Goal: Task Accomplishment & Management: Use online tool/utility

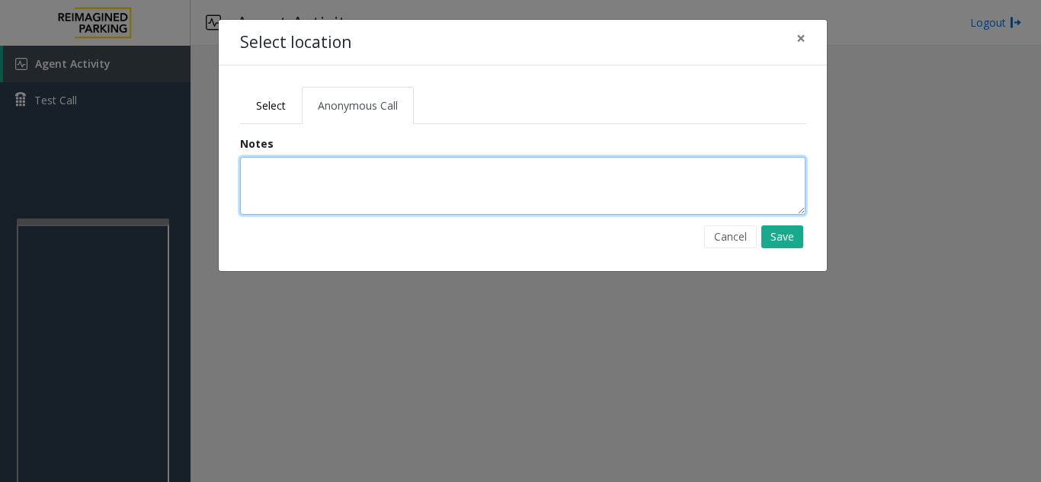
click at [286, 179] on textarea at bounding box center [522, 186] width 565 height 58
drag, startPoint x: 420, startPoint y: 168, endPoint x: 261, endPoint y: 164, distance: 158.5
click at [261, 164] on textarea "**********" at bounding box center [522, 186] width 565 height 58
click at [372, 169] on textarea "**********" at bounding box center [522, 186] width 565 height 58
type textarea "**********"
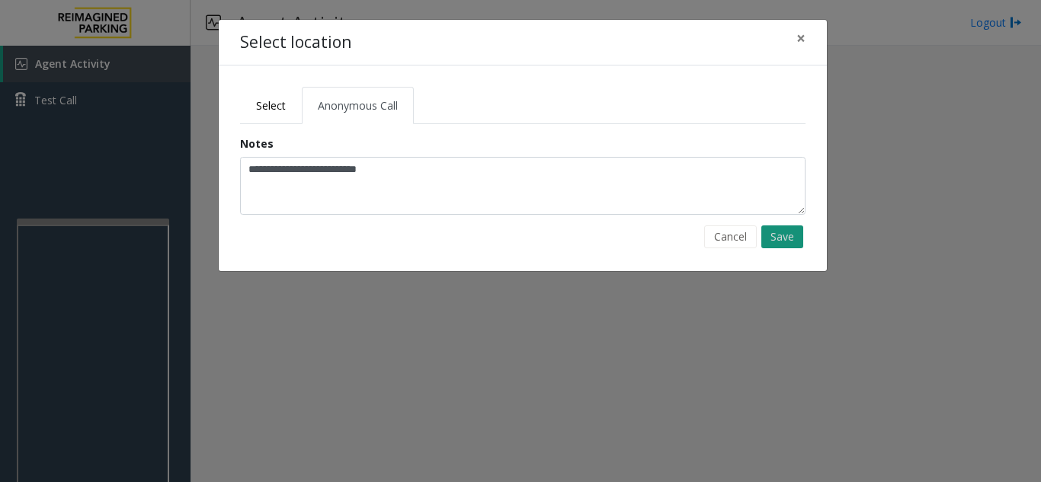
click at [773, 235] on button "Save" at bounding box center [782, 236] width 42 height 23
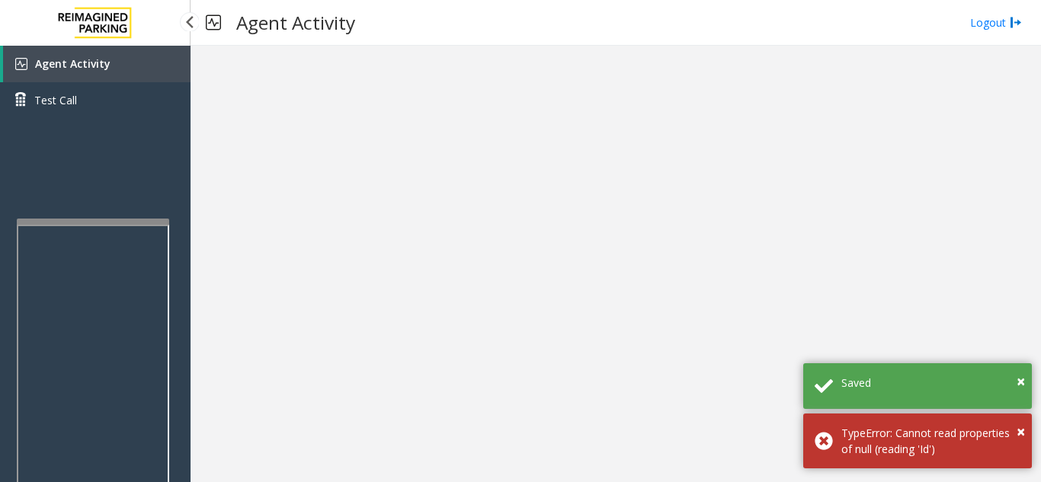
click at [93, 71] on link "Agent Activity" at bounding box center [96, 64] width 187 height 37
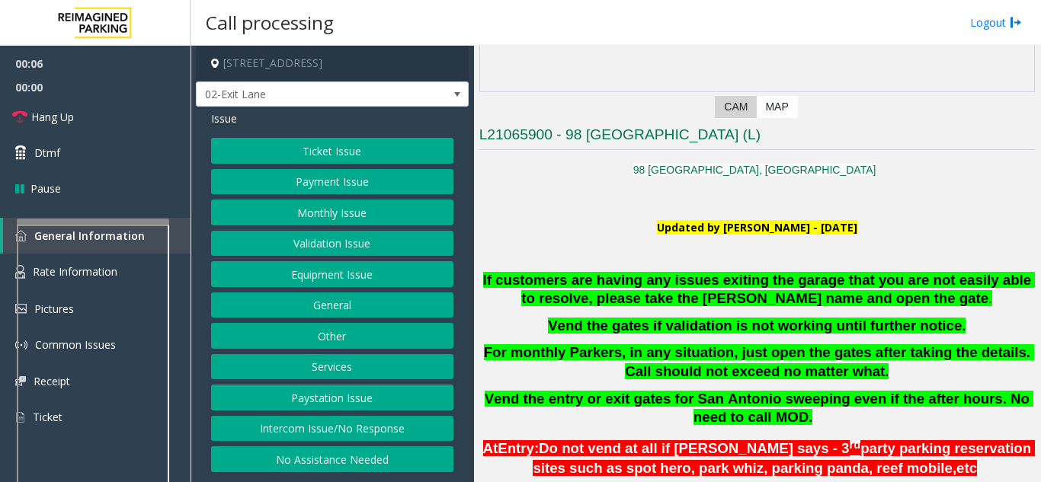
scroll to position [229, 0]
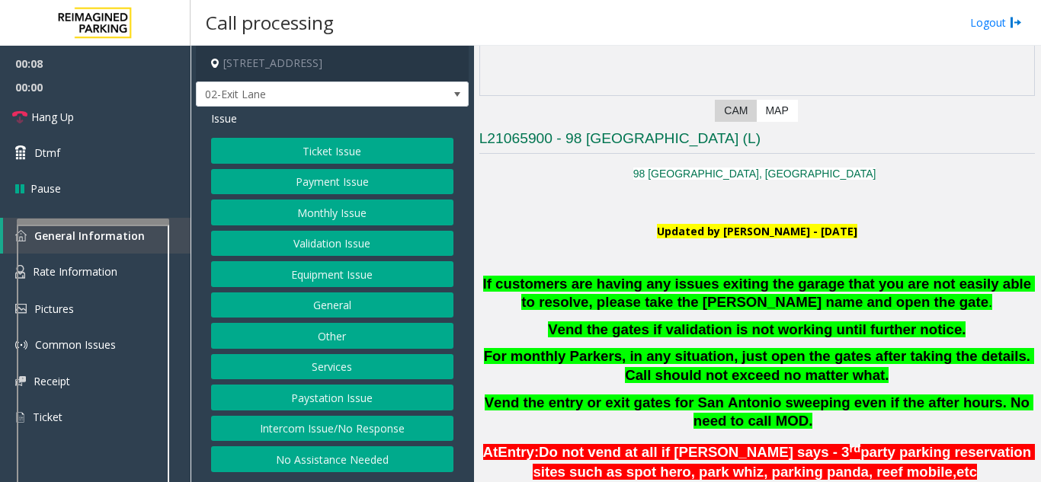
click at [335, 215] on button "Monthly Issue" at bounding box center [332, 213] width 242 height 26
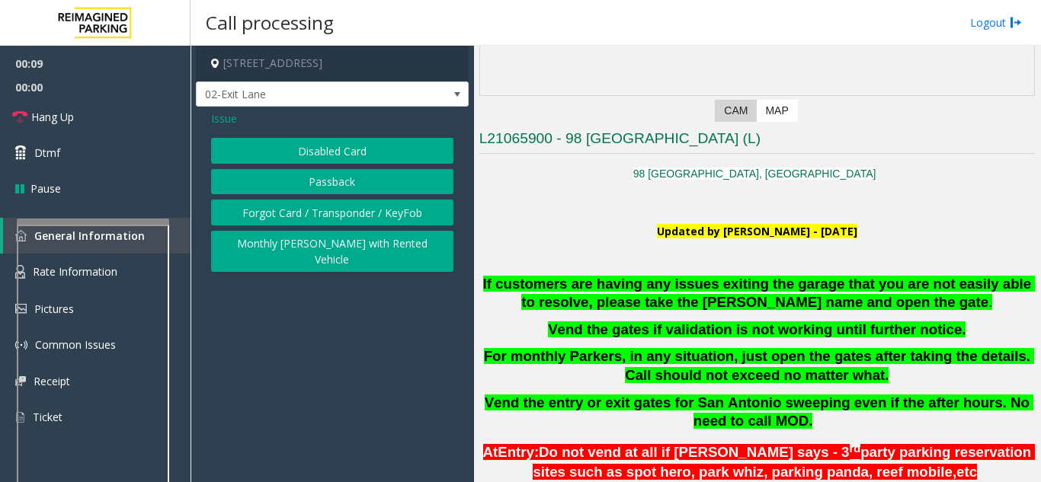
click at [314, 150] on button "Disabled Card" at bounding box center [332, 151] width 242 height 26
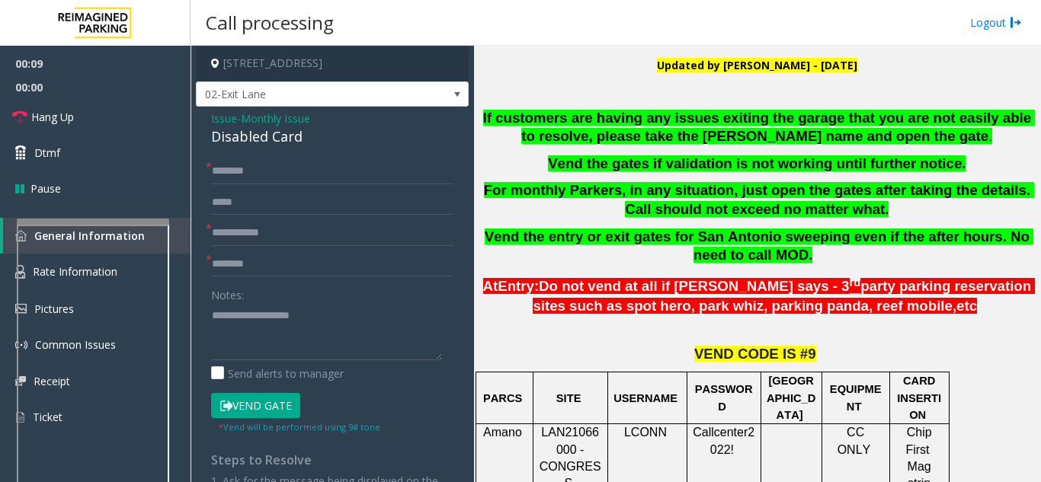
scroll to position [609, 0]
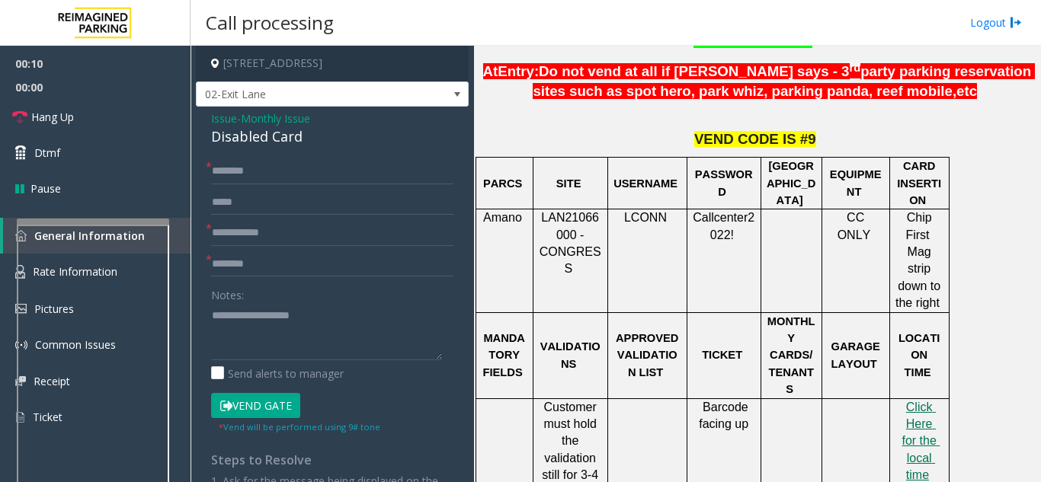
click at [563, 224] on span "LAN21066000 - CONGRESS" at bounding box center [570, 243] width 62 height 64
copy span "LAN21066000"
drag, startPoint x: 332, startPoint y: 142, endPoint x: 206, endPoint y: 120, distance: 127.5
click at [206, 120] on div "Issue - Monthly Issue Disabled Card * * * Notes: Send alerts to manager Vend Ga…" at bounding box center [332, 362] width 273 height 510
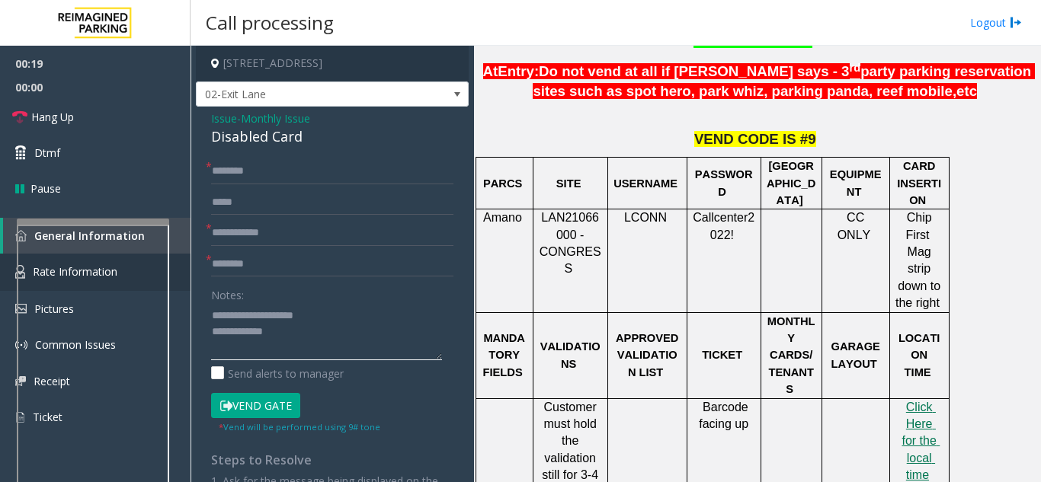
type textarea "**********"
click at [255, 235] on input "text" at bounding box center [332, 233] width 242 height 26
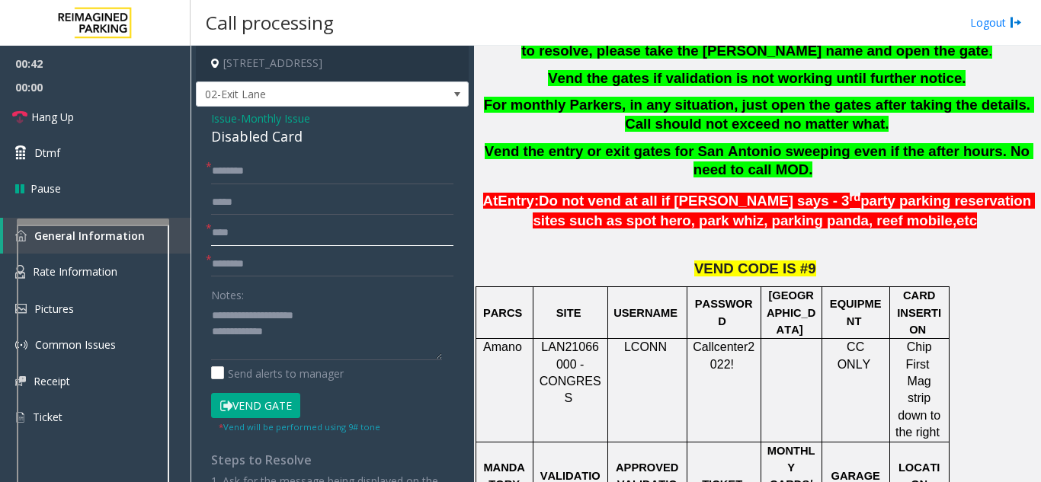
scroll to position [457, 0]
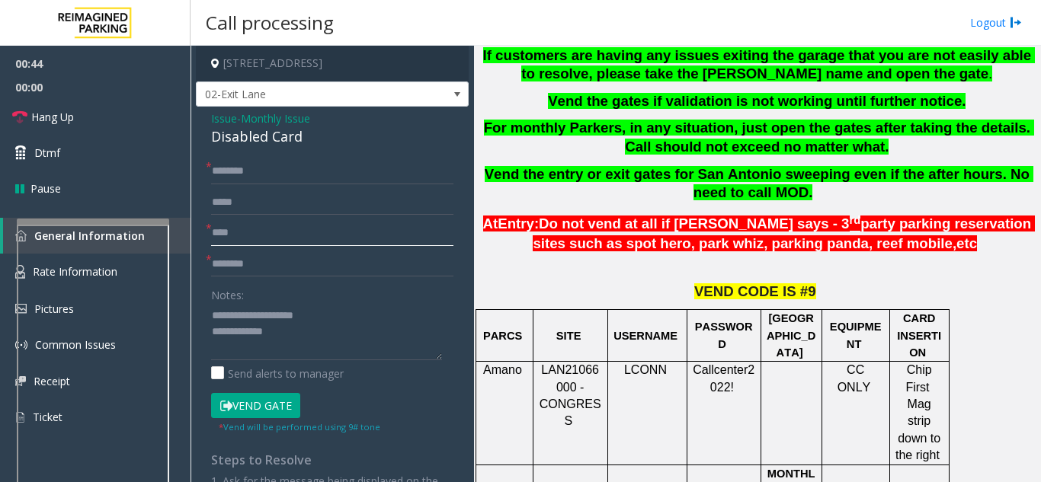
type input "****"
click at [261, 175] on input "text" at bounding box center [332, 171] width 242 height 26
type input "**"
click at [237, 256] on input "text" at bounding box center [332, 264] width 242 height 26
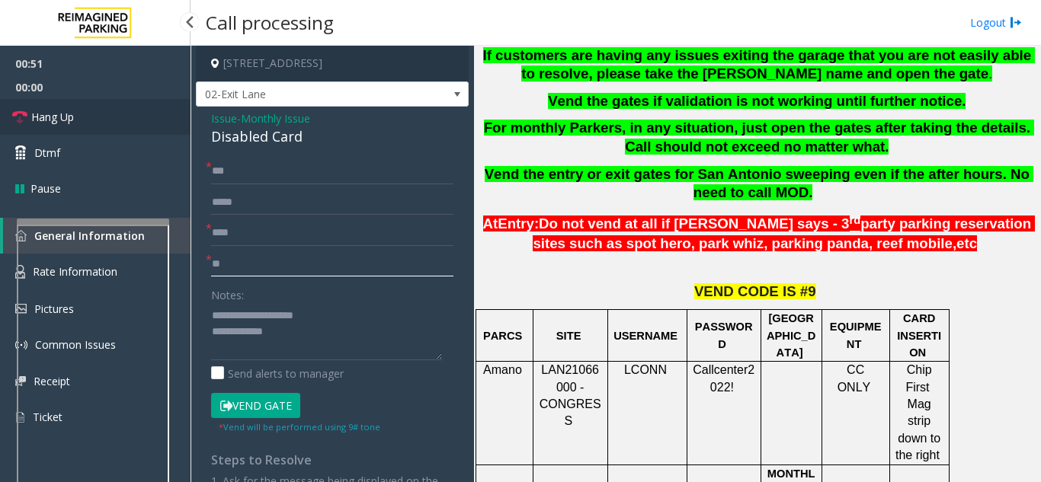
type input "**"
click at [147, 122] on link "Hang Up" at bounding box center [95, 117] width 190 height 36
click at [315, 340] on textarea at bounding box center [326, 331] width 231 height 57
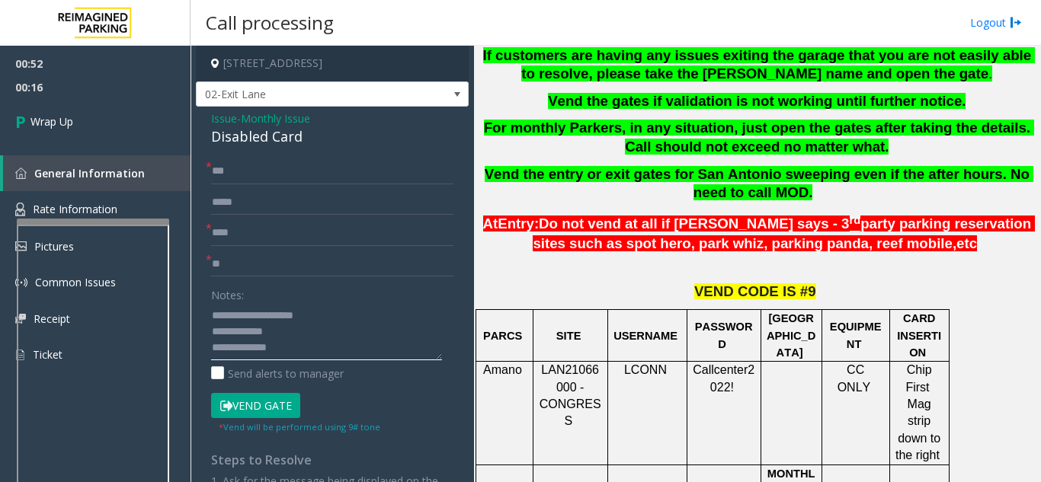
click at [304, 348] on textarea at bounding box center [326, 331] width 231 height 57
paste textarea "**********"
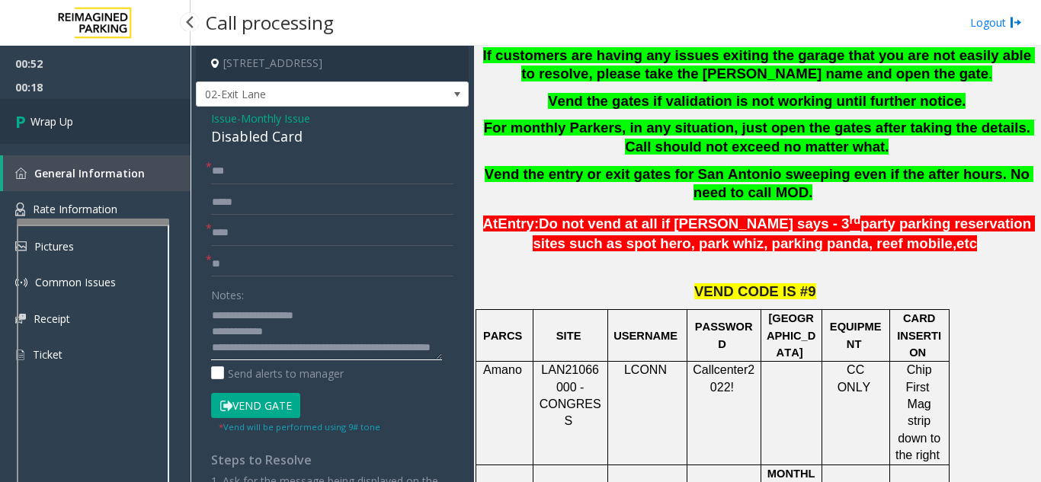
type textarea "**********"
click at [88, 126] on link "Wrap Up" at bounding box center [95, 121] width 190 height 45
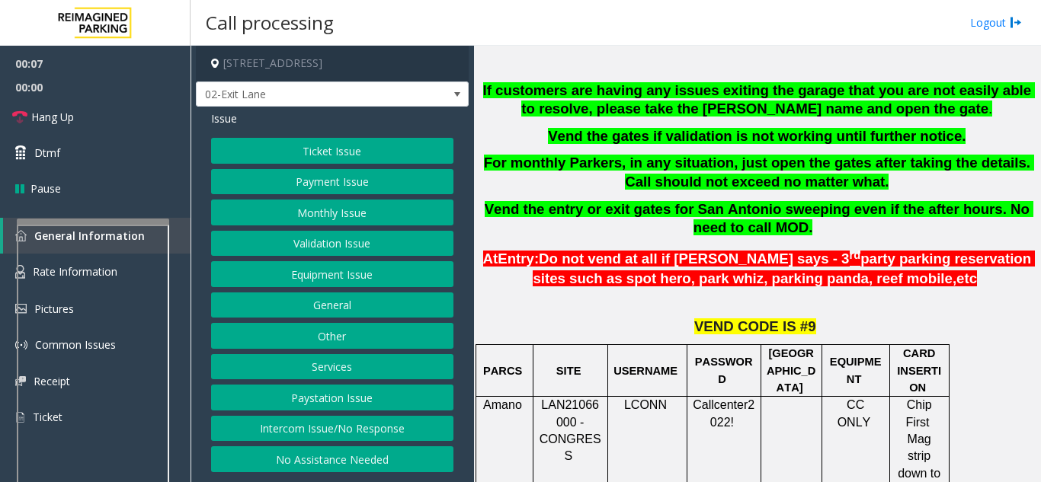
scroll to position [457, 0]
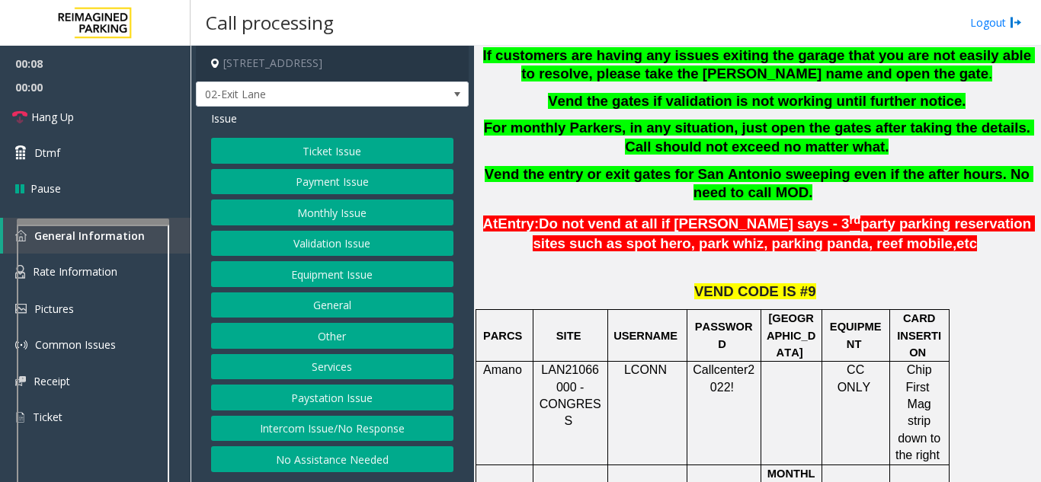
click at [563, 369] on span "LAN21066000 - CONGRESS" at bounding box center [570, 395] width 62 height 64
copy span "LAN21066000"
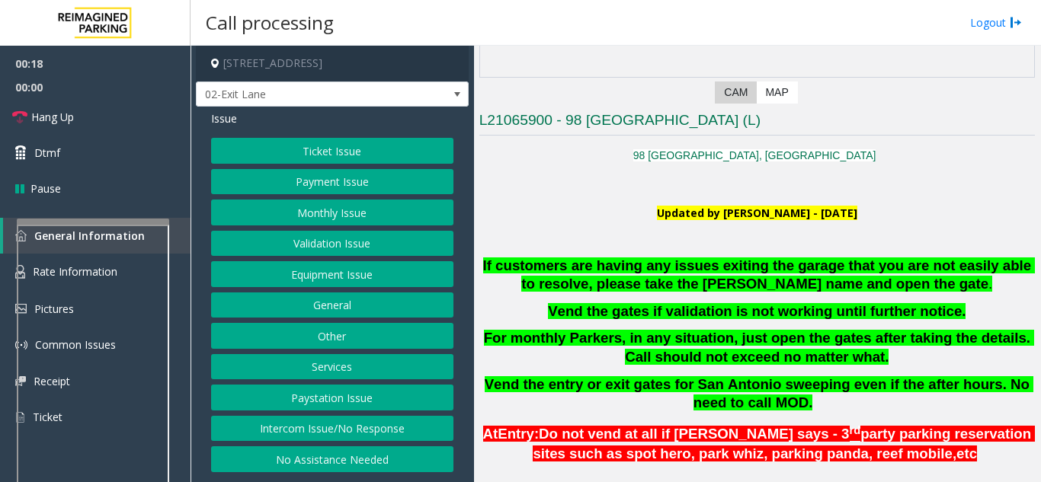
scroll to position [229, 0]
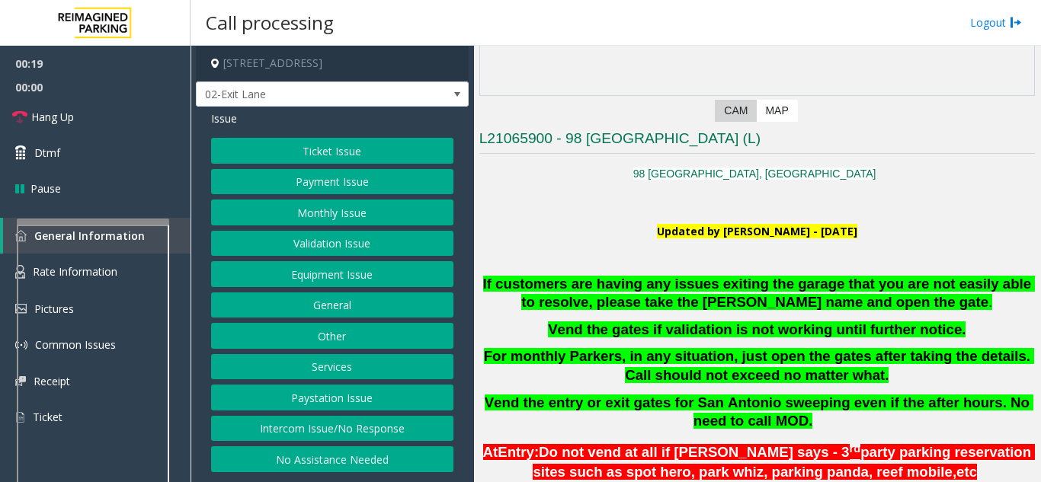
click at [310, 428] on button "Intercom Issue/No Response" at bounding box center [332, 429] width 242 height 26
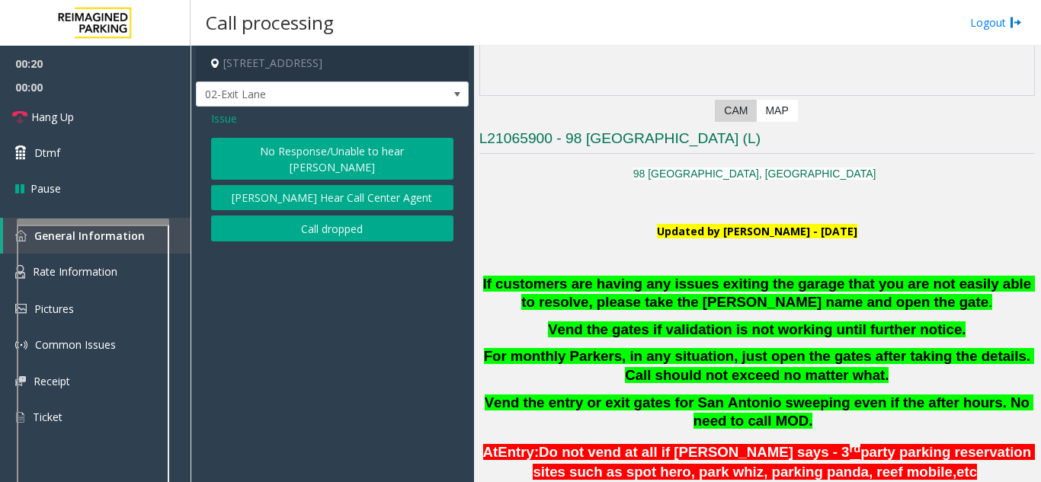
drag, startPoint x: 228, startPoint y: 112, endPoint x: 237, endPoint y: 135, distance: 24.6
click at [227, 112] on span "Issue" at bounding box center [224, 118] width 26 height 16
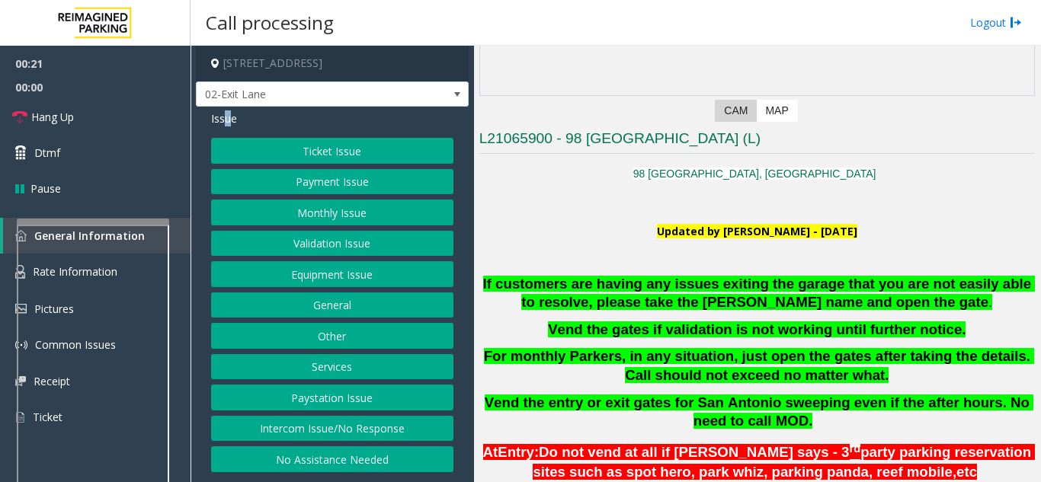
click at [293, 276] on button "Equipment Issue" at bounding box center [332, 274] width 242 height 26
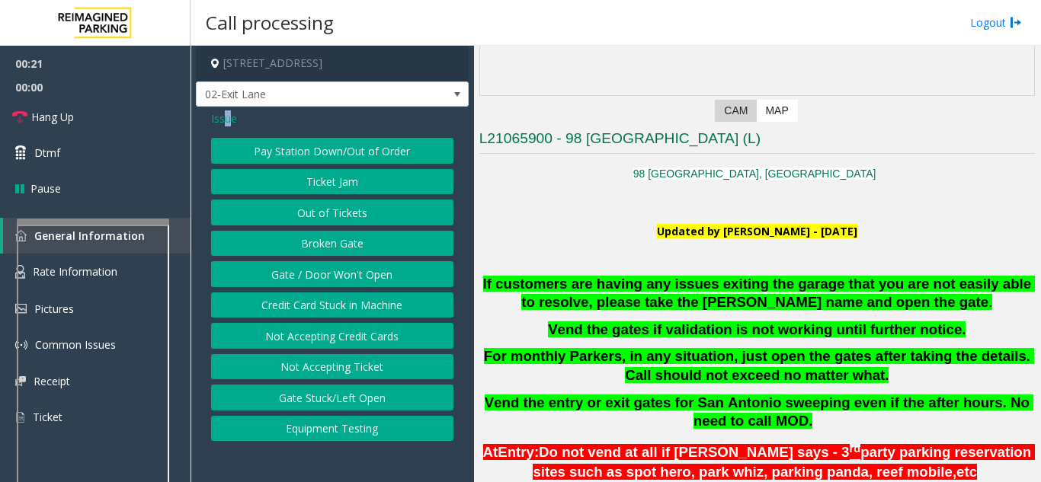
click at [293, 276] on button "Gate / Door Won't Open" at bounding box center [332, 274] width 242 height 26
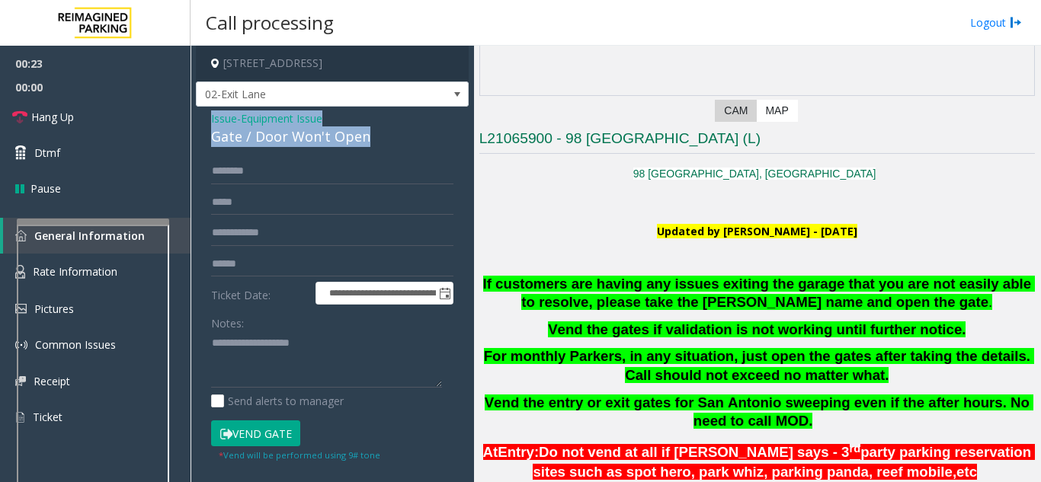
drag, startPoint x: 378, startPoint y: 133, endPoint x: 202, endPoint y: 123, distance: 176.2
click at [202, 123] on div "**********" at bounding box center [332, 416] width 273 height 618
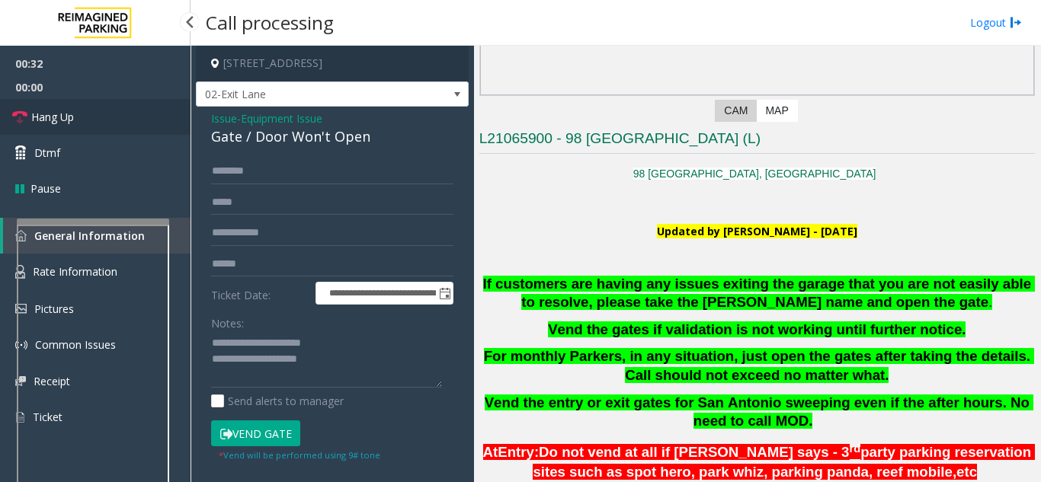
click at [126, 123] on link "Hang Up" at bounding box center [95, 117] width 190 height 36
click at [371, 379] on textarea at bounding box center [326, 359] width 231 height 57
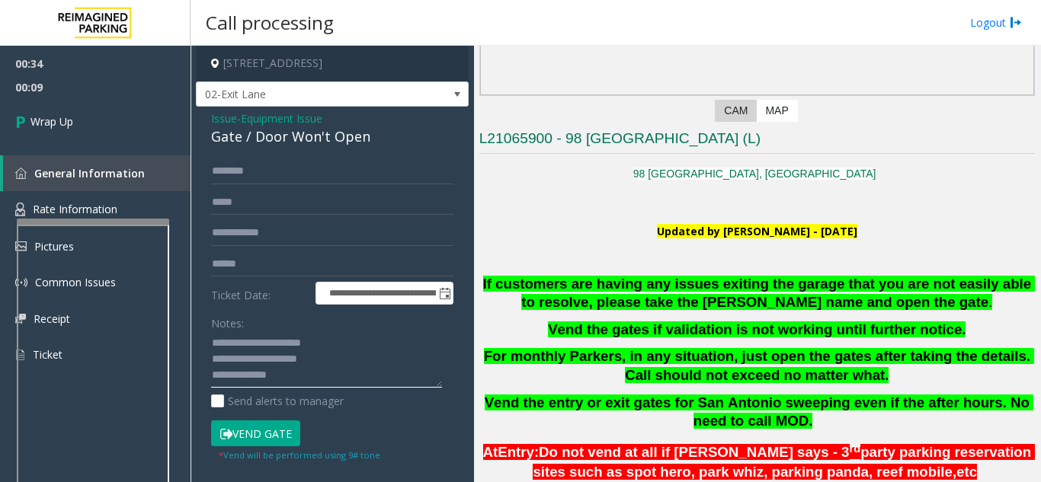
click at [278, 376] on textarea at bounding box center [326, 359] width 231 height 57
paste textarea "**********"
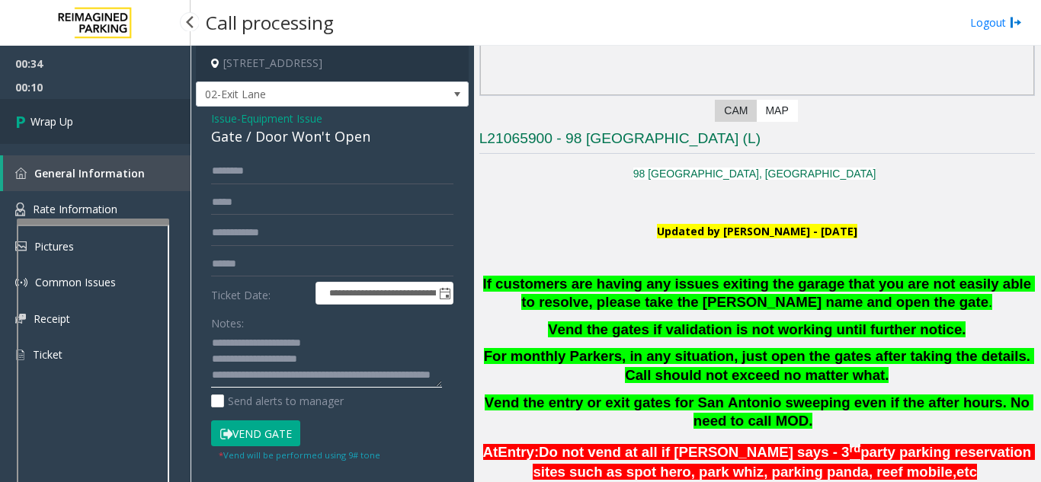
type textarea "**********"
click at [58, 117] on span "Wrap Up" at bounding box center [51, 121] width 43 height 16
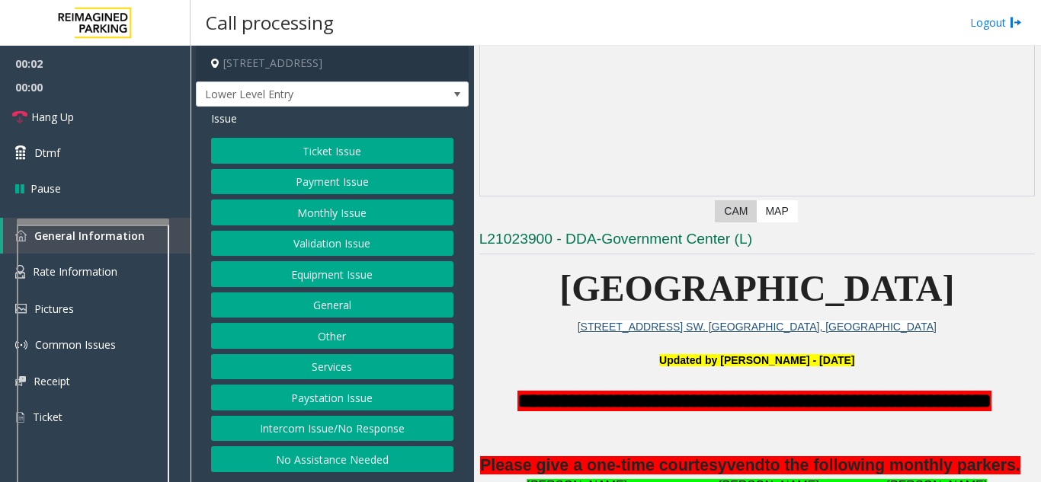
scroll to position [152, 0]
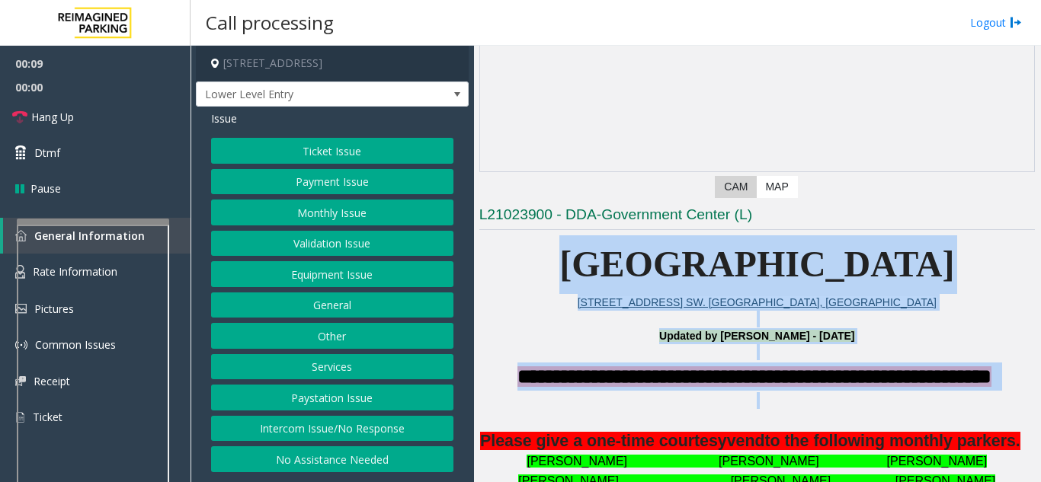
drag, startPoint x: 545, startPoint y: 267, endPoint x: 959, endPoint y: 409, distance: 437.5
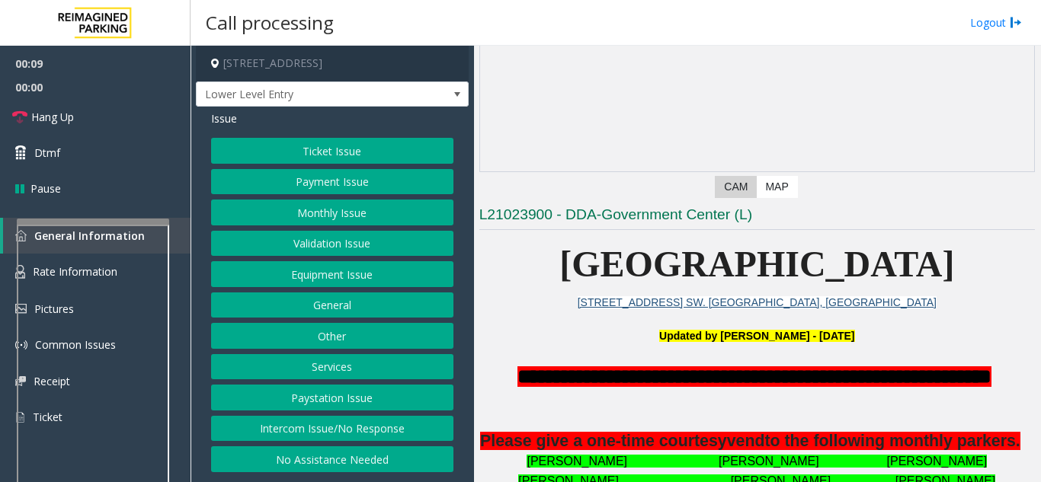
click at [962, 414] on p at bounding box center [756, 422] width 555 height 20
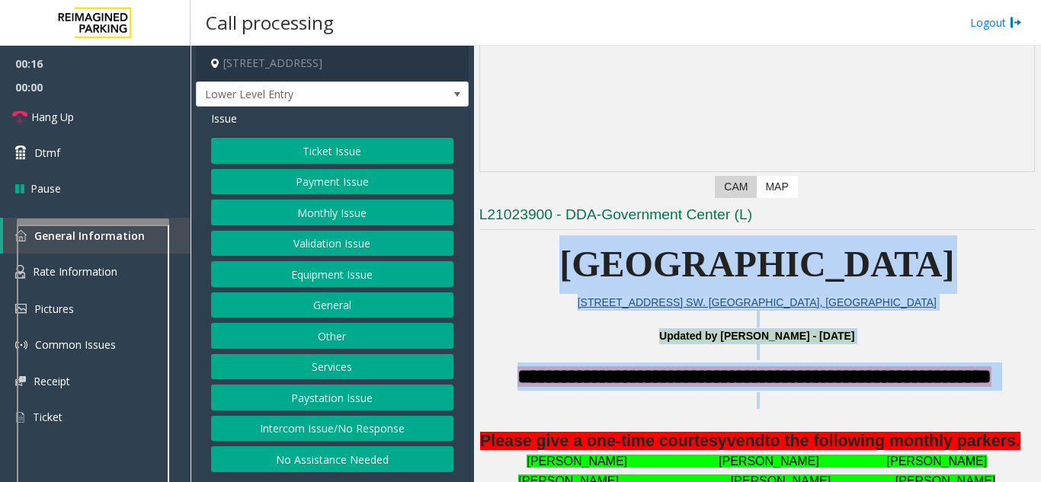
drag, startPoint x: 554, startPoint y: 261, endPoint x: 856, endPoint y: 411, distance: 337.6
click at [857, 411] on div "**********" at bounding box center [756, 485] width 555 height 245
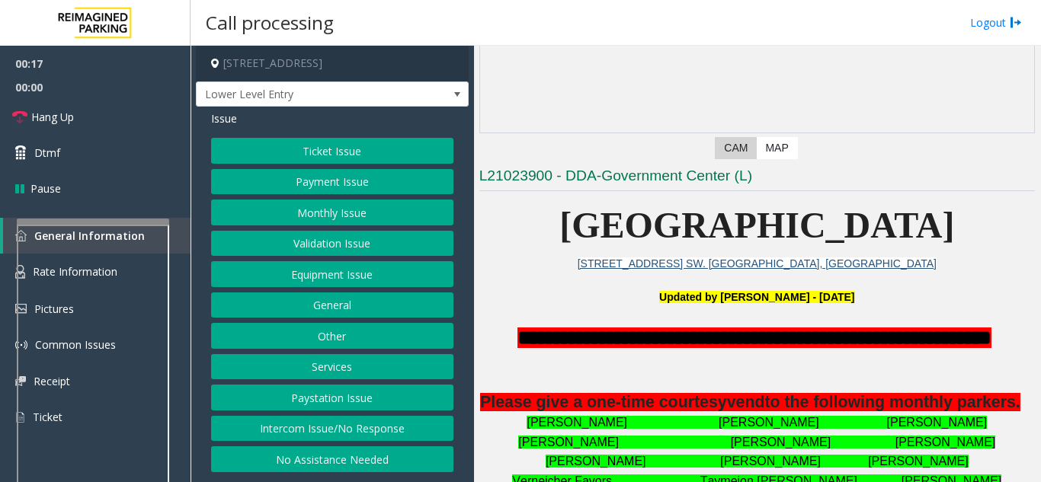
scroll to position [229, 0]
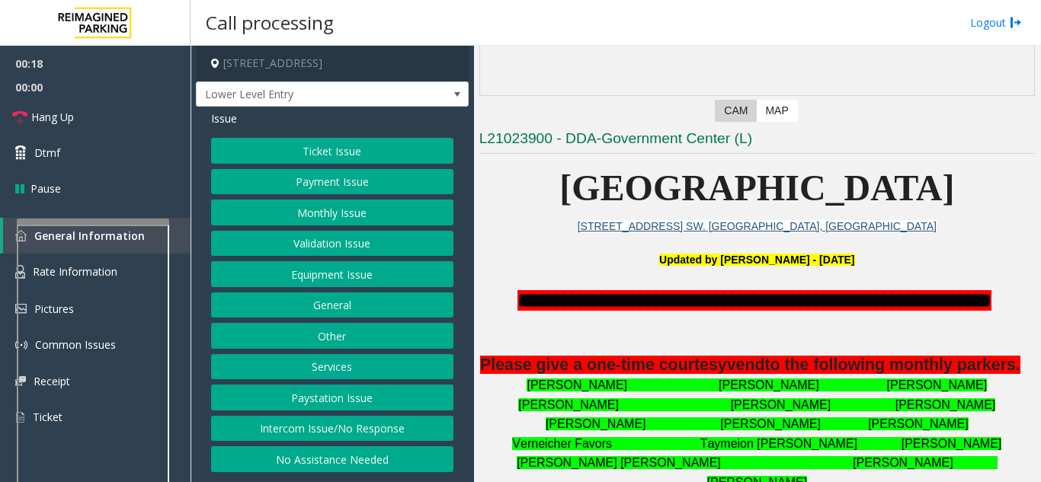
click at [369, 430] on button "Intercom Issue/No Response" at bounding box center [332, 429] width 242 height 26
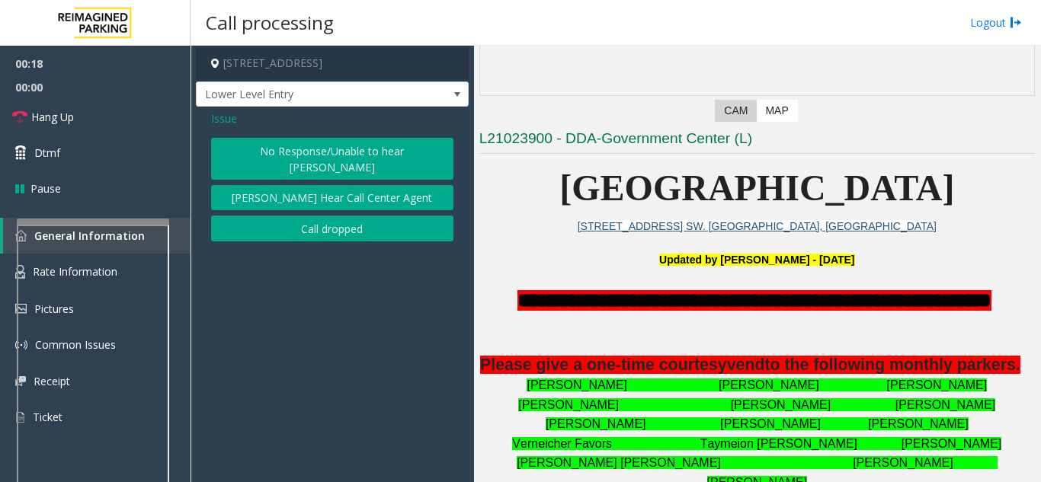
click at [297, 155] on button "No Response/Unable to hear [PERSON_NAME]" at bounding box center [332, 159] width 242 height 42
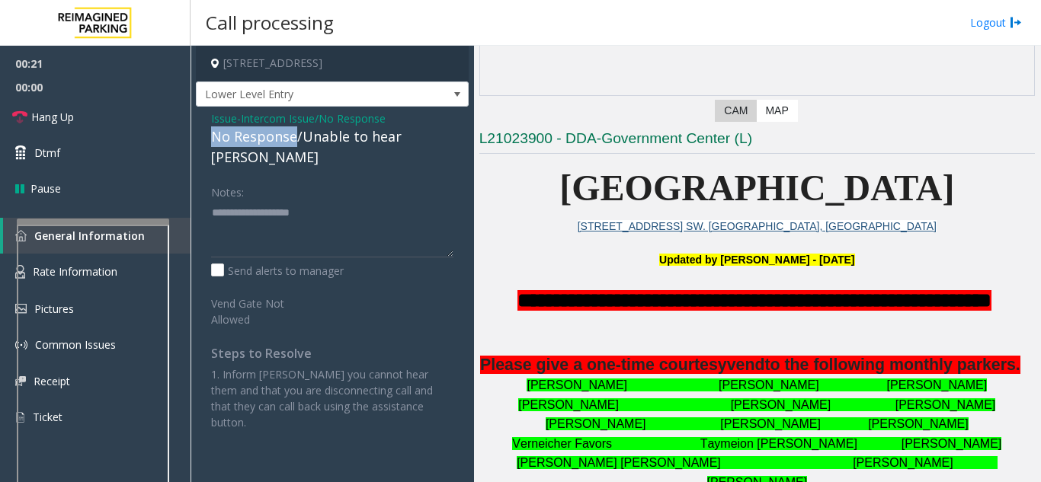
drag, startPoint x: 294, startPoint y: 135, endPoint x: 209, endPoint y: 133, distance: 85.3
click at [209, 133] on div "Issue - Intercom Issue/No Response No Response/Unable to hear [PERSON_NAME] Not…" at bounding box center [332, 276] width 273 height 339
click at [316, 200] on textarea at bounding box center [332, 228] width 242 height 57
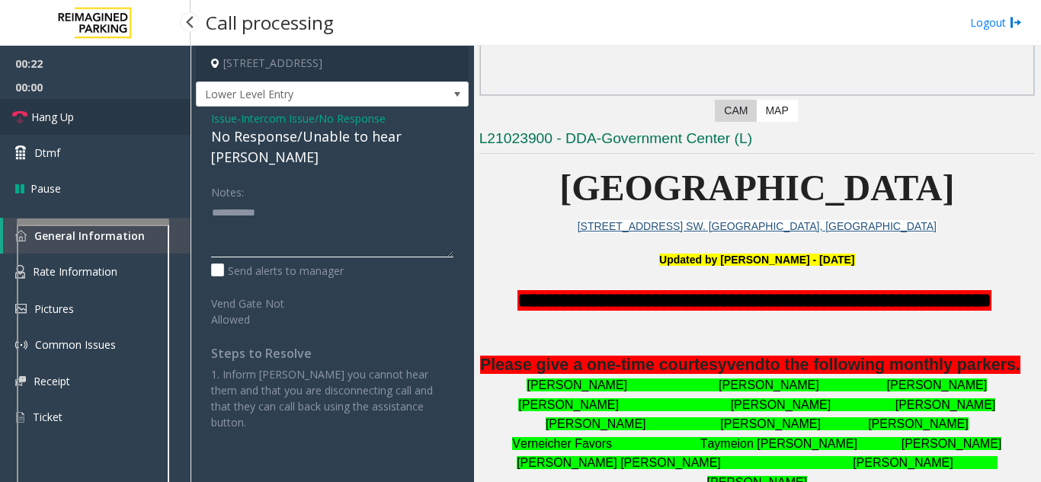
type textarea "**********"
click at [98, 133] on link "Hang Up" at bounding box center [95, 117] width 190 height 36
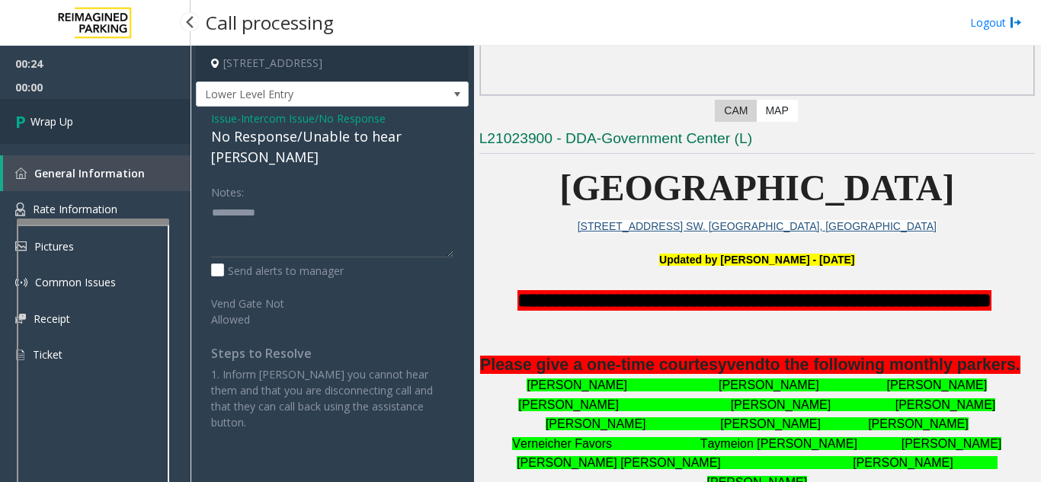
click at [65, 121] on span "Wrap Up" at bounding box center [51, 121] width 43 height 16
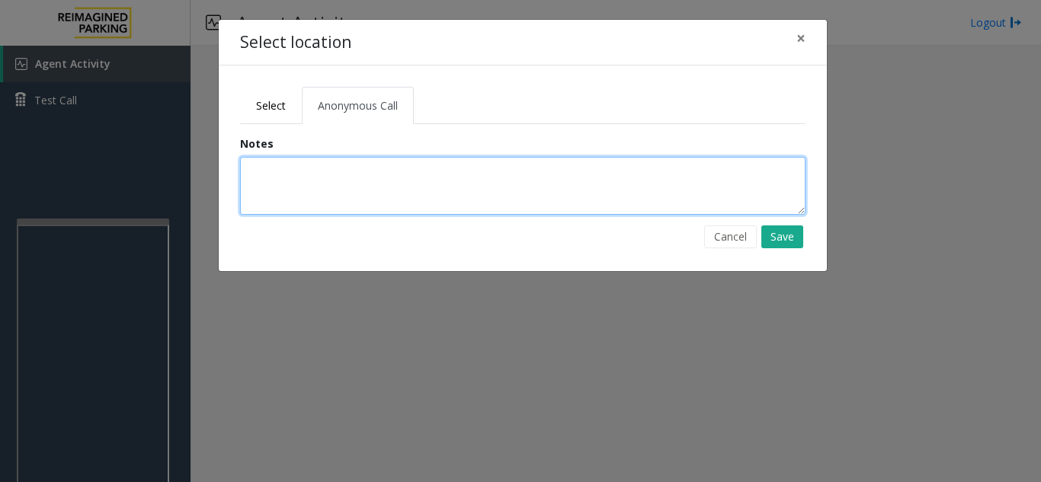
click at [273, 189] on textarea at bounding box center [522, 186] width 565 height 58
type textarea "**********"
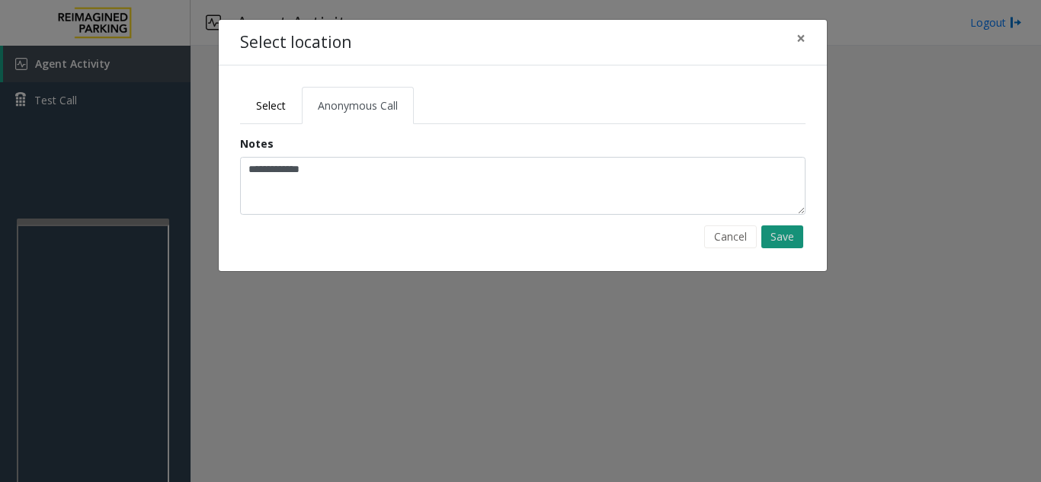
click at [773, 243] on button "Save" at bounding box center [782, 236] width 42 height 23
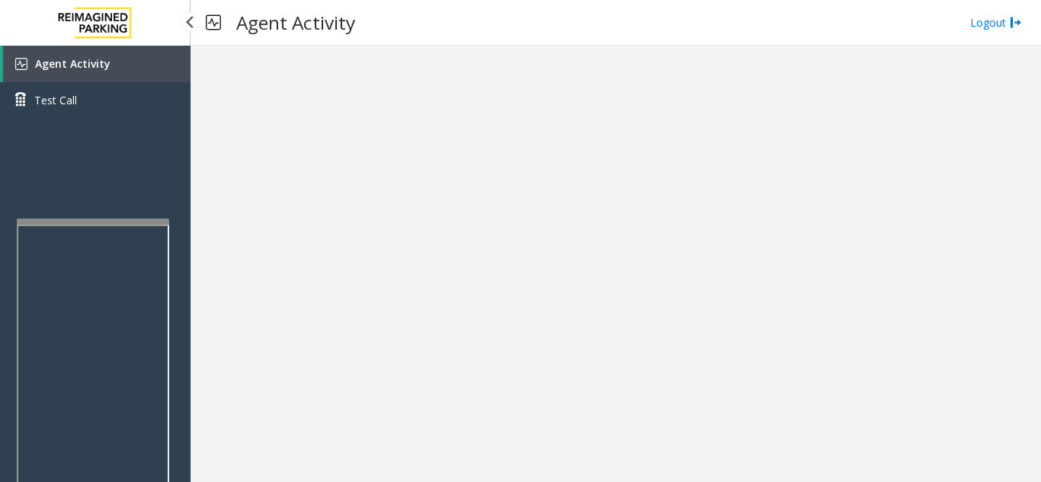
click at [90, 61] on span "Agent Activity" at bounding box center [72, 63] width 75 height 14
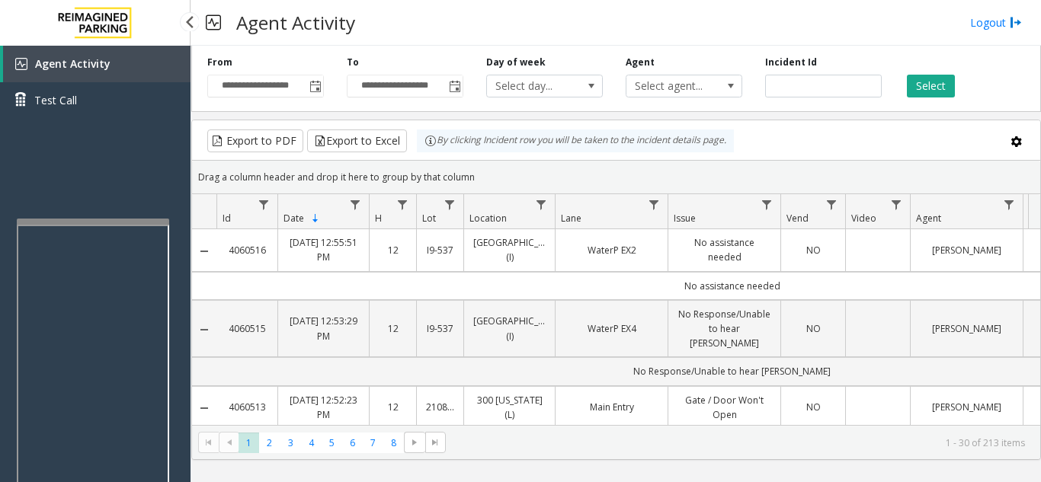
click at [43, 159] on div "Agent Activity Test Call" at bounding box center [95, 287] width 190 height 482
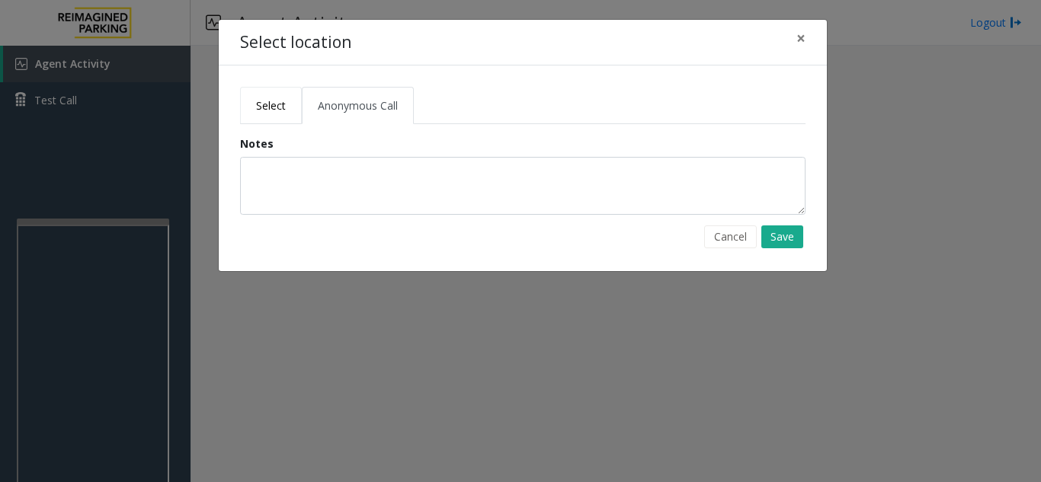
click at [262, 99] on span "Select" at bounding box center [271, 105] width 30 height 14
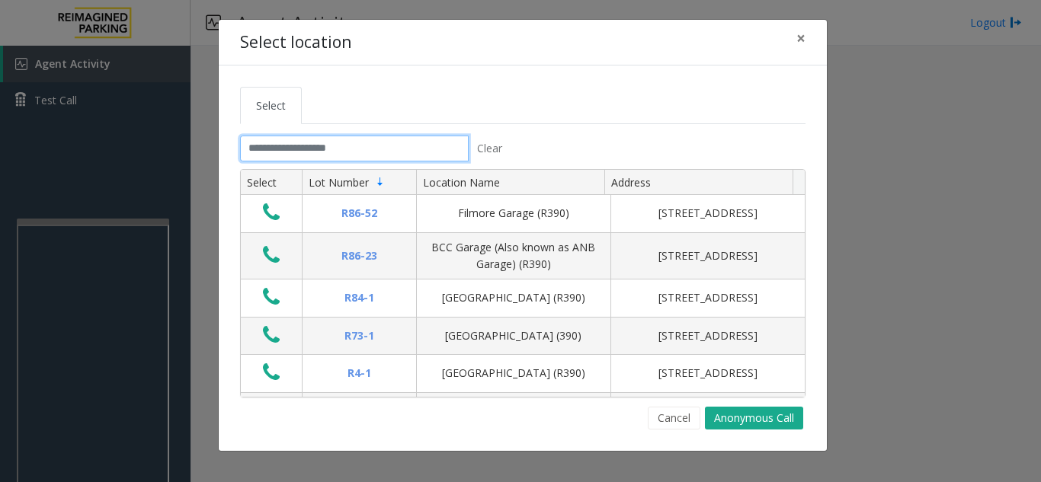
click at [259, 146] on input "text" at bounding box center [354, 149] width 229 height 26
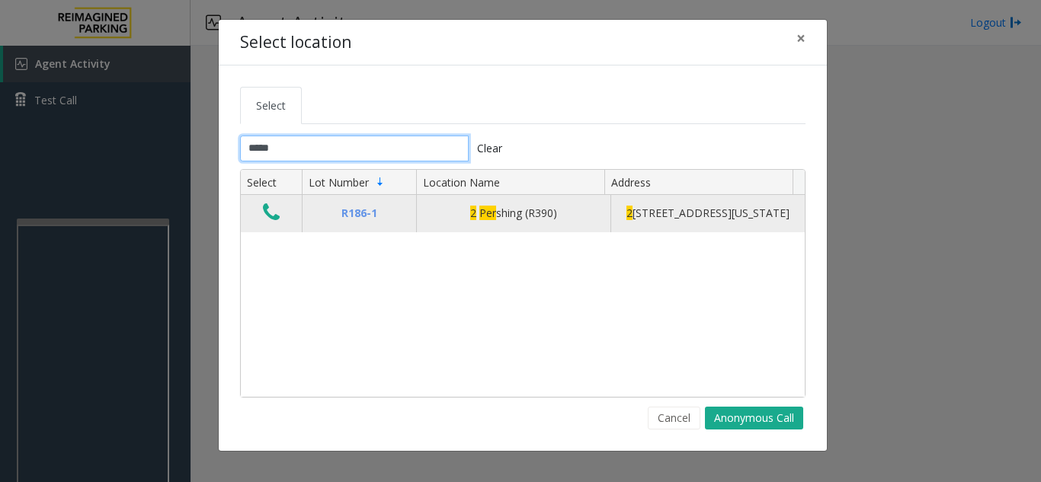
type input "*****"
click at [272, 213] on icon "Data table" at bounding box center [271, 212] width 17 height 21
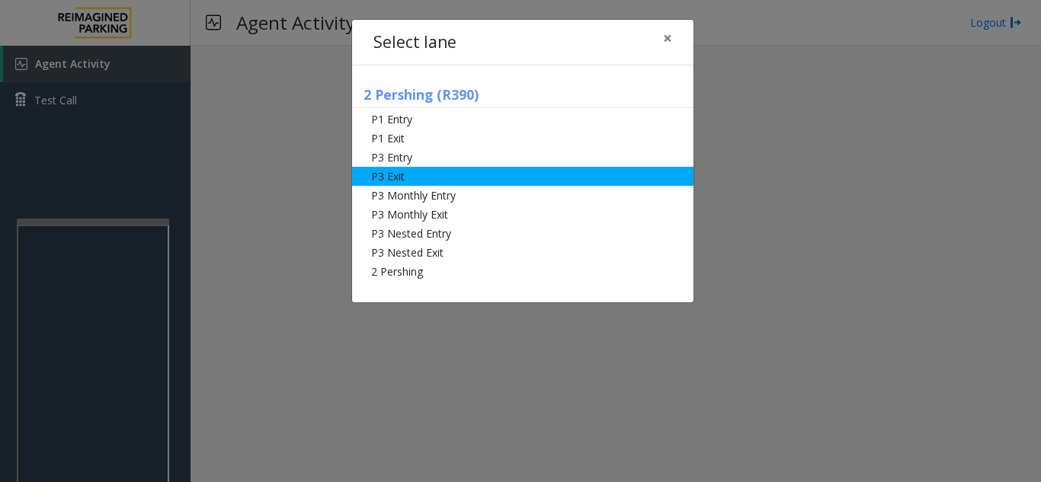
click at [404, 172] on li "P3 Exit" at bounding box center [522, 176] width 341 height 19
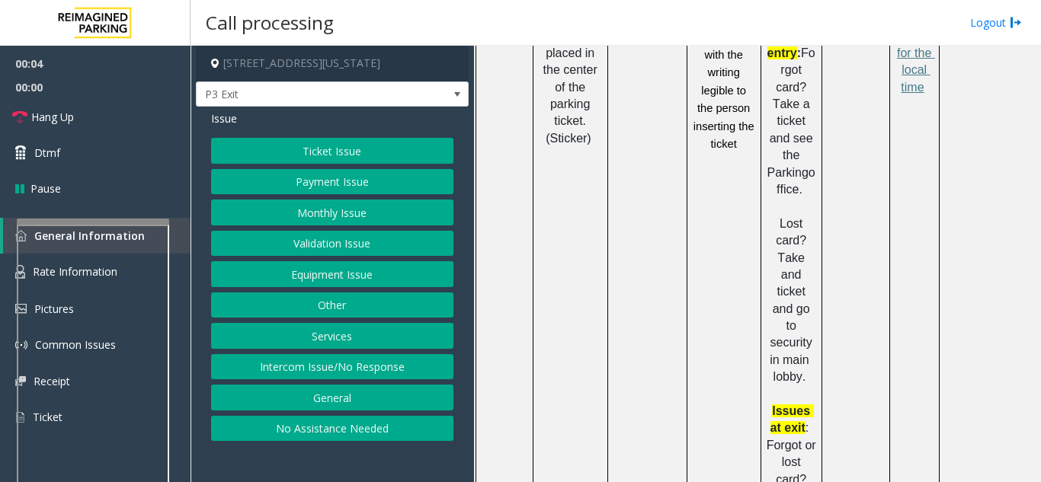
scroll to position [990, 0]
click at [344, 245] on button "Validation Issue" at bounding box center [332, 244] width 242 height 26
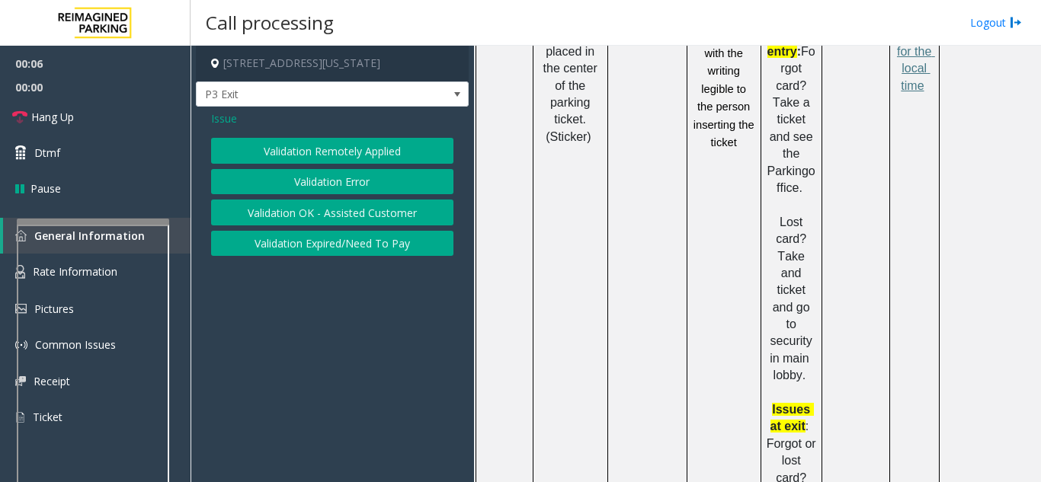
click at [331, 189] on button "Validation Error" at bounding box center [332, 182] width 242 height 26
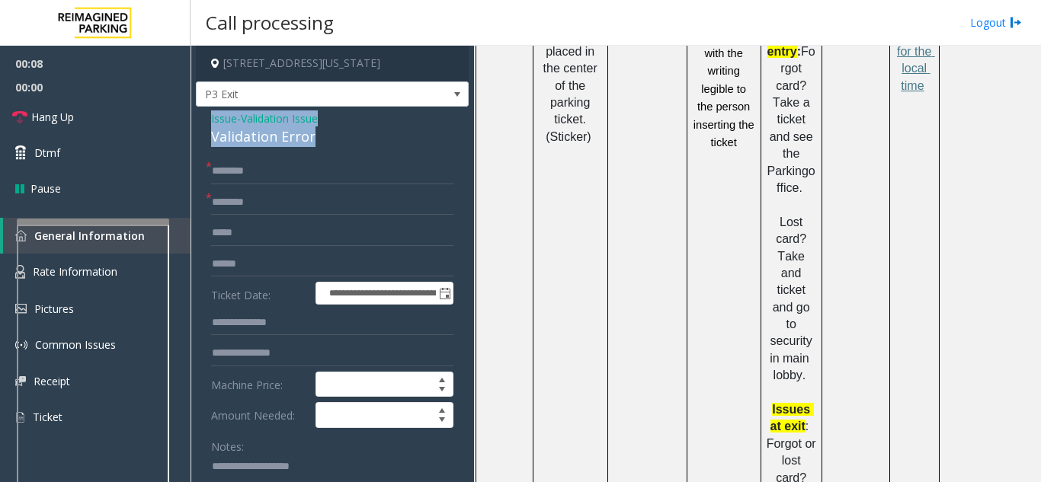
drag, startPoint x: 317, startPoint y: 139, endPoint x: 206, endPoint y: 117, distance: 113.4
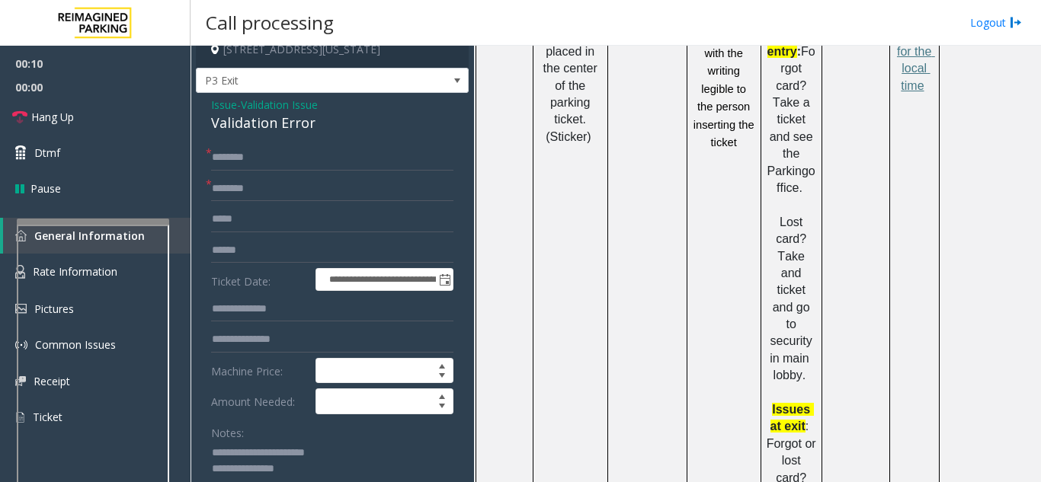
click at [321, 472] on textarea at bounding box center [326, 469] width 231 height 57
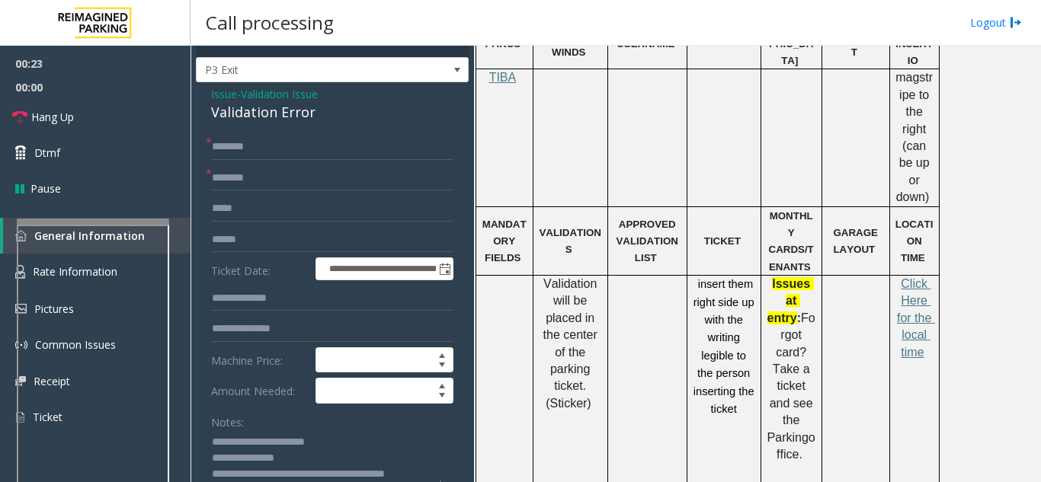
scroll to position [686, 0]
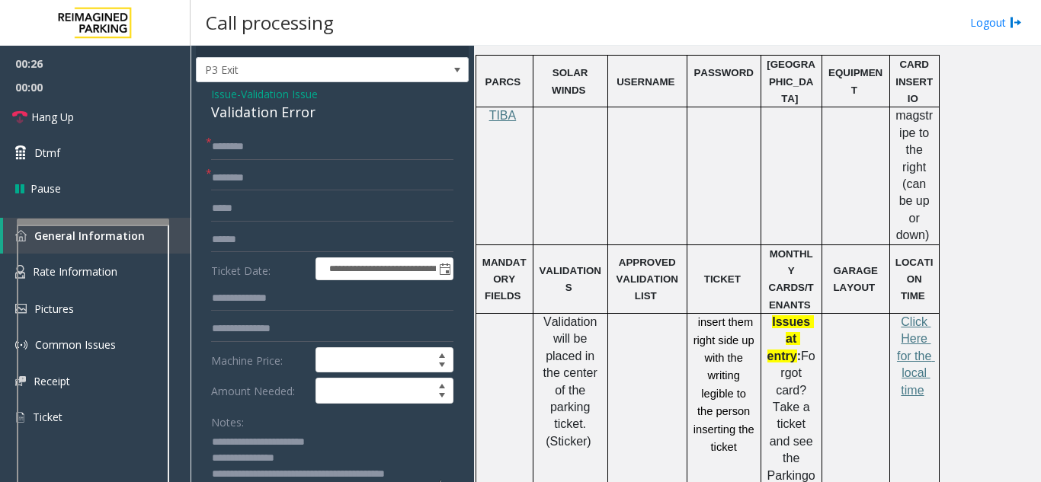
type textarea "**********"
click at [228, 180] on input "text" at bounding box center [332, 178] width 242 height 26
type input "*****"
click at [248, 139] on input "text" at bounding box center [332, 147] width 242 height 26
drag, startPoint x: 229, startPoint y: 142, endPoint x: 215, endPoint y: 175, distance: 35.5
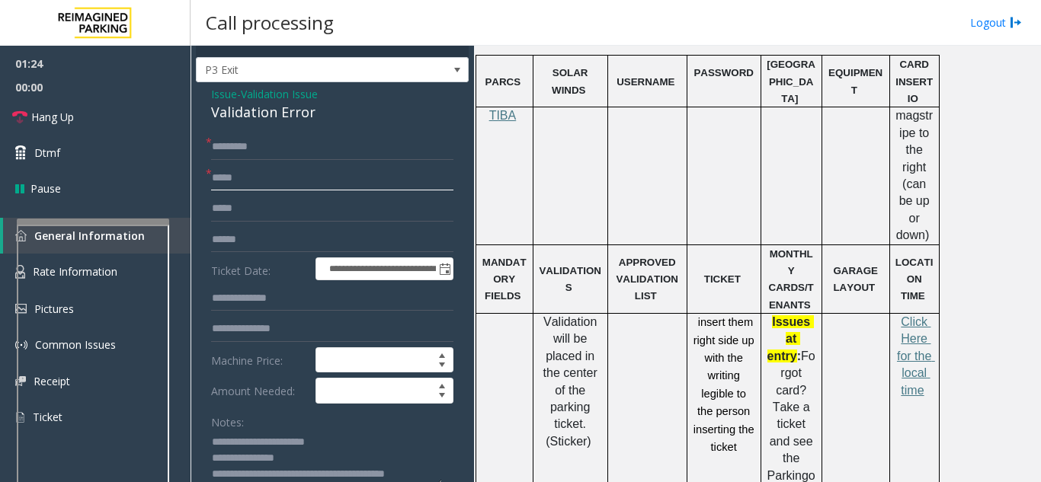
click at [215, 175] on input "*****" at bounding box center [332, 178] width 242 height 26
click at [269, 148] on input "*********" at bounding box center [332, 147] width 242 height 26
click at [289, 145] on input "**********" at bounding box center [332, 147] width 242 height 26
click at [223, 149] on input "*********" at bounding box center [332, 147] width 242 height 26
click at [229, 149] on input "*********" at bounding box center [332, 147] width 242 height 26
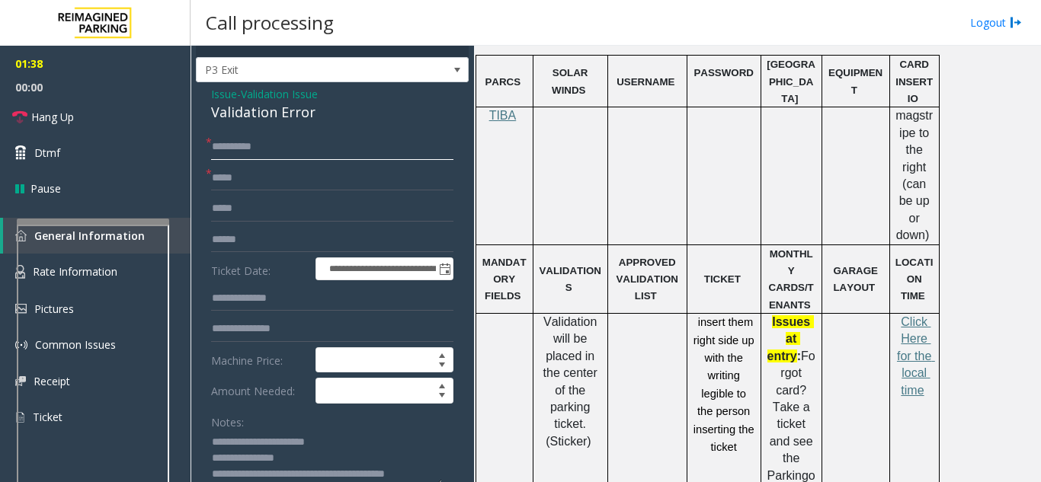
click at [233, 148] on input "*********" at bounding box center [332, 147] width 242 height 26
click at [239, 148] on input "*********" at bounding box center [332, 147] width 242 height 26
click at [245, 149] on input "*********" at bounding box center [332, 147] width 242 height 26
click at [253, 152] on input "*********" at bounding box center [332, 147] width 242 height 26
click at [255, 152] on input "*********" at bounding box center [332, 147] width 242 height 26
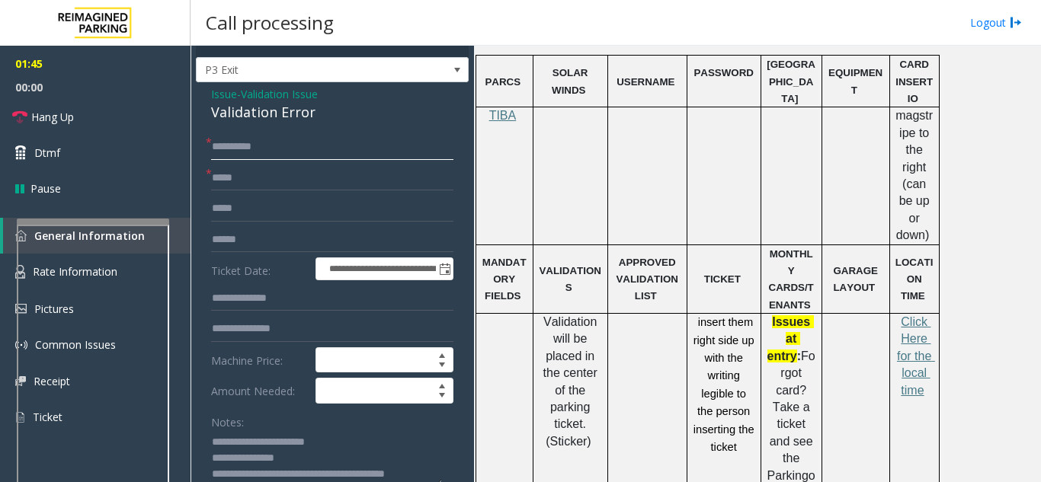
type input "*********"
click at [225, 165] on input "*****" at bounding box center [332, 178] width 242 height 26
click at [266, 148] on input "*********" at bounding box center [332, 147] width 242 height 26
drag, startPoint x: 271, startPoint y: 145, endPoint x: 204, endPoint y: 152, distance: 67.3
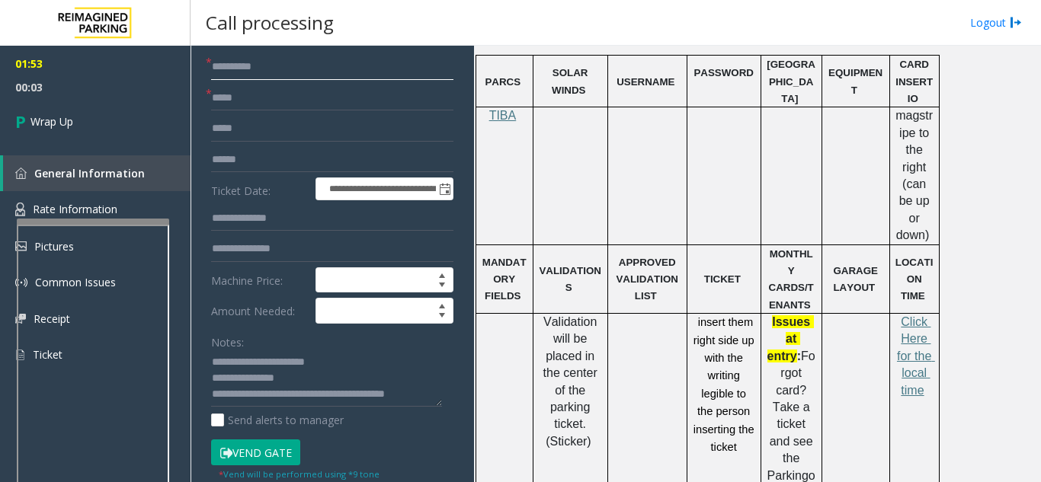
scroll to position [177, 0]
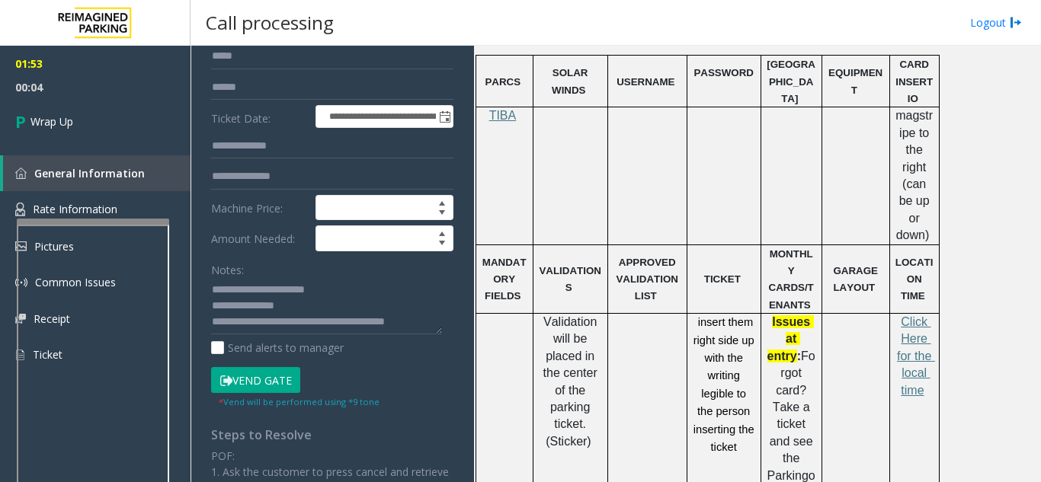
type input "*********"
click at [427, 321] on textarea at bounding box center [326, 306] width 231 height 57
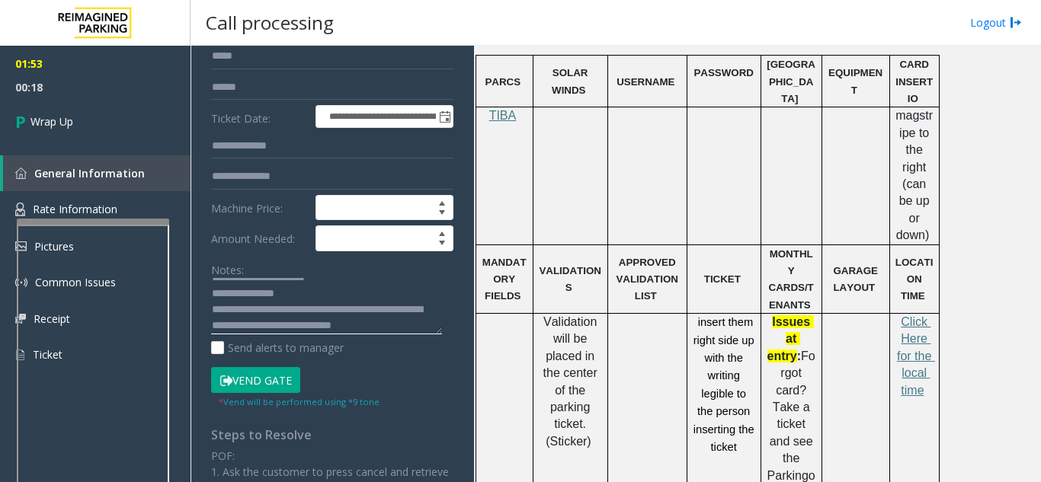
click at [385, 331] on textarea at bounding box center [326, 306] width 231 height 57
type textarea "**********"
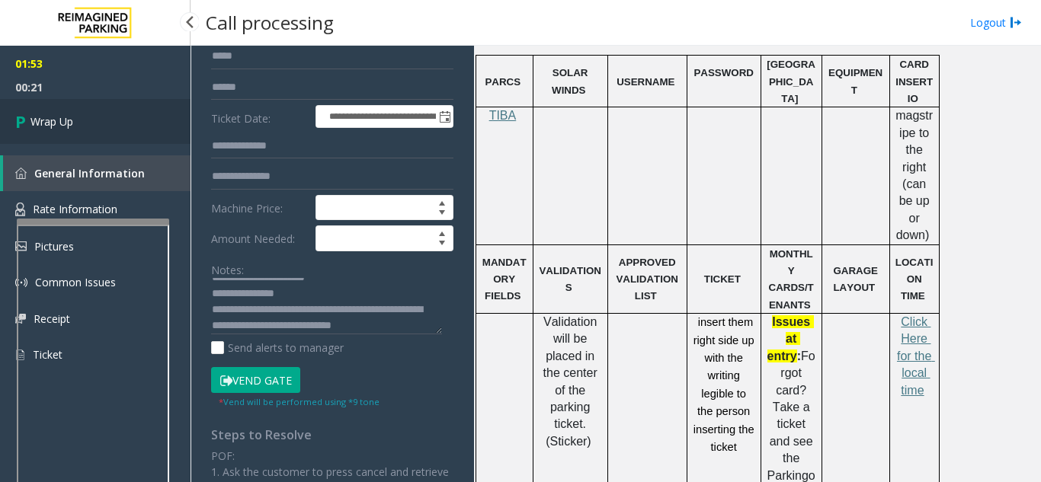
click at [91, 111] on link "Wrap Up" at bounding box center [95, 121] width 190 height 45
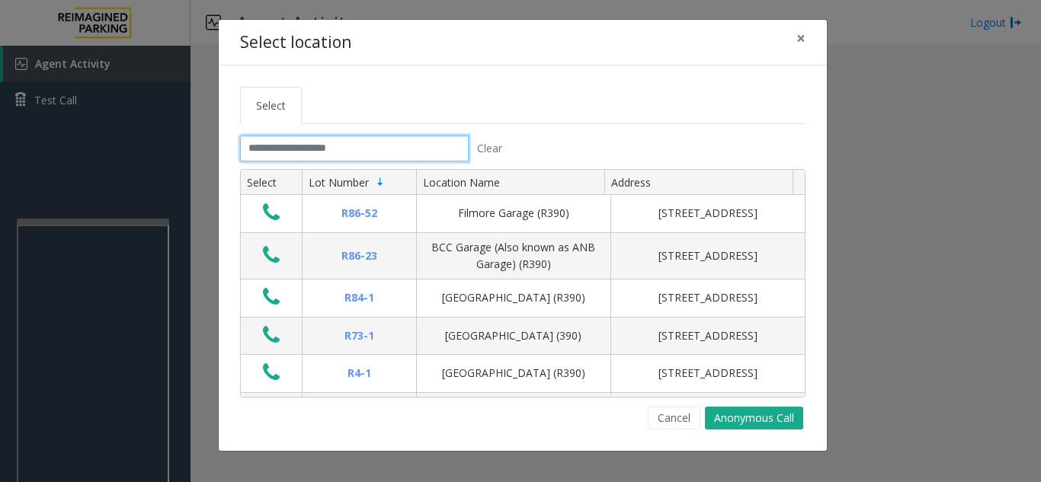
click at [263, 146] on input "text" at bounding box center [354, 149] width 229 height 26
drag, startPoint x: 807, startPoint y: 42, endPoint x: 794, endPoint y: 43, distance: 13.0
click at [807, 42] on button "×" at bounding box center [800, 38] width 30 height 37
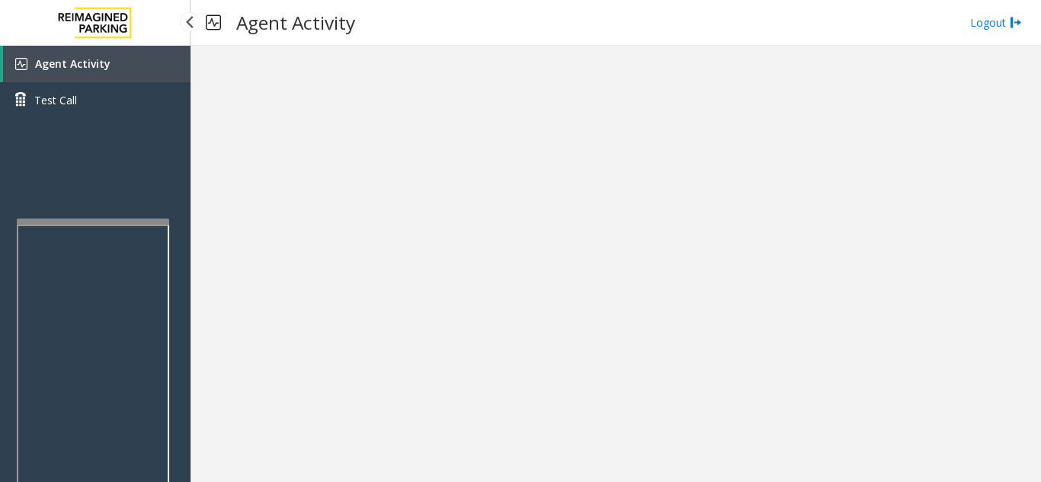
click at [121, 71] on link "Agent Activity" at bounding box center [96, 64] width 187 height 37
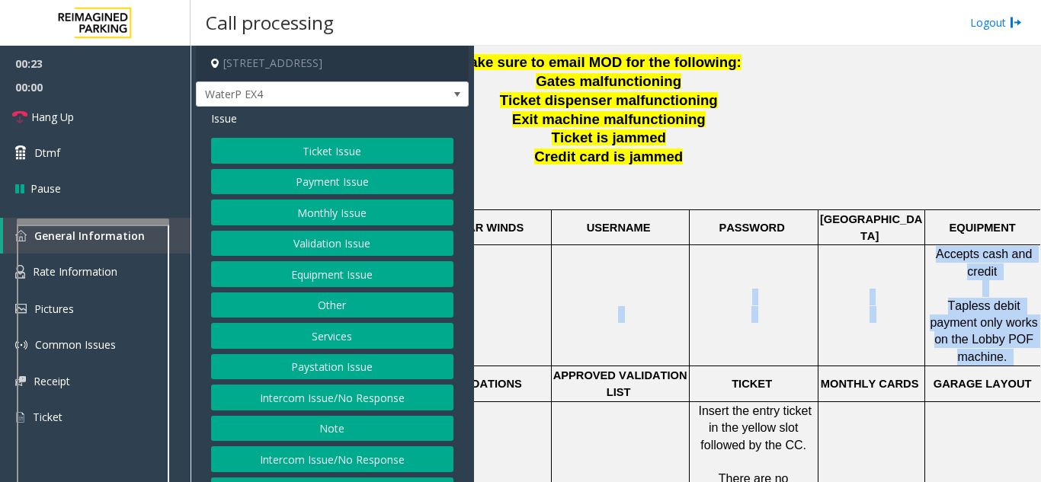
scroll to position [457, 314]
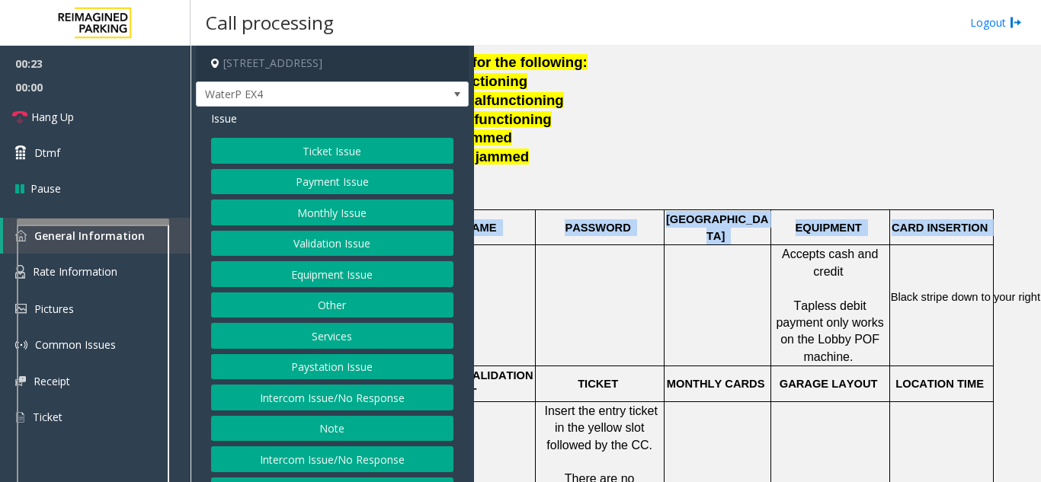
drag, startPoint x: 716, startPoint y: 316, endPoint x: 1040, endPoint y: 308, distance: 323.8
click at [1040, 308] on app-call-processing "[STREET_ADDRESS] WaterP EX4 Issue Ticket Issue Payment Issue Monthly Issue Vali…" at bounding box center [615, 264] width 849 height 436
click at [833, 446] on p at bounding box center [830, 463] width 117 height 34
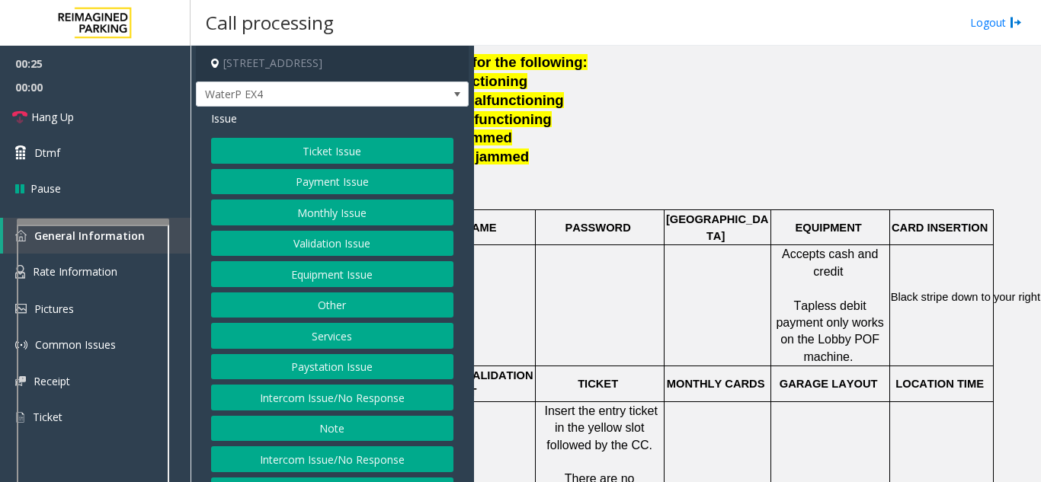
click at [318, 154] on button "Ticket Issue" at bounding box center [332, 151] width 242 height 26
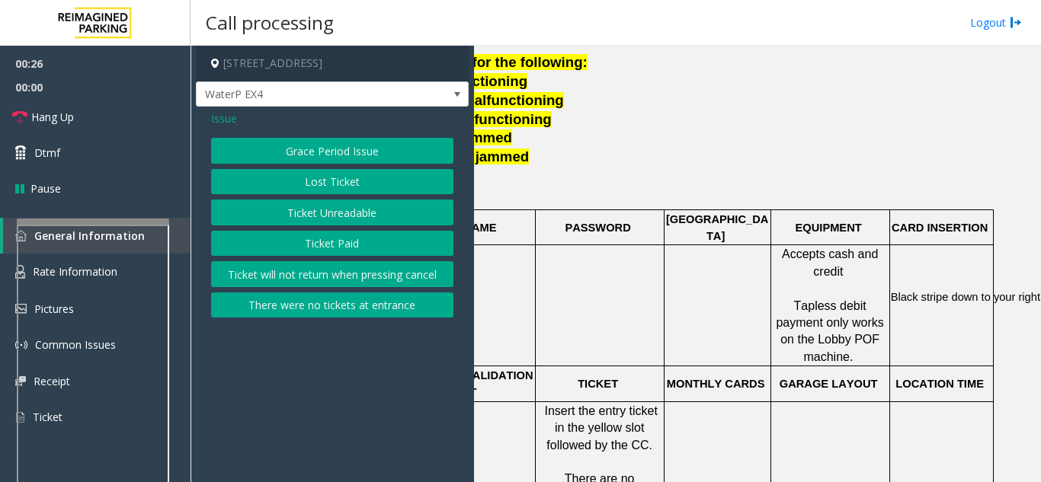
click at [318, 209] on button "Ticket Unreadable" at bounding box center [332, 213] width 242 height 26
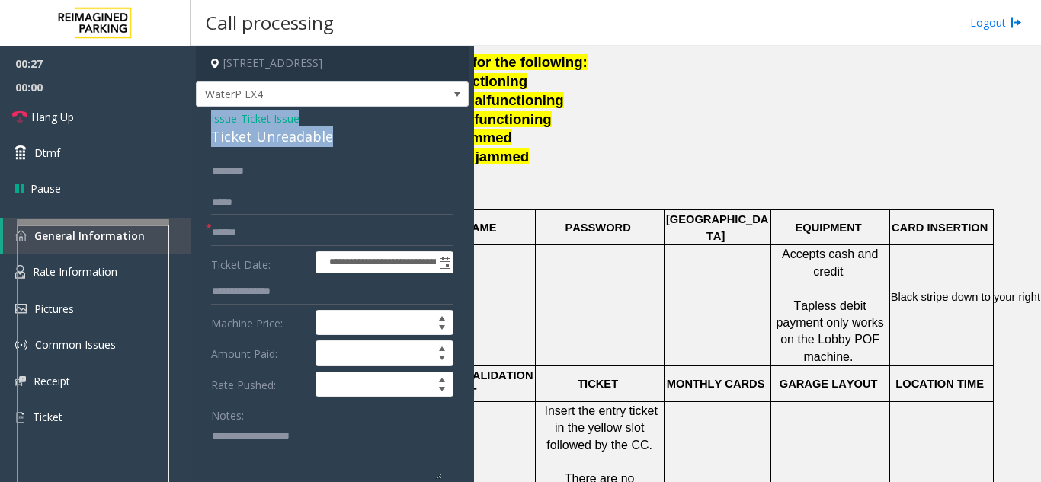
drag, startPoint x: 332, startPoint y: 136, endPoint x: 198, endPoint y: 118, distance: 135.3
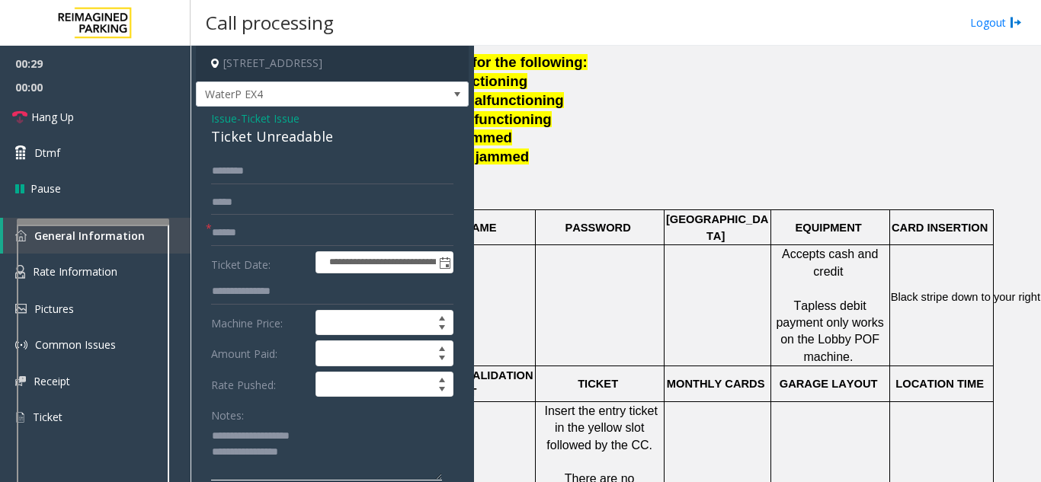
type textarea "**********"
click at [237, 236] on input "text" at bounding box center [332, 233] width 242 height 26
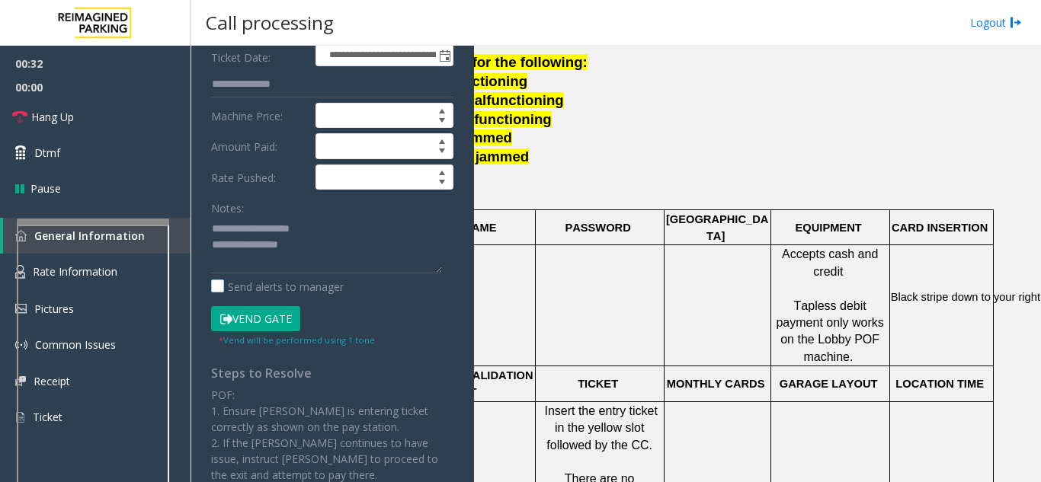
scroll to position [229, 0]
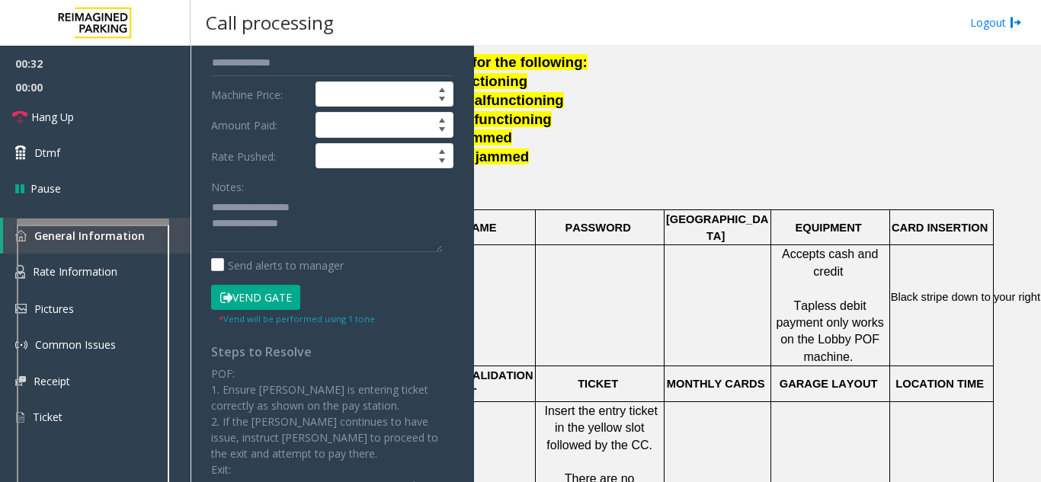
type input "**"
click at [345, 230] on textarea at bounding box center [326, 223] width 231 height 57
click at [126, 128] on link "Hang Up" at bounding box center [95, 117] width 190 height 36
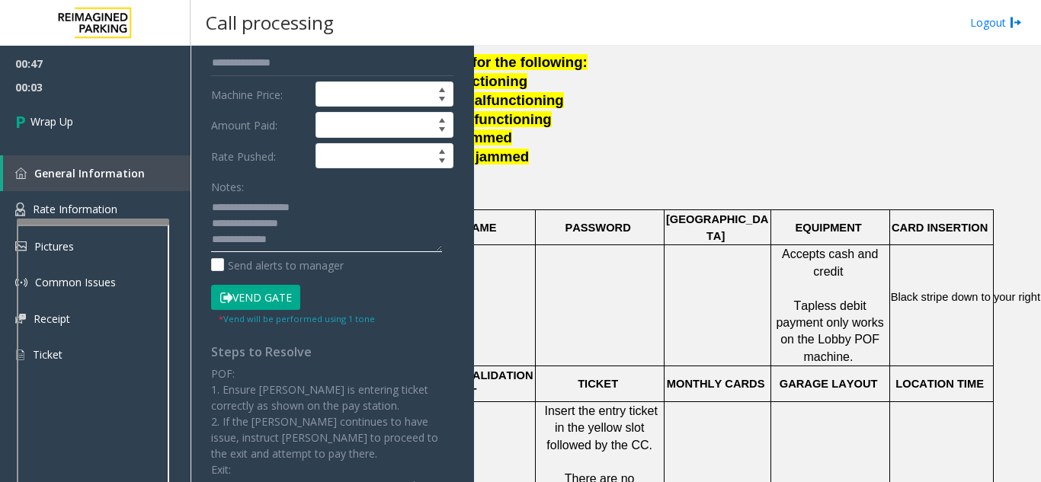
click at [286, 239] on textarea at bounding box center [326, 223] width 231 height 57
paste textarea "**********"
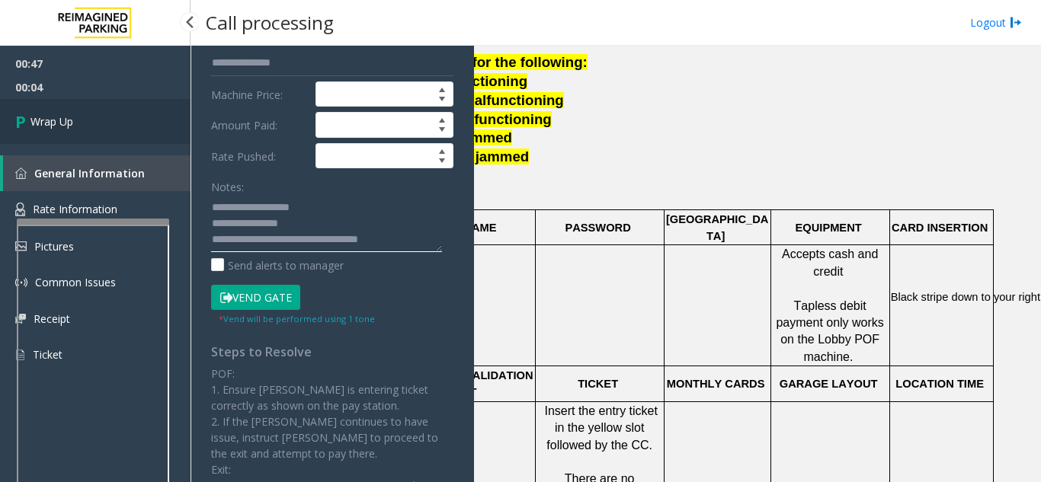
type textarea "**********"
click at [143, 107] on link "Wrap Up" at bounding box center [95, 121] width 190 height 45
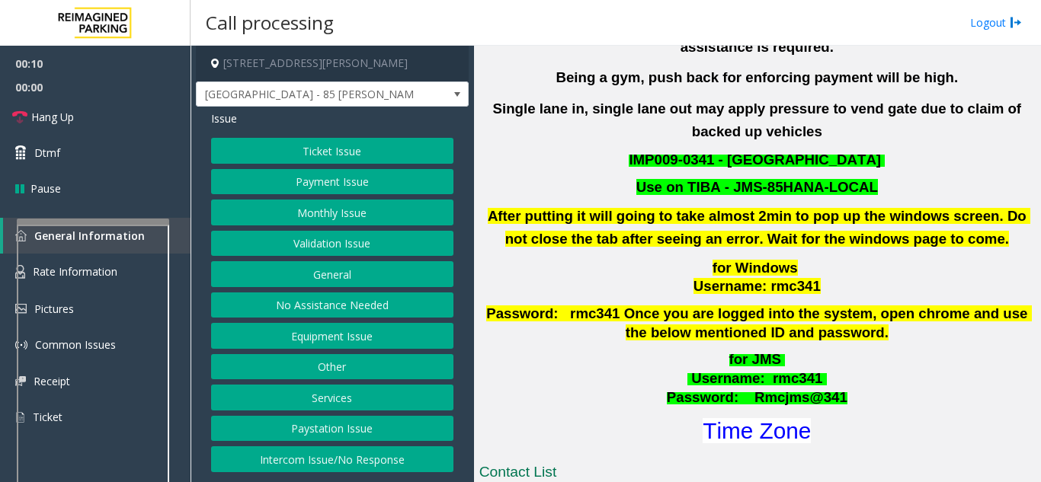
scroll to position [381, 0]
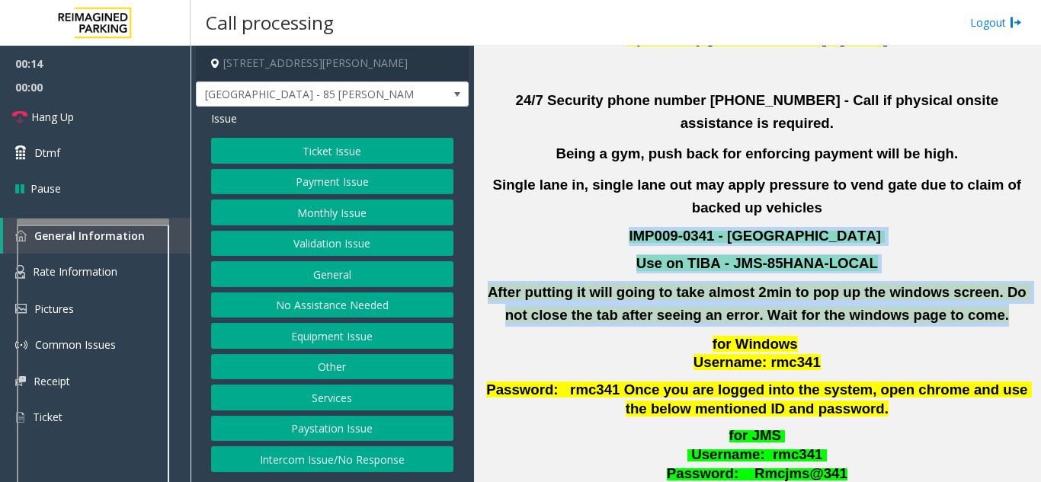
drag, startPoint x: 625, startPoint y: 210, endPoint x: 964, endPoint y: 283, distance: 346.0
click at [964, 283] on div "Updated by [PERSON_NAME] - [DATE] 24/7 Security phone number [PHONE_NUMBER] - C…" at bounding box center [756, 275] width 555 height 496
click at [965, 297] on p "After putting it will going to take almost 2min to pop up the windows screen. D…" at bounding box center [757, 304] width 558 height 46
drag, startPoint x: 965, startPoint y: 297, endPoint x: 654, endPoint y: 208, distance: 323.3
click at [654, 208] on div "Updated by [PERSON_NAME] - [DATE] 24/7 Security phone number [PHONE_NUMBER] - C…" at bounding box center [756, 275] width 555 height 496
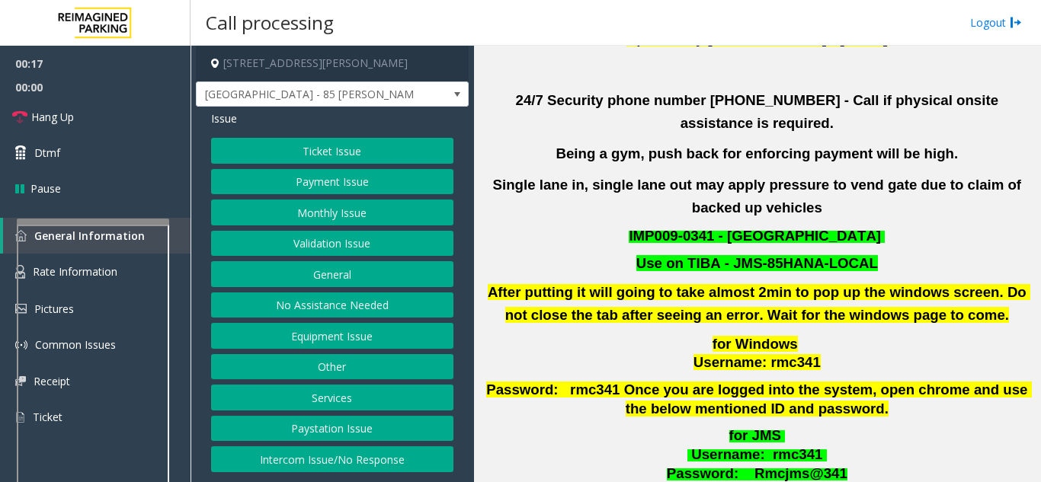
click at [613, 227] on p "IMP009-0341 - [GEOGRAPHIC_DATA]" at bounding box center [757, 236] width 558 height 19
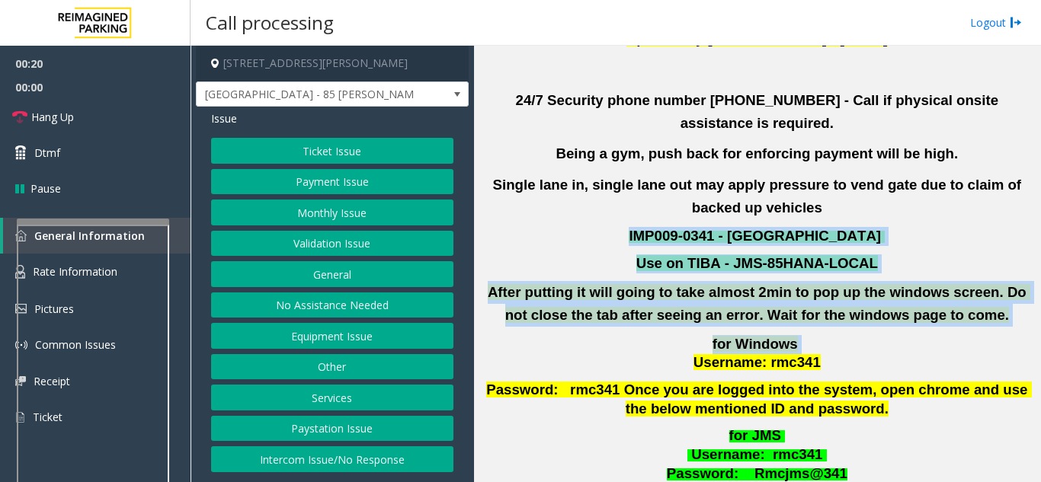
drag, startPoint x: 623, startPoint y: 208, endPoint x: 960, endPoint y: 311, distance: 352.0
click at [960, 311] on div "Updated by [PERSON_NAME] - [DATE] 24/7 Security phone number [PHONE_NUMBER] - C…" at bounding box center [756, 275] width 555 height 496
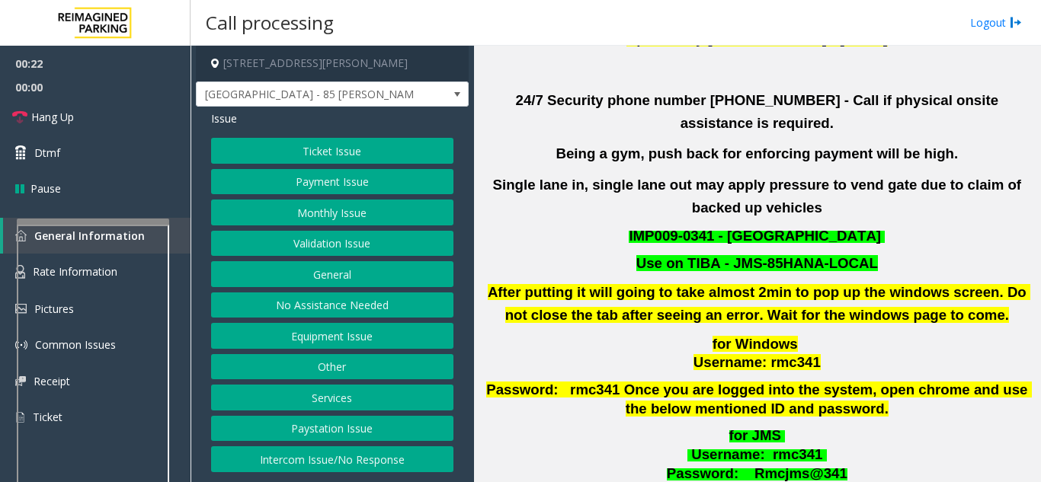
click at [358, 248] on button "Validation Issue" at bounding box center [332, 244] width 242 height 26
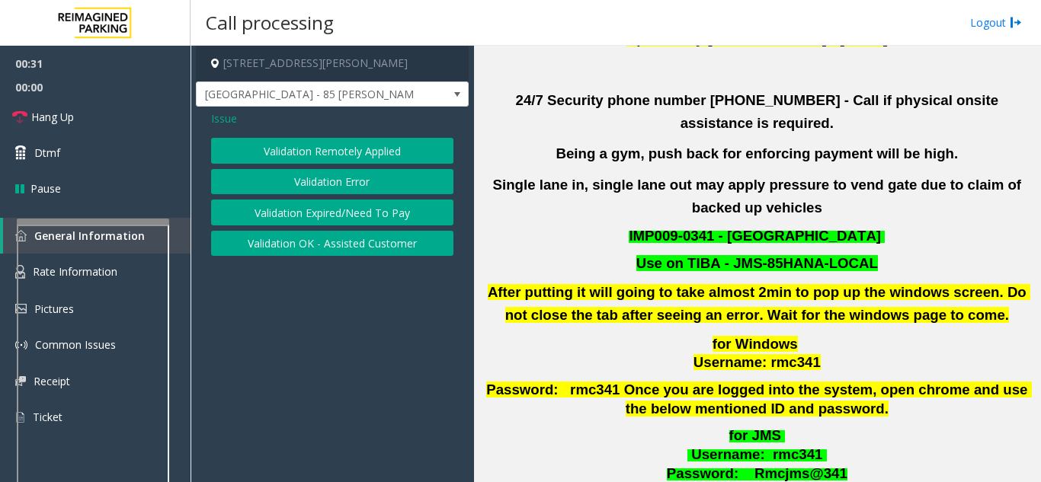
click at [303, 182] on button "Validation Error" at bounding box center [332, 182] width 242 height 26
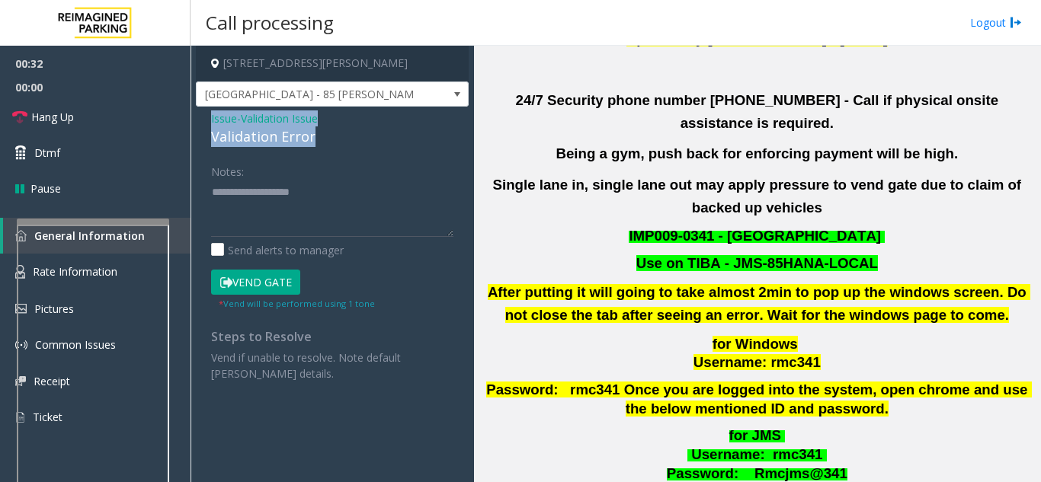
drag, startPoint x: 331, startPoint y: 131, endPoint x: 207, endPoint y: 123, distance: 124.4
click at [207, 123] on div "Issue - Validation Issue Validation Error Notes: Send alerts to manager Vend Ga…" at bounding box center [332, 252] width 273 height 290
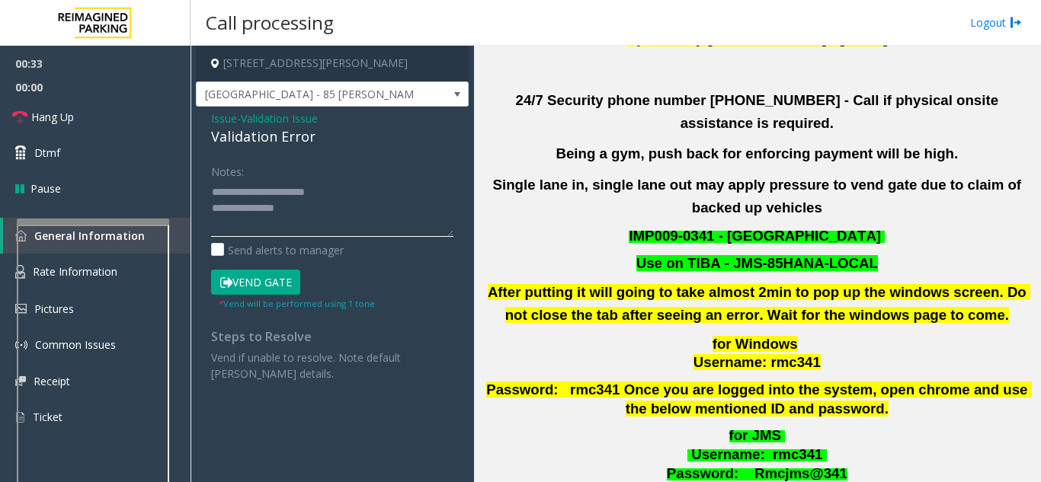
click at [305, 207] on textarea at bounding box center [332, 208] width 242 height 57
drag, startPoint x: 293, startPoint y: 211, endPoint x: 242, endPoint y: 215, distance: 50.4
click at [242, 215] on textarea at bounding box center [332, 208] width 242 height 57
click at [264, 212] on textarea at bounding box center [332, 208] width 242 height 57
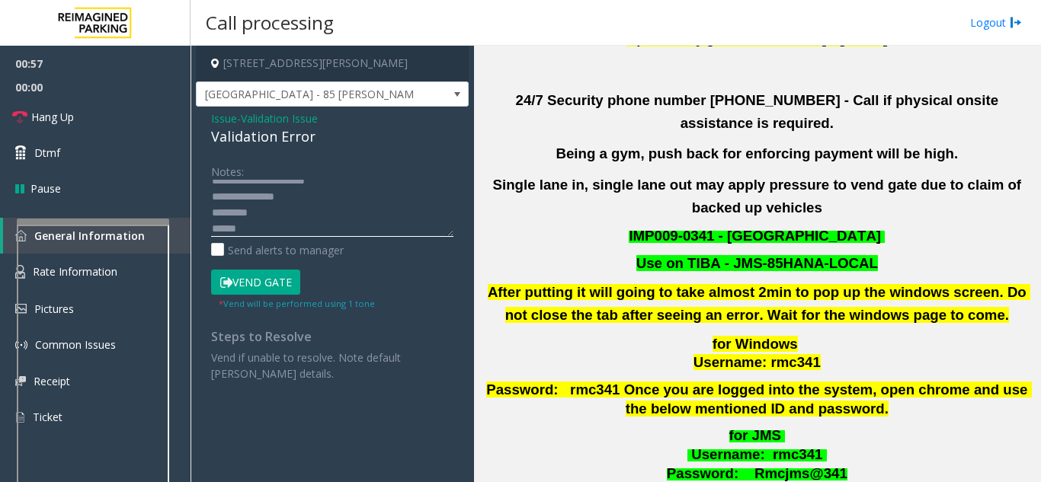
scroll to position [16, 0]
click at [264, 212] on textarea at bounding box center [332, 208] width 242 height 57
drag, startPoint x: 251, startPoint y: 213, endPoint x: 311, endPoint y: 213, distance: 59.4
click at [311, 213] on textarea at bounding box center [332, 208] width 242 height 57
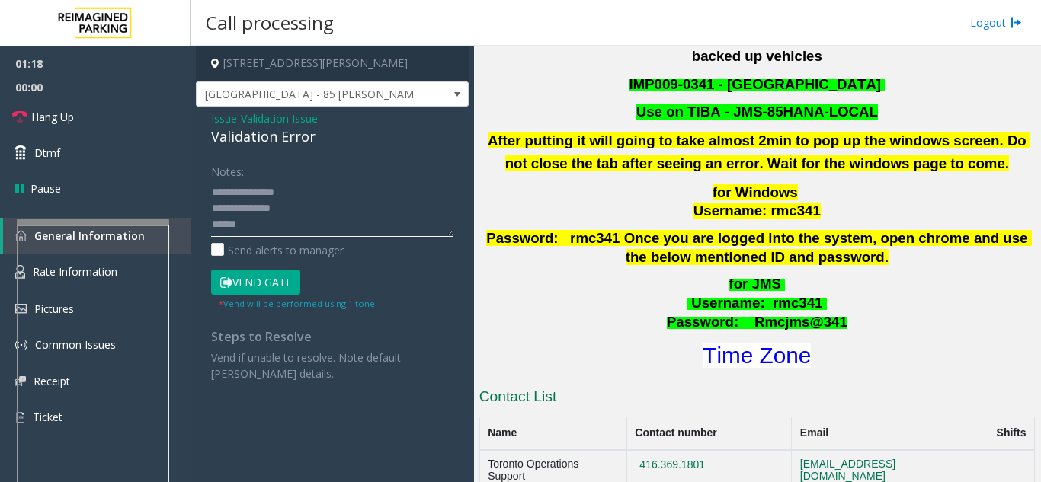
scroll to position [533, 0]
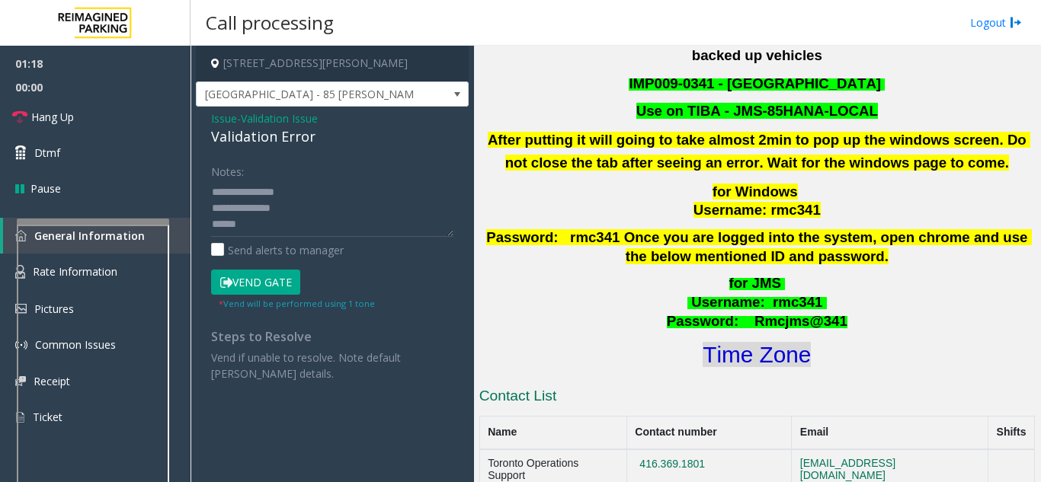
click at [742, 342] on font "Time Zone" at bounding box center [756, 354] width 108 height 25
click at [265, 230] on textarea at bounding box center [332, 208] width 242 height 57
click at [318, 194] on textarea at bounding box center [332, 208] width 242 height 57
click at [279, 222] on textarea at bounding box center [332, 208] width 242 height 57
click at [245, 280] on button "Vend Gate" at bounding box center [255, 283] width 89 height 26
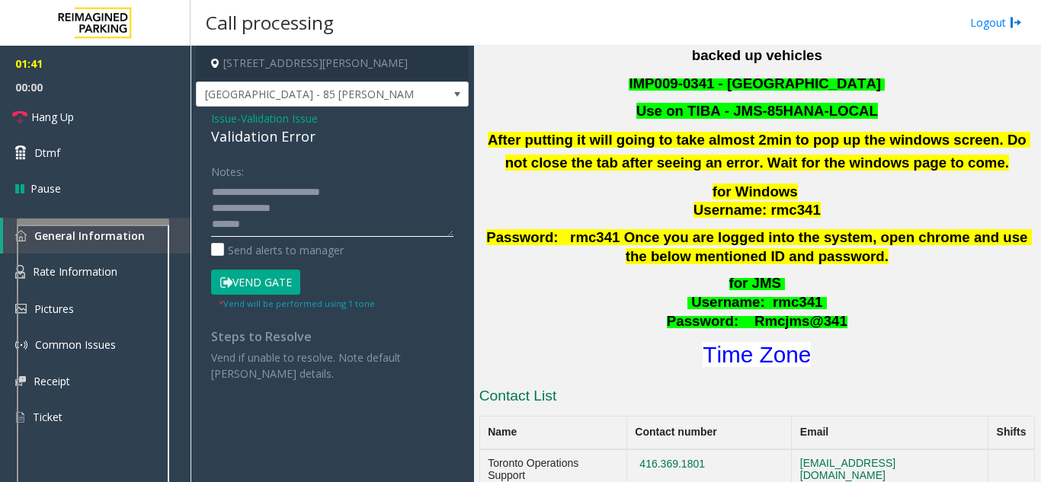
click at [260, 225] on textarea at bounding box center [332, 208] width 242 height 57
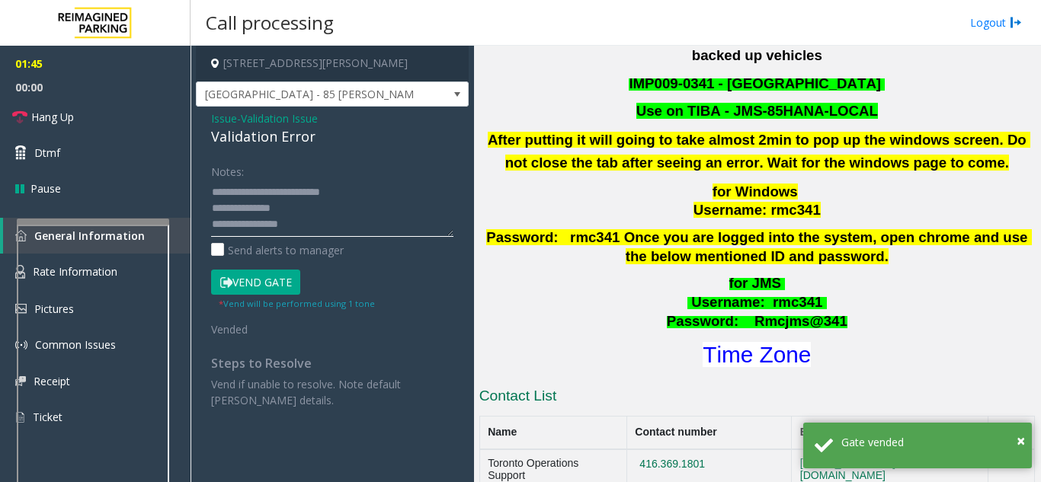
scroll to position [27, 0]
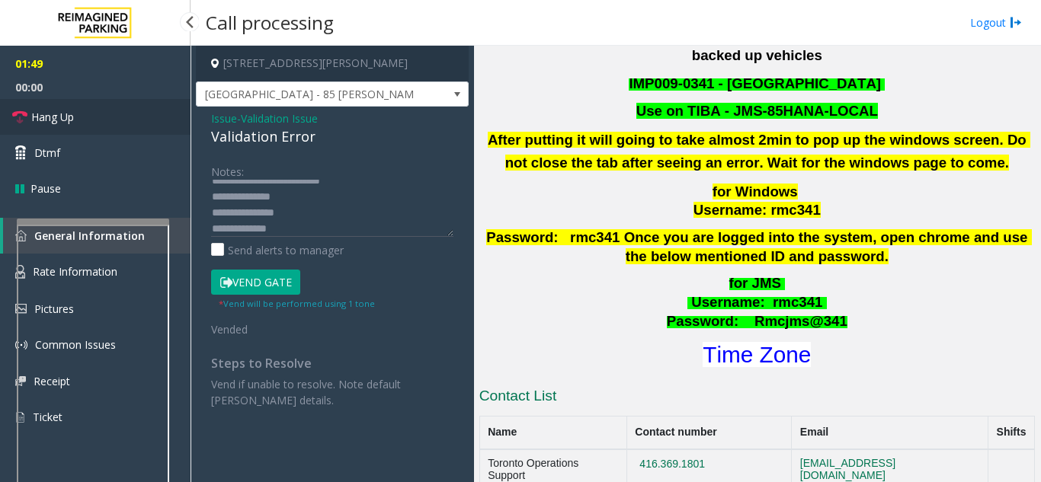
click at [69, 110] on span "Hang Up" at bounding box center [52, 117] width 43 height 16
click at [335, 228] on textarea at bounding box center [332, 208] width 242 height 57
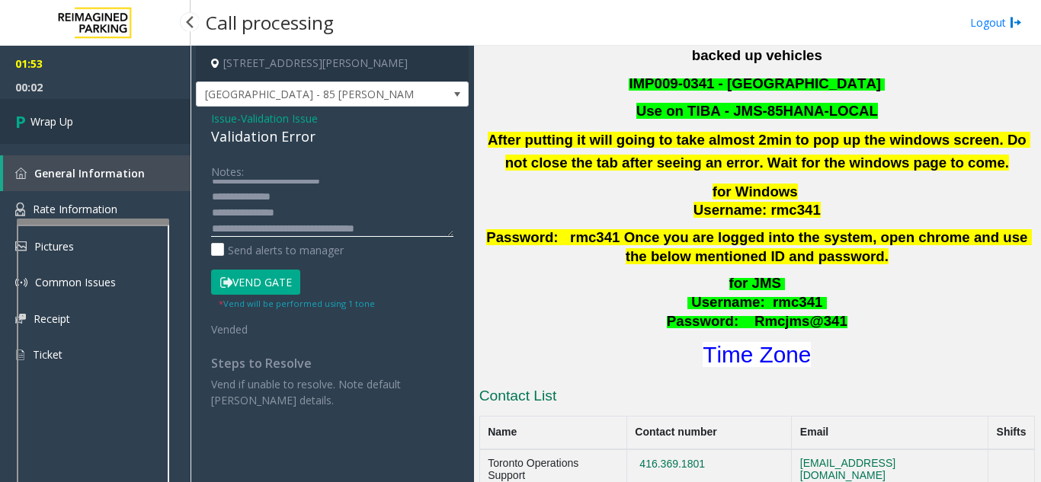
type textarea "**********"
click at [72, 115] on span "Wrap Up" at bounding box center [51, 121] width 43 height 16
click at [62, 130] on link "Wrap Up" at bounding box center [95, 121] width 190 height 45
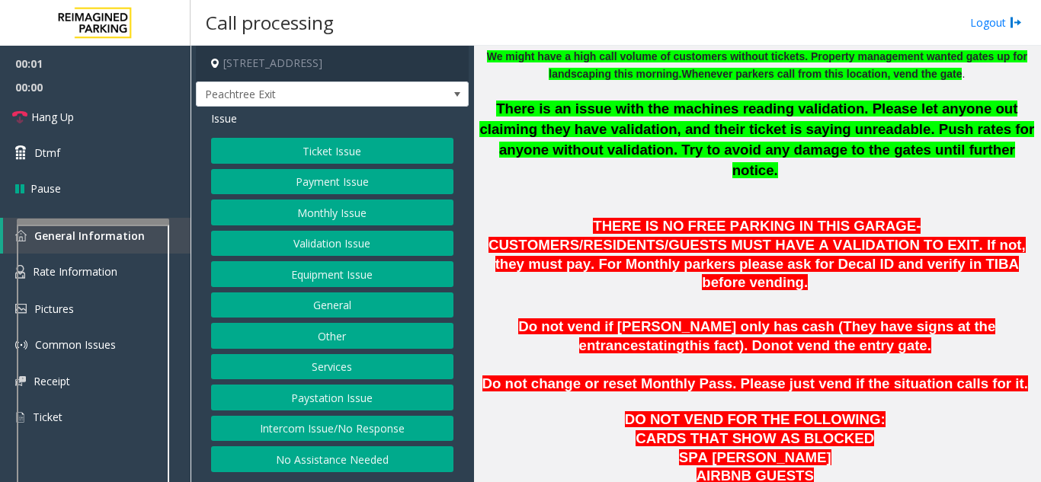
scroll to position [609, 0]
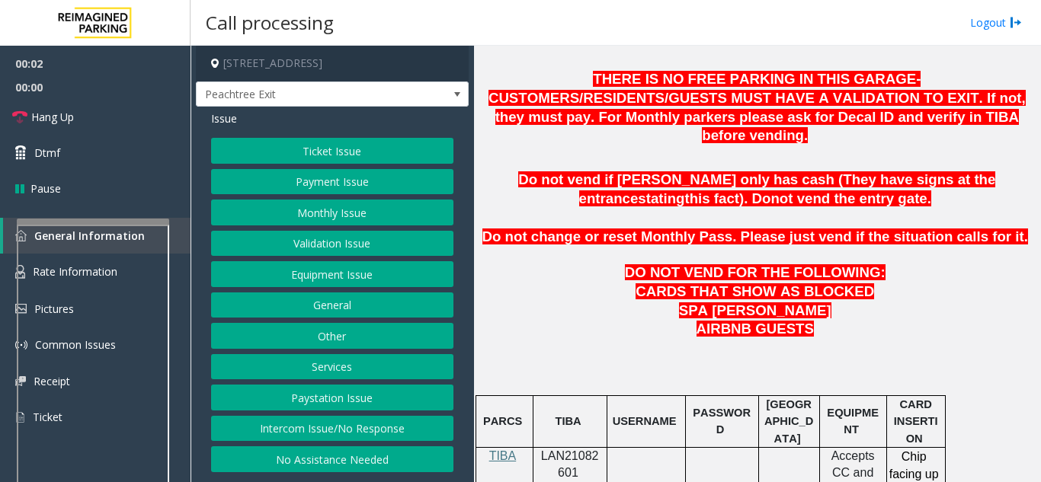
click at [565, 449] on span "LAN21082601" at bounding box center [570, 464] width 58 height 30
copy p "LAN21082601"
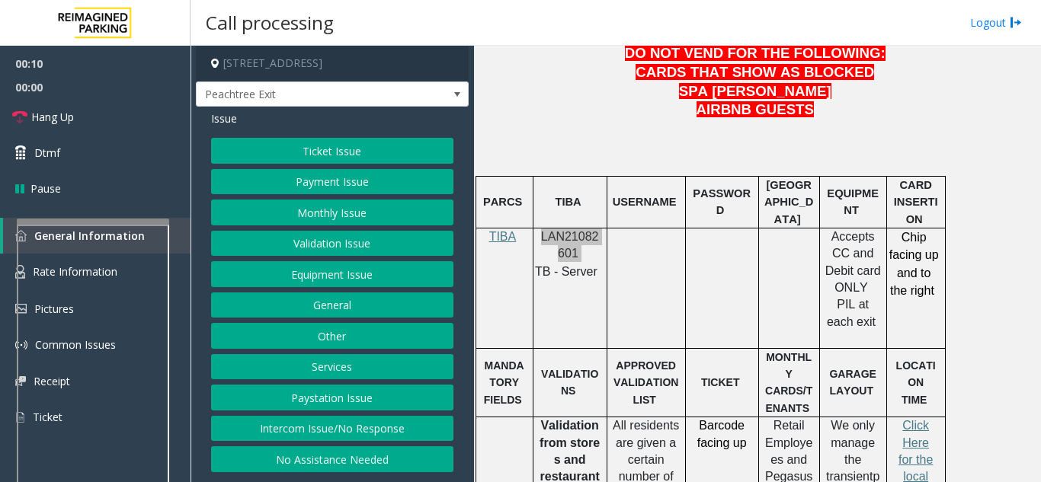
scroll to position [838, 0]
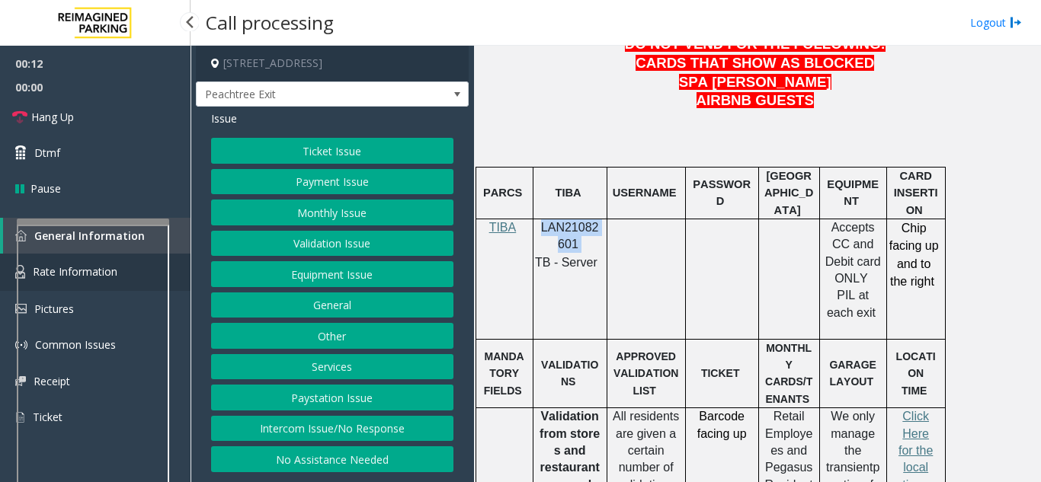
click at [176, 261] on link "Rate Information" at bounding box center [95, 272] width 190 height 37
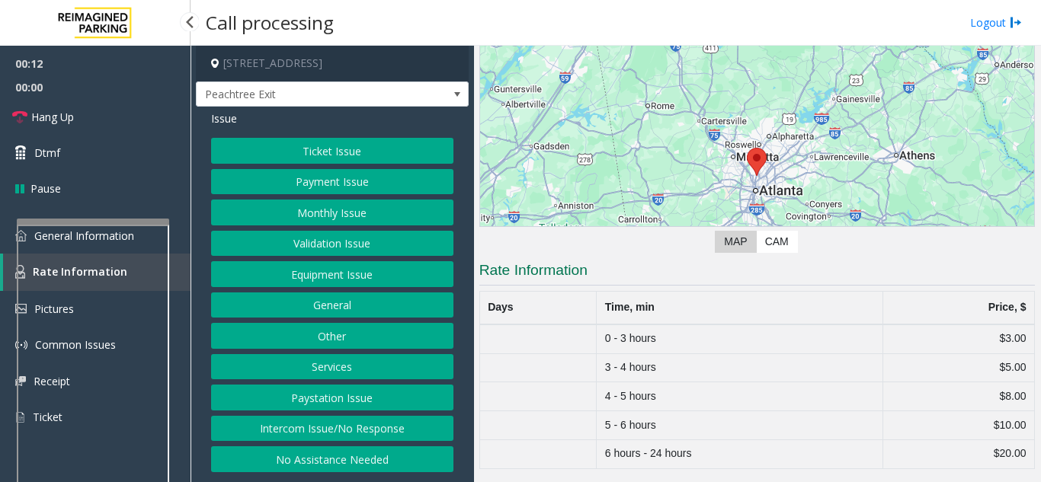
scroll to position [117, 0]
click at [217, 124] on span "Issue" at bounding box center [224, 118] width 26 height 16
click at [180, 246] on link "General Information" at bounding box center [95, 236] width 190 height 36
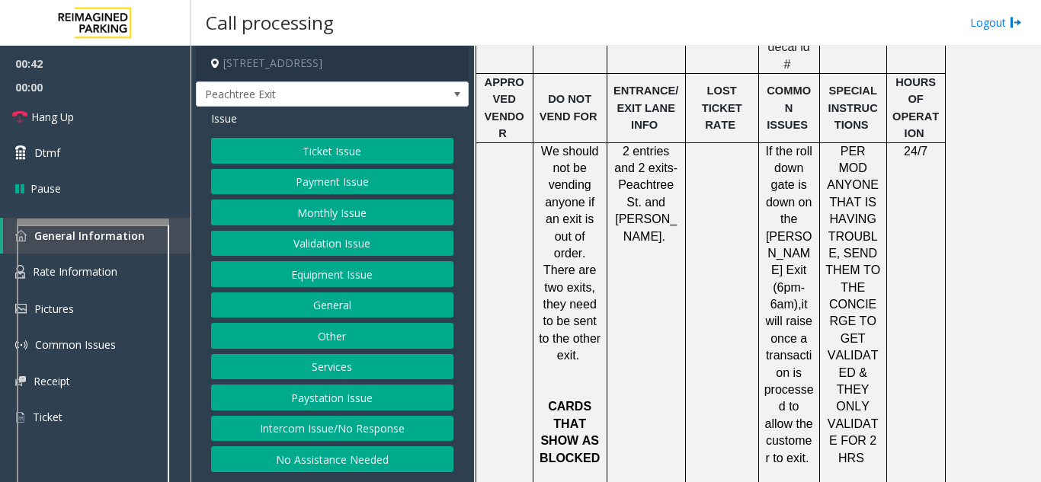
scroll to position [1523, 0]
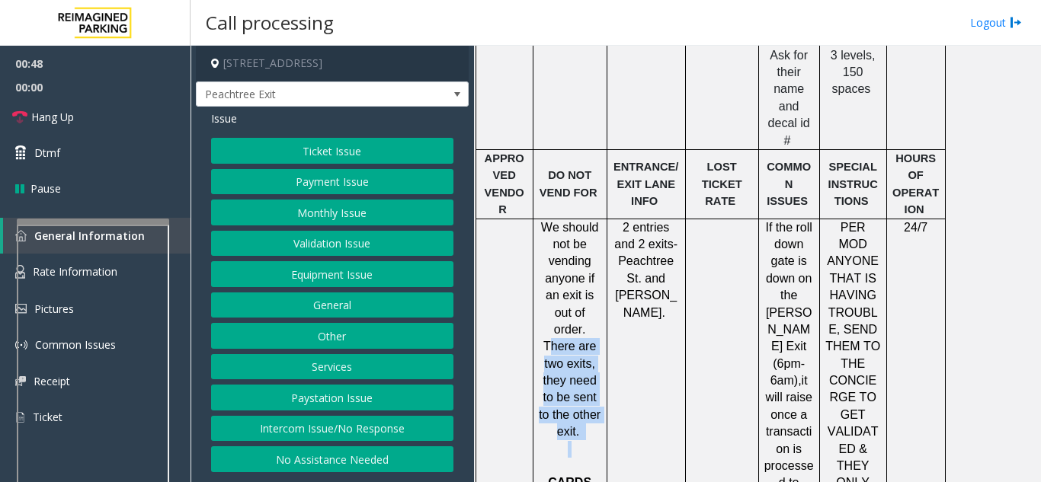
drag, startPoint x: 576, startPoint y: 225, endPoint x: 593, endPoint y: 330, distance: 106.4
click at [593, 330] on p "We should not be vending anyone if an exit is out of order. There are two exits…" at bounding box center [570, 347] width 62 height 256
click at [593, 331] on p "We should not be vending anyone if an exit is out of order. There are two exits…" at bounding box center [570, 347] width 62 height 256
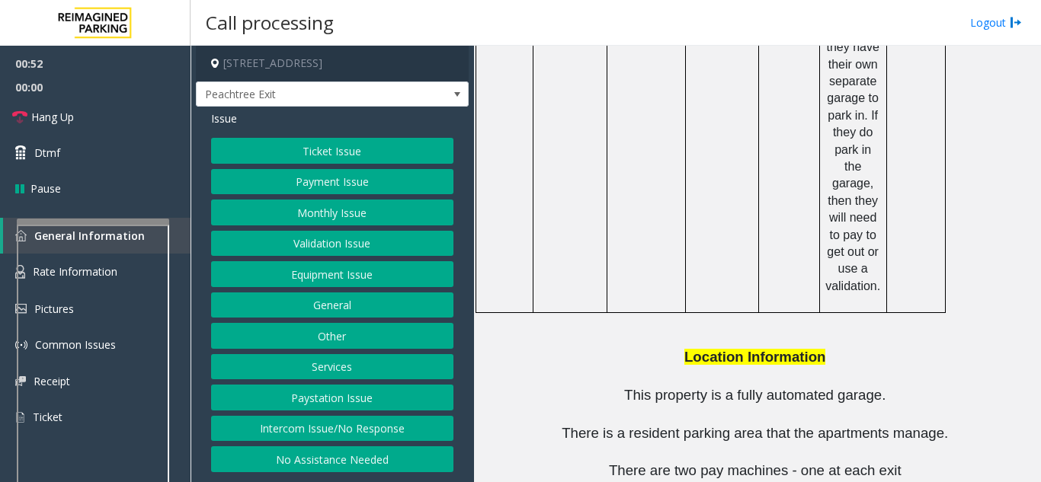
scroll to position [2177, 0]
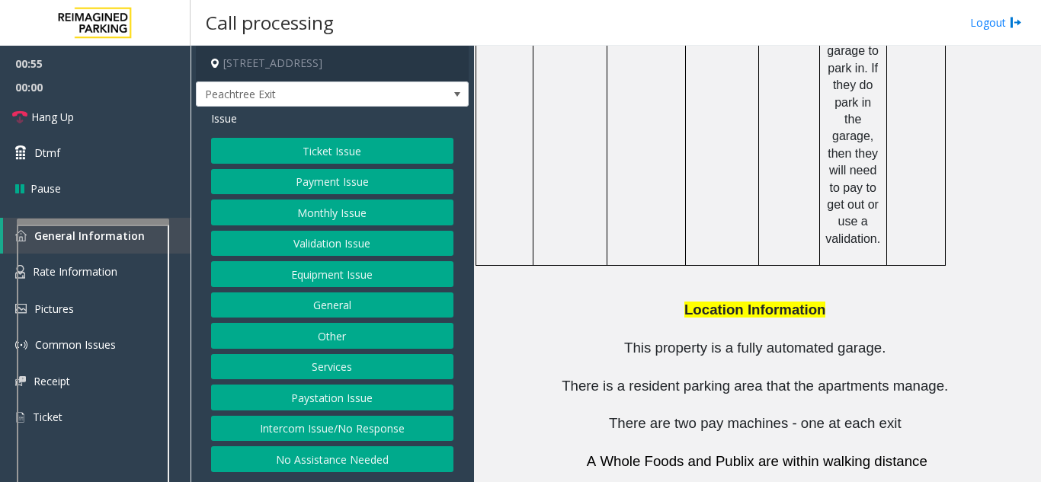
click at [328, 367] on button "Services" at bounding box center [332, 367] width 242 height 26
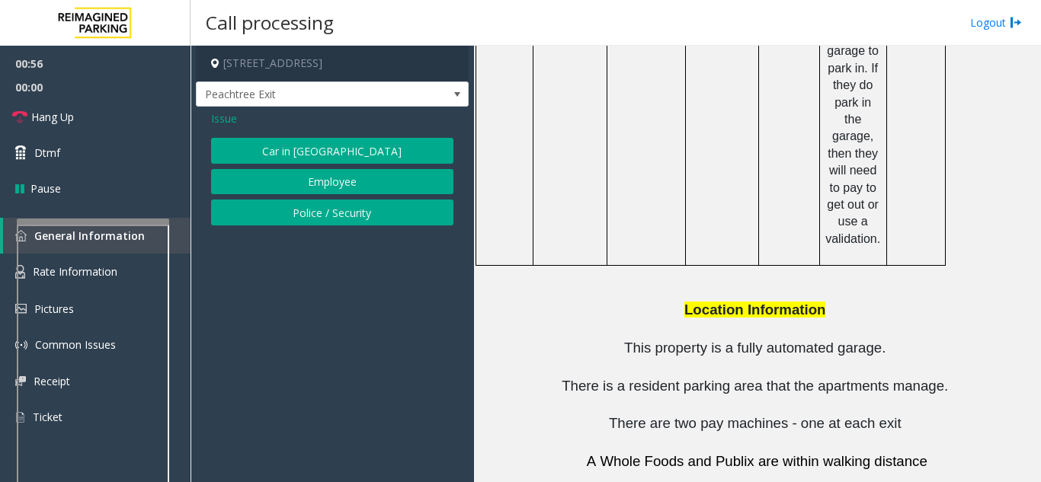
click at [223, 119] on span "Issue" at bounding box center [224, 118] width 26 height 16
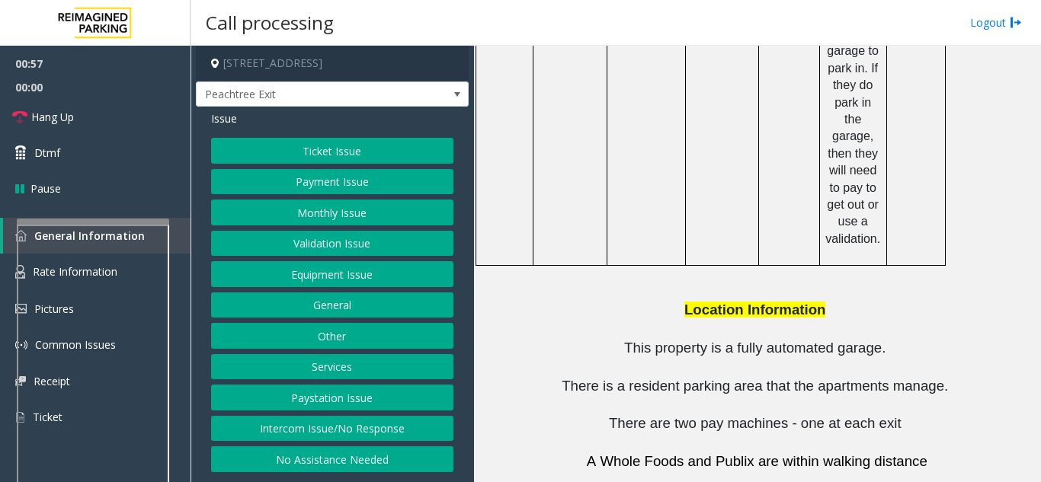
click at [327, 341] on button "Other" at bounding box center [332, 336] width 242 height 26
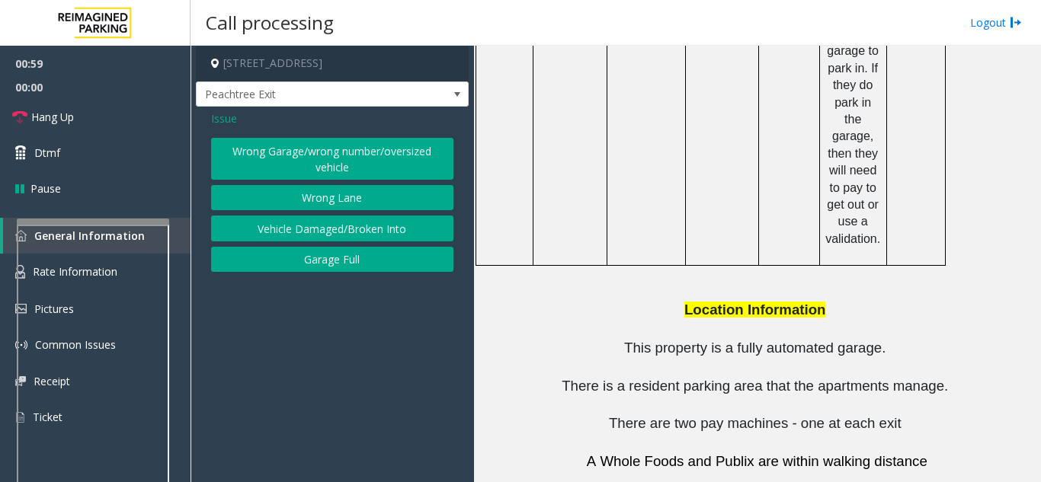
click at [235, 121] on span "Issue" at bounding box center [224, 118] width 26 height 16
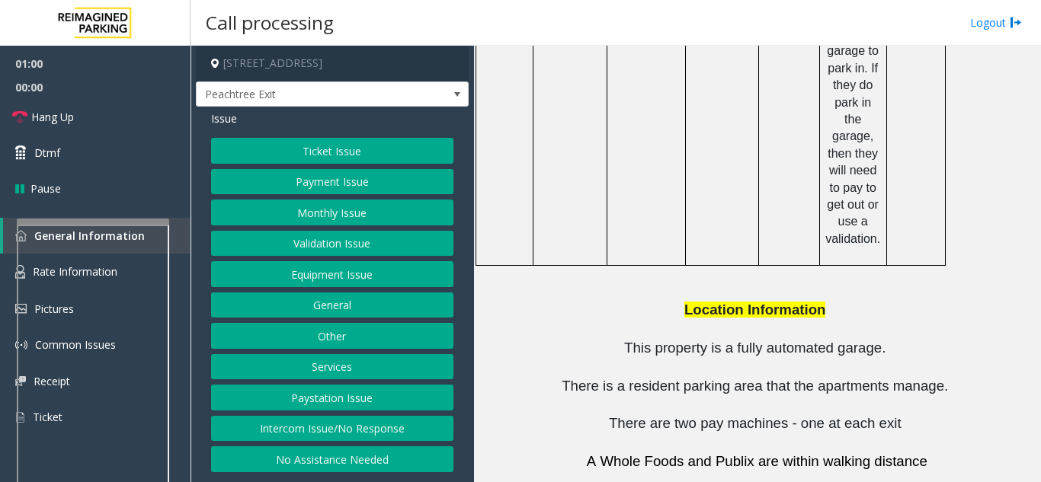
click at [316, 306] on button "General" at bounding box center [332, 306] width 242 height 26
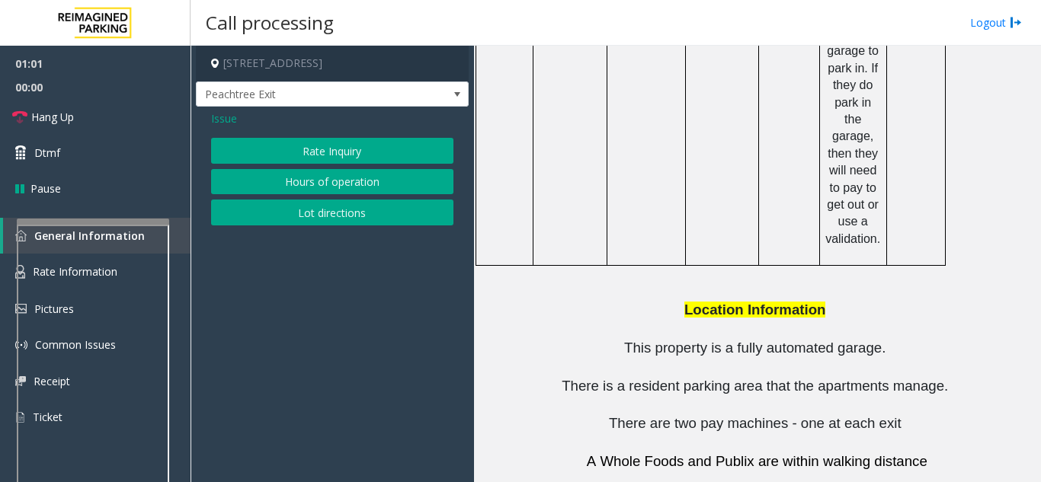
click at [214, 123] on span "Issue" at bounding box center [224, 118] width 26 height 16
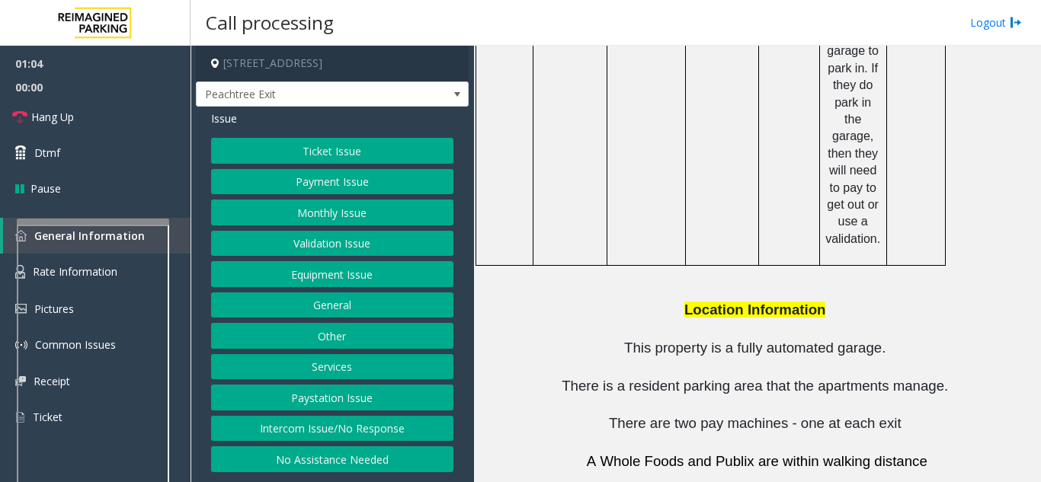
click at [323, 247] on button "Validation Issue" at bounding box center [332, 244] width 242 height 26
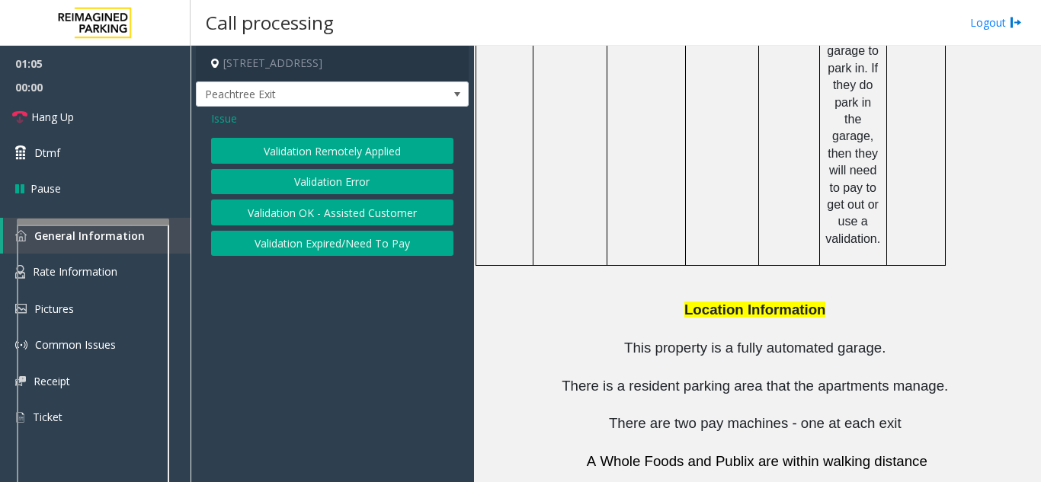
click at [224, 122] on span "Issue" at bounding box center [224, 118] width 26 height 16
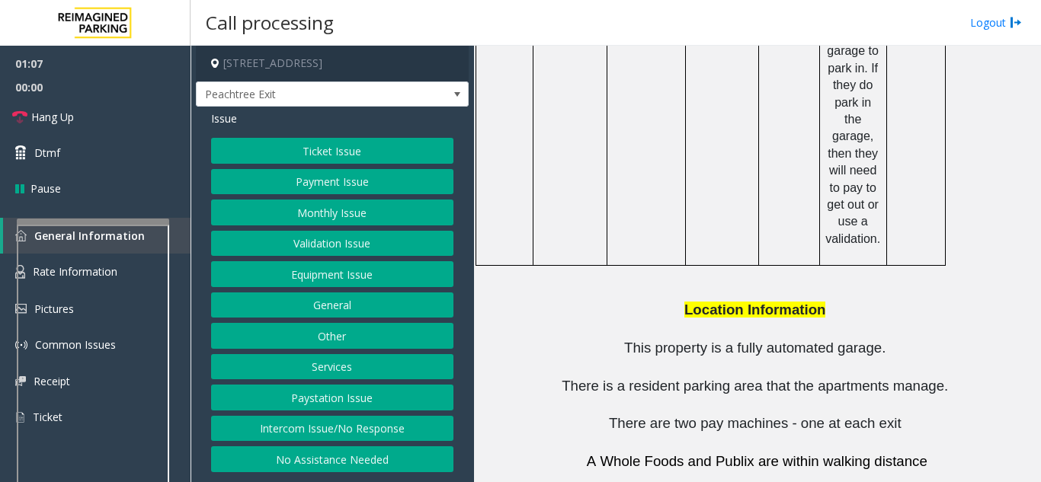
click at [302, 375] on button "Services" at bounding box center [332, 367] width 242 height 26
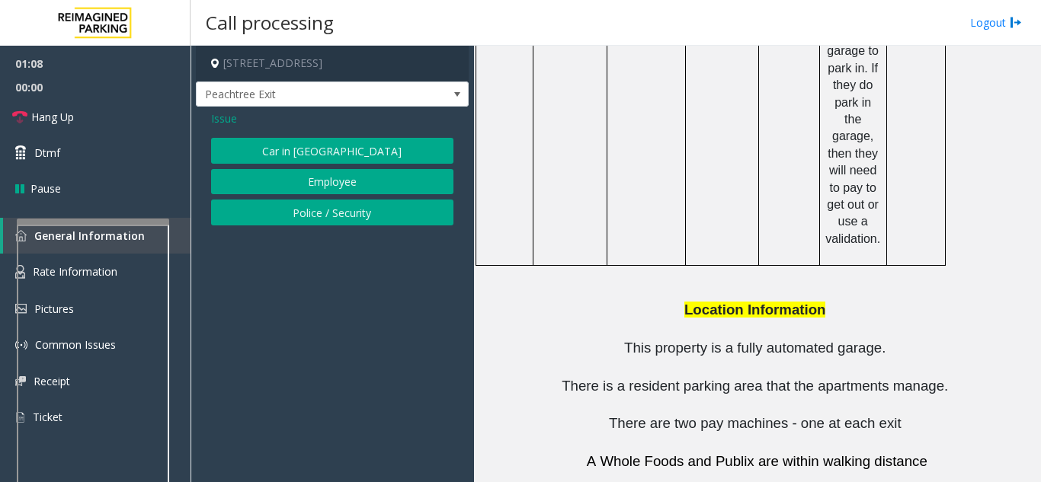
click at [225, 120] on span "Issue" at bounding box center [224, 118] width 26 height 16
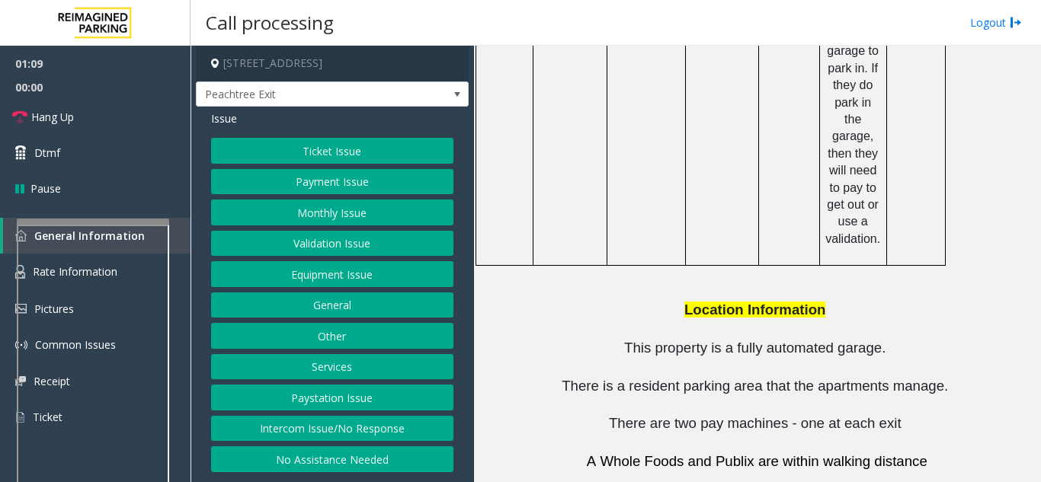
click at [328, 341] on button "Other" at bounding box center [332, 336] width 242 height 26
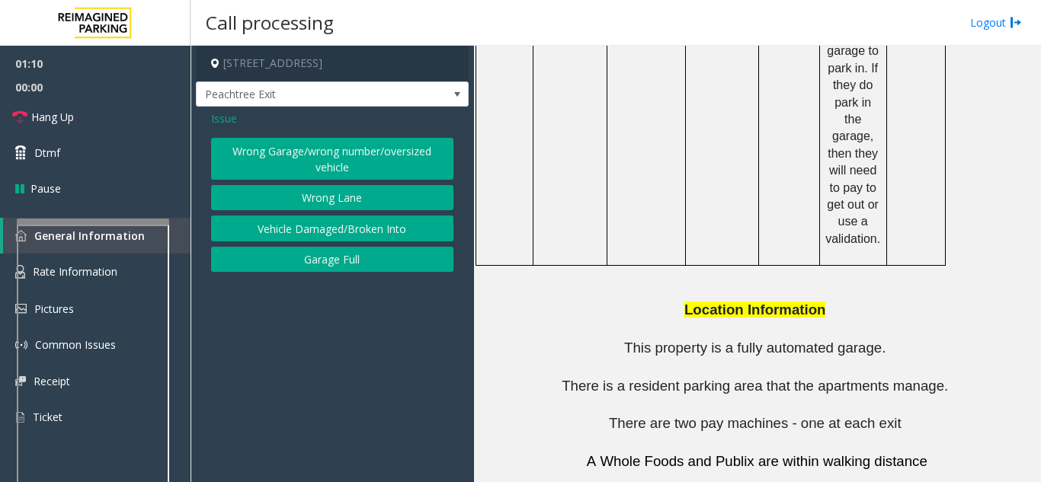
click at [236, 120] on span "Issue" at bounding box center [224, 118] width 26 height 16
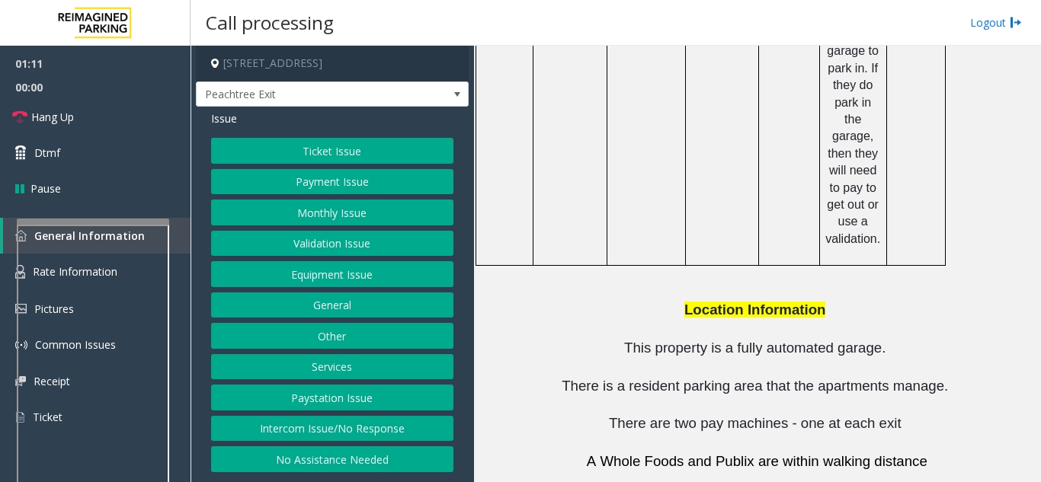
click at [318, 299] on button "General" at bounding box center [332, 306] width 242 height 26
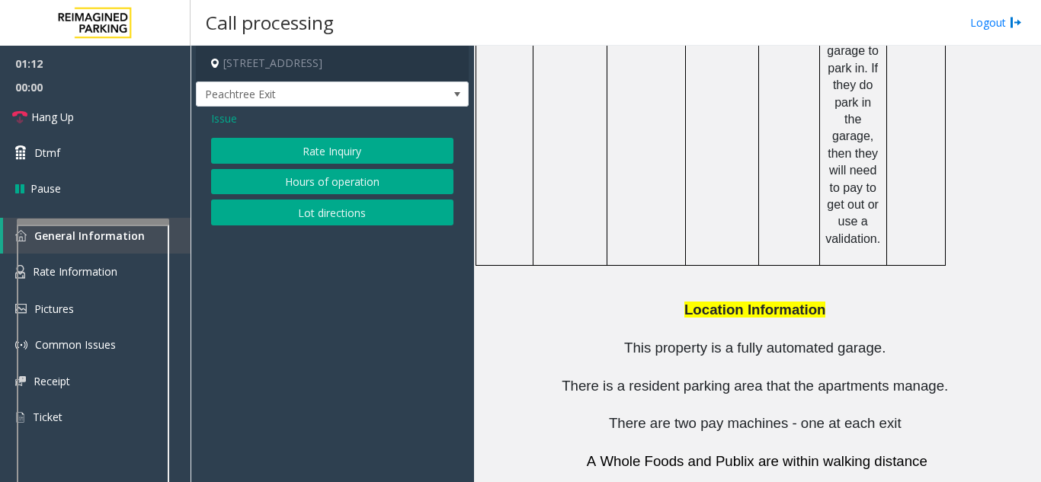
click at [222, 122] on span "Issue" at bounding box center [224, 118] width 26 height 16
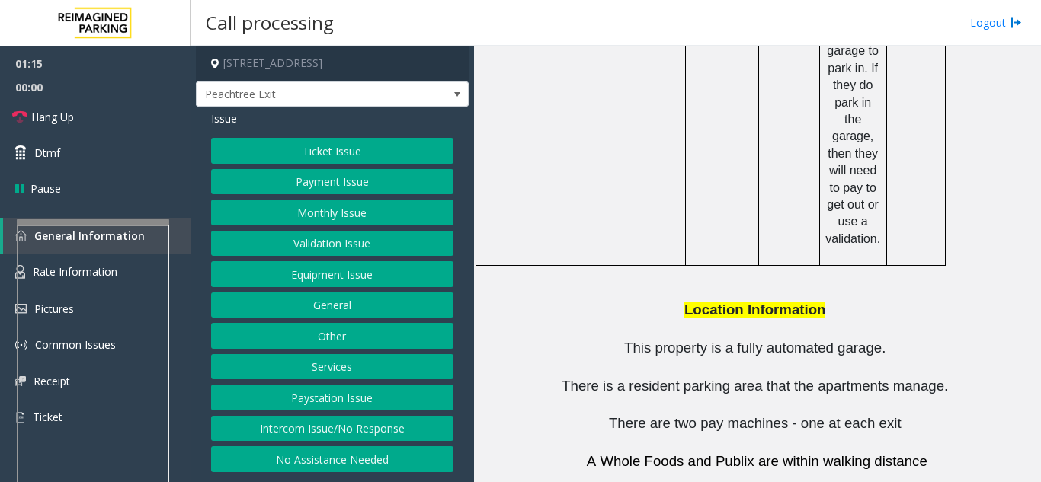
click at [331, 330] on button "Other" at bounding box center [332, 336] width 242 height 26
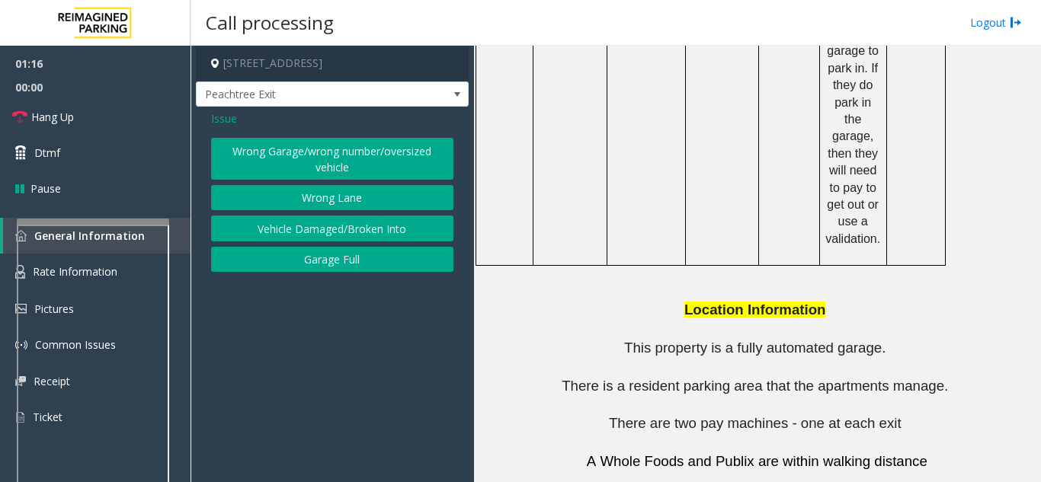
click at [225, 122] on span "Issue" at bounding box center [224, 118] width 26 height 16
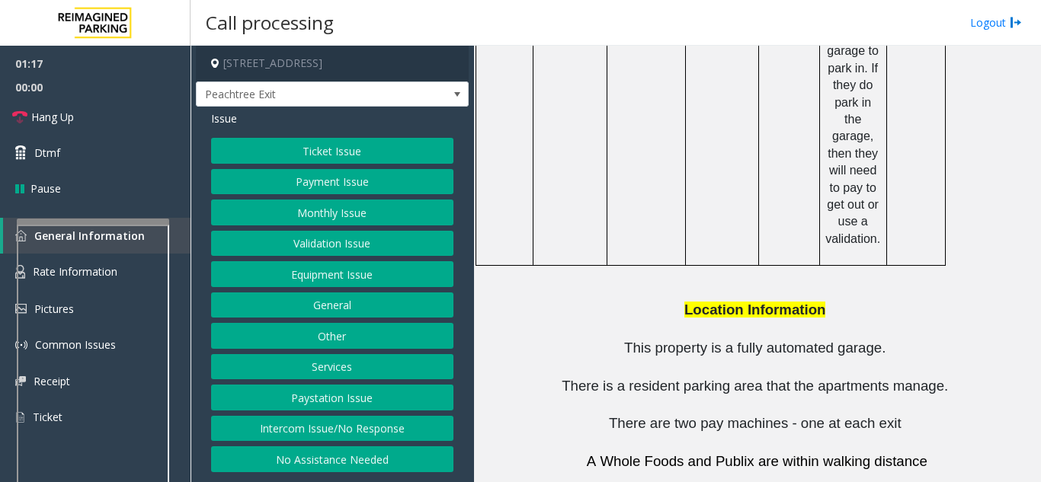
click at [307, 332] on button "Other" at bounding box center [332, 336] width 242 height 26
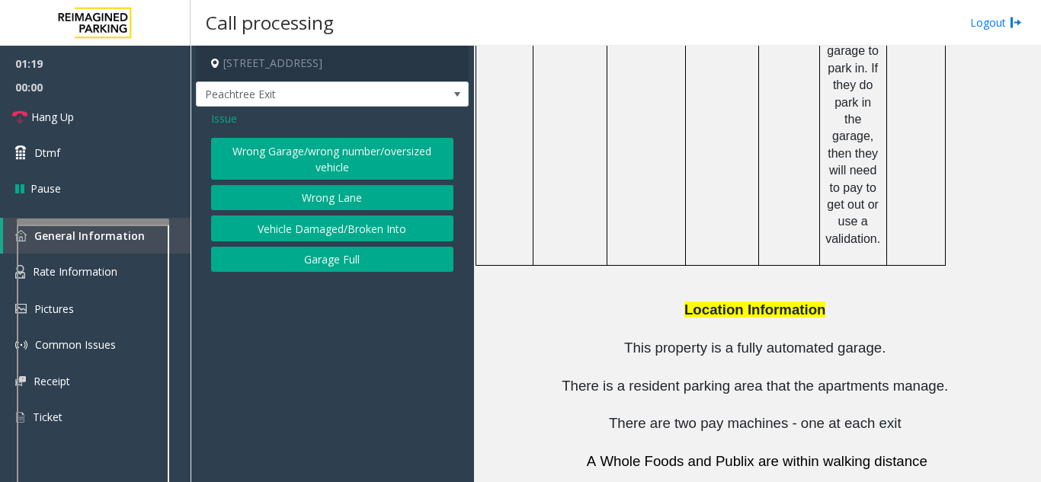
click at [219, 117] on span "Issue" at bounding box center [224, 118] width 26 height 16
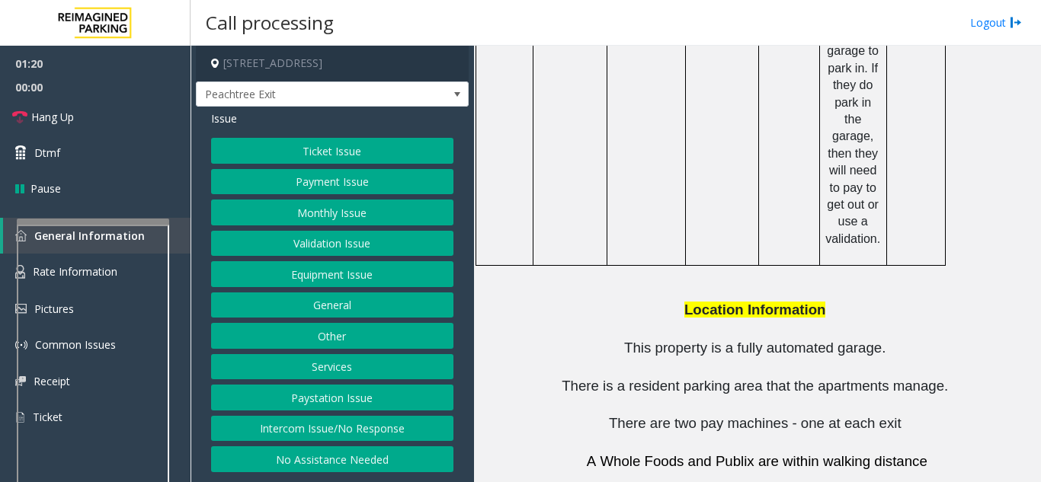
click at [296, 268] on button "Equipment Issue" at bounding box center [332, 274] width 242 height 26
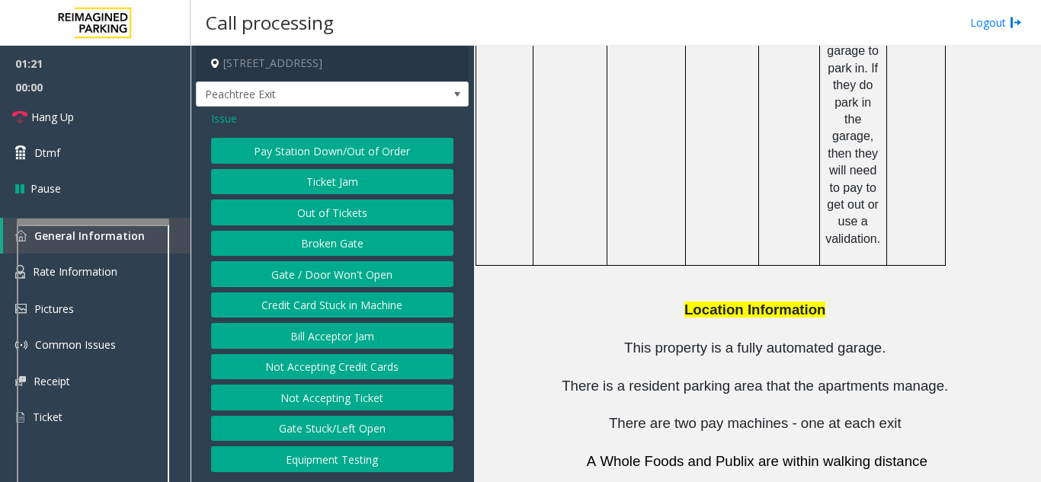
click at [318, 269] on button "Gate / Door Won't Open" at bounding box center [332, 274] width 242 height 26
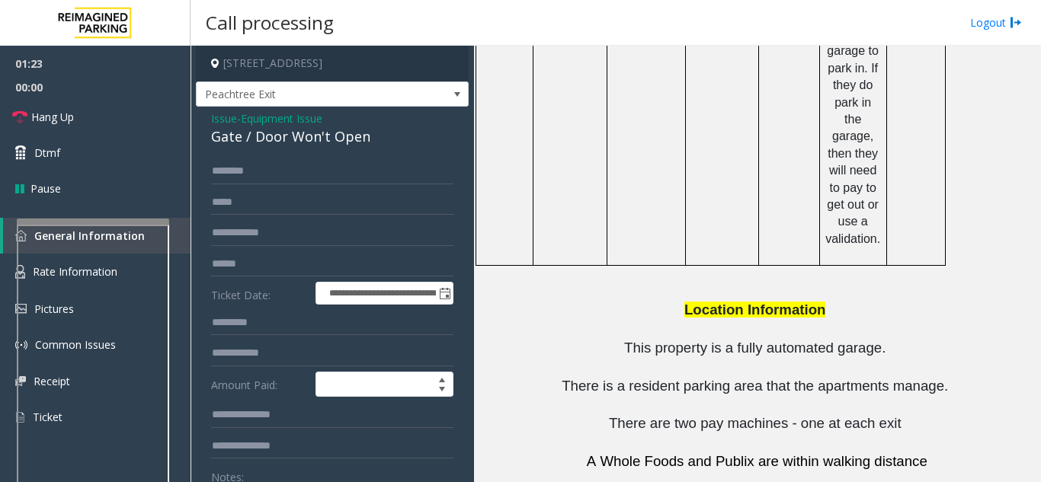
drag, startPoint x: 705, startPoint y: 383, endPoint x: 628, endPoint y: 390, distance: 76.5
copy button "[PHONE_NUMBER]"
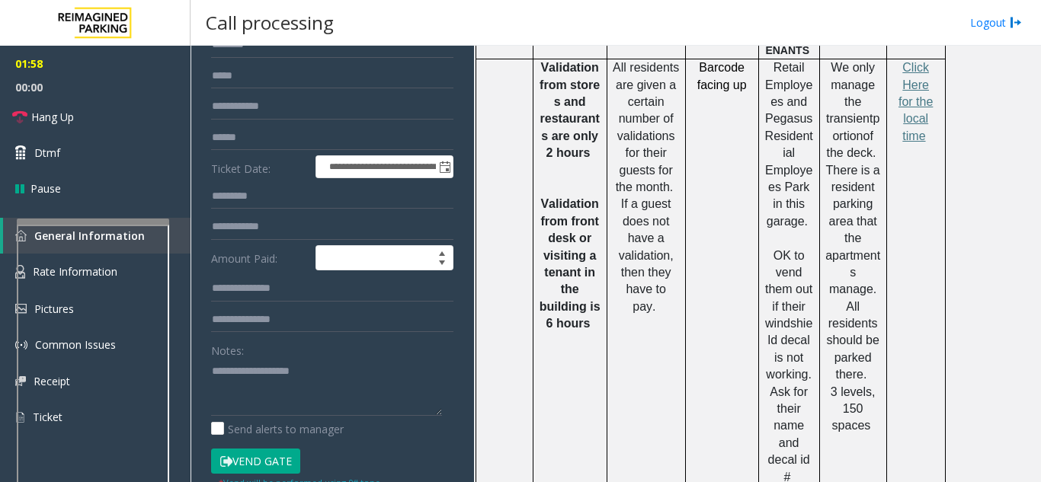
scroll to position [152, 0]
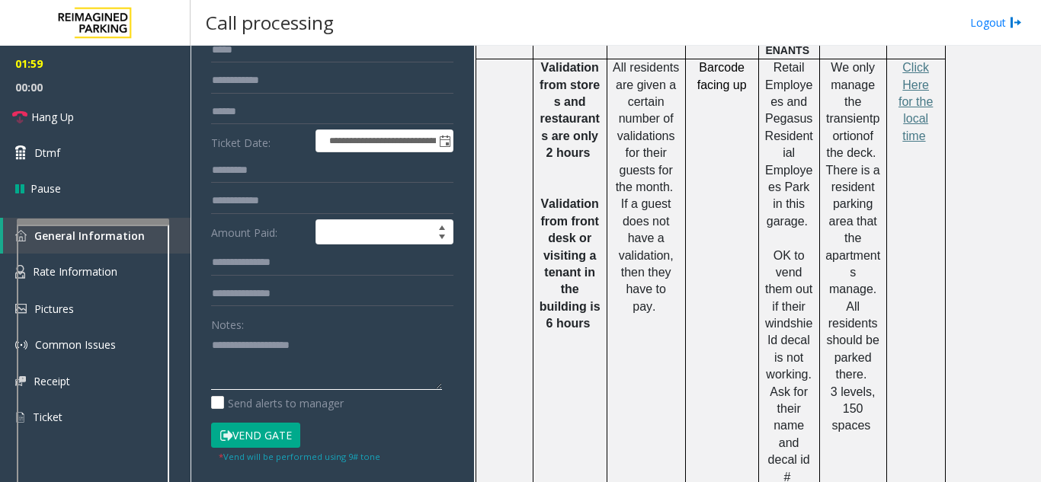
click at [247, 369] on textarea at bounding box center [326, 361] width 231 height 57
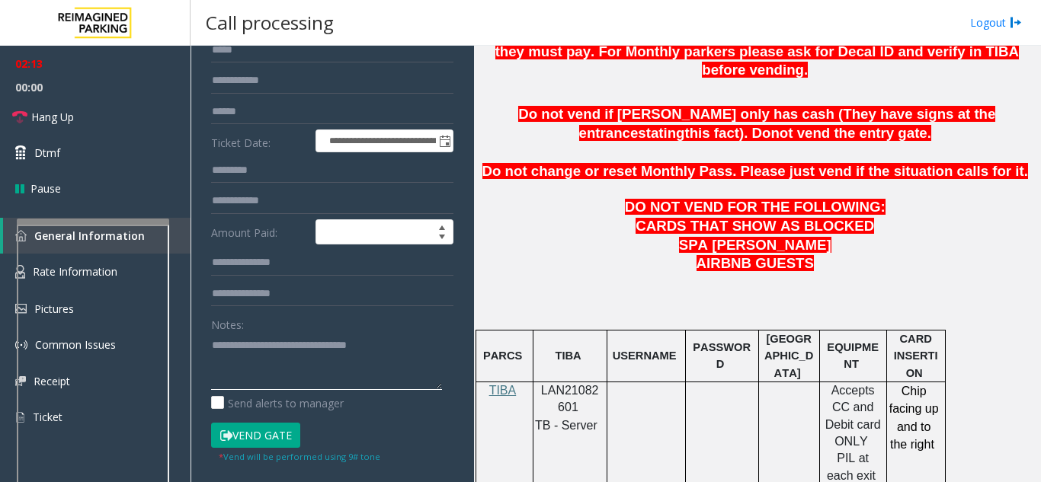
scroll to position [654, 0]
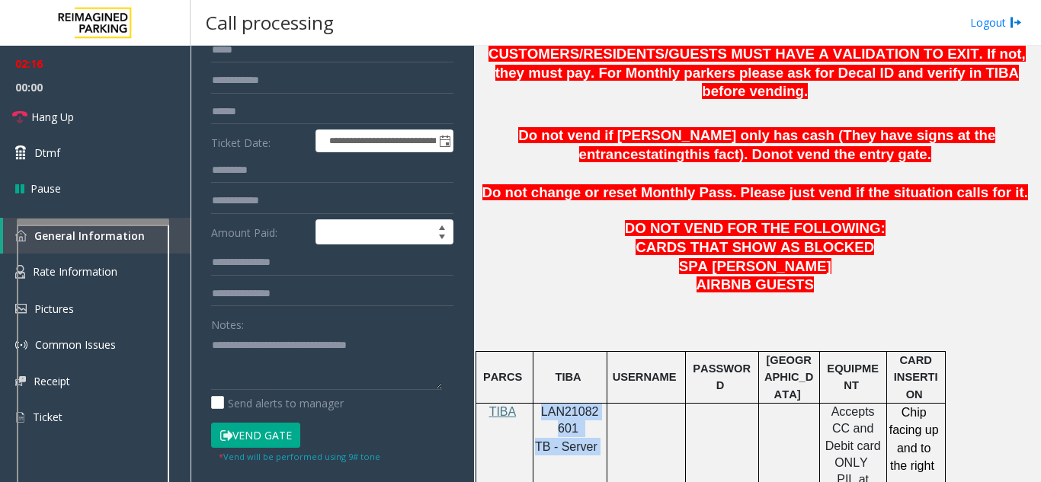
drag, startPoint x: 599, startPoint y: 410, endPoint x: 542, endPoint y: 380, distance: 63.7
click at [542, 404] on div "LAN21082601 TB - Server" at bounding box center [569, 430] width 73 height 52
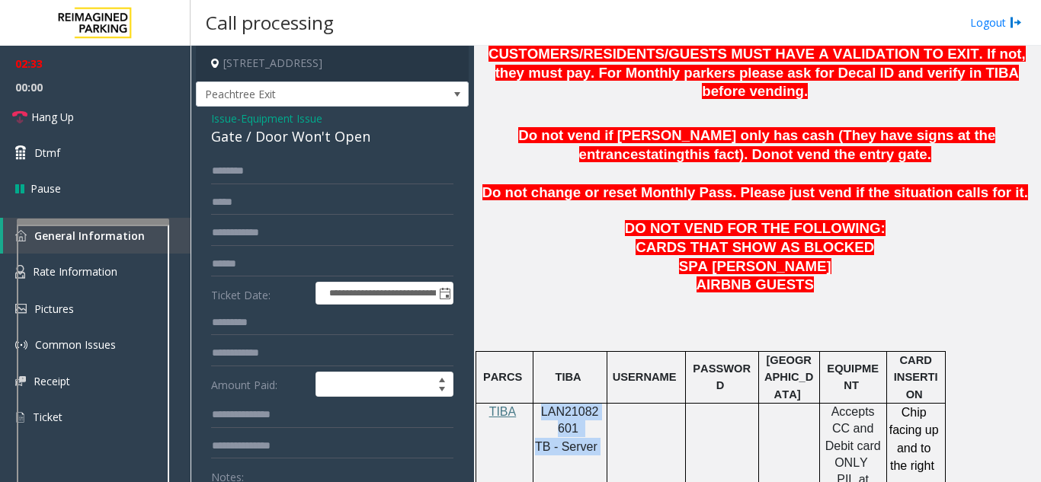
scroll to position [730, 0]
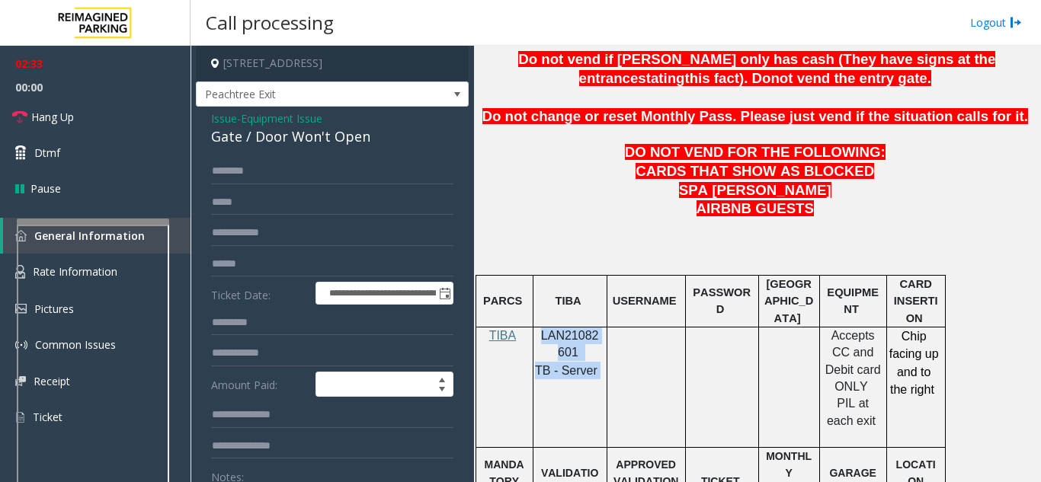
click at [603, 344] on td "LAN21082601 TB - Server" at bounding box center [569, 387] width 74 height 120
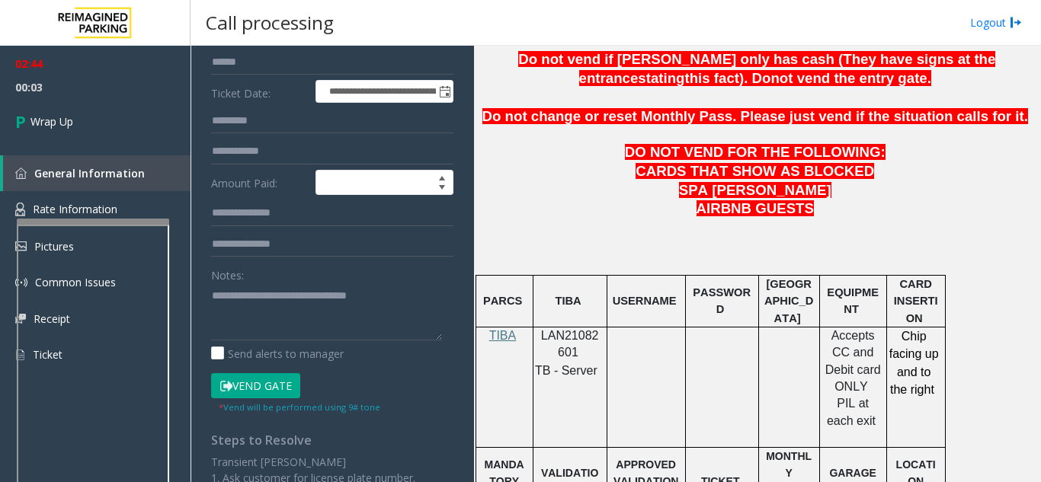
scroll to position [229, 0]
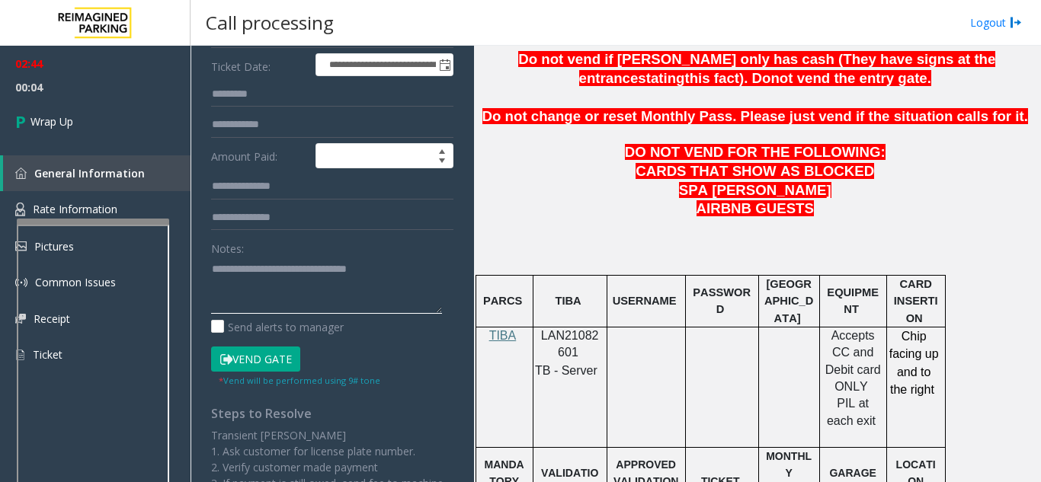
click at [391, 285] on textarea at bounding box center [326, 285] width 231 height 57
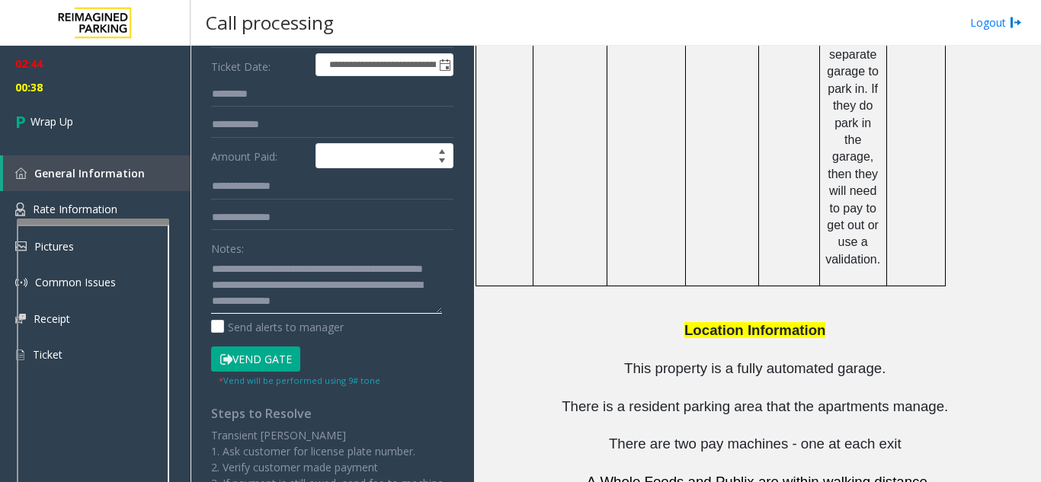
scroll to position [2177, 0]
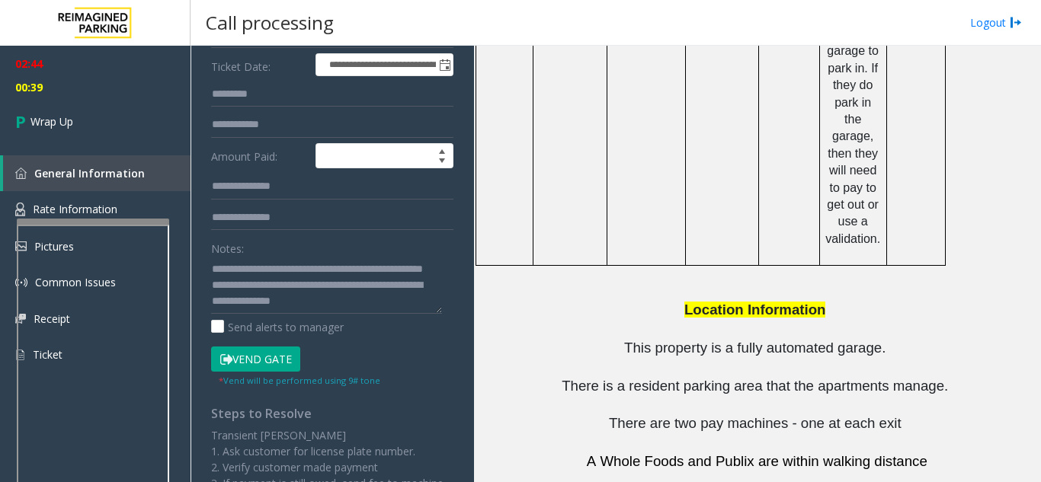
drag, startPoint x: 571, startPoint y: 392, endPoint x: 486, endPoint y: 388, distance: 84.6
copy td "[PERSON_NAME]"
click at [344, 314] on textarea at bounding box center [326, 285] width 231 height 57
paste textarea "**********"
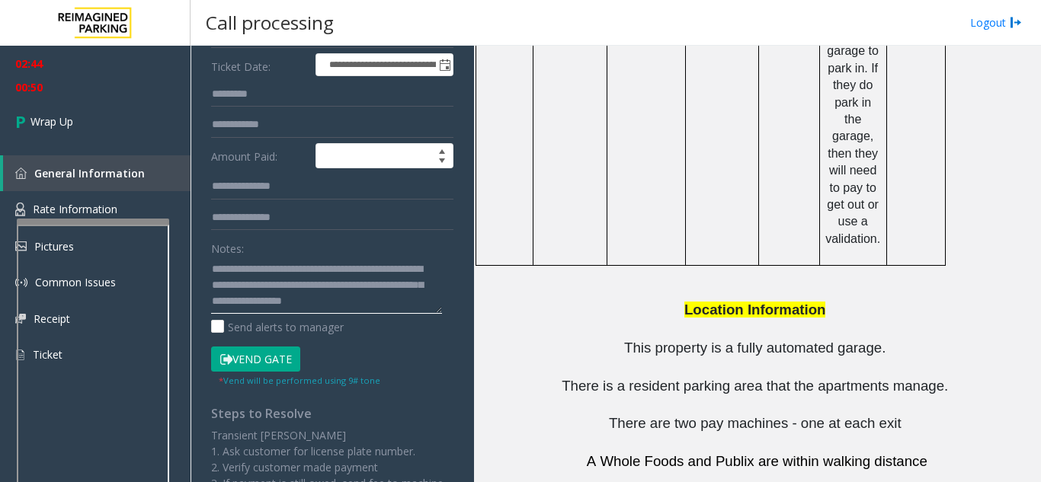
scroll to position [43, 0]
click at [312, 314] on textarea at bounding box center [326, 285] width 231 height 57
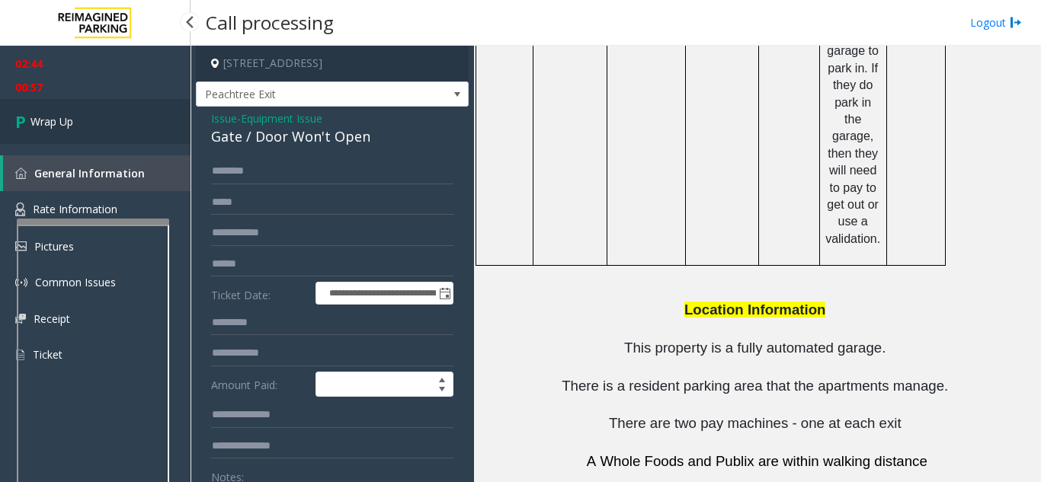
type textarea "**********"
click at [93, 124] on link "Wrap Up" at bounding box center [95, 121] width 190 height 45
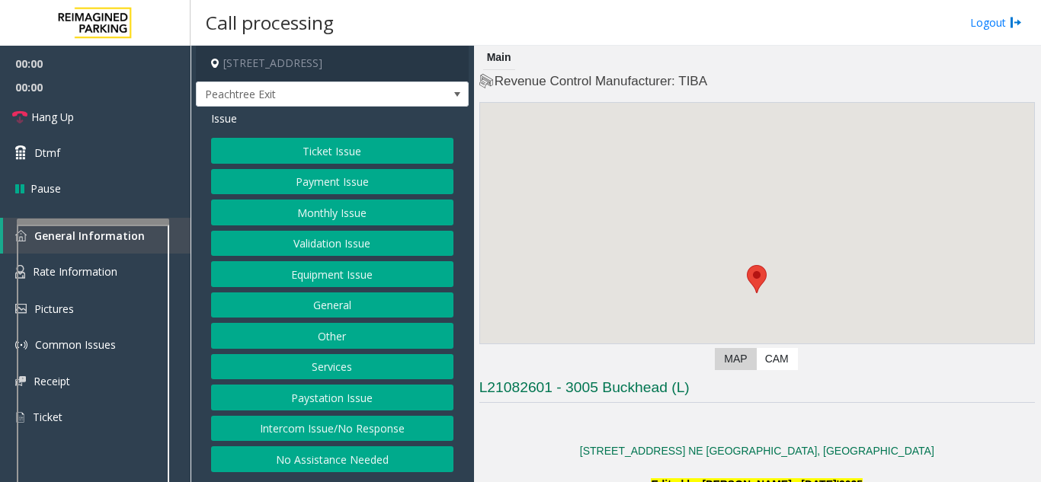
scroll to position [152, 0]
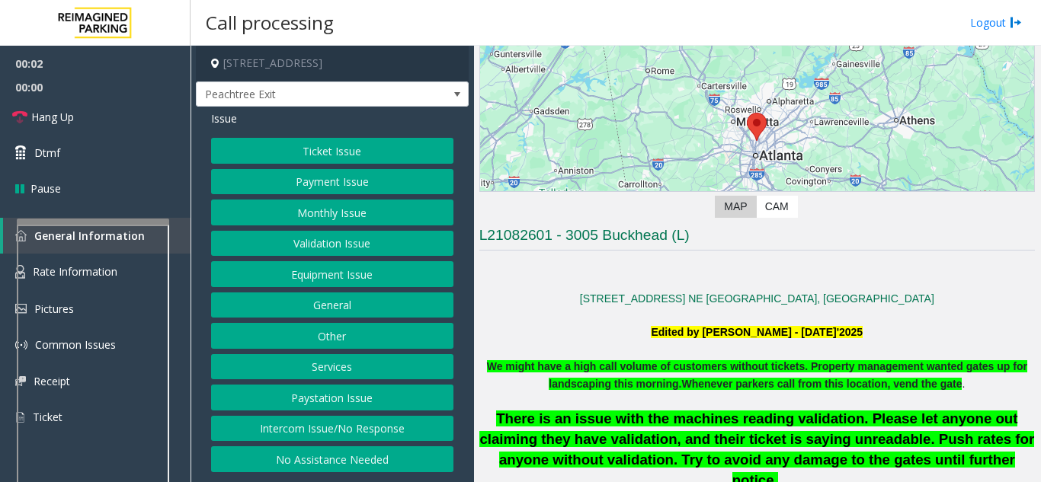
click at [345, 333] on button "Other" at bounding box center [332, 336] width 242 height 26
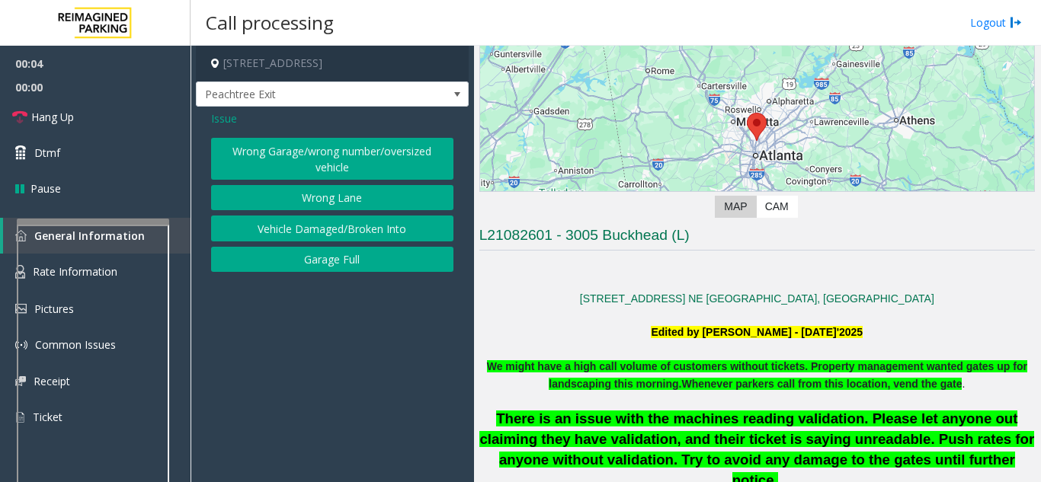
click at [217, 119] on span "Issue" at bounding box center [224, 118] width 26 height 16
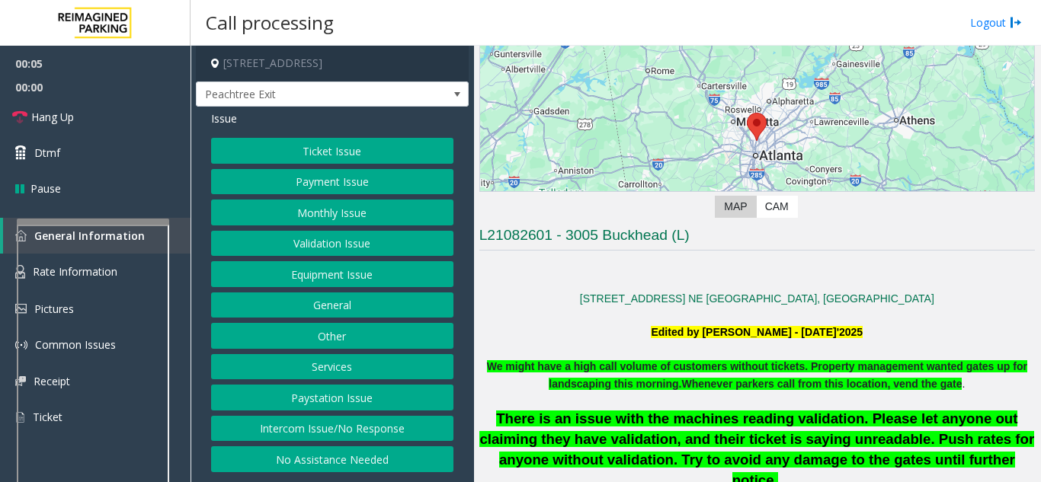
click at [310, 369] on button "Services" at bounding box center [332, 367] width 242 height 26
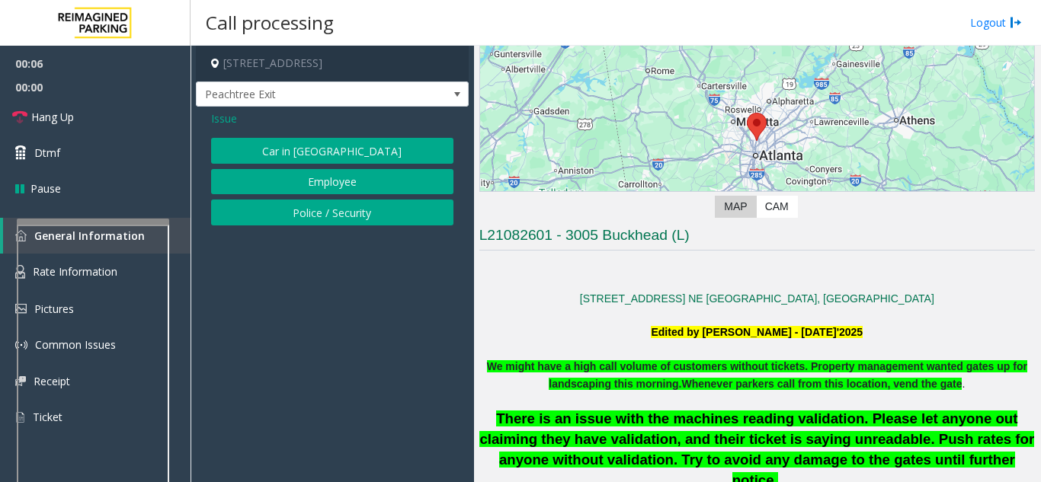
click at [225, 116] on span "Issue" at bounding box center [224, 118] width 26 height 16
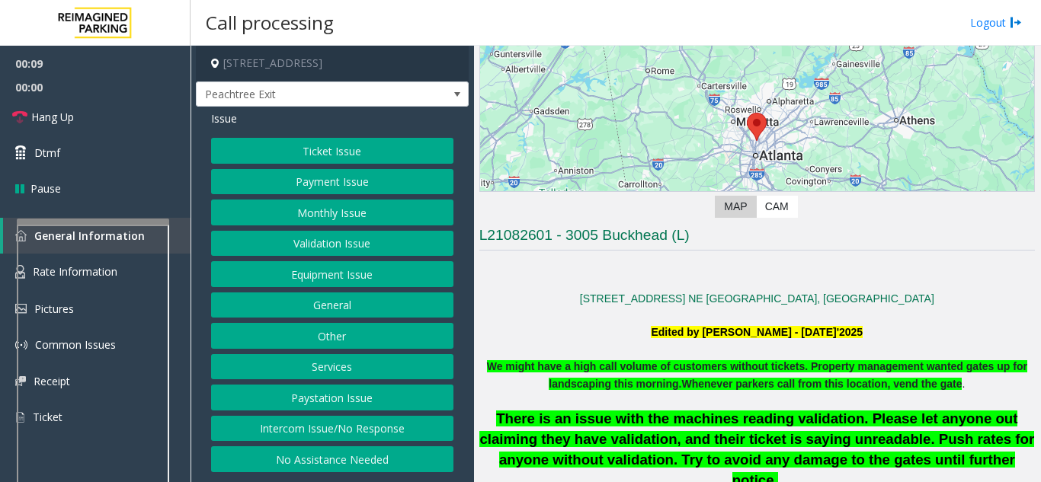
click at [311, 312] on button "General" at bounding box center [332, 306] width 242 height 26
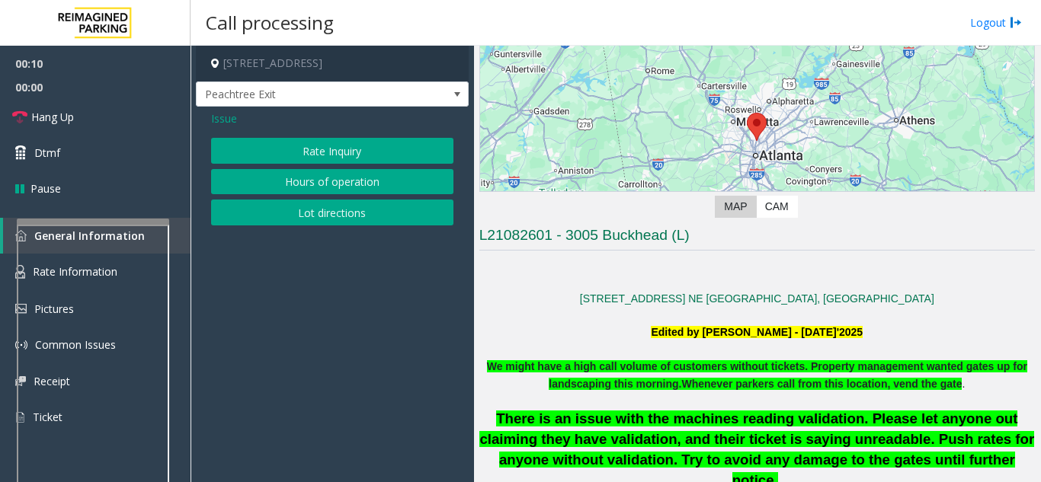
click at [225, 119] on span "Issue" at bounding box center [224, 118] width 26 height 16
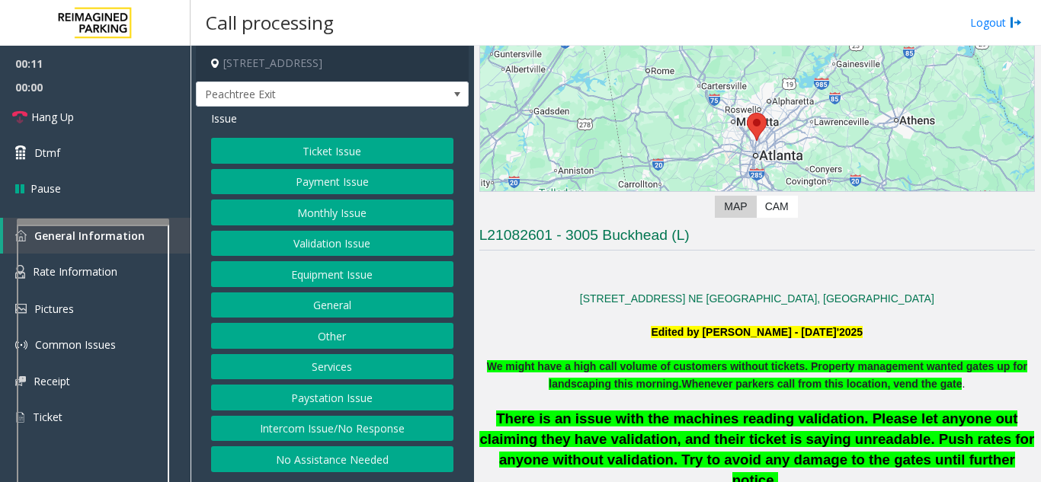
click at [318, 277] on button "Equipment Issue" at bounding box center [332, 274] width 242 height 26
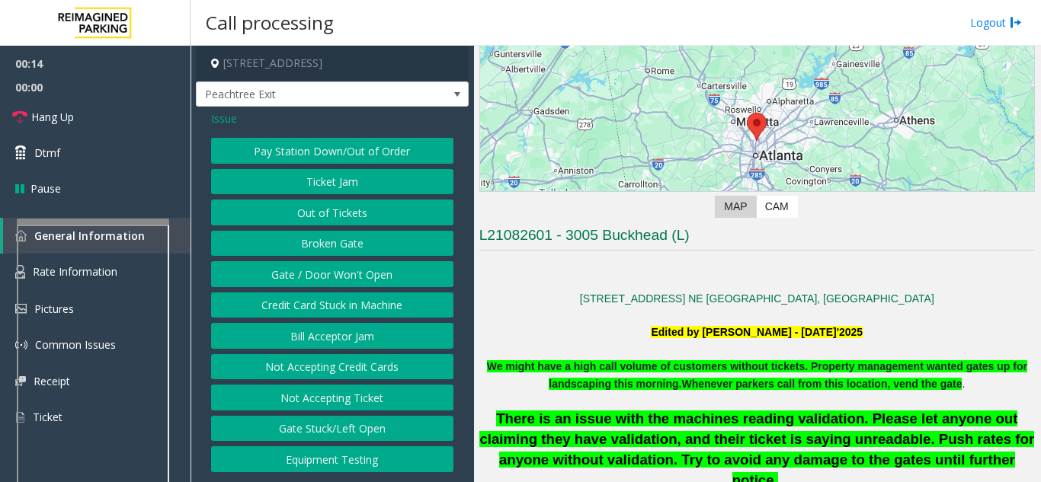
click at [322, 277] on button "Gate / Door Won't Open" at bounding box center [332, 274] width 242 height 26
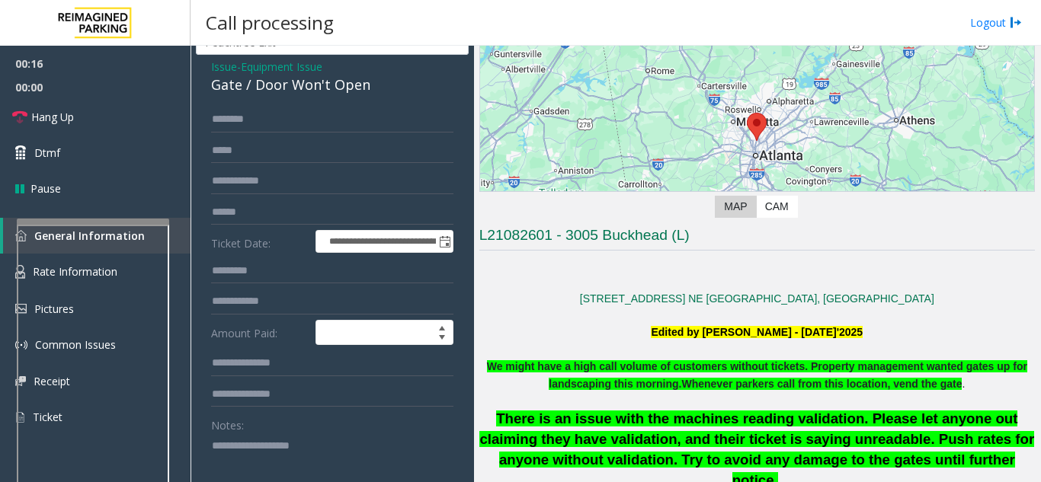
scroll to position [76, 0]
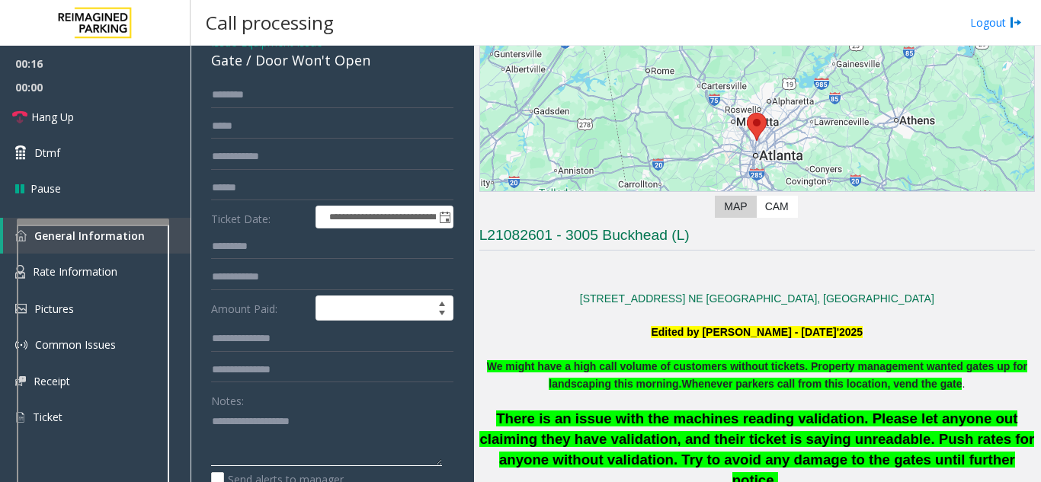
click at [238, 433] on textarea at bounding box center [326, 437] width 231 height 57
type textarea "********"
click at [237, 198] on input "text" at bounding box center [332, 188] width 242 height 26
click at [248, 107] on input "text" at bounding box center [332, 95] width 242 height 26
click at [240, 104] on input "text" at bounding box center [332, 95] width 242 height 26
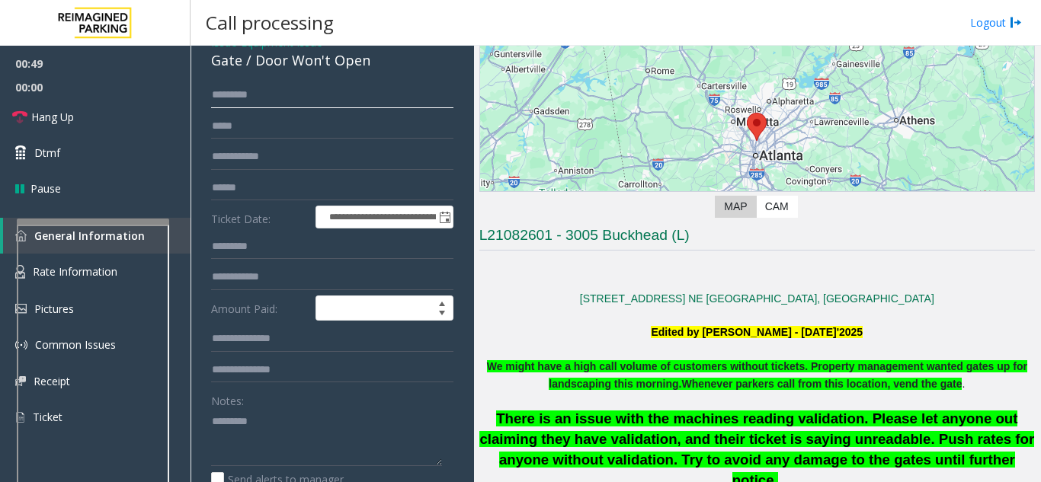
type input "********"
click at [249, 184] on form "**********" at bounding box center [332, 311] width 242 height 458
click at [234, 201] on input "text" at bounding box center [332, 188] width 242 height 26
click at [279, 437] on textarea at bounding box center [326, 437] width 231 height 57
type textarea "**********"
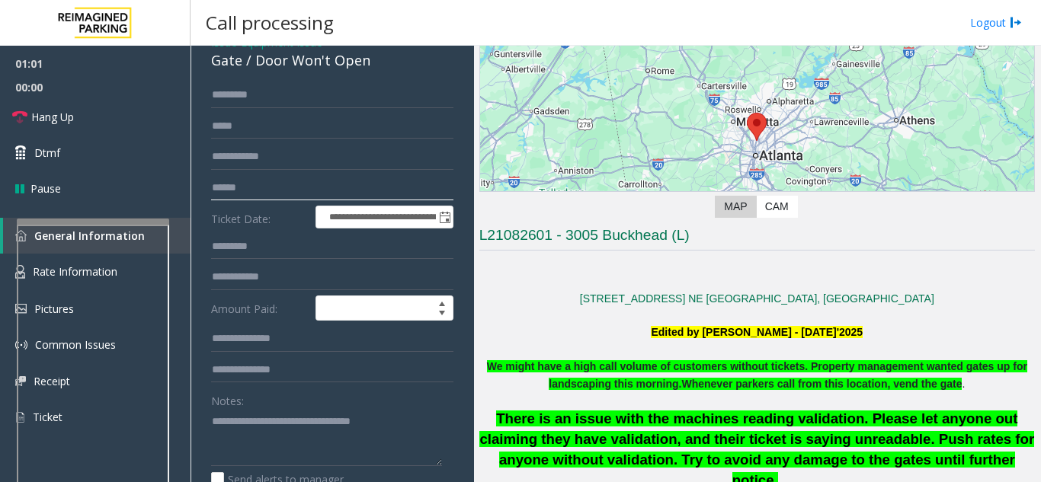
click at [266, 198] on input "text" at bounding box center [332, 188] width 242 height 26
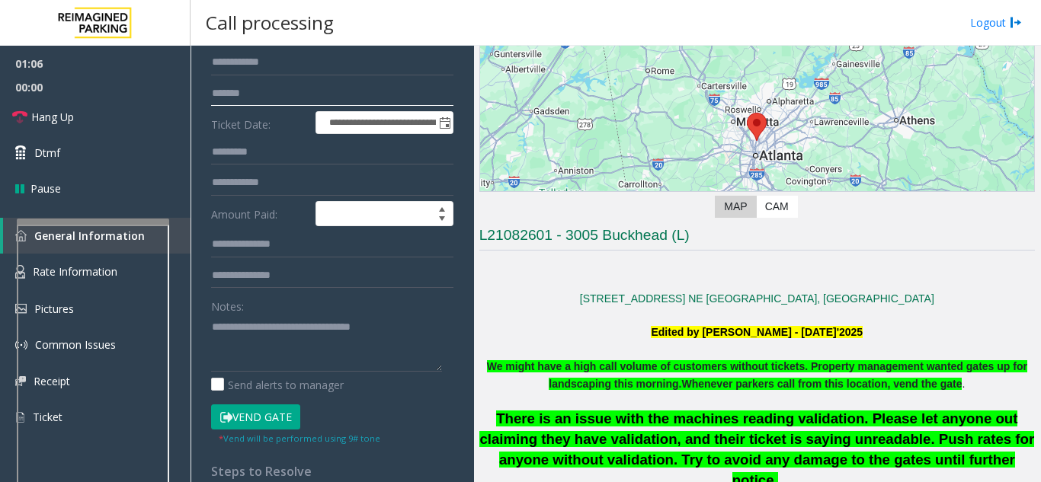
scroll to position [229, 0]
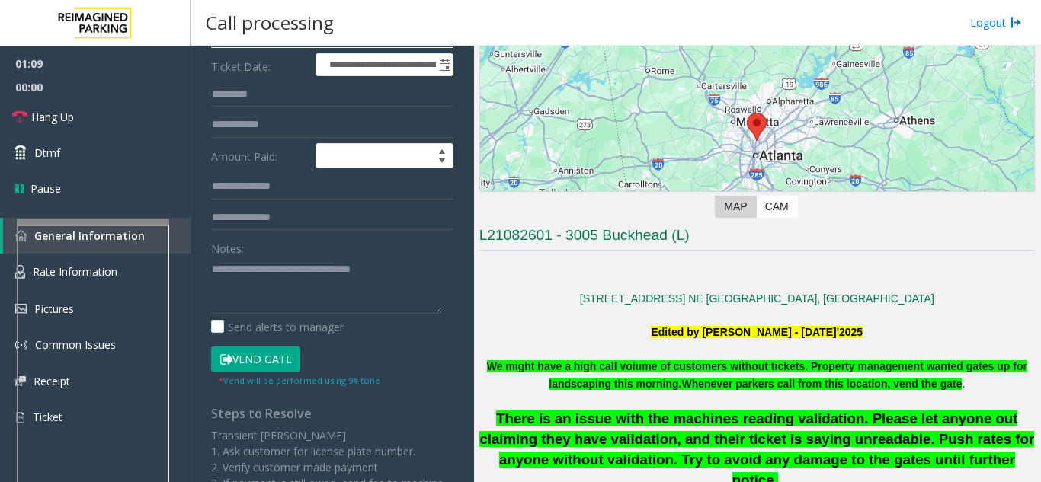
type input "*******"
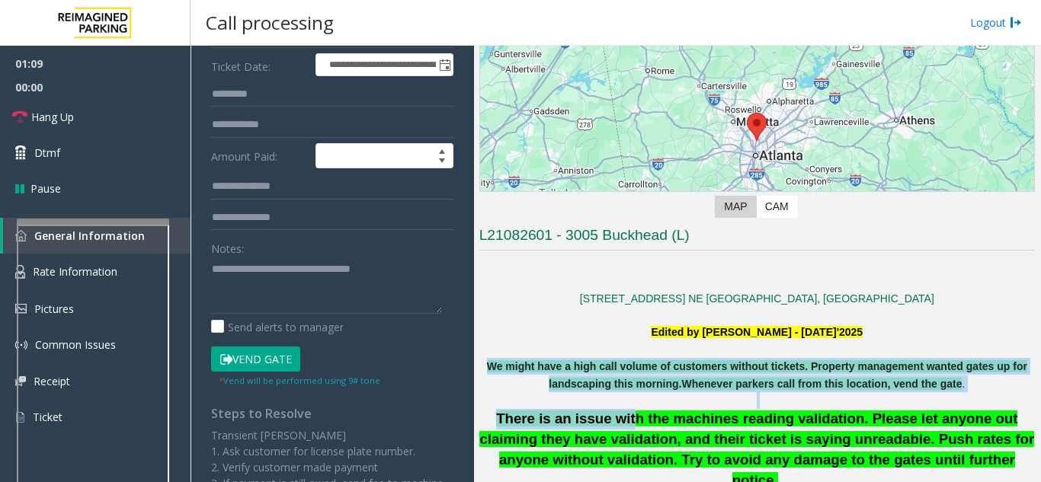
drag, startPoint x: 484, startPoint y: 370, endPoint x: 604, endPoint y: 416, distance: 128.0
click at [258, 372] on button "Vend Gate" at bounding box center [255, 360] width 89 height 26
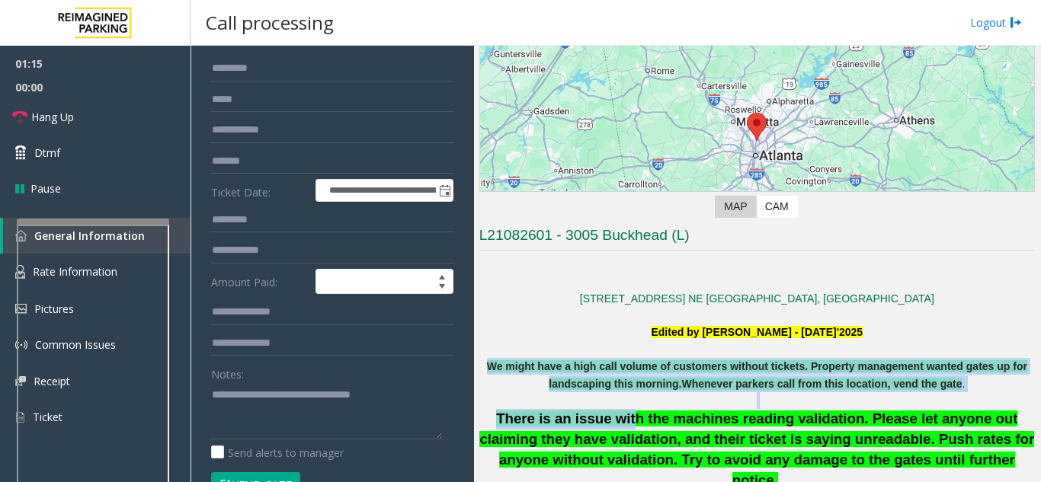
scroll to position [76, 0]
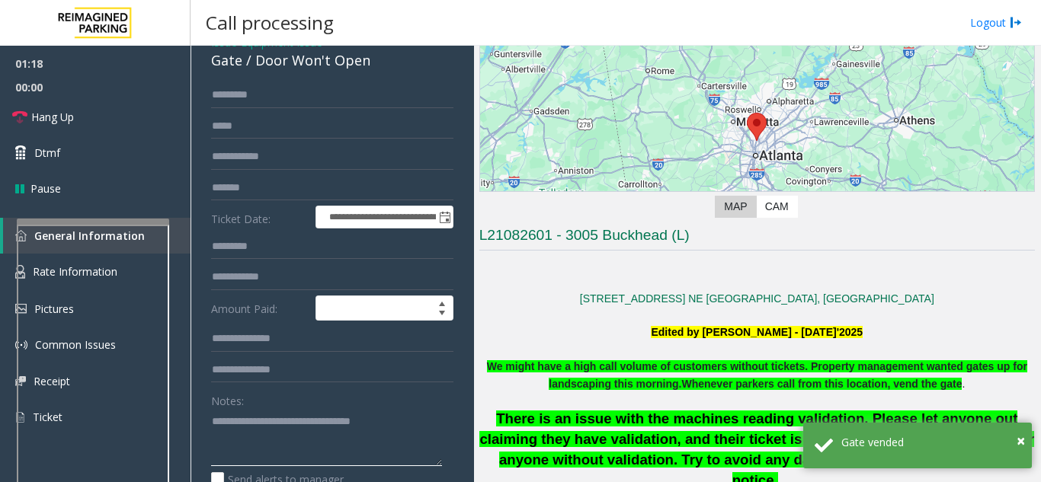
click at [404, 430] on textarea at bounding box center [326, 437] width 231 height 57
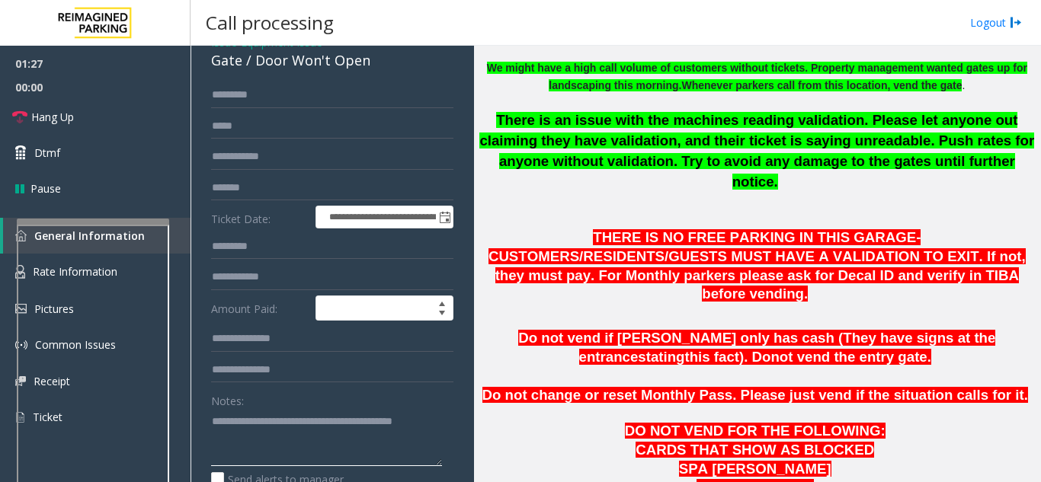
scroll to position [457, 0]
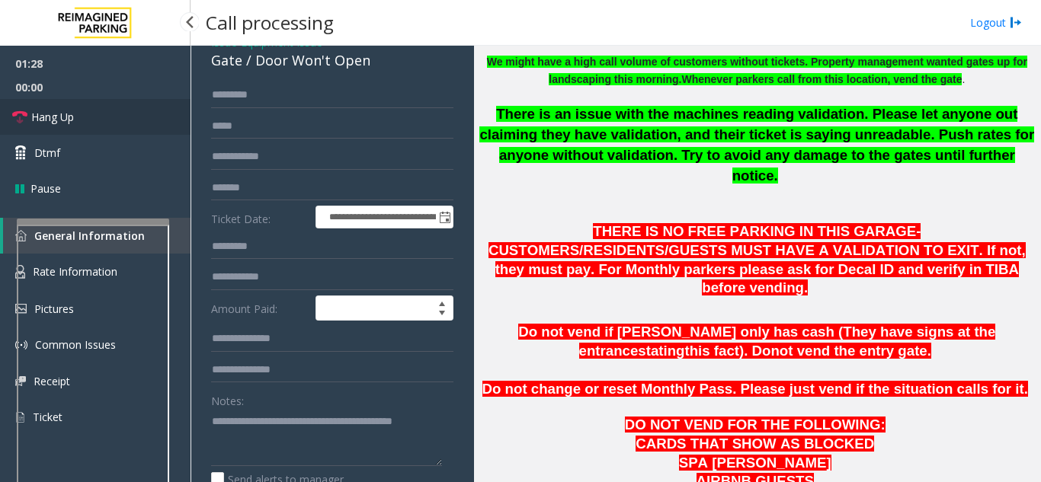
click at [122, 107] on link "Hang Up" at bounding box center [95, 117] width 190 height 36
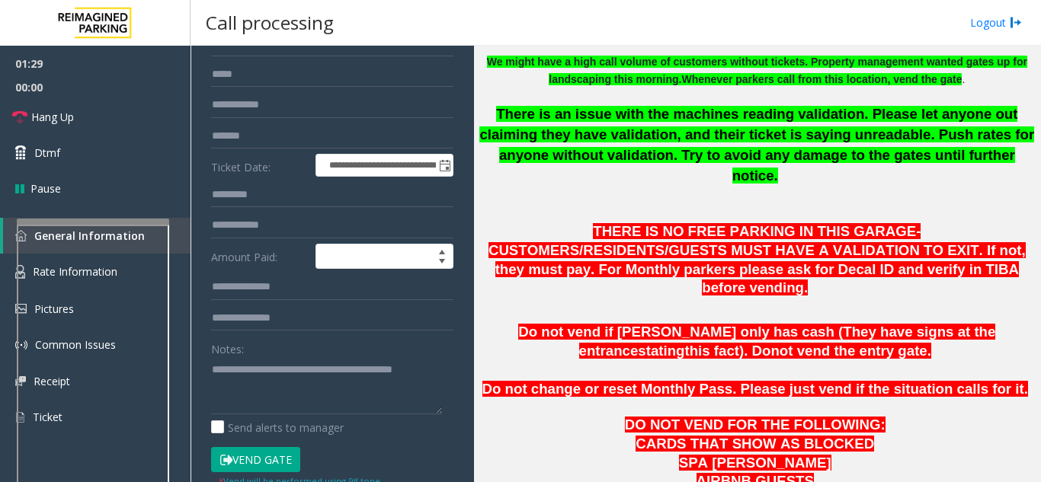
scroll to position [152, 0]
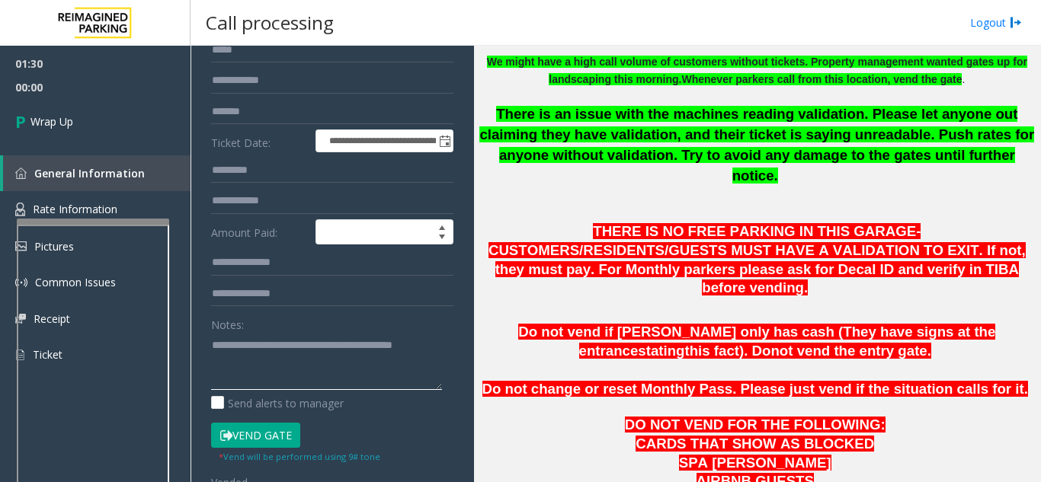
click at [270, 374] on textarea at bounding box center [326, 361] width 231 height 57
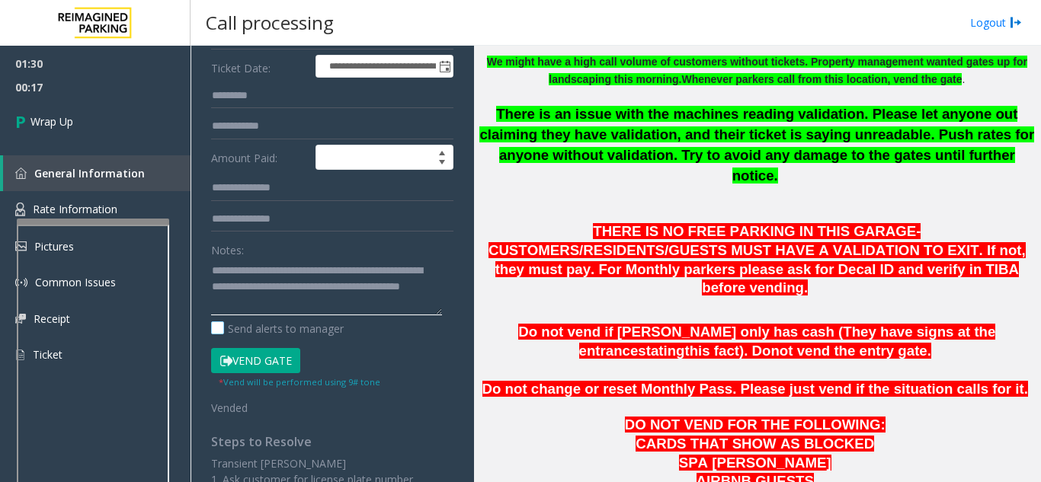
scroll to position [229, 0]
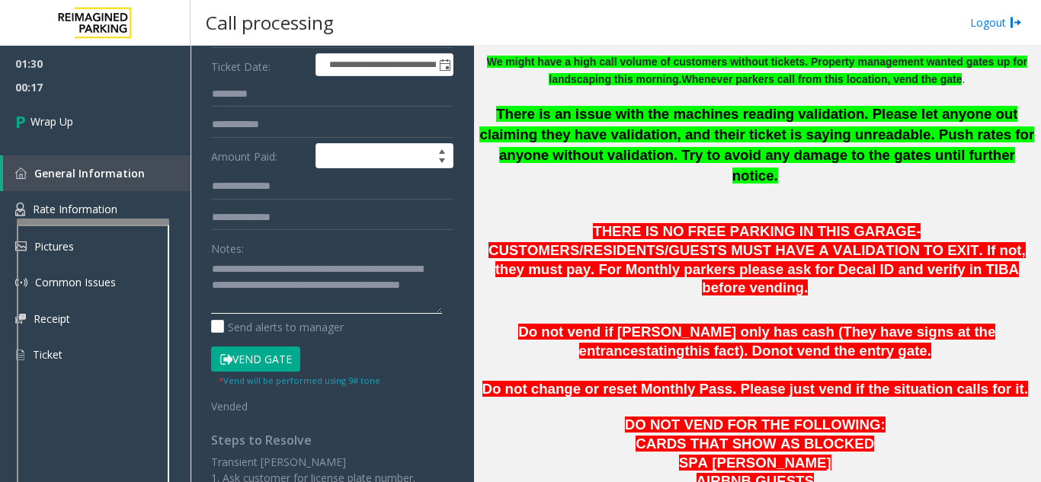
click at [327, 314] on textarea at bounding box center [326, 285] width 231 height 57
click at [298, 332] on label "Send alerts to manager" at bounding box center [277, 327] width 133 height 16
click at [300, 314] on textarea at bounding box center [326, 285] width 231 height 57
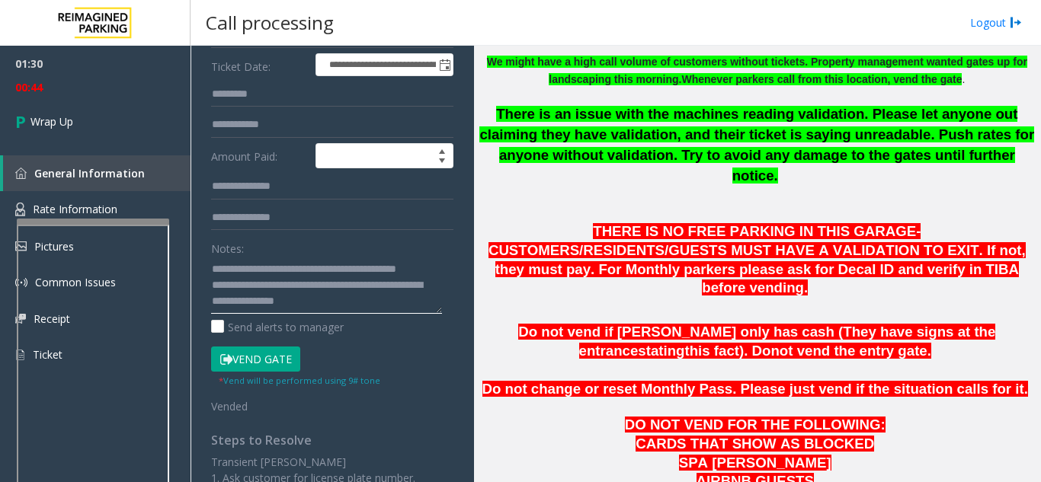
click at [357, 314] on textarea at bounding box center [326, 285] width 231 height 57
drag, startPoint x: 281, startPoint y: 317, endPoint x: 208, endPoint y: 302, distance: 74.5
click at [208, 302] on div "**********" at bounding box center [332, 303] width 265 height 747
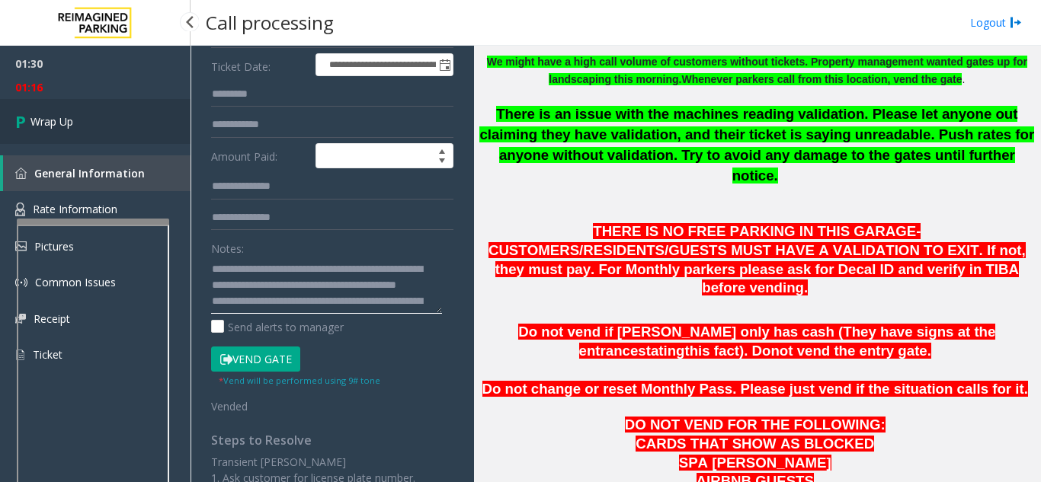
type textarea "**********"
click at [117, 110] on link "Wrap Up" at bounding box center [95, 121] width 190 height 45
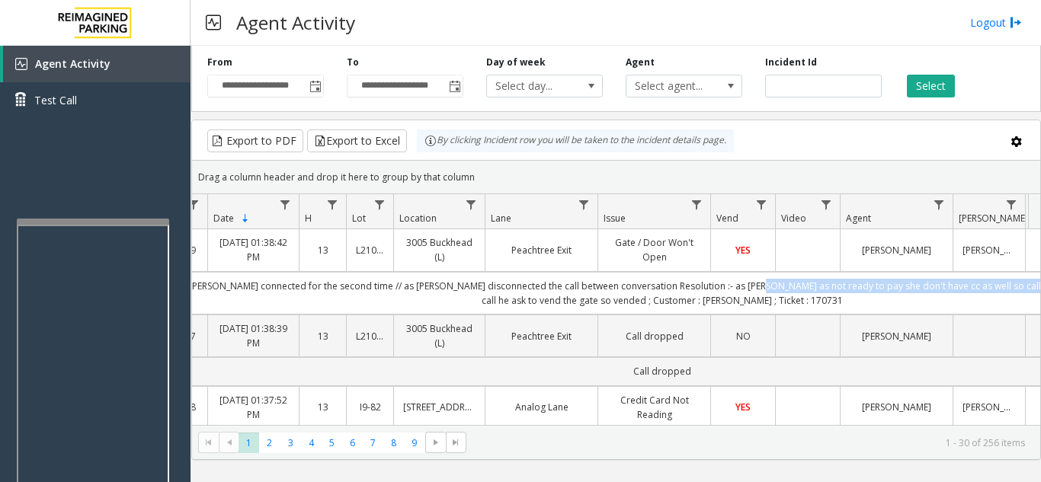
scroll to position [0, 219]
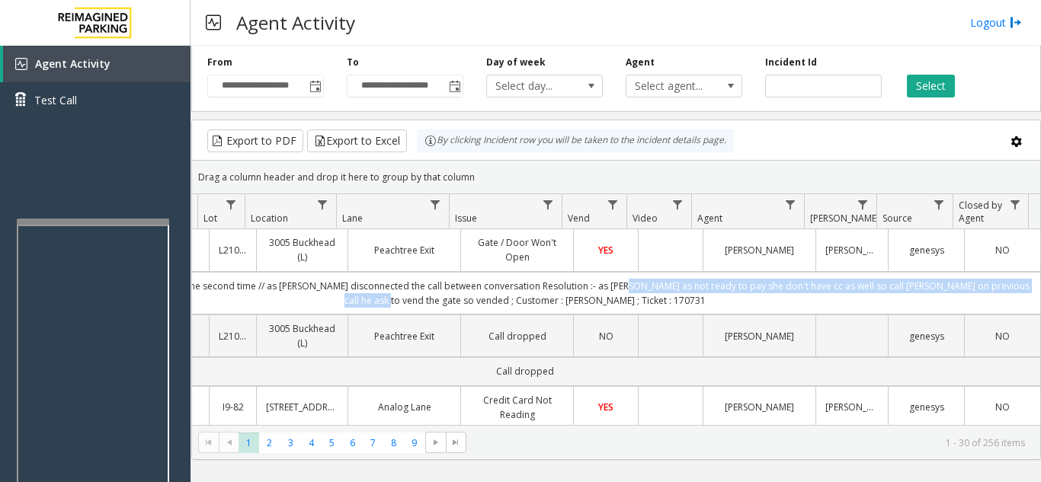
drag, startPoint x: 808, startPoint y: 286, endPoint x: 1027, endPoint y: 286, distance: 218.6
click at [1027, 286] on td "issue :- [PERSON_NAME] connected for the second time // as [PERSON_NAME] discon…" at bounding box center [524, 293] width 1031 height 43
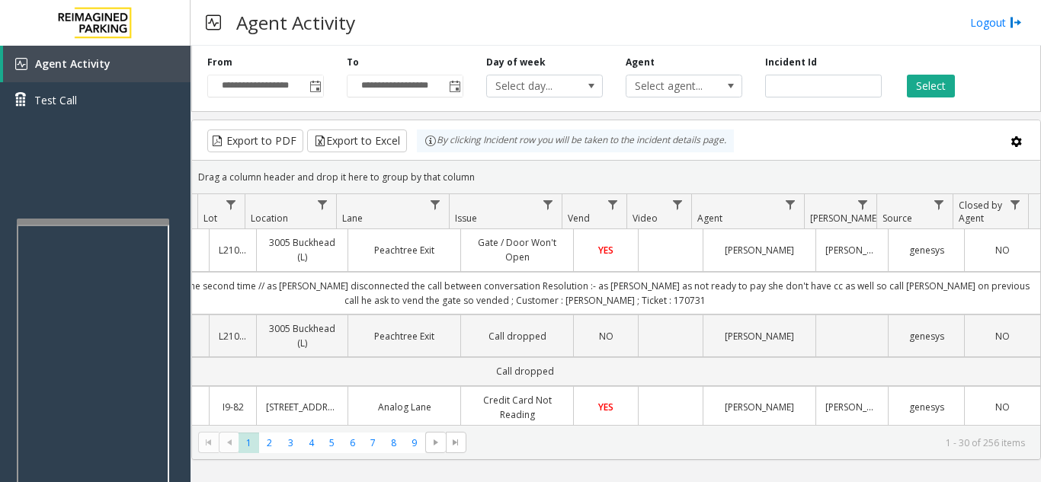
click at [821, 312] on td "issue :- [PERSON_NAME] connected for the second time // as [PERSON_NAME] discon…" at bounding box center [524, 293] width 1031 height 43
click at [598, 307] on td "issue :- [PERSON_NAME] connected for the second time // as [PERSON_NAME] discon…" at bounding box center [524, 293] width 1031 height 43
click at [564, 298] on td "issue :- [PERSON_NAME] connected for the second time // as [PERSON_NAME] discon…" at bounding box center [524, 293] width 1031 height 43
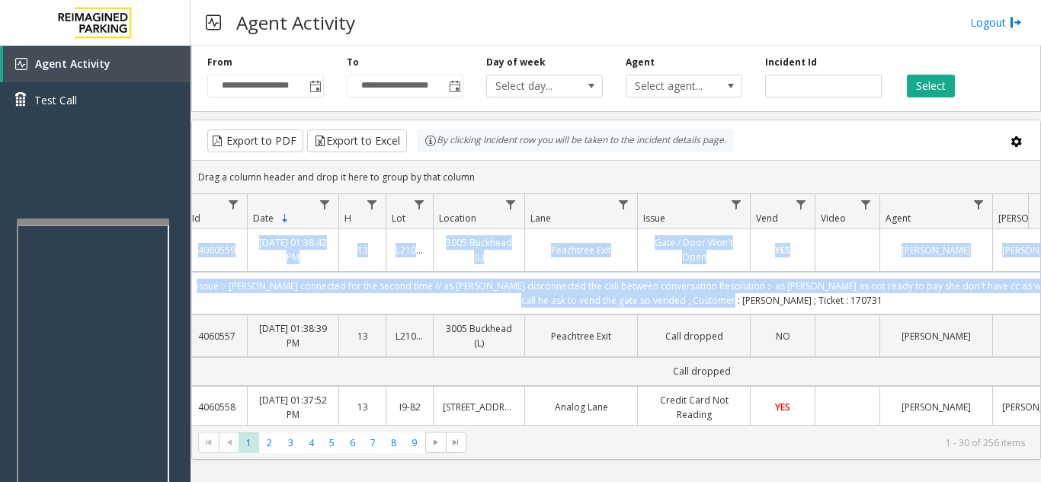
scroll to position [0, 0]
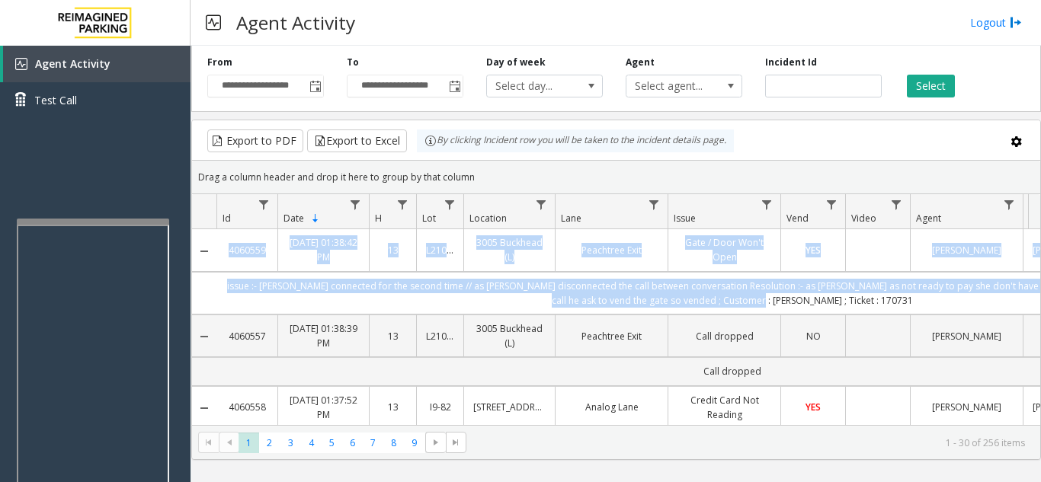
drag, startPoint x: 617, startPoint y: 296, endPoint x: 191, endPoint y: 289, distance: 425.9
click at [191, 289] on kendo-grid "Export to PDF Export to Excel By clicking Incident row you will be taken to the…" at bounding box center [615, 290] width 849 height 340
click at [299, 303] on td "issue :- [PERSON_NAME] connected for the second time // as [PERSON_NAME] discon…" at bounding box center [731, 293] width 1031 height 43
click at [342, 307] on td "issue :- [PERSON_NAME] connected for the second time // as [PERSON_NAME] discon…" at bounding box center [731, 293] width 1031 height 43
click at [478, 308] on td "issue :- [PERSON_NAME] connected for the second time // as [PERSON_NAME] discon…" at bounding box center [731, 293] width 1031 height 43
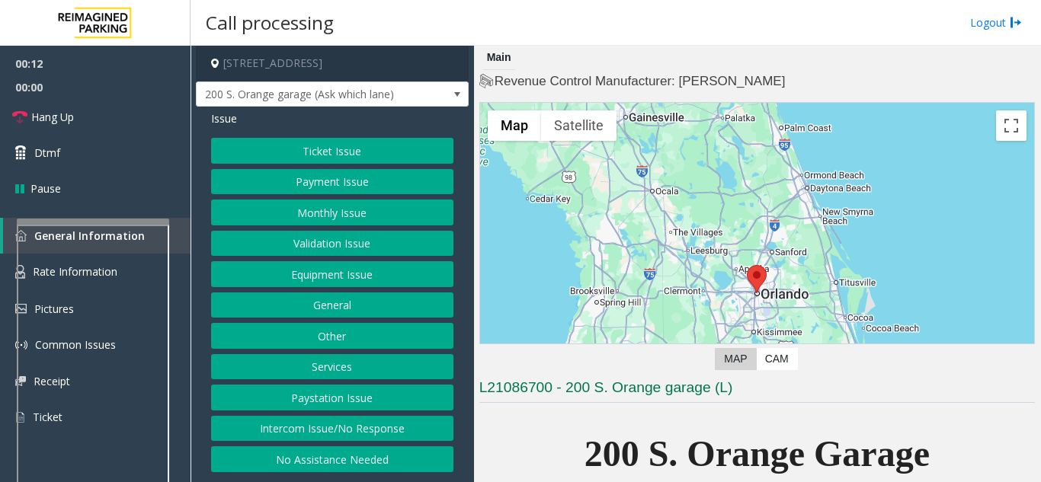
click at [395, 425] on button "Intercom Issue/No Response" at bounding box center [332, 429] width 242 height 26
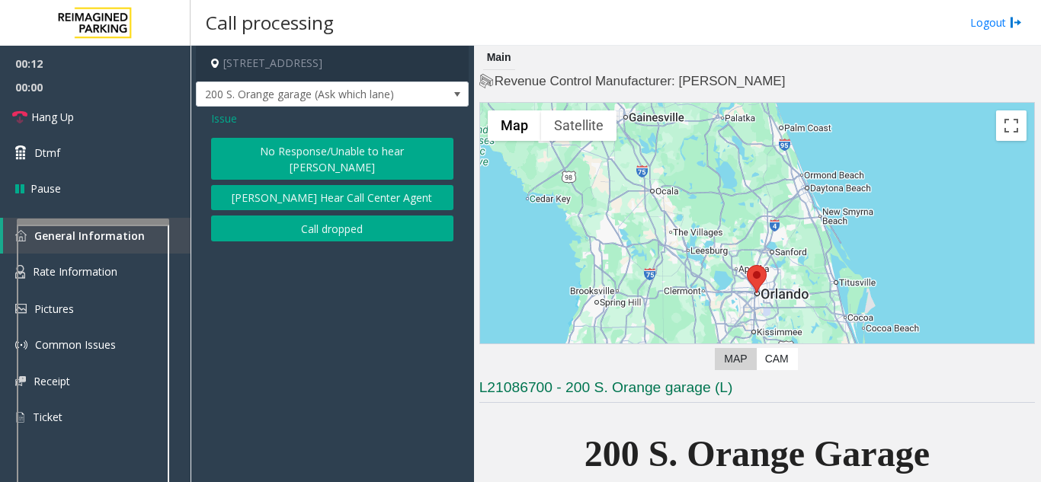
click at [278, 153] on button "No Response/Unable to hear [PERSON_NAME]" at bounding box center [332, 159] width 242 height 42
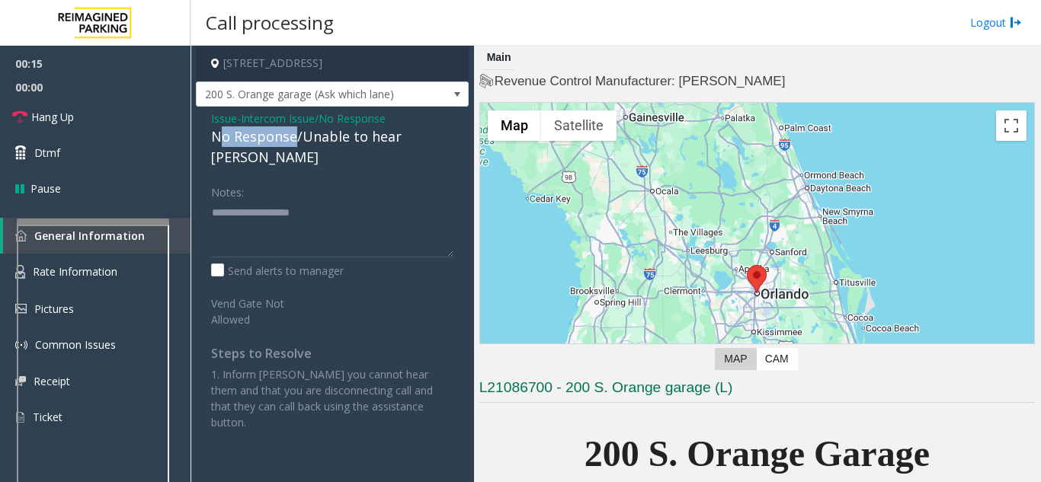
drag, startPoint x: 293, startPoint y: 136, endPoint x: 216, endPoint y: 139, distance: 76.2
click at [216, 139] on div "No Response/Unable to hear [PERSON_NAME]" at bounding box center [332, 146] width 242 height 41
click at [215, 140] on div "No Response/Unable to hear [PERSON_NAME]" at bounding box center [332, 146] width 242 height 41
drag, startPoint x: 299, startPoint y: 136, endPoint x: 208, endPoint y: 145, distance: 91.9
click at [208, 145] on div "Issue - Intercom Issue/No Response No Response/Unable to hear [PERSON_NAME] Not…" at bounding box center [332, 276] width 273 height 339
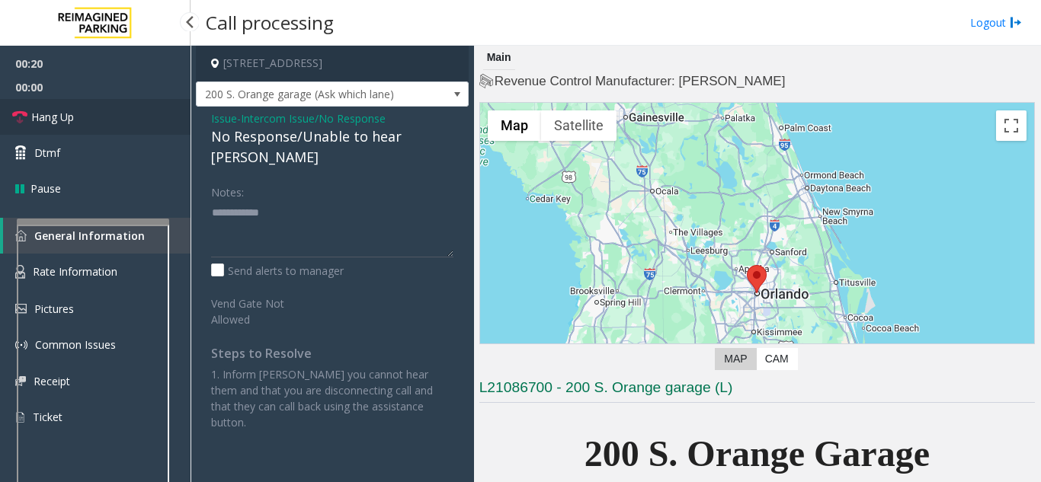
click at [98, 124] on link "Hang Up" at bounding box center [95, 117] width 190 height 36
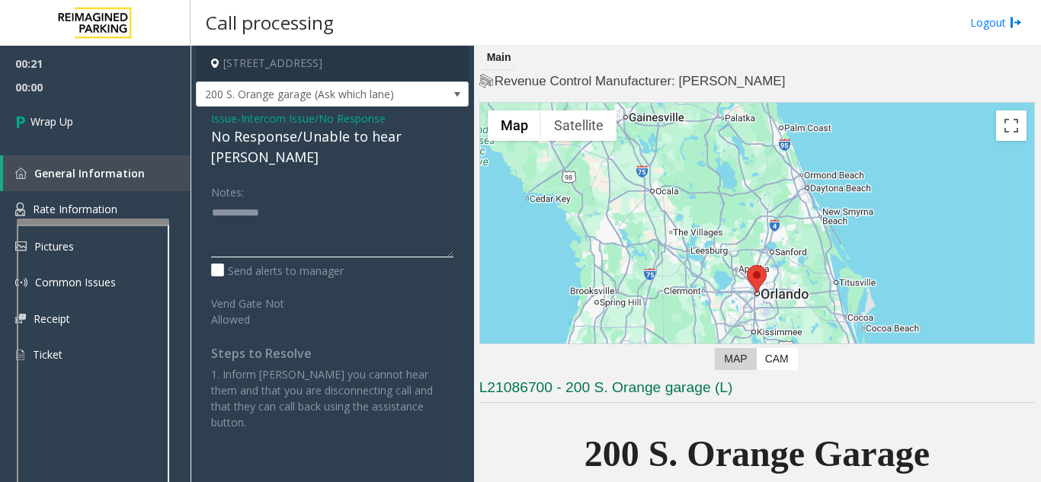
click at [289, 200] on textarea at bounding box center [332, 228] width 242 height 57
type textarea "**********"
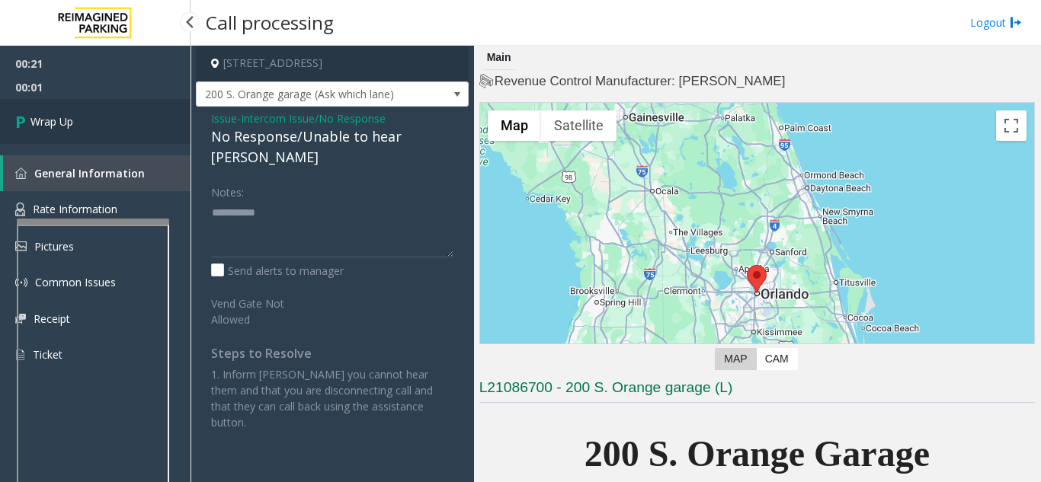
click at [70, 126] on span "Wrap Up" at bounding box center [51, 121] width 43 height 16
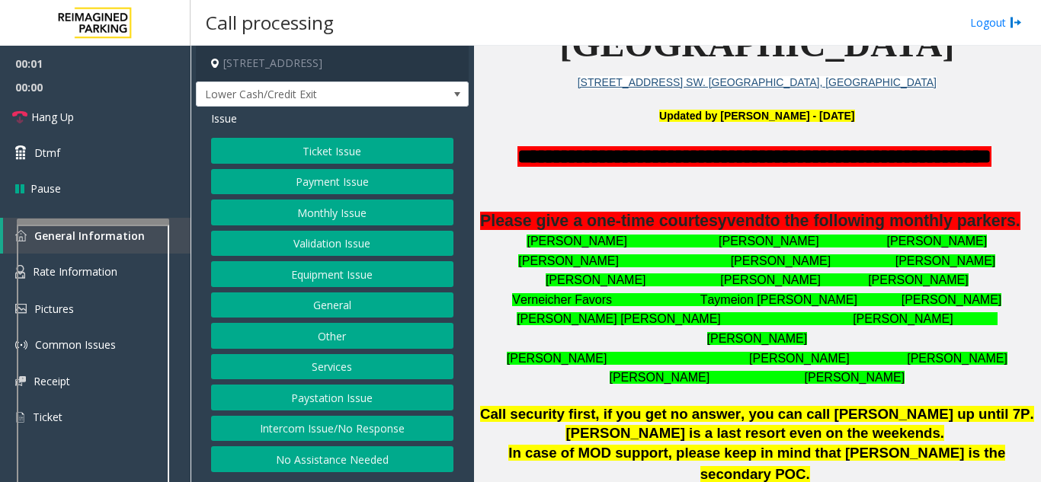
scroll to position [381, 0]
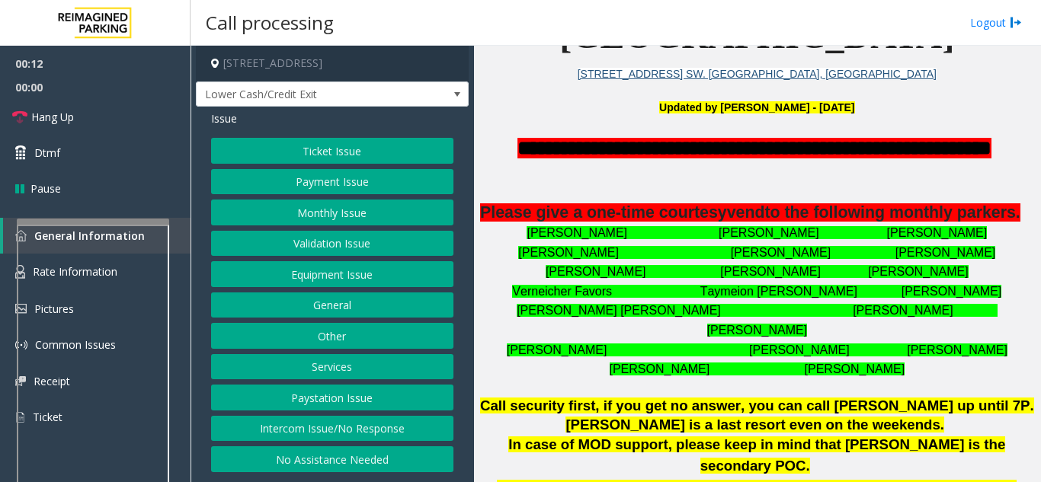
click at [284, 433] on button "Intercom Issue/No Response" at bounding box center [332, 429] width 242 height 26
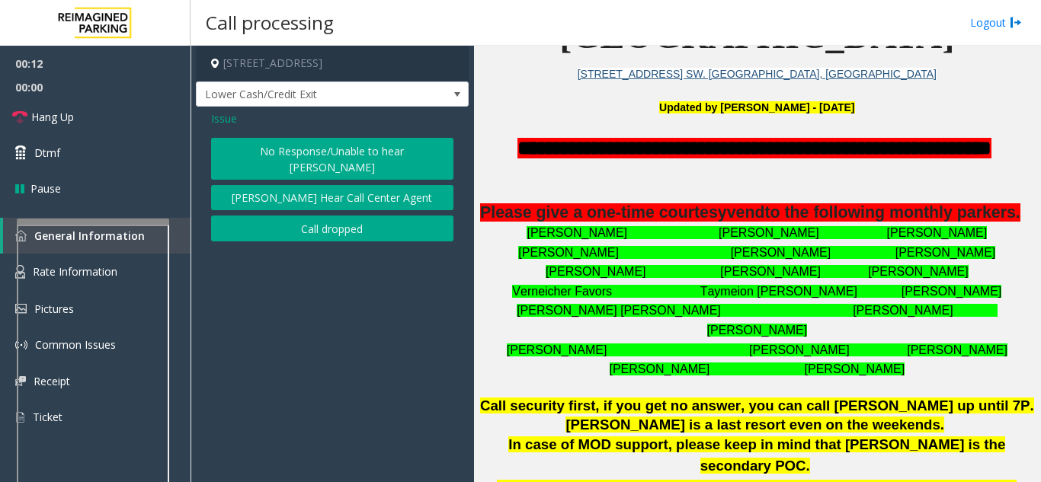
click at [306, 156] on button "No Response/Unable to hear [PERSON_NAME]" at bounding box center [332, 159] width 242 height 42
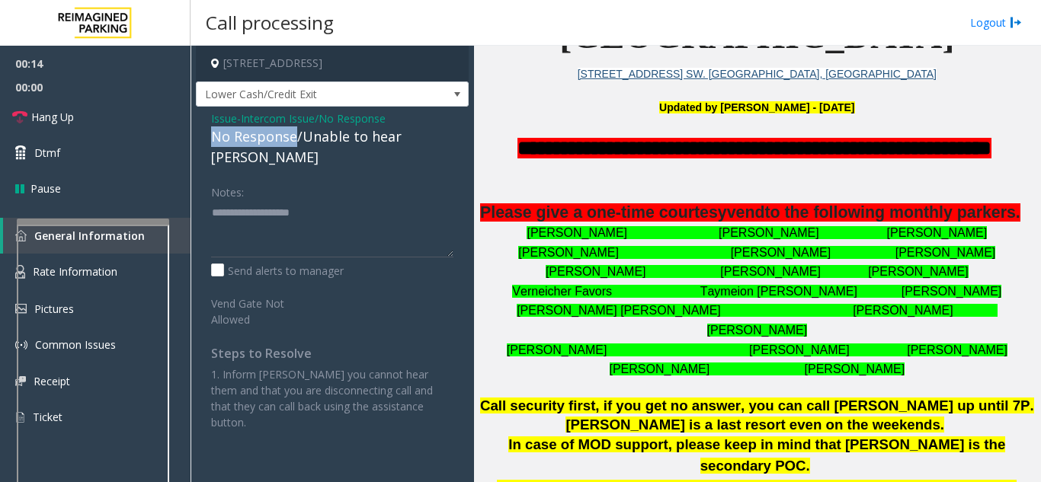
drag, startPoint x: 294, startPoint y: 142, endPoint x: 204, endPoint y: 142, distance: 89.9
click at [204, 142] on div "Issue - Intercom Issue/No Response No Response/Unable to hear [PERSON_NAME] Not…" at bounding box center [332, 276] width 273 height 339
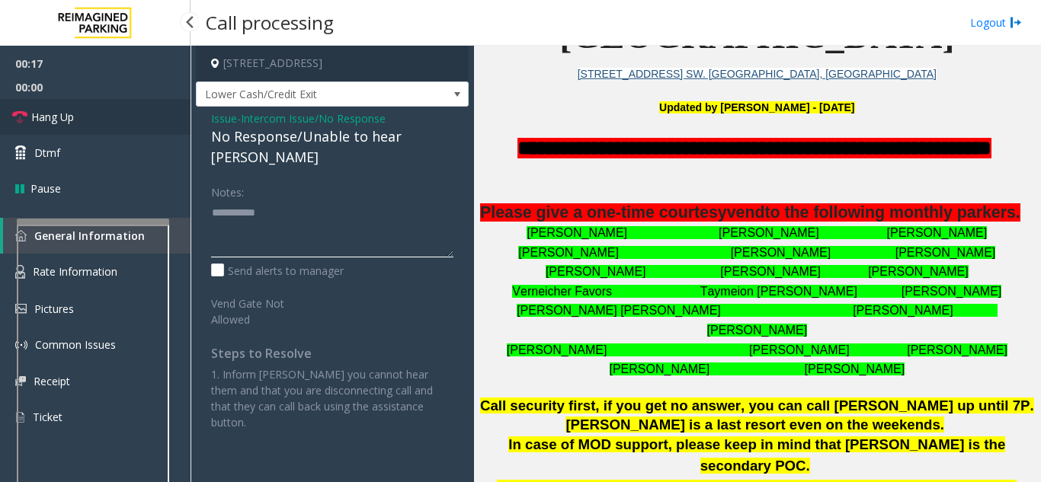
type textarea "**********"
click at [91, 123] on link "Hang Up" at bounding box center [95, 117] width 190 height 36
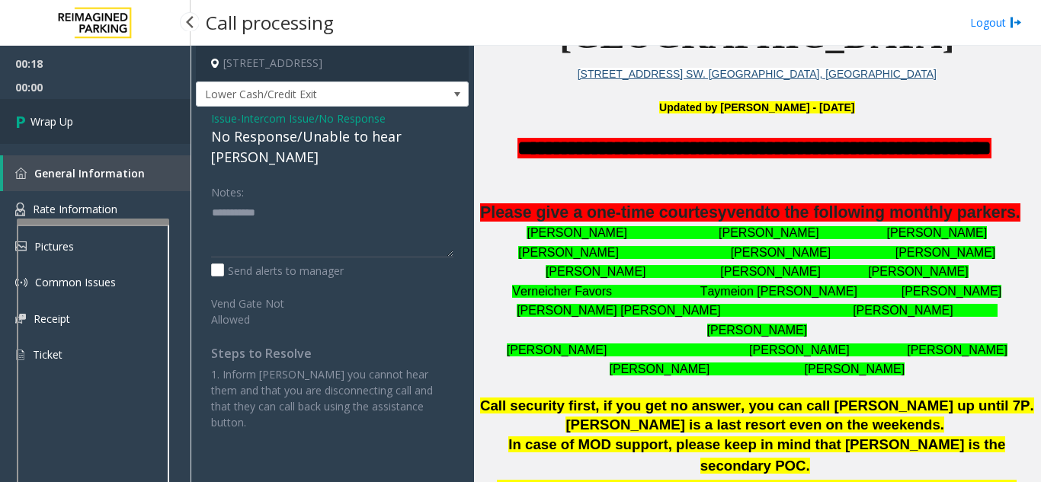
click at [91, 123] on link "Wrap Up" at bounding box center [95, 121] width 190 height 45
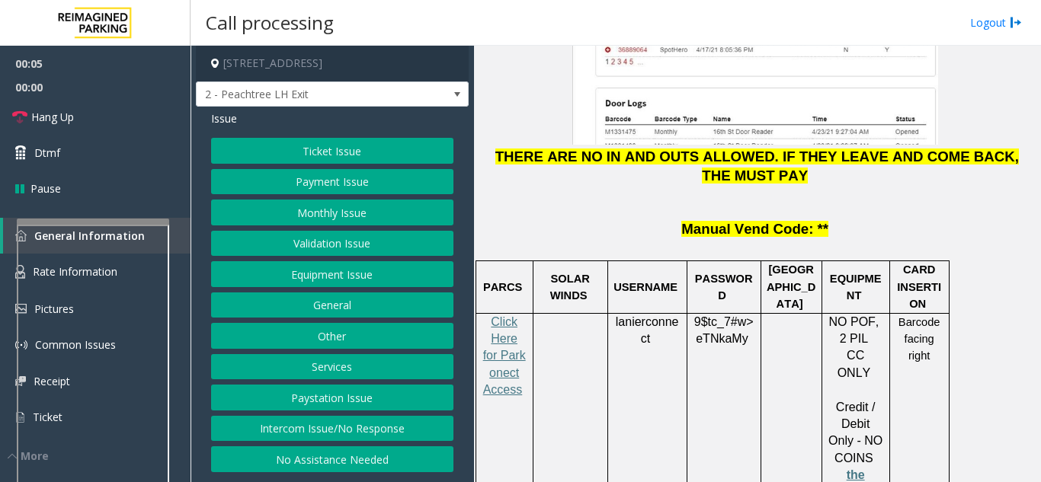
scroll to position [2285, 0]
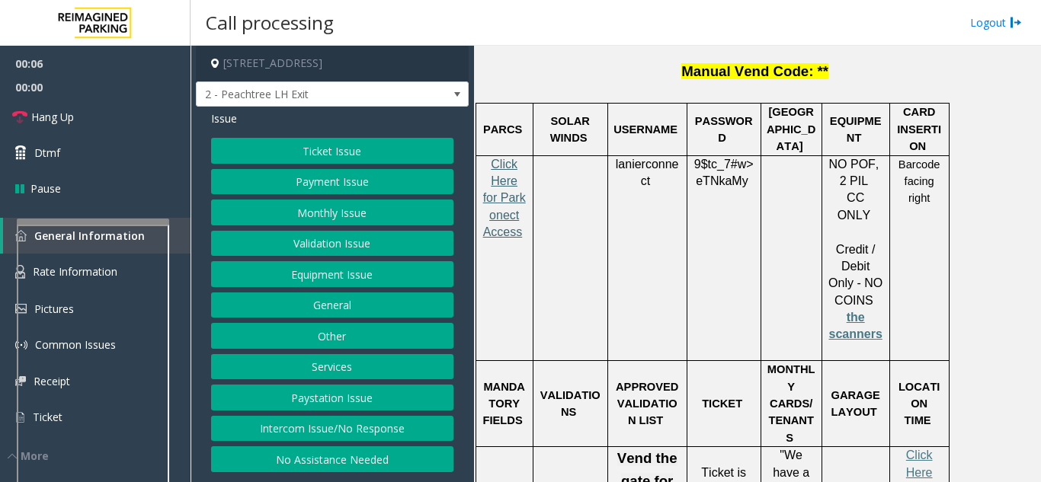
click at [493, 158] on span "Click Here for Parkonect Access" at bounding box center [504, 199] width 43 height 82
click at [334, 247] on button "Validation Issue" at bounding box center [332, 244] width 242 height 26
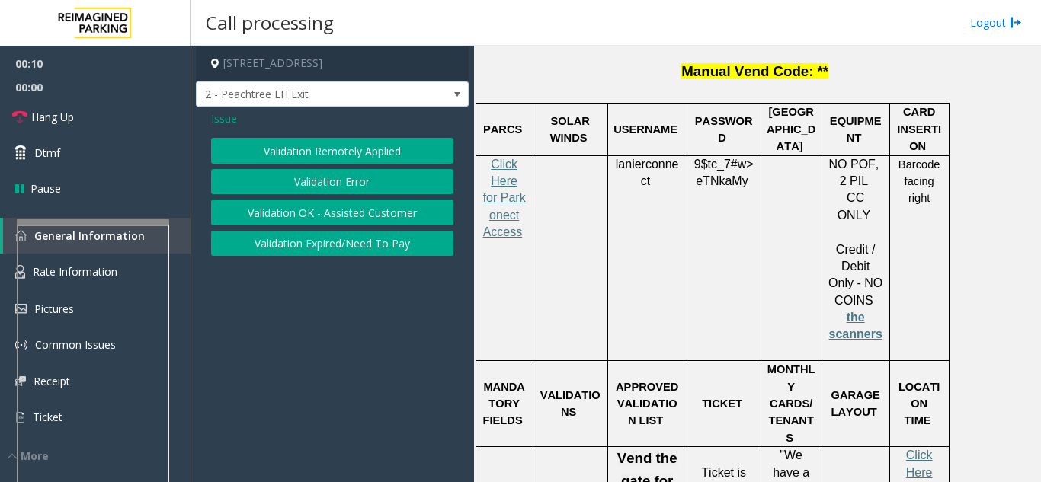
click at [314, 177] on button "Validation Error" at bounding box center [332, 182] width 242 height 26
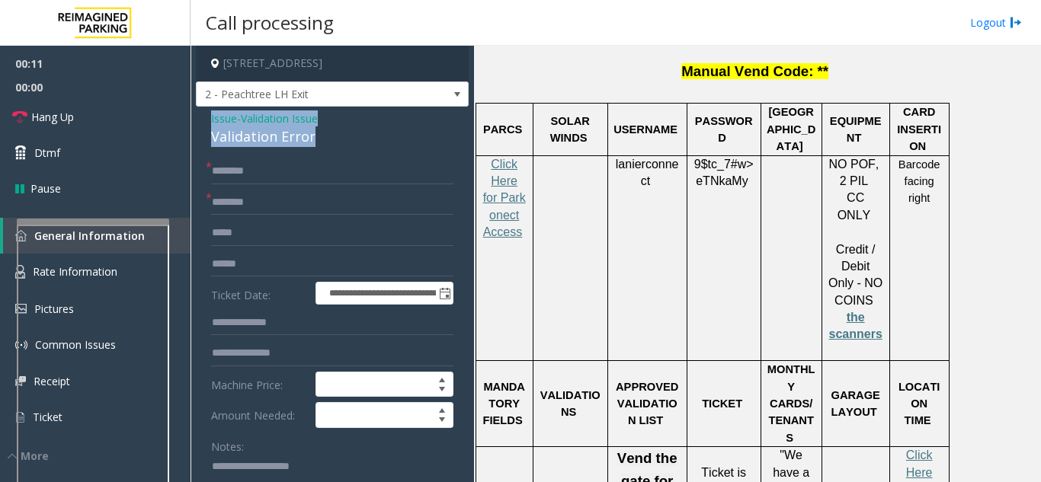
drag, startPoint x: 316, startPoint y: 145, endPoint x: 203, endPoint y: 130, distance: 114.5
copy div "Issue - Validation Issue Validation Error"
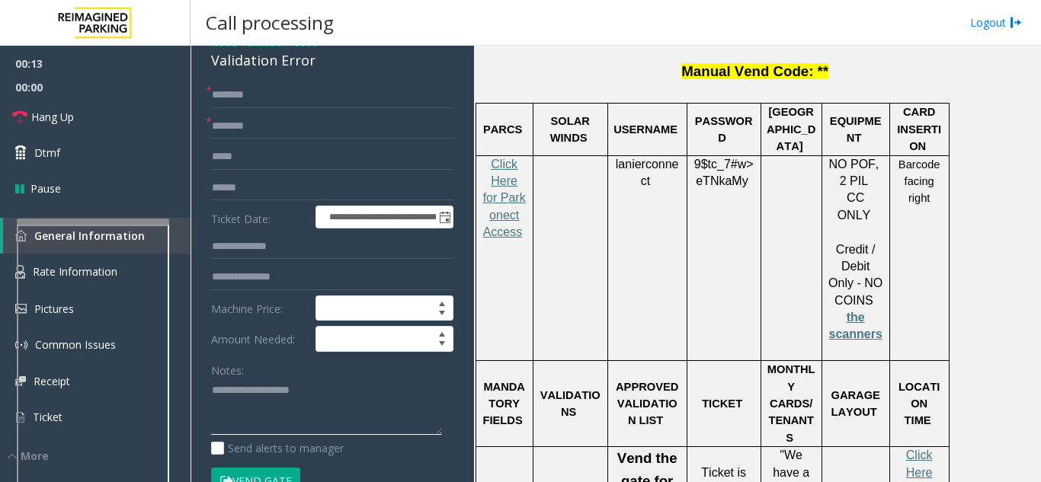
click at [229, 415] on textarea at bounding box center [326, 407] width 231 height 57
paste textarea "**********"
type textarea "**********"
click at [640, 158] on span "lanierconnect" at bounding box center [646, 173] width 63 height 30
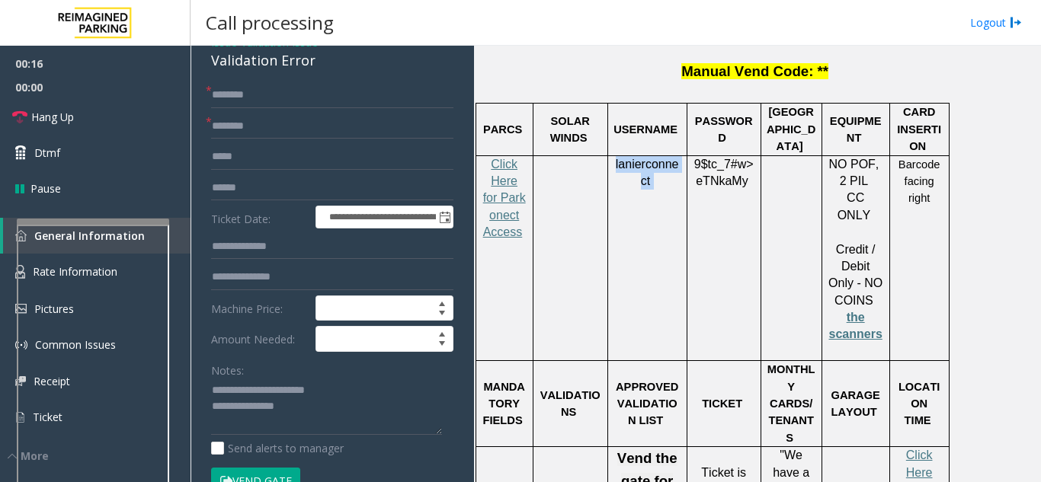
copy p "lanierconnect"
click at [724, 174] on span "eTNkaMy" at bounding box center [721, 181] width 52 height 14
copy p "9$tc_7#w> eTNkaMy"
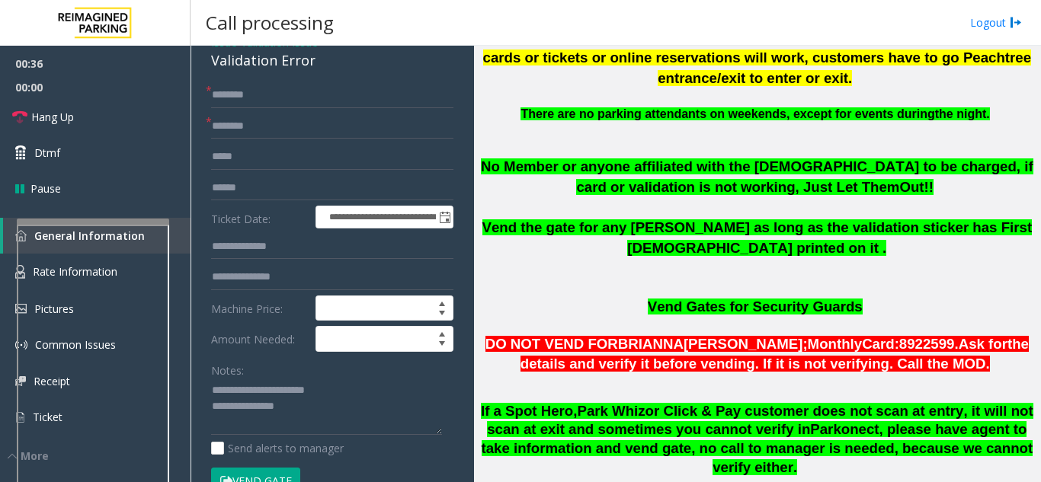
scroll to position [762, 0]
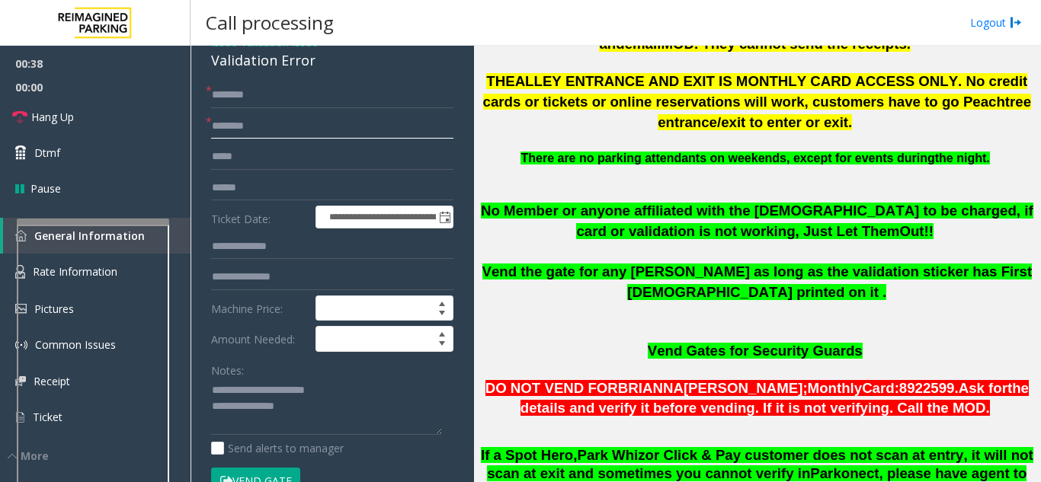
click at [256, 139] on input "text" at bounding box center [332, 126] width 242 height 26
type input "******"
click at [230, 201] on input "text" at bounding box center [332, 188] width 242 height 26
click at [221, 197] on input "text" at bounding box center [332, 188] width 242 height 26
type input "**********"
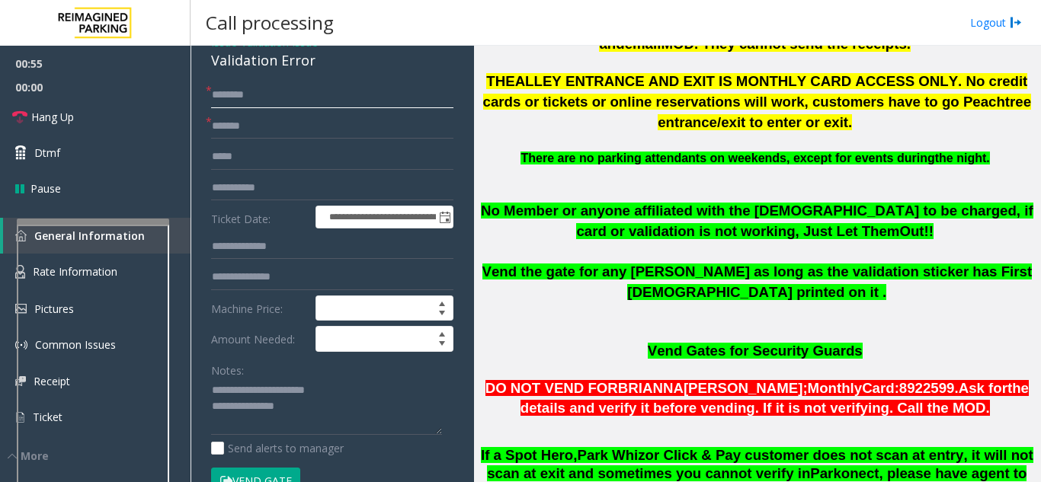
click at [267, 98] on input "text" at bounding box center [332, 95] width 242 height 26
click at [221, 108] on input "*******" at bounding box center [332, 95] width 242 height 26
click at [228, 108] on input "*******" at bounding box center [332, 95] width 242 height 26
click at [234, 108] on input "*******" at bounding box center [332, 95] width 242 height 26
click at [239, 108] on input "*******" at bounding box center [332, 95] width 242 height 26
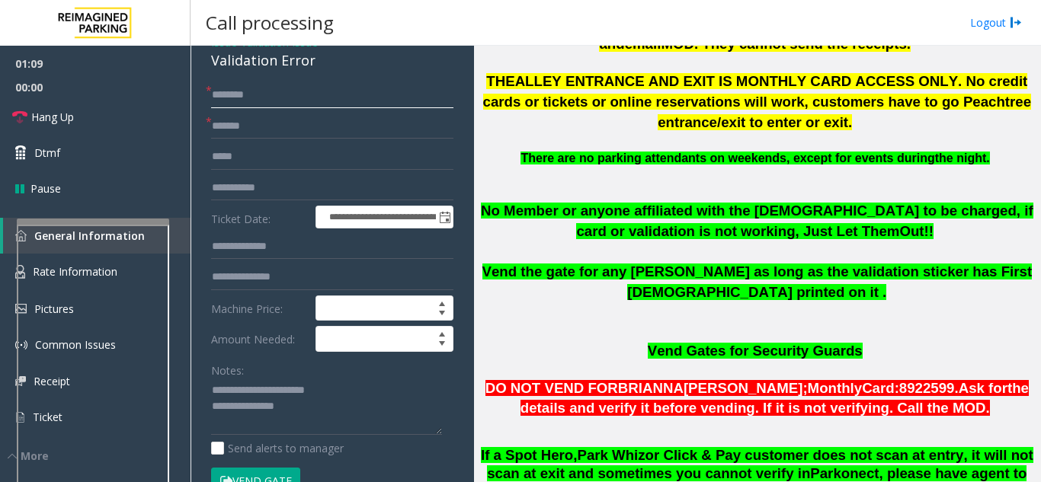
click at [247, 107] on input "*******" at bounding box center [332, 95] width 242 height 26
click at [252, 107] on input "*******" at bounding box center [332, 95] width 242 height 26
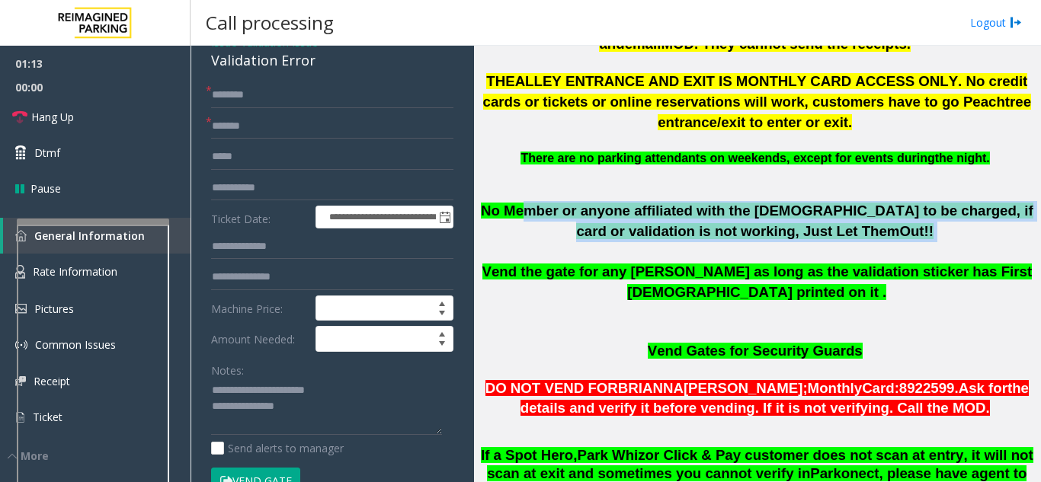
drag, startPoint x: 526, startPoint y: 196, endPoint x: 809, endPoint y: 231, distance: 285.5
click at [809, 231] on div "No Member or anyone affiliated with the [DEMOGRAPHIC_DATA] to be charged, if ca…" at bounding box center [756, 270] width 555 height 139
click at [809, 241] on p at bounding box center [756, 251] width 555 height 21
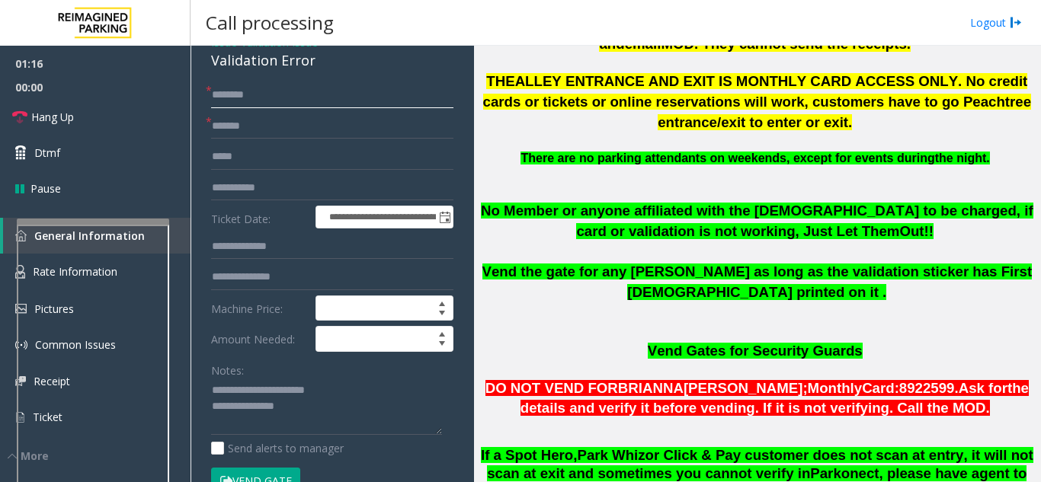
click at [257, 108] on input "*******" at bounding box center [332, 95] width 242 height 26
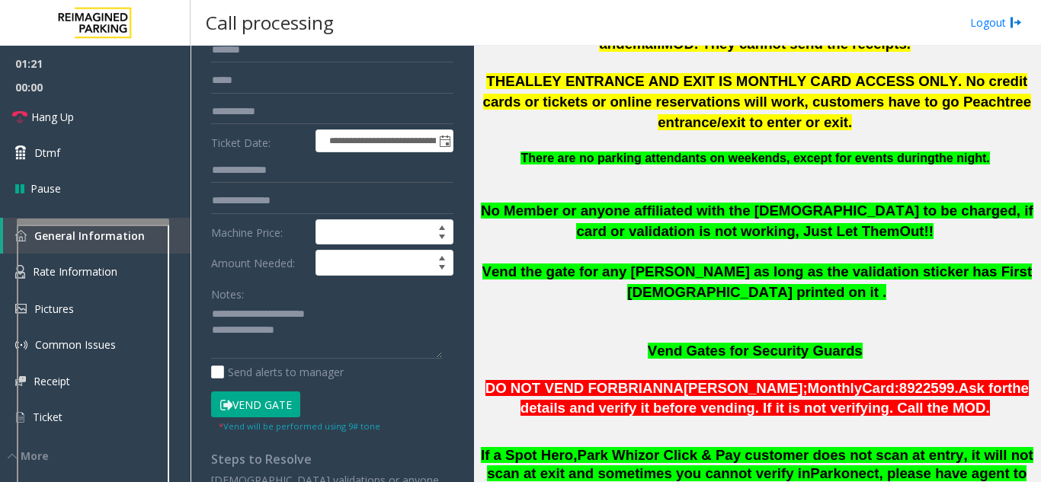
type input "*****"
click at [255, 409] on button "Vend Gate" at bounding box center [255, 405] width 89 height 26
click at [253, 415] on button "Vend Gate" at bounding box center [255, 405] width 89 height 26
click at [312, 360] on textarea at bounding box center [326, 330] width 231 height 57
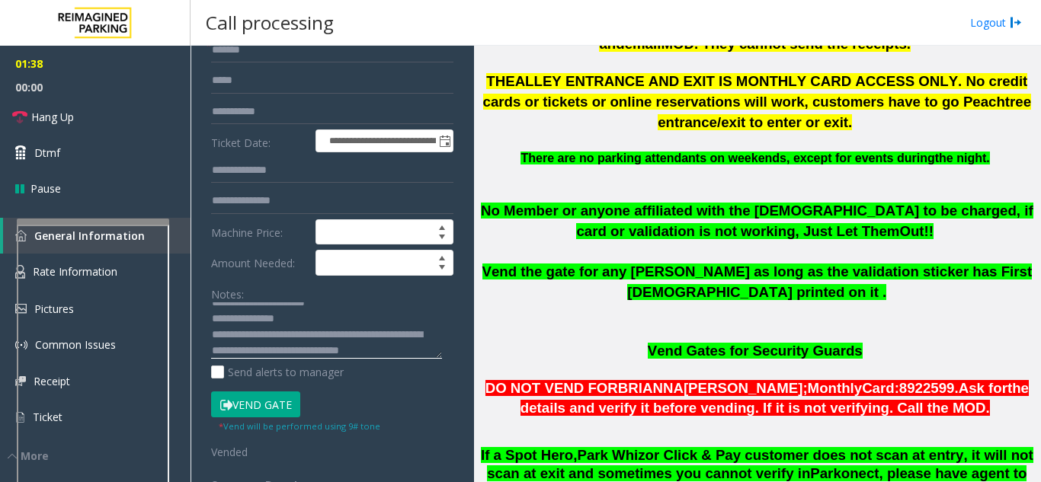
scroll to position [27, 0]
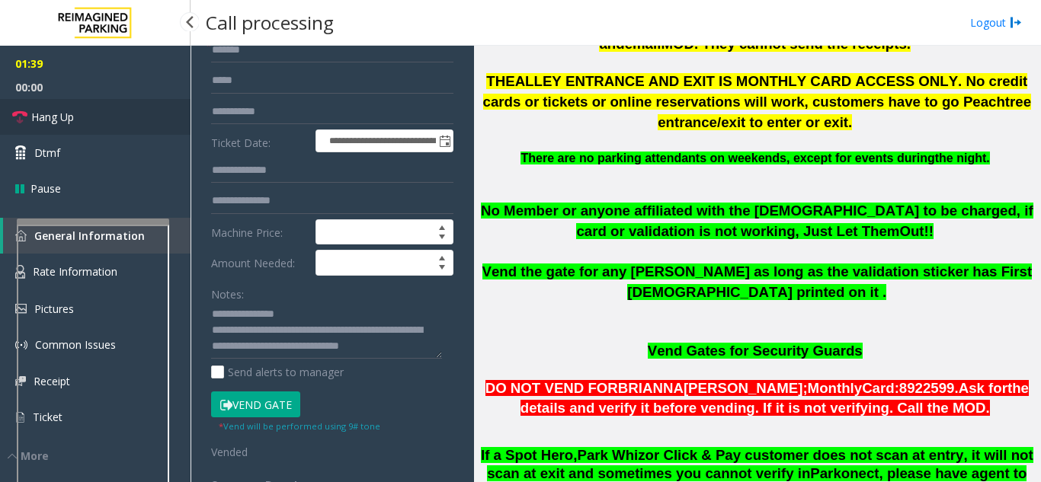
click at [111, 120] on link "Hang Up" at bounding box center [95, 117] width 190 height 36
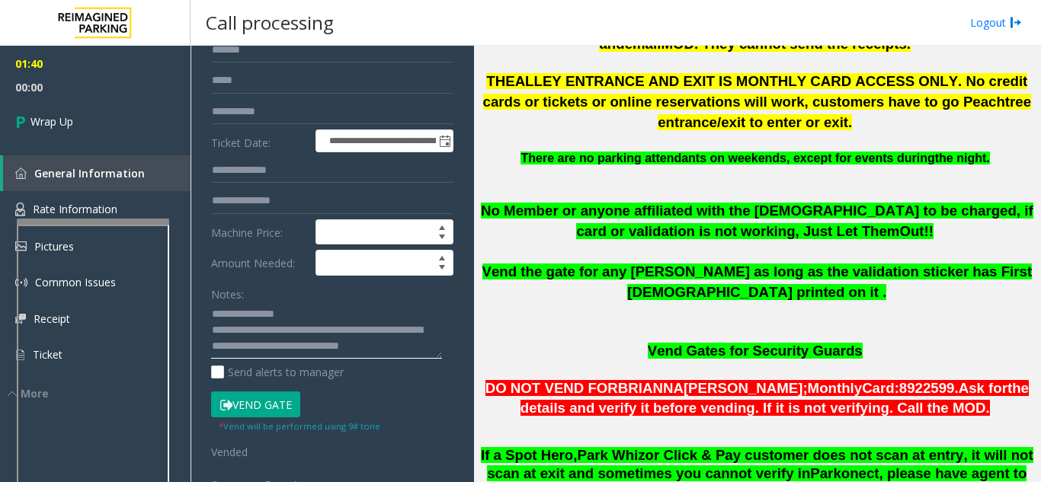
click at [376, 346] on textarea at bounding box center [326, 330] width 231 height 57
type textarea "**********"
click at [91, 127] on link "Wrap Up" at bounding box center [95, 121] width 190 height 45
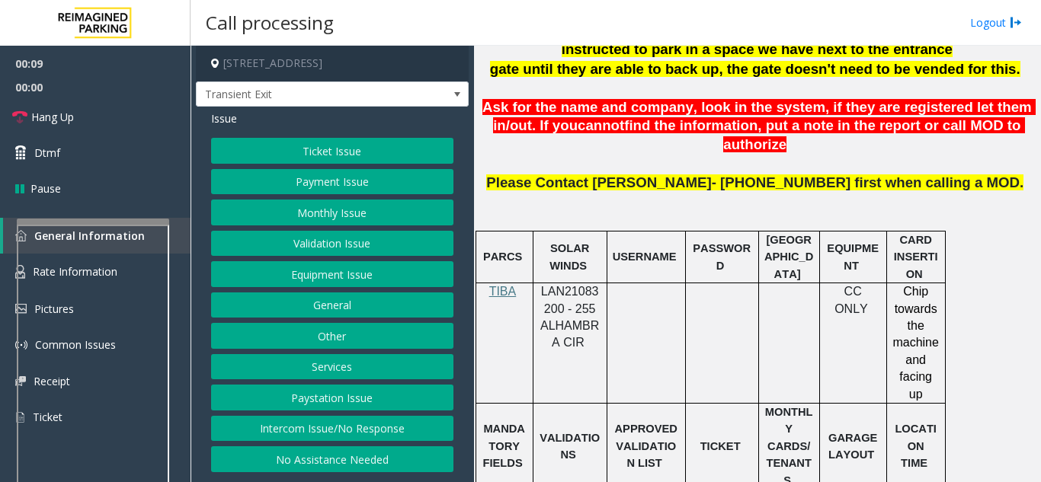
scroll to position [609, 0]
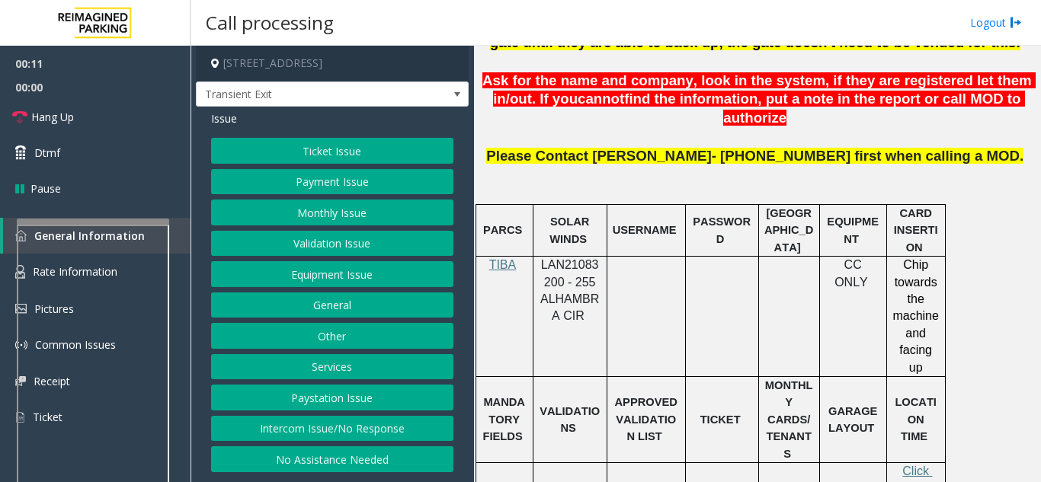
click at [574, 258] on span "LAN21083200 - 255 ALHAMBRA CIR" at bounding box center [569, 290] width 59 height 64
copy span "LAN21083200"
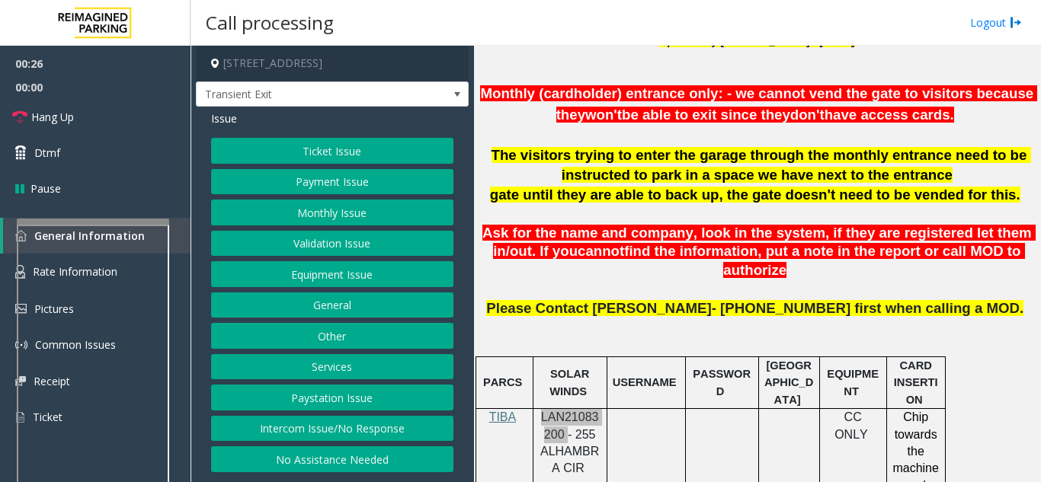
scroll to position [533, 0]
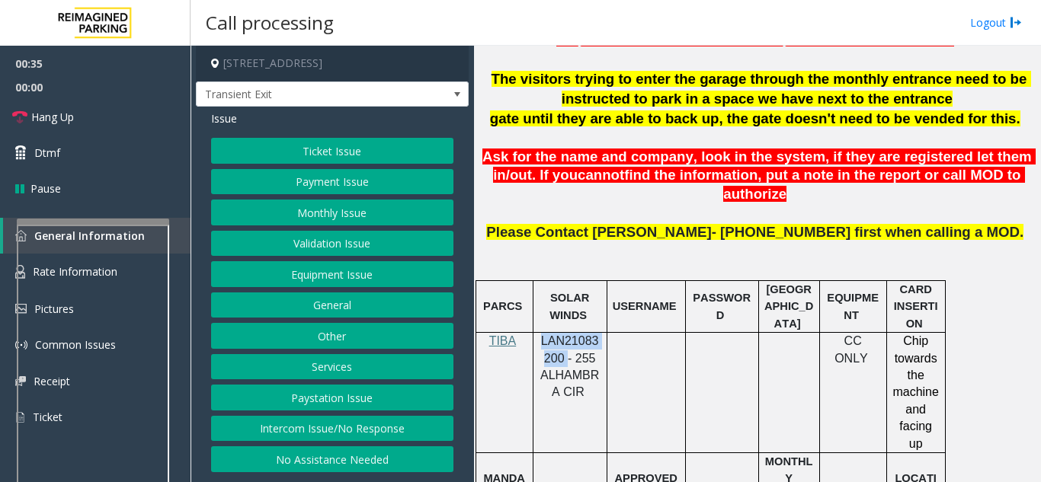
click at [328, 181] on button "Payment Issue" at bounding box center [332, 182] width 242 height 26
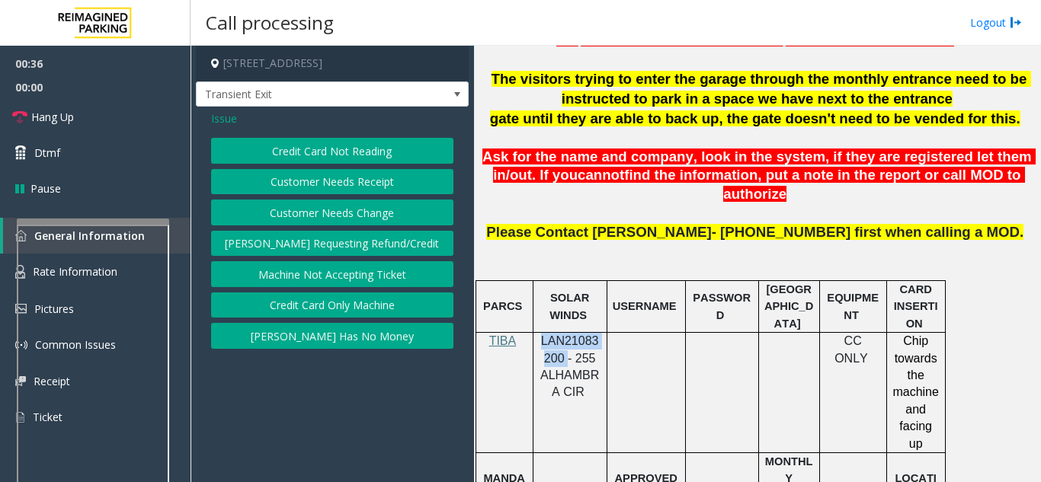
click at [346, 151] on button "Credit Card Not Reading" at bounding box center [332, 151] width 242 height 26
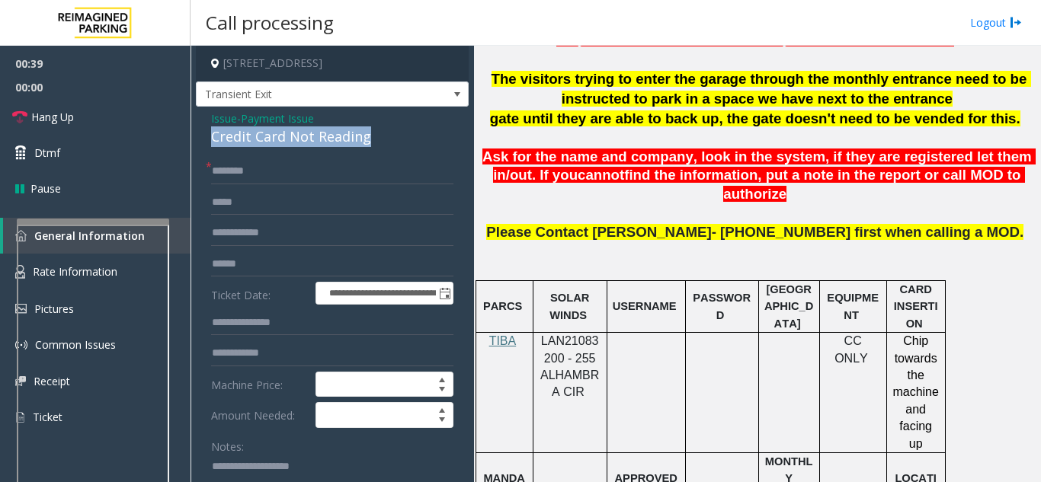
drag, startPoint x: 372, startPoint y: 141, endPoint x: 203, endPoint y: 127, distance: 168.9
drag, startPoint x: 374, startPoint y: 137, endPoint x: 204, endPoint y: 114, distance: 171.4
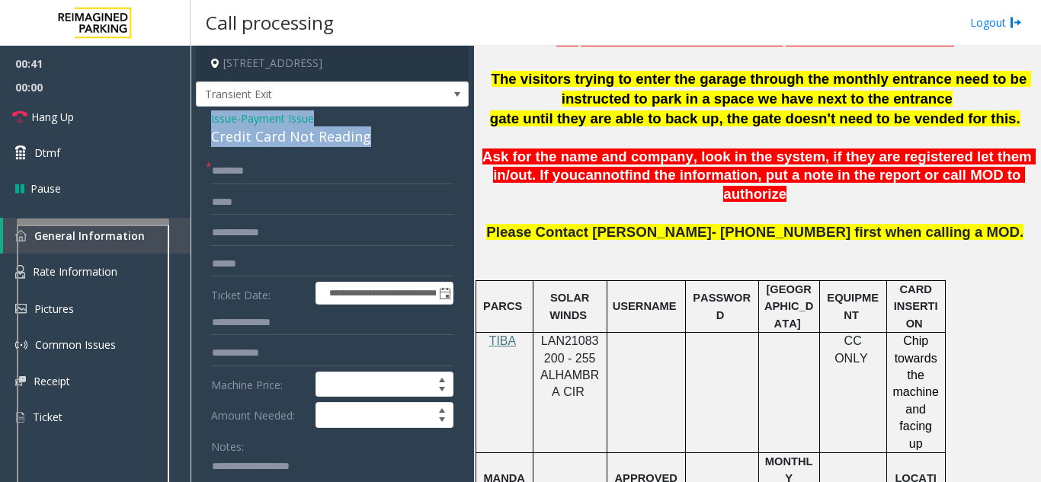
copy div "Issue - Payment Issue Credit Card Not Reading"
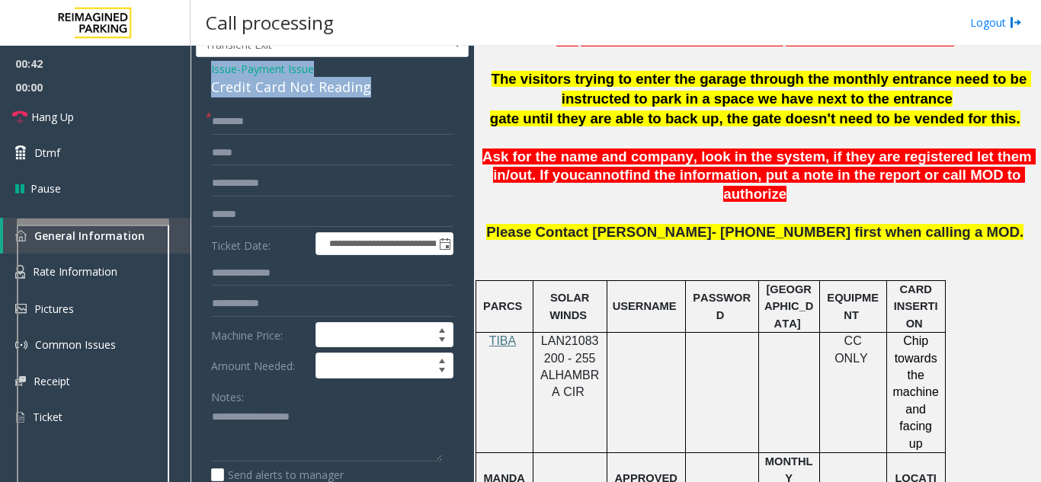
scroll to position [76, 0]
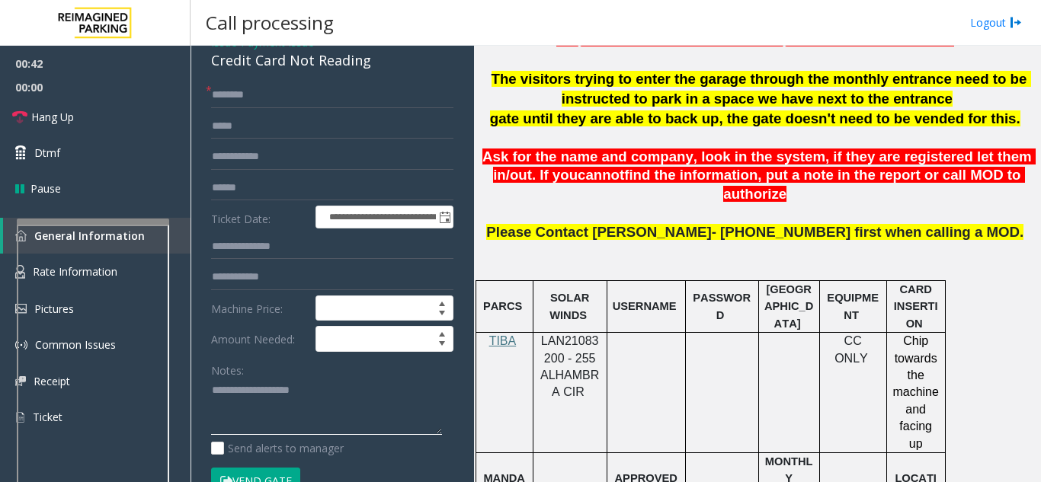
click at [220, 382] on textarea at bounding box center [326, 407] width 231 height 57
paste textarea "**********"
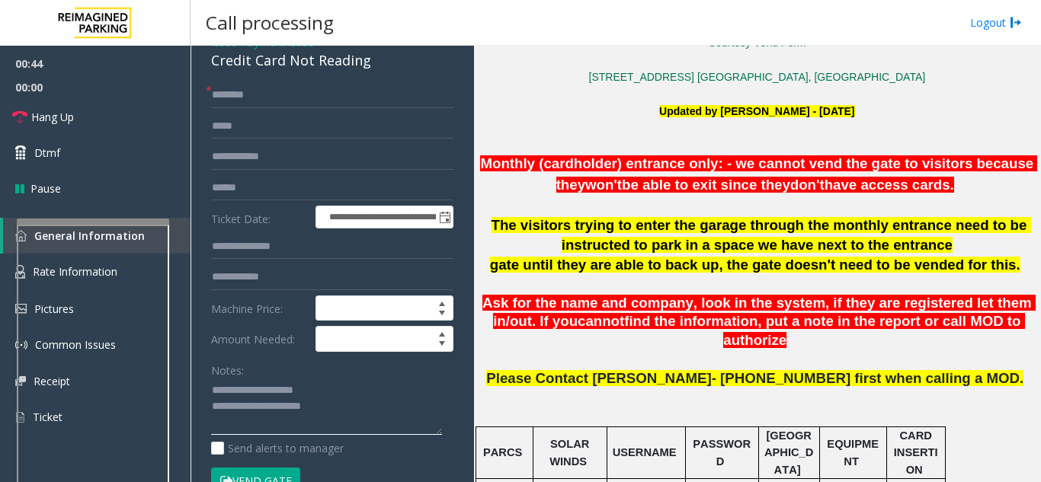
scroll to position [305, 0]
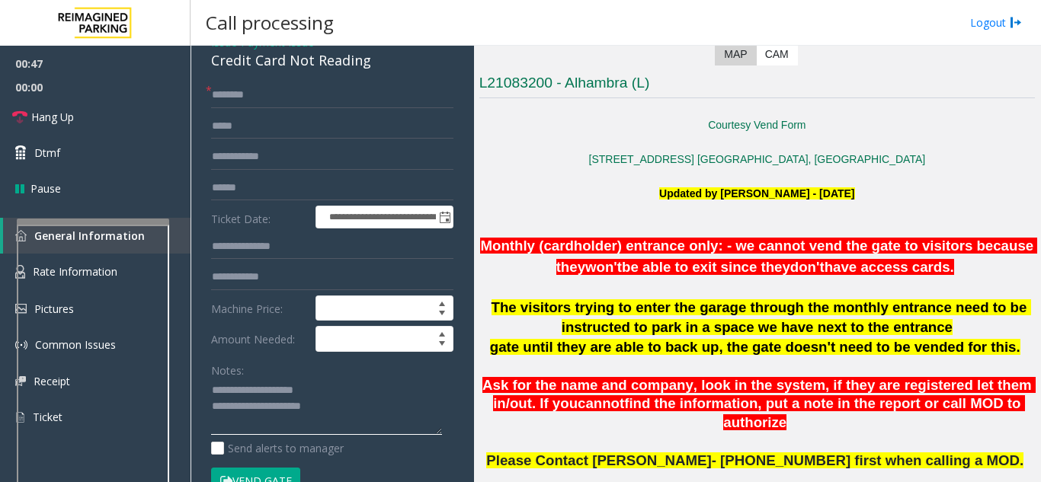
type textarea "**********"
click at [239, 91] on input "text" at bounding box center [332, 95] width 242 height 26
type input "***"
click at [229, 186] on input "text" at bounding box center [332, 188] width 242 height 26
click at [239, 184] on input "text" at bounding box center [332, 188] width 242 height 26
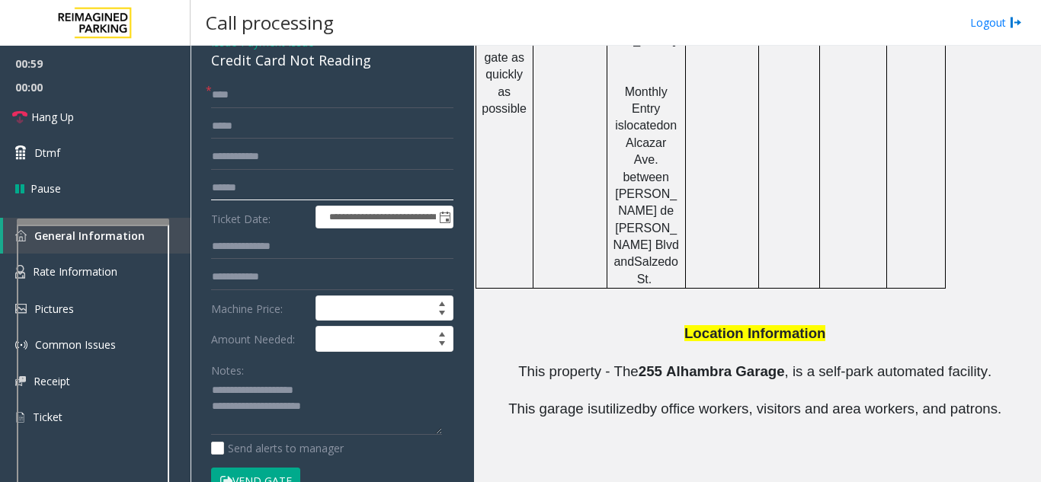
scroll to position [1436, 0]
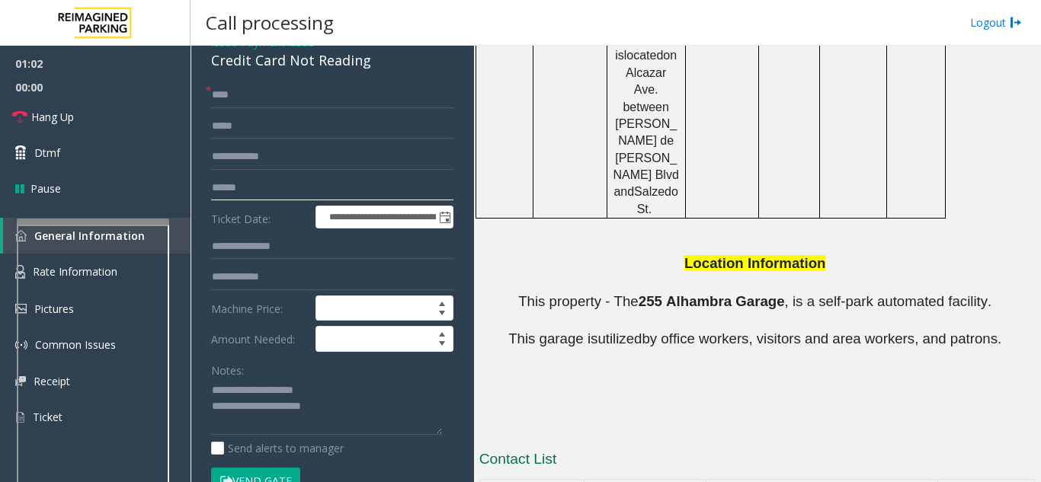
click at [233, 180] on input "text" at bounding box center [332, 188] width 242 height 26
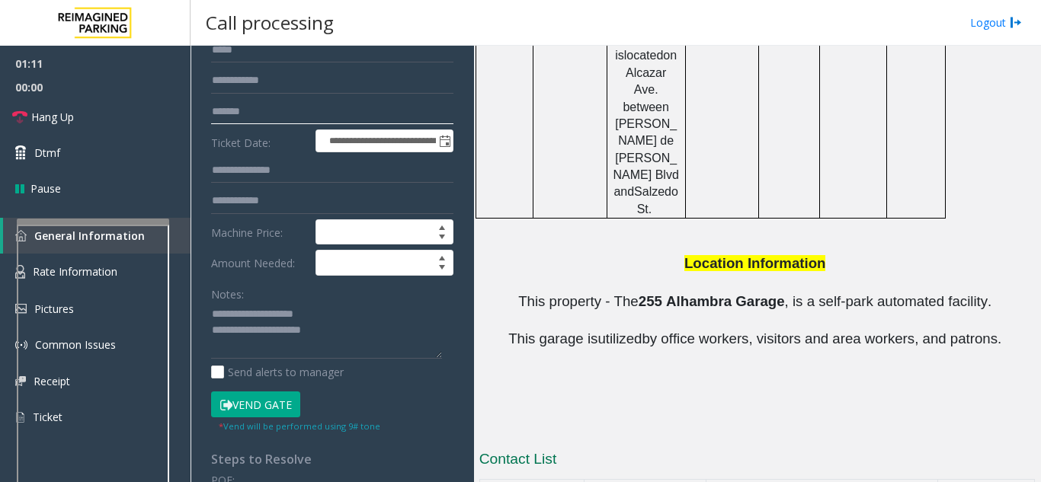
scroll to position [229, 0]
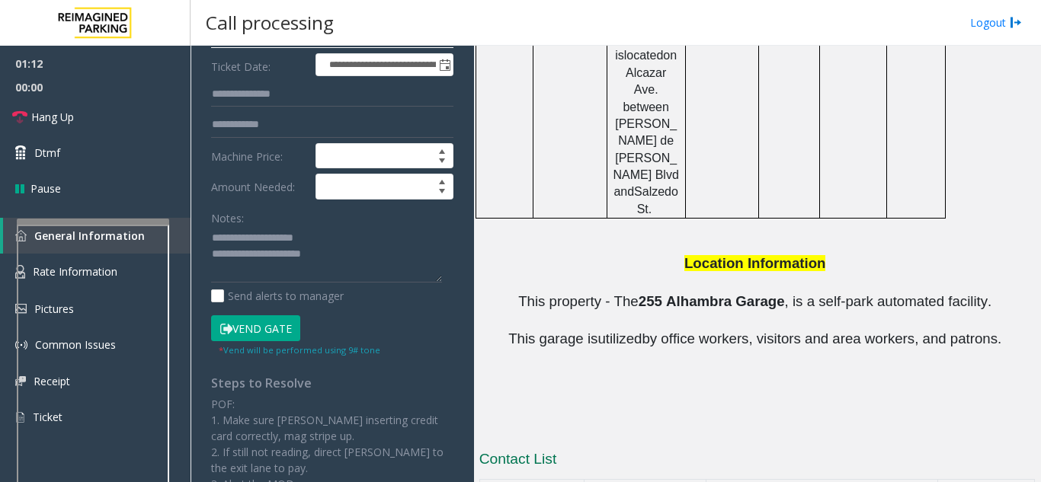
type input "*******"
click at [281, 324] on button "Vend Gate" at bounding box center [255, 328] width 89 height 26
click at [373, 270] on textarea at bounding box center [326, 254] width 231 height 57
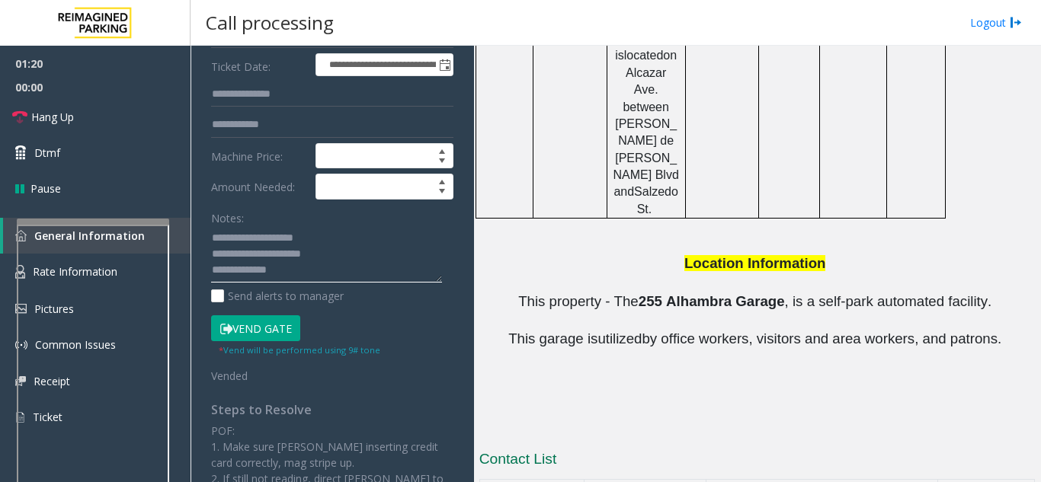
click at [283, 269] on textarea at bounding box center [326, 254] width 231 height 57
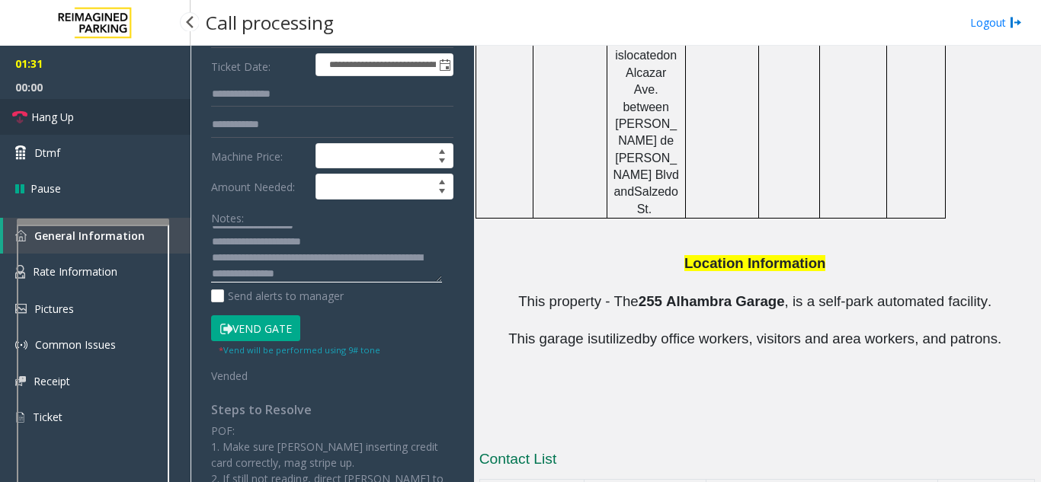
type textarea "**********"
click at [94, 120] on link "Hang Up" at bounding box center [95, 117] width 190 height 36
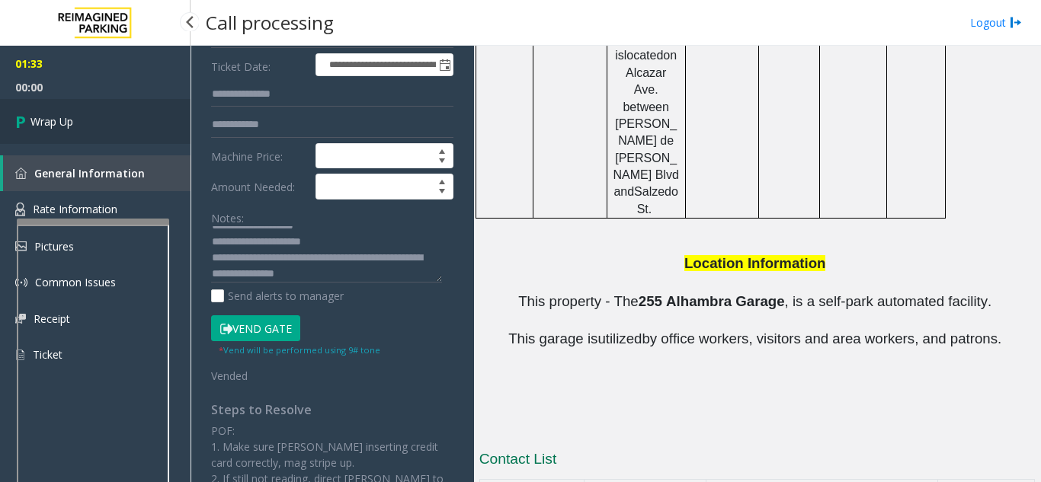
click at [67, 123] on span "Wrap Up" at bounding box center [51, 121] width 43 height 16
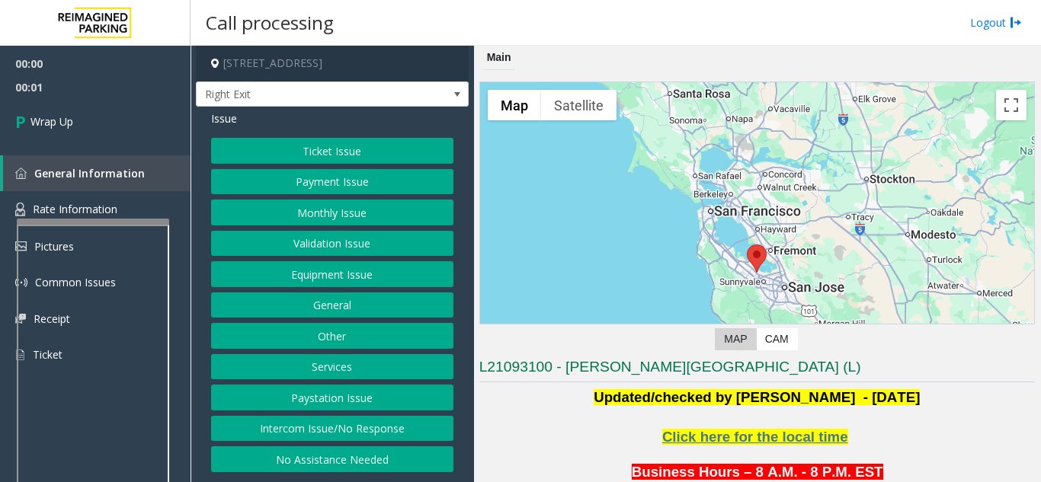
click at [309, 428] on button "Intercom Issue/No Response" at bounding box center [332, 429] width 242 height 26
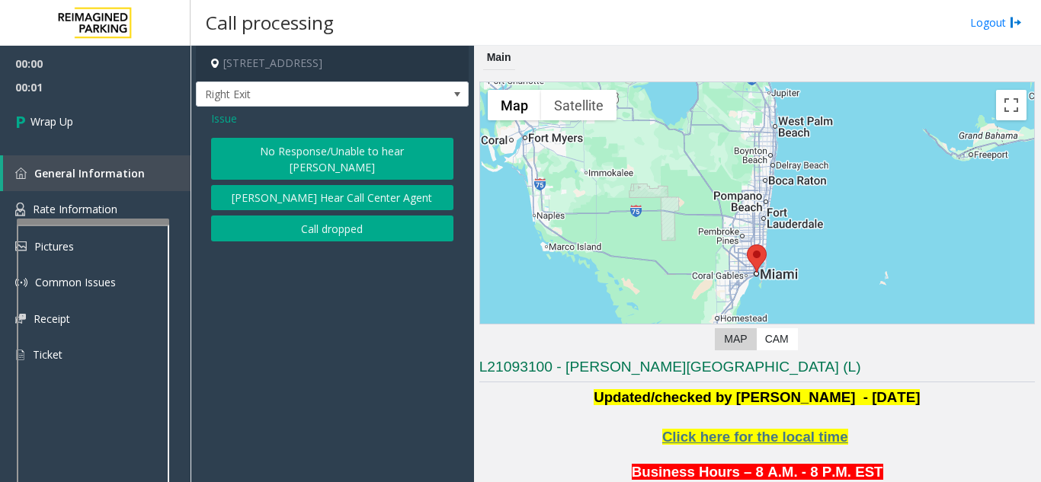
click at [328, 220] on button "Call dropped" at bounding box center [332, 229] width 242 height 26
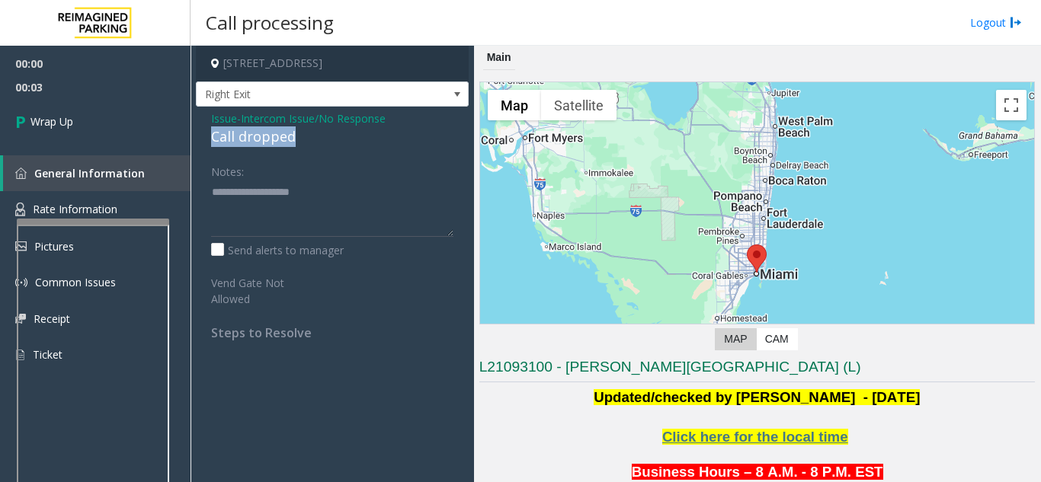
drag, startPoint x: 306, startPoint y: 138, endPoint x: 202, endPoint y: 136, distance: 104.4
click at [203, 136] on div "Issue - Intercom Issue/No Response Call dropped Notes: Send alerts to manager V…" at bounding box center [332, 231] width 273 height 249
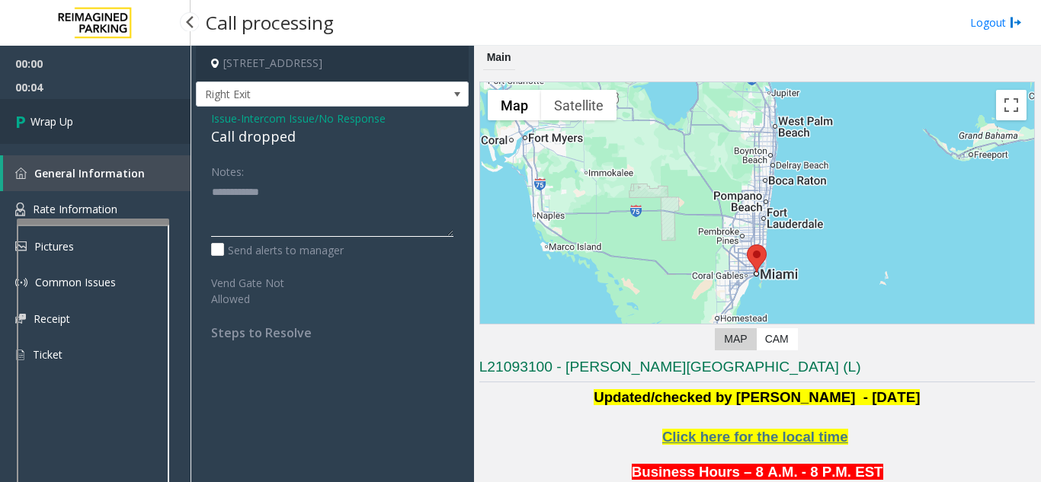
type textarea "**********"
click at [76, 132] on link "Wrap Up" at bounding box center [95, 121] width 190 height 45
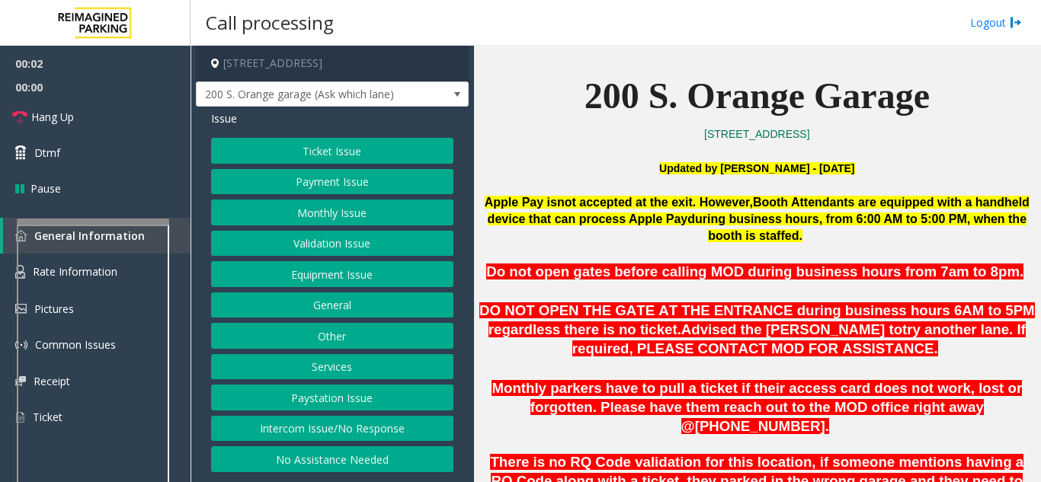
scroll to position [381, 0]
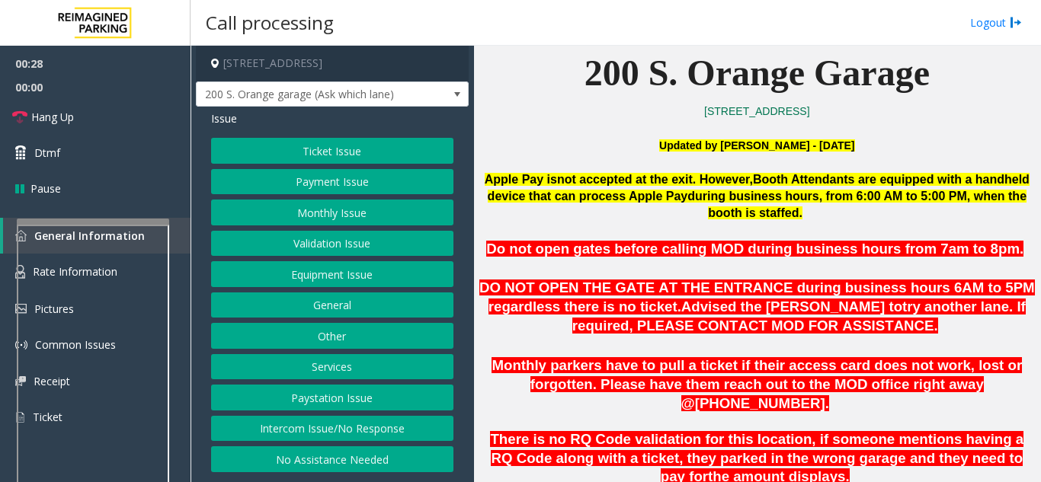
click at [280, 430] on button "Intercom Issue/No Response" at bounding box center [332, 429] width 242 height 26
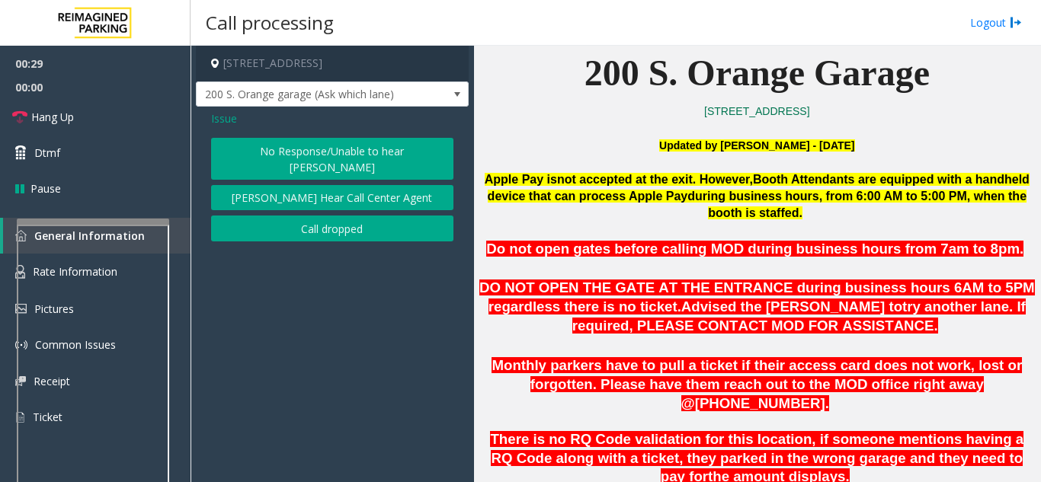
click at [295, 155] on button "No Response/Unable to hear [PERSON_NAME]" at bounding box center [332, 159] width 242 height 42
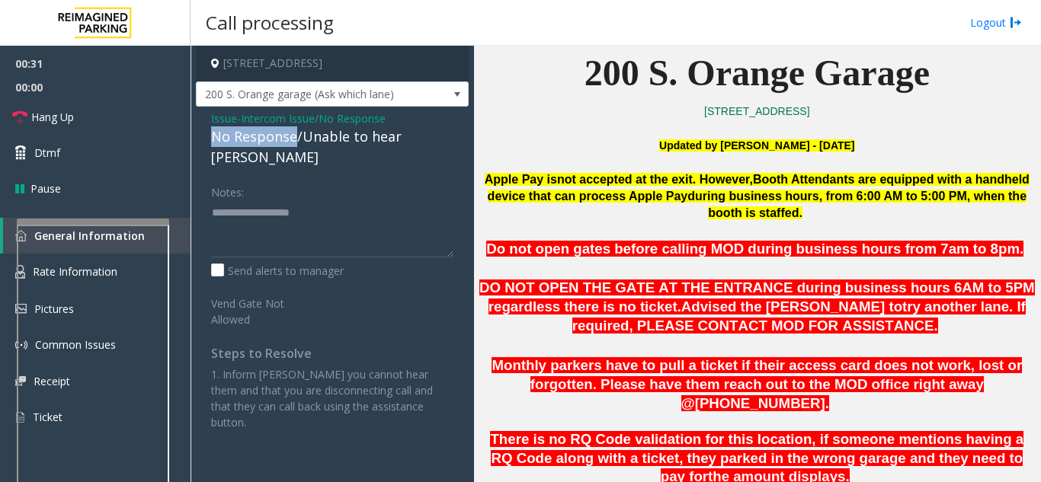
drag, startPoint x: 294, startPoint y: 136, endPoint x: 213, endPoint y: 136, distance: 81.5
click at [213, 136] on div "No Response/Unable to hear [PERSON_NAME]" at bounding box center [332, 146] width 242 height 41
click at [307, 200] on textarea at bounding box center [332, 228] width 242 height 57
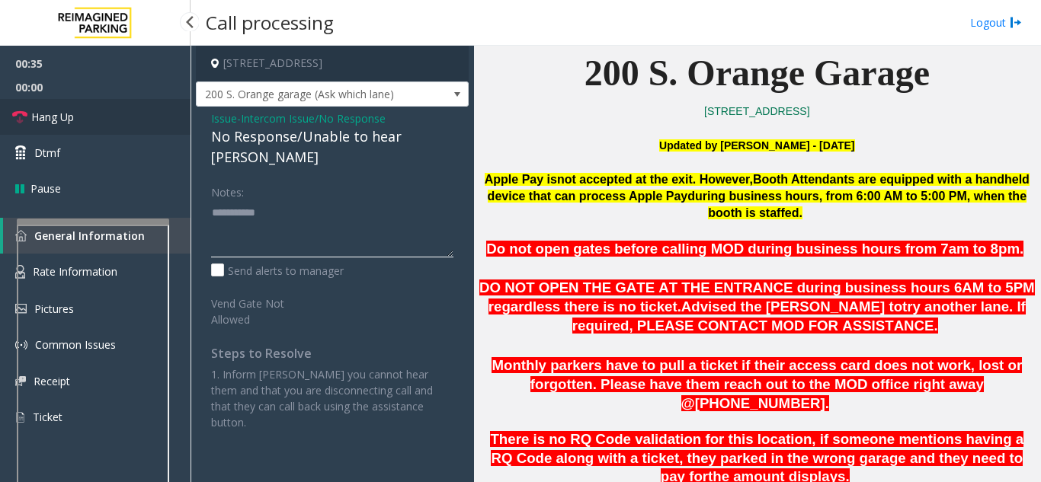
type textarea "**********"
click at [85, 121] on link "Hang Up" at bounding box center [95, 117] width 190 height 36
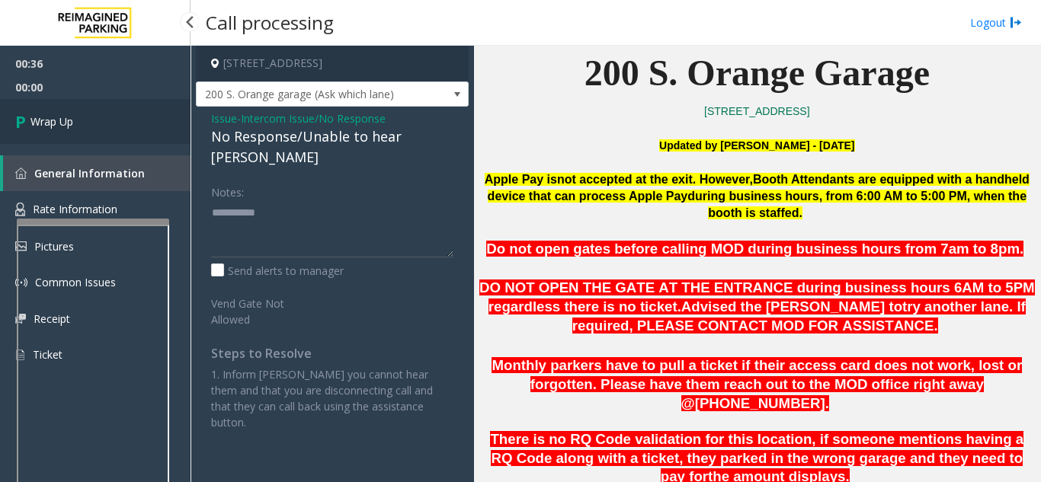
click at [85, 121] on link "Wrap Up" at bounding box center [95, 121] width 190 height 45
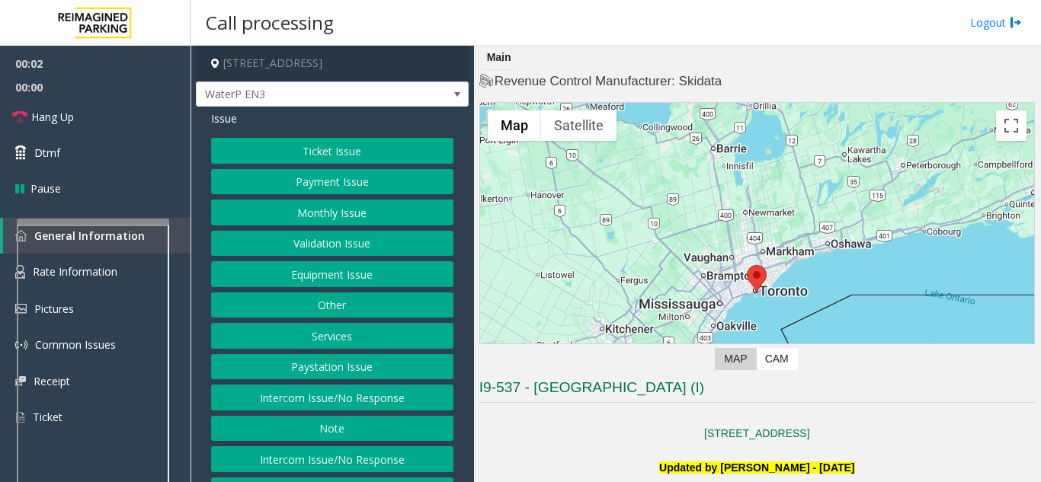
click at [561, 437] on p "[STREET_ADDRESS]" at bounding box center [756, 433] width 555 height 17
click at [294, 396] on button "Intercom Issue/No Response" at bounding box center [332, 398] width 242 height 26
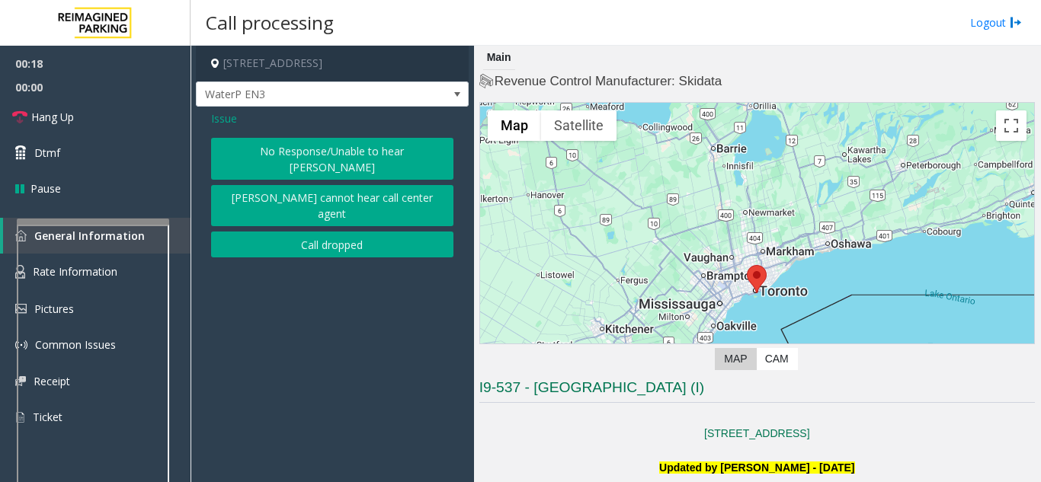
click at [257, 142] on button "No Response/Unable to hear [PERSON_NAME]" at bounding box center [332, 159] width 242 height 42
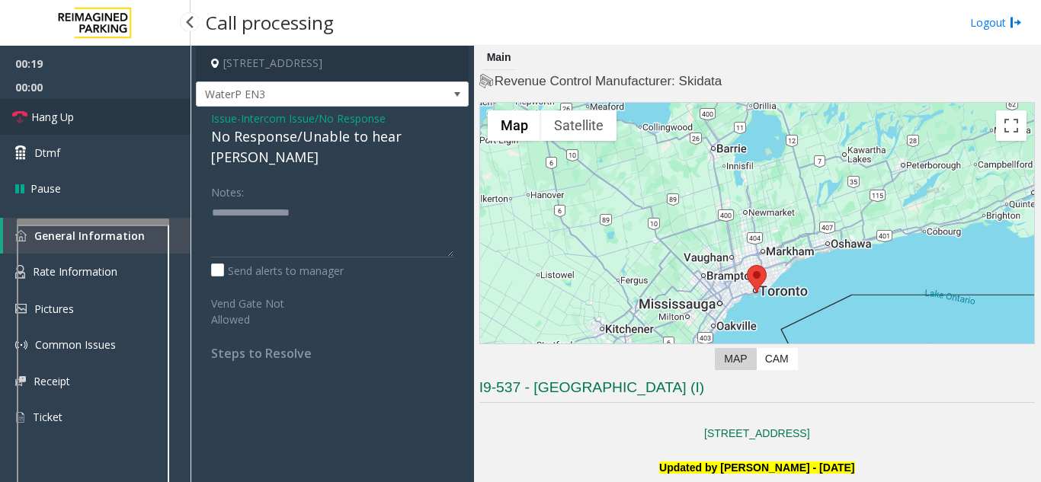
click at [144, 118] on link "Hang Up" at bounding box center [95, 117] width 190 height 36
click at [291, 140] on div "No Response/Unable to hear [PERSON_NAME]" at bounding box center [332, 146] width 242 height 41
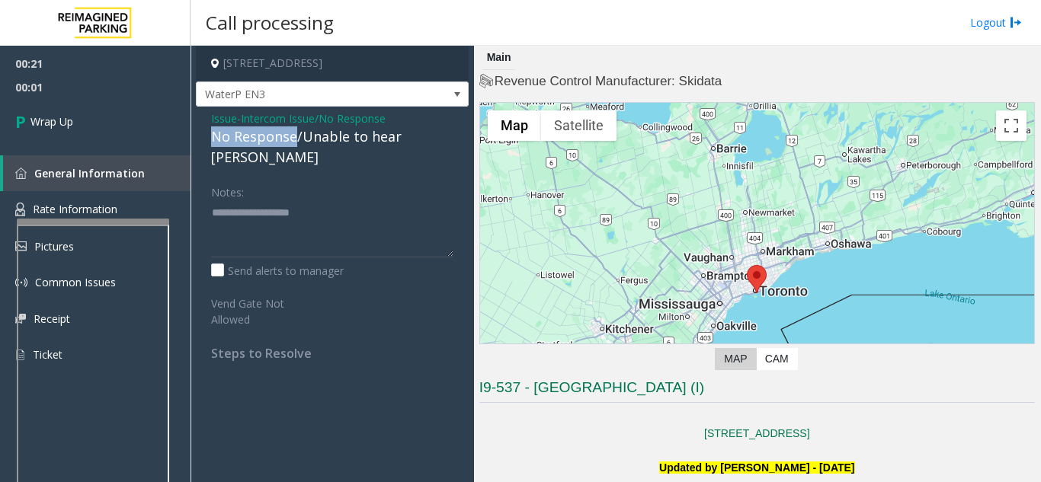
drag, startPoint x: 296, startPoint y: 139, endPoint x: 199, endPoint y: 137, distance: 97.5
click at [199, 137] on div "Issue - Intercom Issue/No Response No Response/Unable to hear [PERSON_NAME] Not…" at bounding box center [332, 242] width 273 height 270
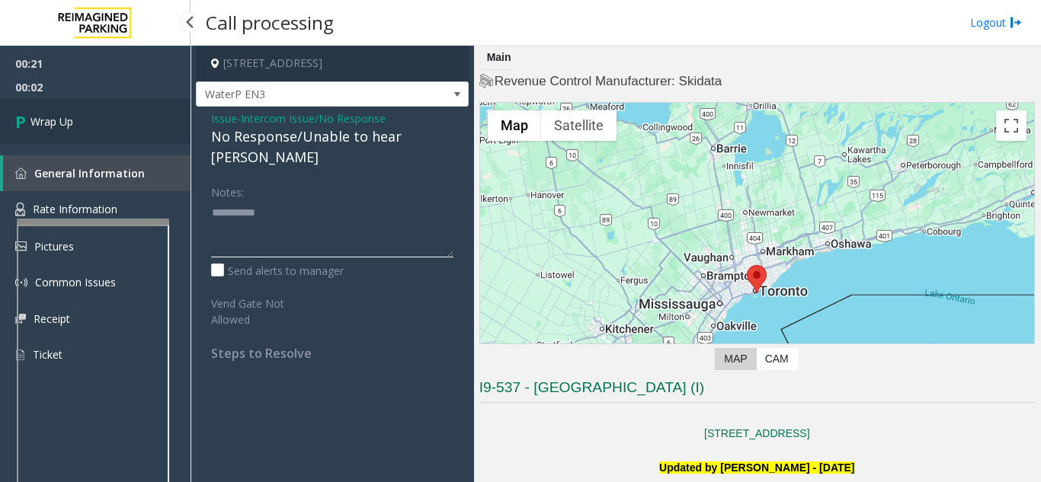
type textarea "**********"
click at [119, 128] on link "Wrap Up" at bounding box center [95, 121] width 190 height 45
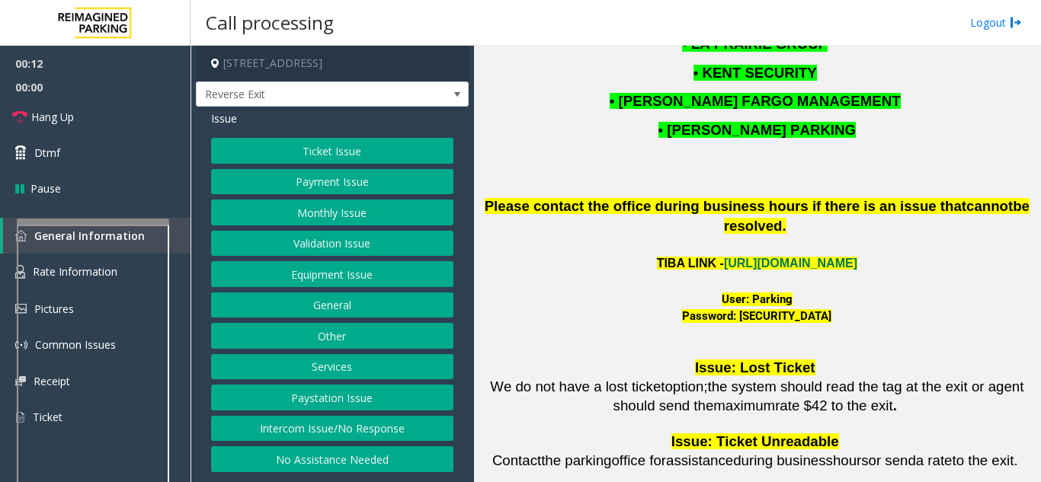
scroll to position [2057, 0]
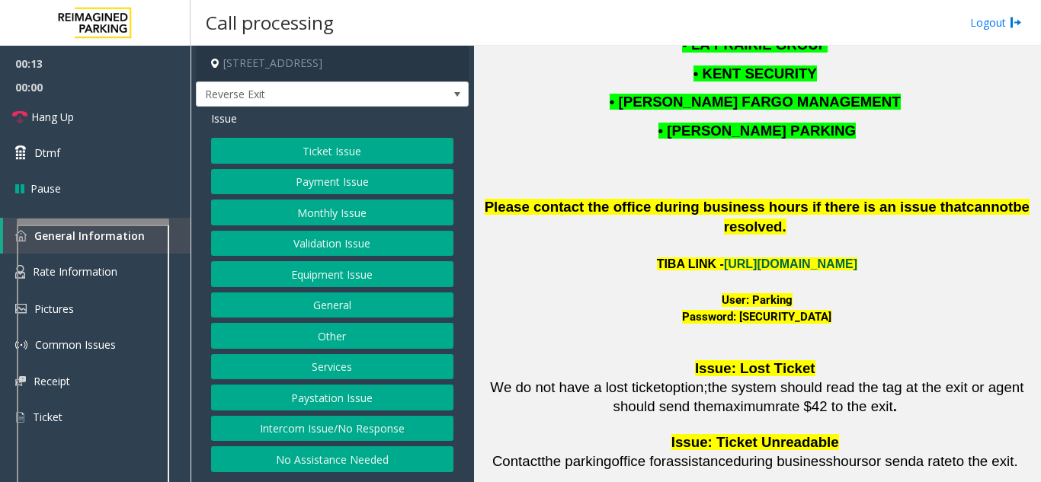
click at [746, 257] on link "https://wellsfargoctr-web.sp.tibaparking.net/" at bounding box center [790, 263] width 133 height 13
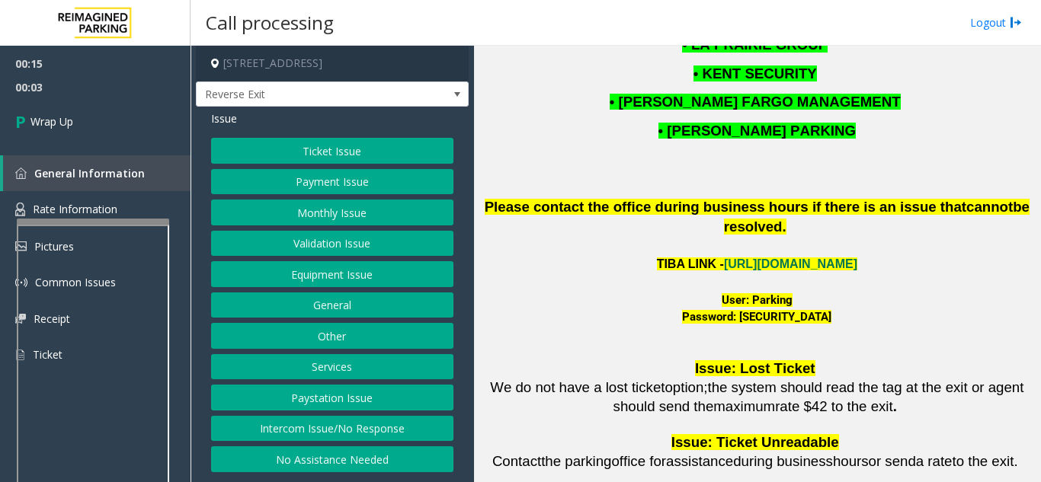
click at [300, 426] on button "Intercom Issue/No Response" at bounding box center [332, 429] width 242 height 26
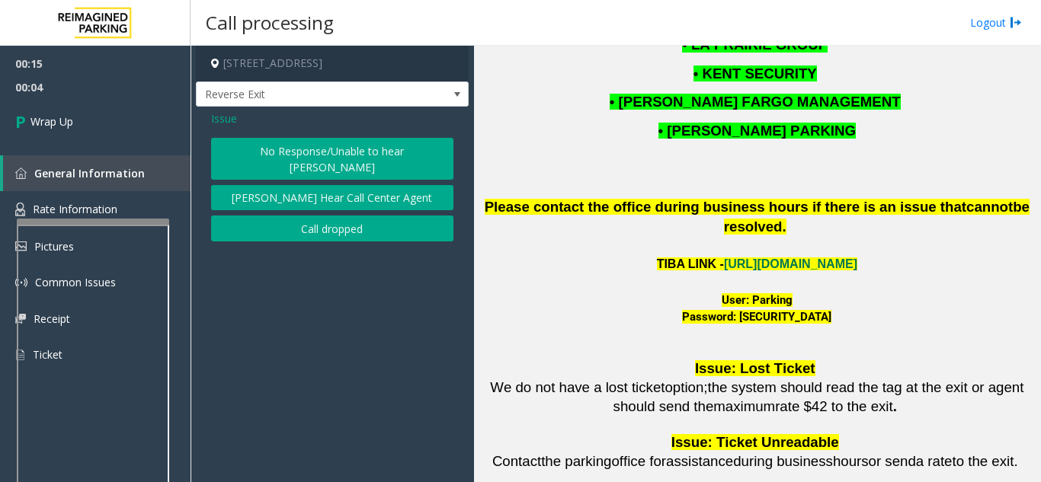
click at [314, 153] on button "No Response/Unable to hear [PERSON_NAME]" at bounding box center [332, 159] width 242 height 42
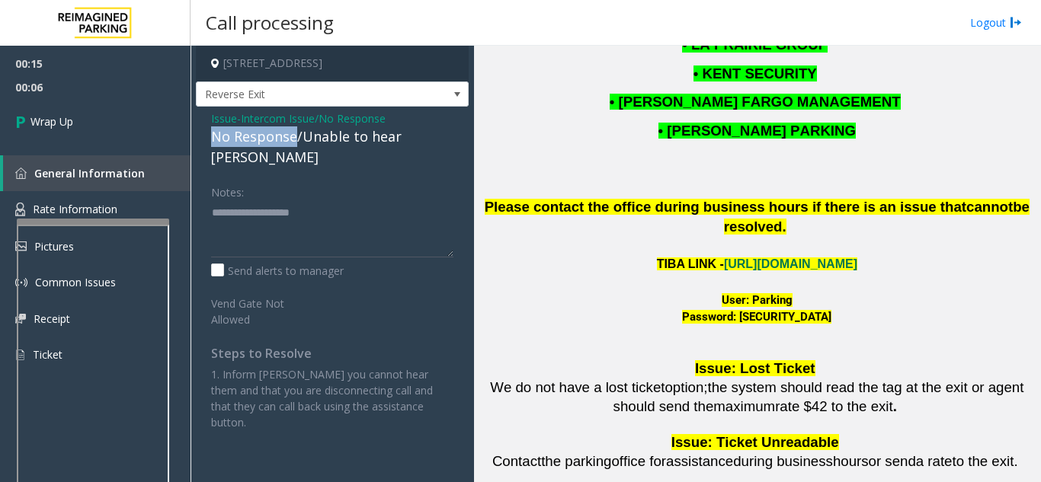
drag, startPoint x: 293, startPoint y: 138, endPoint x: 208, endPoint y: 141, distance: 85.4
click at [208, 141] on div "Issue - Intercom Issue/No Response No Response/Unable to hear [PERSON_NAME] Not…" at bounding box center [332, 276] width 273 height 339
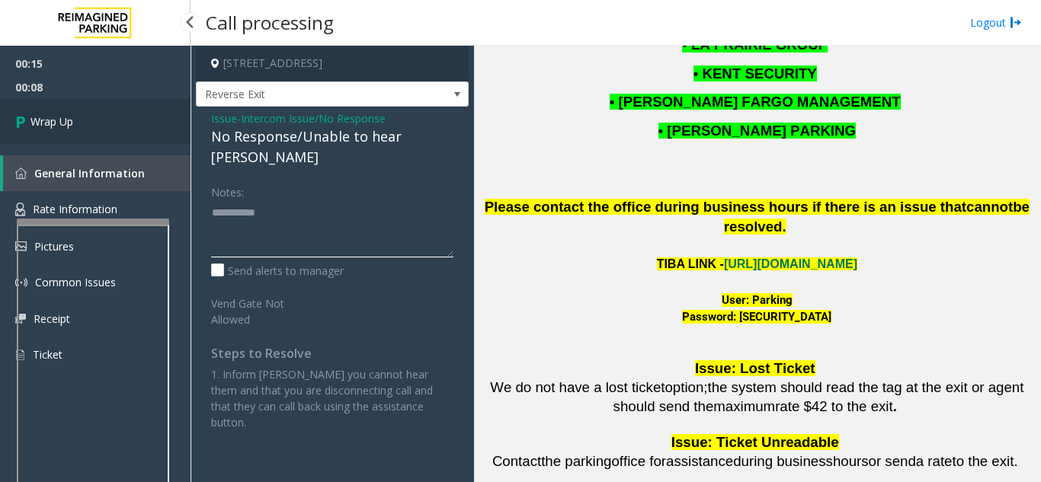
type textarea "**********"
click at [126, 130] on link "Wrap Up" at bounding box center [95, 121] width 190 height 45
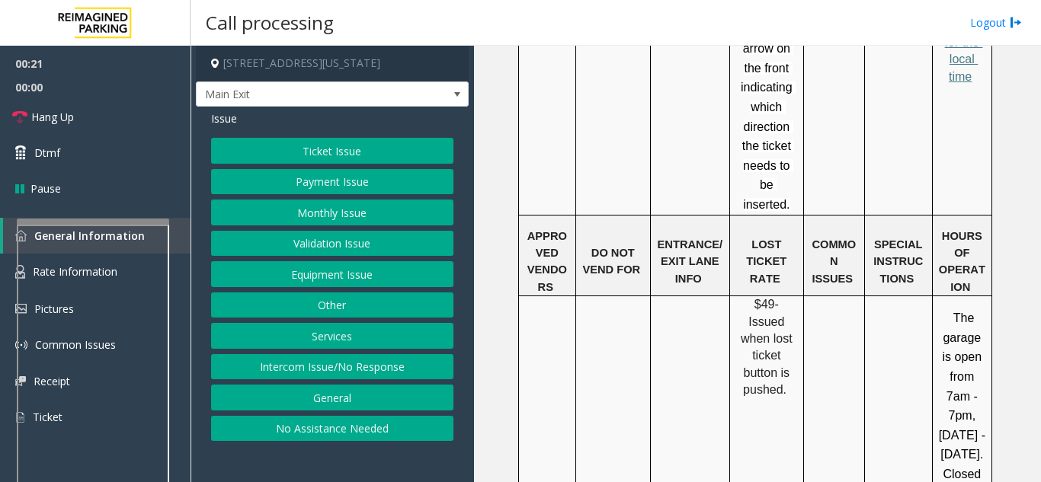
scroll to position [1371, 0]
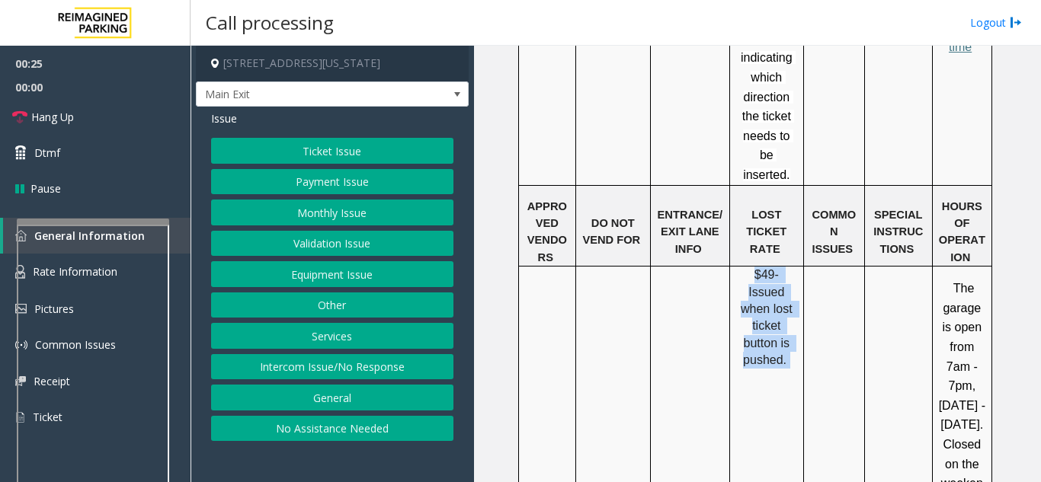
drag, startPoint x: 726, startPoint y: 158, endPoint x: 783, endPoint y: 254, distance: 112.3
click at [783, 267] on td "$49- Issued when lost ticket button is pushed." at bounding box center [766, 390] width 74 height 247
click at [286, 155] on button "Ticket Issue" at bounding box center [332, 151] width 242 height 26
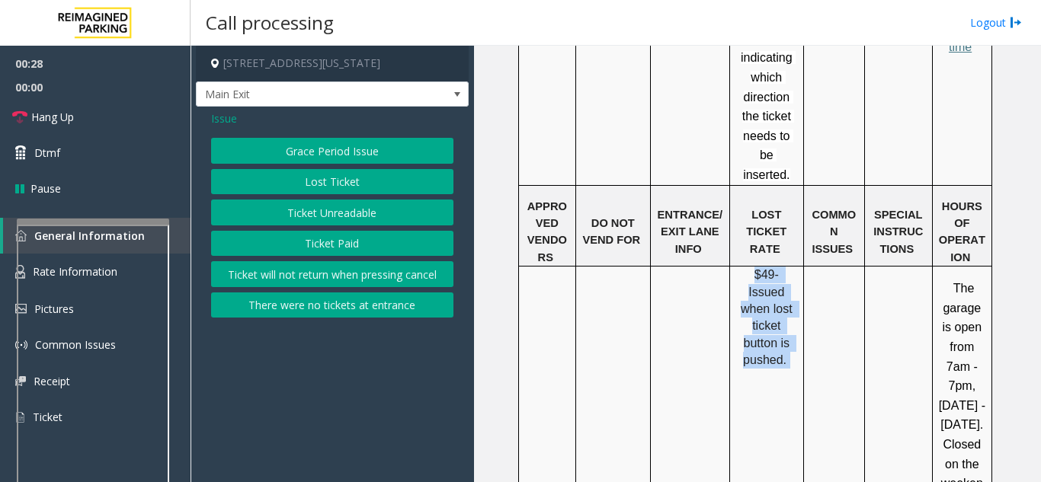
click at [303, 180] on button "Lost Ticket" at bounding box center [332, 182] width 242 height 26
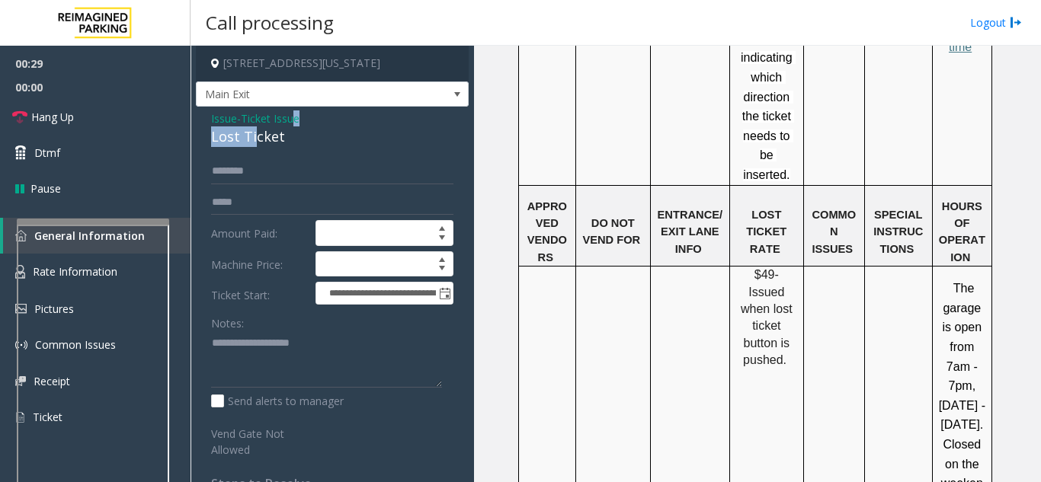
drag, startPoint x: 300, startPoint y: 126, endPoint x: 252, endPoint y: 136, distance: 48.9
click at [252, 136] on div "Issue - Ticket Issue Lost Ticket" at bounding box center [332, 128] width 242 height 37
click at [283, 163] on input "text" at bounding box center [332, 171] width 242 height 26
drag, startPoint x: 282, startPoint y: 141, endPoint x: 200, endPoint y: 120, distance: 84.1
click at [200, 120] on div "**********" at bounding box center [332, 325] width 273 height 437
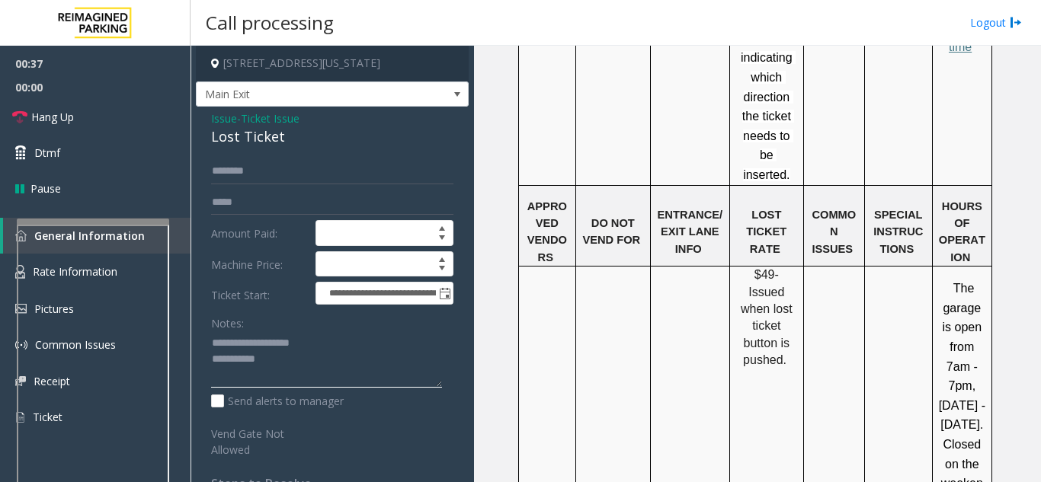
click at [261, 356] on textarea at bounding box center [326, 359] width 231 height 57
click at [707, 267] on td at bounding box center [689, 390] width 79 height 247
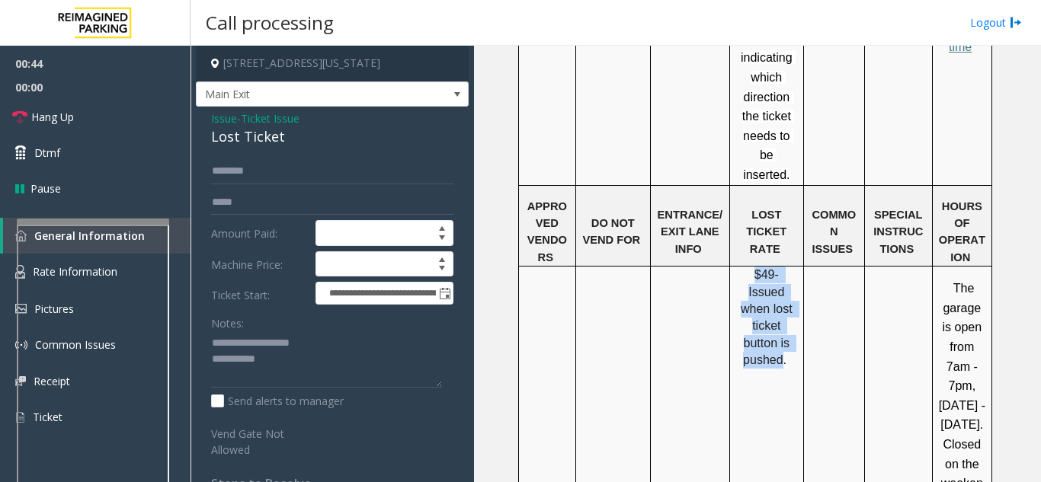
drag, startPoint x: 732, startPoint y: 155, endPoint x: 775, endPoint y: 265, distance: 118.0
click at [775, 267] on td "$49- Issued when lost ticket button is pushed." at bounding box center [766, 390] width 74 height 247
drag, startPoint x: 784, startPoint y: 229, endPoint x: 750, endPoint y: 203, distance: 42.5
click at [750, 267] on p "$49- Issued when lost ticket button is pushed." at bounding box center [766, 318] width 62 height 102
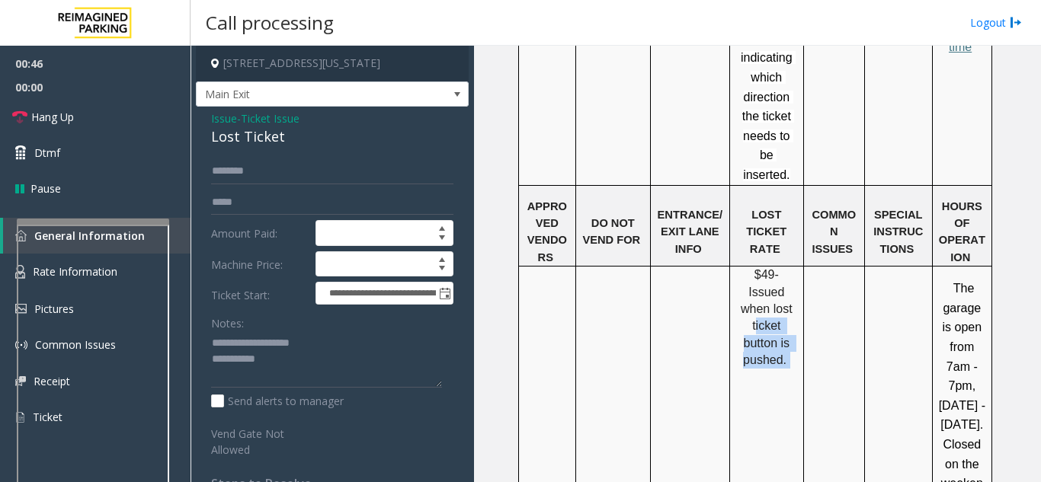
click at [746, 296] on td "$49- Issued when lost ticket button is pushed." at bounding box center [766, 390] width 74 height 247
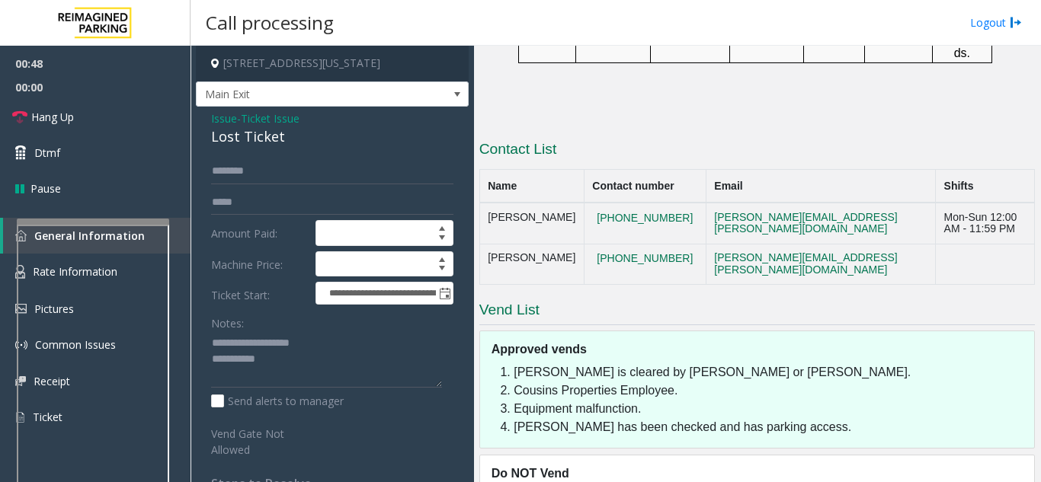
scroll to position [1830, 0]
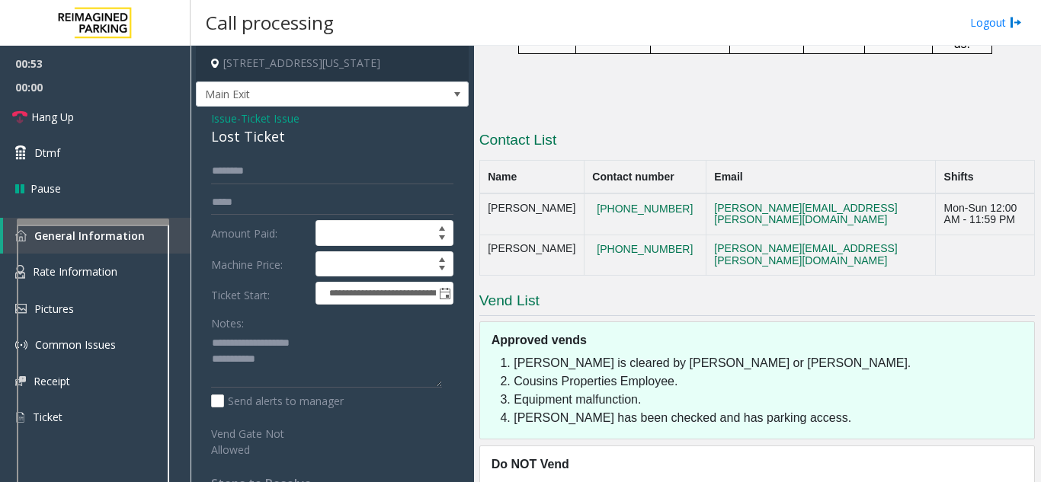
drag, startPoint x: 583, startPoint y: 414, endPoint x: 516, endPoint y: 411, distance: 67.1
click at [270, 360] on textarea at bounding box center [326, 359] width 231 height 57
drag, startPoint x: 571, startPoint y: 414, endPoint x: 517, endPoint y: 408, distance: 54.4
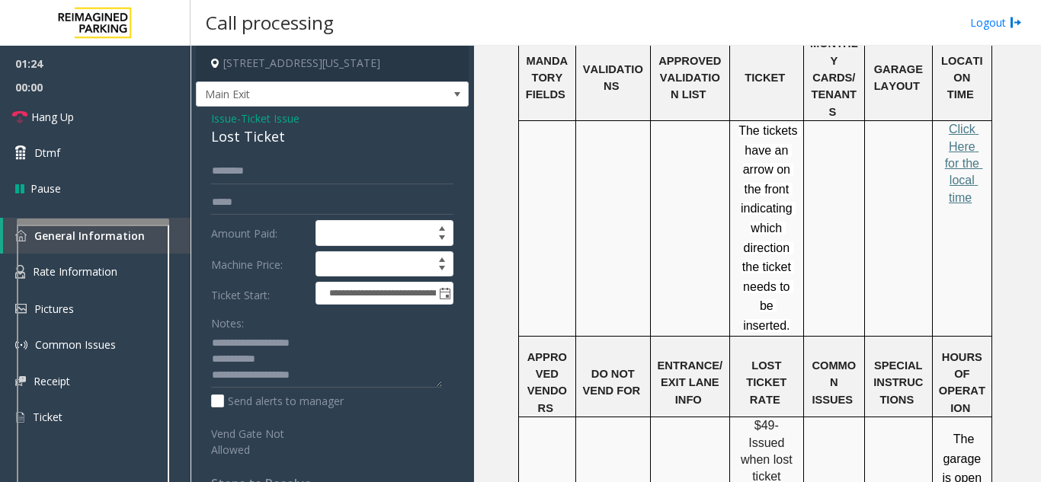
scroll to position [1221, 0]
drag, startPoint x: 737, startPoint y: 314, endPoint x: 783, endPoint y: 386, distance: 85.6
click at [783, 417] on p "$49- Issued when lost ticket button is pushed." at bounding box center [766, 468] width 62 height 102
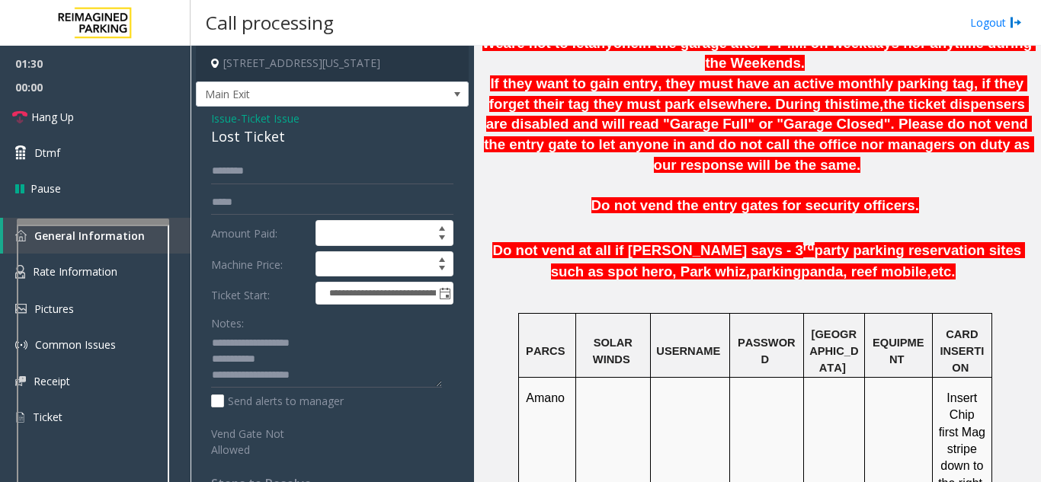
scroll to position [764, 0]
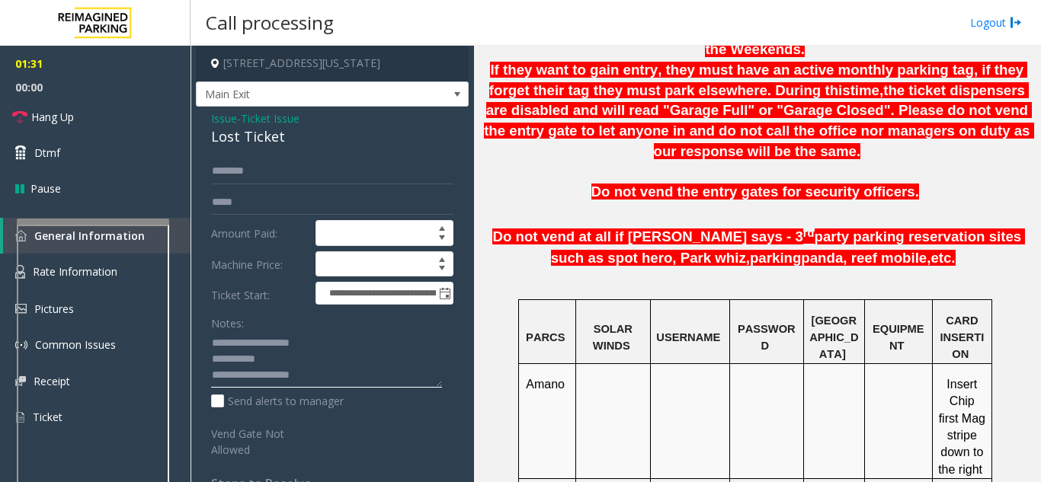
click at [351, 383] on textarea at bounding box center [326, 359] width 231 height 57
click at [121, 113] on link "Hang Up" at bounding box center [95, 117] width 190 height 36
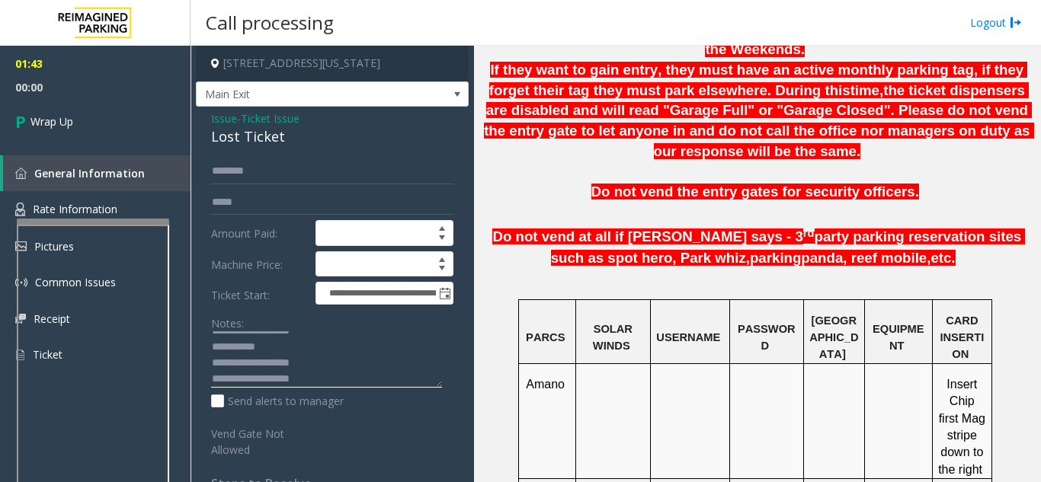
click at [324, 383] on textarea at bounding box center [326, 359] width 231 height 57
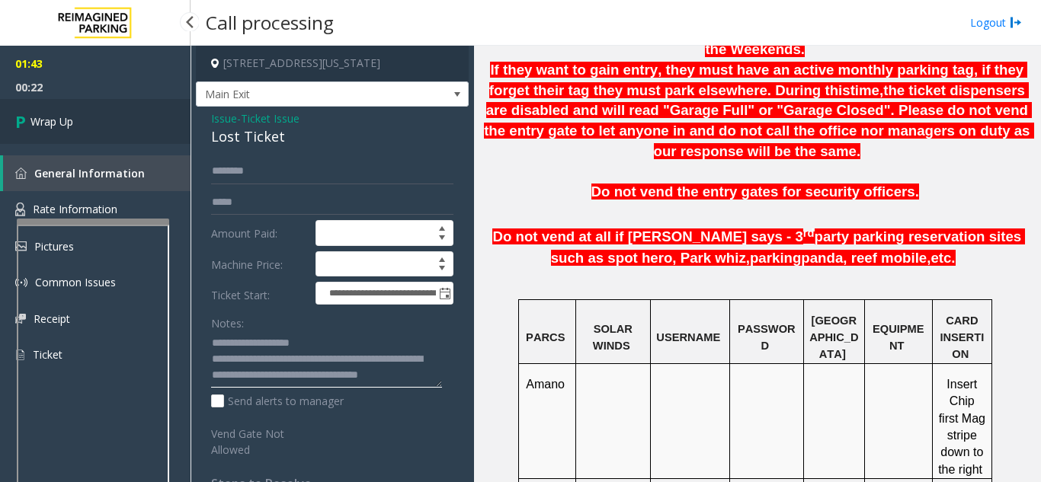
type textarea "**********"
click at [29, 133] on icon at bounding box center [22, 121] width 15 height 25
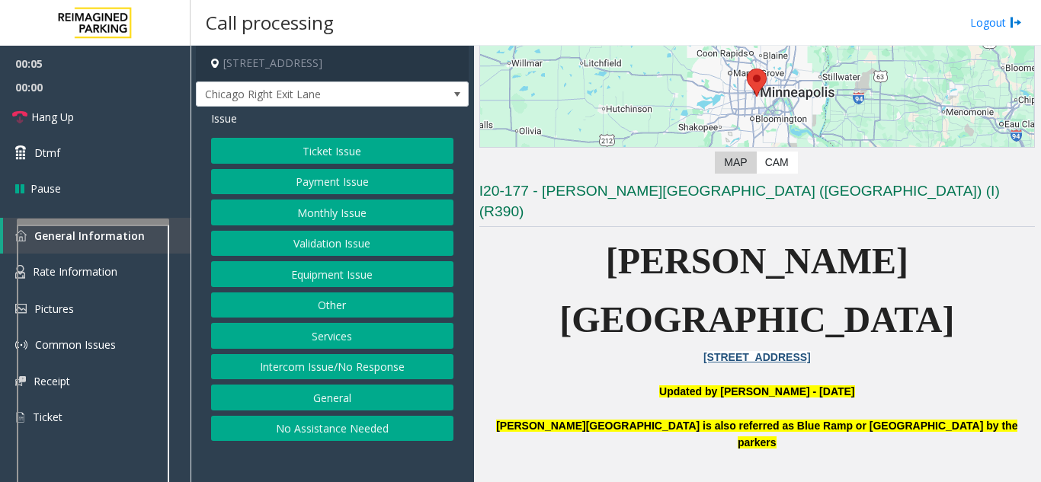
scroll to position [229, 0]
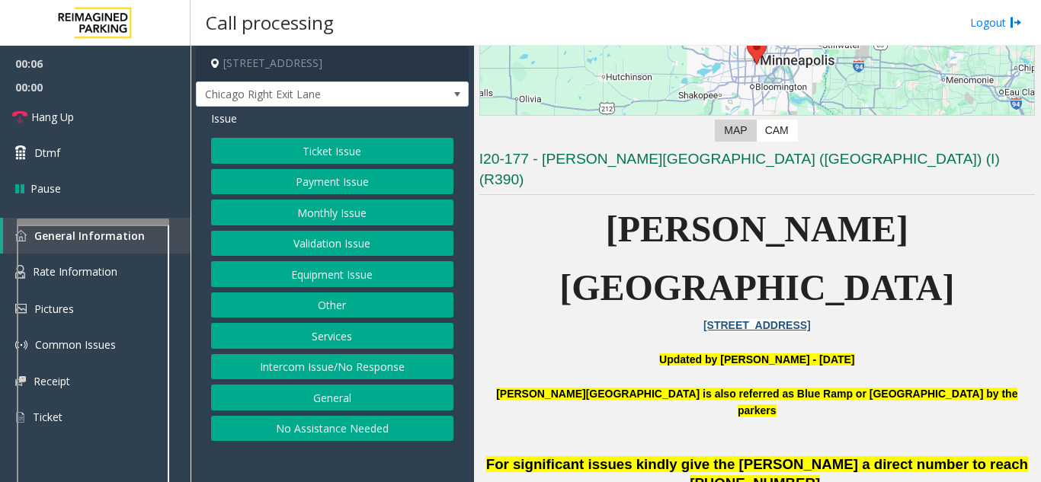
drag, startPoint x: 944, startPoint y: 276, endPoint x: 601, endPoint y: 212, distance: 348.7
click at [588, 317] on p "800, East 28th Street" at bounding box center [756, 325] width 555 height 17
click at [341, 372] on button "Intercom Issue/No Response" at bounding box center [332, 367] width 242 height 26
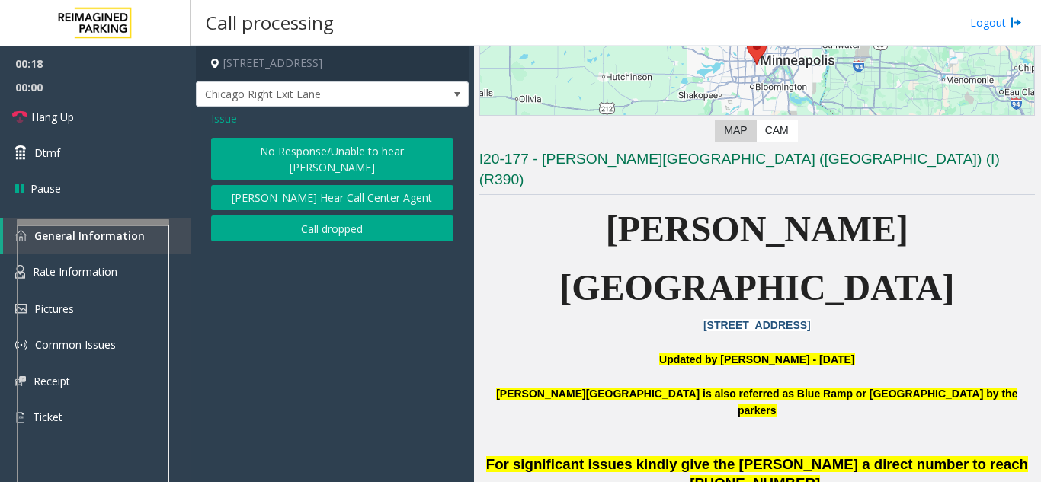
click at [305, 143] on button "No Response/Unable to hear [PERSON_NAME]" at bounding box center [332, 159] width 242 height 42
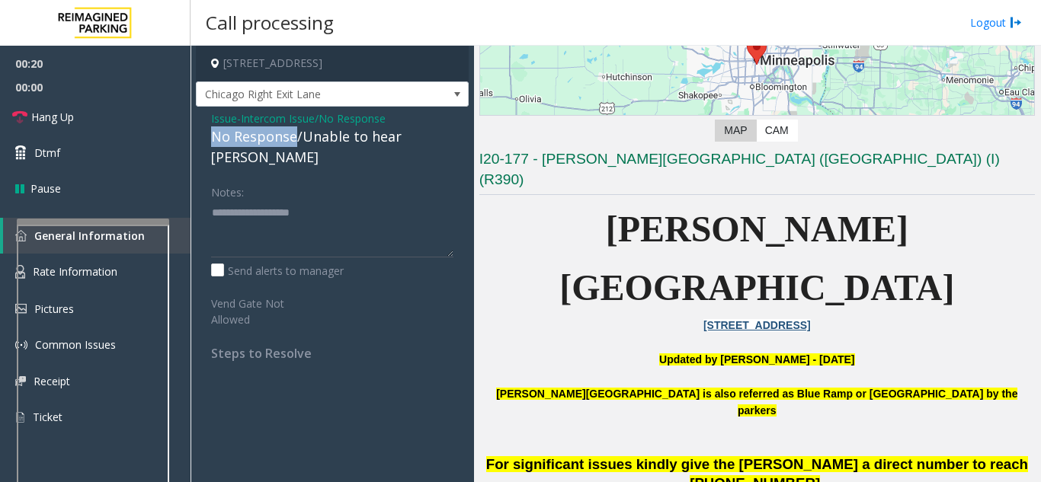
drag, startPoint x: 294, startPoint y: 136, endPoint x: 209, endPoint y: 133, distance: 84.6
click at [209, 133] on div "Issue - Intercom Issue/No Response No Response/Unable to hear [PERSON_NAME] Not…" at bounding box center [332, 242] width 273 height 270
click at [288, 203] on textarea at bounding box center [332, 228] width 242 height 57
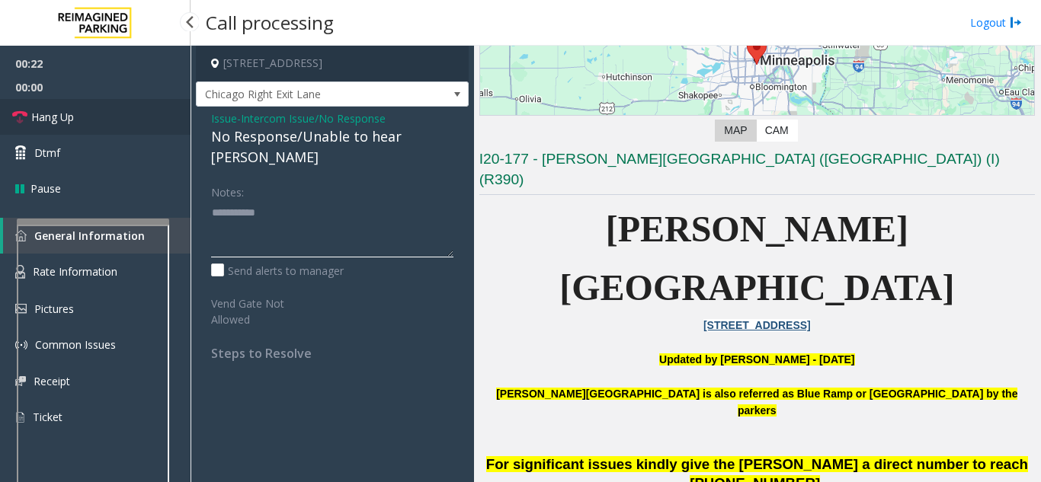
type textarea "**********"
click at [101, 126] on link "Hang Up" at bounding box center [95, 117] width 190 height 36
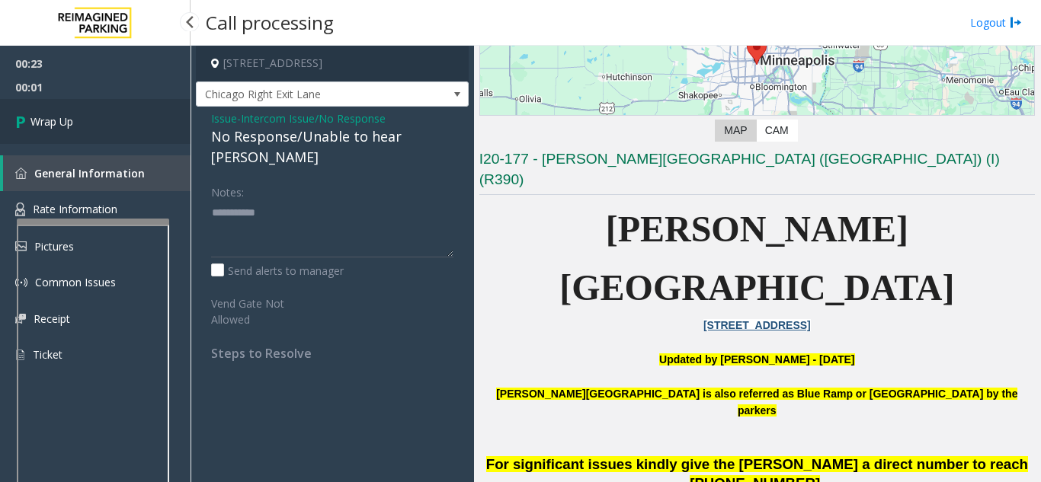
click at [83, 121] on link "Wrap Up" at bounding box center [95, 121] width 190 height 45
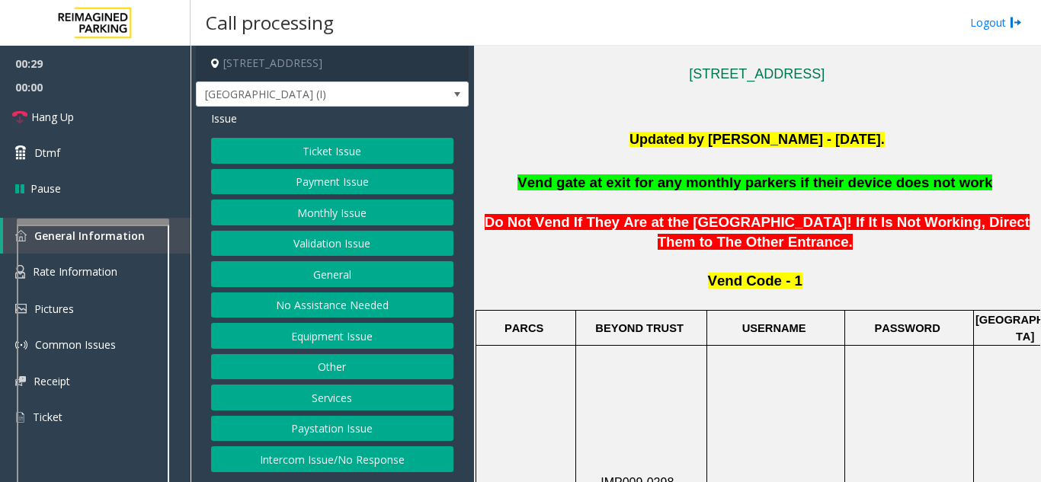
scroll to position [321, 0]
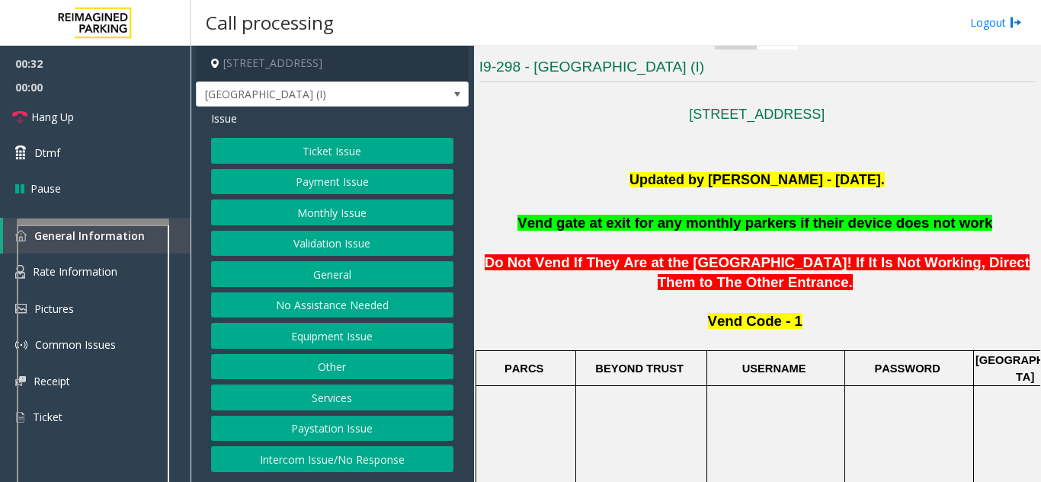
click at [326, 371] on button "Other" at bounding box center [332, 367] width 242 height 26
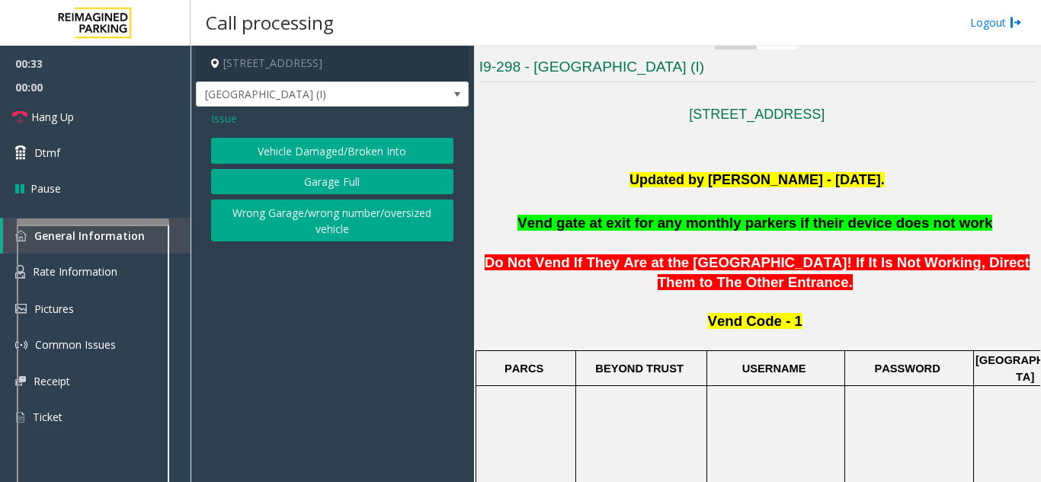
click at [220, 120] on span "Issue" at bounding box center [224, 118] width 26 height 16
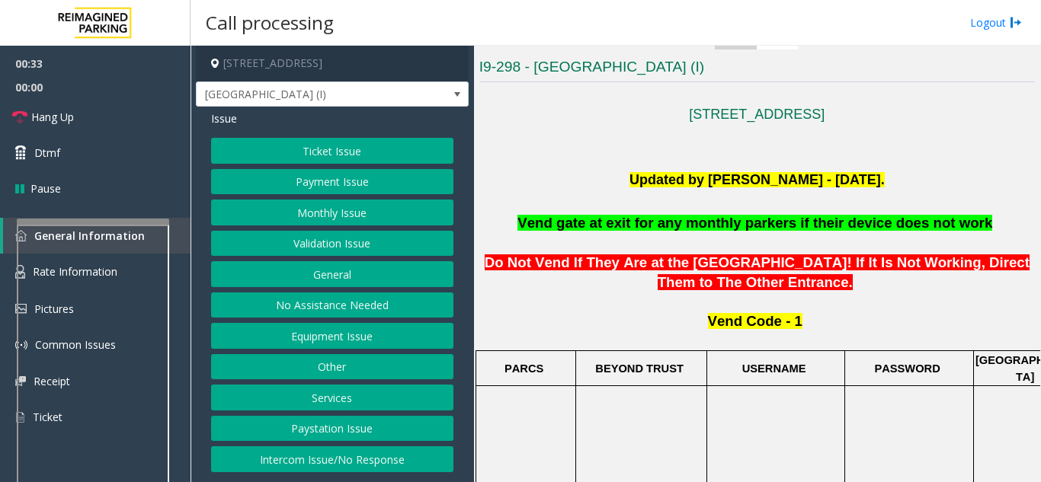
click at [315, 401] on button "Services" at bounding box center [332, 398] width 242 height 26
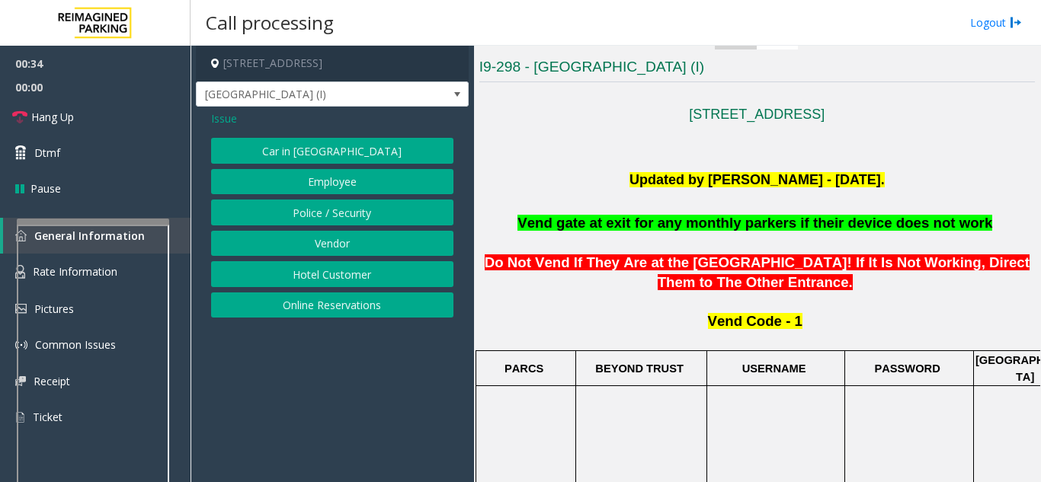
click at [312, 233] on button "Vendor" at bounding box center [332, 244] width 242 height 26
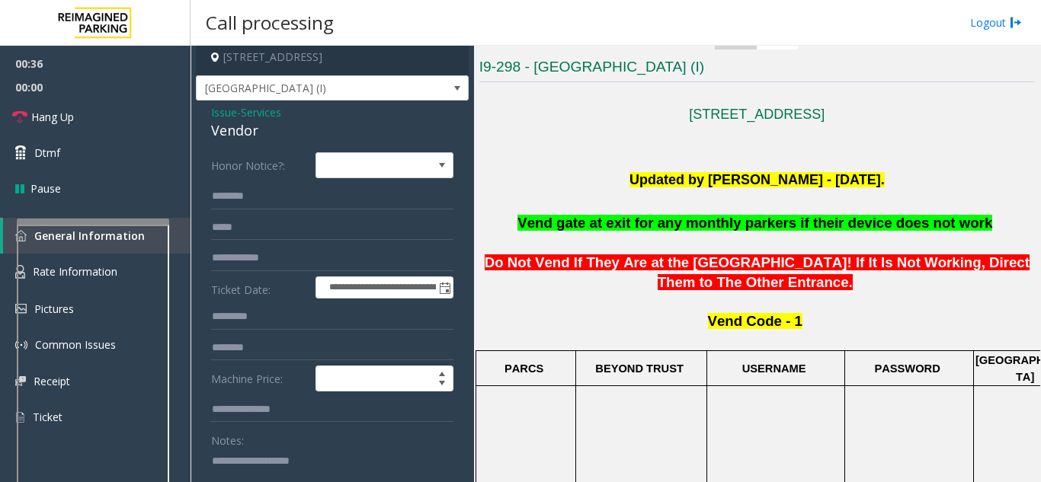
scroll to position [0, 0]
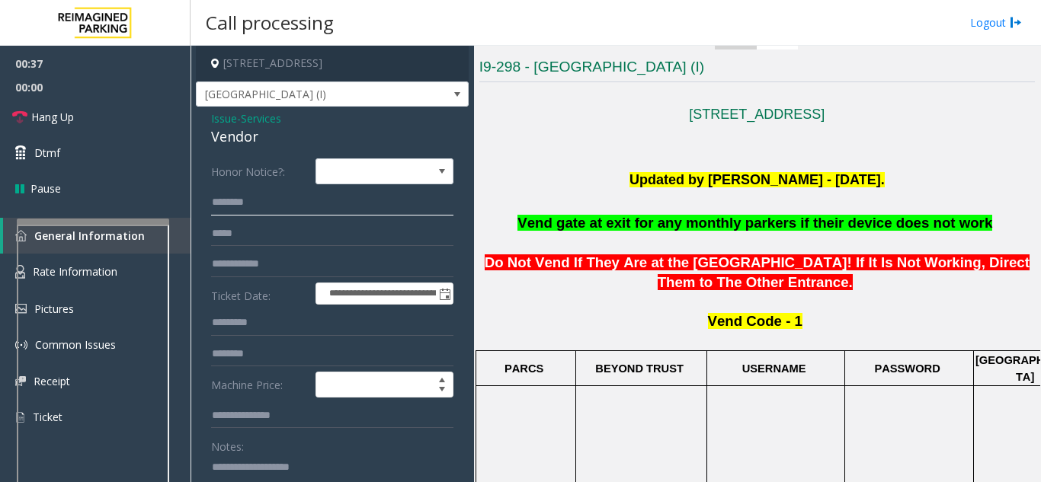
click at [225, 200] on input "text" at bounding box center [332, 203] width 242 height 26
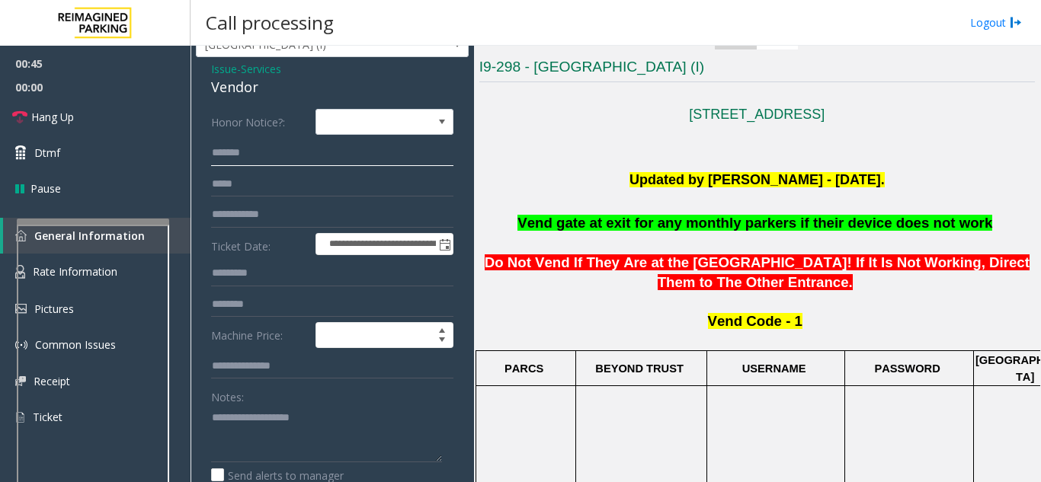
scroll to position [76, 0]
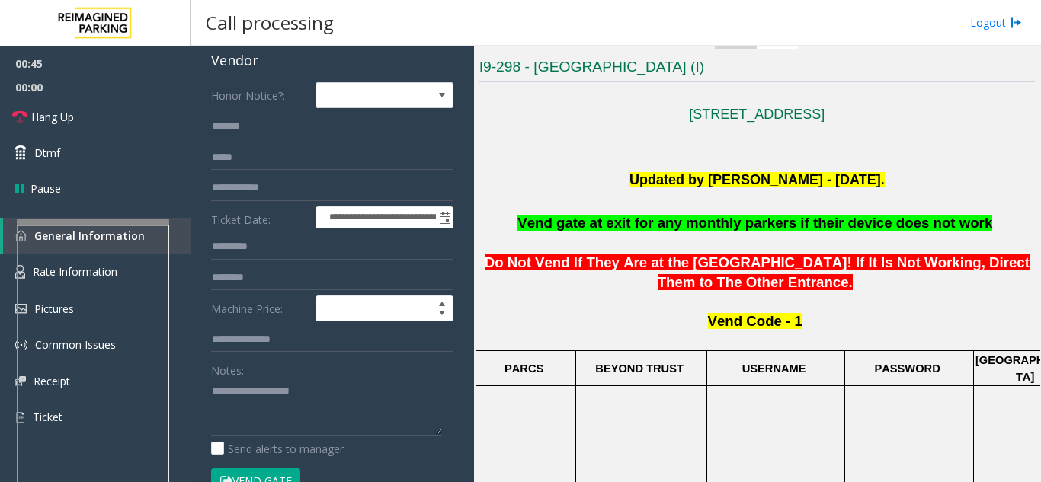
type input "******"
click at [246, 391] on textarea at bounding box center [326, 407] width 231 height 57
type textarea "*"
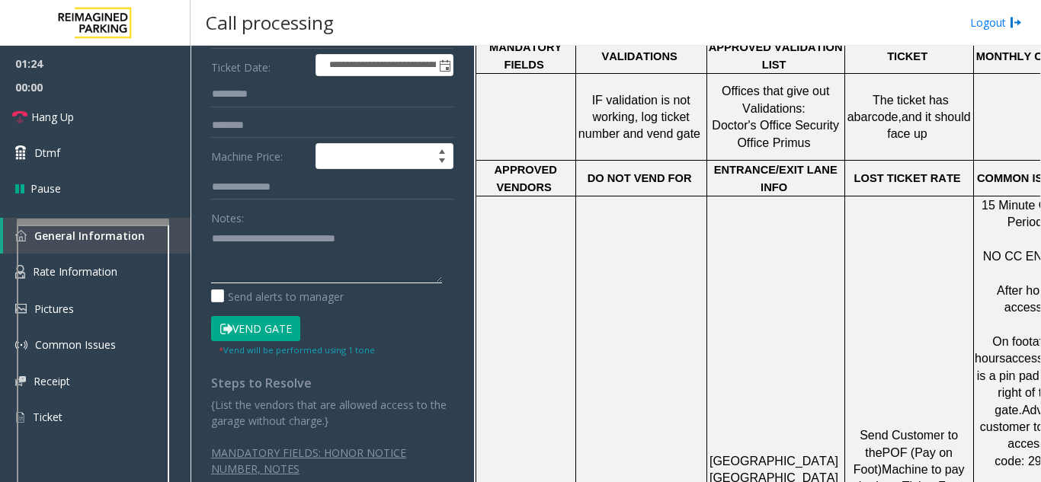
scroll to position [1082, 0]
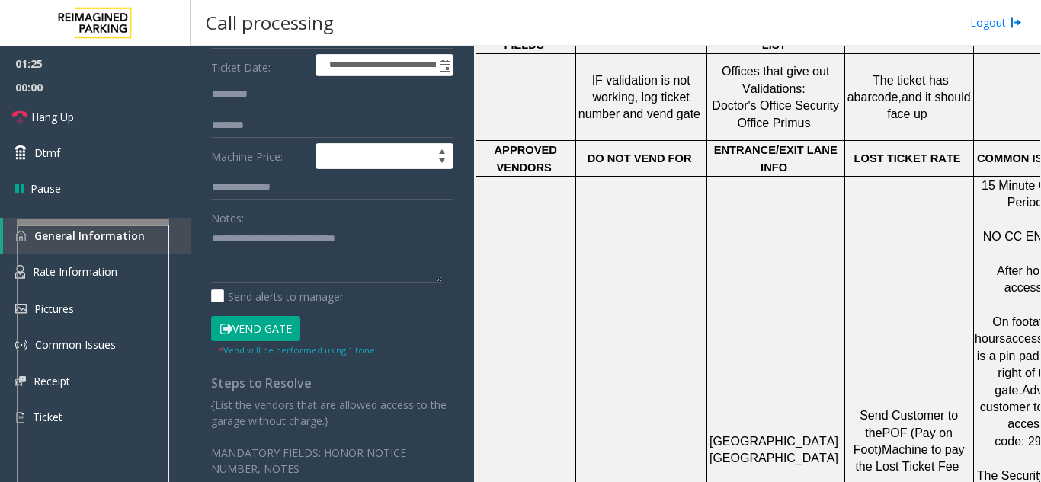
click at [249, 330] on button "Vend Gate" at bounding box center [255, 329] width 89 height 26
click at [382, 236] on textarea at bounding box center [326, 254] width 231 height 57
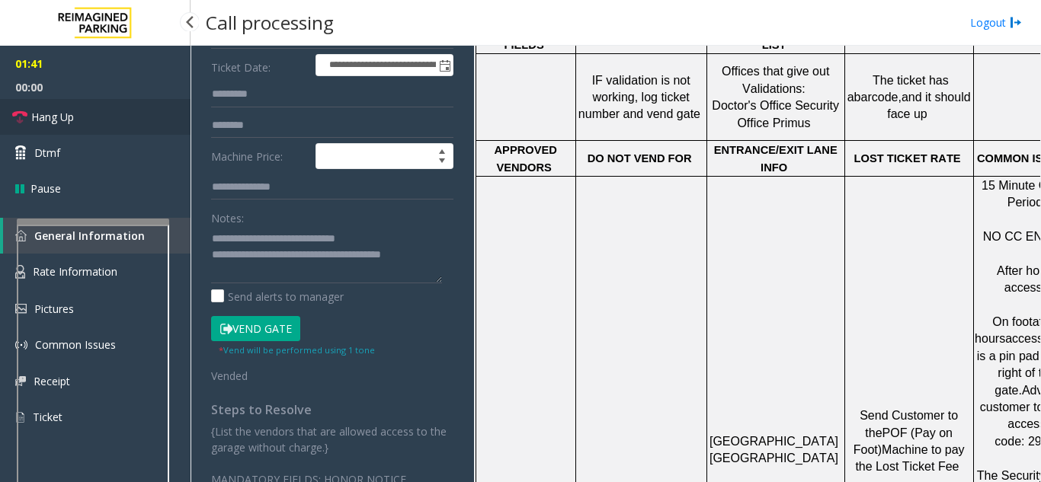
click at [72, 110] on span "Hang Up" at bounding box center [52, 117] width 43 height 16
click at [427, 259] on textarea at bounding box center [326, 254] width 231 height 57
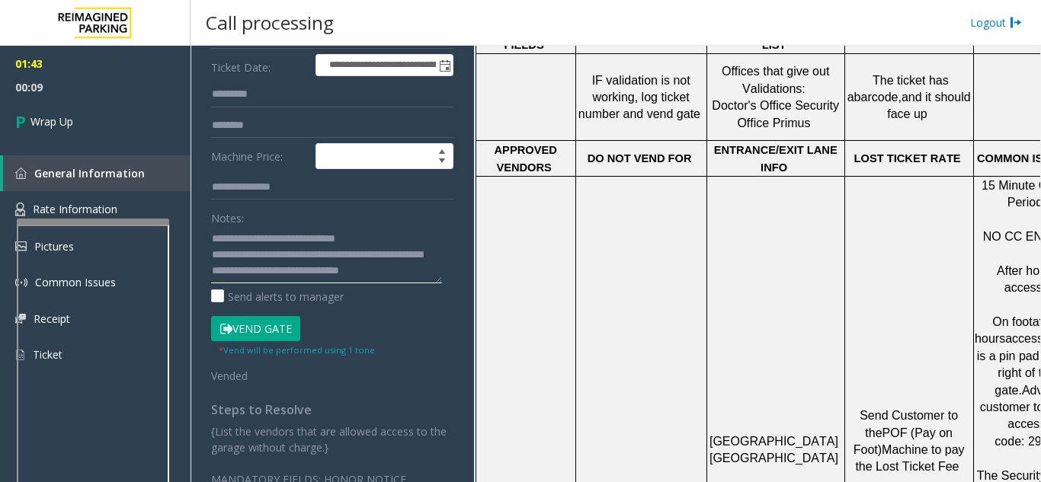
scroll to position [11, 0]
type textarea "**********"
click at [36, 139] on link "Wrap Up" at bounding box center [95, 121] width 190 height 45
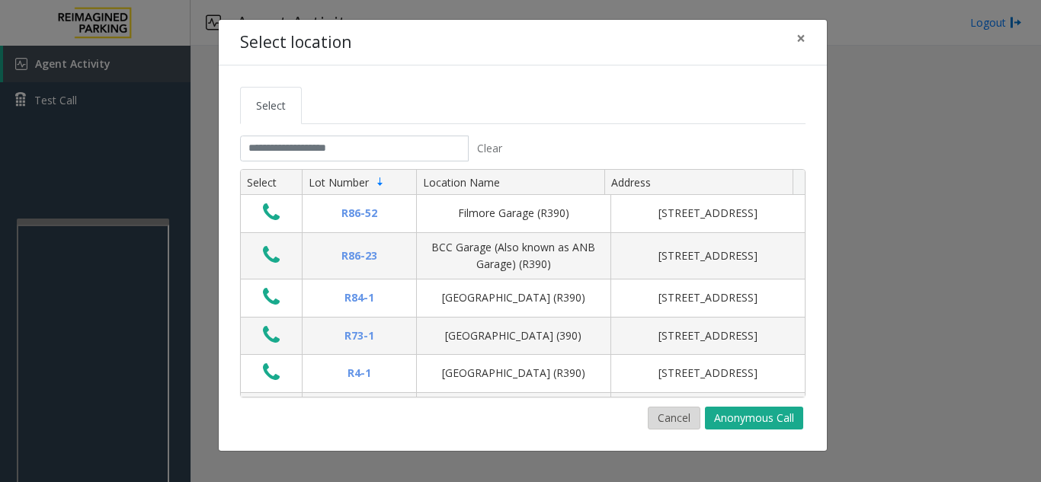
click at [670, 424] on button "Cancel" at bounding box center [673, 418] width 53 height 23
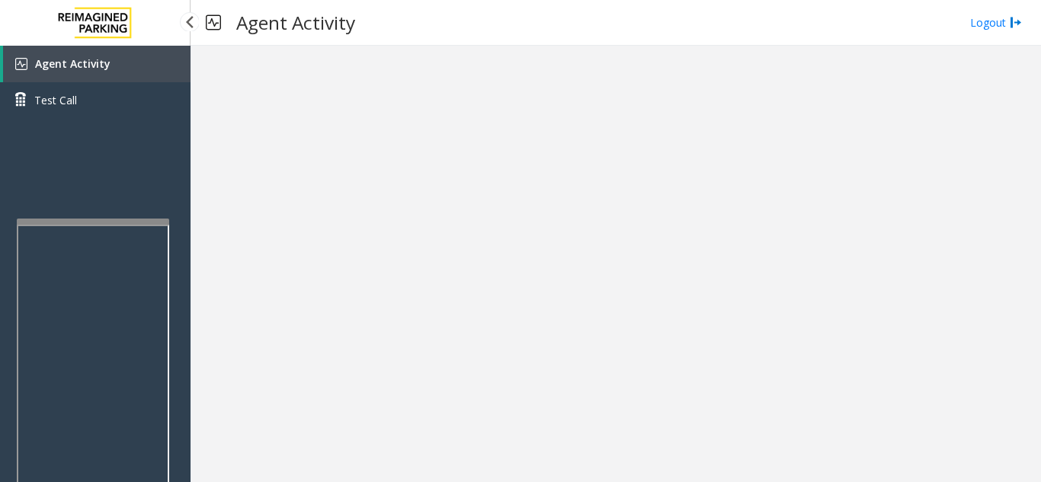
click at [115, 66] on link "Agent Activity" at bounding box center [96, 64] width 187 height 37
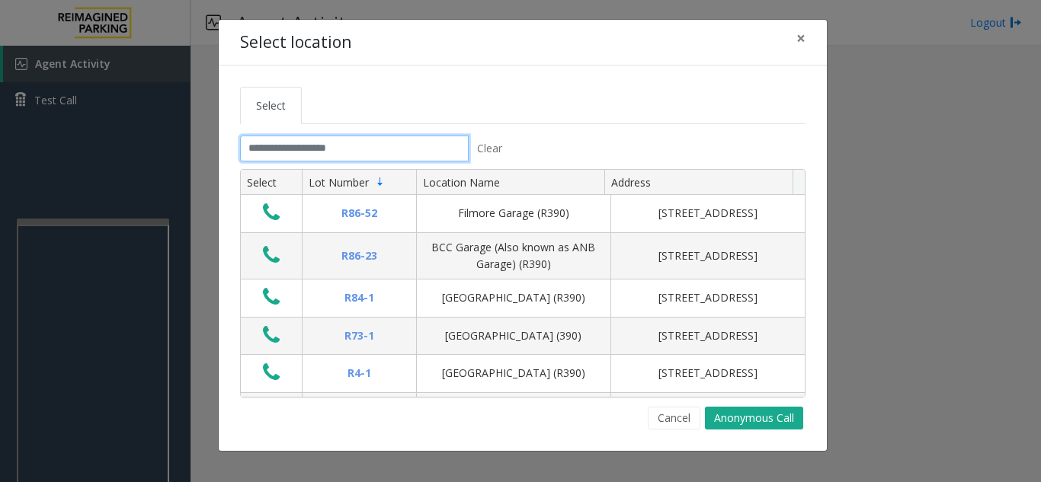
click at [280, 148] on input "text" at bounding box center [354, 149] width 229 height 26
click at [789, 35] on button "×" at bounding box center [800, 38] width 30 height 37
click at [303, 140] on input "text" at bounding box center [354, 149] width 229 height 26
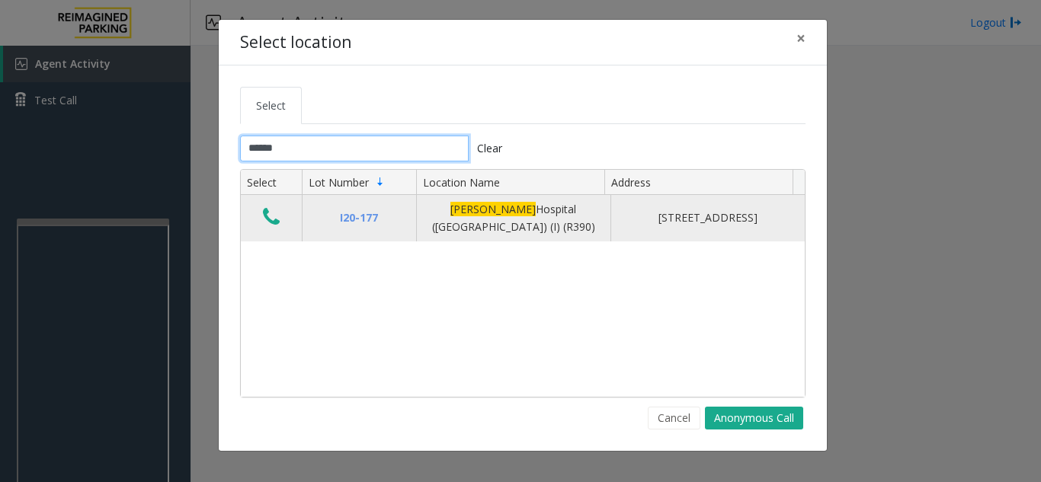
type input "******"
click at [273, 225] on icon "Data table" at bounding box center [271, 216] width 17 height 21
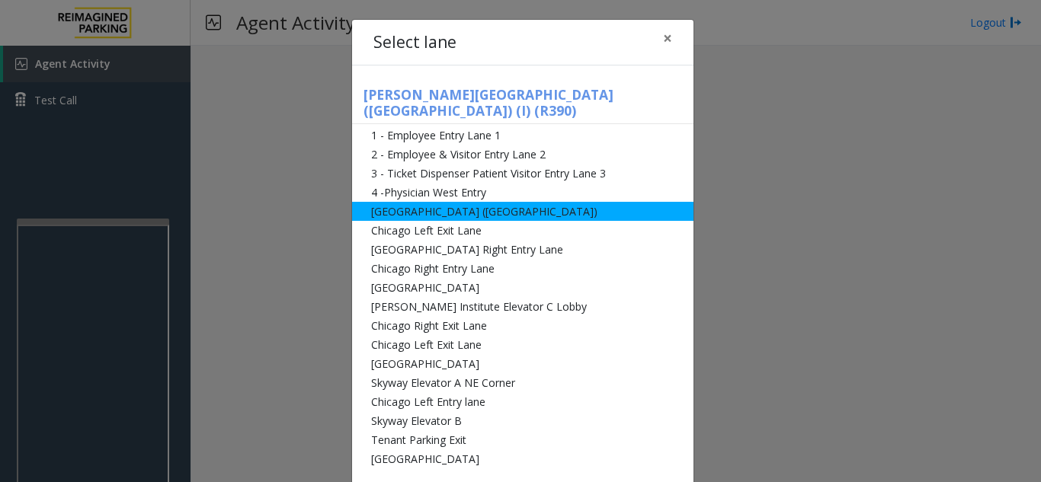
click at [404, 202] on li "[GEOGRAPHIC_DATA] ([GEOGRAPHIC_DATA])" at bounding box center [522, 211] width 341 height 19
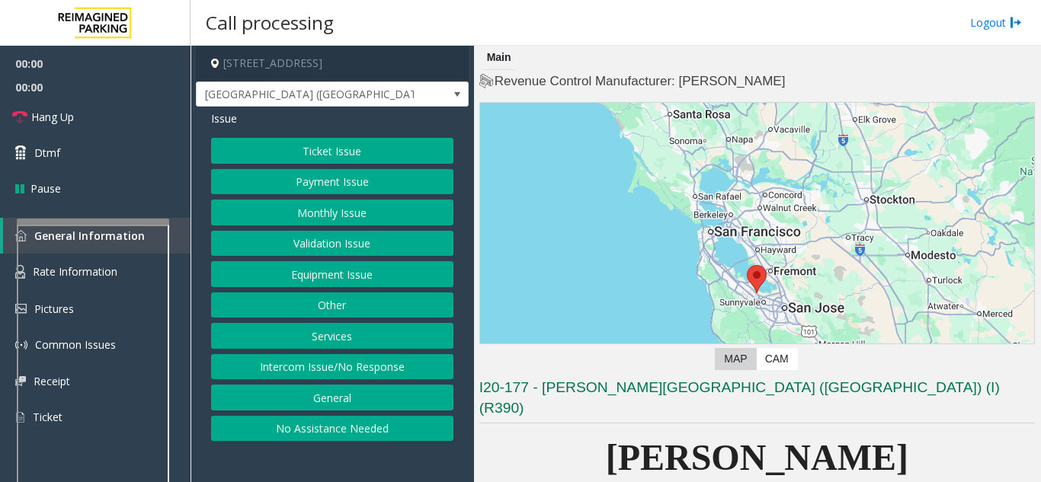
scroll to position [305, 0]
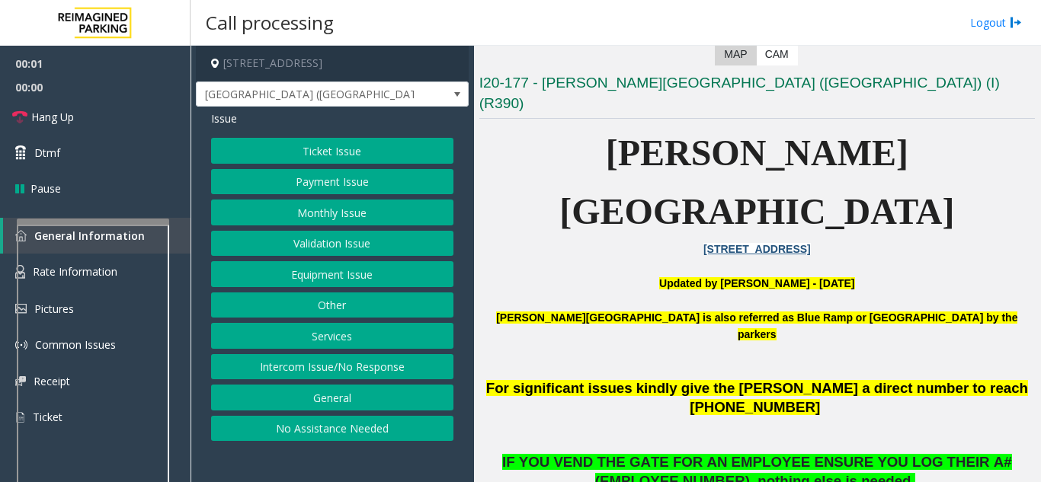
click at [359, 270] on button "Equipment Issue" at bounding box center [332, 274] width 242 height 26
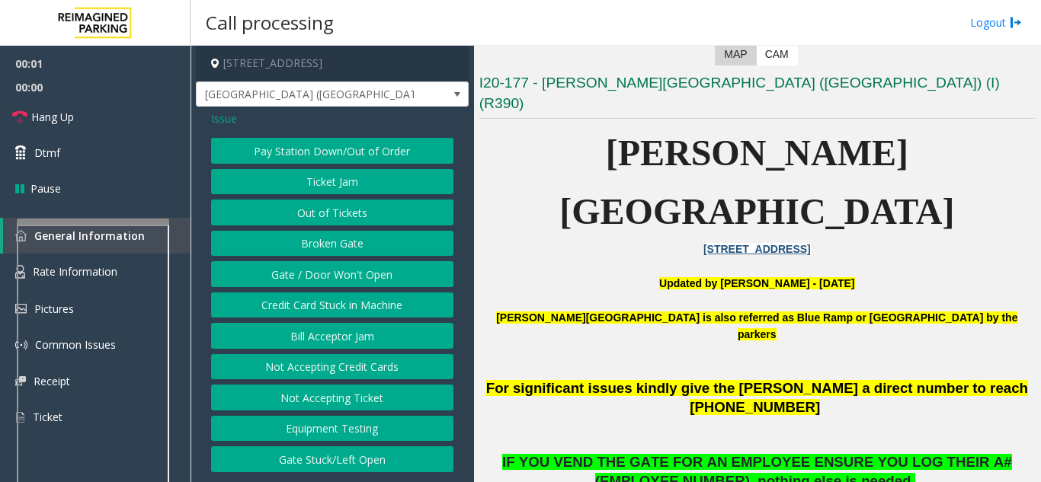
click at [359, 270] on button "Gate / Door Won't Open" at bounding box center [332, 274] width 242 height 26
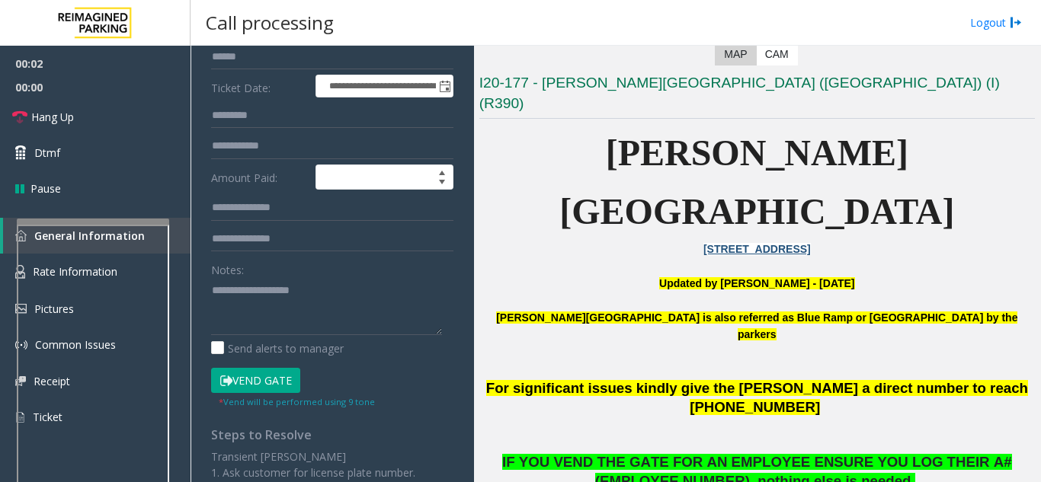
scroll to position [229, 0]
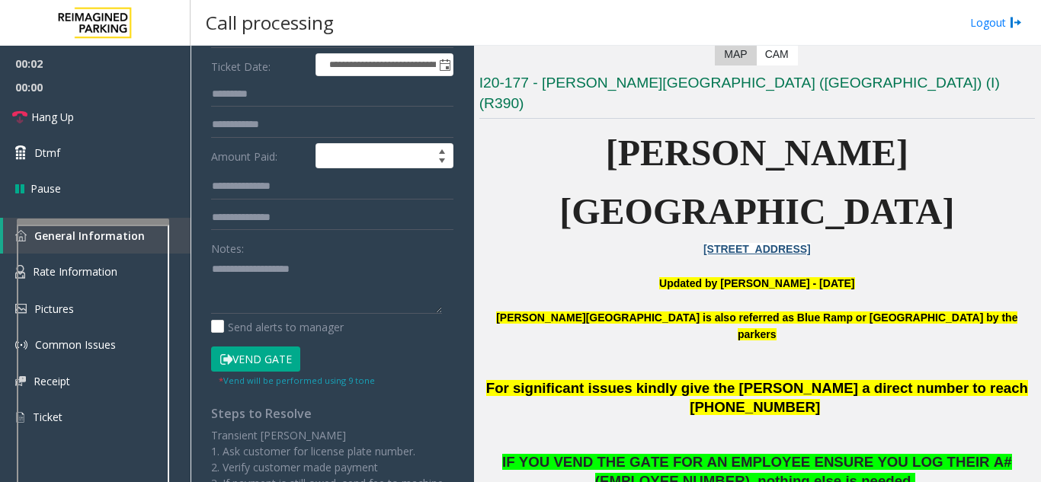
click at [267, 356] on button "Vend Gate" at bounding box center [255, 360] width 89 height 26
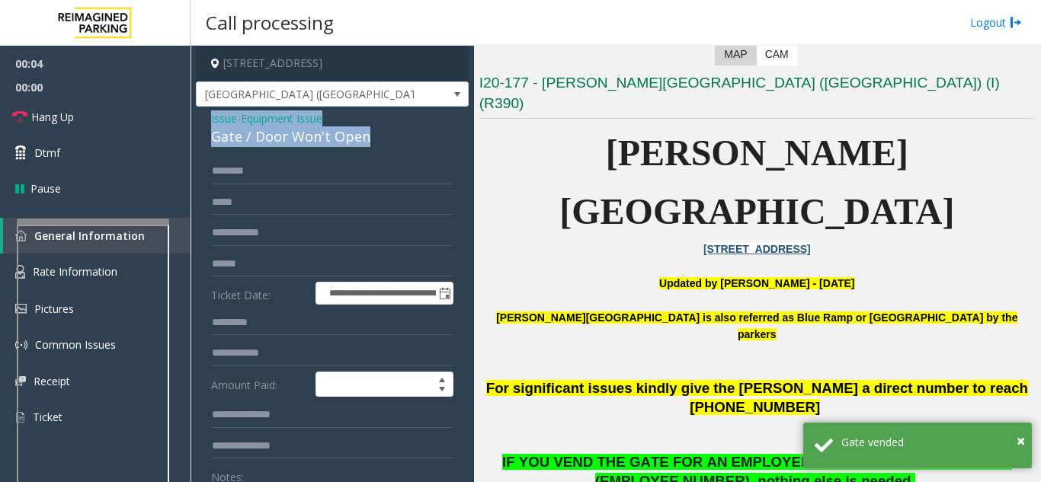
drag, startPoint x: 357, startPoint y: 134, endPoint x: 200, endPoint y: 118, distance: 157.7
copy div "Issue - Equipment Issue Gate / Door Won't Open"
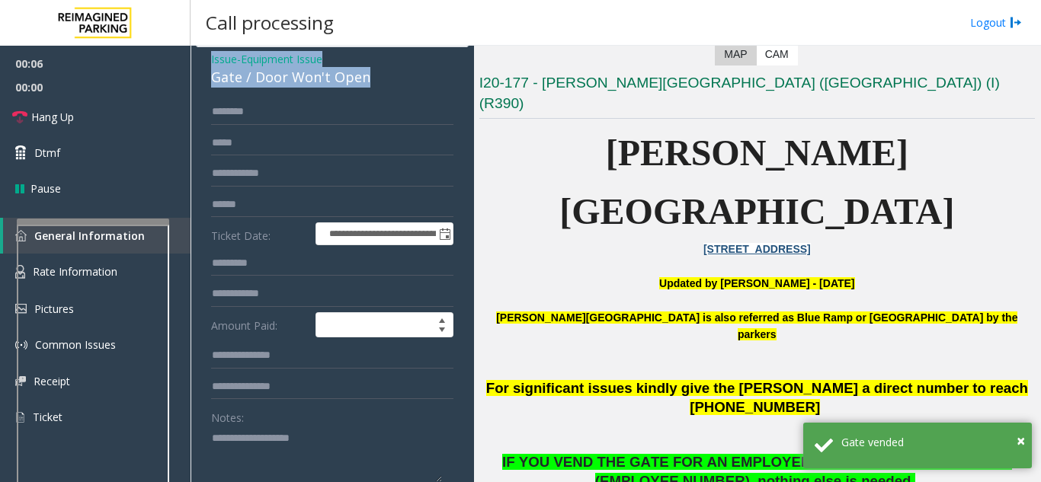
scroll to position [229, 0]
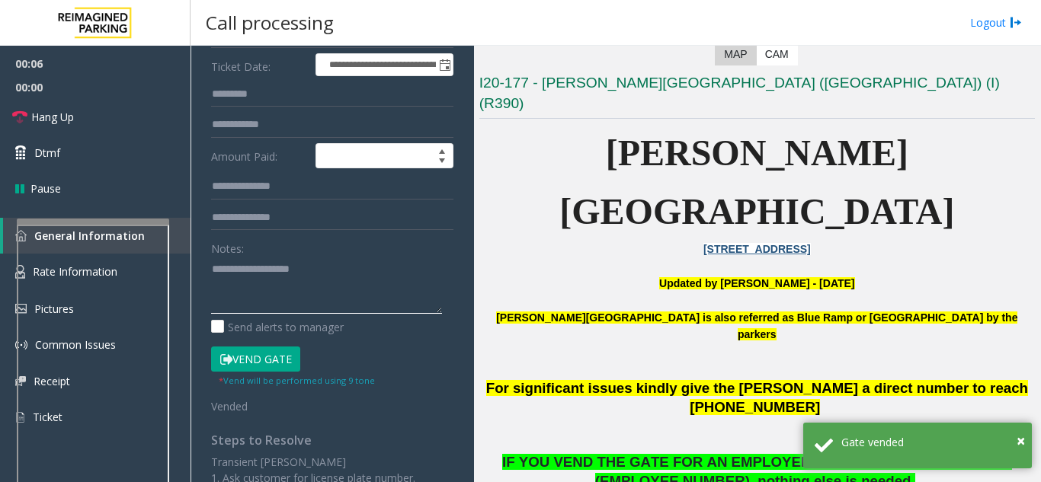
click at [239, 287] on textarea at bounding box center [326, 285] width 231 height 57
paste textarea "**********"
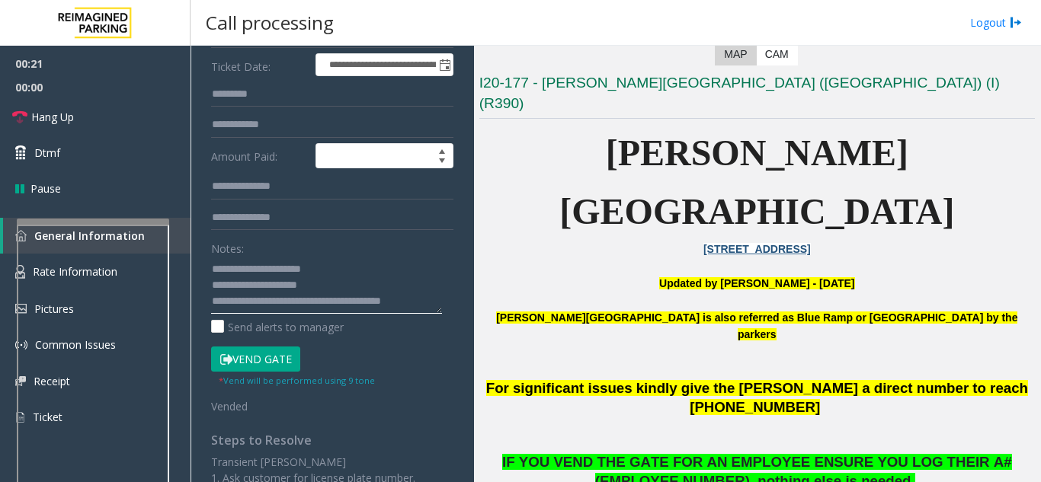
scroll to position [11, 0]
drag, startPoint x: 283, startPoint y: 295, endPoint x: 274, endPoint y: 296, distance: 8.4
click at [274, 296] on textarea at bounding box center [326, 285] width 231 height 57
click at [279, 293] on textarea at bounding box center [326, 285] width 231 height 57
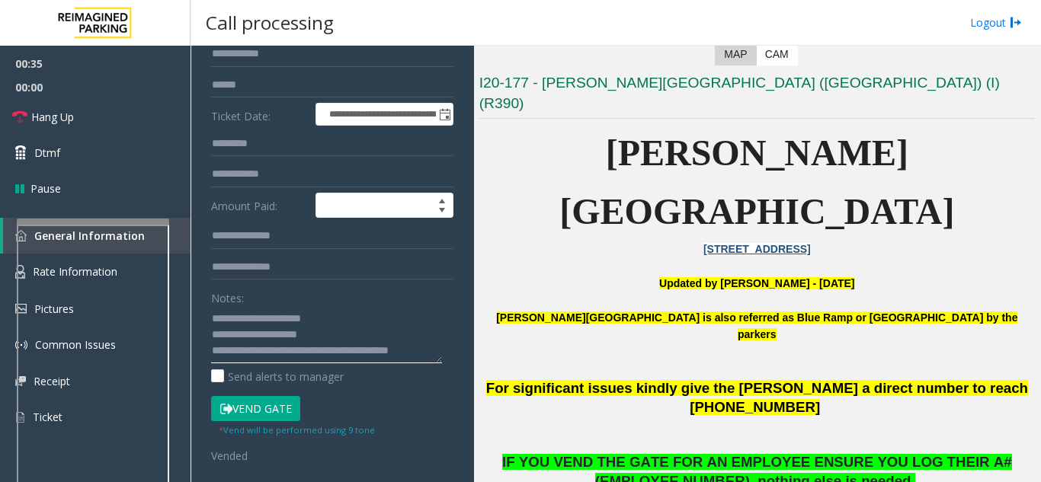
scroll to position [152, 0]
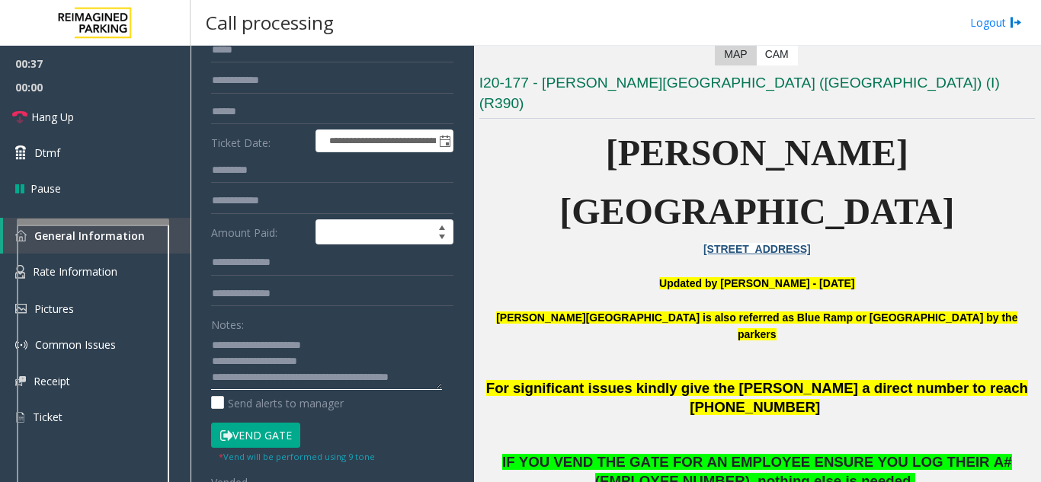
type textarea "**********"
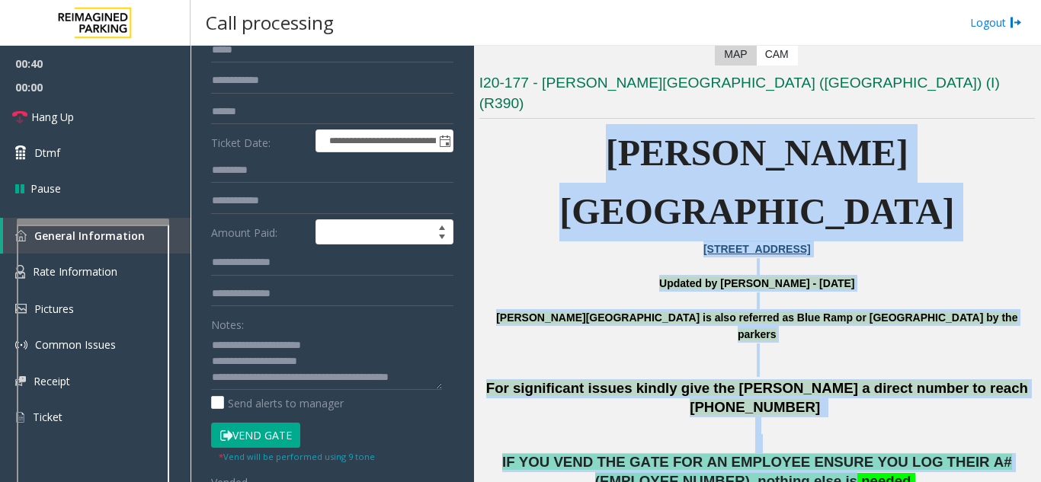
drag, startPoint x: 615, startPoint y: 132, endPoint x: 807, endPoint y: 374, distance: 308.6
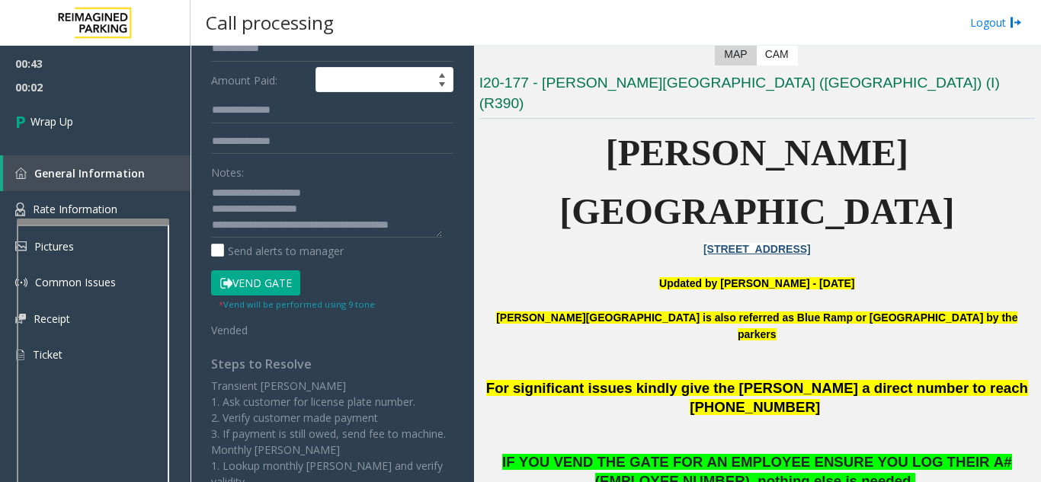
scroll to position [16, 0]
click at [98, 135] on link "Wrap Up" at bounding box center [95, 121] width 190 height 45
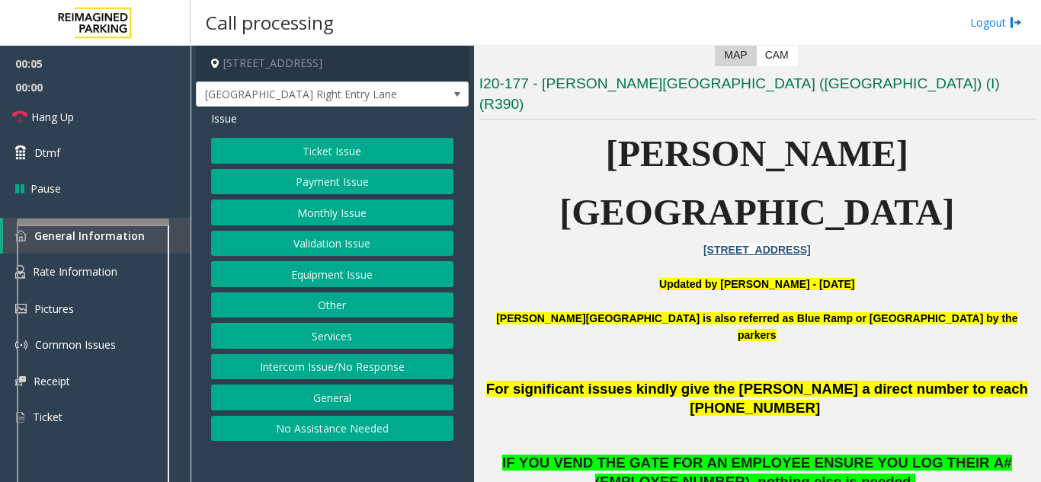
scroll to position [305, 0]
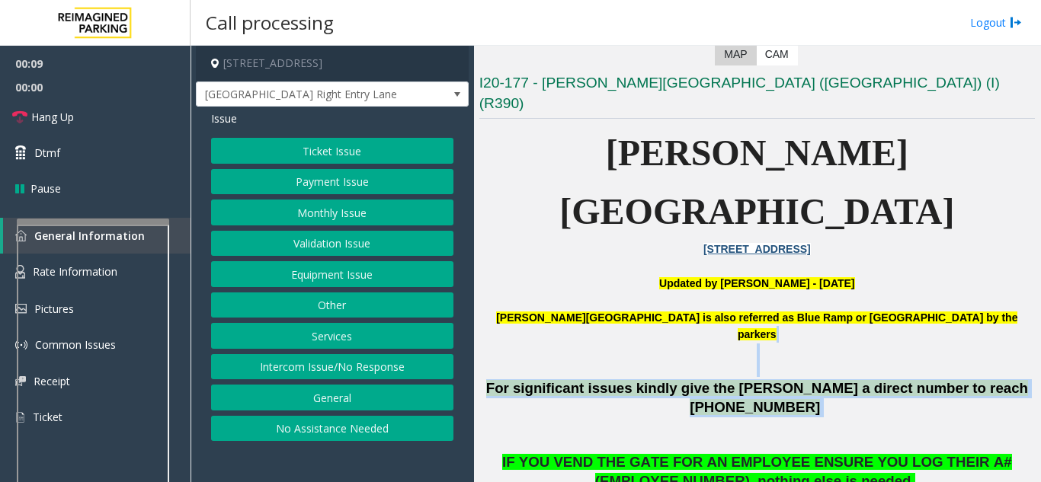
drag, startPoint x: 1002, startPoint y: 292, endPoint x: 778, endPoint y: 254, distance: 227.8
click at [279, 273] on button "Equipment Issue" at bounding box center [332, 274] width 242 height 26
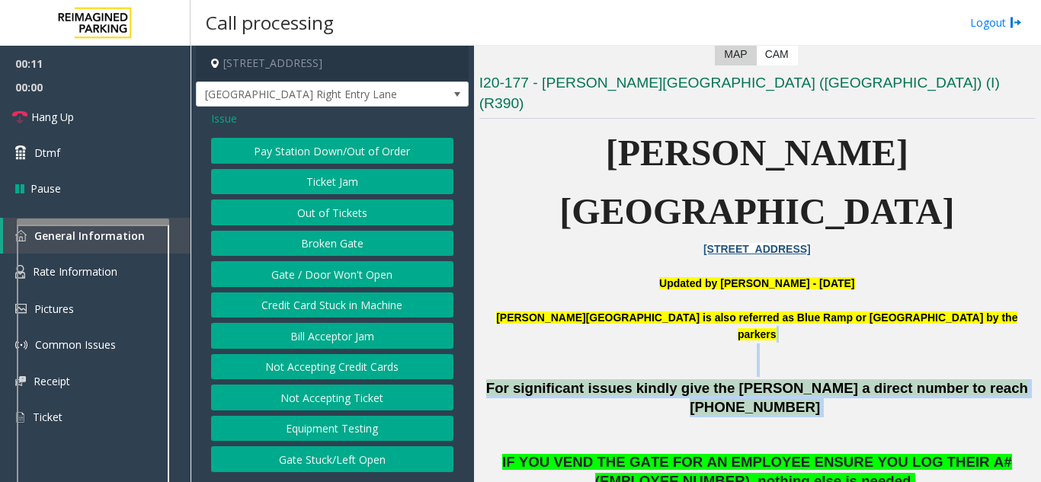
click at [279, 273] on button "Gate / Door Won't Open" at bounding box center [332, 274] width 242 height 26
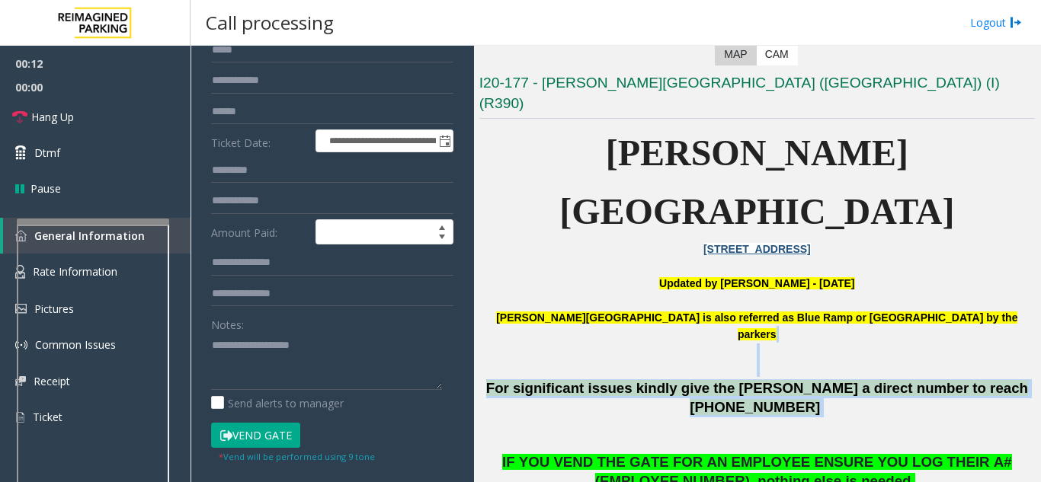
scroll to position [229, 0]
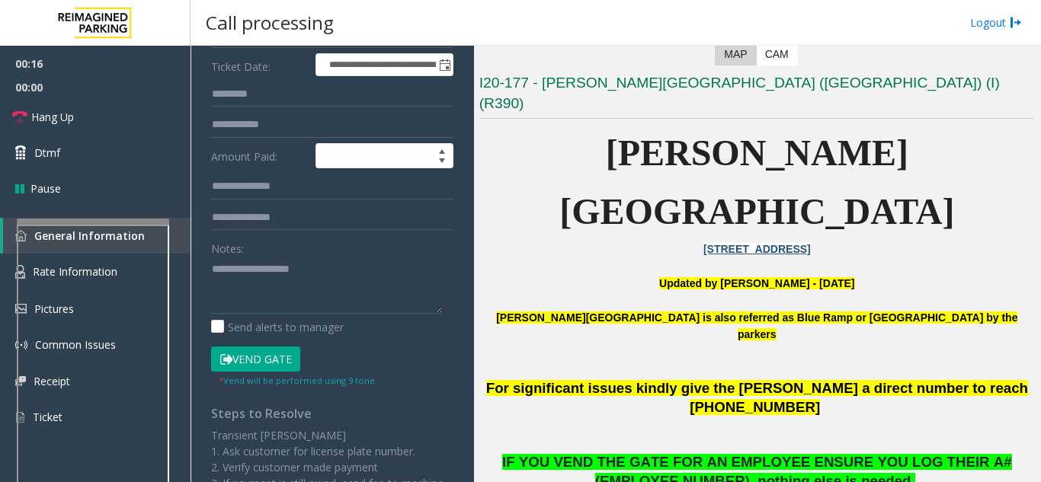
click at [549, 417] on p at bounding box center [756, 435] width 555 height 36
click at [260, 363] on button "Vend Gate" at bounding box center [255, 360] width 89 height 26
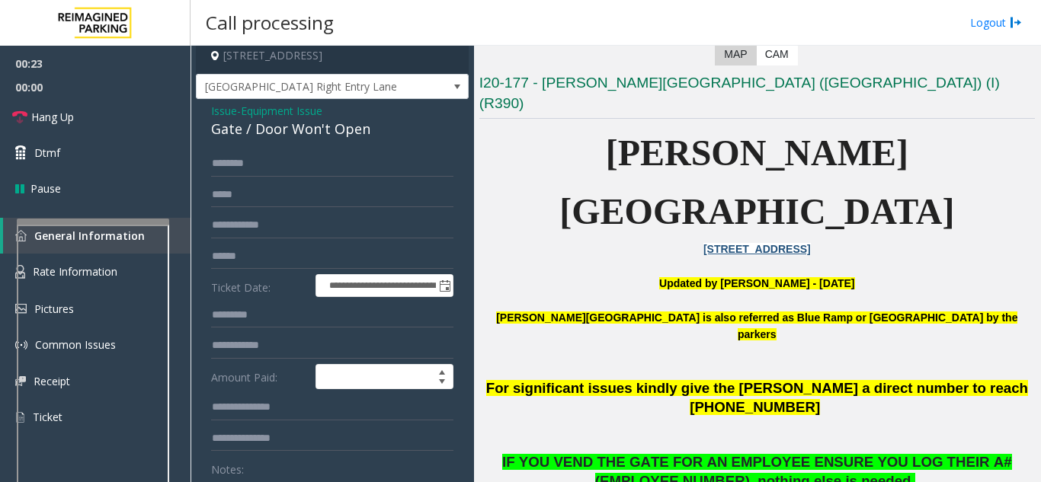
scroll to position [0, 0]
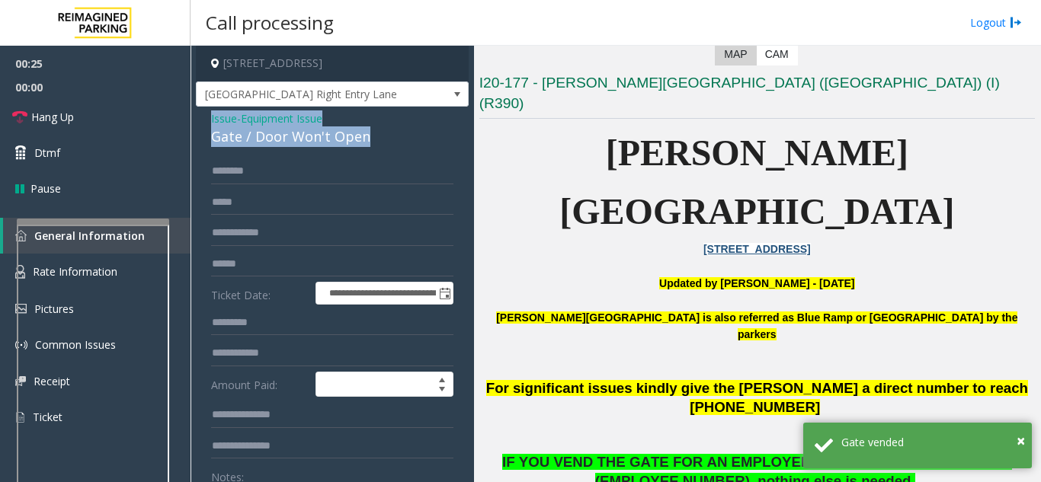
drag, startPoint x: 382, startPoint y: 133, endPoint x: 193, endPoint y: 116, distance: 190.5
click at [193, 116] on app-call-processing-form "**********" at bounding box center [331, 264] width 283 height 436
copy div "Issue - Equipment Issue Gate / Door Won't Open"
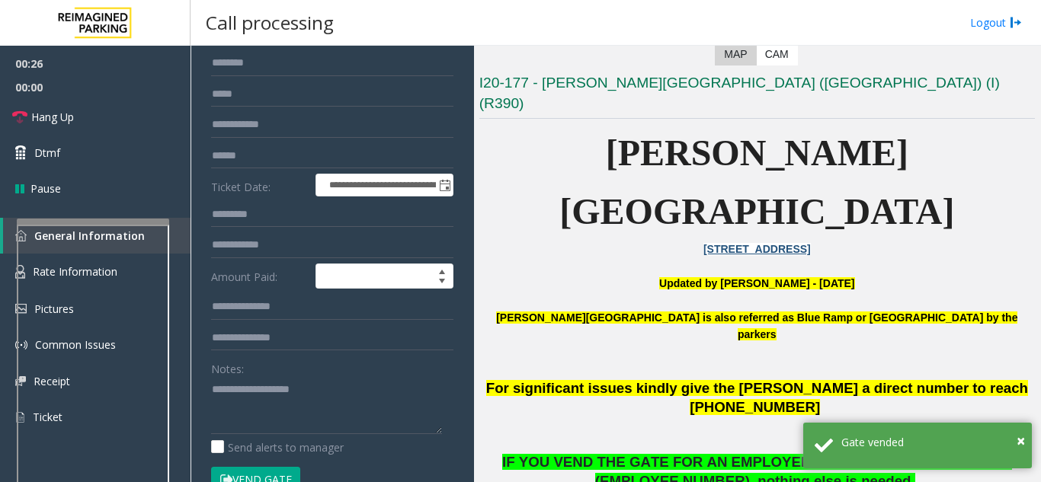
scroll to position [152, 0]
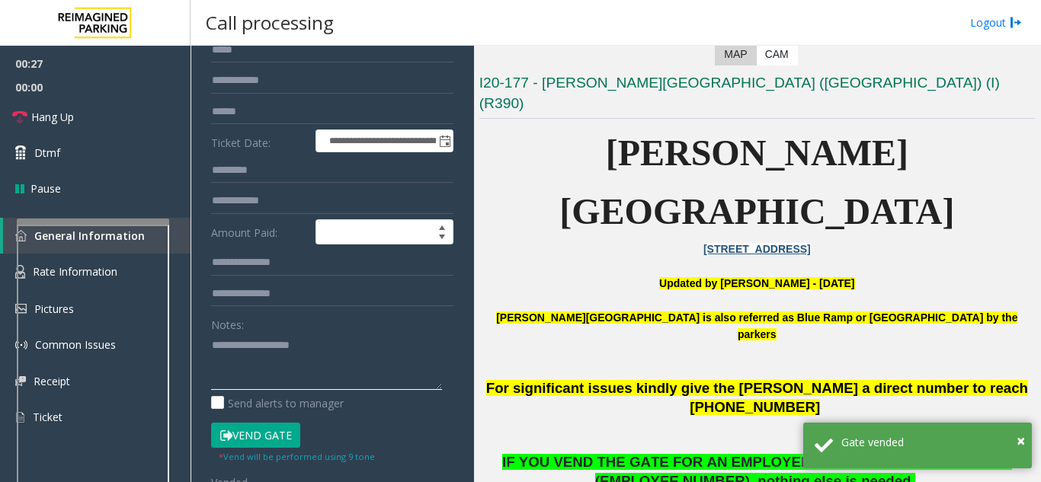
click at [255, 358] on textarea at bounding box center [326, 361] width 231 height 57
paste textarea "**********"
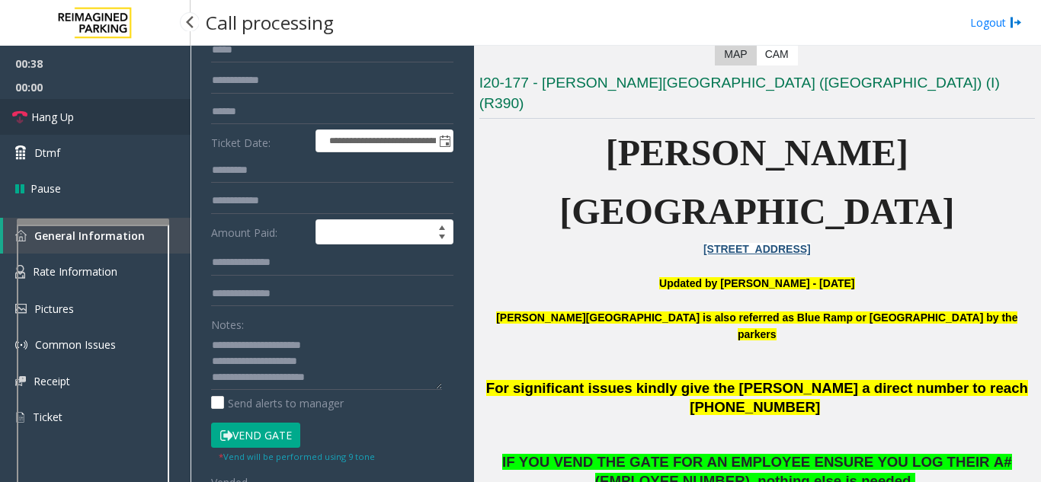
click at [91, 118] on link "Hang Up" at bounding box center [95, 117] width 190 height 36
click at [356, 385] on textarea at bounding box center [326, 361] width 231 height 57
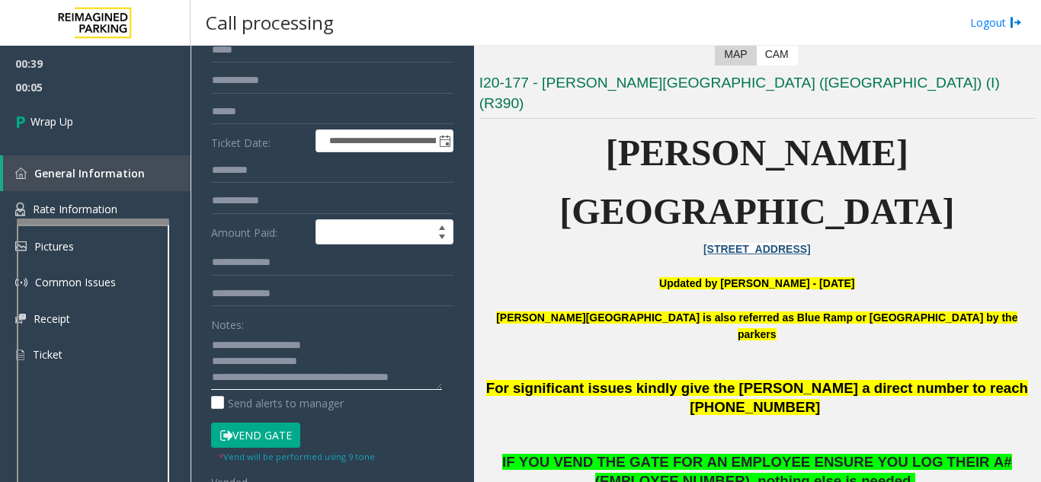
scroll to position [11, 0]
type textarea "**********"
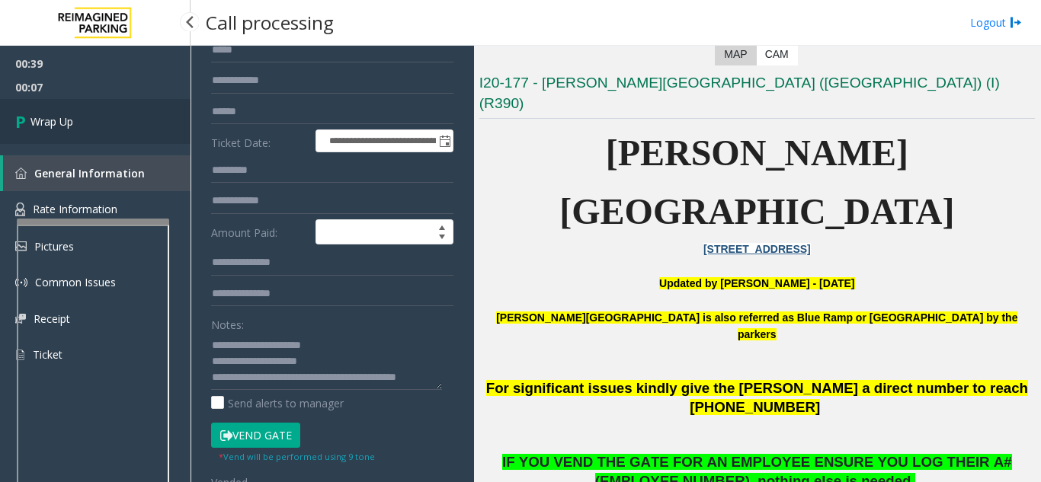
click at [93, 132] on link "Wrap Up" at bounding box center [95, 121] width 190 height 45
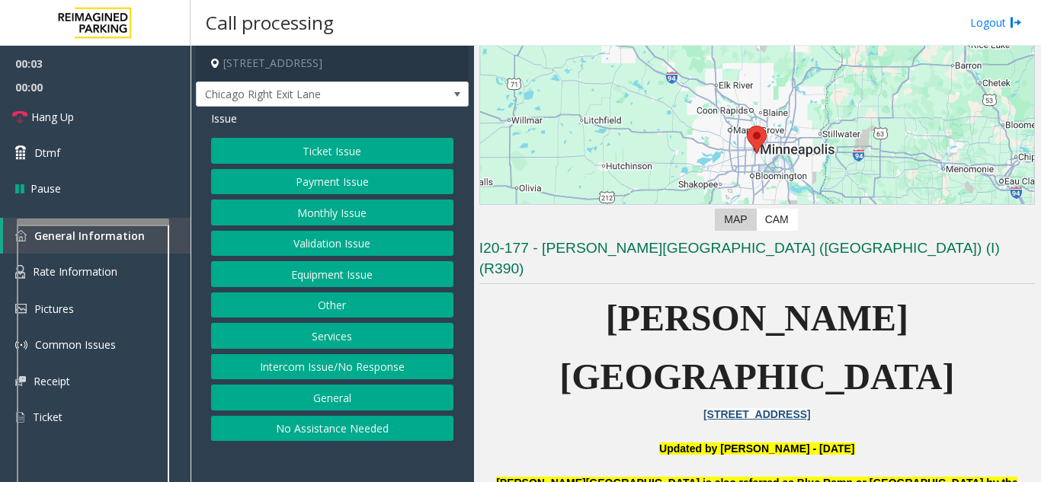
scroll to position [152, 0]
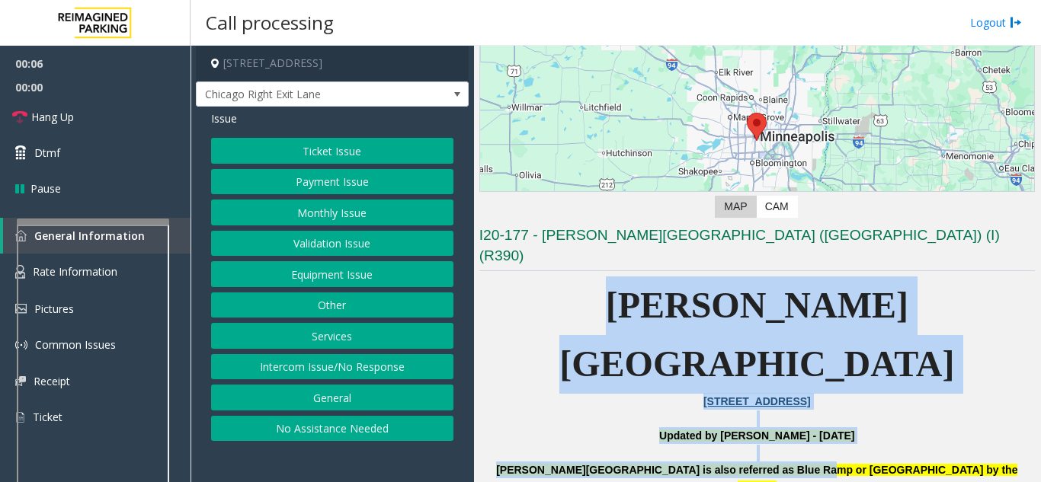
drag, startPoint x: 615, startPoint y: 283, endPoint x: 887, endPoint y: 366, distance: 283.4
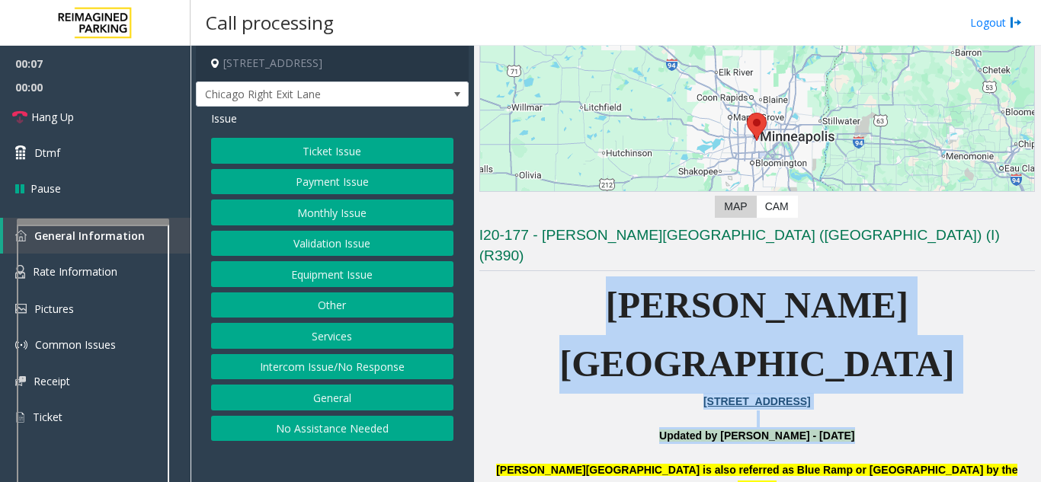
click at [902, 427] on p "Updated by Sunil Dhyani - 14th June 2025" at bounding box center [756, 435] width 555 height 17
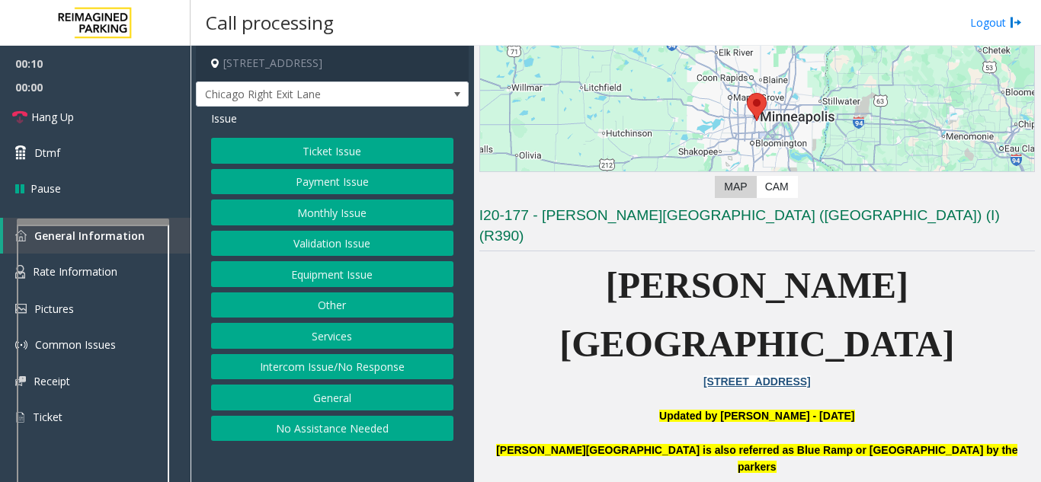
scroll to position [229, 0]
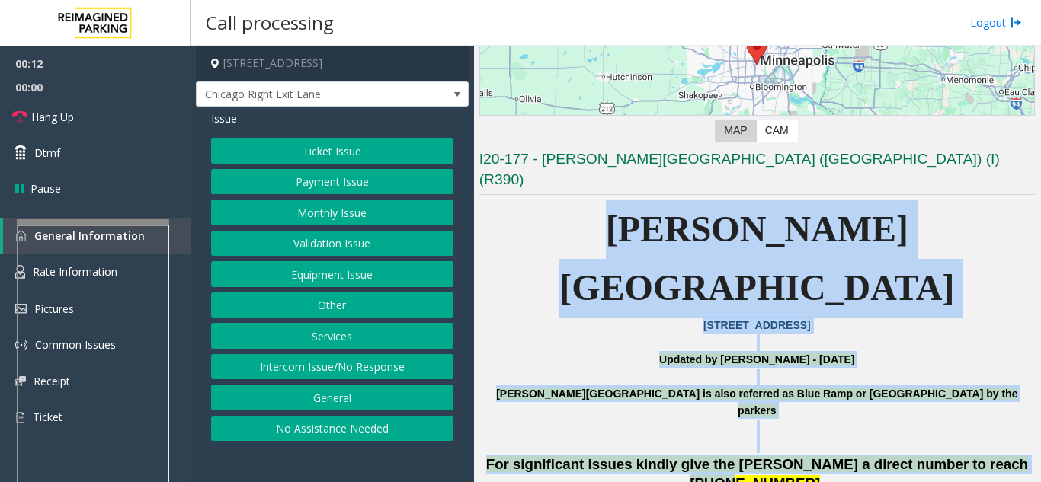
drag, startPoint x: 993, startPoint y: 368, endPoint x: 612, endPoint y: 213, distance: 412.1
click at [612, 213] on p "Abbott Hospital" at bounding box center [756, 258] width 555 height 117
drag, startPoint x: 612, startPoint y: 213, endPoint x: 818, endPoint y: 384, distance: 268.3
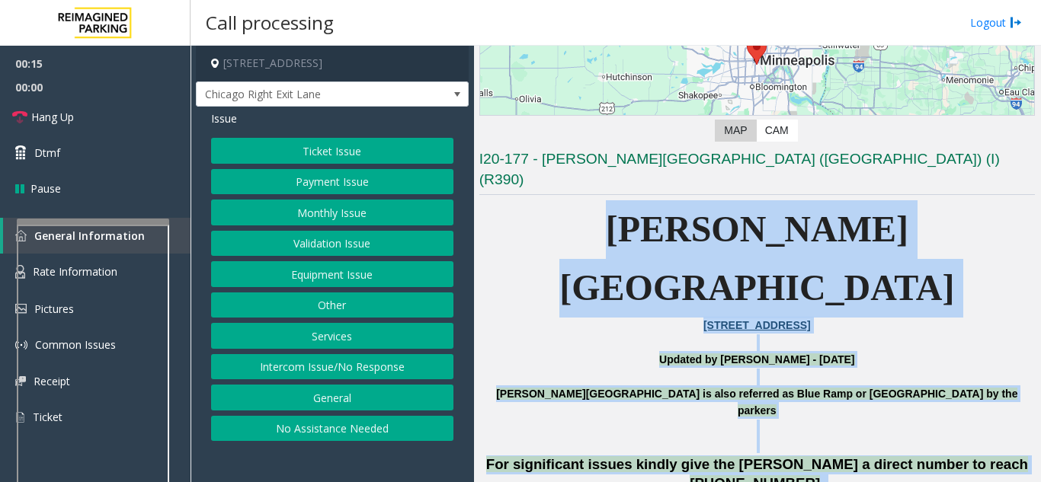
click at [318, 275] on button "Equipment Issue" at bounding box center [332, 274] width 242 height 26
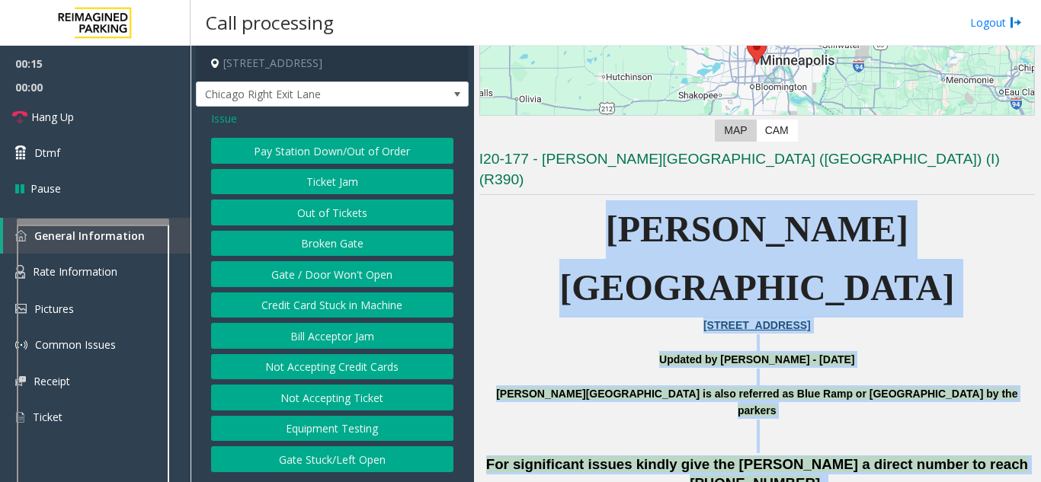
click at [318, 275] on button "Gate / Door Won't Open" at bounding box center [332, 274] width 242 height 26
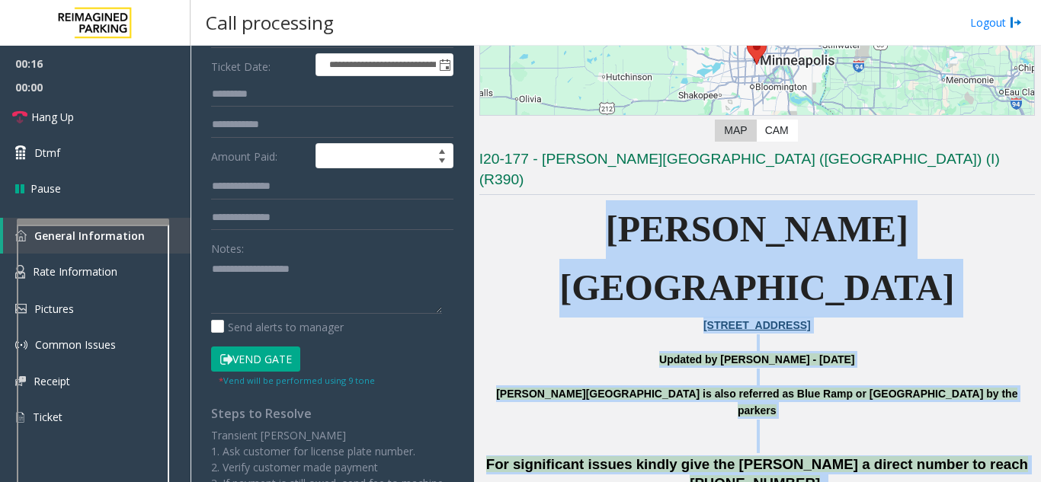
click at [270, 366] on button "Vend Gate" at bounding box center [255, 360] width 89 height 26
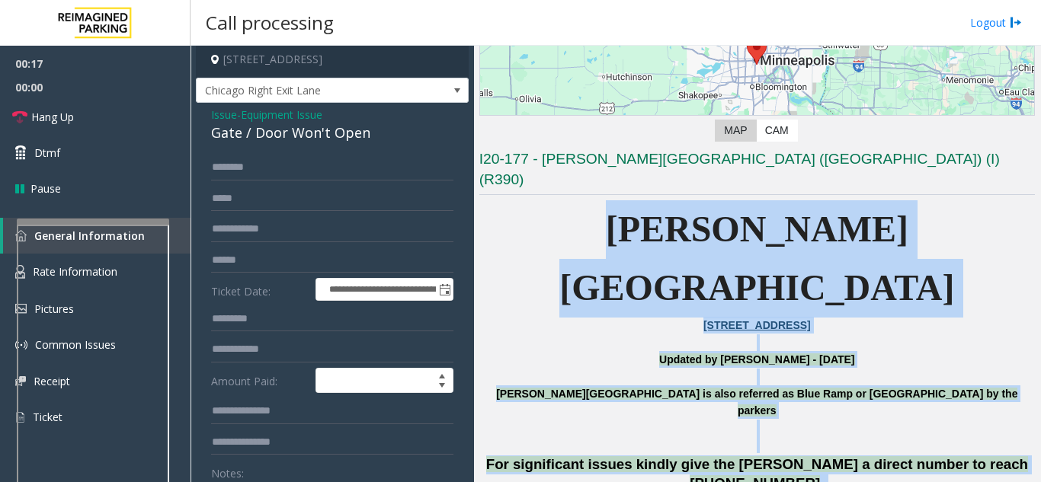
scroll to position [0, 0]
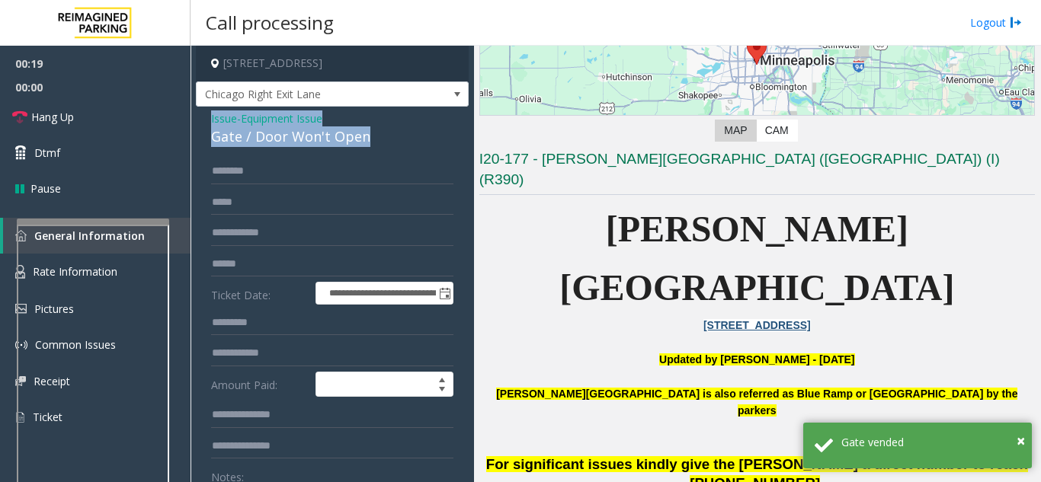
drag, startPoint x: 379, startPoint y: 136, endPoint x: 205, endPoint y: 119, distance: 174.6
copy div "Issue - Equipment Issue Gate / Door Won't Open"
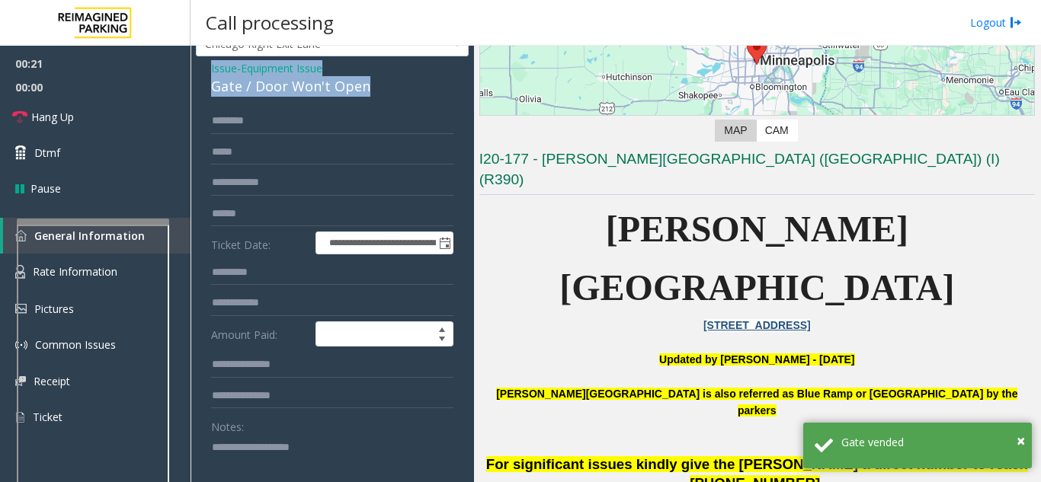
scroll to position [76, 0]
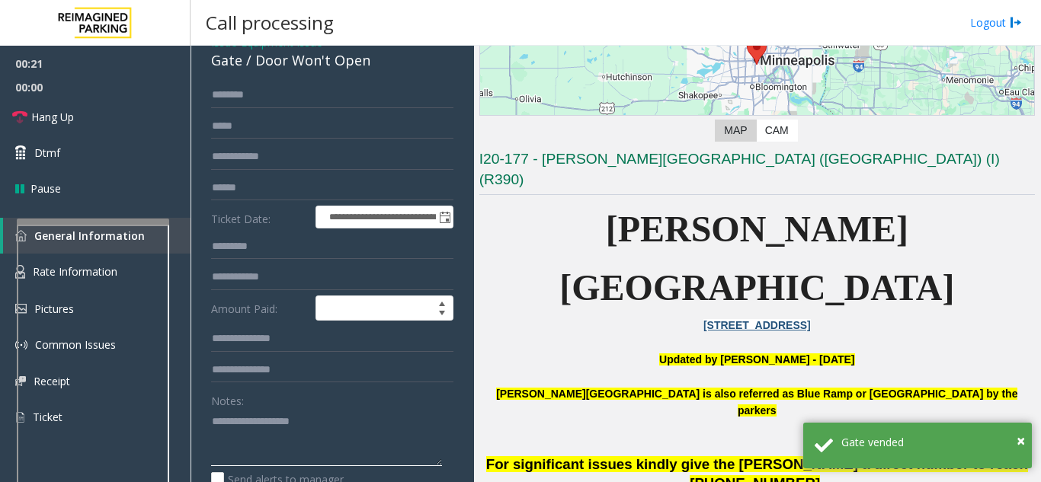
click at [236, 409] on textarea at bounding box center [326, 437] width 231 height 57
paste textarea "**********"
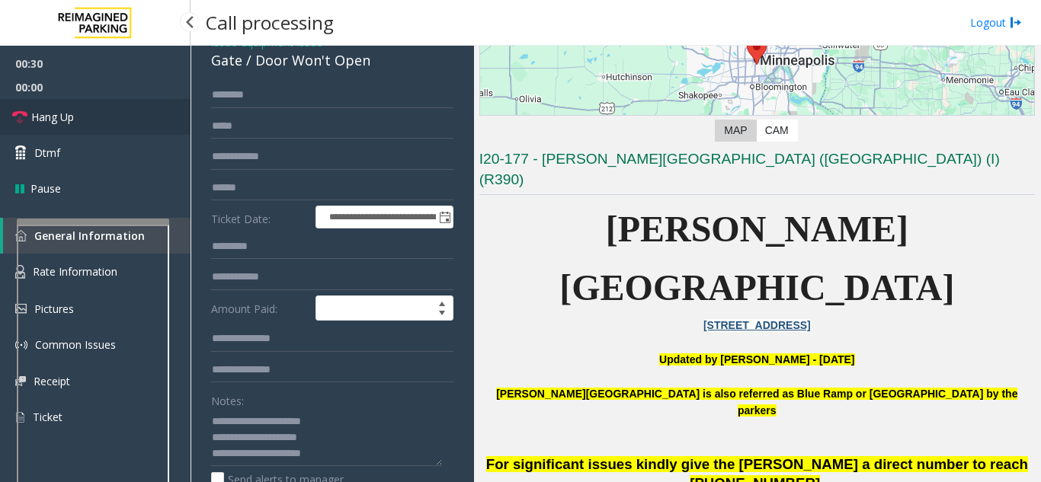
click at [109, 121] on link "Hang Up" at bounding box center [95, 117] width 190 height 36
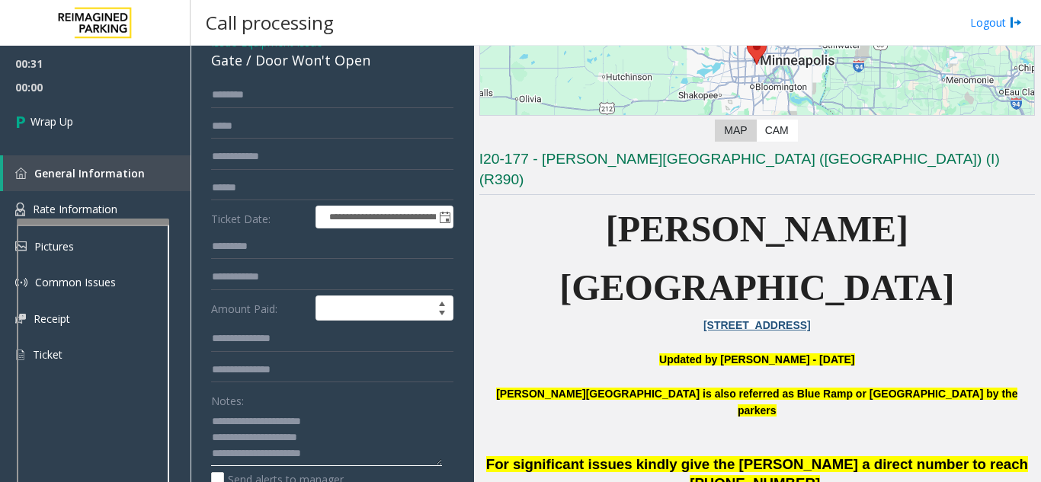
click at [324, 453] on textarea at bounding box center [326, 437] width 231 height 57
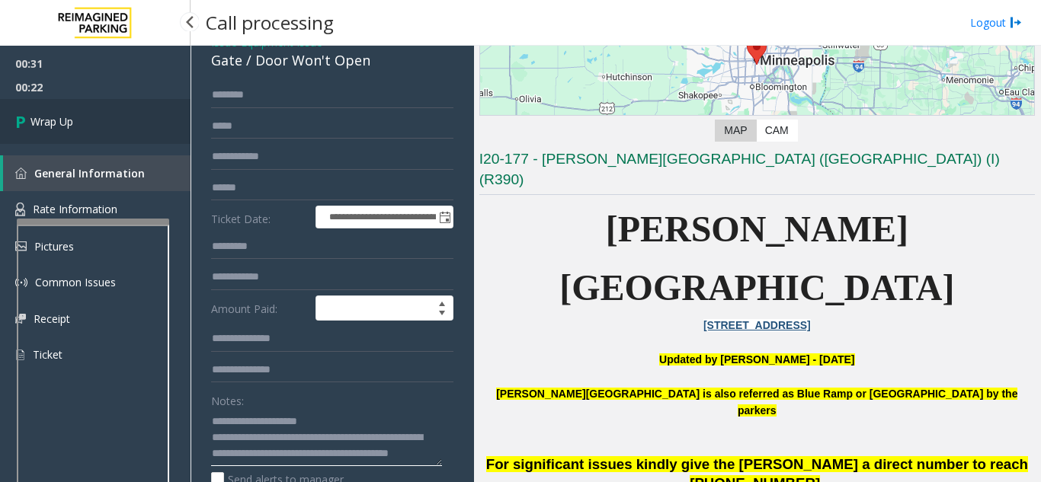
type textarea "**********"
click at [89, 113] on link "Wrap Up" at bounding box center [95, 121] width 190 height 45
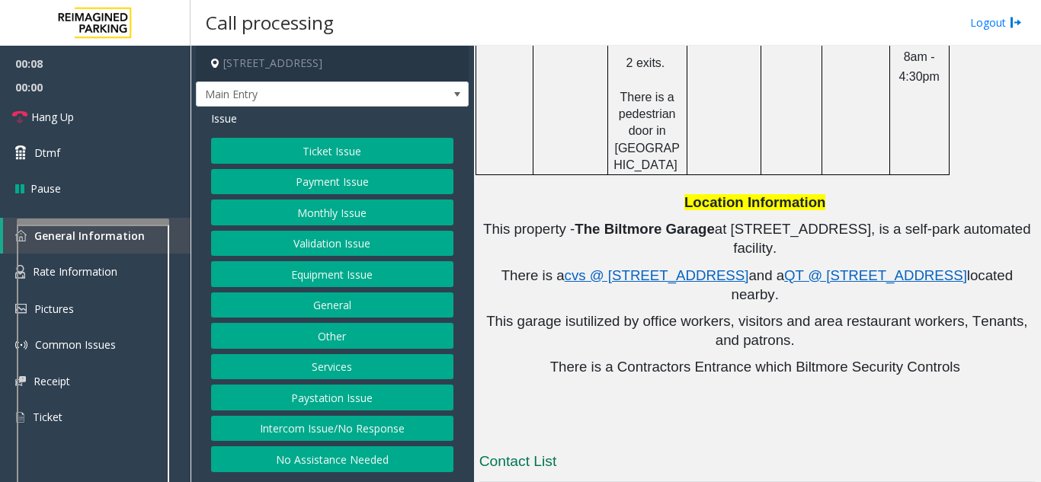
scroll to position [1130, 0]
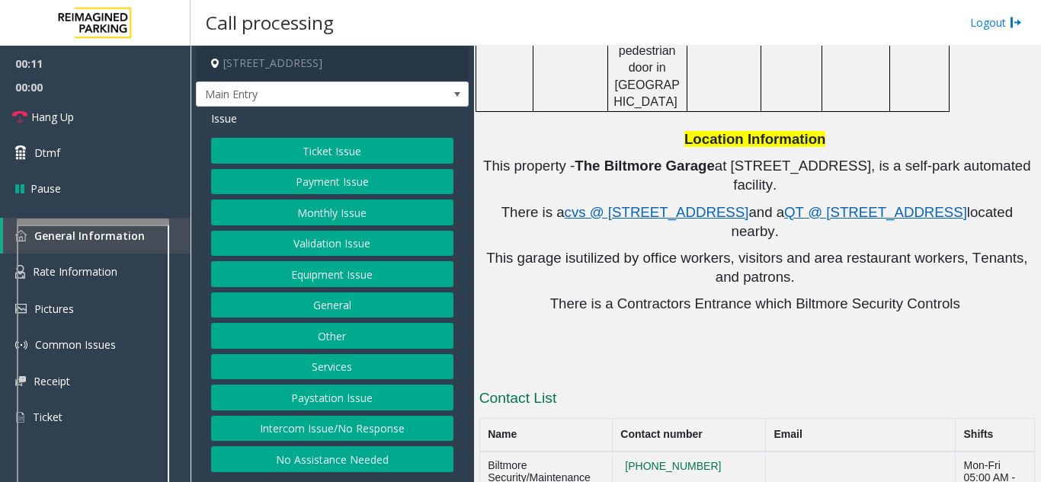
click at [314, 283] on button "Equipment Issue" at bounding box center [332, 274] width 242 height 26
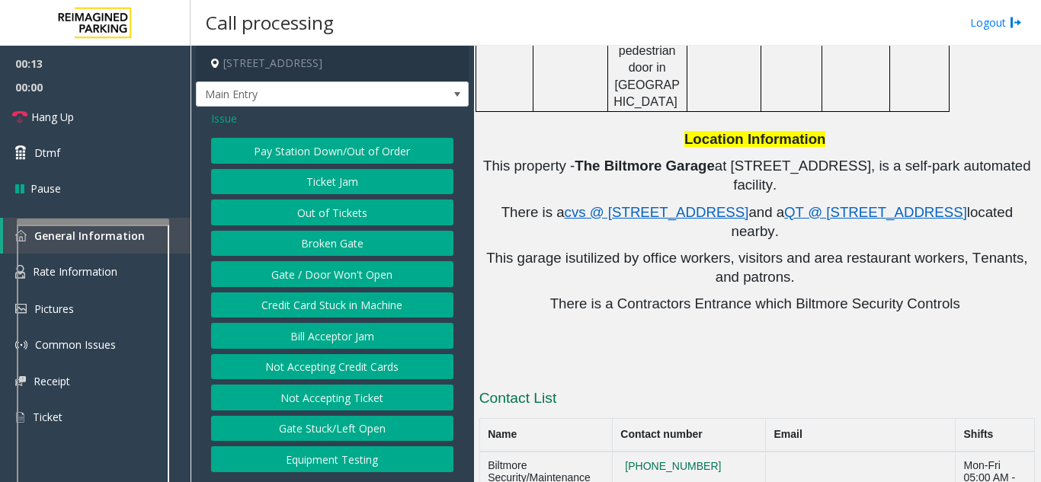
click at [338, 459] on button "Equipment Testing" at bounding box center [332, 459] width 242 height 26
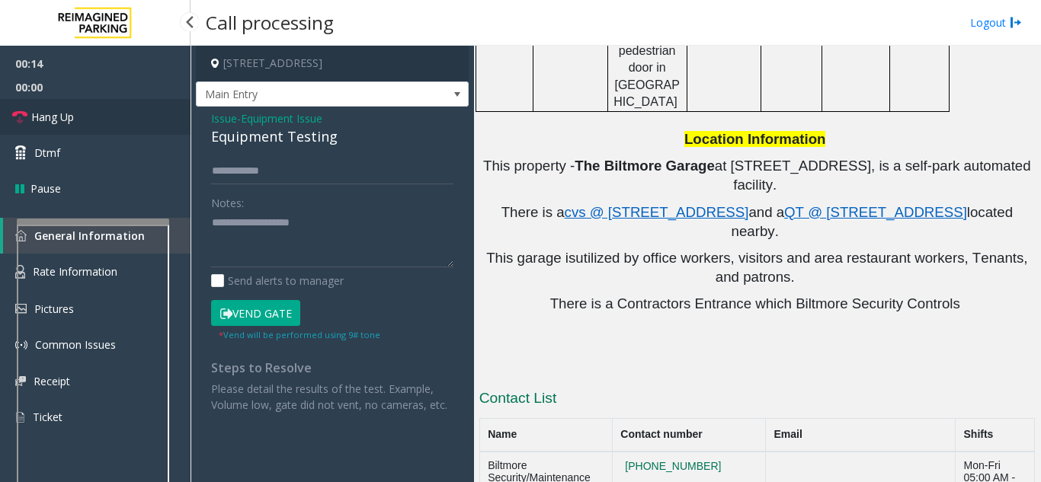
click at [136, 127] on link "Hang Up" at bounding box center [95, 117] width 190 height 36
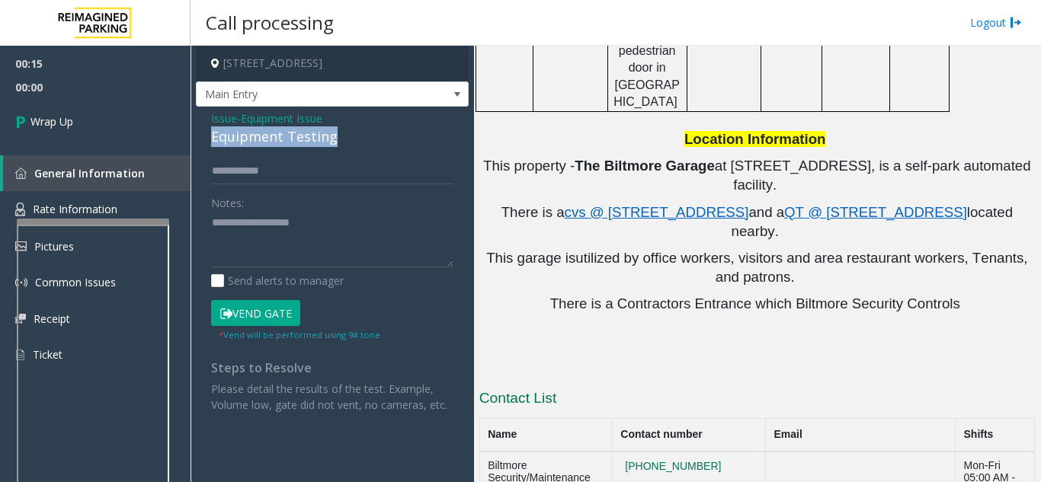
drag, startPoint x: 333, startPoint y: 147, endPoint x: 213, endPoint y: 152, distance: 120.4
click at [213, 147] on div "Equipment Testing" at bounding box center [332, 136] width 242 height 21
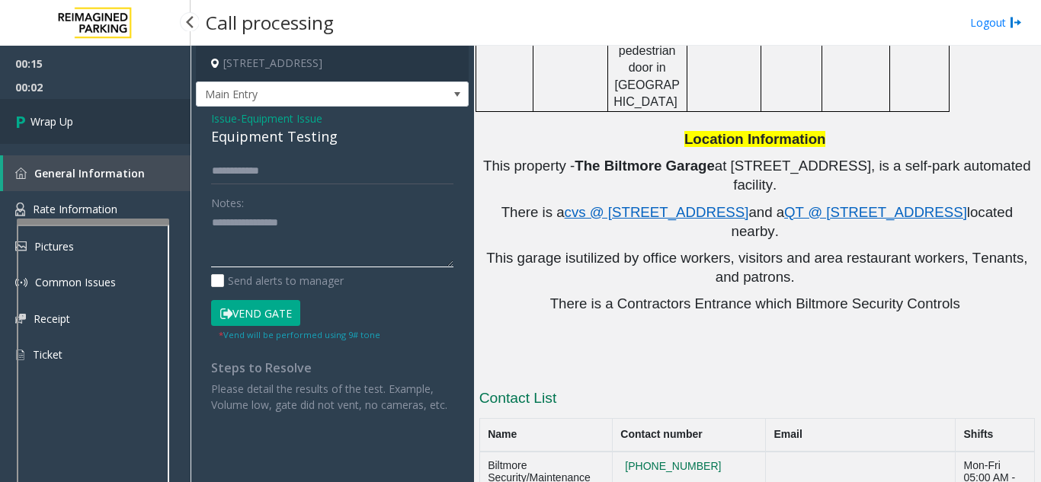
type textarea "**********"
click at [103, 115] on link "Wrap Up" at bounding box center [95, 121] width 190 height 45
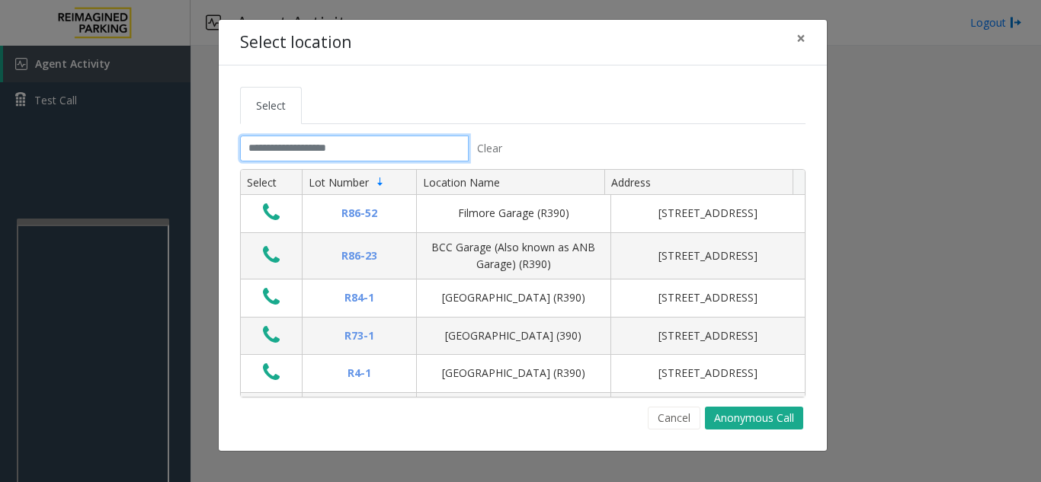
click at [332, 148] on input "text" at bounding box center [354, 149] width 229 height 26
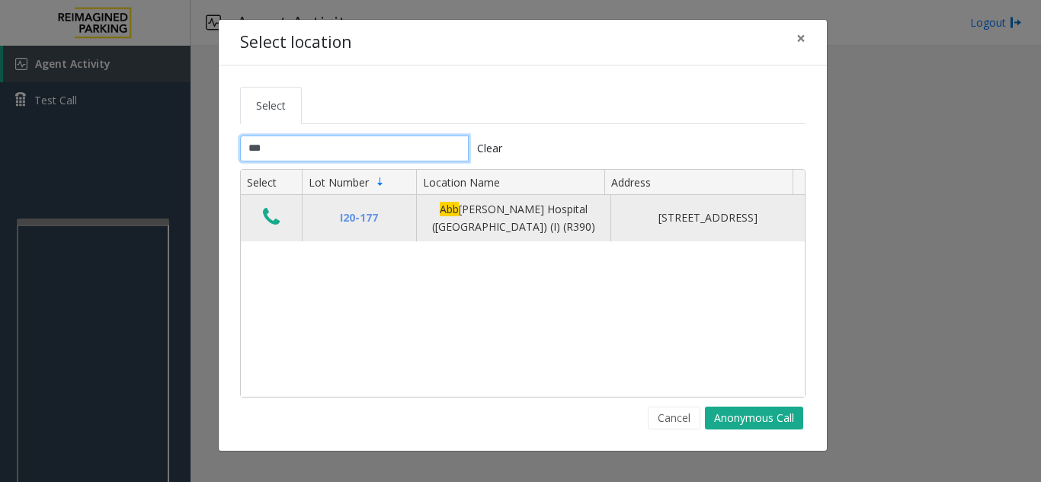
type input "***"
click at [270, 219] on icon "Data table" at bounding box center [271, 216] width 17 height 21
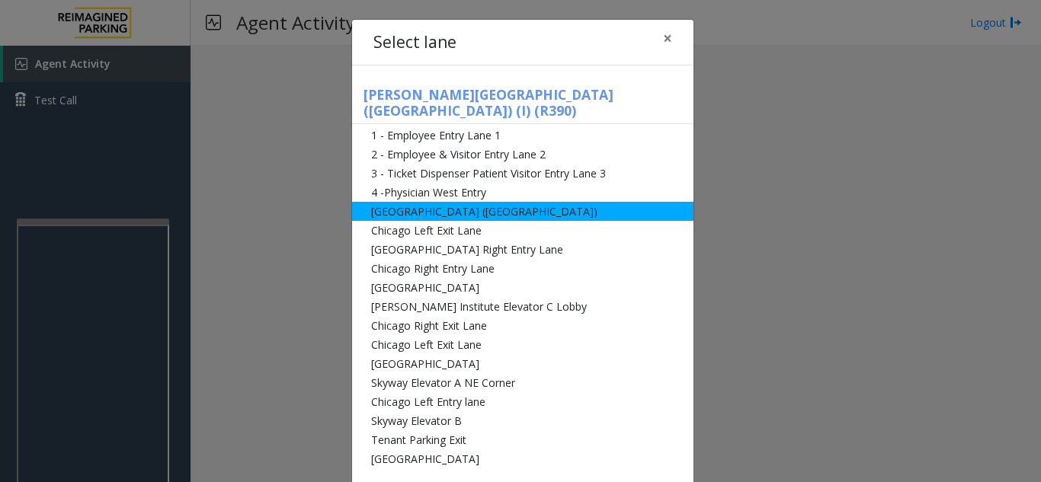
click at [428, 202] on li "[GEOGRAPHIC_DATA] ([GEOGRAPHIC_DATA])" at bounding box center [522, 211] width 341 height 19
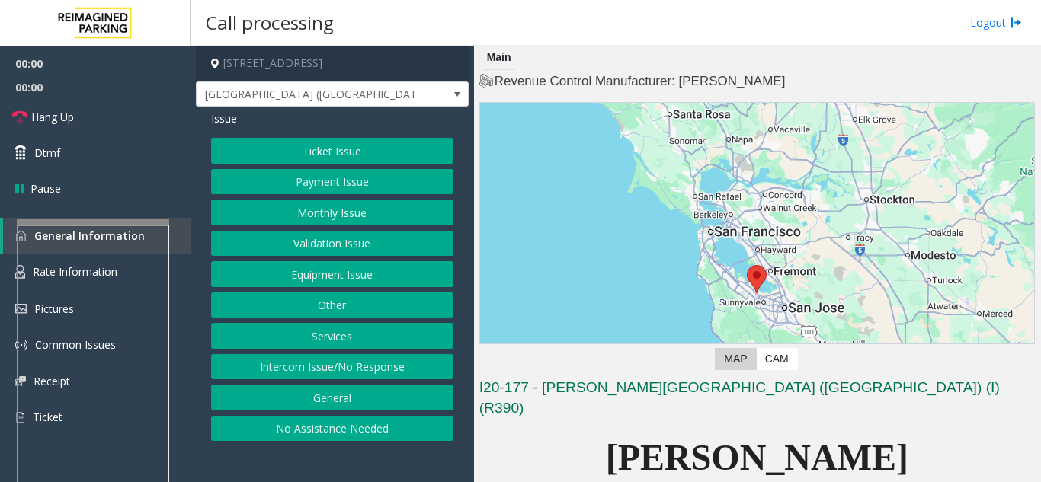
click at [328, 280] on button "Equipment Issue" at bounding box center [332, 274] width 242 height 26
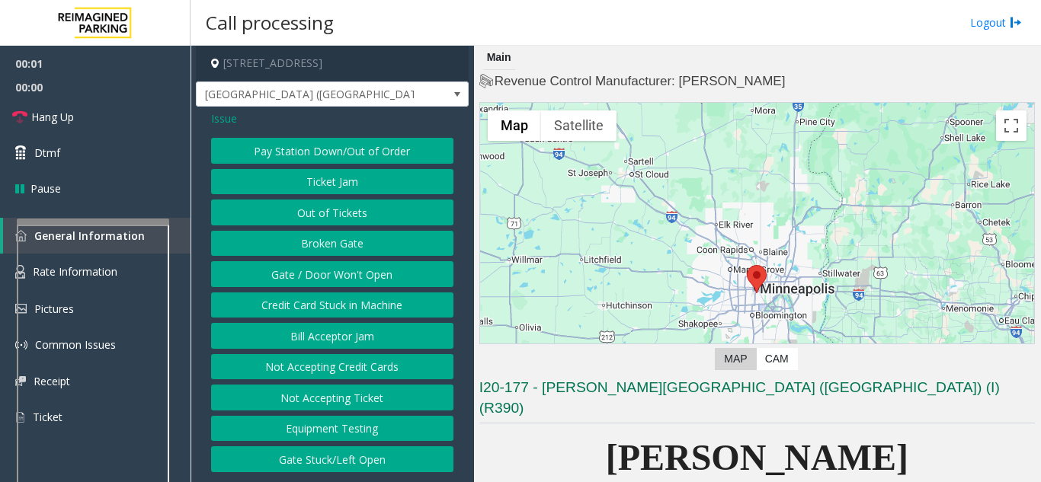
click at [328, 270] on button "Gate / Door Won't Open" at bounding box center [332, 274] width 242 height 26
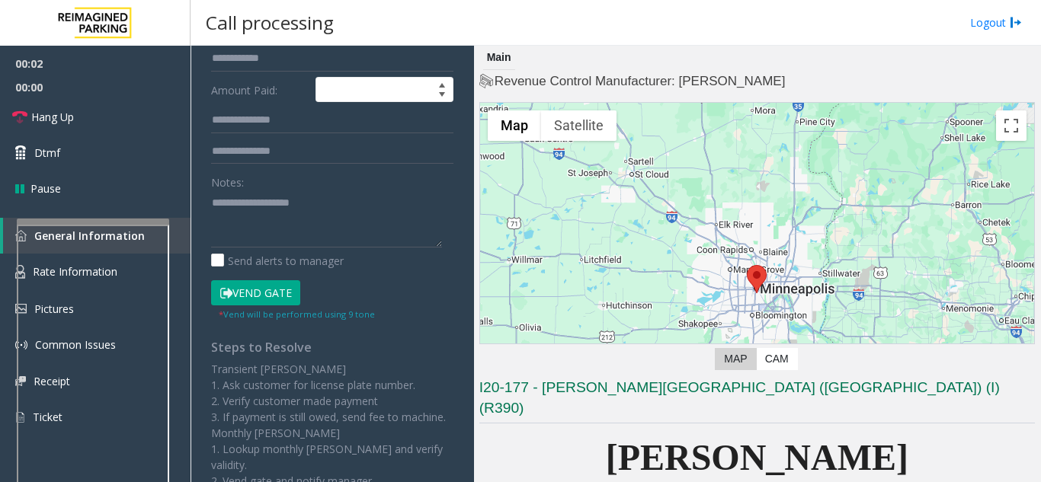
scroll to position [305, 0]
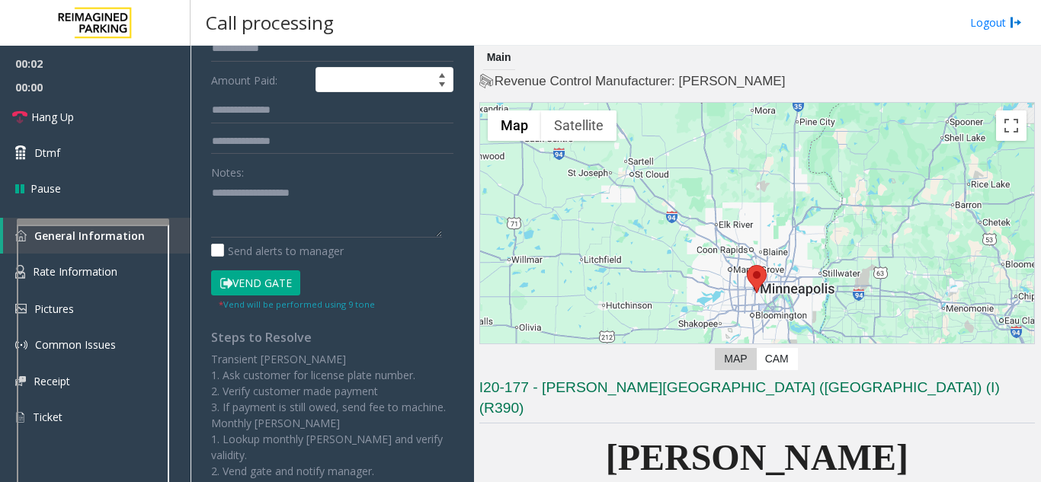
click at [256, 281] on button "Vend Gate" at bounding box center [255, 283] width 89 height 26
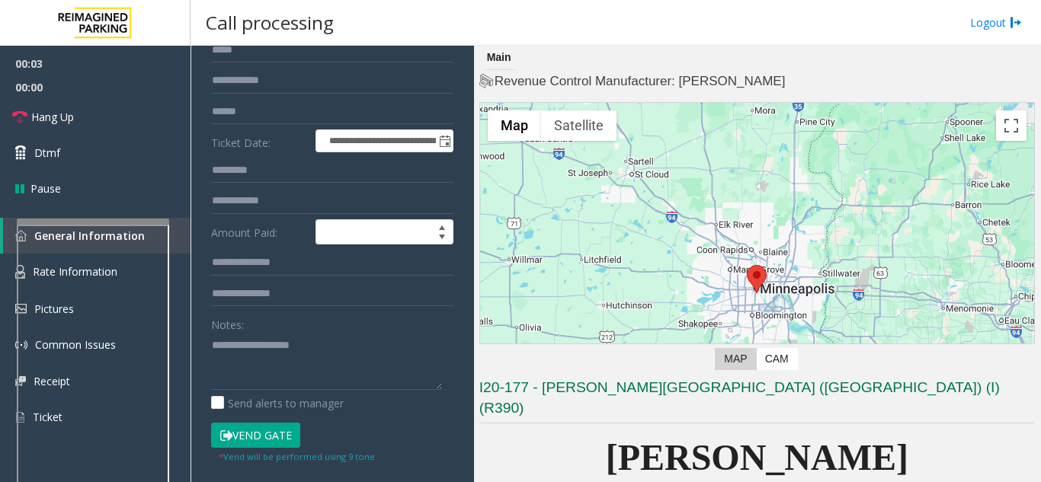
scroll to position [0, 0]
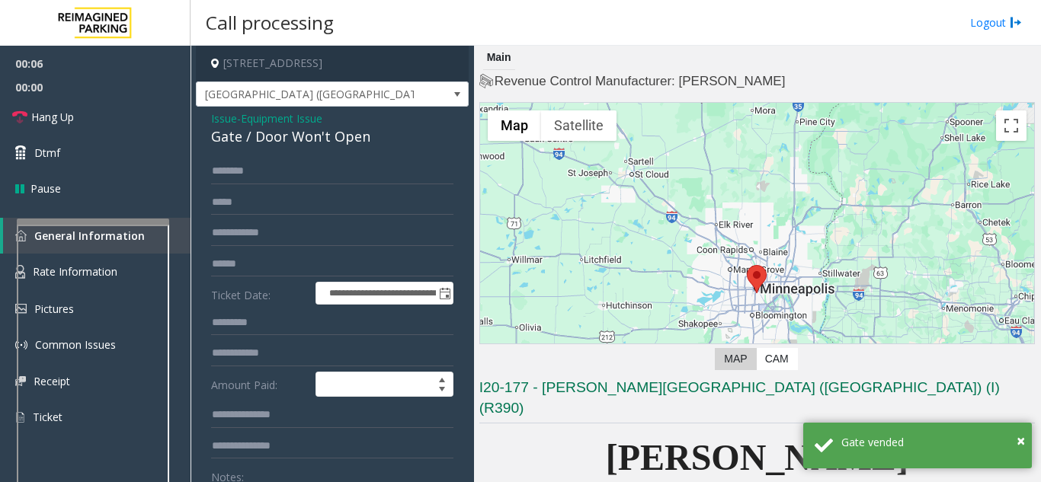
click at [221, 120] on span "Issue" at bounding box center [224, 118] width 26 height 16
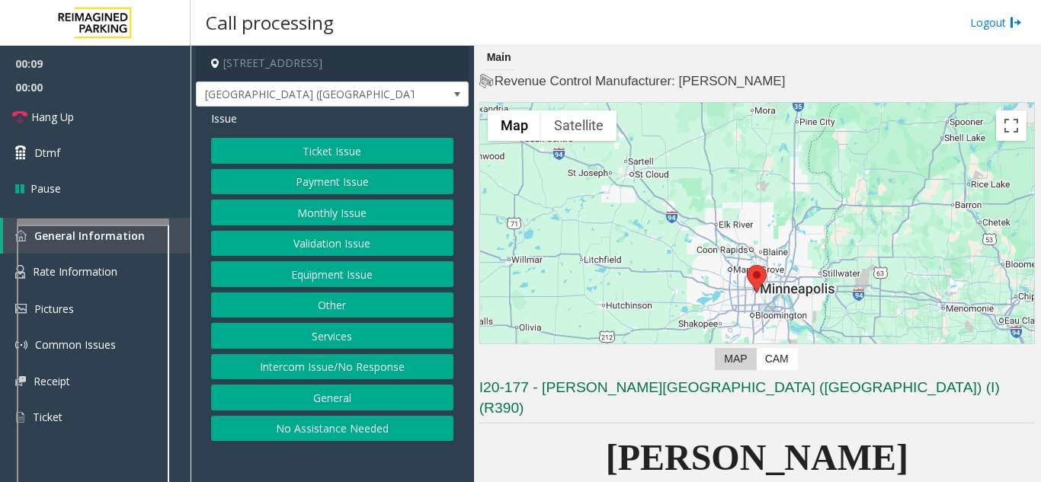
click at [326, 270] on button "Equipment Issue" at bounding box center [332, 274] width 242 height 26
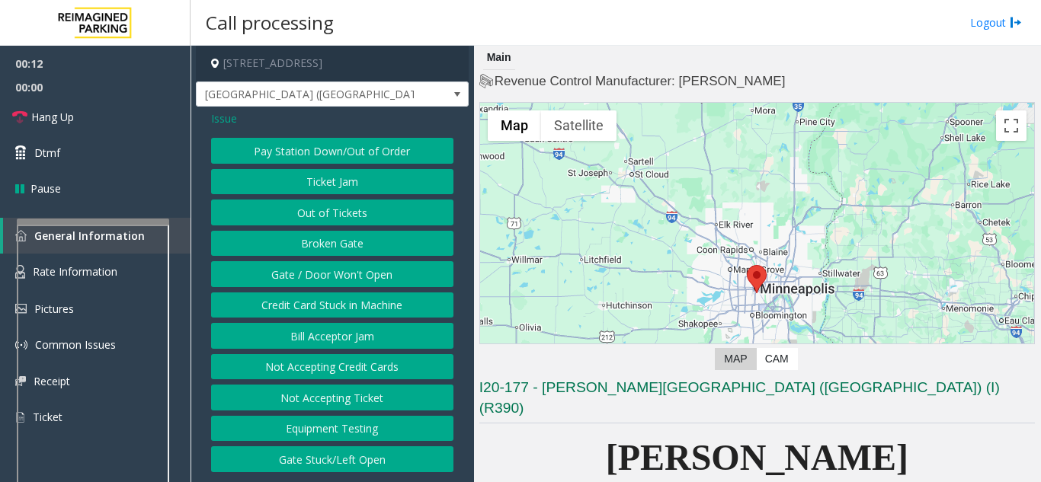
click at [334, 429] on button "Equipment Testing" at bounding box center [332, 429] width 242 height 26
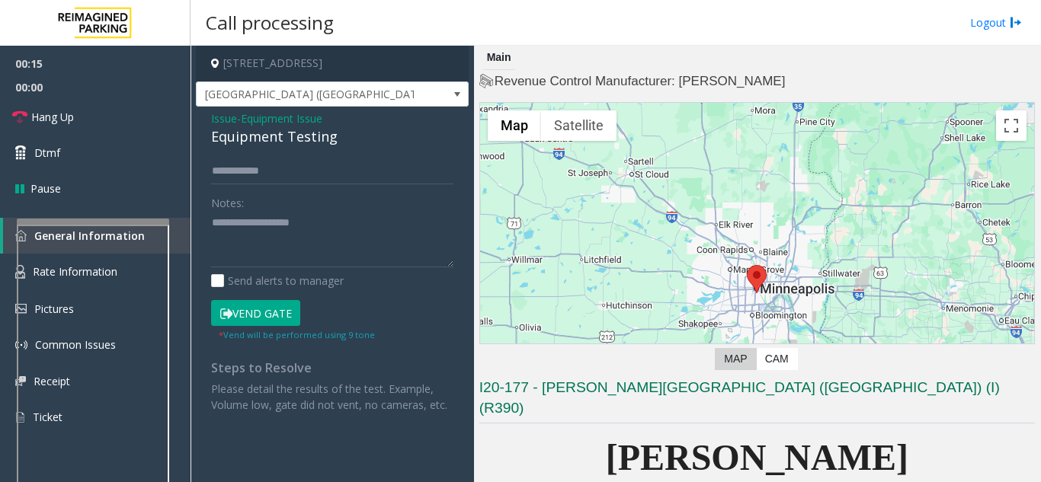
click at [220, 118] on span "Issue" at bounding box center [224, 118] width 26 height 16
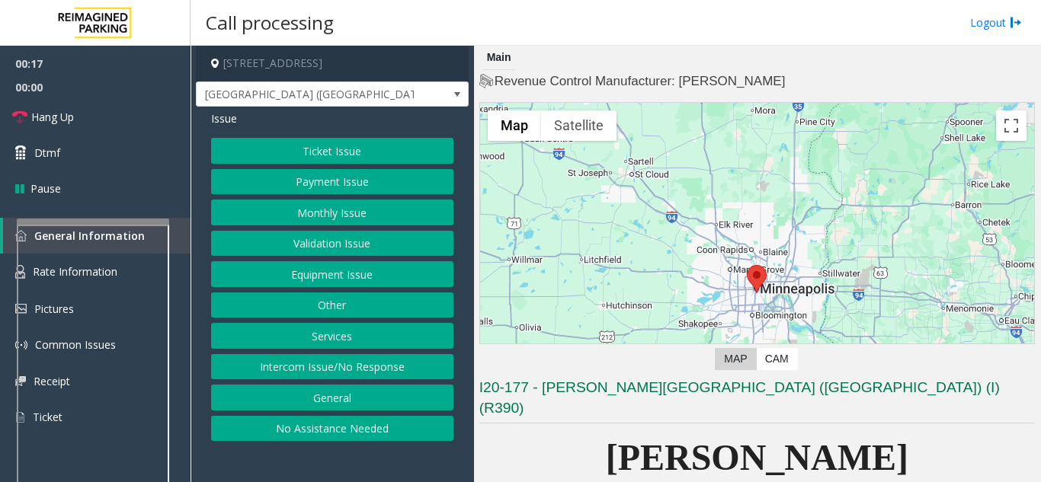
click at [292, 269] on button "Equipment Issue" at bounding box center [332, 274] width 242 height 26
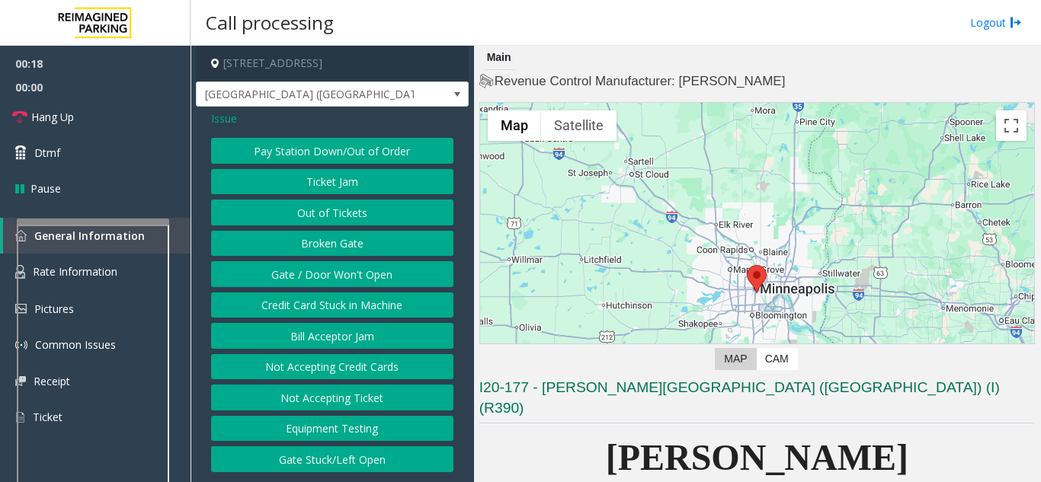
click at [292, 269] on button "Gate / Door Won't Open" at bounding box center [332, 274] width 242 height 26
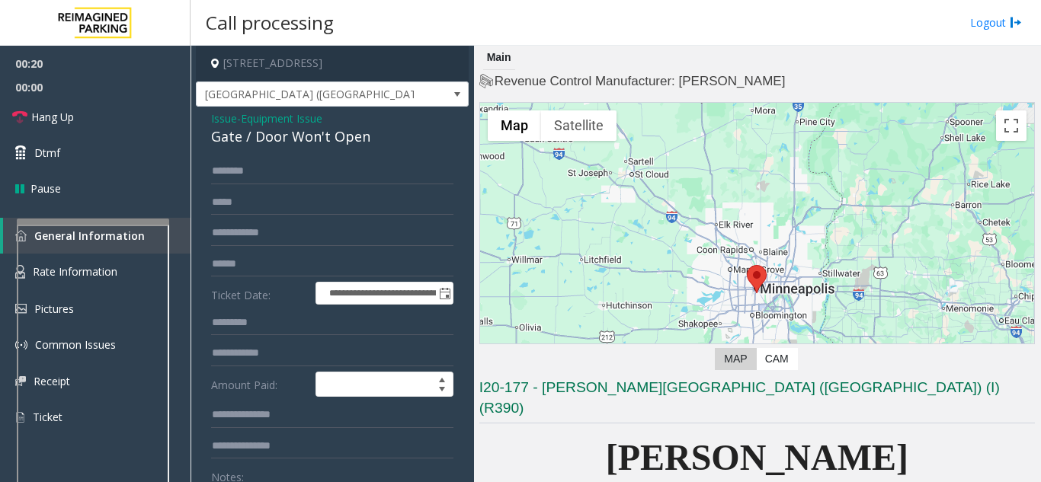
click at [224, 120] on span "Issue" at bounding box center [224, 118] width 26 height 16
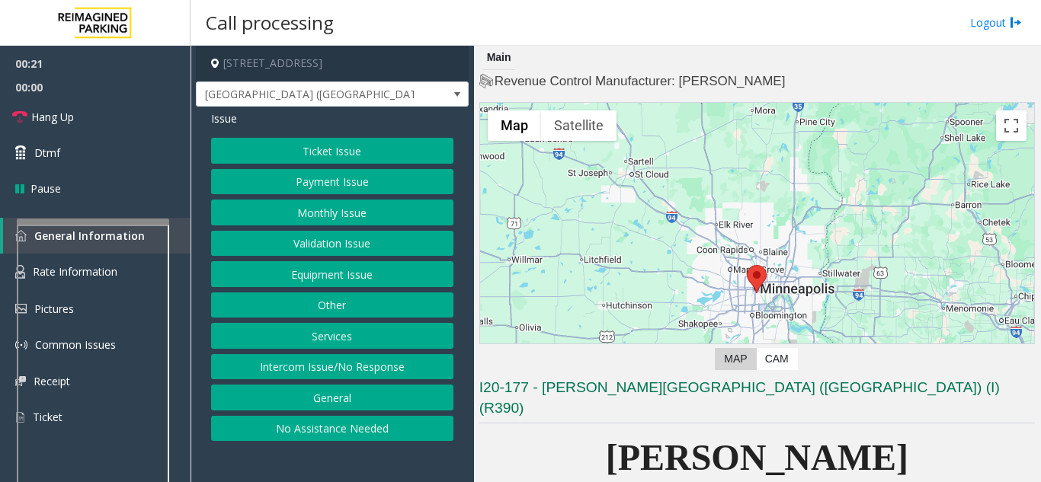
click at [313, 340] on button "Services" at bounding box center [332, 336] width 242 height 26
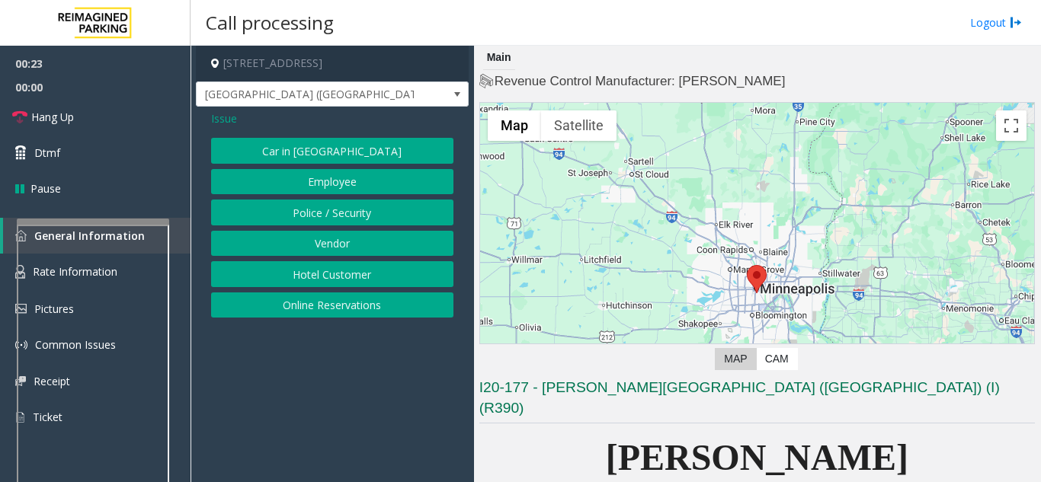
click at [305, 216] on button "Police / Security" at bounding box center [332, 213] width 242 height 26
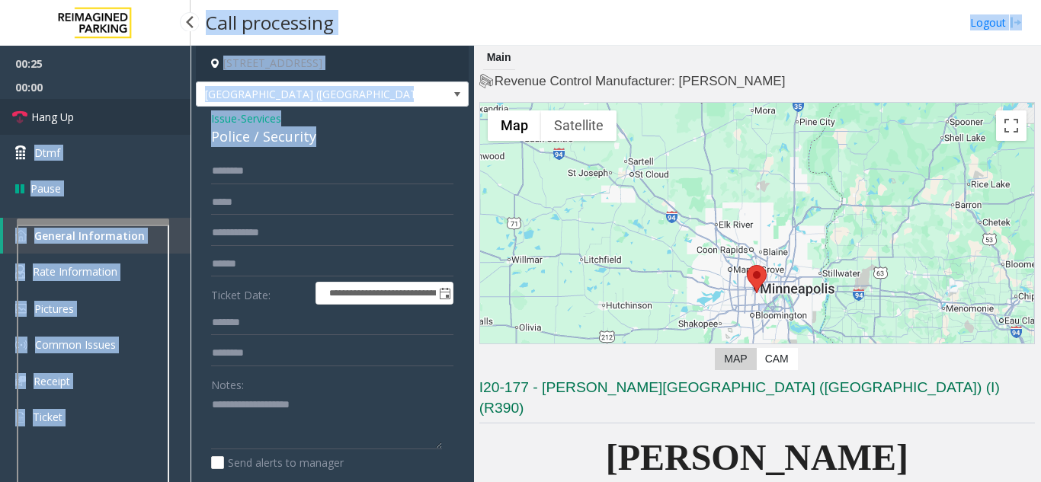
drag, startPoint x: 327, startPoint y: 140, endPoint x: 187, endPoint y: 110, distance: 143.4
click at [187, 110] on app-root "**********" at bounding box center [520, 241] width 1041 height 482
click at [244, 142] on div "Police / Security" at bounding box center [332, 136] width 242 height 21
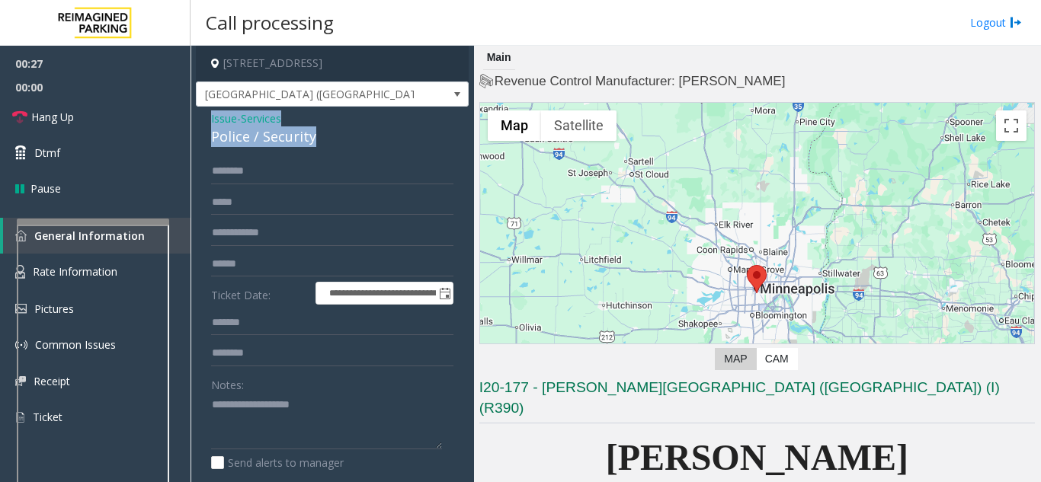
drag, startPoint x: 293, startPoint y: 133, endPoint x: 206, endPoint y: 123, distance: 88.2
click at [206, 123] on div "**********" at bounding box center [332, 382] width 273 height 551
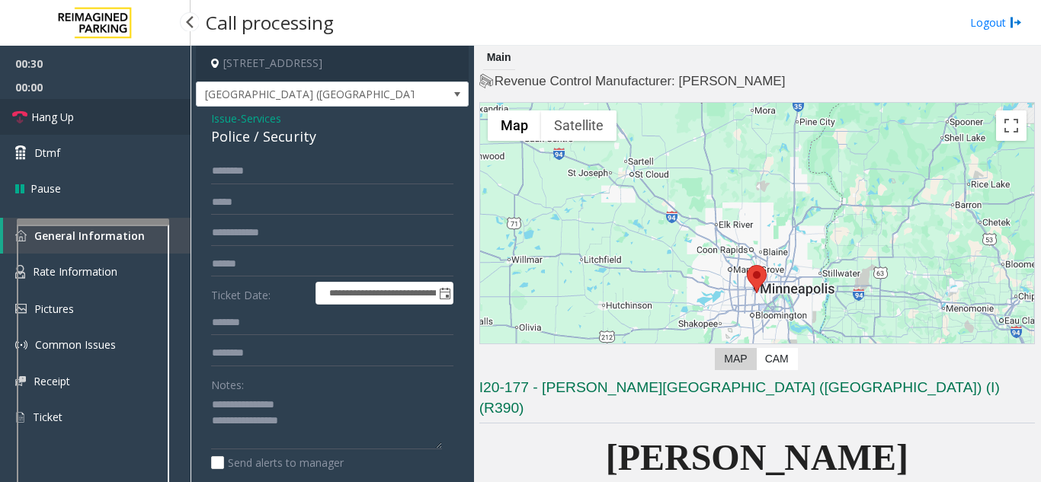
click at [118, 109] on link "Hang Up" at bounding box center [95, 117] width 190 height 36
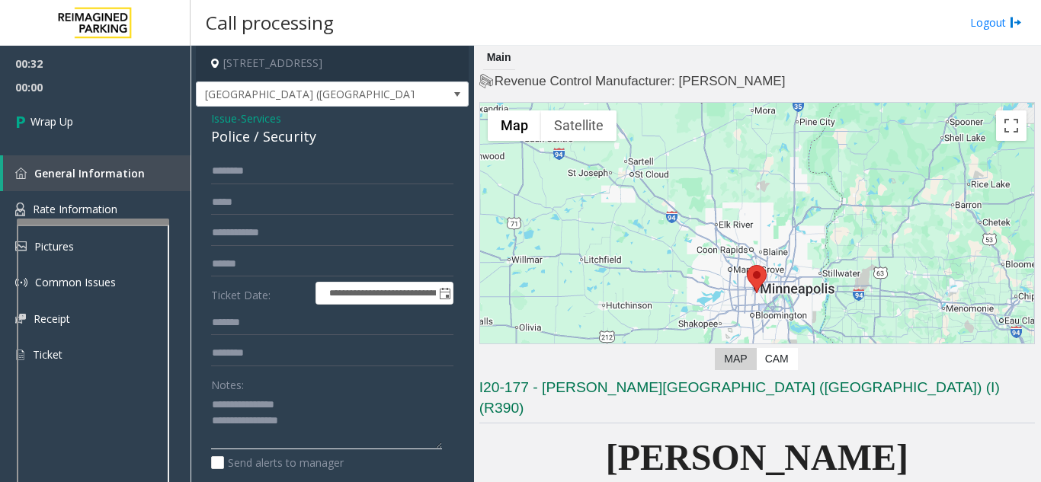
click at [235, 425] on textarea at bounding box center [326, 421] width 231 height 57
drag, startPoint x: 248, startPoint y: 425, endPoint x: 210, endPoint y: 424, distance: 38.1
click at [210, 424] on div "**********" at bounding box center [332, 400] width 265 height 484
click at [261, 422] on textarea at bounding box center [326, 421] width 231 height 57
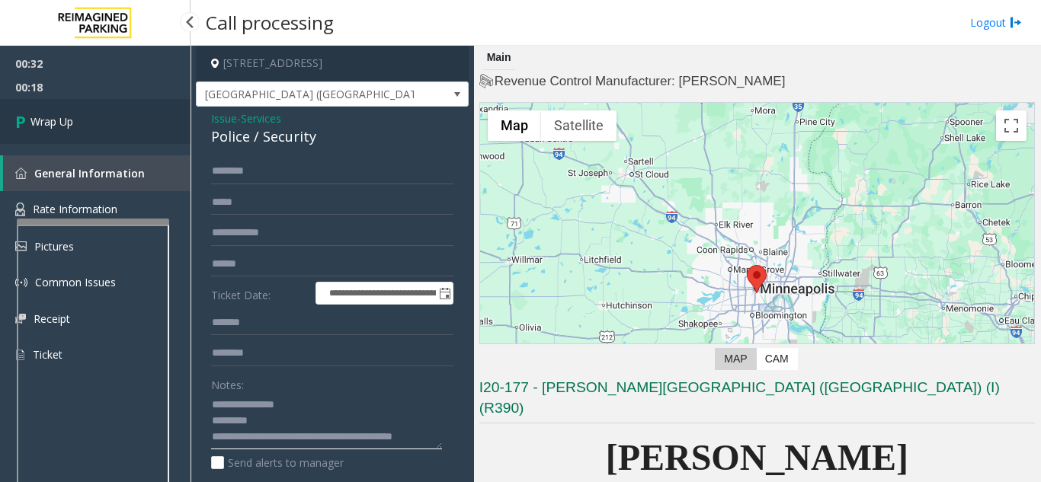
type textarea "**********"
click at [51, 116] on span "Wrap Up" at bounding box center [51, 121] width 43 height 16
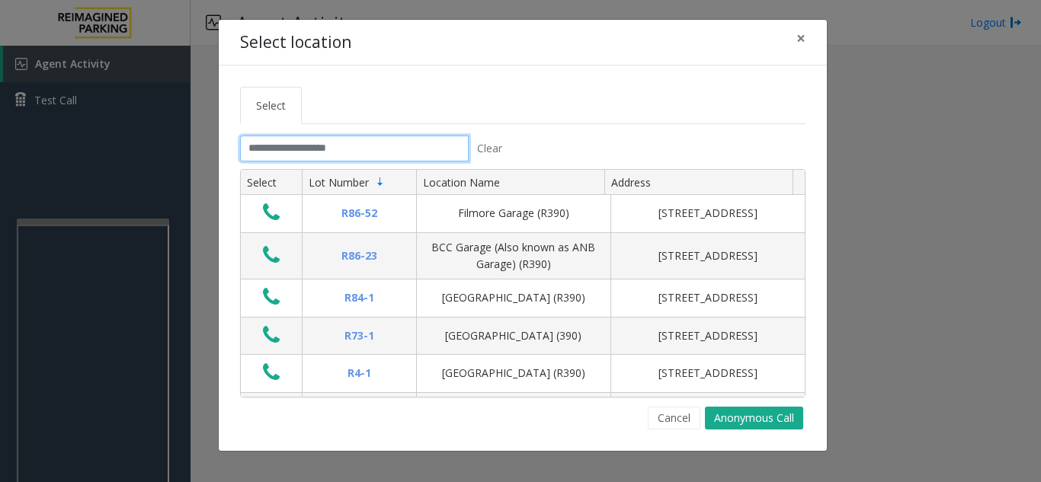
click at [296, 146] on input "text" at bounding box center [354, 149] width 229 height 26
click at [791, 36] on button "×" at bounding box center [800, 38] width 30 height 37
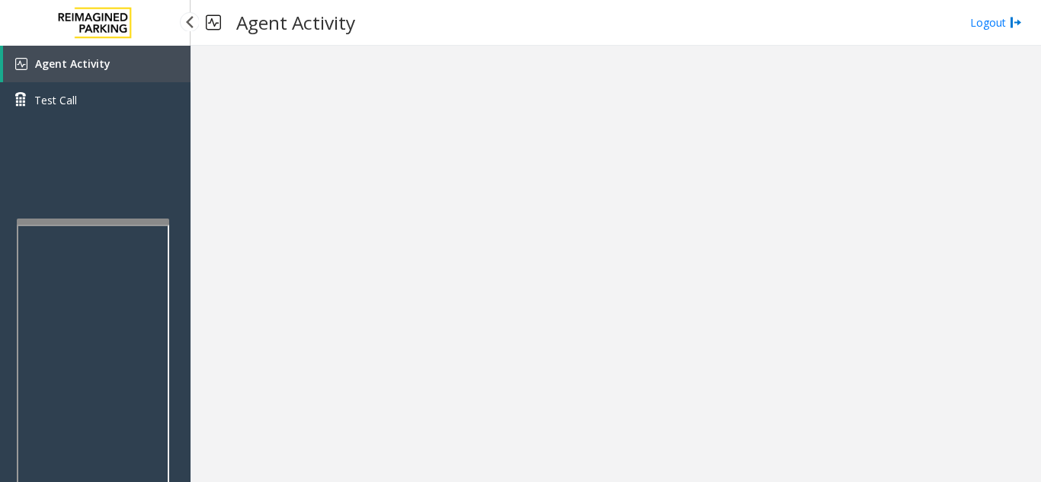
click at [108, 72] on link "Agent Activity" at bounding box center [96, 64] width 187 height 37
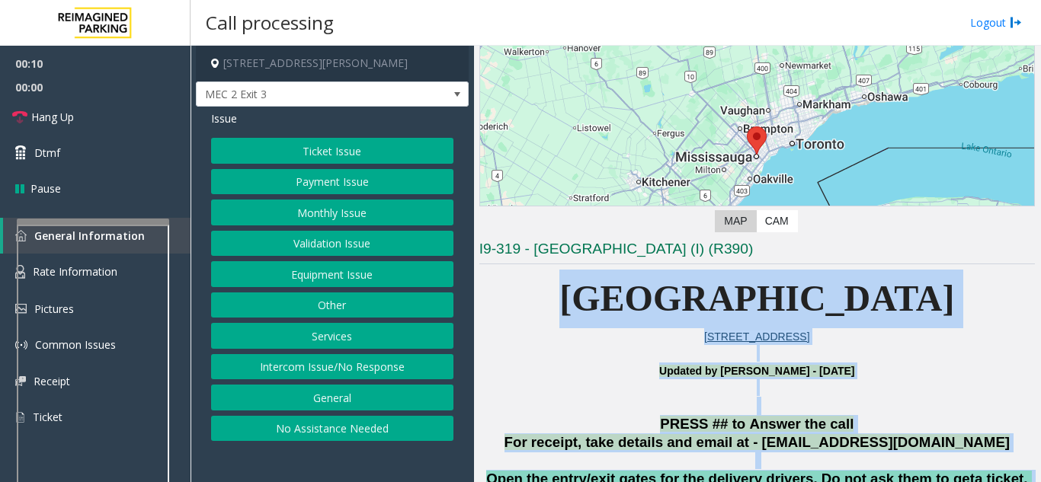
drag, startPoint x: 507, startPoint y: 416, endPoint x: 744, endPoint y: 475, distance: 244.1
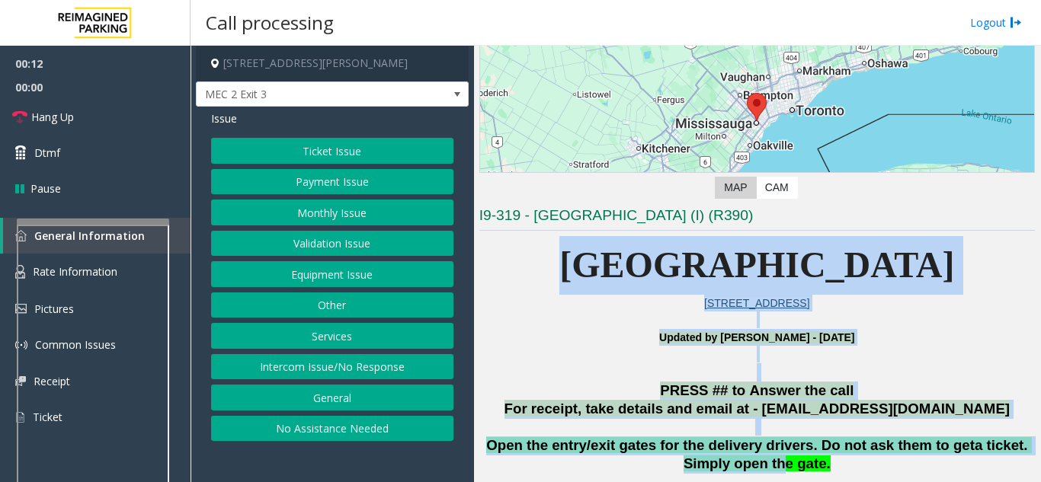
click at [907, 363] on p at bounding box center [756, 372] width 555 height 18
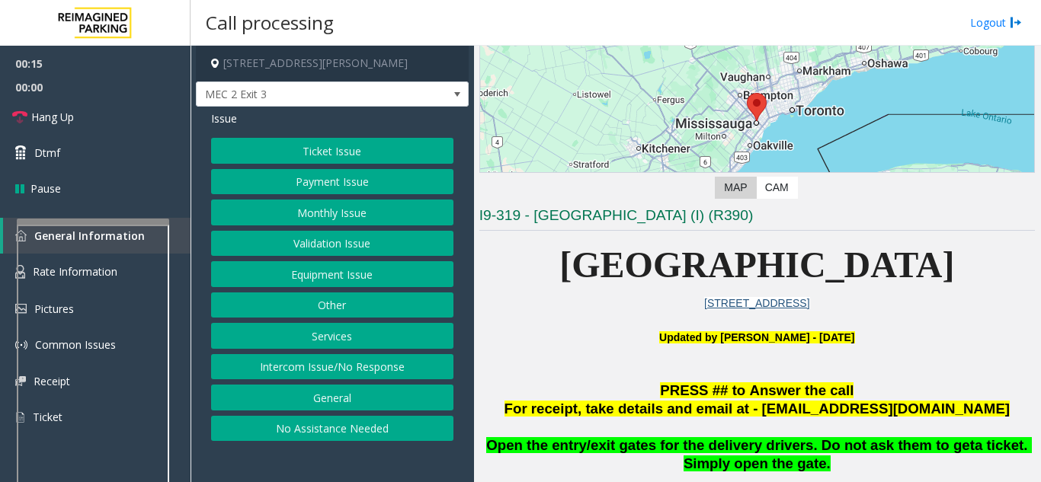
drag, startPoint x: 885, startPoint y: 337, endPoint x: 527, endPoint y: 292, distance: 360.9
click at [278, 369] on button "Intercom Issue/No Response" at bounding box center [332, 367] width 242 height 26
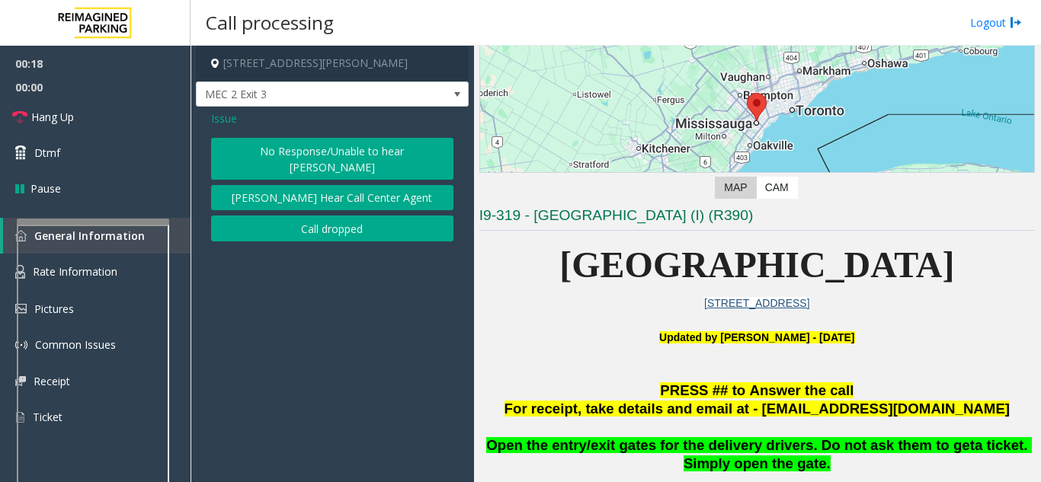
click at [286, 146] on button "No Response/Unable to hear [PERSON_NAME]" at bounding box center [332, 159] width 242 height 42
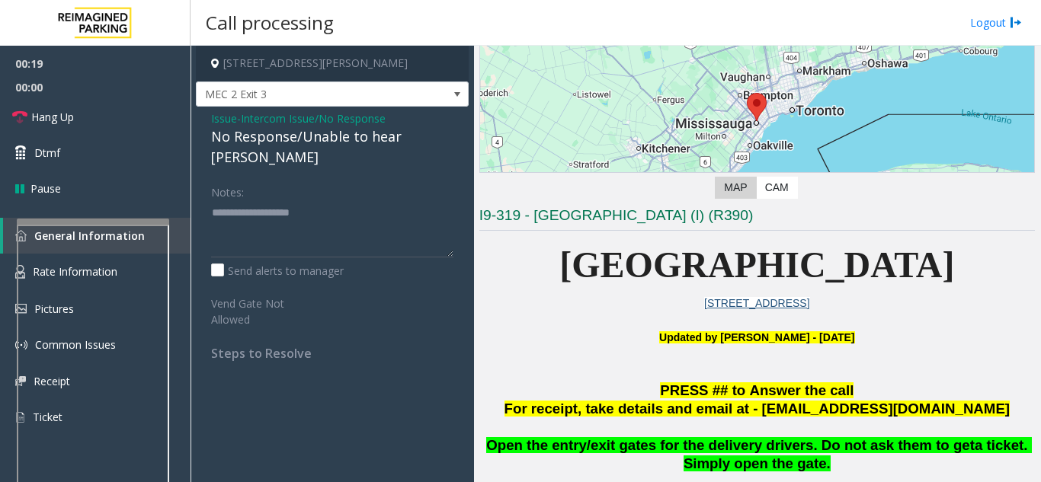
click at [217, 122] on span "Issue" at bounding box center [224, 118] width 26 height 16
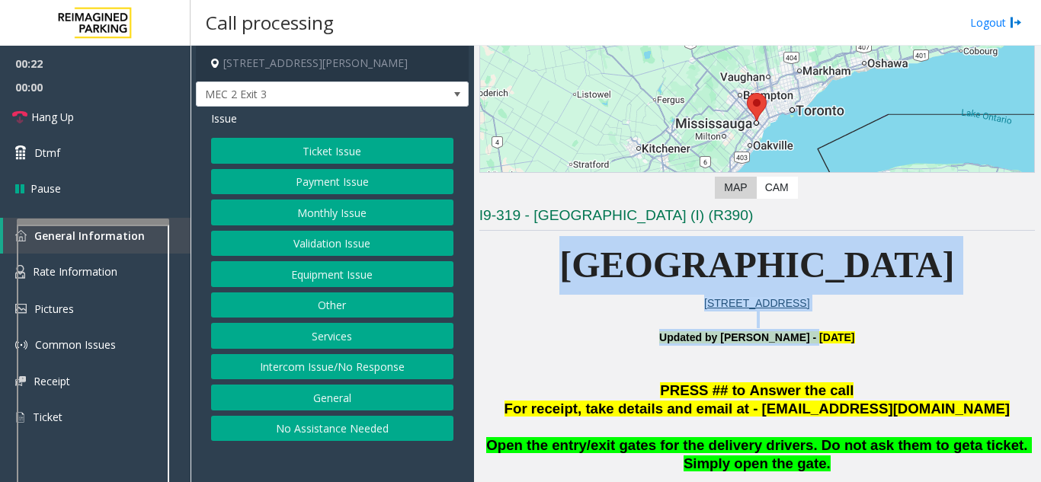
drag, startPoint x: 518, startPoint y: 272, endPoint x: 769, endPoint y: 343, distance: 260.4
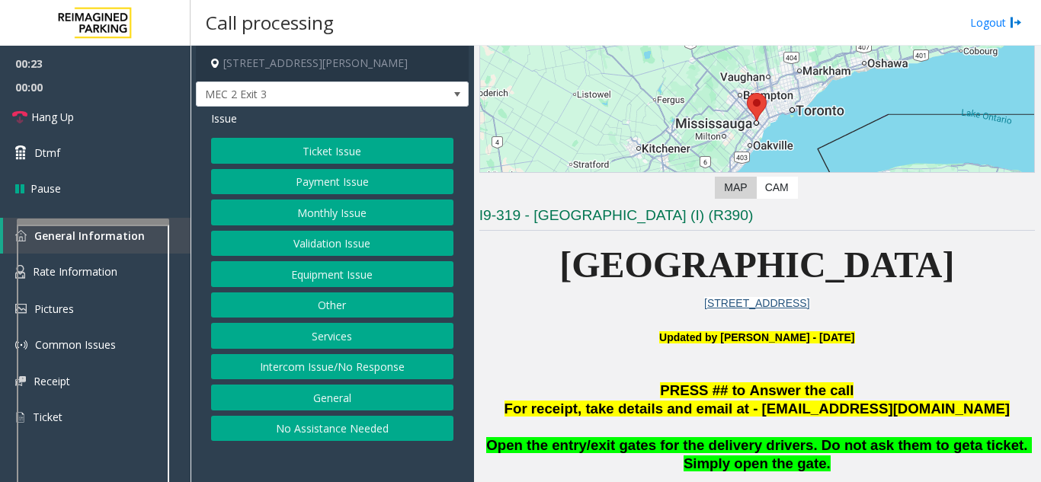
click at [763, 362] on p "Updated by Jyoti Teotia - 24th December 2023" at bounding box center [756, 346] width 555 height 34
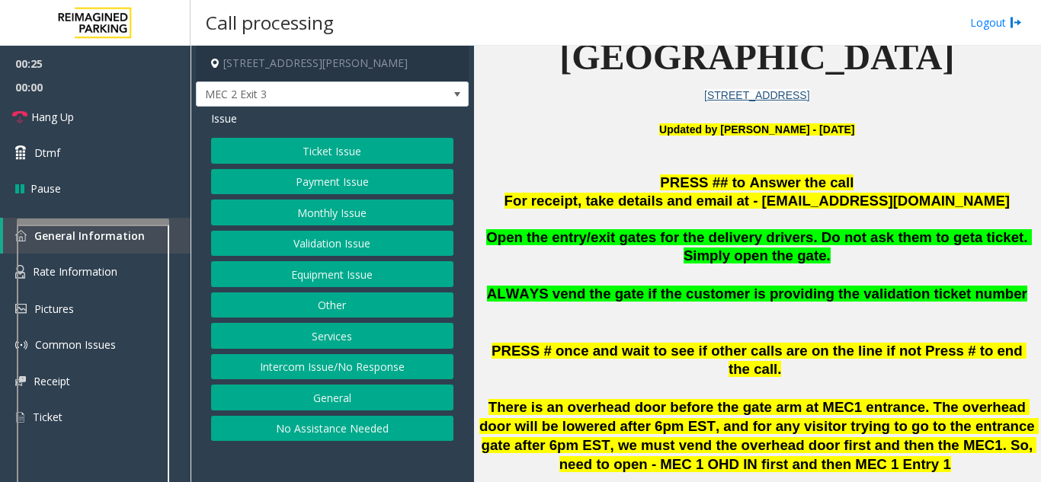
scroll to position [380, 0]
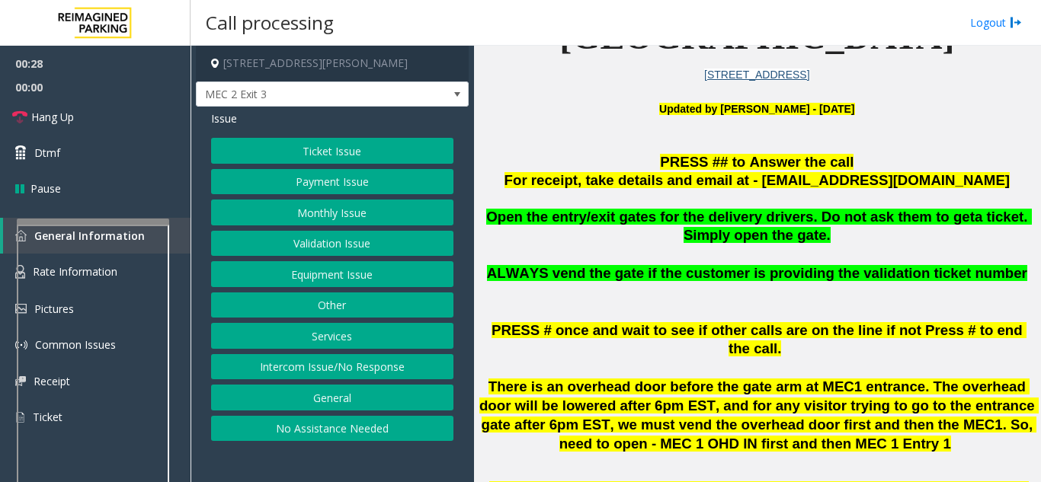
click at [324, 305] on button "Other" at bounding box center [332, 306] width 242 height 26
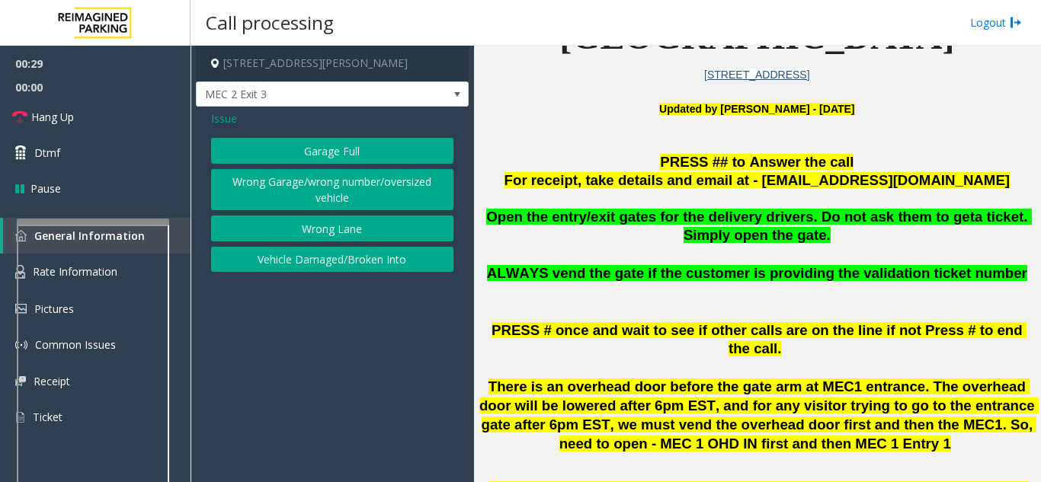
click at [205, 118] on div "Issue Garage Full Wrong Garage/wrong number/oversized vehicle Wrong Lane Vehicl…" at bounding box center [332, 193] width 273 height 173
click at [223, 118] on span "Issue" at bounding box center [224, 118] width 26 height 16
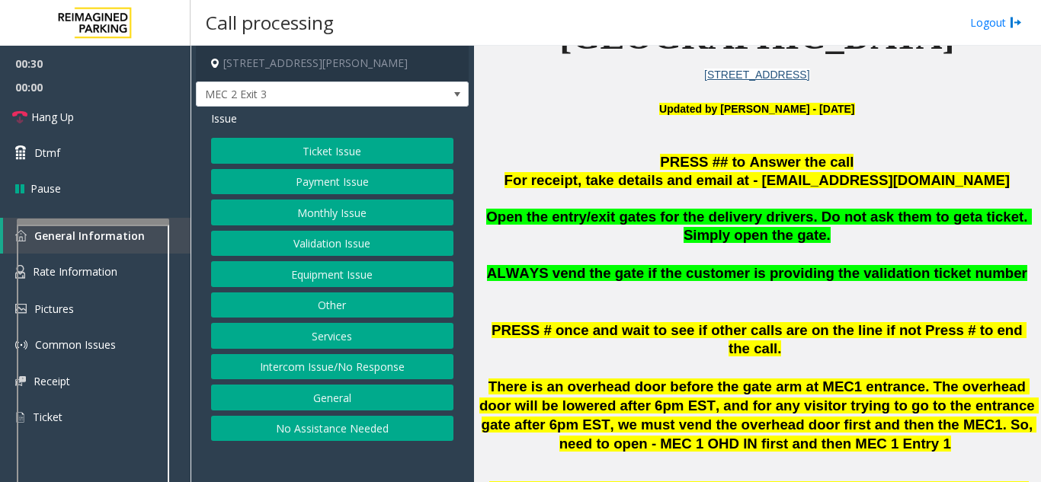
click at [302, 339] on button "Services" at bounding box center [332, 336] width 242 height 26
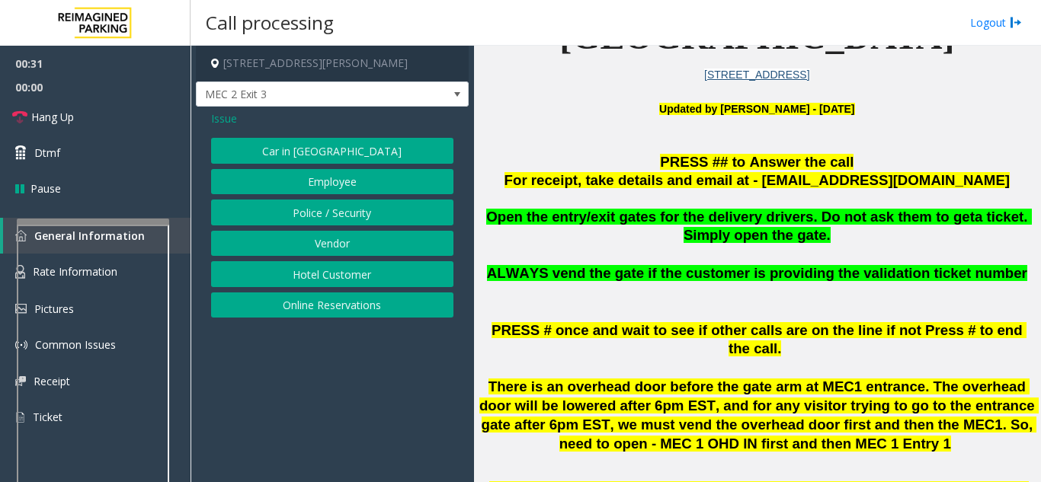
click at [335, 240] on button "Vendor" at bounding box center [332, 244] width 242 height 26
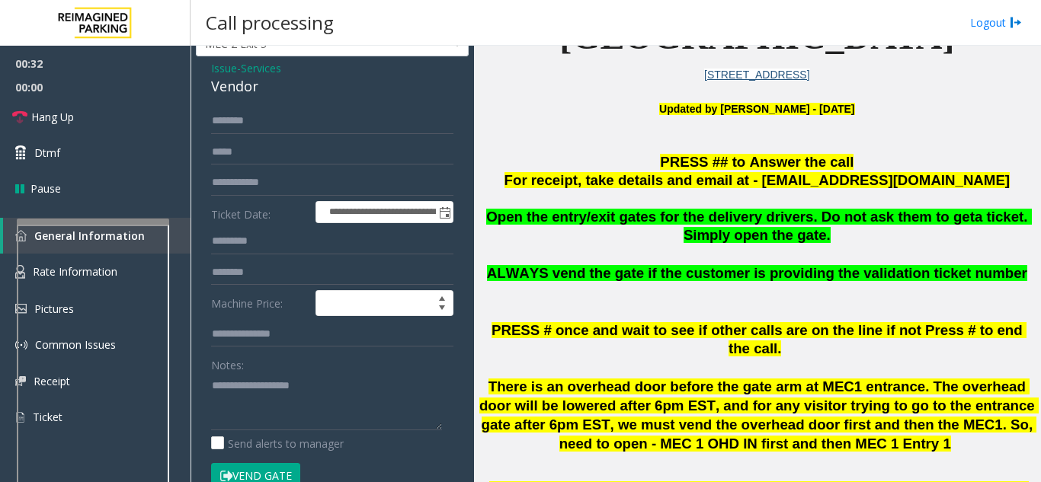
scroll to position [76, 0]
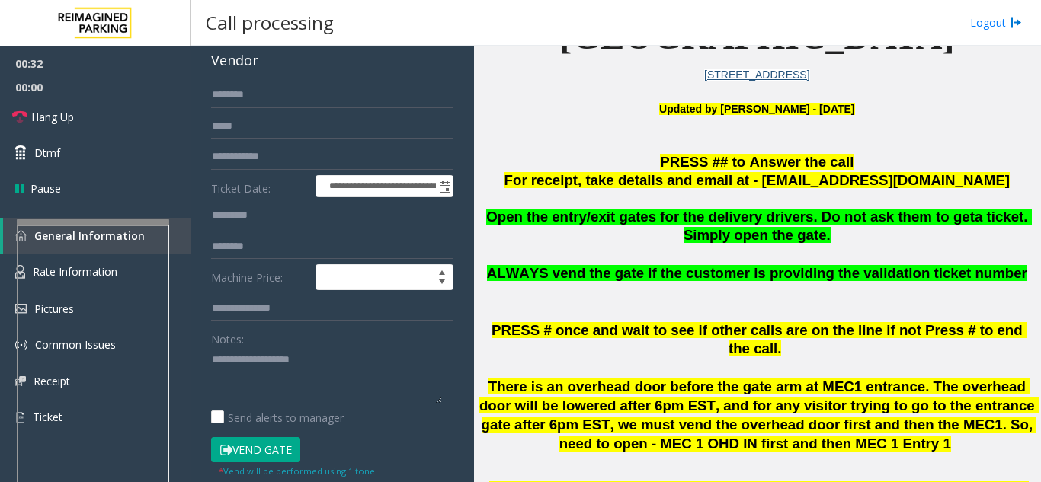
click at [268, 375] on textarea at bounding box center [326, 375] width 231 height 57
type textarea "**********"
click at [238, 104] on input "text" at bounding box center [332, 95] width 242 height 26
click at [221, 117] on input "text" at bounding box center [332, 126] width 242 height 26
click at [248, 100] on input "****" at bounding box center [332, 95] width 242 height 26
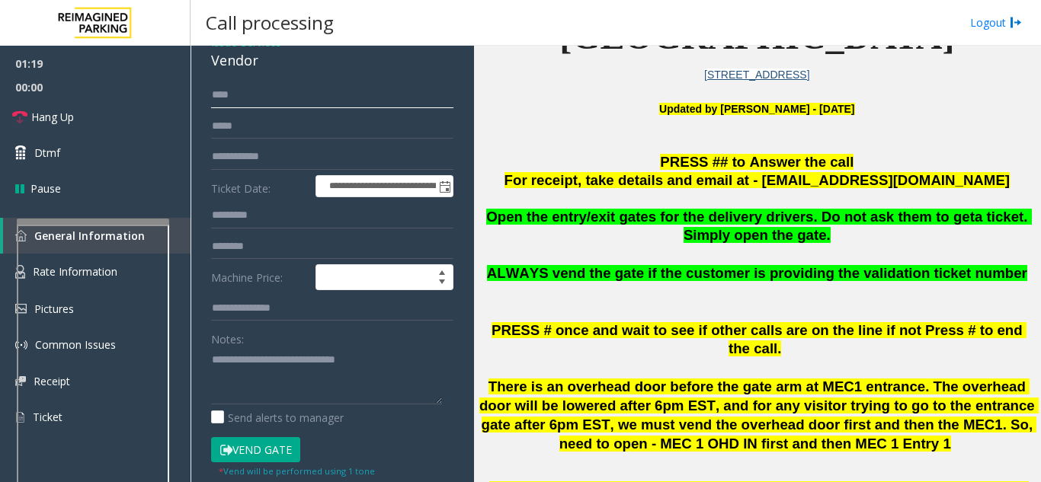
type input "****"
click at [254, 123] on input "text" at bounding box center [332, 126] width 242 height 26
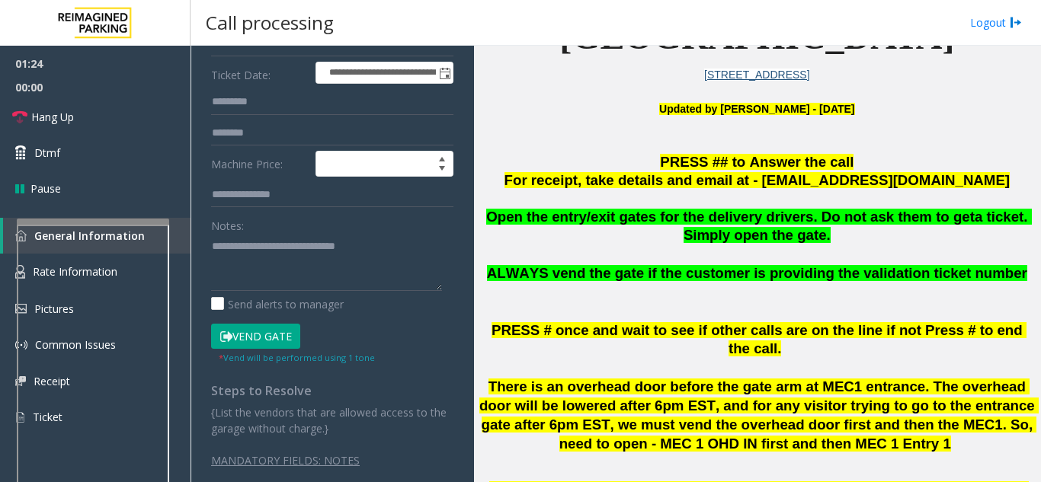
scroll to position [207, 0]
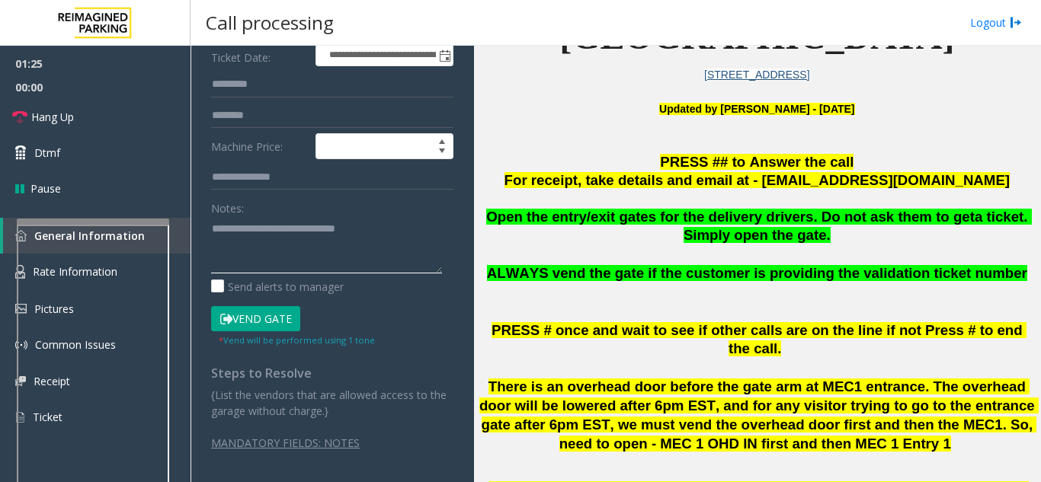
click at [374, 247] on textarea at bounding box center [326, 244] width 231 height 57
click at [346, 247] on textarea at bounding box center [326, 244] width 231 height 57
click at [260, 325] on button "Vend Gate" at bounding box center [255, 319] width 89 height 26
click at [376, 249] on textarea at bounding box center [326, 244] width 231 height 57
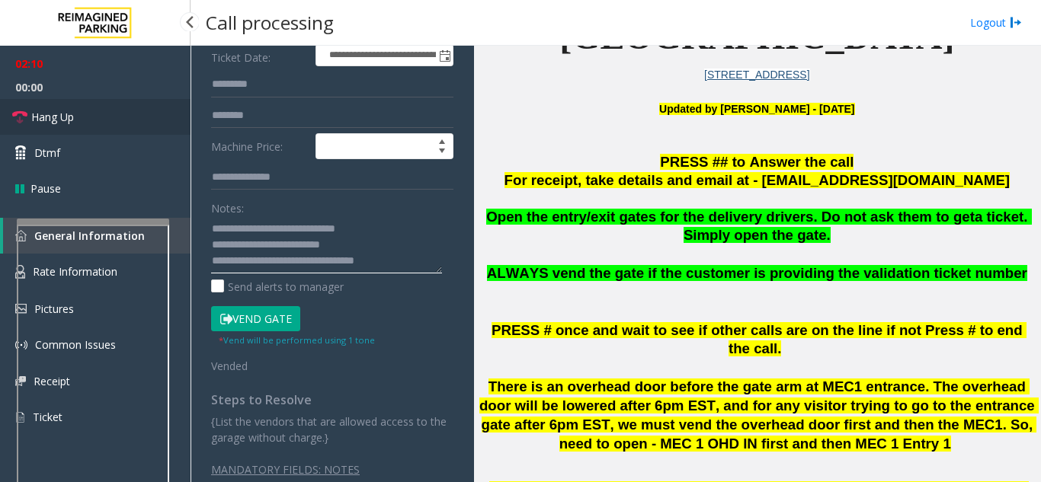
type textarea "**********"
click at [101, 113] on link "Hang Up" at bounding box center [95, 117] width 190 height 36
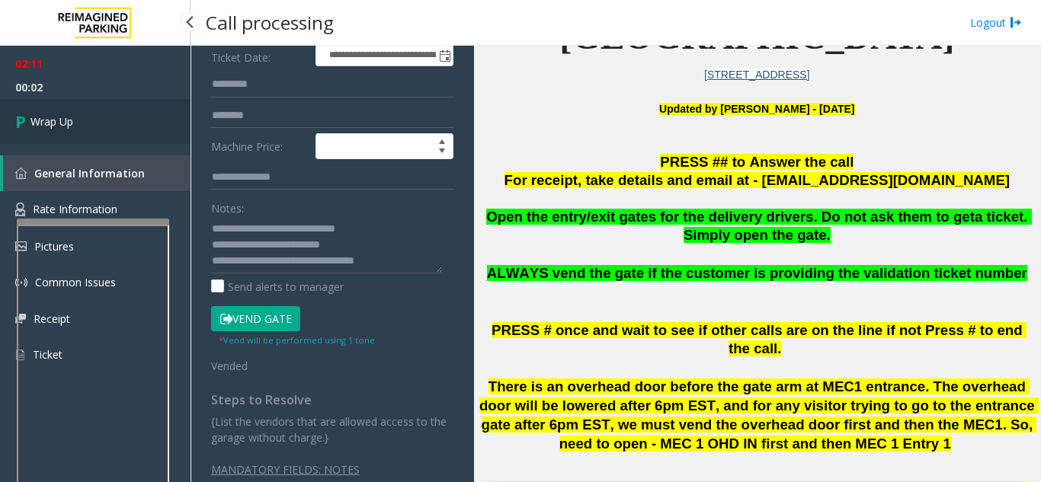
click at [127, 136] on link "Wrap Up" at bounding box center [95, 121] width 190 height 45
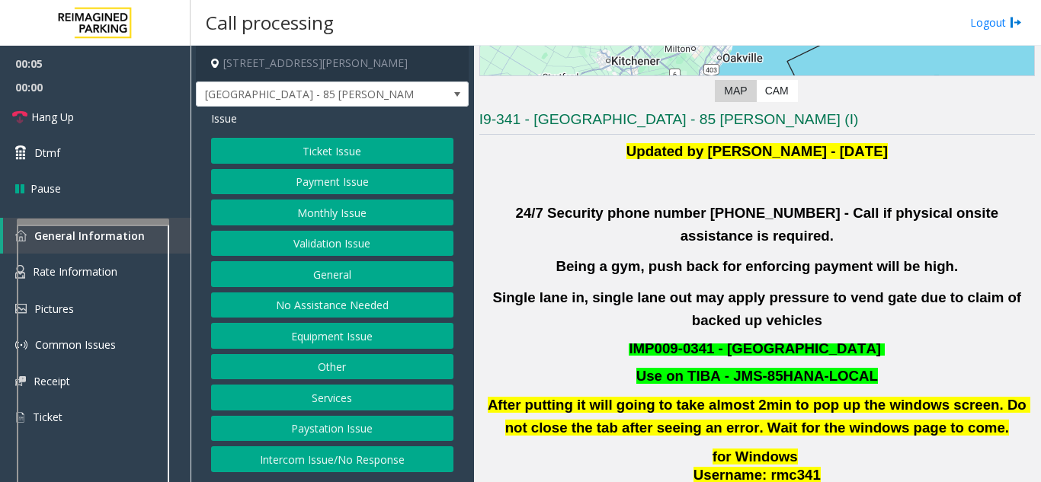
scroll to position [305, 0]
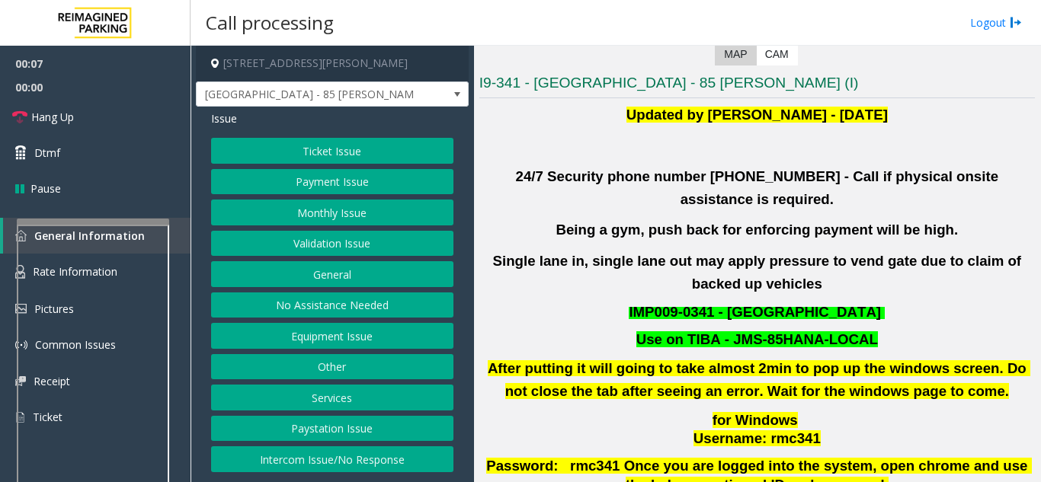
click at [339, 250] on button "Validation Issue" at bounding box center [332, 244] width 242 height 26
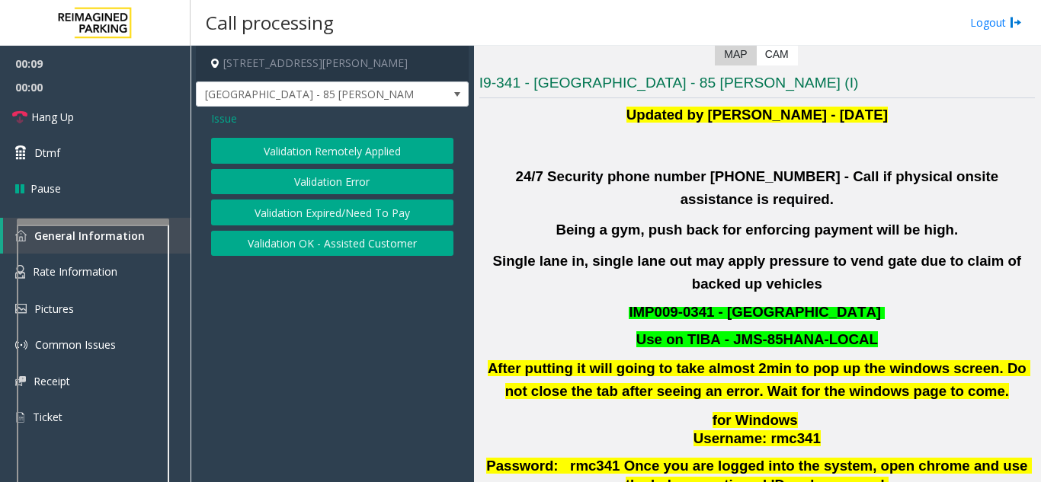
click at [323, 180] on button "Validation Error" at bounding box center [332, 182] width 242 height 26
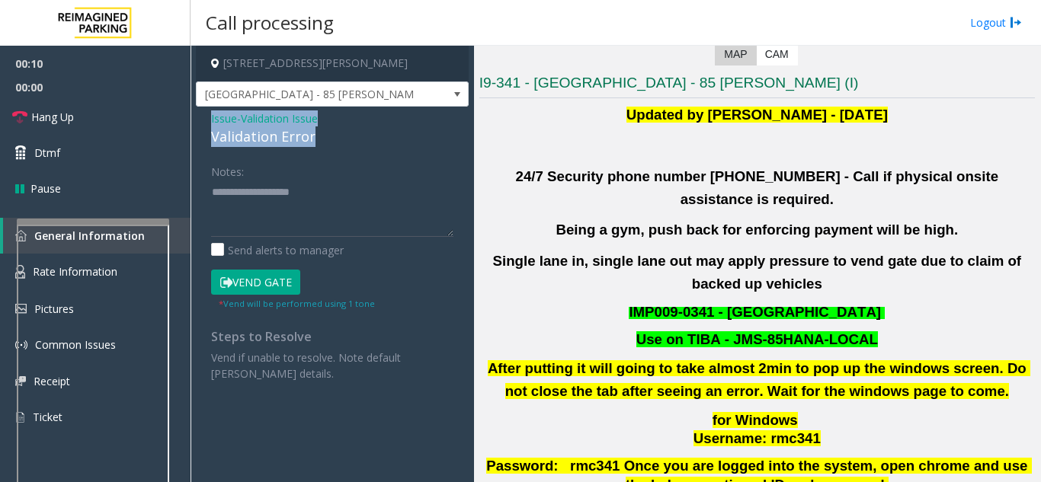
drag, startPoint x: 309, startPoint y: 137, endPoint x: 227, endPoint y: 125, distance: 82.4
click at [211, 120] on div "Issue - Validation Issue Validation Error" at bounding box center [332, 128] width 242 height 37
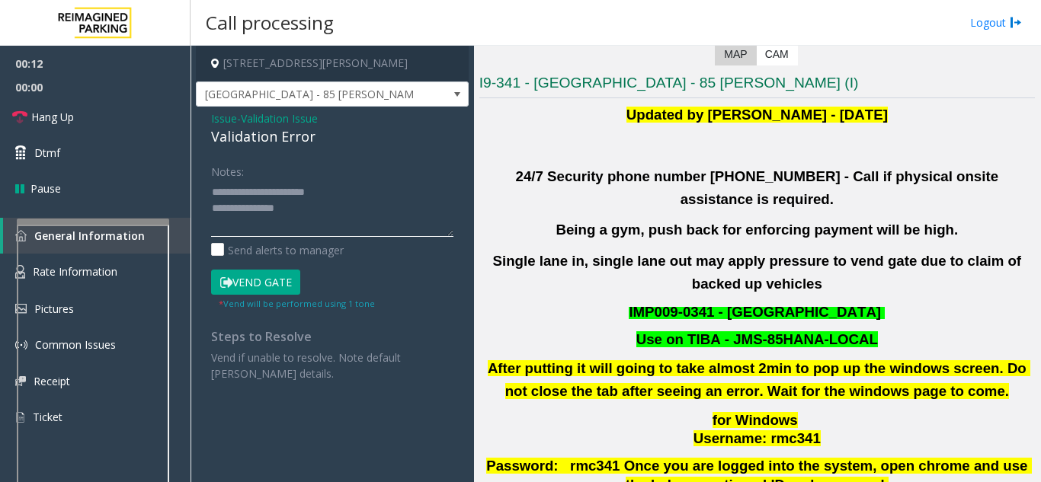
click at [312, 225] on textarea at bounding box center [332, 208] width 242 height 57
click at [278, 213] on textarea at bounding box center [332, 208] width 242 height 57
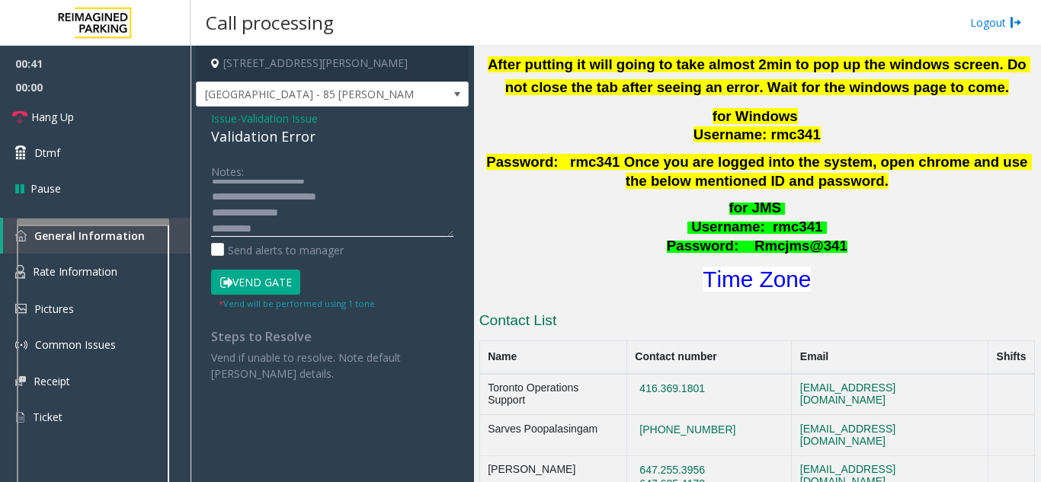
scroll to position [609, 0]
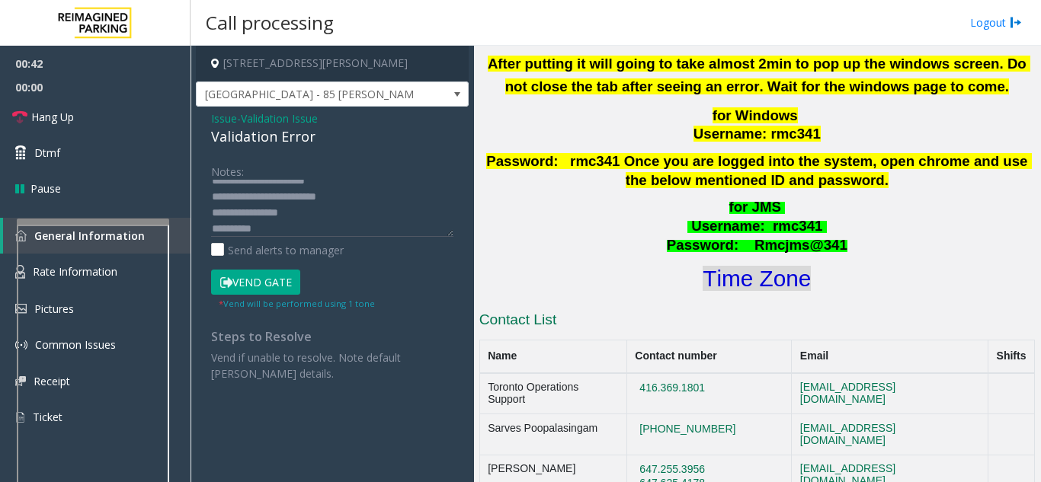
click at [751, 266] on font "Time Zone" at bounding box center [756, 278] width 108 height 25
click at [278, 229] on textarea at bounding box center [332, 208] width 242 height 57
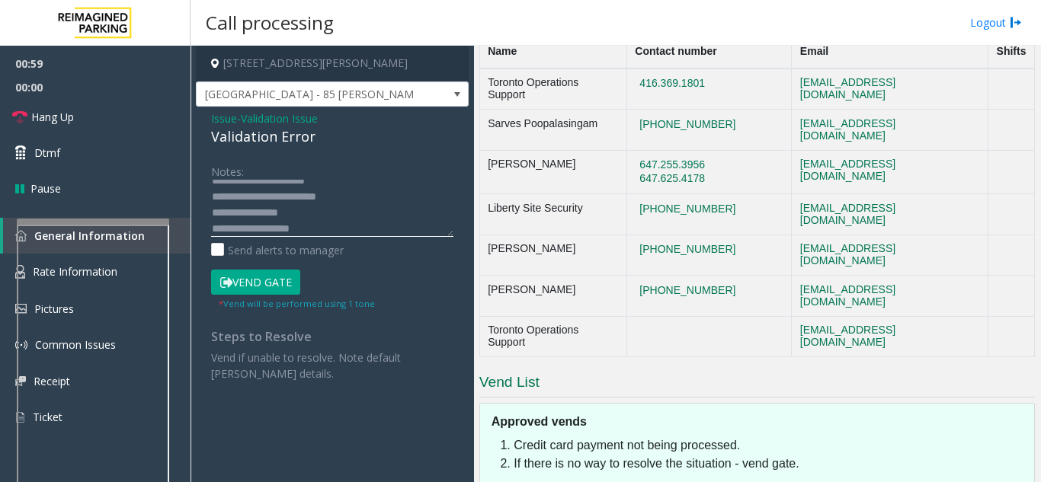
scroll to position [27, 0]
click at [268, 288] on button "Vend Gate" at bounding box center [255, 283] width 89 height 26
click at [325, 228] on textarea at bounding box center [332, 208] width 242 height 57
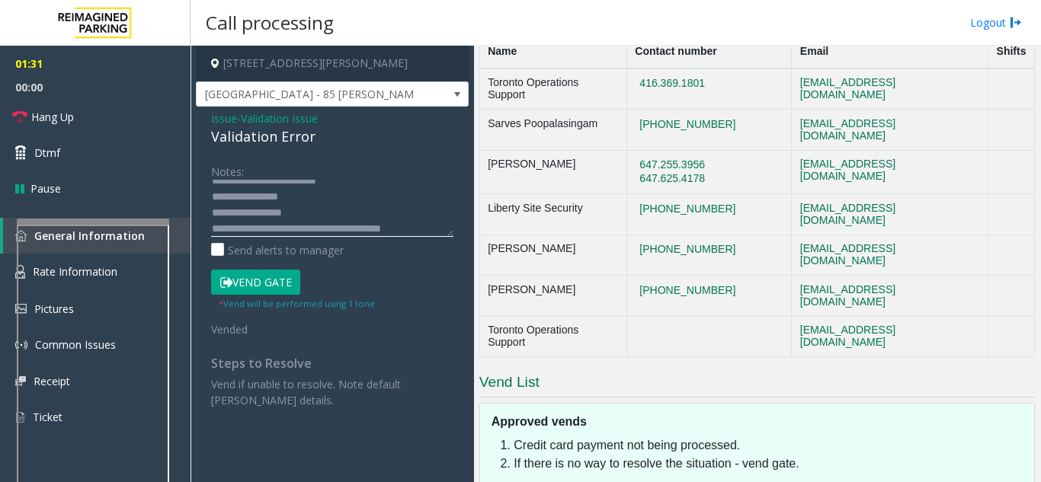
click at [427, 230] on textarea at bounding box center [332, 208] width 242 height 57
click at [94, 122] on link "Hang Up" at bounding box center [95, 117] width 190 height 36
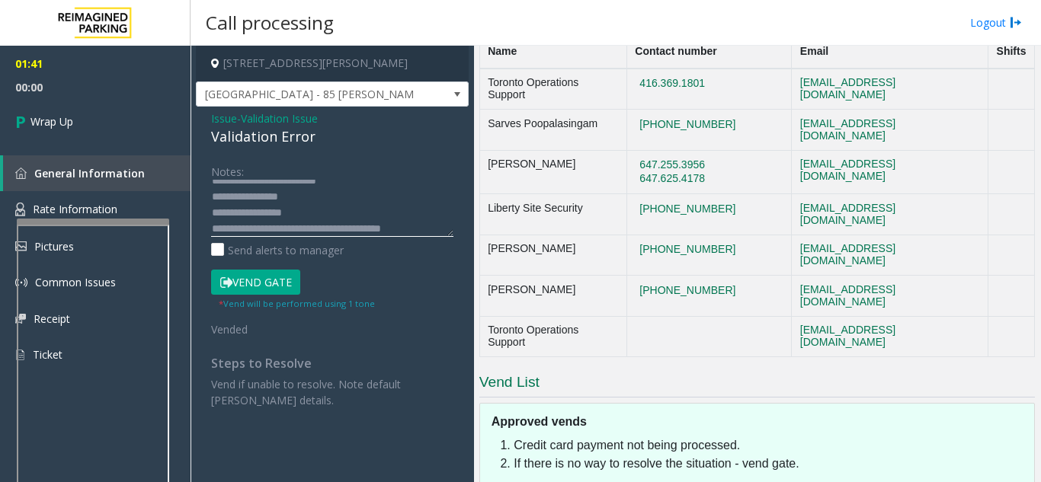
click at [431, 229] on textarea at bounding box center [332, 208] width 242 height 57
type textarea "**********"
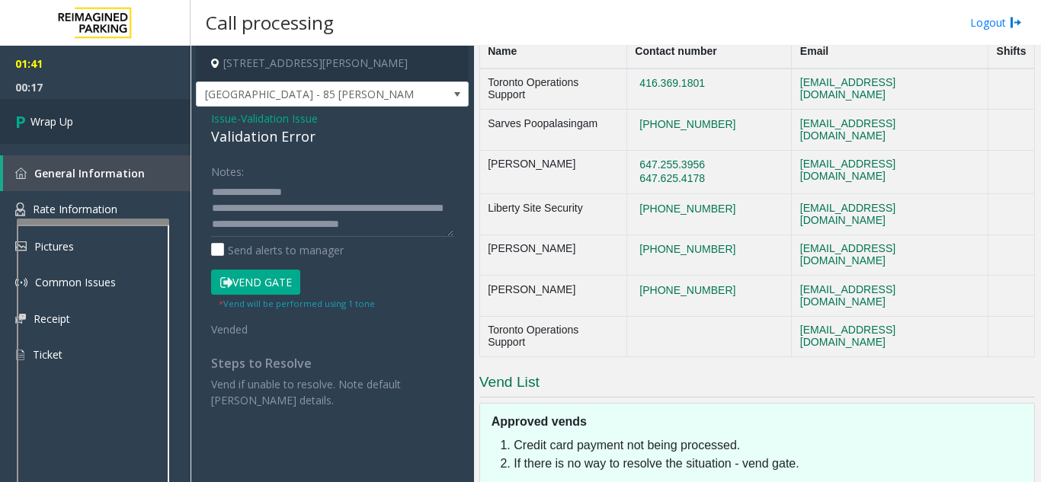
drag, startPoint x: 347, startPoint y: 219, endPoint x: 130, endPoint y: 121, distance: 238.3
click at [130, 121] on link "Wrap Up" at bounding box center [95, 121] width 190 height 45
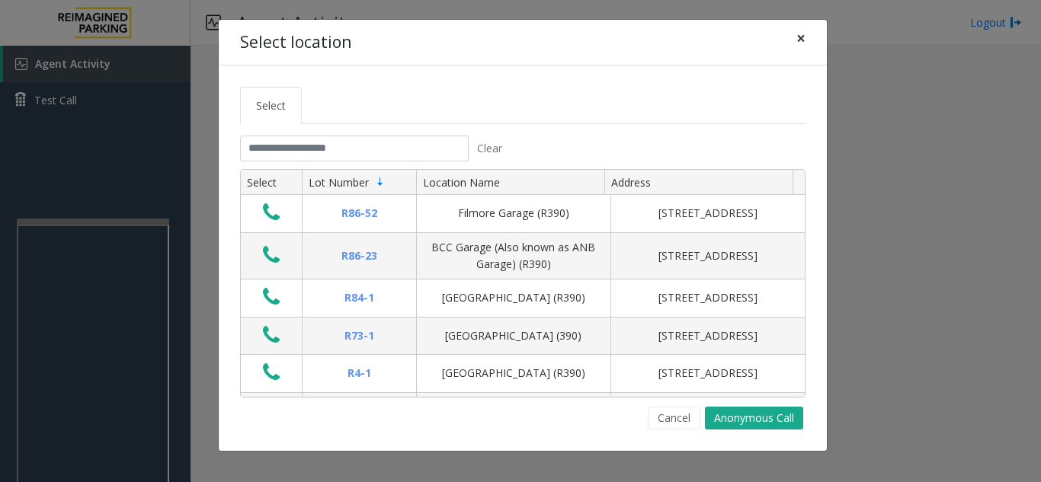
click at [801, 40] on span "×" at bounding box center [800, 37] width 9 height 21
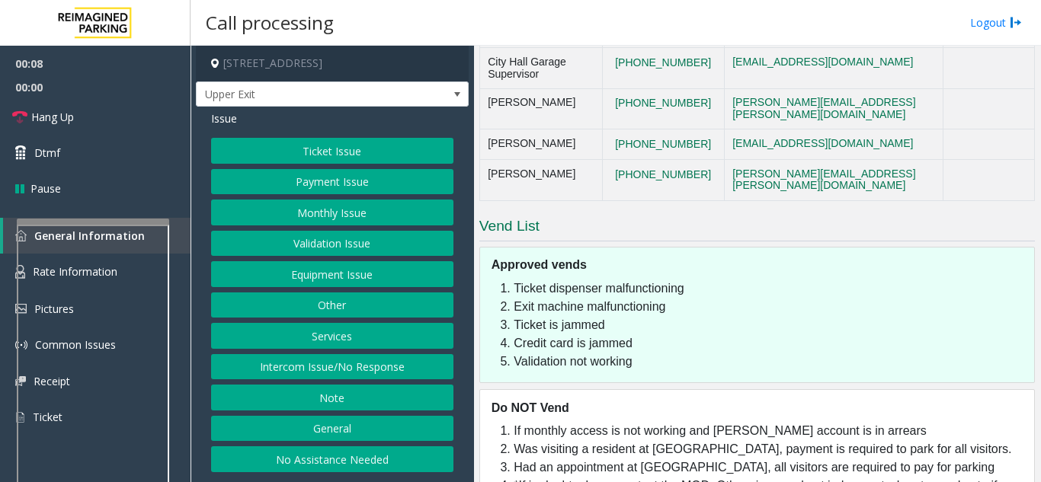
scroll to position [1602, 0]
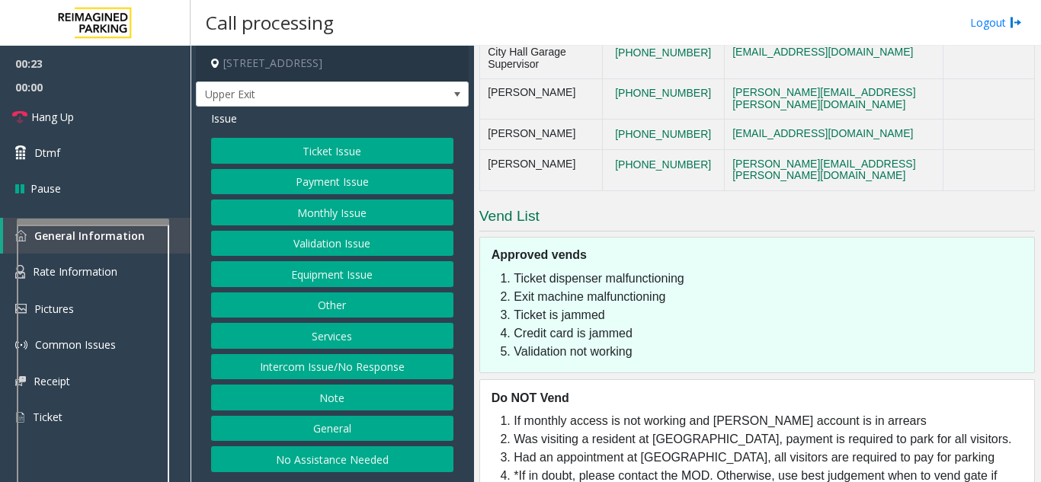
click at [317, 241] on button "Validation Issue" at bounding box center [332, 244] width 242 height 26
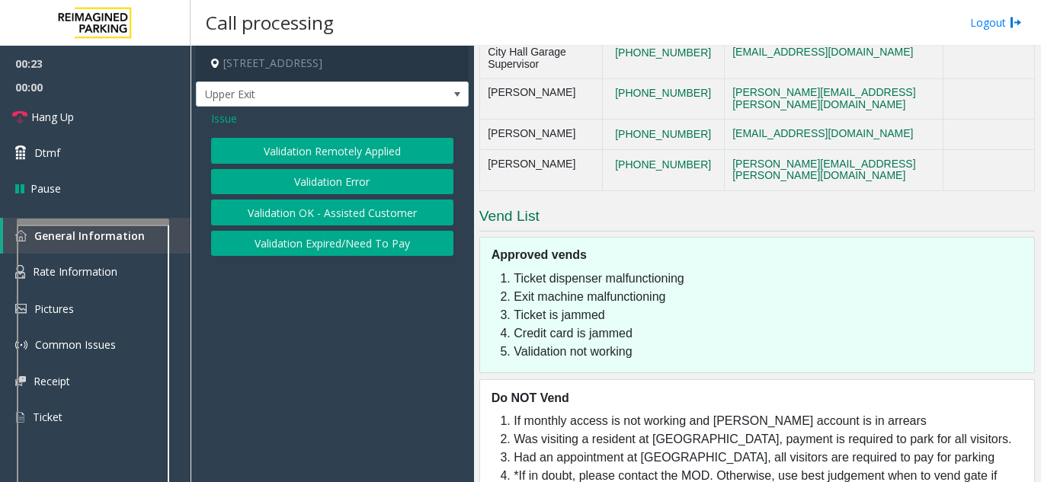
click at [324, 177] on button "Validation Error" at bounding box center [332, 182] width 242 height 26
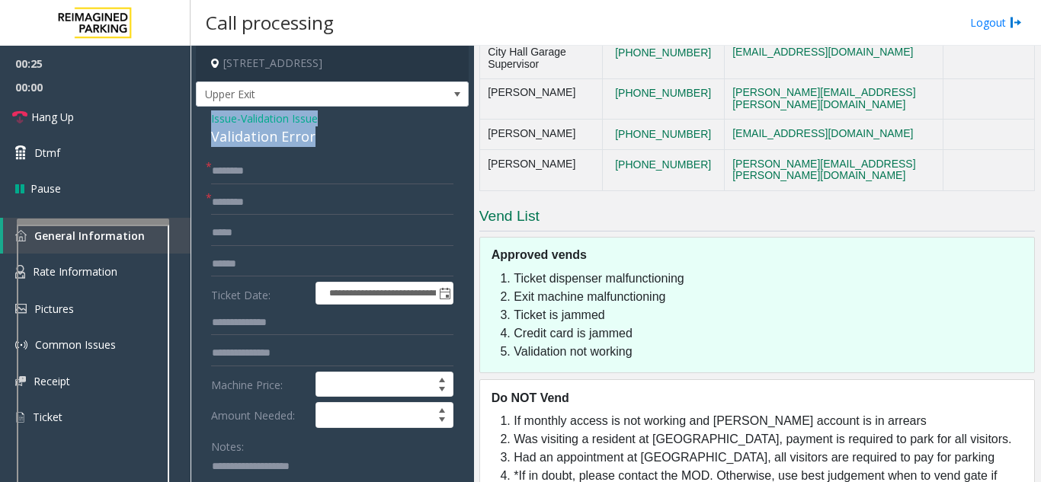
drag, startPoint x: 321, startPoint y: 143, endPoint x: 203, endPoint y: 117, distance: 121.8
copy div "Issue - Validation Issue Validation Error"
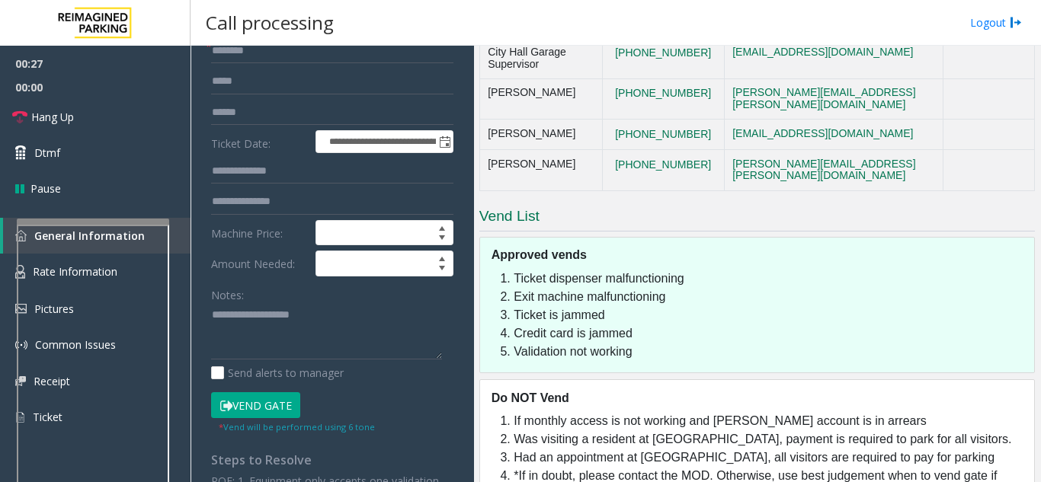
scroll to position [152, 0]
click at [233, 316] on textarea at bounding box center [326, 330] width 231 height 57
paste textarea "**********"
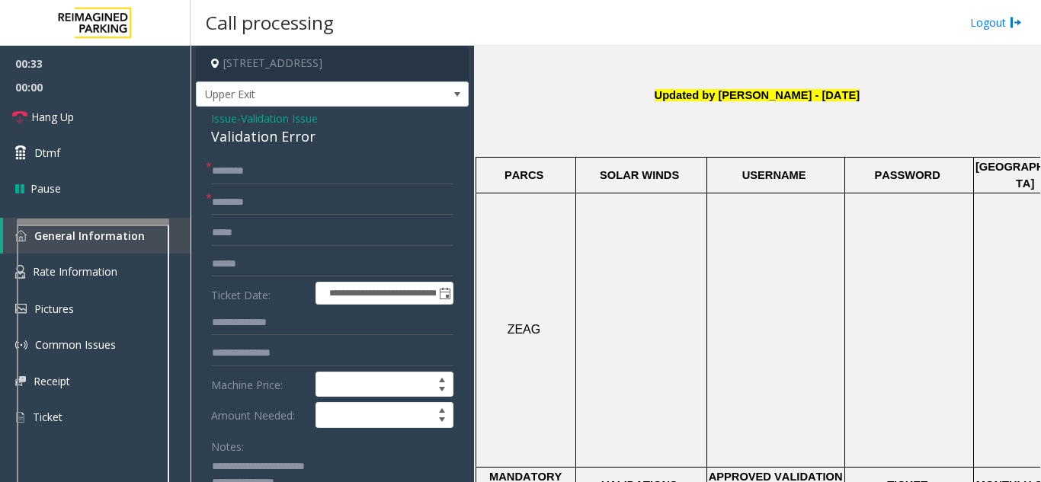
scroll to position [383, 0]
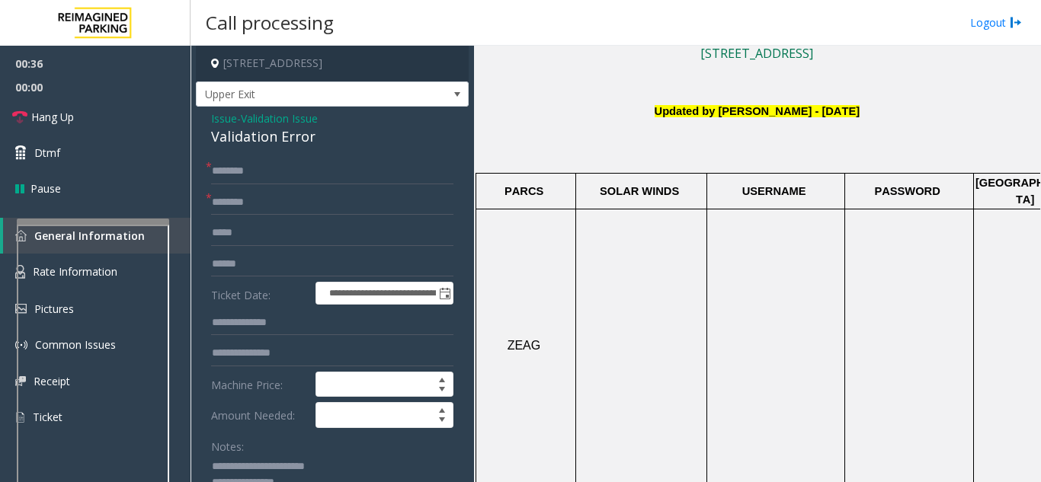
type textarea "**********"
click at [258, 172] on input "text" at bounding box center [332, 171] width 242 height 26
type input "**"
click at [222, 202] on input "text" at bounding box center [332, 203] width 242 height 26
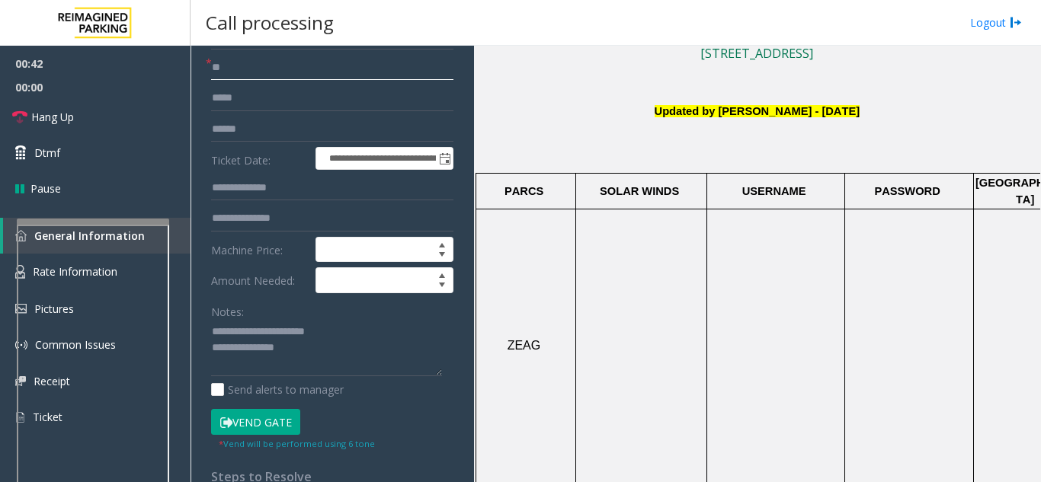
scroll to position [152, 0]
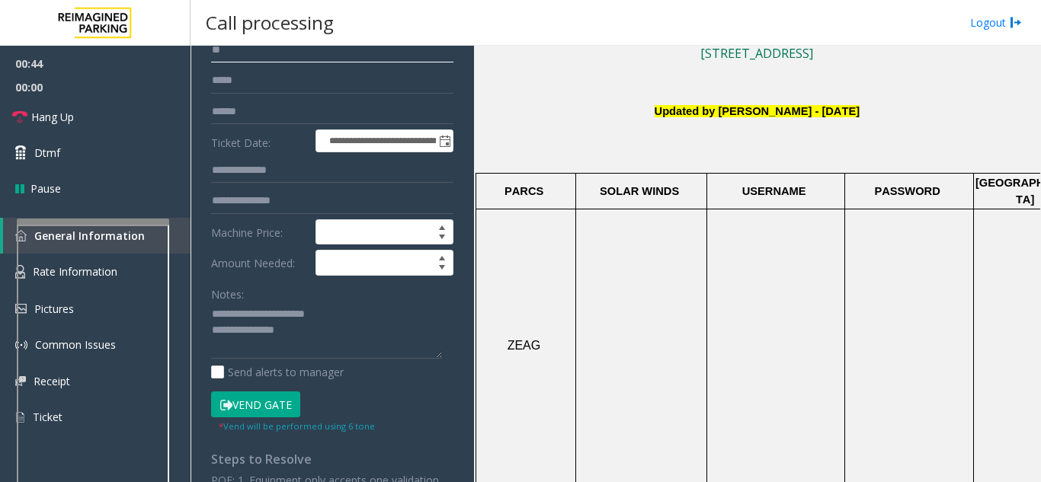
type input "**"
click at [310, 339] on textarea at bounding box center [326, 330] width 231 height 57
click at [116, 125] on link "Hang Up" at bounding box center [95, 117] width 190 height 36
click at [328, 334] on textarea at bounding box center [326, 330] width 231 height 57
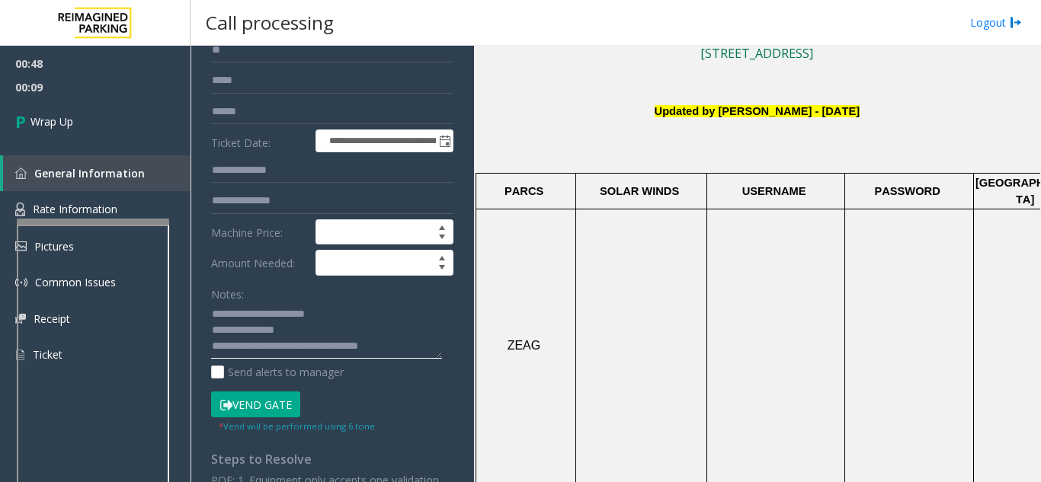
drag, startPoint x: 363, startPoint y: 356, endPoint x: 350, endPoint y: 347, distance: 15.9
click at [350, 347] on textarea at bounding box center [326, 330] width 231 height 57
type textarea "**********"
click at [133, 125] on link "Wrap Up" at bounding box center [95, 121] width 190 height 45
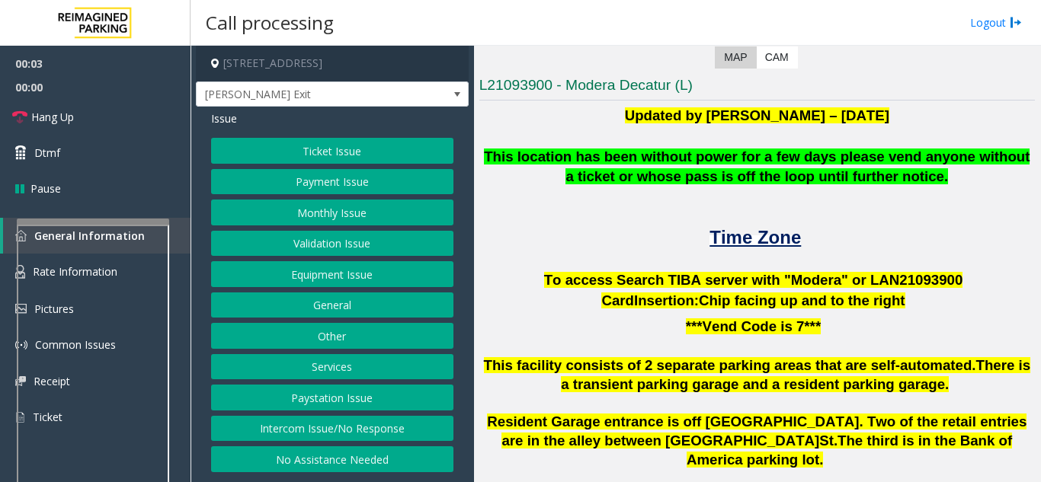
scroll to position [305, 0]
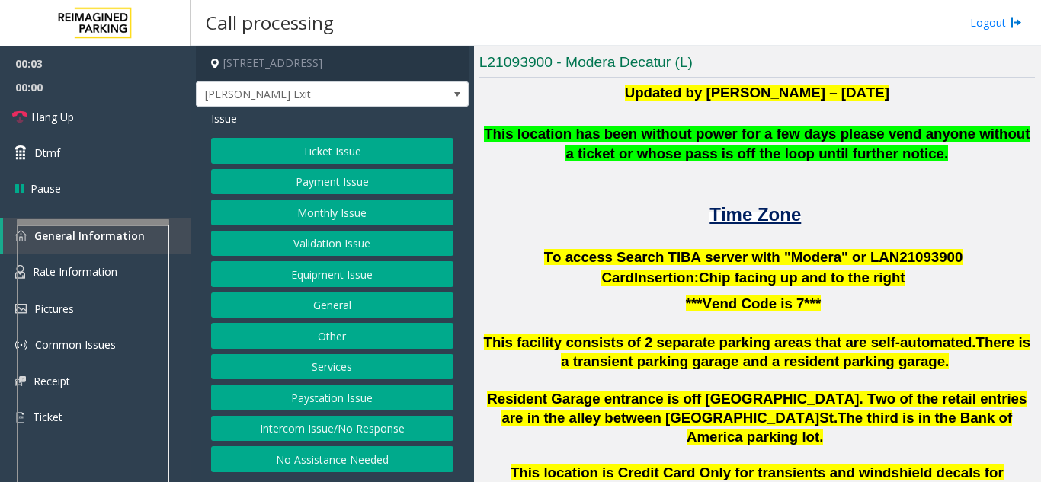
click at [885, 254] on span "To access Search TIBA server with "Modera" or LAN21093" at bounding box center [741, 257] width 395 height 16
copy p "LAN21093 900"
click at [298, 430] on button "Intercom Issue/No Response" at bounding box center [332, 429] width 242 height 26
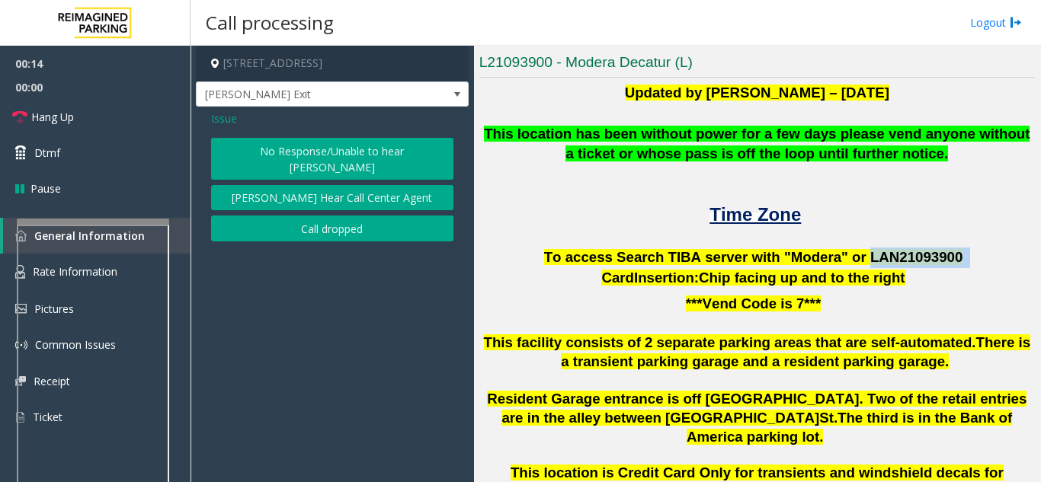
click at [283, 155] on button "No Response/Unable to hear [PERSON_NAME]" at bounding box center [332, 159] width 242 height 42
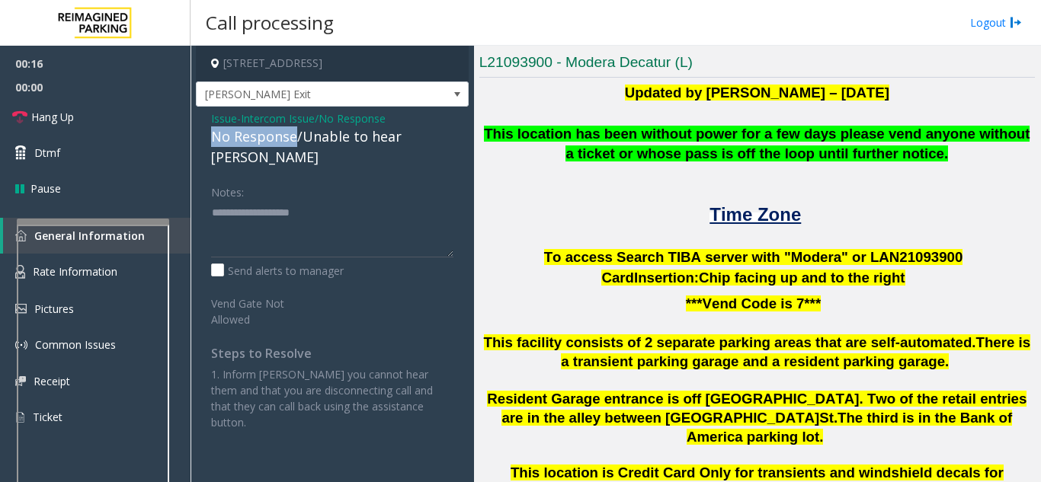
drag, startPoint x: 295, startPoint y: 139, endPoint x: 201, endPoint y: 139, distance: 93.7
click at [201, 139] on div "Issue - Intercom Issue/No Response No Response/Unable to hear [PERSON_NAME] Not…" at bounding box center [332, 276] width 273 height 339
click at [312, 200] on textarea at bounding box center [332, 228] width 242 height 57
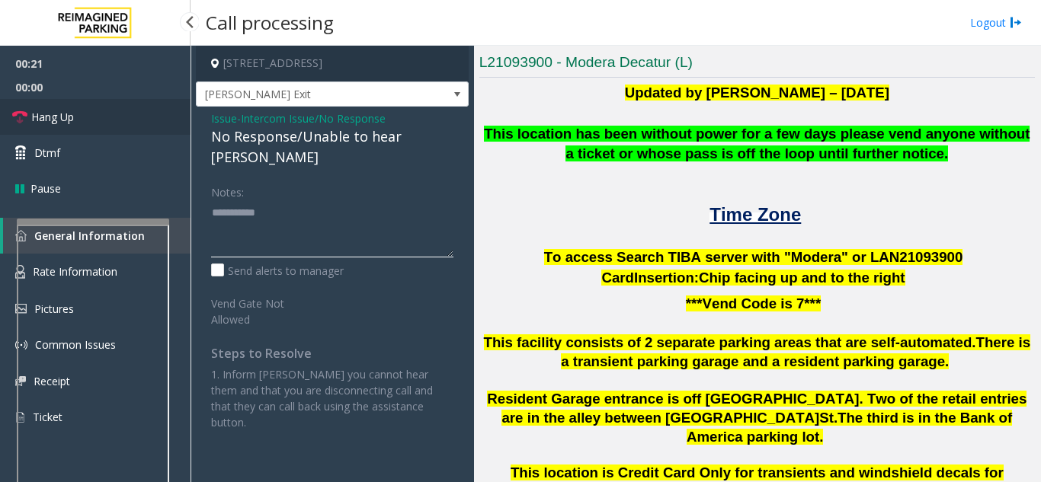
type textarea "**********"
click at [75, 112] on link "Hang Up" at bounding box center [95, 117] width 190 height 36
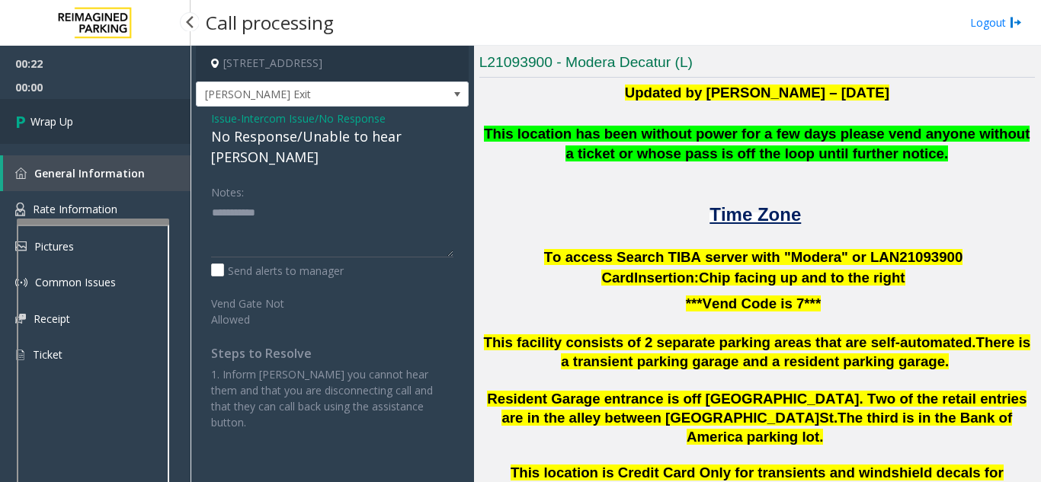
click at [75, 112] on link "Wrap Up" at bounding box center [95, 121] width 190 height 45
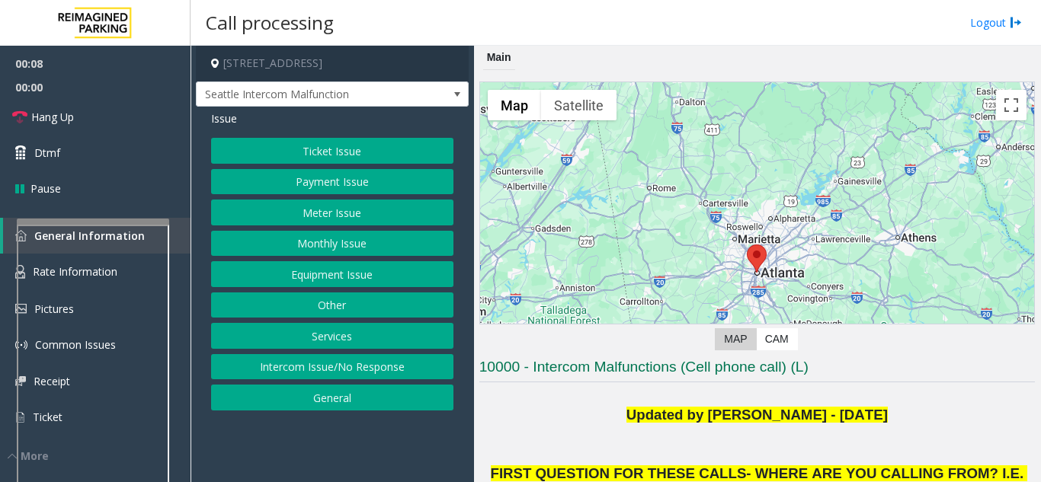
scroll to position [76, 0]
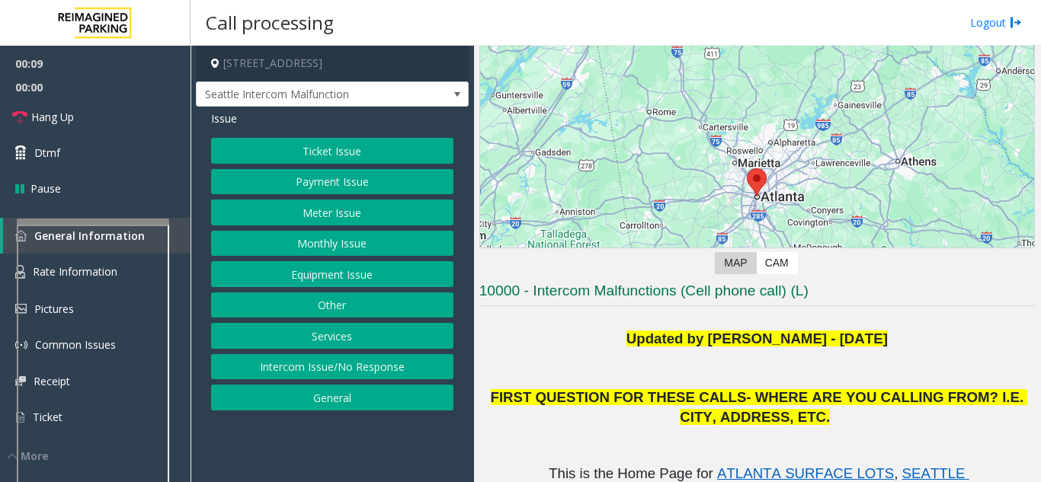
click at [356, 188] on button "Payment Issue" at bounding box center [332, 182] width 242 height 26
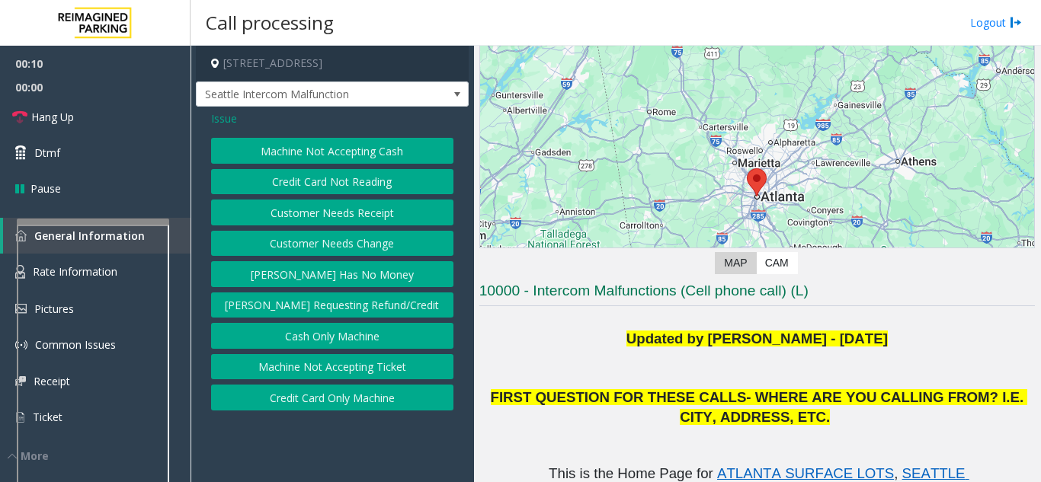
click at [357, 186] on button "Credit Card Not Reading" at bounding box center [332, 182] width 242 height 26
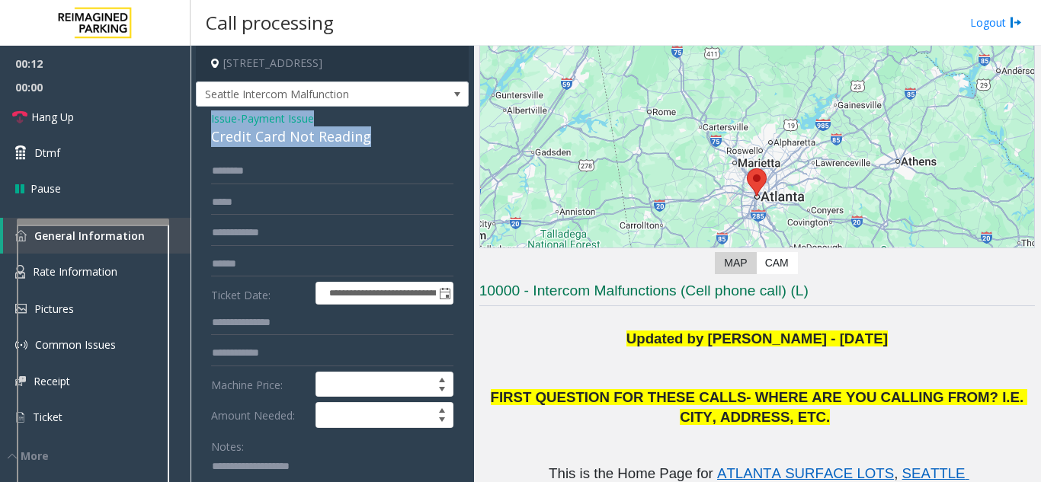
drag, startPoint x: 379, startPoint y: 147, endPoint x: 204, endPoint y: 127, distance: 176.3
click at [204, 127] on div "**********" at bounding box center [332, 477] width 273 height 741
copy div "Issue - Payment Issue Credit Card Not Reading"
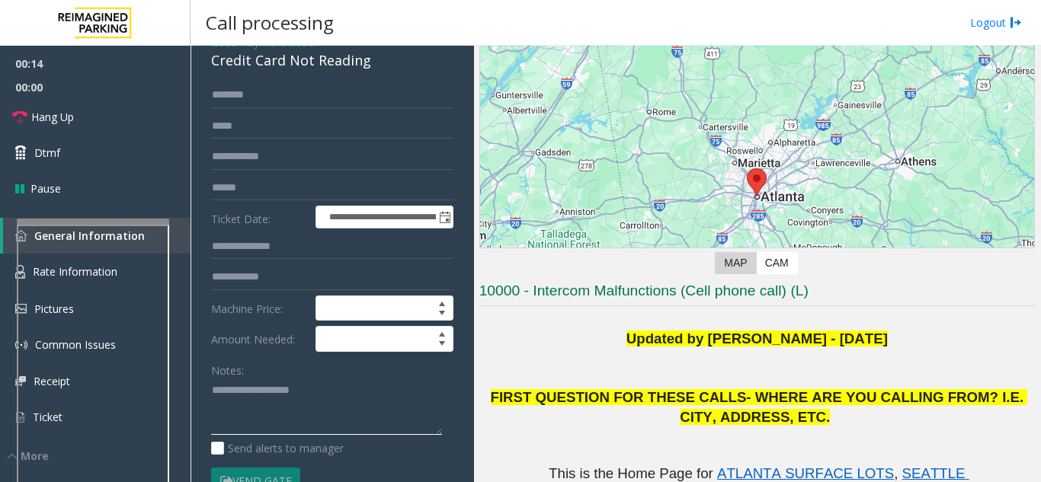
click at [226, 406] on textarea at bounding box center [326, 407] width 231 height 57
paste textarea "**********"
click at [350, 427] on textarea at bounding box center [326, 407] width 231 height 57
click at [355, 424] on textarea at bounding box center [326, 407] width 231 height 57
paste textarea "**********"
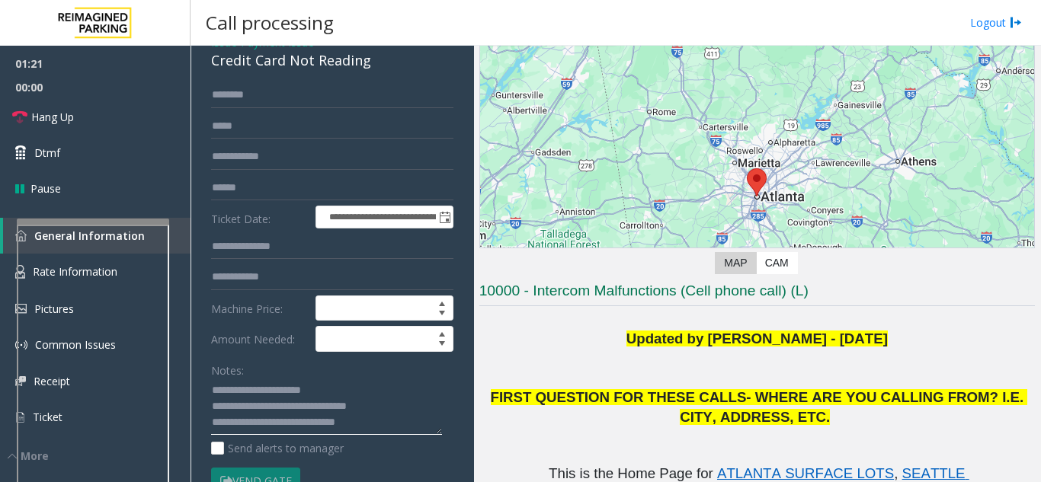
scroll to position [152, 0]
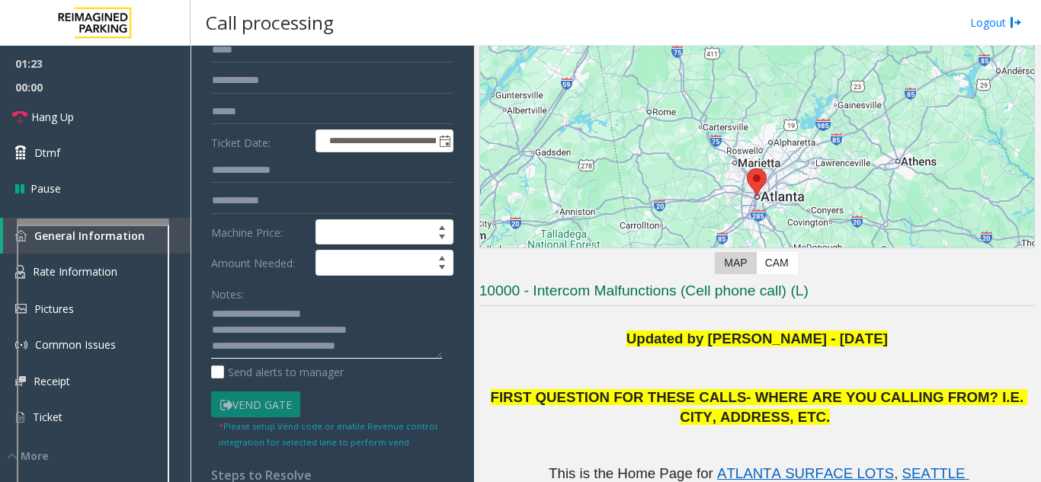
drag, startPoint x: 274, startPoint y: 360, endPoint x: 404, endPoint y: 359, distance: 130.3
click at [404, 359] on textarea at bounding box center [326, 330] width 231 height 57
click at [358, 360] on textarea at bounding box center [326, 330] width 231 height 57
click at [424, 360] on textarea at bounding box center [326, 330] width 231 height 57
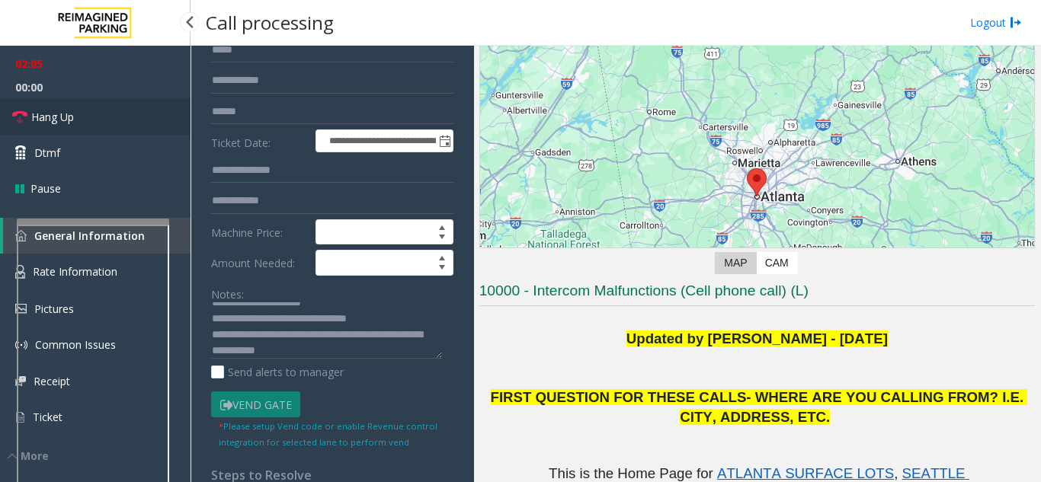
click at [142, 121] on link "Hang Up" at bounding box center [95, 117] width 190 height 36
click at [311, 360] on textarea at bounding box center [326, 330] width 231 height 57
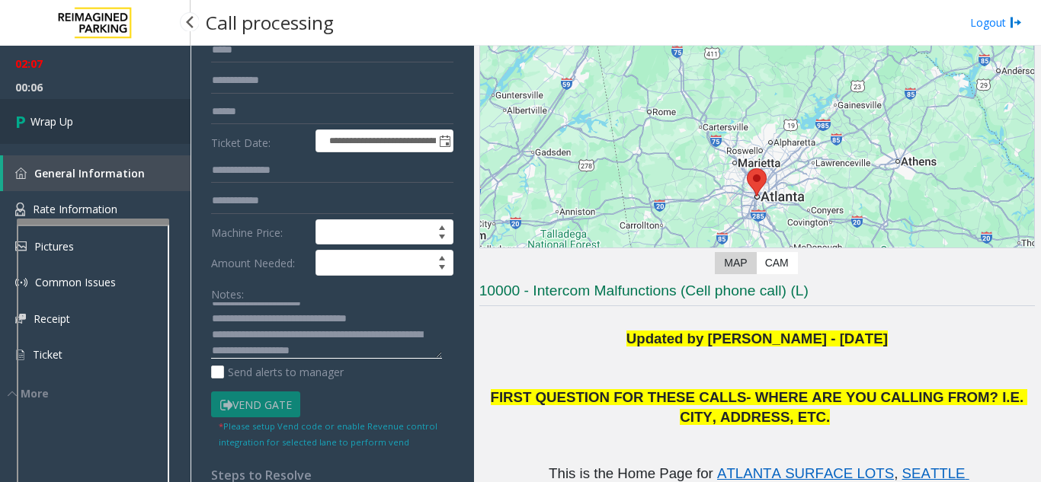
type textarea "**********"
click at [140, 127] on link "Wrap Up" at bounding box center [95, 121] width 190 height 45
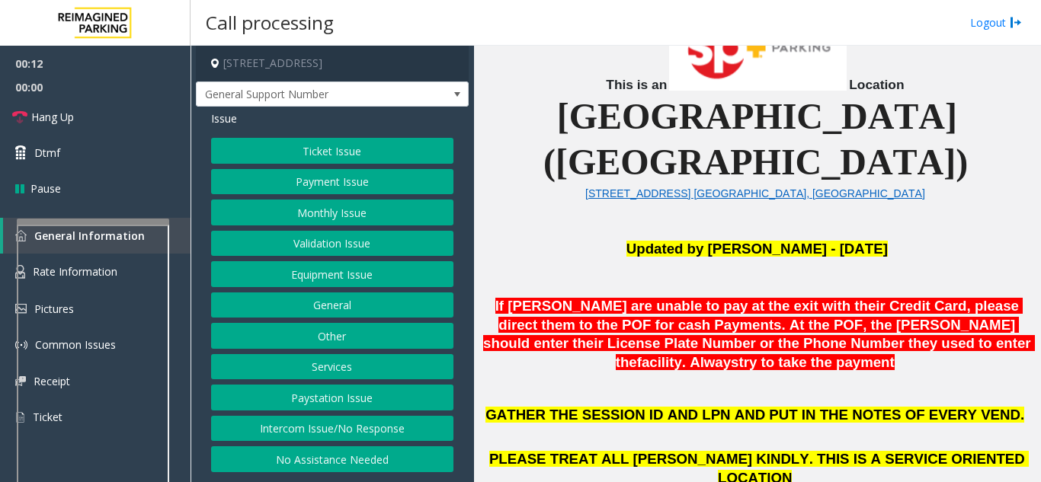
scroll to position [381, 0]
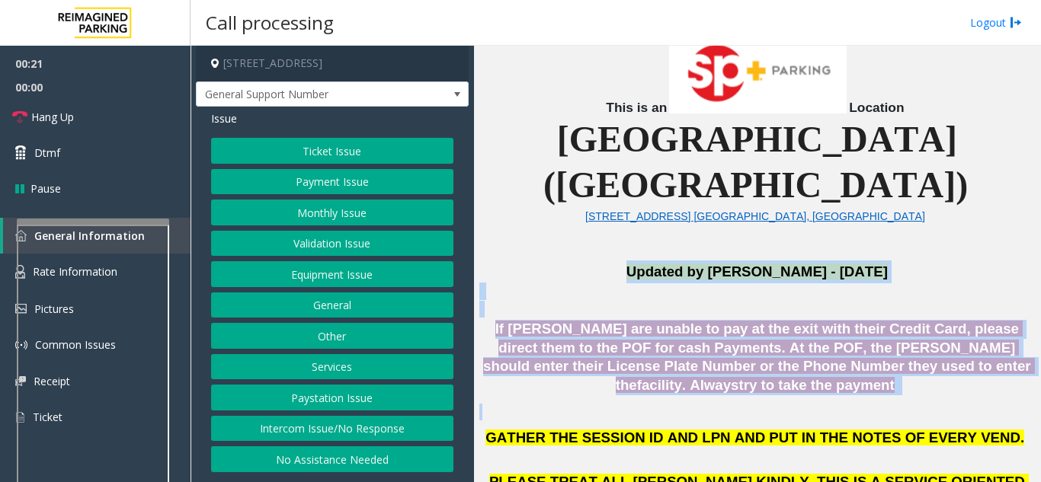
drag, startPoint x: 615, startPoint y: 227, endPoint x: 860, endPoint y: 348, distance: 272.9
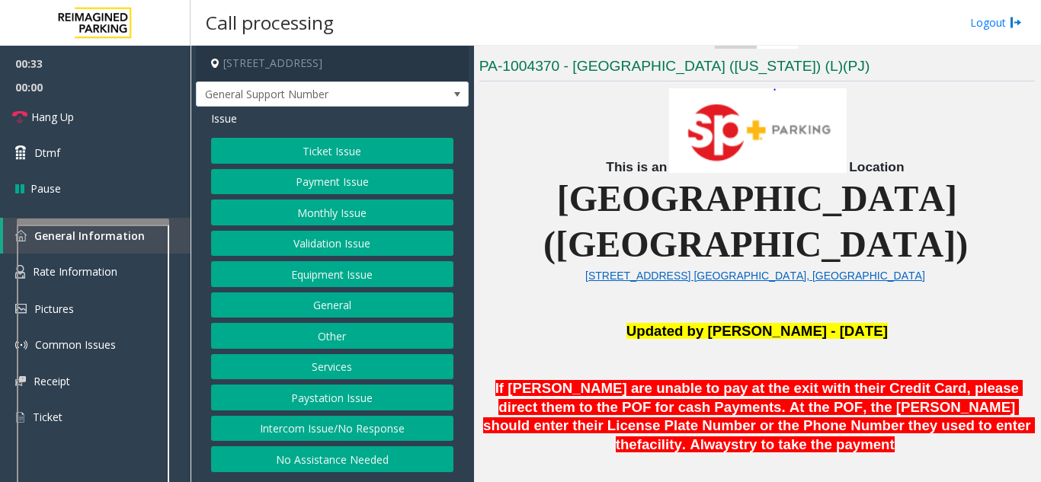
scroll to position [305, 0]
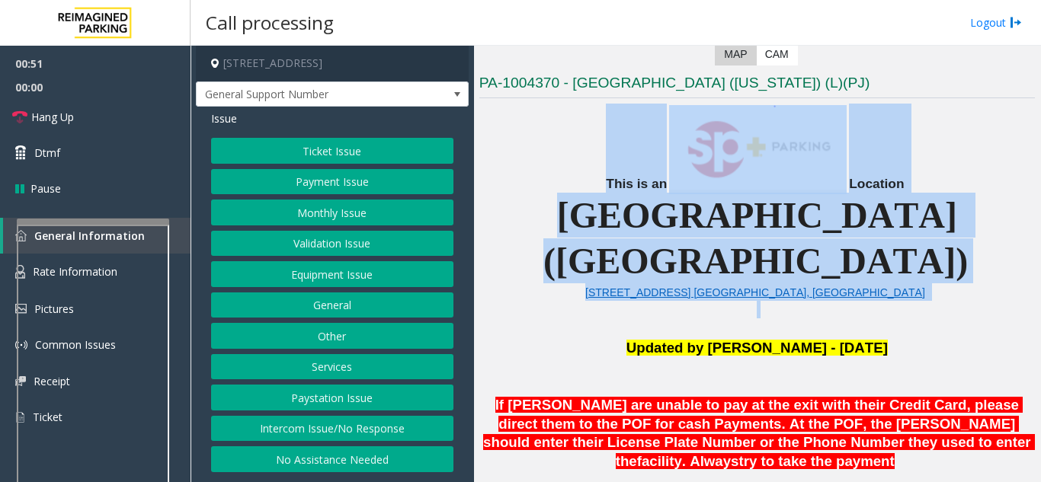
drag, startPoint x: 565, startPoint y: 173, endPoint x: 617, endPoint y: 299, distance: 136.6
click at [616, 337] on p "Updated by Pranav Babbar - 13th Jan'25" at bounding box center [756, 348] width 555 height 23
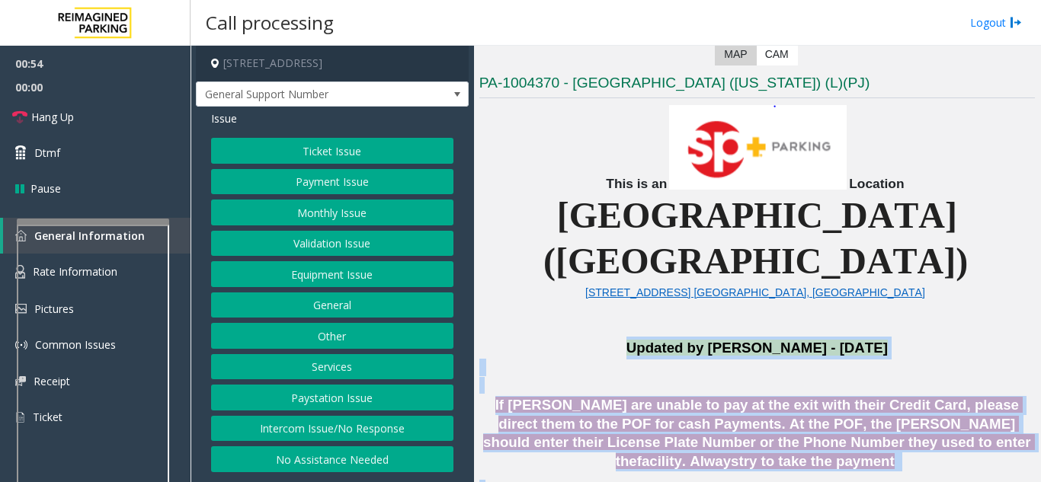
drag, startPoint x: 615, startPoint y: 303, endPoint x: 965, endPoint y: 454, distance: 380.8
click at [868, 480] on p at bounding box center [756, 488] width 555 height 17
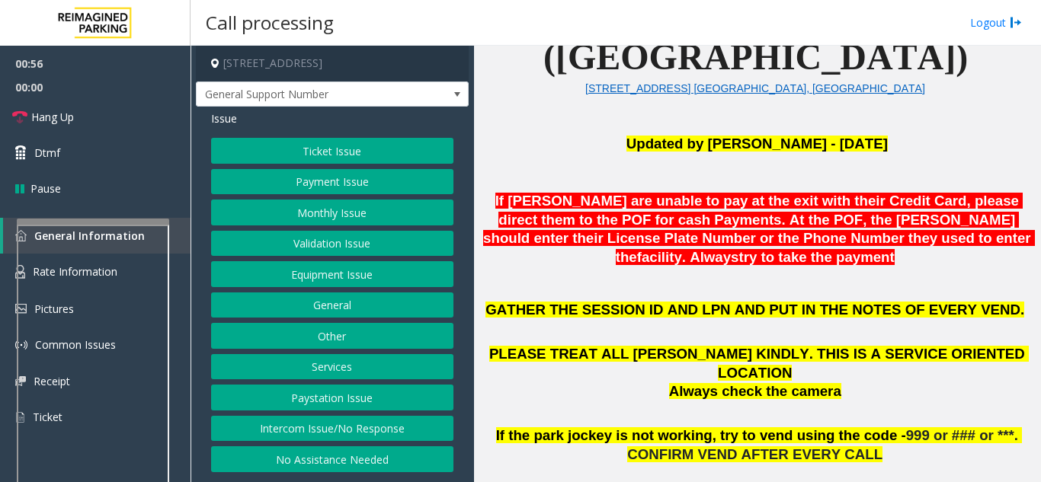
scroll to position [533, 0]
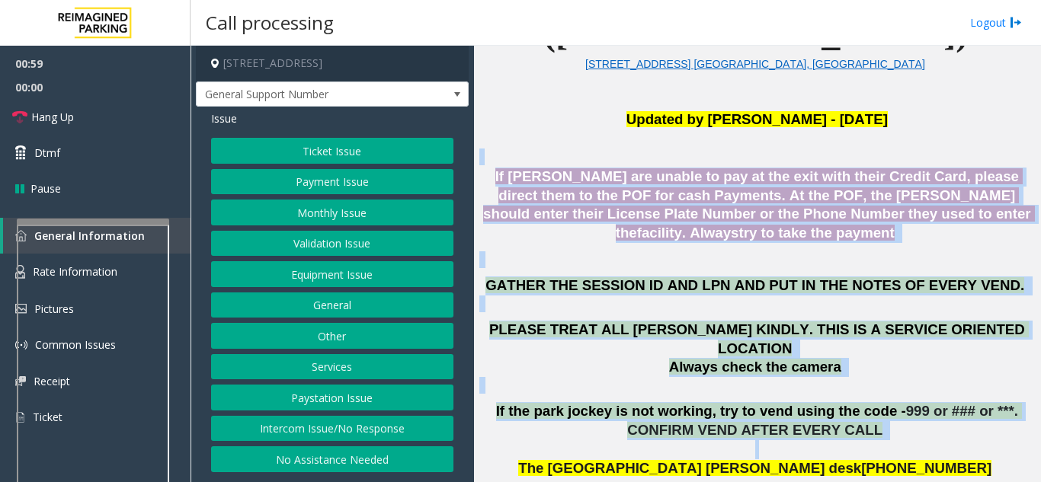
drag, startPoint x: 859, startPoint y: 356, endPoint x: 480, endPoint y: 103, distance: 455.9
click at [509, 130] on p at bounding box center [756, 147] width 555 height 35
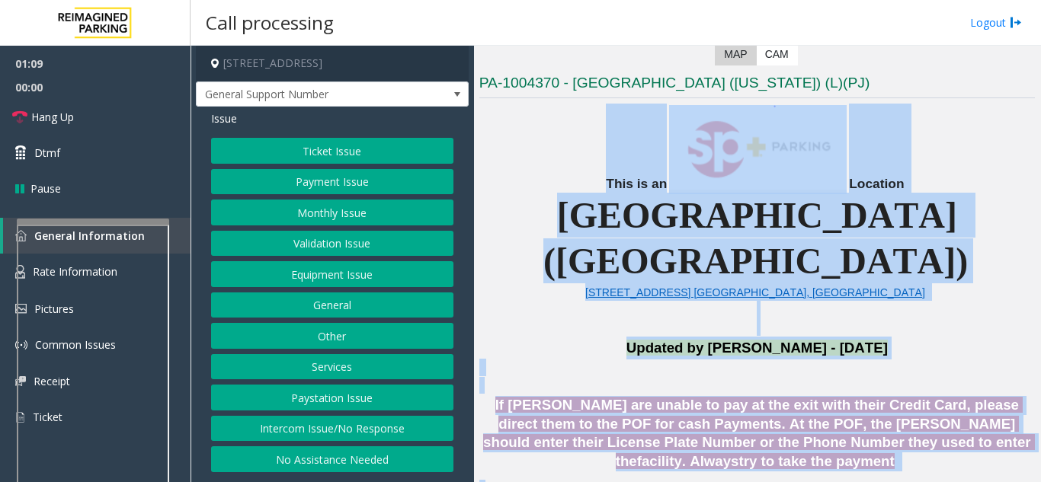
scroll to position [331, 0]
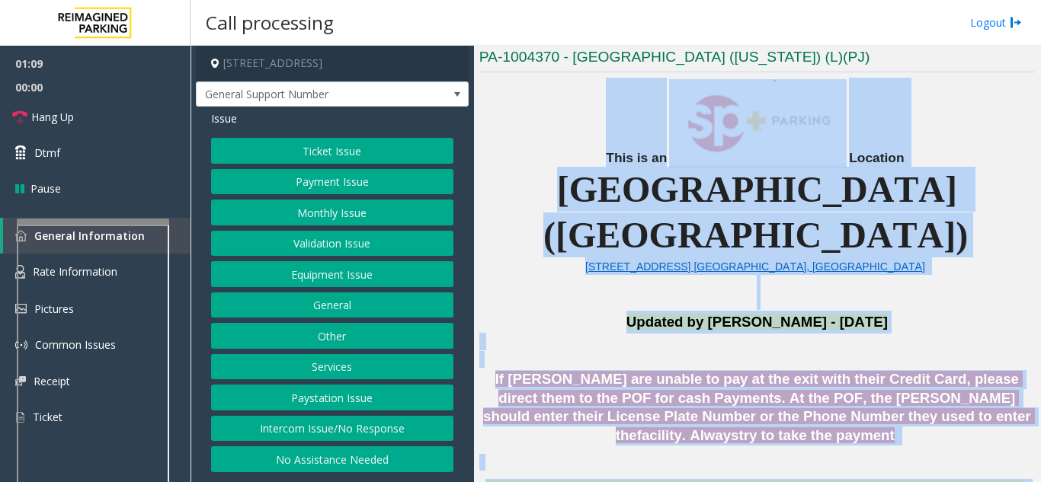
drag, startPoint x: 592, startPoint y: 184, endPoint x: 913, endPoint y: 450, distance: 417.6
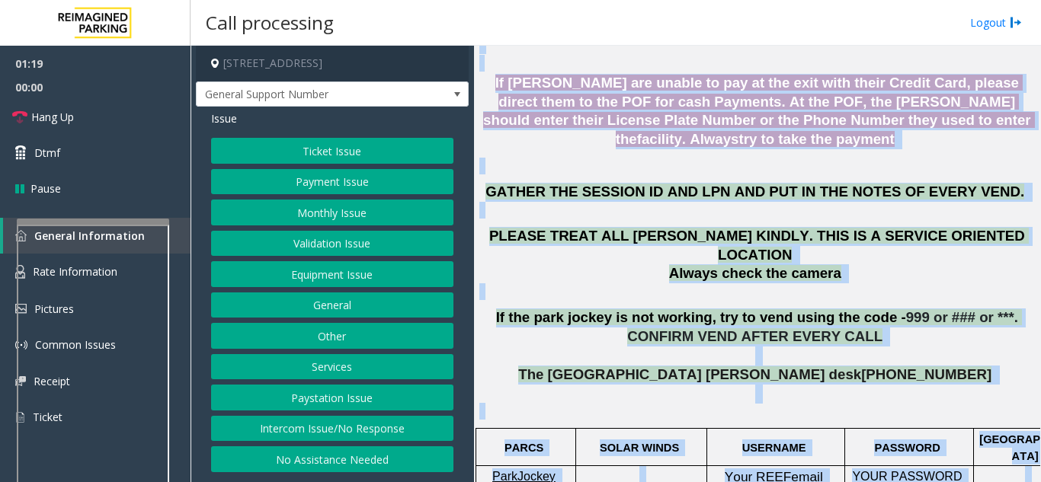
drag, startPoint x: 577, startPoint y: 157, endPoint x: 989, endPoint y: 466, distance: 515.2
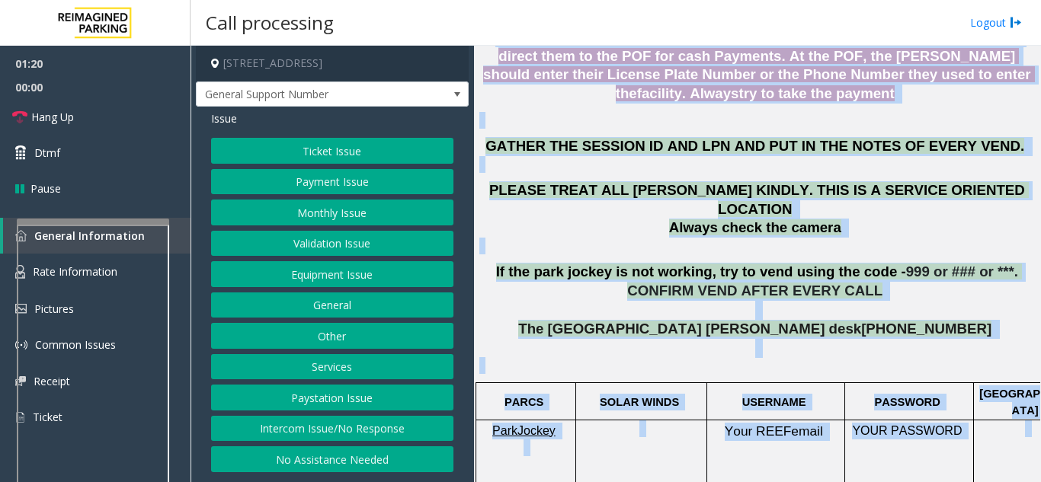
click at [922, 339] on p at bounding box center [756, 348] width 555 height 19
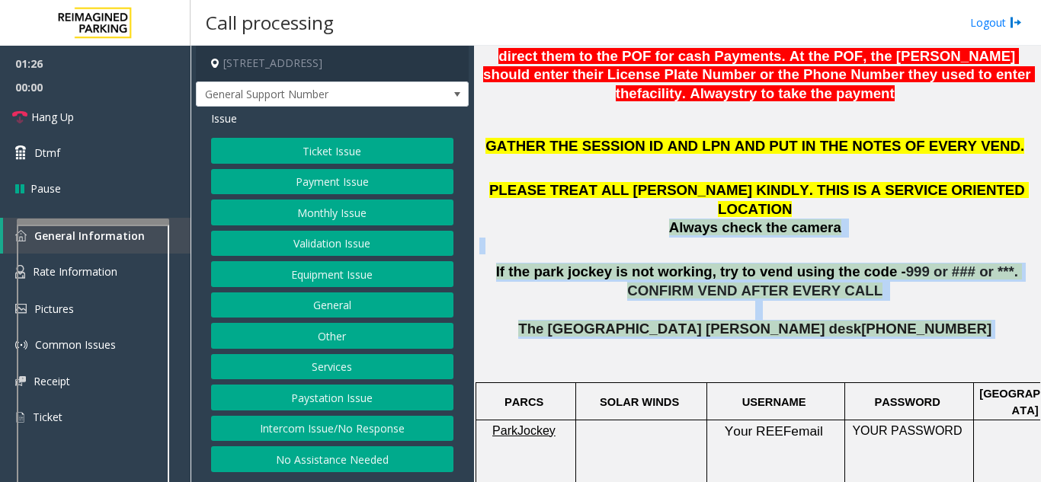
drag, startPoint x: 919, startPoint y: 253, endPoint x: 526, endPoint y: 137, distance: 410.5
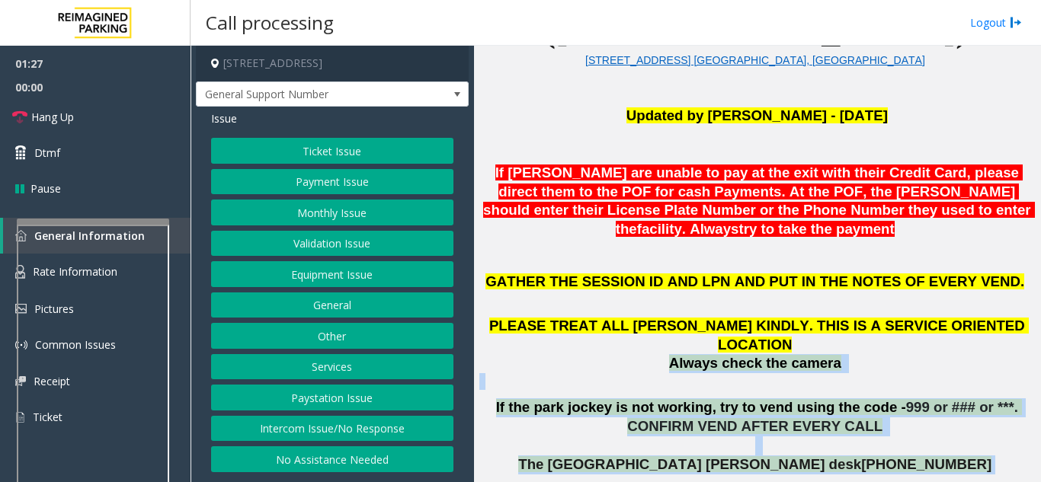
scroll to position [520, 0]
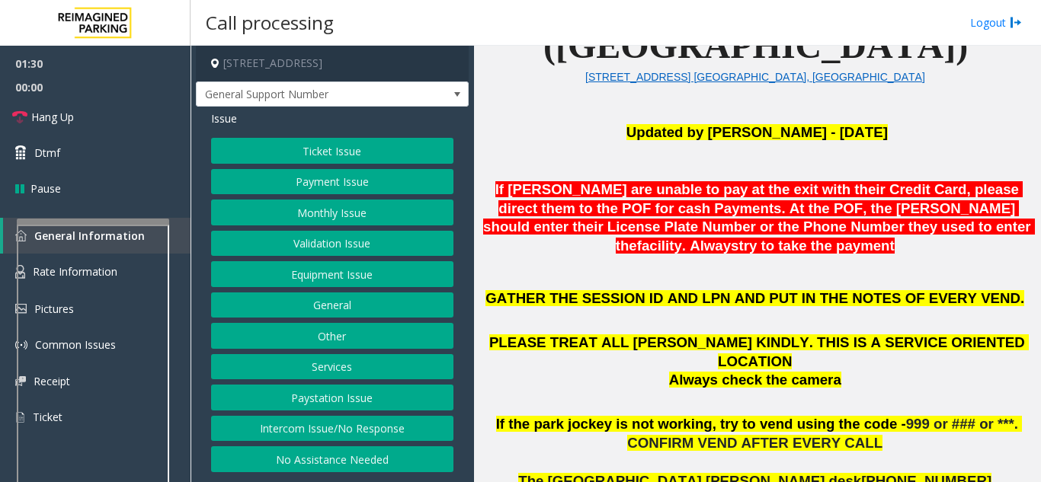
click at [526, 289] on p "GATHER THE SESSION ID AND LPN AND PUT IN THE NOTES OF EVERY VEND." at bounding box center [756, 298] width 555 height 19
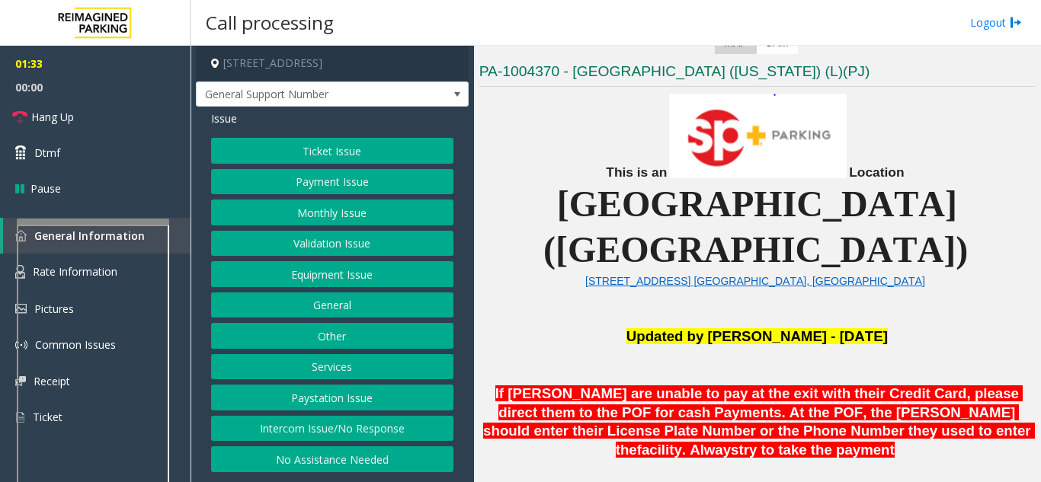
scroll to position [292, 0]
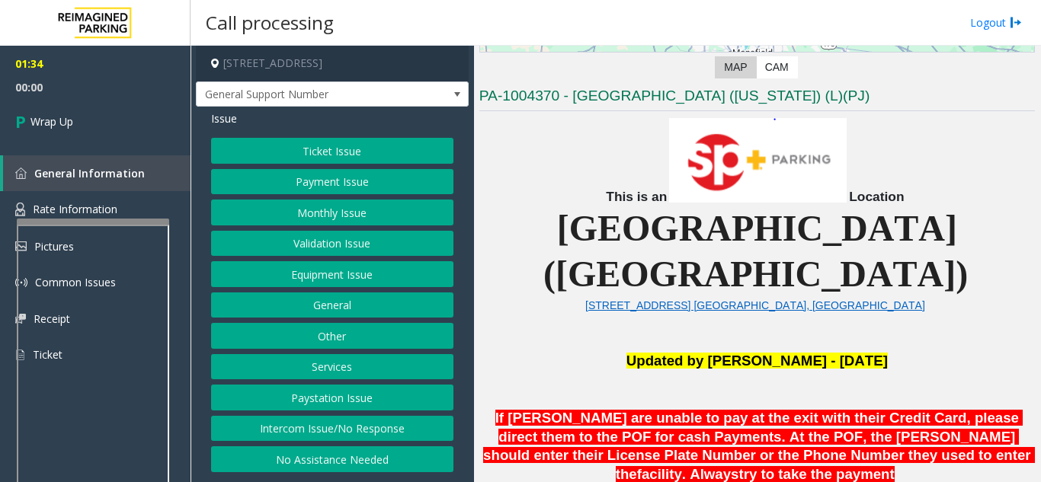
click at [299, 273] on button "Equipment Issue" at bounding box center [332, 274] width 242 height 26
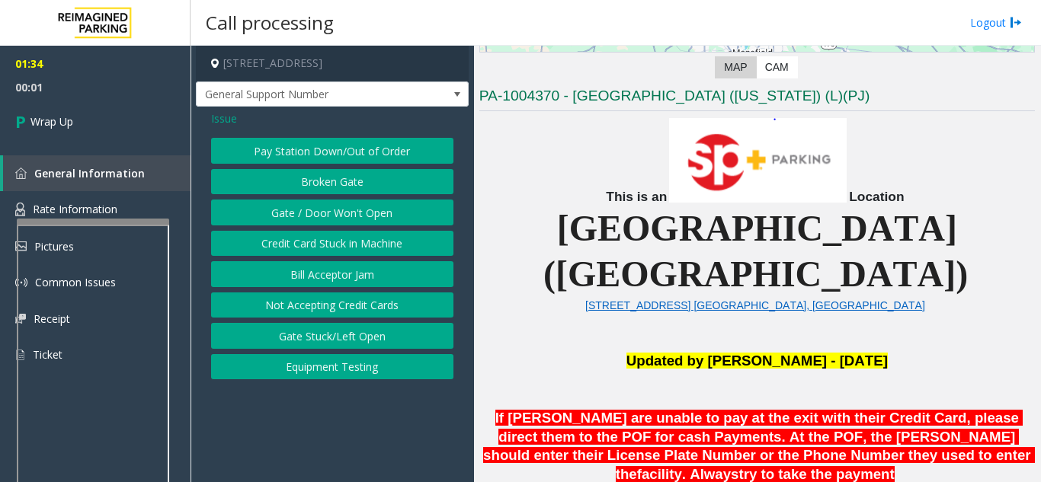
click at [299, 273] on button "Bill Acceptor Jam" at bounding box center [332, 274] width 242 height 26
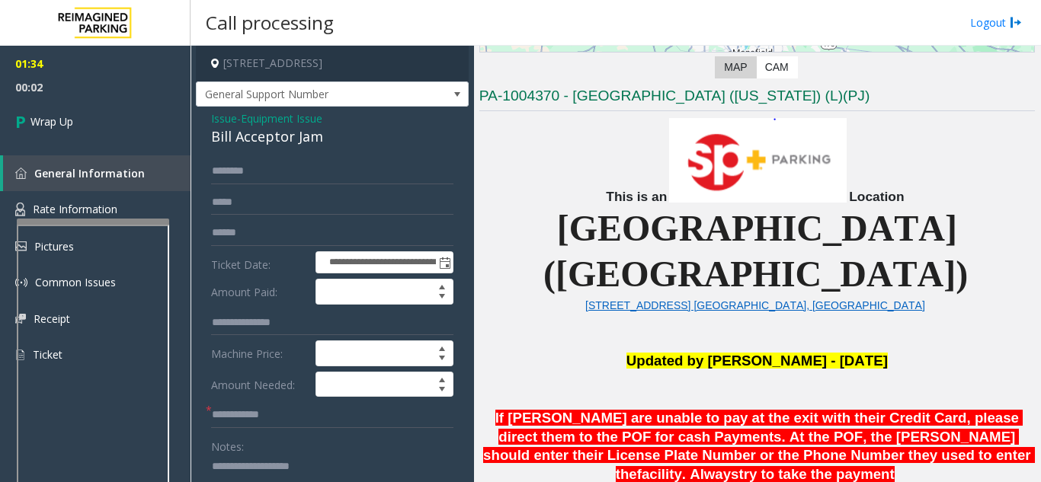
click at [218, 122] on span "Issue" at bounding box center [224, 118] width 26 height 16
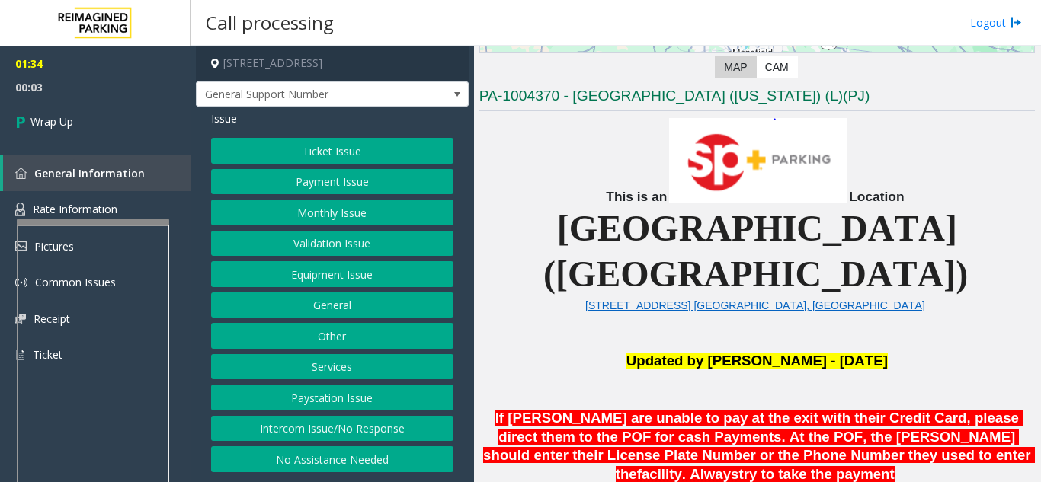
click at [278, 277] on button "Equipment Issue" at bounding box center [332, 274] width 242 height 26
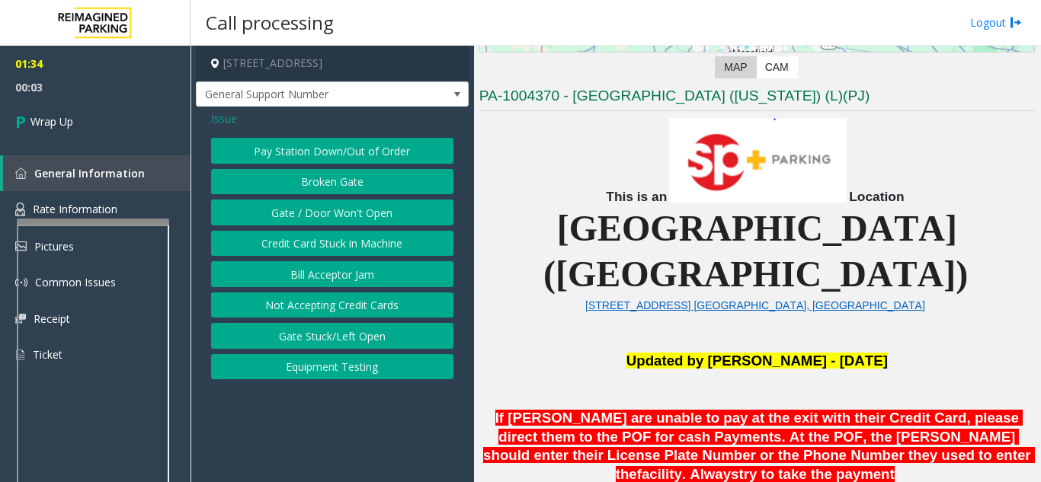
click at [278, 277] on button "Bill Acceptor Jam" at bounding box center [332, 274] width 242 height 26
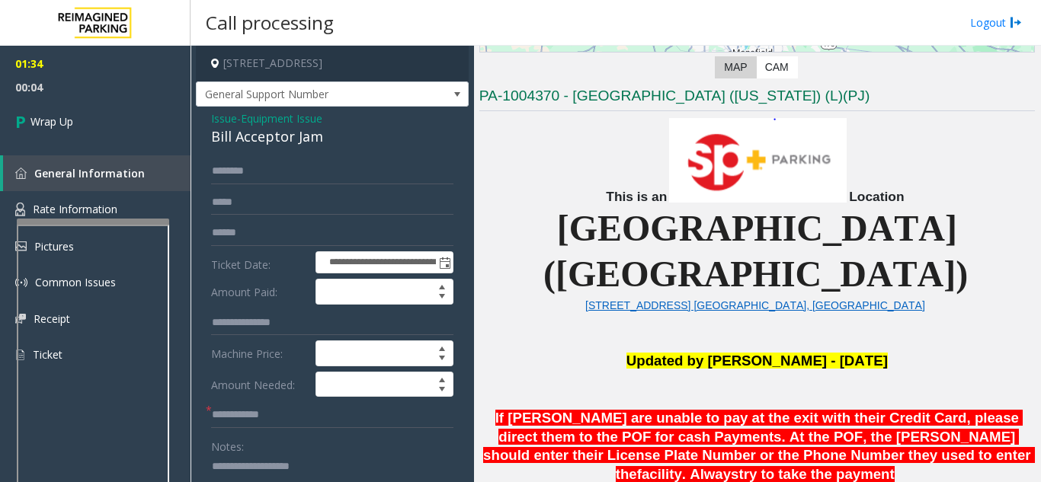
click at [222, 120] on span "Issue" at bounding box center [224, 118] width 26 height 16
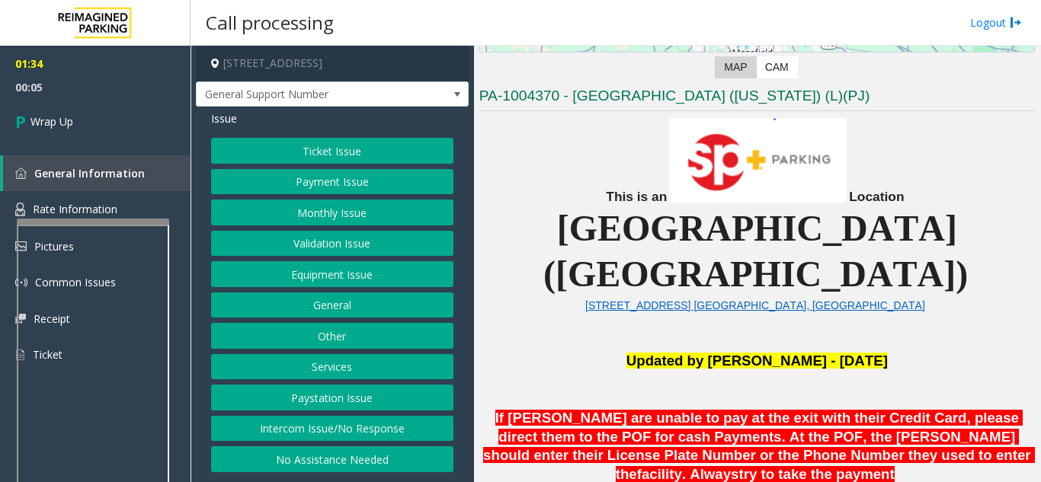
click at [302, 271] on button "Equipment Issue" at bounding box center [332, 274] width 242 height 26
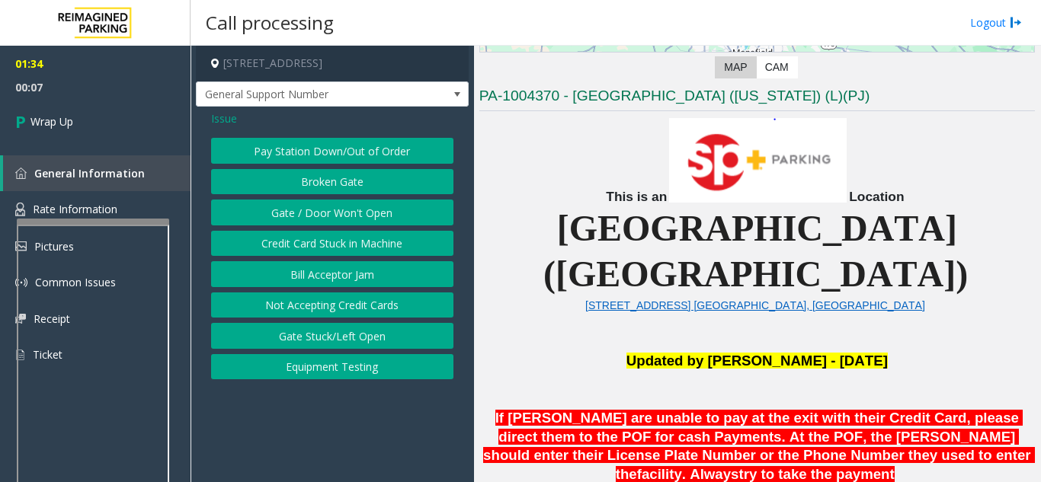
click at [321, 211] on button "Gate / Door Won't Open" at bounding box center [332, 213] width 242 height 26
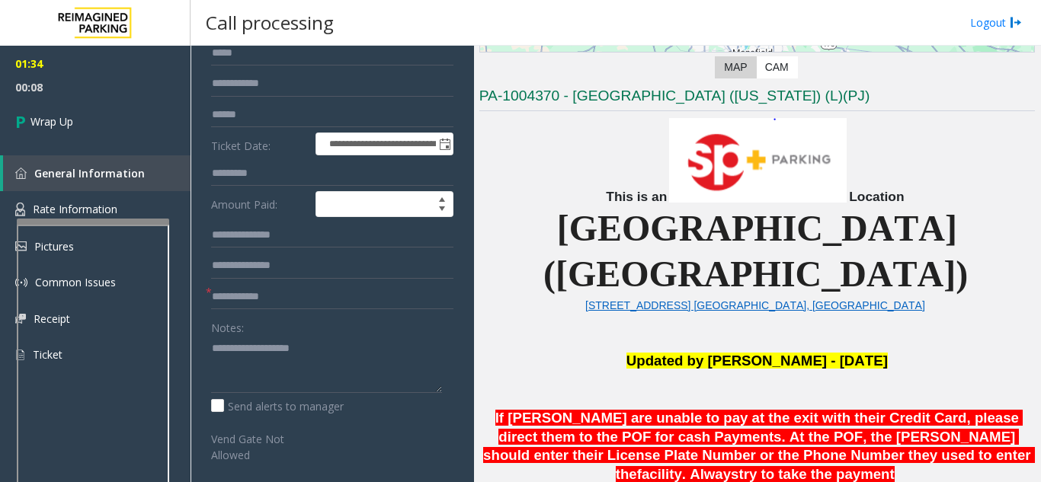
scroll to position [152, 0]
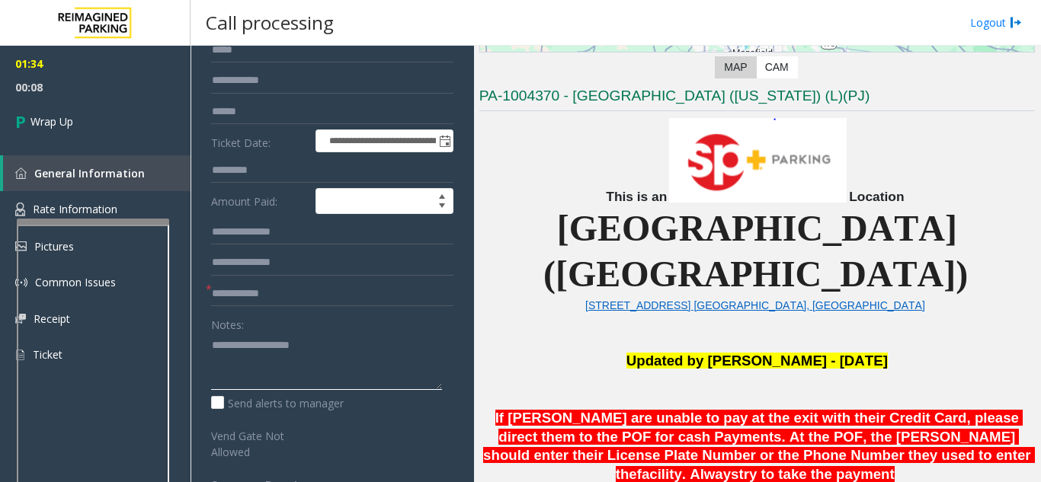
click at [235, 363] on textarea at bounding box center [326, 361] width 231 height 57
click at [268, 302] on input "text" at bounding box center [332, 294] width 242 height 26
type input "**"
click at [244, 371] on textarea at bounding box center [326, 361] width 231 height 57
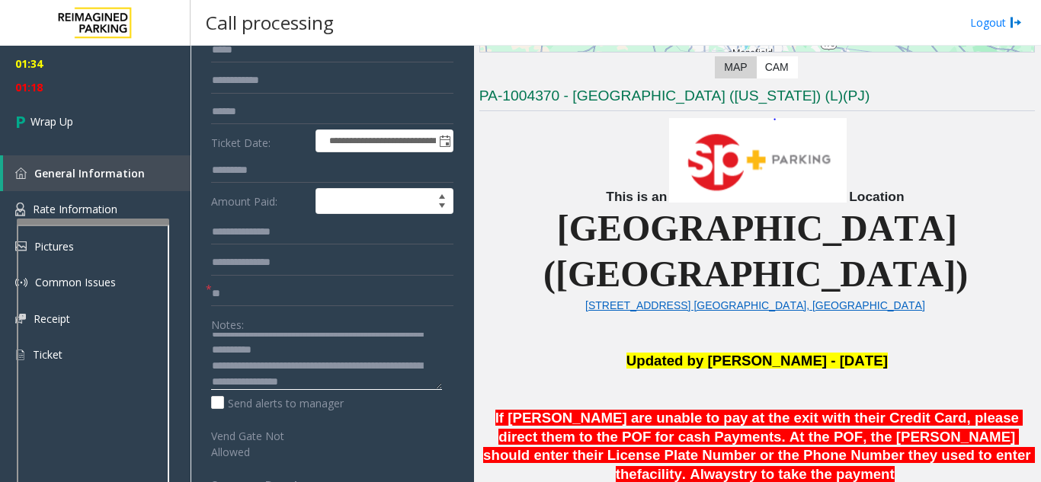
click at [374, 389] on textarea at bounding box center [326, 361] width 231 height 57
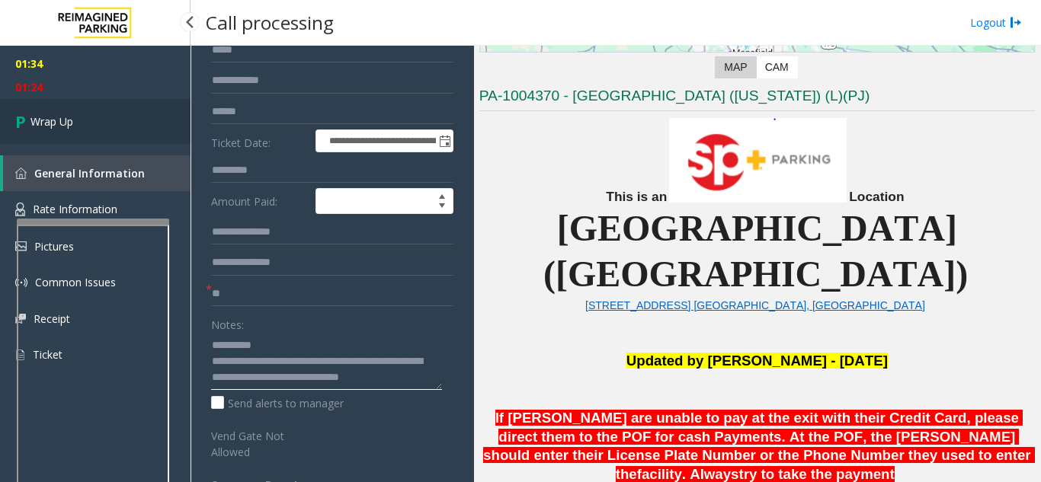
type textarea "**********"
click at [64, 119] on span "Wrap Up" at bounding box center [51, 121] width 43 height 16
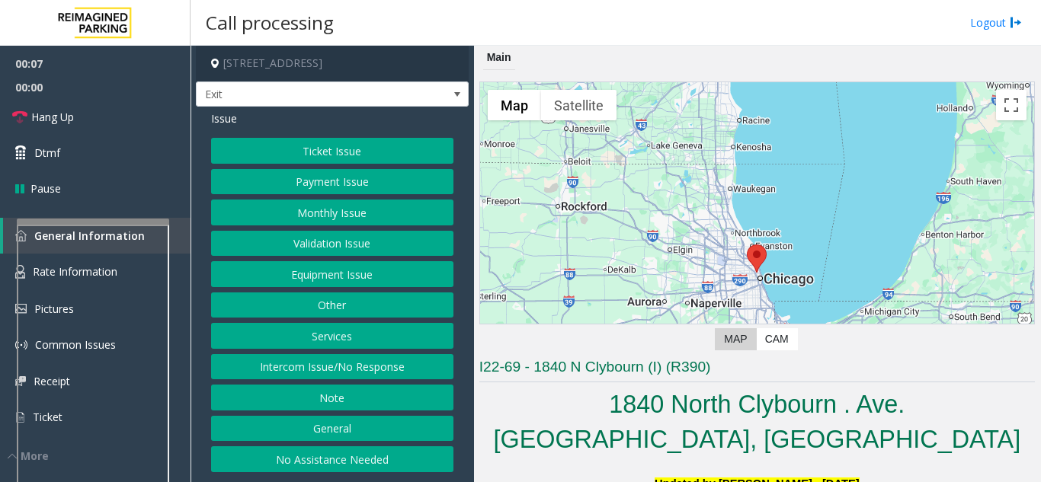
click at [333, 248] on button "Validation Issue" at bounding box center [332, 244] width 242 height 26
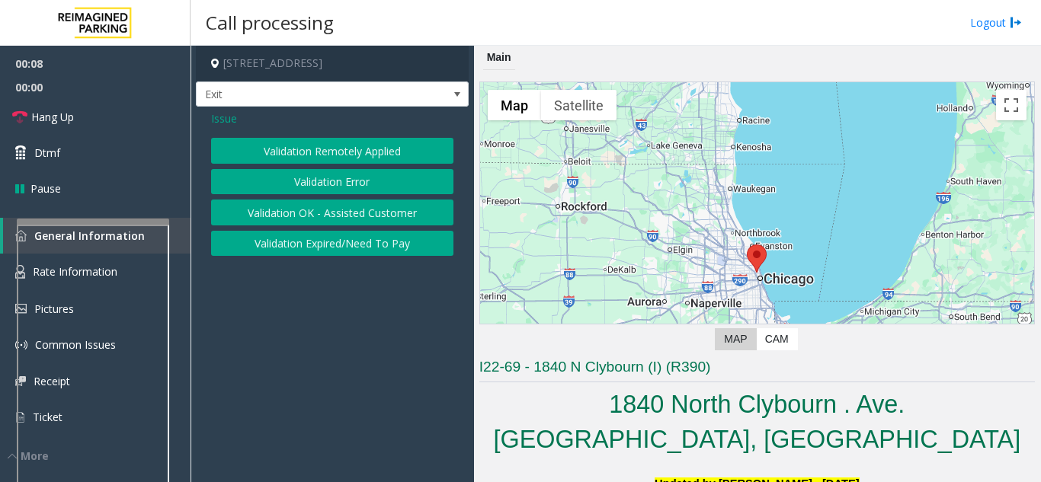
click at [325, 179] on button "Validation Error" at bounding box center [332, 182] width 242 height 26
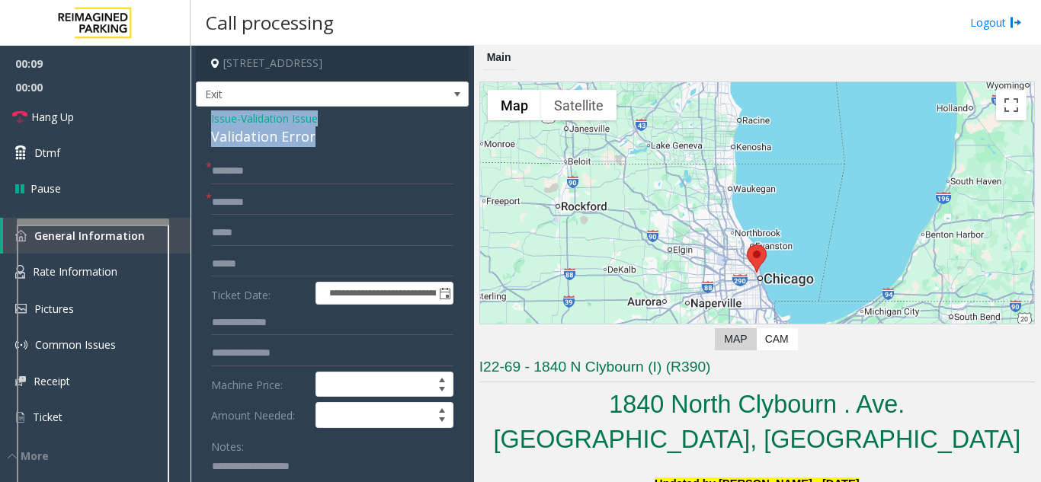
drag, startPoint x: 260, startPoint y: 141, endPoint x: 208, endPoint y: 126, distance: 53.8
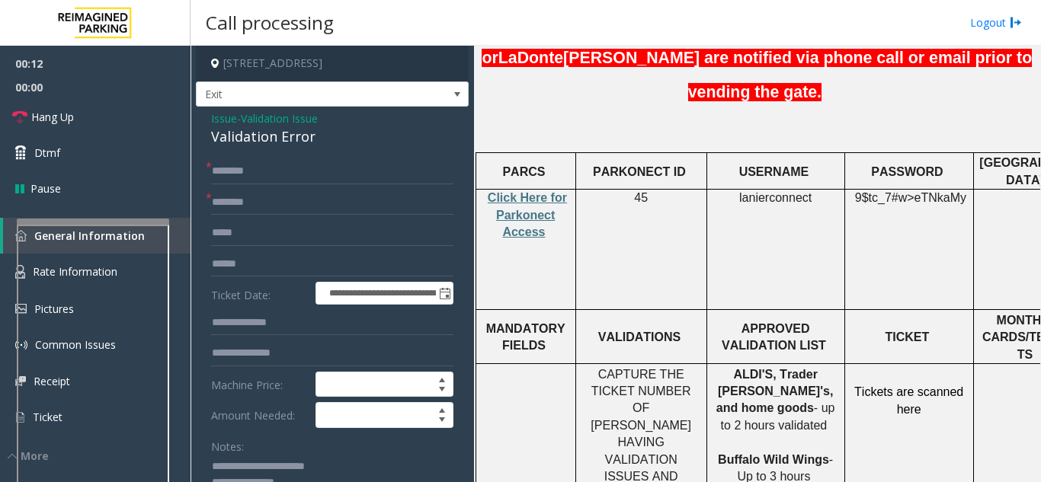
scroll to position [609, 0]
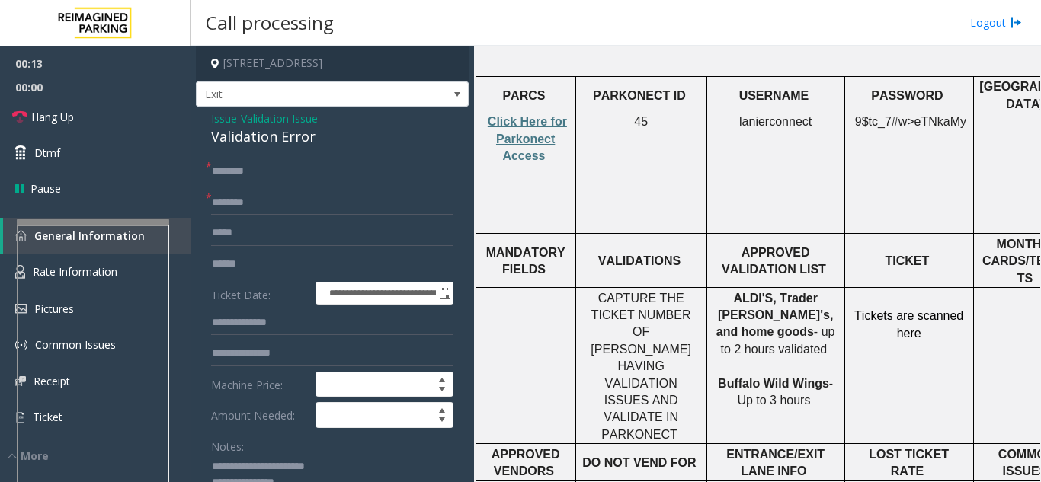
type textarea "**********"
drag, startPoint x: 785, startPoint y: 222, endPoint x: 726, endPoint y: 229, distance: 59.0
click at [726, 292] on span "ALDI'S, Trader Joe's, and home goods" at bounding box center [774, 315] width 117 height 47
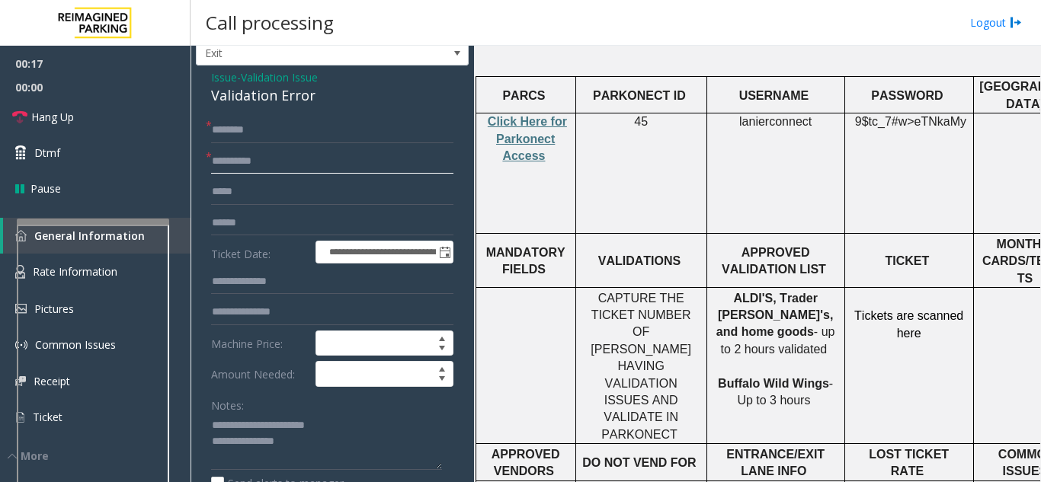
scroll to position [76, 0]
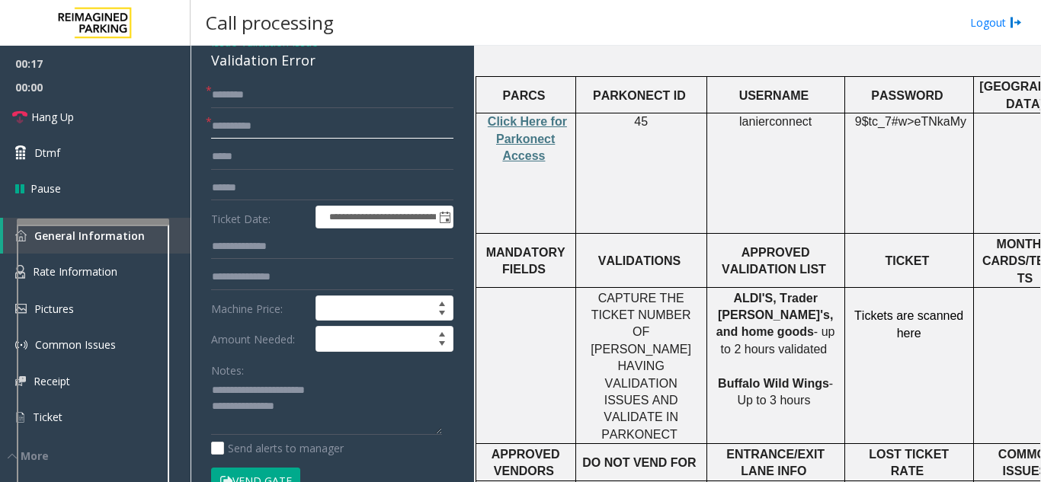
type input "**********"
click at [255, 232] on form "**********" at bounding box center [332, 295] width 242 height 427
click at [309, 414] on textarea at bounding box center [326, 407] width 231 height 57
type textarea "**********"
click at [248, 197] on input "text" at bounding box center [332, 188] width 242 height 26
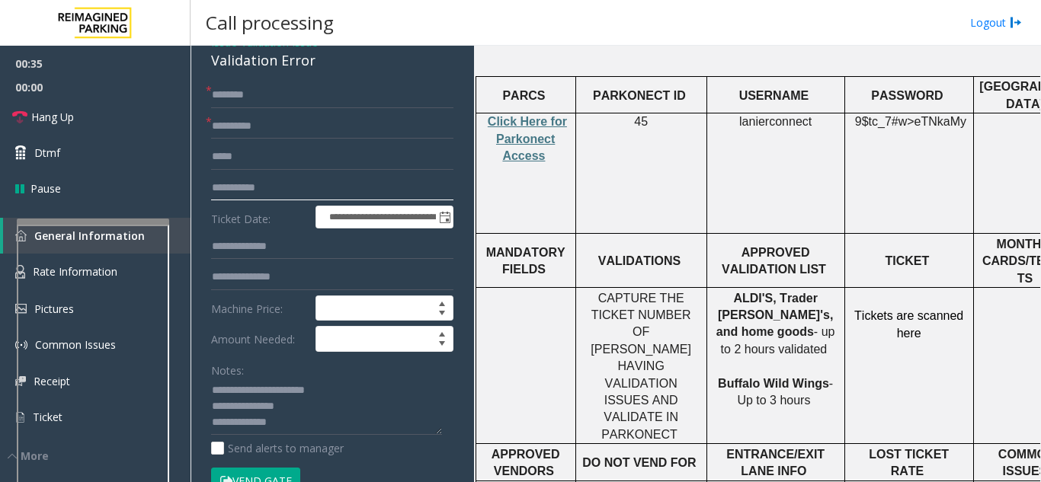
drag, startPoint x: 327, startPoint y: 181, endPoint x: 208, endPoint y: 190, distance: 119.1
type input "**********"
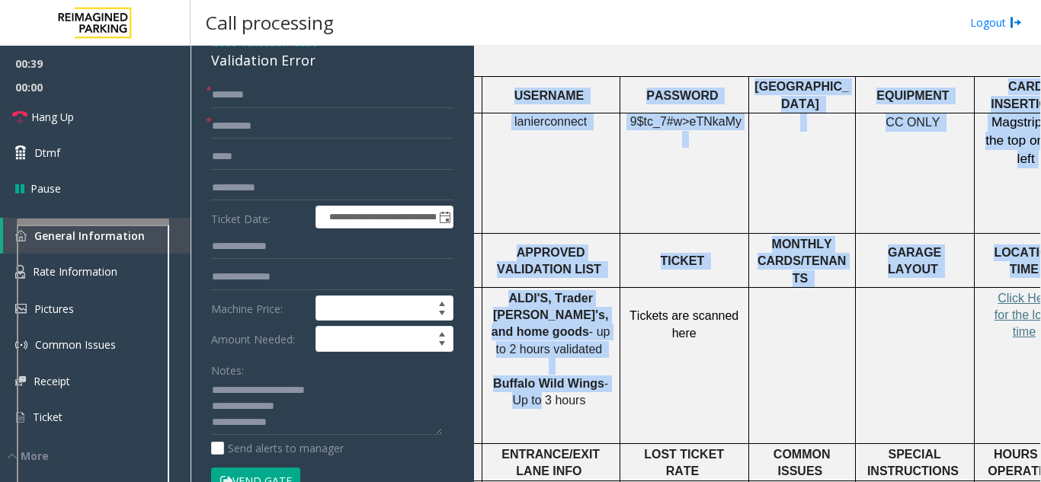
drag, startPoint x: 759, startPoint y: 293, endPoint x: 1040, endPoint y: 251, distance: 283.4
click at [1040, 251] on app-call-processing "**********" at bounding box center [615, 264] width 849 height 436
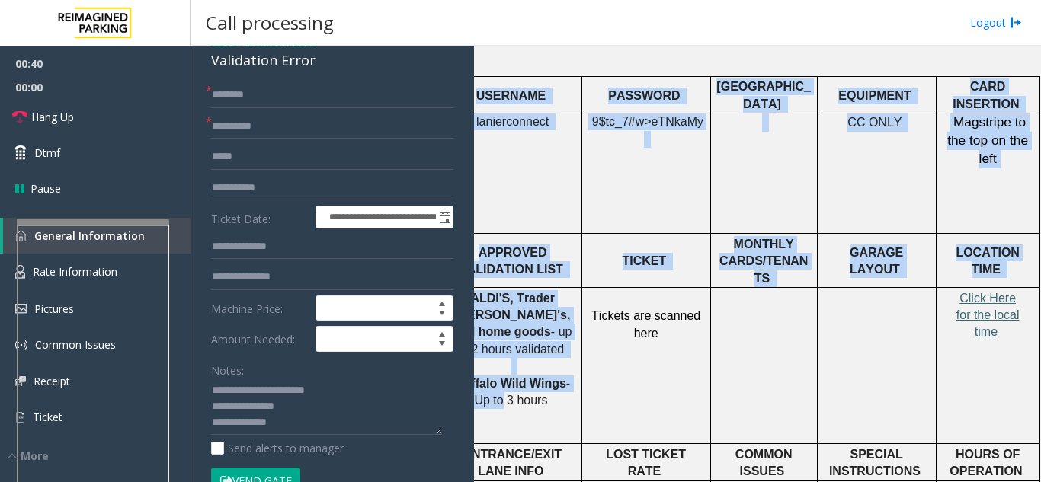
click at [976, 292] on span "Click Here for the local time" at bounding box center [987, 315] width 63 height 47
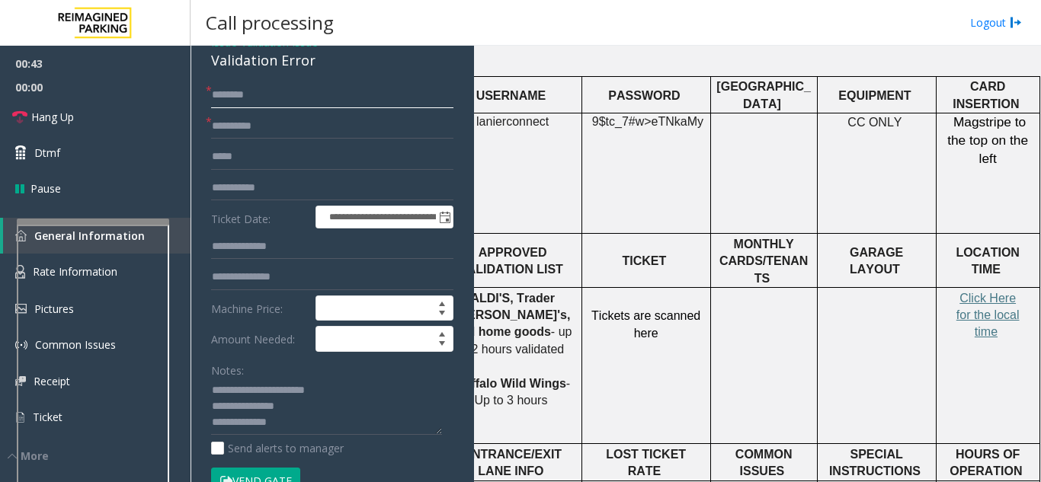
click at [242, 92] on input "text" at bounding box center [332, 95] width 242 height 26
type input "****"
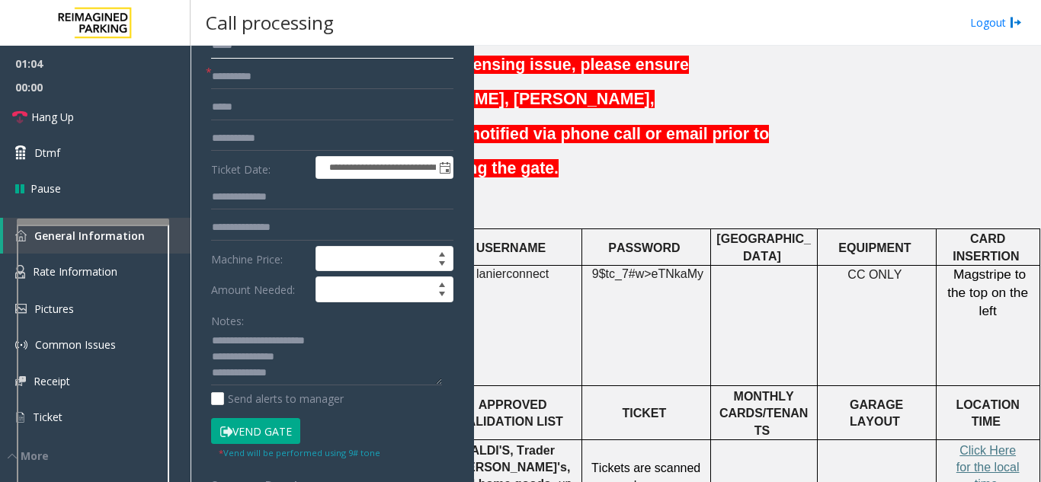
scroll to position [152, 0]
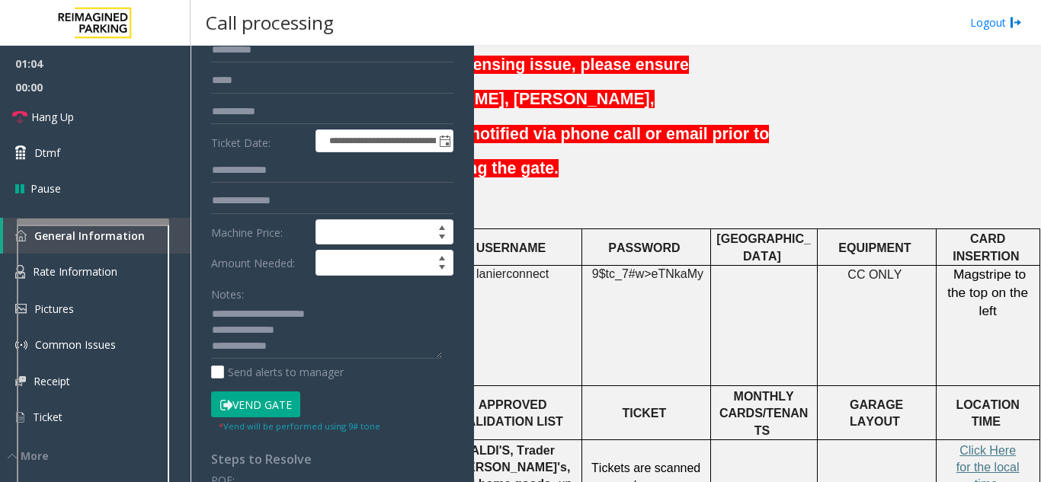
click at [277, 401] on button "Vend Gate" at bounding box center [255, 405] width 89 height 26
click at [302, 339] on textarea at bounding box center [326, 330] width 231 height 57
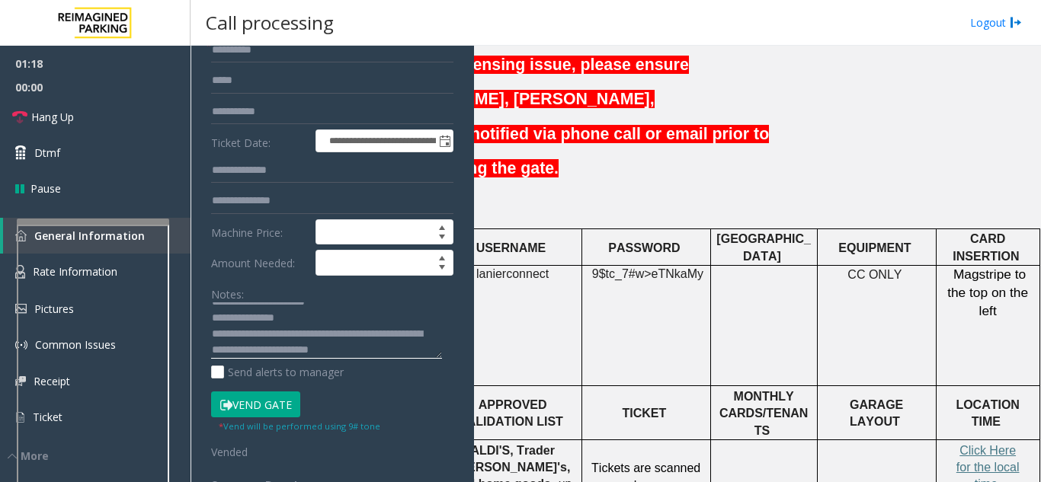
scroll to position [16, 0]
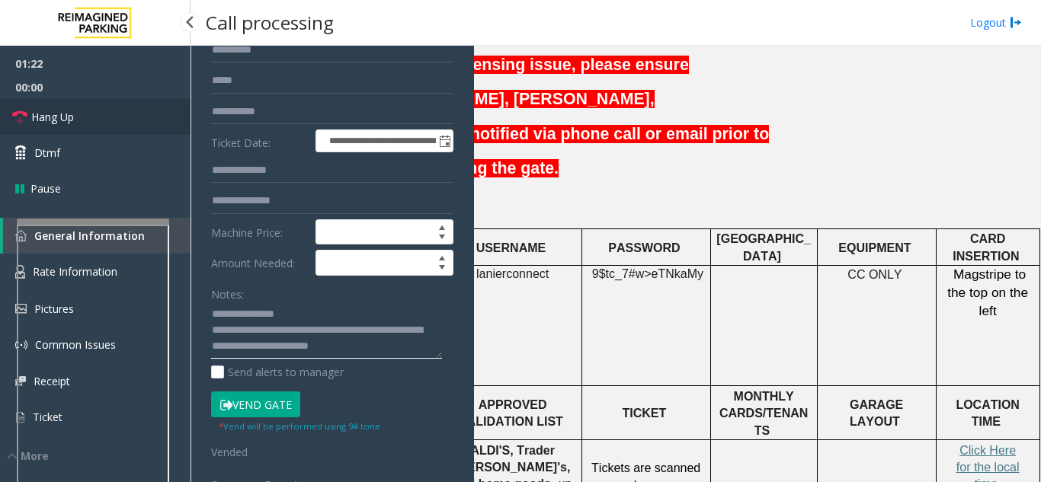
type textarea "**********"
click at [126, 112] on link "Hang Up" at bounding box center [95, 117] width 190 height 36
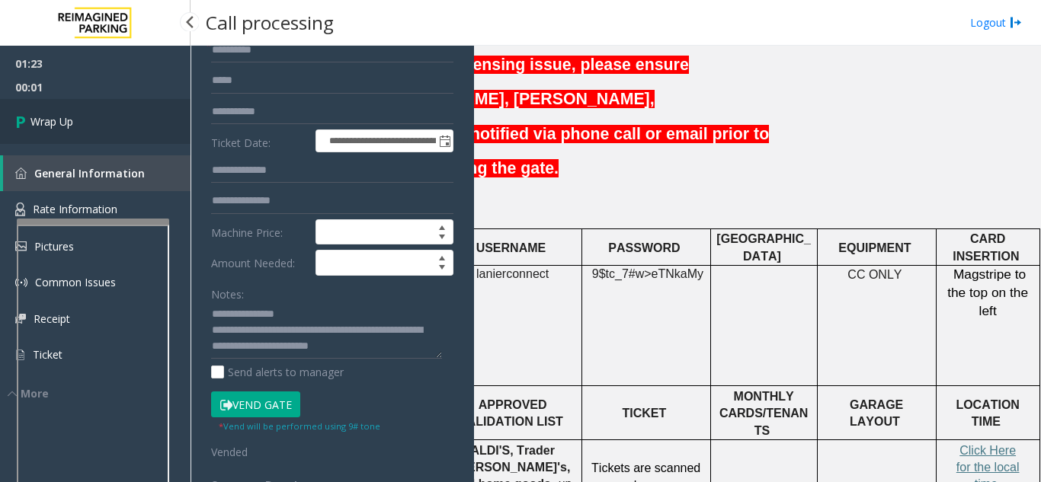
click at [126, 112] on link "Wrap Up" at bounding box center [95, 121] width 190 height 45
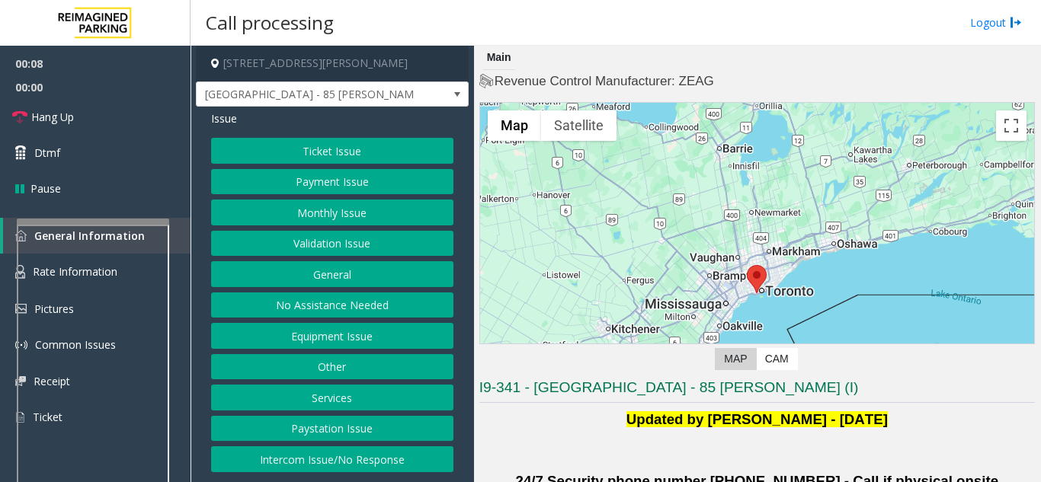
click at [321, 245] on button "Validation Issue" at bounding box center [332, 244] width 242 height 26
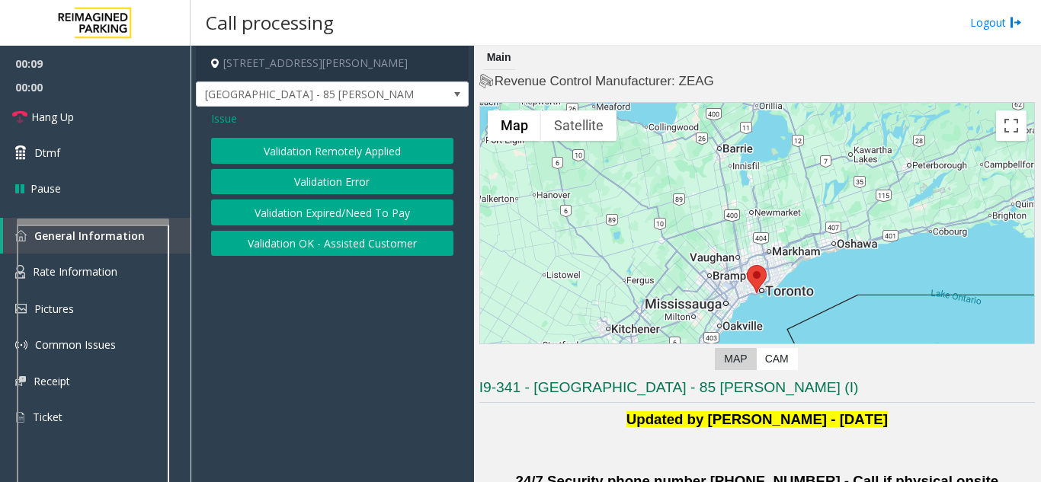
click at [315, 188] on button "Validation Error" at bounding box center [332, 182] width 242 height 26
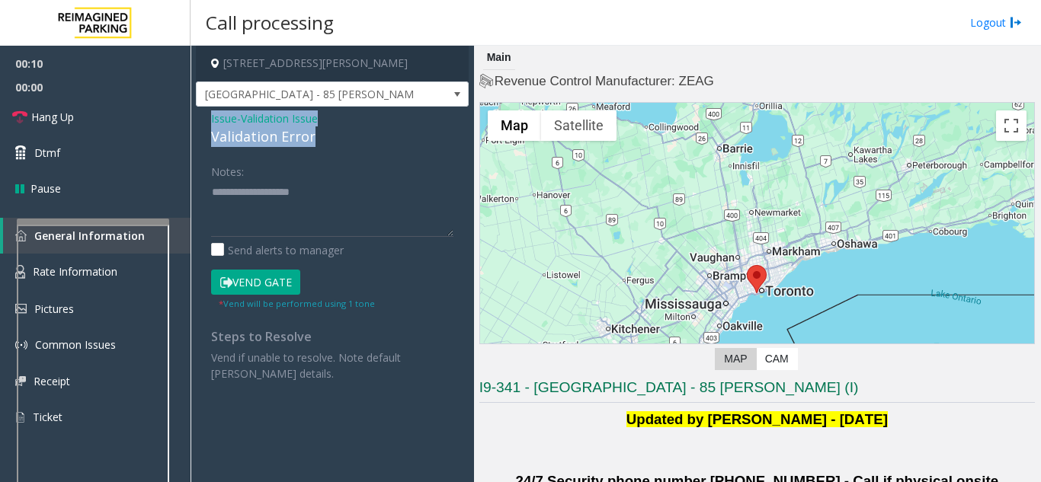
drag, startPoint x: 280, startPoint y: 136, endPoint x: 206, endPoint y: 123, distance: 75.0
click at [206, 123] on div "Issue - Validation Issue Validation Error Notes: Send alerts to manager Vend Ga…" at bounding box center [332, 252] width 273 height 290
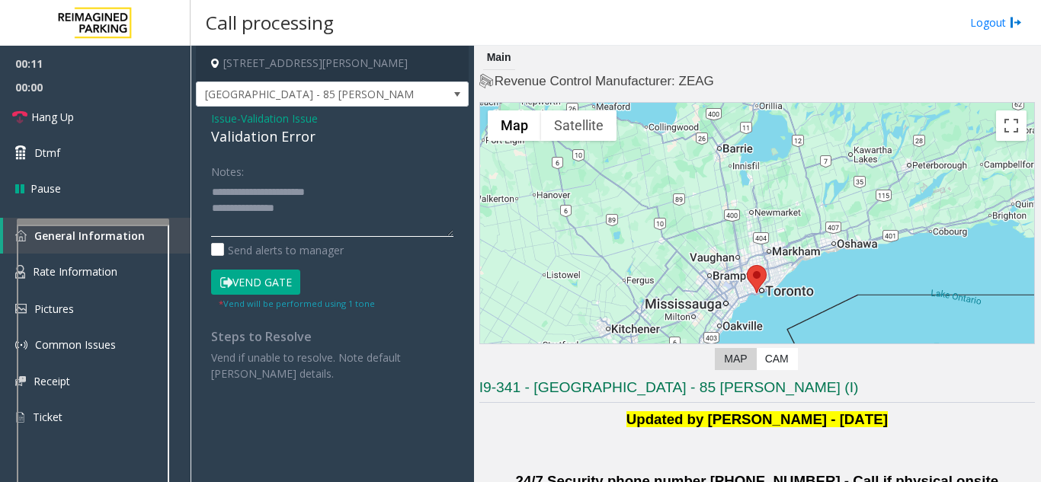
click at [317, 222] on textarea at bounding box center [332, 208] width 242 height 57
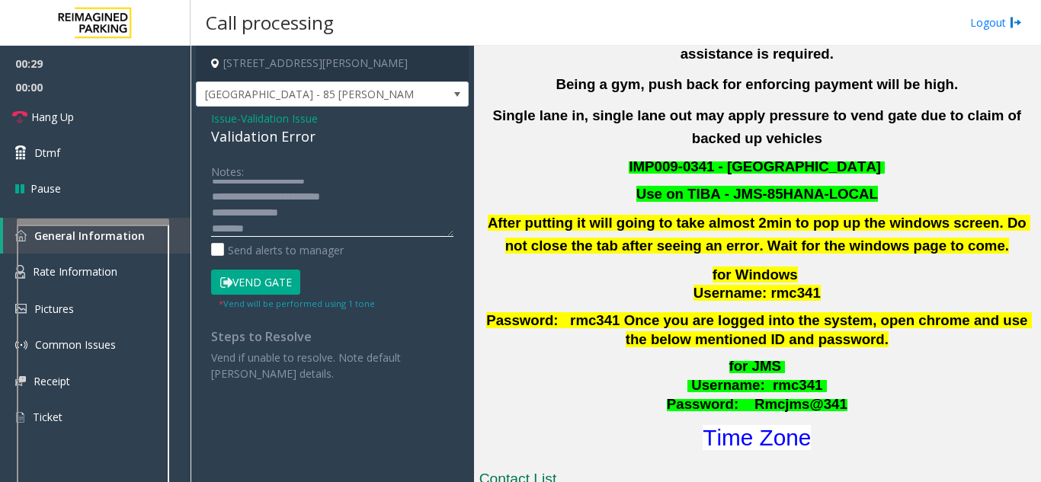
scroll to position [457, 0]
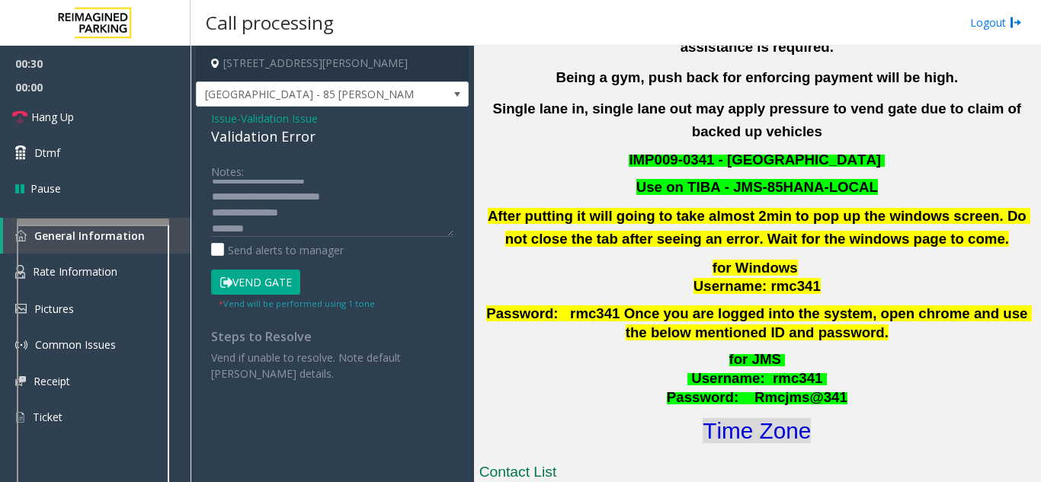
click at [737, 418] on font "Time Zone" at bounding box center [756, 430] width 108 height 25
click at [295, 229] on textarea at bounding box center [332, 208] width 242 height 57
click at [244, 284] on button "Vend Gate" at bounding box center [255, 283] width 89 height 26
click at [307, 234] on textarea at bounding box center [332, 208] width 242 height 57
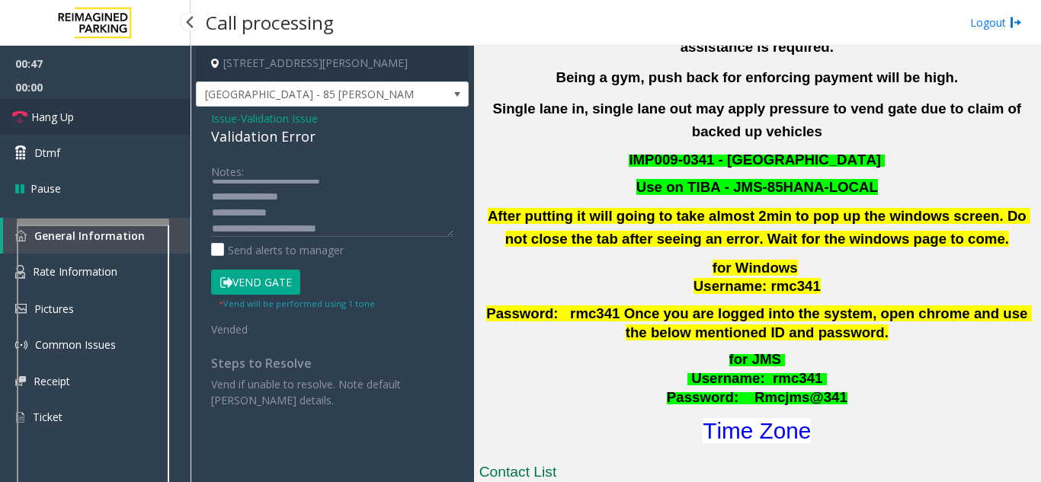
click at [109, 116] on link "Hang Up" at bounding box center [95, 117] width 190 height 36
click at [349, 225] on textarea at bounding box center [332, 208] width 242 height 57
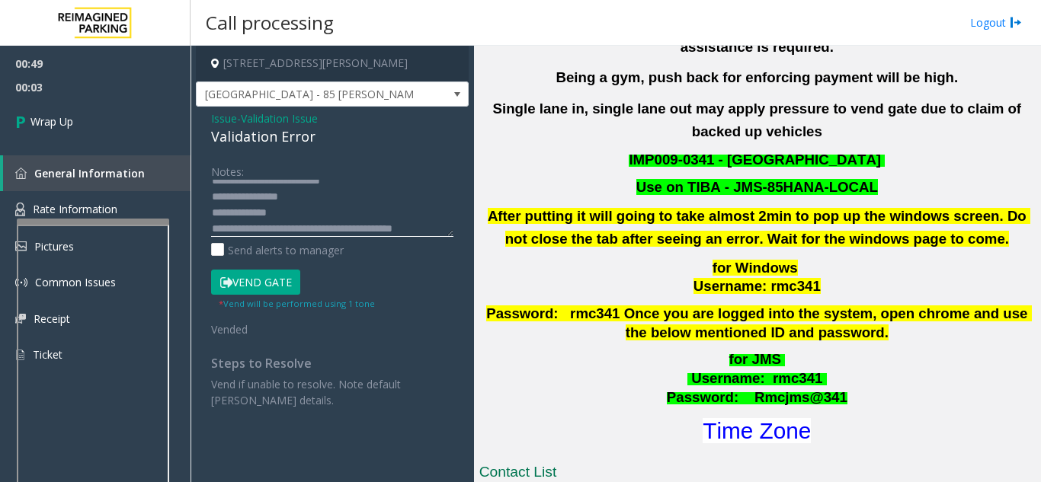
scroll to position [43, 0]
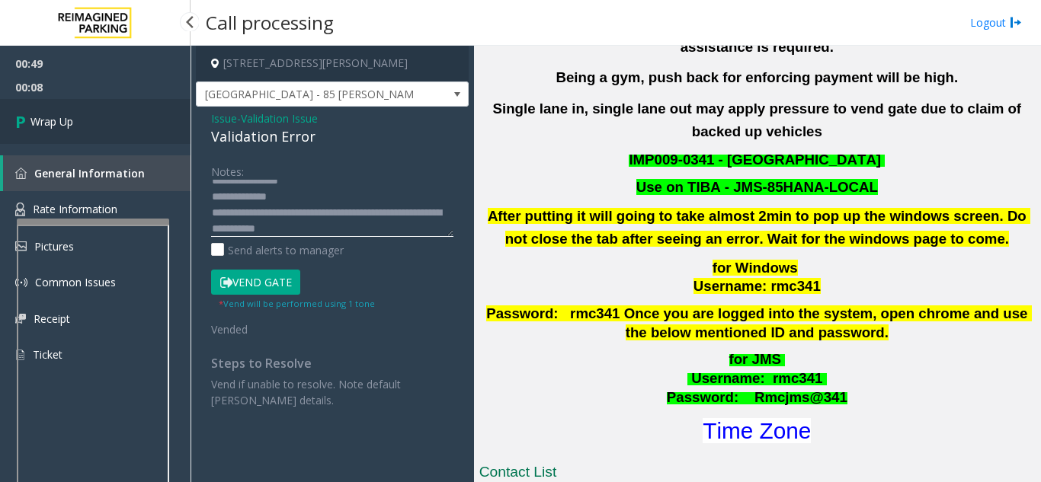
type textarea "**********"
click at [56, 123] on span "Wrap Up" at bounding box center [51, 121] width 43 height 16
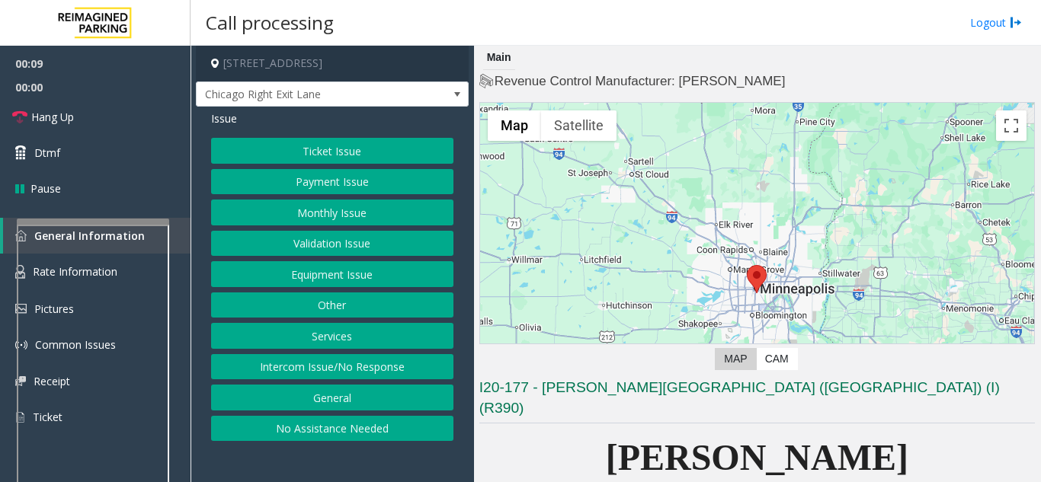
click at [311, 266] on button "Equipment Issue" at bounding box center [332, 274] width 242 height 26
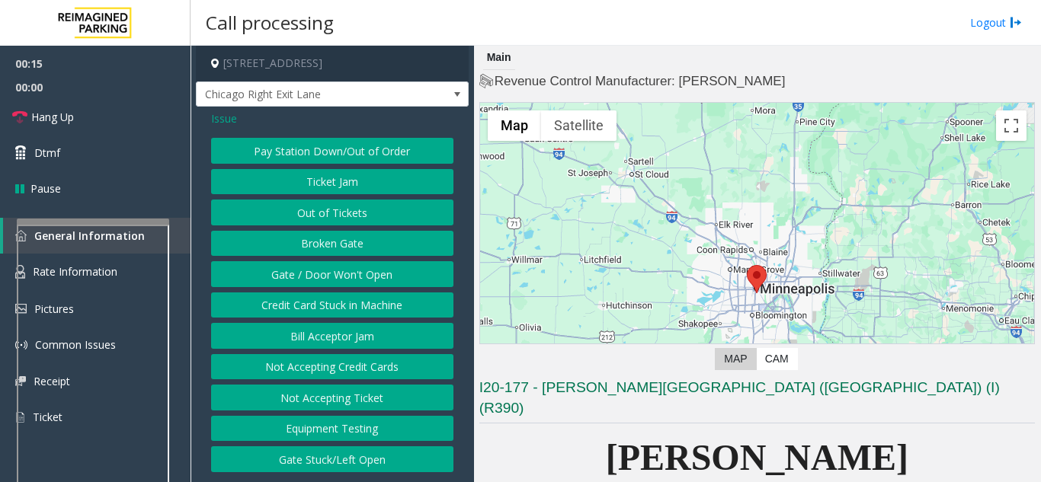
click at [311, 280] on button "Gate / Door Won't Open" at bounding box center [332, 274] width 242 height 26
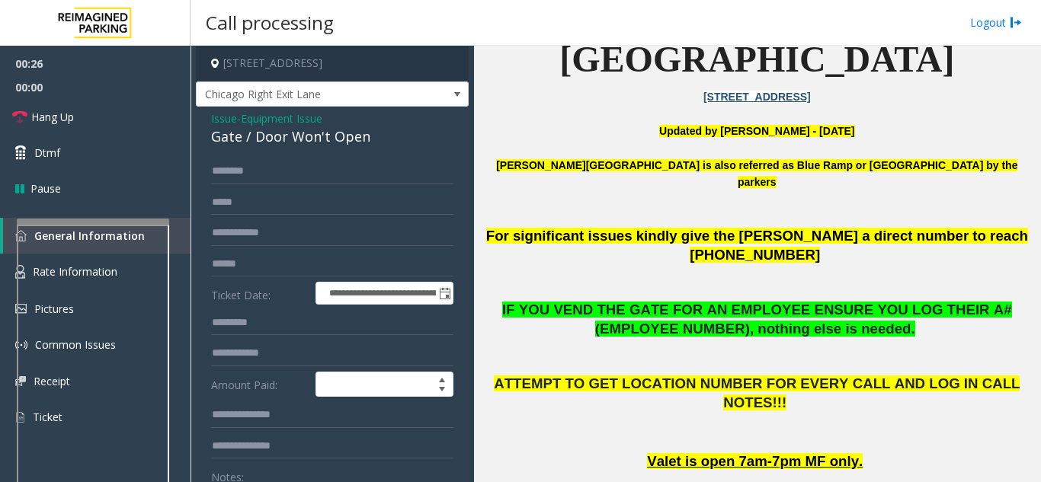
click at [229, 117] on span "Issue" at bounding box center [224, 118] width 26 height 16
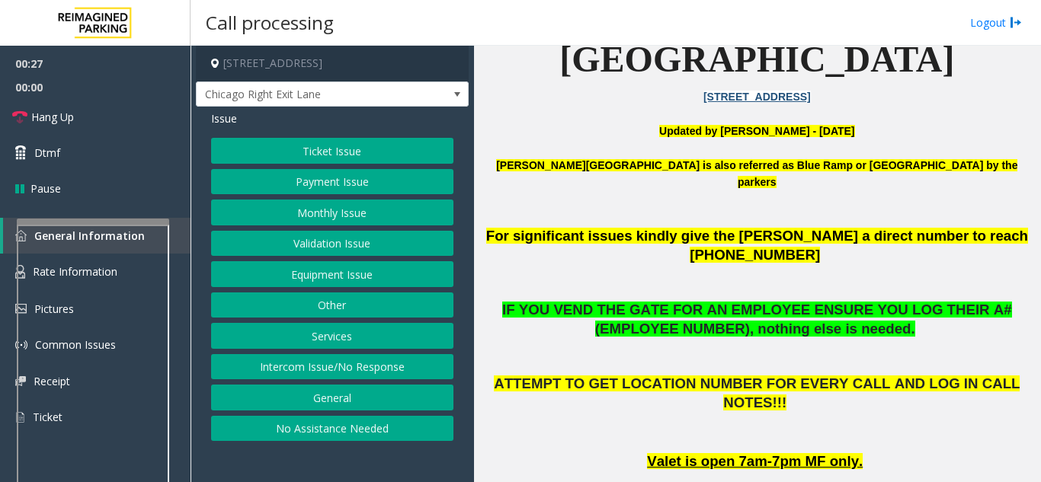
click at [315, 151] on button "Ticket Issue" at bounding box center [332, 151] width 242 height 26
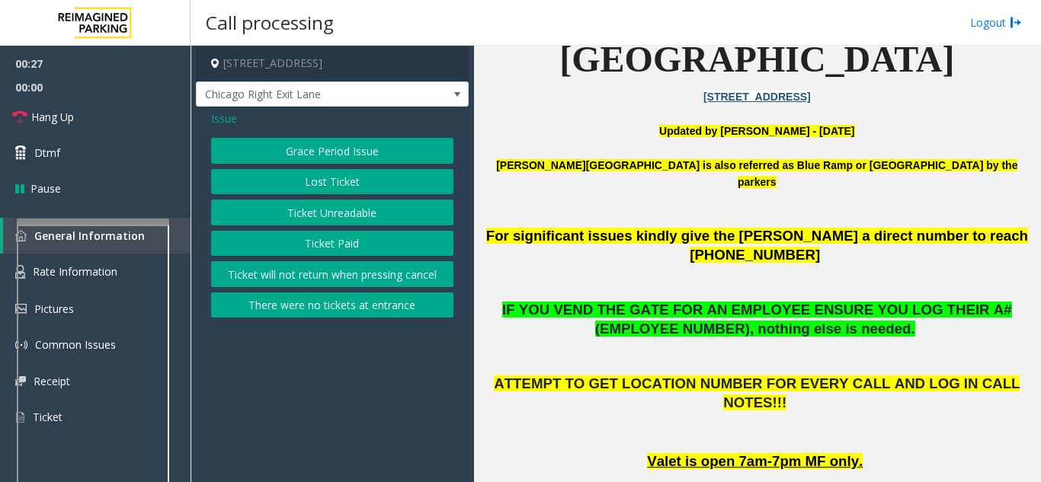
click at [324, 244] on button "Ticket Paid" at bounding box center [332, 244] width 242 height 26
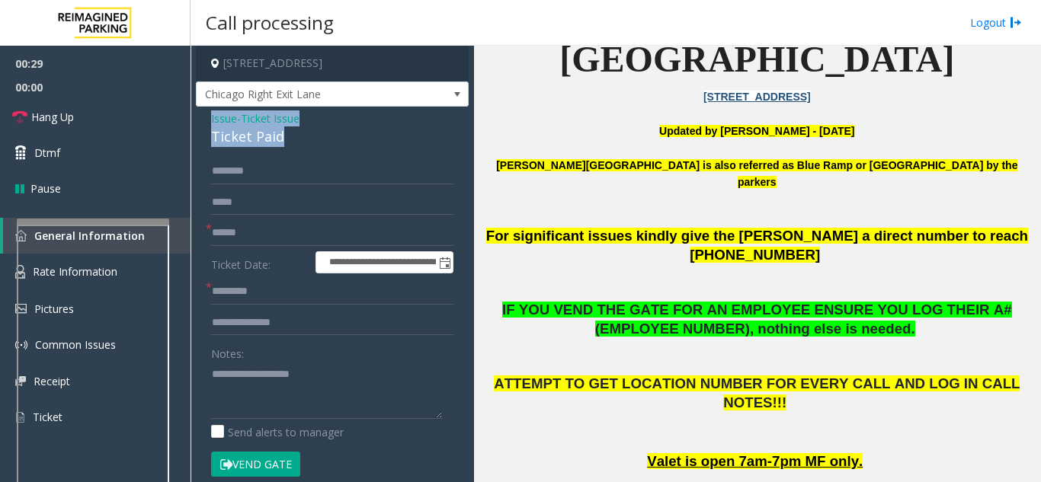
drag, startPoint x: 299, startPoint y: 133, endPoint x: 207, endPoint y: 120, distance: 92.3
click at [207, 120] on div "**********" at bounding box center [332, 471] width 273 height 728
click at [288, 395] on textarea at bounding box center [326, 390] width 231 height 57
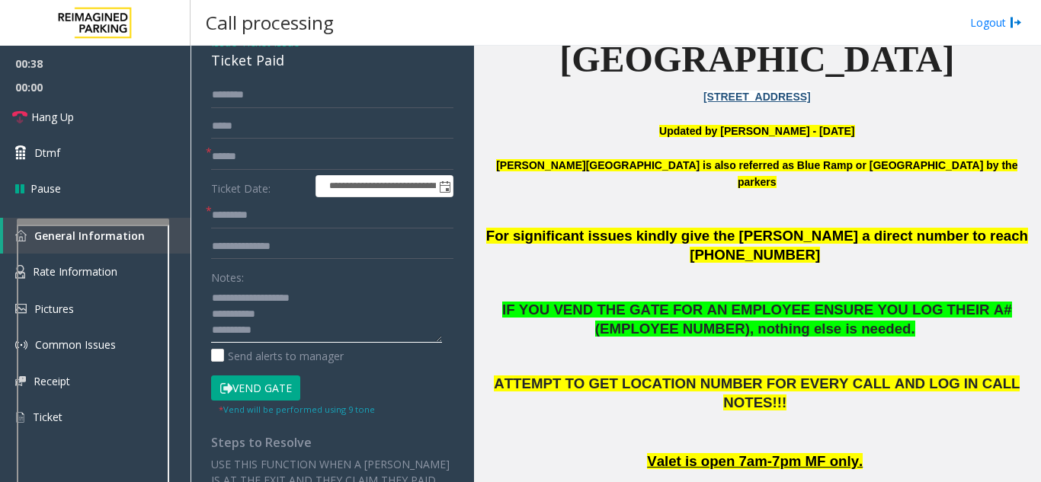
type textarea "**********"
click at [226, 155] on input "text" at bounding box center [332, 157] width 242 height 26
type input "**"
click at [229, 209] on input "text" at bounding box center [332, 216] width 242 height 26
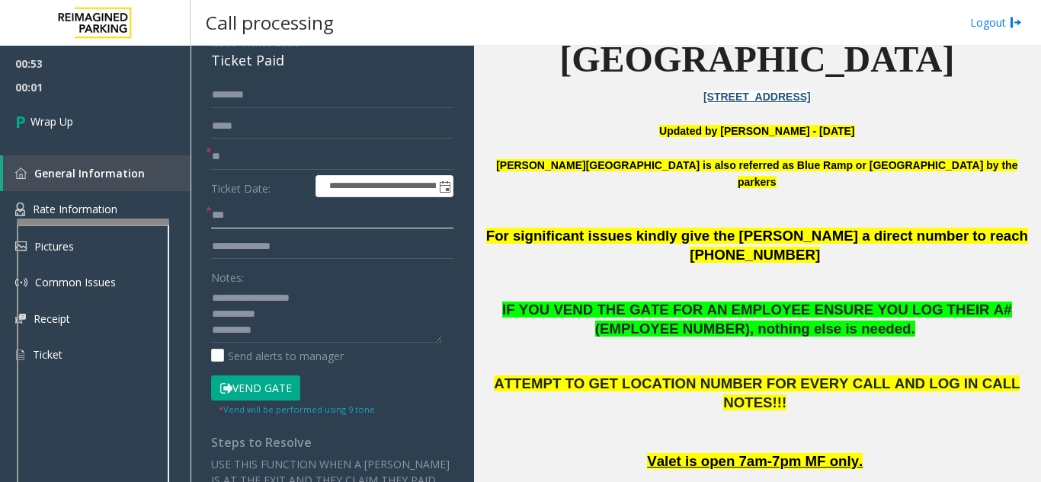
type input "**"
click at [283, 337] on textarea at bounding box center [326, 314] width 231 height 57
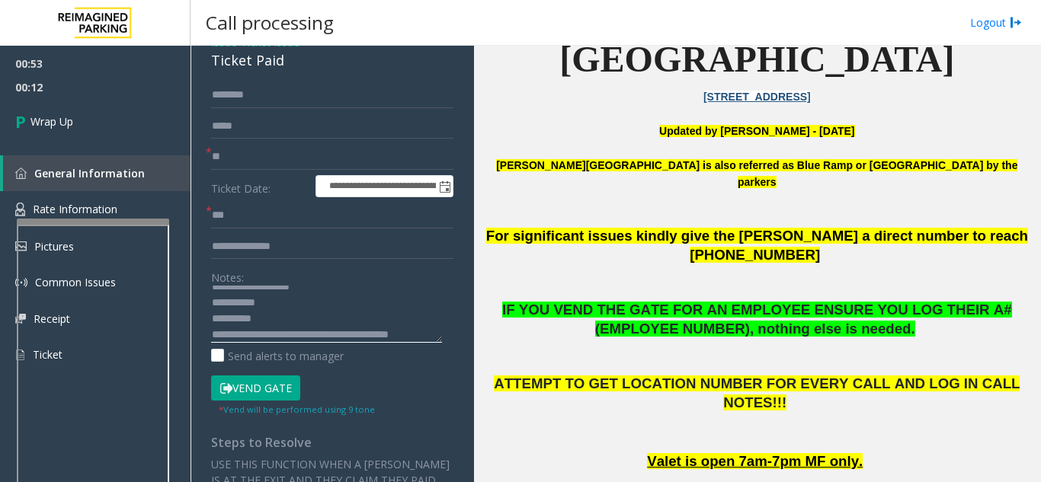
scroll to position [27, 0]
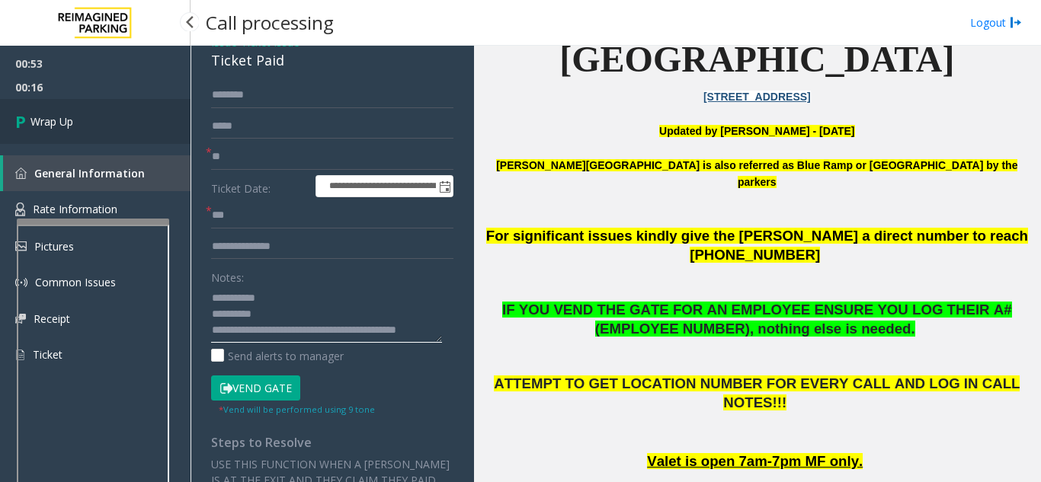
type textarea "**********"
click at [102, 123] on link "Wrap Up" at bounding box center [95, 121] width 190 height 45
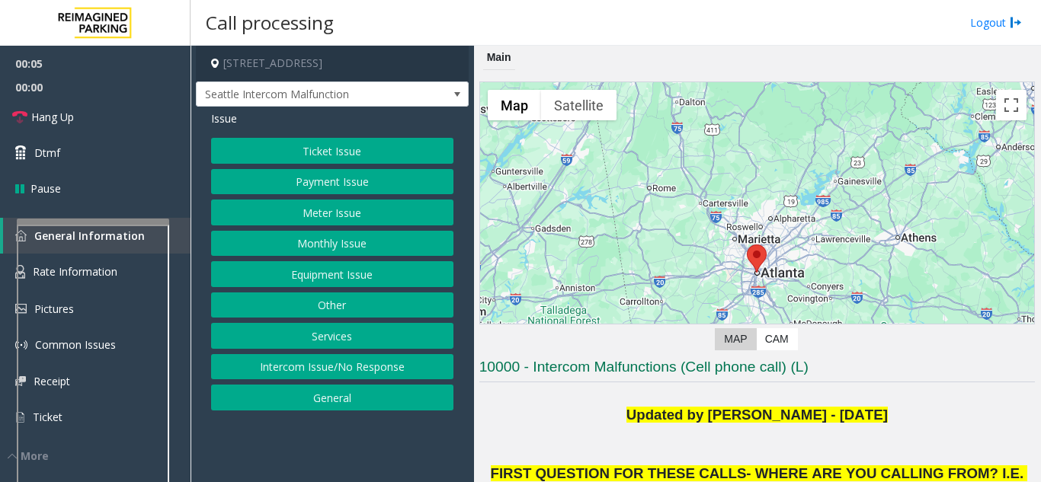
drag, startPoint x: 858, startPoint y: 412, endPoint x: 673, endPoint y: 407, distance: 185.2
click at [673, 407] on b "Updated by Pranav Babbar - 23rd Jan 2023" at bounding box center [756, 415] width 261 height 16
click at [601, 412] on p "Updated by Pranav Babbar - 23rd Jan 2023" at bounding box center [756, 415] width 555 height 20
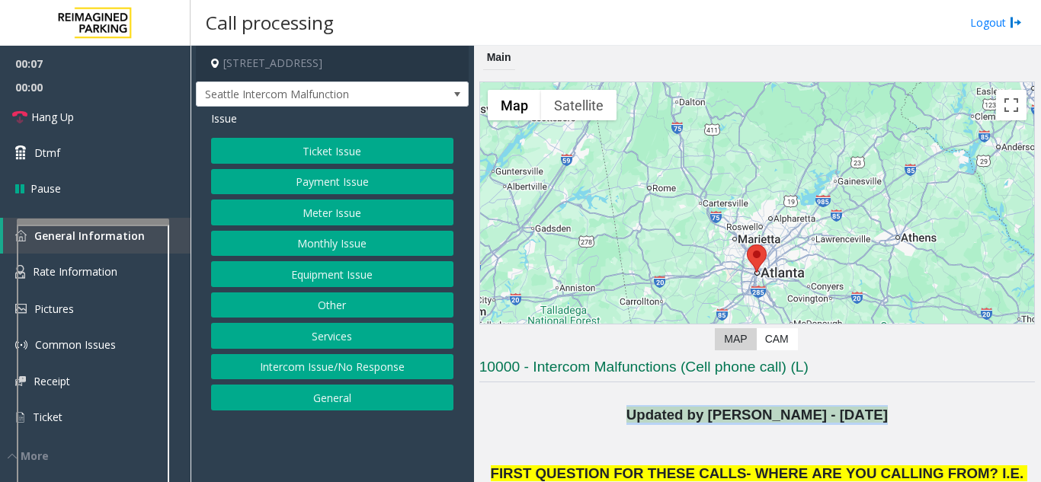
drag, startPoint x: 601, startPoint y: 412, endPoint x: 858, endPoint y: 430, distance: 258.1
click at [858, 430] on div "Updated by Pranav Babbar - 23rd Jan 2023 FIRST QUESTION FOR THESE CALLS- WHERE …" at bounding box center [756, 454] width 555 height 99
click at [858, 430] on p at bounding box center [756, 435] width 555 height 20
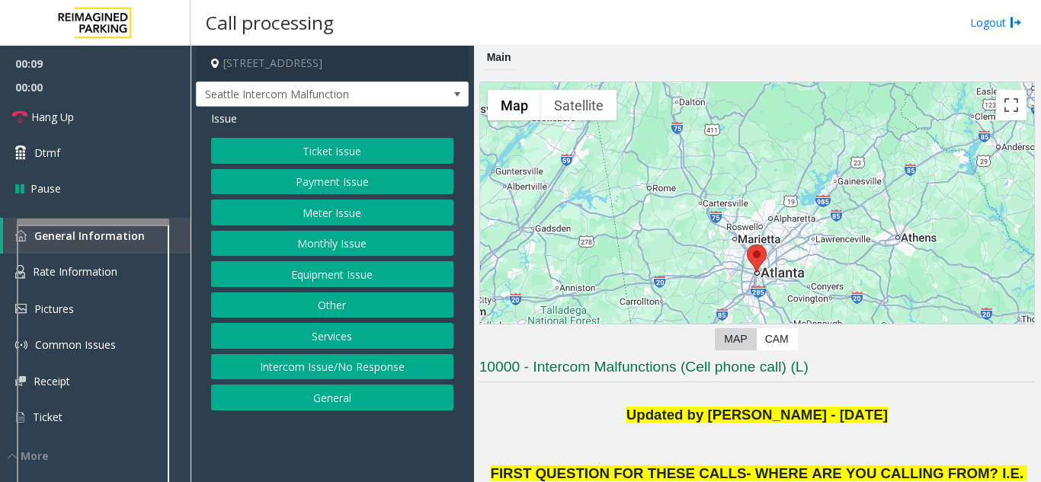
scroll to position [152, 0]
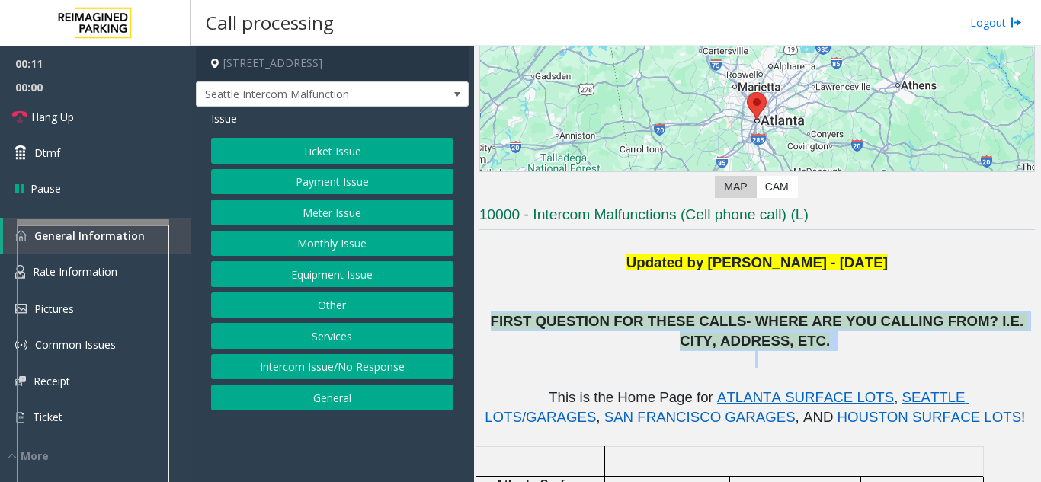
drag, startPoint x: 484, startPoint y: 321, endPoint x: 755, endPoint y: 360, distance: 273.3
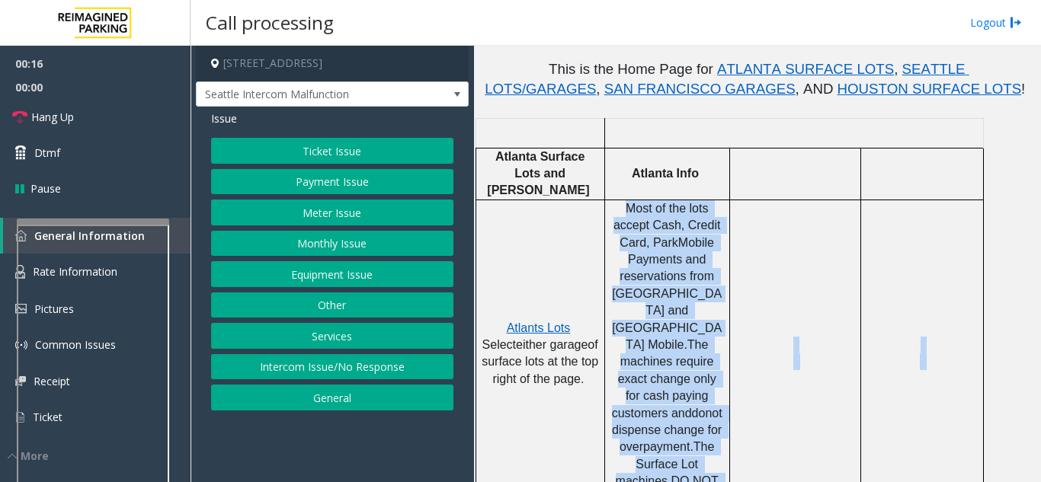
scroll to position [577, 0]
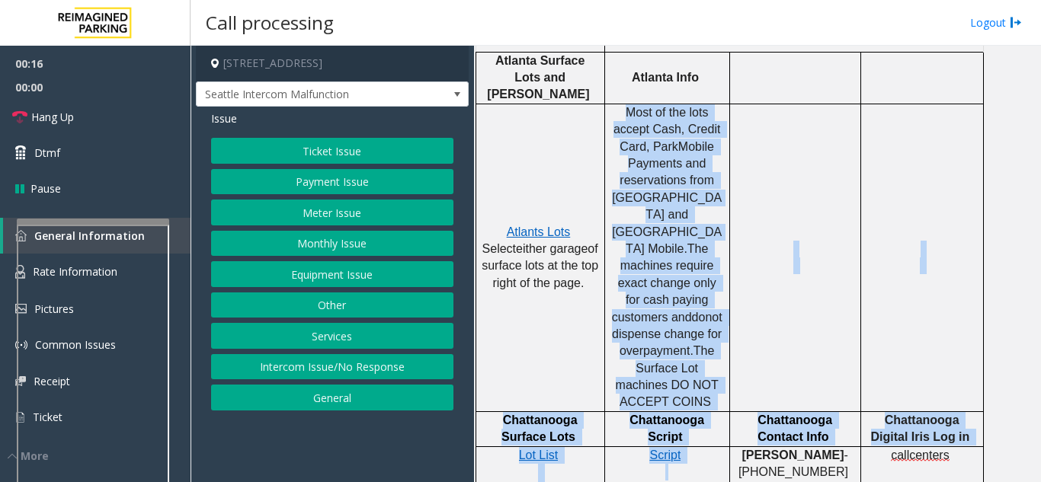
drag, startPoint x: 615, startPoint y: 361, endPoint x: 719, endPoint y: 473, distance: 153.1
click at [754, 296] on td at bounding box center [794, 258] width 131 height 308
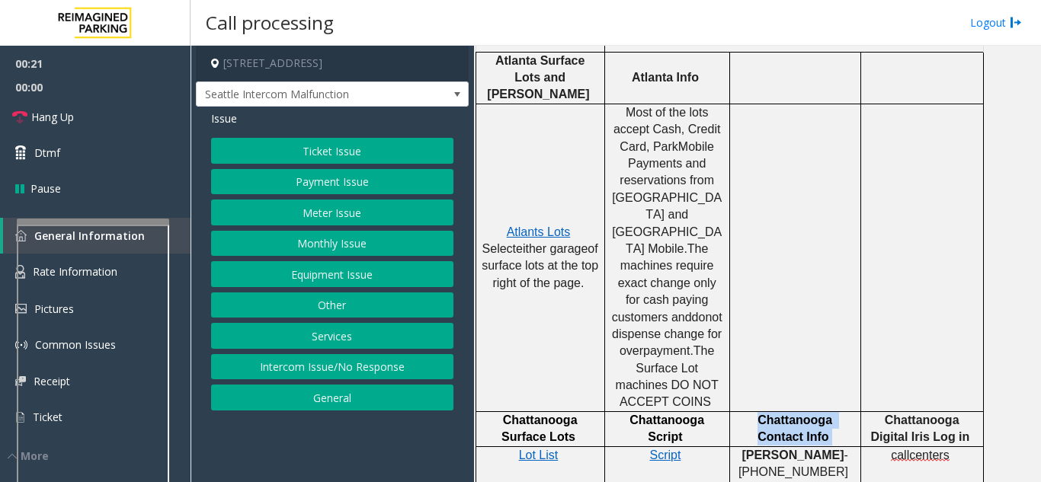
drag, startPoint x: 734, startPoint y: 368, endPoint x: 830, endPoint y: 388, distance: 98.2
click at [830, 412] on div "Chattanooga Contact Info" at bounding box center [795, 429] width 130 height 34
click at [280, 148] on button "Ticket Issue" at bounding box center [332, 151] width 242 height 26
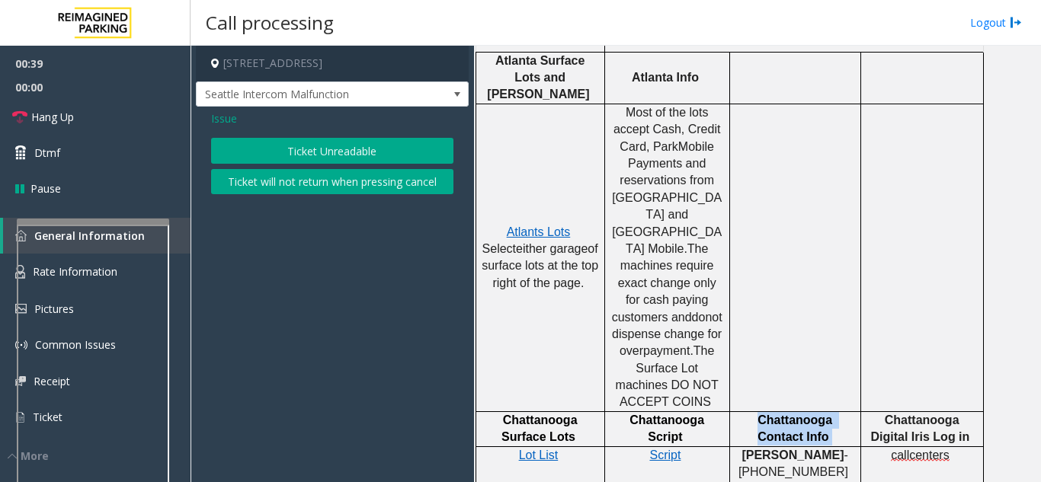
click at [316, 149] on button "Ticket Unreadable" at bounding box center [332, 151] width 242 height 26
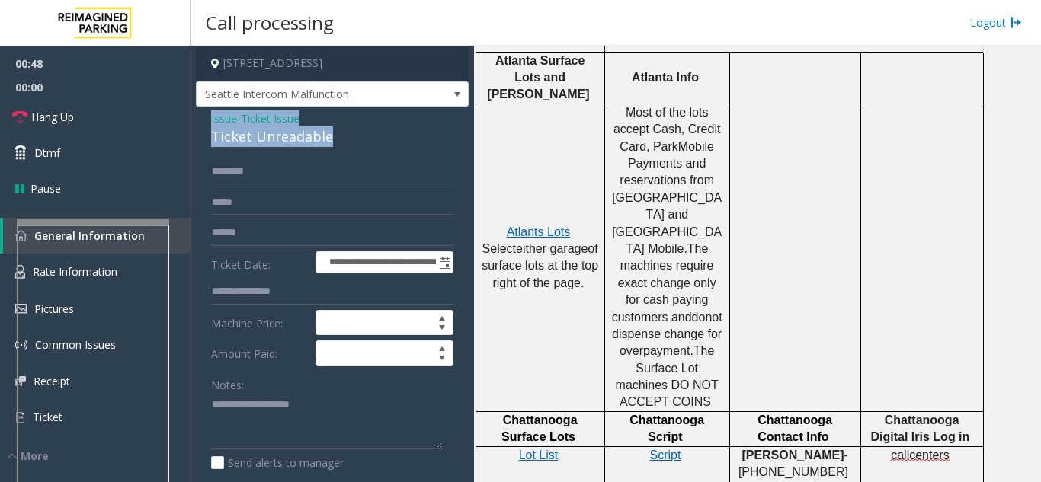
drag, startPoint x: 341, startPoint y: 149, endPoint x: 203, endPoint y: 136, distance: 138.5
click at [203, 136] on div "**********" at bounding box center [332, 470] width 273 height 727
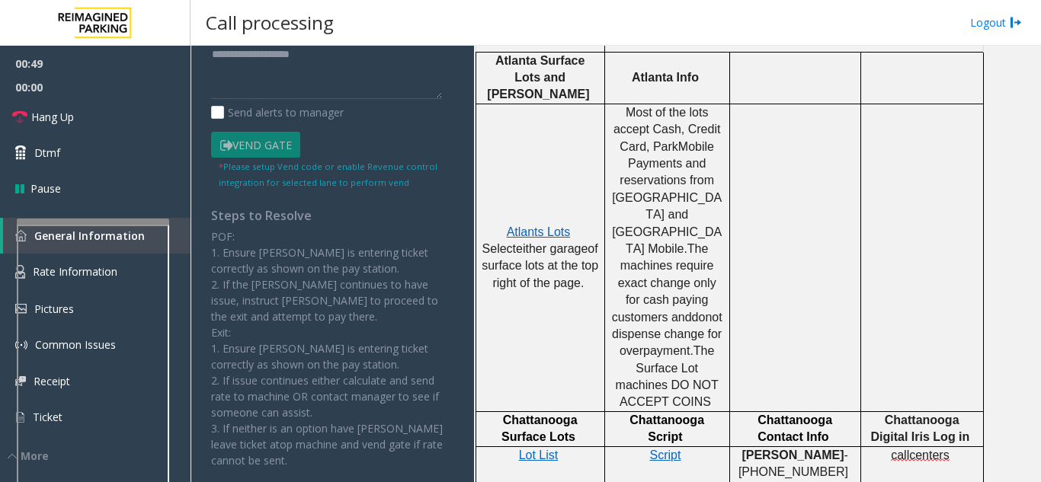
click at [229, 431] on div "POF: 1. Ensure parker is entering ticket correctly as shown on the pay station.…" at bounding box center [332, 349] width 242 height 240
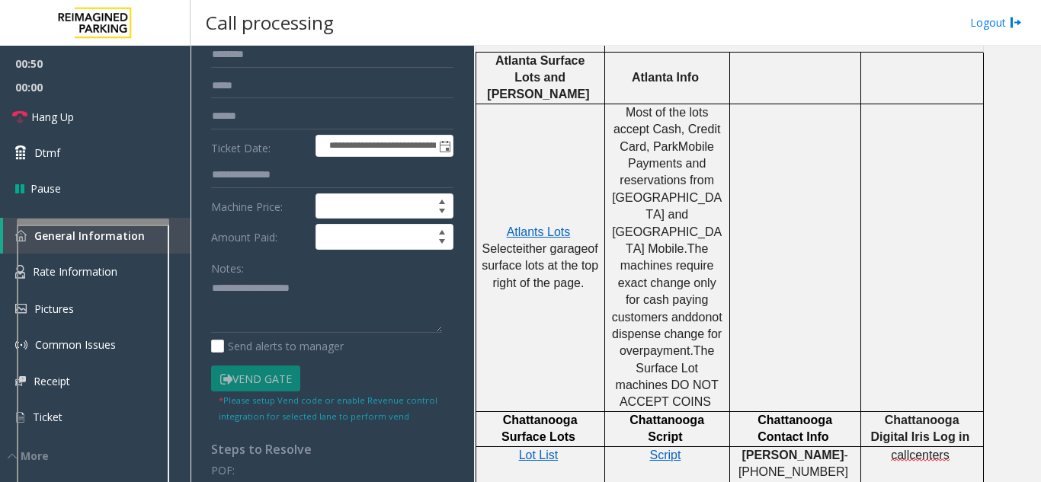
scroll to position [46, 0]
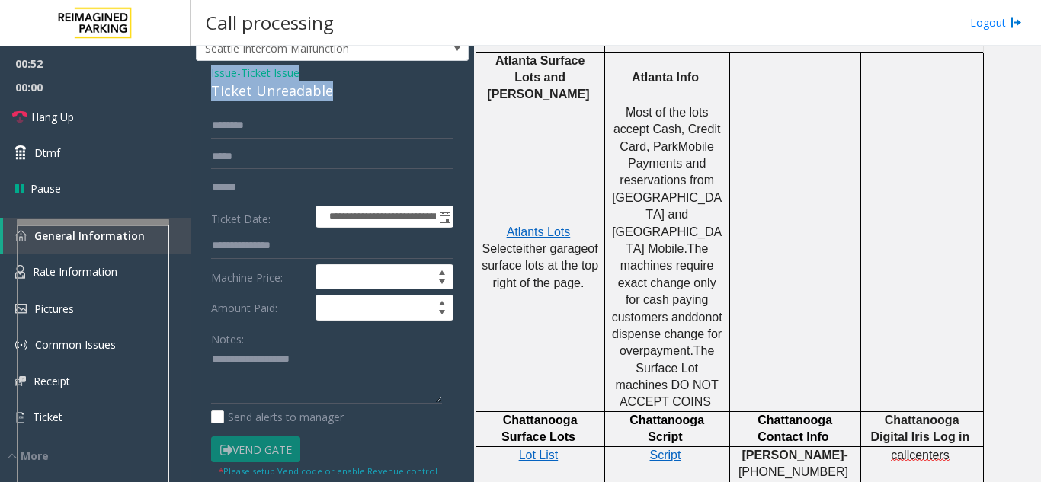
drag, startPoint x: 339, startPoint y: 101, endPoint x: 197, endPoint y: 89, distance: 142.2
click at [197, 89] on div "**********" at bounding box center [332, 424] width 273 height 727
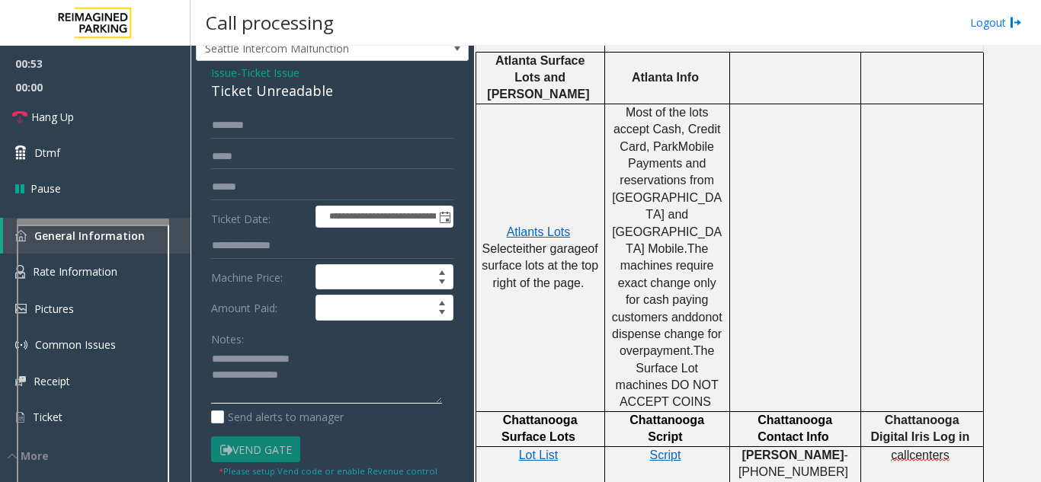
click at [263, 388] on textarea at bounding box center [326, 375] width 231 height 57
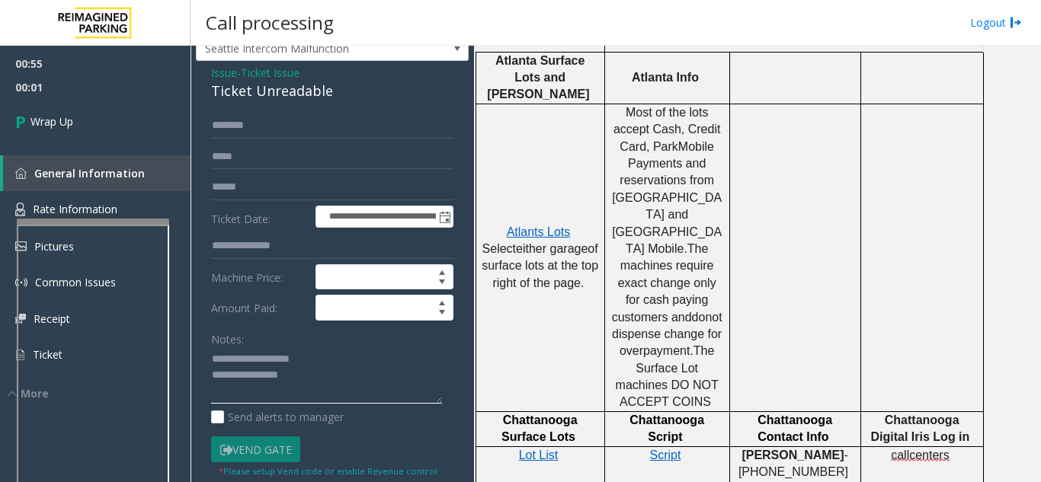
click at [313, 398] on textarea at bounding box center [326, 375] width 231 height 57
paste textarea "**********"
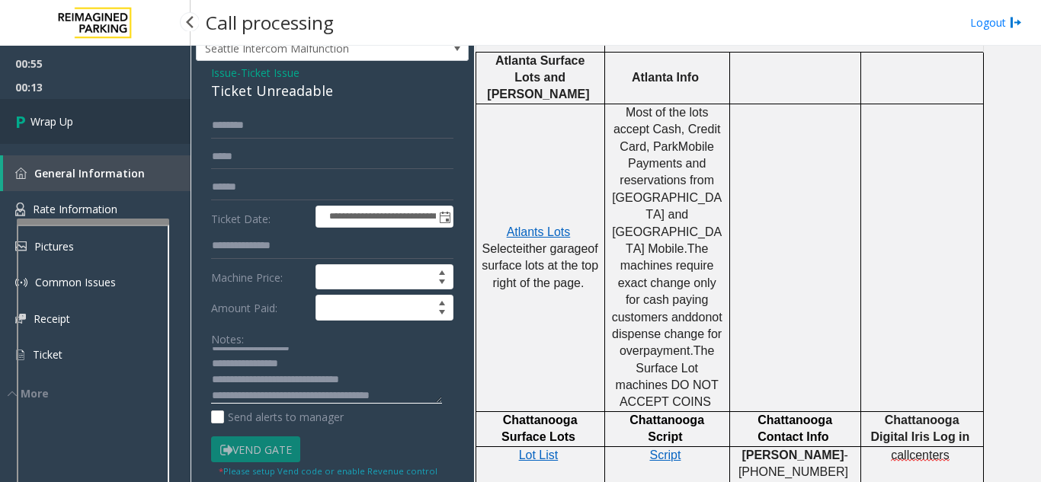
type textarea "**********"
click at [73, 143] on link "Wrap Up" at bounding box center [95, 121] width 190 height 45
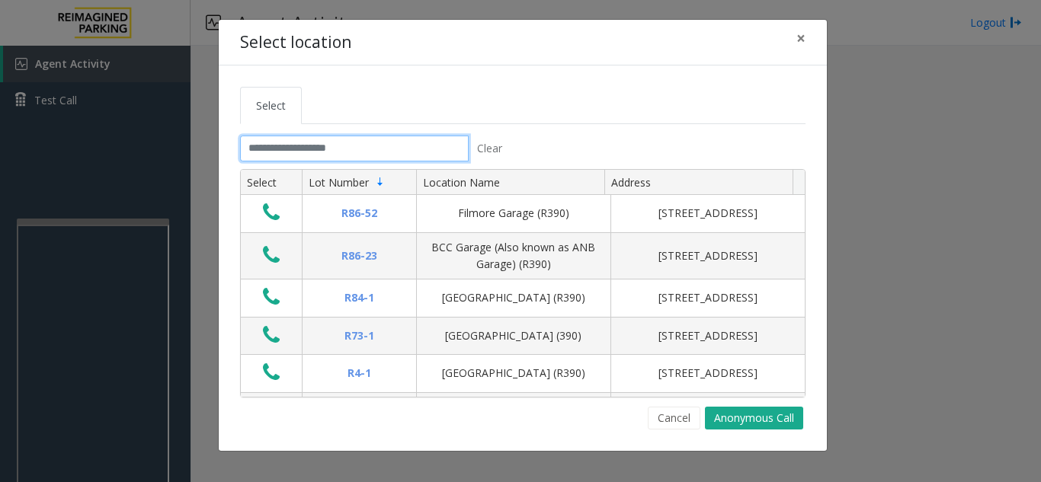
click at [329, 153] on input "text" at bounding box center [354, 149] width 229 height 26
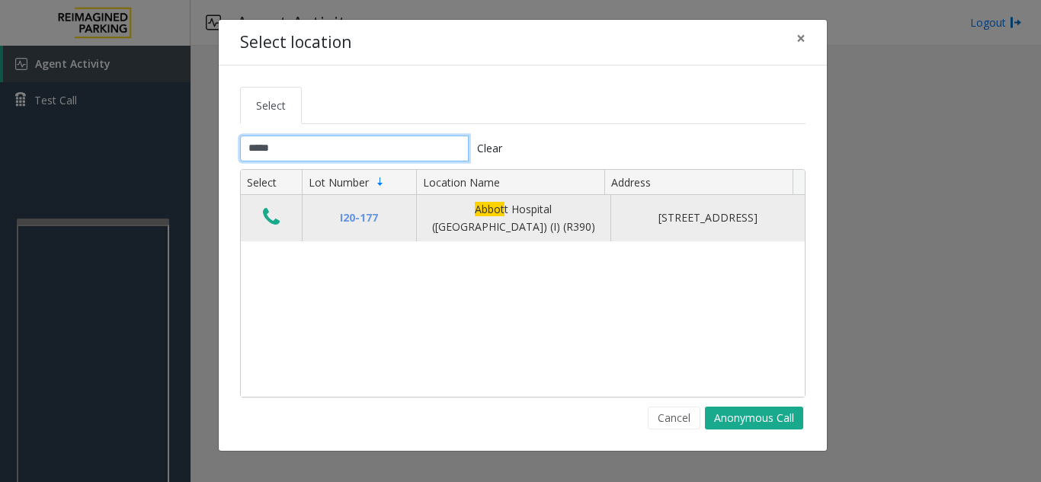
type input "*****"
click at [265, 219] on icon "Data table" at bounding box center [271, 216] width 17 height 21
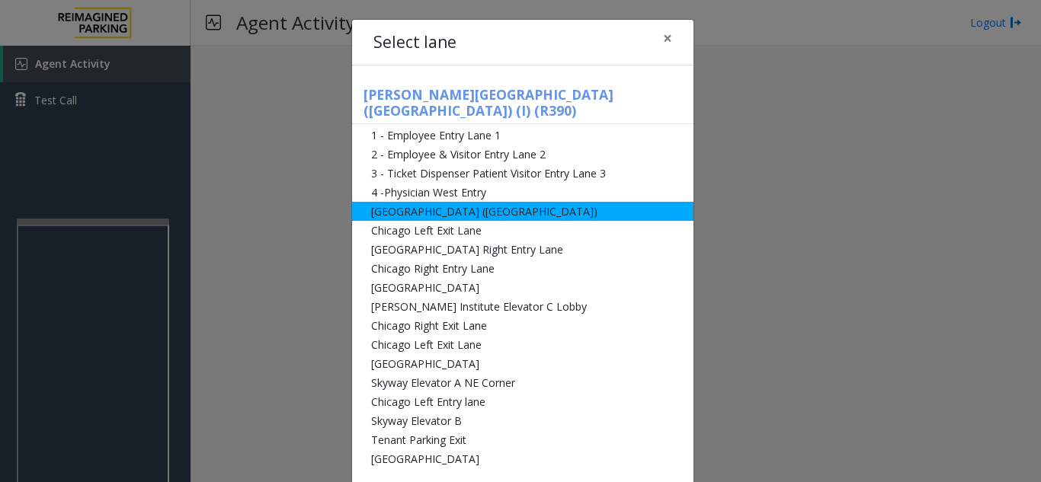
click at [392, 202] on li "[GEOGRAPHIC_DATA] ([GEOGRAPHIC_DATA])" at bounding box center [522, 211] width 341 height 19
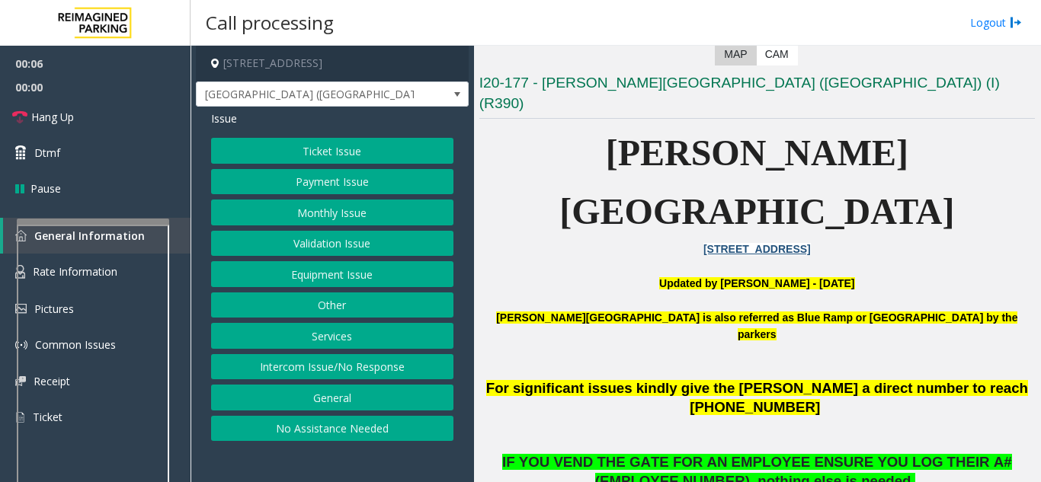
scroll to position [381, 0]
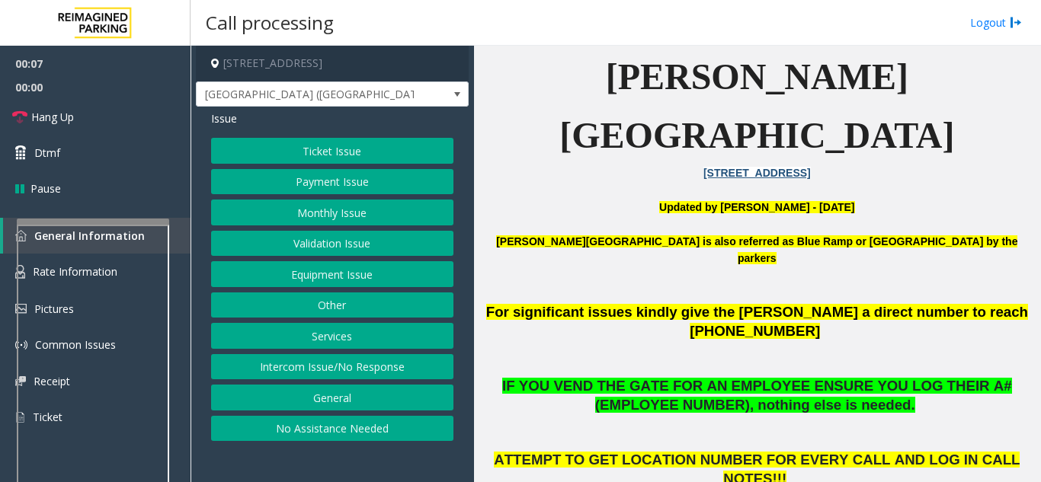
click at [309, 279] on button "Equipment Issue" at bounding box center [332, 274] width 242 height 26
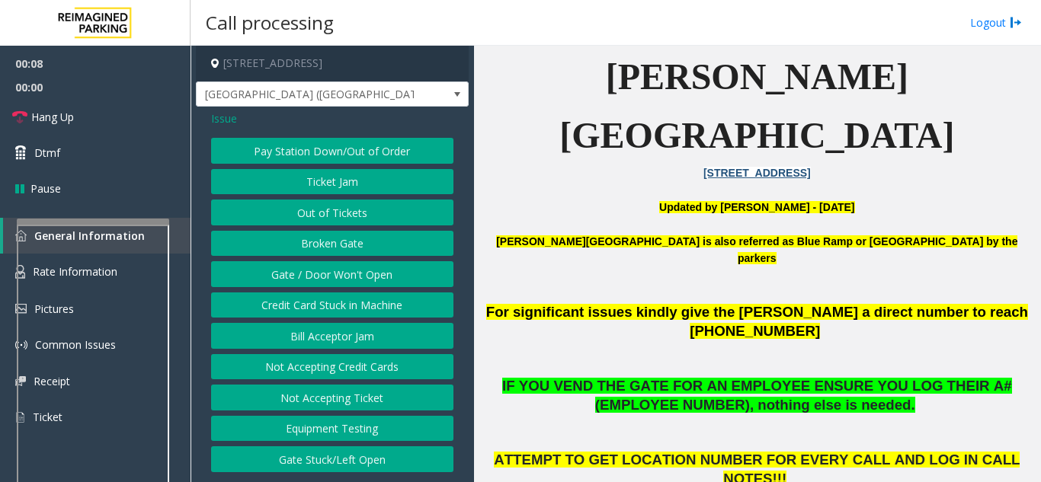
click at [309, 279] on button "Gate / Door Won't Open" at bounding box center [332, 274] width 242 height 26
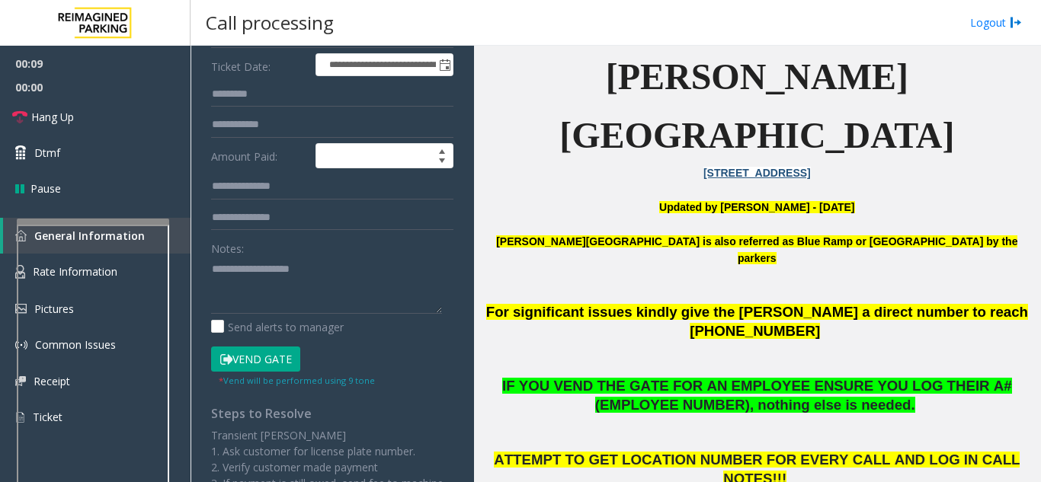
click at [278, 366] on button "Vend Gate" at bounding box center [255, 360] width 89 height 26
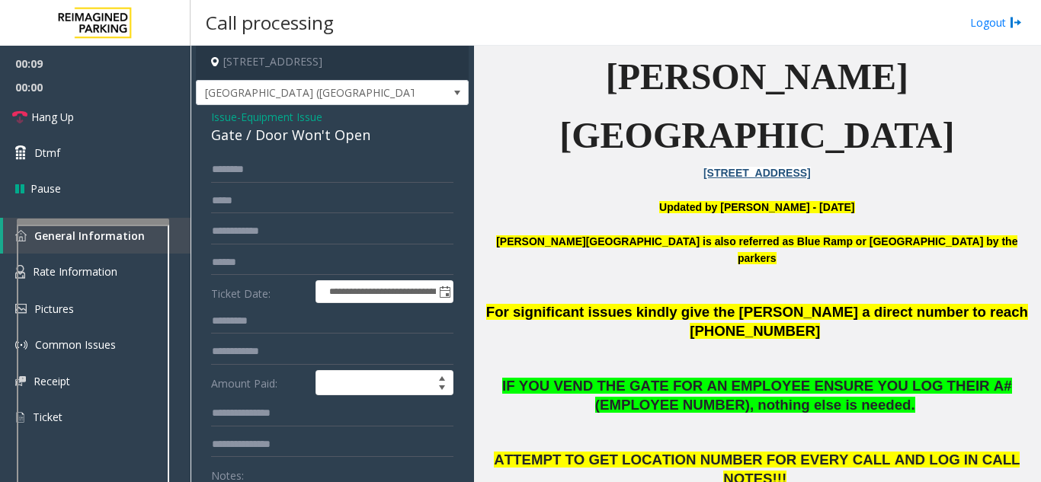
scroll to position [0, 0]
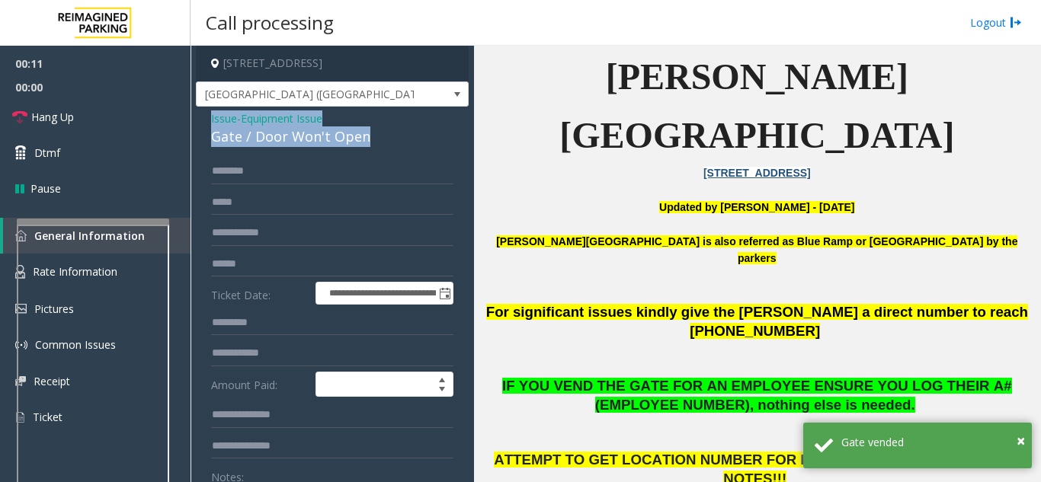
drag, startPoint x: 385, startPoint y: 139, endPoint x: 197, endPoint y: 122, distance: 189.0
copy div "Issue - Equipment Issue Gate / Door Won't Open"
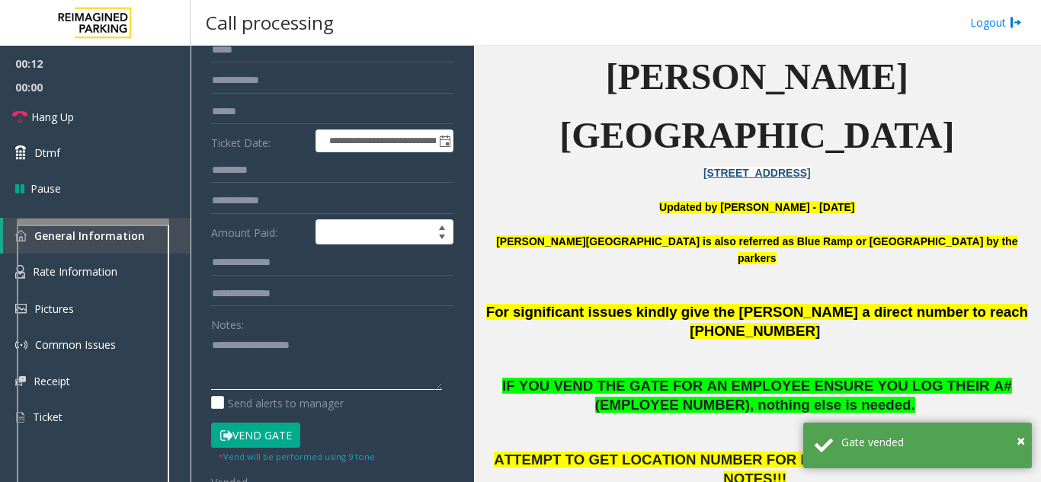
click at [251, 335] on textarea at bounding box center [326, 361] width 231 height 57
paste textarea "**********"
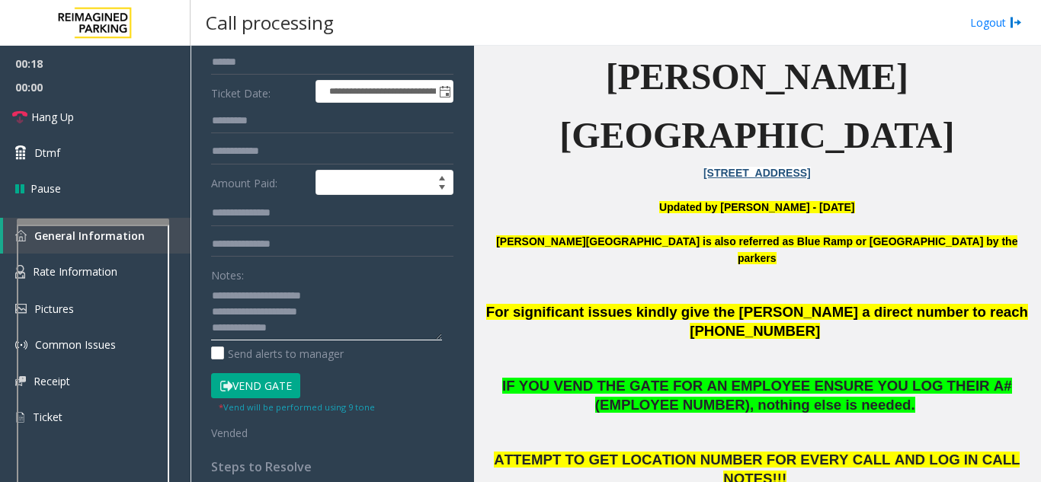
scroll to position [229, 0]
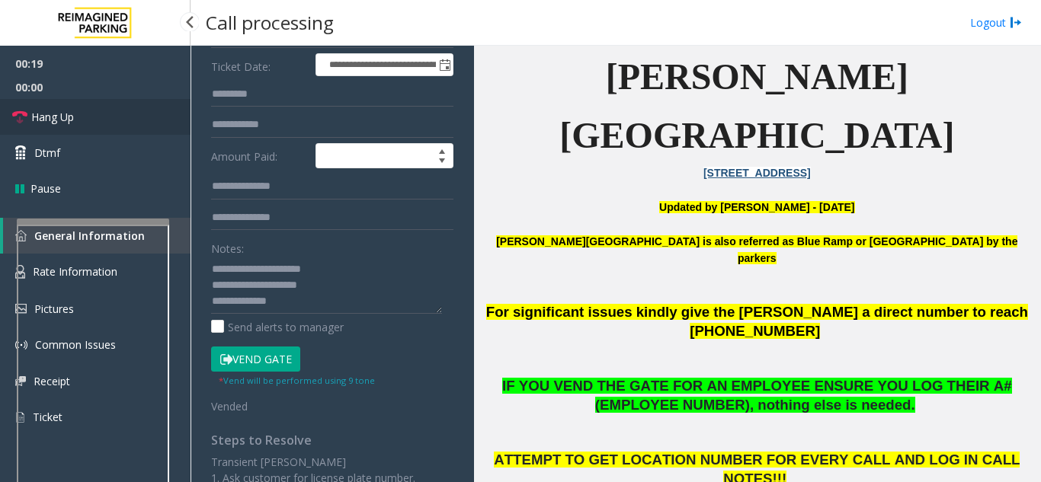
click at [104, 117] on link "Hang Up" at bounding box center [95, 117] width 190 height 36
click at [309, 299] on textarea at bounding box center [326, 285] width 231 height 57
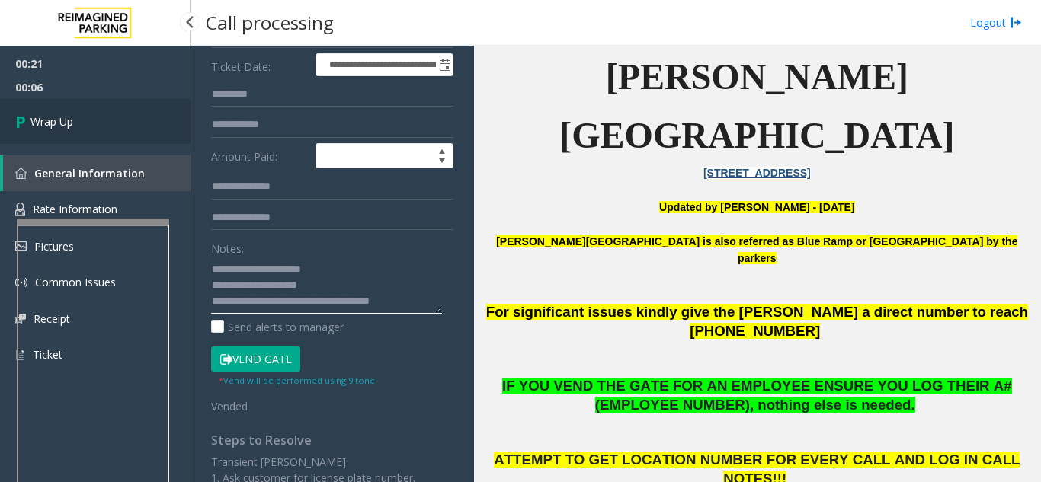
type textarea "**********"
click at [116, 110] on link "Wrap Up" at bounding box center [95, 121] width 190 height 45
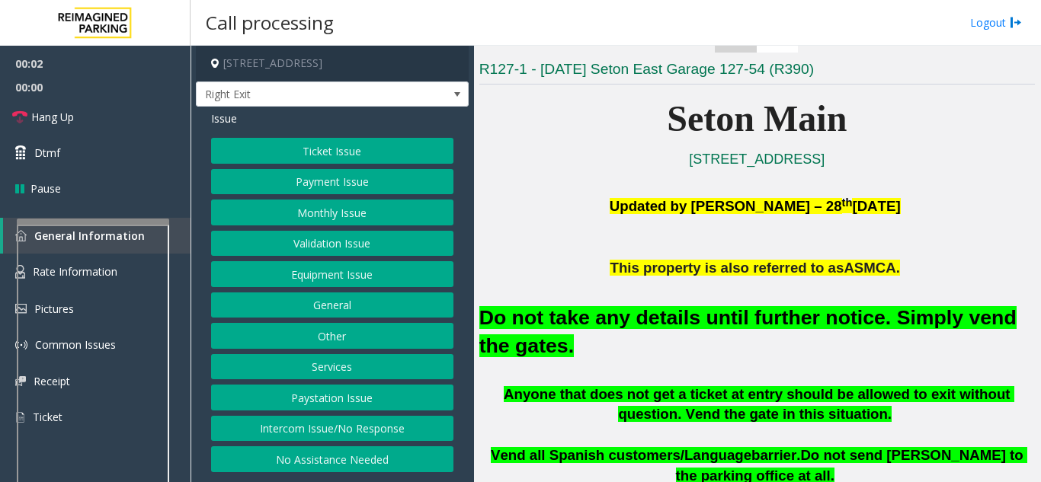
scroll to position [305, 0]
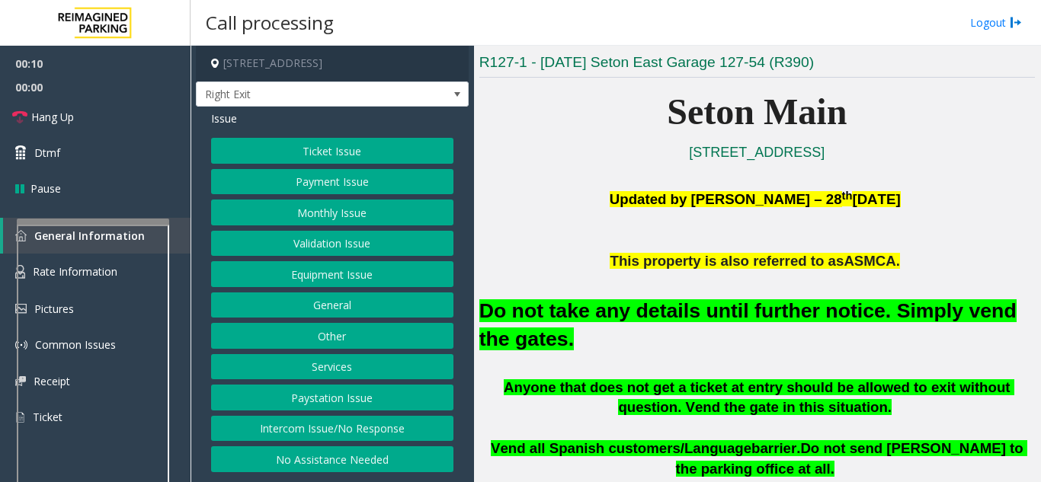
click at [336, 280] on button "Equipment Issue" at bounding box center [332, 274] width 242 height 26
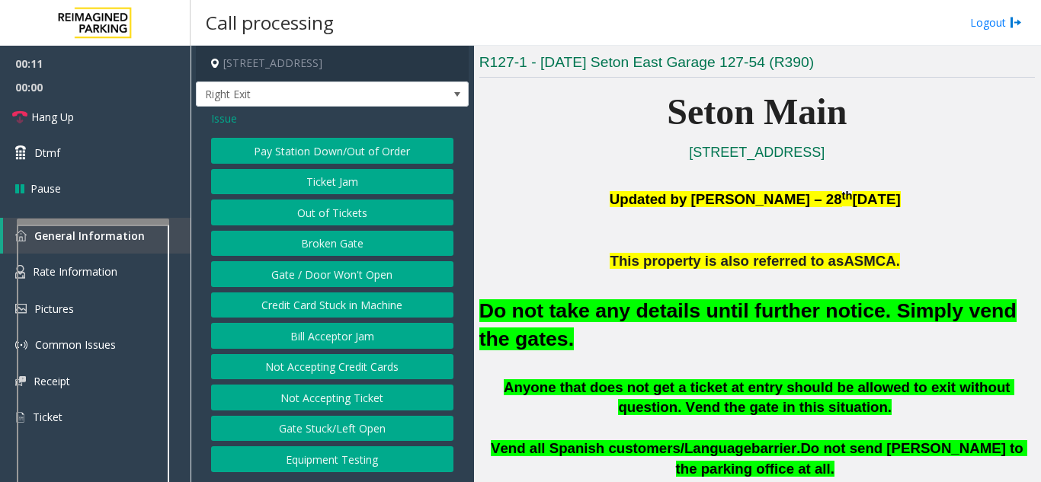
click at [336, 280] on button "Gate / Door Won't Open" at bounding box center [332, 274] width 242 height 26
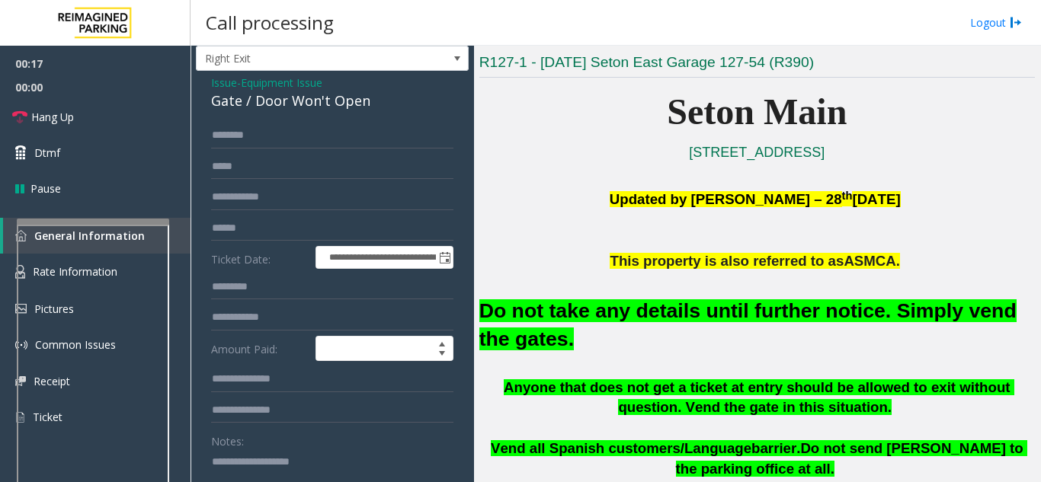
scroll to position [0, 0]
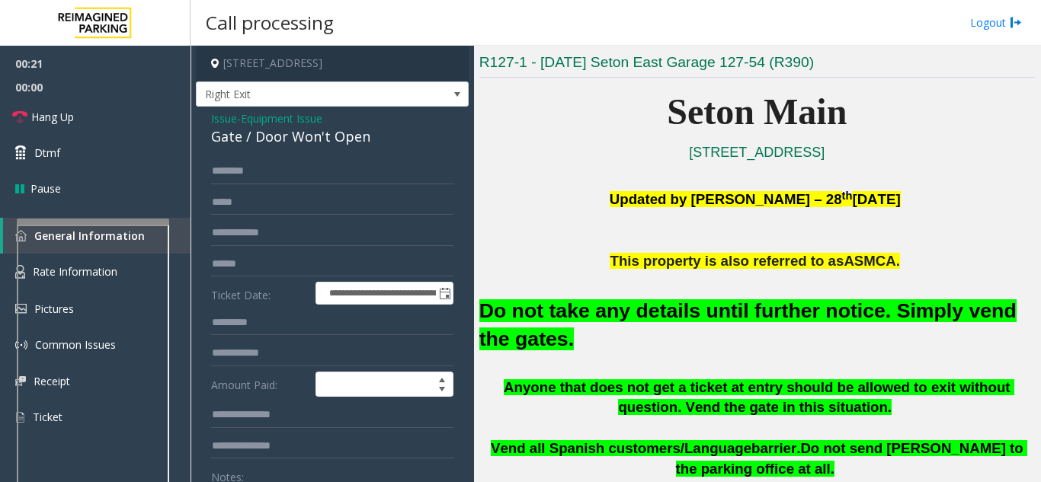
click at [225, 118] on span "Issue" at bounding box center [224, 118] width 26 height 16
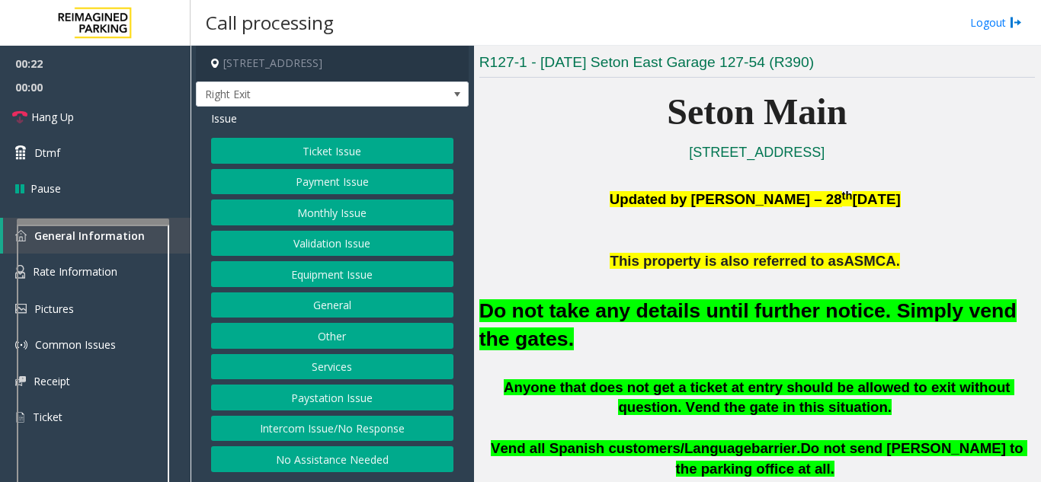
click at [308, 429] on button "Intercom Issue/No Response" at bounding box center [332, 429] width 242 height 26
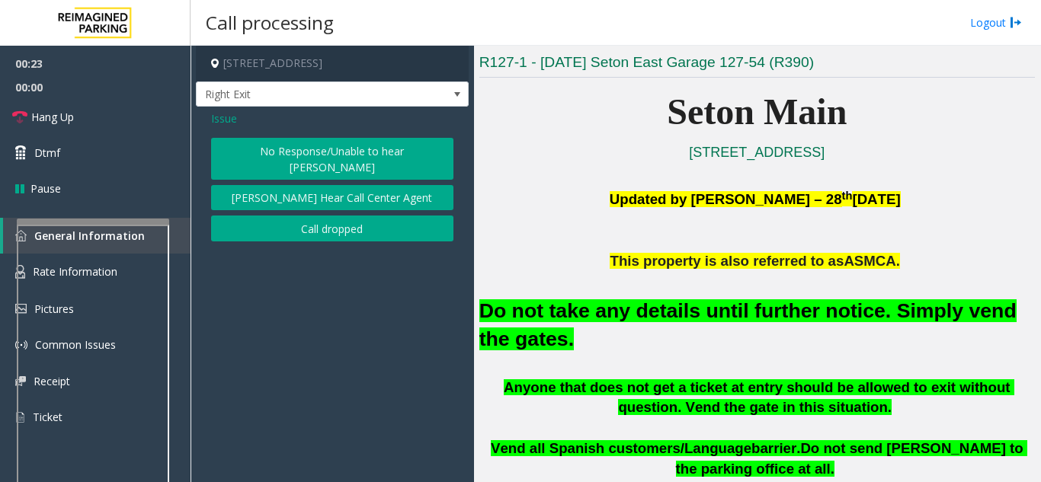
click at [282, 155] on button "No Response/Unable to hear [PERSON_NAME]" at bounding box center [332, 159] width 242 height 42
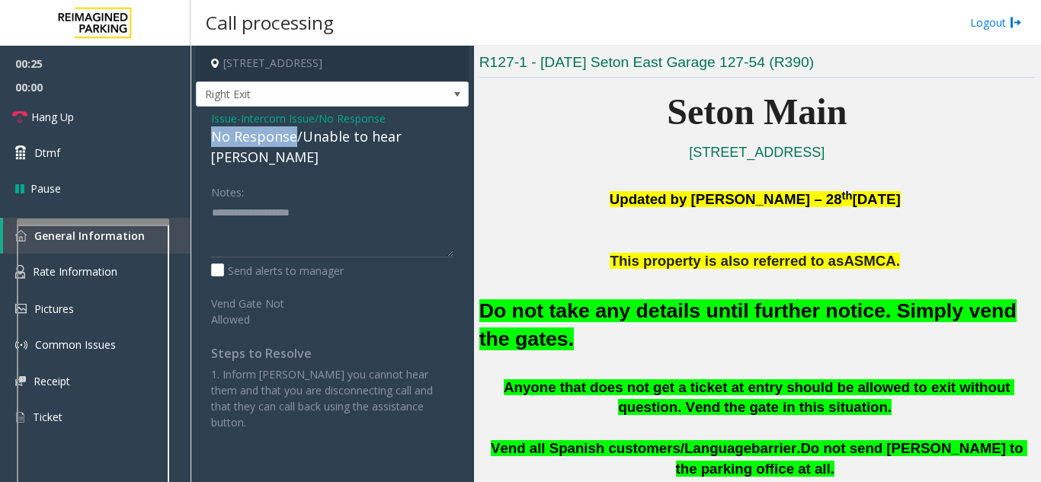
drag, startPoint x: 293, startPoint y: 137, endPoint x: 211, endPoint y: 142, distance: 82.4
click at [211, 142] on div "No Response/Unable to hear [PERSON_NAME]" at bounding box center [332, 146] width 242 height 41
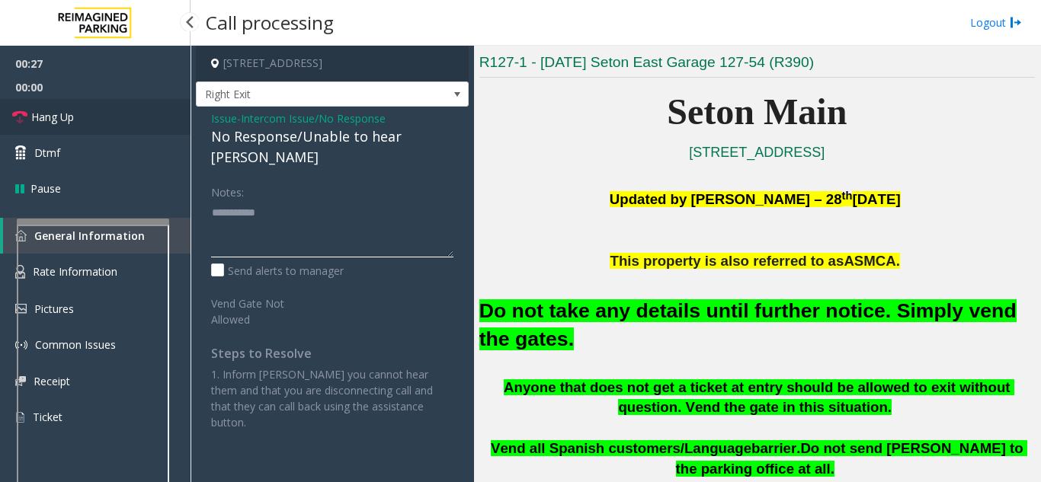
type textarea "**********"
click at [133, 119] on link "Hang Up" at bounding box center [95, 117] width 190 height 36
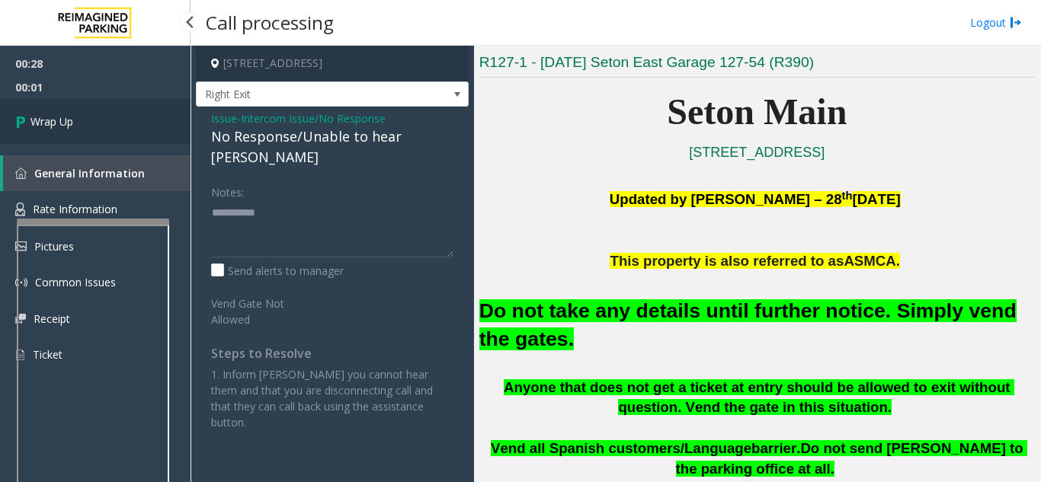
click at [133, 119] on link "Wrap Up" at bounding box center [95, 121] width 190 height 45
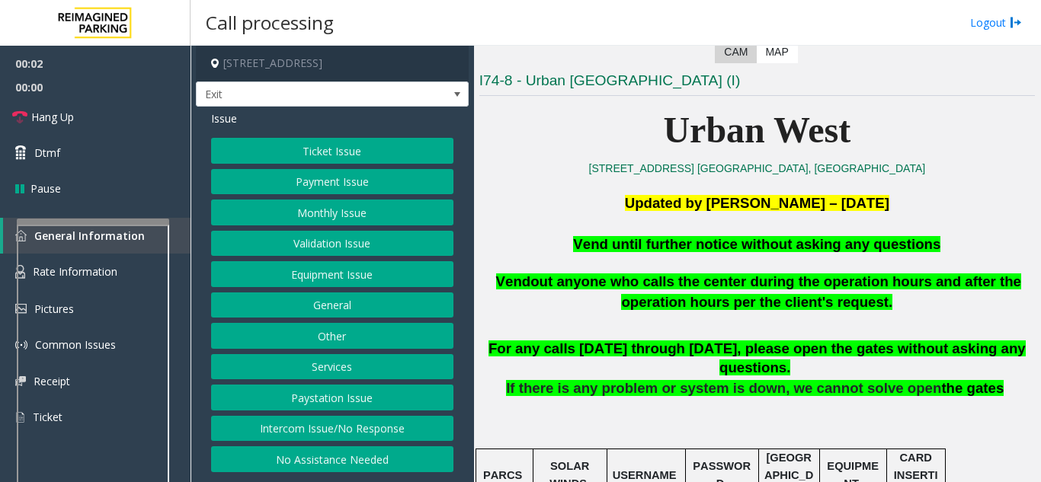
scroll to position [381, 0]
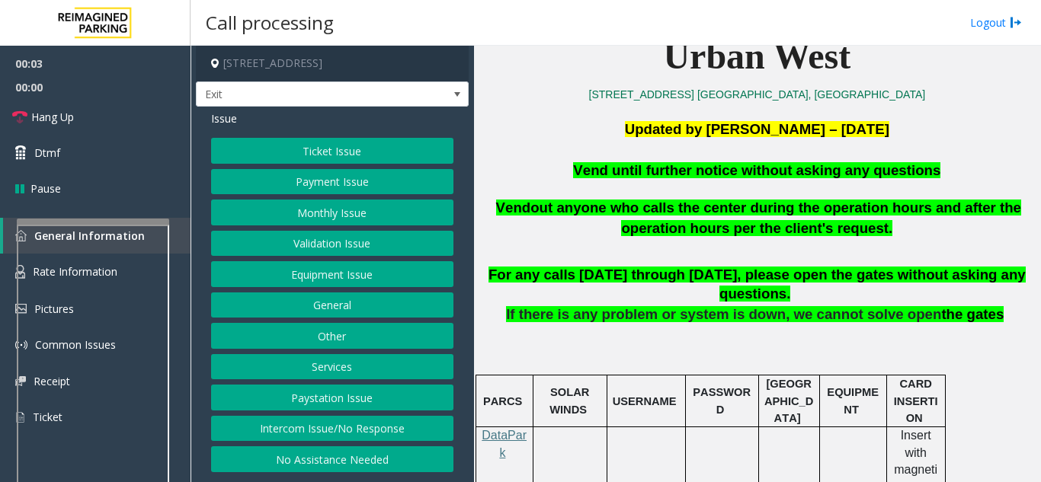
click at [320, 273] on button "Equipment Issue" at bounding box center [332, 274] width 242 height 26
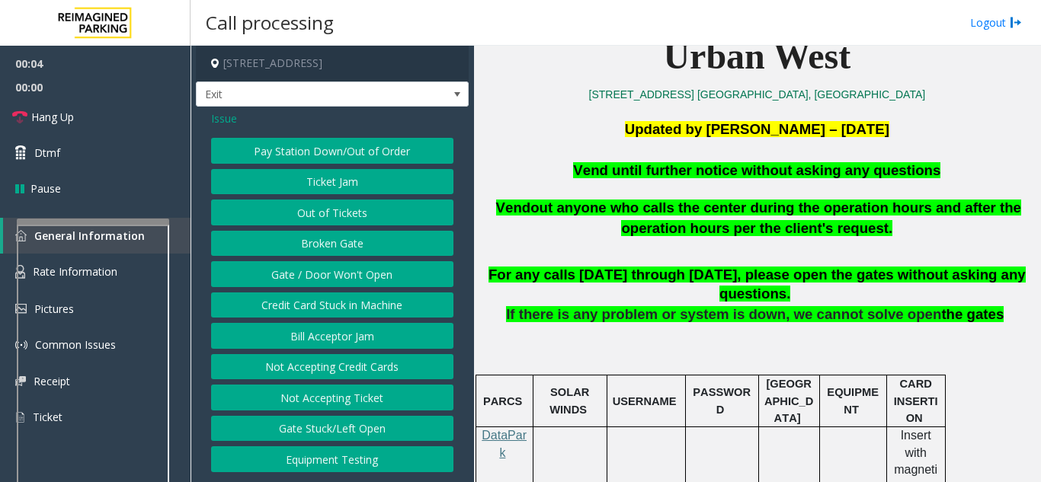
click at [213, 119] on span "Issue" at bounding box center [224, 118] width 26 height 16
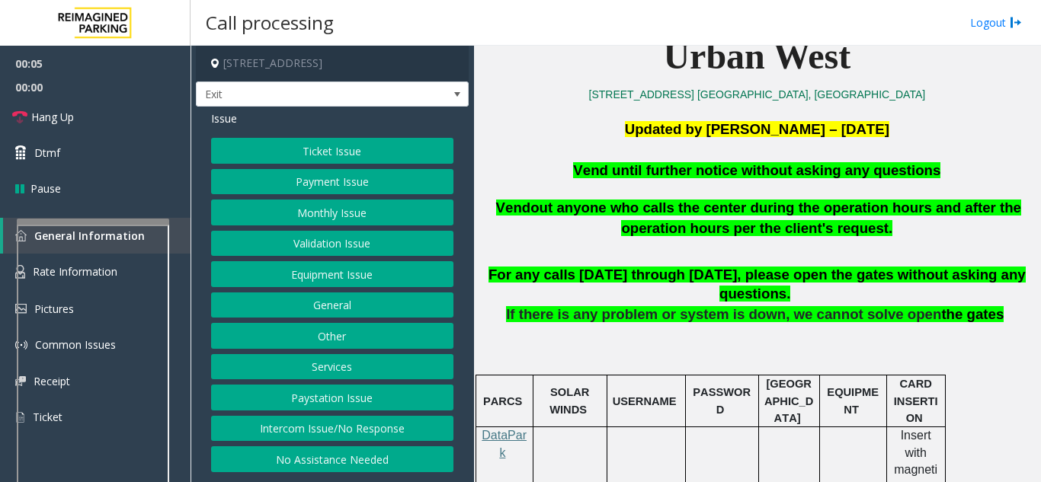
click at [289, 149] on button "Ticket Issue" at bounding box center [332, 151] width 242 height 26
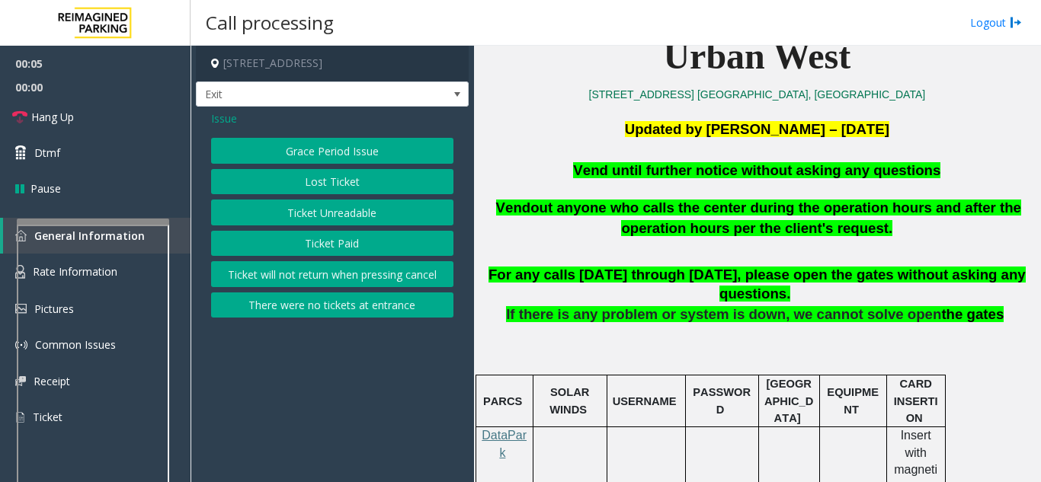
click at [318, 213] on button "Ticket Unreadable" at bounding box center [332, 213] width 242 height 26
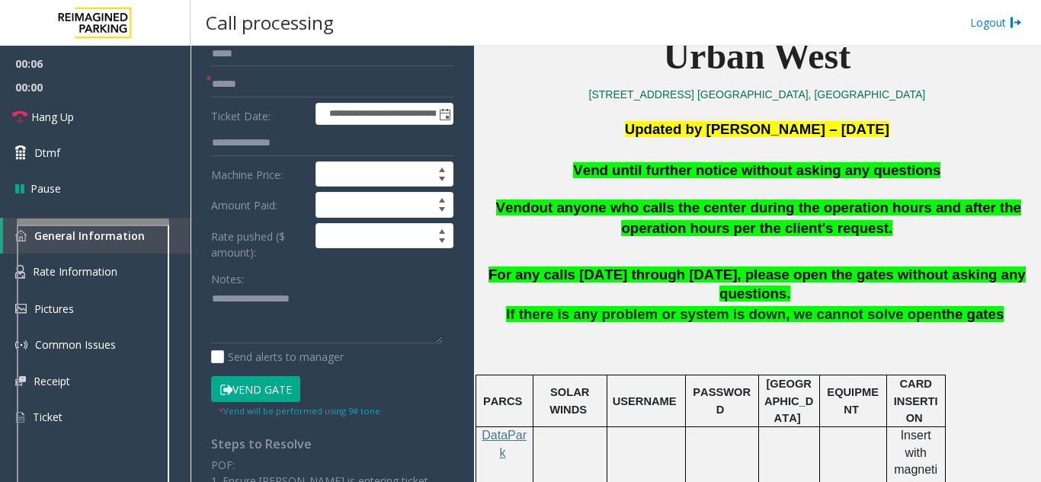
scroll to position [152, 0]
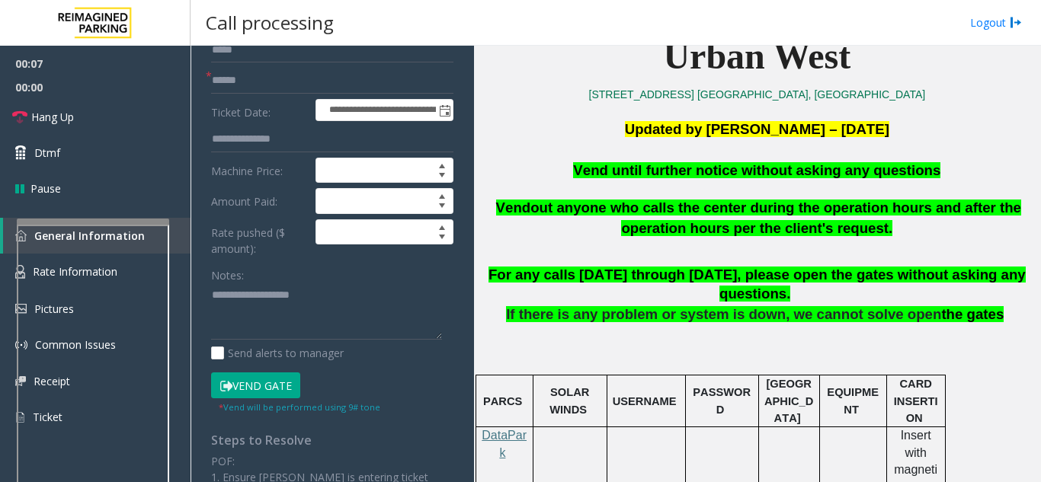
click at [254, 389] on button "Vend Gate" at bounding box center [255, 385] width 89 height 26
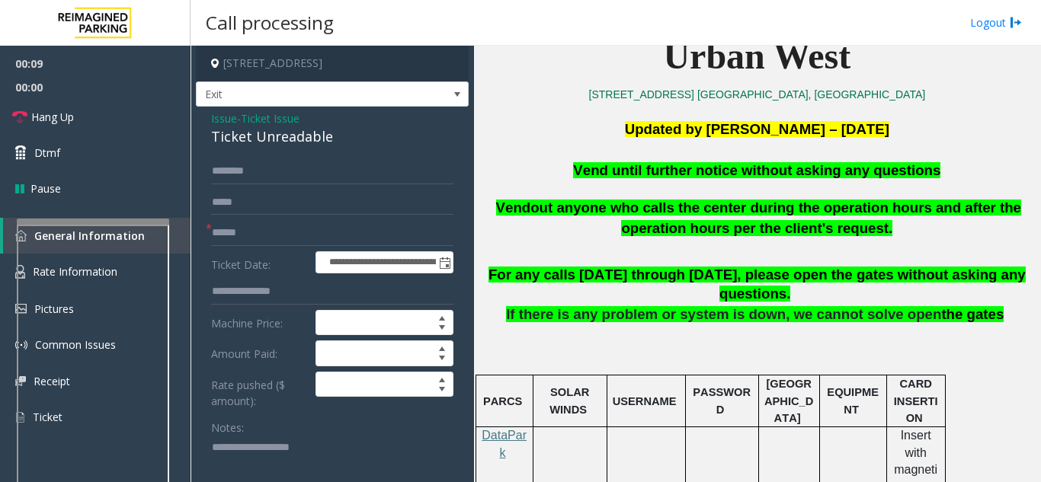
click at [222, 119] on span "Issue" at bounding box center [224, 118] width 26 height 16
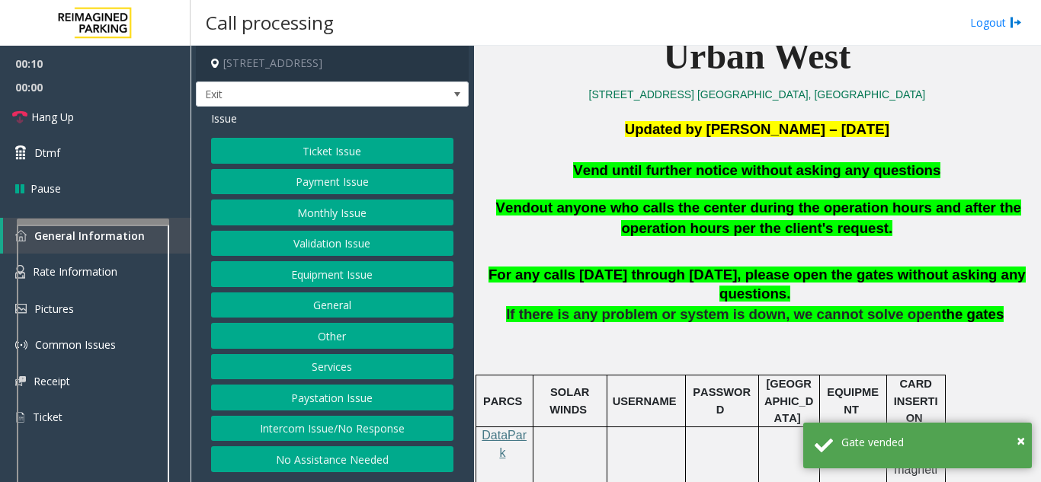
click at [327, 282] on button "Equipment Issue" at bounding box center [332, 274] width 242 height 26
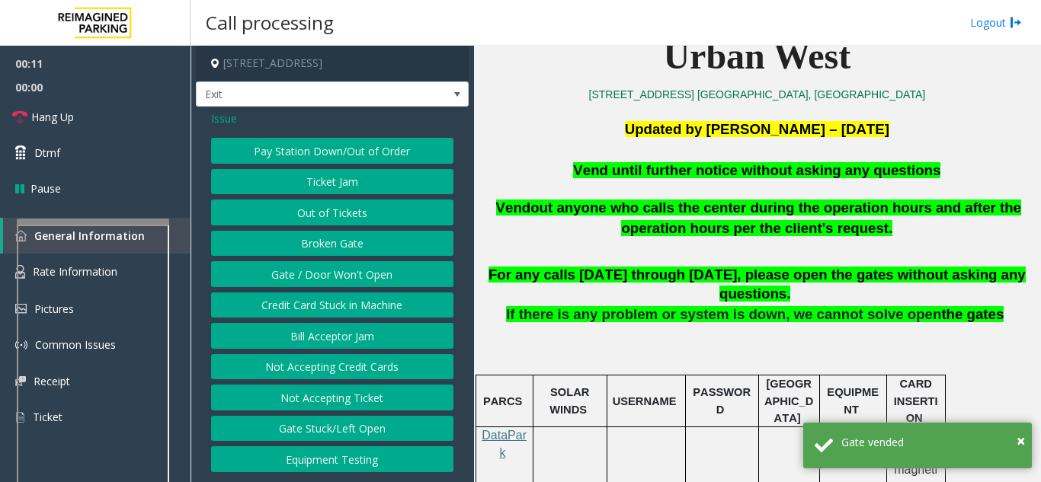
click at [324, 273] on button "Gate / Door Won't Open" at bounding box center [332, 274] width 242 height 26
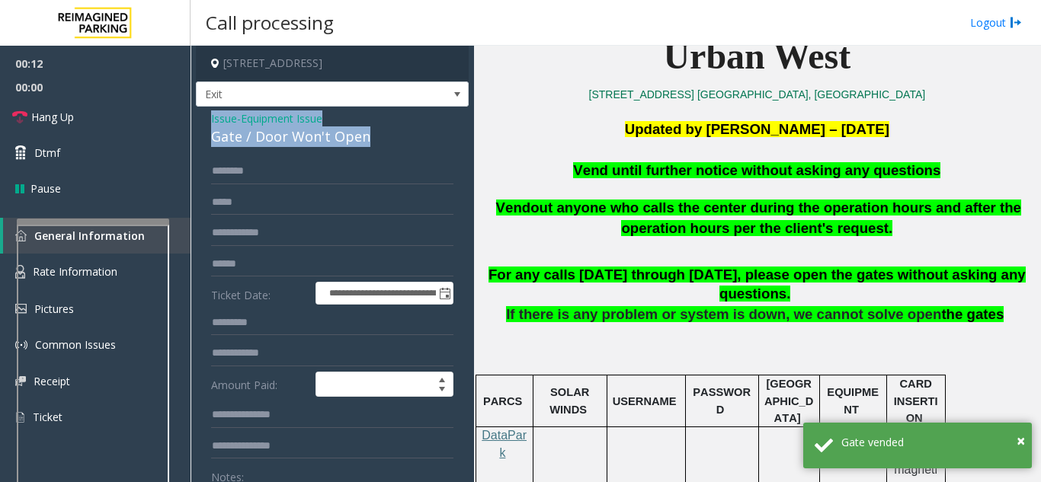
drag, startPoint x: 380, startPoint y: 126, endPoint x: 193, endPoint y: 122, distance: 187.4
click at [193, 122] on app-call-processing-form "**********" at bounding box center [331, 264] width 283 height 436
copy div "Issue - Equipment Issue Gate / Door Won't Open"
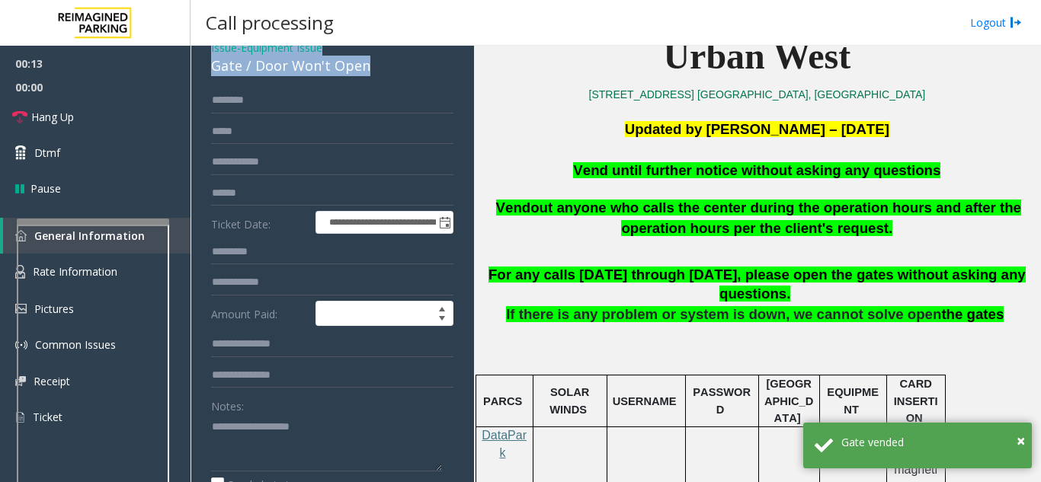
scroll to position [152, 0]
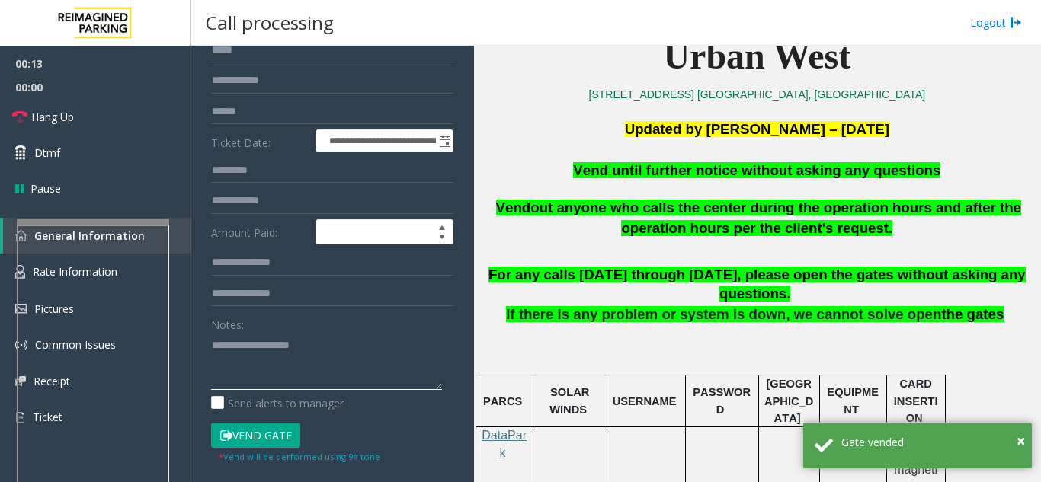
click at [239, 352] on textarea at bounding box center [326, 361] width 231 height 57
paste textarea "**********"
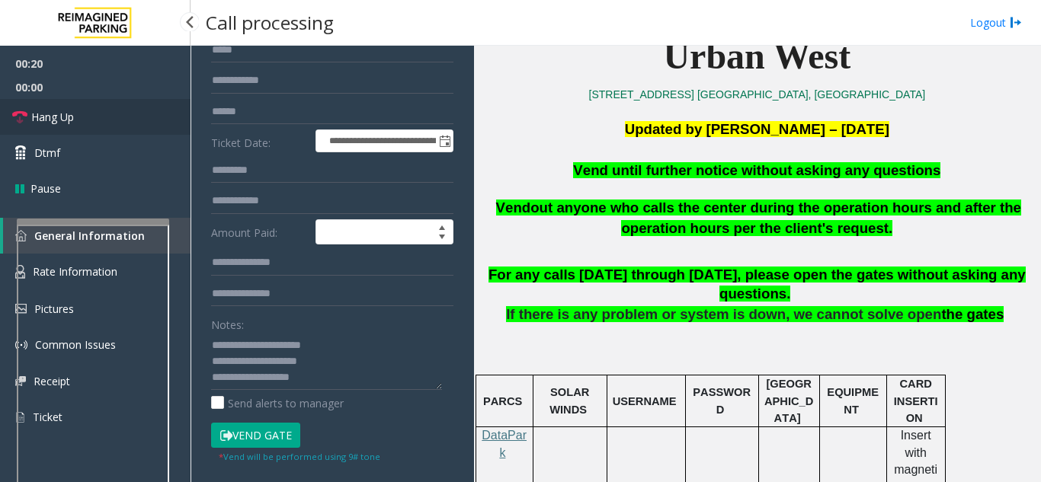
click at [83, 125] on link "Hang Up" at bounding box center [95, 117] width 190 height 36
click at [374, 382] on textarea at bounding box center [326, 361] width 231 height 57
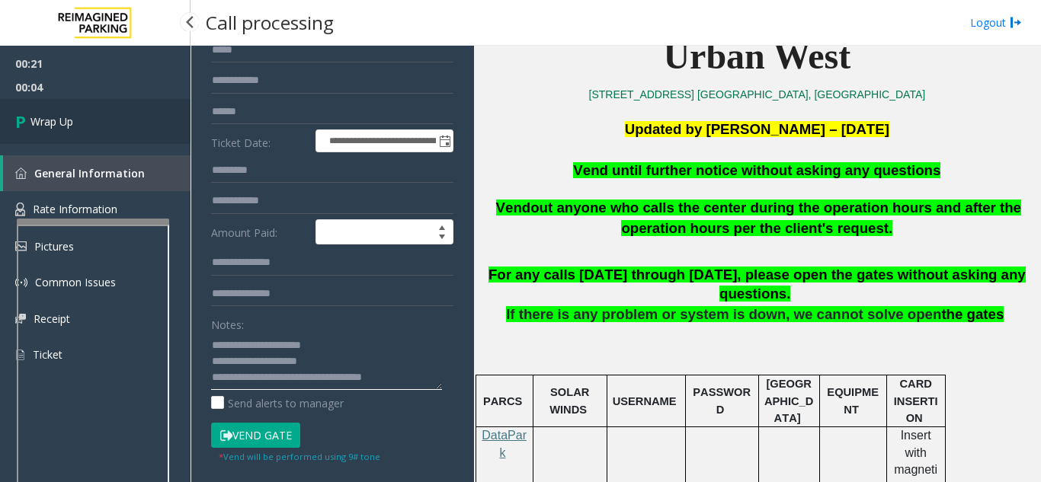
type textarea "**********"
click at [93, 117] on link "Wrap Up" at bounding box center [95, 121] width 190 height 45
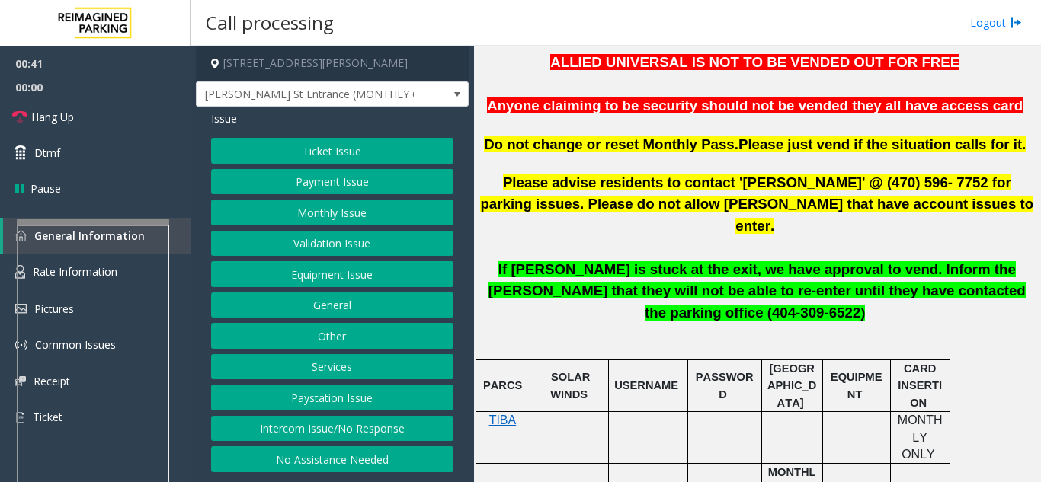
scroll to position [533, 0]
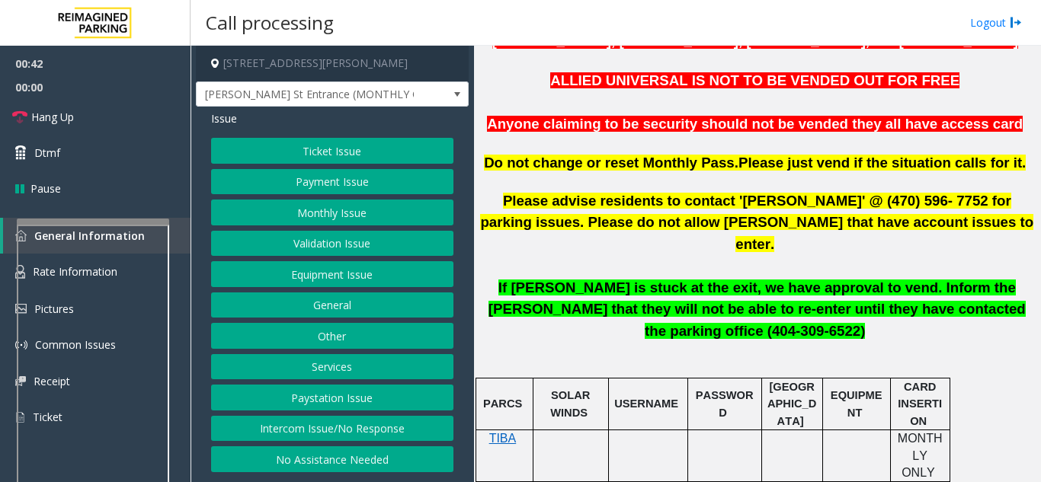
click at [668, 255] on p at bounding box center [756, 266] width 555 height 22
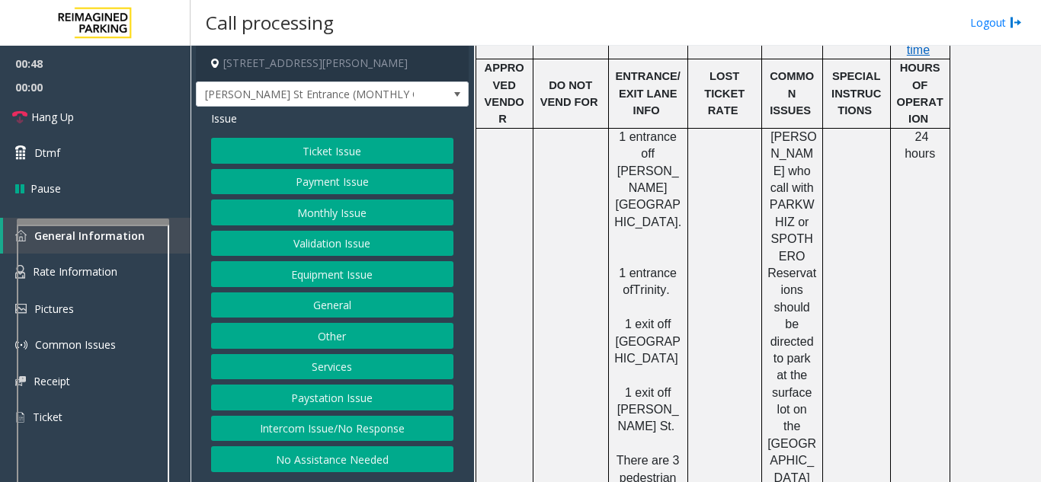
scroll to position [1451, 0]
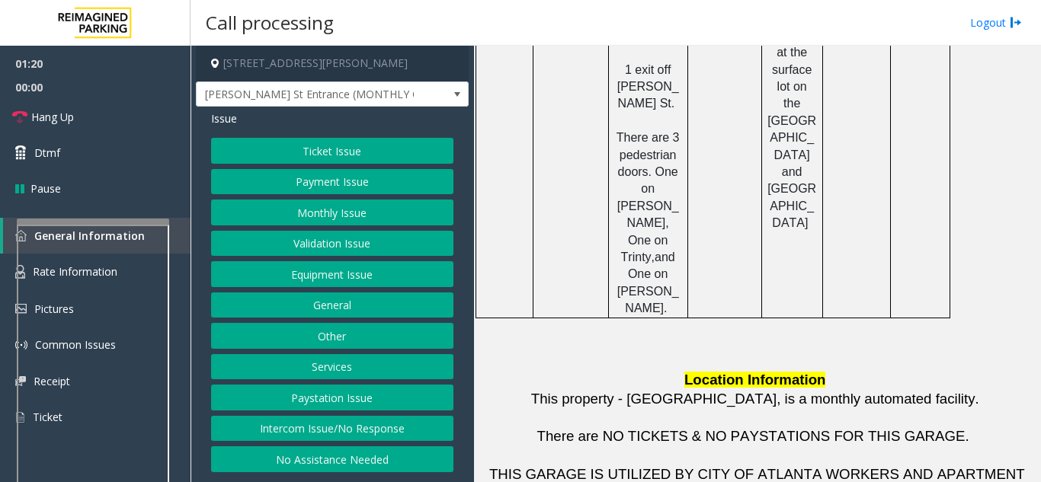
drag, startPoint x: 808, startPoint y: 267, endPoint x: 769, endPoint y: 263, distance: 39.9
click at [393, 89] on span "Pryor St Entrance (MONTHLY ONLY)" at bounding box center [305, 94] width 217 height 24
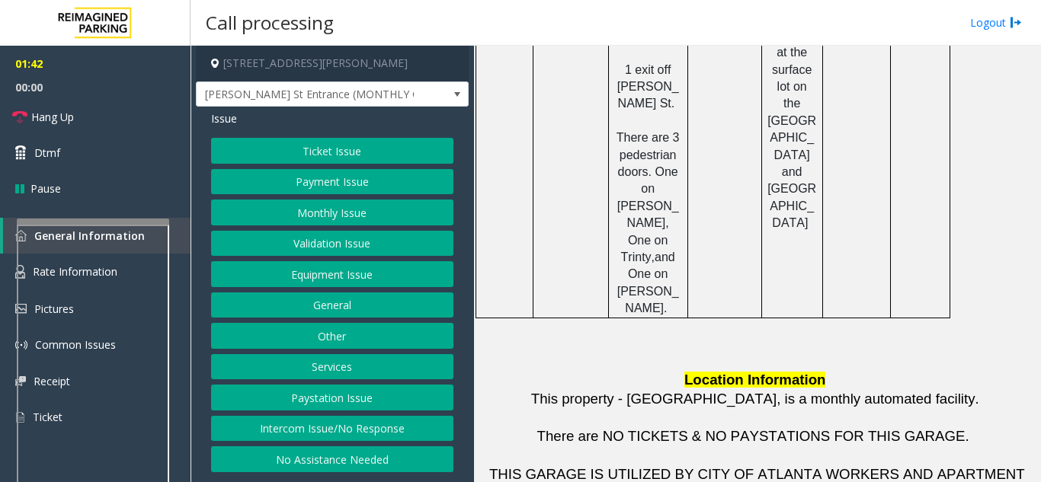
click at [528, 390] on p "This property - City Plaza, is a monthly automated facility." at bounding box center [756, 409] width 555 height 38
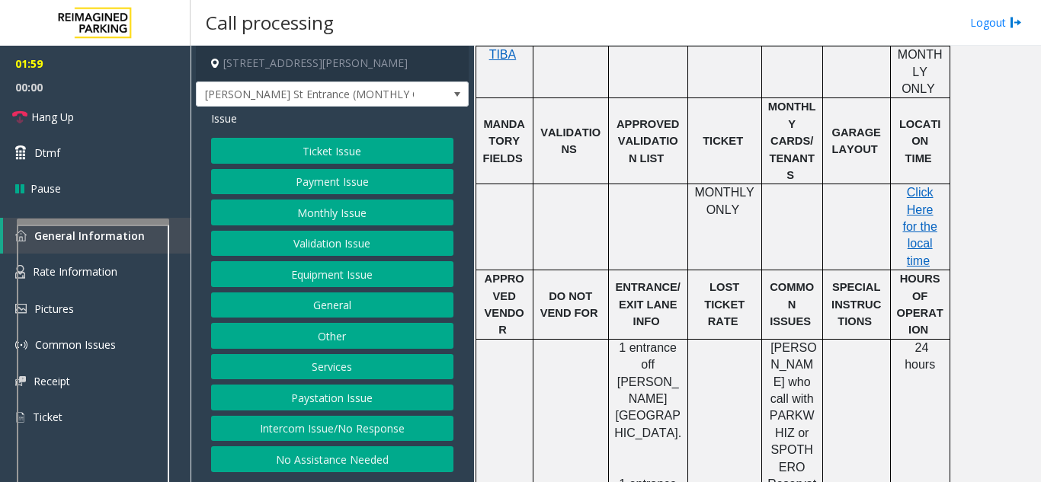
scroll to position [918, 0]
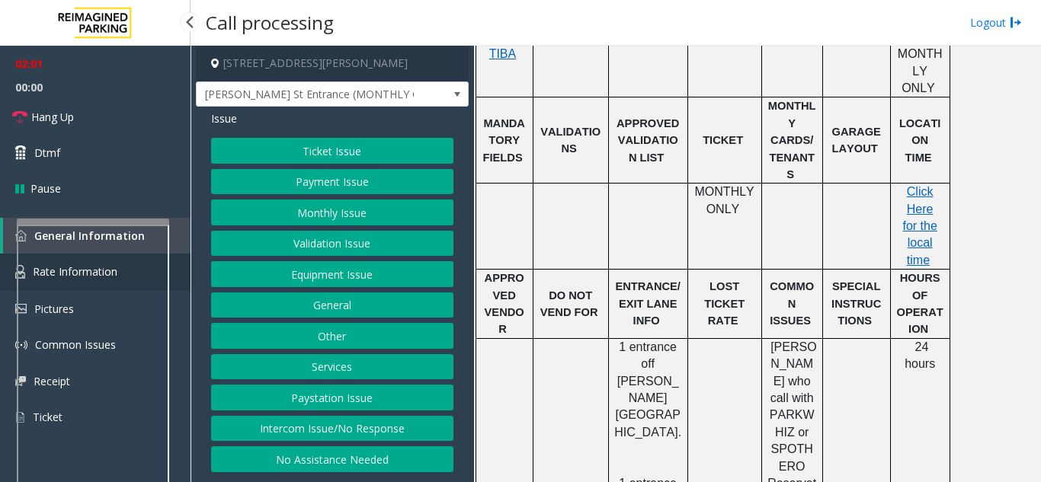
click at [180, 261] on link "Rate Information" at bounding box center [95, 272] width 190 height 37
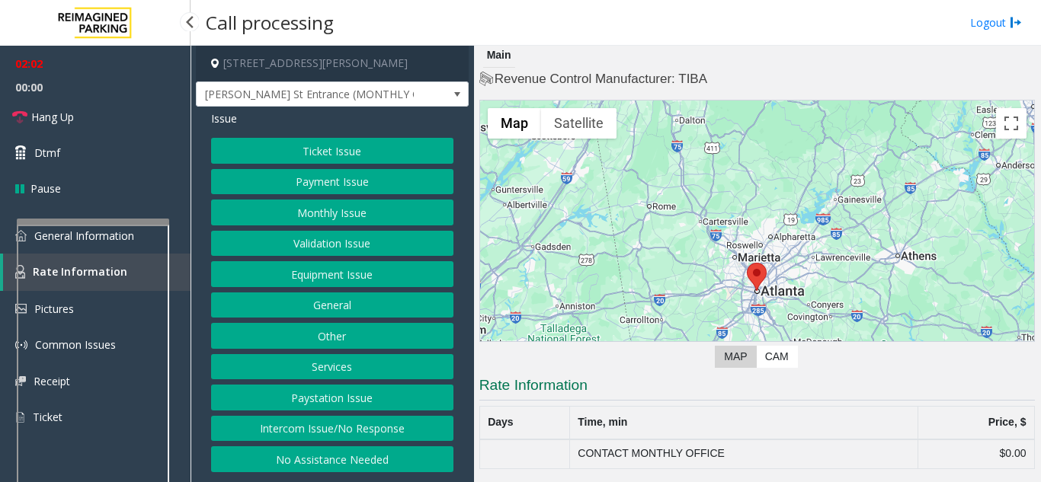
scroll to position [2, 0]
click at [181, 248] on link "General Information" at bounding box center [95, 236] width 190 height 36
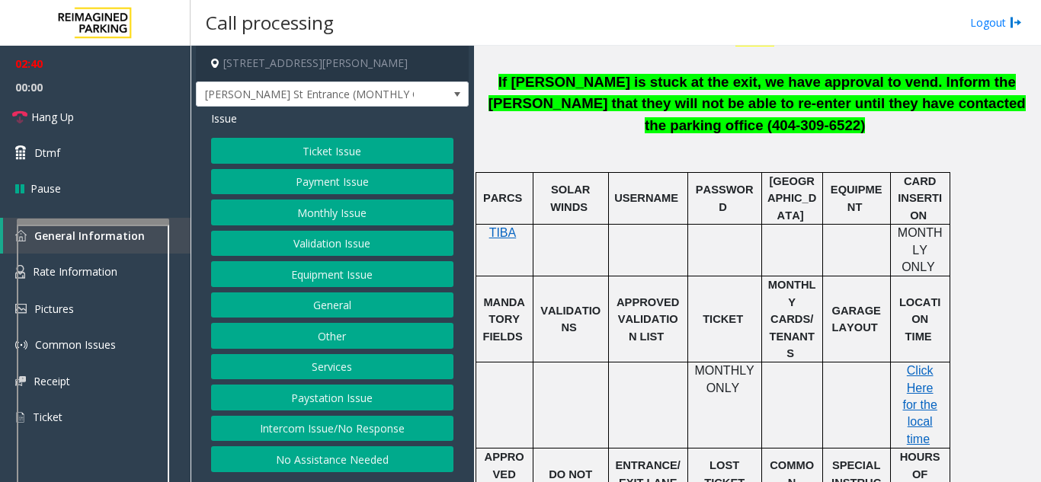
scroll to position [738, 0]
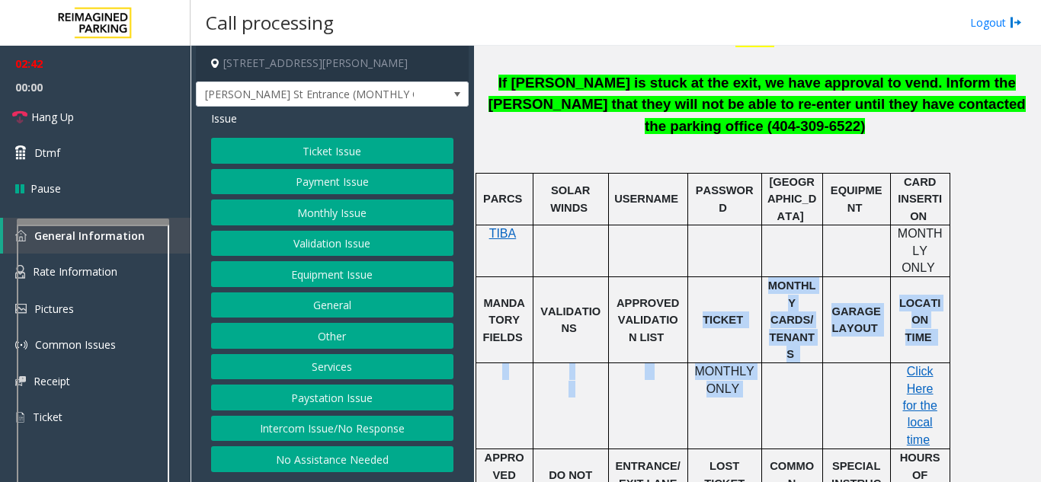
drag, startPoint x: 742, startPoint y: 303, endPoint x: 692, endPoint y: 271, distance: 59.6
click at [730, 363] on p "MONTHLY ONLY" at bounding box center [724, 380] width 62 height 34
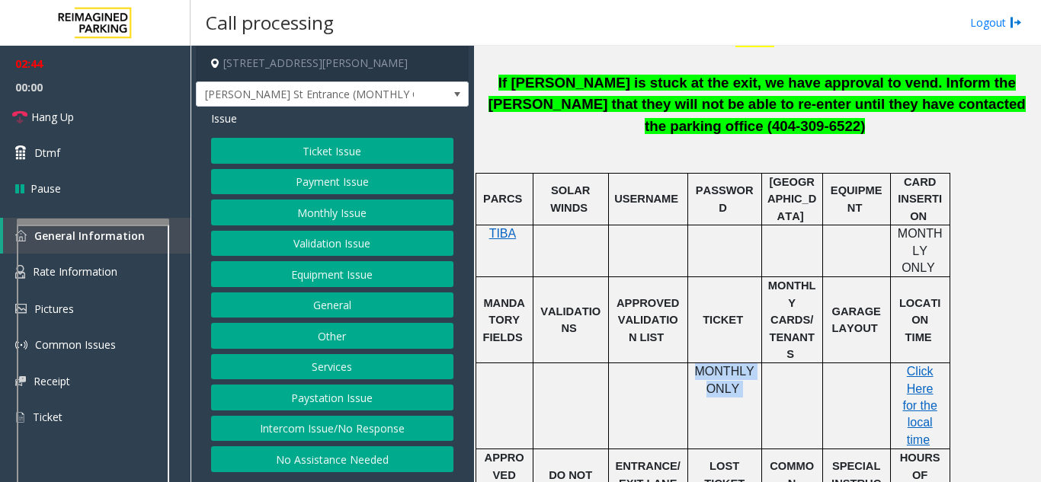
drag, startPoint x: 745, startPoint y: 307, endPoint x: 696, endPoint y: 280, distance: 55.6
click at [696, 363] on td "MONTHLY ONLY" at bounding box center [724, 406] width 74 height 86
click at [691, 363] on div "MONTHLY ONLY" at bounding box center [724, 380] width 73 height 34
drag, startPoint x: 696, startPoint y: 282, endPoint x: 739, endPoint y: 298, distance: 45.6
click at [739, 363] on p "MONTHLY ONLY" at bounding box center [724, 380] width 62 height 34
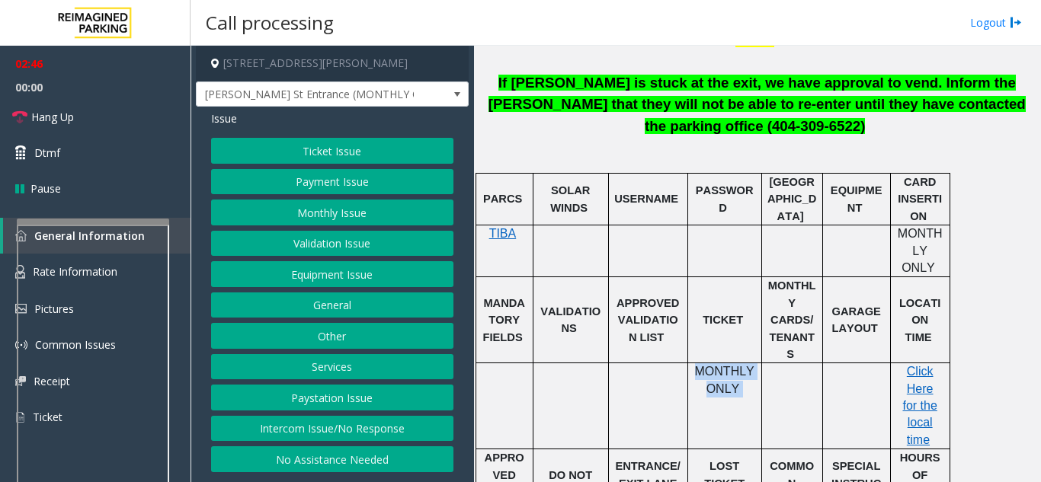
click at [743, 363] on td "MONTHLY ONLY" at bounding box center [724, 406] width 74 height 86
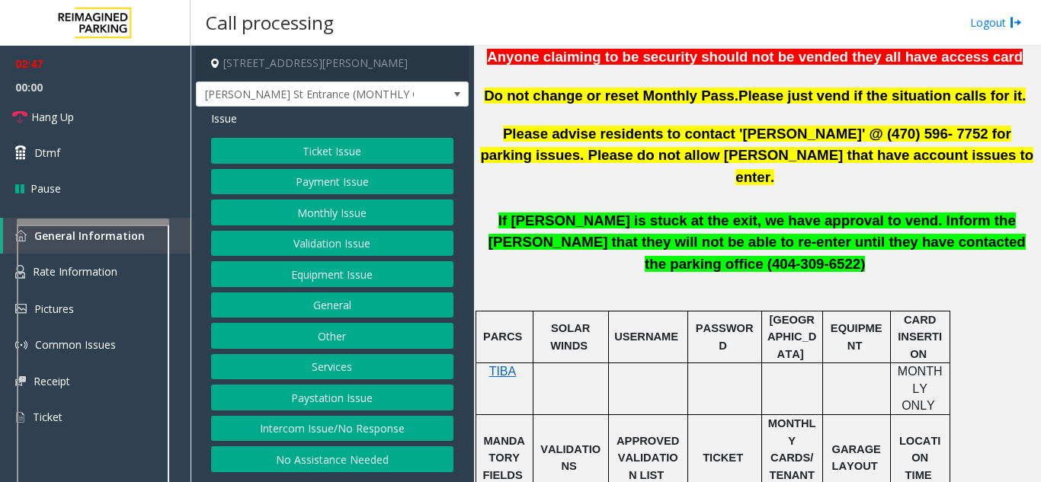
scroll to position [586, 0]
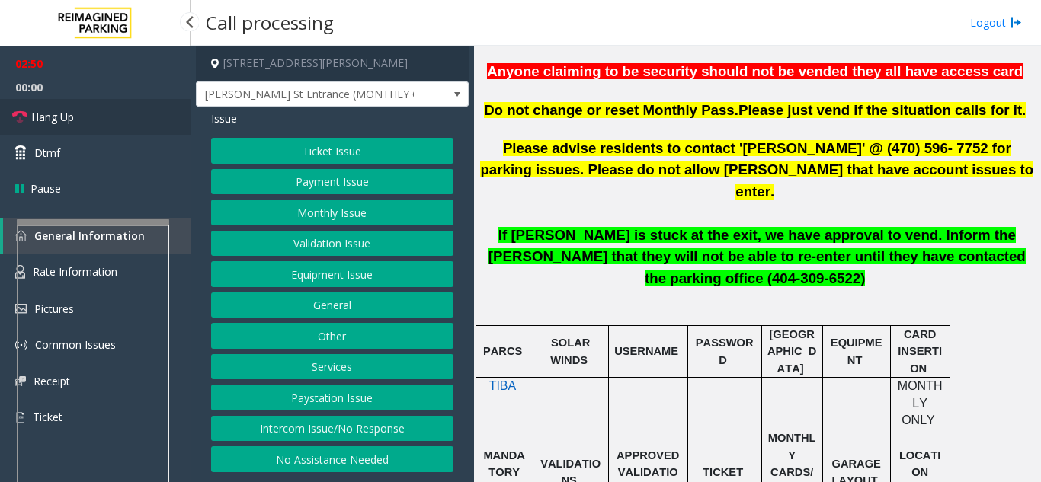
click at [142, 124] on link "Hang Up" at bounding box center [95, 117] width 190 height 36
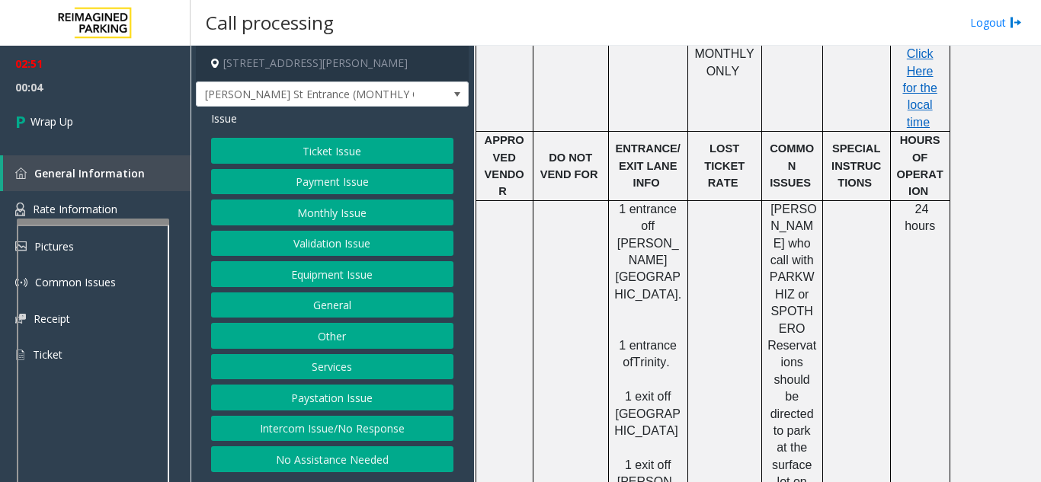
scroll to position [1195, 0]
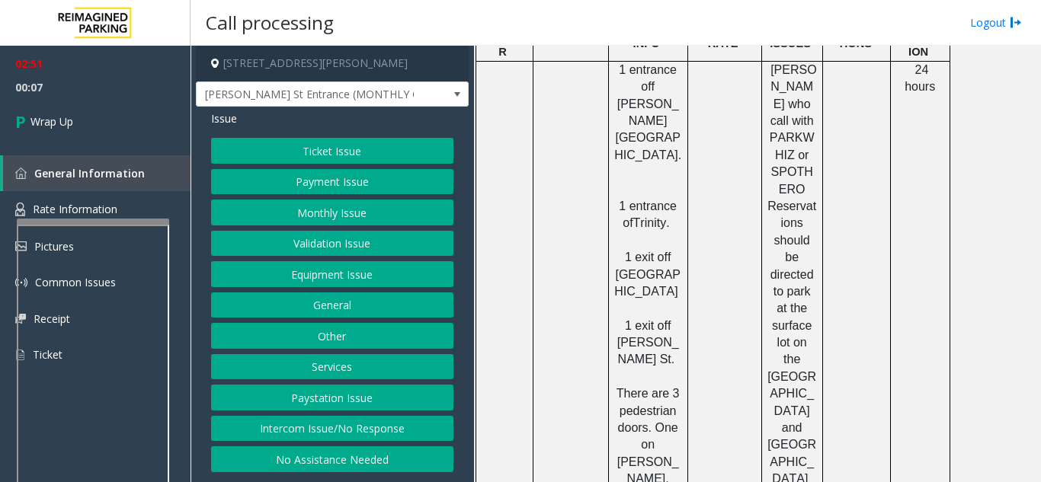
click at [305, 277] on button "Equipment Issue" at bounding box center [332, 274] width 242 height 26
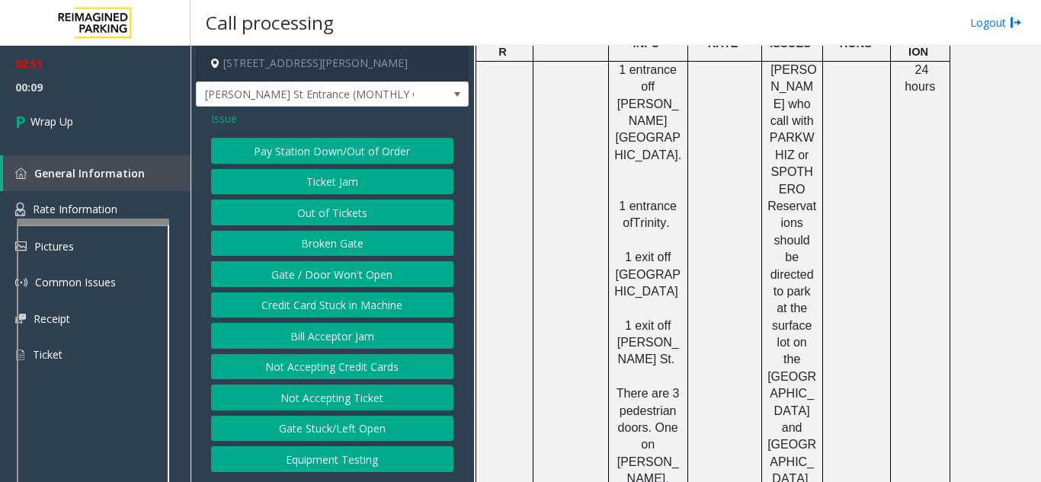
click at [229, 117] on span "Issue" at bounding box center [224, 118] width 26 height 16
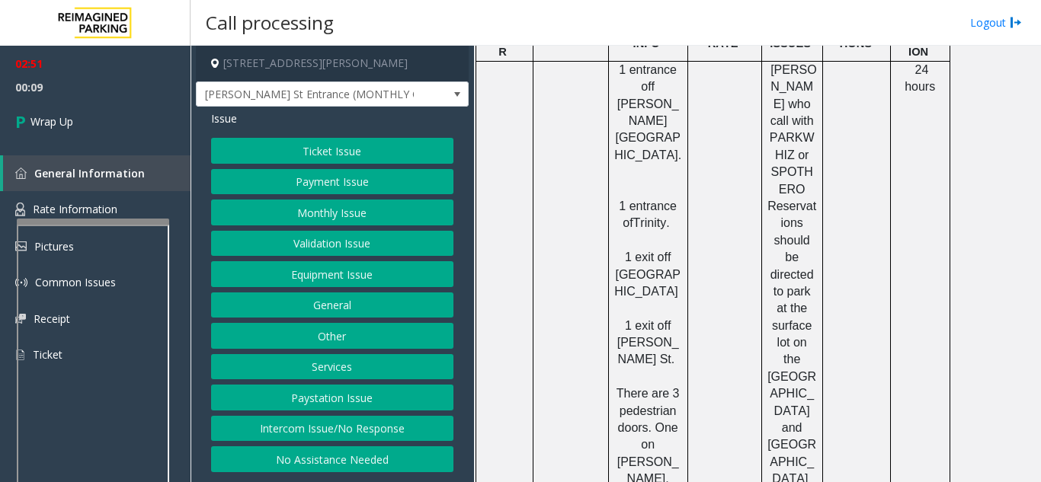
click at [309, 369] on button "Services" at bounding box center [332, 367] width 242 height 26
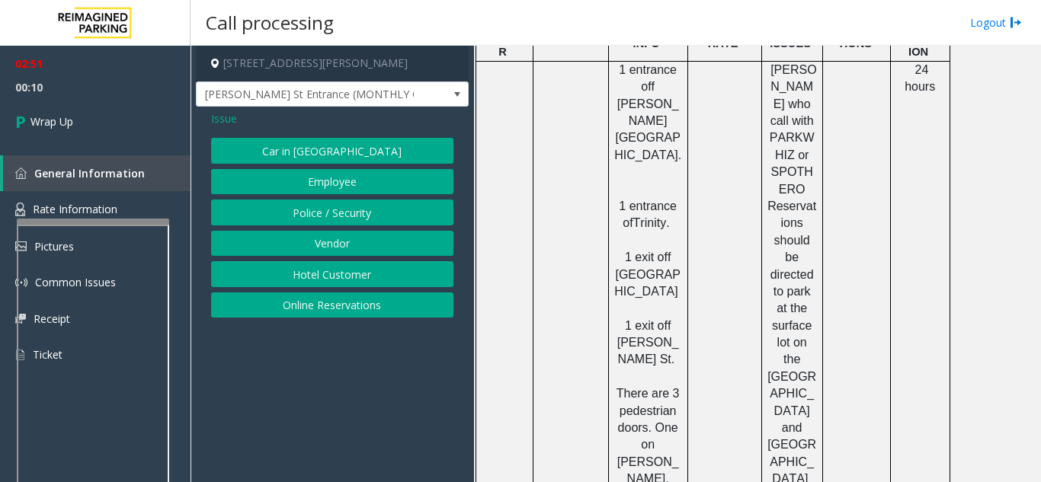
click at [211, 113] on span "Issue" at bounding box center [224, 118] width 26 height 16
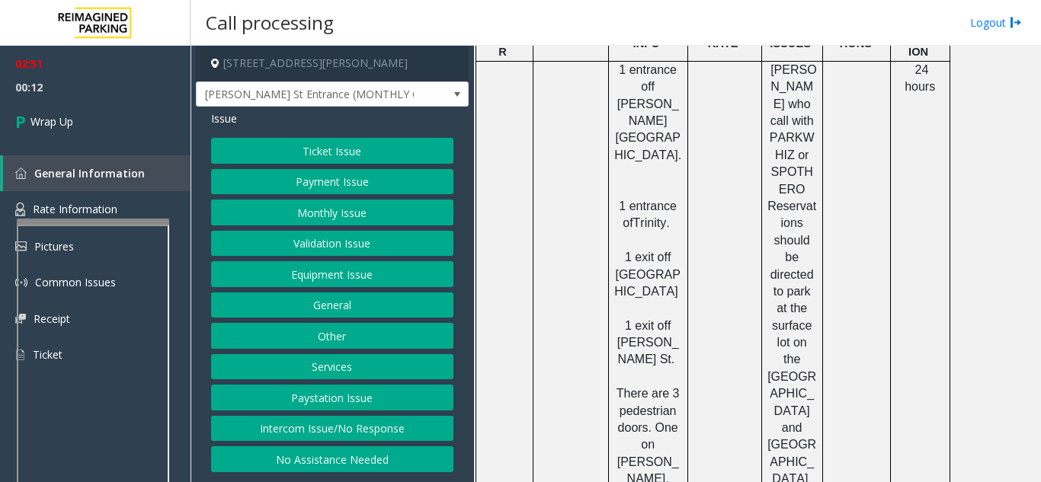
click at [303, 337] on button "Other" at bounding box center [332, 336] width 242 height 26
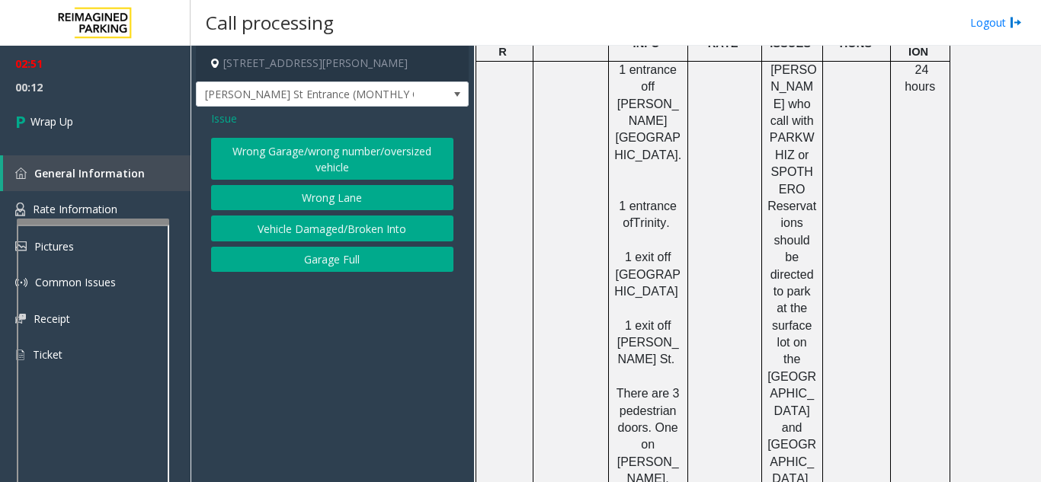
click at [261, 150] on button "Wrong Garage/wrong number/oversized vehicle" at bounding box center [332, 159] width 242 height 42
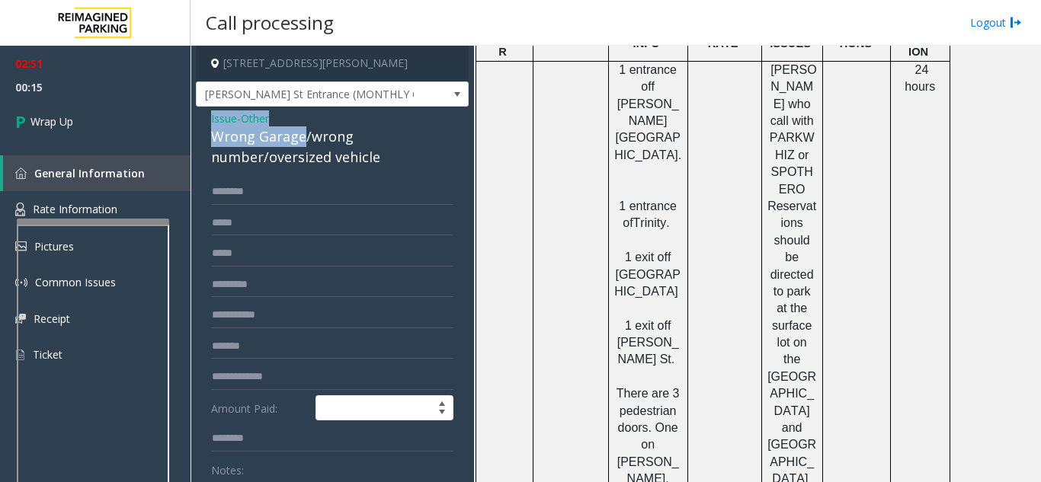
drag, startPoint x: 303, startPoint y: 137, endPoint x: 209, endPoint y: 122, distance: 94.9
click at [209, 122] on div "Issue - Other Wrong Garage/wrong number/oversized vehicle Amount Paid: Notes: S…" at bounding box center [332, 409] width 273 height 605
copy div "Issue - Other Wrong Garage"
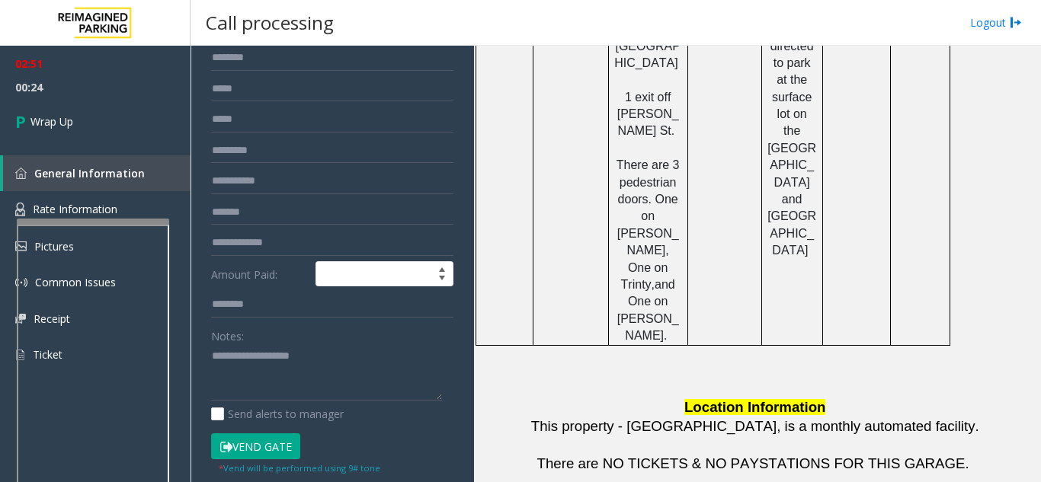
scroll to position [152, 0]
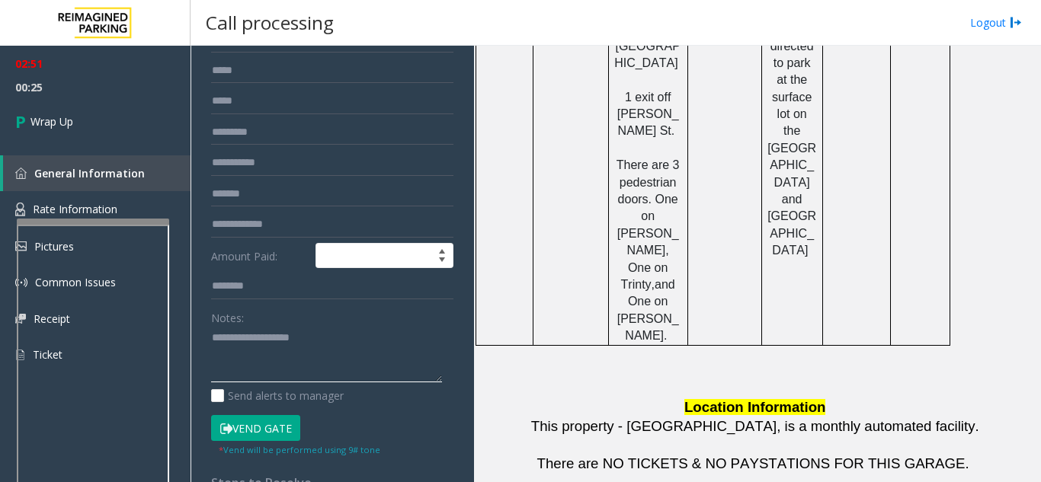
click at [281, 356] on textarea at bounding box center [326, 354] width 231 height 57
paste textarea "**********"
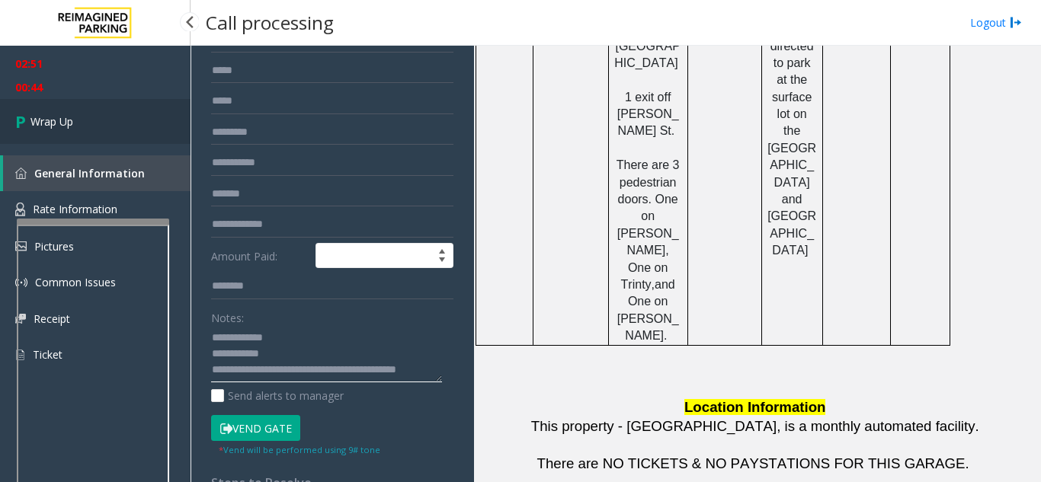
type textarea "**********"
click at [73, 128] on span "Wrap Up" at bounding box center [51, 121] width 43 height 16
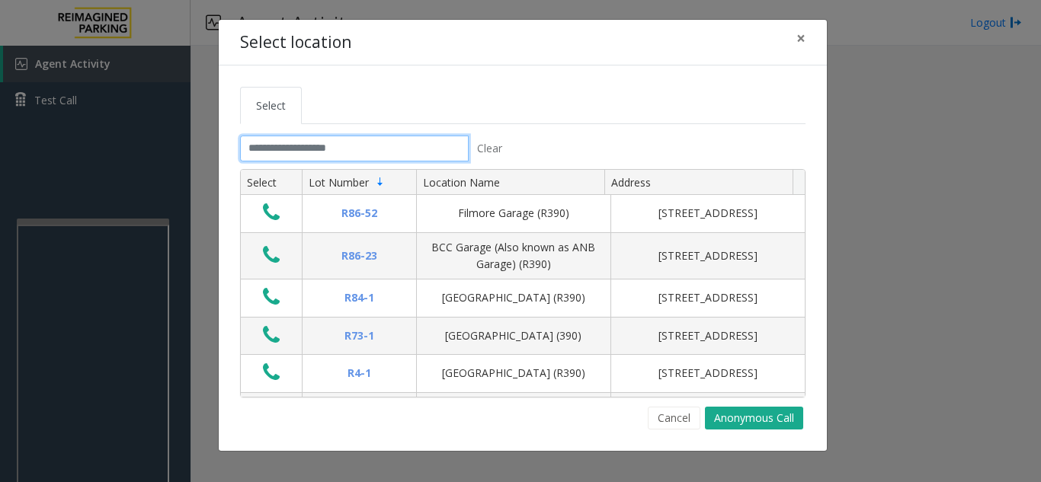
click at [345, 143] on input "text" at bounding box center [354, 149] width 229 height 26
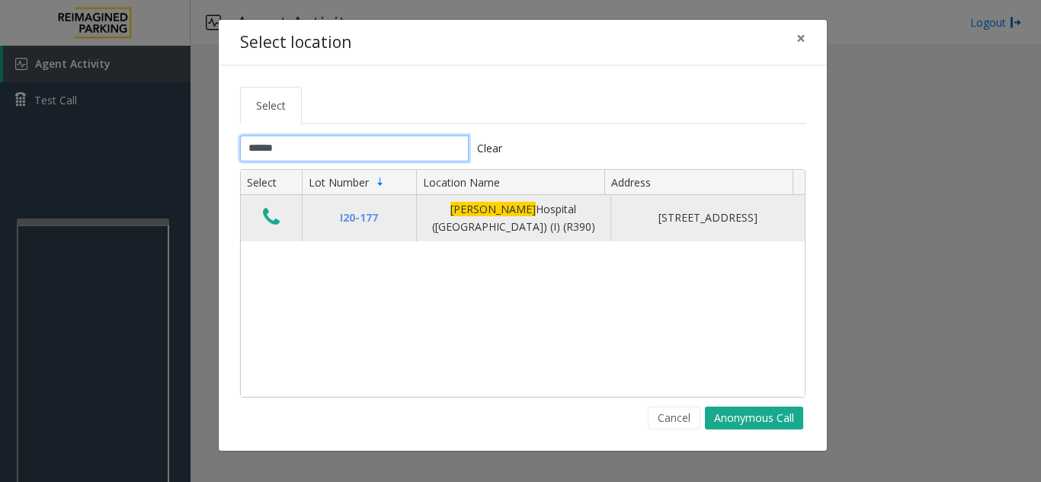
type input "******"
click at [266, 215] on icon "Data table" at bounding box center [271, 216] width 17 height 21
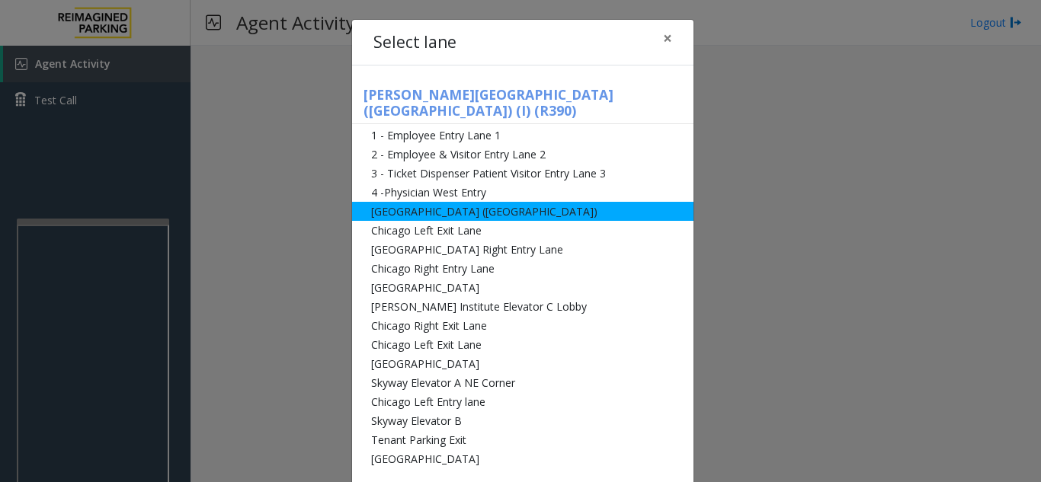
click at [395, 202] on li "[GEOGRAPHIC_DATA] ([GEOGRAPHIC_DATA])" at bounding box center [522, 211] width 341 height 19
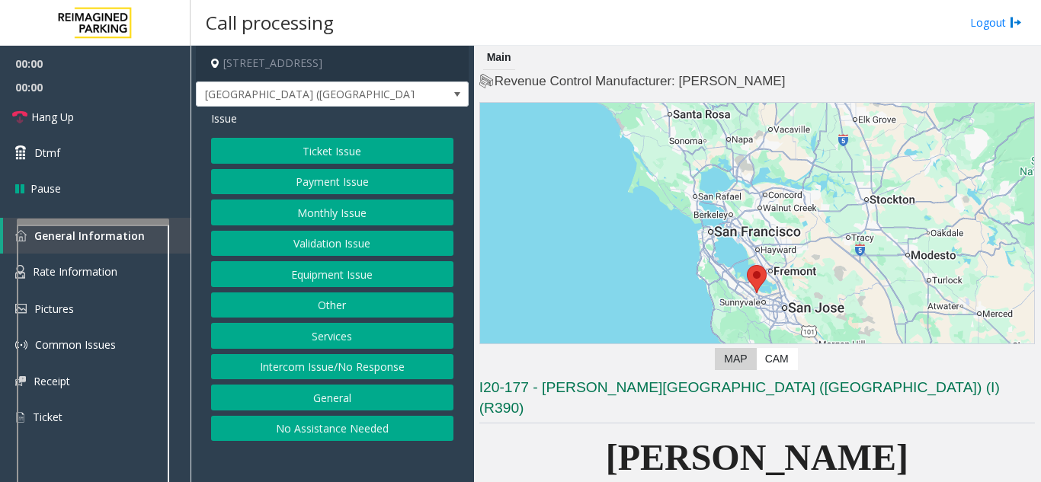
click at [344, 269] on button "Equipment Issue" at bounding box center [332, 274] width 242 height 26
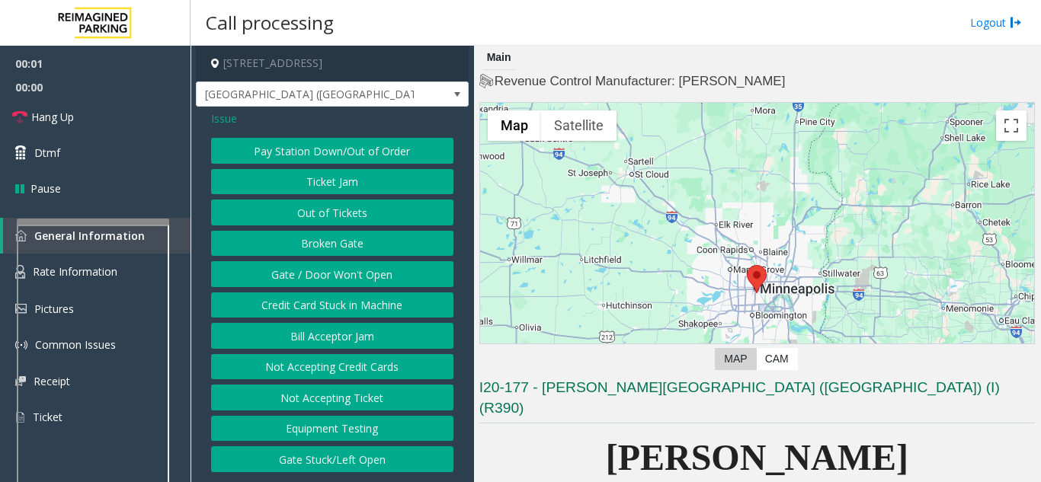
click at [335, 281] on button "Gate / Door Won't Open" at bounding box center [332, 274] width 242 height 26
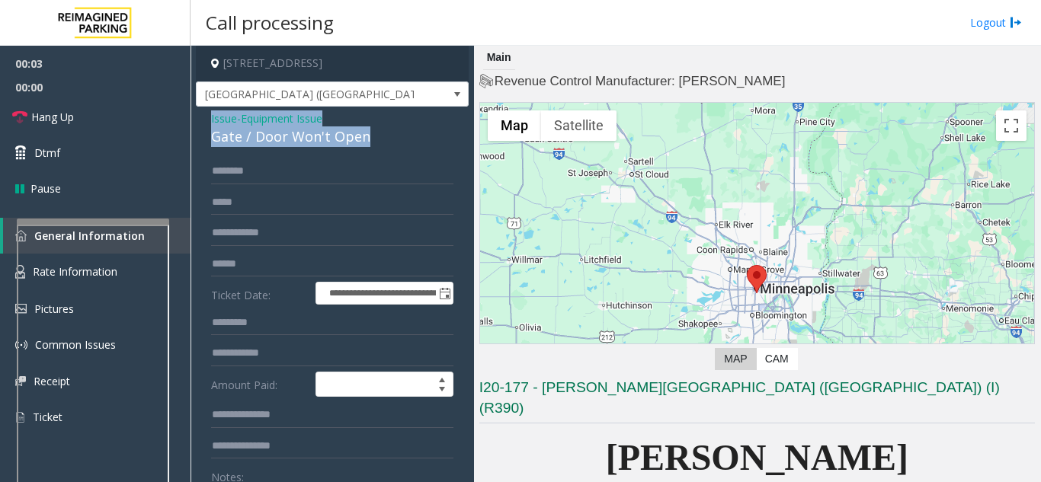
drag, startPoint x: 378, startPoint y: 133, endPoint x: 204, endPoint y: 121, distance: 174.1
copy div "Issue - Equipment Issue Gate / Door Won't Open"
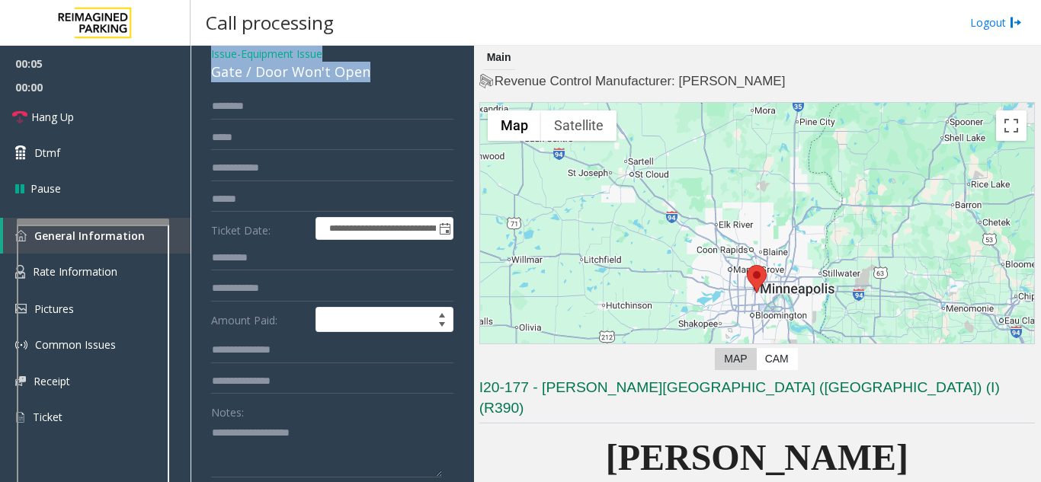
scroll to position [152, 0]
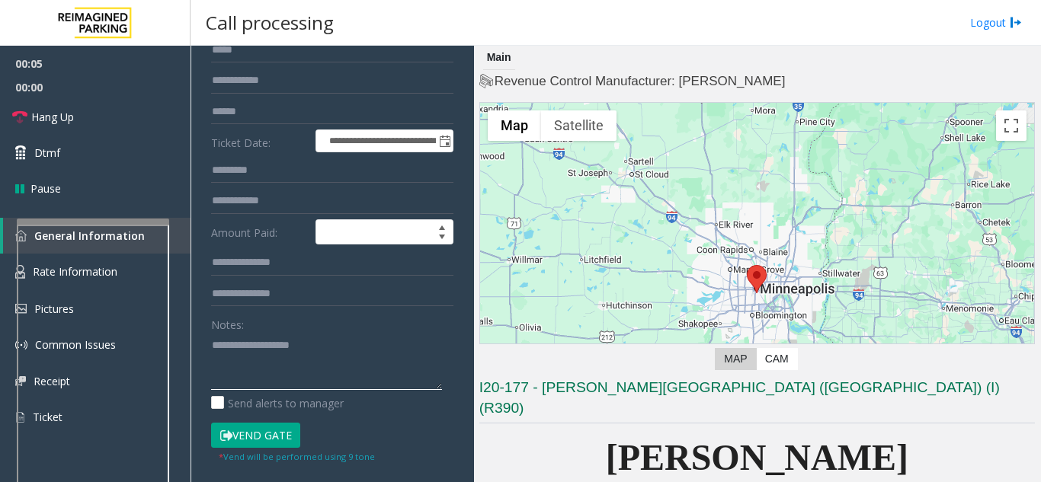
click at [252, 345] on textarea at bounding box center [326, 361] width 231 height 57
paste textarea "**********"
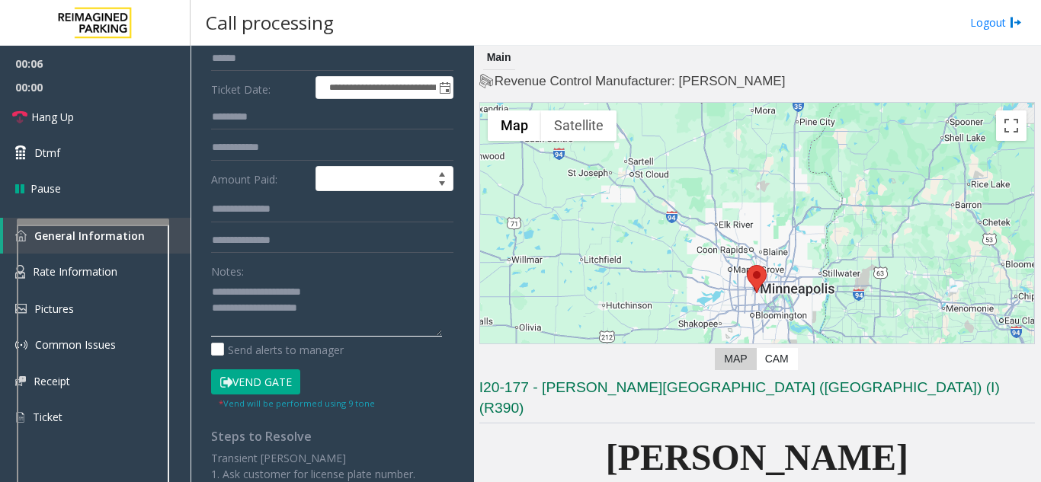
scroll to position [229, 0]
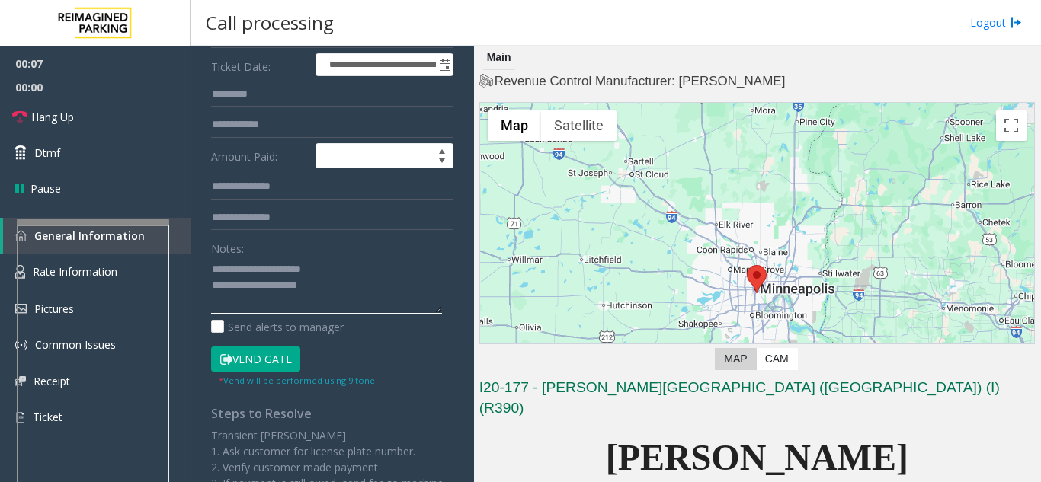
click at [372, 287] on textarea at bounding box center [326, 285] width 231 height 57
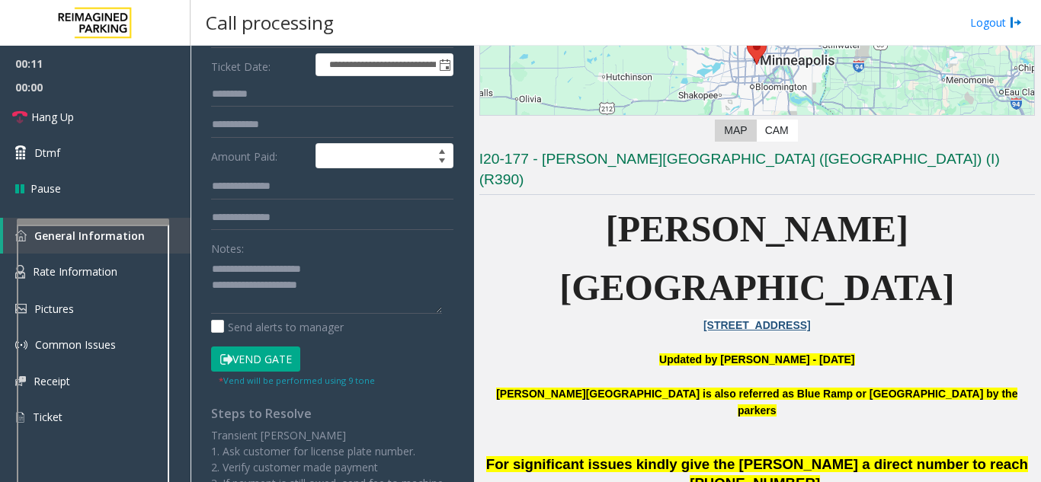
click at [271, 350] on button "Vend Gate" at bounding box center [255, 360] width 89 height 26
click at [270, 360] on button "Vend Gate" at bounding box center [255, 360] width 89 height 26
click at [365, 301] on textarea at bounding box center [326, 285] width 231 height 57
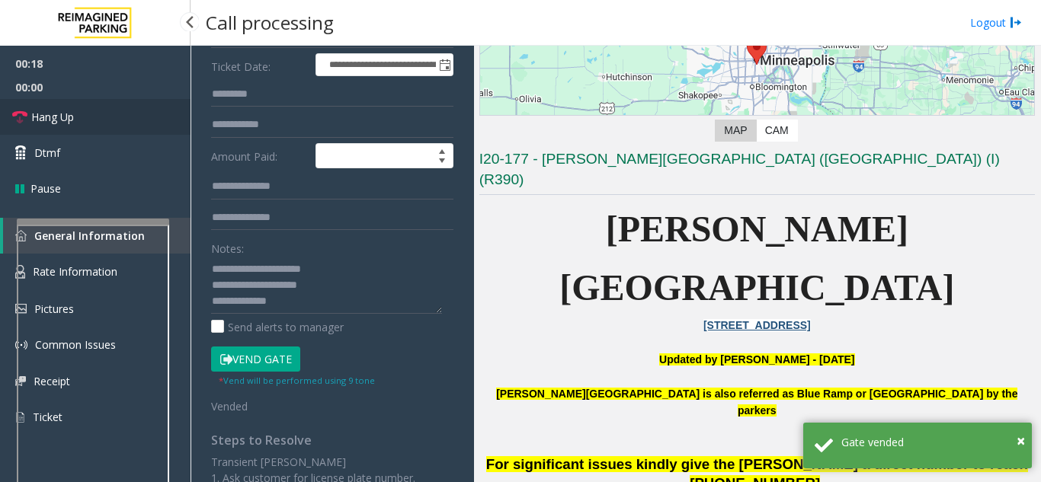
click at [101, 123] on link "Hang Up" at bounding box center [95, 117] width 190 height 36
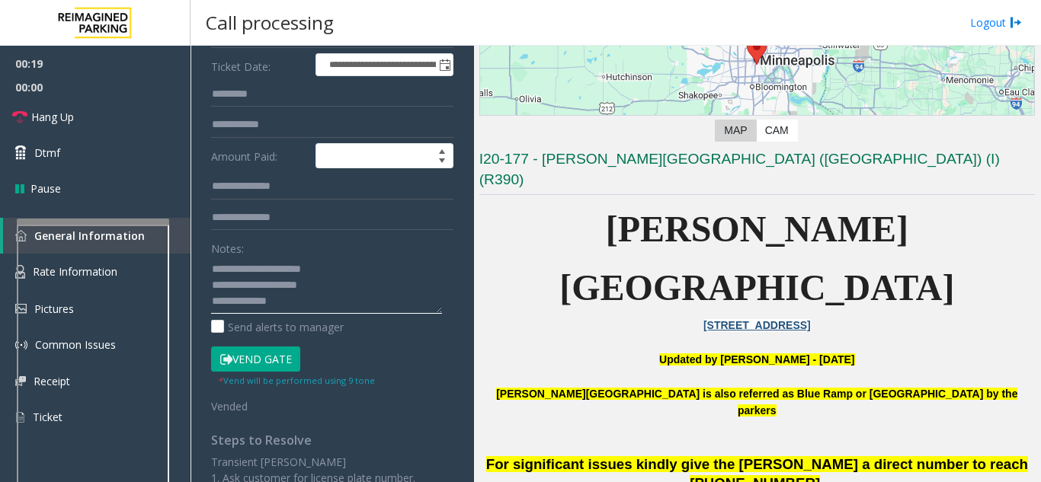
click at [283, 304] on textarea at bounding box center [326, 285] width 231 height 57
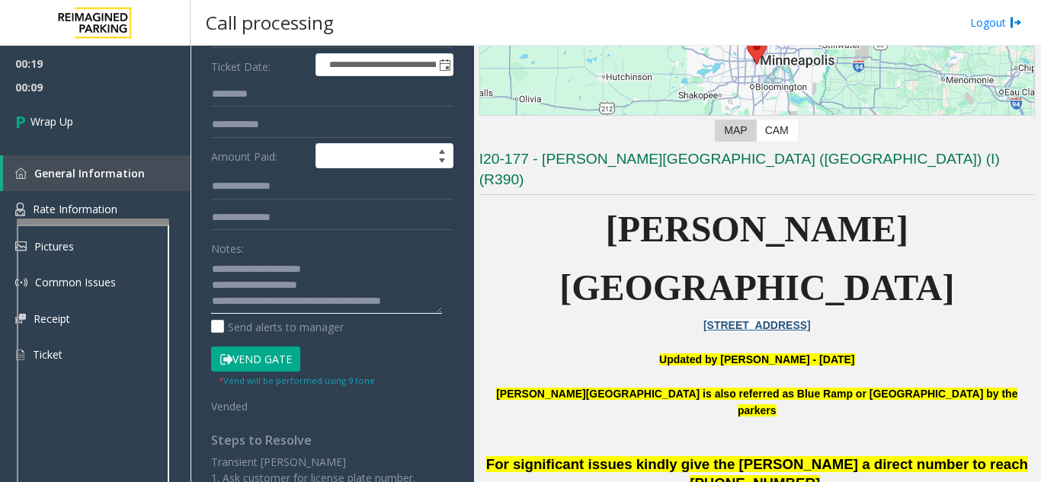
scroll to position [11, 0]
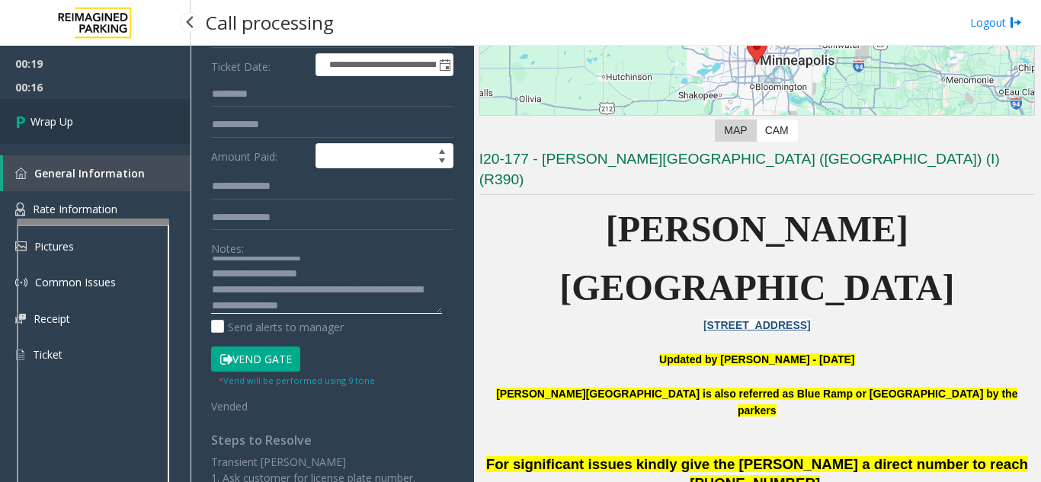
type textarea "**********"
click at [83, 128] on link "Wrap Up" at bounding box center [95, 121] width 190 height 45
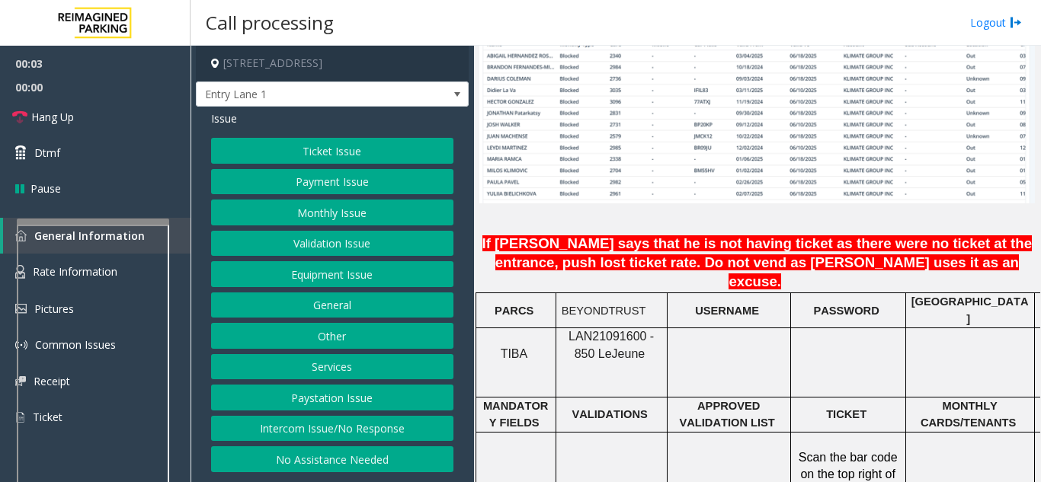
scroll to position [1219, 0]
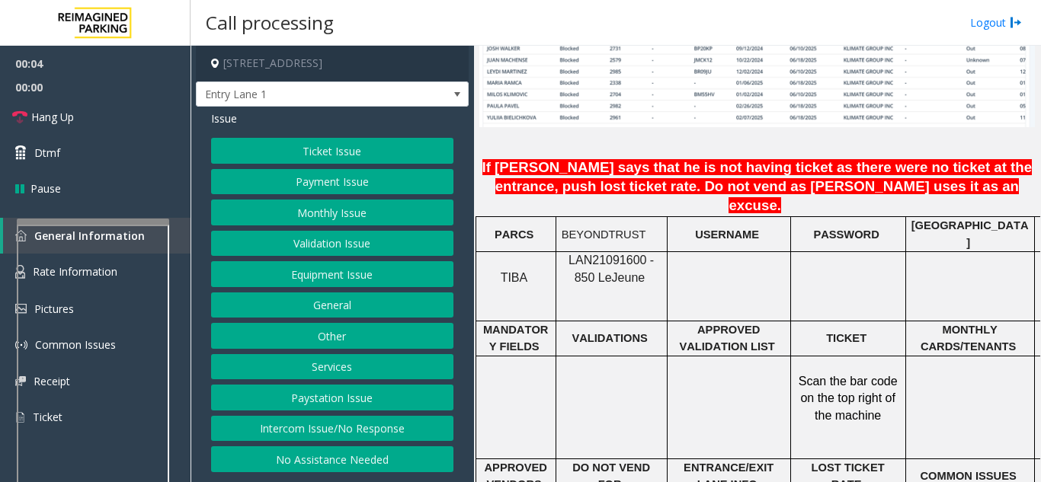
click at [593, 254] on span "LAN21091600 - 850 Le" at bounding box center [610, 269] width 85 height 30
click at [277, 440] on button "Intercom Issue/No Response" at bounding box center [332, 429] width 242 height 26
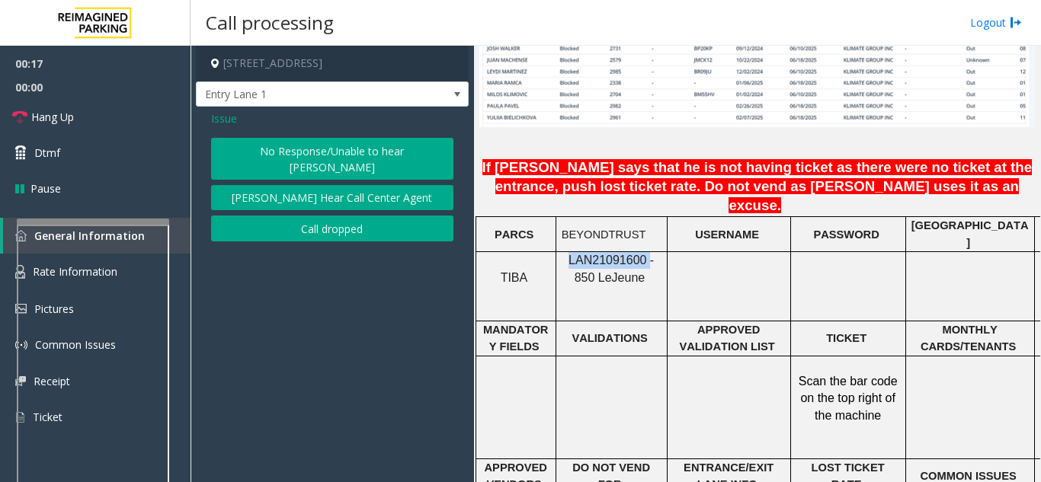
click at [264, 147] on button "No Response/Unable to hear [PERSON_NAME]" at bounding box center [332, 159] width 242 height 42
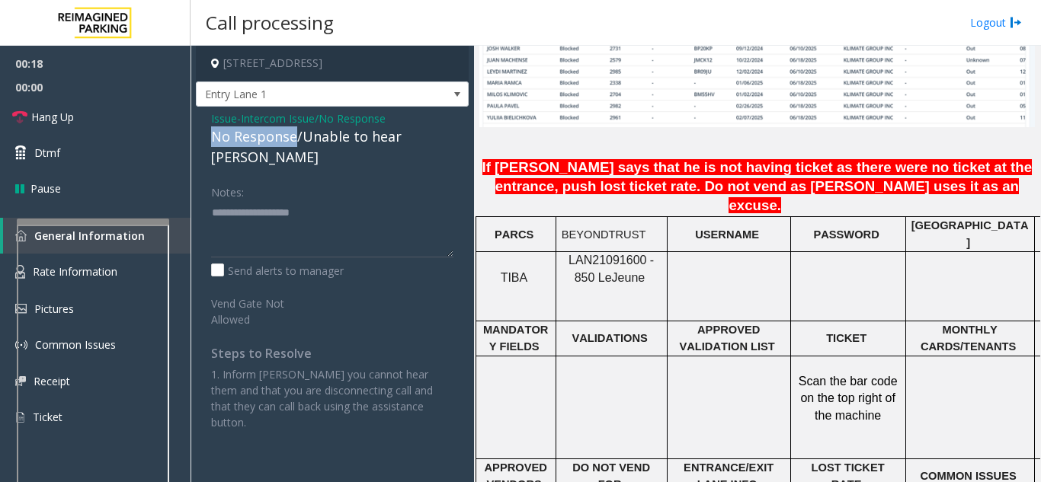
drag, startPoint x: 295, startPoint y: 136, endPoint x: 199, endPoint y: 132, distance: 96.1
click at [199, 132] on div "Issue - Intercom Issue/No Response No Response/Unable to hear [PERSON_NAME] Not…" at bounding box center [332, 276] width 273 height 339
click at [328, 201] on textarea at bounding box center [332, 228] width 242 height 57
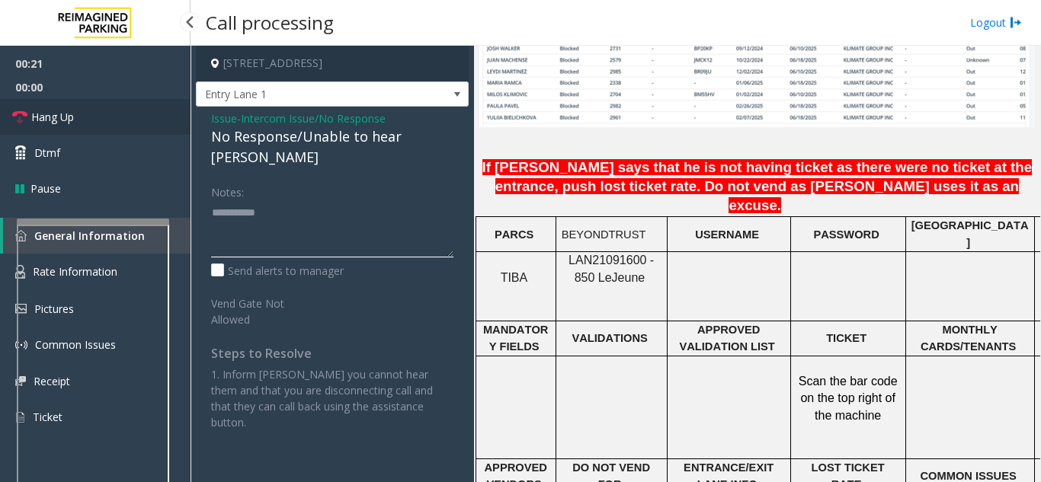
type textarea "**********"
click at [82, 120] on link "Hang Up" at bounding box center [95, 117] width 190 height 36
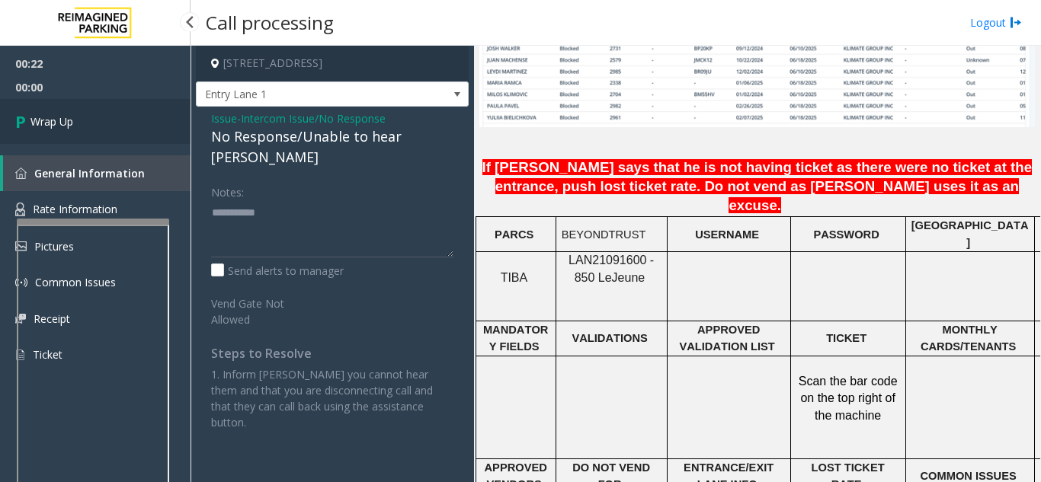
click at [82, 120] on link "Wrap Up" at bounding box center [95, 121] width 190 height 45
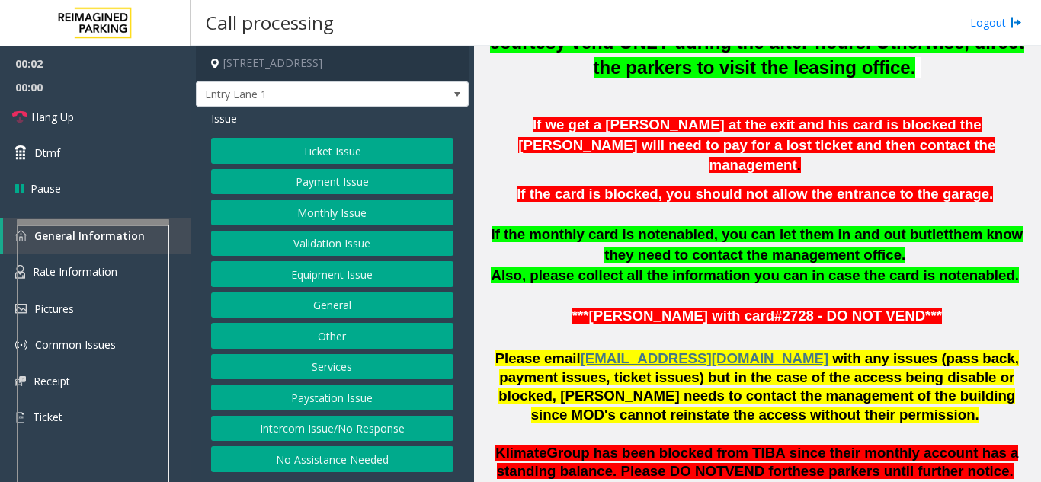
scroll to position [686, 0]
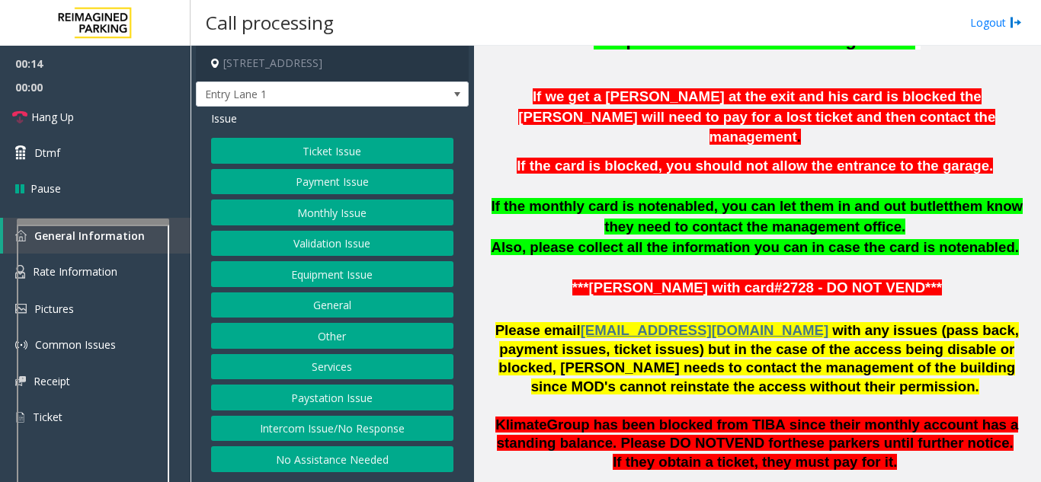
click at [324, 434] on button "Intercom Issue/No Response" at bounding box center [332, 429] width 242 height 26
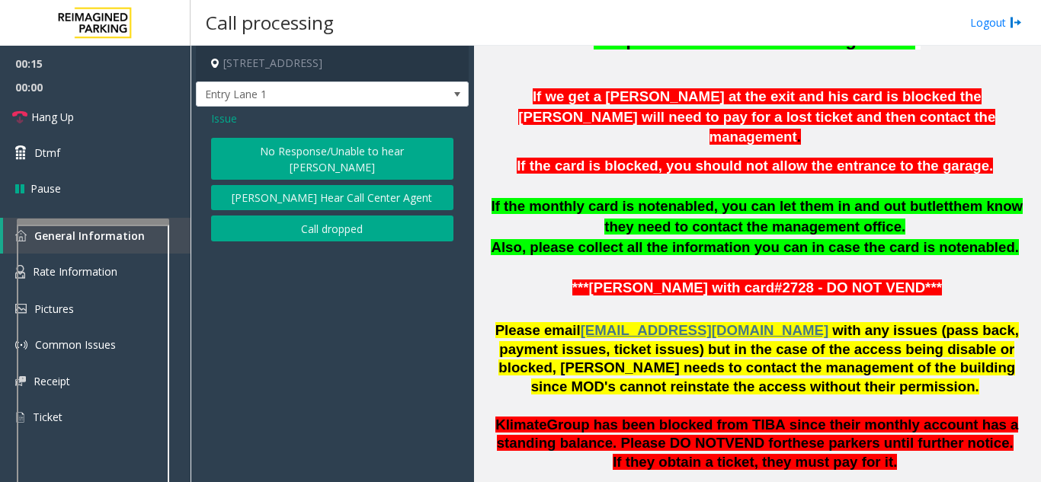
click at [306, 152] on button "No Response/Unable to hear [PERSON_NAME]" at bounding box center [332, 159] width 242 height 42
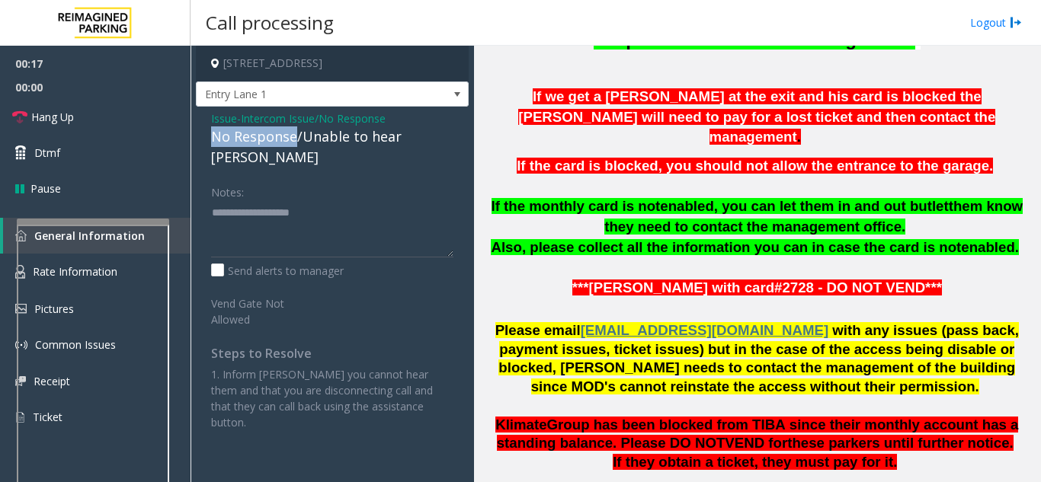
drag, startPoint x: 296, startPoint y: 138, endPoint x: 207, endPoint y: 143, distance: 88.5
click at [207, 143] on div "Issue - Intercom Issue/No Response No Response/Unable to hear [PERSON_NAME] Not…" at bounding box center [332, 276] width 273 height 339
click at [301, 200] on textarea at bounding box center [332, 228] width 242 height 57
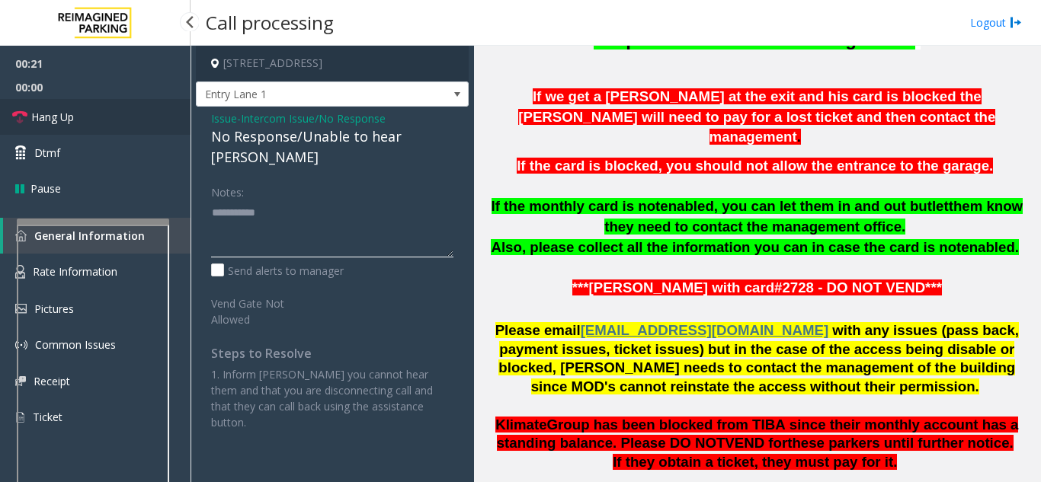
type textarea "**********"
click at [112, 126] on link "Hang Up" at bounding box center [95, 117] width 190 height 36
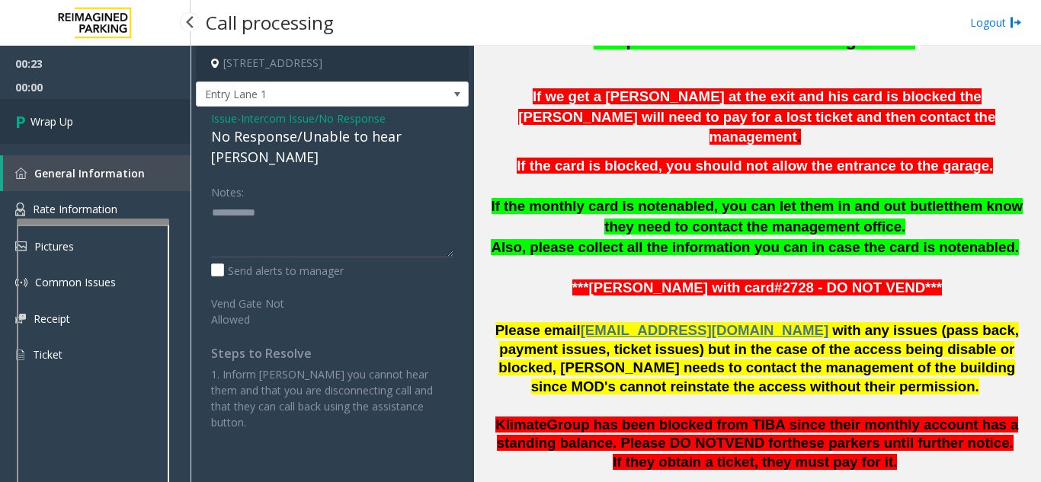
click at [82, 124] on link "Wrap Up" at bounding box center [95, 121] width 190 height 45
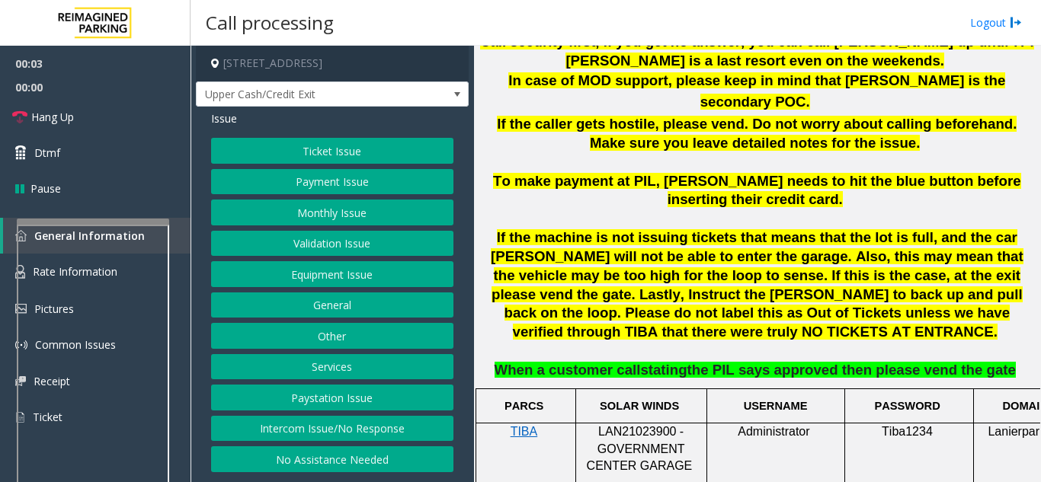
scroll to position [838, 0]
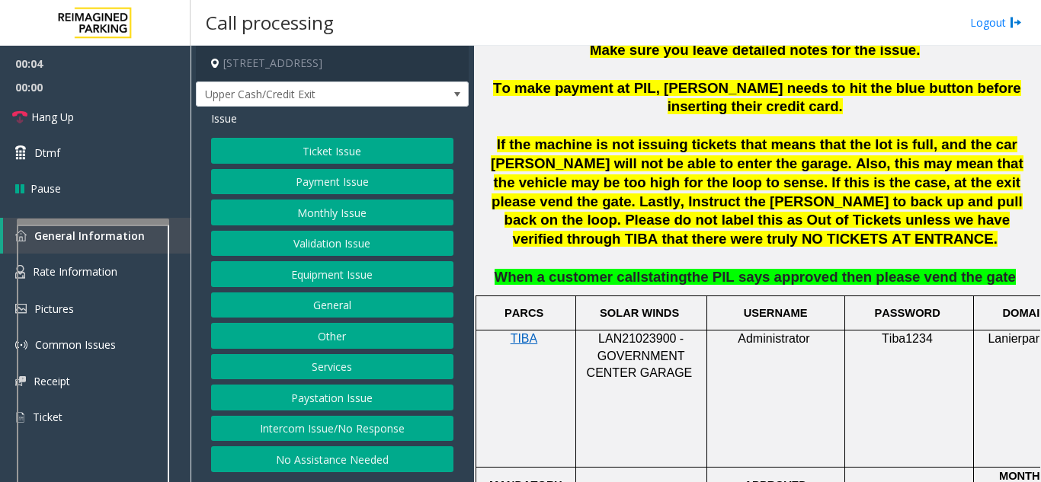
click at [636, 332] on span "LAN21023900 - GOVERNMENT CENTER GARAGE" at bounding box center [640, 355] width 106 height 47
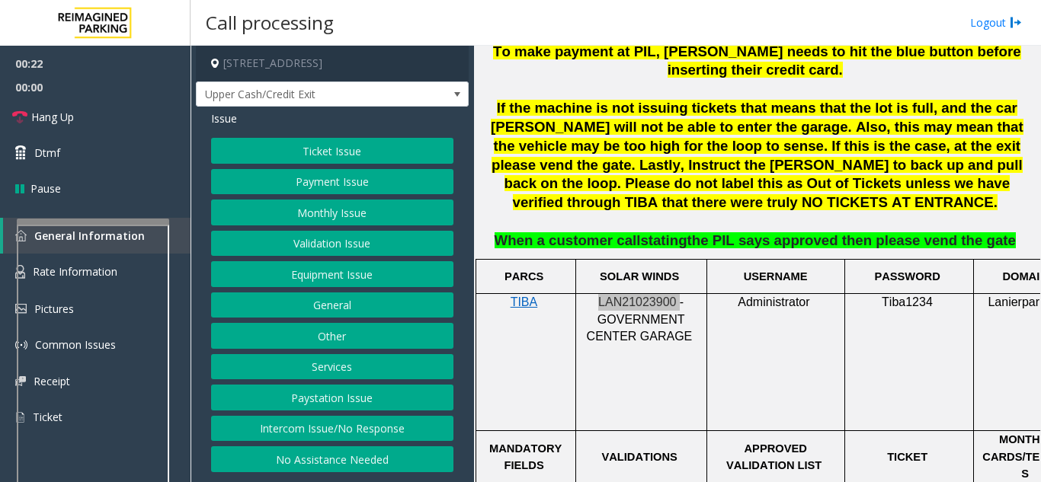
scroll to position [914, 0]
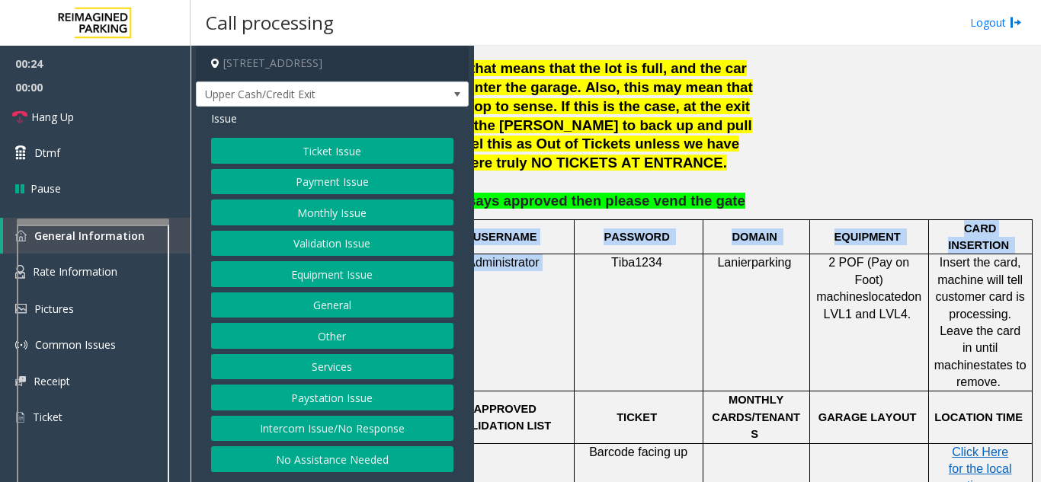
drag, startPoint x: 836, startPoint y: 324, endPoint x: 1040, endPoint y: 315, distance: 203.6
click at [1040, 315] on app-call-processing "**********" at bounding box center [615, 264] width 849 height 436
click at [906, 305] on td "2 POF (Pay on Foot) machines located on LVL1 and LVL4." at bounding box center [868, 322] width 119 height 137
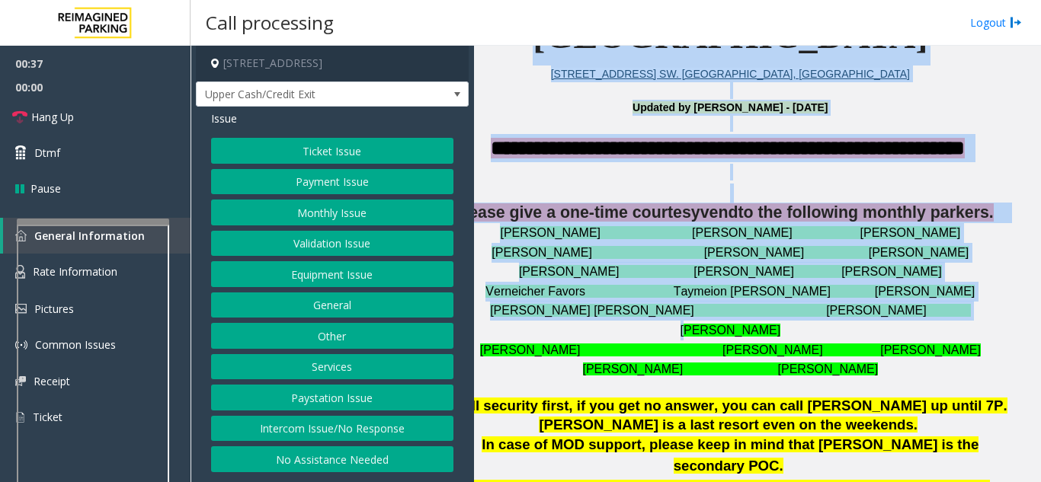
scroll to position [381, 0]
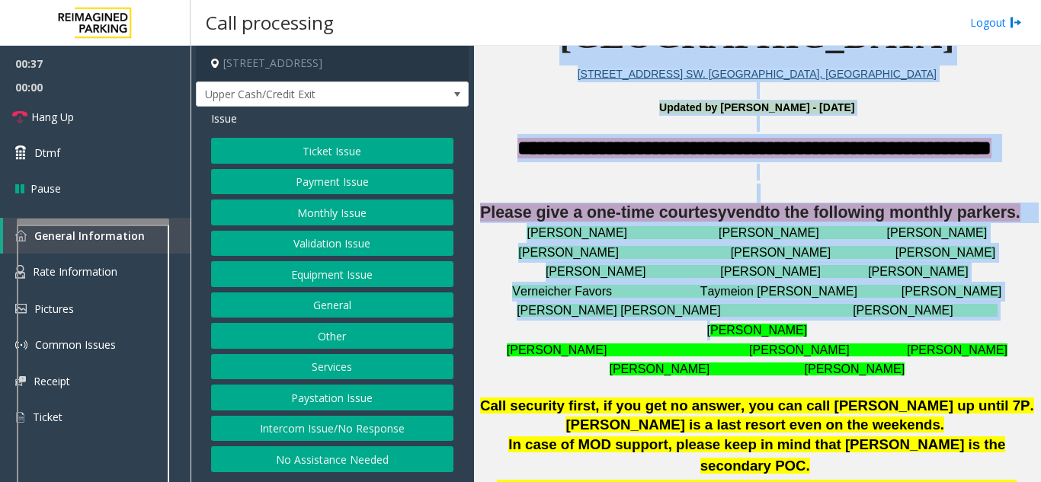
drag, startPoint x: 706, startPoint y: 341, endPoint x: 448, endPoint y: 301, distance: 261.4
click at [448, 301] on div "**********" at bounding box center [614, 264] width 849 height 436
click at [518, 302] on p "Verneicher Favors Taymeion [PERSON_NAME] [PERSON_NAME]" at bounding box center [756, 292] width 555 height 20
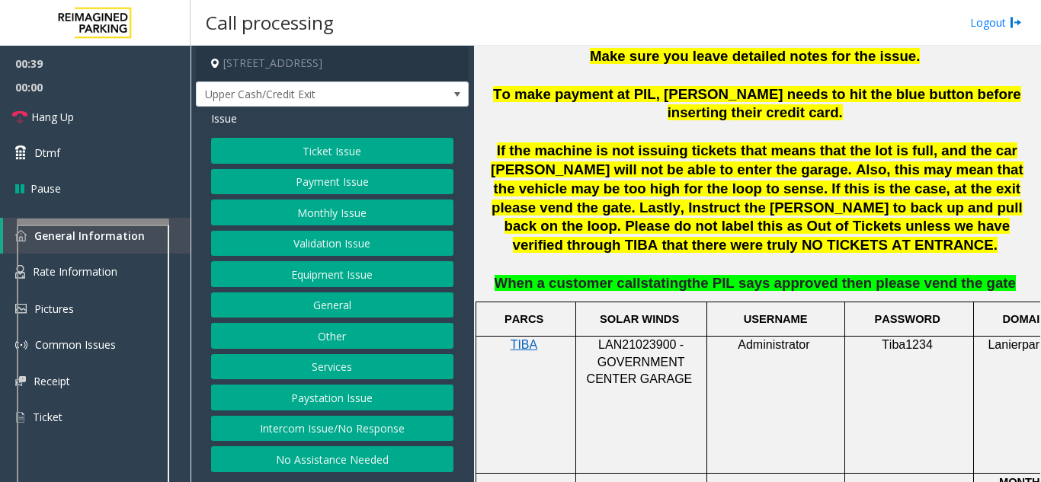
scroll to position [838, 0]
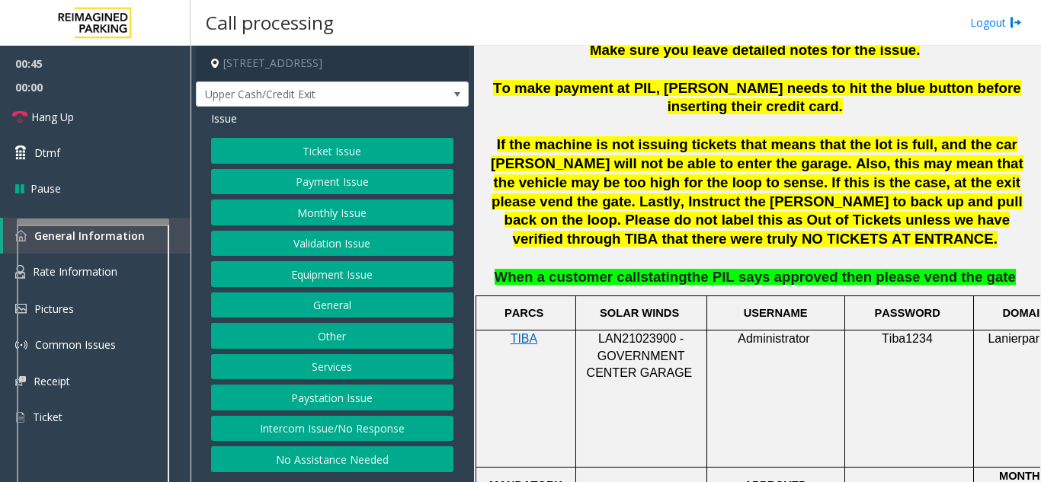
click at [347, 217] on button "Monthly Issue" at bounding box center [332, 213] width 242 height 26
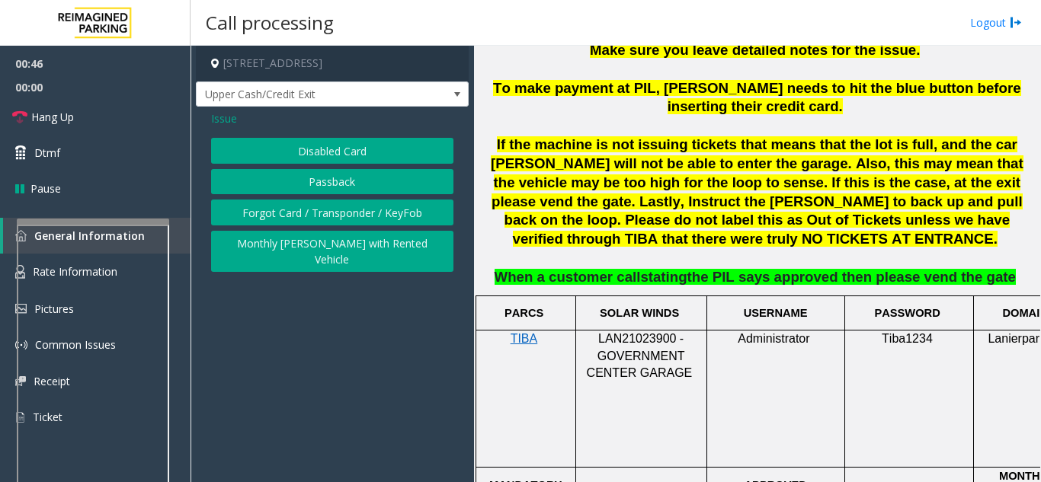
click at [303, 216] on button "Forgot Card / Transponder / KeyFob" at bounding box center [332, 213] width 242 height 26
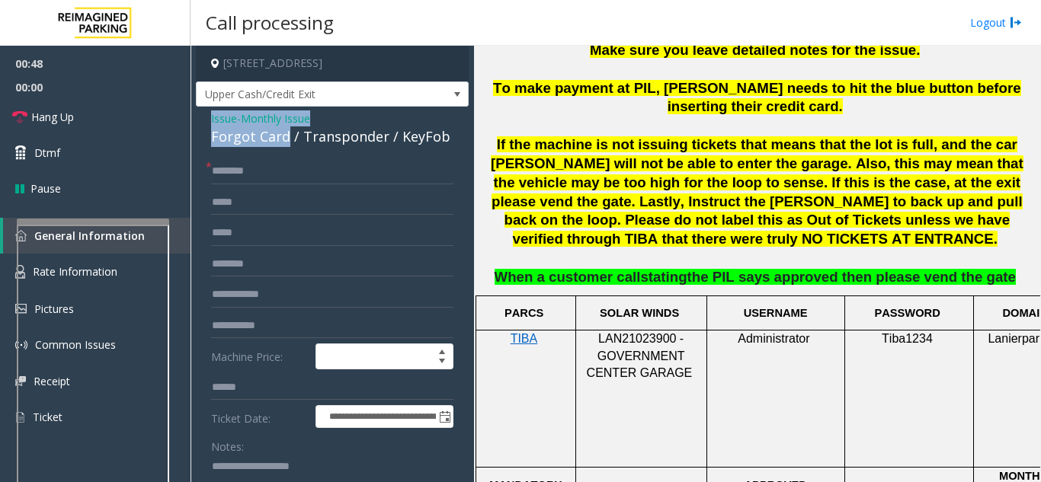
drag, startPoint x: 286, startPoint y: 134, endPoint x: 203, endPoint y: 122, distance: 84.7
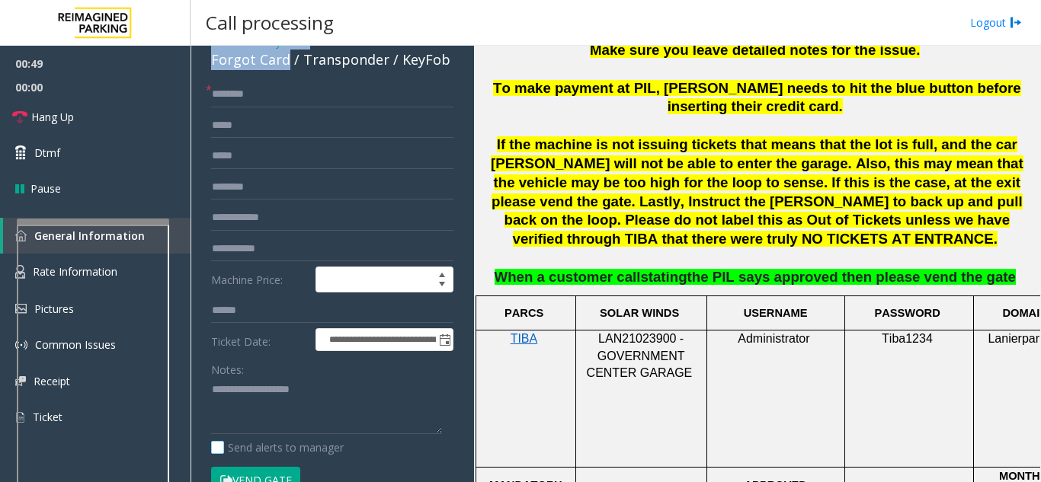
scroll to position [152, 0]
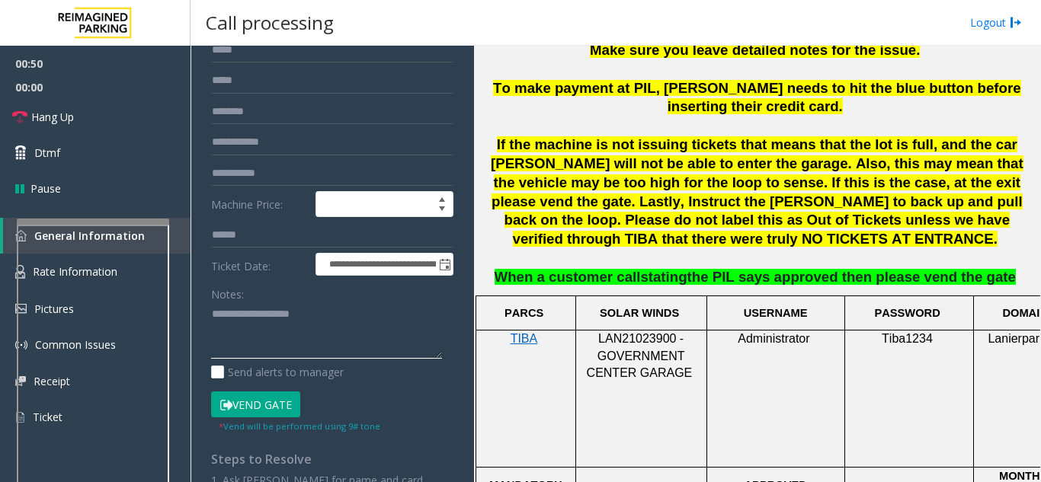
click at [229, 342] on textarea at bounding box center [326, 330] width 231 height 57
paste textarea "**********"
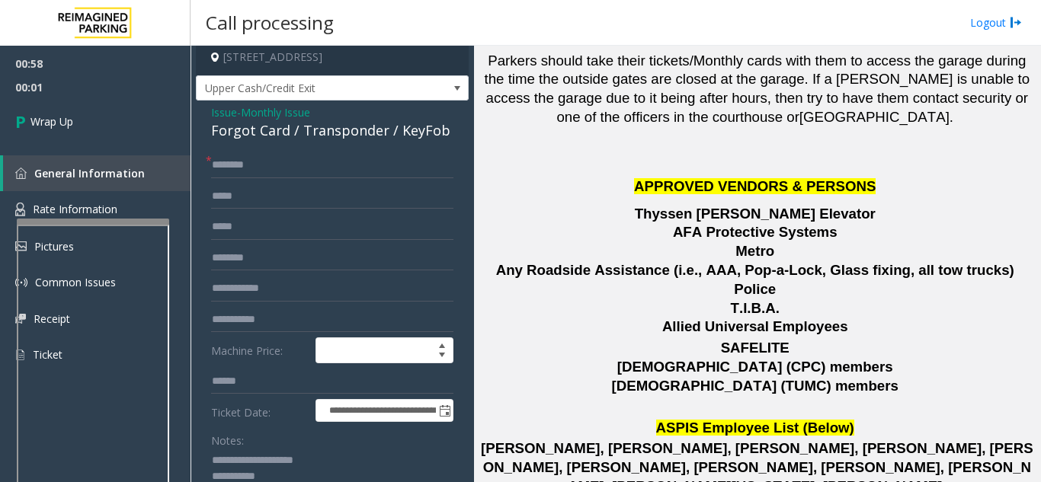
scroll to position [0, 0]
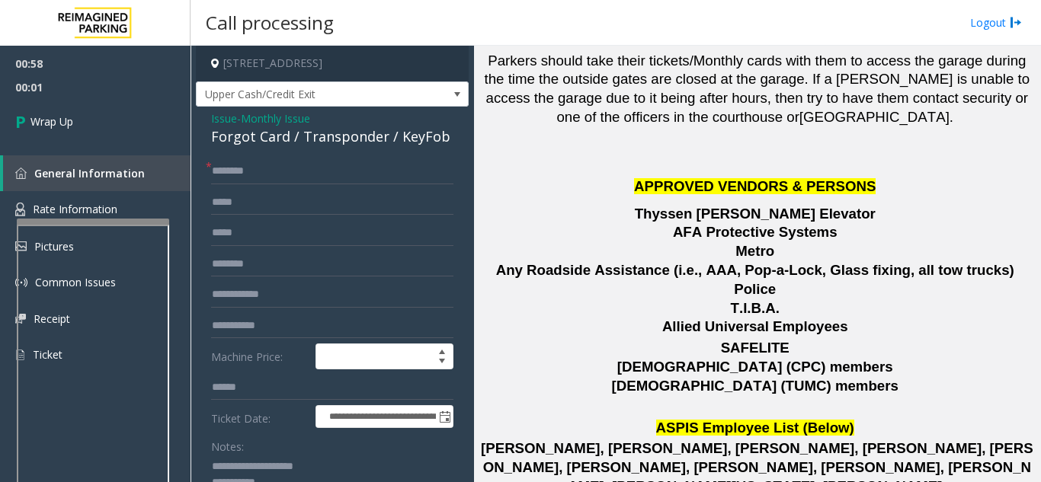
type textarea "**********"
click at [259, 173] on input "text" at bounding box center [332, 171] width 242 height 26
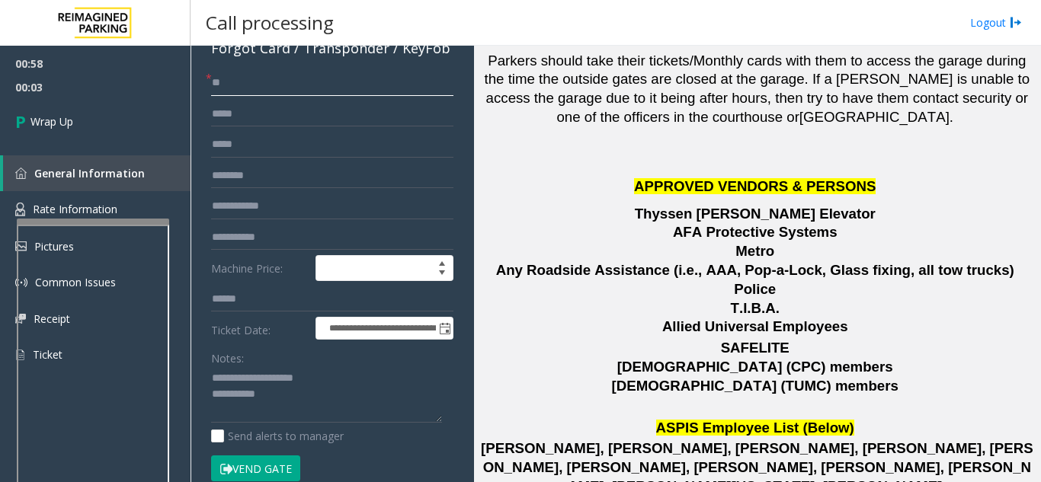
scroll to position [229, 0]
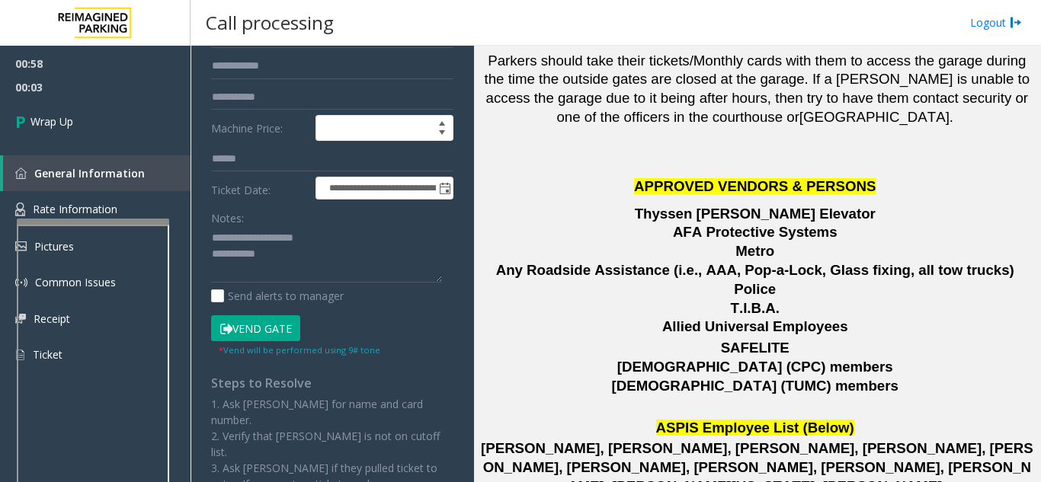
type input "**"
click at [382, 275] on textarea at bounding box center [326, 254] width 231 height 57
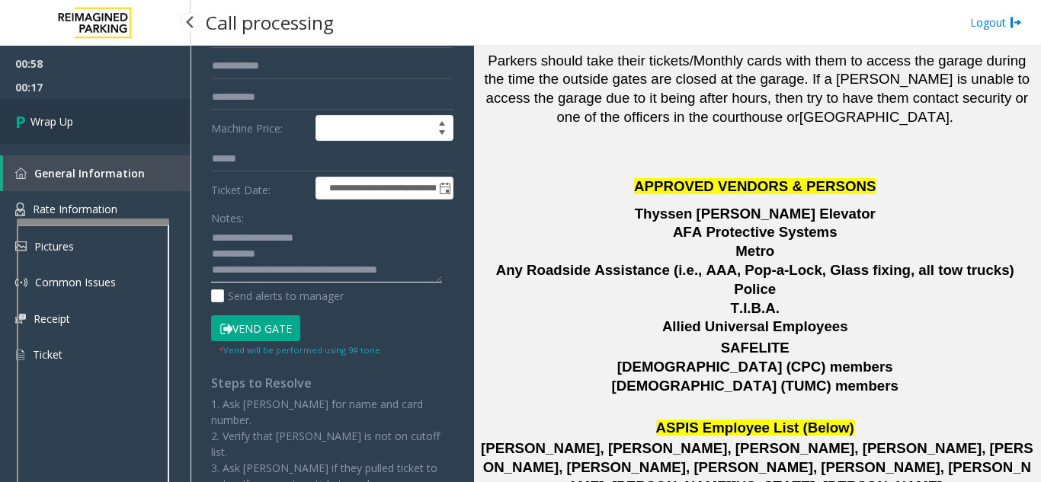
type textarea "**********"
click at [82, 117] on link "Wrap Up" at bounding box center [95, 121] width 190 height 45
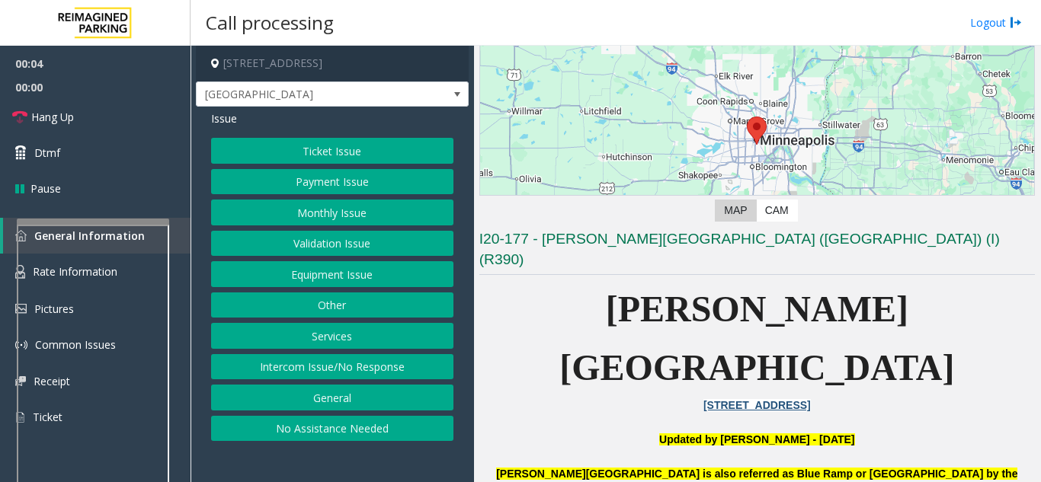
scroll to position [152, 0]
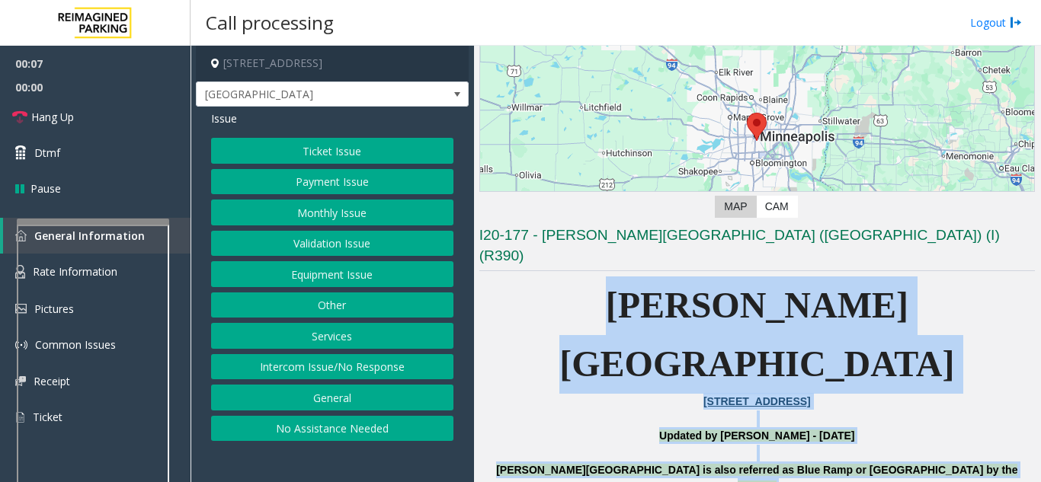
drag, startPoint x: 626, startPoint y: 286, endPoint x: 904, endPoint y: 447, distance: 321.1
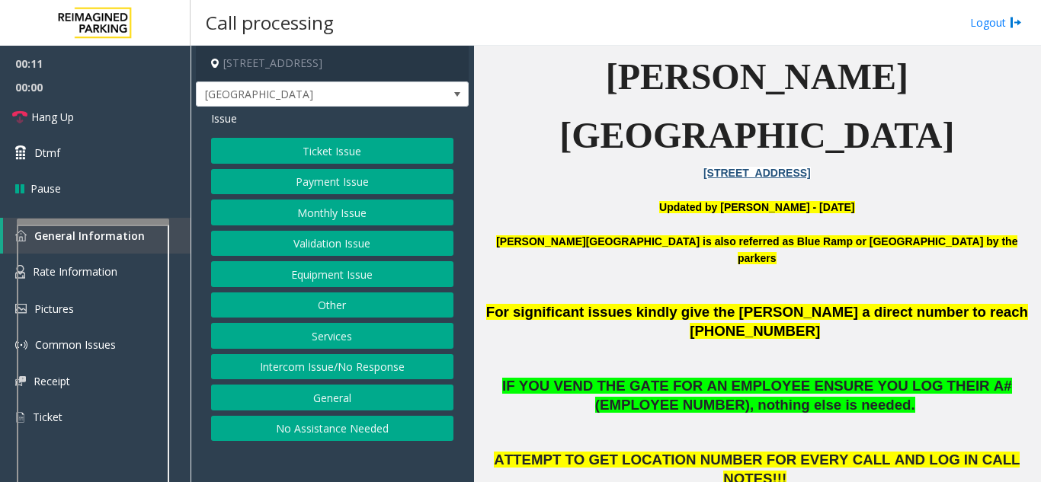
scroll to position [457, 0]
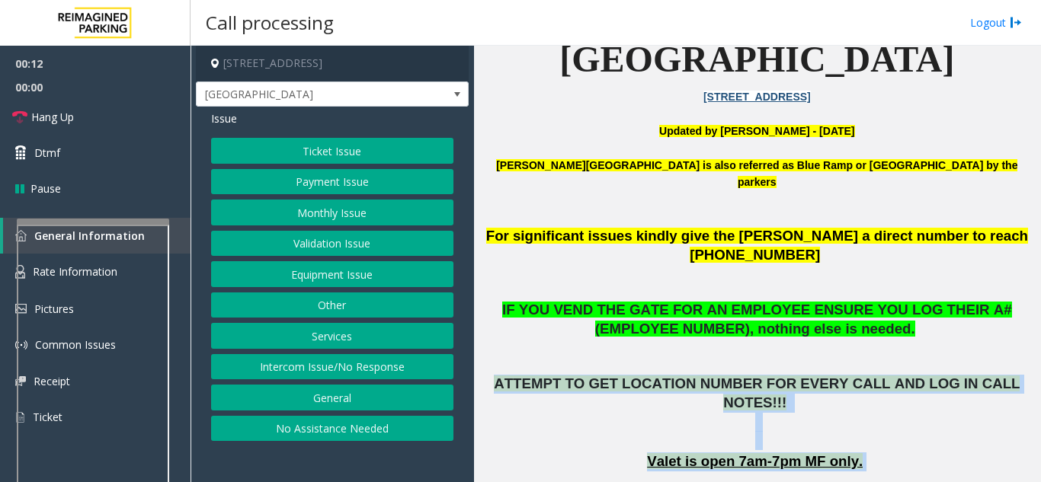
drag, startPoint x: 500, startPoint y: 272, endPoint x: 862, endPoint y: 333, distance: 366.2
click at [863, 452] on p "Valet is open 7am-7pm MF only." at bounding box center [756, 461] width 555 height 19
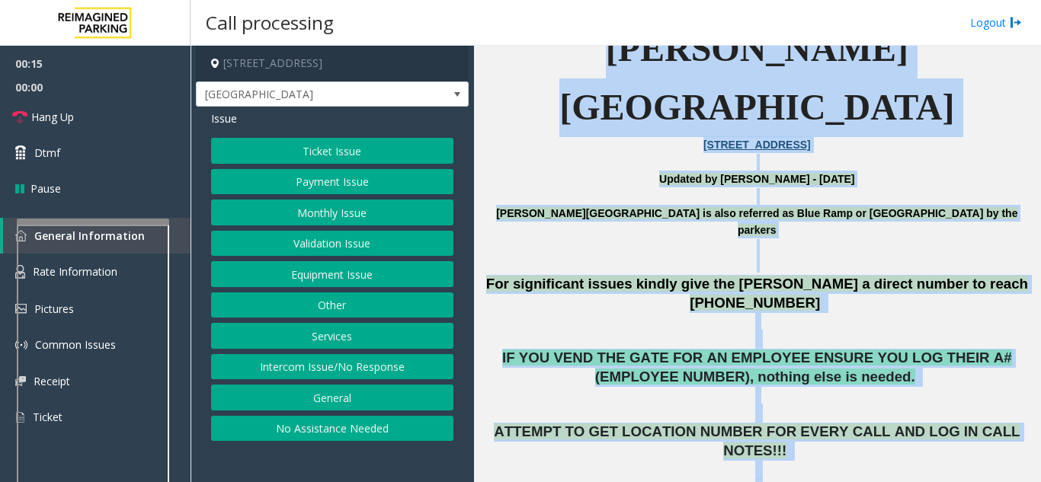
scroll to position [382, 0]
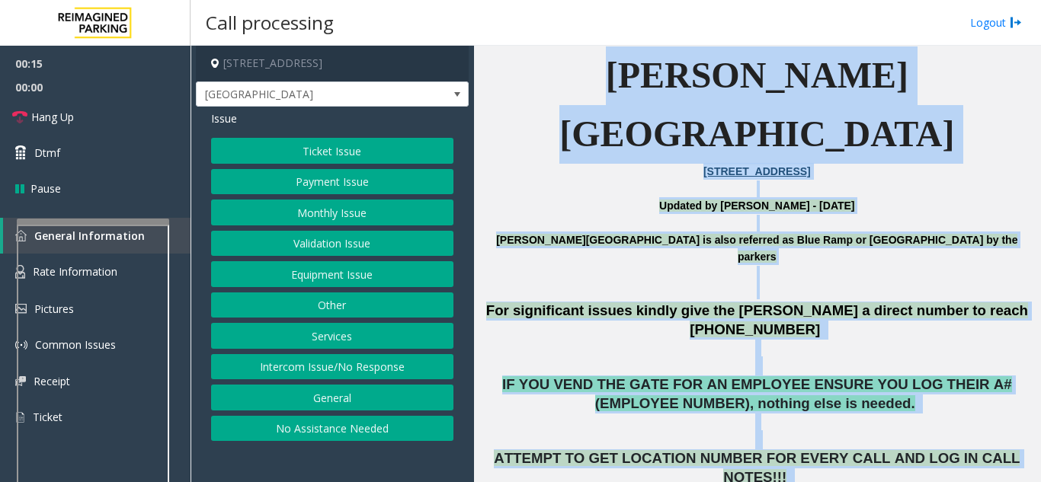
drag, startPoint x: 863, startPoint y: 333, endPoint x: 575, endPoint y: 57, distance: 398.7
click at [601, 232] on p "Abbott Hospital is also referred as Blue Ramp or Children's Hospital by the par…" at bounding box center [756, 257] width 555 height 51
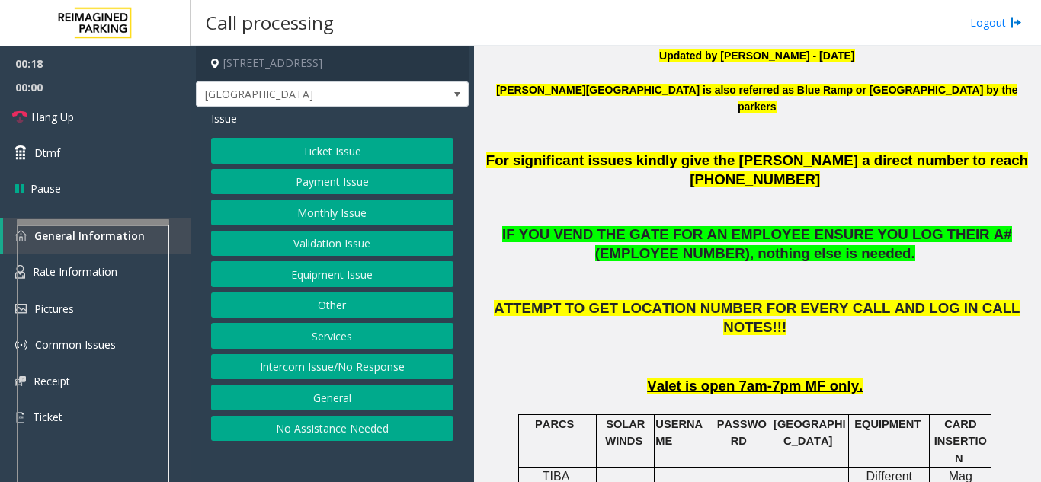
scroll to position [611, 0]
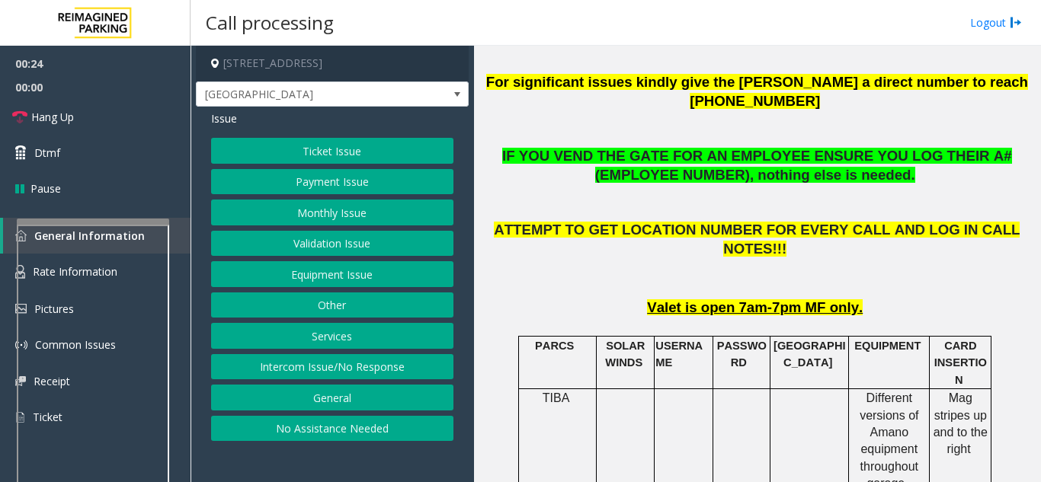
click at [293, 273] on button "Equipment Issue" at bounding box center [332, 274] width 242 height 26
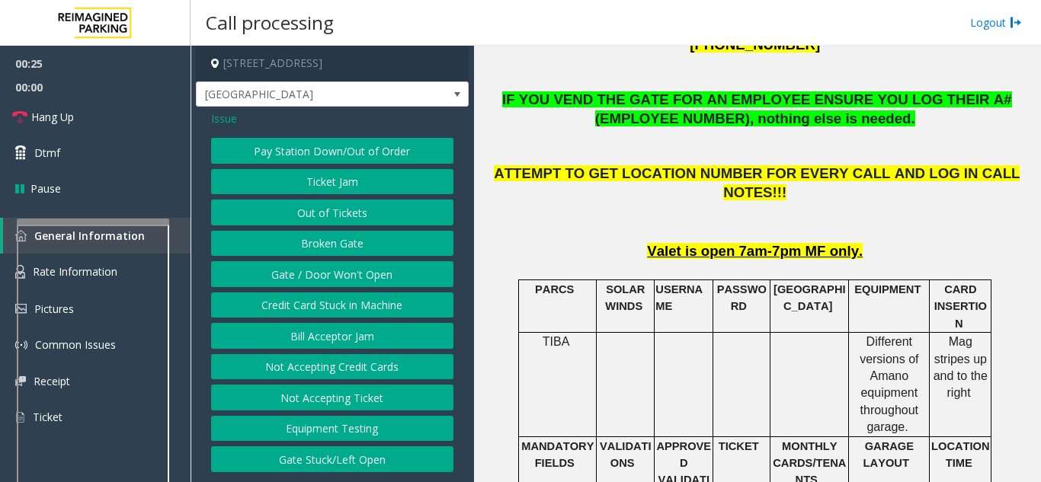
scroll to position [763, 0]
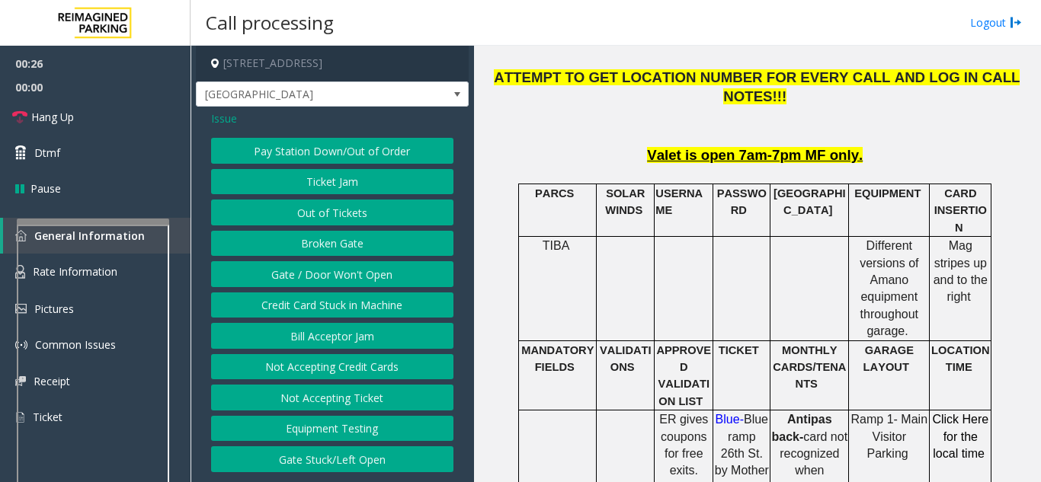
click at [303, 275] on button "Gate / Door Won't Open" at bounding box center [332, 274] width 242 height 26
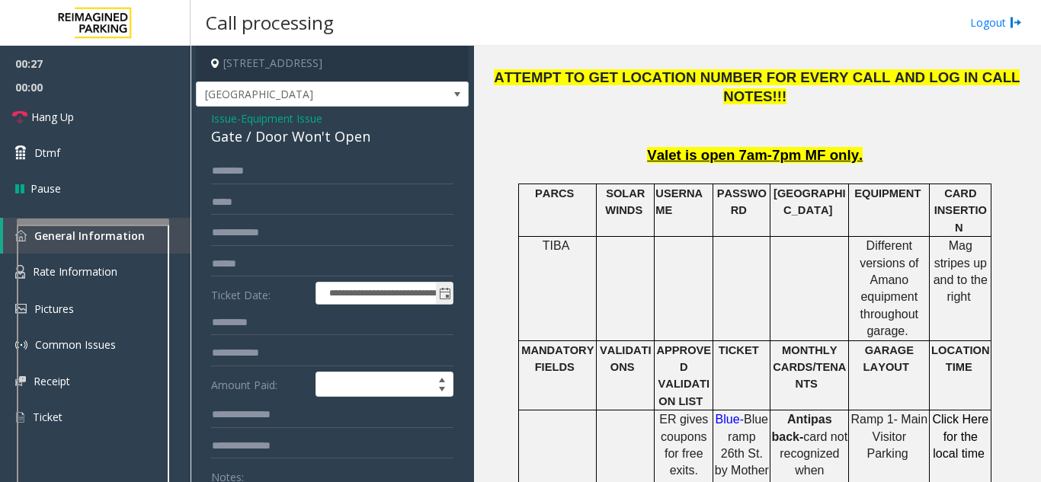
scroll to position [152, 0]
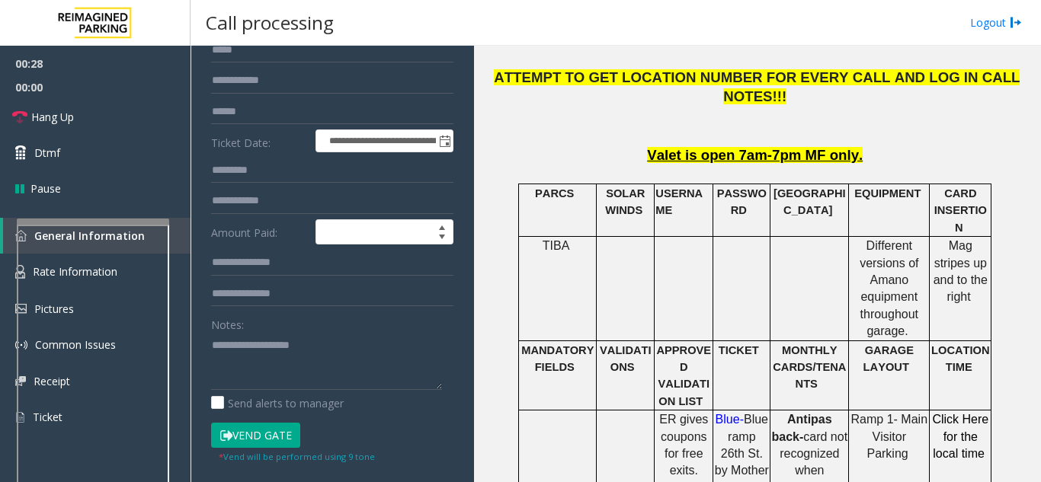
click at [248, 440] on button "Vend Gate" at bounding box center [255, 436] width 89 height 26
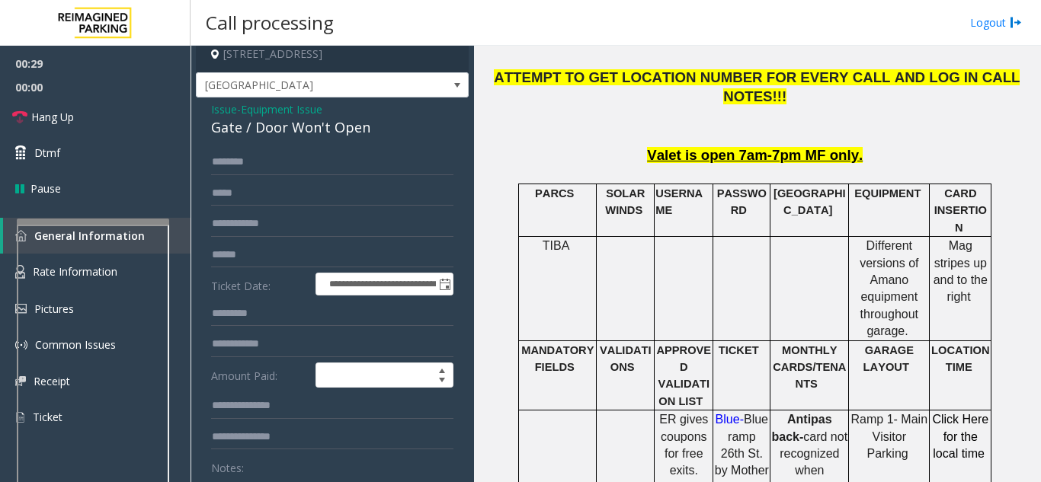
scroll to position [0, 0]
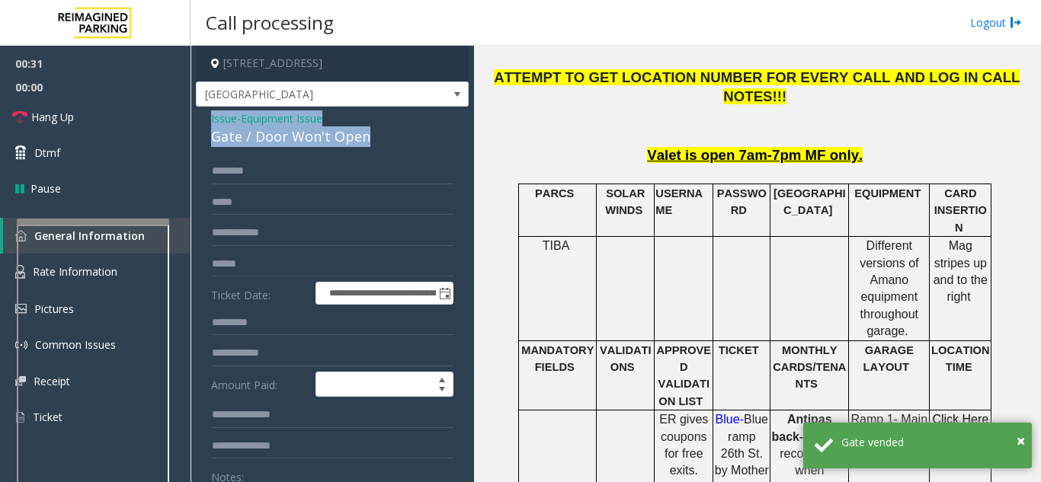
drag, startPoint x: 370, startPoint y: 136, endPoint x: 197, endPoint y: 124, distance: 173.3
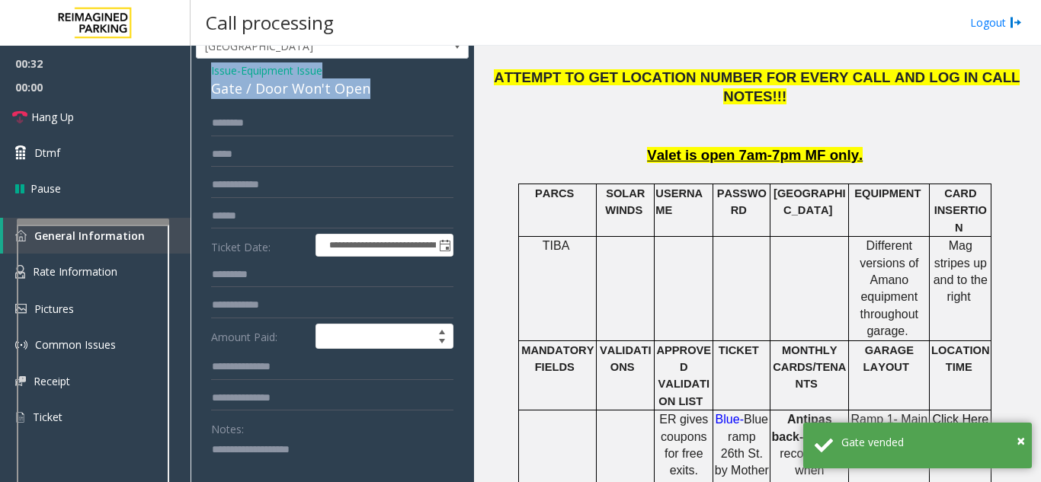
scroll to position [152, 0]
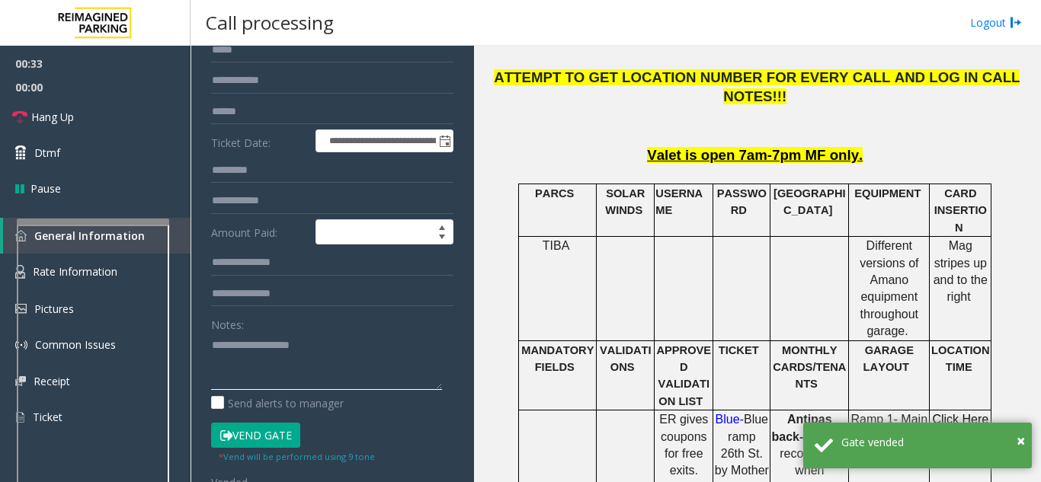
click at [253, 338] on textarea at bounding box center [326, 361] width 231 height 57
paste textarea "**********"
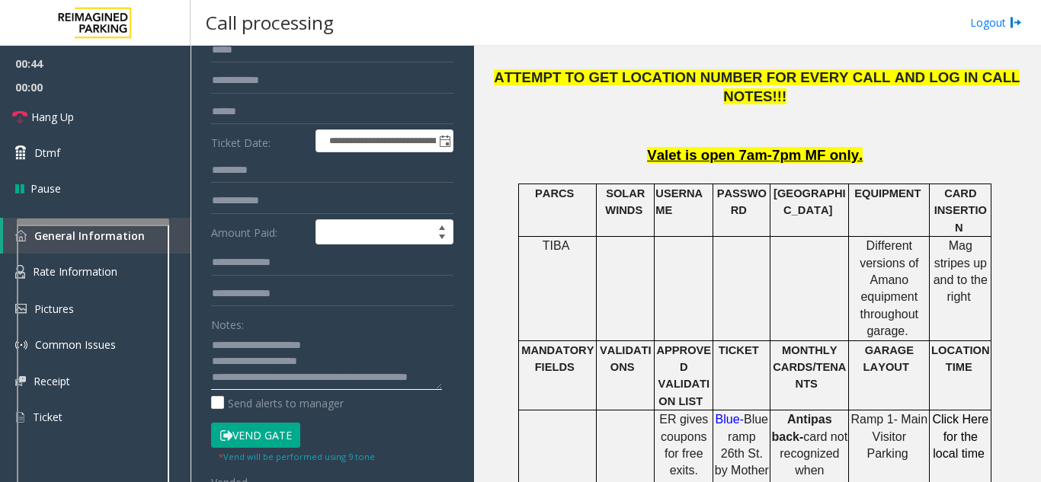
scroll to position [16, 0]
click at [336, 368] on textarea at bounding box center [326, 361] width 231 height 57
click at [102, 125] on link "Hang Up" at bounding box center [95, 117] width 190 height 36
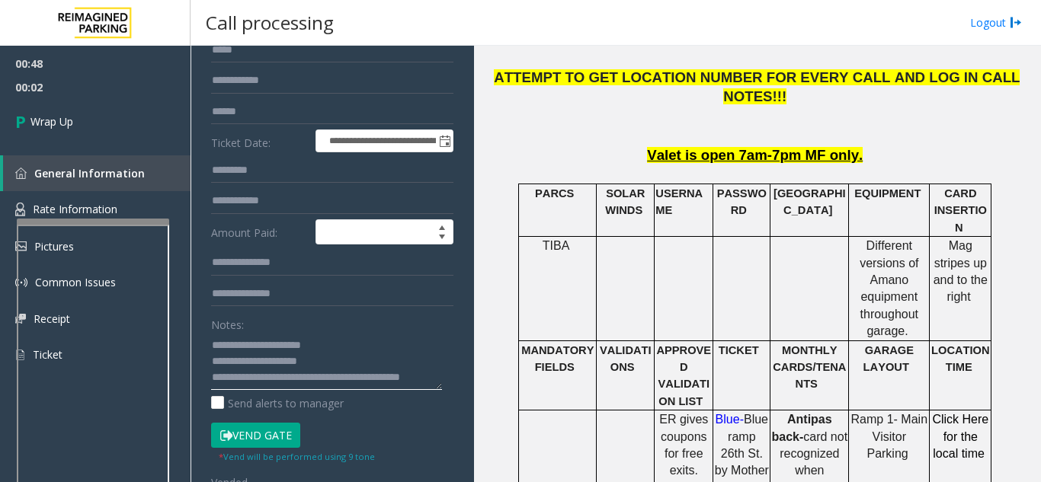
click at [280, 382] on textarea at bounding box center [326, 361] width 231 height 57
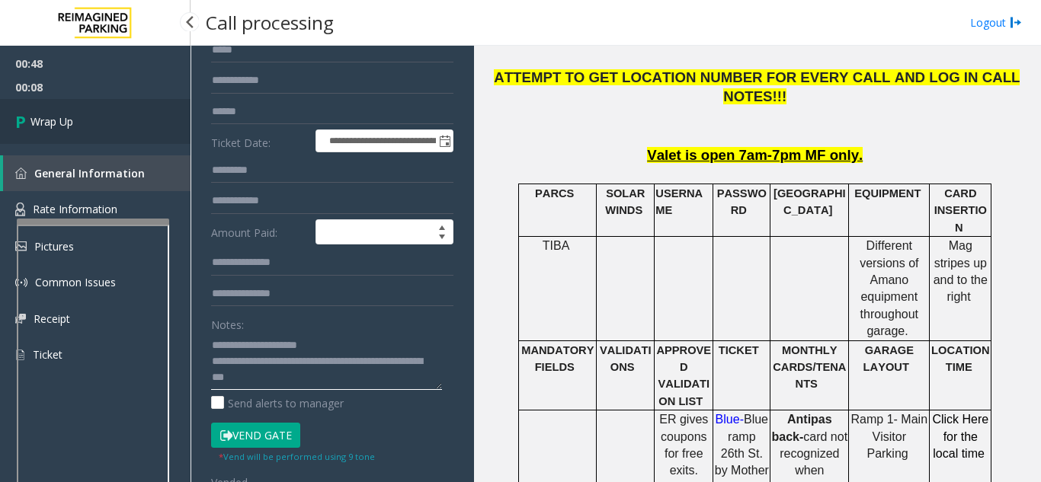
type textarea "**********"
click at [102, 101] on link "Wrap Up" at bounding box center [95, 121] width 190 height 45
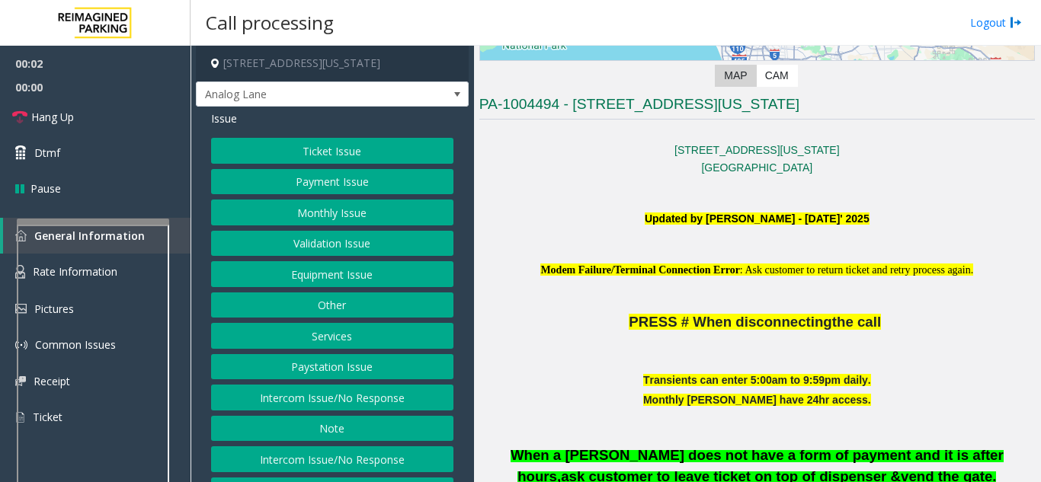
scroll to position [305, 0]
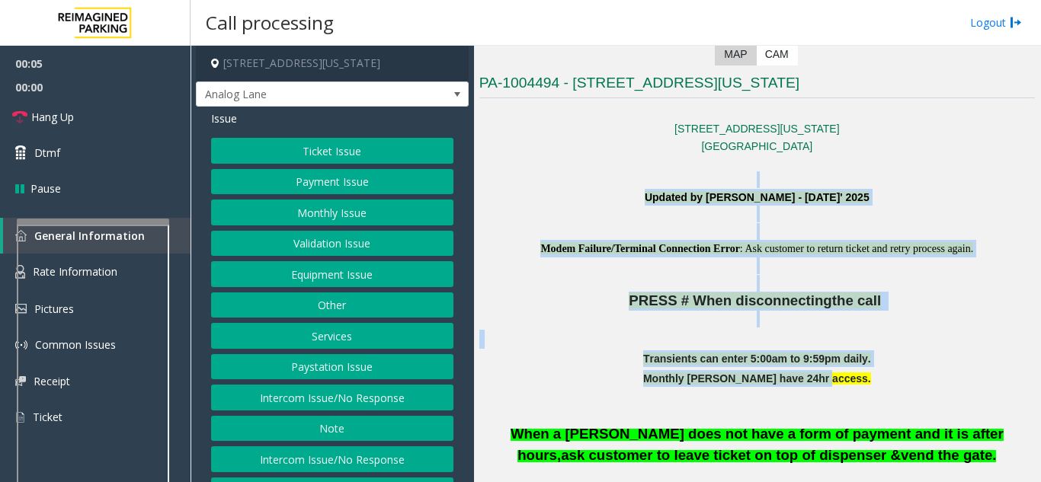
drag, startPoint x: 893, startPoint y: 391, endPoint x: 649, endPoint y: 181, distance: 321.4
click at [649, 181] on p at bounding box center [756, 179] width 555 height 17
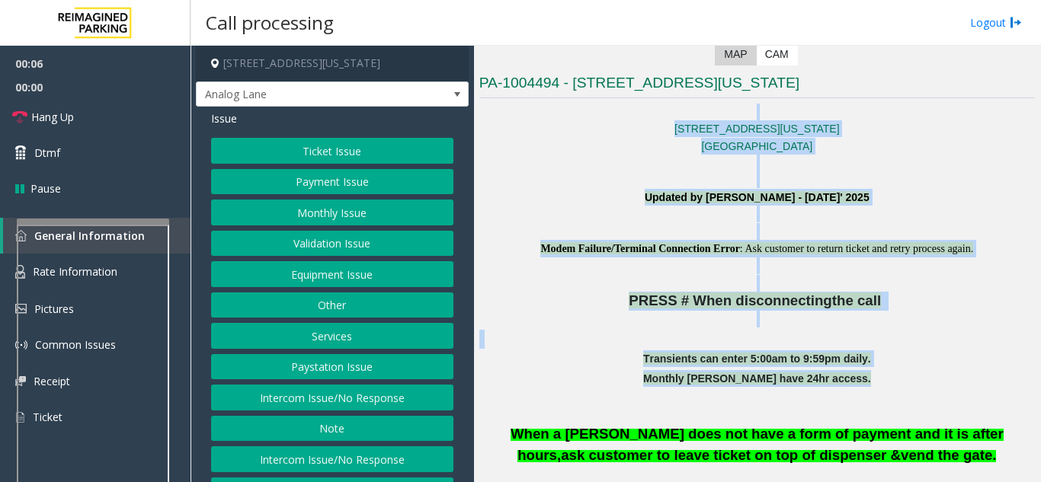
drag, startPoint x: 667, startPoint y: 114, endPoint x: 868, endPoint y: 420, distance: 365.7
click at [872, 406] on p at bounding box center [756, 397] width 555 height 17
drag, startPoint x: 876, startPoint y: 419, endPoint x: 680, endPoint y: 139, distance: 341.3
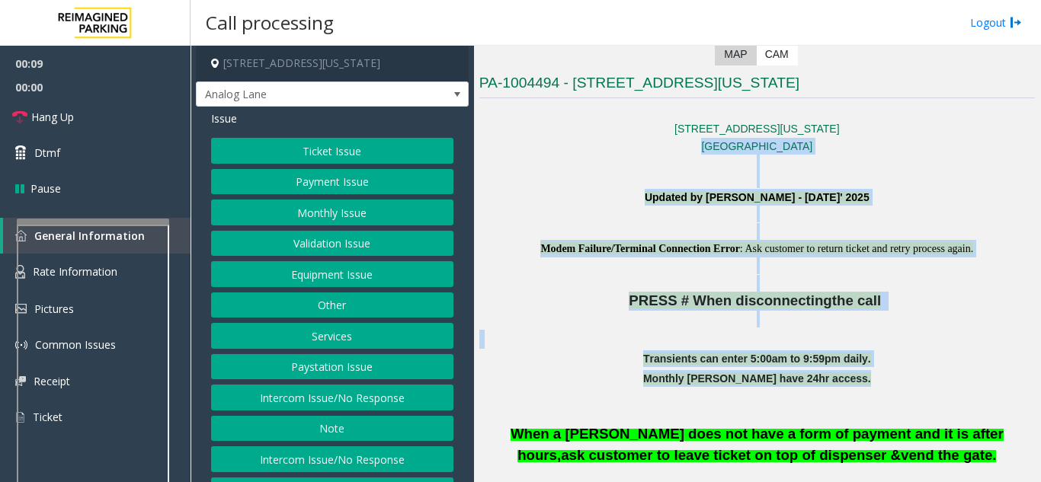
click at [680, 139] on p "Pasadena, CA 91105" at bounding box center [756, 146] width 555 height 17
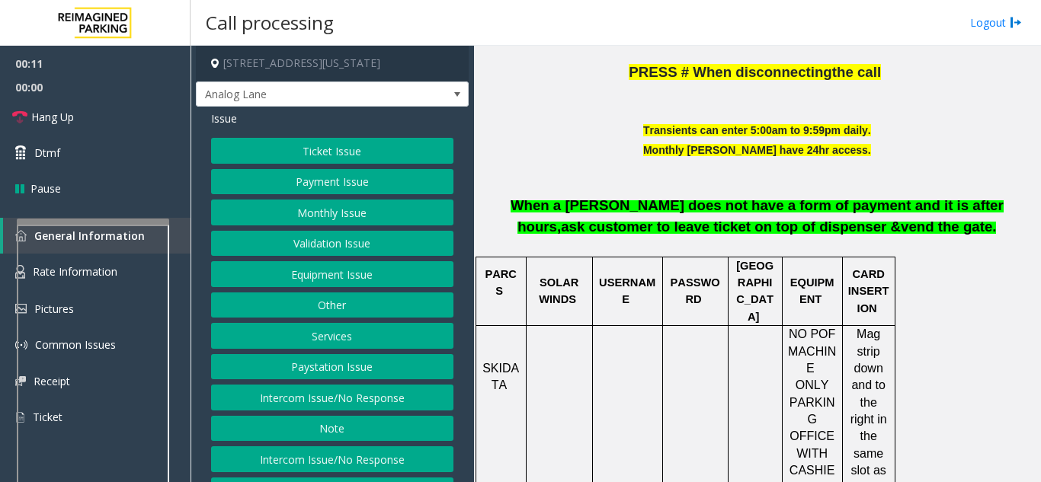
scroll to position [609, 0]
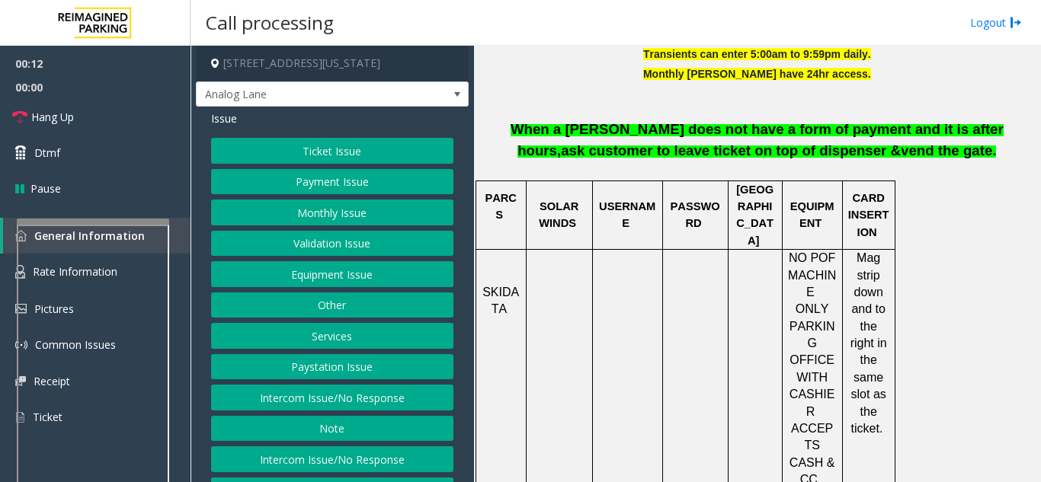
drag, startPoint x: 879, startPoint y: 172, endPoint x: 528, endPoint y: 112, distance: 356.3
click at [528, 112] on div "Transients can enter 5:00am to 9:59pm daily. Monthly Parker have 24hr access. W…" at bounding box center [756, 112] width 555 height 133
click at [528, 101] on p at bounding box center [756, 93] width 555 height 17
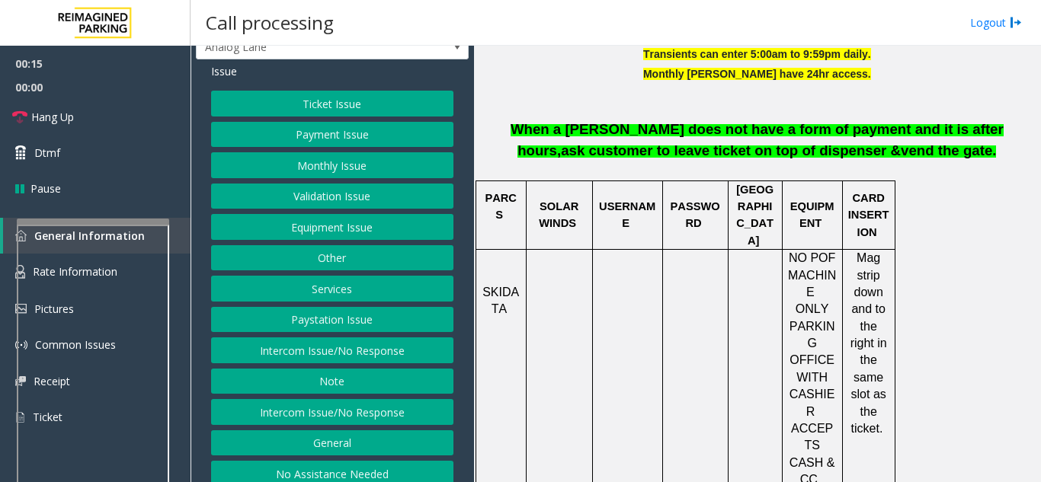
scroll to position [72, 0]
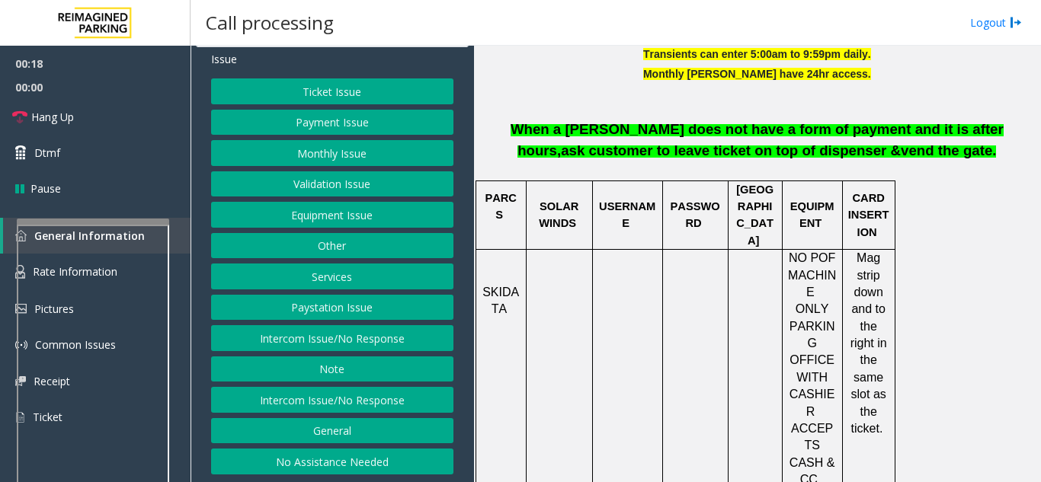
click at [342, 216] on button "Equipment Issue" at bounding box center [332, 215] width 242 height 26
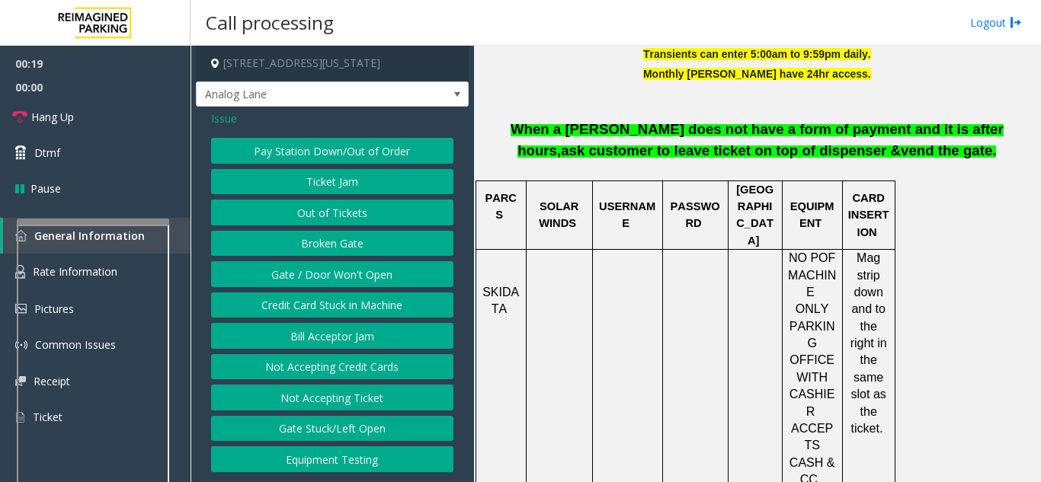
click at [221, 121] on span "Issue" at bounding box center [224, 118] width 26 height 16
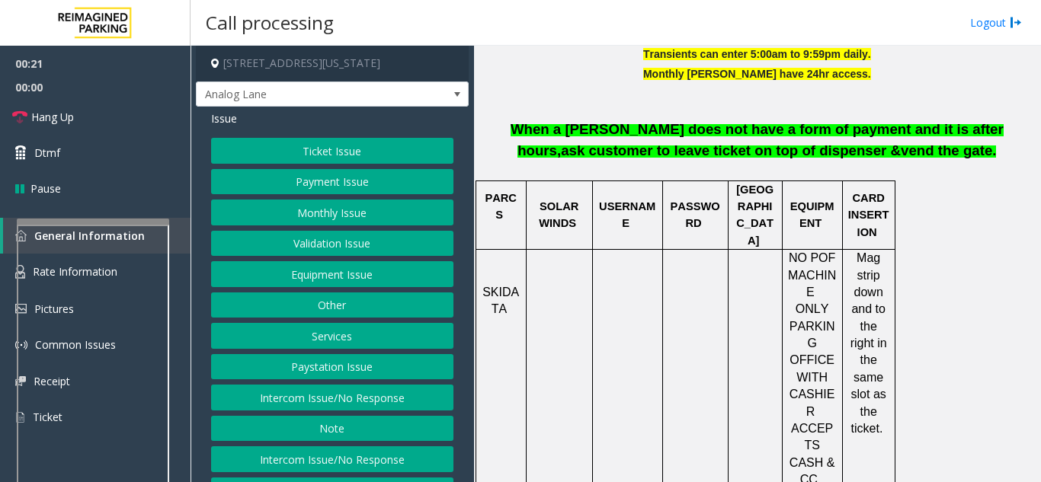
click at [283, 409] on button "Intercom Issue/No Response" at bounding box center [332, 398] width 242 height 26
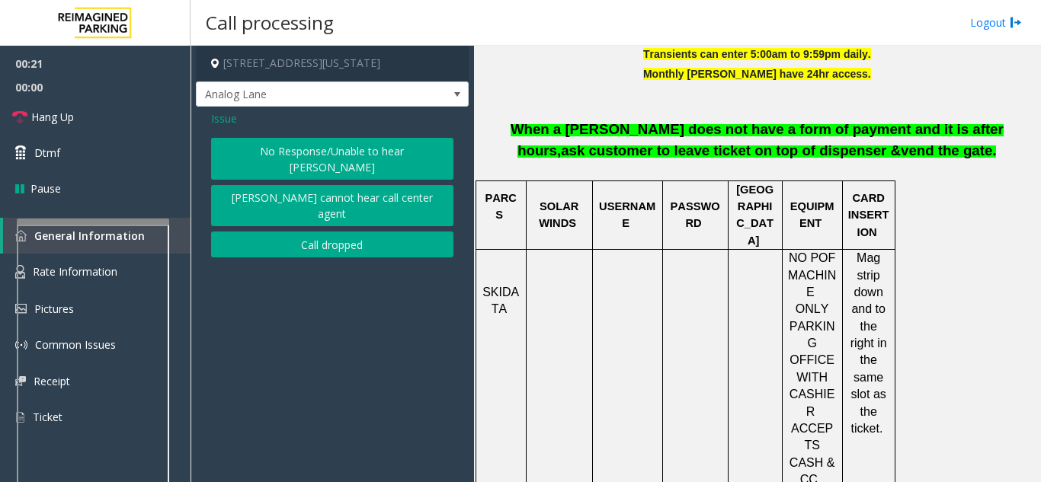
click at [296, 148] on button "No Response/Unable to hear [PERSON_NAME]" at bounding box center [332, 159] width 242 height 42
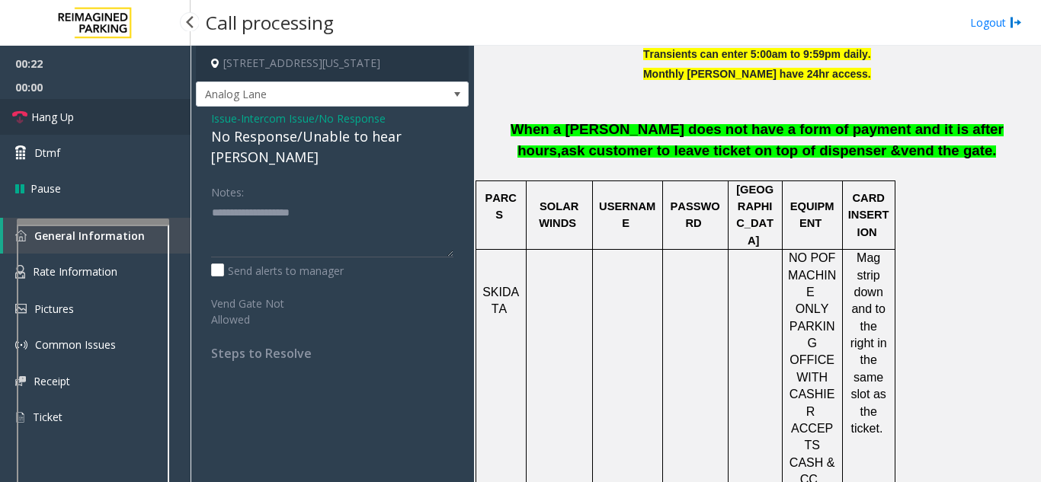
click at [118, 126] on link "Hang Up" at bounding box center [95, 117] width 190 height 36
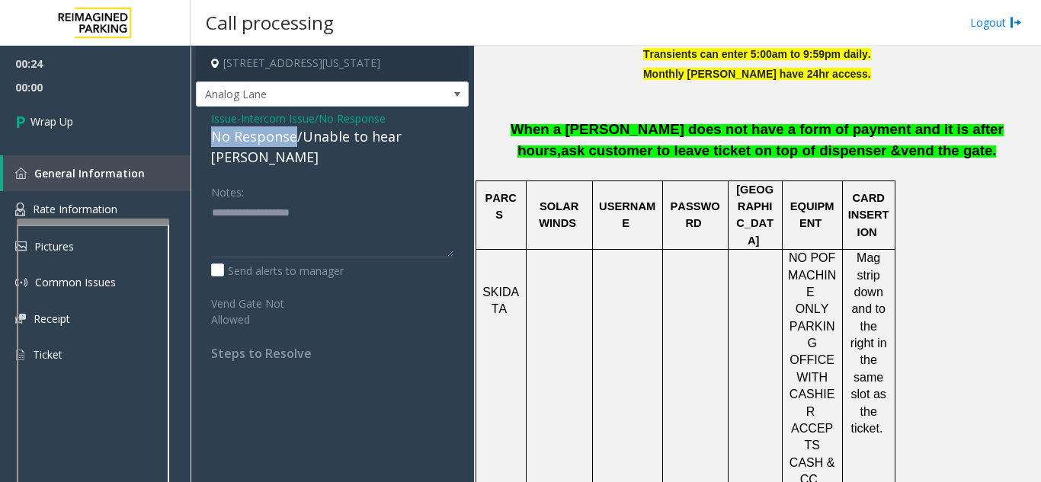
drag, startPoint x: 293, startPoint y: 139, endPoint x: 201, endPoint y: 138, distance: 91.4
click at [201, 138] on div "Issue - Intercom Issue/No Response No Response/Unable to hear [PERSON_NAME] Not…" at bounding box center [332, 242] width 273 height 270
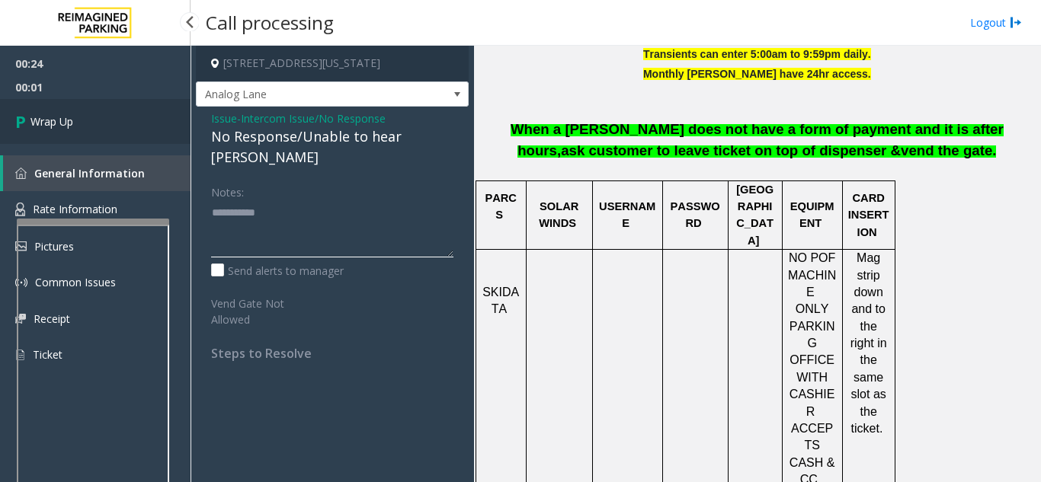
type textarea "**********"
click at [123, 117] on link "Wrap Up" at bounding box center [95, 121] width 190 height 45
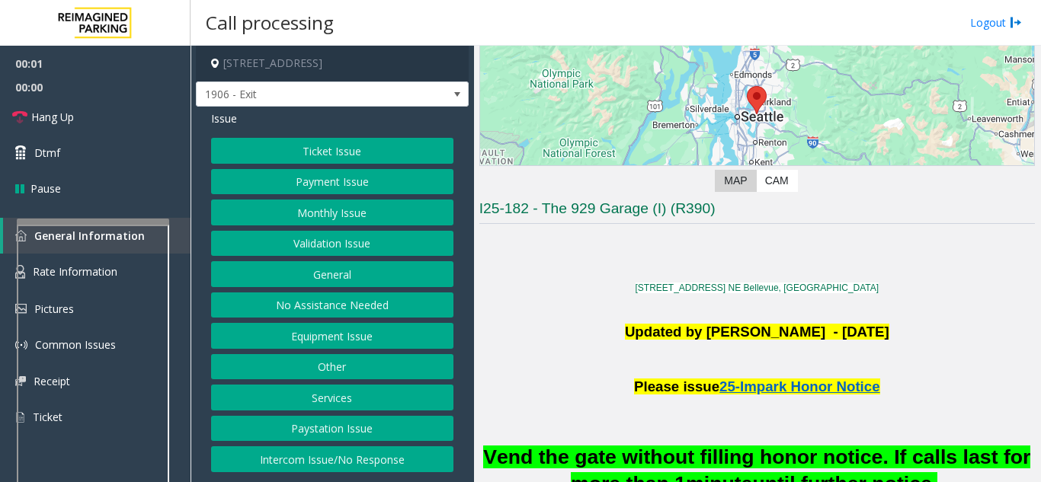
scroll to position [229, 0]
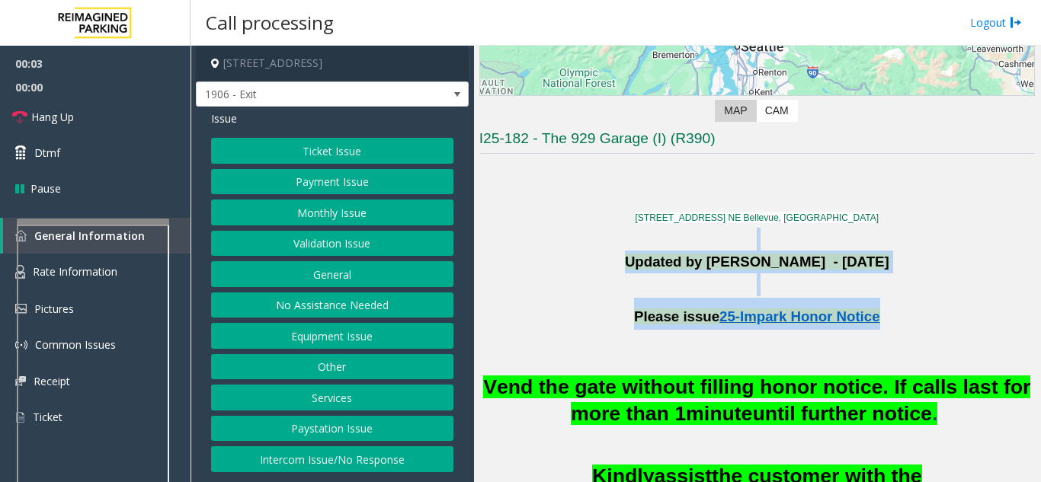
drag, startPoint x: 581, startPoint y: 248, endPoint x: 920, endPoint y: 328, distance: 348.3
click at [921, 328] on h1 "Please issue 25-Impark Honor Notice" at bounding box center [756, 314] width 555 height 32
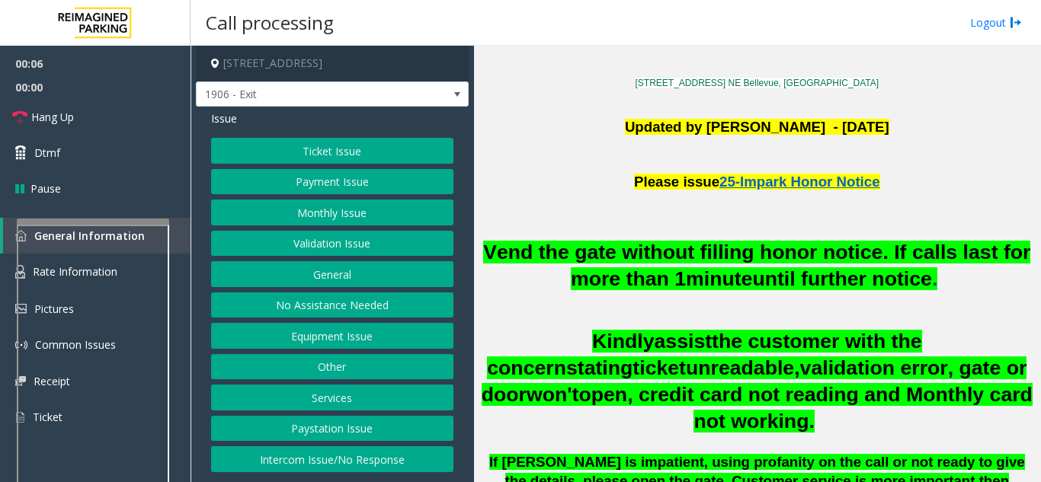
scroll to position [381, 0]
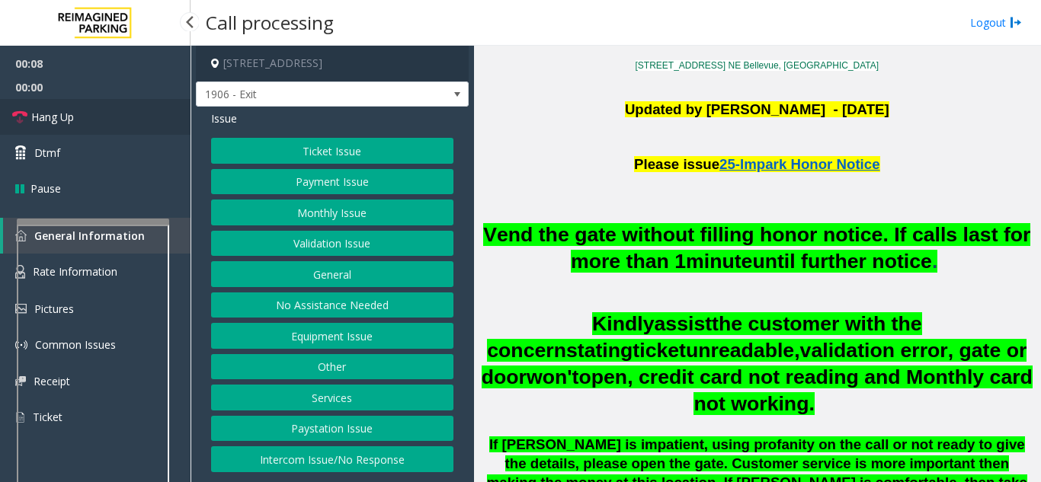
click at [100, 124] on link "Hang Up" at bounding box center [95, 117] width 190 height 36
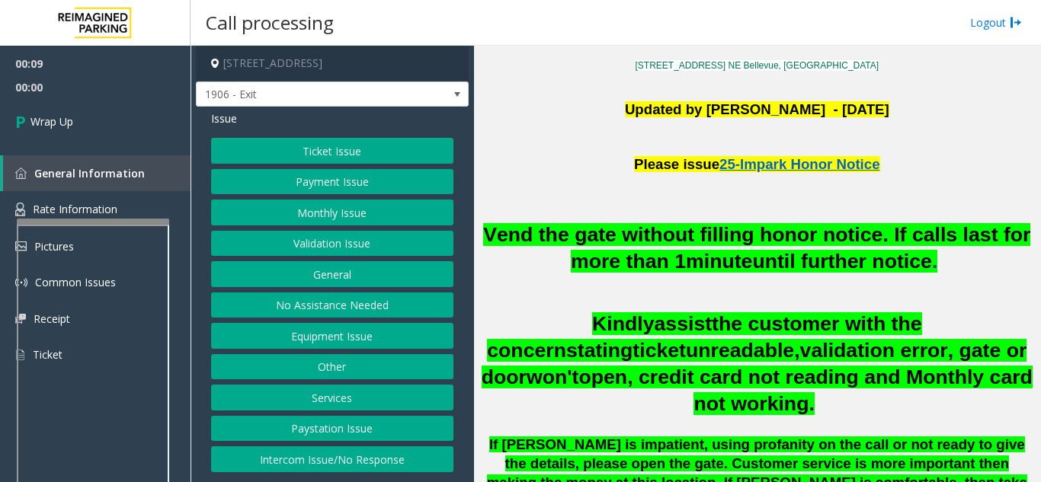
click at [321, 309] on button "No Assistance Needed" at bounding box center [332, 306] width 242 height 26
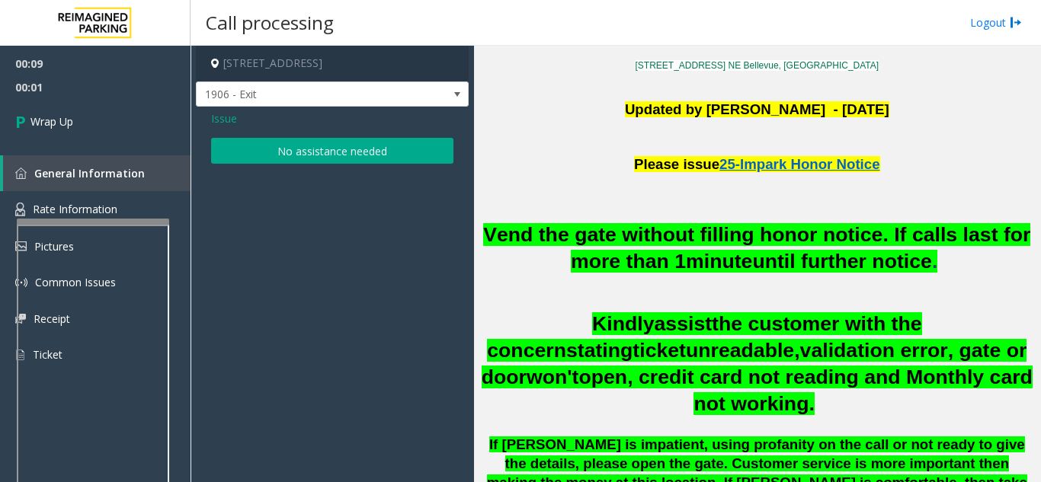
click at [309, 147] on button "No assistance needed" at bounding box center [332, 151] width 242 height 26
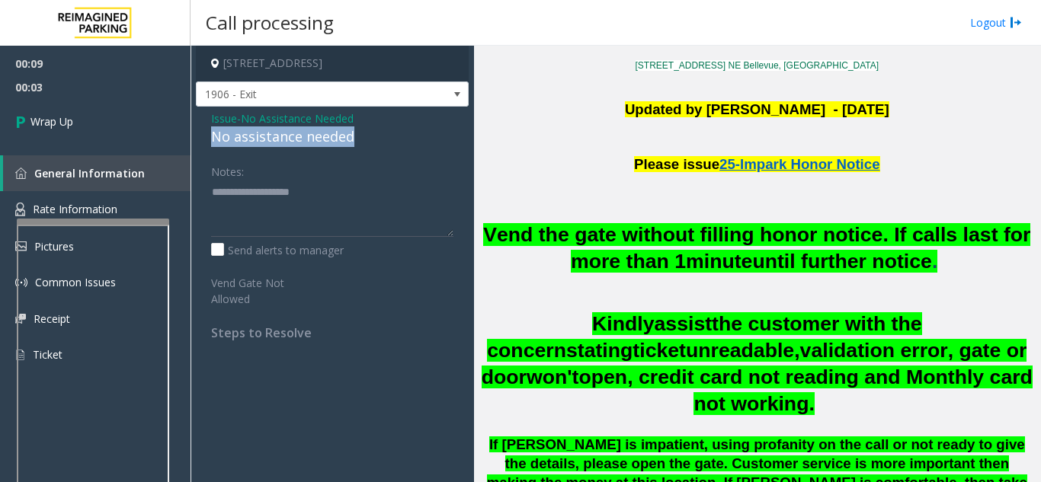
drag, startPoint x: 355, startPoint y: 136, endPoint x: 204, endPoint y: 142, distance: 150.9
click at [204, 142] on div "Issue - No Assistance Needed No assistance needed Notes: Send alerts to manager…" at bounding box center [332, 231] width 273 height 249
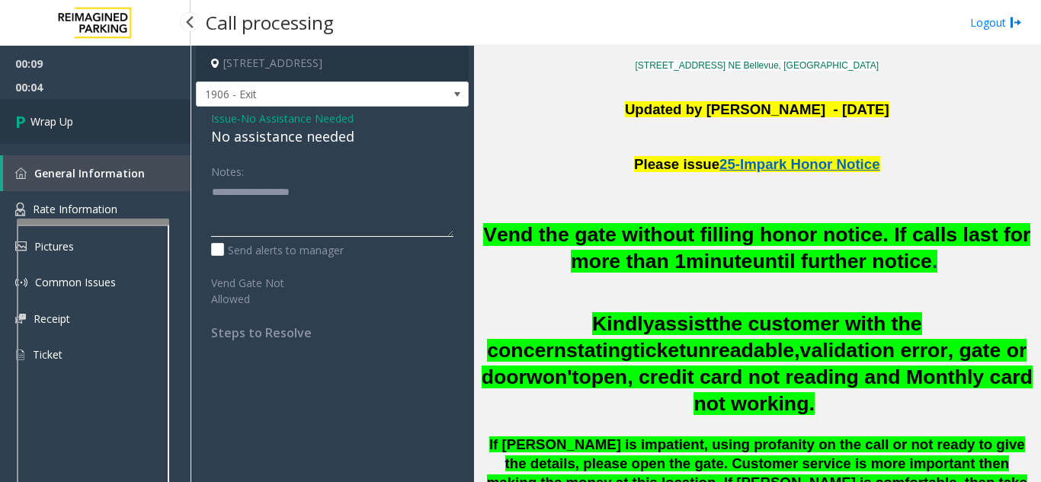
type textarea "**********"
click at [129, 138] on link "Wrap Up" at bounding box center [95, 121] width 190 height 45
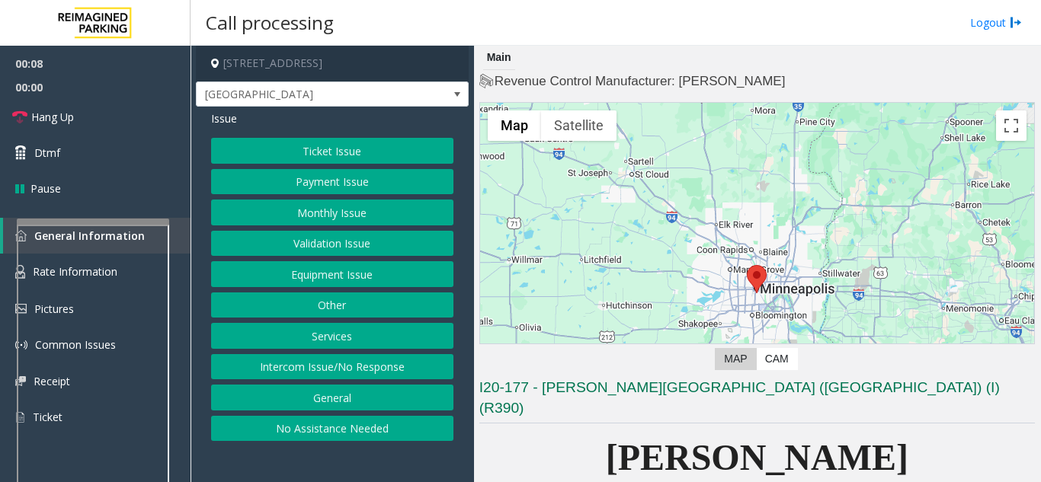
click at [331, 217] on button "Monthly Issue" at bounding box center [332, 213] width 242 height 26
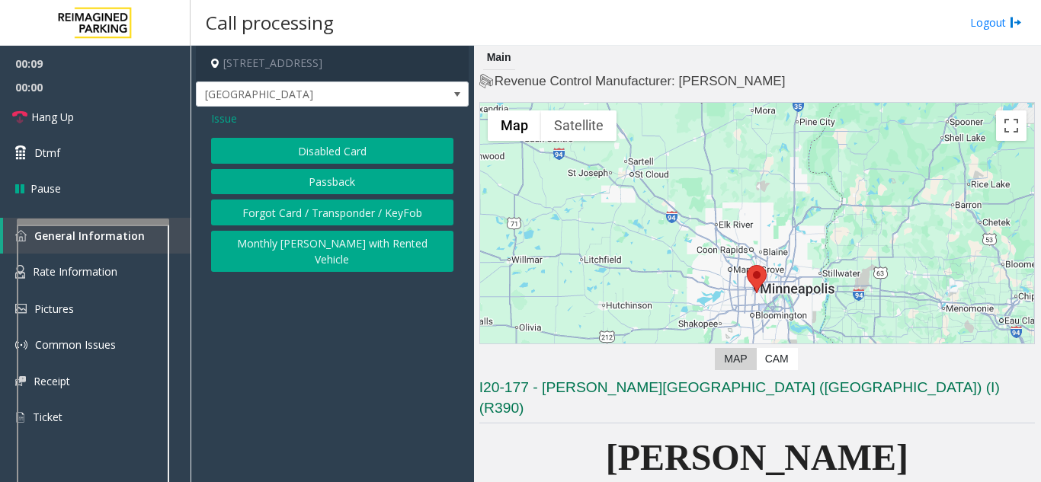
click at [334, 156] on button "Disabled Card" at bounding box center [332, 151] width 242 height 26
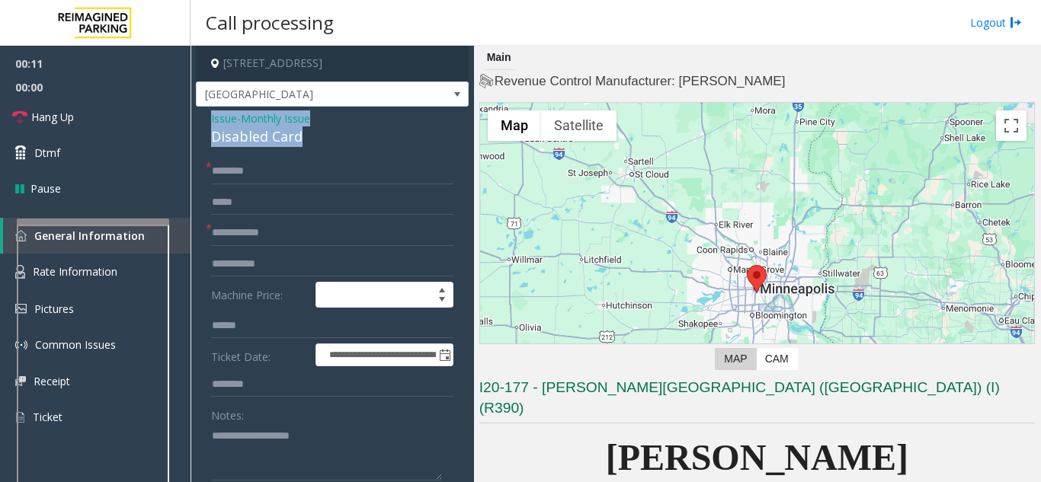
drag, startPoint x: 321, startPoint y: 129, endPoint x: 204, endPoint y: 123, distance: 116.7
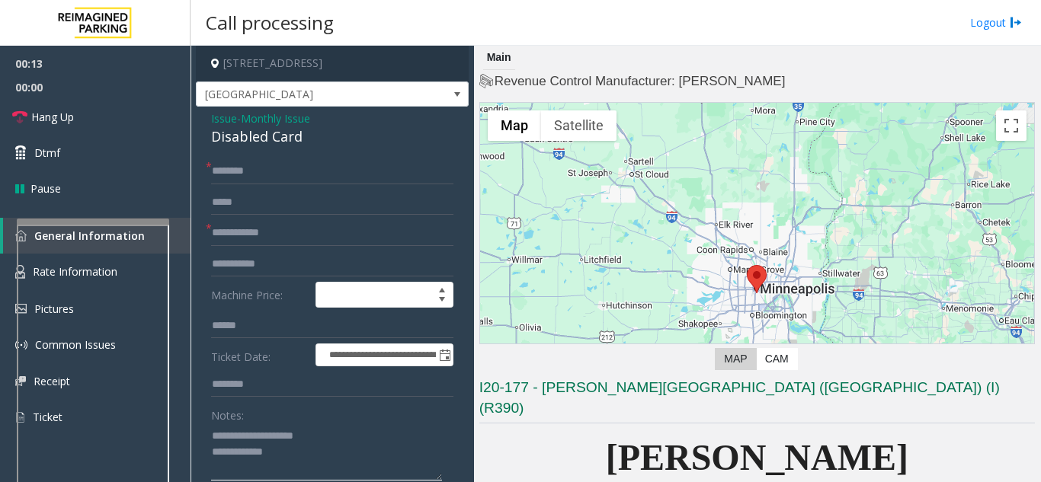
click at [344, 461] on textarea at bounding box center [326, 452] width 231 height 57
type textarea "**********"
click at [253, 181] on input "text" at bounding box center [332, 171] width 242 height 26
type input "**"
click at [287, 234] on input "text" at bounding box center [332, 233] width 242 height 26
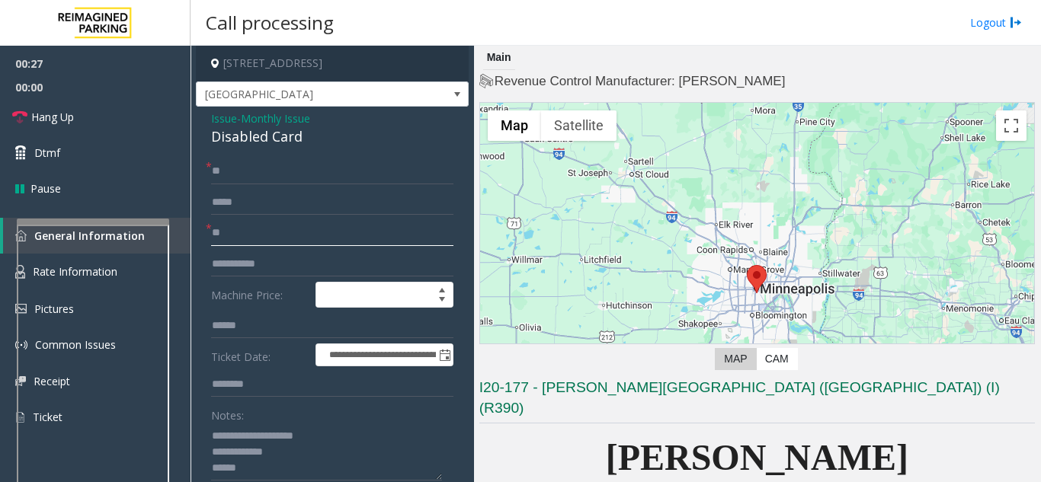
type input "**"
click at [216, 469] on textarea at bounding box center [326, 452] width 231 height 57
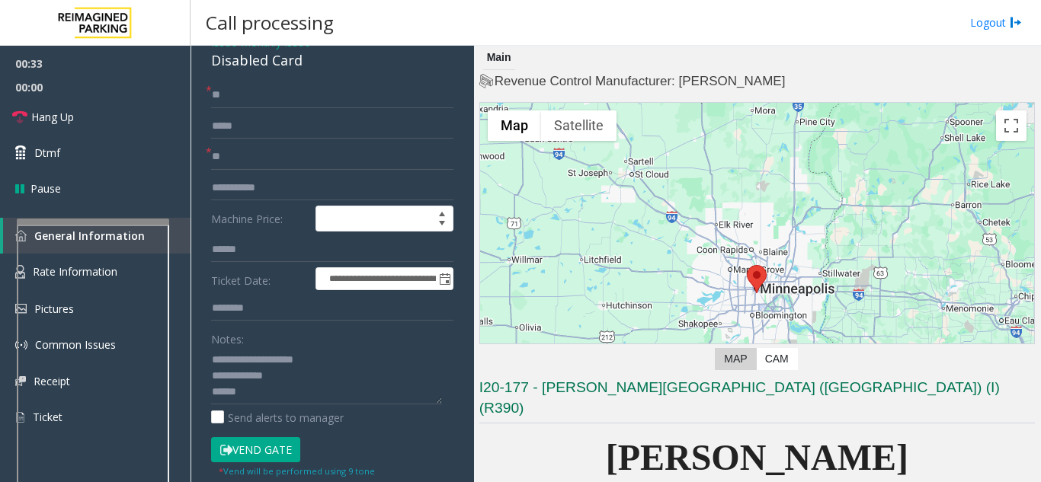
click at [253, 456] on button "Vend Gate" at bounding box center [255, 450] width 89 height 26
click at [213, 393] on textarea at bounding box center [326, 375] width 231 height 57
click at [324, 398] on textarea at bounding box center [326, 375] width 231 height 57
click at [137, 120] on link "Hang Up" at bounding box center [95, 117] width 190 height 36
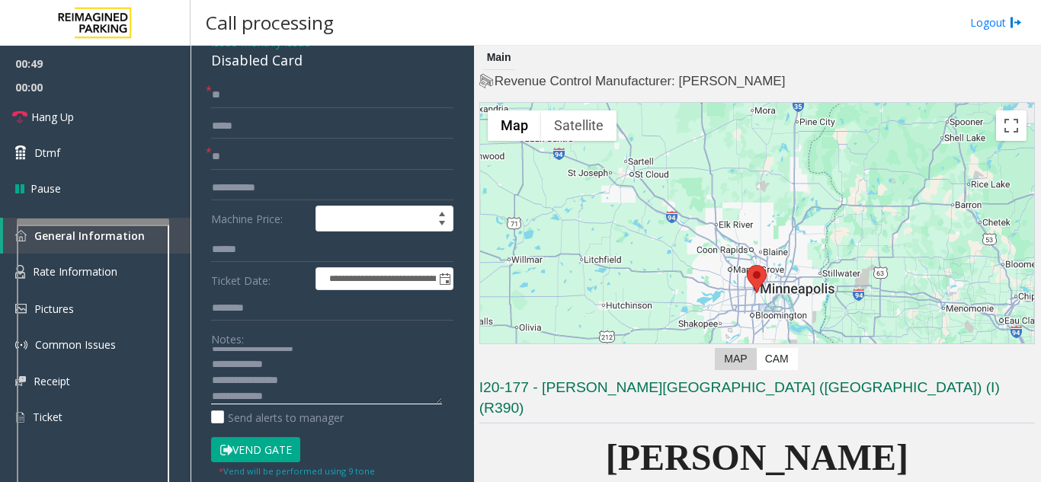
click at [296, 398] on textarea at bounding box center [326, 375] width 231 height 57
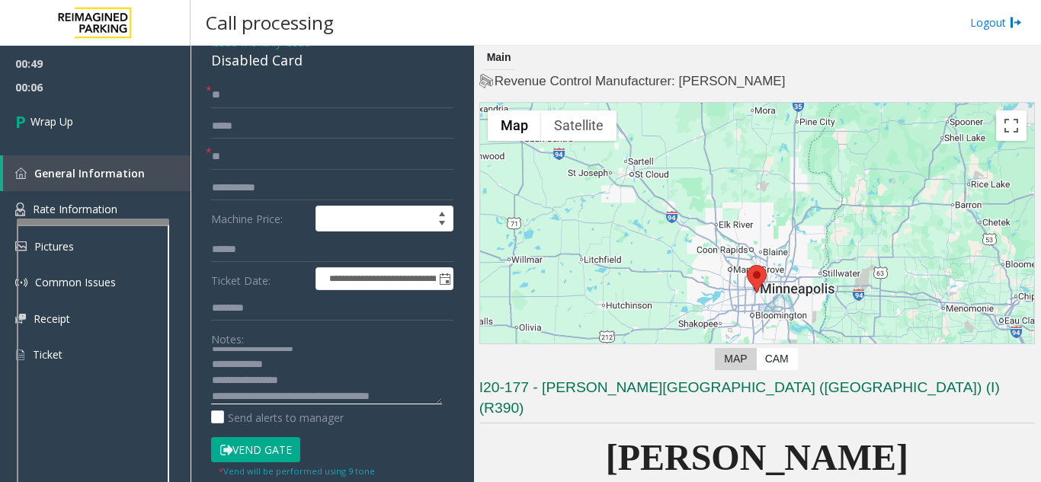
scroll to position [27, 0]
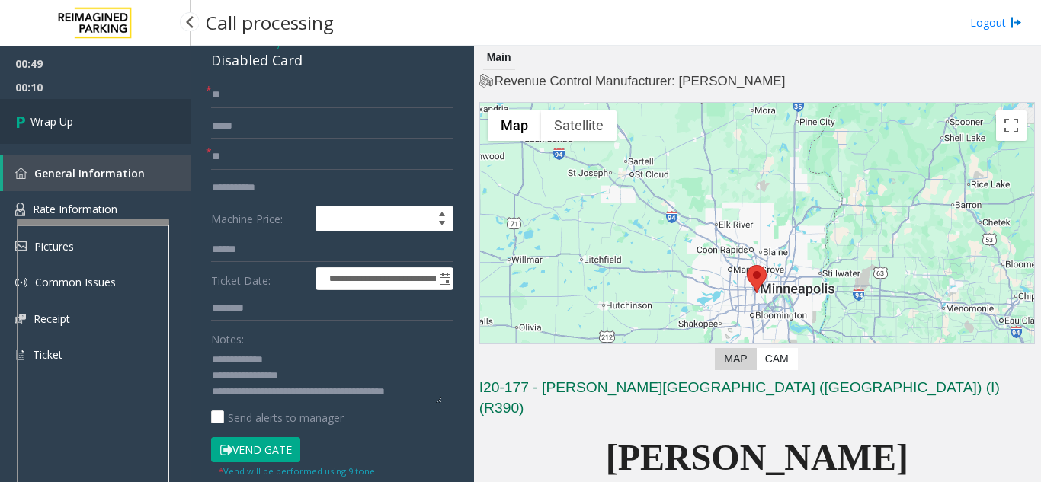
type textarea "**********"
click at [119, 110] on link "Wrap Up" at bounding box center [95, 121] width 190 height 45
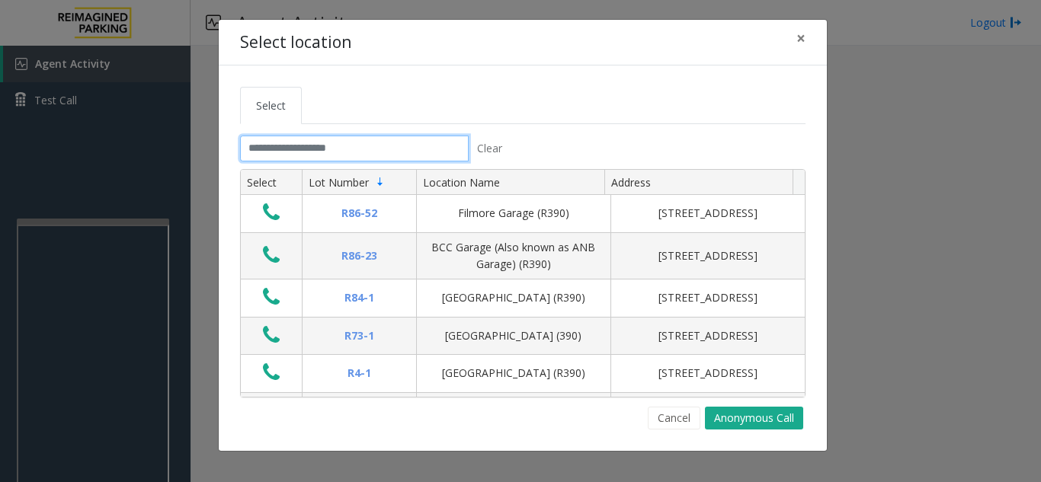
click at [347, 142] on input "text" at bounding box center [354, 149] width 229 height 26
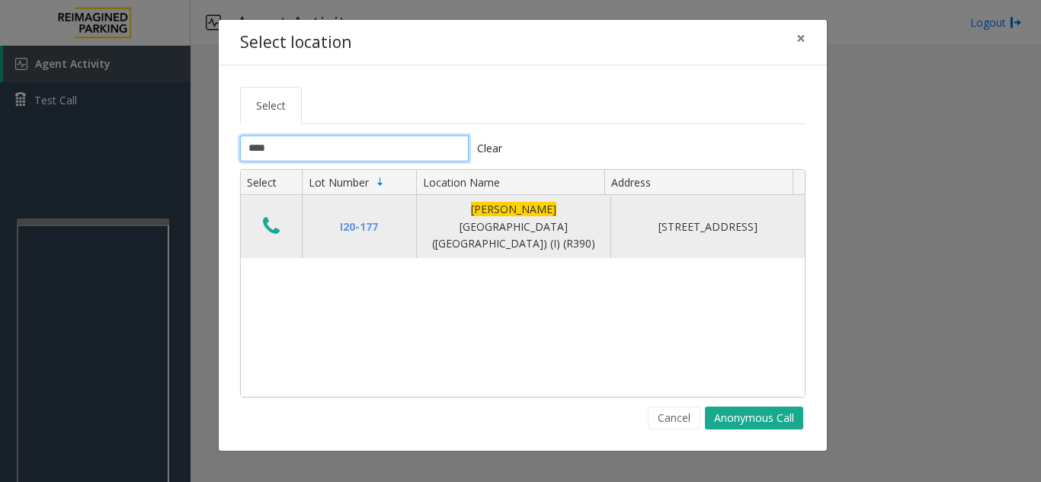
type input "****"
click at [277, 216] on icon "Data table" at bounding box center [271, 226] width 17 height 21
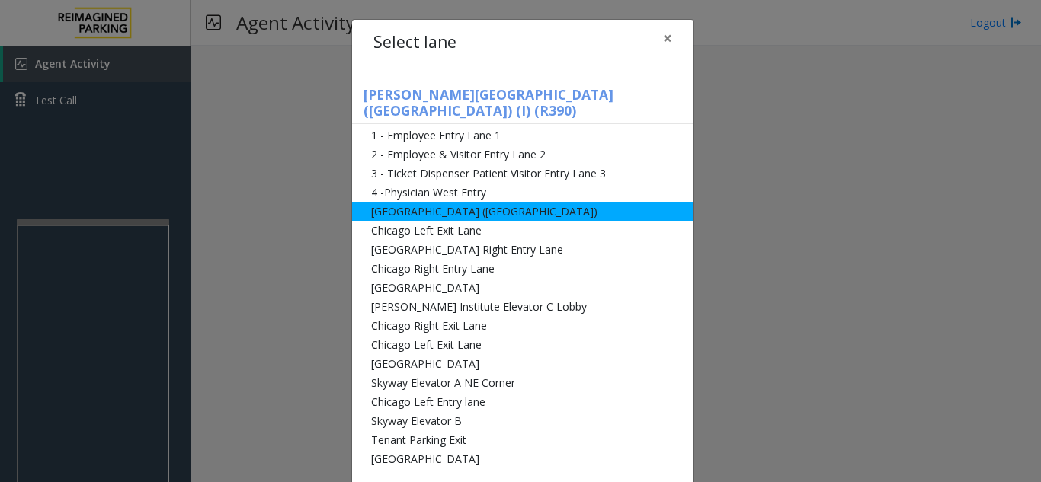
click at [427, 202] on li "[GEOGRAPHIC_DATA] ([GEOGRAPHIC_DATA])" at bounding box center [522, 211] width 341 height 19
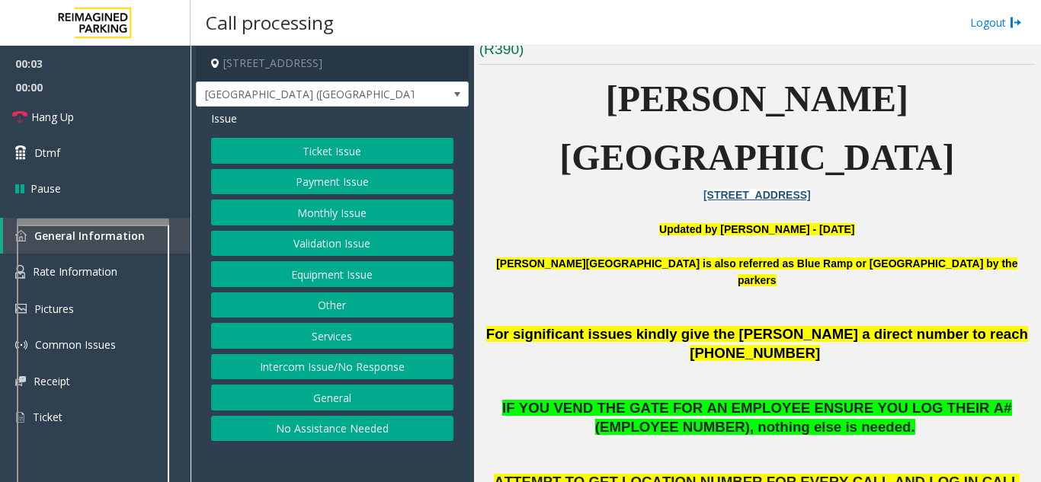
scroll to position [381, 0]
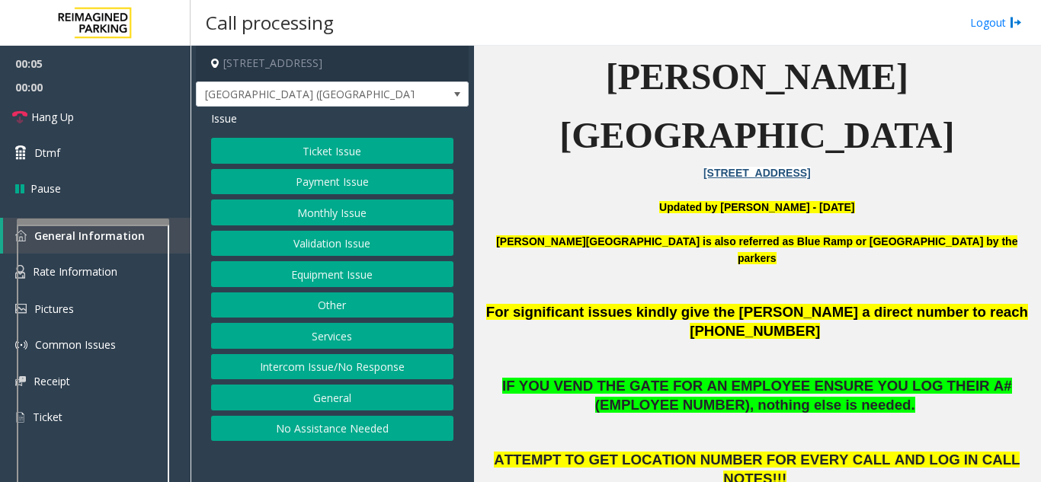
click at [321, 277] on button "Equipment Issue" at bounding box center [332, 274] width 242 height 26
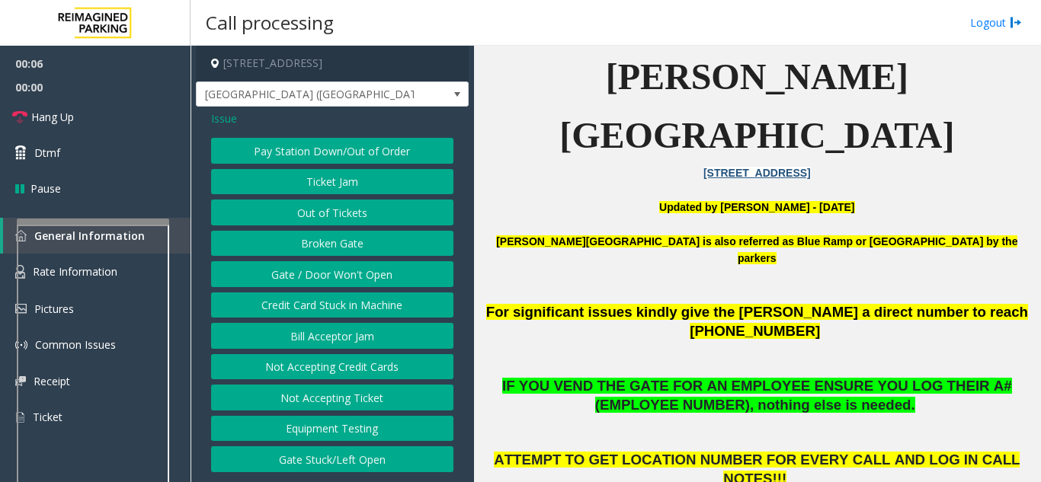
click at [321, 277] on button "Gate / Door Won't Open" at bounding box center [332, 274] width 242 height 26
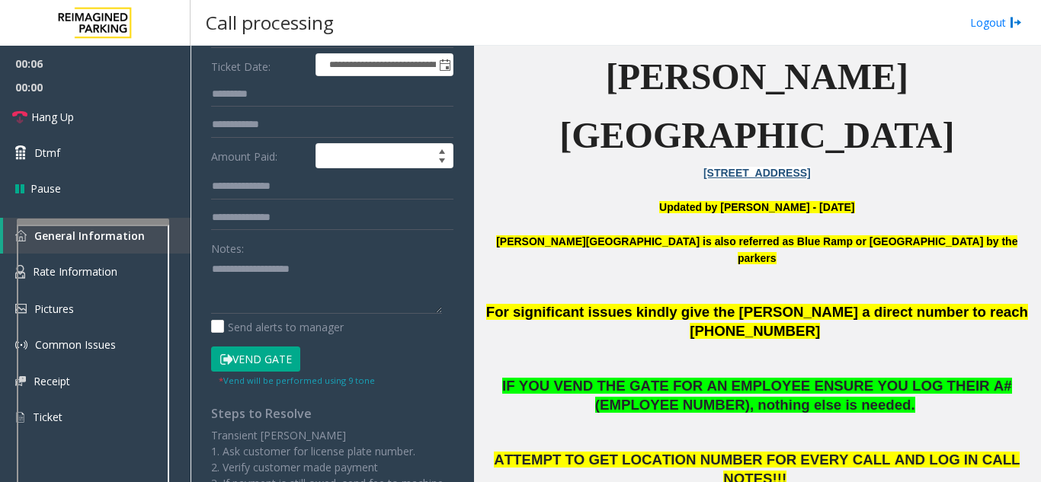
click at [276, 362] on button "Vend Gate" at bounding box center [255, 360] width 89 height 26
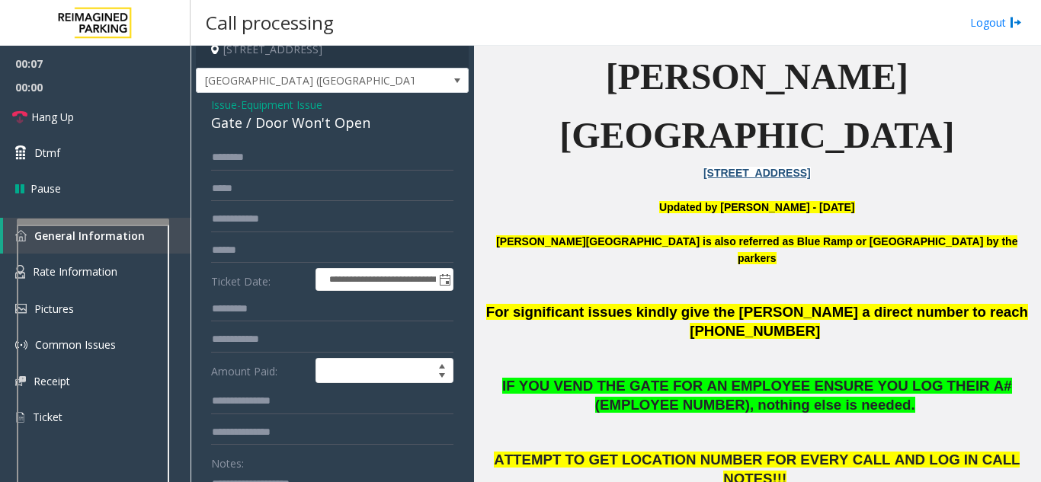
scroll to position [0, 0]
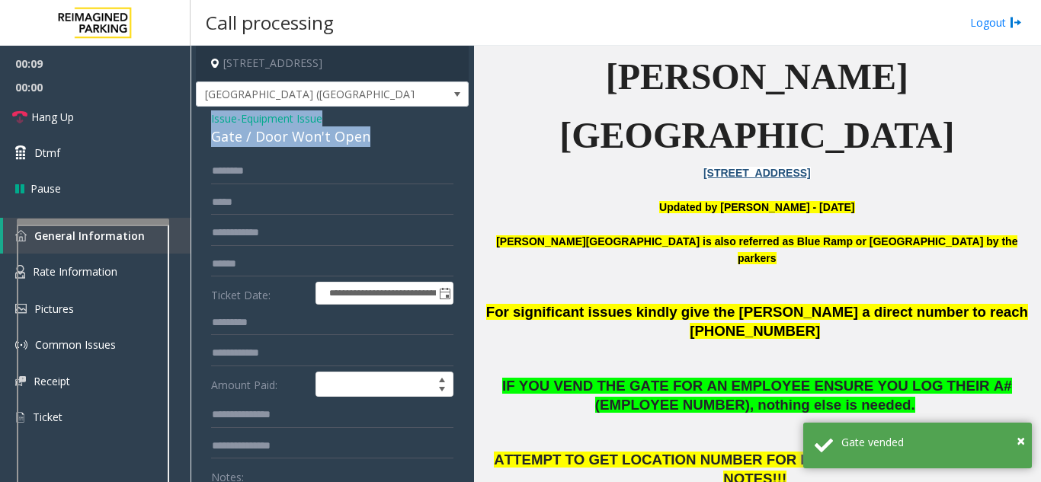
drag, startPoint x: 377, startPoint y: 131, endPoint x: 202, endPoint y: 123, distance: 175.4
copy div "Issue - Equipment Issue Gate / Door Won't Open"
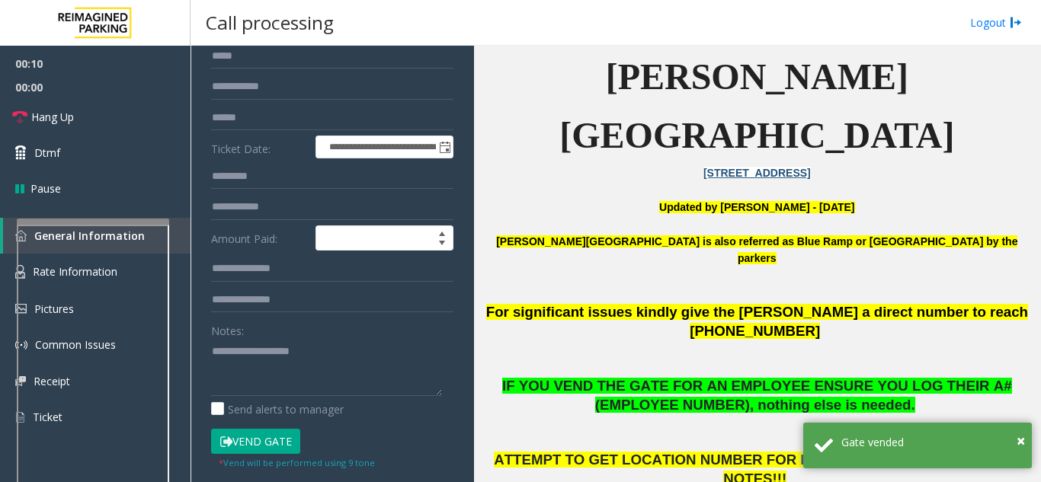
scroll to position [152, 0]
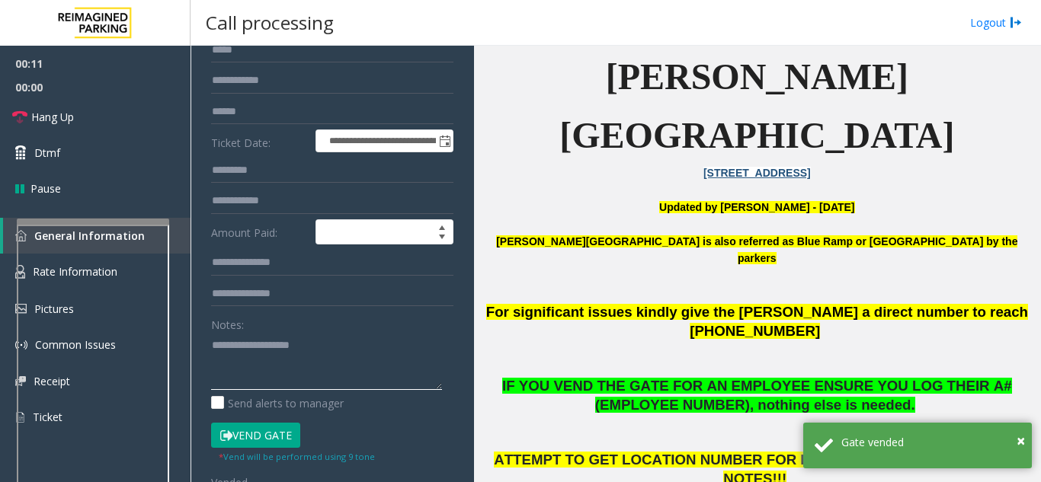
paste textarea "**********"
click at [246, 366] on textarea at bounding box center [326, 361] width 231 height 57
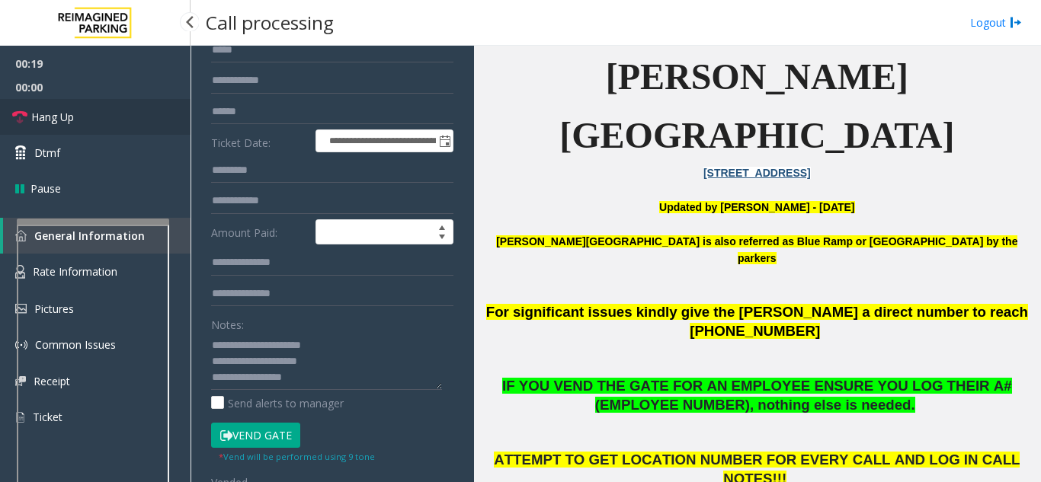
click at [139, 128] on link "Hang Up" at bounding box center [95, 117] width 190 height 36
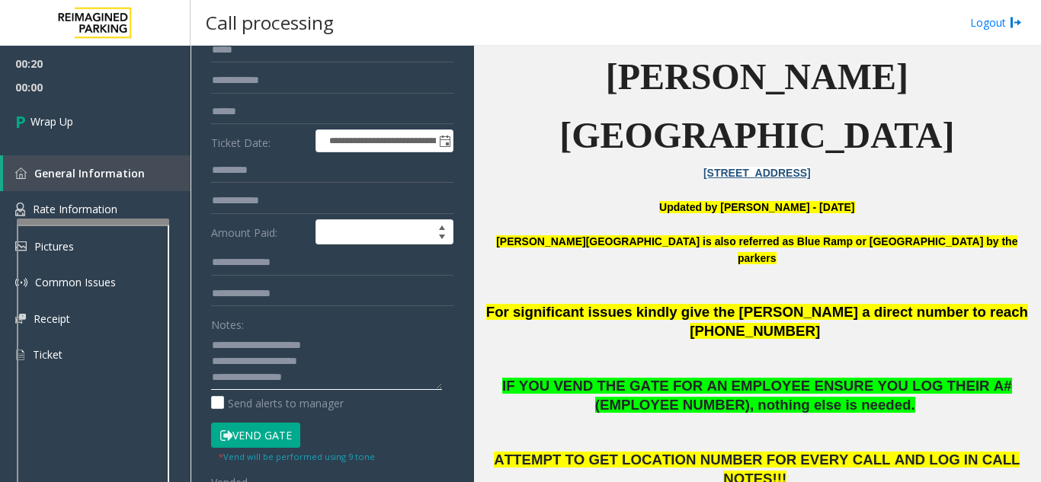
drag, startPoint x: 273, startPoint y: 384, endPoint x: 298, endPoint y: 388, distance: 25.5
click at [298, 388] on textarea at bounding box center [326, 361] width 231 height 57
type textarea "**********"
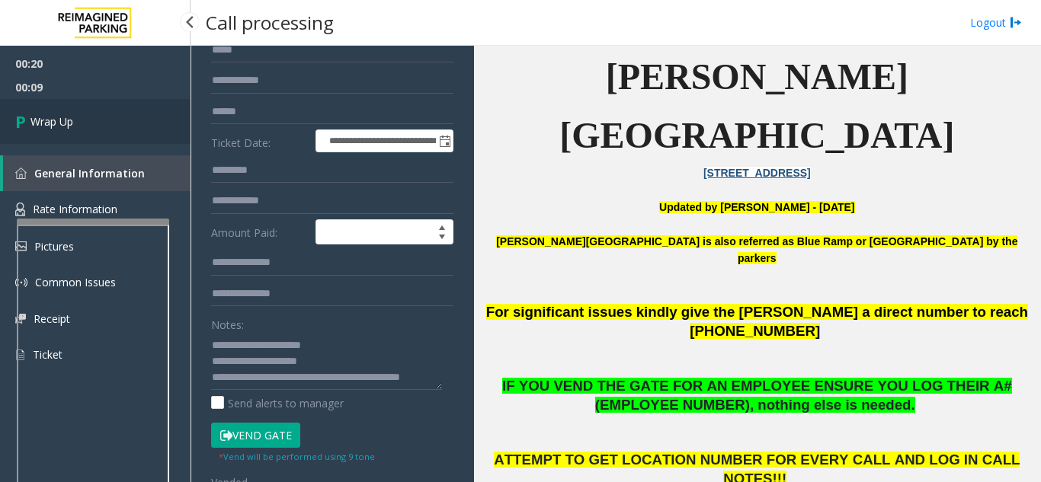
click at [128, 106] on link "Wrap Up" at bounding box center [95, 121] width 190 height 45
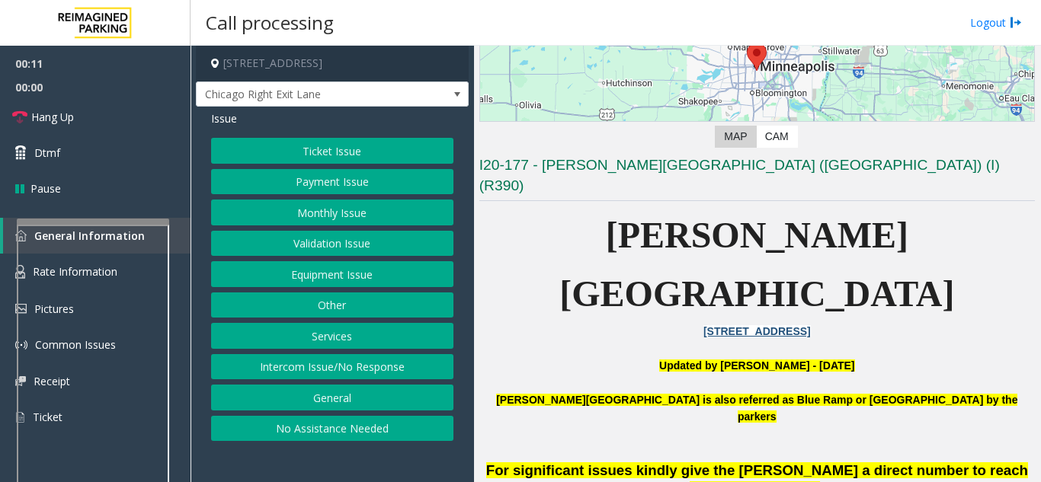
scroll to position [305, 0]
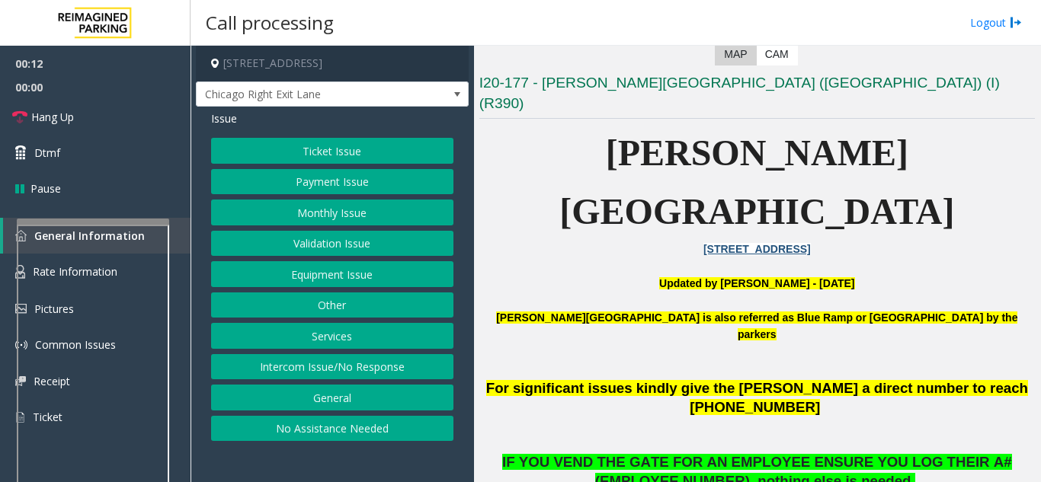
click at [277, 273] on button "Equipment Issue" at bounding box center [332, 274] width 242 height 26
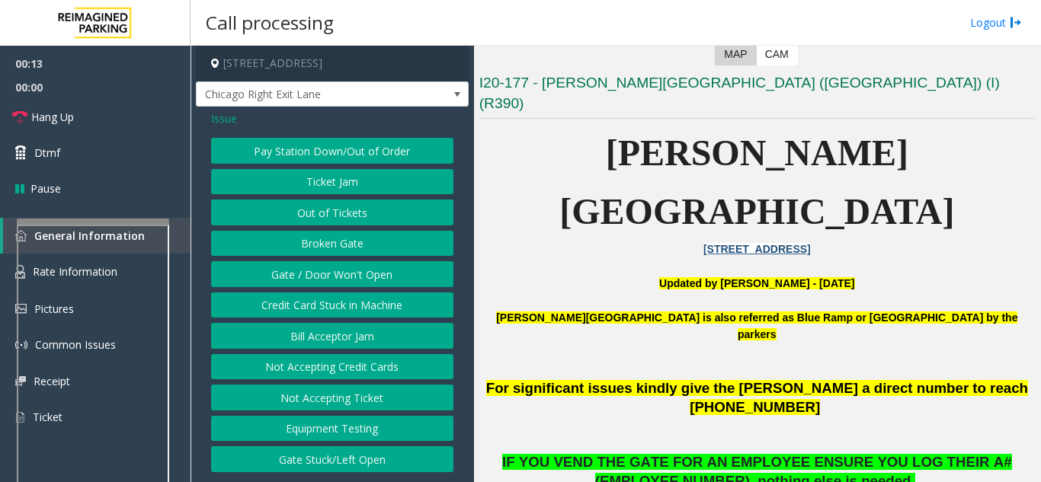
click at [277, 273] on button "Gate / Door Won't Open" at bounding box center [332, 274] width 242 height 26
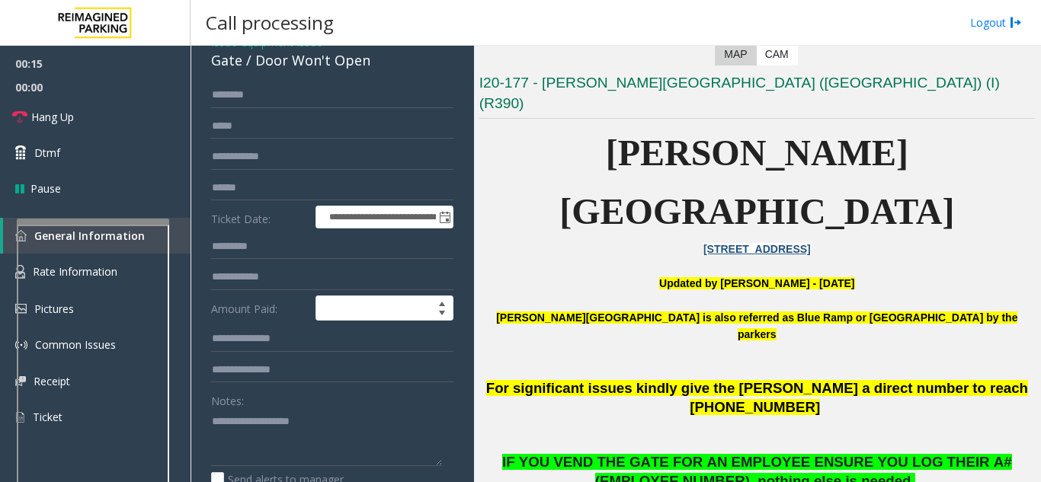
scroll to position [0, 0]
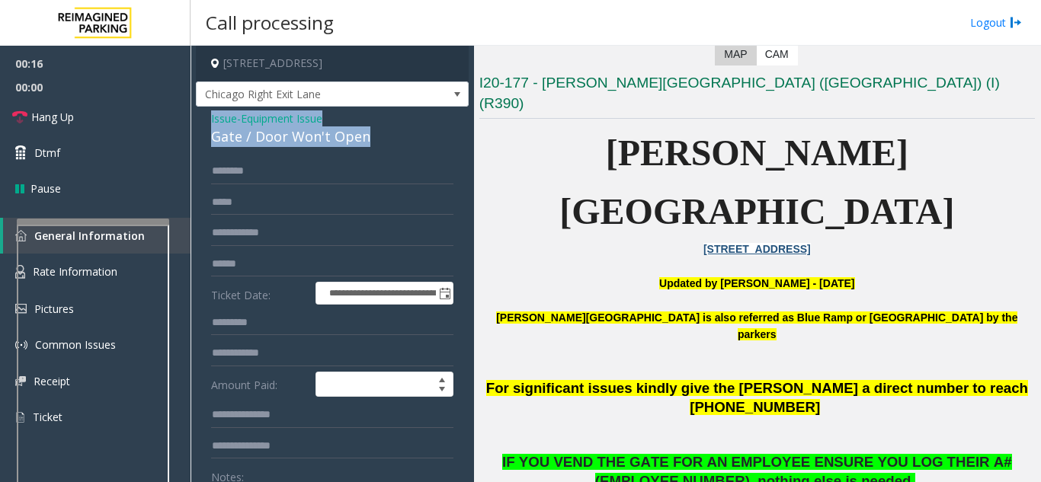
drag, startPoint x: 383, startPoint y: 136, endPoint x: 206, endPoint y: 125, distance: 177.0
copy div "Issue - Equipment Issue Gate / Door Won't Open"
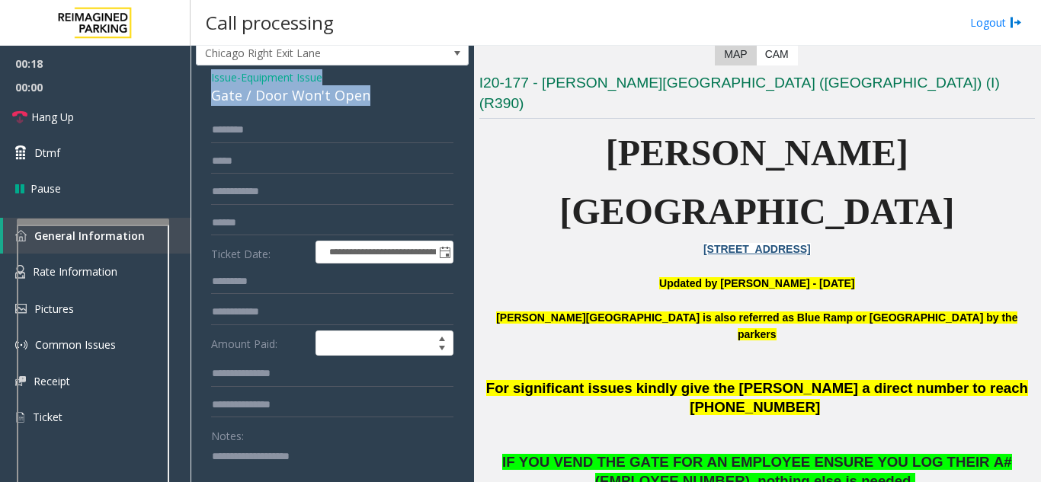
scroll to position [152, 0]
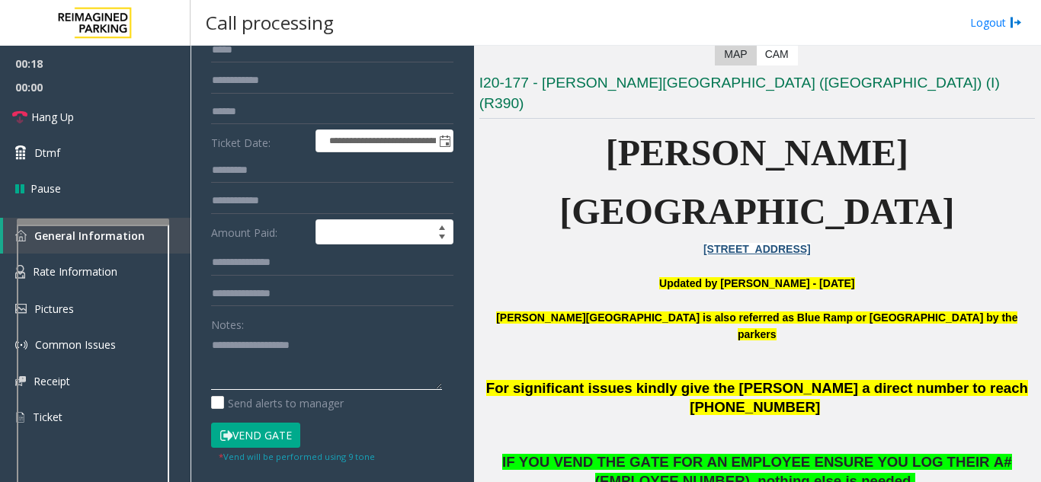
click at [278, 352] on textarea at bounding box center [326, 361] width 231 height 57
paste textarea "**********"
click at [252, 433] on button "Vend Gate" at bounding box center [255, 436] width 89 height 26
click at [355, 363] on textarea at bounding box center [326, 361] width 231 height 57
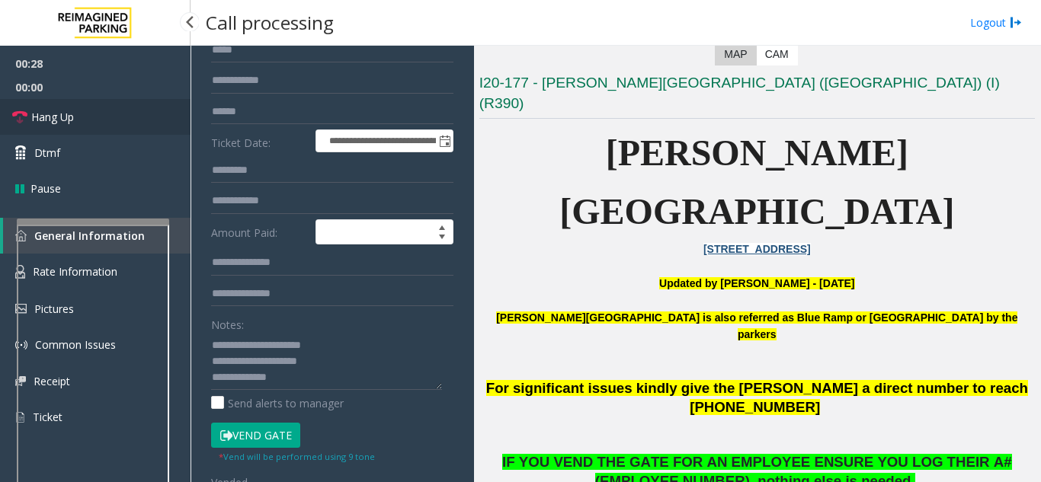
click at [95, 130] on link "Hang Up" at bounding box center [95, 117] width 190 height 36
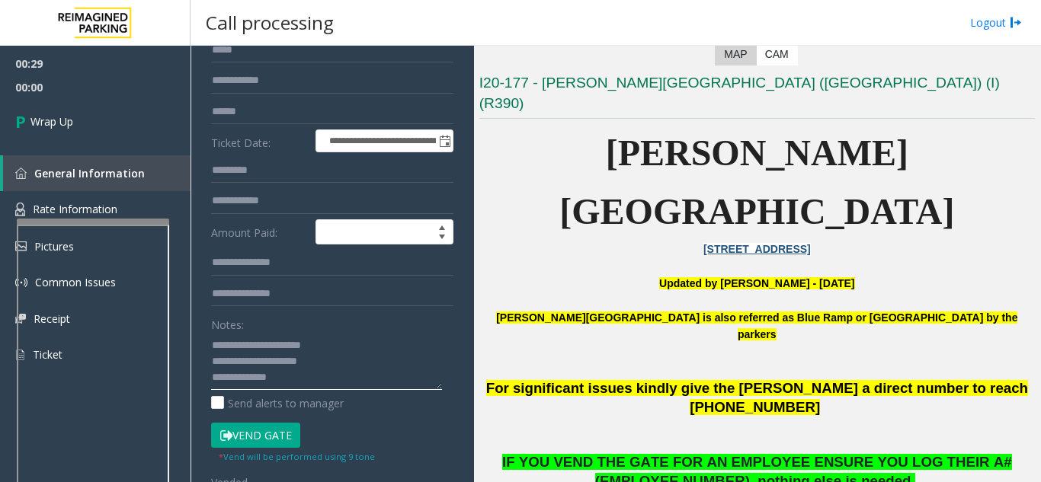
click at [294, 376] on textarea at bounding box center [326, 361] width 231 height 57
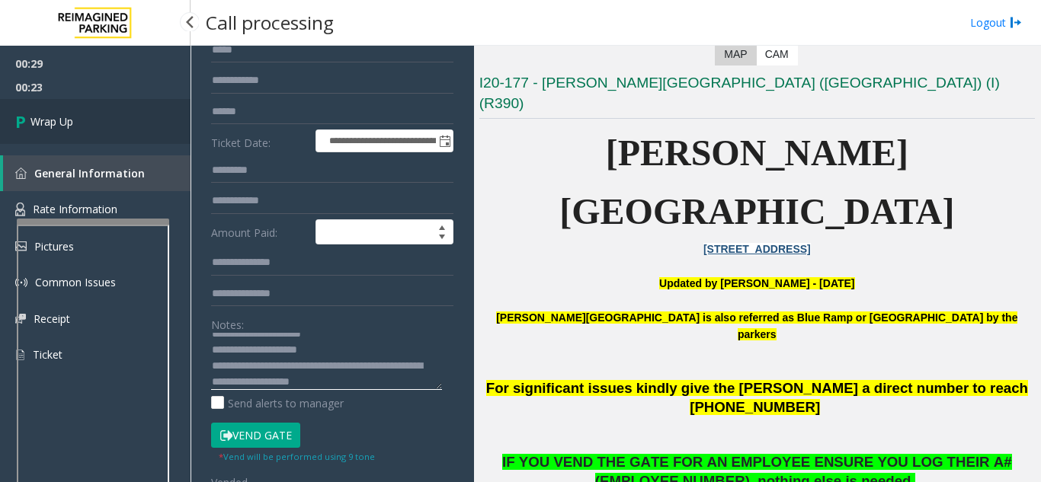
type textarea "**********"
click at [92, 110] on link "Wrap Up" at bounding box center [95, 121] width 190 height 45
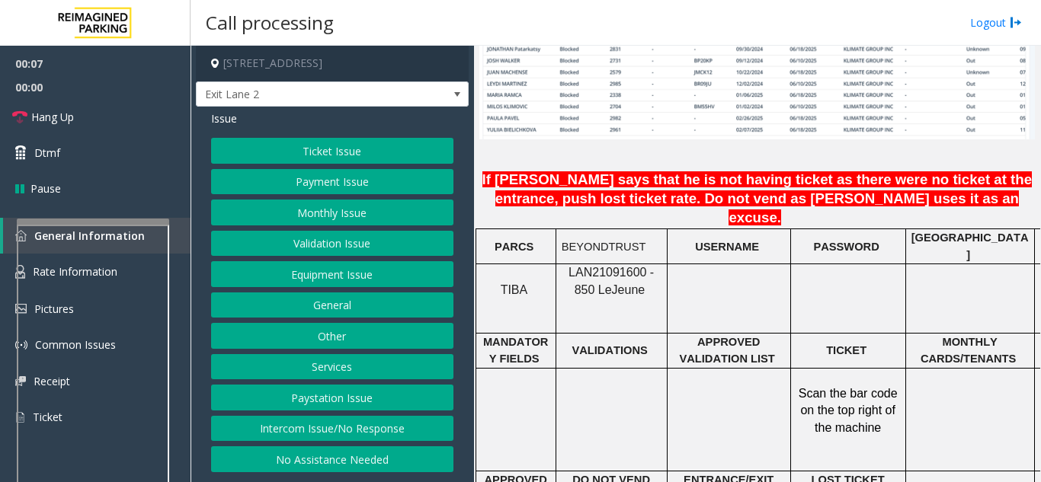
scroll to position [1295, 0]
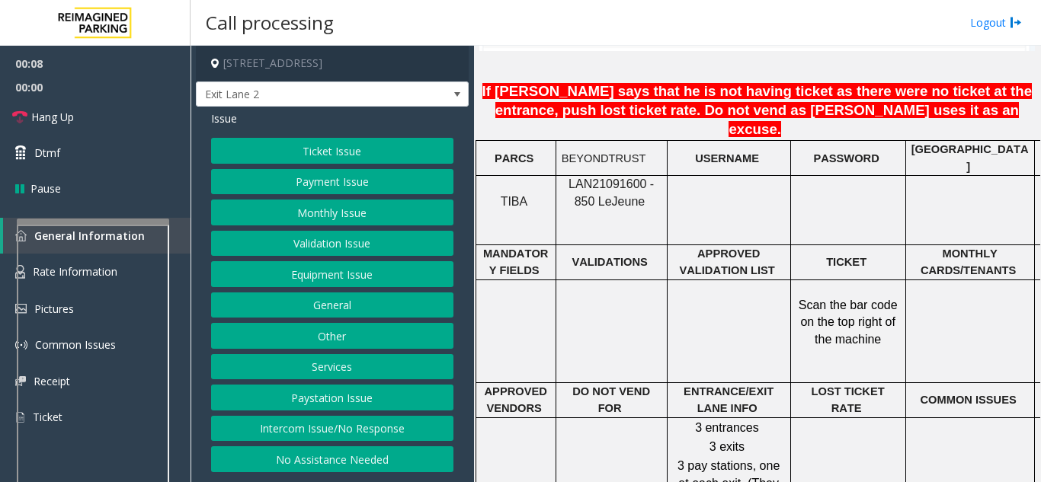
click at [605, 177] on span "LAN21091600 - 850 Le" at bounding box center [610, 192] width 85 height 30
copy span "LAN21091600"
click at [284, 245] on button "Validation Issue" at bounding box center [332, 244] width 242 height 26
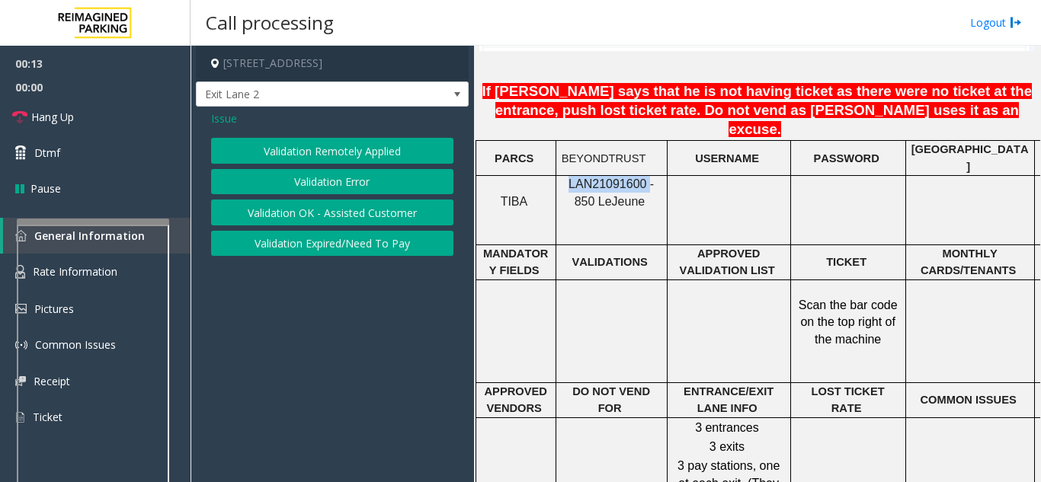
click at [321, 184] on button "Validation Error" at bounding box center [332, 182] width 242 height 26
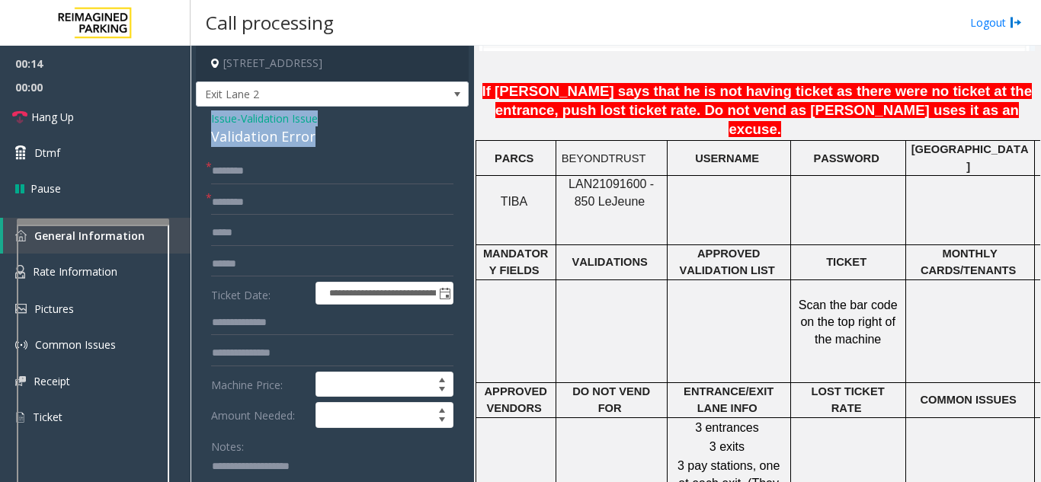
drag, startPoint x: 325, startPoint y: 143, endPoint x: 209, endPoint y: 121, distance: 117.9
type textarea "**********"
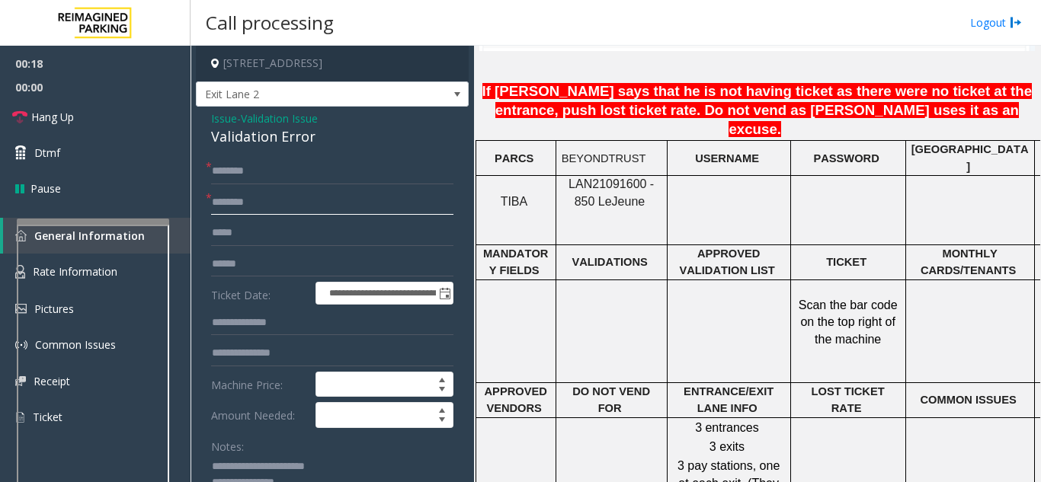
click at [251, 207] on input "text" at bounding box center [332, 203] width 242 height 26
type input "**********"
drag, startPoint x: 251, startPoint y: 207, endPoint x: 229, endPoint y: 249, distance: 47.7
click at [229, 249] on form "**********" at bounding box center [332, 371] width 242 height 427
click at [238, 267] on input "text" at bounding box center [332, 264] width 242 height 26
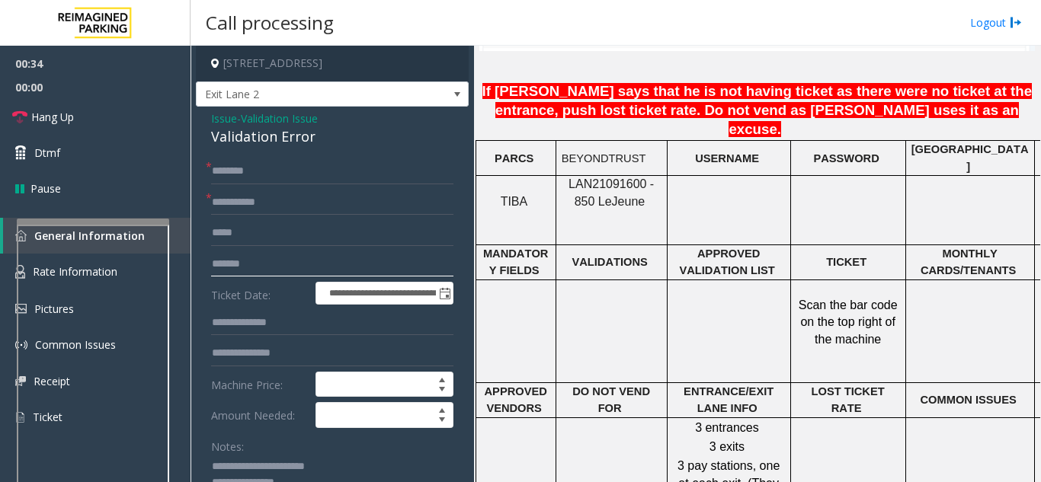
type input "*******"
click at [252, 170] on input "text" at bounding box center [332, 171] width 242 height 26
drag, startPoint x: 252, startPoint y: 170, endPoint x: 224, endPoint y: 173, distance: 28.3
click at [224, 173] on input "********" at bounding box center [332, 171] width 242 height 26
click at [242, 171] on input "********" at bounding box center [332, 171] width 242 height 26
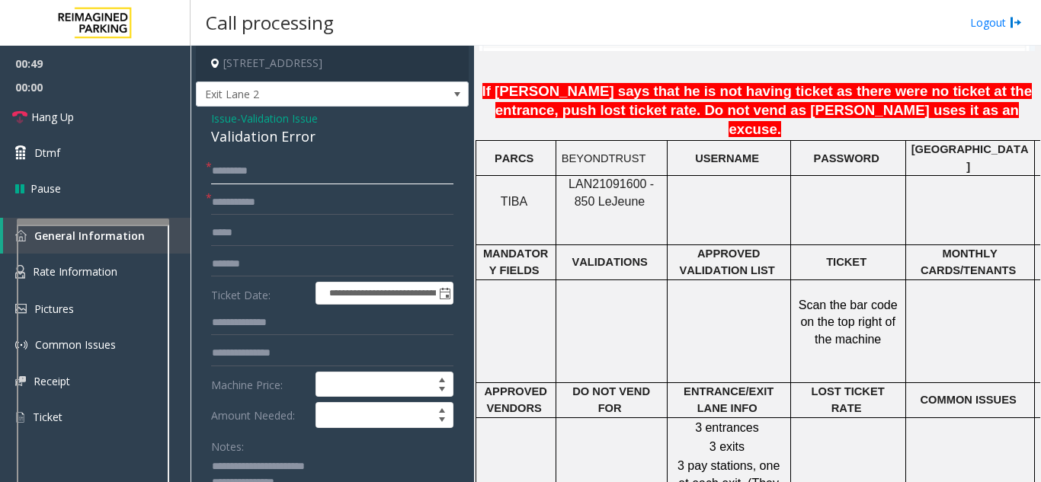
click at [301, 170] on input "********" at bounding box center [332, 171] width 242 height 26
drag, startPoint x: 265, startPoint y: 177, endPoint x: 208, endPoint y: 176, distance: 57.1
type input "********"
click at [263, 203] on input "**********" at bounding box center [332, 203] width 242 height 26
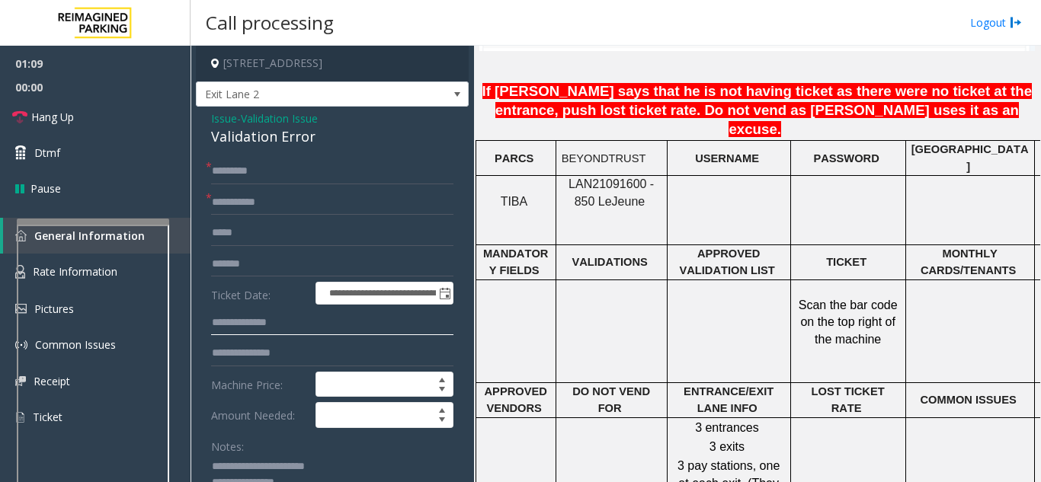
click at [254, 317] on input "text" at bounding box center [332, 323] width 242 height 26
type input "*****"
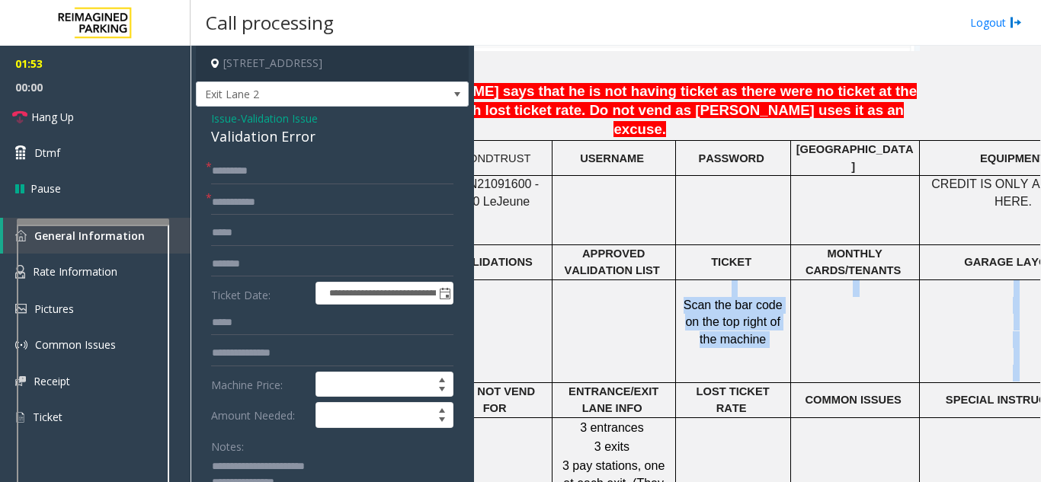
scroll to position [1295, 307]
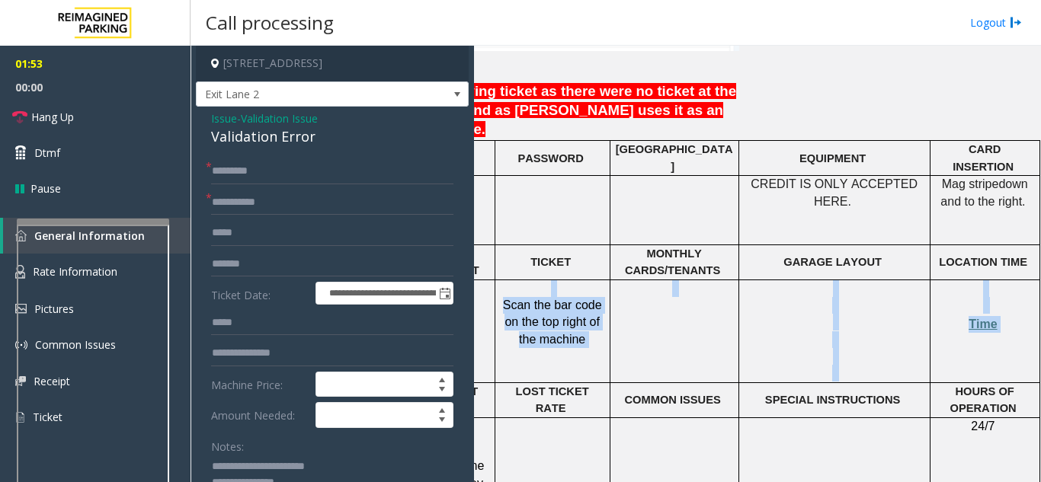
drag, startPoint x: 753, startPoint y: 324, endPoint x: 1037, endPoint y: 318, distance: 285.0
click at [1037, 318] on div "Main ← Move left → Move right ↑ Move up ↓ Move down + Zoom in - Zoom out Home J…" at bounding box center [757, 264] width 566 height 436
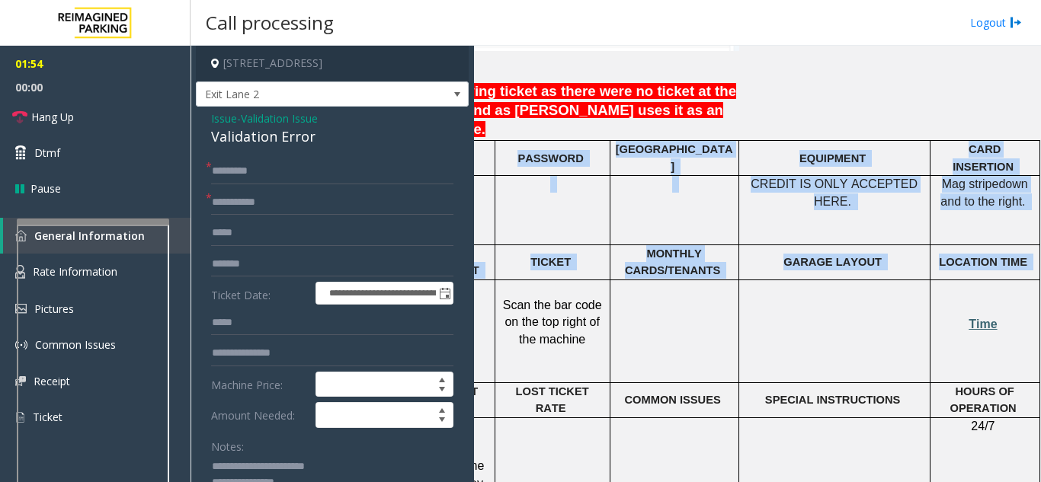
click at [981, 318] on span "Time" at bounding box center [982, 324] width 28 height 13
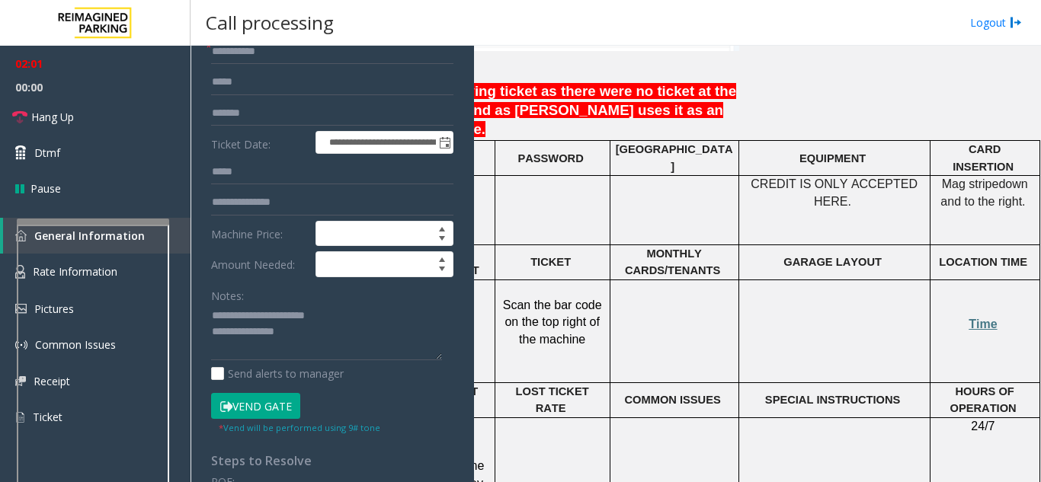
scroll to position [152, 0]
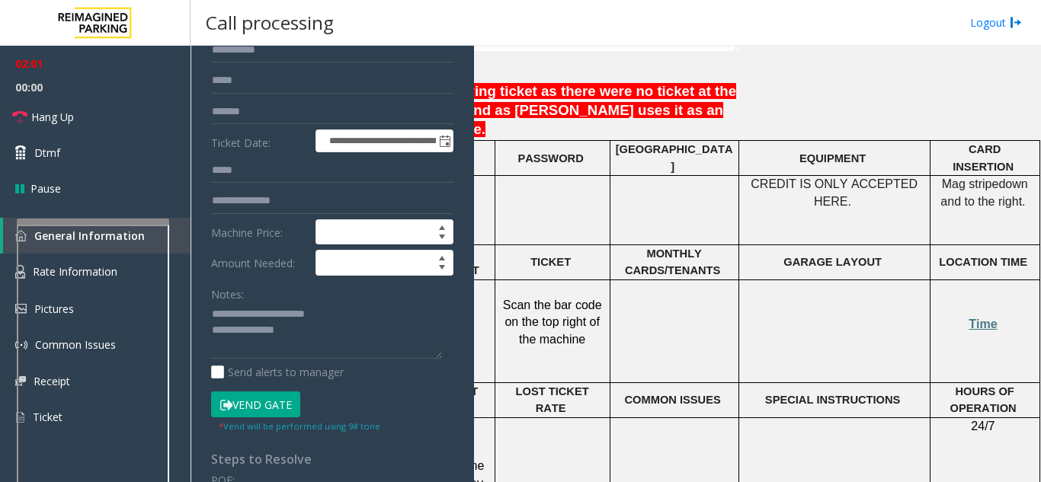
click at [248, 412] on button "Vend Gate" at bounding box center [255, 405] width 89 height 26
click at [331, 333] on textarea at bounding box center [326, 330] width 231 height 57
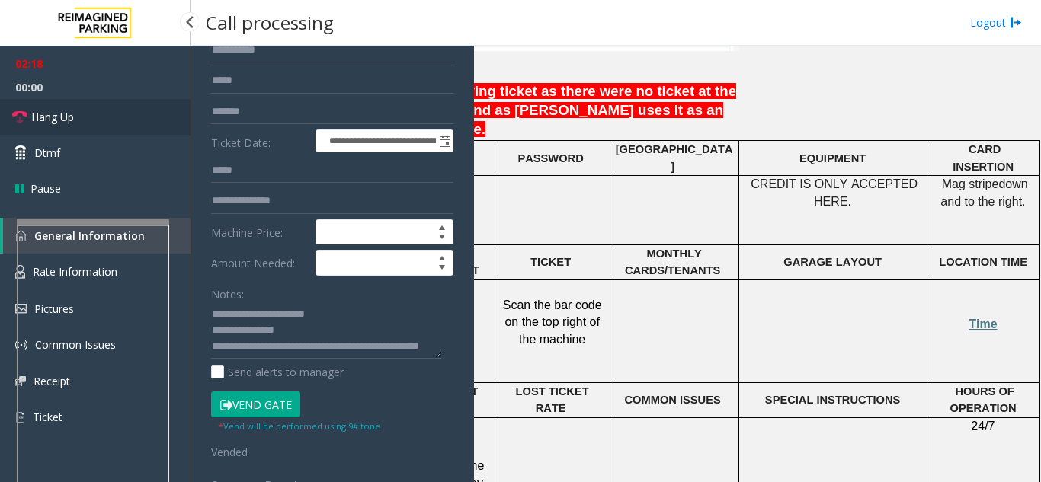
click at [62, 113] on span "Hang Up" at bounding box center [52, 117] width 43 height 16
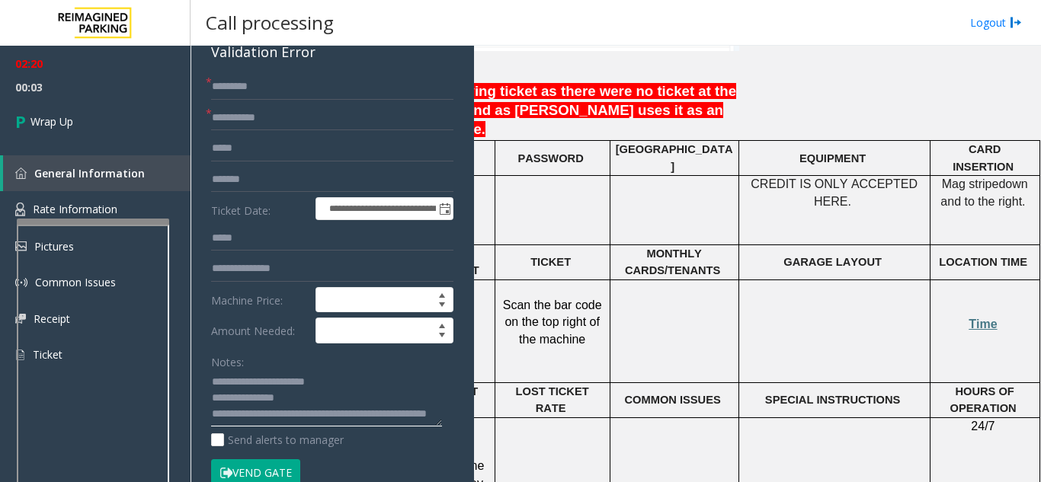
scroll to position [0, 0]
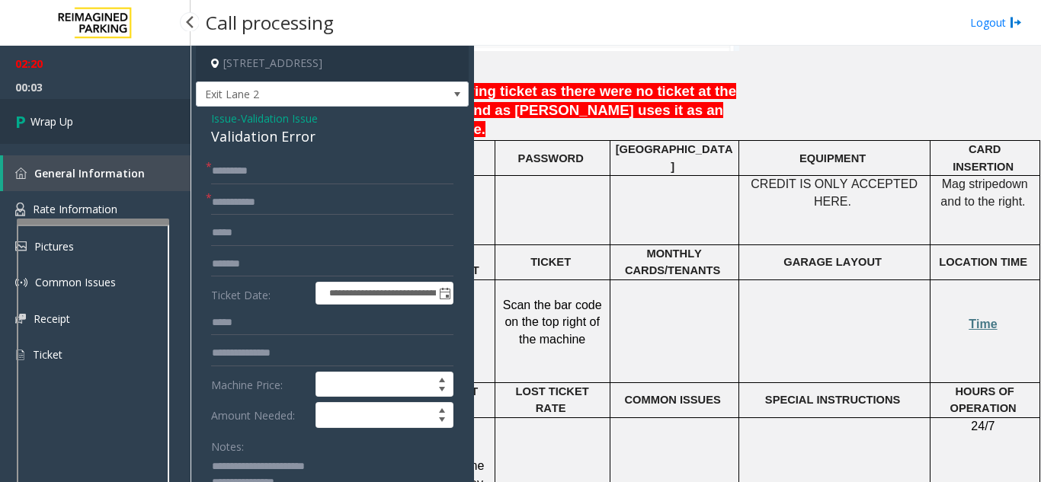
type textarea "**********"
click at [151, 129] on link "Wrap Up" at bounding box center [95, 121] width 190 height 45
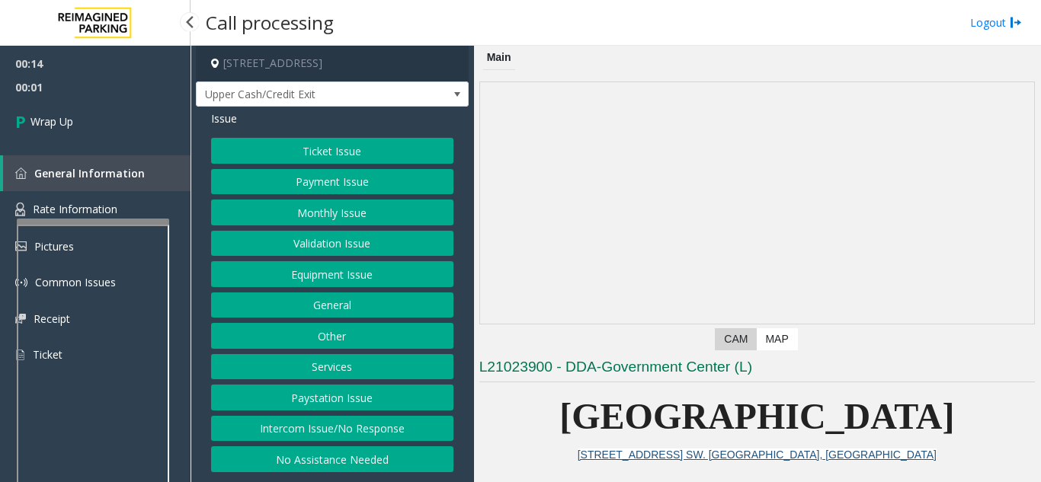
click at [295, 428] on button "Intercom Issue/No Response" at bounding box center [332, 429] width 242 height 26
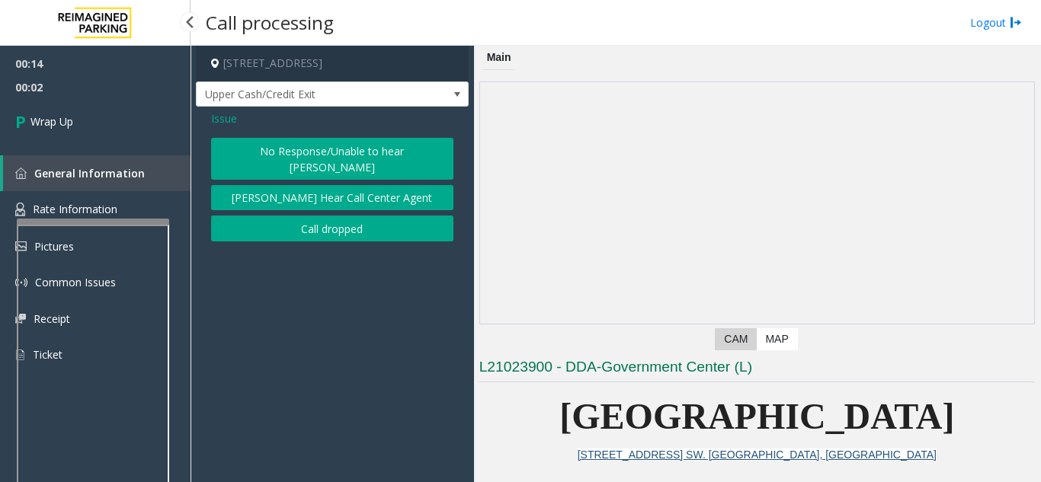
click at [289, 158] on button "No Response/Unable to hear [PERSON_NAME]" at bounding box center [332, 159] width 242 height 42
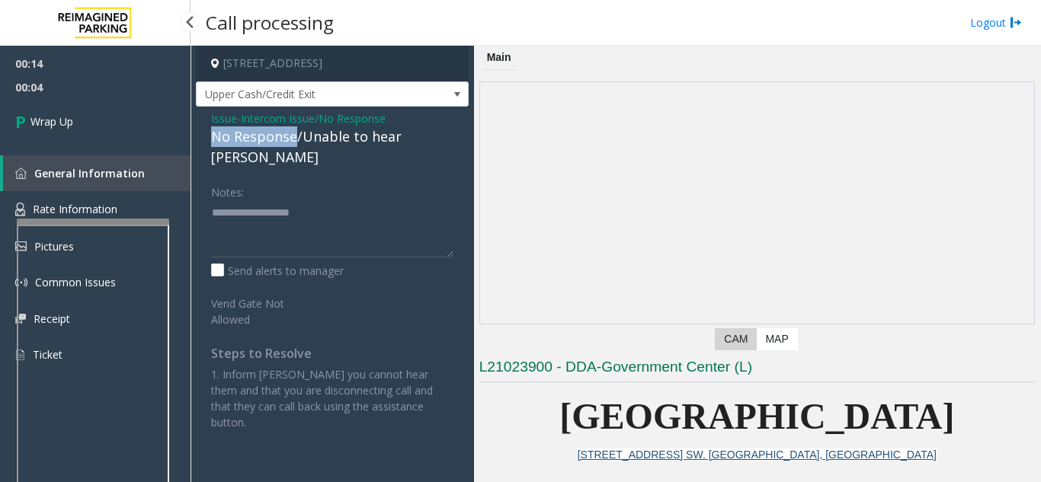
drag, startPoint x: 292, startPoint y: 137, endPoint x: 206, endPoint y: 138, distance: 85.3
click at [206, 138] on div "Issue - Intercom Issue/No Response No Response/Unable to hear [PERSON_NAME] Not…" at bounding box center [332, 276] width 273 height 339
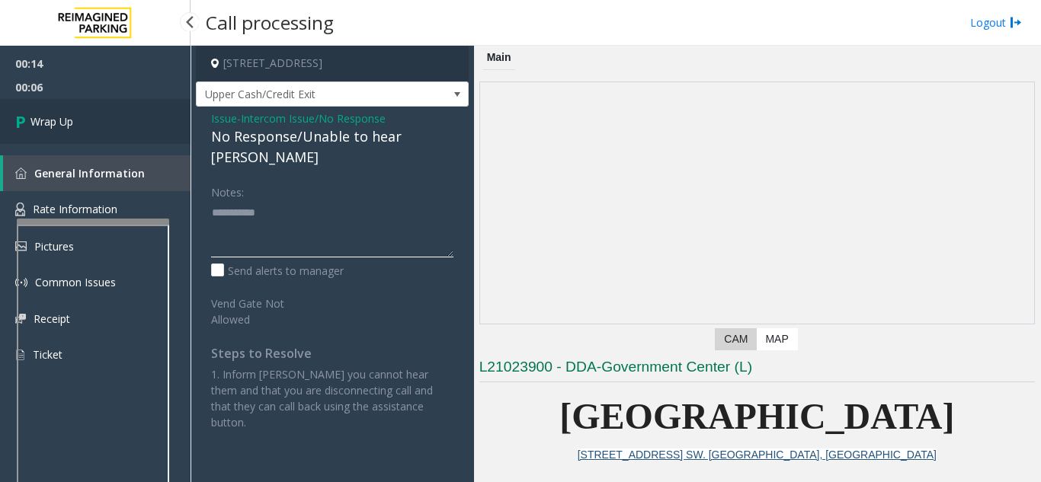
type textarea "**********"
click at [153, 119] on link "Wrap Up" at bounding box center [95, 121] width 190 height 45
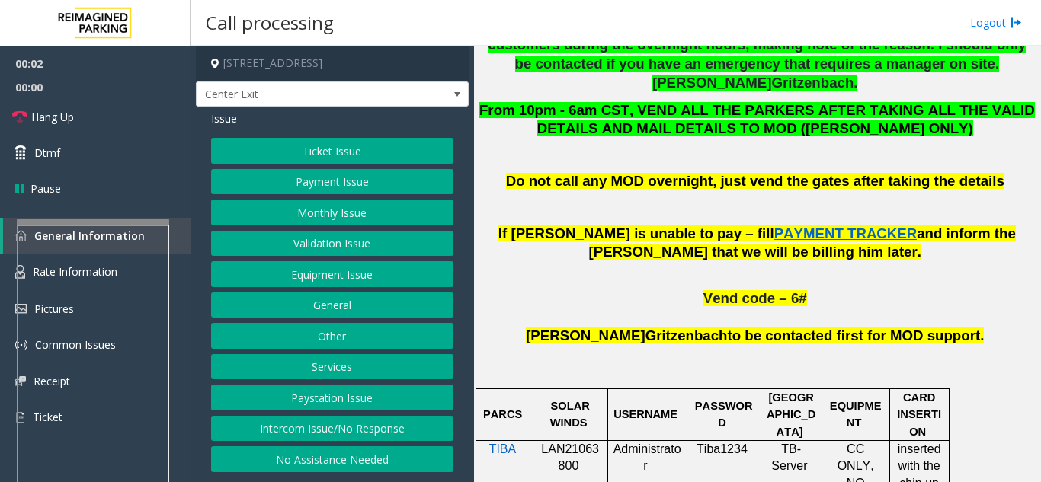
scroll to position [990, 0]
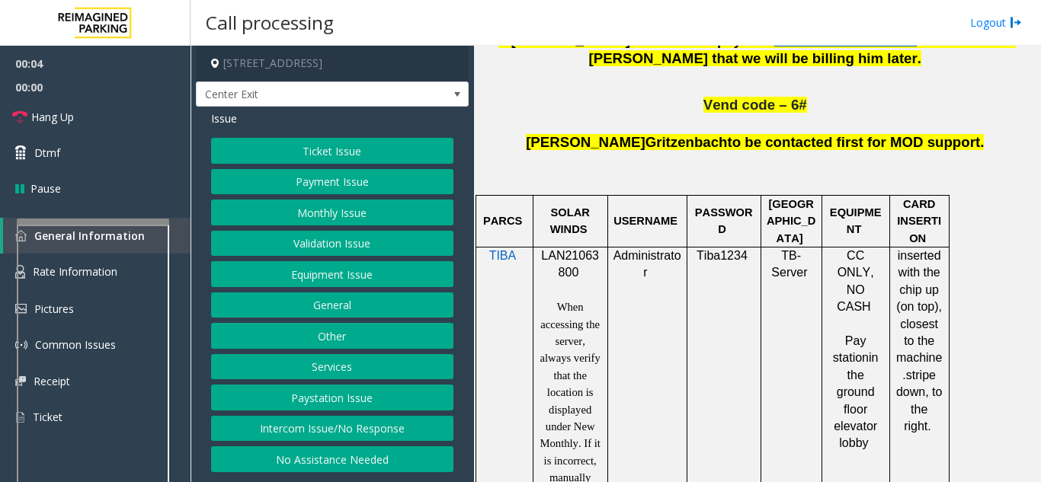
click at [574, 248] on p "LAN21063800" at bounding box center [570, 265] width 63 height 34
copy p "LAN21063800"
click at [289, 248] on button "Validation Issue" at bounding box center [332, 244] width 242 height 26
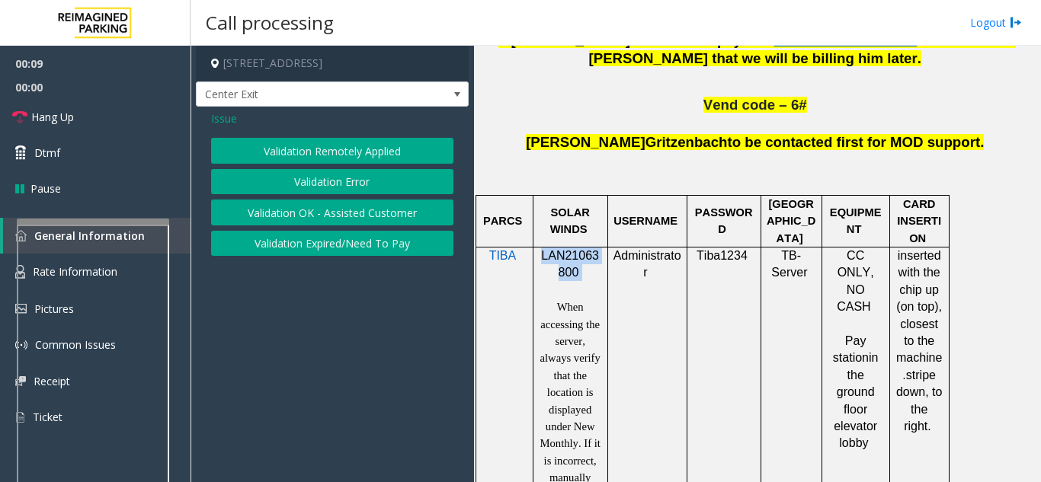
click at [309, 187] on button "Validation Error" at bounding box center [332, 182] width 242 height 26
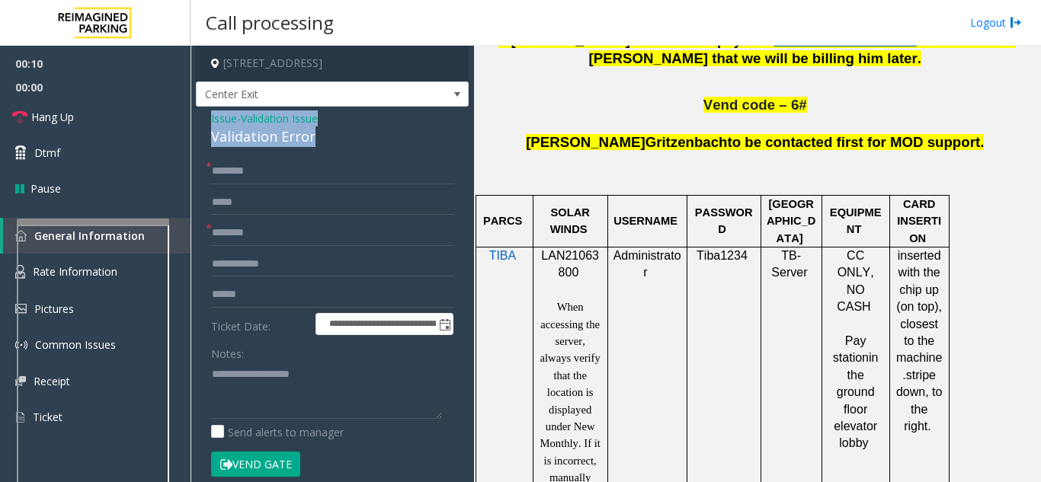
drag, startPoint x: 318, startPoint y: 133, endPoint x: 198, endPoint y: 117, distance: 121.3
click at [198, 117] on div "**********" at bounding box center [332, 431] width 273 height 648
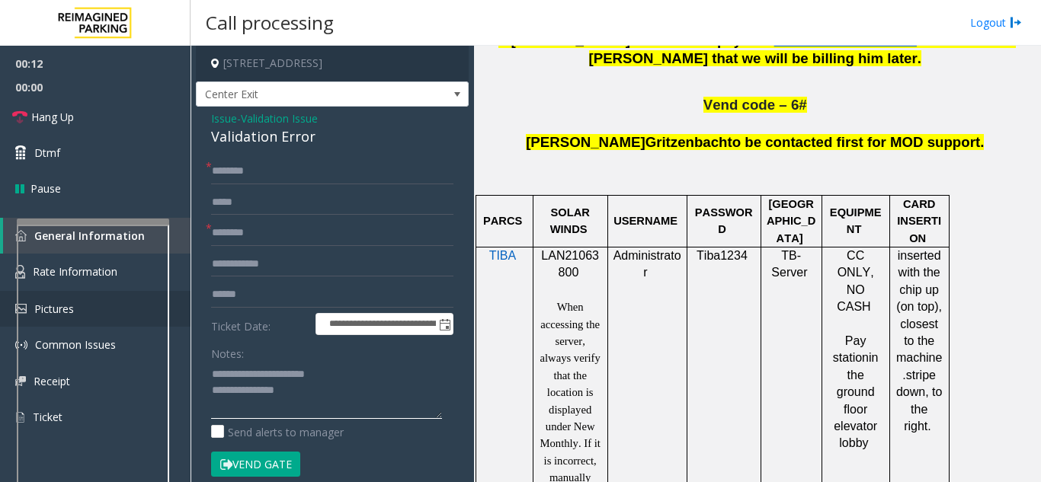
type textarea "**********"
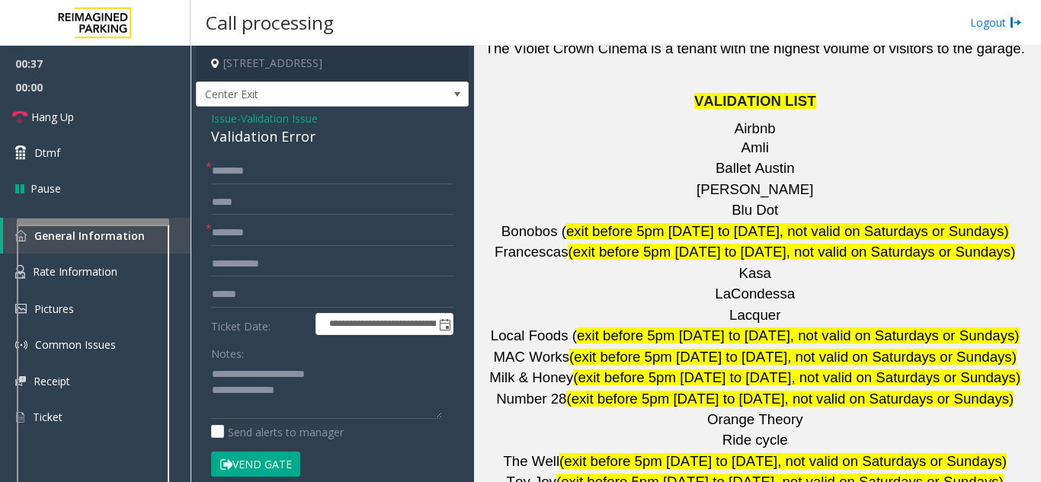
scroll to position [2285, 0]
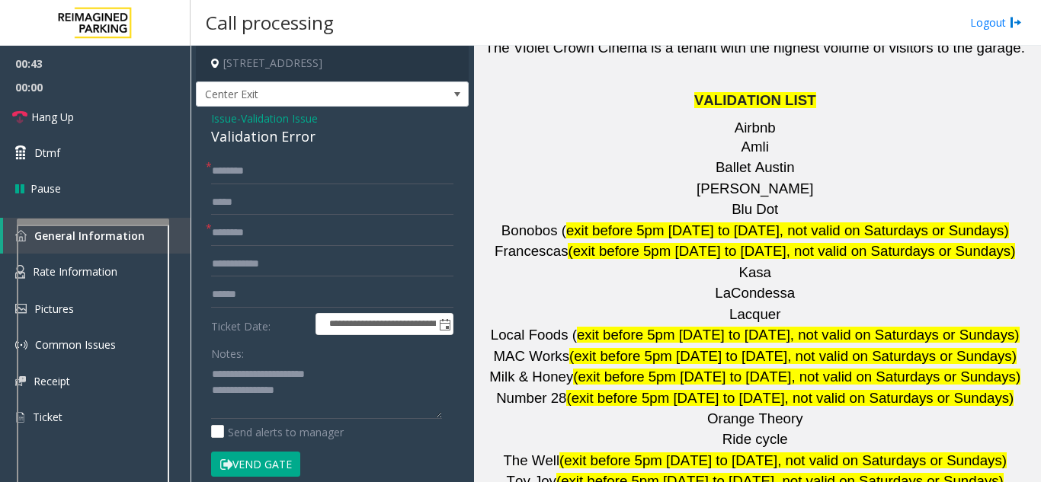
drag, startPoint x: 516, startPoint y: 282, endPoint x: 571, endPoint y: 279, distance: 55.7
click at [571, 452] on p "The Well (exit before 5pm Monday to Friday, not valid on Saturdays or Sundays)" at bounding box center [756, 461] width 555 height 19
copy span "The Well"
click at [246, 238] on input "text" at bounding box center [332, 233] width 242 height 26
paste input "********"
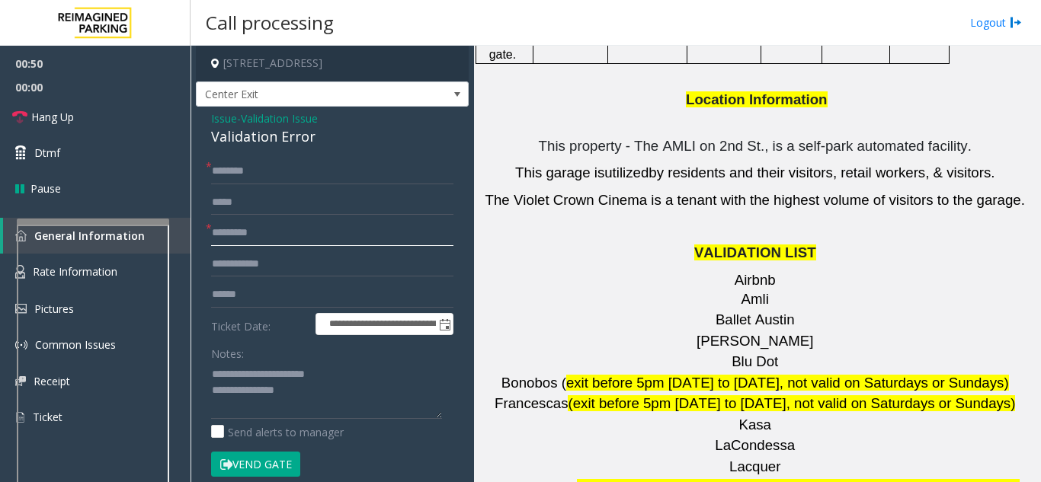
scroll to position [2361, 0]
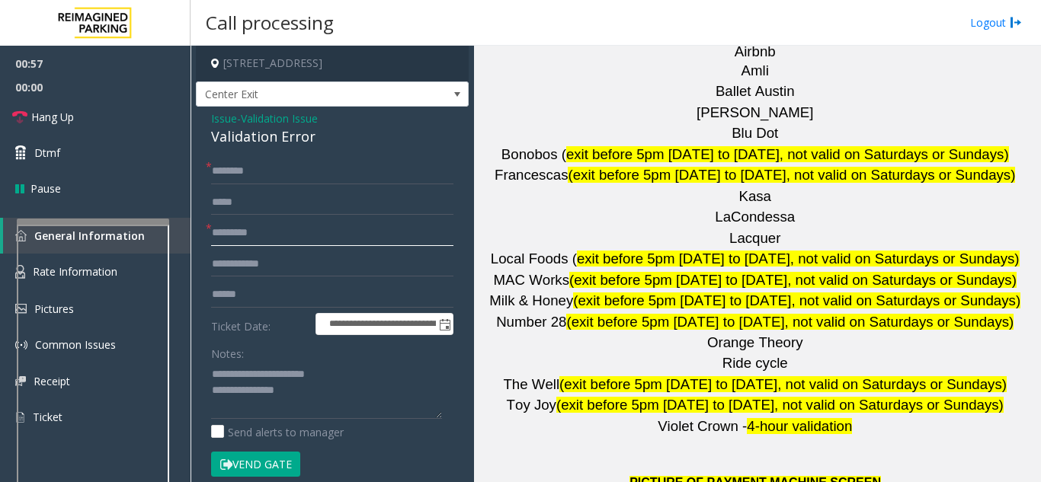
type input "********"
click at [268, 273] on input "text" at bounding box center [332, 264] width 242 height 26
click at [227, 171] on input "text" at bounding box center [332, 171] width 242 height 26
type input "**"
click at [120, 118] on link "Hang Up" at bounding box center [95, 117] width 190 height 36
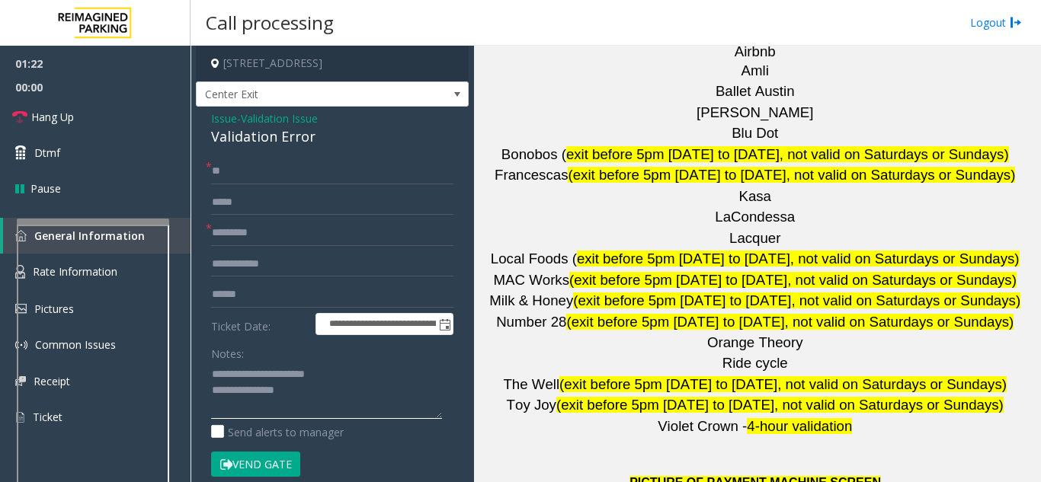
click at [307, 393] on textarea at bounding box center [326, 390] width 231 height 57
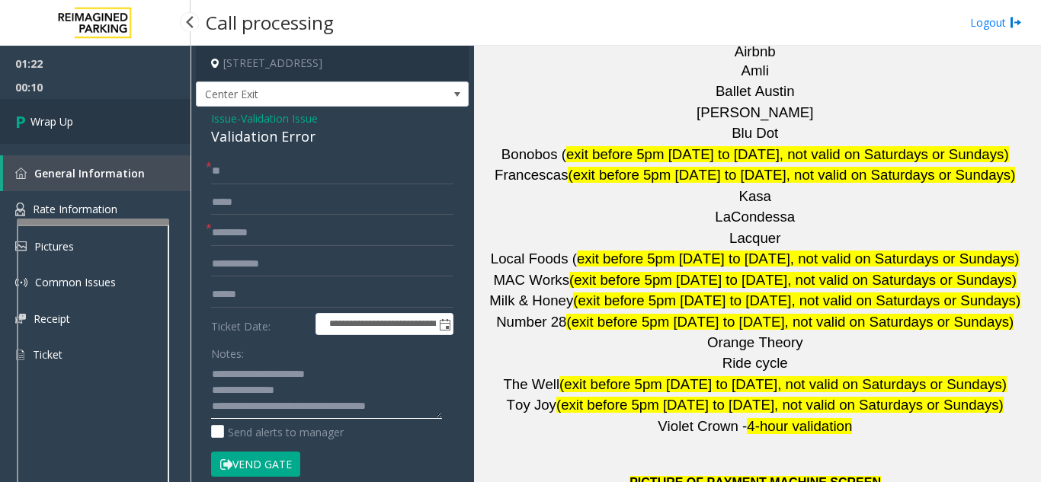
type textarea "**********"
click at [44, 101] on link "Wrap Up" at bounding box center [95, 121] width 190 height 45
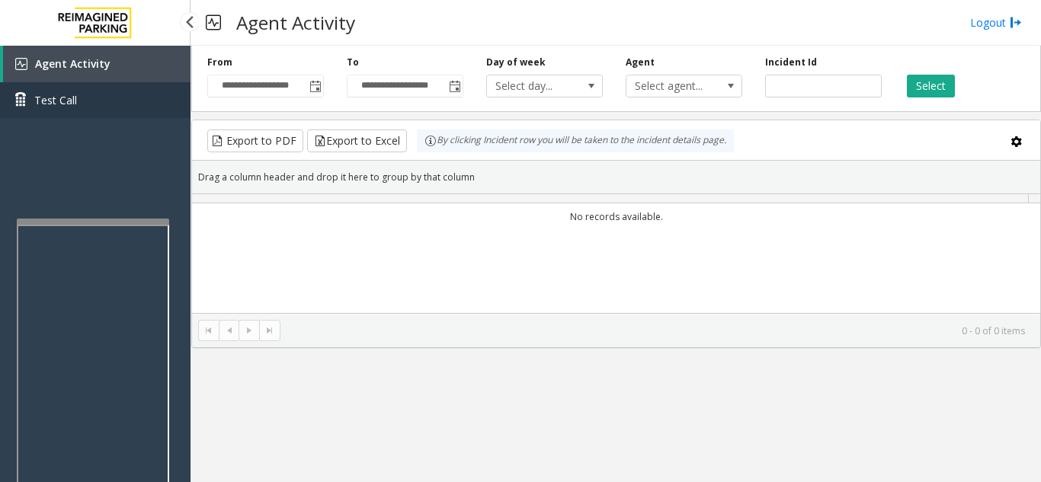
click at [43, 107] on span "Test Call" at bounding box center [55, 100] width 43 height 16
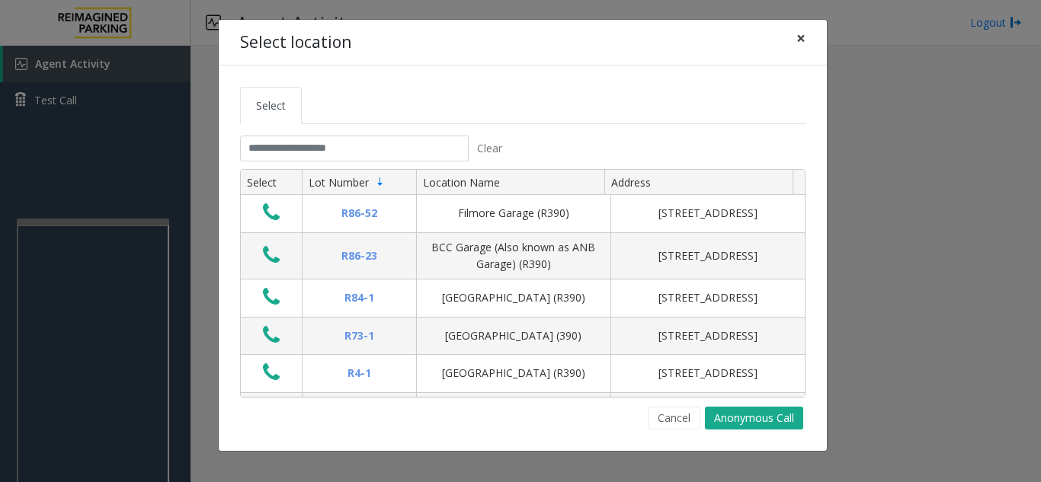
click at [796, 40] on span "×" at bounding box center [800, 37] width 9 height 21
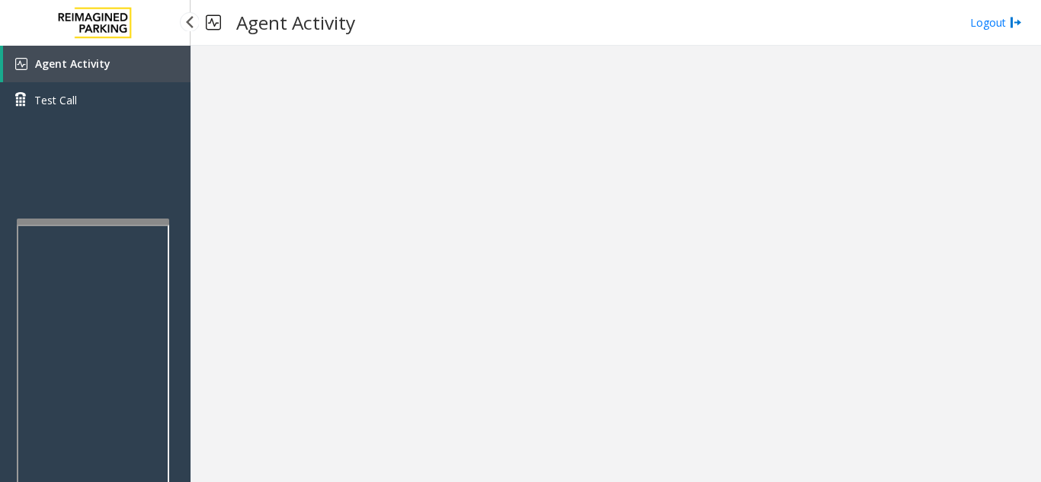
click at [82, 65] on span "Agent Activity" at bounding box center [72, 63] width 75 height 14
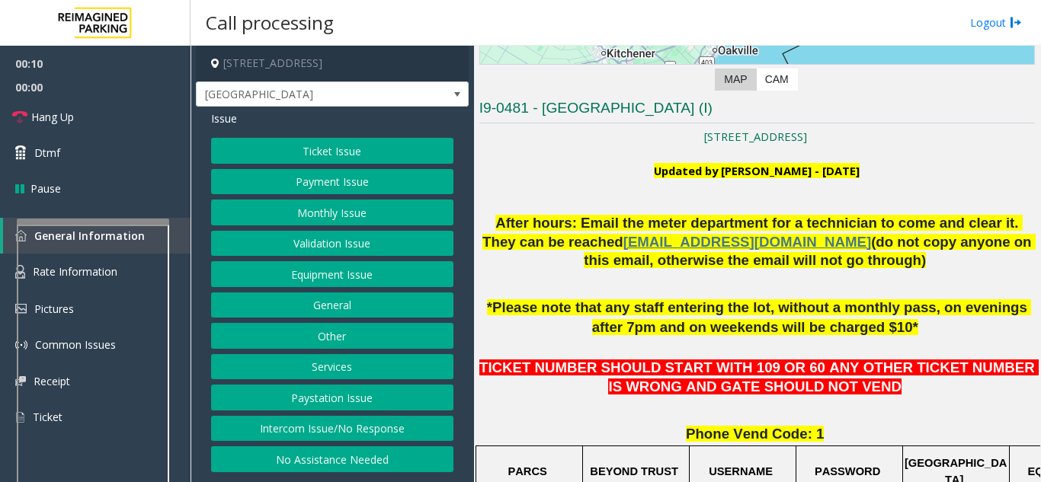
scroll to position [305, 0]
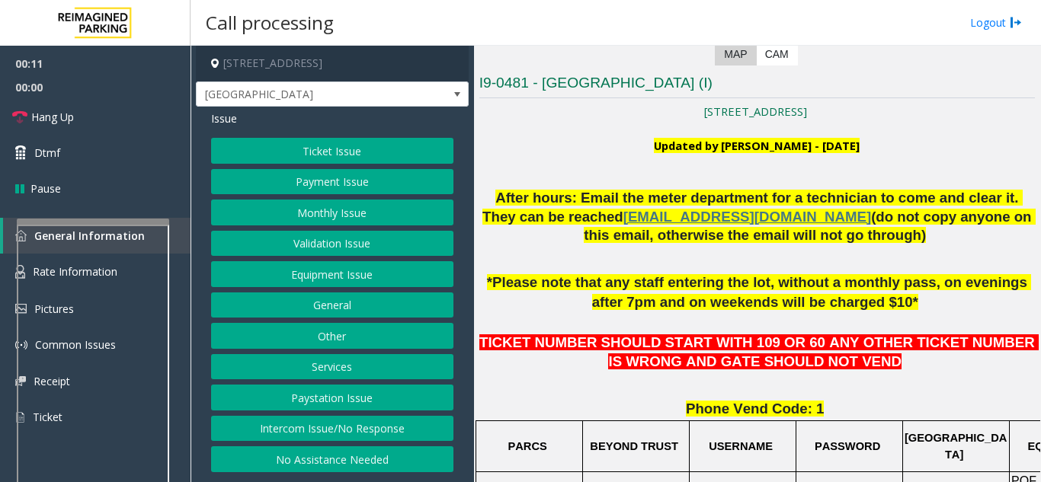
click at [350, 152] on button "Ticket Issue" at bounding box center [332, 151] width 242 height 26
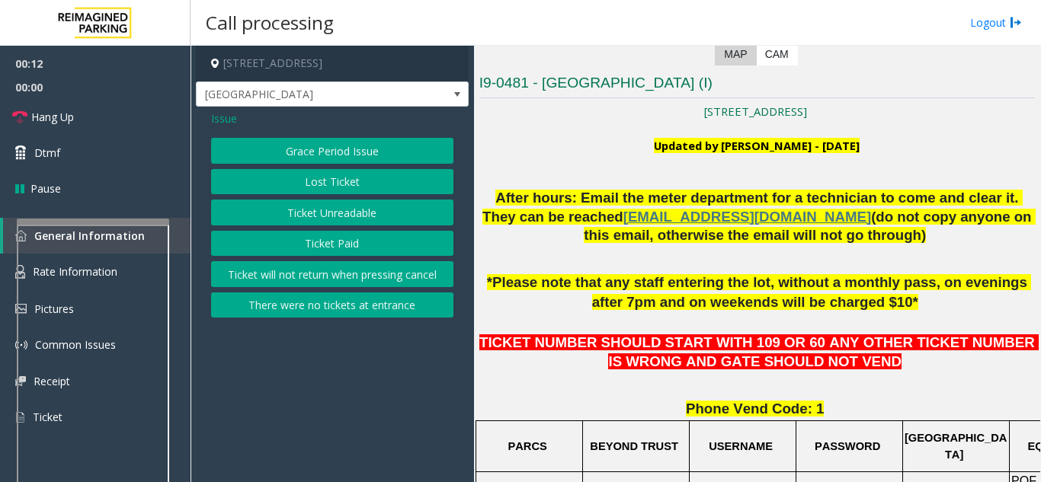
click at [318, 219] on button "Ticket Unreadable" at bounding box center [332, 213] width 242 height 26
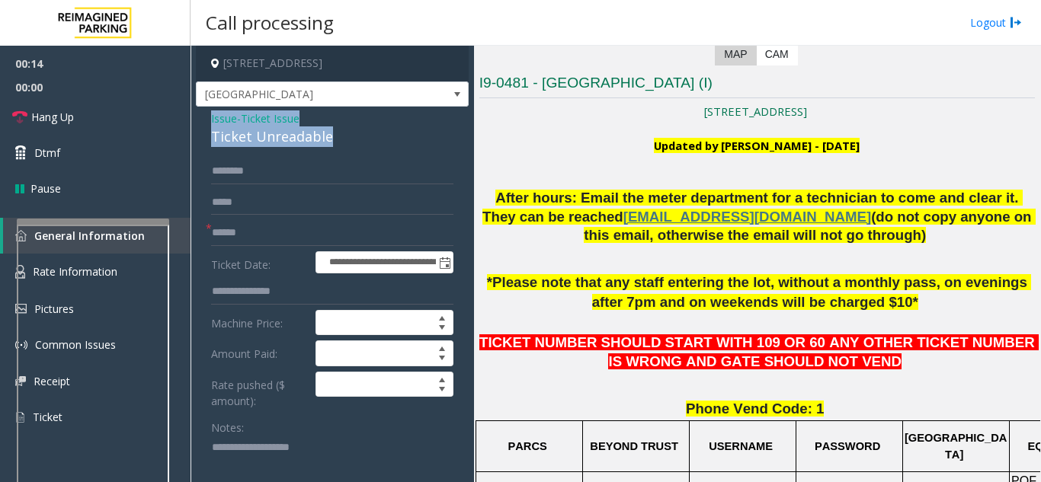
drag, startPoint x: 356, startPoint y: 139, endPoint x: 206, endPoint y: 121, distance: 151.9
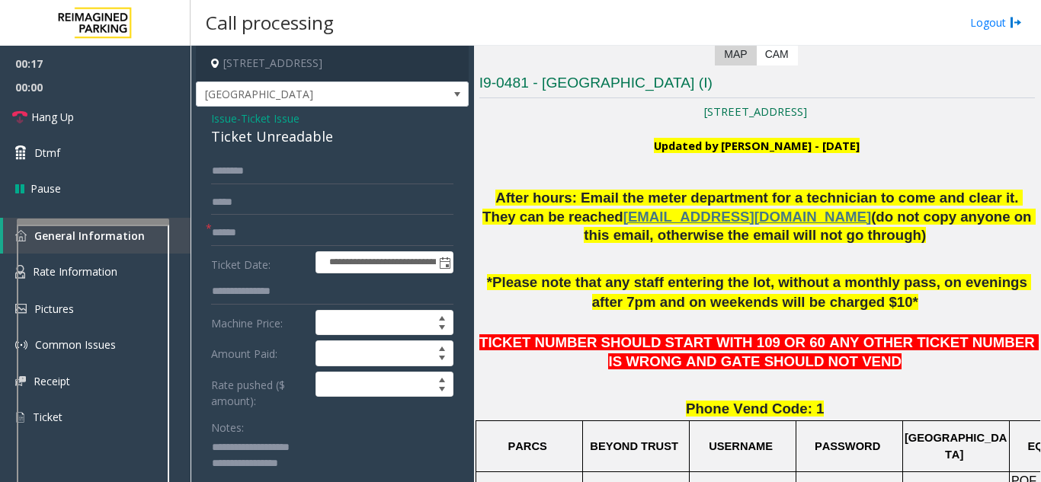
click at [323, 459] on textarea at bounding box center [326, 464] width 231 height 57
type textarea "**********"
click at [221, 237] on input "text" at bounding box center [332, 233] width 242 height 26
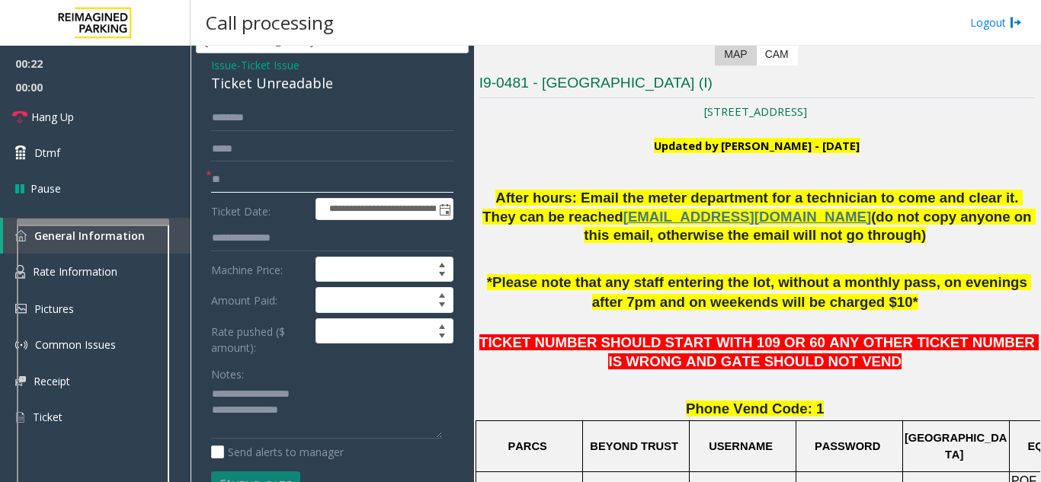
scroll to position [152, 0]
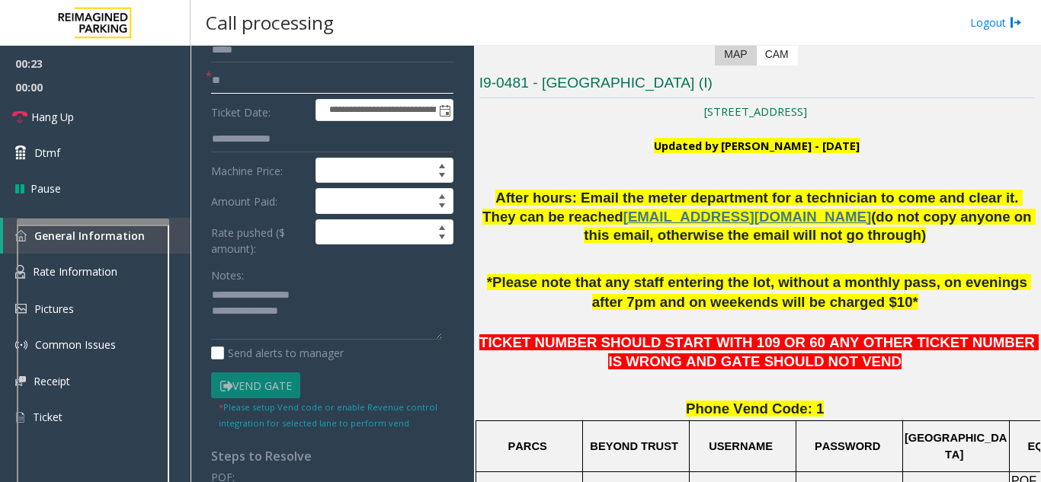
type input "**"
click at [313, 326] on textarea at bounding box center [326, 311] width 231 height 57
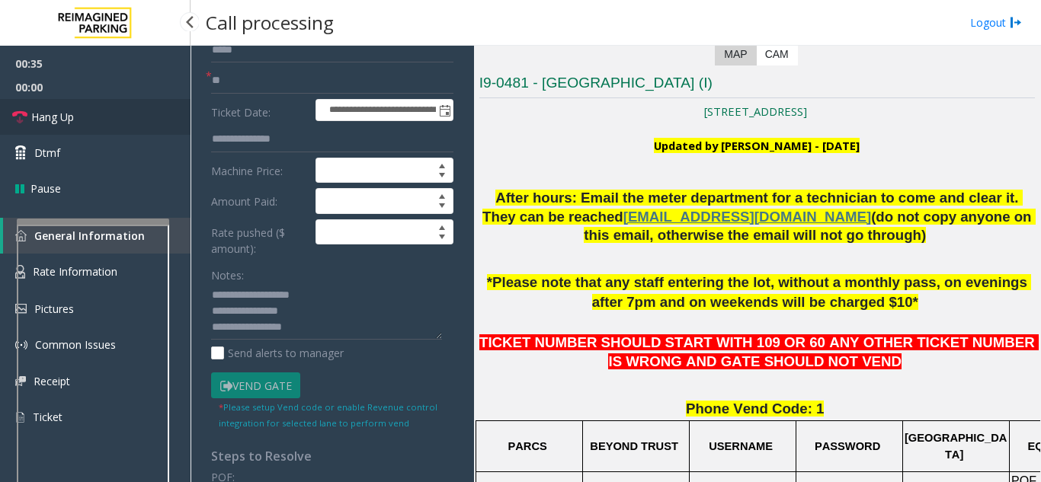
click at [107, 124] on link "Hang Up" at bounding box center [95, 117] width 190 height 36
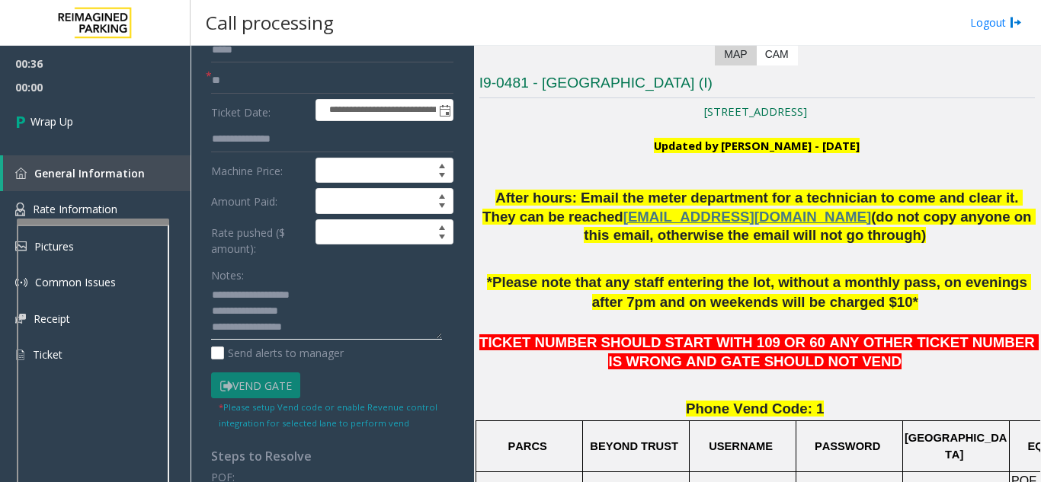
click at [334, 321] on textarea at bounding box center [326, 311] width 231 height 57
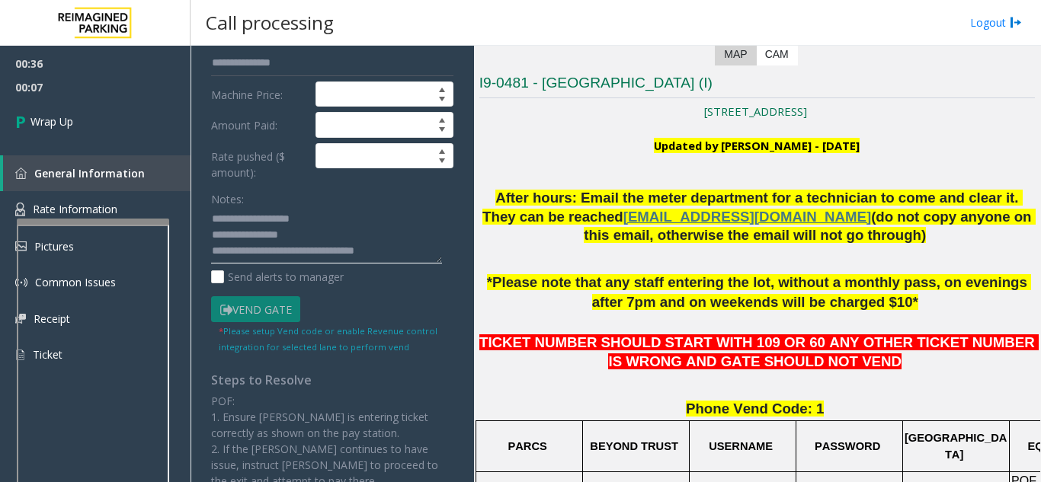
drag, startPoint x: 293, startPoint y: 254, endPoint x: 395, endPoint y: 242, distance: 102.0
click at [395, 243] on textarea at bounding box center [326, 235] width 231 height 57
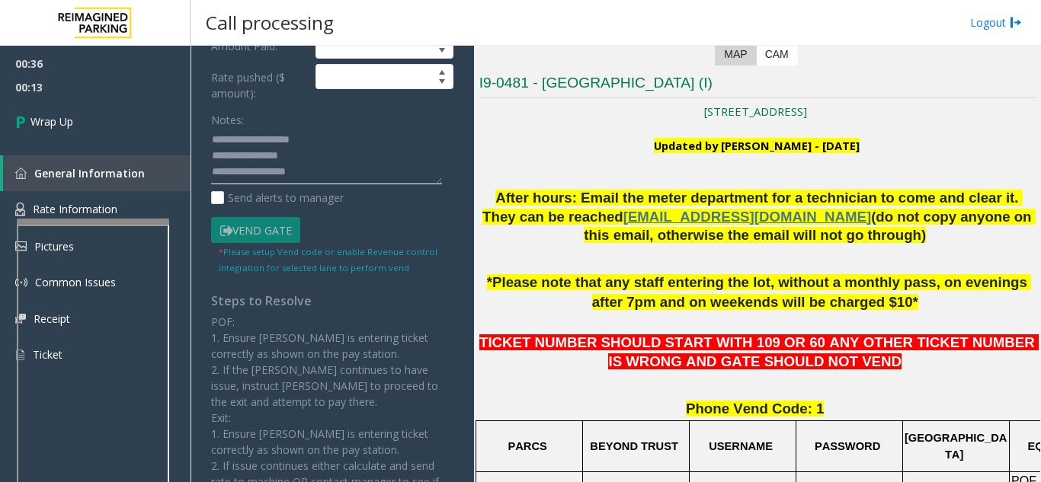
scroll to position [305, 0]
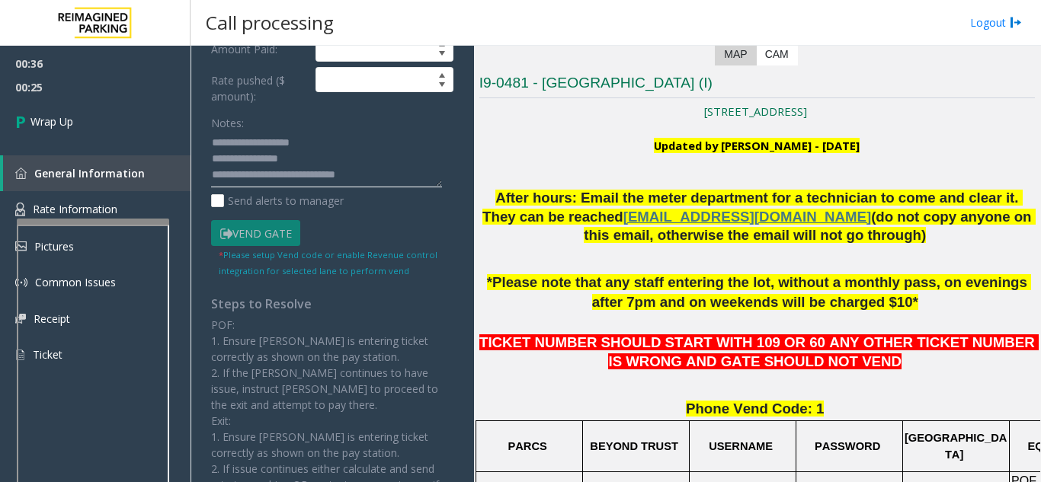
drag, startPoint x: 273, startPoint y: 175, endPoint x: 388, endPoint y: 174, distance: 115.8
click at [388, 174] on textarea at bounding box center [326, 159] width 231 height 57
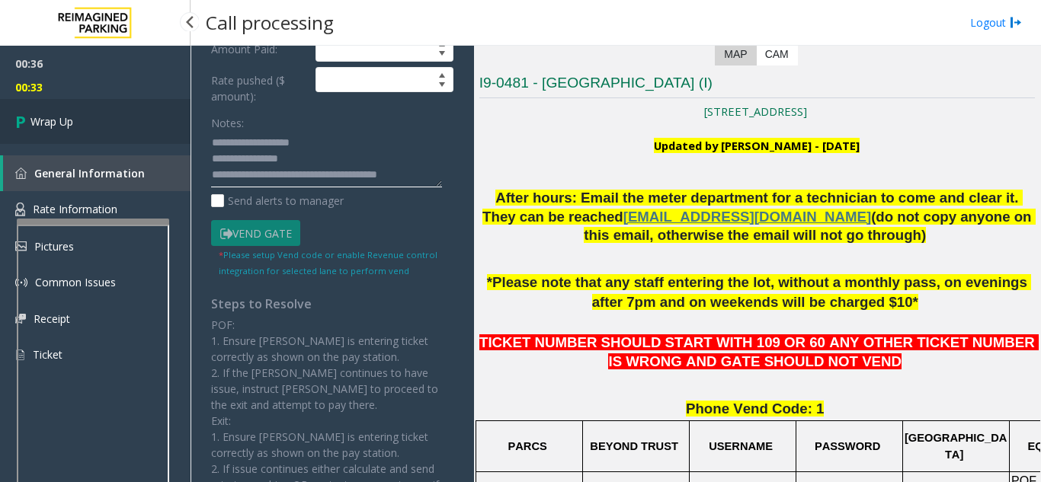
type textarea "**********"
click at [53, 122] on span "Wrap Up" at bounding box center [51, 121] width 43 height 16
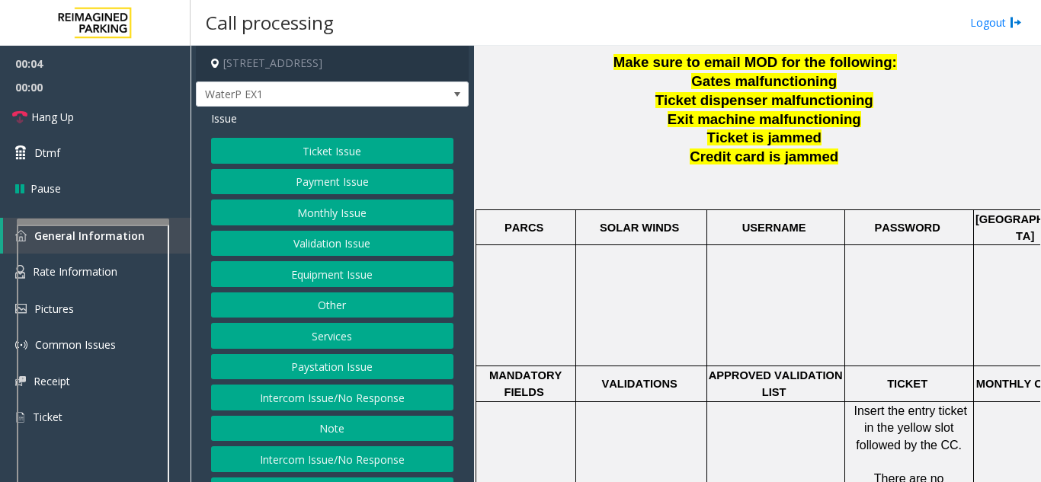
scroll to position [305, 0]
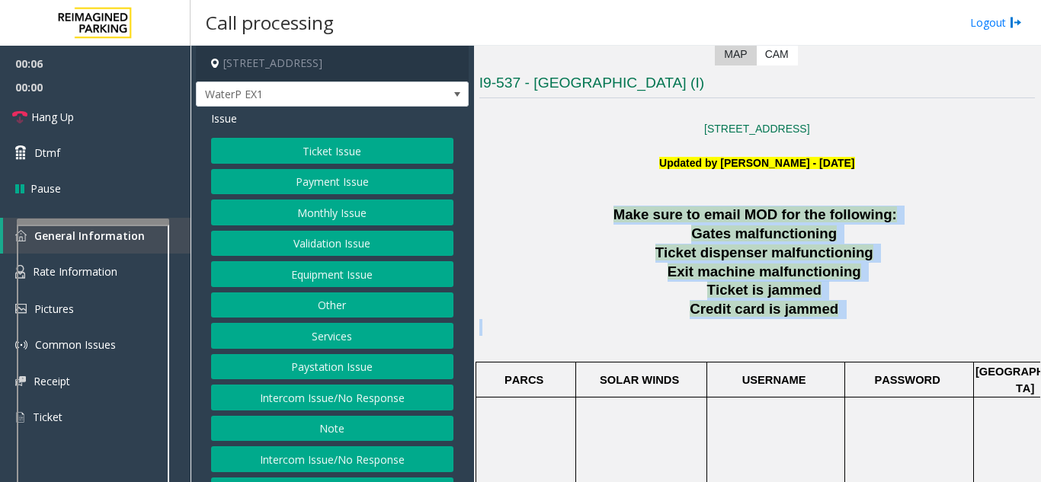
drag, startPoint x: 608, startPoint y: 221, endPoint x: 794, endPoint y: 327, distance: 213.9
click at [794, 327] on p at bounding box center [756, 336] width 555 height 34
drag, startPoint x: 871, startPoint y: 312, endPoint x: 635, endPoint y: 142, distance: 291.3
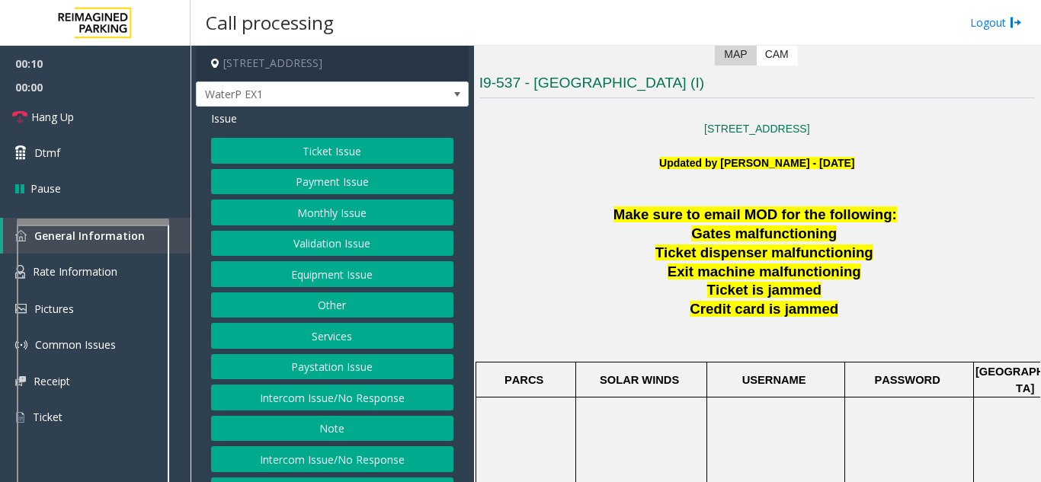
click at [628, 129] on p "[STREET_ADDRESS]" at bounding box center [756, 128] width 555 height 17
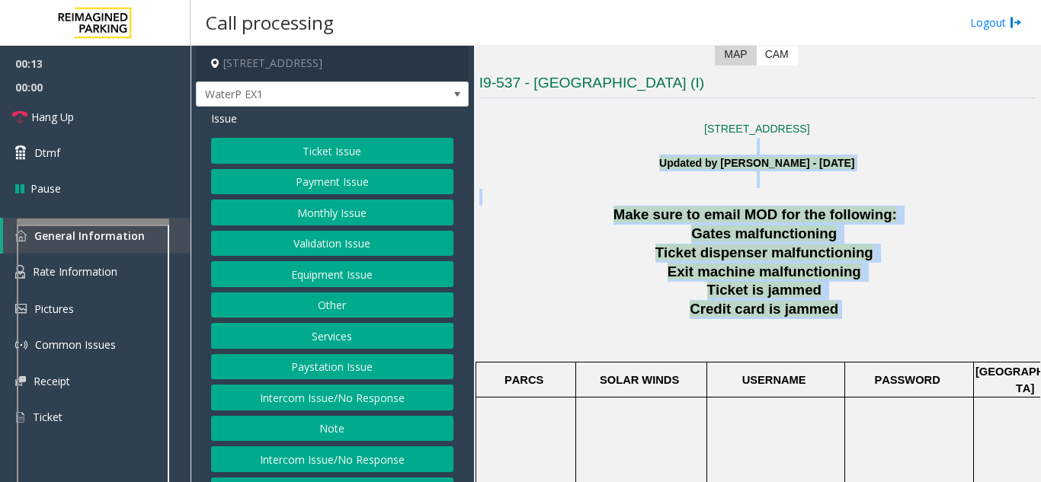
drag, startPoint x: 631, startPoint y: 149, endPoint x: 834, endPoint y: 324, distance: 267.9
click at [835, 324] on p at bounding box center [756, 336] width 555 height 34
drag, startPoint x: 836, startPoint y: 322, endPoint x: 608, endPoint y: 157, distance: 281.4
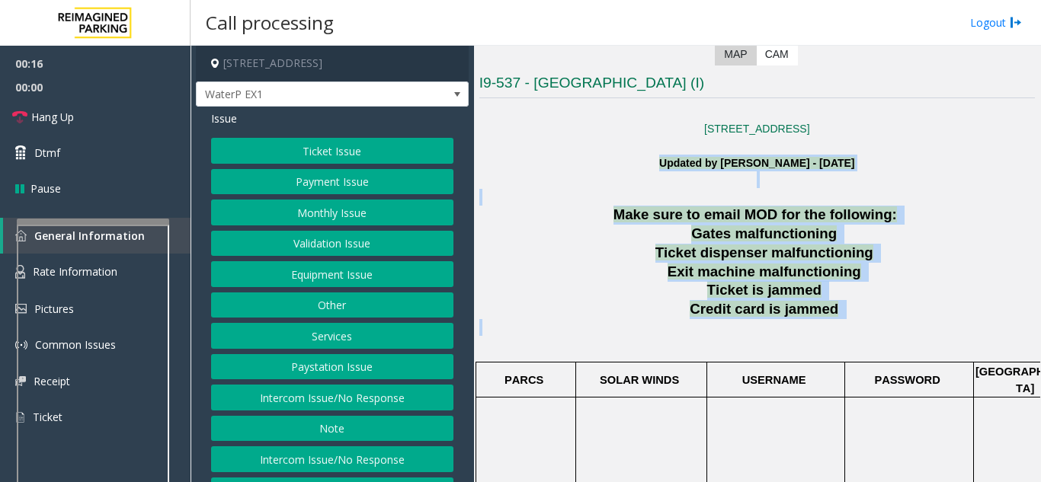
click at [608, 157] on p "Updated by [PERSON_NAME] - [DATE]" at bounding box center [756, 172] width 555 height 34
drag, startPoint x: 608, startPoint y: 157, endPoint x: 849, endPoint y: 345, distance: 305.5
click at [890, 342] on p at bounding box center [756, 336] width 555 height 34
drag, startPoint x: 886, startPoint y: 329, endPoint x: 567, endPoint y: 127, distance: 377.0
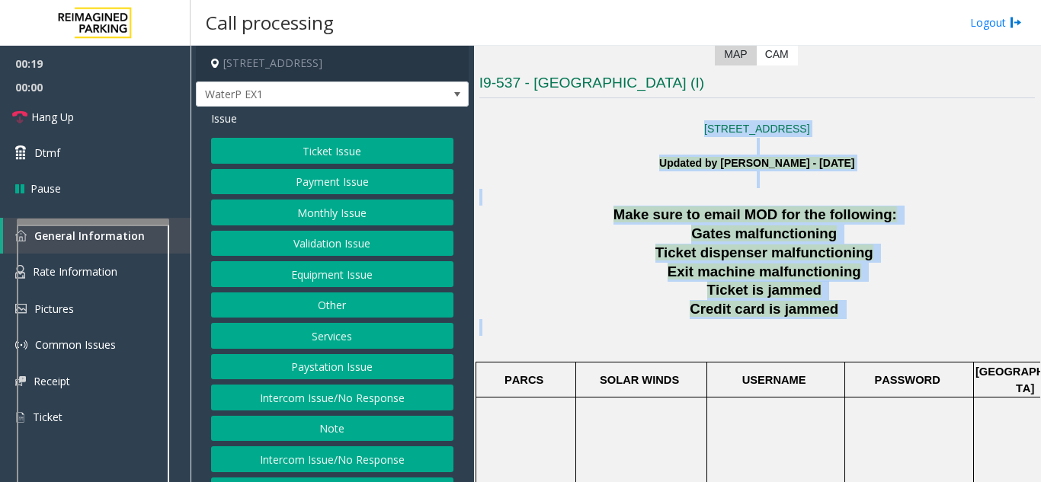
click at [567, 127] on p "[STREET_ADDRESS]" at bounding box center [756, 128] width 555 height 17
drag, startPoint x: 590, startPoint y: 164, endPoint x: 842, endPoint y: 315, distance: 294.2
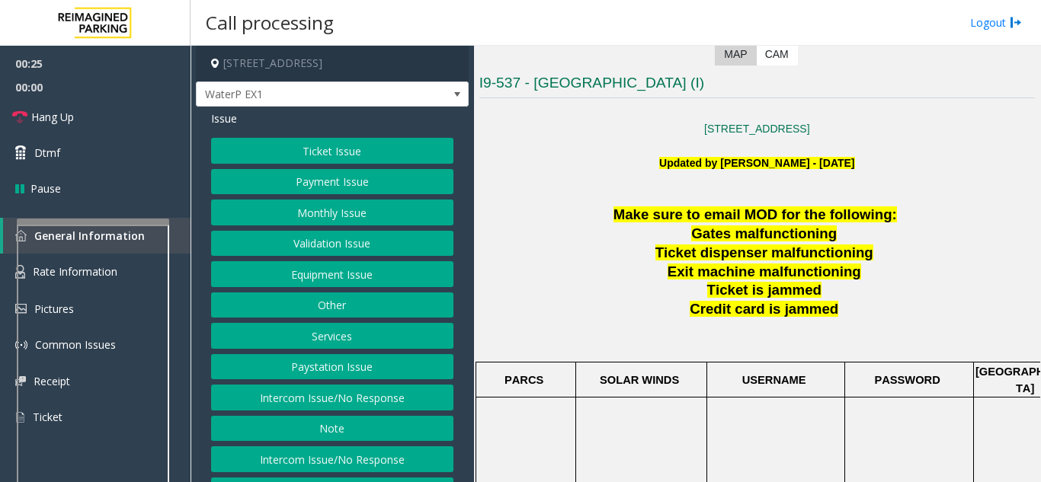
click at [846, 315] on p "Credit card is jammed" at bounding box center [765, 309] width 537 height 19
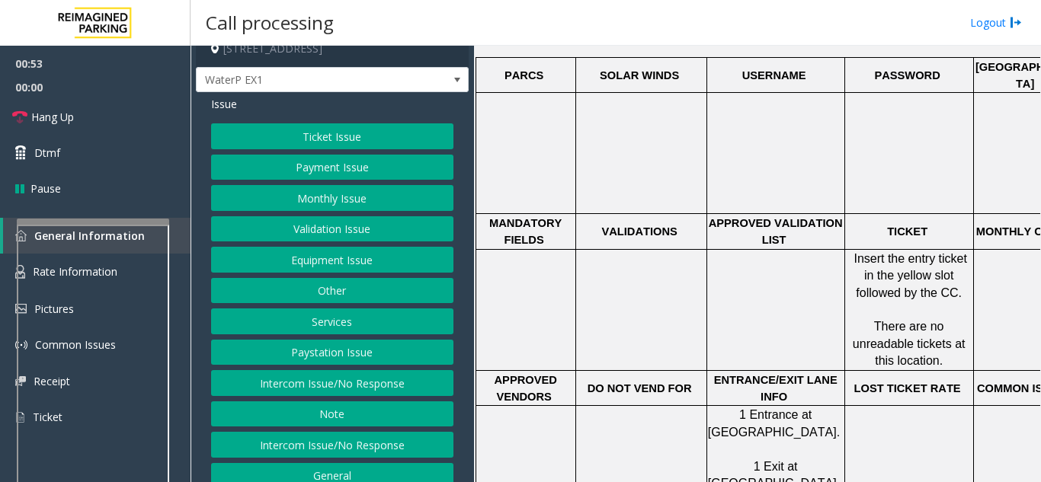
scroll to position [59, 0]
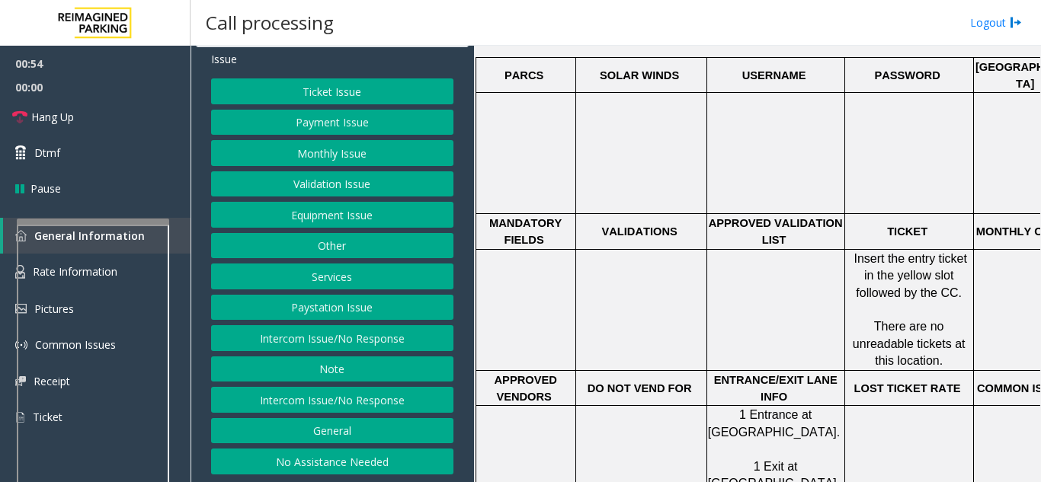
click at [328, 216] on button "Equipment Issue" at bounding box center [332, 215] width 242 height 26
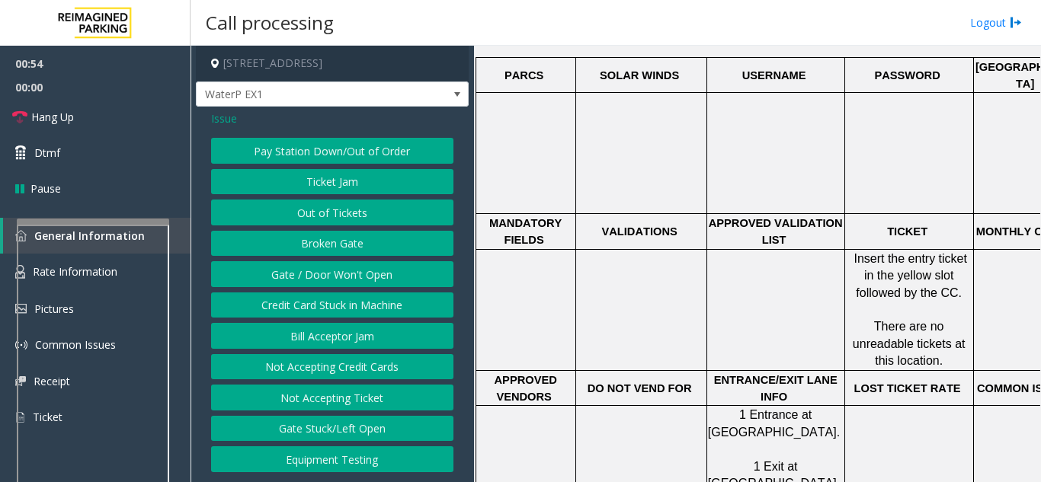
scroll to position [0, 0]
click at [314, 459] on button "Equipment Testing" at bounding box center [332, 459] width 242 height 26
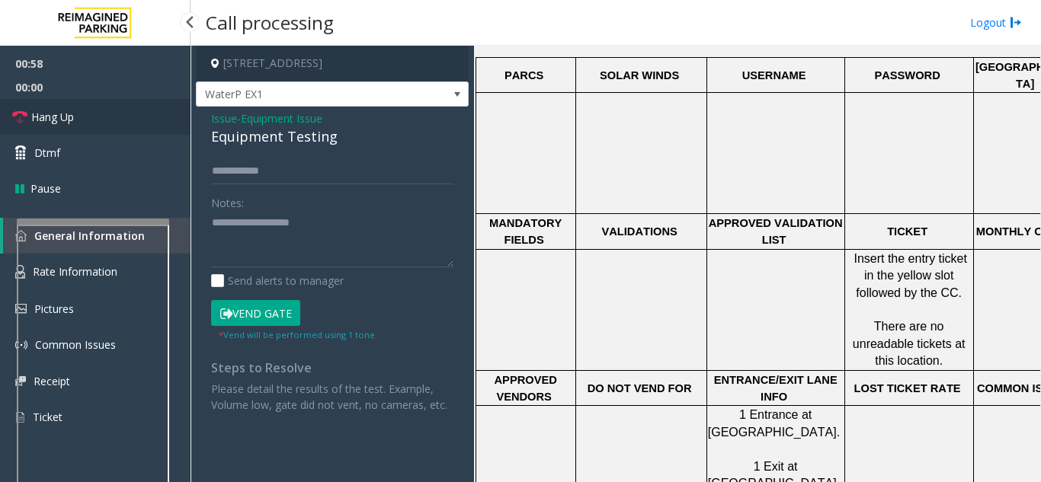
click at [111, 126] on link "Hang Up" at bounding box center [95, 117] width 190 height 36
click at [216, 122] on span "Issue" at bounding box center [224, 118] width 26 height 16
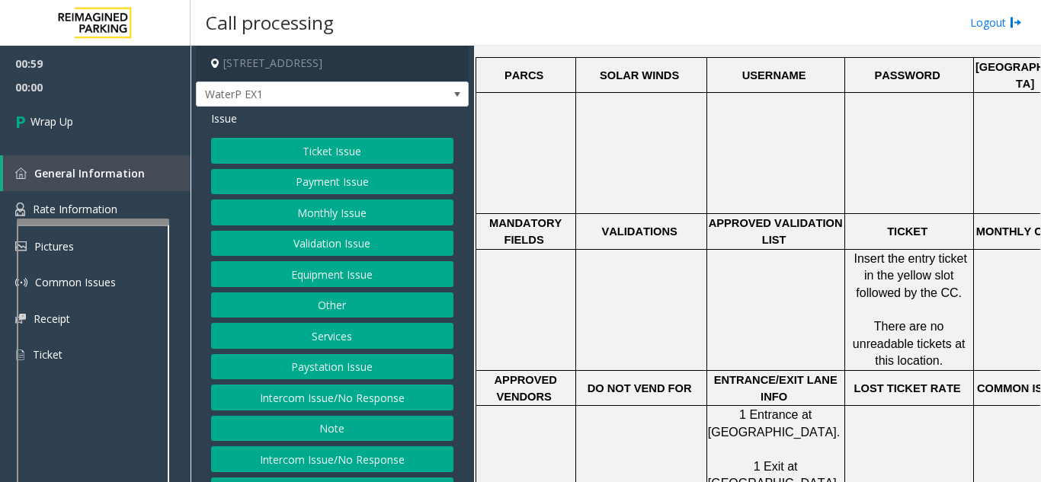
click at [304, 280] on button "Equipment Issue" at bounding box center [332, 274] width 242 height 26
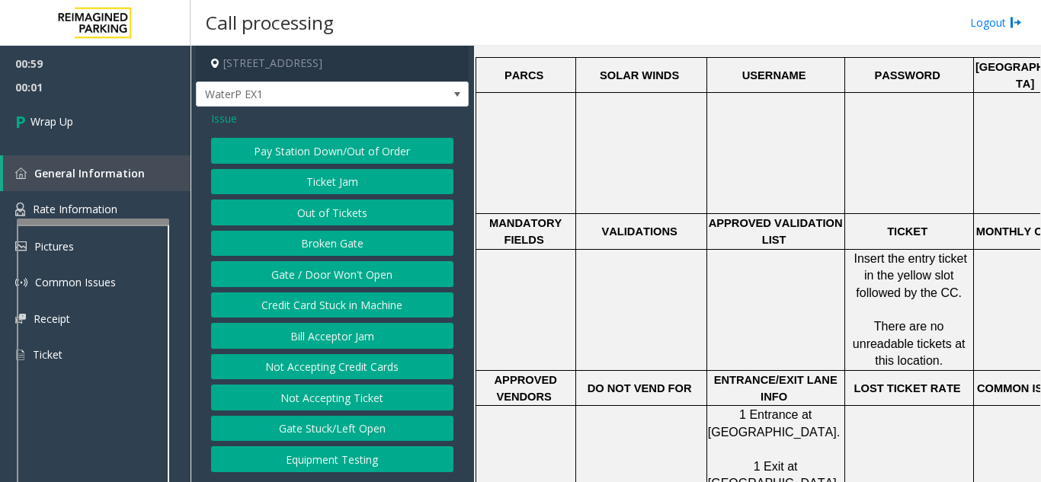
click at [304, 280] on button "Gate / Door Won't Open" at bounding box center [332, 274] width 242 height 26
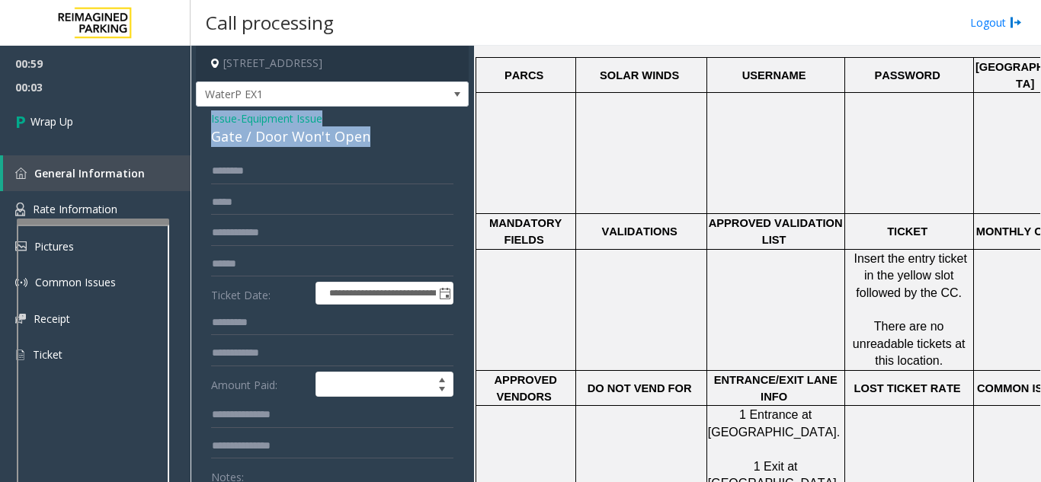
drag, startPoint x: 389, startPoint y: 139, endPoint x: 209, endPoint y: 123, distance: 181.2
copy div "Issue - Equipment Issue Gate / Door Won't Open"
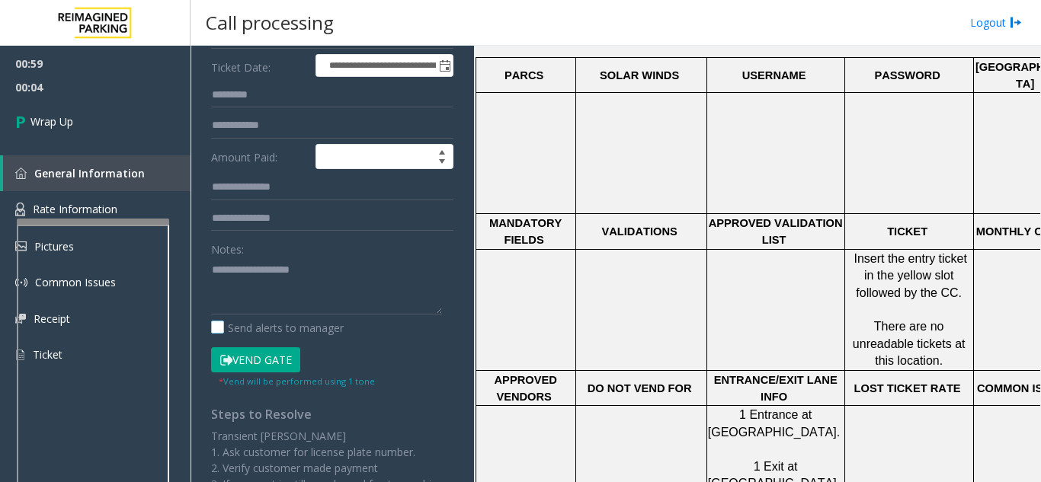
scroll to position [229, 0]
click at [228, 250] on label "Notes:" at bounding box center [227, 245] width 33 height 21
click at [229, 270] on textarea at bounding box center [326, 285] width 231 height 57
paste textarea "**********"
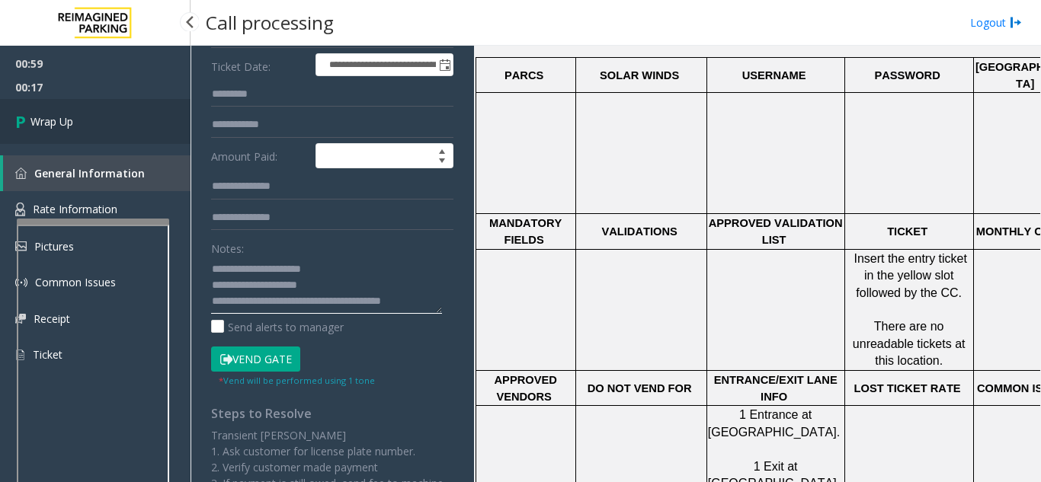
type textarea "**********"
click at [56, 128] on span "Wrap Up" at bounding box center [51, 121] width 43 height 16
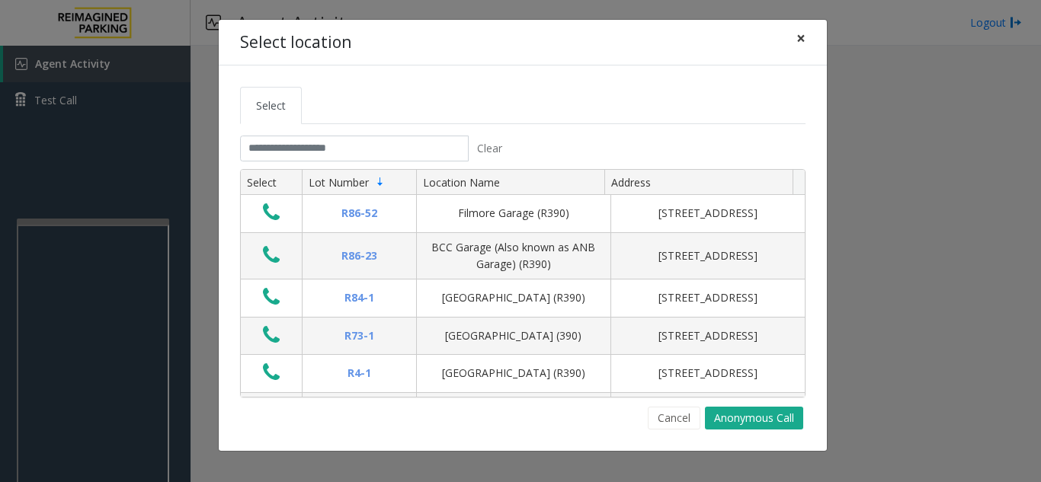
click at [801, 40] on span "×" at bounding box center [800, 37] width 9 height 21
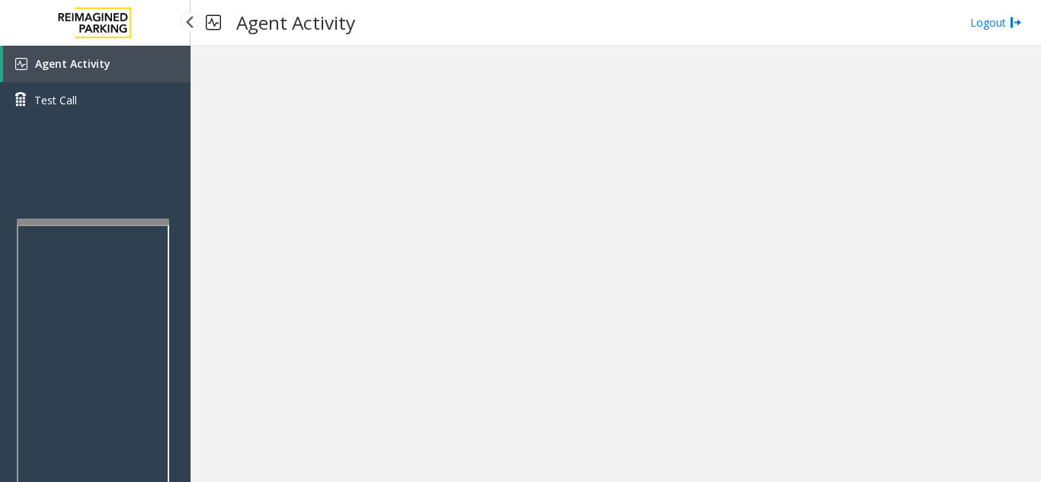
click at [75, 62] on span "Agent Activity" at bounding box center [72, 63] width 75 height 14
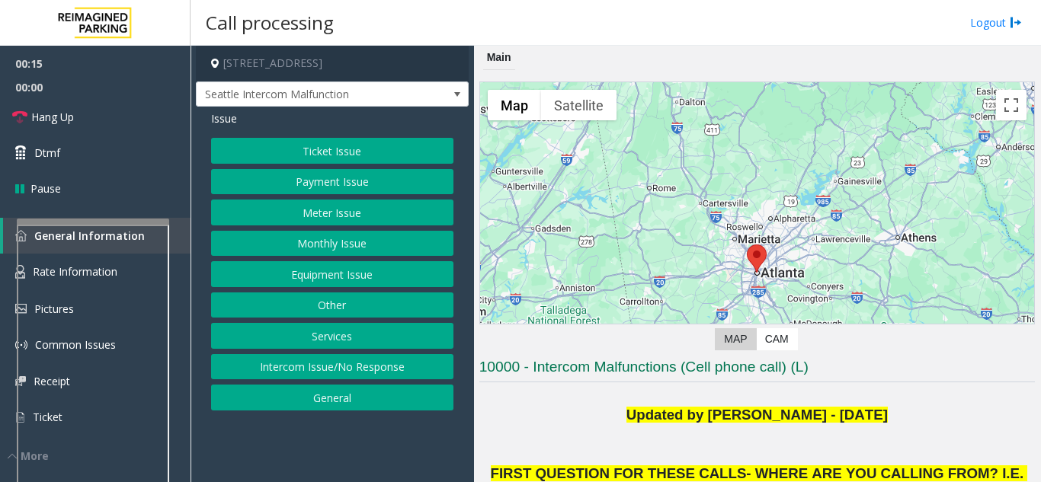
click at [347, 277] on button "Equipment Issue" at bounding box center [332, 274] width 242 height 26
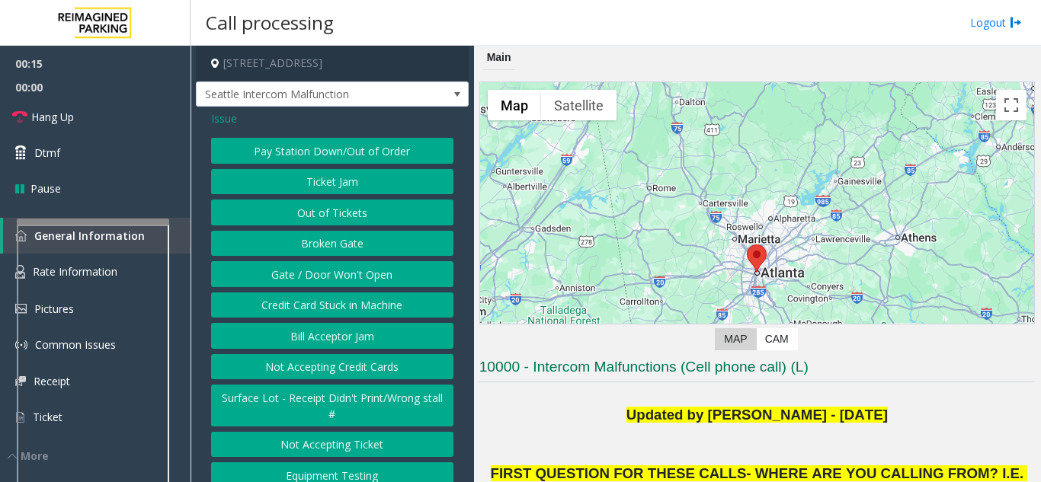
click at [345, 287] on button "Gate / Door Won't Open" at bounding box center [332, 274] width 242 height 26
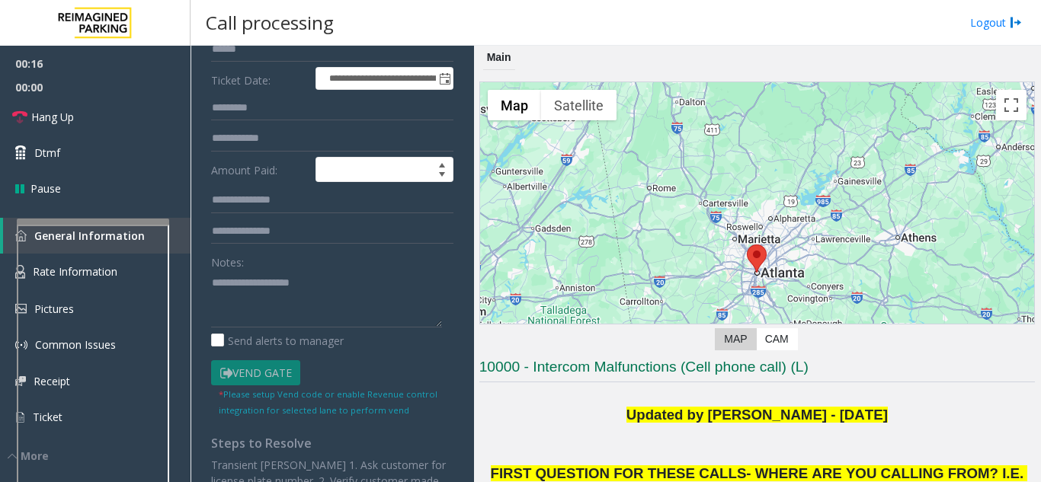
scroll to position [229, 0]
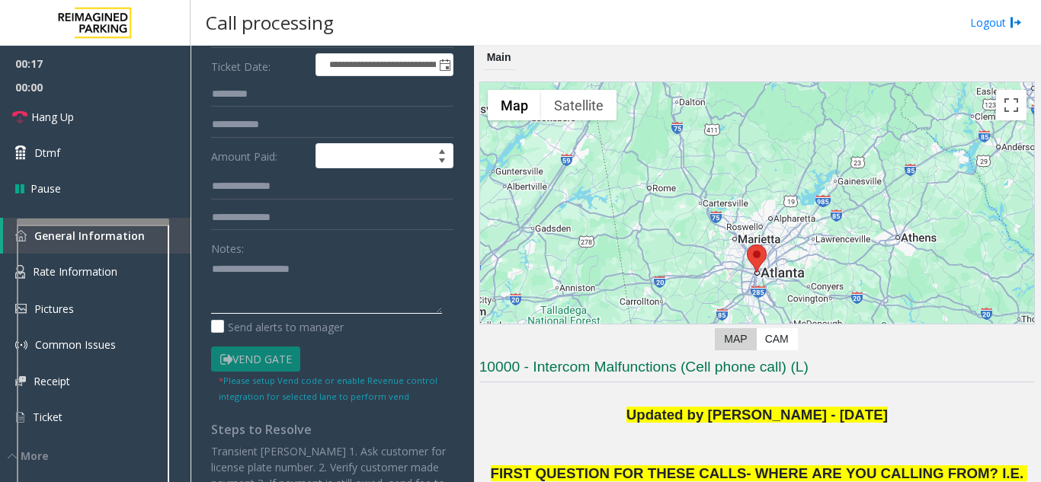
click at [264, 309] on textarea at bounding box center [326, 285] width 231 height 57
click at [352, 291] on textarea at bounding box center [326, 285] width 231 height 57
paste textarea "**********"
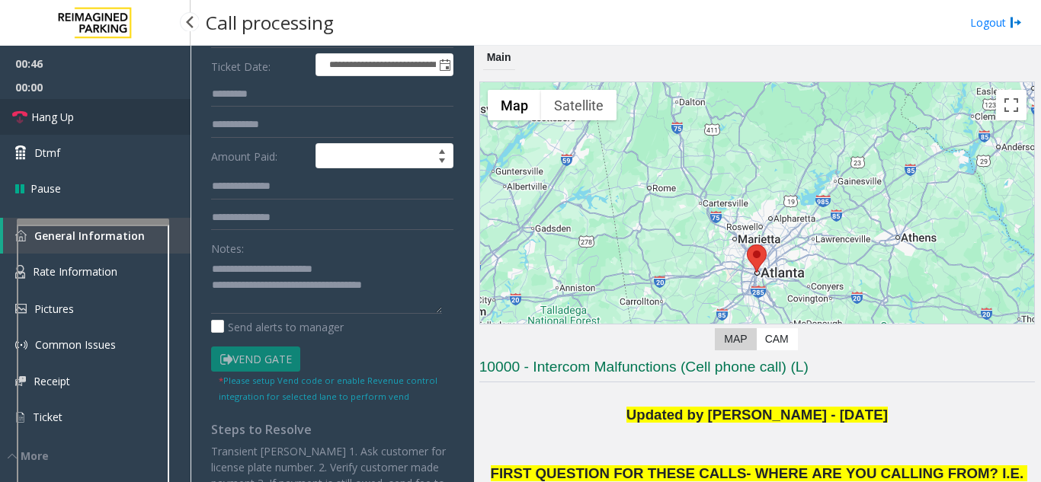
click at [164, 125] on link "Hang Up" at bounding box center [95, 117] width 190 height 36
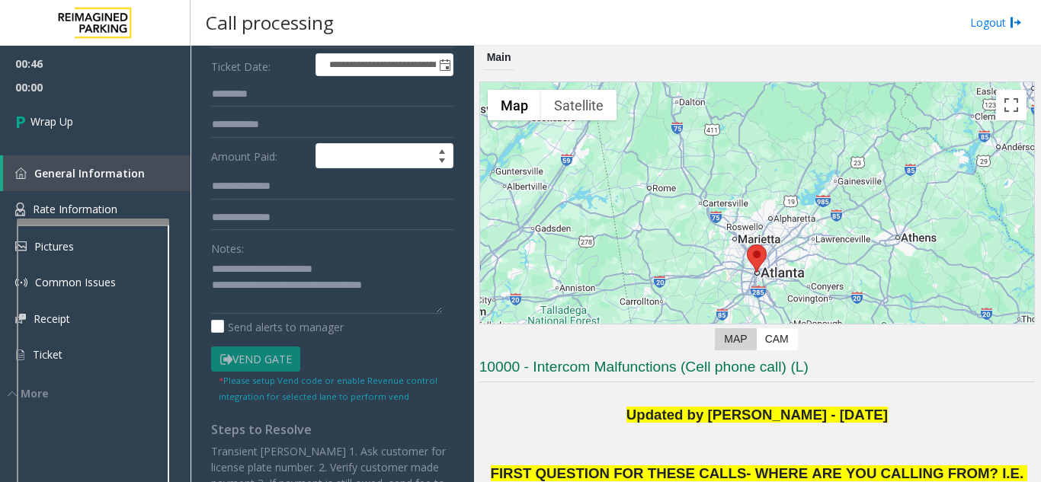
click at [445, 305] on div "**********" at bounding box center [332, 234] width 265 height 609
click at [433, 305] on textarea at bounding box center [326, 285] width 231 height 57
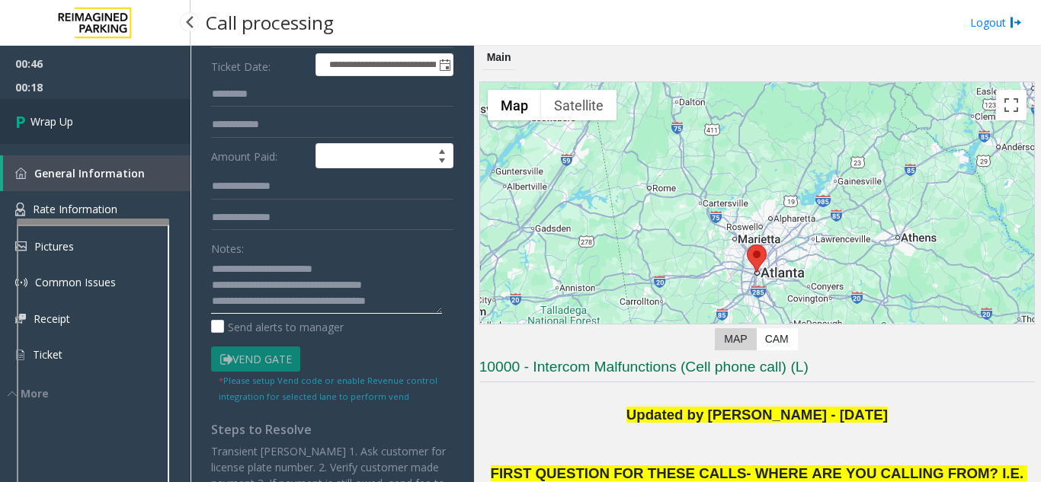
type textarea "**********"
click at [65, 112] on link "Wrap Up" at bounding box center [95, 121] width 190 height 45
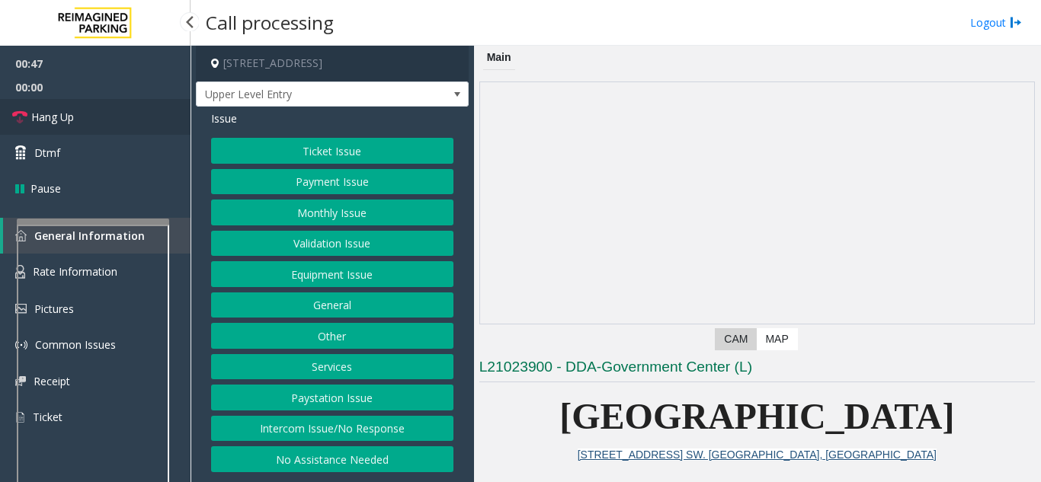
click at [125, 130] on link "Hang Up" at bounding box center [95, 117] width 190 height 36
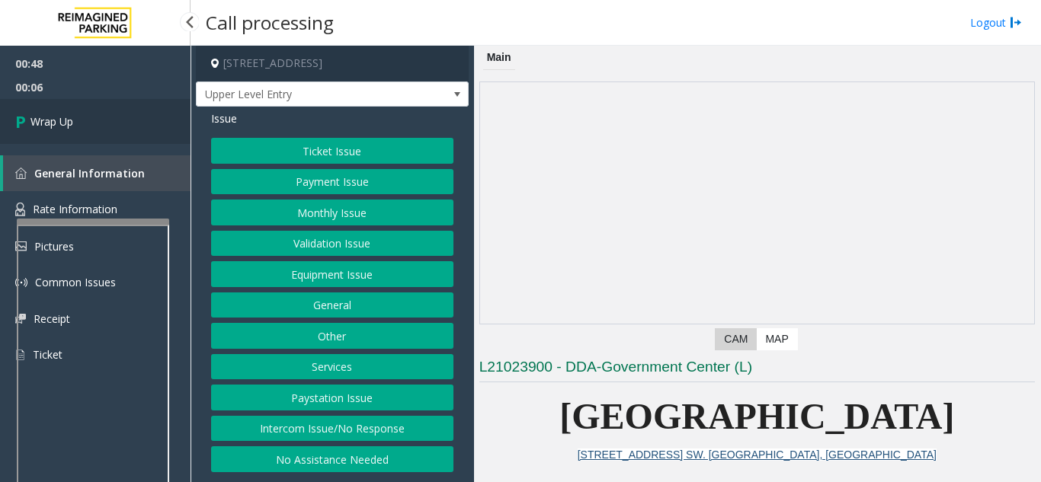
click at [77, 126] on link "Wrap Up" at bounding box center [95, 121] width 190 height 45
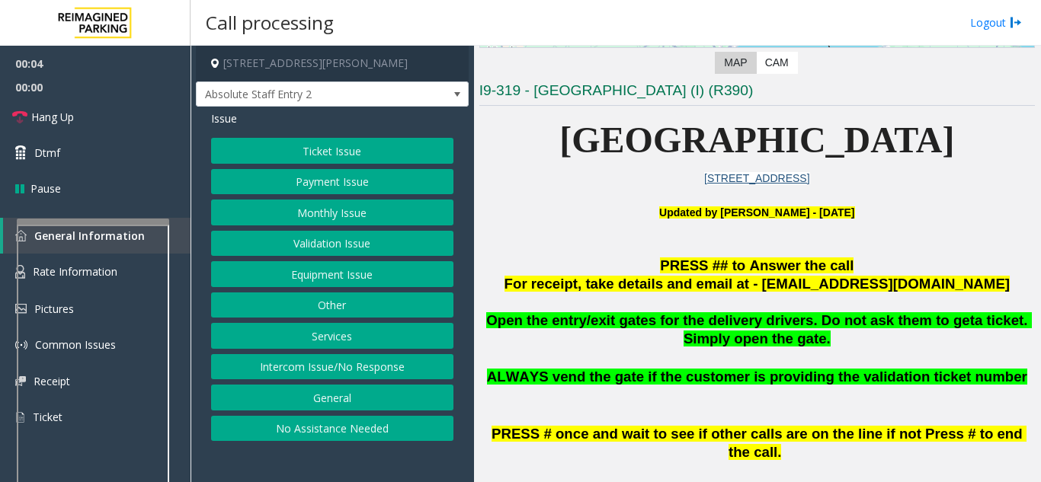
scroll to position [305, 0]
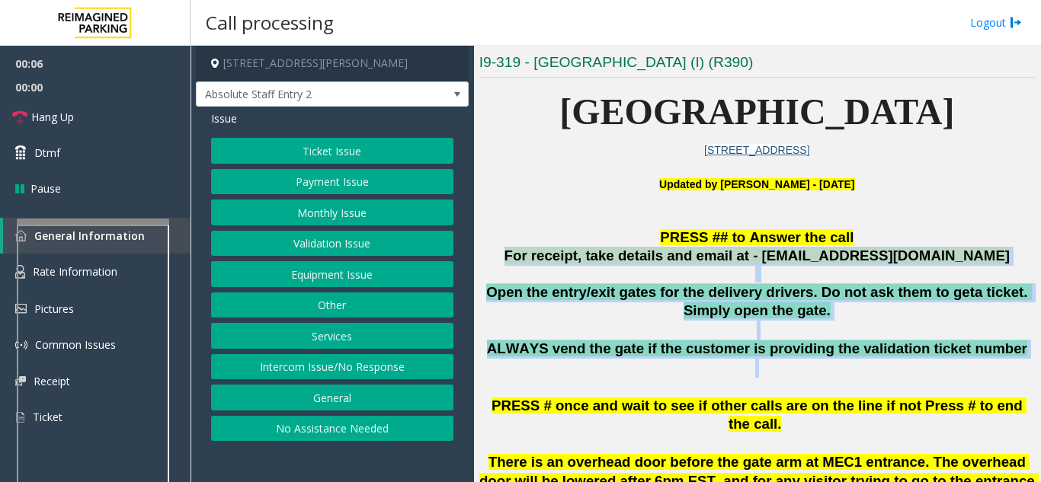
drag, startPoint x: 539, startPoint y: 259, endPoint x: 964, endPoint y: 365, distance: 437.3
click at [964, 365] on p "ALWAYS vend the gate if the customer is providing the validation ticket number" at bounding box center [756, 359] width 555 height 38
drag, startPoint x: 993, startPoint y: 355, endPoint x: 593, endPoint y: 225, distance: 419.6
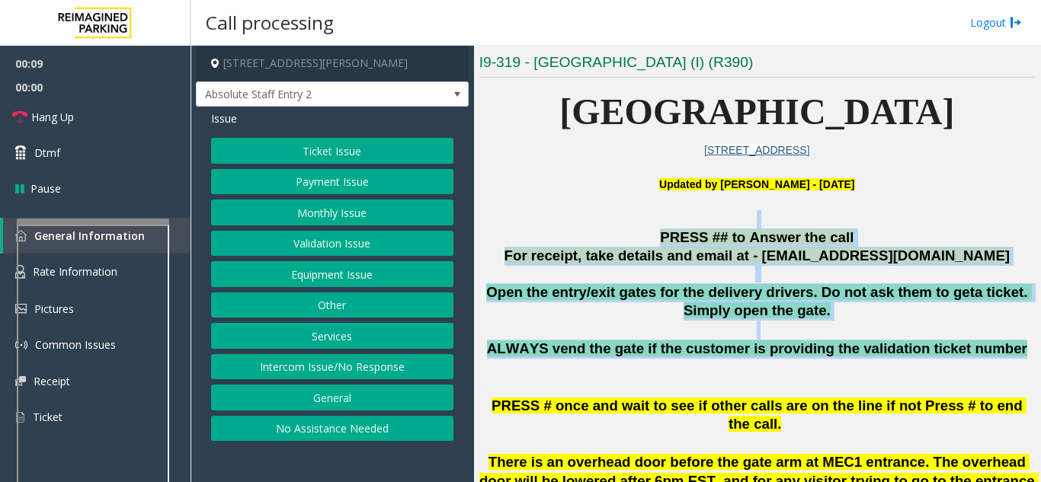
click at [609, 219] on p at bounding box center [756, 219] width 555 height 18
drag, startPoint x: 609, startPoint y: 219, endPoint x: 951, endPoint y: 366, distance: 372.3
click at [951, 366] on p "ALWAYS vend the gate if the customer is providing the validation ticket number" at bounding box center [756, 359] width 555 height 38
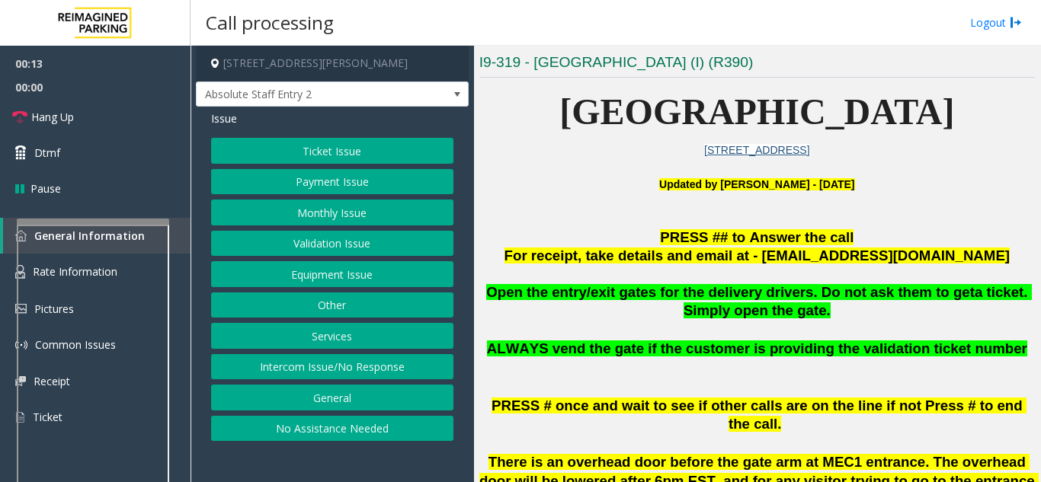
click at [410, 369] on button "Intercom Issue/No Response" at bounding box center [332, 367] width 242 height 26
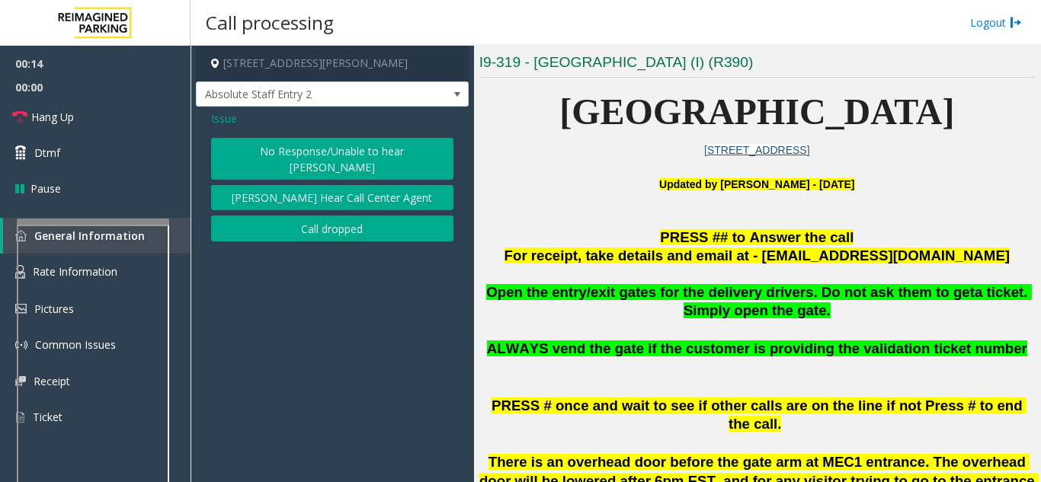
click at [318, 157] on button "No Response/Unable to hear [PERSON_NAME]" at bounding box center [332, 159] width 242 height 42
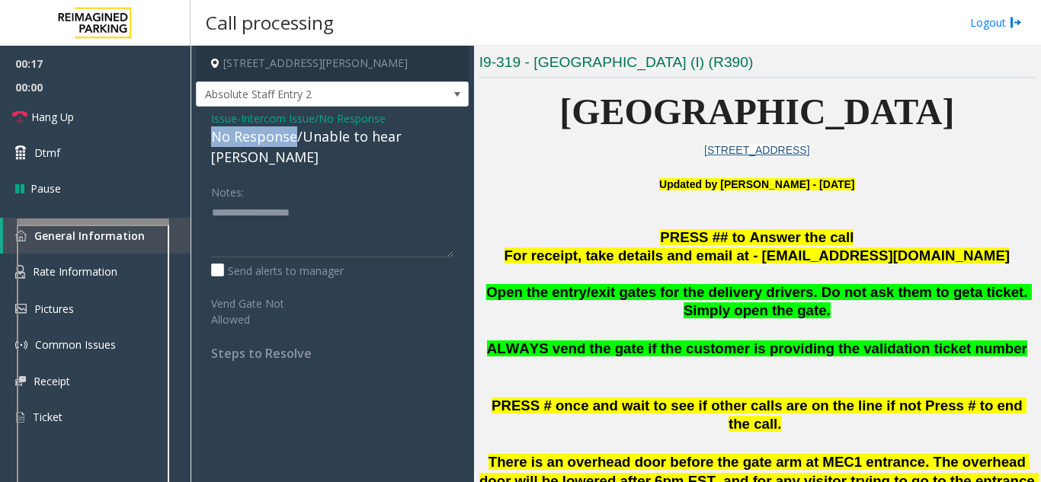
drag, startPoint x: 296, startPoint y: 136, endPoint x: 206, endPoint y: 136, distance: 89.9
click at [206, 136] on div "Issue - Intercom Issue/No Response No Response/Unable to hear [PERSON_NAME] Not…" at bounding box center [332, 242] width 273 height 270
click at [331, 203] on textarea at bounding box center [332, 228] width 242 height 57
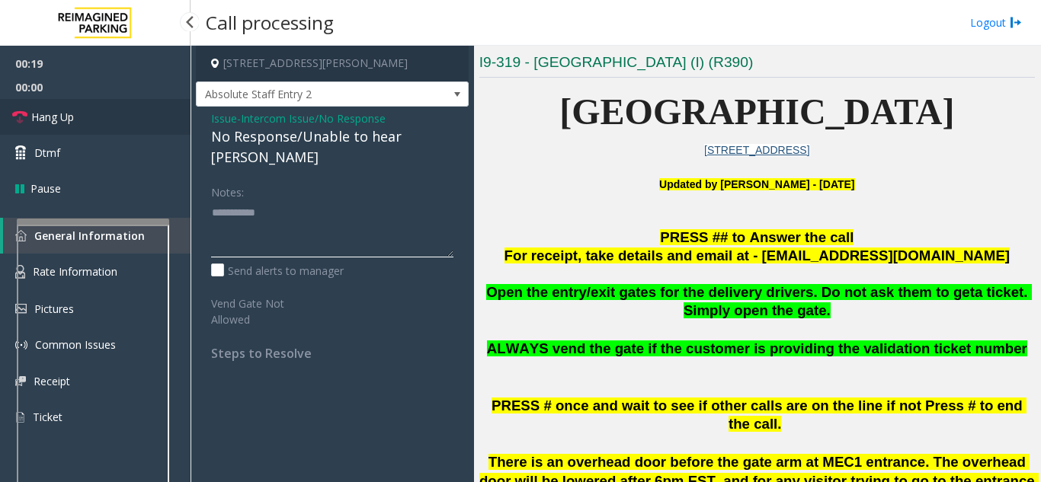
type textarea "**********"
click at [75, 123] on link "Hang Up" at bounding box center [95, 117] width 190 height 36
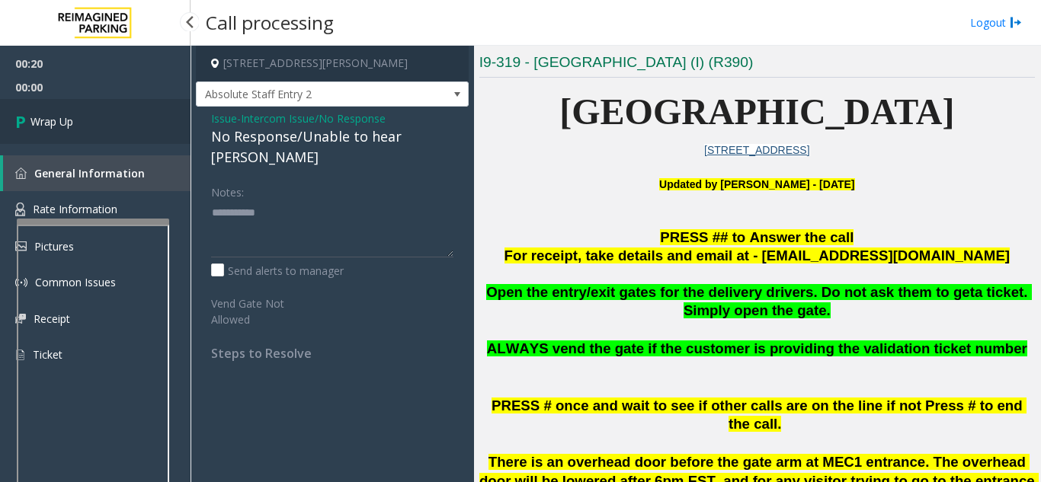
click at [75, 123] on link "Wrap Up" at bounding box center [95, 121] width 190 height 45
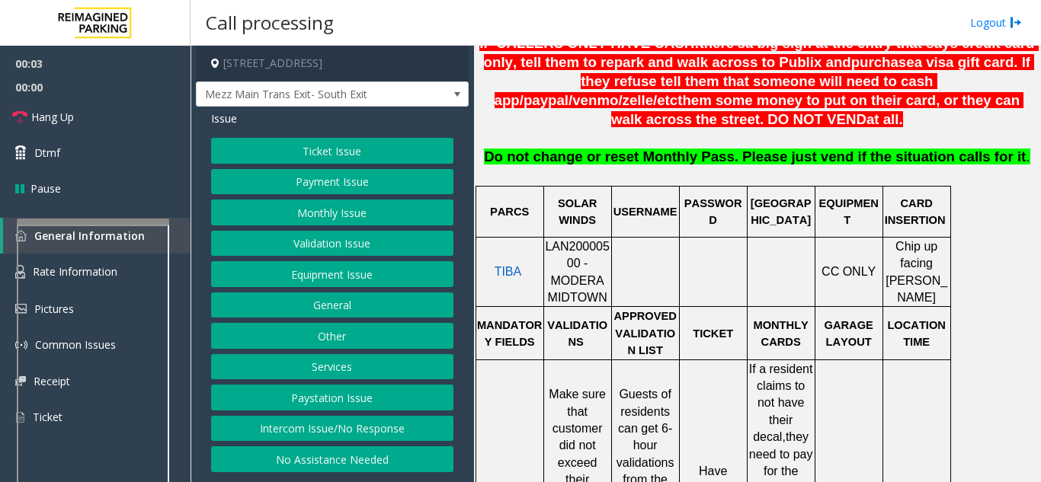
scroll to position [609, 0]
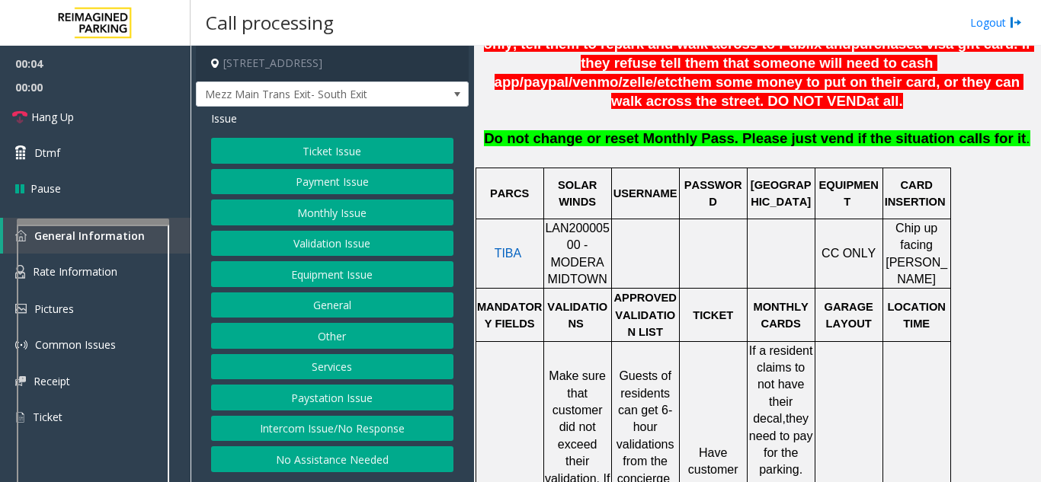
click at [563, 222] on span "LAN20000500 - MODERA MIDTOWN" at bounding box center [577, 254] width 65 height 64
copy span "LAN20000500"
click at [289, 212] on button "Monthly Issue" at bounding box center [332, 213] width 242 height 26
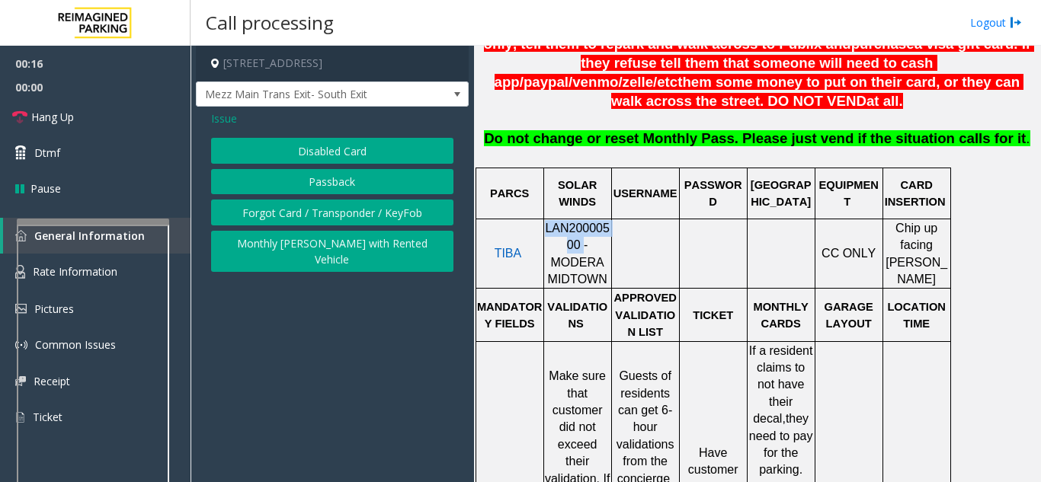
click at [257, 149] on button "Disabled Card" at bounding box center [332, 151] width 242 height 26
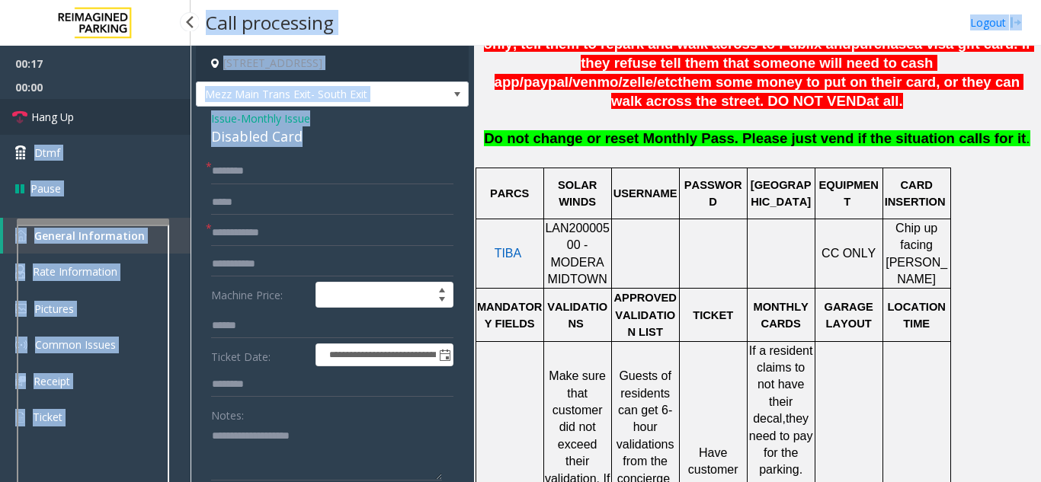
drag, startPoint x: 306, startPoint y: 136, endPoint x: 168, endPoint y: 119, distance: 139.7
click at [168, 119] on app-root "**********" at bounding box center [520, 241] width 1041 height 482
click at [267, 142] on div "Disabled Card" at bounding box center [332, 136] width 242 height 21
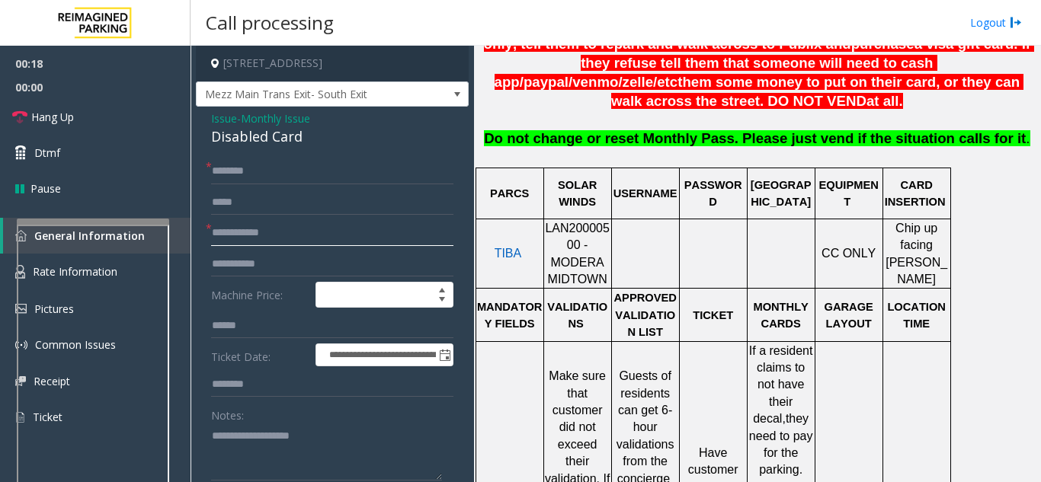
click at [239, 233] on input "text" at bounding box center [332, 233] width 242 height 26
type input "*"
type input "****"
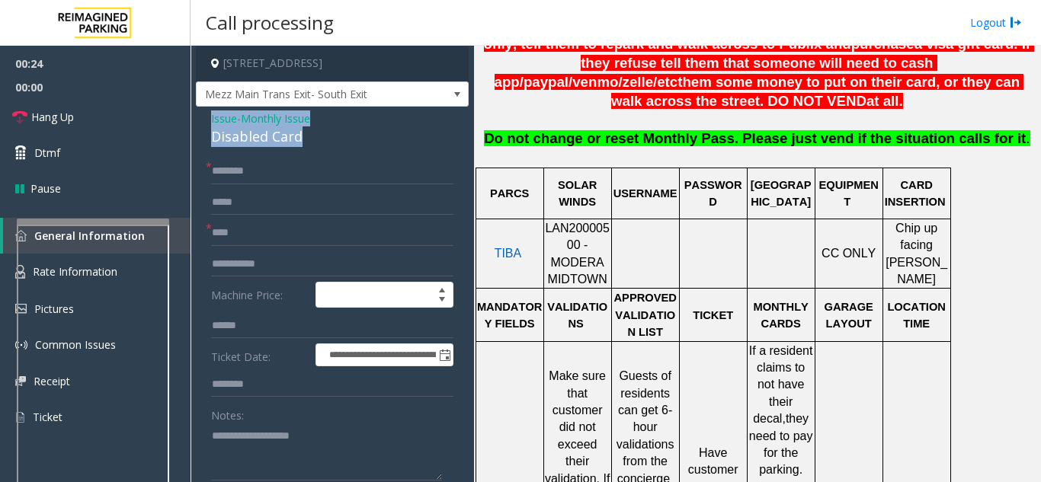
drag, startPoint x: 308, startPoint y: 138, endPoint x: 245, endPoint y: 129, distance: 63.8
click at [206, 127] on div "**********" at bounding box center [332, 486] width 273 height 758
click at [258, 139] on div "Disabled Card" at bounding box center [332, 136] width 242 height 21
drag, startPoint x: 328, startPoint y: 145, endPoint x: 209, endPoint y: 121, distance: 121.2
click at [200, 120] on div "**********" at bounding box center [332, 486] width 273 height 758
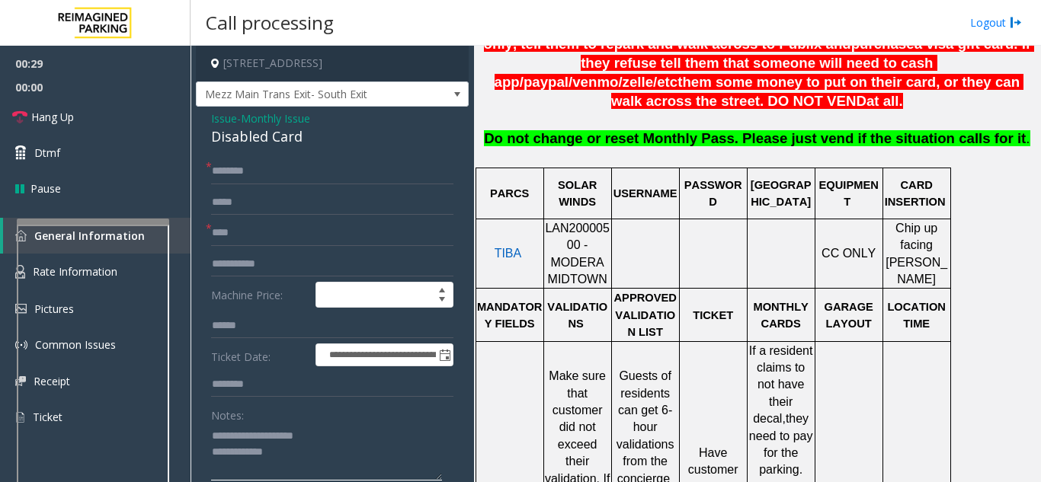
type textarea "**********"
click at [223, 241] on input "****" at bounding box center [332, 233] width 242 height 26
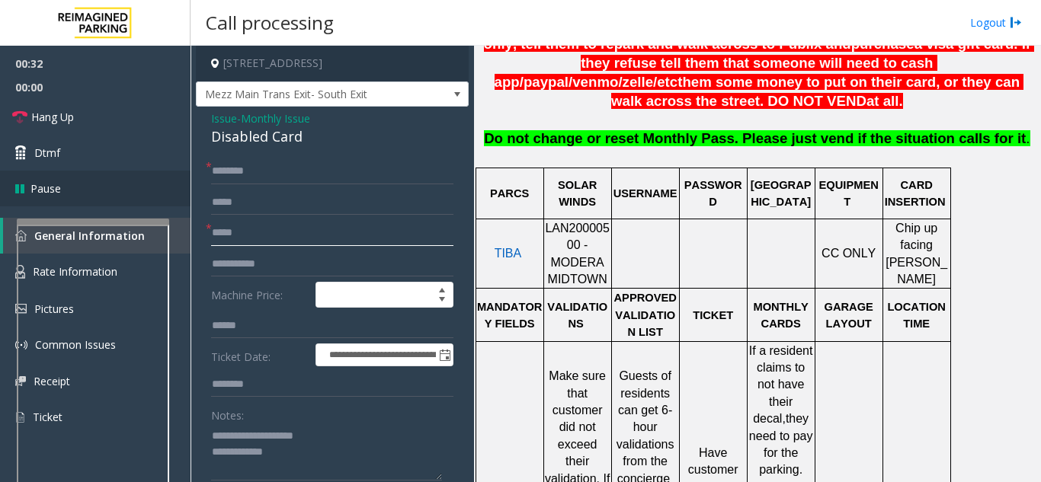
type input "*****"
click at [264, 160] on input "text" at bounding box center [332, 171] width 242 height 26
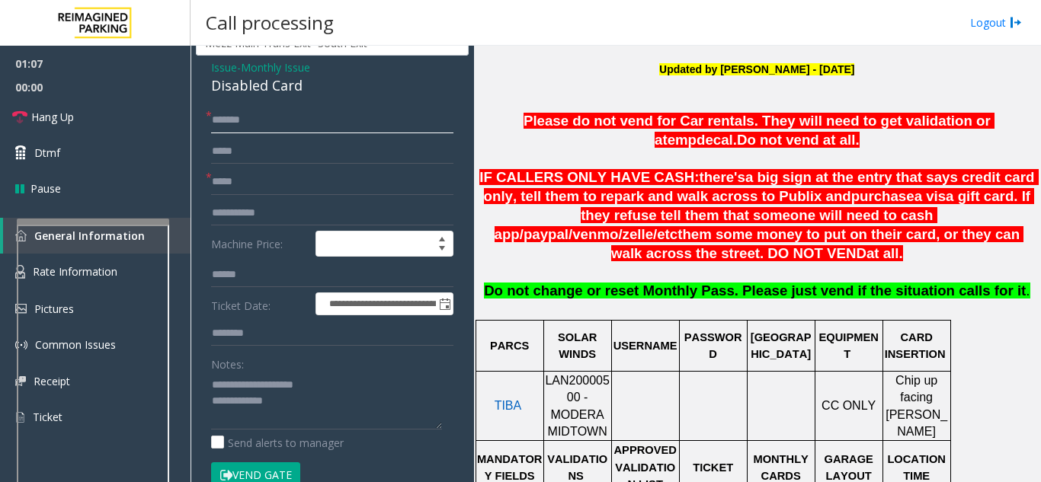
scroll to position [76, 0]
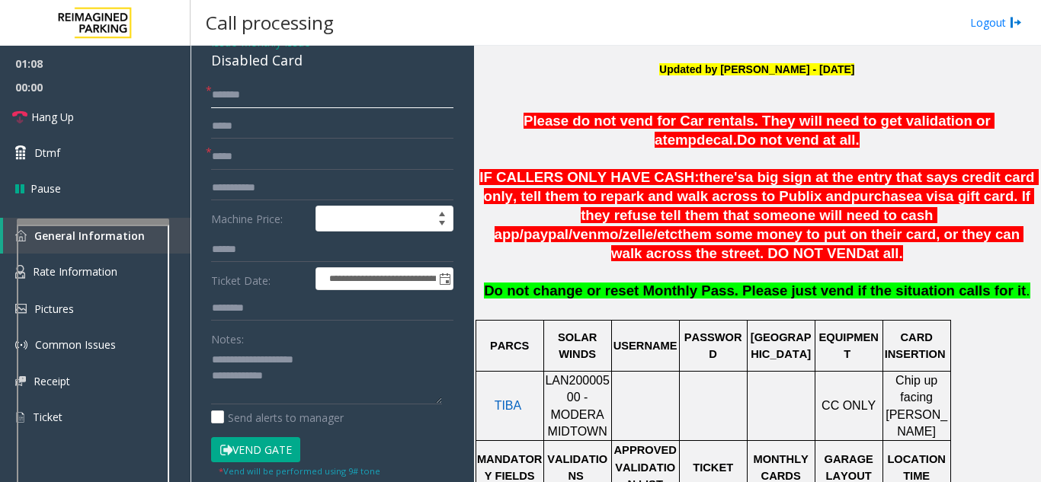
type input "******"
click at [255, 451] on button "Vend Gate" at bounding box center [255, 450] width 89 height 26
click at [312, 386] on textarea at bounding box center [326, 375] width 231 height 57
click at [84, 110] on link "Hang Up" at bounding box center [95, 117] width 190 height 36
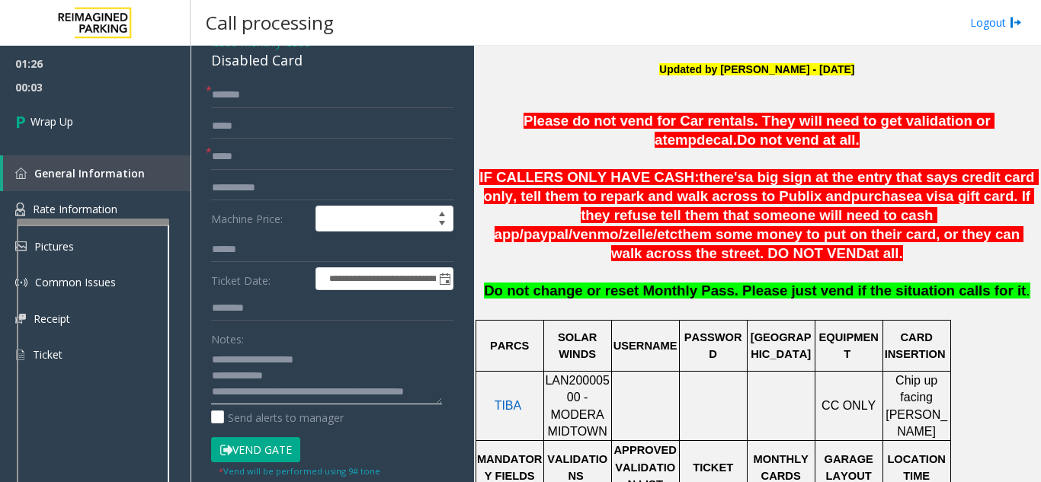
scroll to position [11, 0]
type textarea "**********"
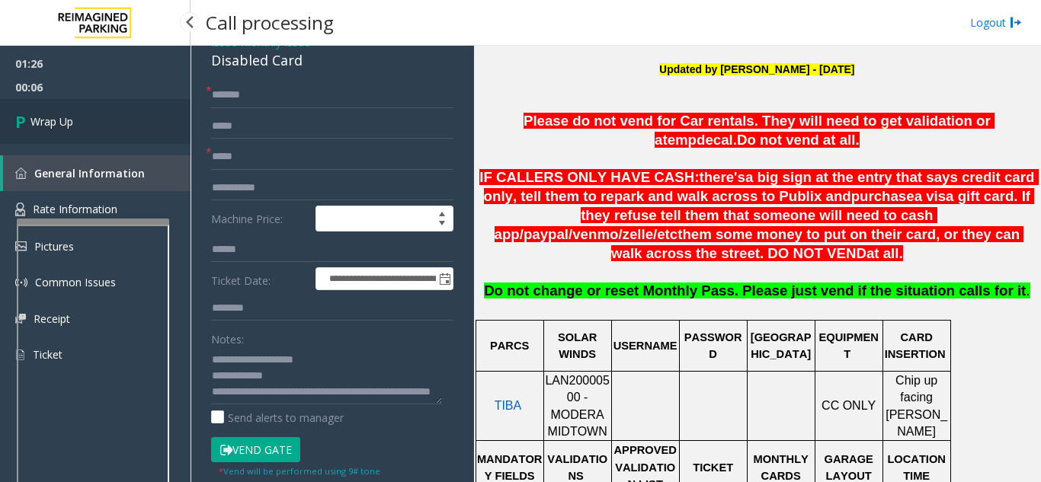
click at [42, 123] on span "Wrap Up" at bounding box center [51, 121] width 43 height 16
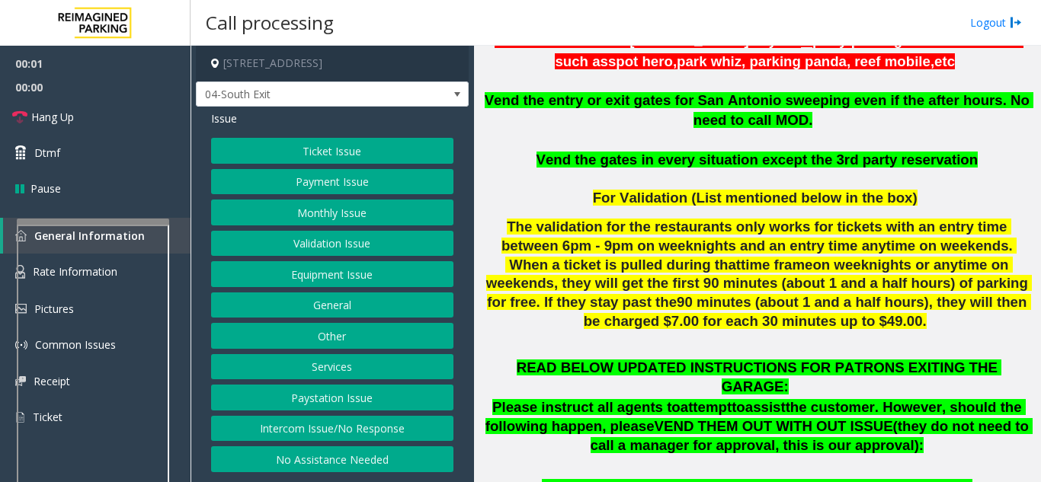
scroll to position [457, 0]
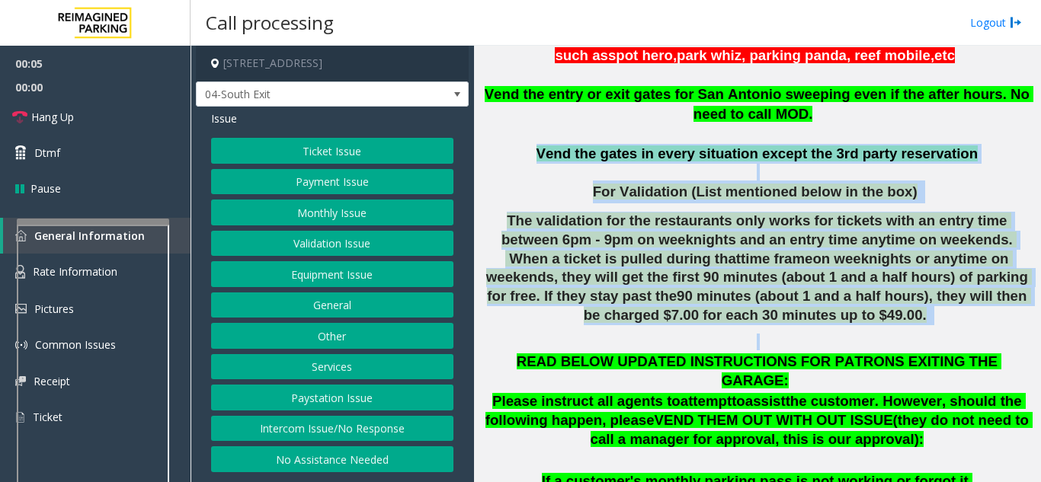
drag, startPoint x: 539, startPoint y: 152, endPoint x: 859, endPoint y: 310, distance: 357.7
click at [859, 310] on div "Do not vend at all if parker says - 3 rd party parking reservation sites such a…" at bounding box center [756, 185] width 555 height 329
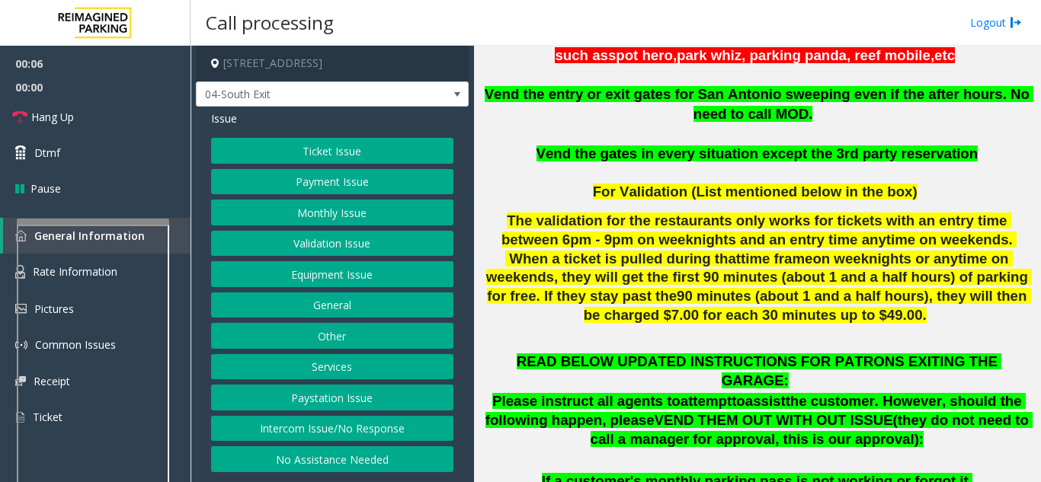
click at [332, 212] on button "Monthly Issue" at bounding box center [332, 213] width 242 height 26
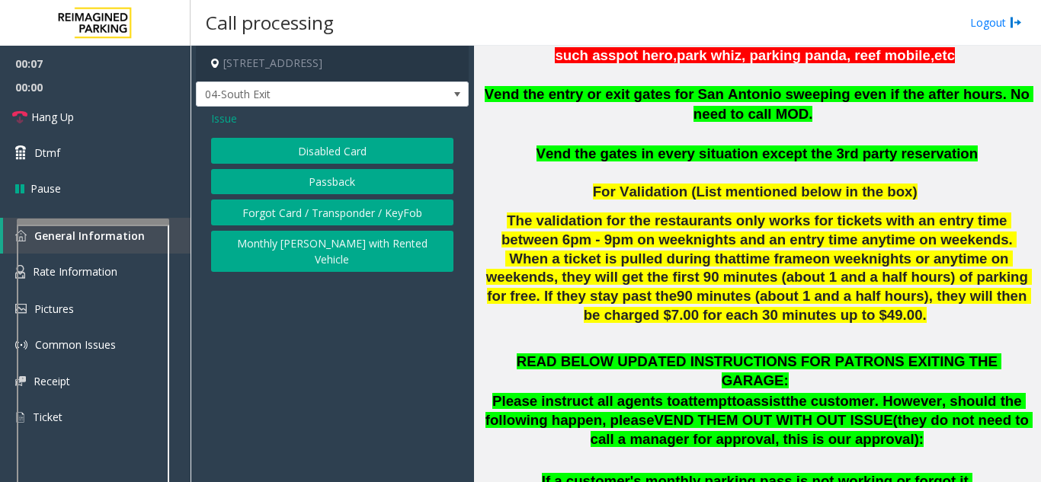
click at [322, 152] on button "Disabled Card" at bounding box center [332, 151] width 242 height 26
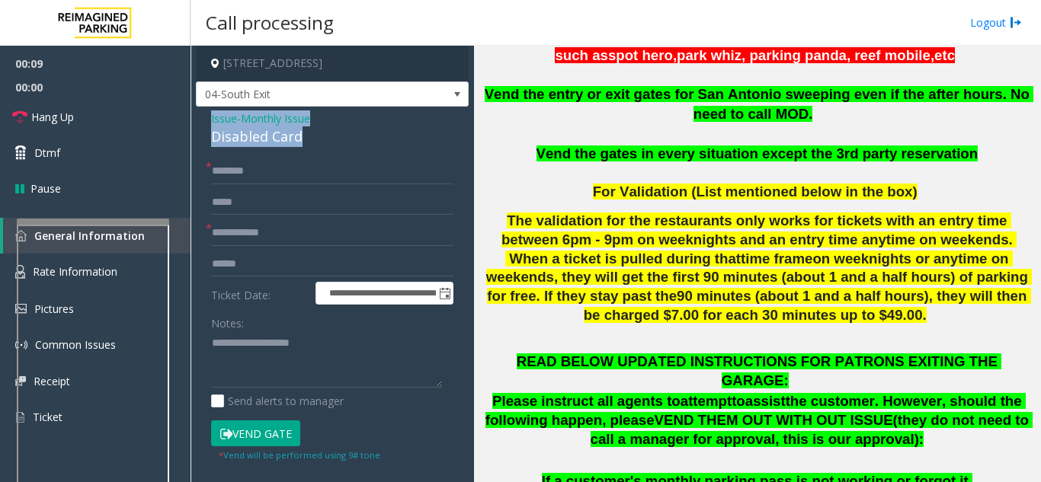
drag, startPoint x: 302, startPoint y: 139, endPoint x: 206, endPoint y: 123, distance: 96.7
click at [206, 123] on div "**********" at bounding box center [332, 376] width 273 height 538
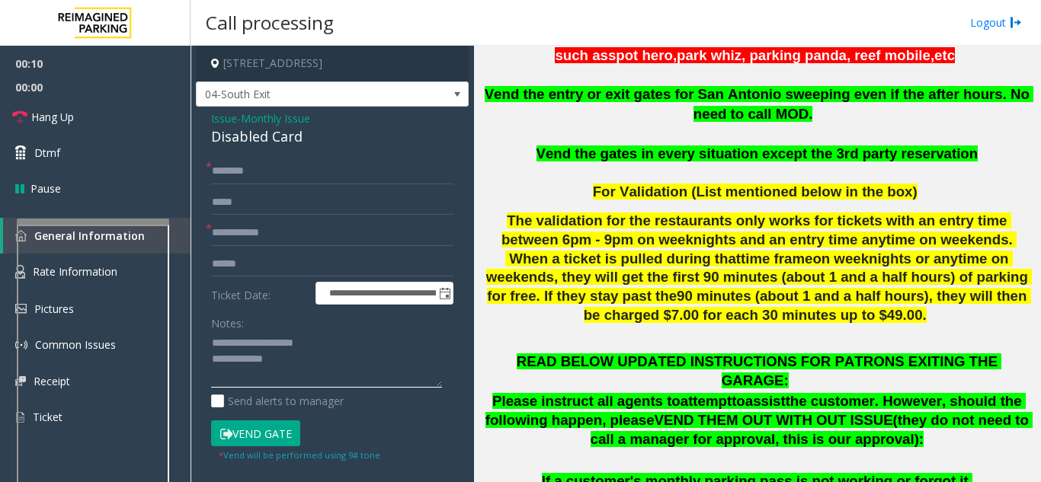
click at [294, 366] on textarea at bounding box center [326, 359] width 231 height 57
type textarea "**********"
click at [243, 230] on input "text" at bounding box center [332, 233] width 242 height 26
type input "*****"
click at [222, 171] on input "text" at bounding box center [332, 171] width 242 height 26
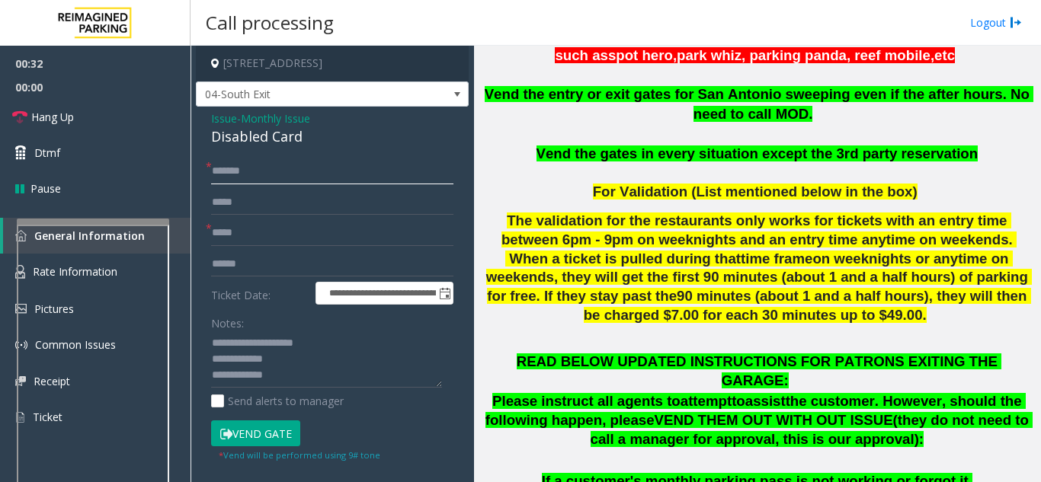
type input "******"
click at [294, 216] on form "**********" at bounding box center [332, 310] width 242 height 304
click at [218, 171] on input "******" at bounding box center [332, 171] width 242 height 26
click at [248, 437] on button "Vend Gate" at bounding box center [255, 433] width 89 height 26
click at [277, 383] on textarea at bounding box center [326, 359] width 231 height 57
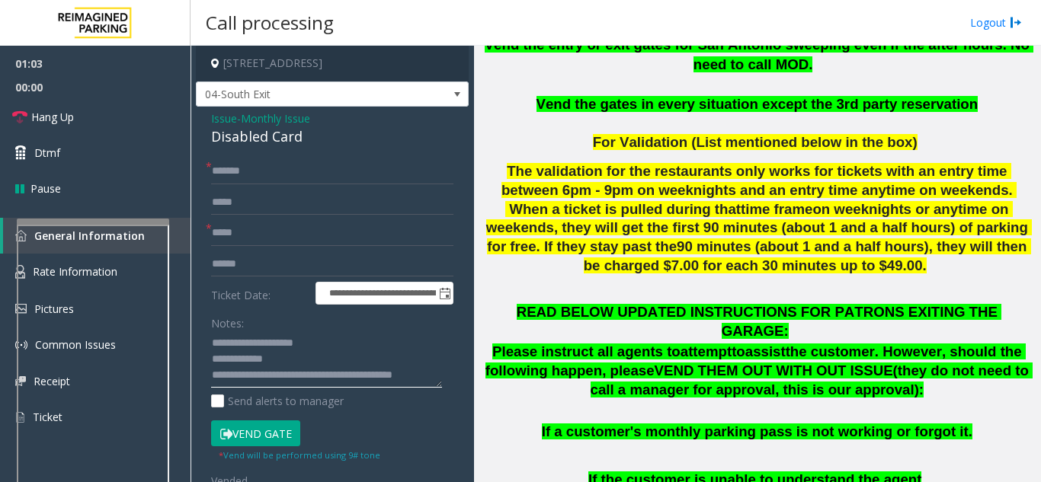
scroll to position [533, 0]
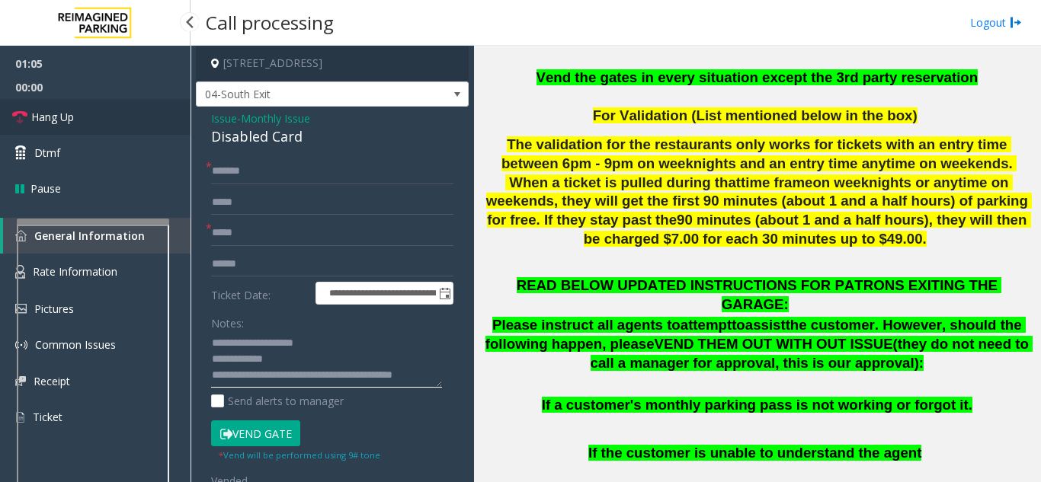
type textarea "**********"
click at [91, 101] on link "Hang Up" at bounding box center [95, 117] width 190 height 36
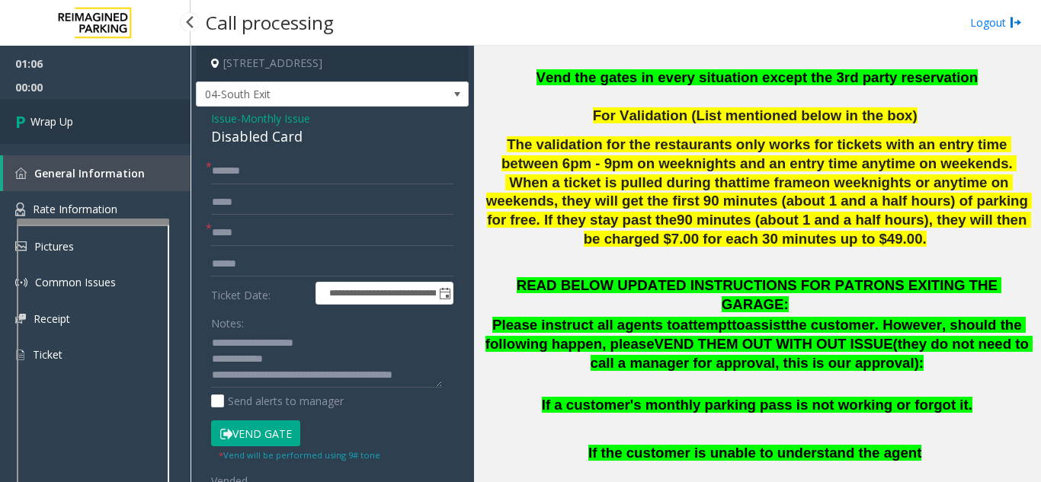
click at [86, 117] on link "Wrap Up" at bounding box center [95, 121] width 190 height 45
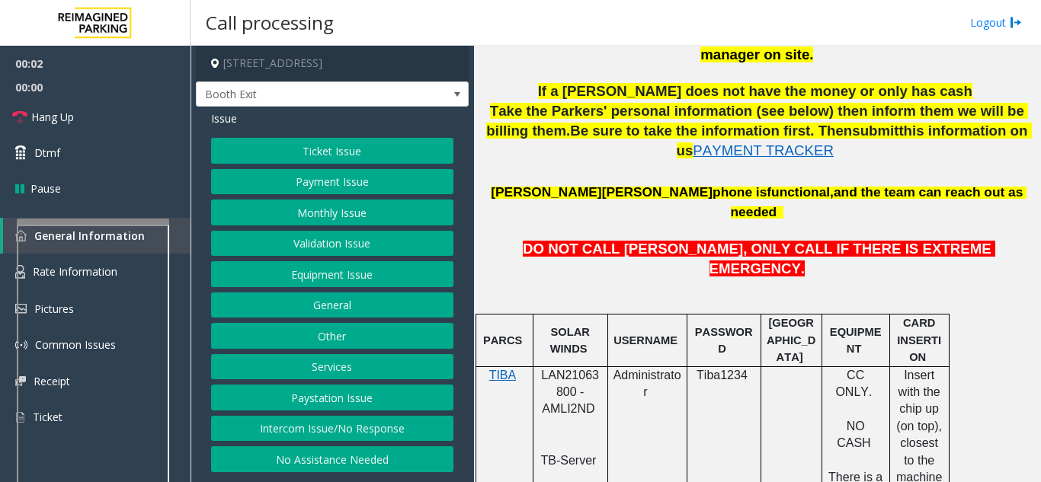
scroll to position [762, 0]
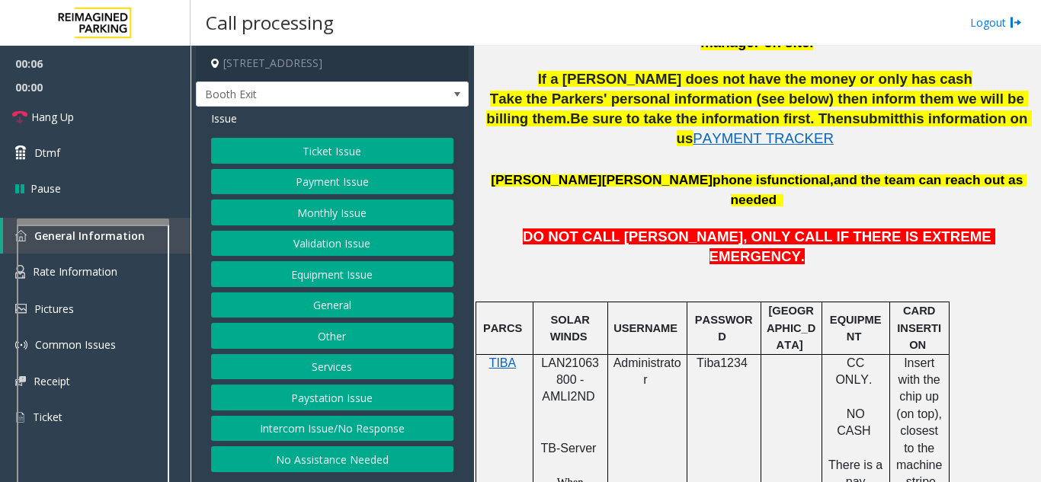
click at [544, 356] on span "LAN21063800 - AMLI2ND" at bounding box center [570, 379] width 58 height 47
copy span "LAN21063800"
click at [281, 238] on button "Validation Issue" at bounding box center [332, 244] width 242 height 26
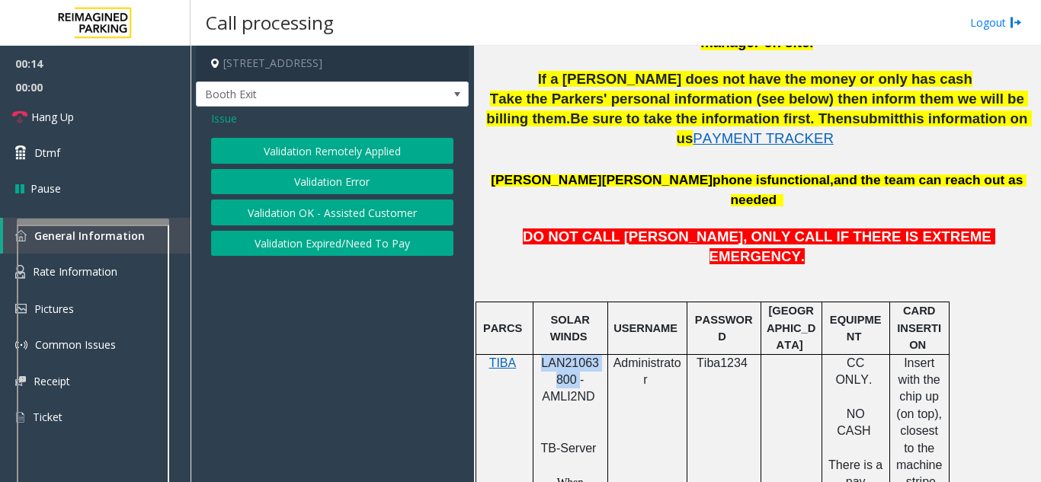
click at [300, 184] on button "Validation Error" at bounding box center [332, 182] width 242 height 26
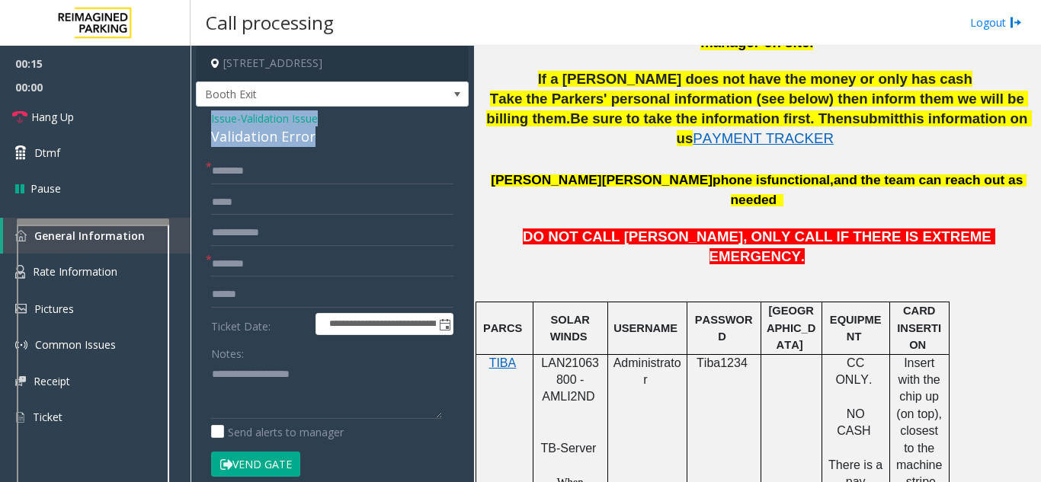
drag, startPoint x: 289, startPoint y: 137, endPoint x: 205, endPoint y: 119, distance: 86.5
click at [205, 119] on div "**********" at bounding box center [332, 431] width 273 height 648
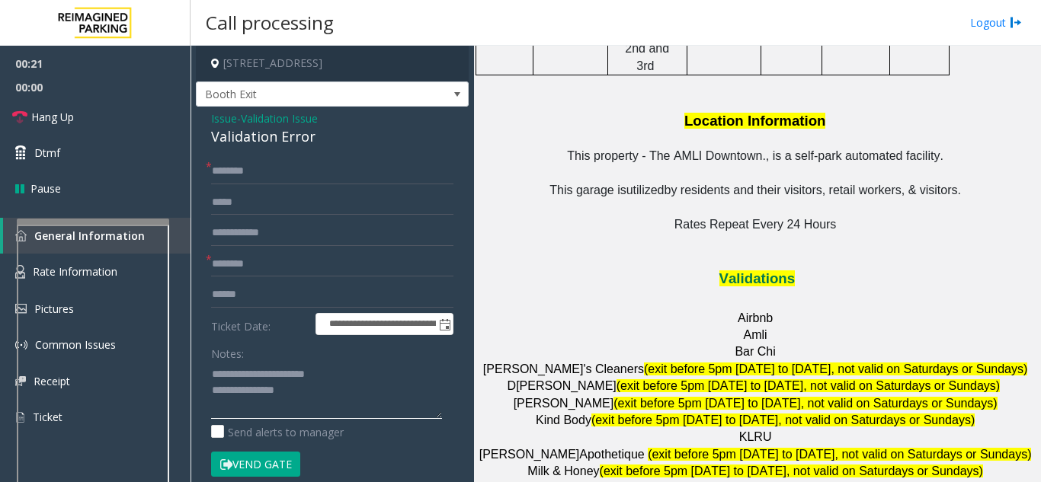
scroll to position [1904, 0]
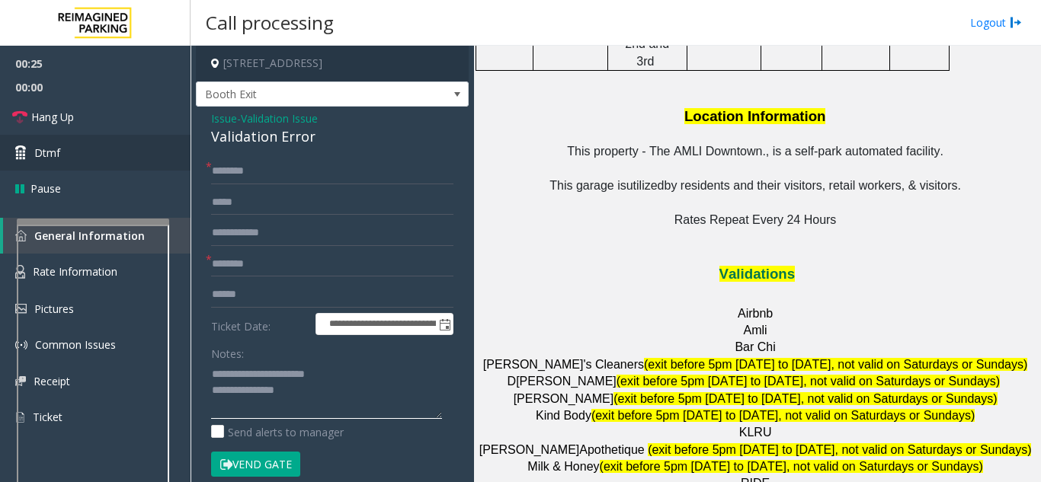
type textarea "**********"
drag, startPoint x: 778, startPoint y: 369, endPoint x: 707, endPoint y: 371, distance: 71.6
click at [281, 265] on input "**********" at bounding box center [332, 264] width 242 height 26
type input "**********"
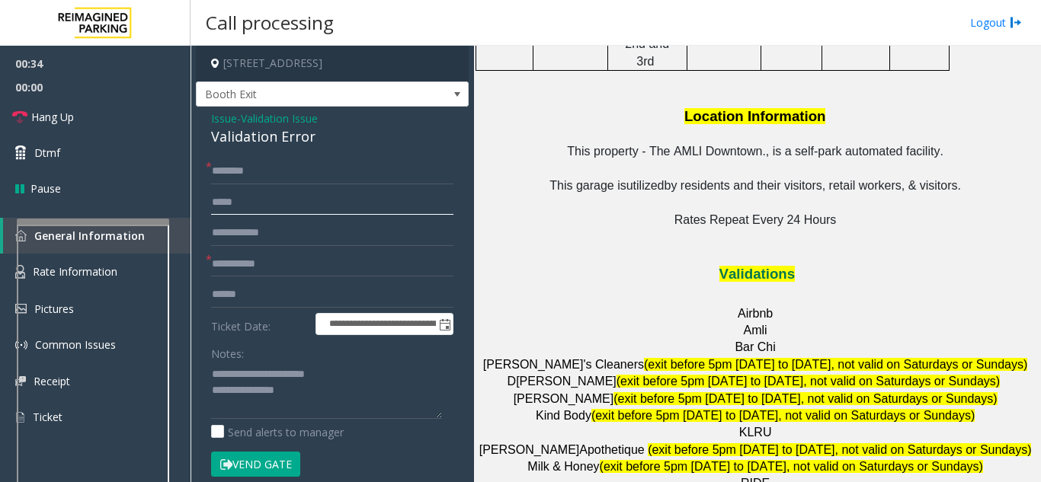
click at [248, 190] on input "text" at bounding box center [332, 203] width 242 height 26
click at [250, 177] on input "text" at bounding box center [332, 171] width 242 height 26
click at [305, 286] on input "text" at bounding box center [332, 295] width 242 height 26
type input "******"
click at [218, 169] on input "text" at bounding box center [332, 171] width 242 height 26
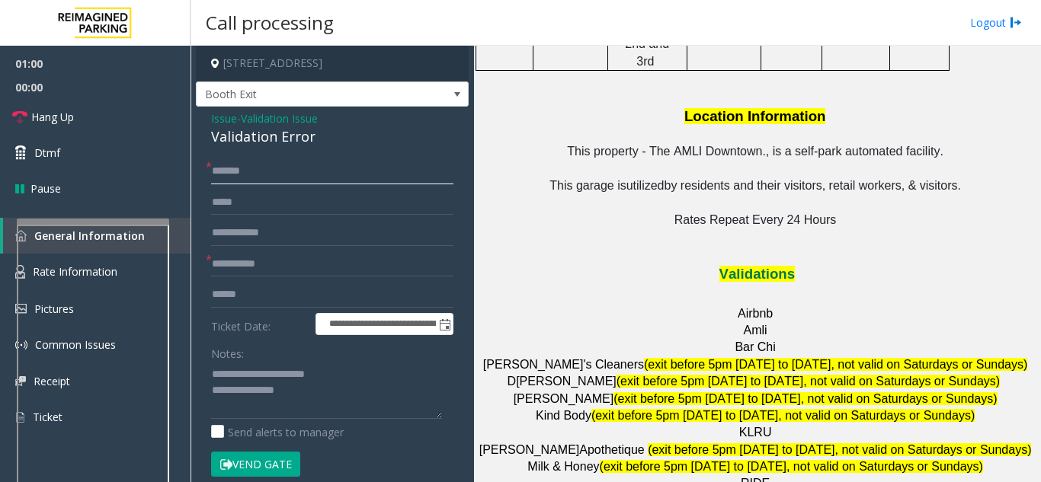
type input "******"
click at [312, 392] on textarea at bounding box center [326, 390] width 231 height 57
type textarea "**********"
drag, startPoint x: 257, startPoint y: 294, endPoint x: 208, endPoint y: 290, distance: 48.9
click at [209, 290] on div "**********" at bounding box center [332, 448] width 265 height 581
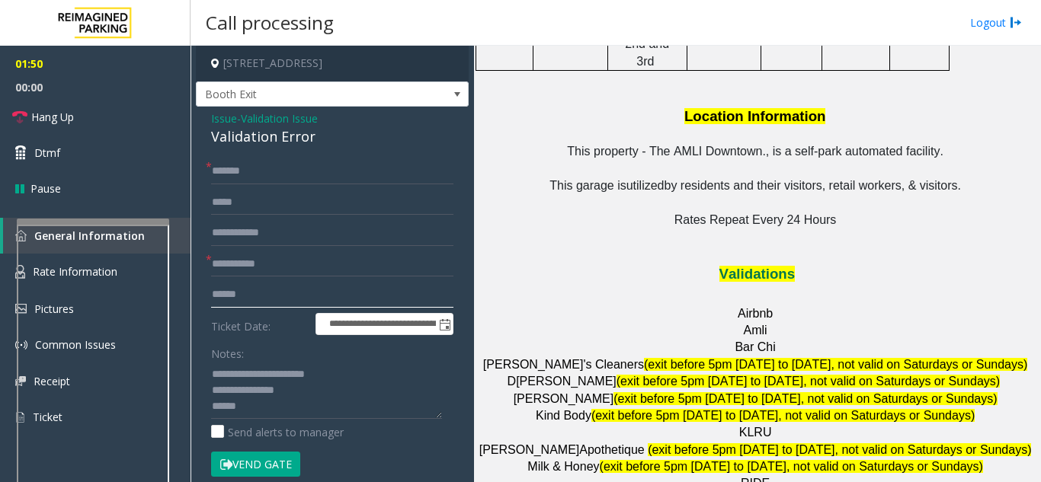
click at [242, 299] on input "text" at bounding box center [332, 295] width 242 height 26
type input "*******"
click at [212, 414] on textarea at bounding box center [326, 390] width 231 height 57
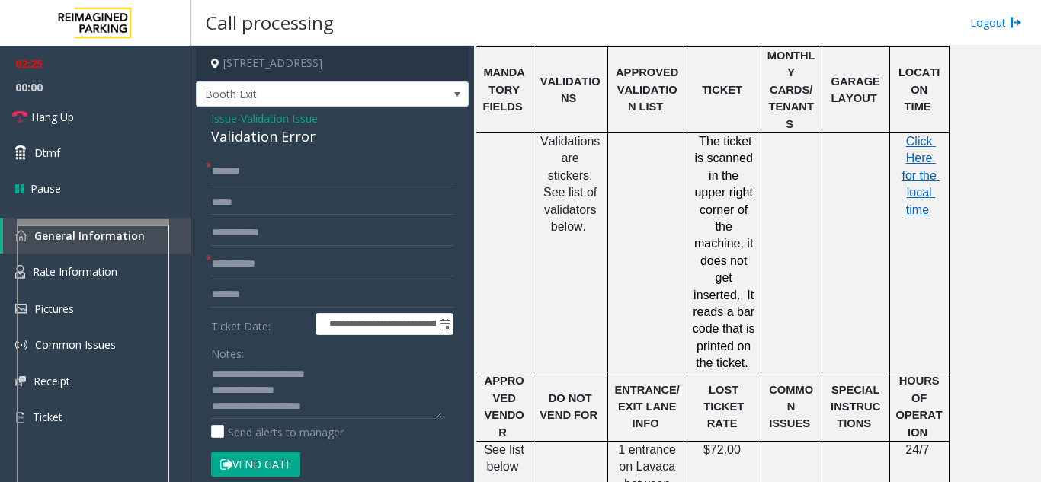
scroll to position [1295, 0]
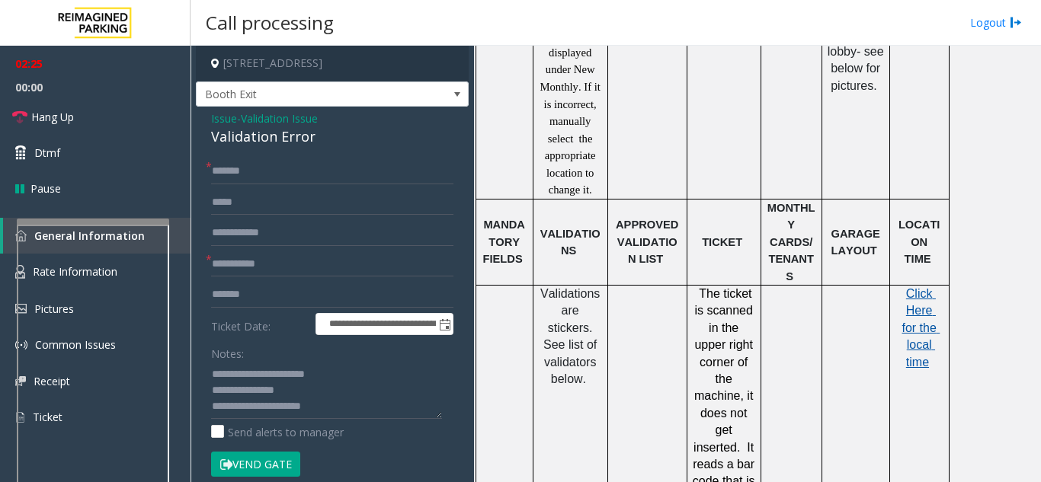
click at [919, 287] on span "Click Here for the local time" at bounding box center [920, 328] width 38 height 82
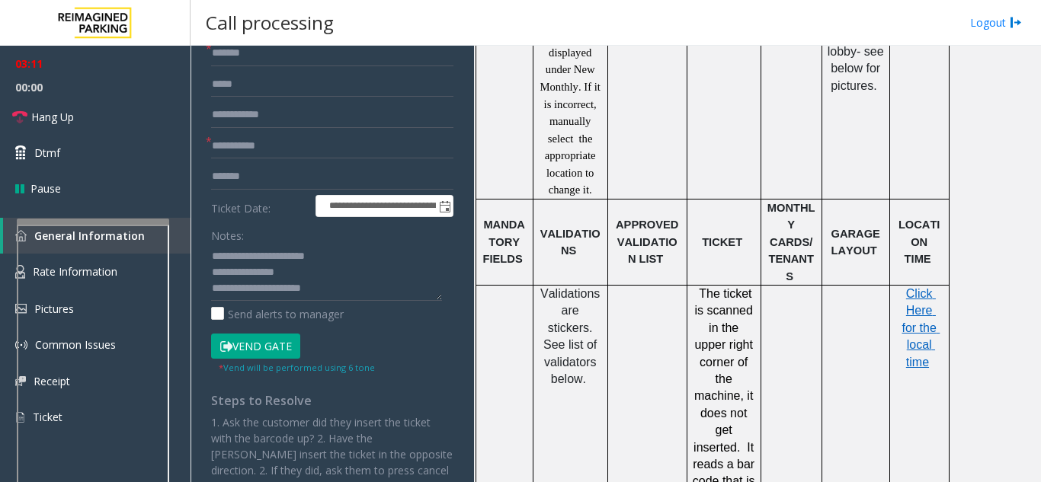
scroll to position [0, 0]
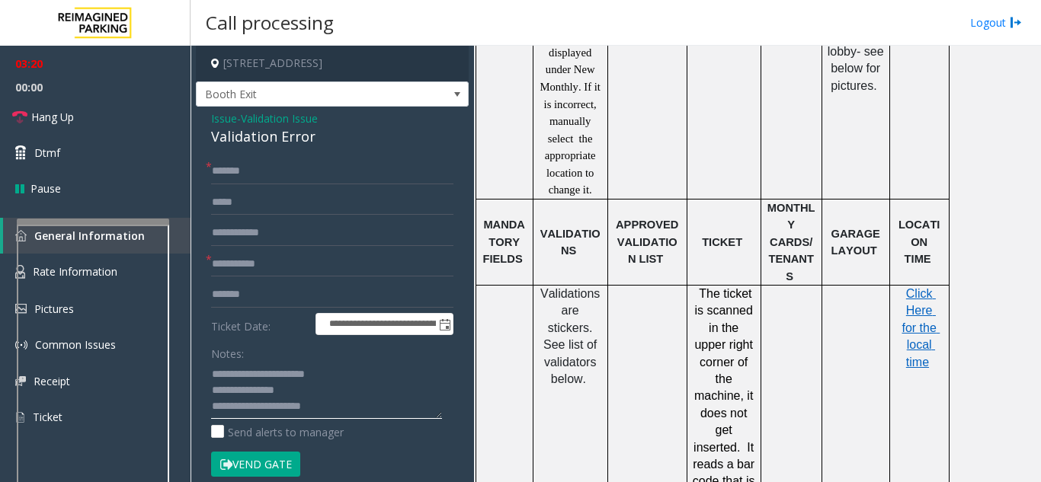
click at [354, 415] on textarea at bounding box center [326, 390] width 231 height 57
click at [114, 126] on link "Hang Up" at bounding box center [95, 117] width 190 height 36
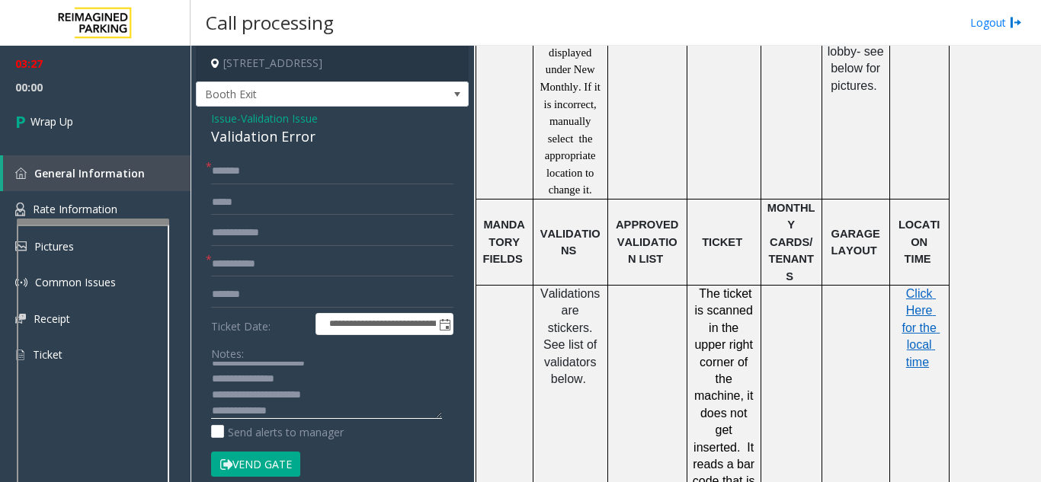
click at [302, 412] on textarea at bounding box center [326, 390] width 231 height 57
drag, startPoint x: 264, startPoint y: 400, endPoint x: 293, endPoint y: 422, distance: 37.0
click at [293, 422] on div "Notes: Send alerts to manager" at bounding box center [332, 390] width 242 height 100
click at [289, 395] on textarea at bounding box center [326, 390] width 231 height 57
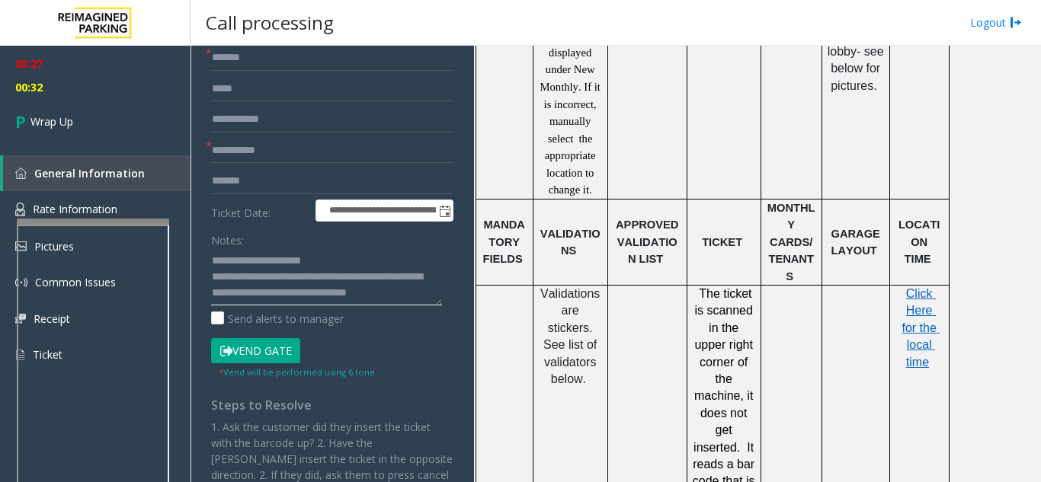
scroll to position [152, 0]
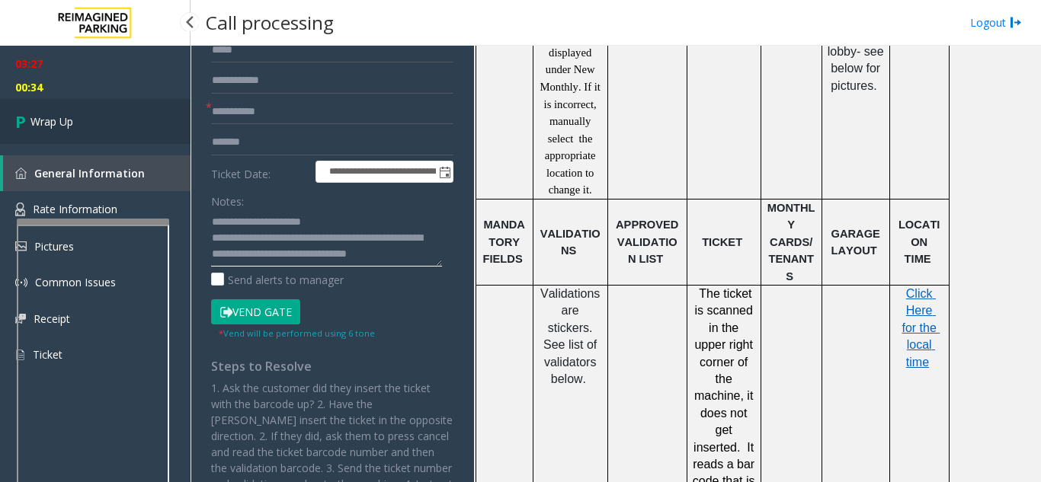
type textarea "**********"
click at [88, 120] on link "Wrap Up" at bounding box center [95, 121] width 190 height 45
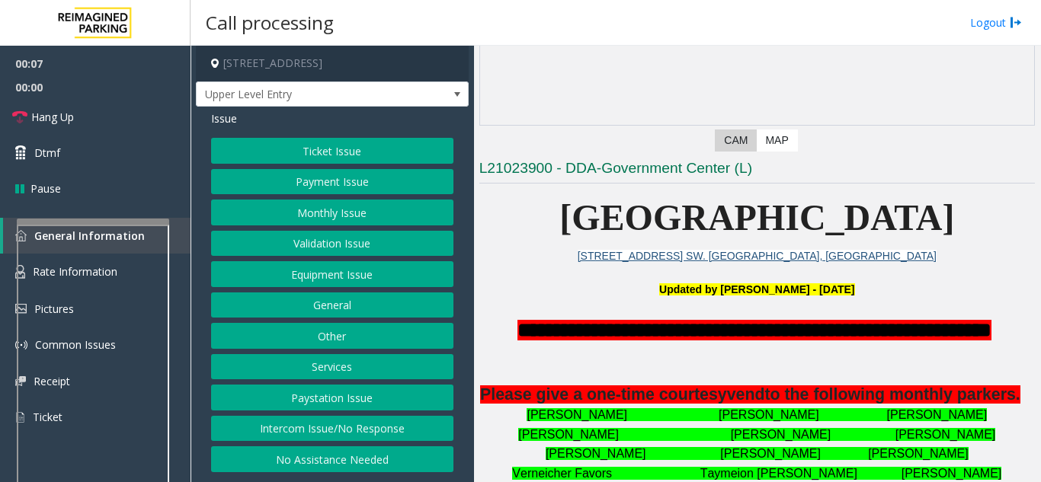
scroll to position [229, 0]
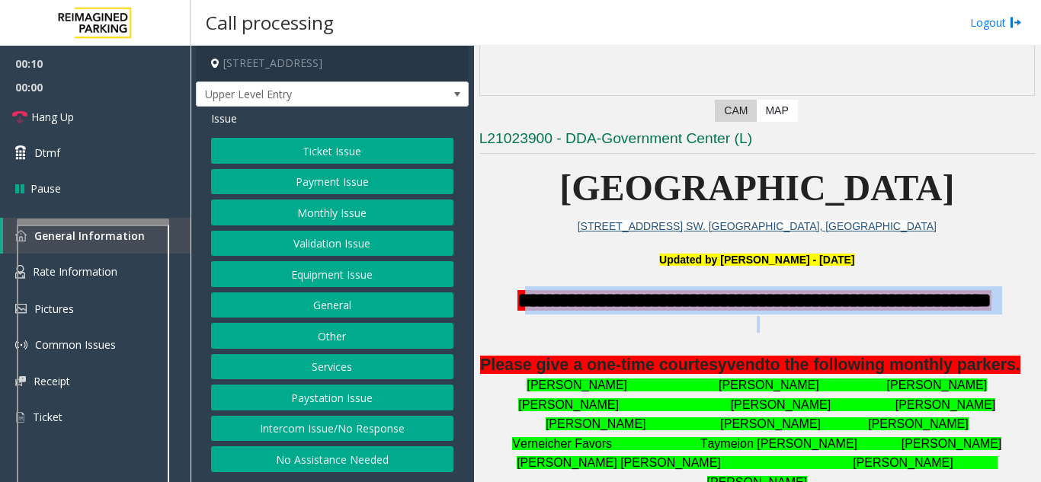
drag, startPoint x: 507, startPoint y: 299, endPoint x: 852, endPoint y: 316, distance: 346.3
click at [852, 316] on div "**********" at bounding box center [756, 408] width 555 height 245
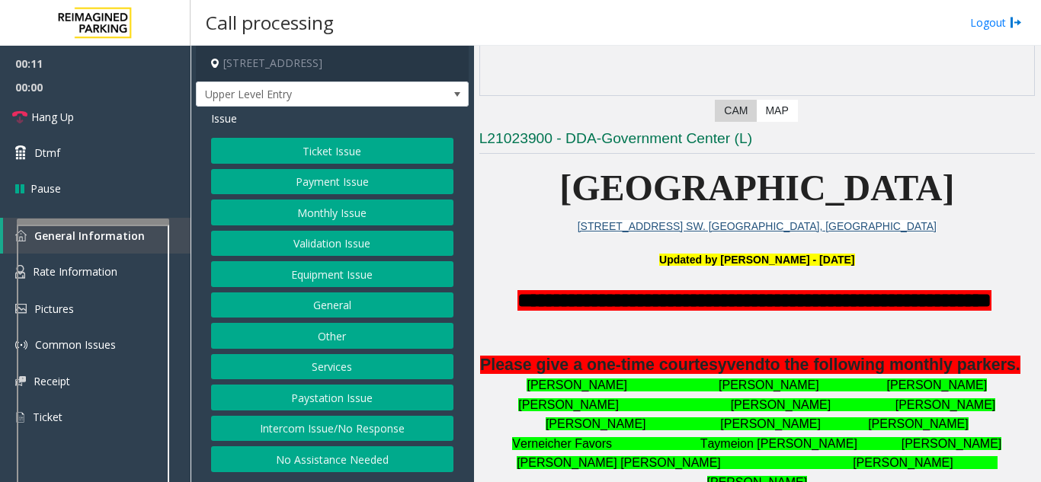
click at [686, 363] on span "Please give a one-time courtesy" at bounding box center [603, 365] width 247 height 18
click at [325, 429] on button "Intercom Issue/No Response" at bounding box center [332, 429] width 242 height 26
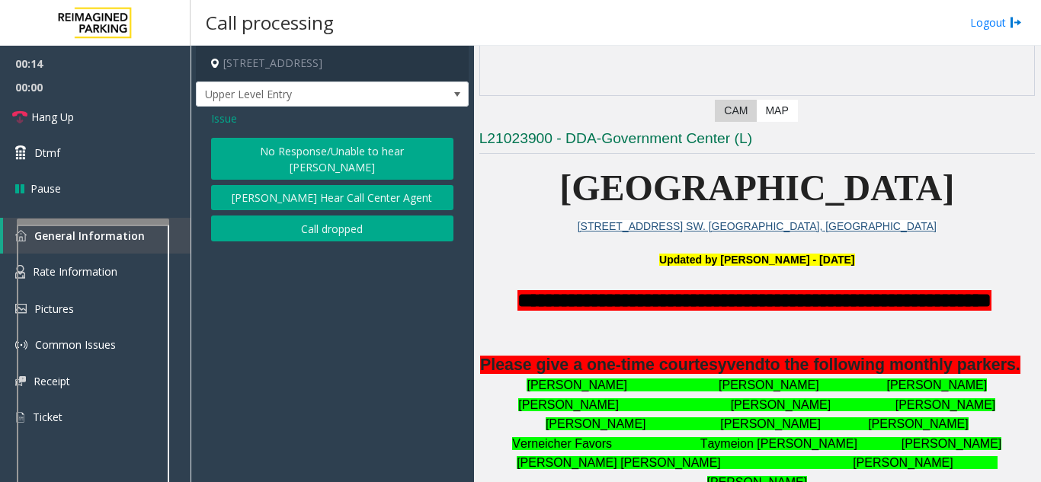
click at [300, 158] on button "No Response/Unable to hear [PERSON_NAME]" at bounding box center [332, 159] width 242 height 42
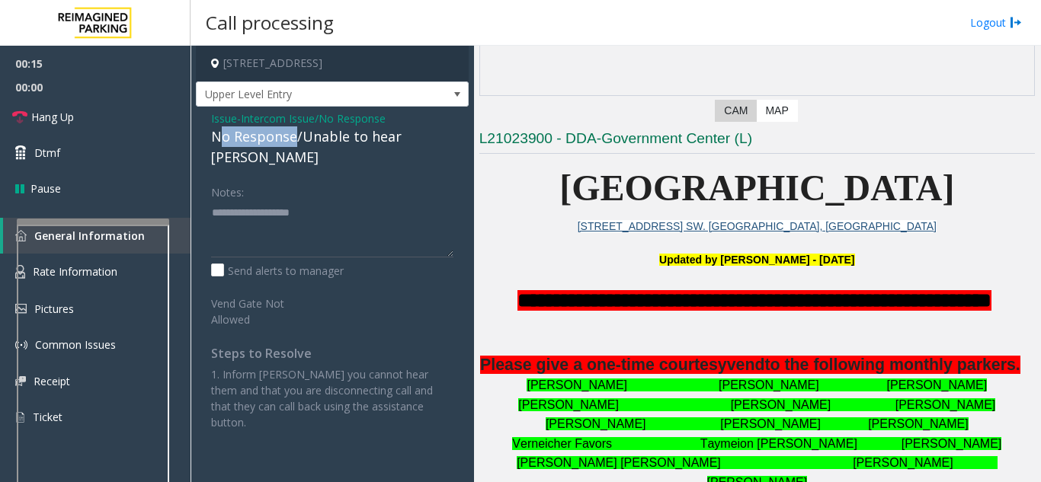
drag, startPoint x: 293, startPoint y: 136, endPoint x: 221, endPoint y: 135, distance: 72.4
click at [221, 135] on div "No Response/Unable to hear [PERSON_NAME]" at bounding box center [332, 146] width 242 height 41
click at [236, 136] on div "No Response/Unable to hear [PERSON_NAME]" at bounding box center [332, 146] width 242 height 41
drag, startPoint x: 297, startPoint y: 136, endPoint x: 197, endPoint y: 135, distance: 99.8
click at [197, 135] on div "Issue - Intercom Issue/No Response No Response/Unable to hear [PERSON_NAME] Not…" at bounding box center [332, 276] width 273 height 339
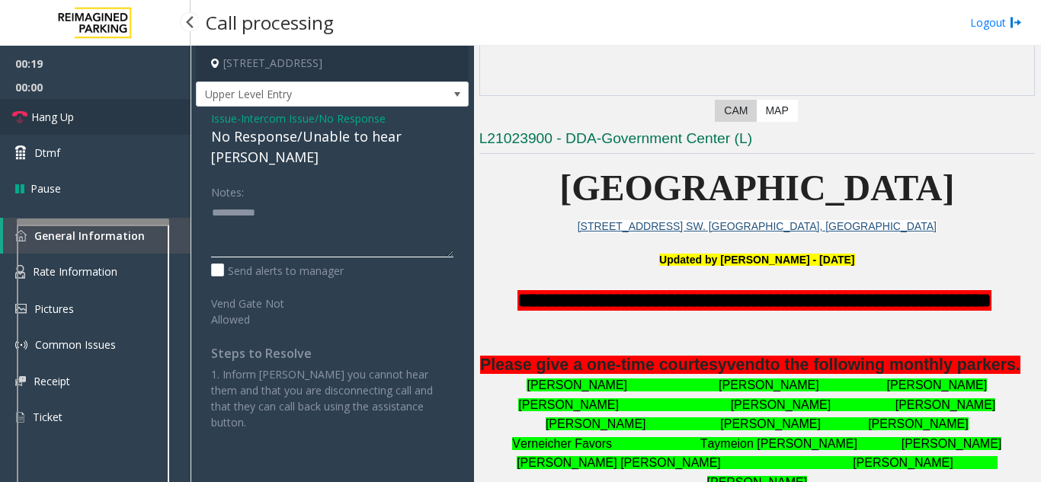
type textarea "**********"
click at [91, 126] on link "Hang Up" at bounding box center [95, 117] width 190 height 36
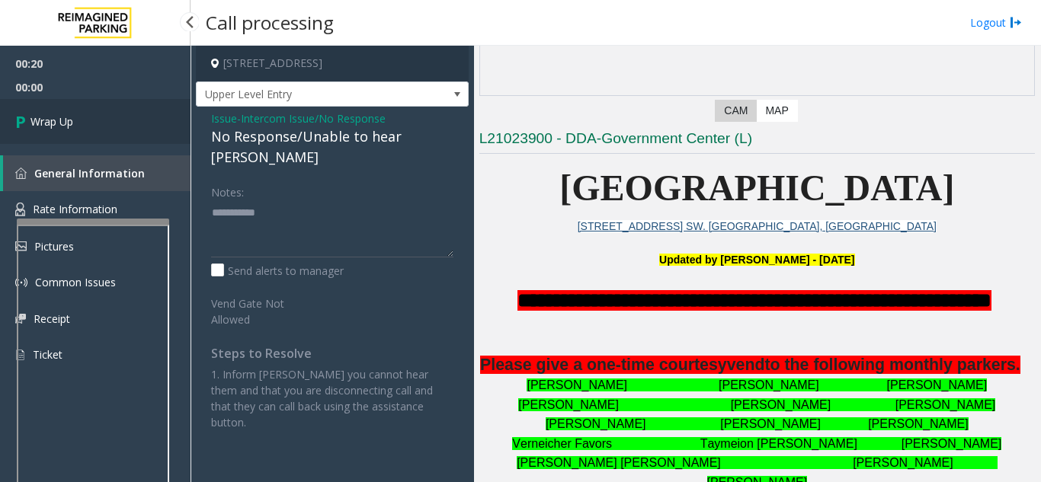
click at [91, 126] on link "Wrap Up" at bounding box center [95, 121] width 190 height 45
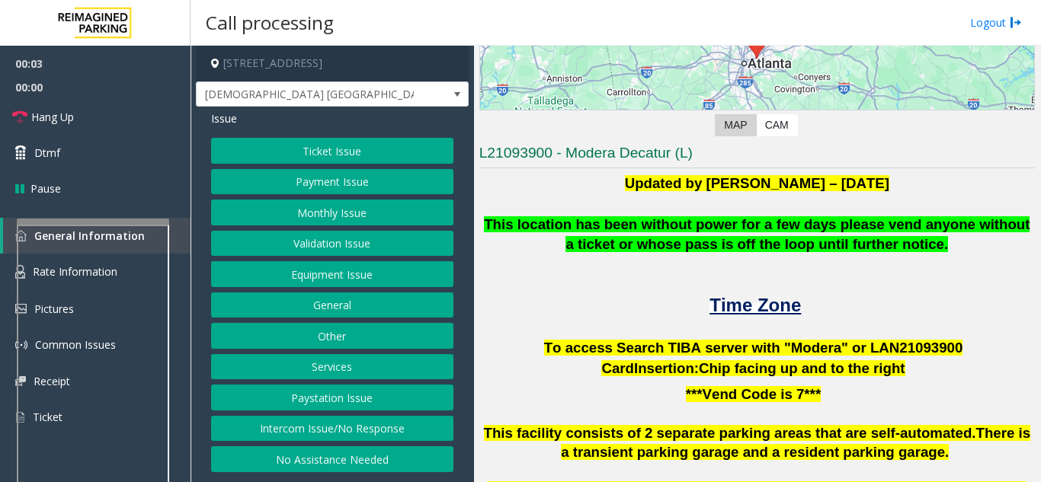
scroll to position [229, 0]
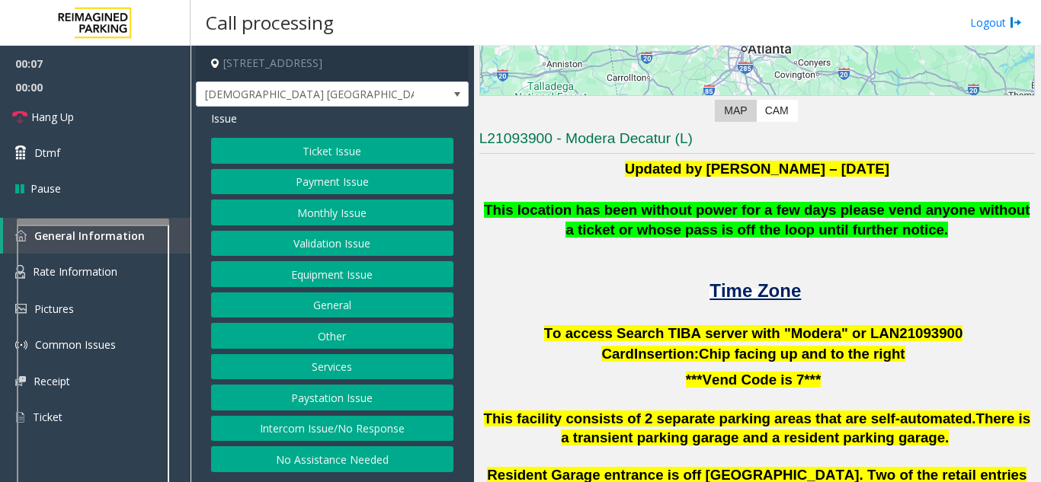
click at [894, 330] on span "To access Search TIBA server with "Modera" or LAN21093" at bounding box center [741, 333] width 395 height 16
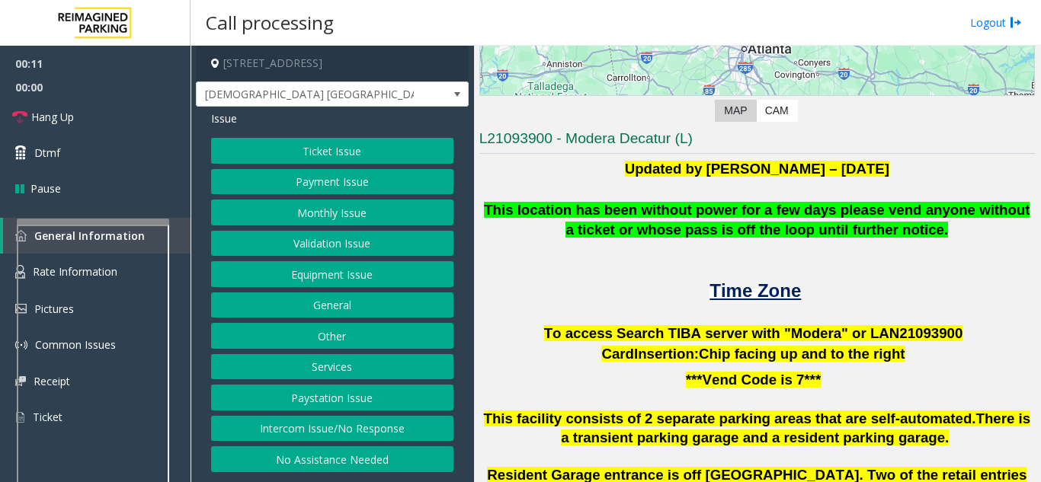
click at [894, 330] on span "To access Search TIBA server with "Modera" or LAN21093" at bounding box center [741, 333] width 395 height 16
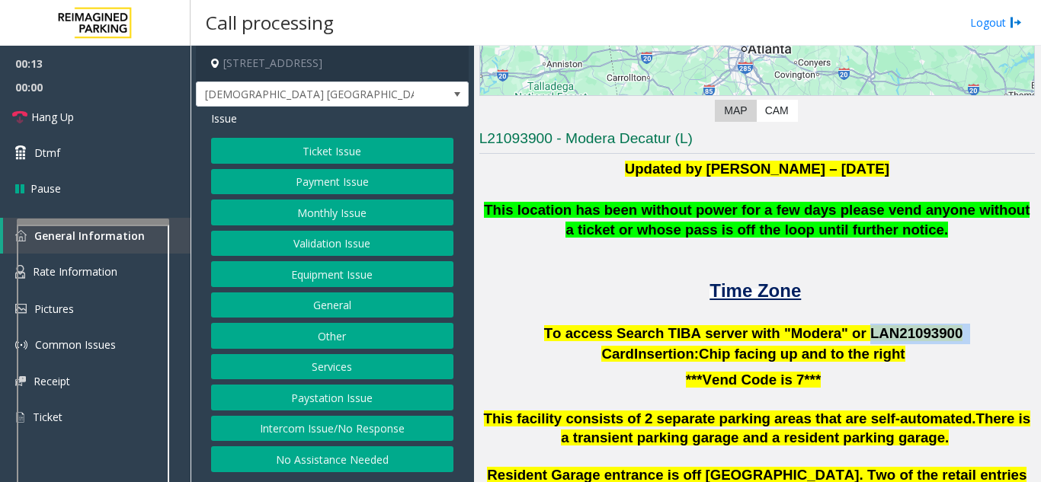
click at [894, 330] on span "To access Search TIBA server with "Modera" or LAN21093" at bounding box center [741, 333] width 395 height 16
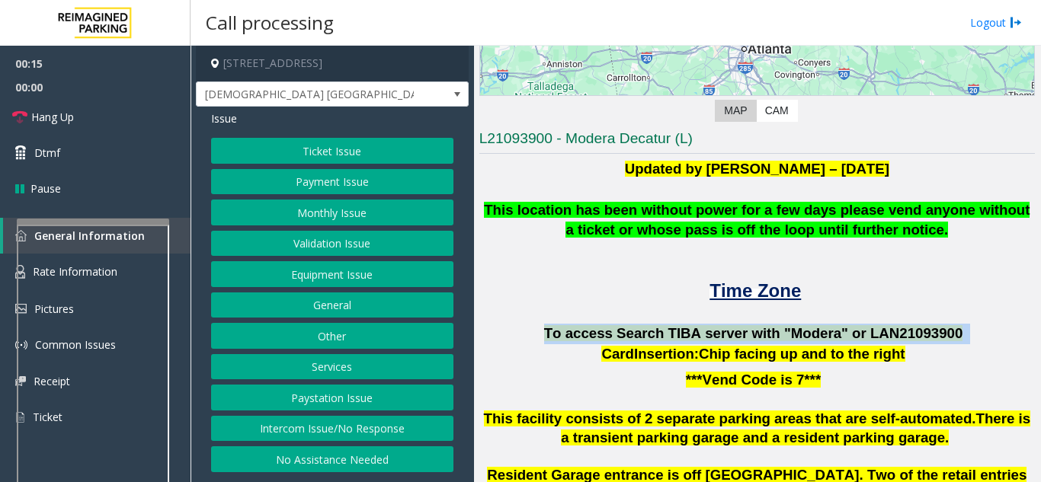
click at [894, 330] on span "To access Search TIBA server with "Modera" or LAN21093" at bounding box center [741, 333] width 395 height 16
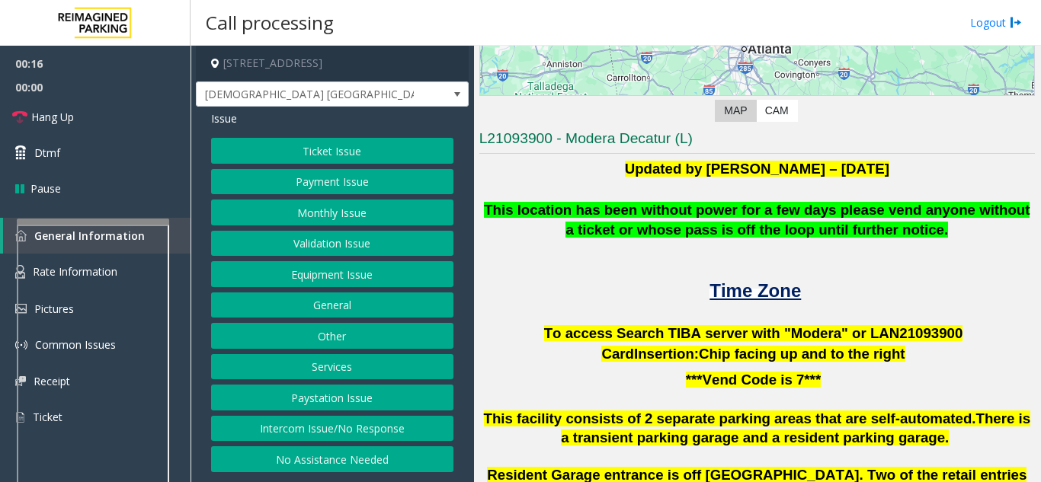
click at [894, 330] on span "To access Search TIBA server with "Modera" or LAN21093" at bounding box center [741, 333] width 395 height 16
click at [315, 430] on button "Intercom Issue/No Response" at bounding box center [332, 429] width 242 height 26
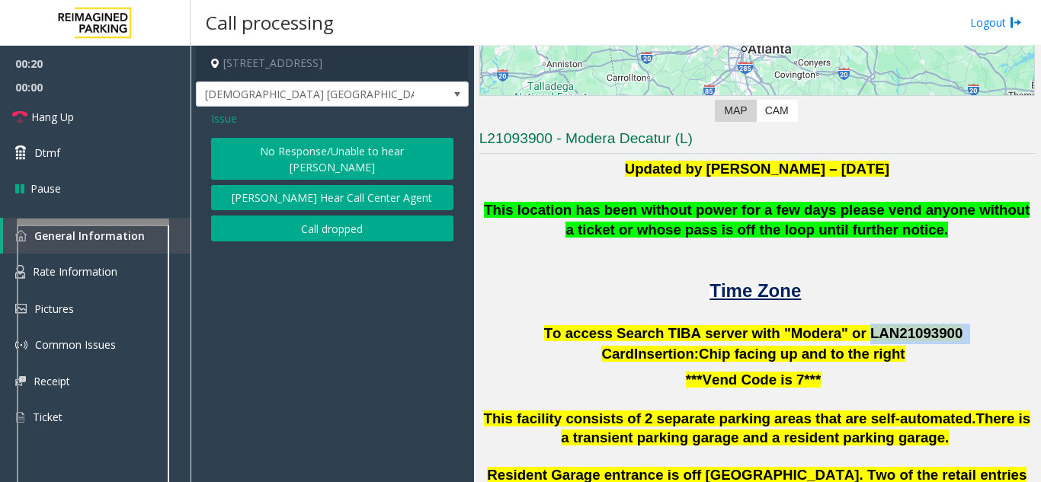
click at [293, 158] on button "No Response/Unable to hear [PERSON_NAME]" at bounding box center [332, 159] width 242 height 42
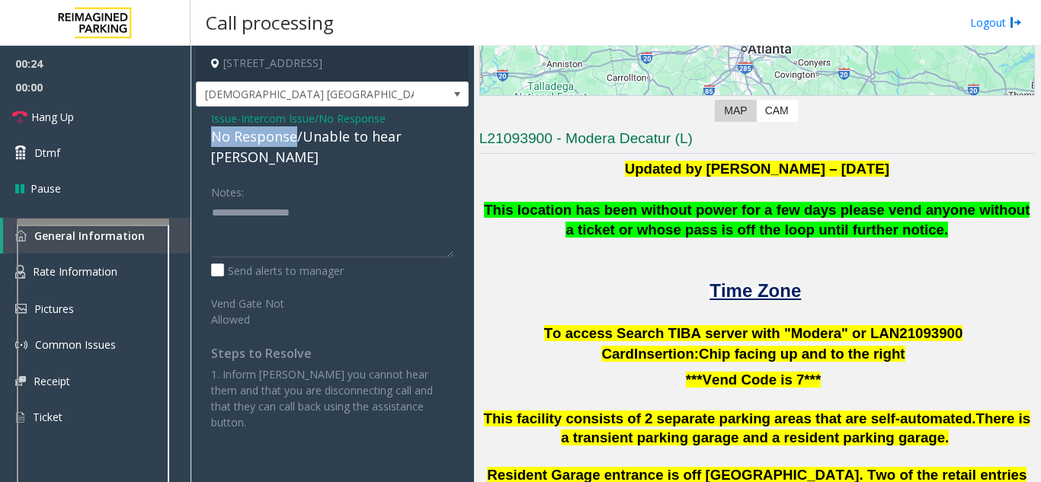
drag, startPoint x: 295, startPoint y: 139, endPoint x: 204, endPoint y: 134, distance: 90.8
click at [204, 134] on div "Issue - Intercom Issue/No Response No Response/Unable to hear [PERSON_NAME] Not…" at bounding box center [332, 276] width 273 height 339
drag, startPoint x: 126, startPoint y: 120, endPoint x: 138, endPoint y: 122, distance: 12.4
click at [126, 120] on link "Hang Up" at bounding box center [95, 117] width 190 height 36
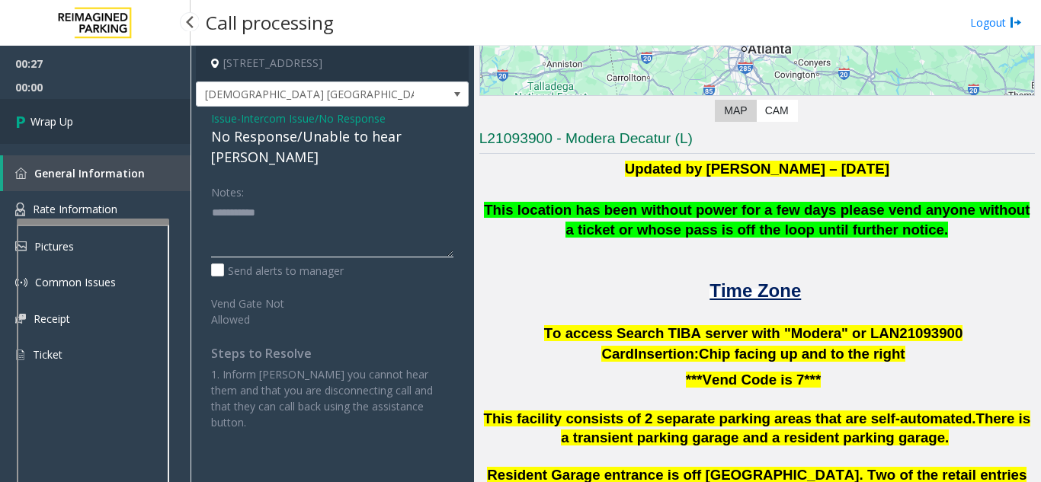
type textarea "**********"
click at [109, 127] on link "Wrap Up" at bounding box center [95, 121] width 190 height 45
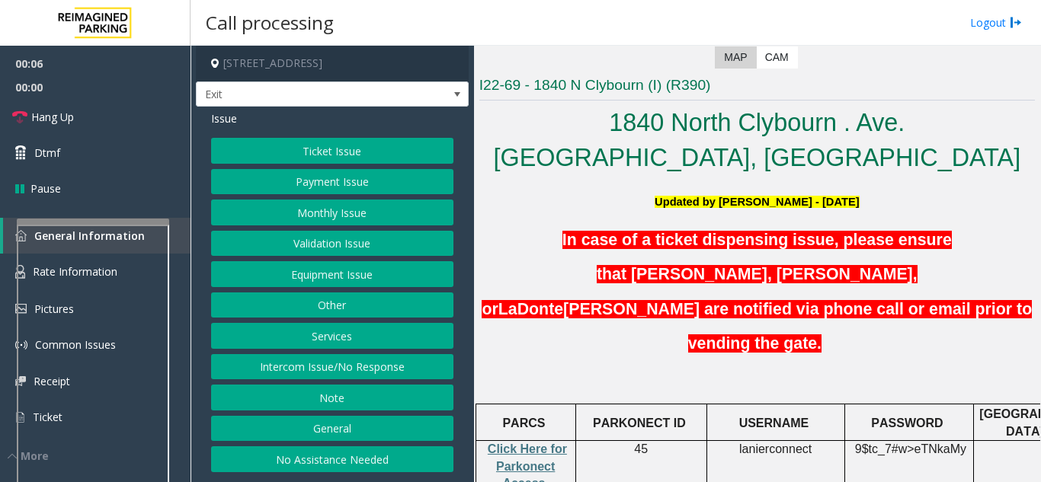
scroll to position [305, 0]
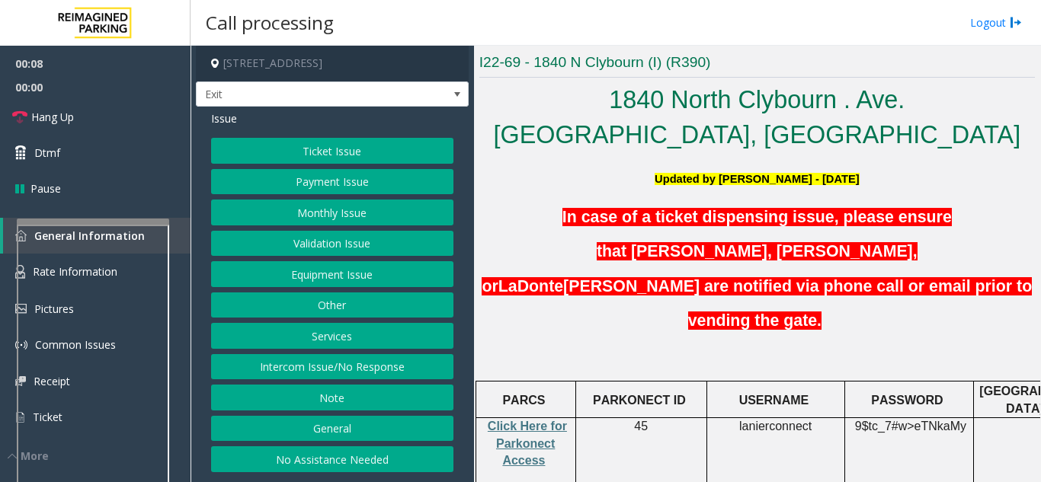
click at [330, 220] on button "Monthly Issue" at bounding box center [332, 213] width 242 height 26
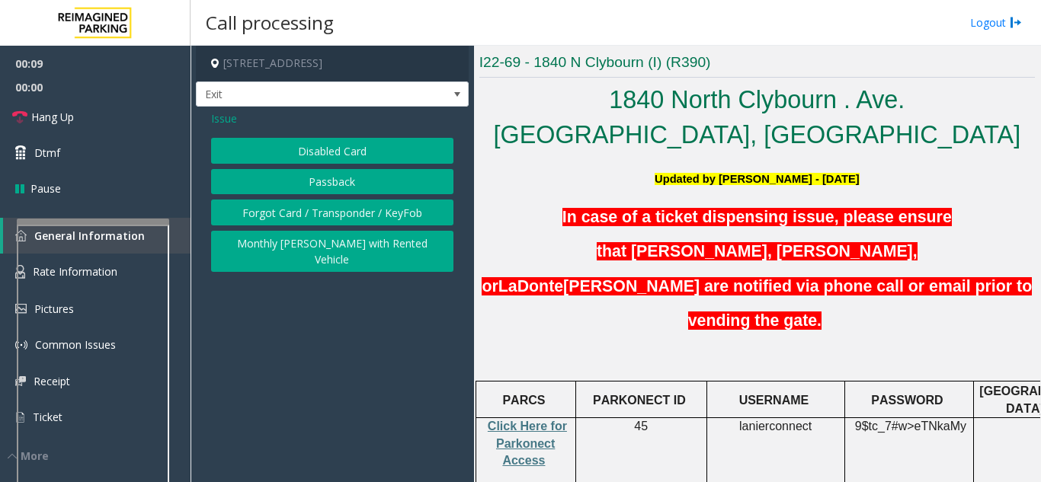
click at [325, 149] on button "Disabled Card" at bounding box center [332, 151] width 242 height 26
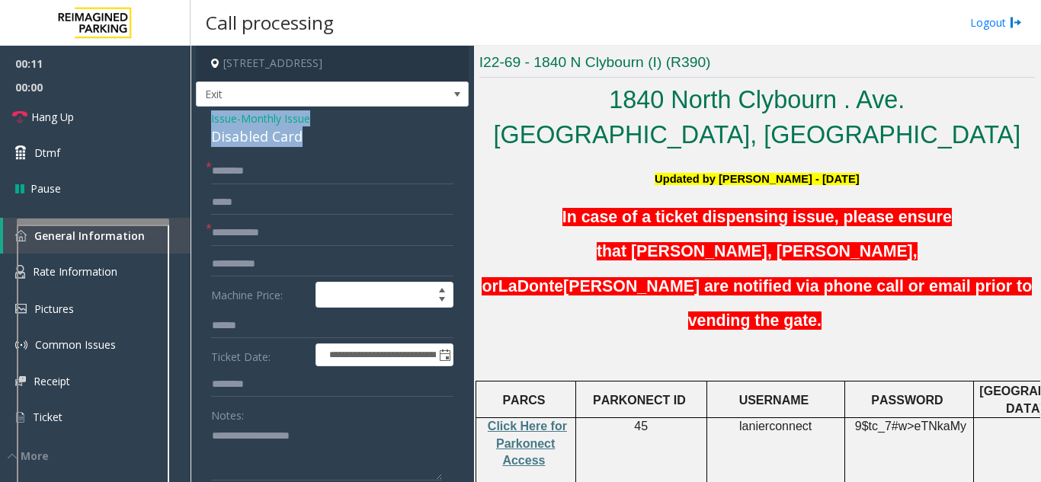
drag, startPoint x: 326, startPoint y: 142, endPoint x: 204, endPoint y: 119, distance: 124.1
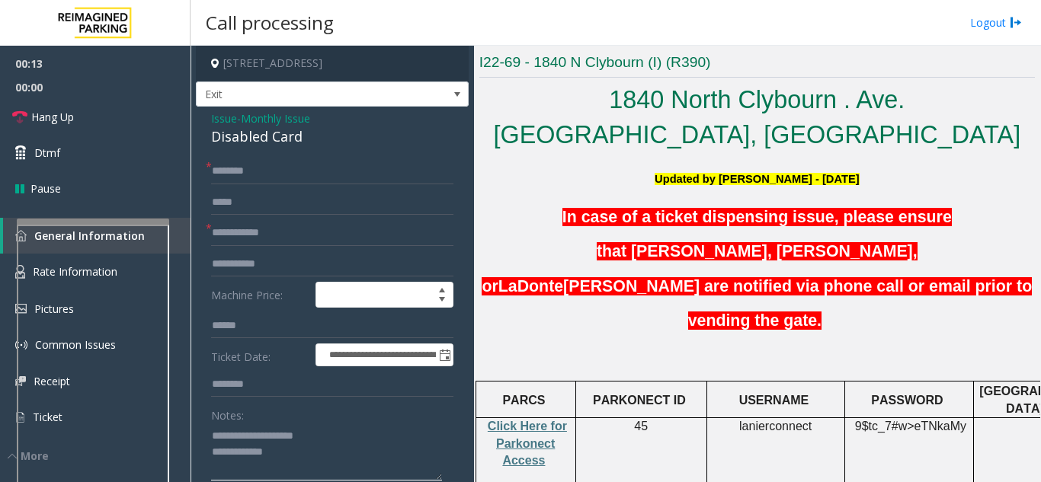
click at [296, 425] on textarea at bounding box center [326, 452] width 231 height 57
type textarea "**********"
click at [241, 236] on input "text" at bounding box center [332, 233] width 242 height 26
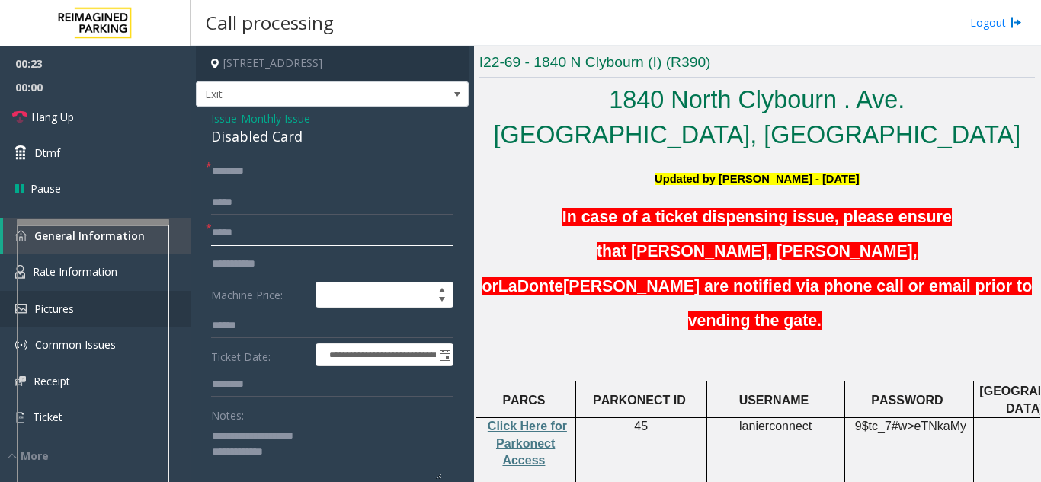
type input "*****"
click at [241, 174] on input "text" at bounding box center [332, 171] width 242 height 26
click at [222, 171] on input "****" at bounding box center [332, 171] width 242 height 26
type input "****"
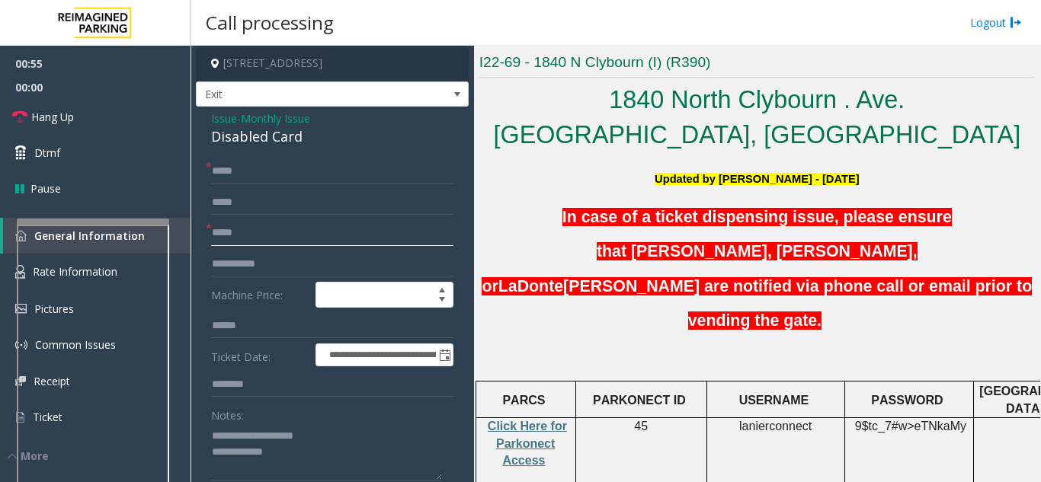
click at [246, 226] on input "*****" at bounding box center [332, 233] width 242 height 26
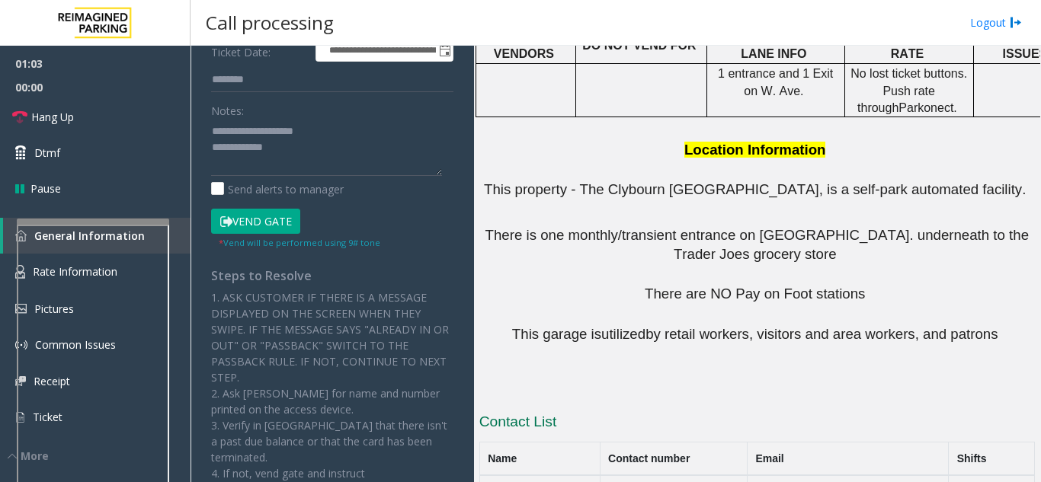
scroll to position [1030, 0]
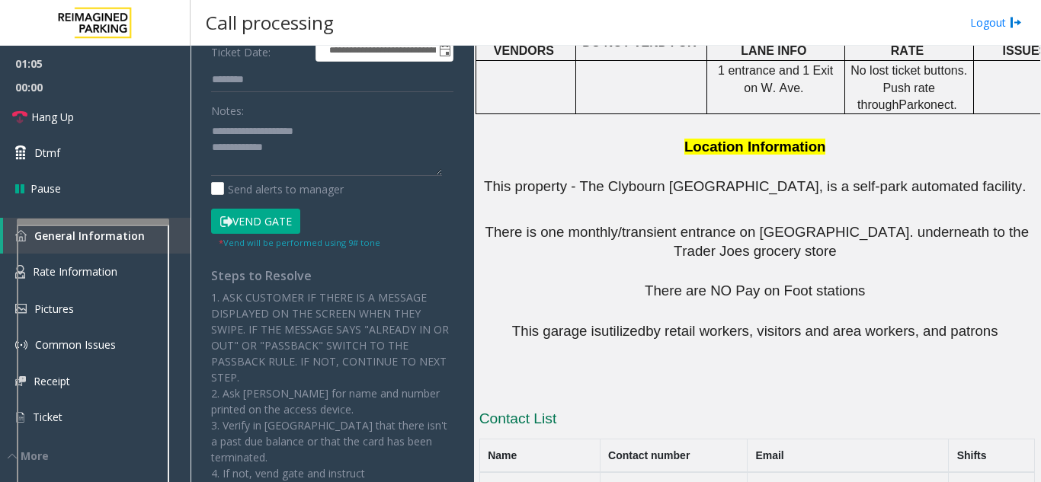
click at [267, 215] on button "Vend Gate" at bounding box center [255, 222] width 89 height 26
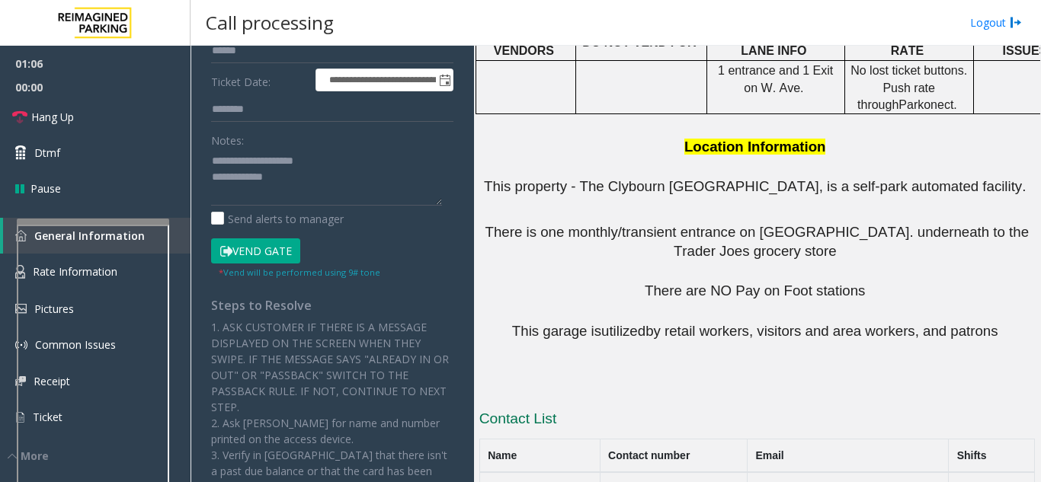
scroll to position [305, 0]
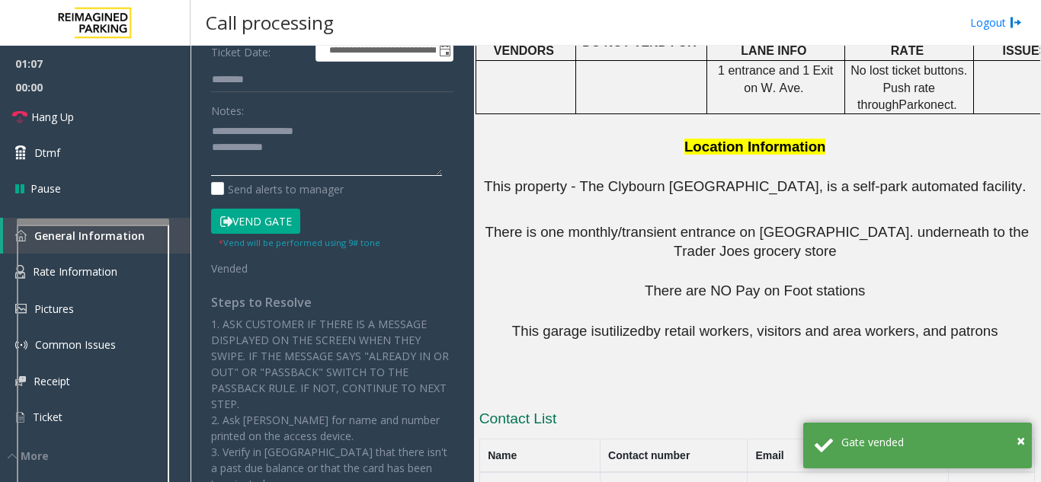
click at [311, 158] on textarea at bounding box center [326, 147] width 231 height 57
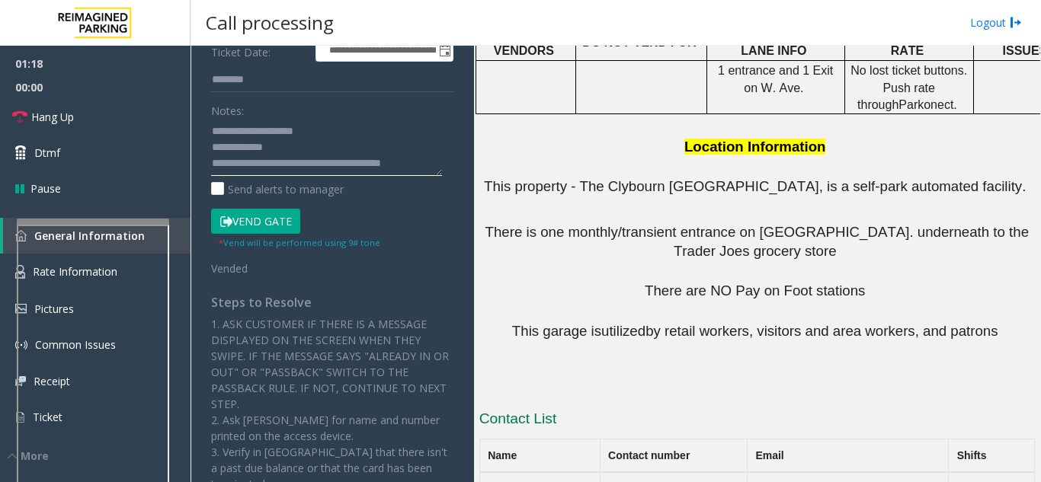
scroll to position [11, 0]
type textarea "**********"
click at [143, 119] on link "Hang Up" at bounding box center [95, 117] width 190 height 36
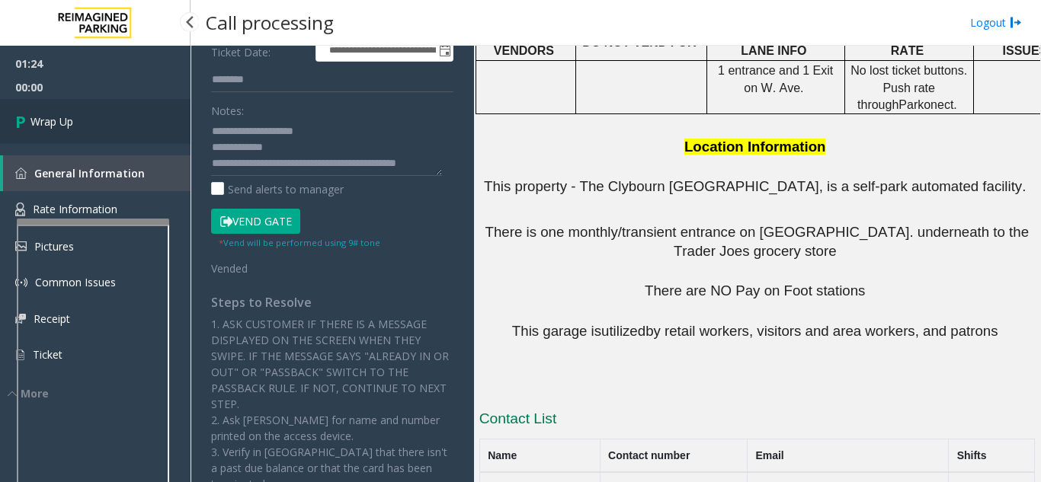
click at [69, 119] on span "Wrap Up" at bounding box center [51, 121] width 43 height 16
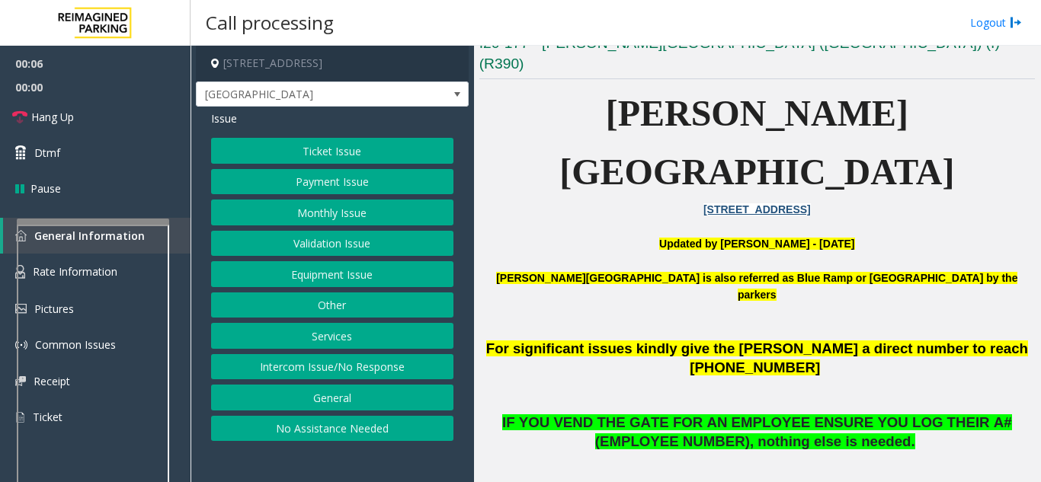
scroll to position [381, 0]
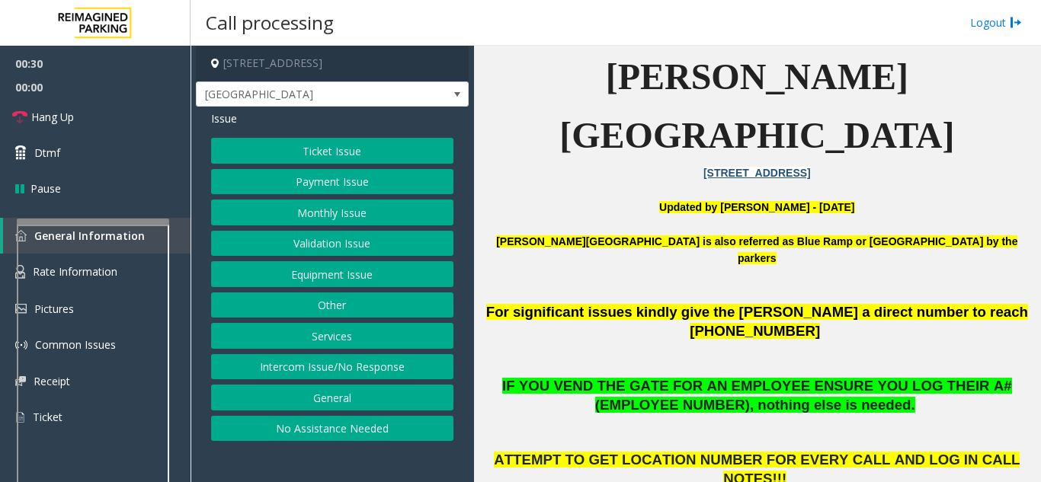
click at [312, 213] on button "Monthly Issue" at bounding box center [332, 213] width 242 height 26
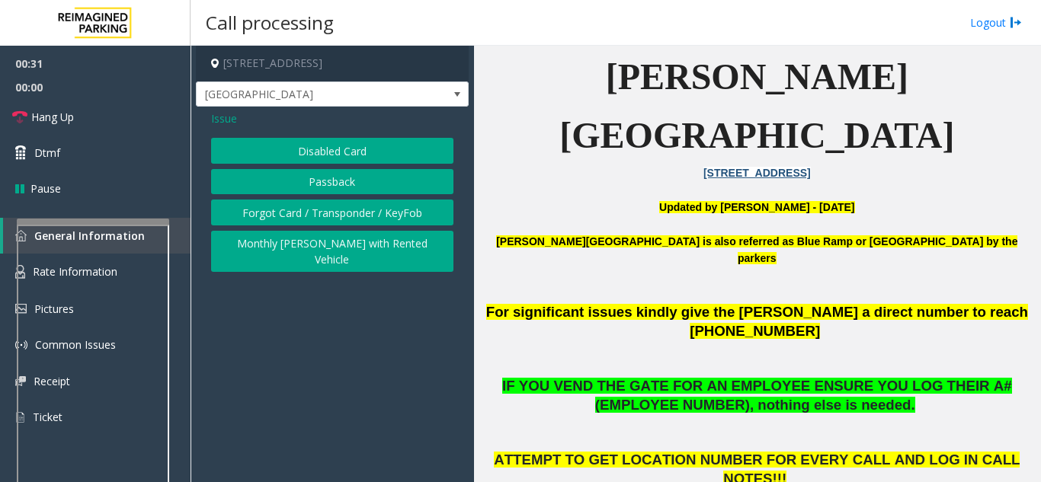
click at [327, 158] on button "Disabled Card" at bounding box center [332, 151] width 242 height 26
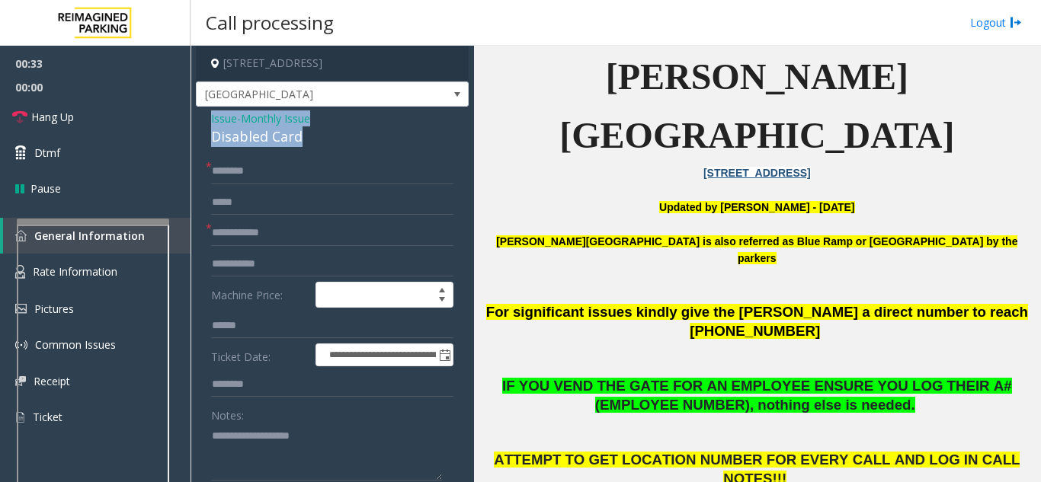
drag, startPoint x: 327, startPoint y: 143, endPoint x: 197, endPoint y: 123, distance: 131.8
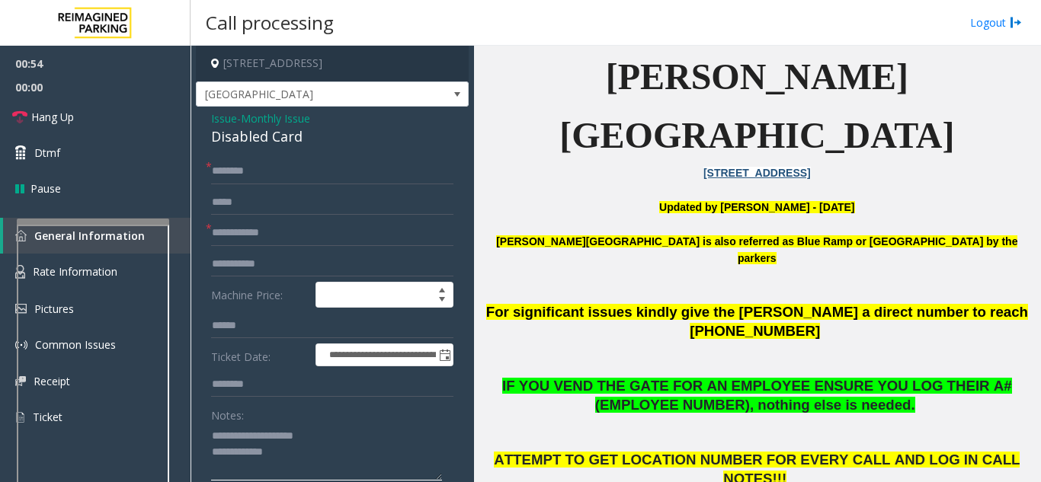
type textarea "**********"
click at [229, 193] on input "text" at bounding box center [332, 203] width 242 height 26
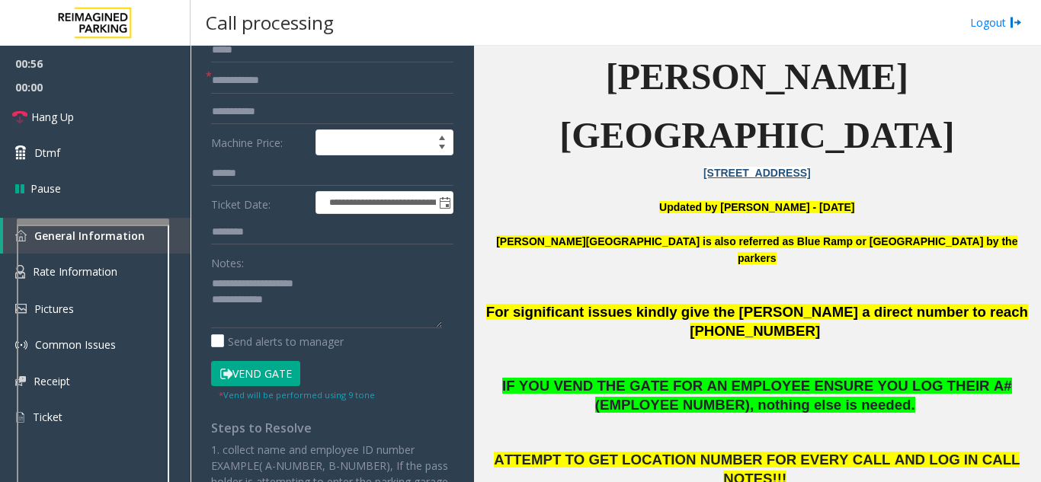
click at [251, 375] on button "Vend Gate" at bounding box center [255, 374] width 89 height 26
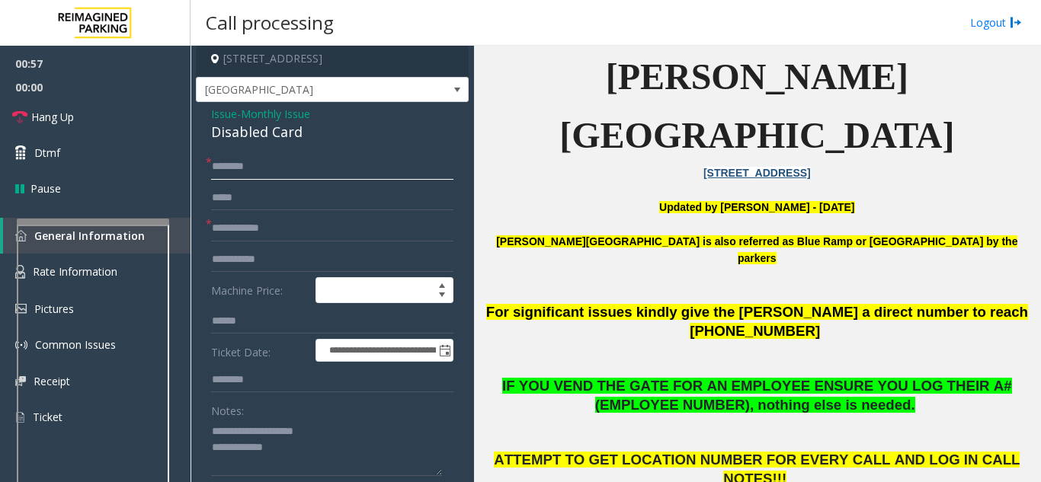
scroll to position [0, 0]
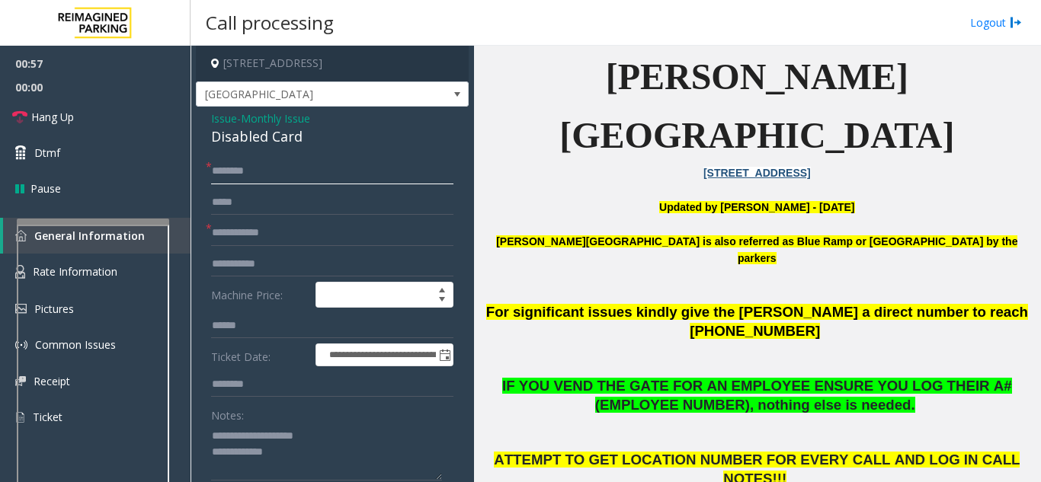
click at [243, 165] on input "text" at bounding box center [332, 171] width 242 height 26
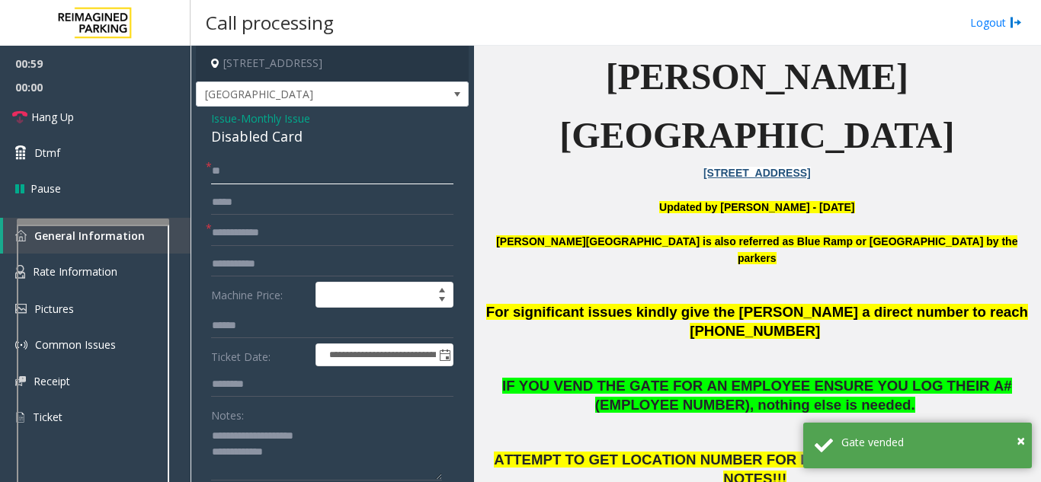
type input "**"
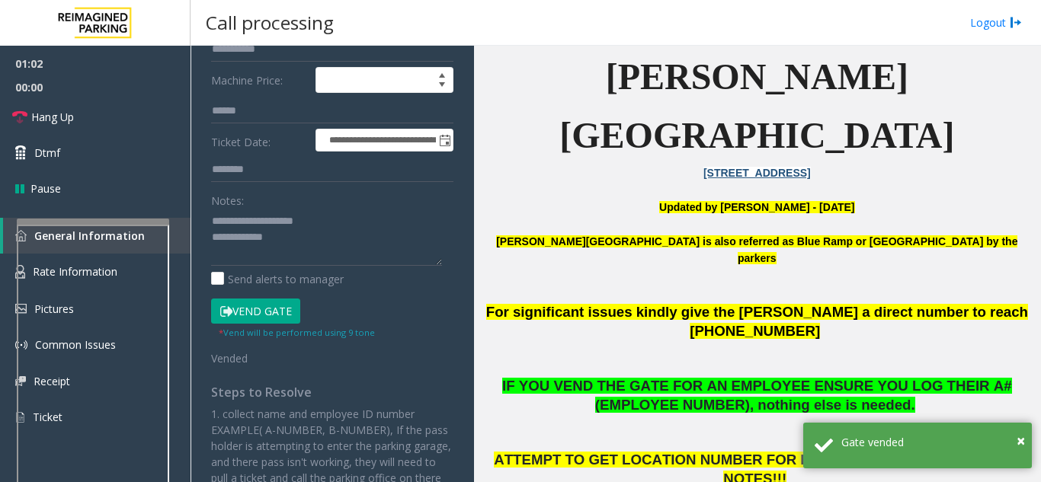
scroll to position [229, 0]
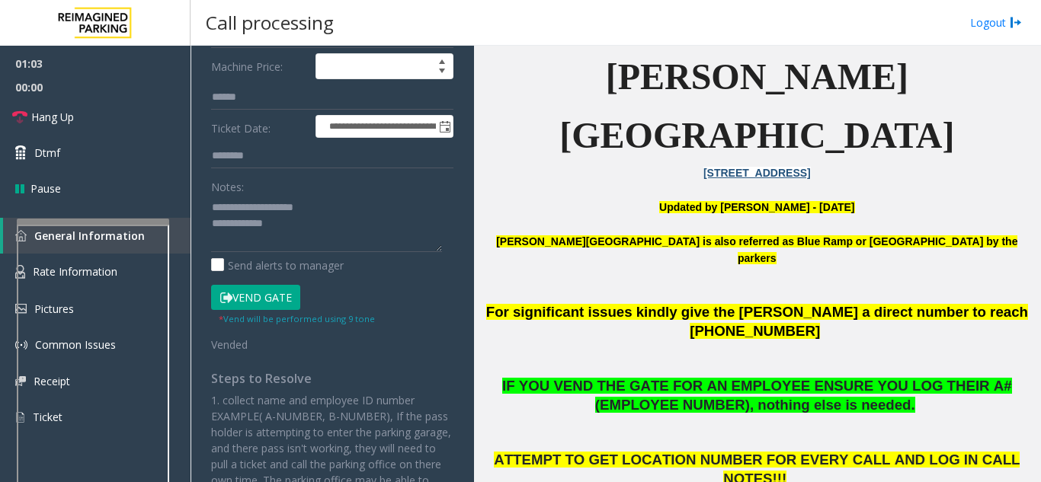
type input "**"
click at [299, 228] on textarea at bounding box center [326, 223] width 231 height 57
click at [128, 125] on link "Hang Up" at bounding box center [95, 117] width 190 height 36
click at [296, 235] on textarea at bounding box center [326, 223] width 231 height 57
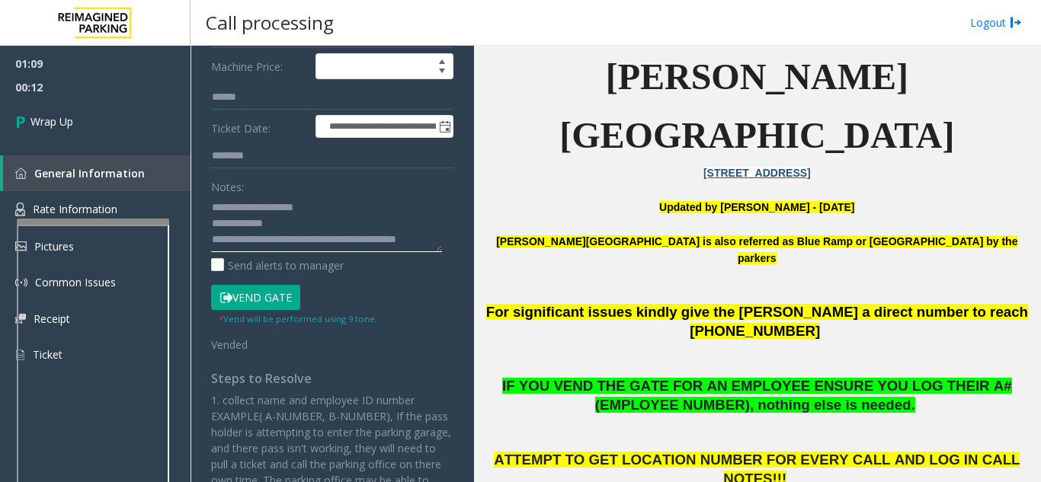
scroll to position [11, 0]
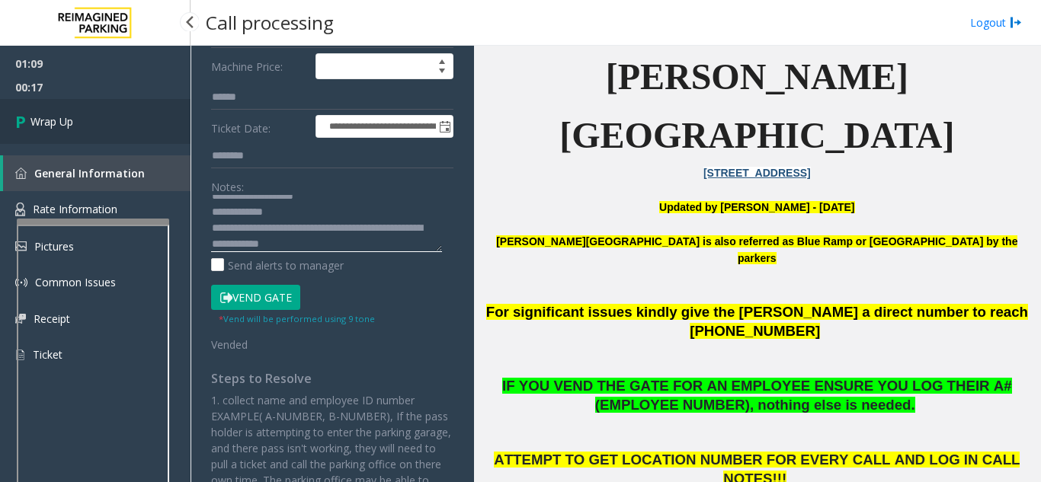
type textarea "**********"
click at [72, 112] on link "Wrap Up" at bounding box center [95, 121] width 190 height 45
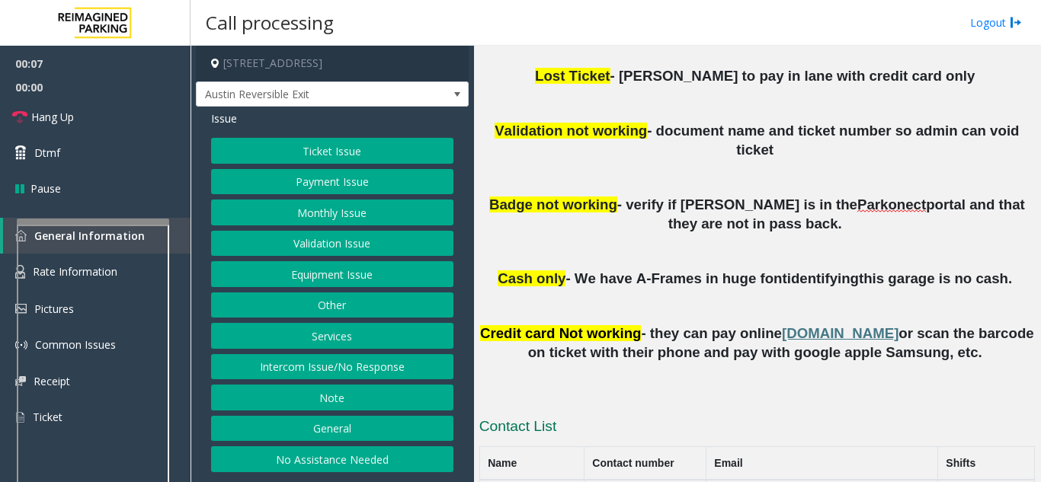
scroll to position [762, 0]
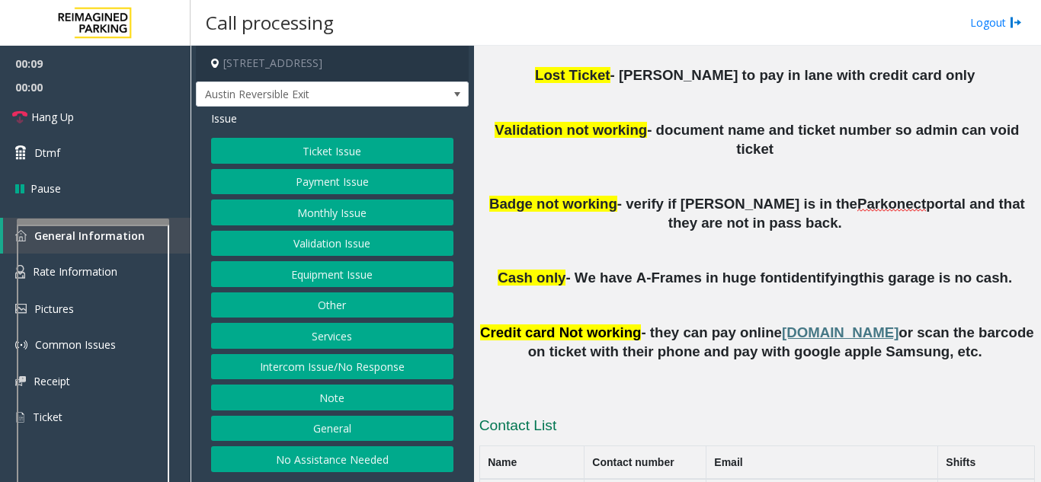
click at [260, 151] on button "Ticket Issue" at bounding box center [332, 151] width 242 height 26
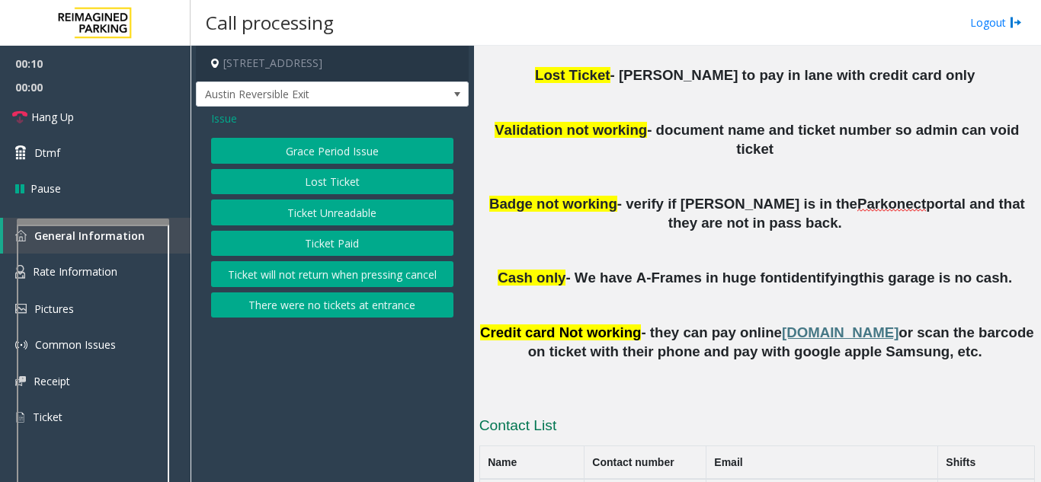
click at [304, 218] on button "Ticket Unreadable" at bounding box center [332, 213] width 242 height 26
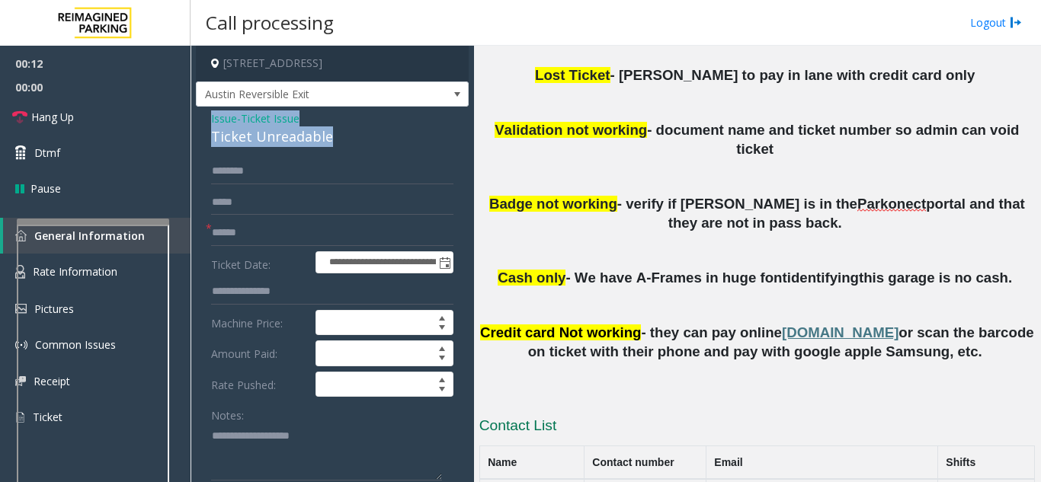
drag, startPoint x: 340, startPoint y: 134, endPoint x: 203, endPoint y: 123, distance: 137.6
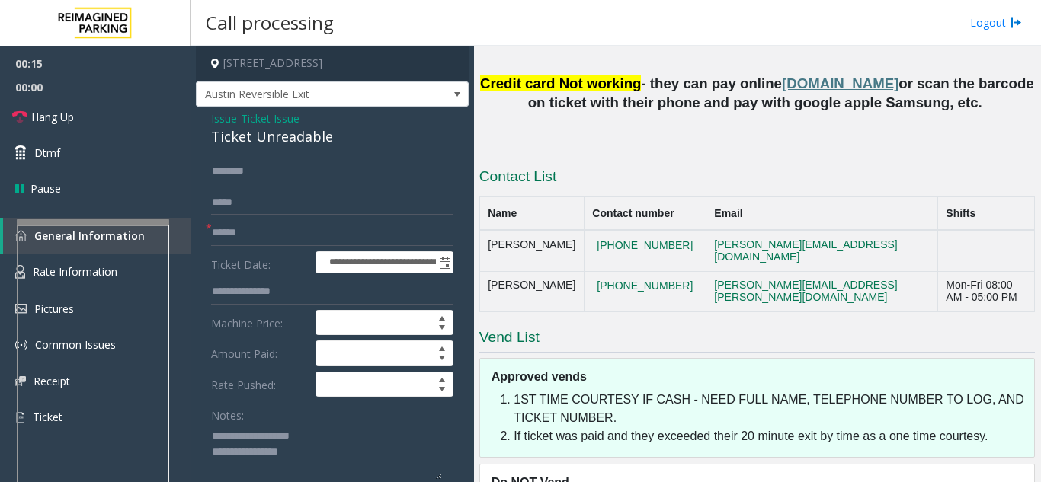
scroll to position [1049, 0]
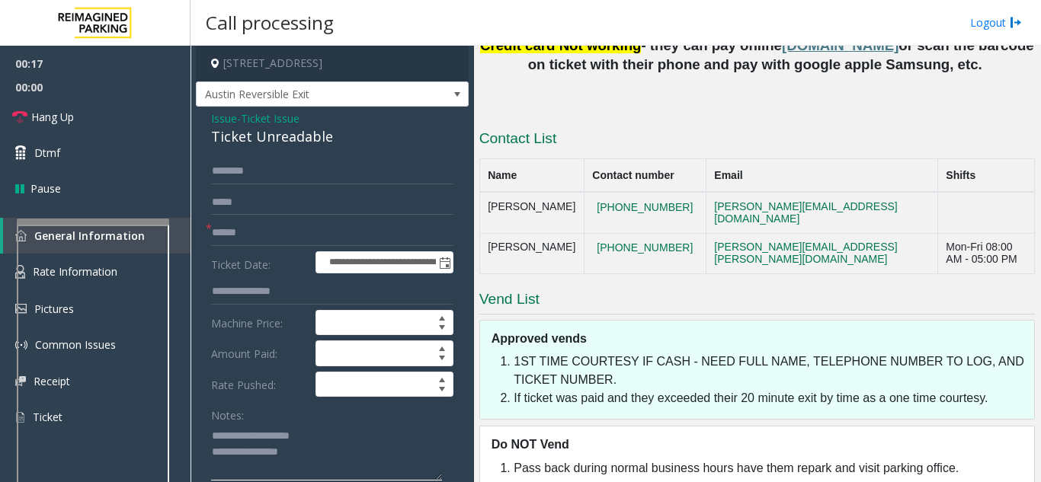
type textarea "**********"
click at [261, 232] on input "text" at bounding box center [332, 233] width 242 height 26
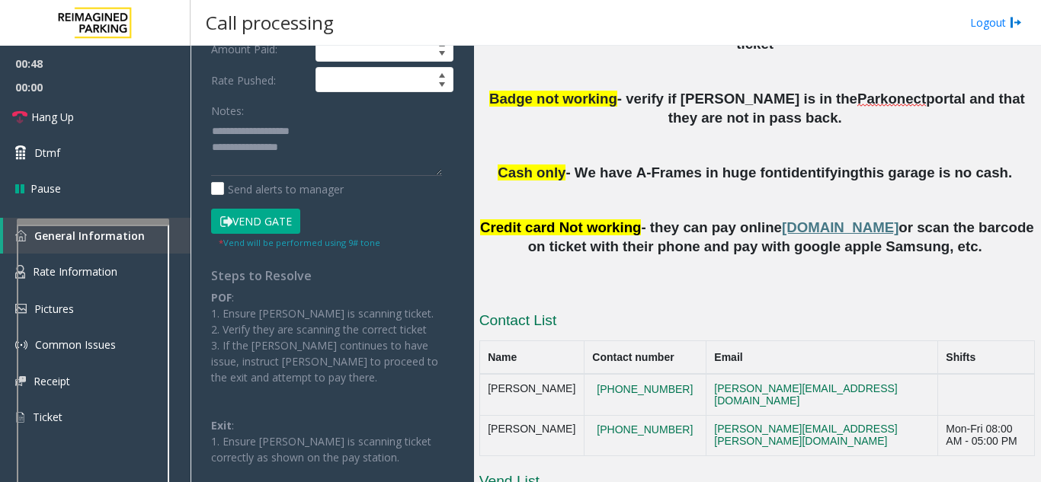
scroll to position [820, 0]
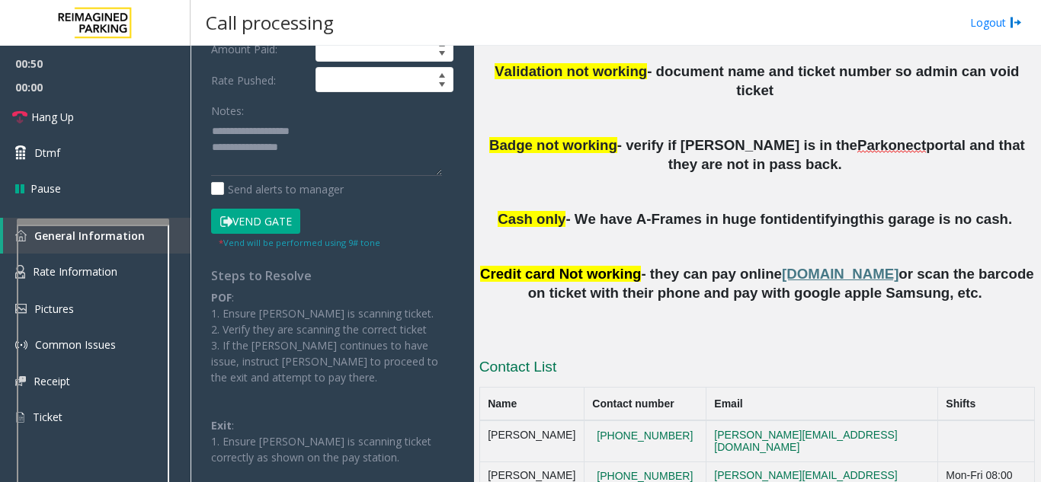
type input "**********"
click at [265, 229] on button "Vend Gate" at bounding box center [255, 222] width 89 height 26
click at [315, 163] on textarea at bounding box center [326, 147] width 231 height 57
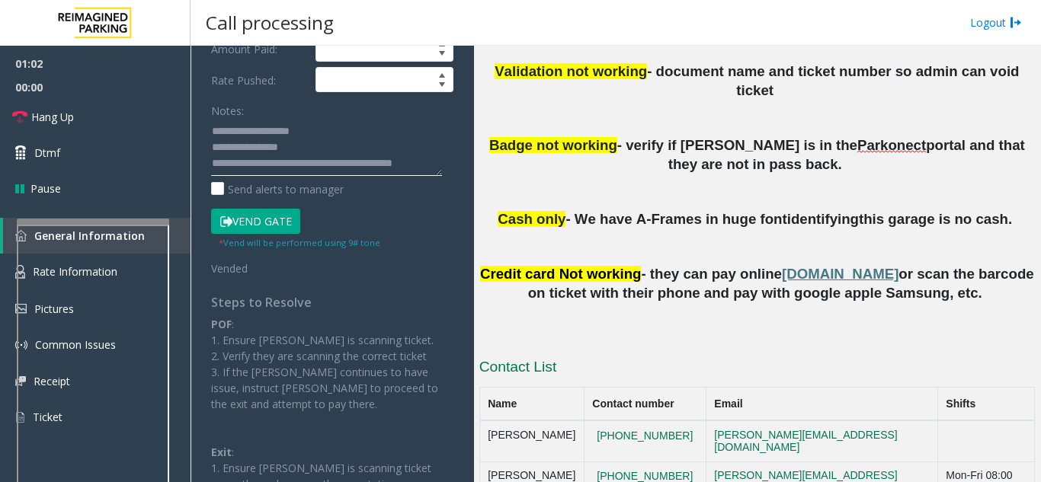
scroll to position [11, 0]
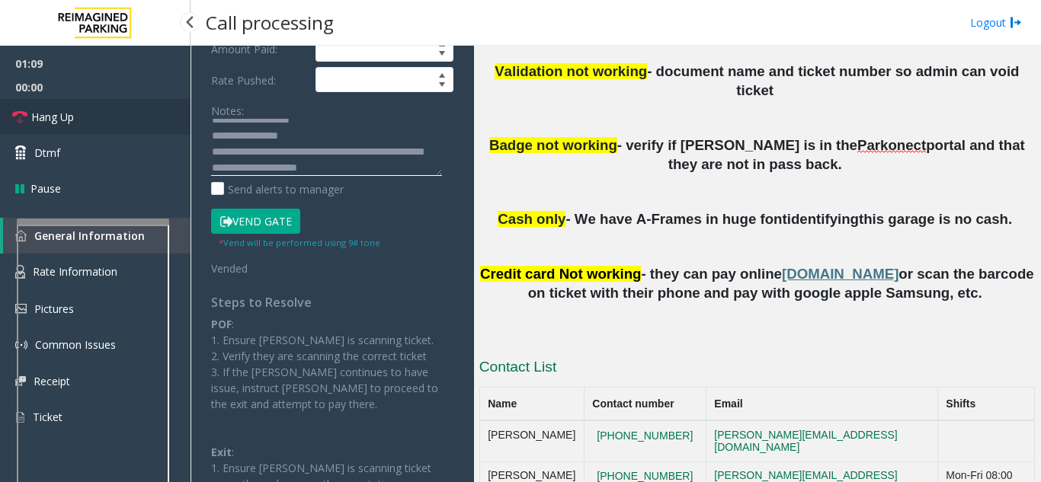
type textarea "**********"
click at [85, 109] on link "Hang Up" at bounding box center [95, 117] width 190 height 36
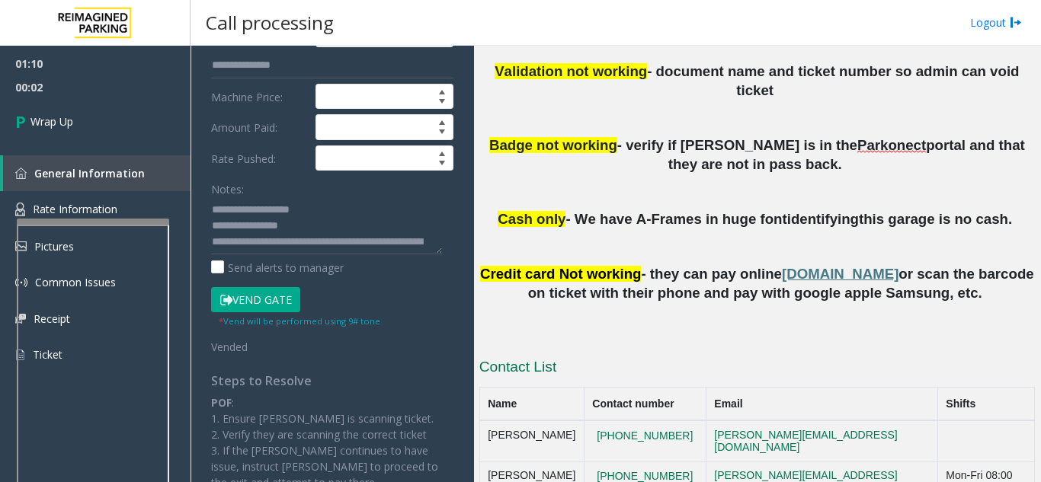
scroll to position [152, 0]
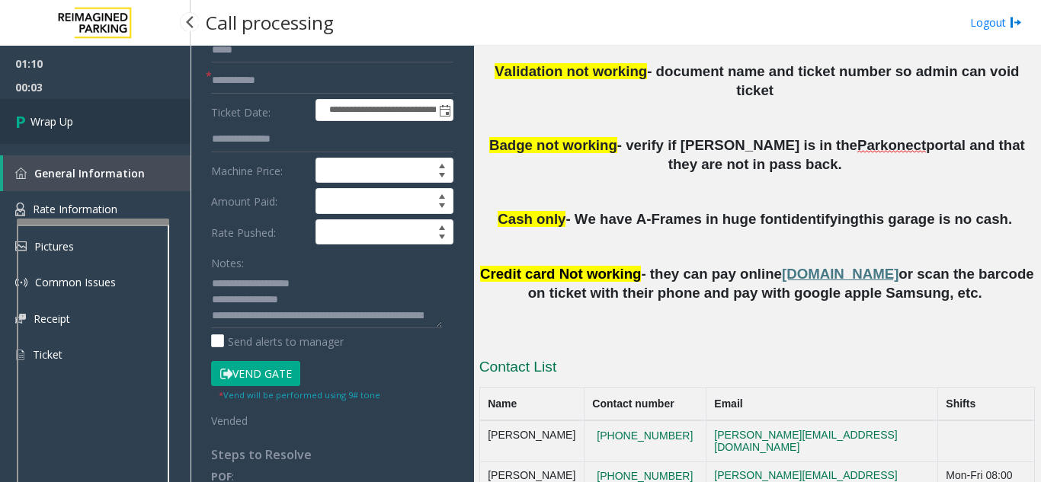
click at [76, 120] on link "Wrap Up" at bounding box center [95, 121] width 190 height 45
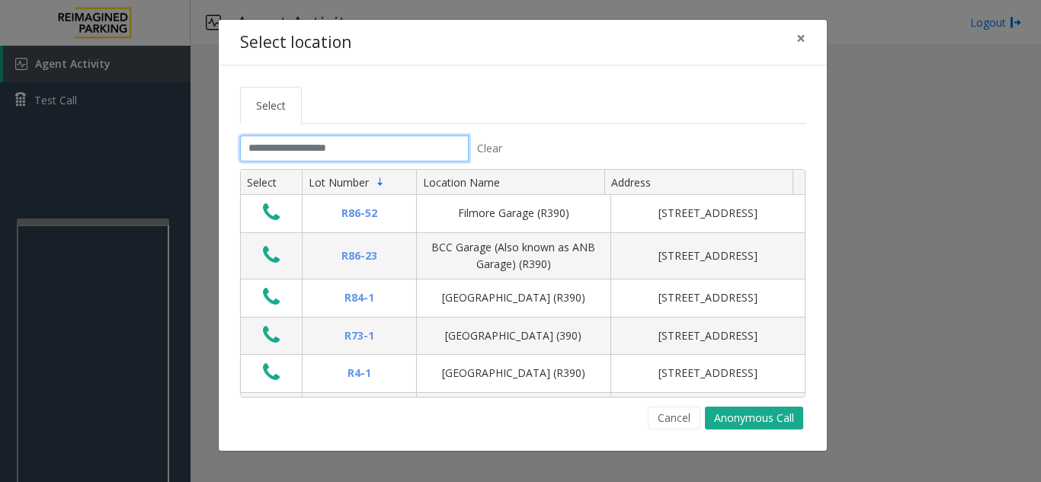
click at [269, 154] on input "text" at bounding box center [354, 149] width 229 height 26
click at [303, 142] on input "text" at bounding box center [354, 149] width 229 height 26
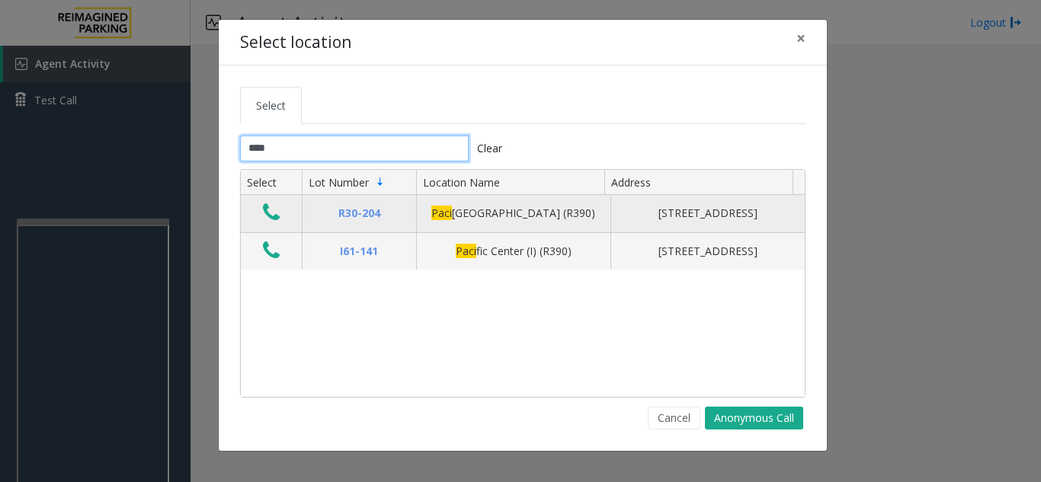
type input "****"
click at [272, 216] on icon "Data table" at bounding box center [271, 212] width 17 height 21
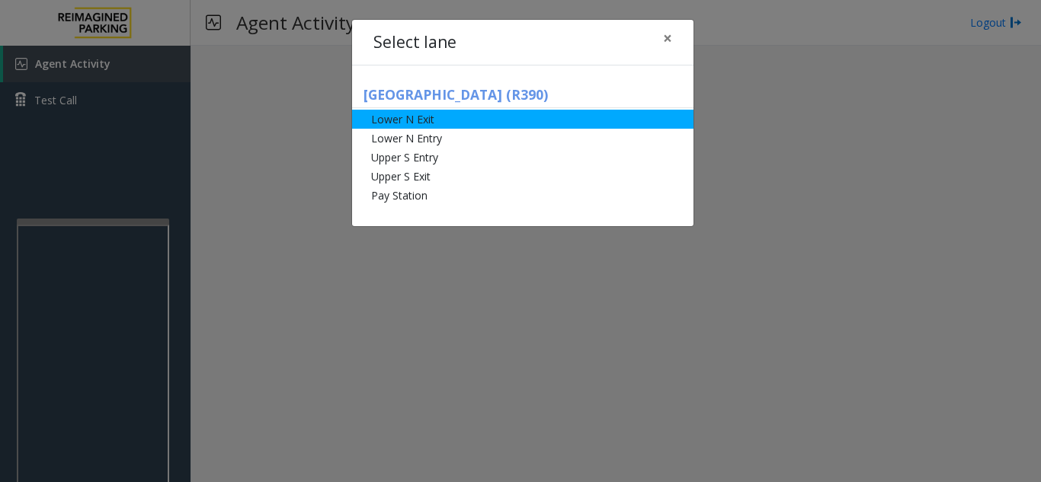
click at [369, 111] on li "Lower N Exit" at bounding box center [522, 119] width 341 height 19
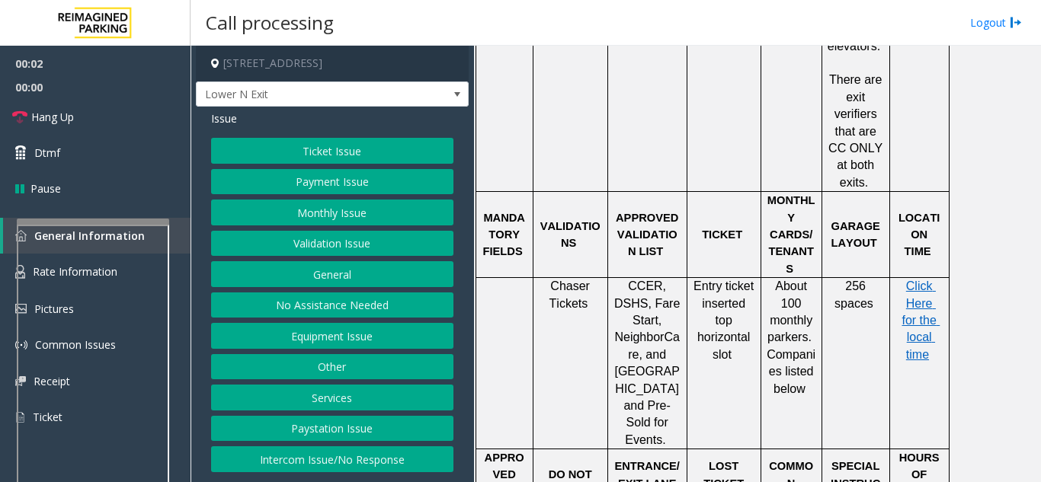
scroll to position [914, 0]
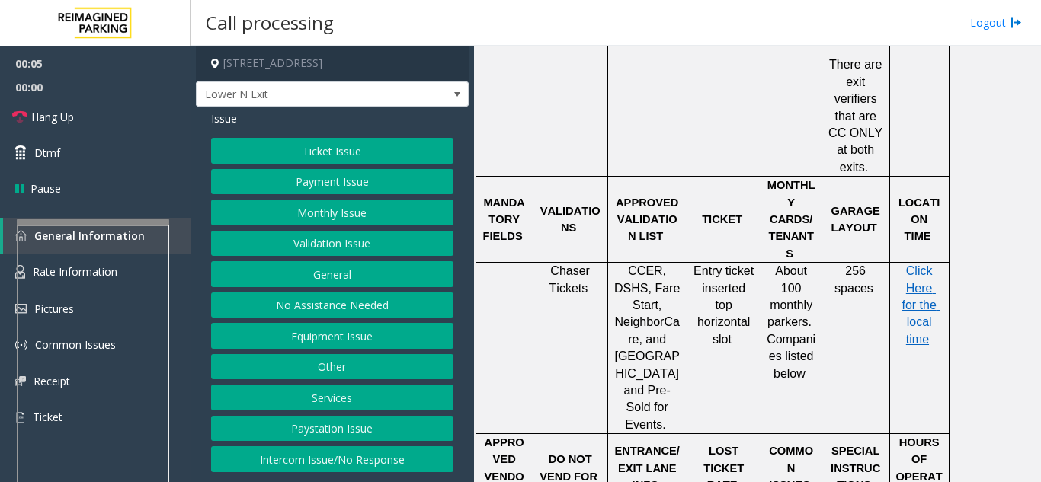
click at [311, 152] on button "Ticket Issue" at bounding box center [332, 151] width 242 height 26
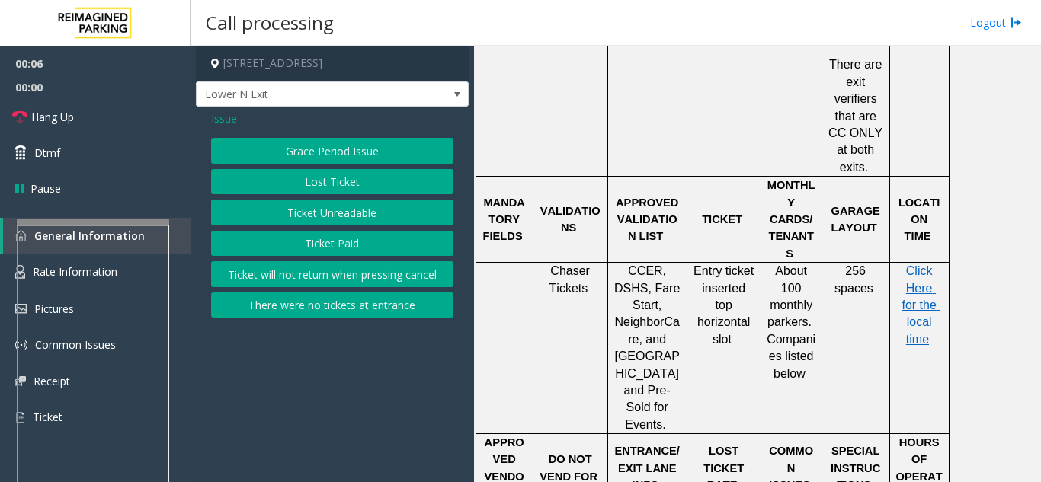
click at [305, 213] on button "Ticket Unreadable" at bounding box center [332, 213] width 242 height 26
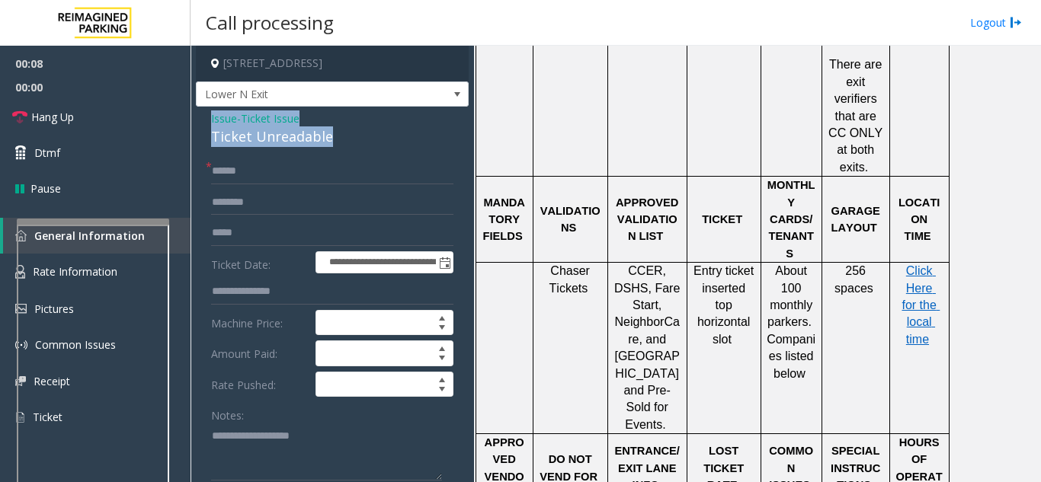
drag, startPoint x: 331, startPoint y: 136, endPoint x: 209, endPoint y: 125, distance: 121.6
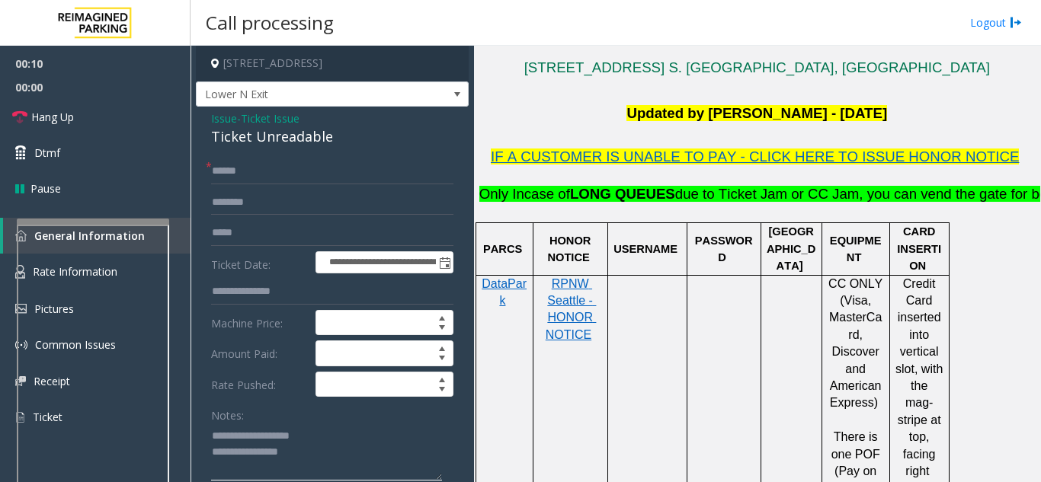
scroll to position [305, 0]
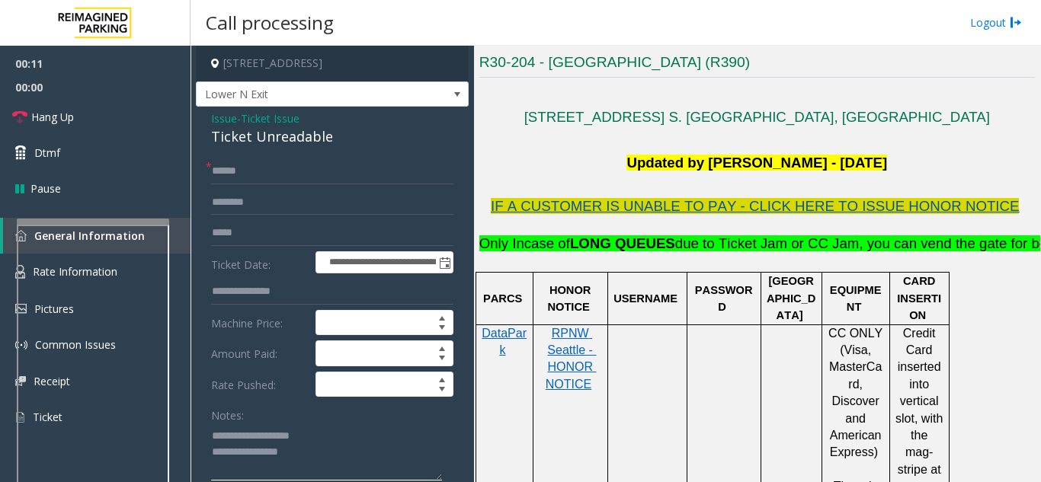
type textarea "**********"
click at [705, 208] on span "IF A CUSTOMER IS UNABLE TO PAY - CLICK HERE TO ISSUE HONOR NOTICE" at bounding box center [755, 206] width 529 height 16
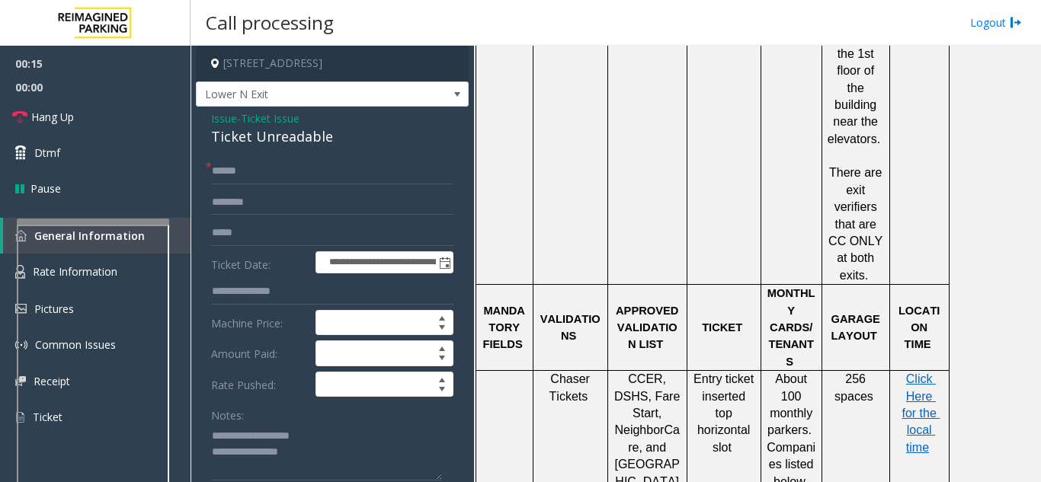
scroll to position [838, 0]
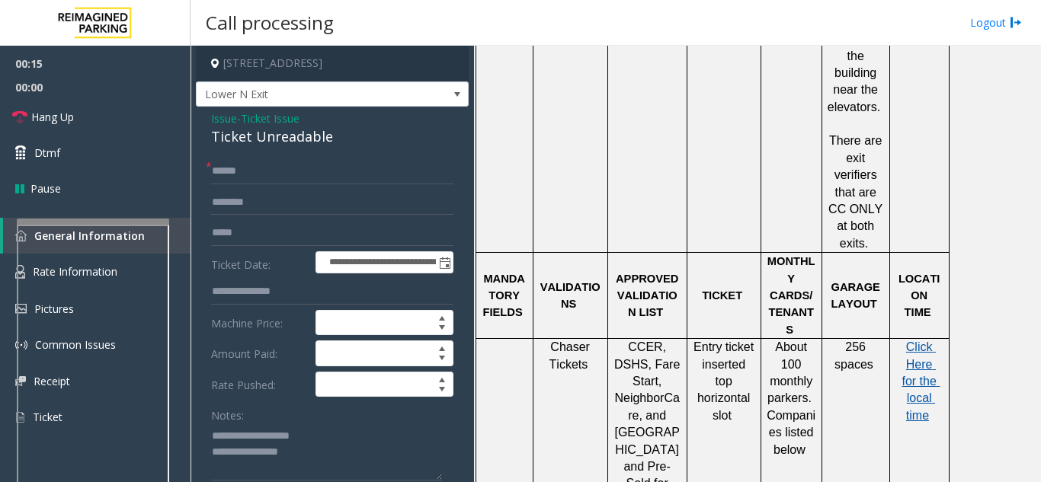
click at [922, 340] on span "Click Here for the local time" at bounding box center [920, 381] width 38 height 82
click at [225, 121] on span "Issue" at bounding box center [224, 118] width 26 height 16
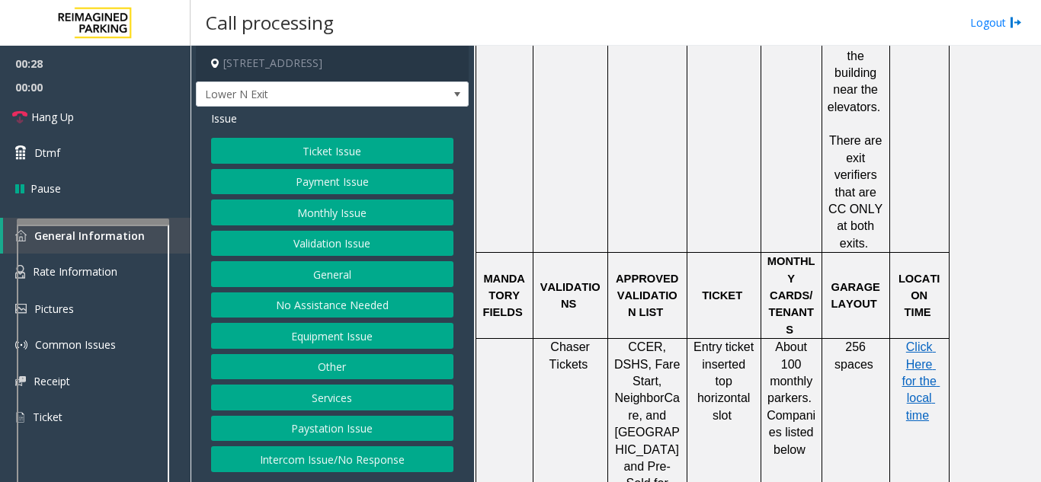
click at [310, 252] on button "Validation Issue" at bounding box center [332, 244] width 242 height 26
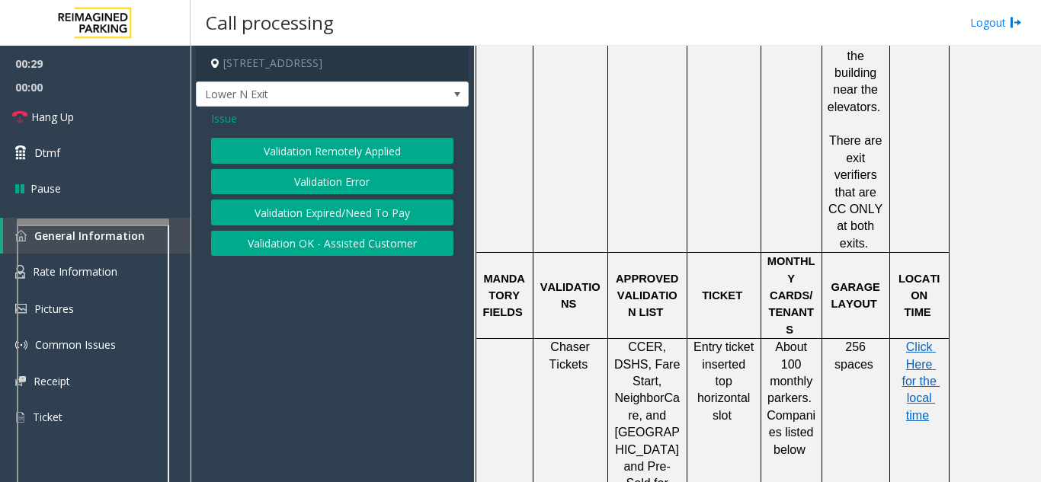
click at [321, 181] on button "Validation Error" at bounding box center [332, 182] width 242 height 26
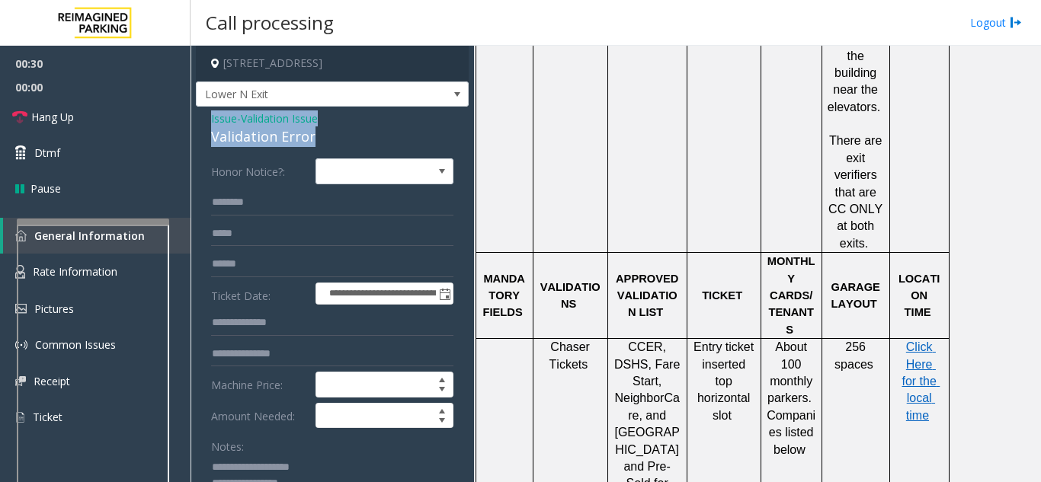
drag, startPoint x: 320, startPoint y: 136, endPoint x: 206, endPoint y: 123, distance: 114.2
copy div "Issue - Validation Issue Validation Error"
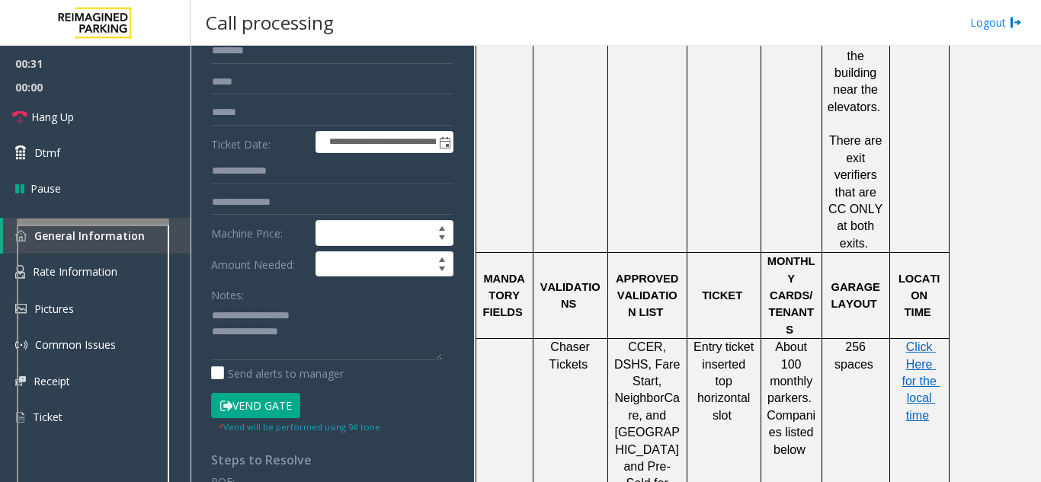
scroll to position [152, 0]
drag, startPoint x: 307, startPoint y: 330, endPoint x: 202, endPoint y: 316, distance: 106.0
click at [202, 316] on div "**********" at bounding box center [332, 463] width 265 height 914
paste textarea "****"
drag, startPoint x: 640, startPoint y: 279, endPoint x: 616, endPoint y: 284, distance: 24.2
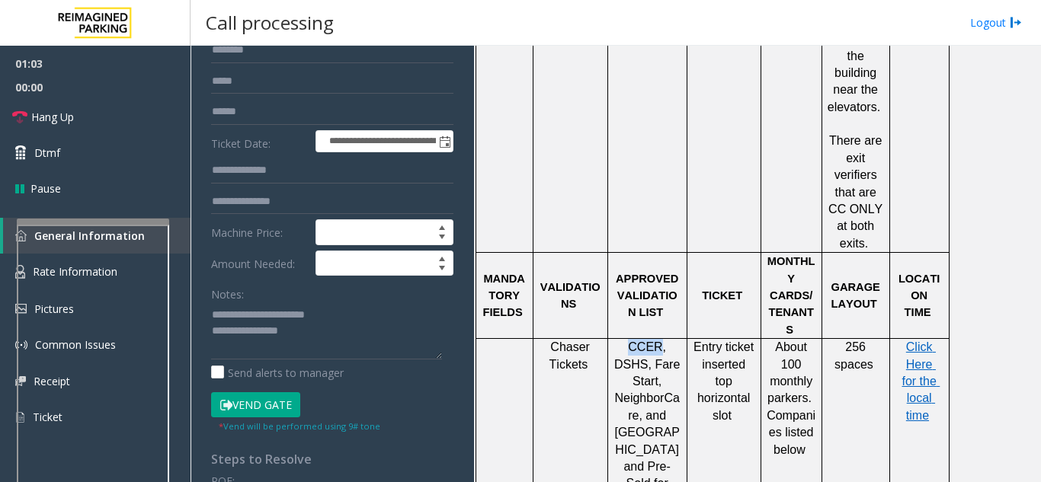
click at [616, 340] on span "CCER, DSHS, Fare Start, NeighborCare" at bounding box center [648, 381] width 69 height 82
click at [235, 343] on textarea at bounding box center [326, 330] width 231 height 57
click at [213, 347] on textarea at bounding box center [326, 330] width 231 height 57
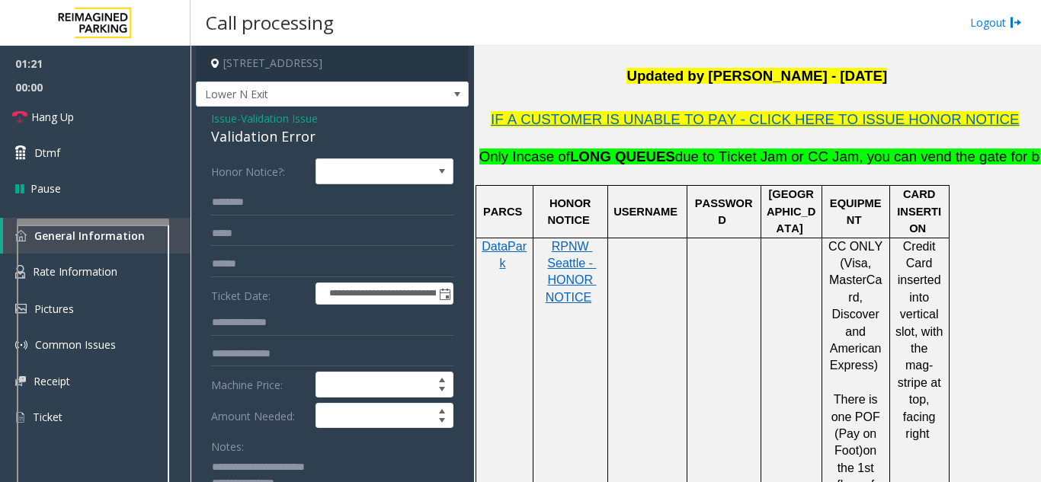
scroll to position [305, 0]
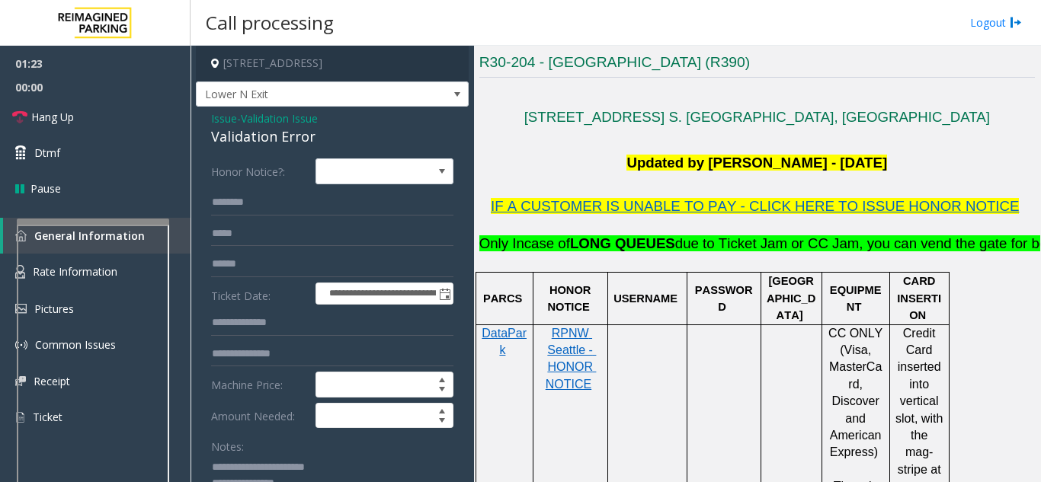
type textarea "**********"
click at [255, 267] on input "text" at bounding box center [332, 264] width 242 height 26
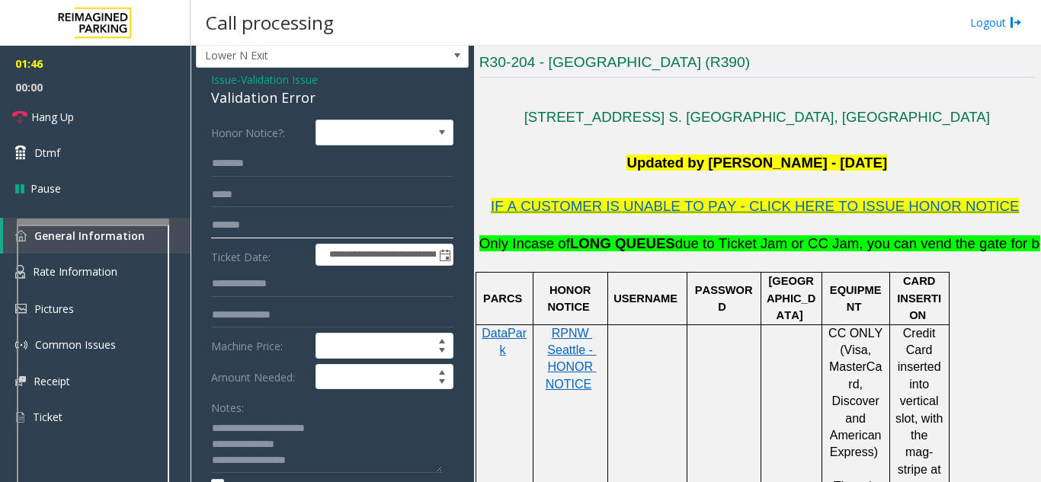
scroll to position [76, 0]
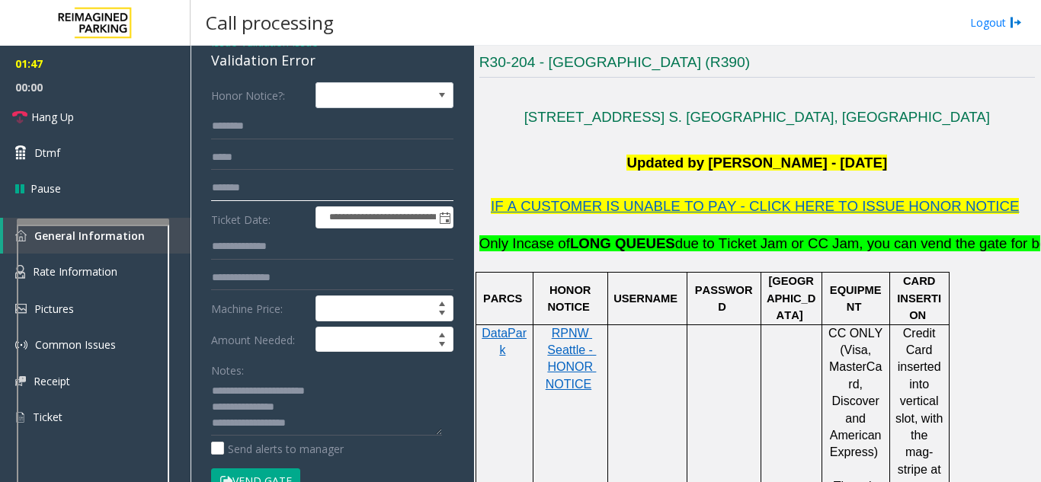
type input "*******"
click at [240, 256] on input "text" at bounding box center [332, 247] width 242 height 26
type input "*******"
click at [243, 117] on input "text" at bounding box center [332, 126] width 242 height 26
click at [232, 132] on input "*******" at bounding box center [332, 126] width 242 height 26
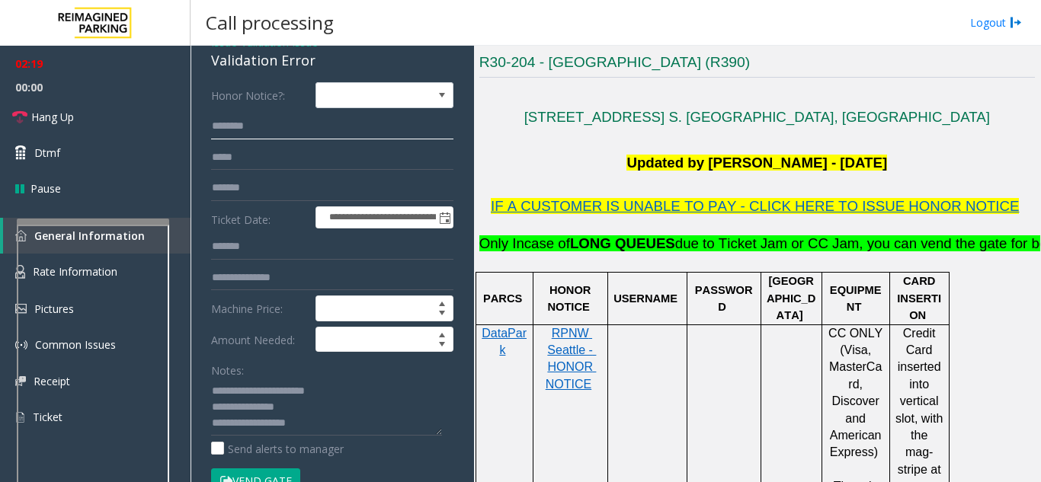
click at [238, 129] on input "*******" at bounding box center [332, 126] width 242 height 26
click at [244, 128] on input "*******" at bounding box center [332, 126] width 242 height 26
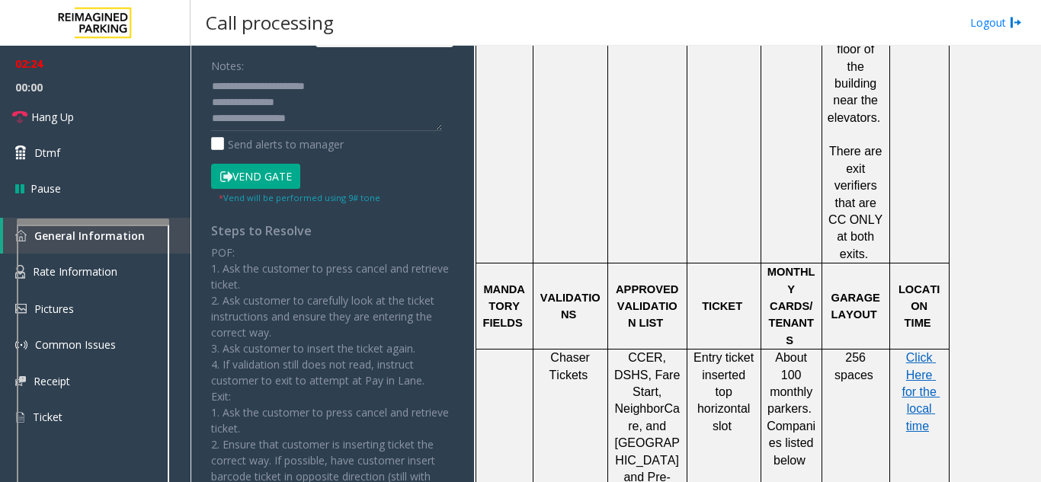
scroll to position [838, 0]
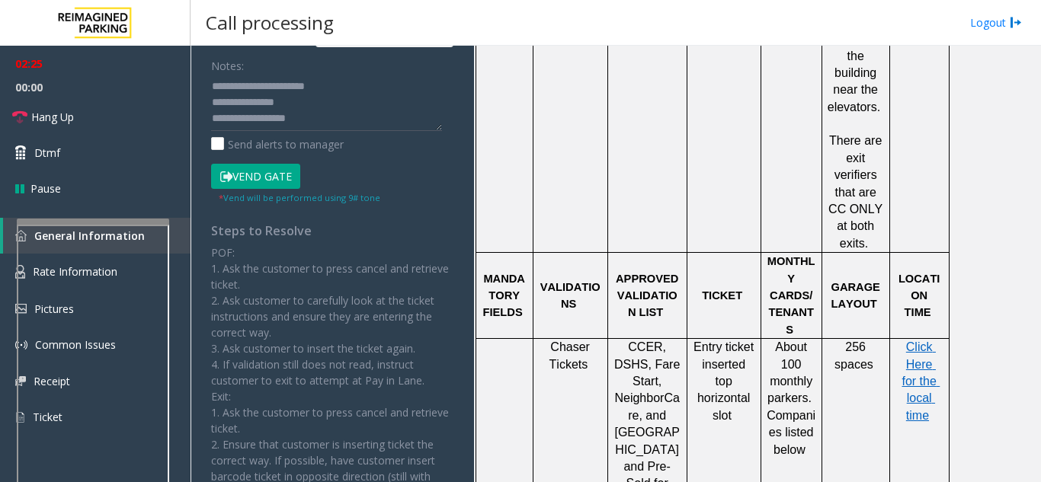
type input "*******"
drag, startPoint x: 320, startPoint y: 123, endPoint x: 291, endPoint y: 122, distance: 29.0
click at [291, 122] on textarea at bounding box center [326, 102] width 231 height 57
click at [268, 181] on button "Vend Gate" at bounding box center [255, 177] width 89 height 26
click at [346, 121] on textarea at bounding box center [326, 102] width 231 height 57
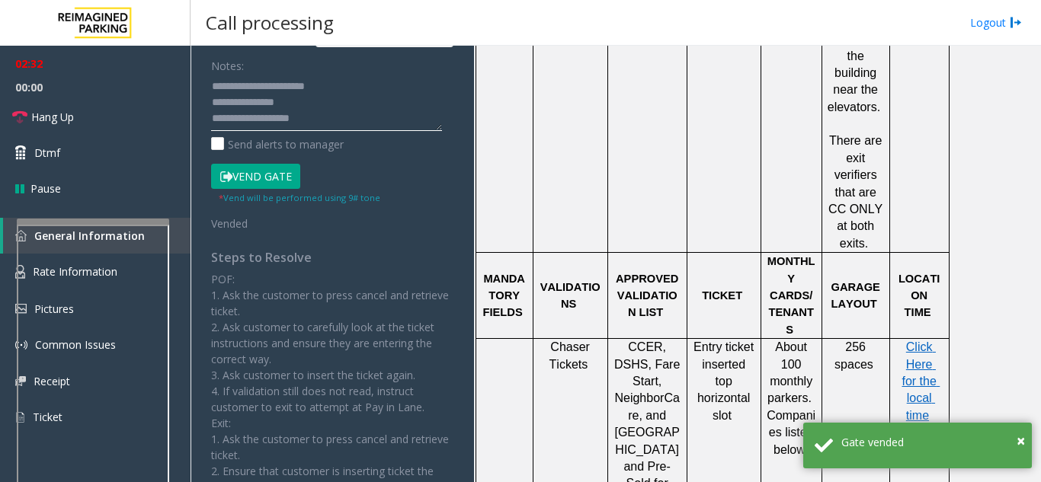
scroll to position [11, 0]
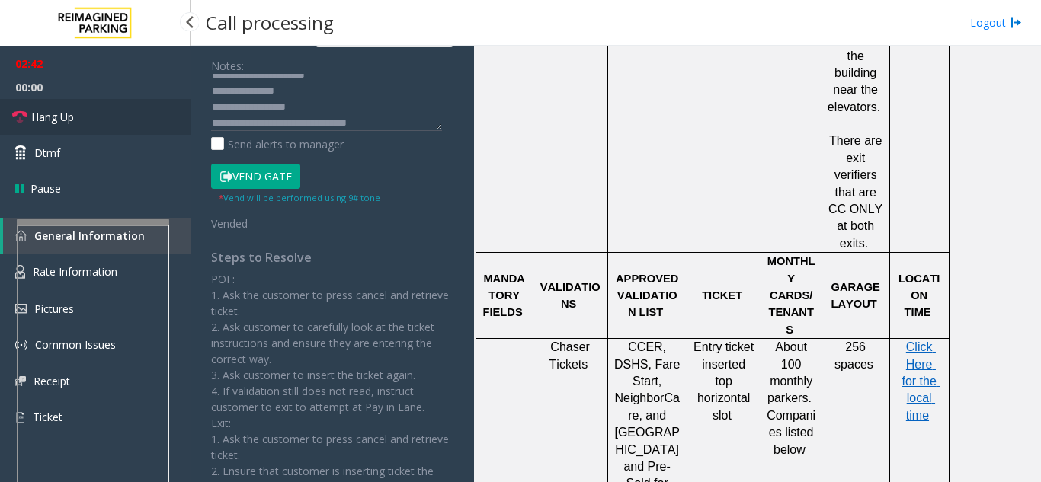
click at [135, 104] on link "Hang Up" at bounding box center [95, 117] width 190 height 36
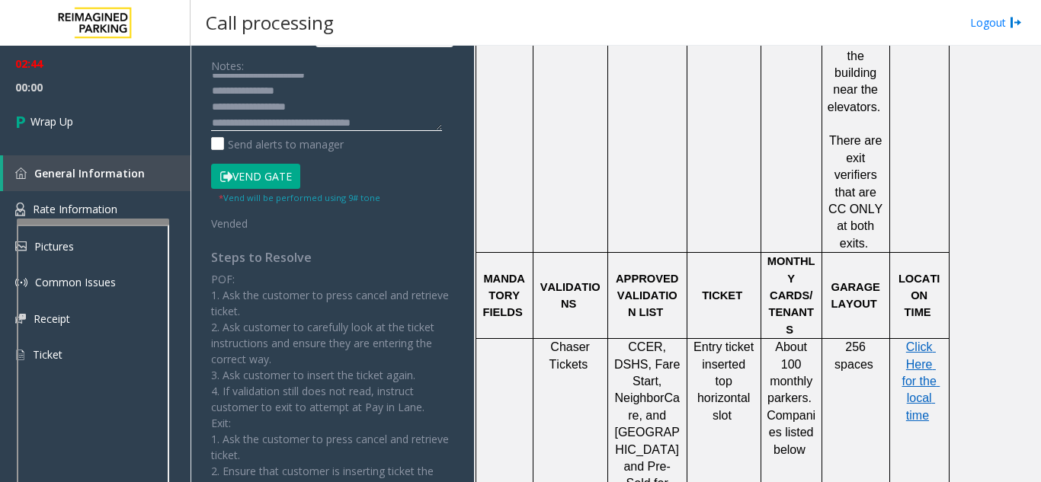
click at [373, 125] on textarea at bounding box center [326, 102] width 231 height 57
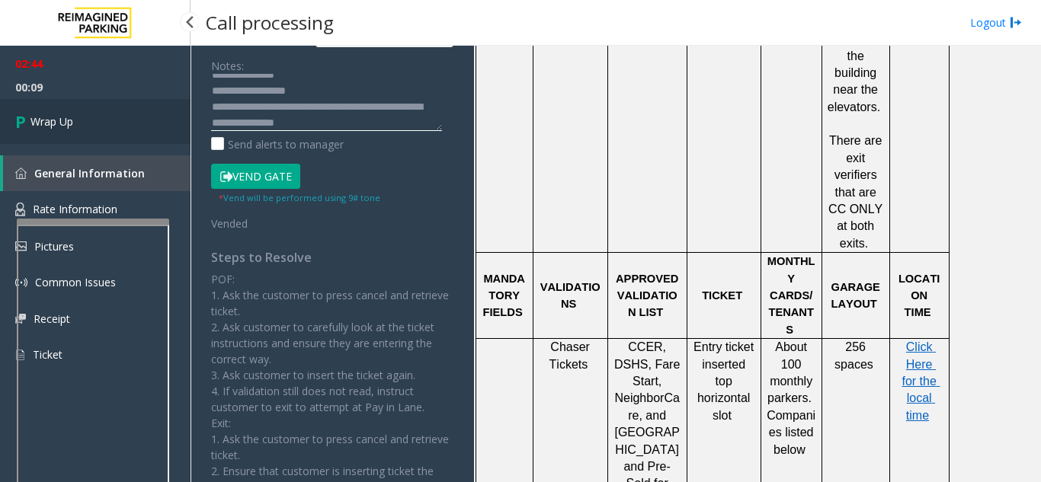
type textarea "**********"
click at [111, 124] on link "Wrap Up" at bounding box center [95, 121] width 190 height 45
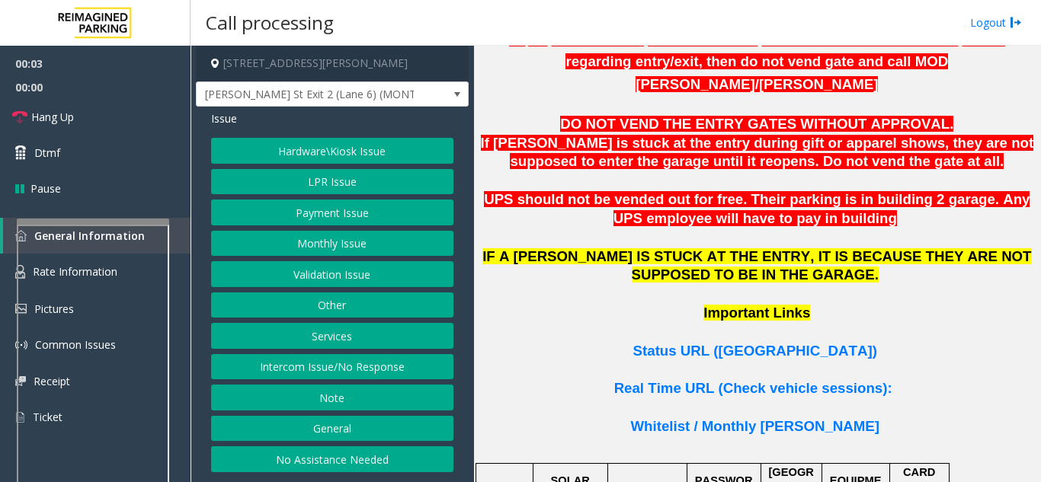
scroll to position [990, 0]
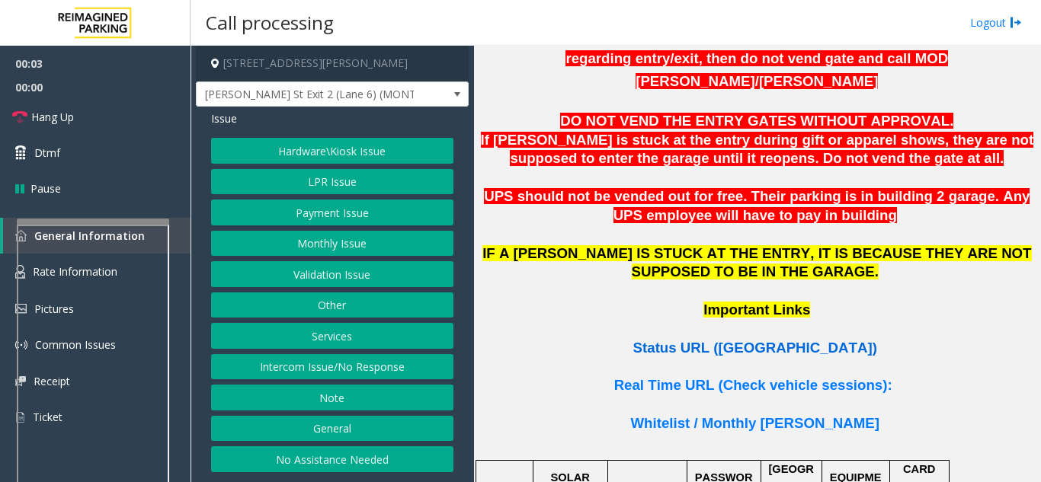
click at [697, 340] on span "Status URL (Vend Gate)" at bounding box center [755, 348] width 244 height 16
click at [314, 187] on button "LPR Issue" at bounding box center [332, 182] width 242 height 26
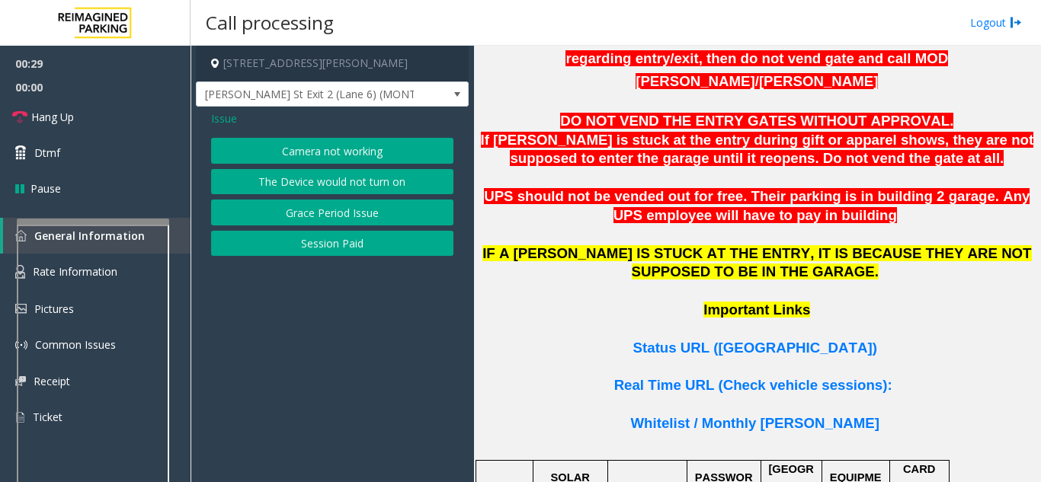
click at [308, 152] on button "Camera not working" at bounding box center [332, 151] width 242 height 26
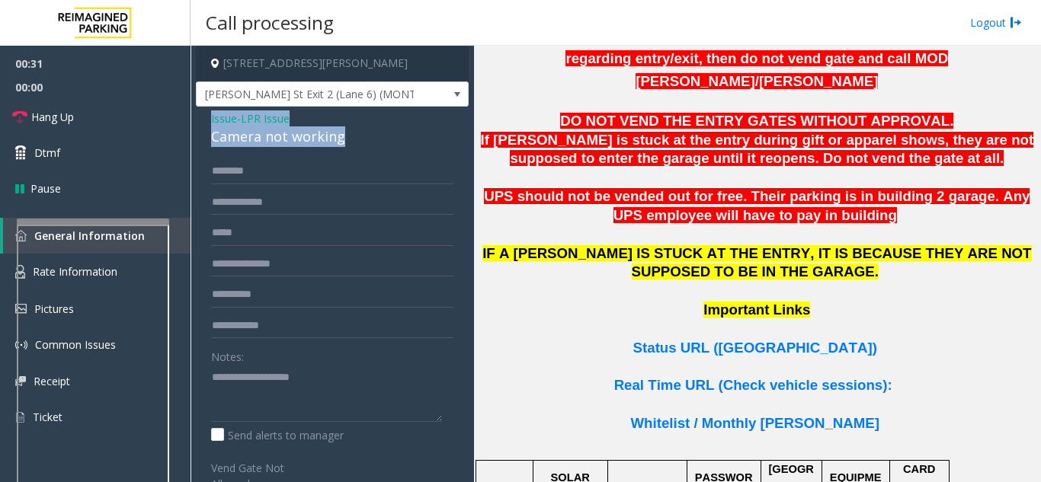
drag, startPoint x: 355, startPoint y: 139, endPoint x: 203, endPoint y: 123, distance: 153.2
click at [203, 123] on div "Issue - LPR Issue Camera not working Notes: Send alerts to manager Vend Gate No…" at bounding box center [332, 414] width 273 height 615
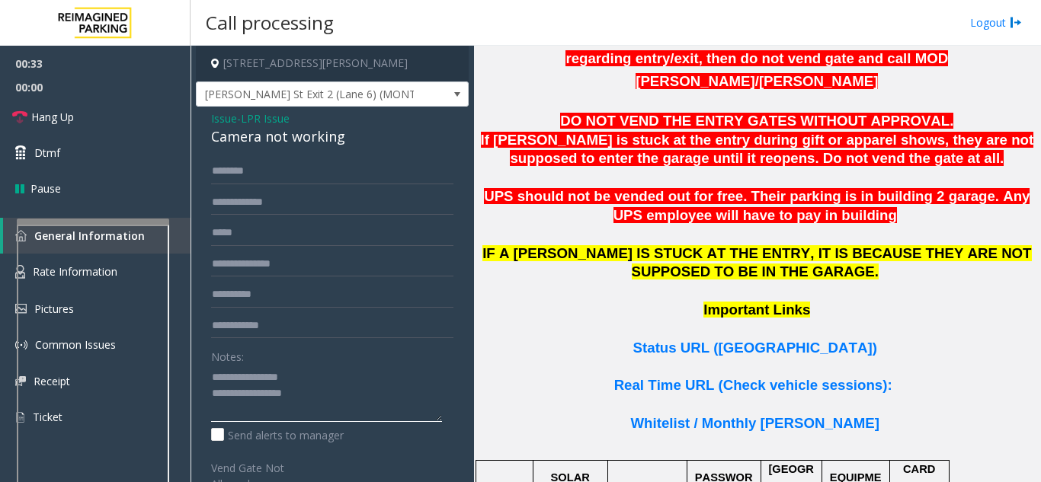
click at [288, 381] on textarea at bounding box center [326, 393] width 231 height 57
type textarea "**********"
click at [241, 208] on input "text" at bounding box center [332, 203] width 242 height 26
click at [219, 204] on input "*******" at bounding box center [332, 203] width 242 height 26
click at [225, 202] on input "*******" at bounding box center [332, 203] width 242 height 26
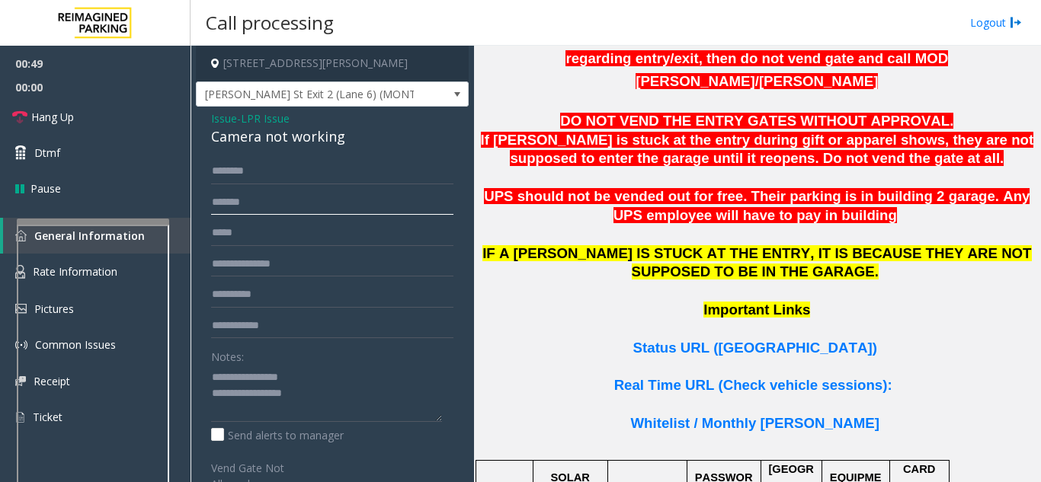
click at [230, 203] on input "*******" at bounding box center [332, 203] width 242 height 26
click at [240, 205] on input "*******" at bounding box center [332, 203] width 242 height 26
click at [248, 206] on input "*******" at bounding box center [332, 203] width 242 height 26
click at [251, 206] on input "*******" at bounding box center [332, 203] width 242 height 26
click at [262, 204] on input "*******" at bounding box center [332, 203] width 242 height 26
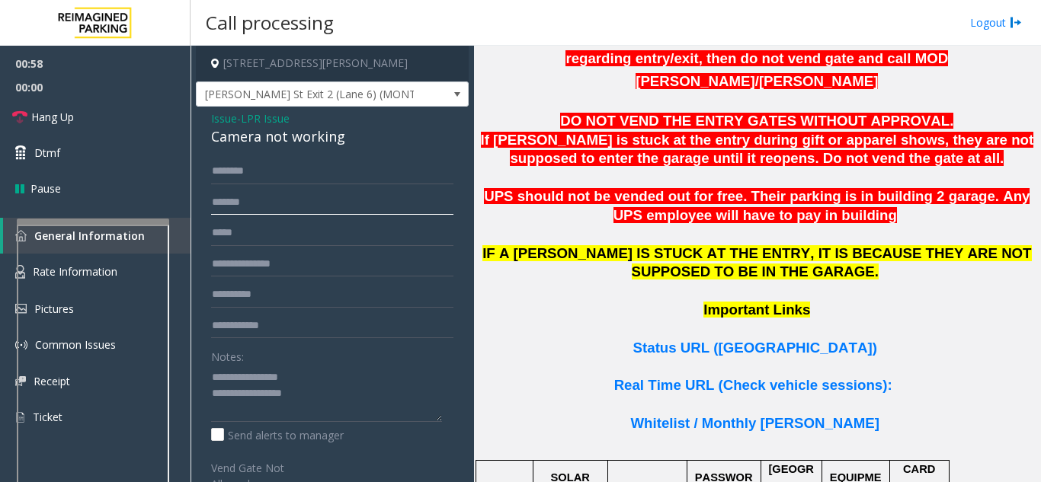
click at [279, 205] on input "*******" at bounding box center [332, 203] width 242 height 26
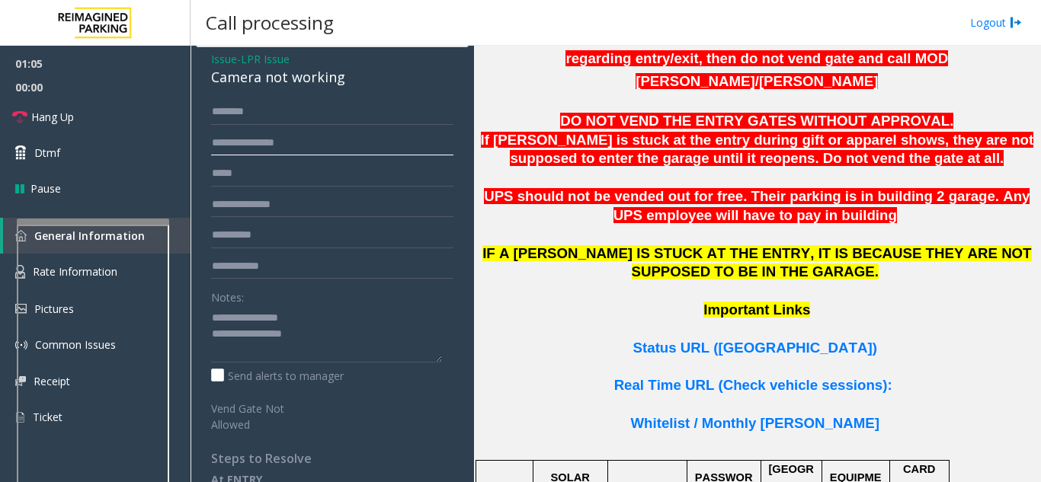
scroll to position [76, 0]
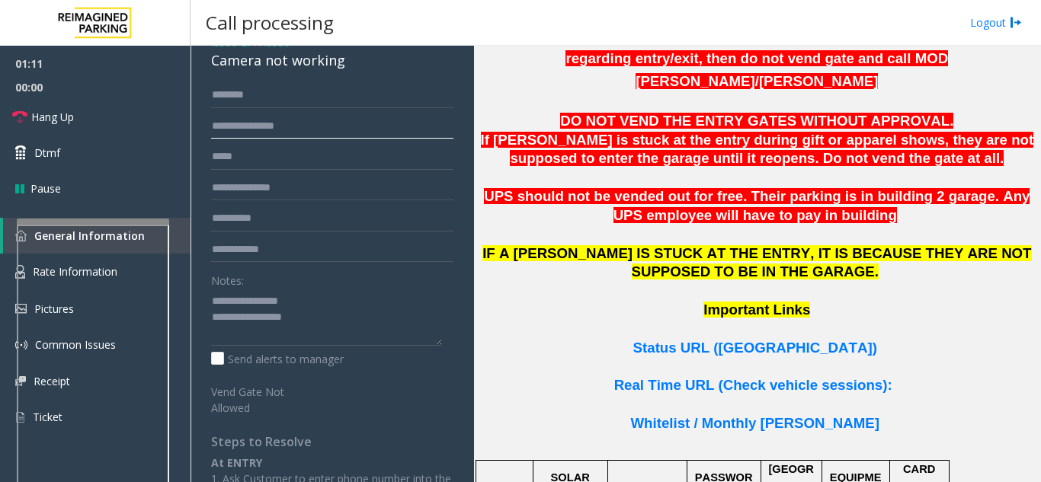
drag, startPoint x: 267, startPoint y: 129, endPoint x: 209, endPoint y: 130, distance: 57.2
click at [210, 130] on div "**********" at bounding box center [332, 356] width 265 height 548
type input "********"
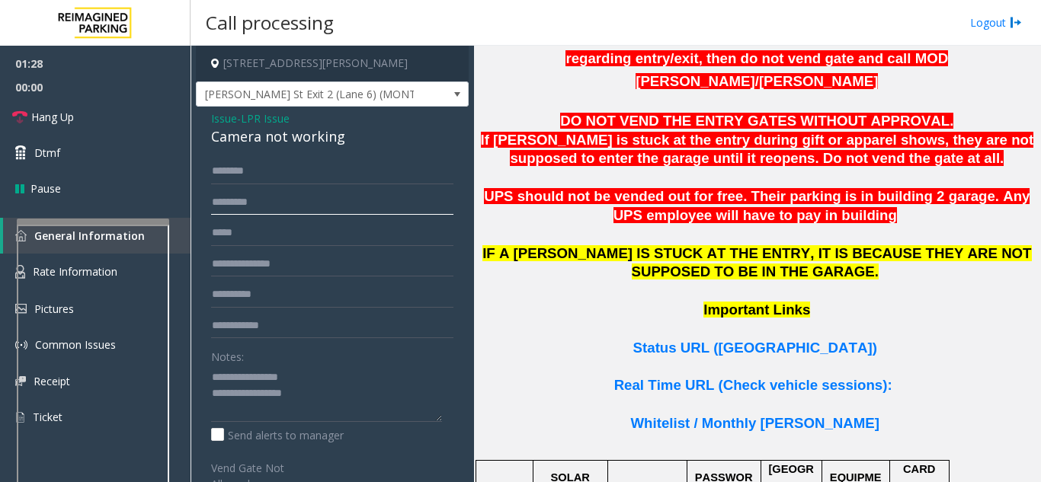
drag, startPoint x: 277, startPoint y: 200, endPoint x: 213, endPoint y: 202, distance: 64.0
click at [213, 202] on input "********" at bounding box center [332, 203] width 242 height 26
click at [311, 409] on textarea at bounding box center [326, 393] width 231 height 57
click at [118, 117] on link "Hang Up" at bounding box center [95, 117] width 190 height 36
click at [232, 409] on textarea at bounding box center [326, 393] width 231 height 57
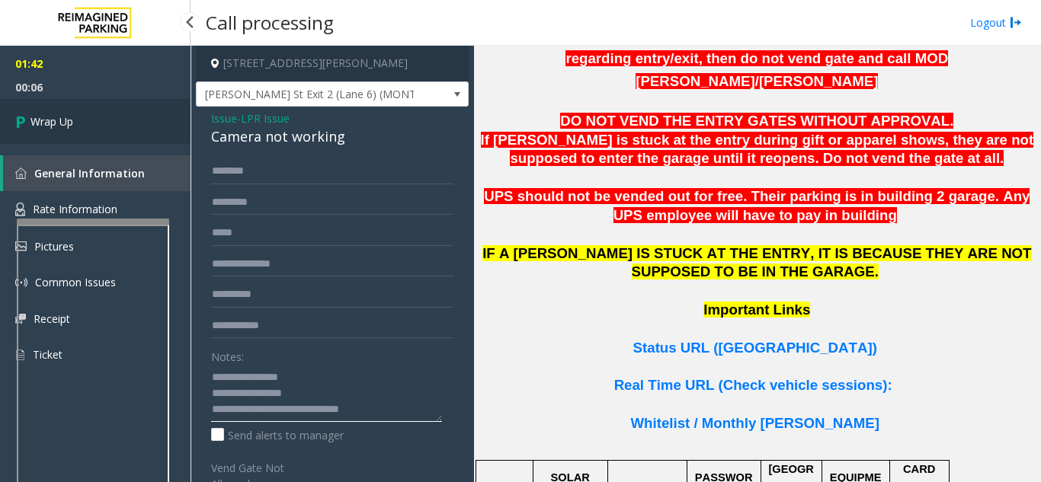
type textarea "**********"
click at [86, 101] on link "Wrap Up" at bounding box center [95, 121] width 190 height 45
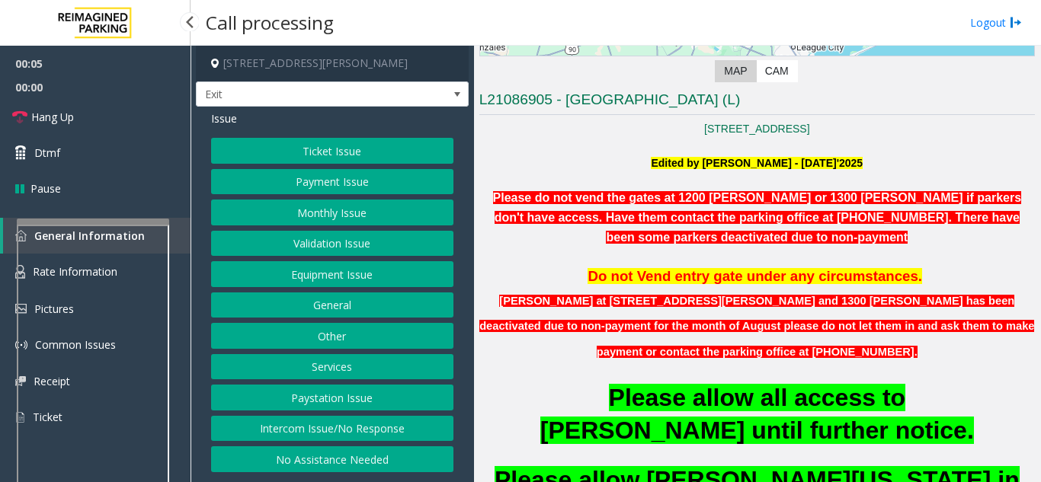
scroll to position [381, 0]
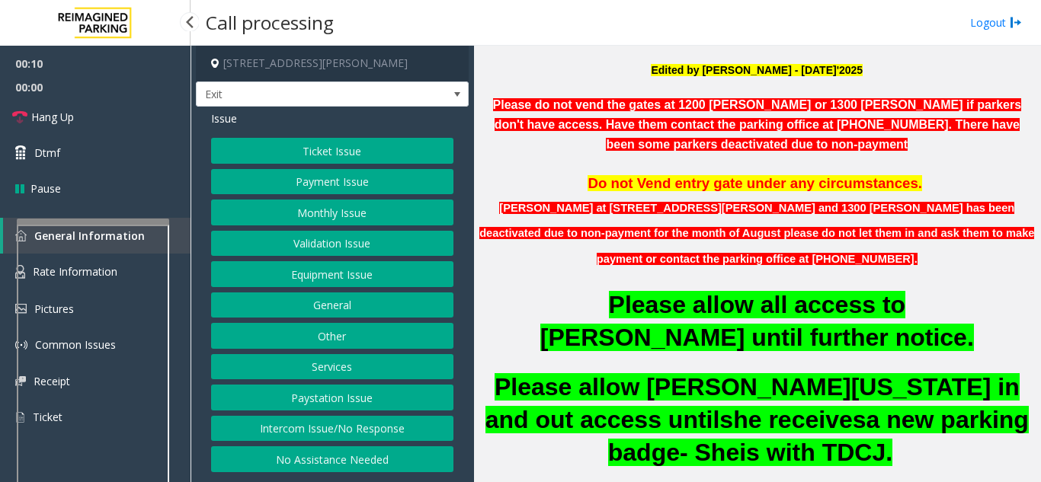
click at [334, 212] on button "Monthly Issue" at bounding box center [332, 213] width 242 height 26
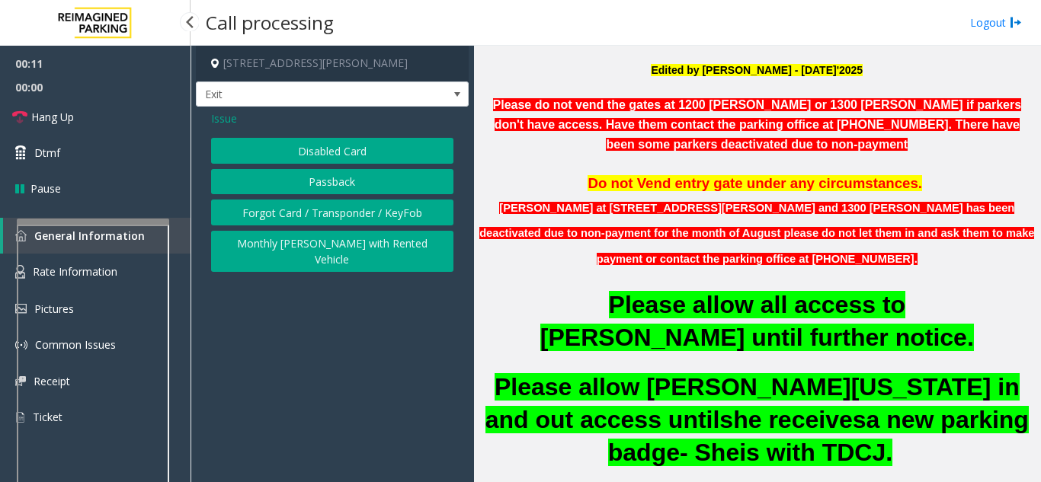
click at [318, 156] on button "Disabled Card" at bounding box center [332, 151] width 242 height 26
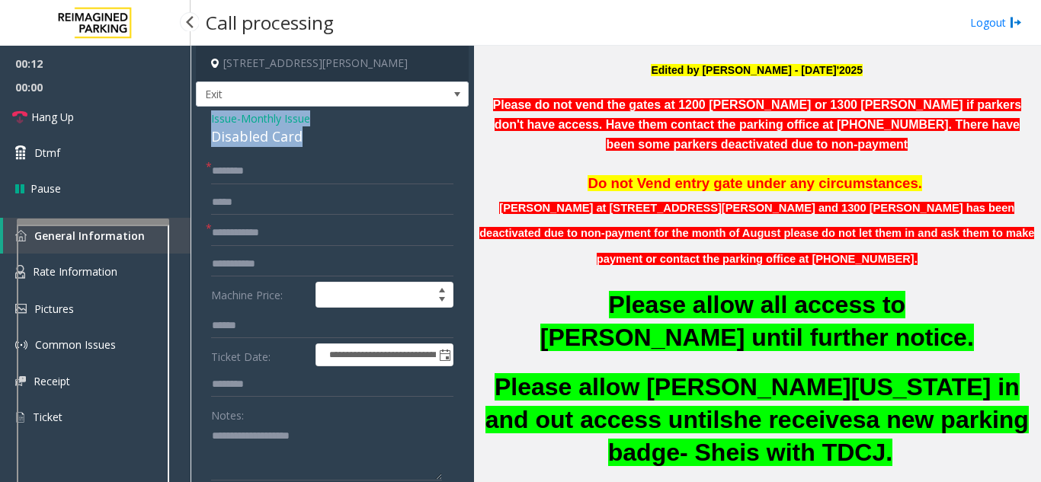
drag, startPoint x: 319, startPoint y: 139, endPoint x: 203, endPoint y: 124, distance: 116.7
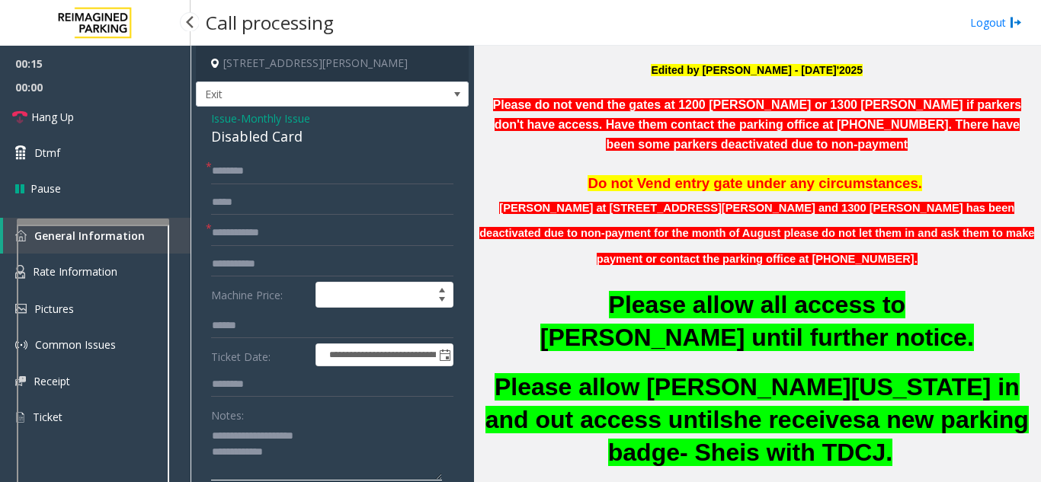
type textarea "**********"
click at [223, 236] on input "text" at bounding box center [332, 233] width 242 height 26
type input "**********"
click at [258, 175] on input "text" at bounding box center [332, 171] width 242 height 26
type input "*****"
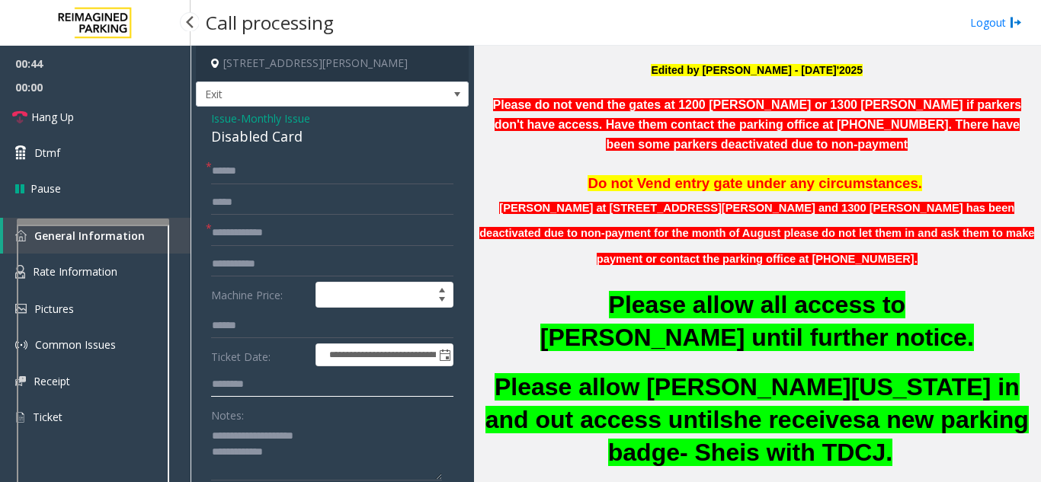
click at [224, 392] on input "text" at bounding box center [332, 385] width 242 height 26
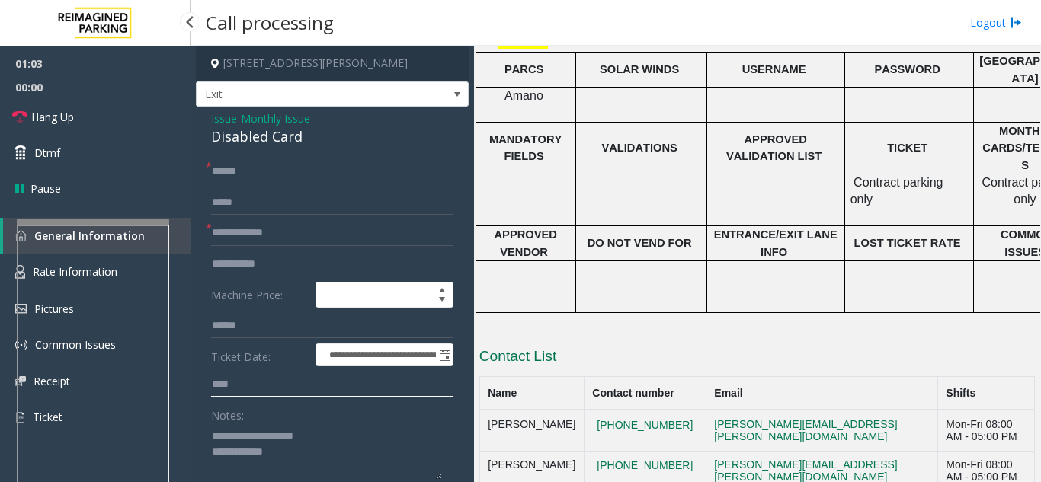
scroll to position [2083, 0]
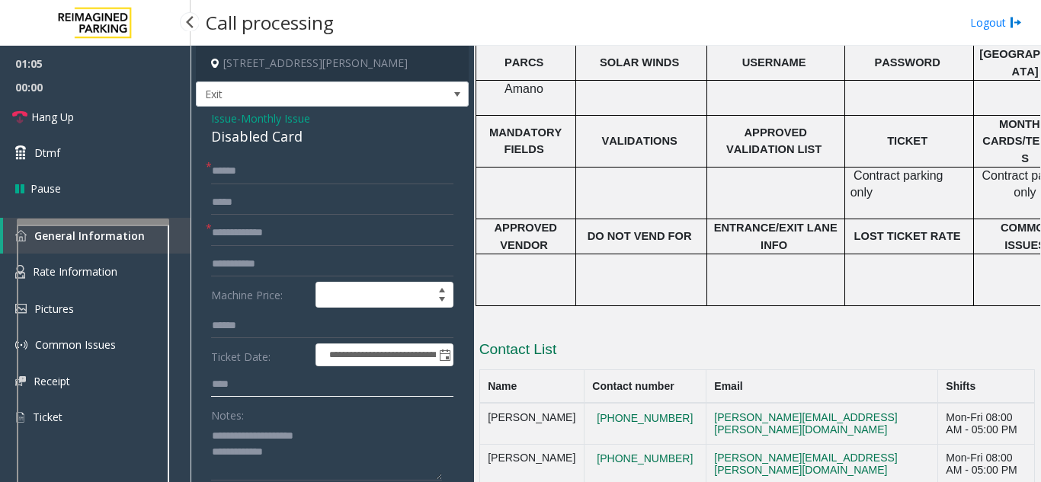
type input "****"
drag, startPoint x: 299, startPoint y: 233, endPoint x: 261, endPoint y: 234, distance: 38.9
click at [261, 234] on input "**********" at bounding box center [332, 233] width 242 height 26
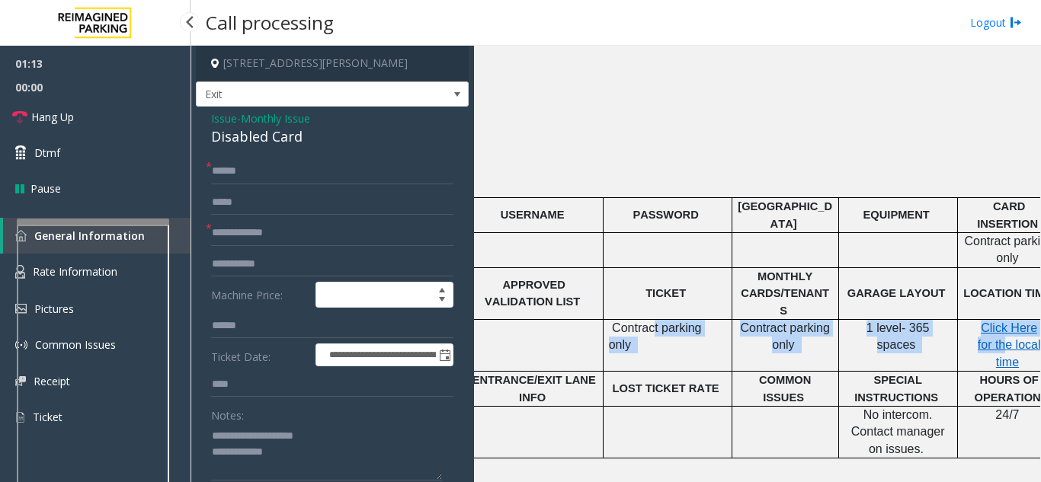
scroll to position [1930, 282]
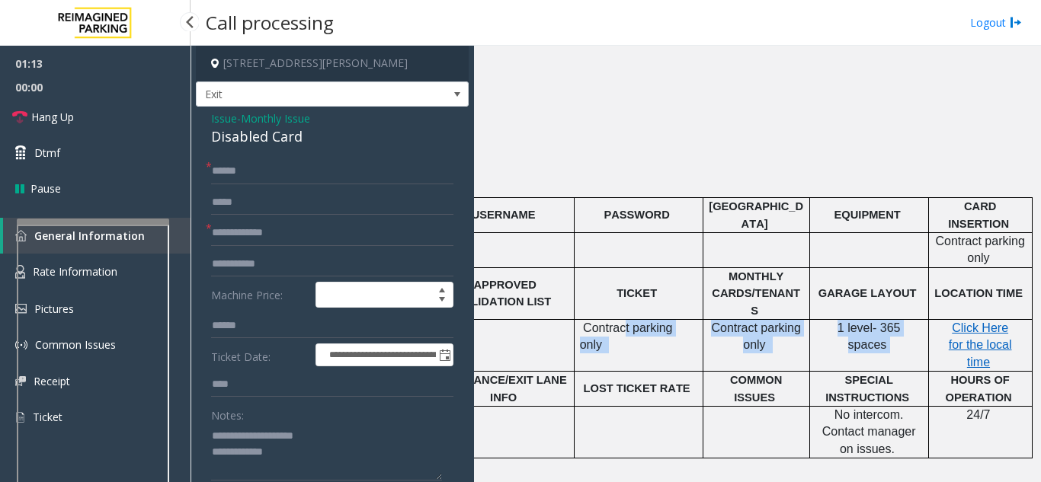
drag, startPoint x: 892, startPoint y: 184, endPoint x: 1020, endPoint y: 181, distance: 128.0
click at [1020, 319] on tr "Contract parking only Contract parking only 1 level- 365 spaces Click Here for …" at bounding box center [618, 345] width 826 height 52
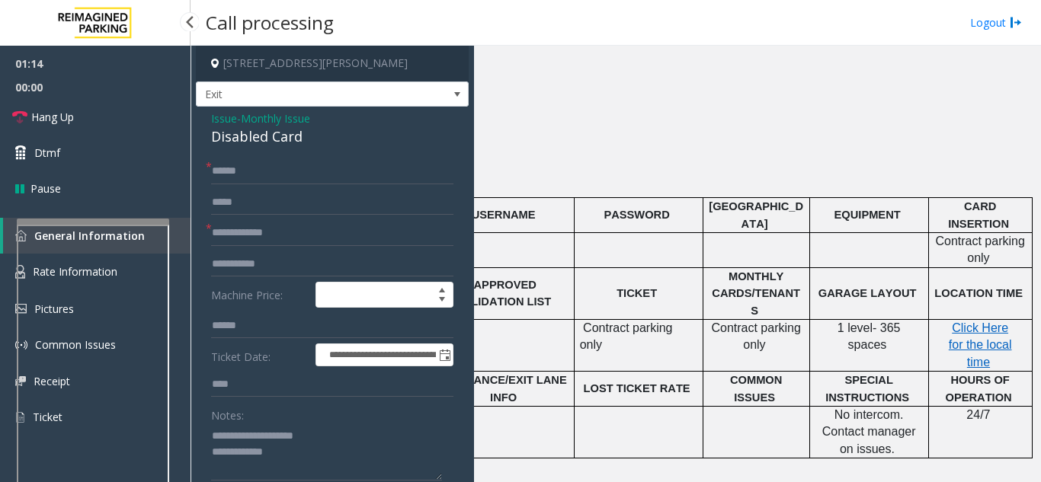
click at [967, 320] on p "Click Here for the local time" at bounding box center [980, 345] width 92 height 51
click at [948, 321] on span "Click Here for the local time" at bounding box center [979, 344] width 63 height 47
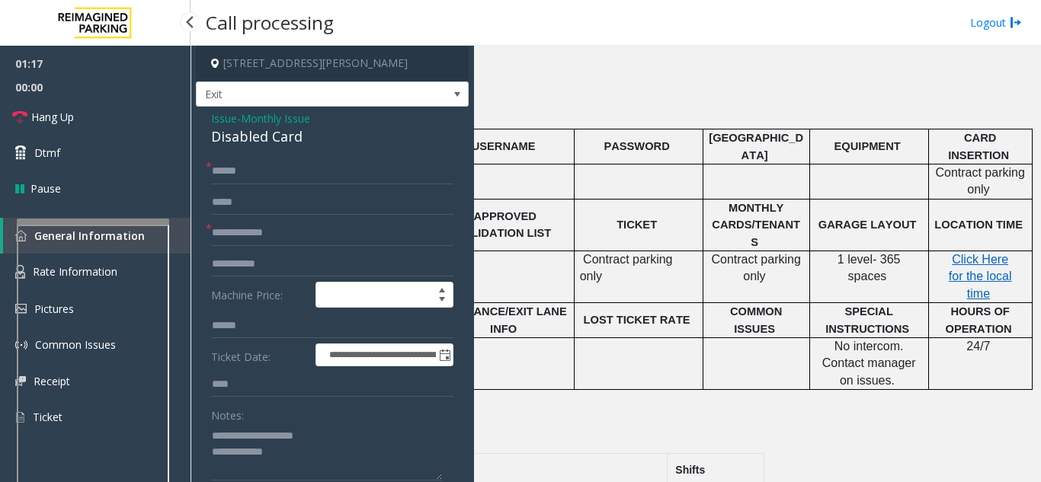
scroll to position [2083, 281]
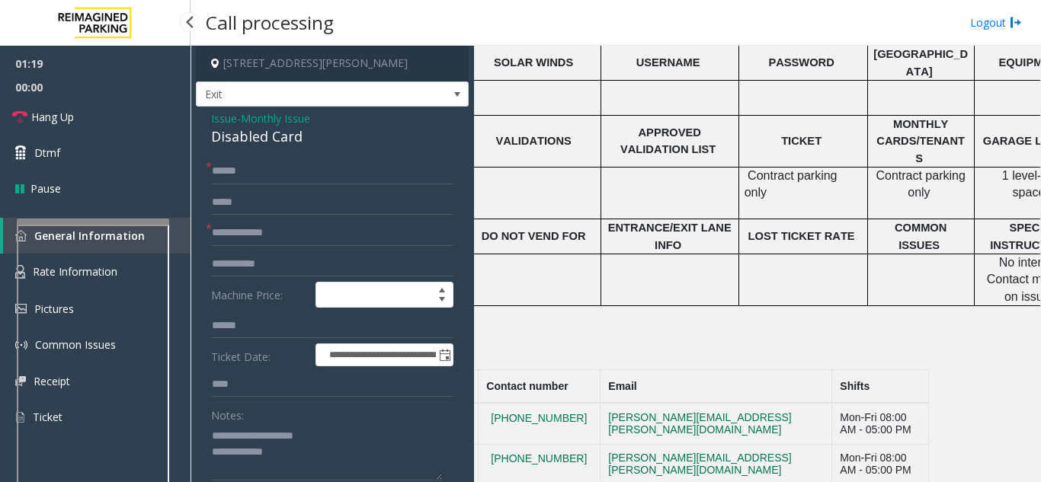
drag, startPoint x: 836, startPoint y: 286, endPoint x: 484, endPoint y: 277, distance: 351.3
click at [484, 277] on div "Main Revenue Control Manufacturer: Amano McGann ← Move left → Move right ↑ Move…" at bounding box center [757, 264] width 566 height 436
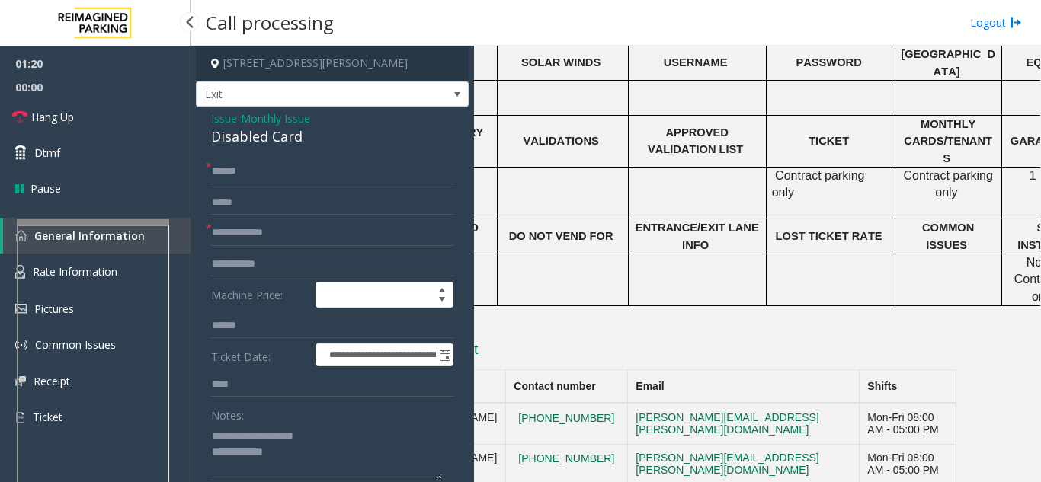
click at [571, 444] on td "713 225 1071" at bounding box center [566, 464] width 122 height 41
drag, startPoint x: 574, startPoint y: 260, endPoint x: 513, endPoint y: 265, distance: 61.9
click at [515, 412] on button "281-381-9315" at bounding box center [565, 419] width 105 height 14
drag, startPoint x: 494, startPoint y: 266, endPoint x: 576, endPoint y: 269, distance: 82.3
click at [576, 403] on td "281-381-9315" at bounding box center [566, 423] width 122 height 41
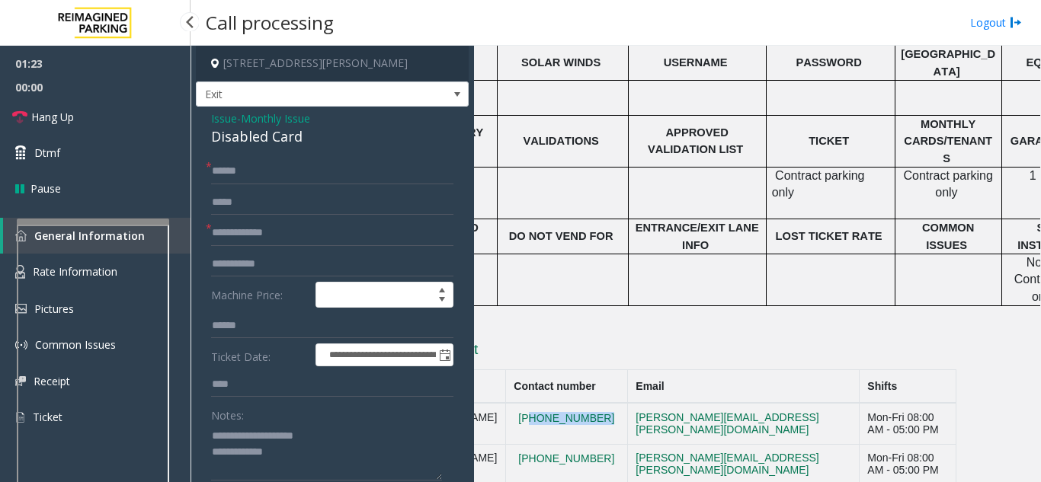
copy button "281-381-9315"
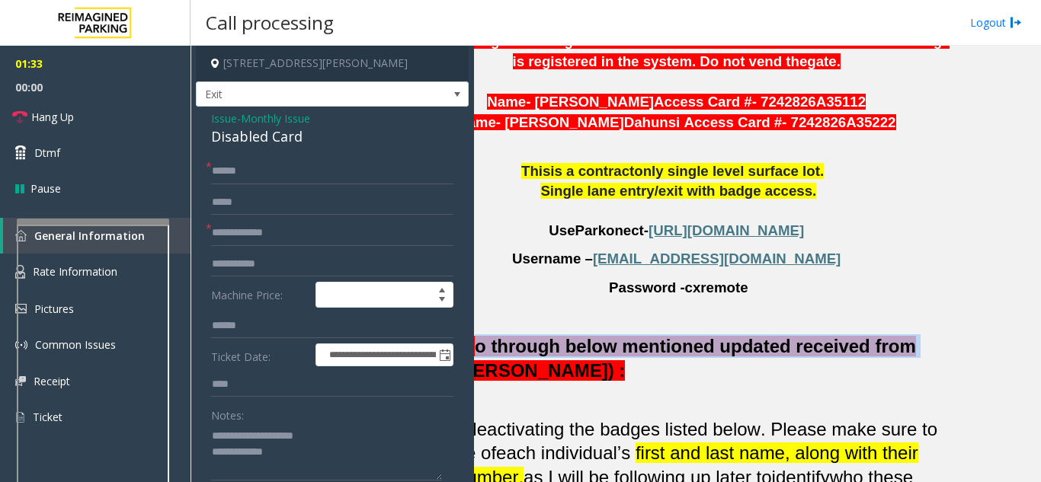
scroll to position [1245, 0]
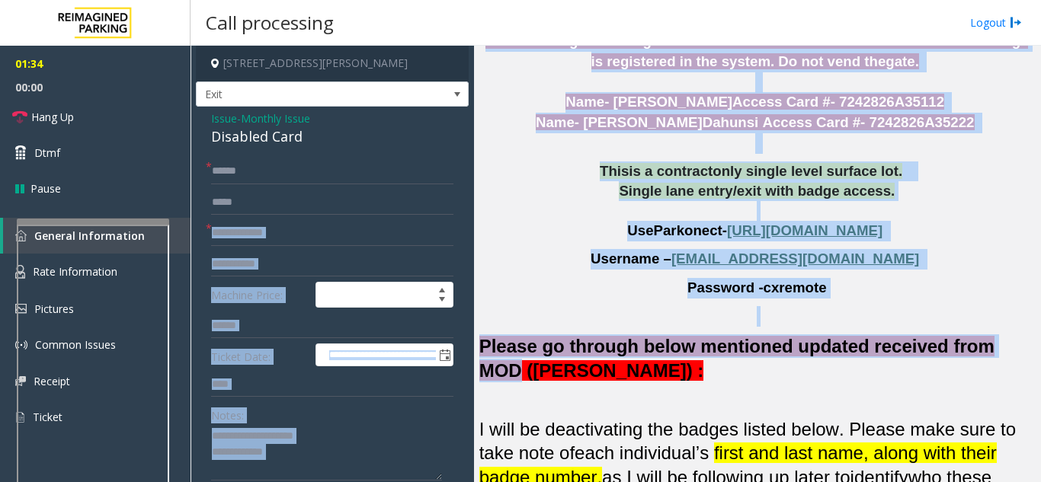
drag, startPoint x: 972, startPoint y: 226, endPoint x: 467, endPoint y: 225, distance: 505.0
click at [467, 225] on div "**********" at bounding box center [614, 264] width 849 height 436
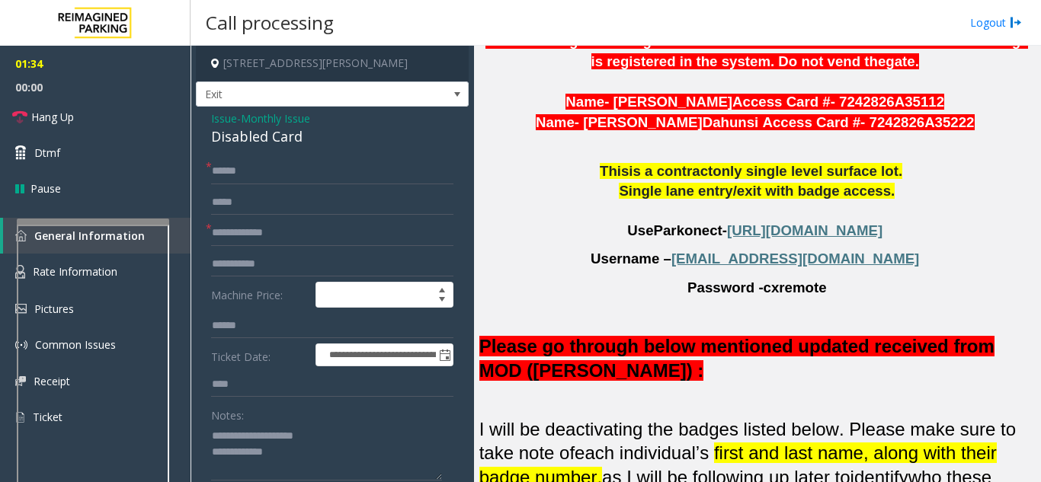
click at [677, 382] on p at bounding box center [756, 394] width 555 height 24
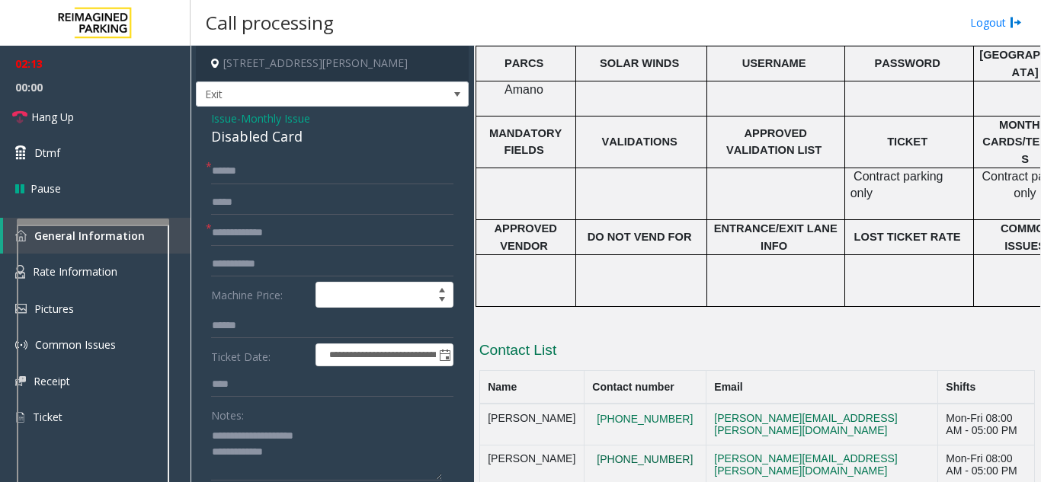
scroll to position [2083, 0]
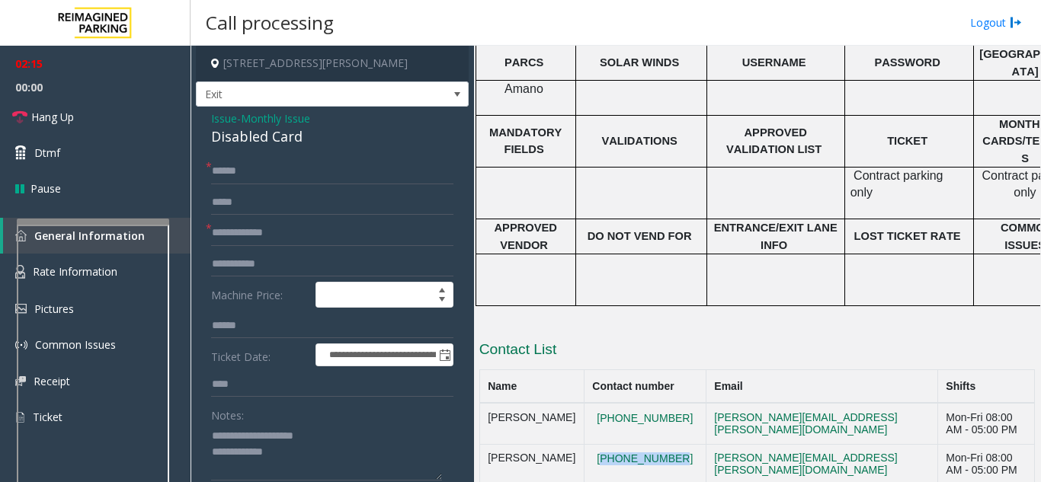
drag, startPoint x: 659, startPoint y: 307, endPoint x: 576, endPoint y: 310, distance: 83.1
click at [583, 444] on td "713 225 1071" at bounding box center [644, 464] width 122 height 41
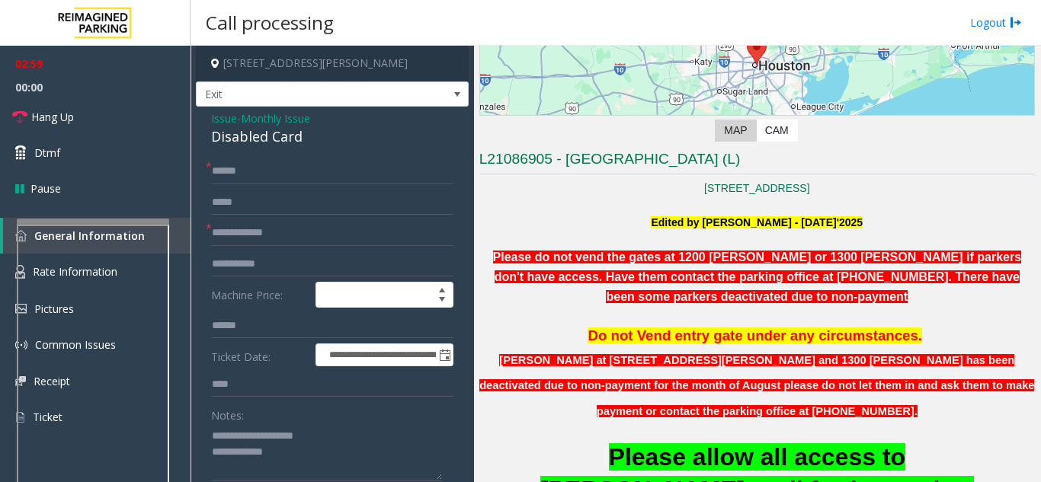
scroll to position [254, 0]
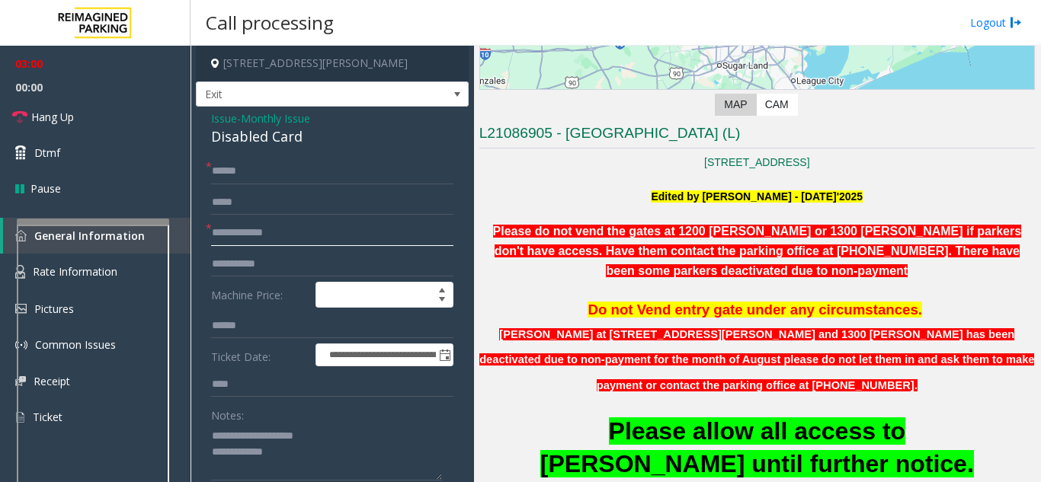
click at [309, 235] on input "**********" at bounding box center [332, 233] width 242 height 26
drag, startPoint x: 262, startPoint y: 236, endPoint x: 296, endPoint y: 235, distance: 33.5
click at [296, 235] on input "**********" at bounding box center [332, 233] width 242 height 26
click at [299, 235] on input "**********" at bounding box center [332, 233] width 242 height 26
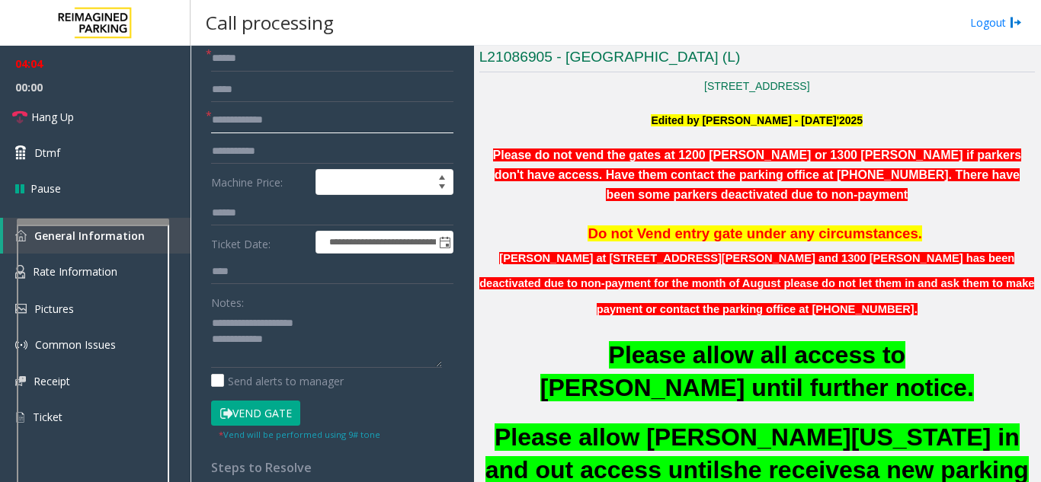
scroll to position [76, 0]
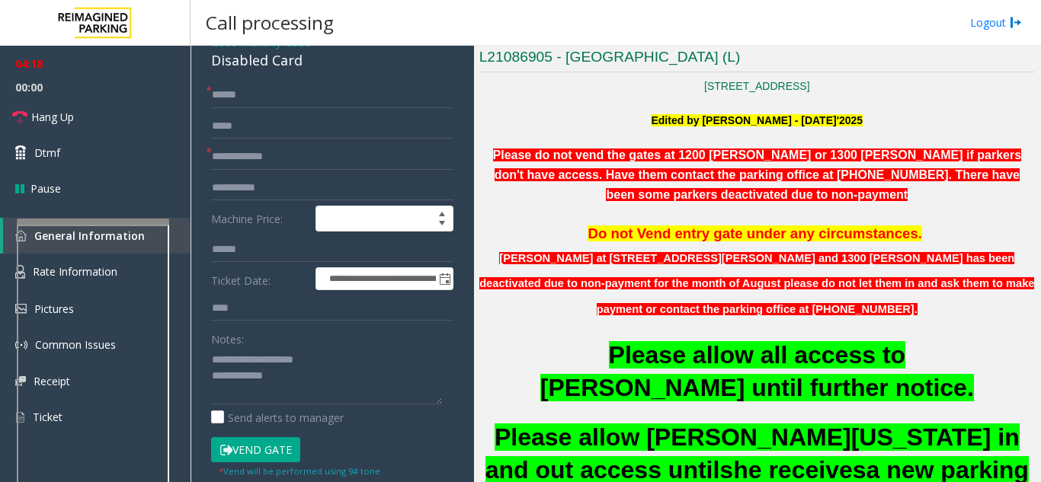
click at [247, 455] on button "Vend Gate" at bounding box center [255, 450] width 89 height 26
click at [311, 385] on textarea at bounding box center [326, 375] width 231 height 57
click at [109, 118] on link "Hang Up" at bounding box center [95, 117] width 190 height 36
click at [363, 394] on textarea at bounding box center [326, 375] width 231 height 57
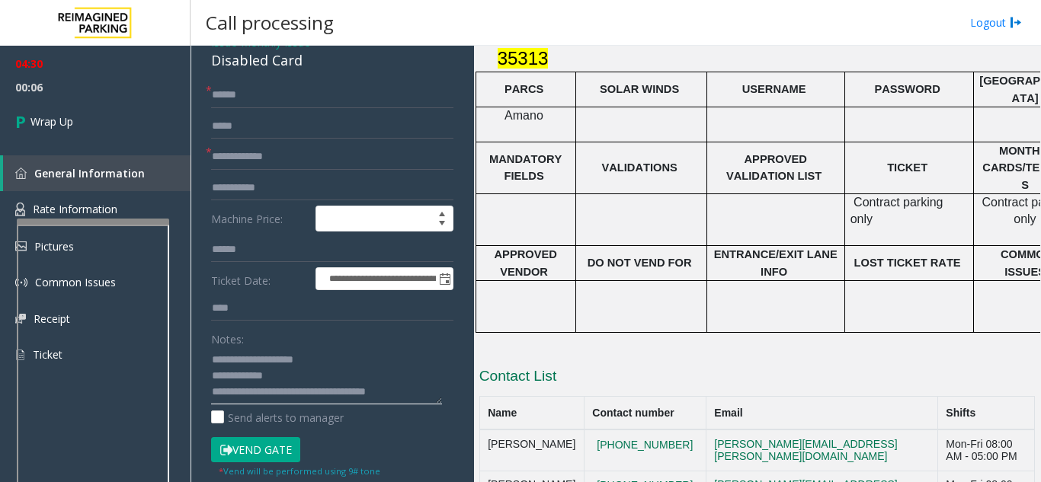
scroll to position [2083, 0]
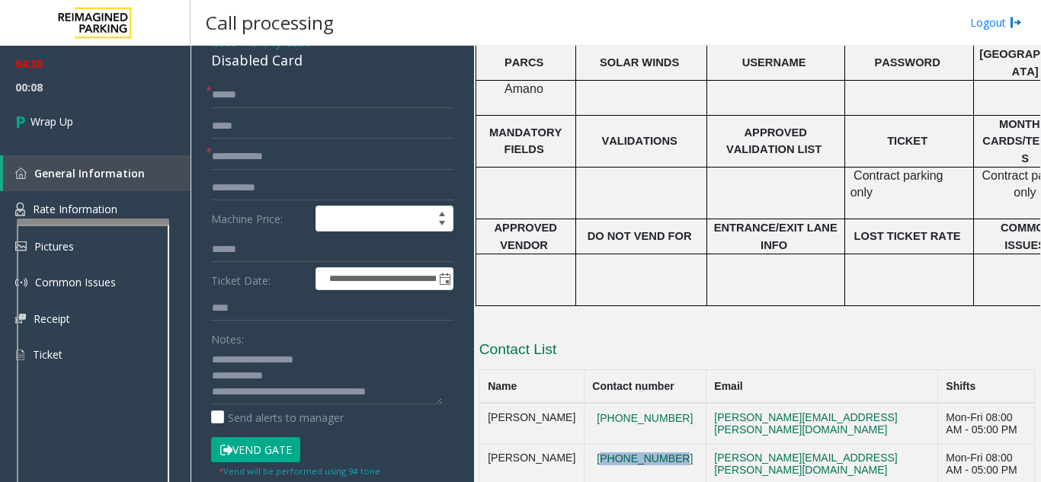
drag, startPoint x: 657, startPoint y: 302, endPoint x: 582, endPoint y: 304, distance: 74.7
click at [583, 444] on td "713 225 1071" at bounding box center [644, 464] width 122 height 41
click at [533, 444] on td "Adrian Olivares" at bounding box center [531, 464] width 104 height 41
drag, startPoint x: 565, startPoint y: 298, endPoint x: 479, endPoint y: 299, distance: 86.1
click at [479, 444] on td "Adrian Olivares" at bounding box center [531, 464] width 104 height 41
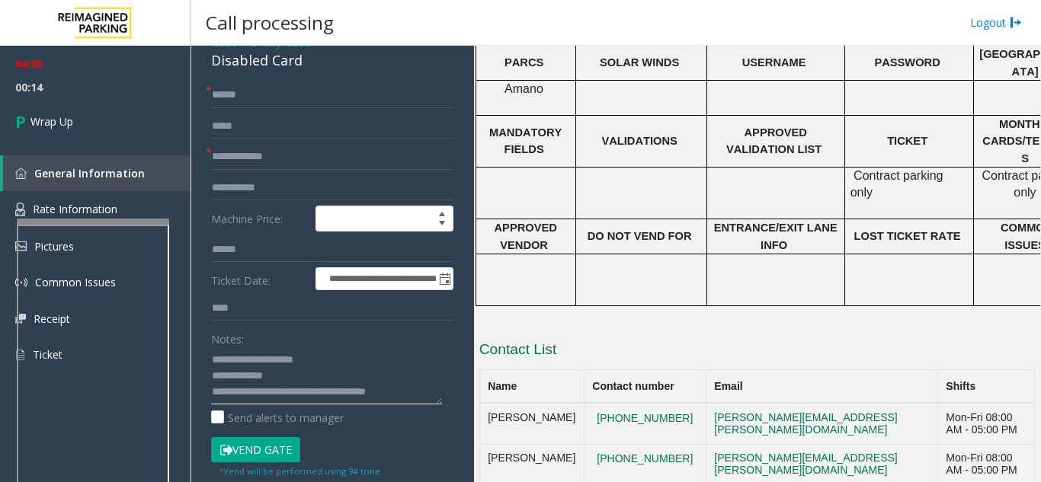
click at [417, 397] on textarea at bounding box center [326, 375] width 231 height 57
paste textarea "**********"
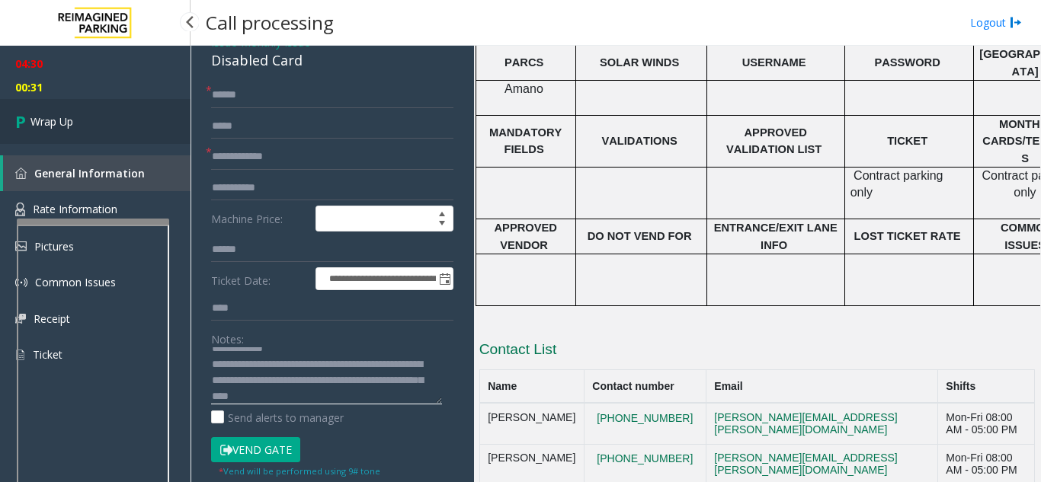
type textarea "**********"
click at [73, 113] on link "Wrap Up" at bounding box center [95, 121] width 190 height 45
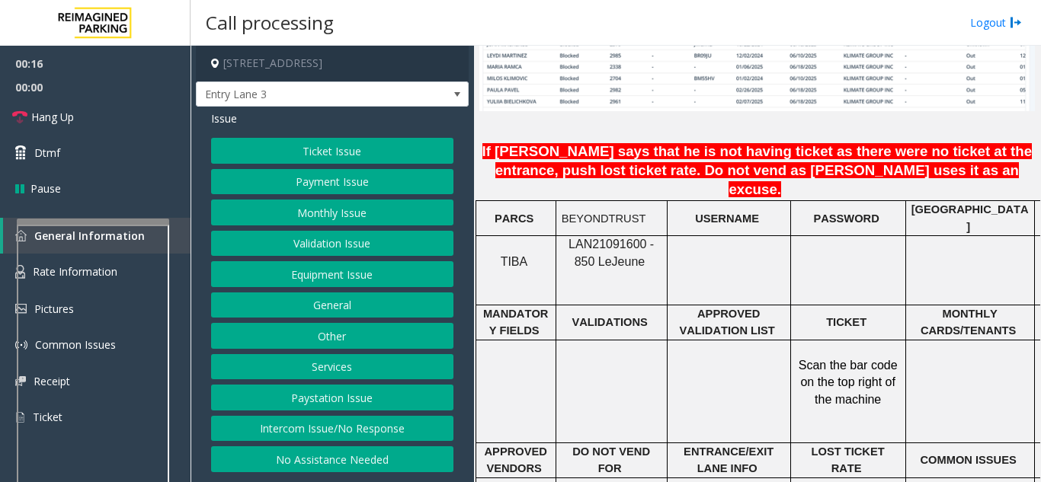
scroll to position [1143, 0]
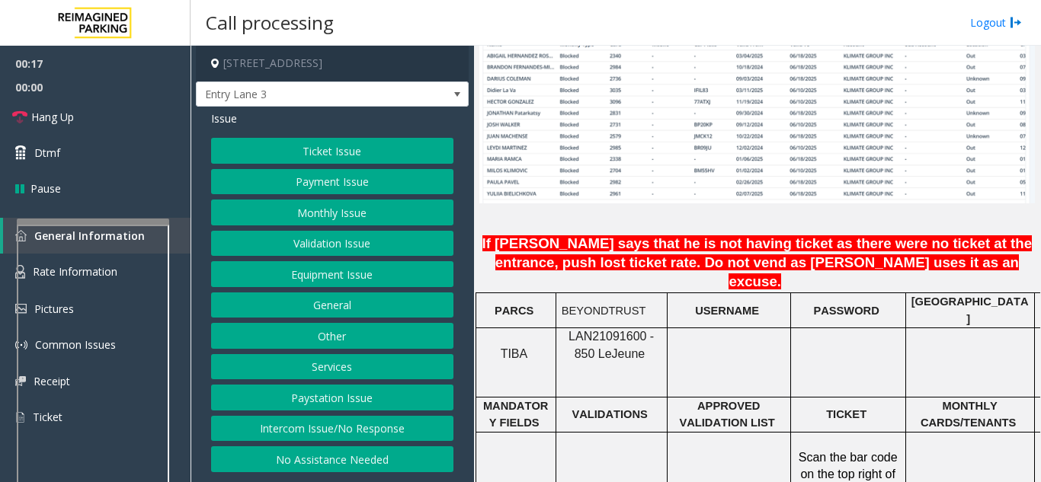
click at [590, 330] on span "LAN21091600 - 850 Le" at bounding box center [610, 345] width 85 height 30
click at [254, 203] on button "Monthly Issue" at bounding box center [332, 213] width 242 height 26
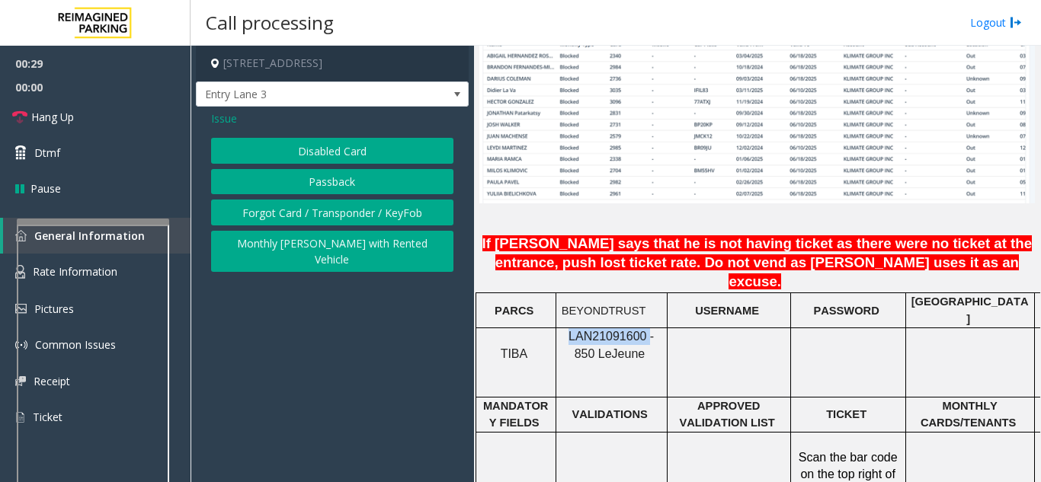
click at [261, 174] on button "Passback" at bounding box center [332, 182] width 242 height 26
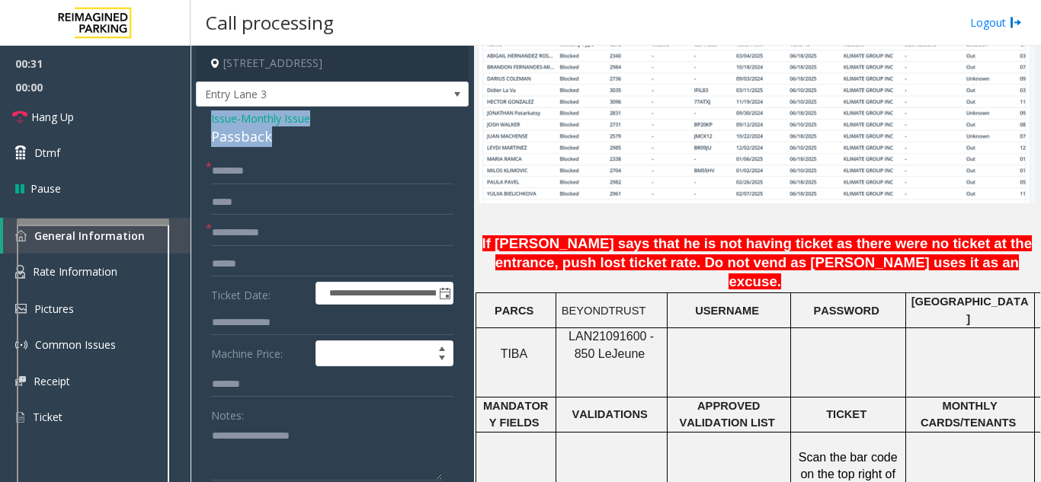
drag, startPoint x: 282, startPoint y: 136, endPoint x: 209, endPoint y: 125, distance: 73.9
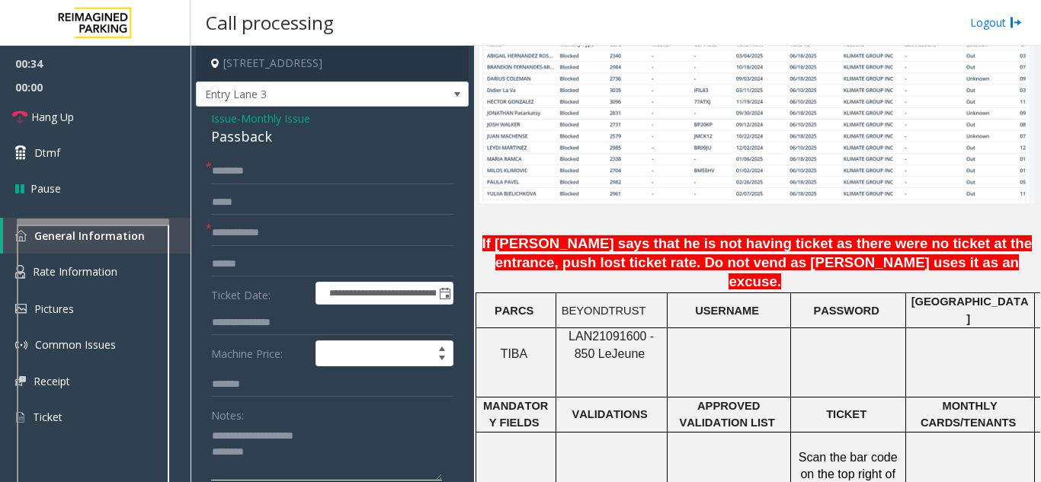
type textarea "**********"
click at [254, 233] on input "text" at bounding box center [332, 233] width 242 height 26
click at [236, 237] on input "text" at bounding box center [332, 233] width 242 height 26
type input "****"
click at [234, 167] on input "text" at bounding box center [332, 171] width 242 height 26
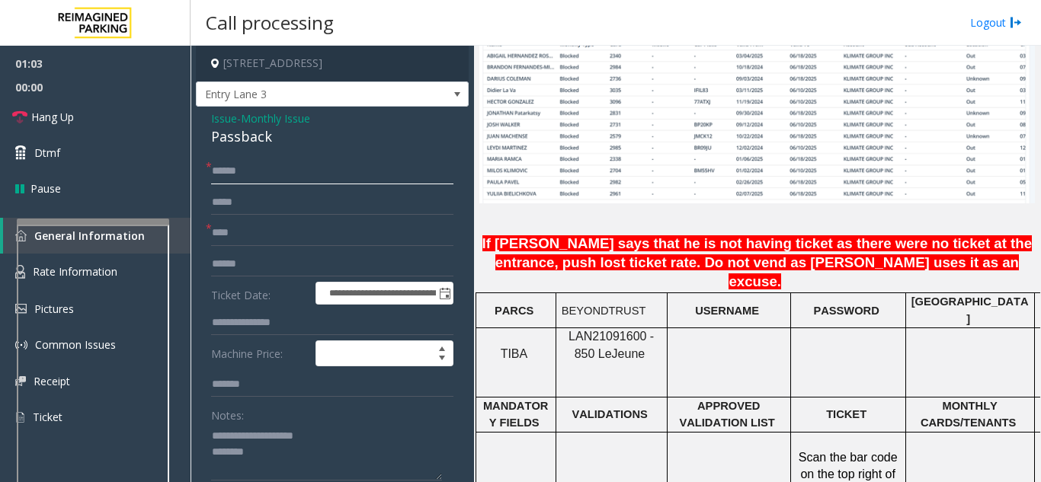
click at [219, 172] on input "******" at bounding box center [332, 171] width 242 height 26
drag, startPoint x: 275, startPoint y: 174, endPoint x: 213, endPoint y: 178, distance: 62.6
click at [213, 178] on input "******" at bounding box center [332, 171] width 242 height 26
type input "******"
drag, startPoint x: 257, startPoint y: 241, endPoint x: 204, endPoint y: 251, distance: 54.2
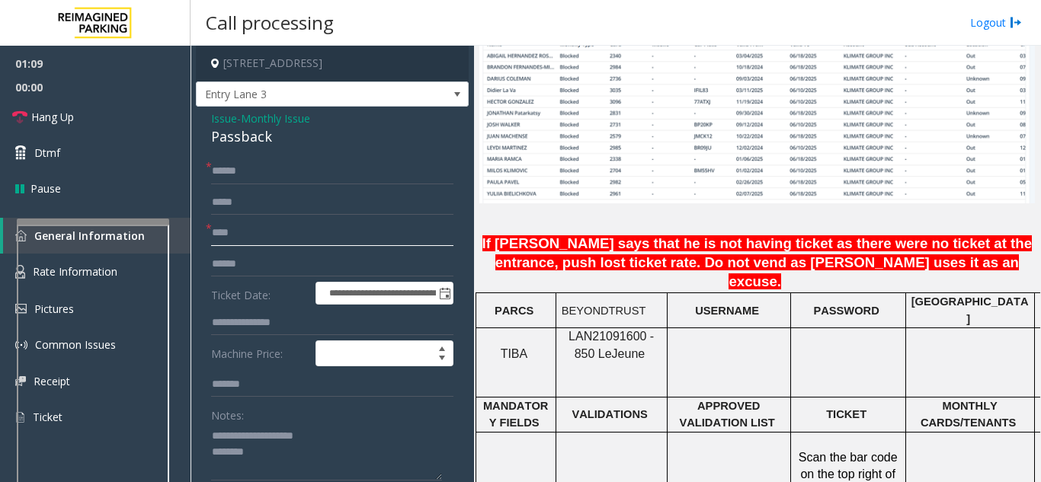
paste input "**"
type input "******"
drag, startPoint x: 249, startPoint y: 179, endPoint x: 211, endPoint y: 186, distance: 38.7
click at [211, 186] on form "**********" at bounding box center [332, 356] width 242 height 396
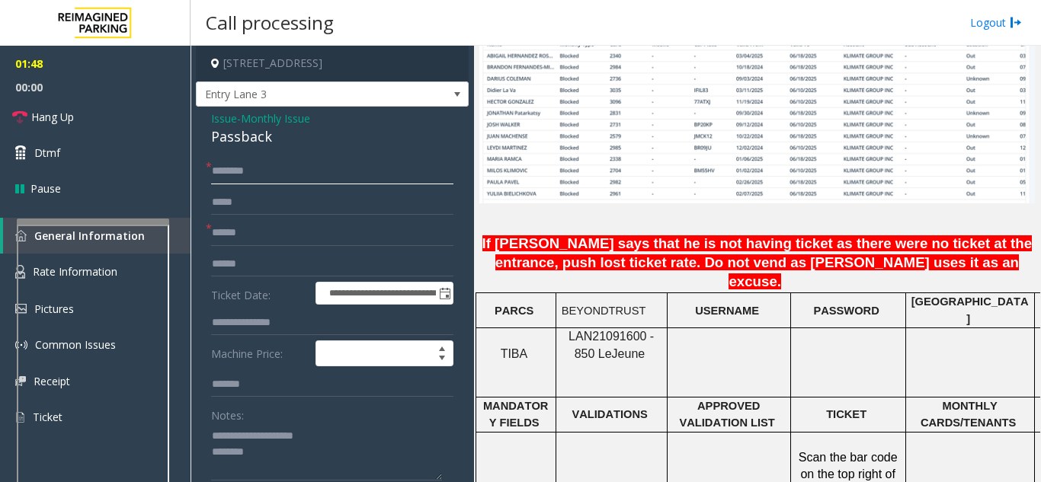
click at [231, 174] on input "text" at bounding box center [332, 171] width 242 height 26
type input "*"
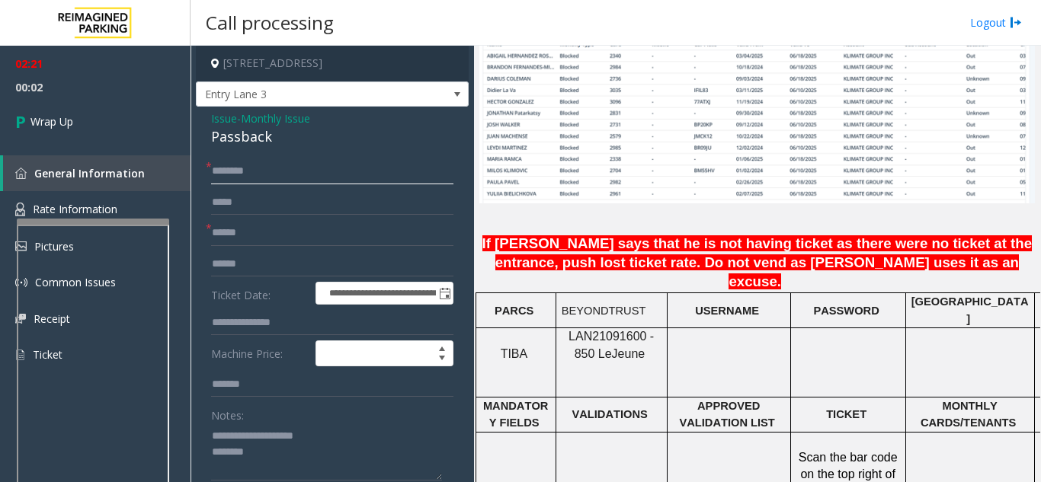
click at [245, 175] on input "text" at bounding box center [332, 171] width 242 height 26
type input "**"
click at [216, 115] on span "Issue" at bounding box center [224, 118] width 26 height 16
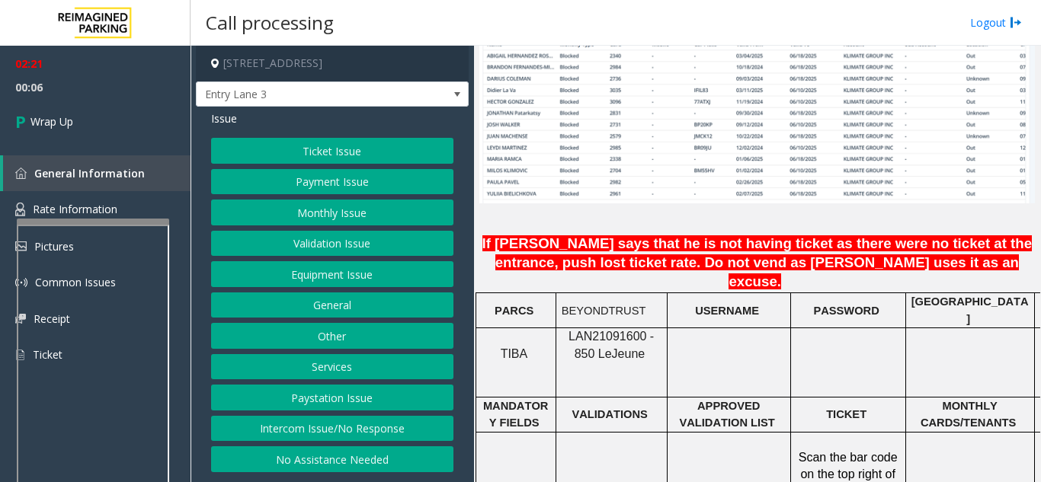
click at [315, 215] on button "Monthly Issue" at bounding box center [332, 213] width 242 height 26
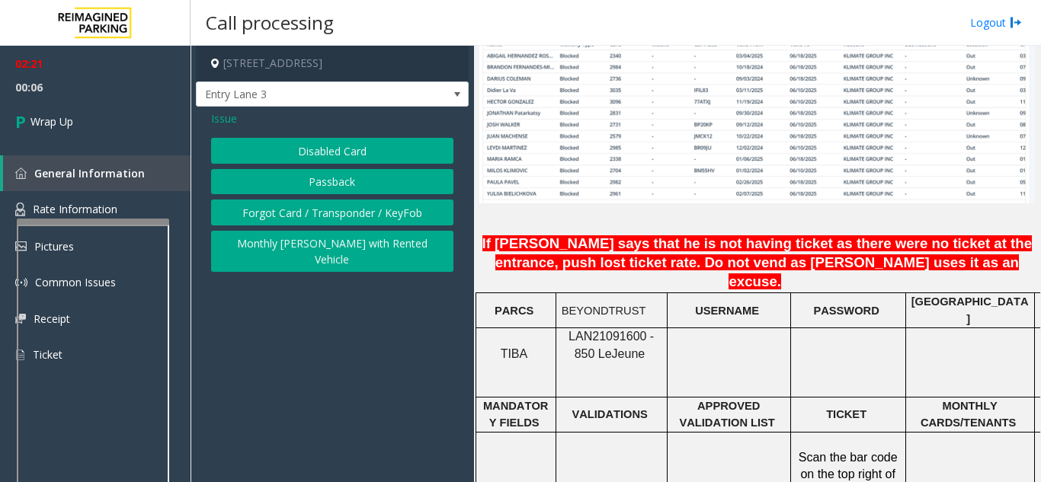
click at [322, 155] on button "Disabled Card" at bounding box center [332, 151] width 242 height 26
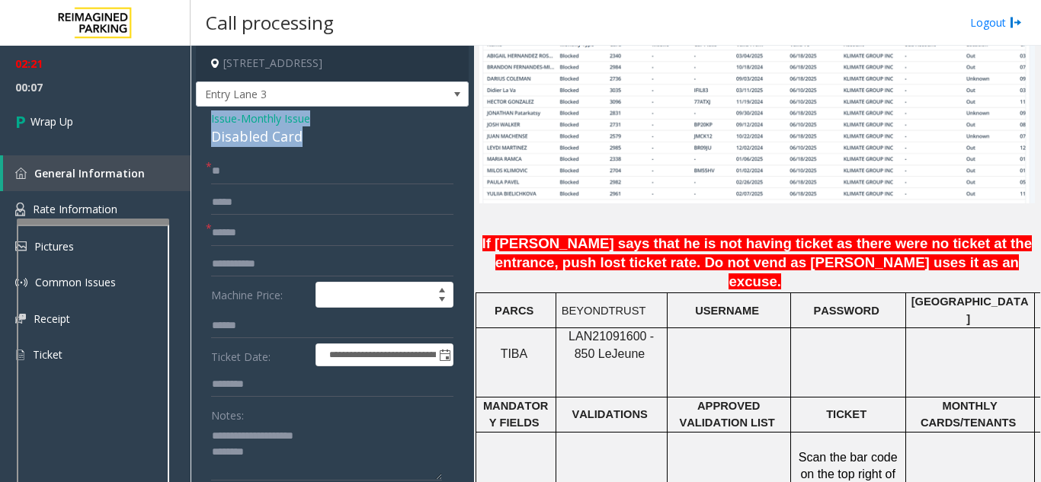
drag, startPoint x: 313, startPoint y: 142, endPoint x: 191, endPoint y: 120, distance: 123.7
click at [191, 120] on app-call-processing-form "**********" at bounding box center [331, 264] width 283 height 436
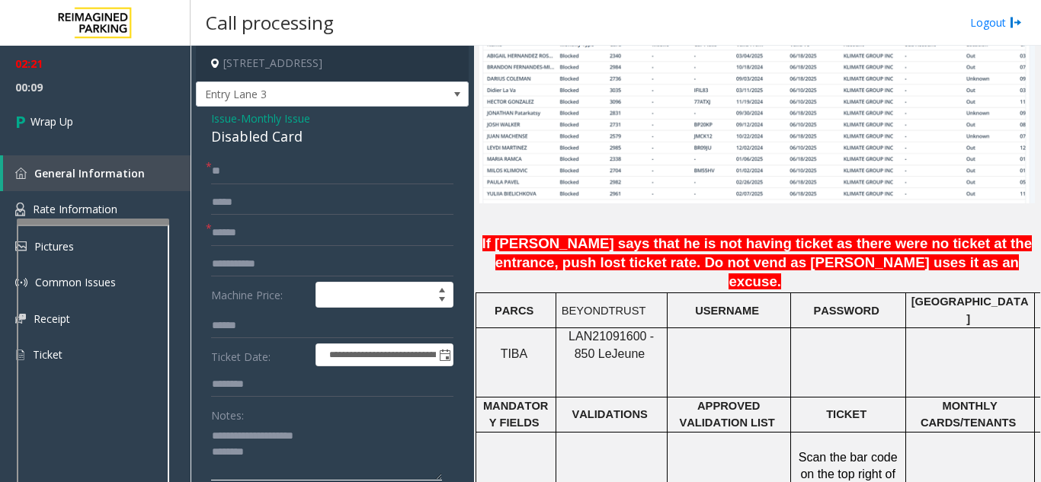
drag, startPoint x: 285, startPoint y: 462, endPoint x: 190, endPoint y: 433, distance: 99.3
click at [190, 433] on app-root "**********" at bounding box center [520, 241] width 1041 height 482
paste textarea "*****"
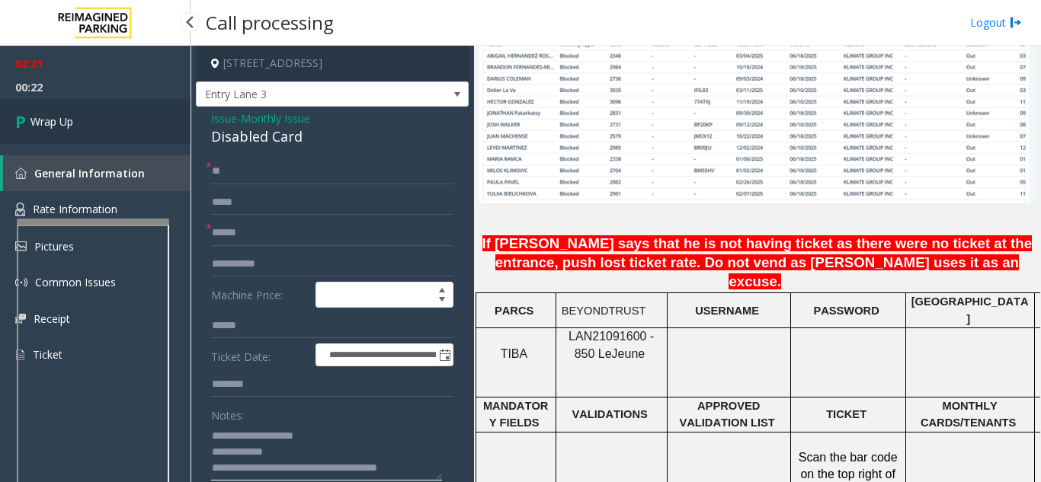
type textarea "**********"
click at [131, 140] on link "Wrap Up" at bounding box center [95, 121] width 190 height 45
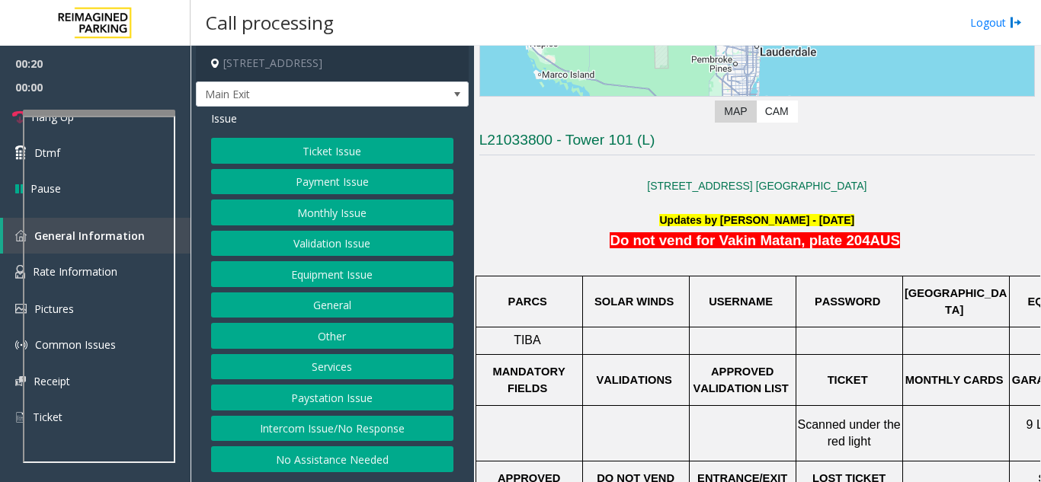
scroll to position [274, 0]
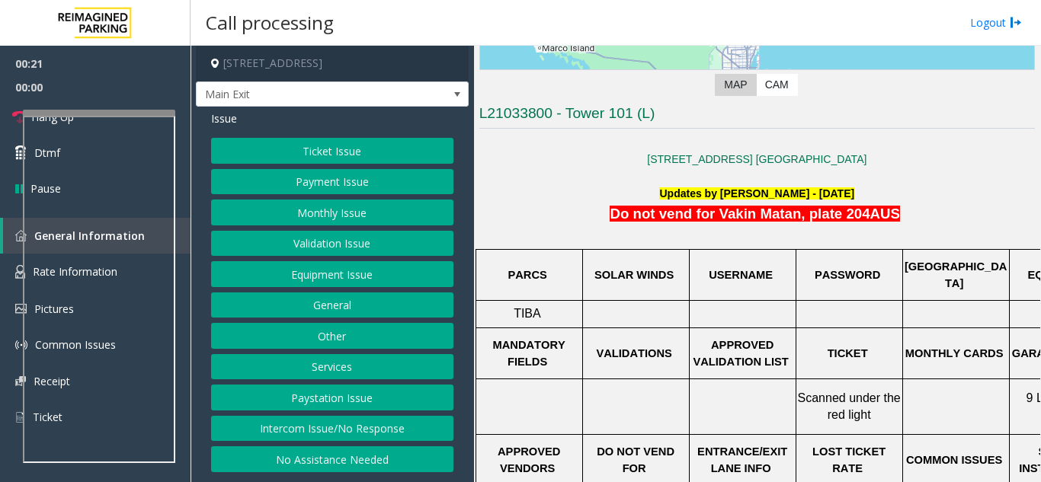
click at [305, 225] on button "Monthly Issue" at bounding box center [332, 213] width 242 height 26
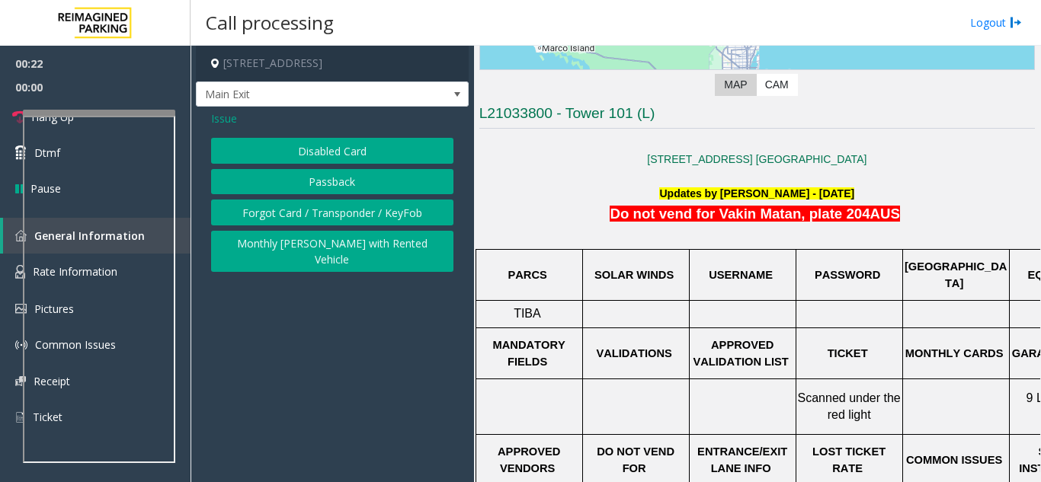
click at [320, 164] on button "Disabled Card" at bounding box center [332, 151] width 242 height 26
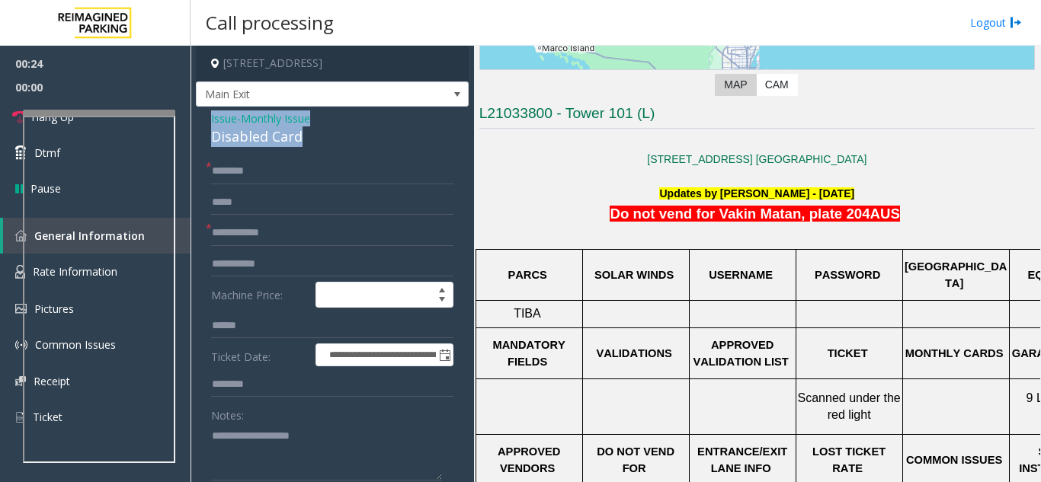
drag, startPoint x: 321, startPoint y: 153, endPoint x: 193, endPoint y: 136, distance: 128.4
click at [193, 136] on app-call-processing-form "**********" at bounding box center [331, 264] width 283 height 436
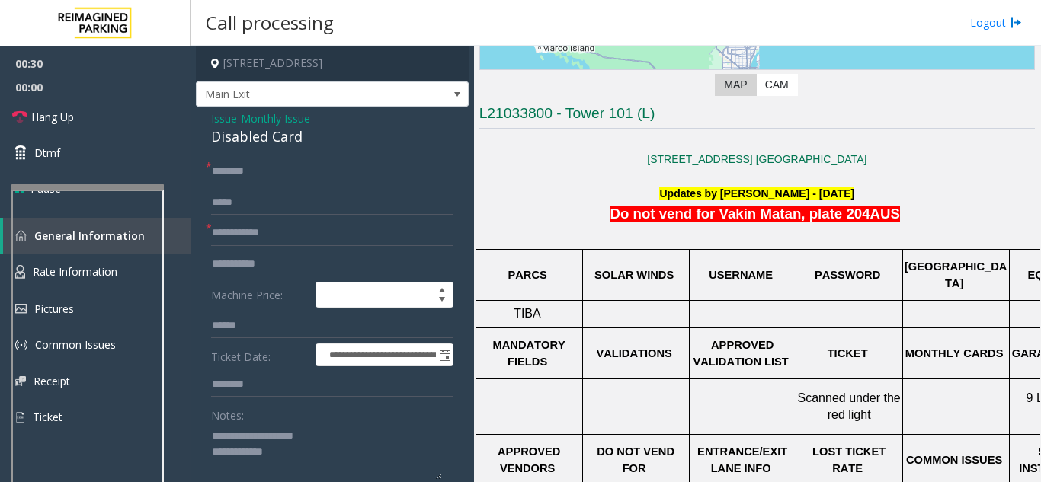
click at [49, 189] on div at bounding box center [87, 187] width 152 height 6
type textarea "**********"
click at [244, 246] on input "text" at bounding box center [332, 233] width 242 height 26
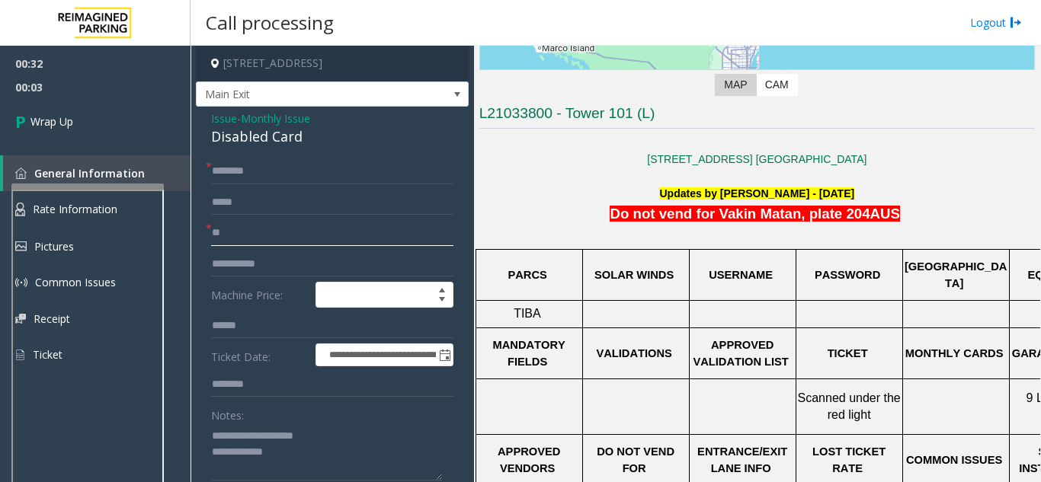
type input "**"
click at [225, 177] on input "text" at bounding box center [332, 171] width 242 height 26
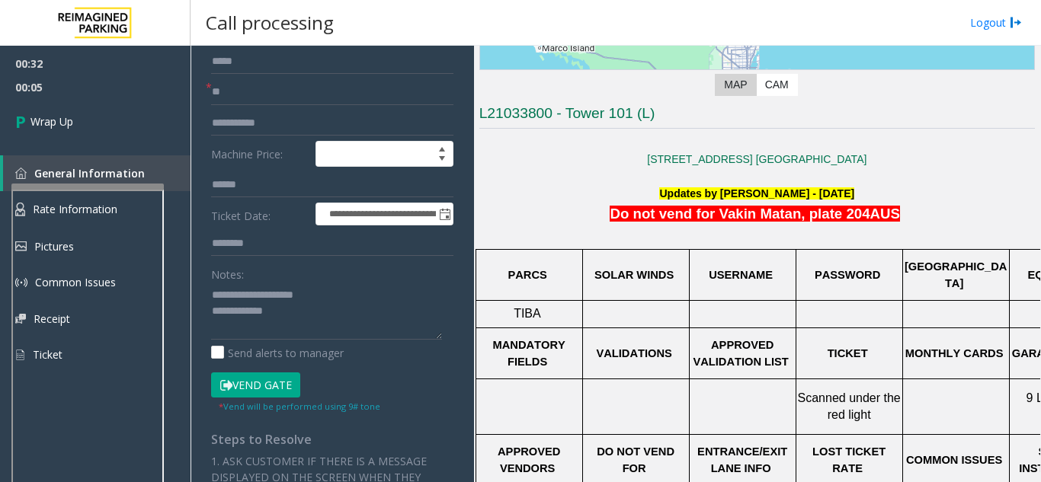
scroll to position [152, 0]
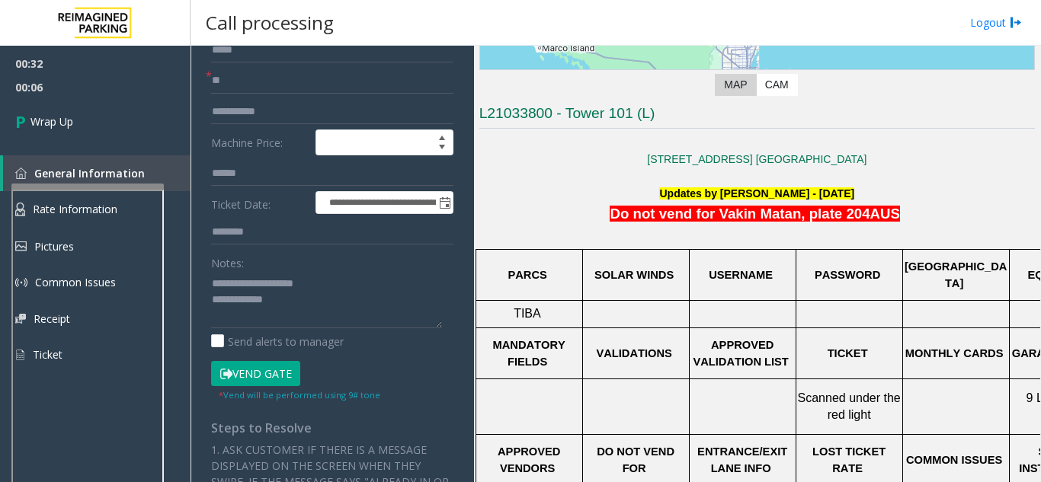
type input "**"
click at [312, 318] on textarea at bounding box center [326, 299] width 231 height 57
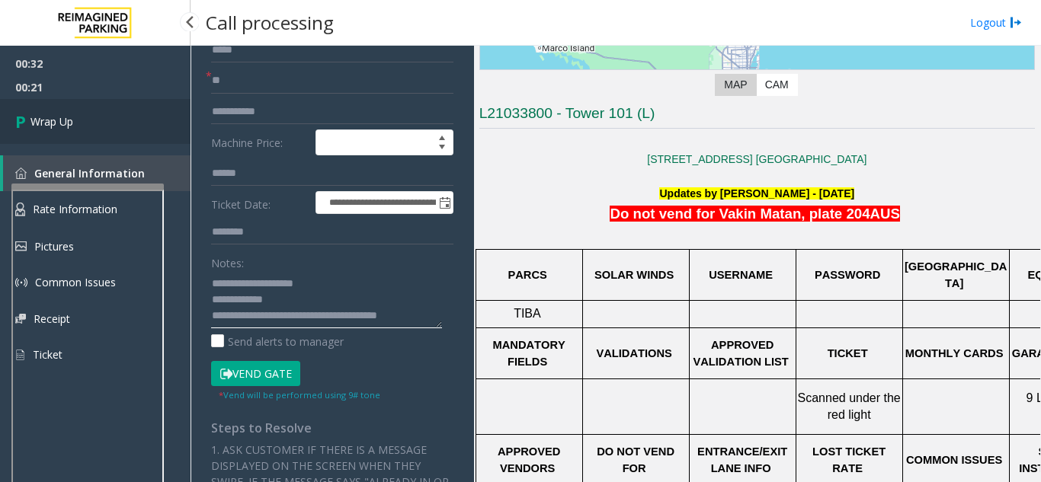
type textarea "**********"
click at [139, 120] on link "Wrap Up" at bounding box center [95, 121] width 190 height 45
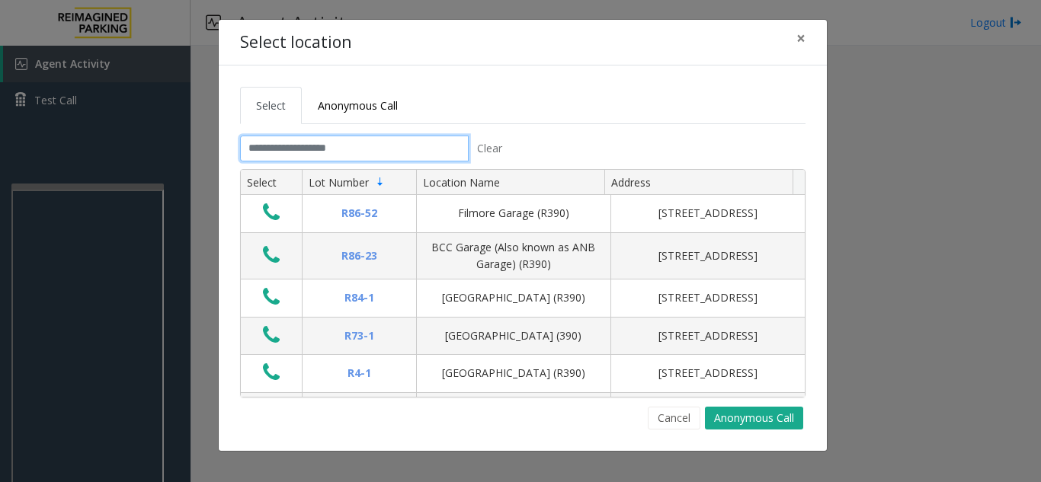
click at [302, 149] on input "text" at bounding box center [354, 149] width 229 height 26
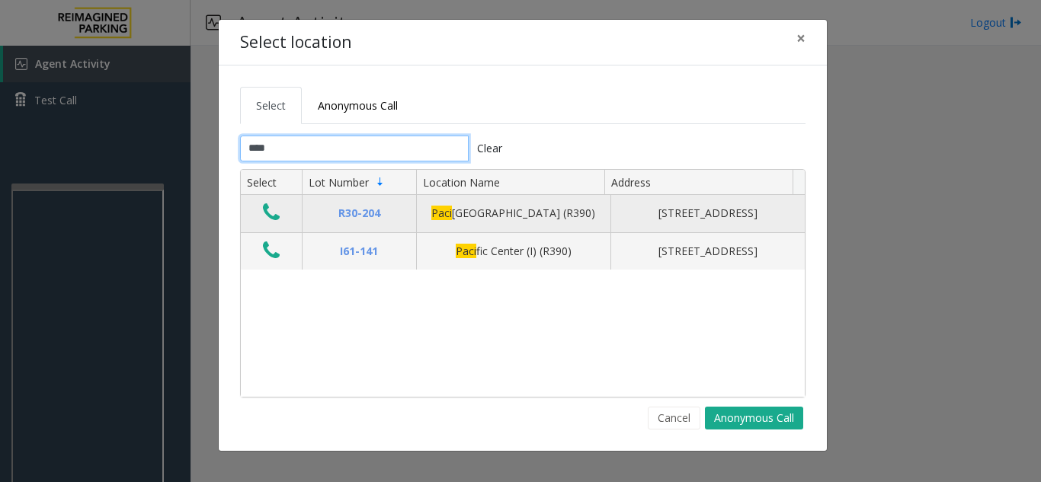
type input "****"
click at [263, 214] on icon "Data table" at bounding box center [271, 212] width 17 height 21
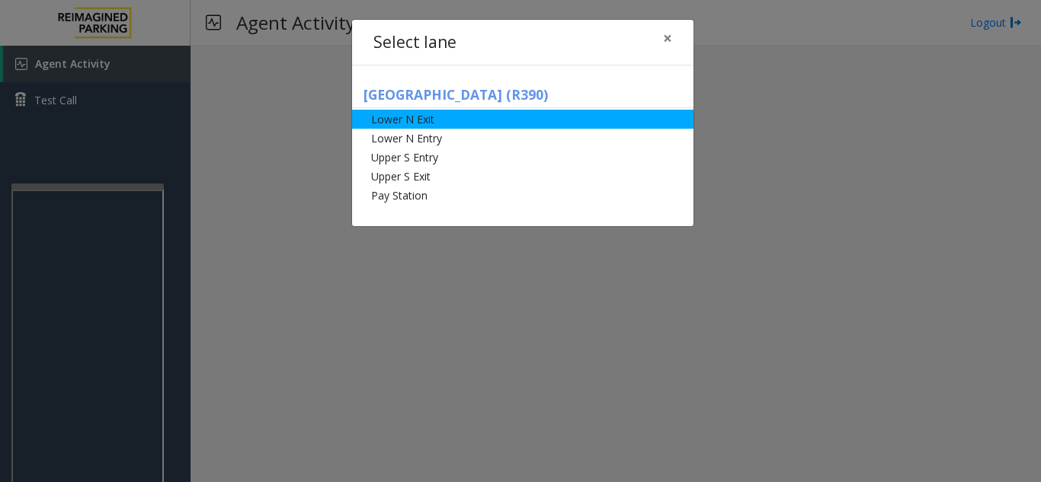
click at [433, 125] on li "Lower N Exit" at bounding box center [522, 119] width 341 height 19
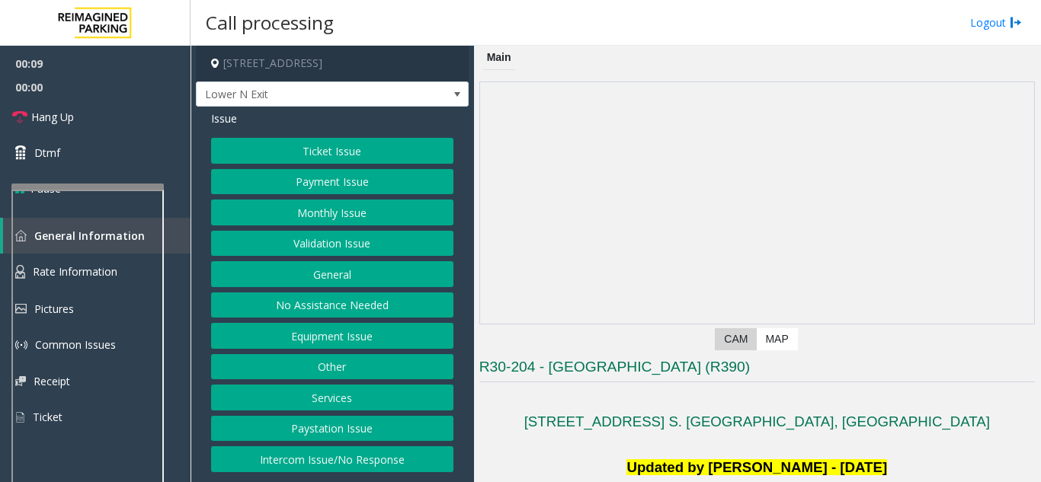
scroll to position [229, 0]
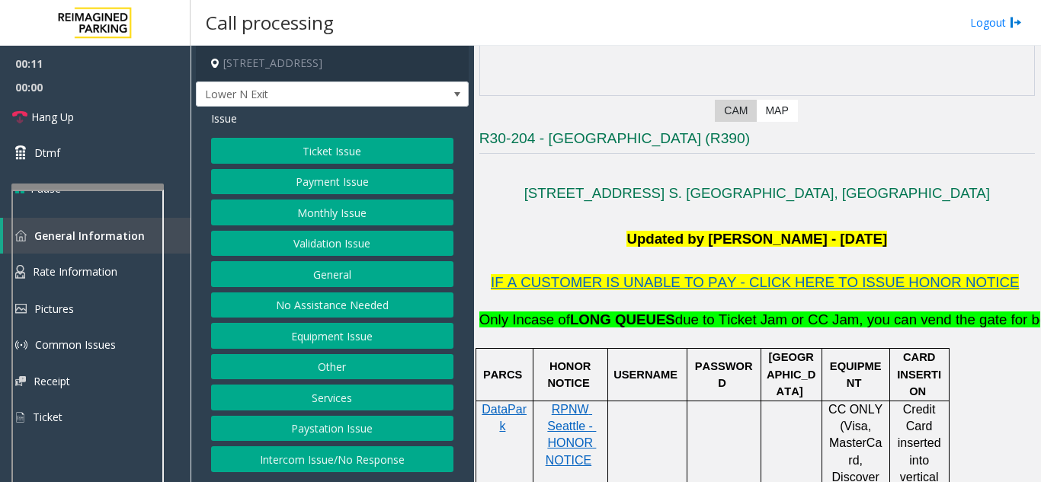
click at [312, 212] on button "Monthly Issue" at bounding box center [332, 213] width 242 height 26
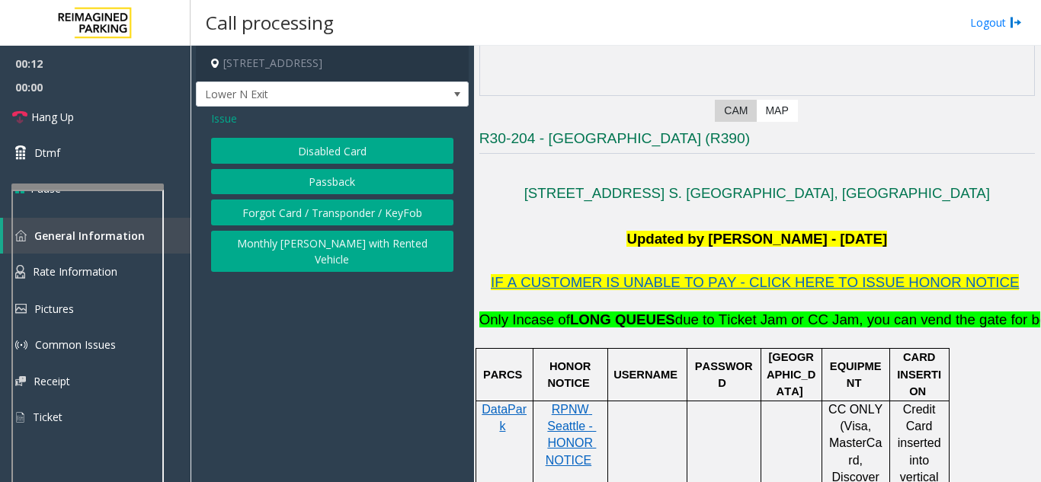
click at [283, 212] on button "Forgot Card / Transponder / KeyFob" at bounding box center [332, 213] width 242 height 26
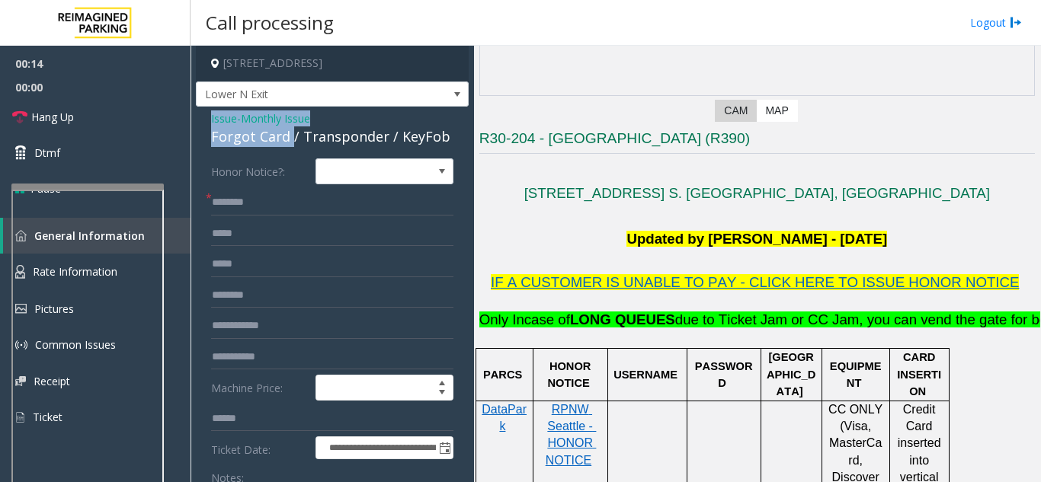
drag, startPoint x: 289, startPoint y: 134, endPoint x: 211, endPoint y: 108, distance: 81.9
click at [211, 108] on div "**********" at bounding box center [332, 485] width 273 height 756
copy div "Issue - Monthly Issue Forgot Card"
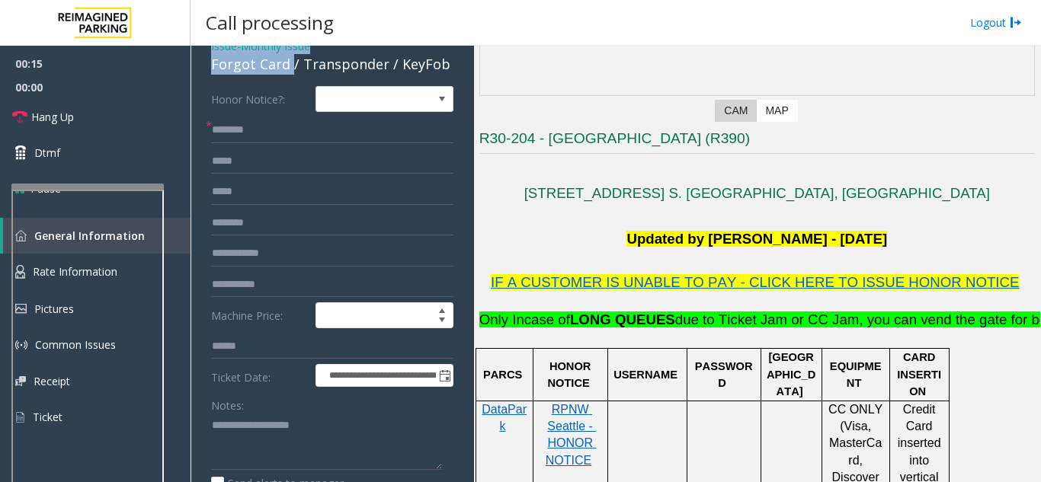
scroll to position [152, 0]
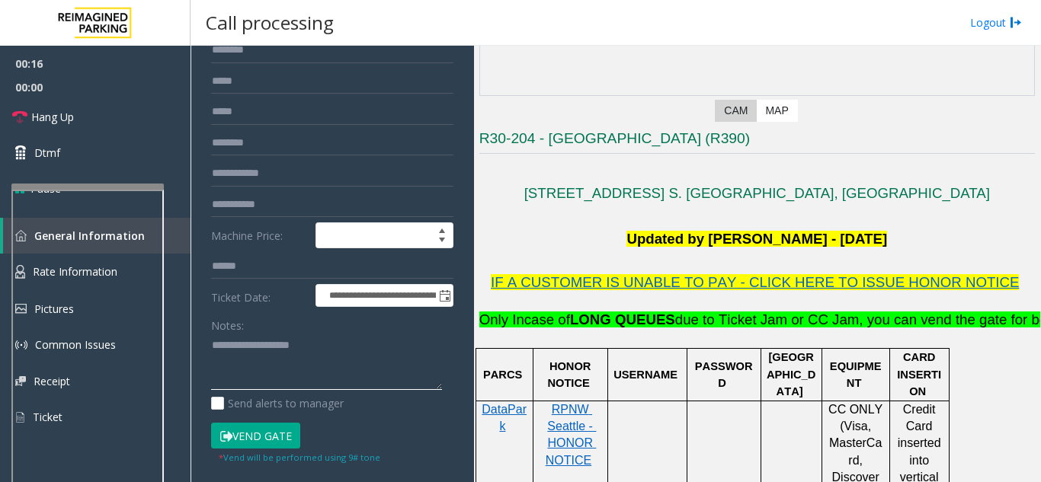
click at [232, 369] on textarea at bounding box center [326, 362] width 231 height 57
paste textarea "**********"
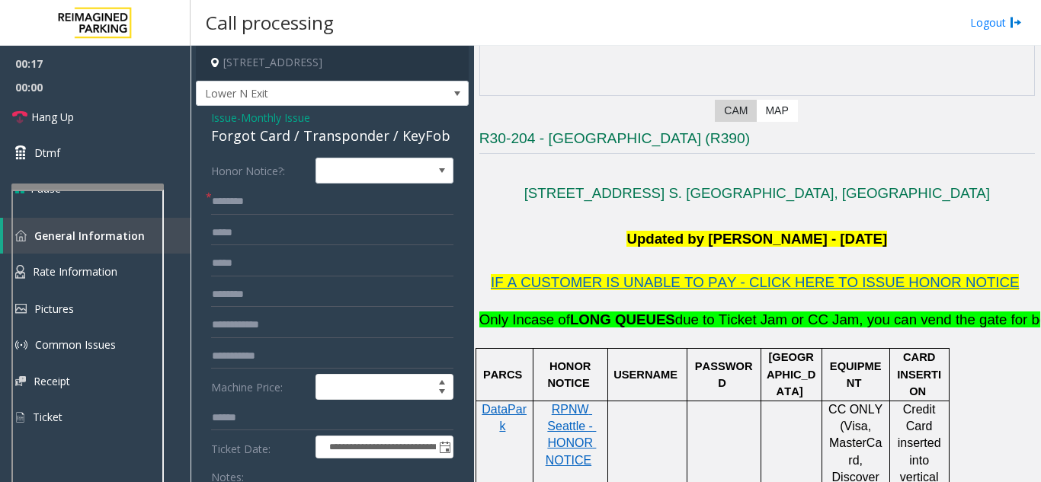
scroll to position [0, 0]
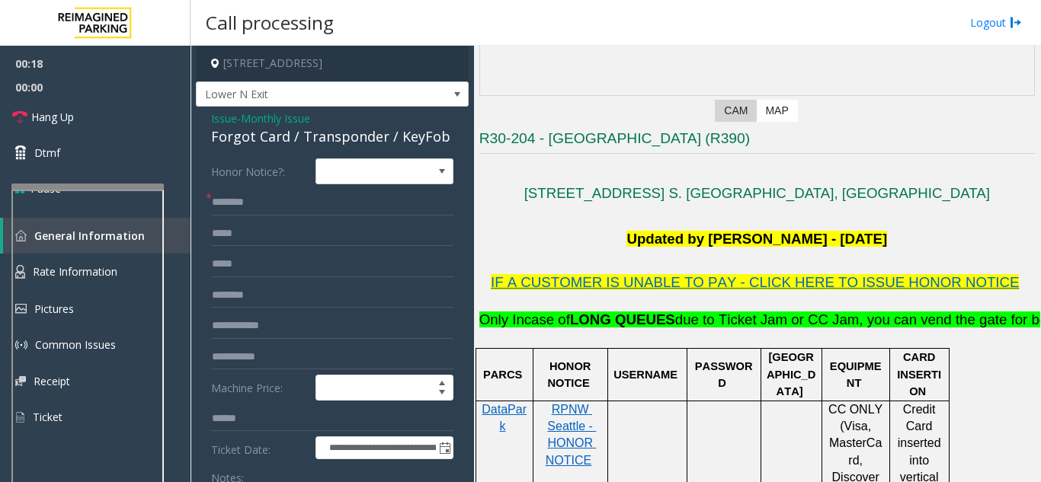
type textarea "**********"
click at [229, 197] on input "text" at bounding box center [332, 203] width 242 height 26
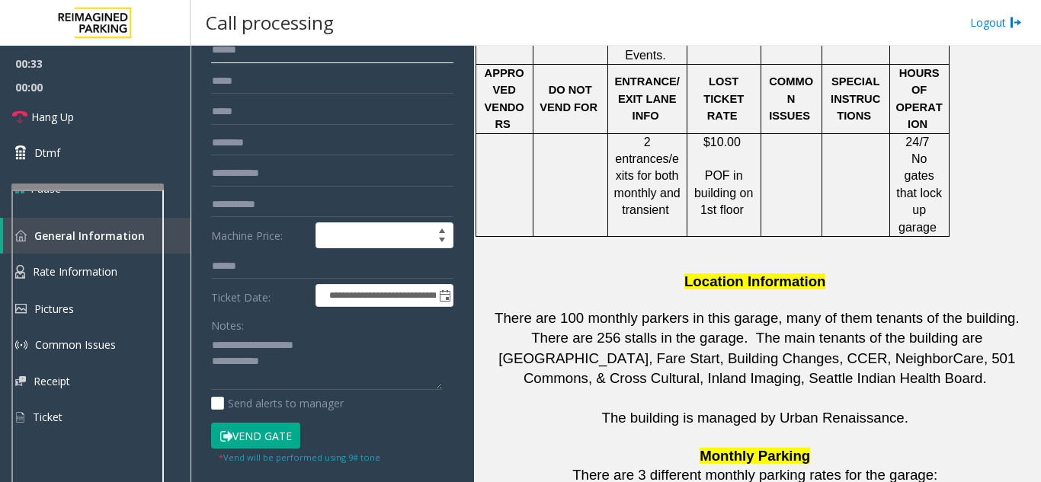
scroll to position [1447, 0]
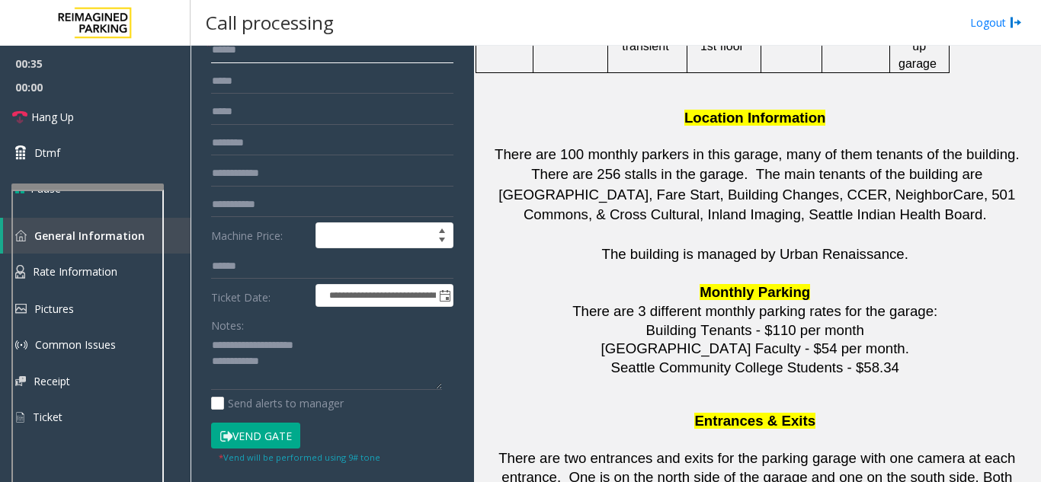
type input "*****"
click at [230, 142] on input "text" at bounding box center [332, 143] width 242 height 26
type input "**********"
click at [261, 433] on button "Vend Gate" at bounding box center [255, 436] width 89 height 26
click at [283, 368] on textarea at bounding box center [326, 362] width 231 height 57
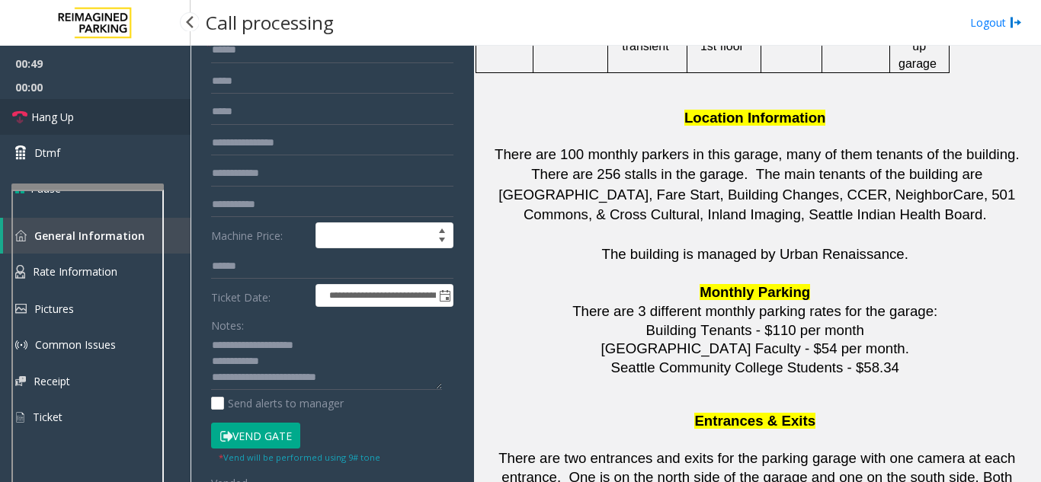
click at [140, 110] on link "Hang Up" at bounding box center [95, 117] width 190 height 36
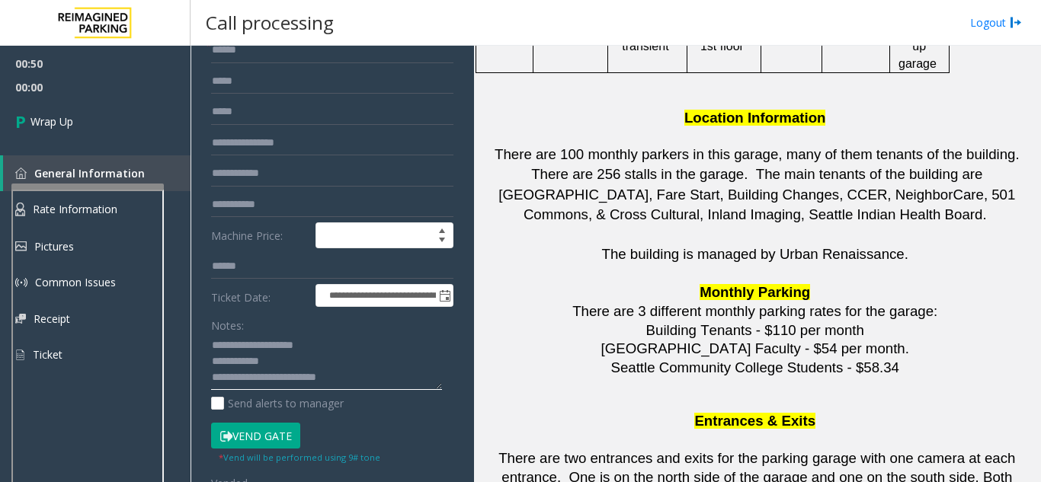
click at [347, 383] on textarea at bounding box center [326, 362] width 231 height 57
type textarea "**********"
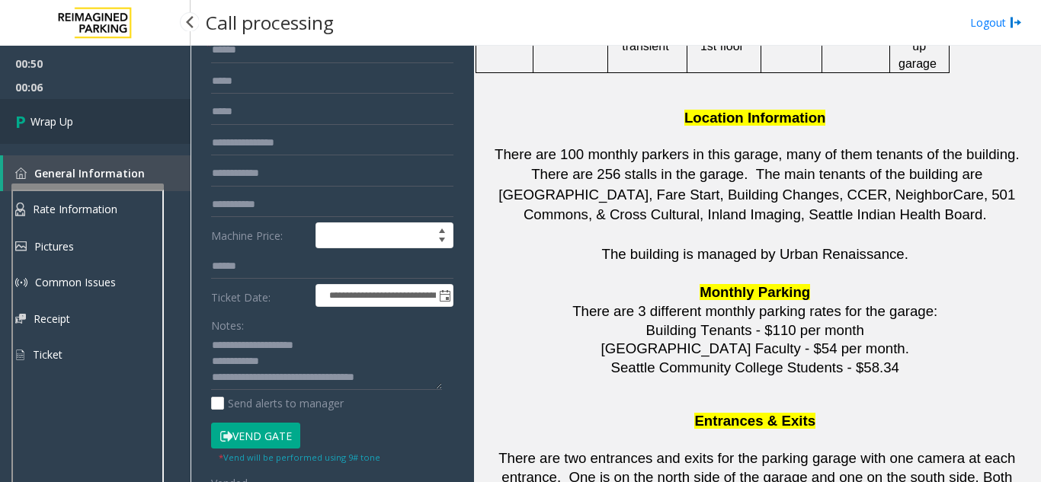
click at [65, 115] on span "Wrap Up" at bounding box center [51, 121] width 43 height 16
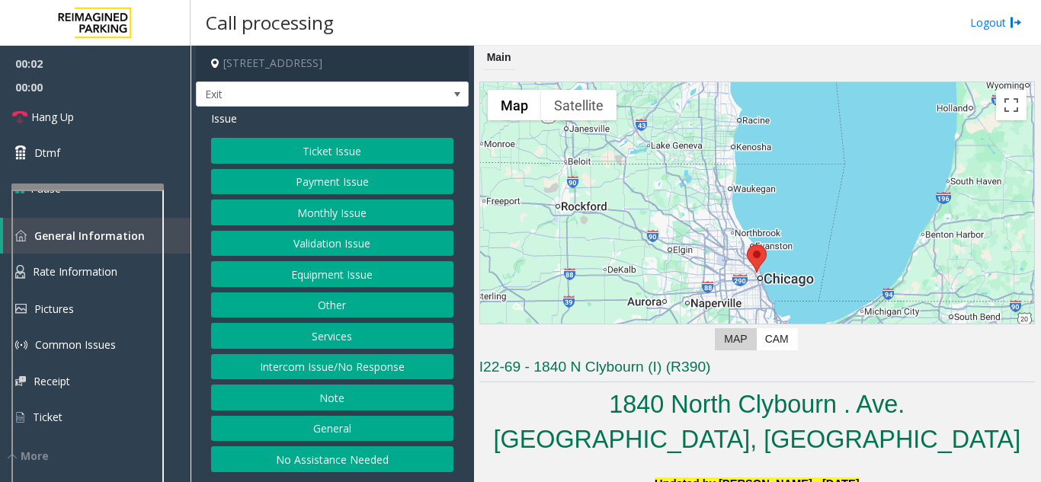
click at [315, 143] on button "Ticket Issue" at bounding box center [332, 151] width 242 height 26
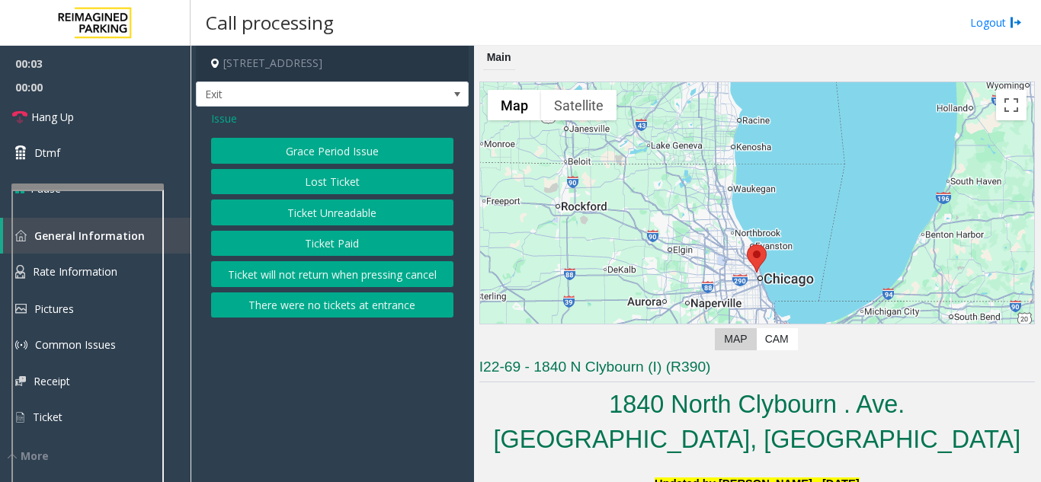
click at [315, 184] on button "Lost Ticket" at bounding box center [332, 182] width 242 height 26
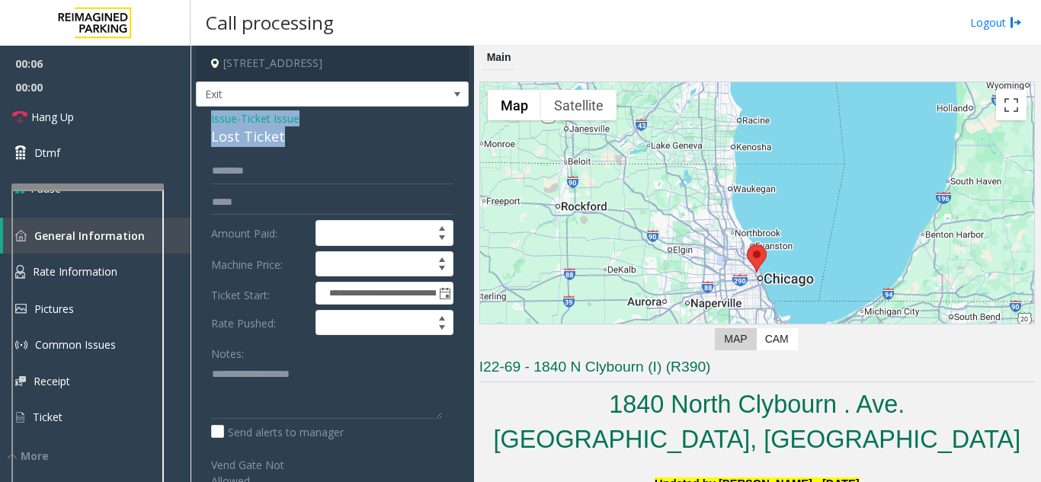
drag, startPoint x: 257, startPoint y: 136, endPoint x: 200, endPoint y: 121, distance: 59.9
click at [200, 121] on div "**********" at bounding box center [332, 405] width 273 height 596
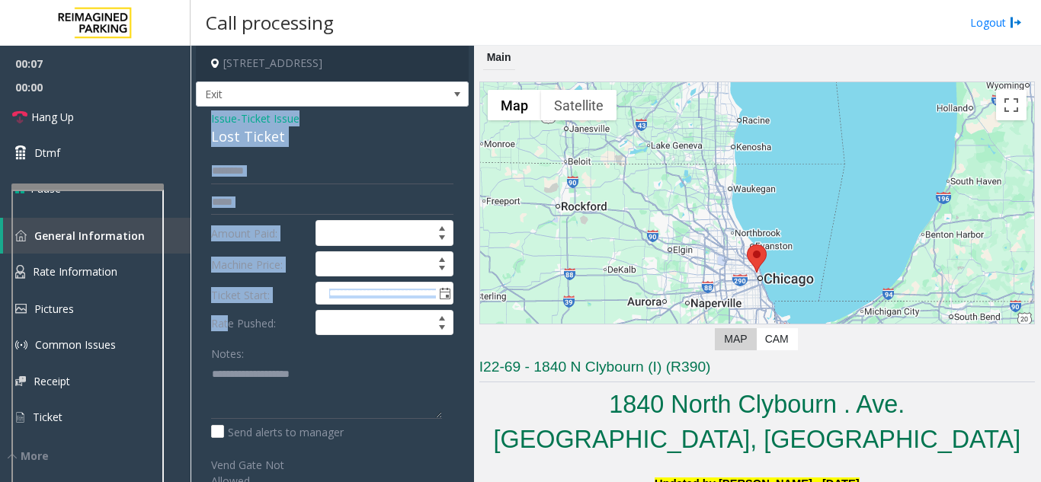
drag, startPoint x: 209, startPoint y: 119, endPoint x: 226, endPoint y: 313, distance: 195.0
click at [226, 313] on div "**********" at bounding box center [332, 405] width 273 height 596
click at [249, 155] on div "**********" at bounding box center [332, 405] width 273 height 596
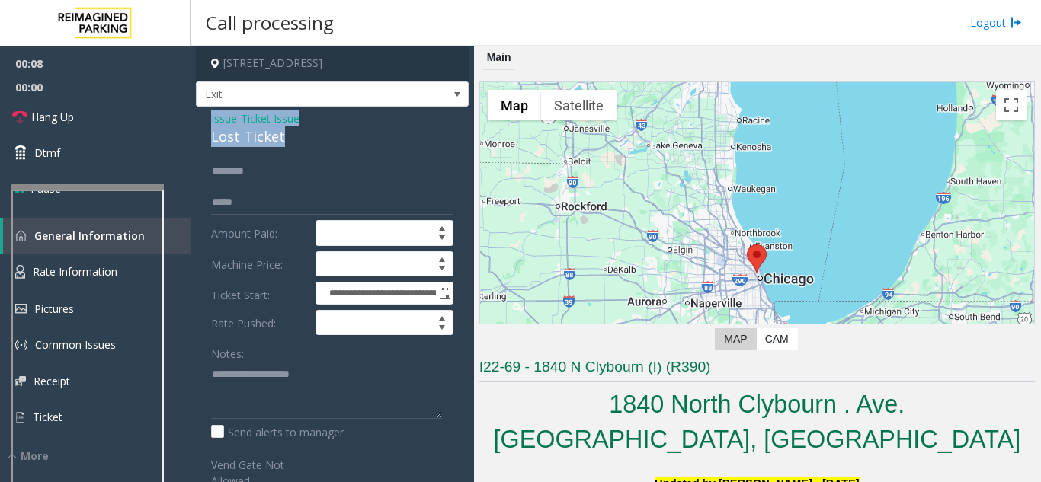
drag, startPoint x: 283, startPoint y: 137, endPoint x: 206, endPoint y: 122, distance: 77.7
click at [206, 122] on div "**********" at bounding box center [332, 405] width 273 height 596
click at [305, 401] on textarea at bounding box center [326, 390] width 231 height 57
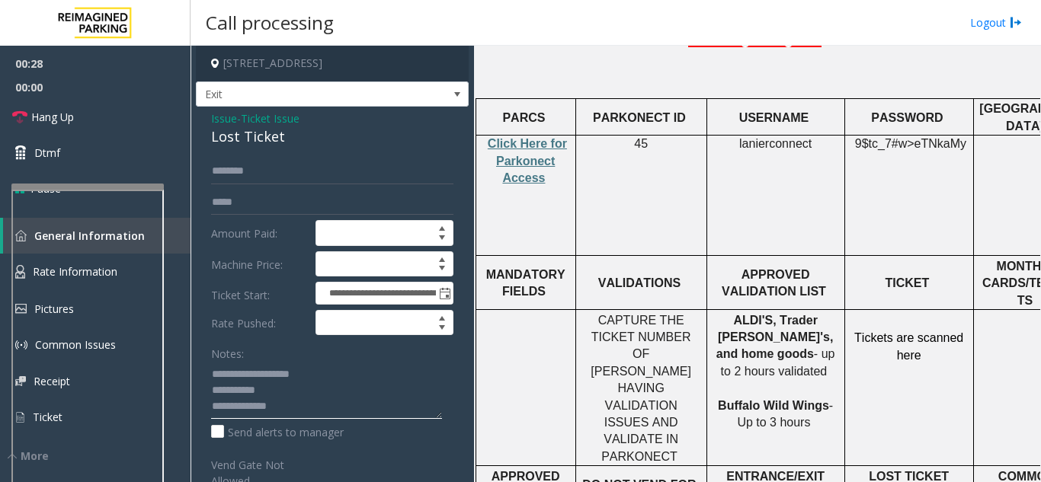
scroll to position [573, 0]
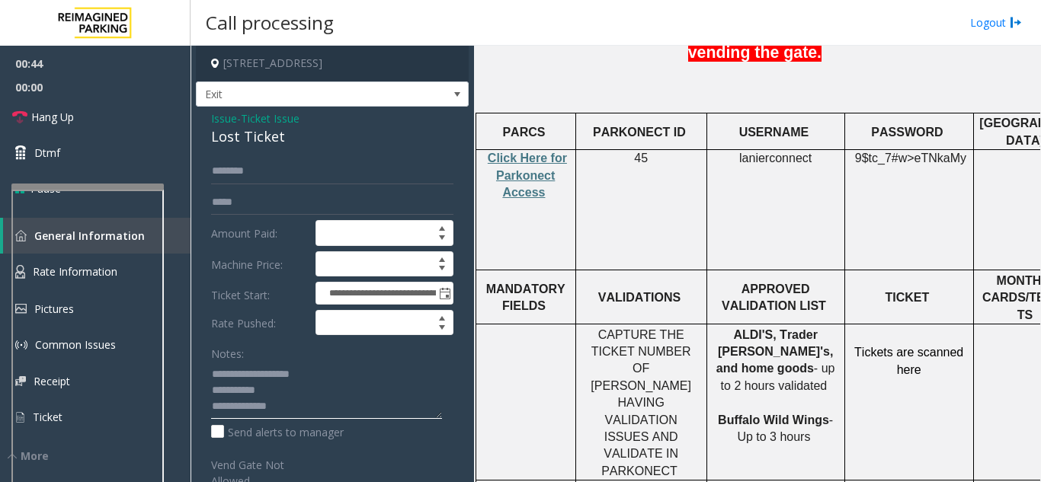
click at [315, 413] on textarea at bounding box center [326, 390] width 231 height 57
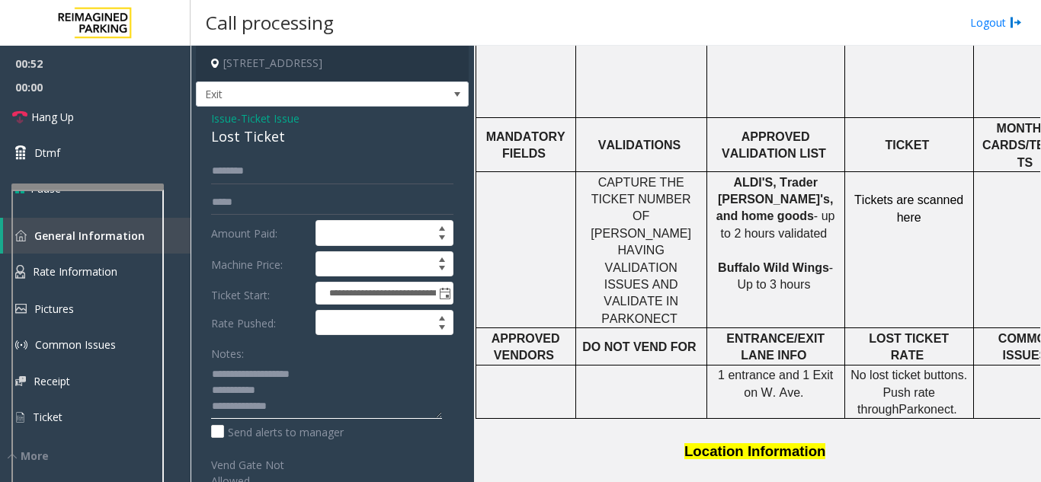
scroll to position [1030, 0]
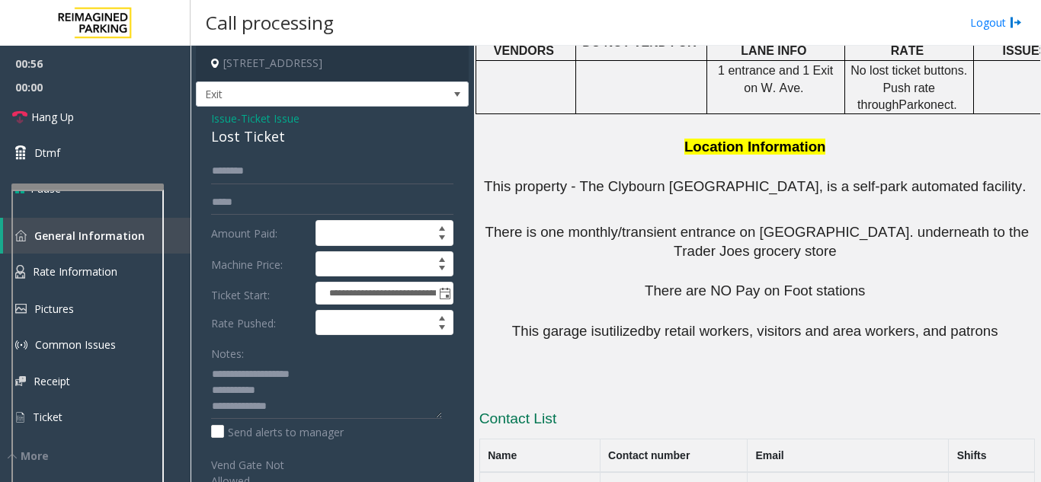
drag, startPoint x: 674, startPoint y: 388, endPoint x: 581, endPoint y: 391, distance: 93.0
copy button "312-961-3702"
click at [320, 411] on textarea at bounding box center [326, 390] width 231 height 57
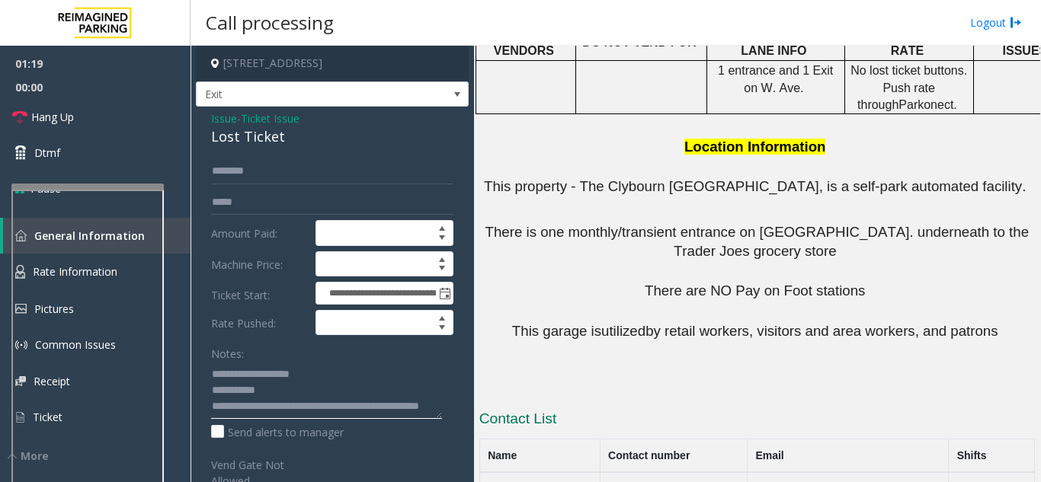
click at [261, 411] on textarea at bounding box center [326, 390] width 231 height 57
type textarea "**********"
click at [256, 166] on input "text" at bounding box center [332, 171] width 242 height 26
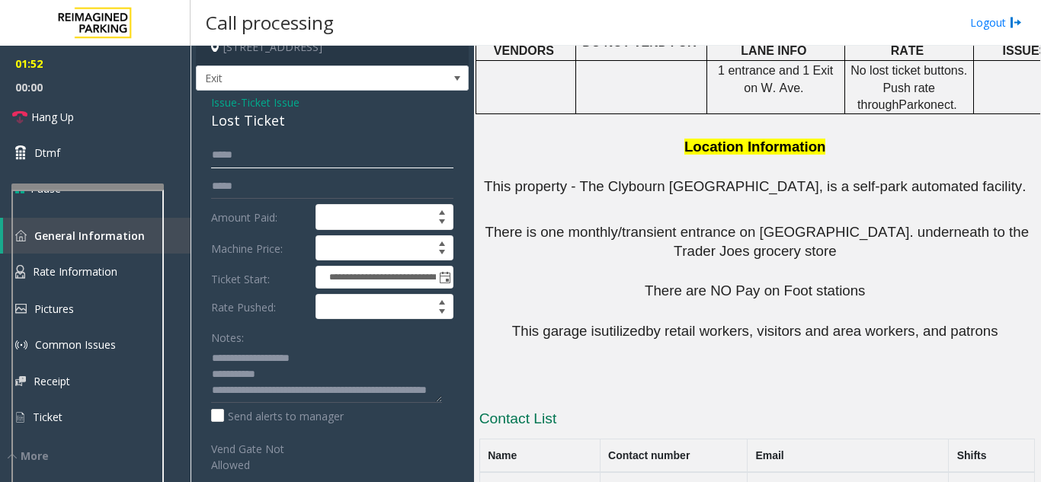
scroll to position [0, 0]
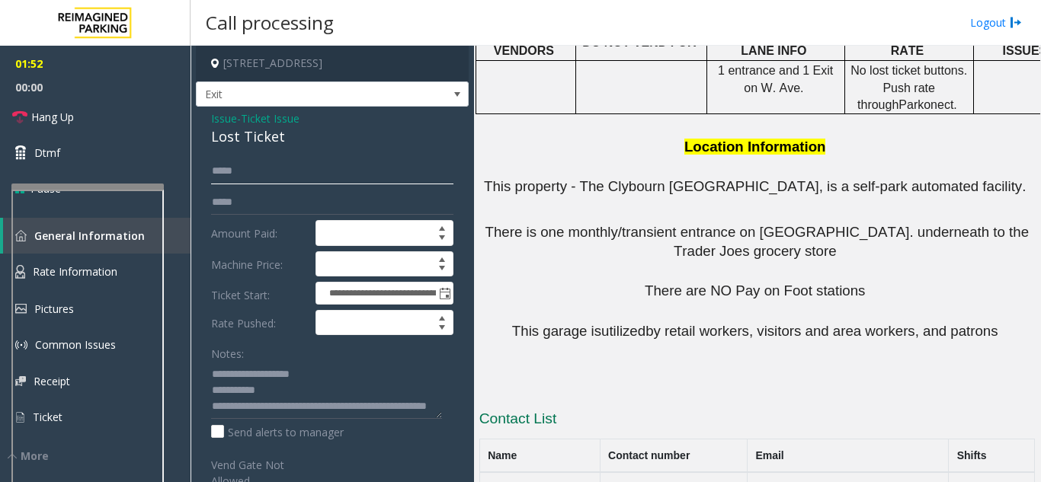
type input "****"
click at [225, 120] on span "Issue" at bounding box center [224, 118] width 26 height 16
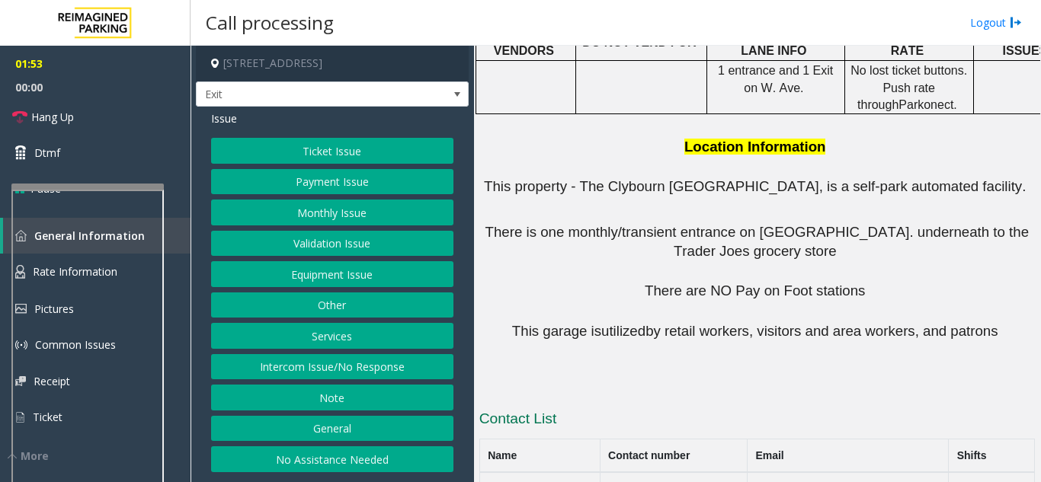
click at [267, 144] on button "Ticket Issue" at bounding box center [332, 151] width 242 height 26
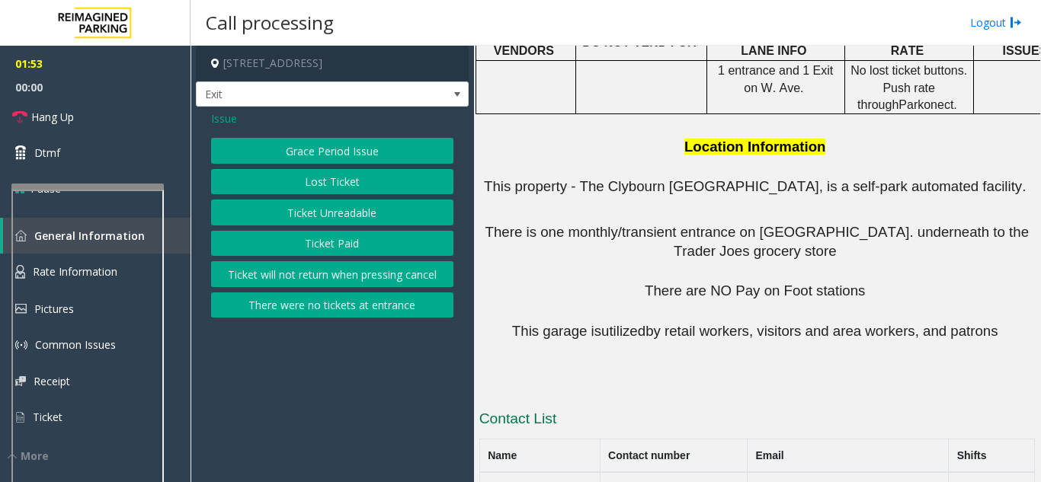
click at [289, 212] on button "Ticket Unreadable" at bounding box center [332, 213] width 242 height 26
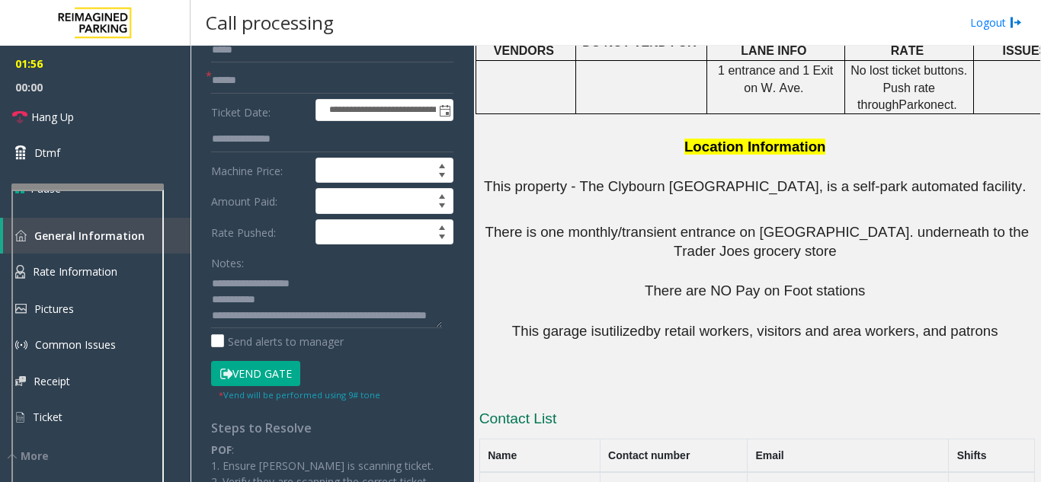
scroll to position [16, 0]
click at [270, 380] on button "Vend Gate" at bounding box center [255, 374] width 89 height 26
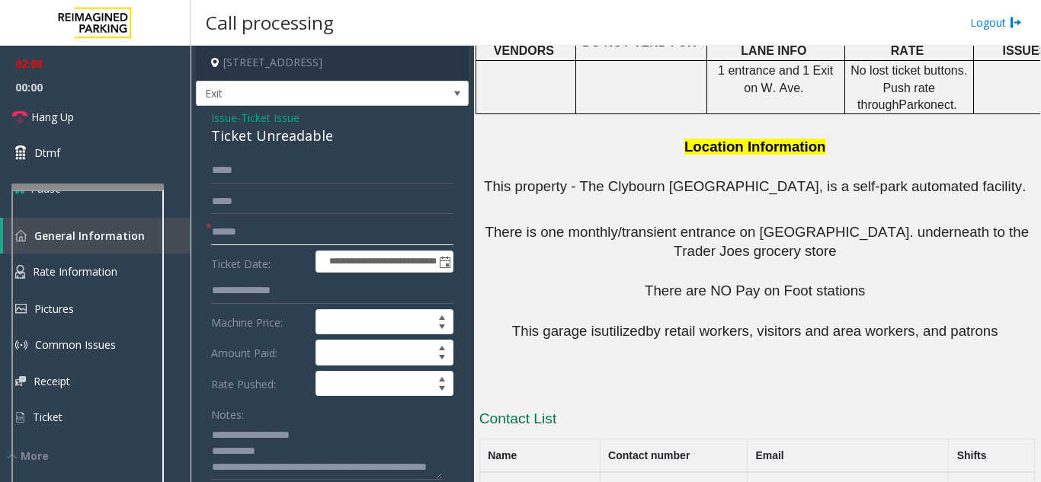
scroll to position [0, 0]
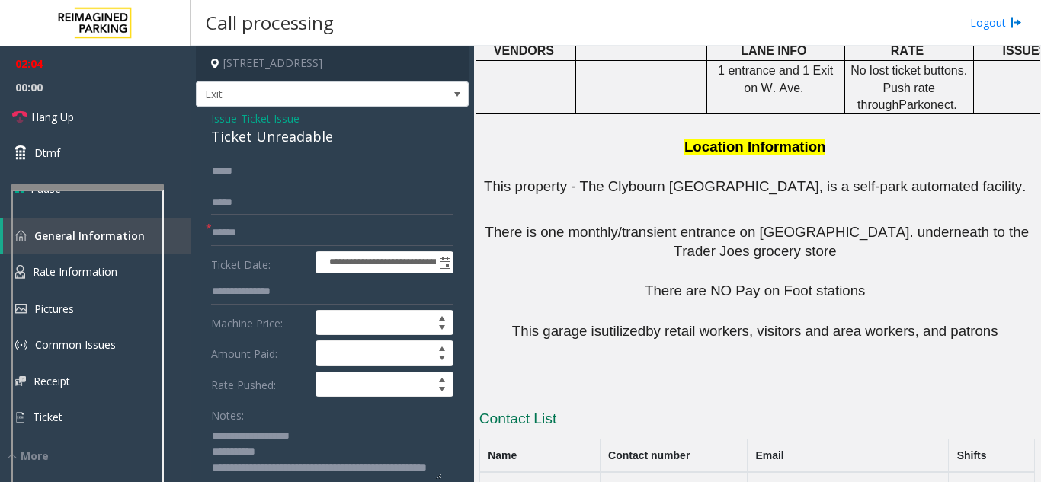
click at [220, 122] on span "Issue" at bounding box center [224, 118] width 26 height 16
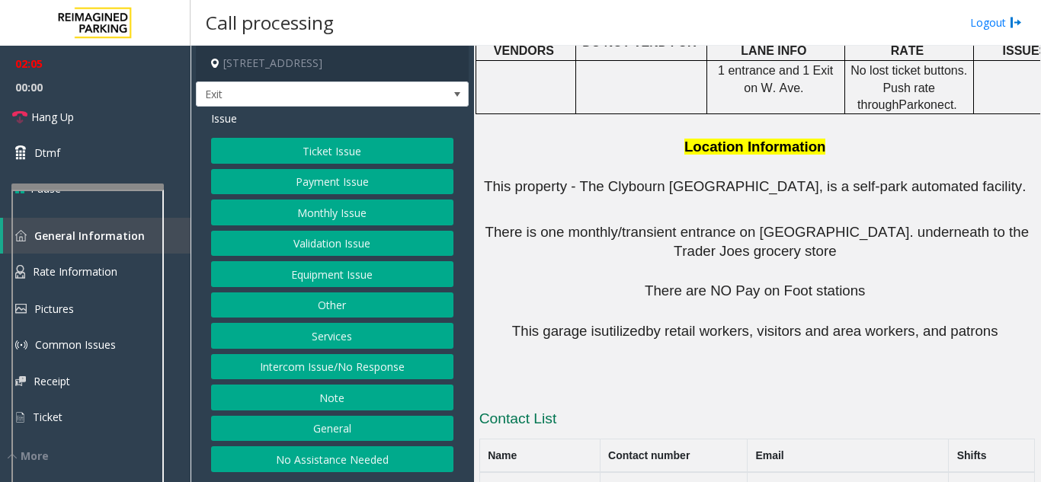
click at [295, 142] on button "Ticket Issue" at bounding box center [332, 151] width 242 height 26
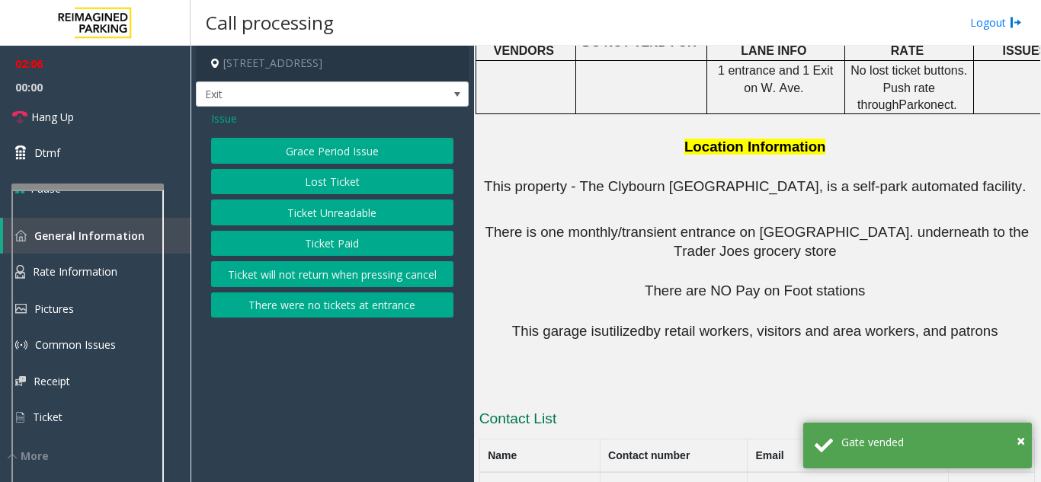
click at [321, 187] on button "Lost Ticket" at bounding box center [332, 182] width 242 height 26
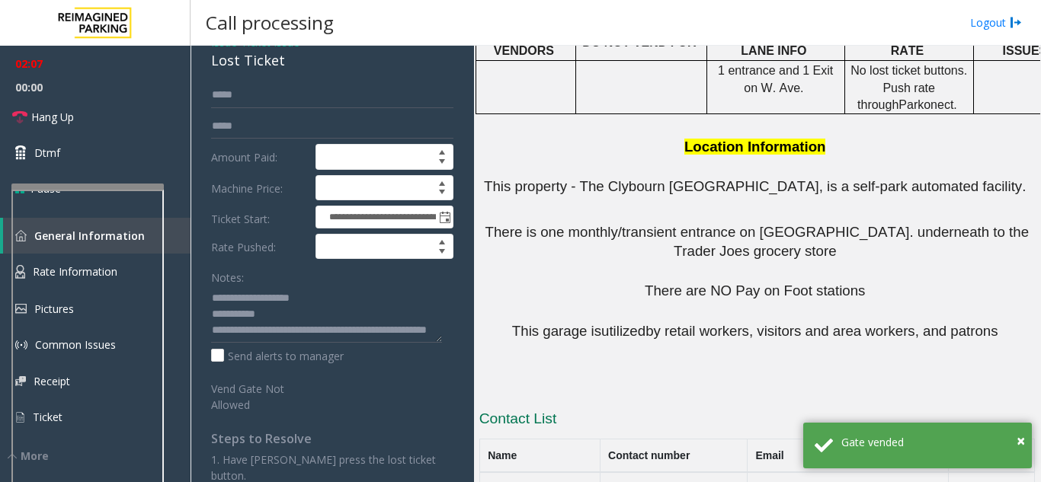
scroll to position [16, 0]
click at [293, 329] on textarea at bounding box center [326, 314] width 231 height 57
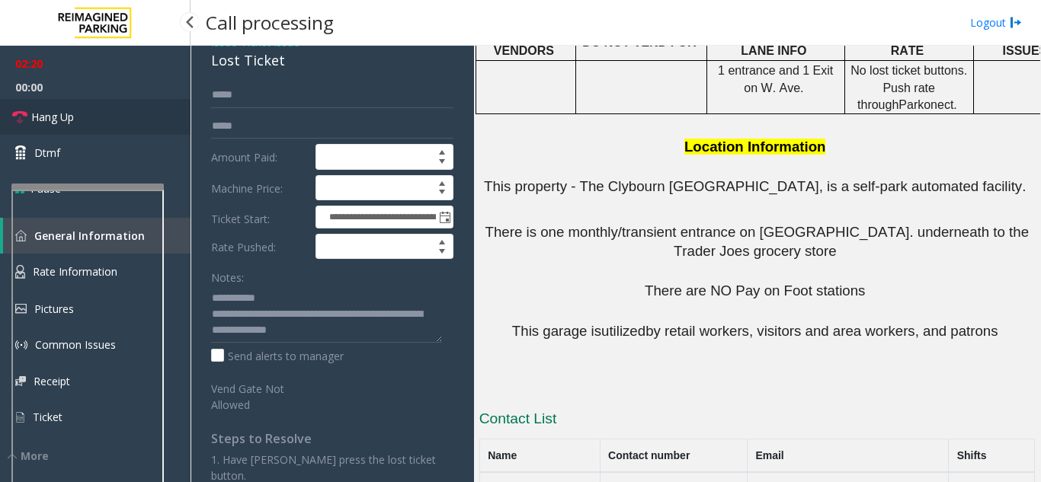
click at [96, 120] on link "Hang Up" at bounding box center [95, 117] width 190 height 36
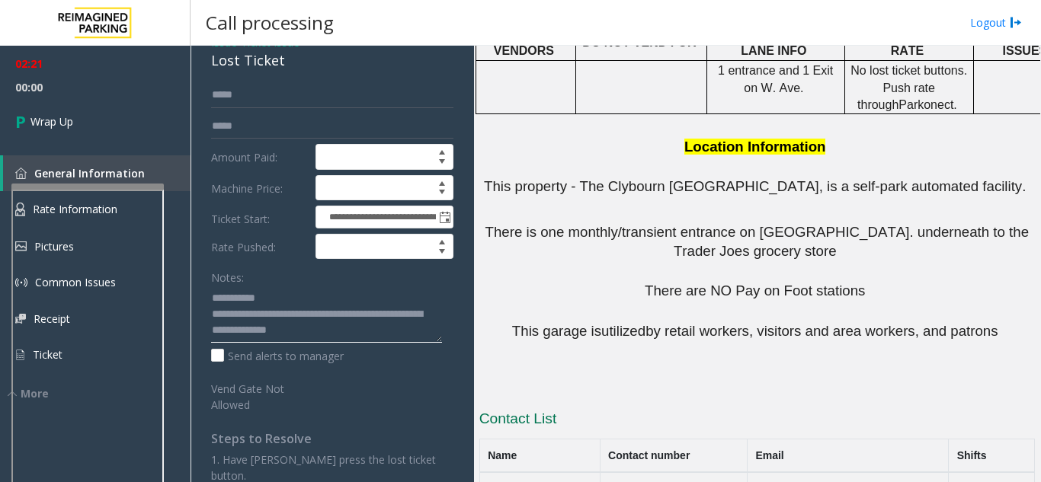
click at [339, 340] on textarea at bounding box center [326, 314] width 231 height 57
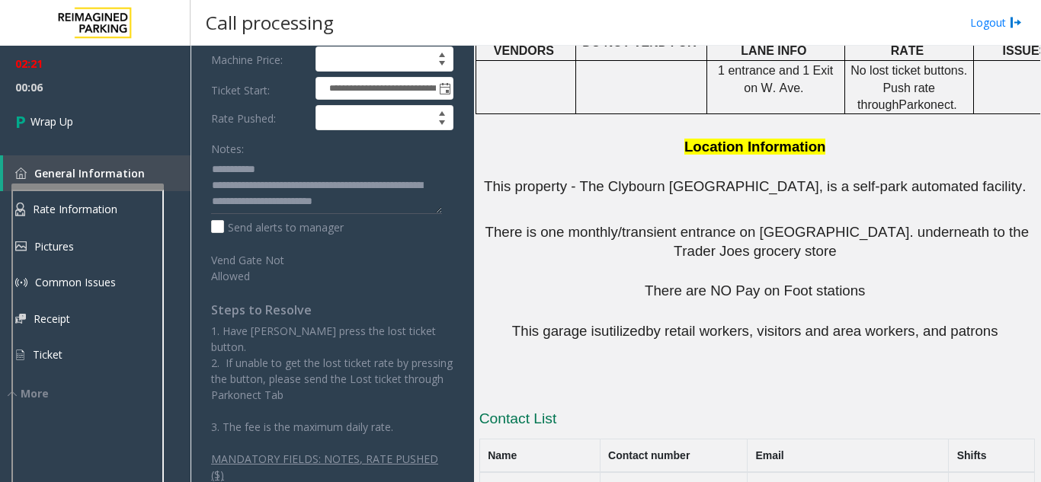
drag, startPoint x: 557, startPoint y: 392, endPoint x: 516, endPoint y: 391, distance: 41.2
drag, startPoint x: 554, startPoint y: 383, endPoint x: 485, endPoint y: 382, distance: 68.6
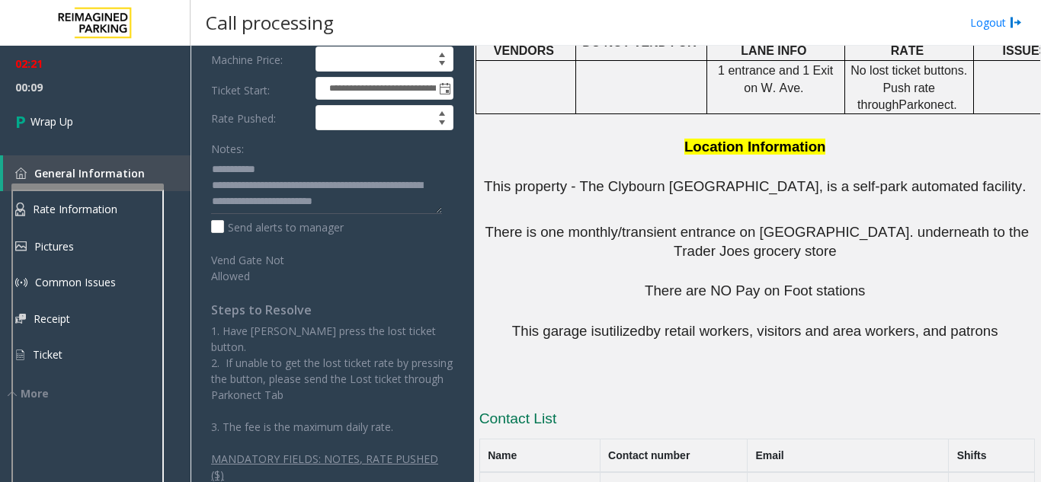
copy td "Joe Garcia"
click at [402, 201] on textarea at bounding box center [326, 185] width 231 height 57
paste textarea "**********"
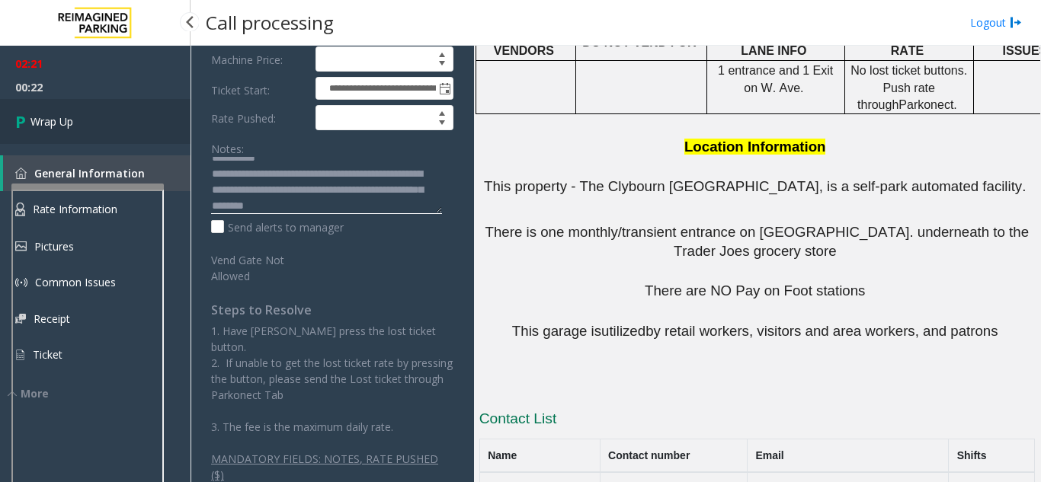
type textarea "**********"
click at [57, 132] on link "Wrap Up" at bounding box center [95, 121] width 190 height 45
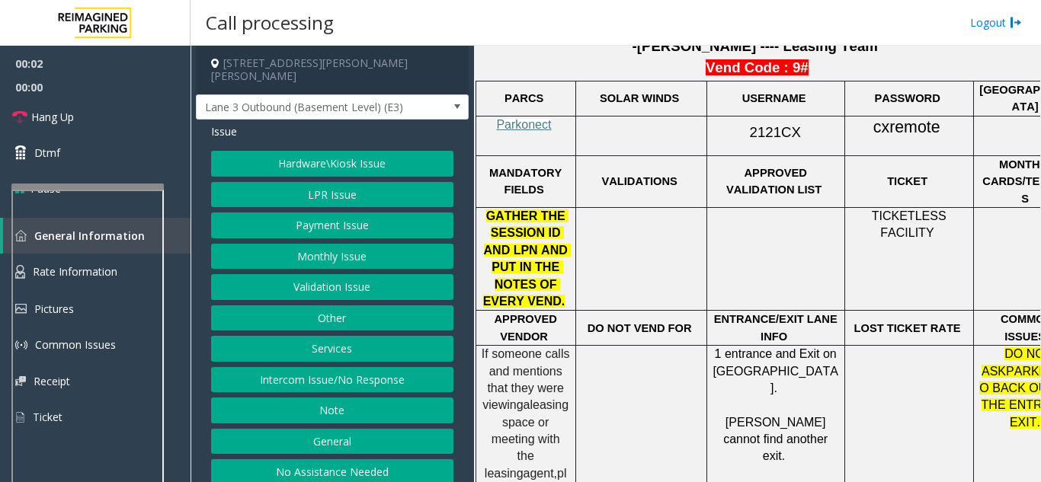
scroll to position [838, 0]
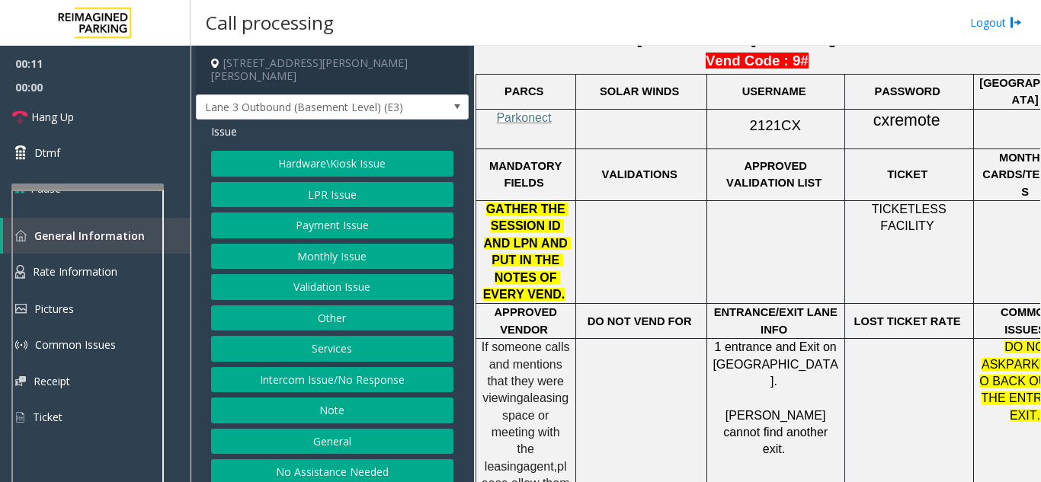
click at [299, 367] on button "Intercom Issue/No Response" at bounding box center [332, 380] width 242 height 26
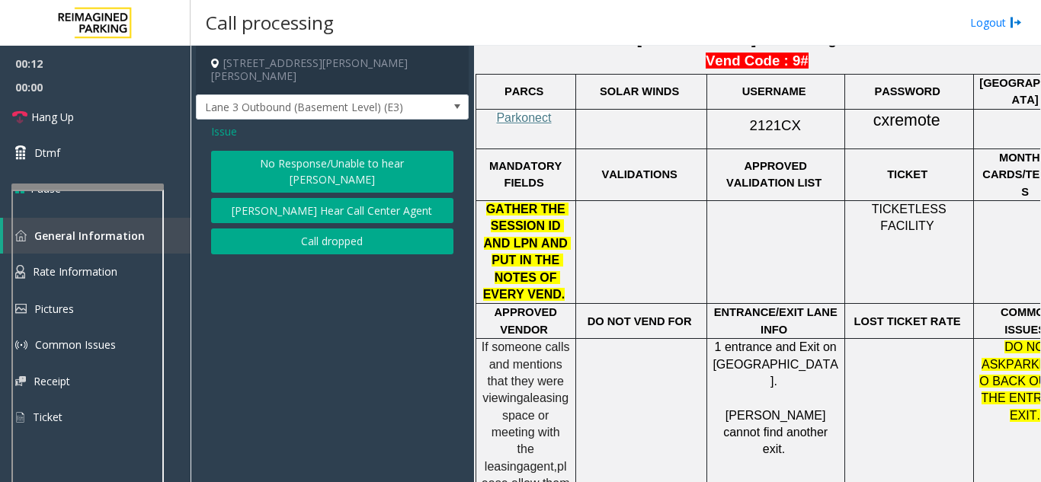
click at [274, 153] on button "No Response/Unable to hear [PERSON_NAME]" at bounding box center [332, 172] width 242 height 42
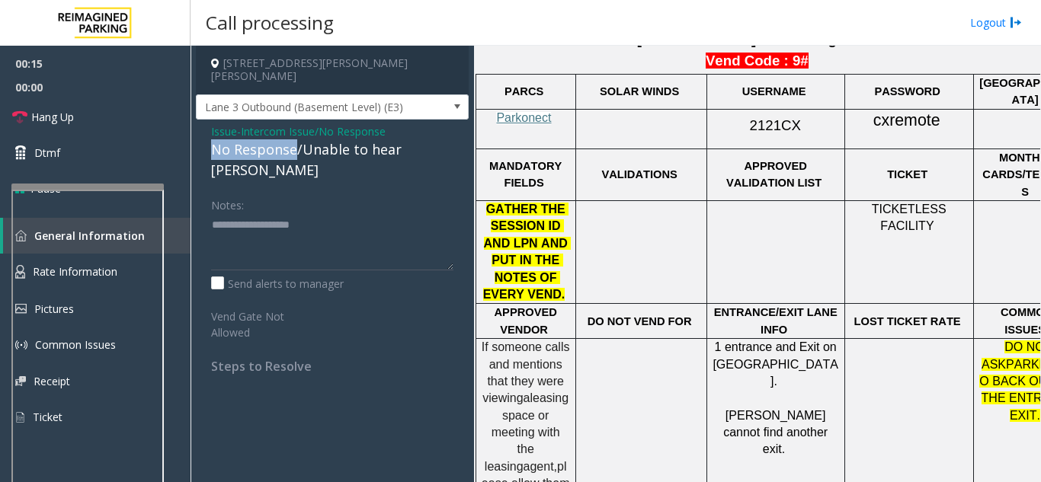
drag, startPoint x: 296, startPoint y: 135, endPoint x: 214, endPoint y: 143, distance: 82.7
click at [214, 143] on div "No Response/Unable to hear [PERSON_NAME]" at bounding box center [332, 159] width 242 height 41
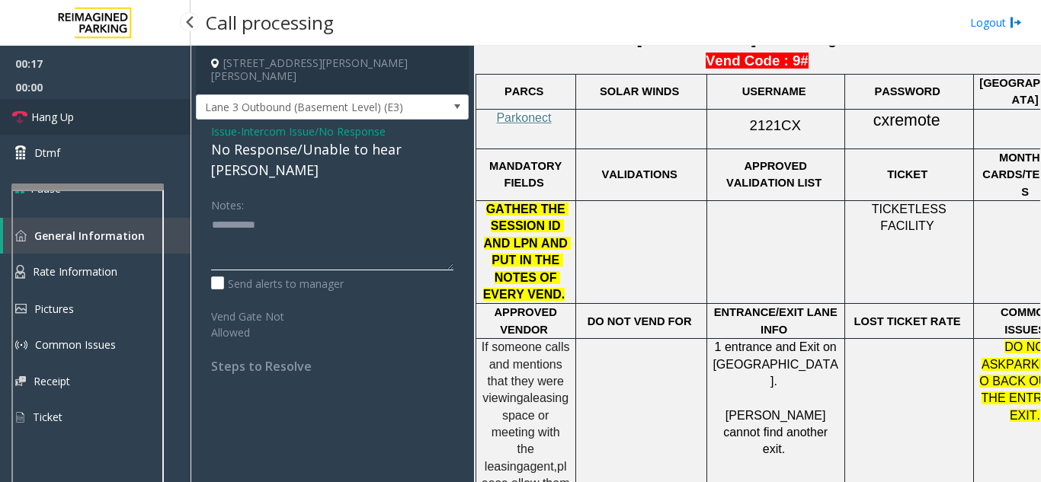
type textarea "**********"
click at [83, 116] on link "Hang Up" at bounding box center [95, 117] width 190 height 36
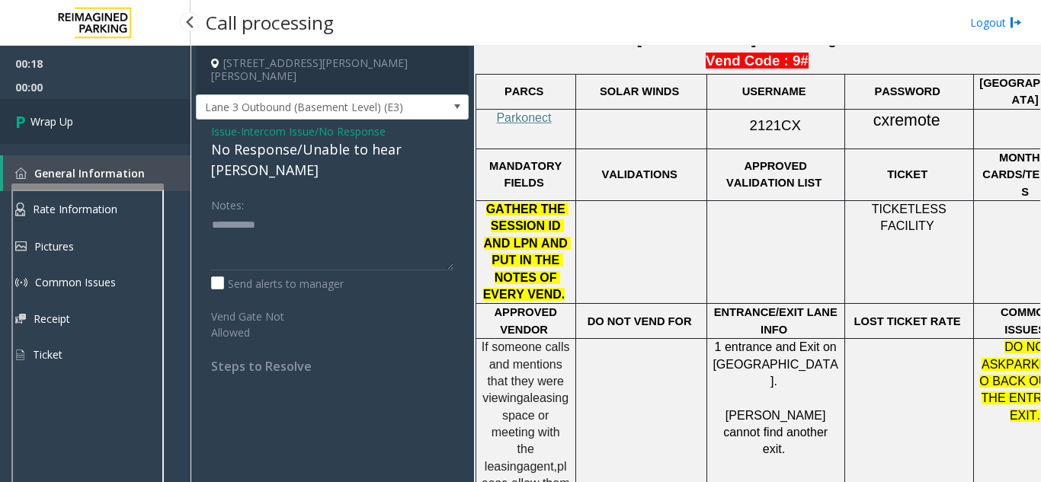
click at [83, 116] on link "Wrap Up" at bounding box center [95, 121] width 190 height 45
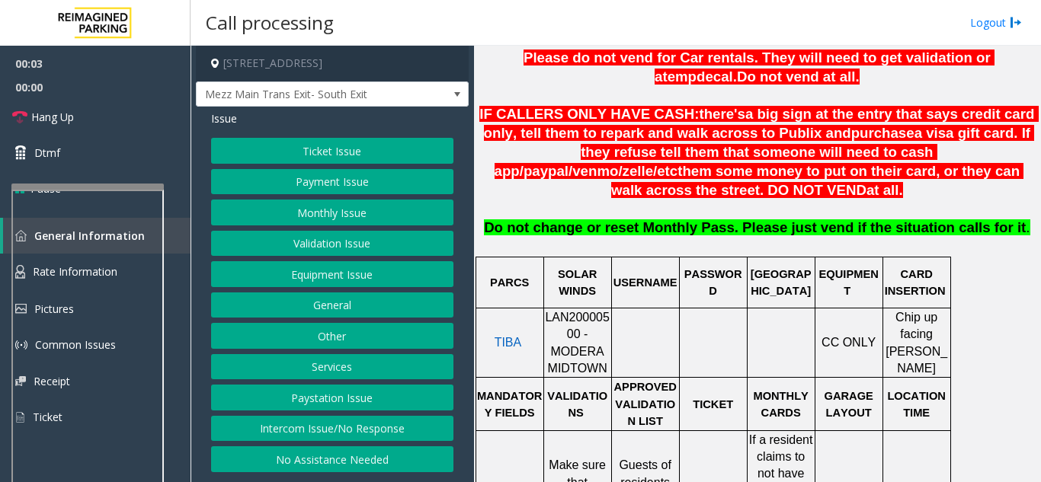
scroll to position [533, 0]
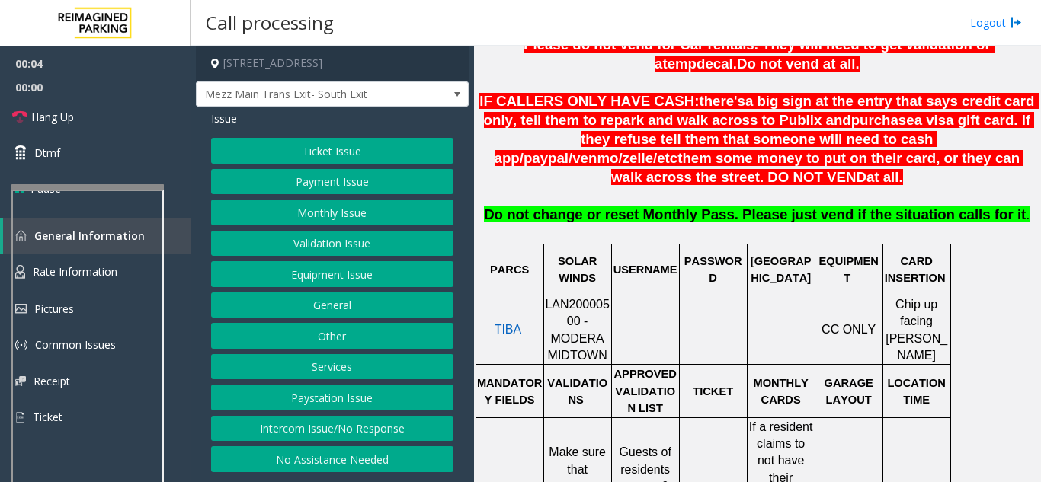
click at [557, 298] on span "LAN20000500 - MODERA MIDTOWN" at bounding box center [577, 330] width 65 height 64
copy span "LAN20000500"
click at [302, 427] on button "Intercom Issue/No Response" at bounding box center [332, 429] width 242 height 26
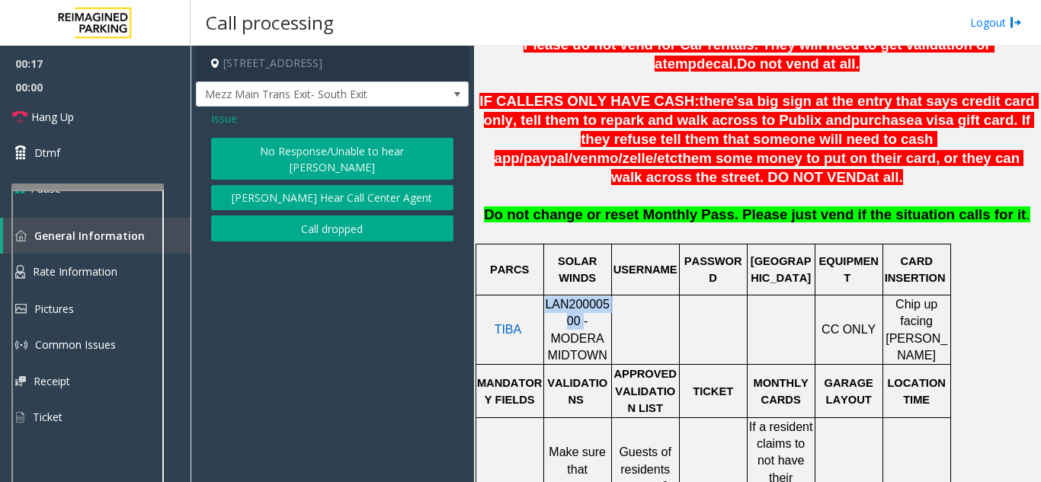
click at [305, 155] on button "No Response/Unable to hear [PERSON_NAME]" at bounding box center [332, 159] width 242 height 42
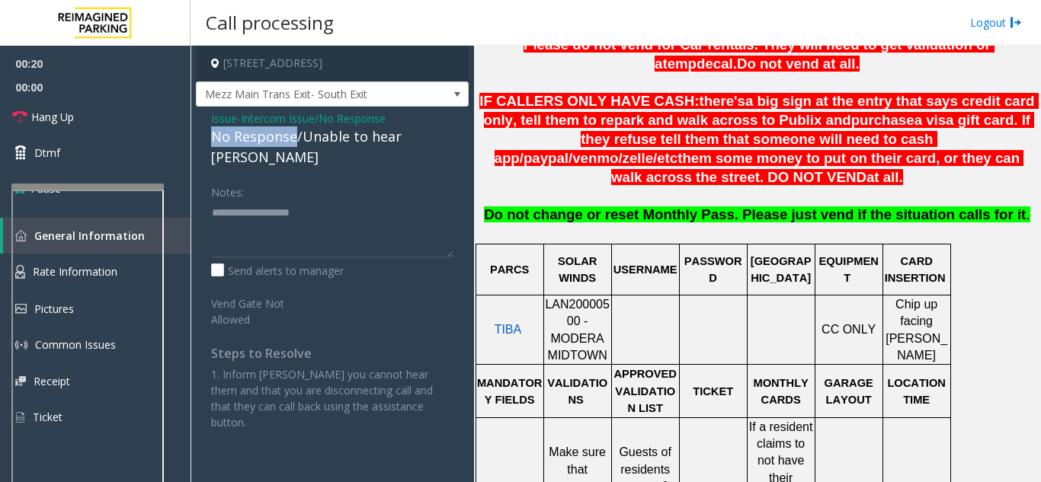
drag, startPoint x: 296, startPoint y: 136, endPoint x: 210, endPoint y: 143, distance: 85.6
click at [210, 143] on div "Issue - Intercom Issue/No Response No Response/Unable to hear [PERSON_NAME] Not…" at bounding box center [332, 276] width 273 height 339
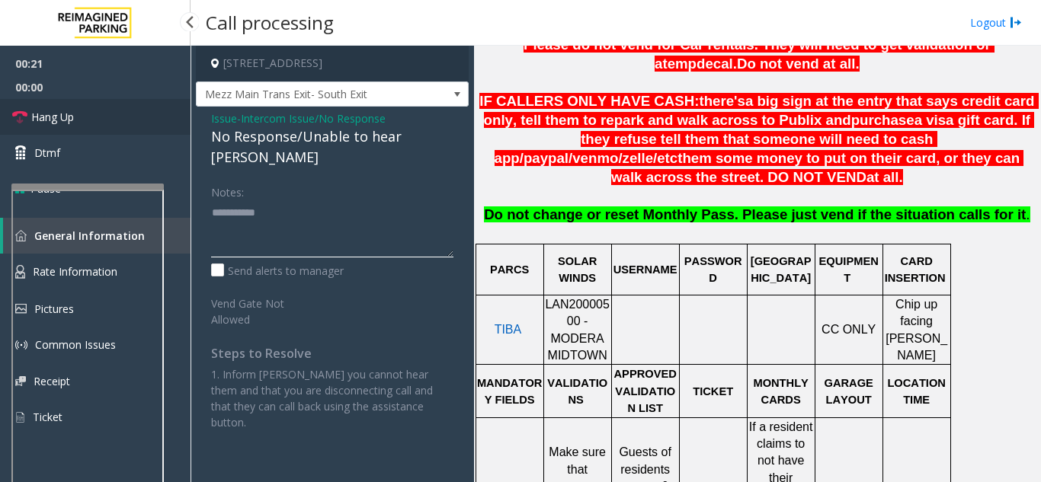
type textarea "**********"
click at [105, 133] on link "Hang Up" at bounding box center [95, 117] width 190 height 36
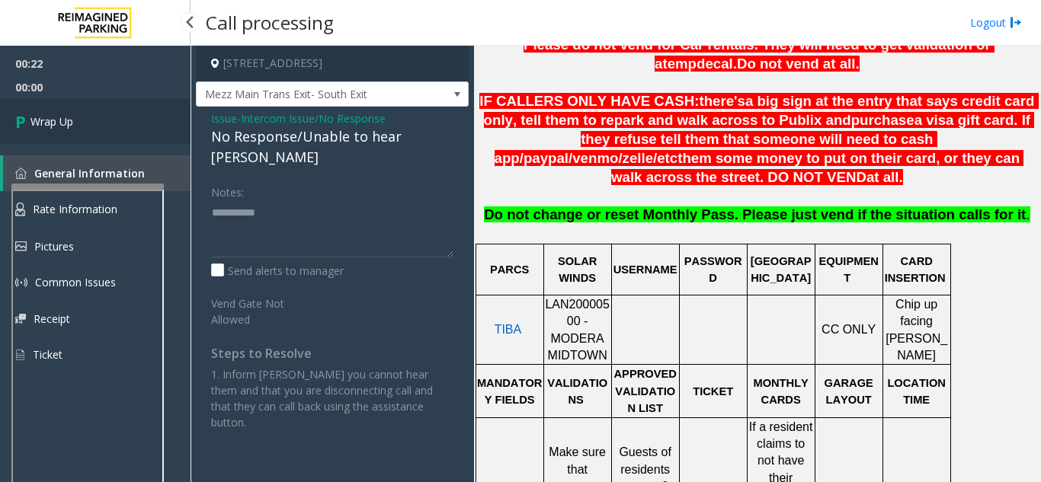
click at [68, 126] on span "Wrap Up" at bounding box center [51, 121] width 43 height 16
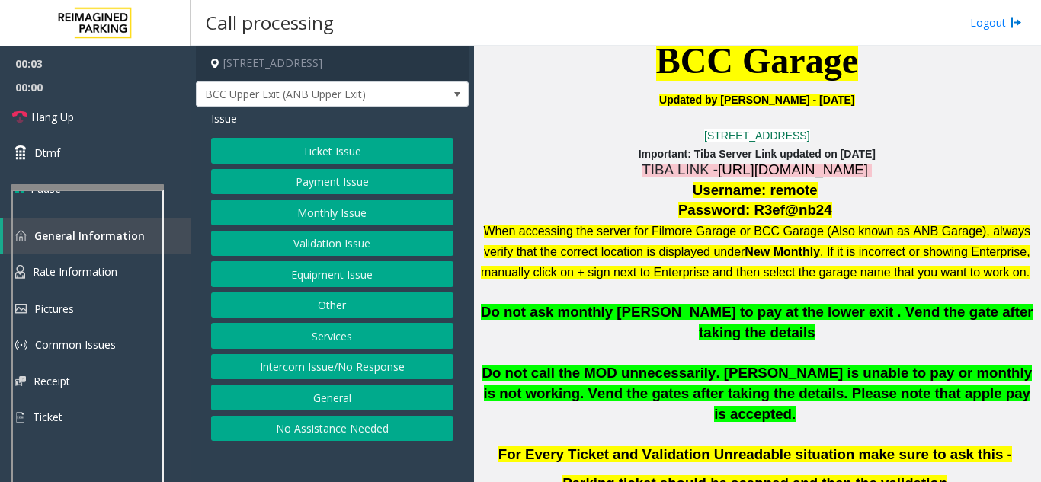
scroll to position [457, 0]
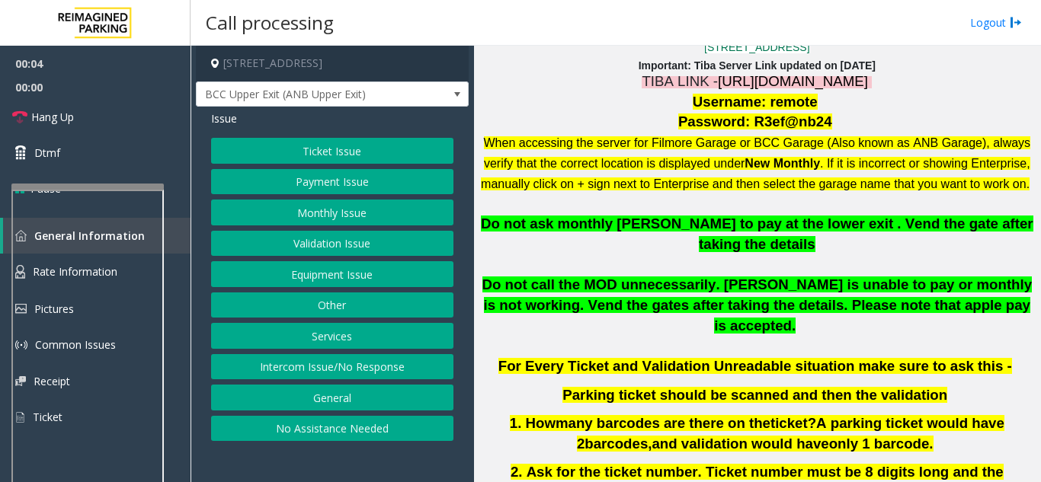
click at [775, 82] on span "https://fillmore-web.sp.tibaparking.net/" at bounding box center [793, 81] width 150 height 16
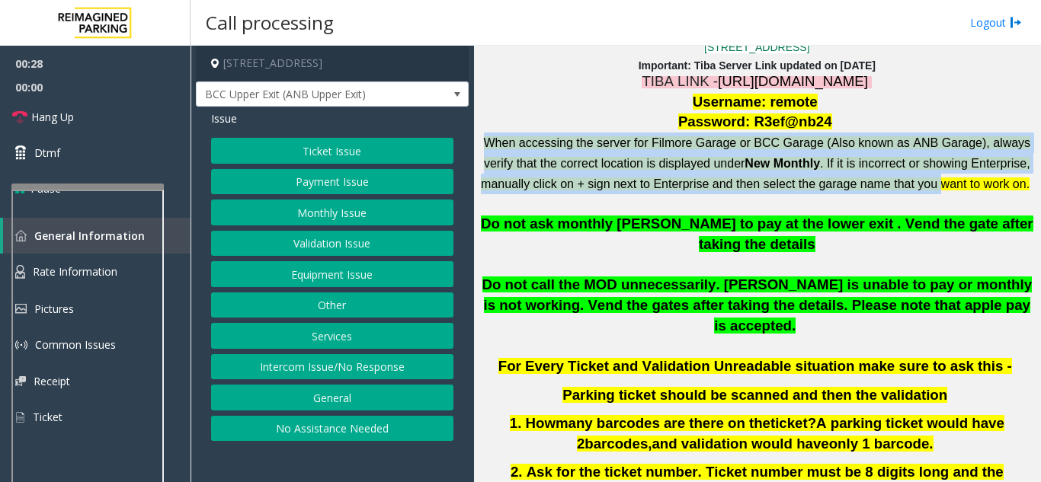
drag, startPoint x: 491, startPoint y: 142, endPoint x: 679, endPoint y: 199, distance: 195.7
click at [668, 193] on p "When accessing the server for Filmore Garage or BCC Garage (Also known as ANB G…" at bounding box center [756, 163] width 555 height 61
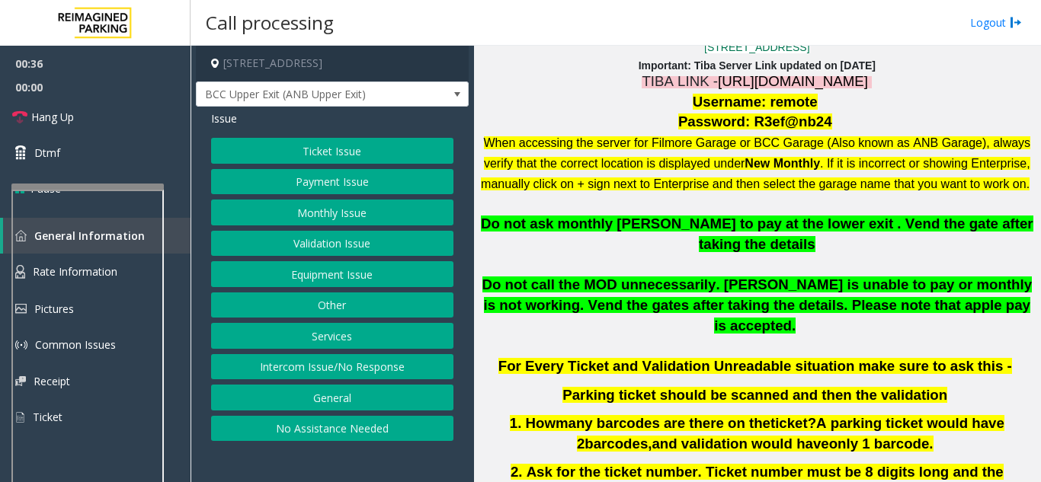
click at [603, 214] on p at bounding box center [756, 203] width 555 height 21
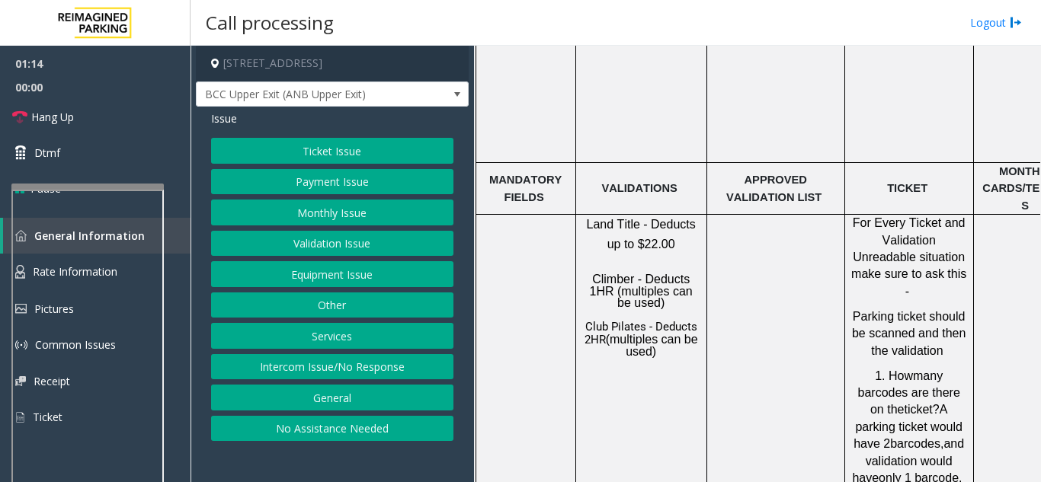
scroll to position [1418, 0]
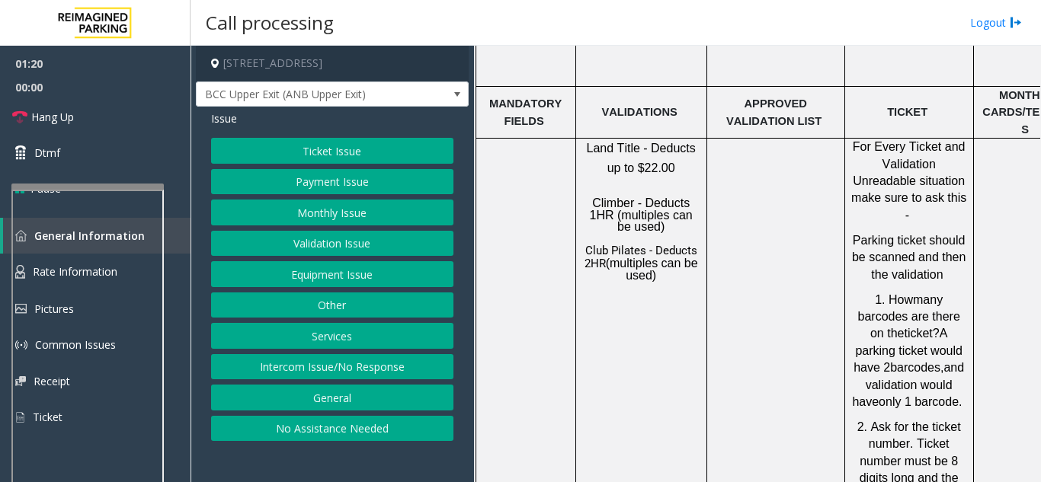
click at [317, 246] on button "Validation Issue" at bounding box center [332, 244] width 242 height 26
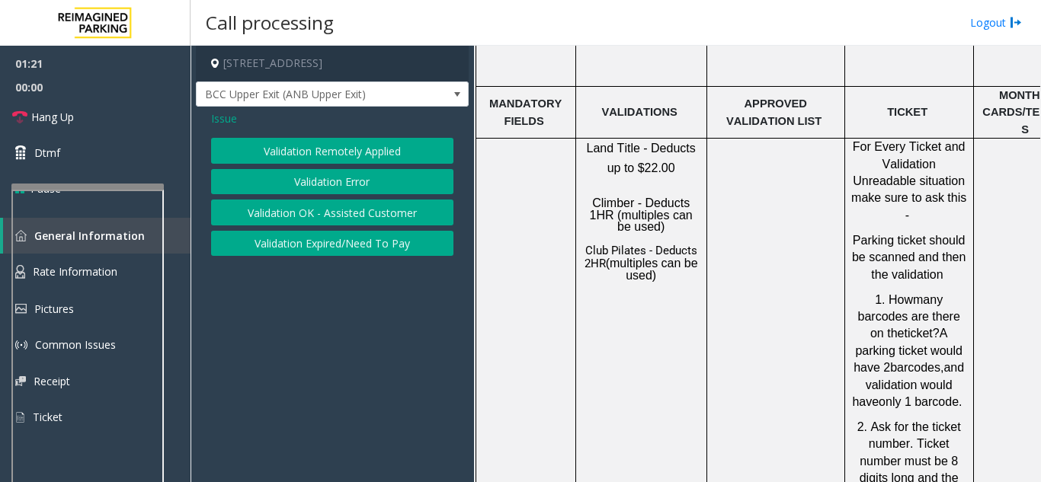
click at [313, 184] on button "Validation Error" at bounding box center [332, 182] width 242 height 26
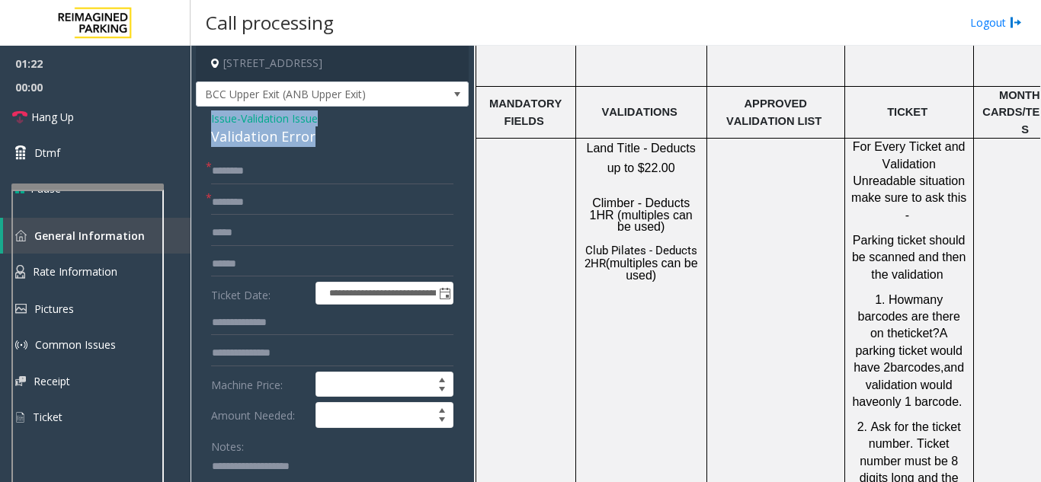
drag, startPoint x: 334, startPoint y: 142, endPoint x: 196, endPoint y: 123, distance: 139.2
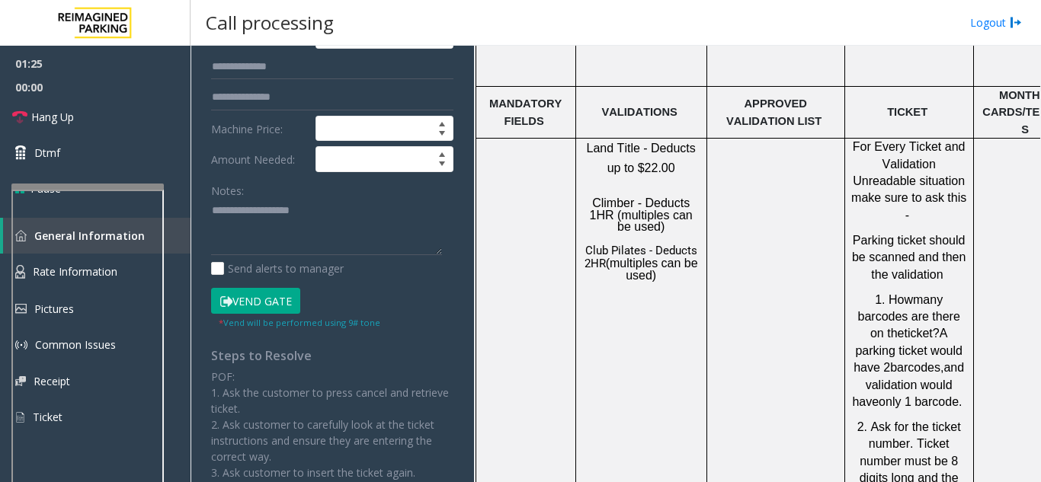
scroll to position [262, 0]
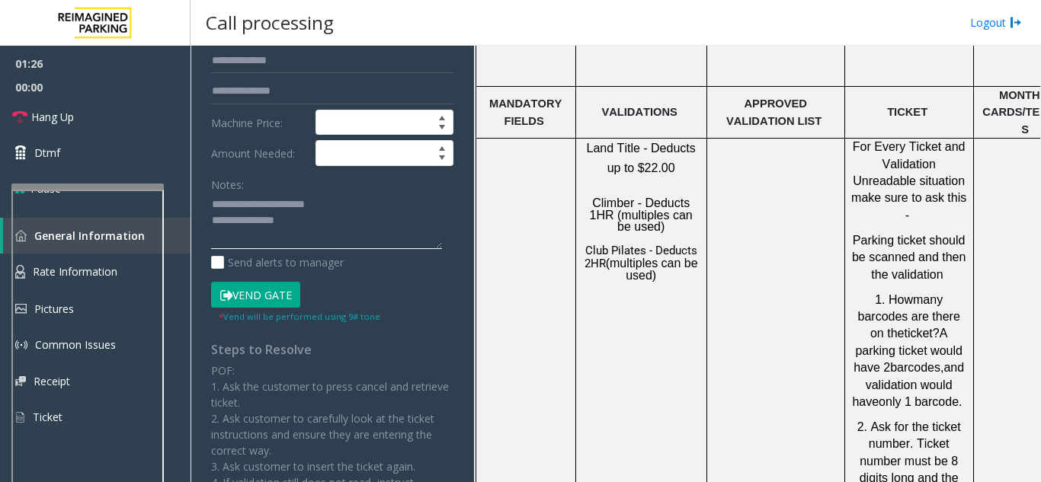
click at [305, 223] on textarea at bounding box center [326, 221] width 231 height 57
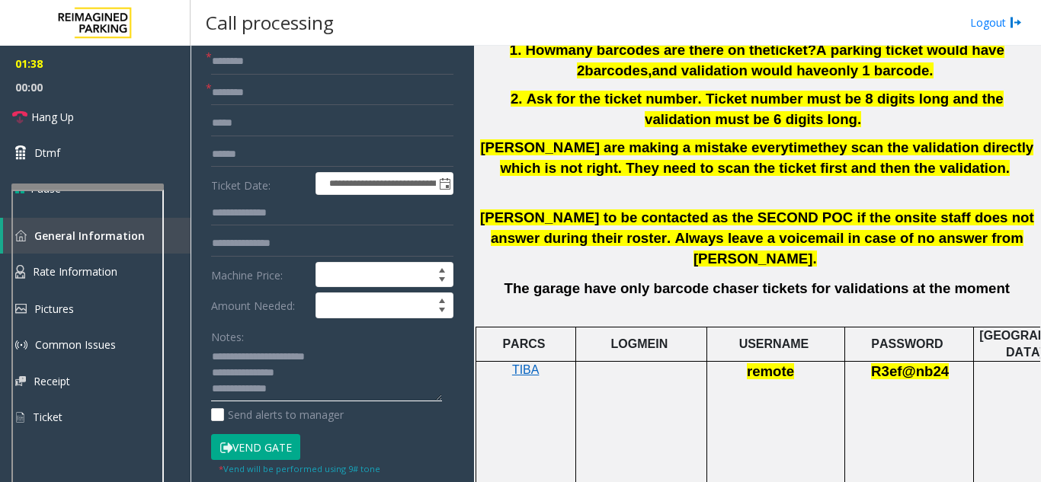
scroll to position [809, 0]
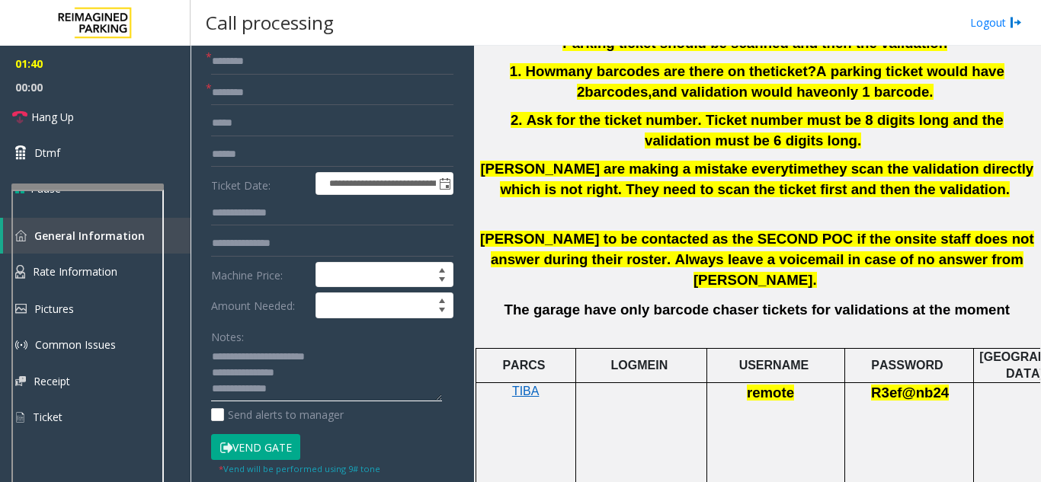
type textarea "**********"
click at [237, 96] on input "text" at bounding box center [332, 93] width 242 height 26
type input "*"
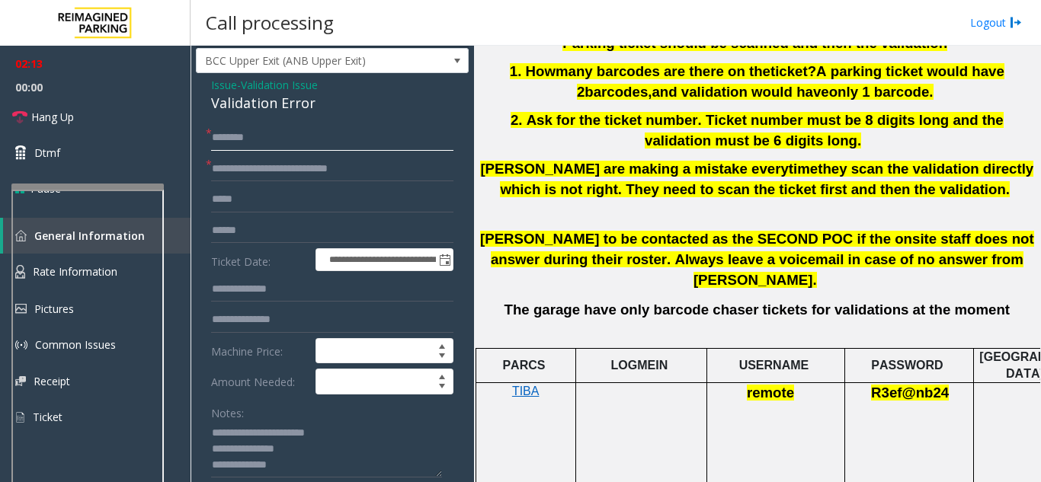
click at [239, 142] on input "text" at bounding box center [332, 138] width 242 height 26
click at [290, 171] on input "**********" at bounding box center [332, 169] width 242 height 26
type input "**********"
click at [235, 138] on input "text" at bounding box center [332, 138] width 242 height 26
type input "****"
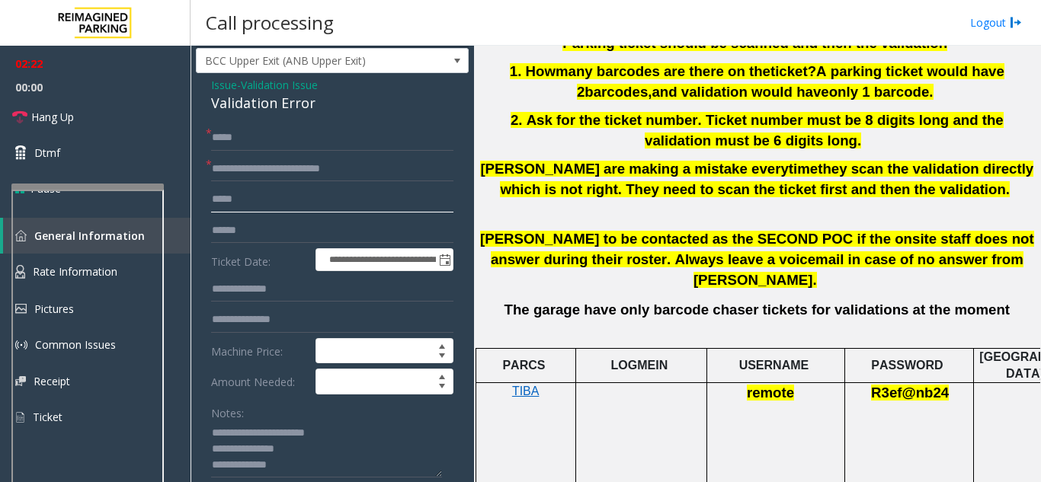
click at [241, 194] on input "text" at bounding box center [332, 200] width 242 height 26
click at [248, 237] on input "text" at bounding box center [332, 231] width 242 height 26
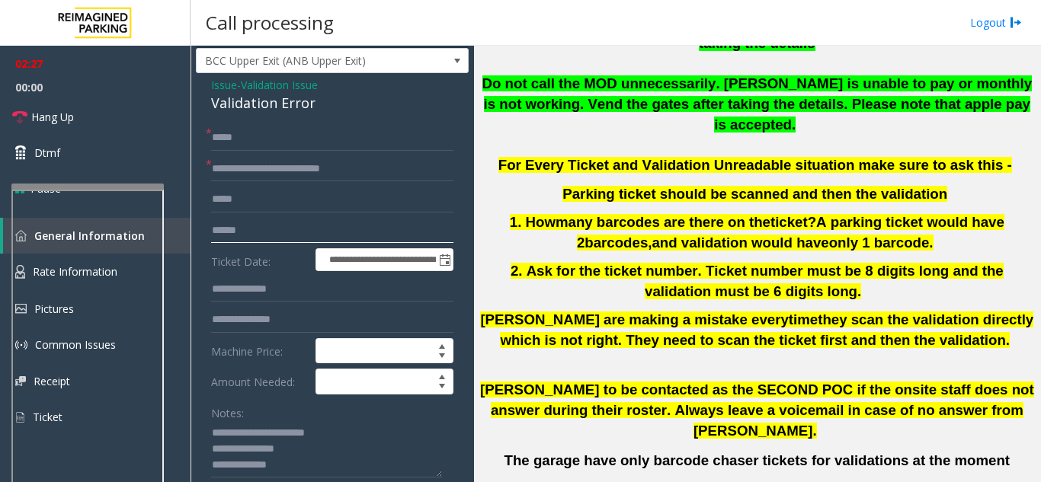
scroll to position [657, 0]
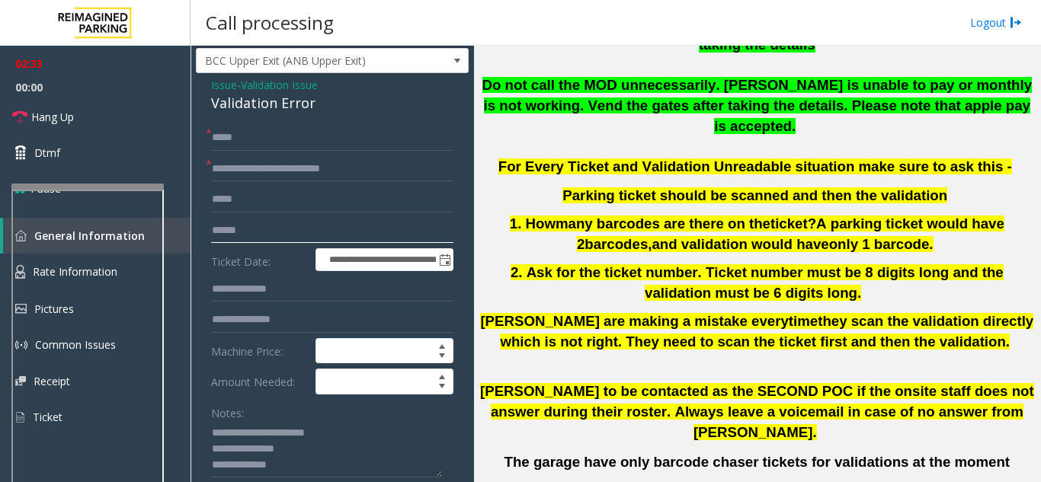
click at [230, 230] on input "text" at bounding box center [332, 231] width 242 height 26
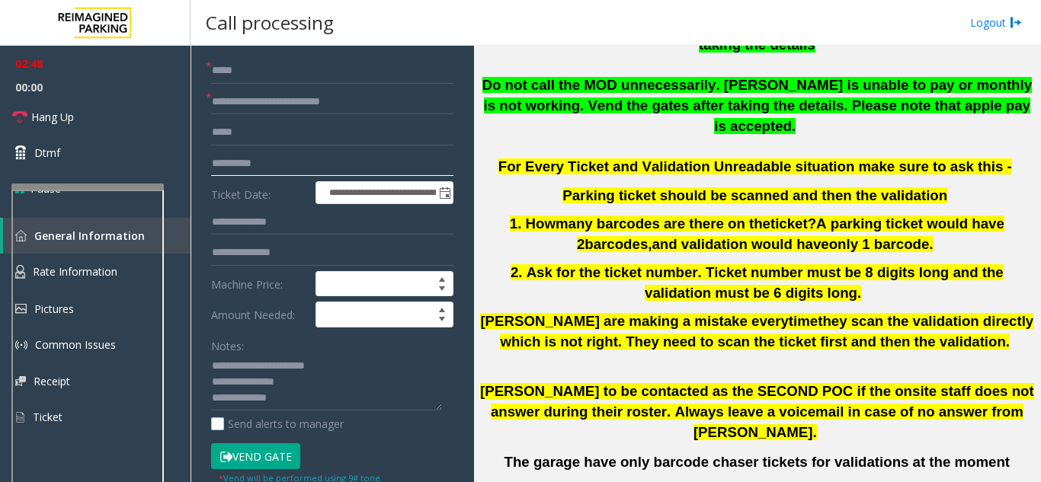
scroll to position [186, 0]
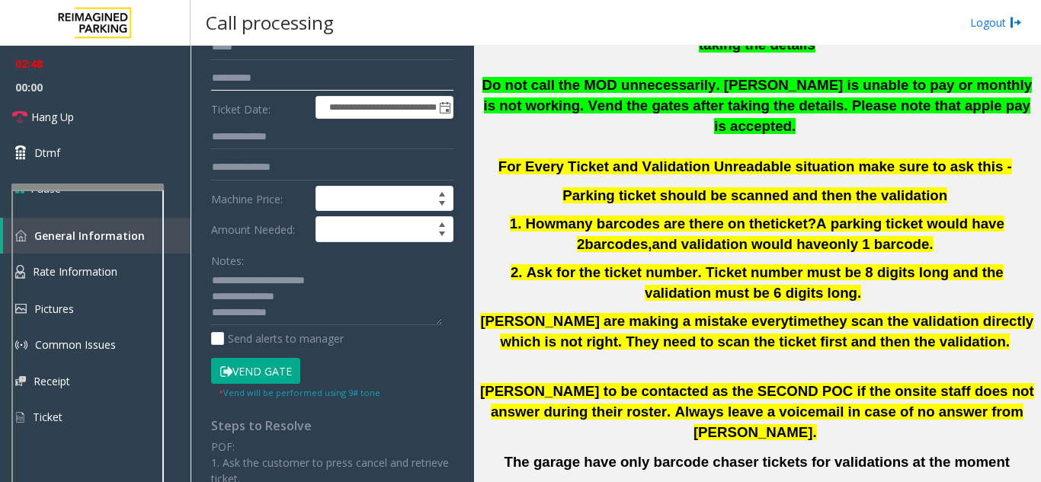
type input "*********"
click at [271, 376] on button "Vend Gate" at bounding box center [255, 371] width 89 height 26
click at [297, 314] on textarea at bounding box center [326, 297] width 231 height 57
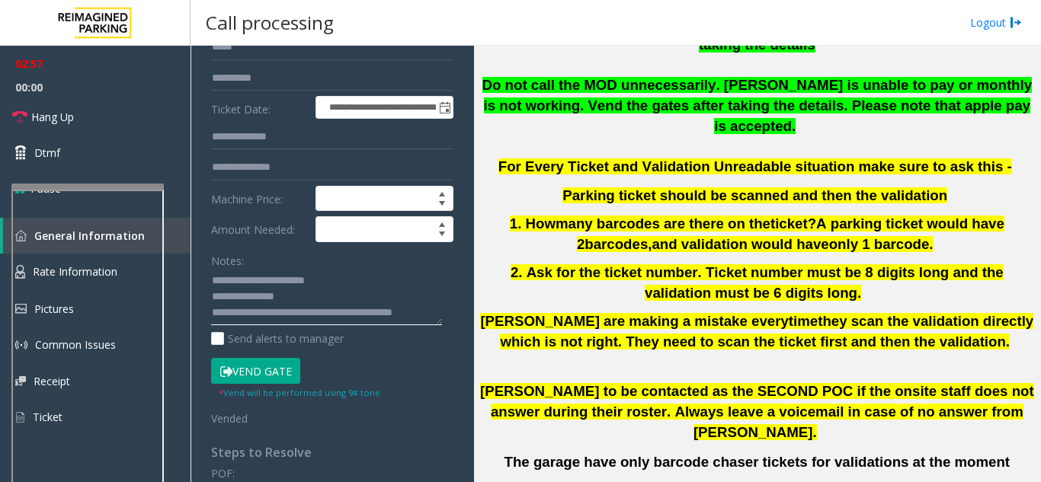
scroll to position [12, 0]
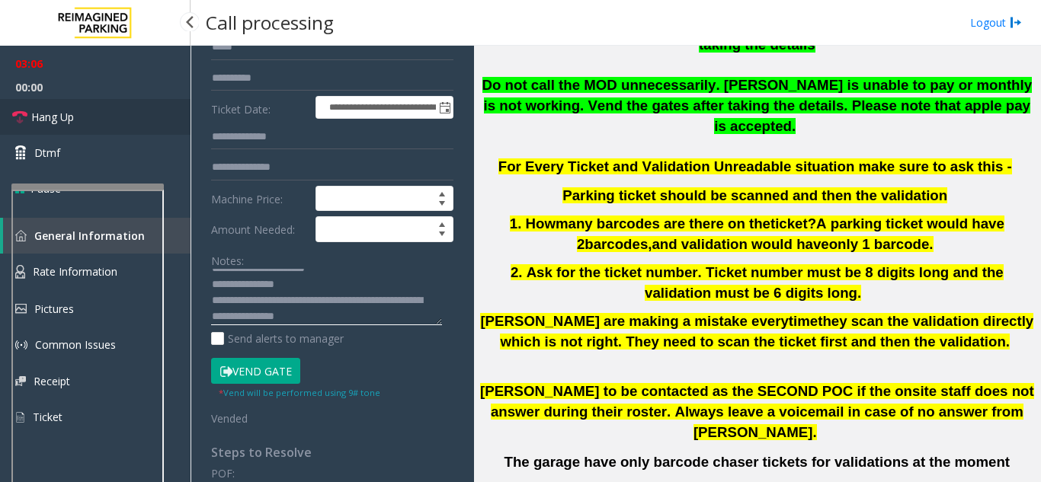
type textarea "**********"
click at [121, 130] on link "Hang Up" at bounding box center [95, 117] width 190 height 36
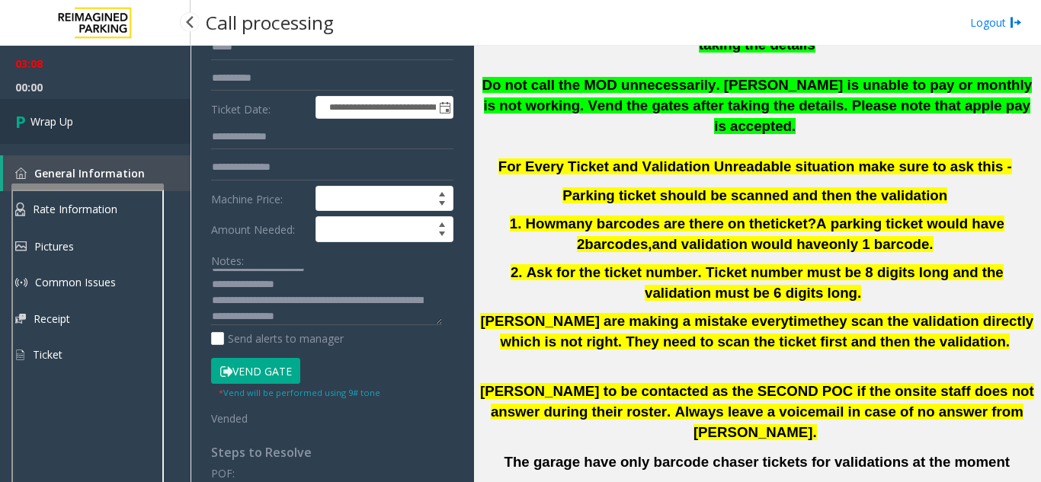
click at [79, 129] on link "Wrap Up" at bounding box center [95, 121] width 190 height 45
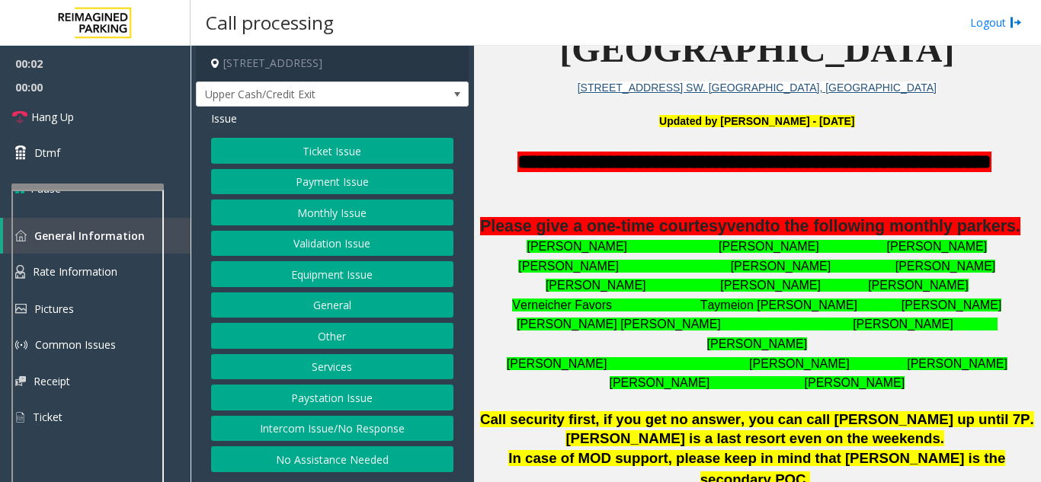
scroll to position [381, 0]
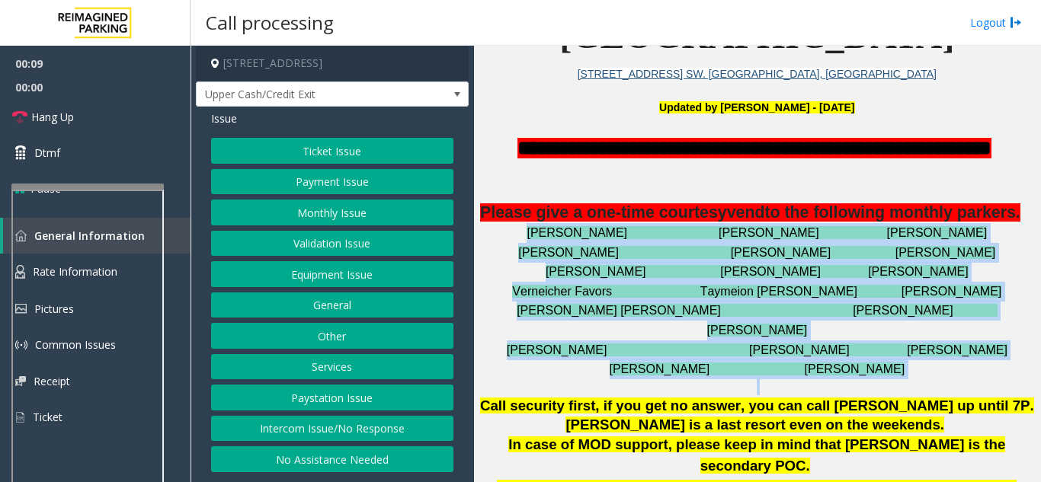
drag, startPoint x: 532, startPoint y: 250, endPoint x: 956, endPoint y: 382, distance: 444.5
click at [956, 382] on div "**********" at bounding box center [756, 439] width 555 height 610
click at [539, 243] on p "[PERSON_NAME] [PERSON_NAME] [PERSON_NAME]" at bounding box center [756, 233] width 555 height 20
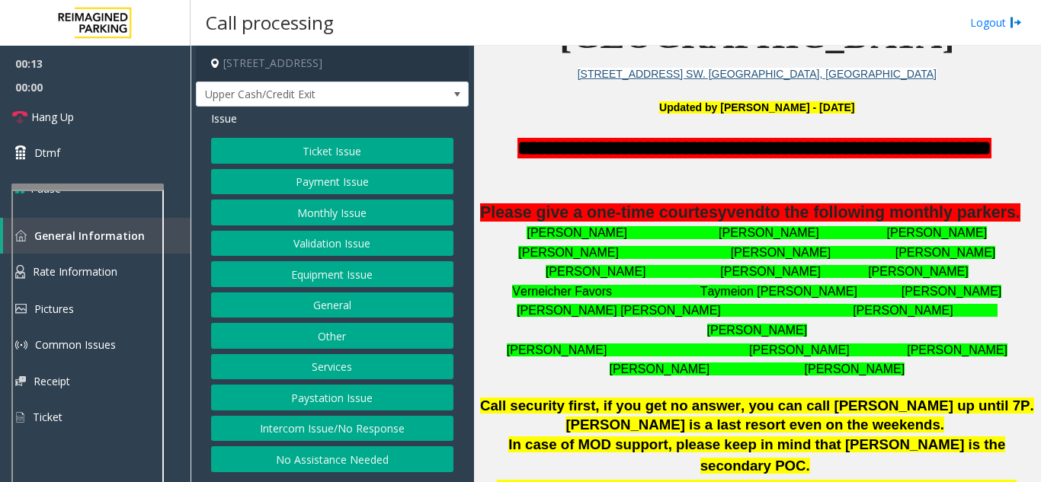
drag, startPoint x: 539, startPoint y: 246, endPoint x: 890, endPoint y: 368, distance: 372.4
click at [890, 368] on div "Phillana Williams Jason Ingram Carlogeno Carson Raymond Ross Alexis Ramey Sandr…" at bounding box center [756, 301] width 555 height 156
click at [890, 368] on p "[PERSON_NAME] [PERSON_NAME]" at bounding box center [756, 370] width 555 height 20
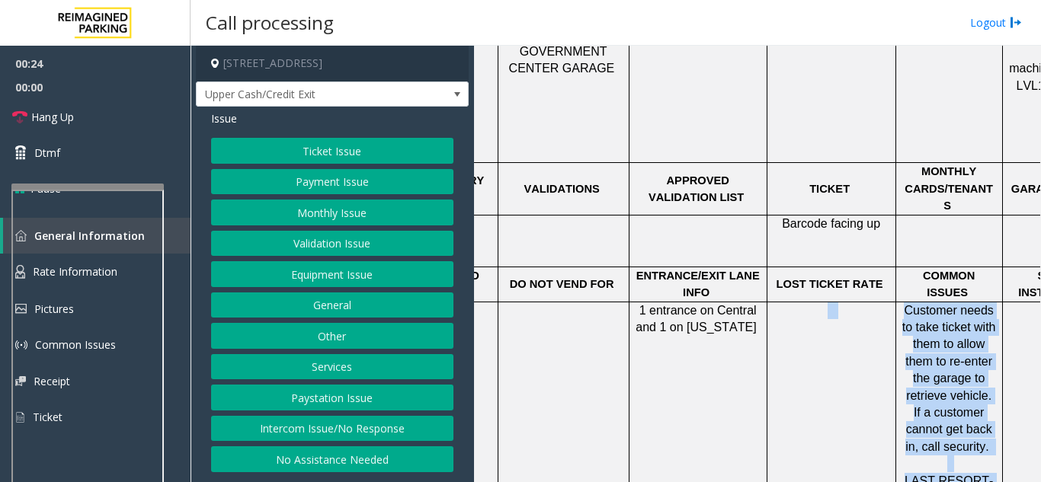
scroll to position [1143, 282]
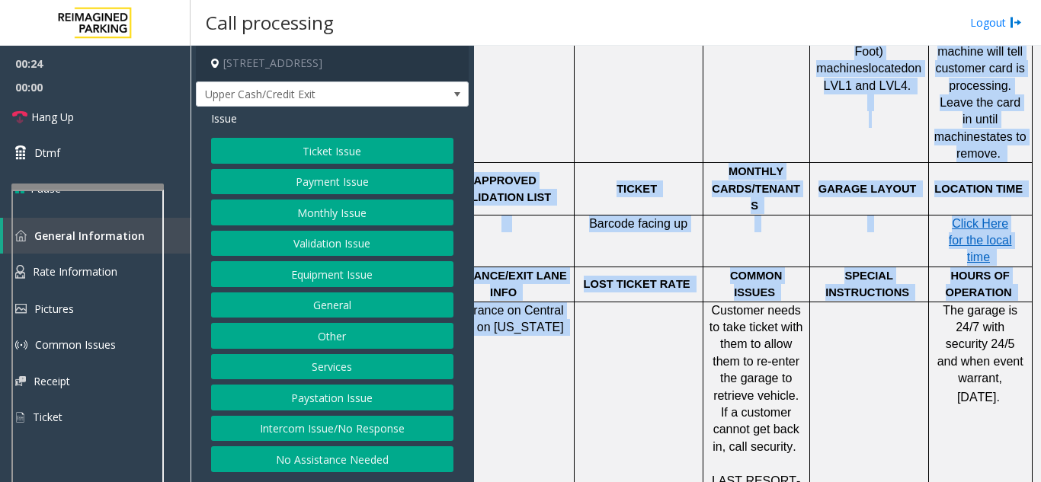
drag, startPoint x: 888, startPoint y: 370, endPoint x: 1040, endPoint y: 369, distance: 151.6
click at [1040, 369] on app-call-processing "**********" at bounding box center [615, 264] width 849 height 436
click at [926, 376] on div at bounding box center [928, 438] width 5 height 273
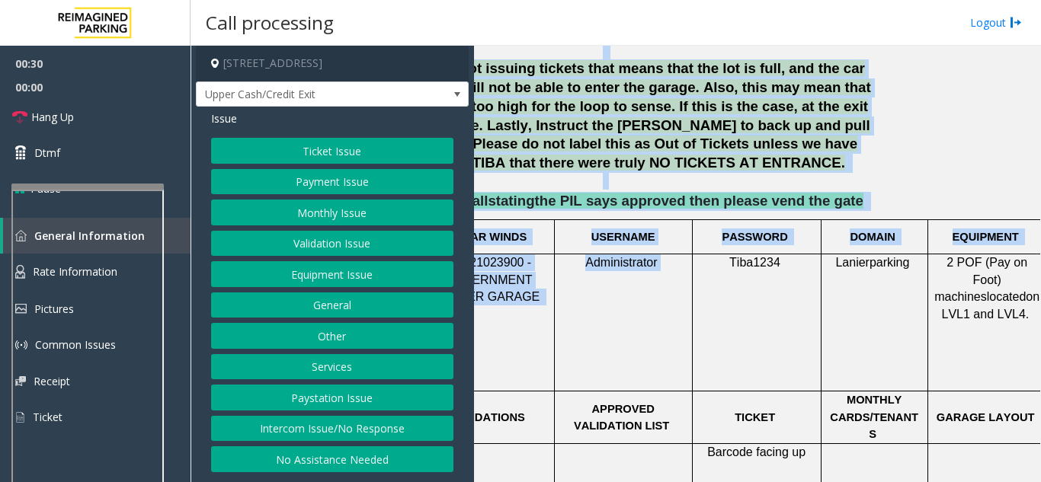
scroll to position [914, 0]
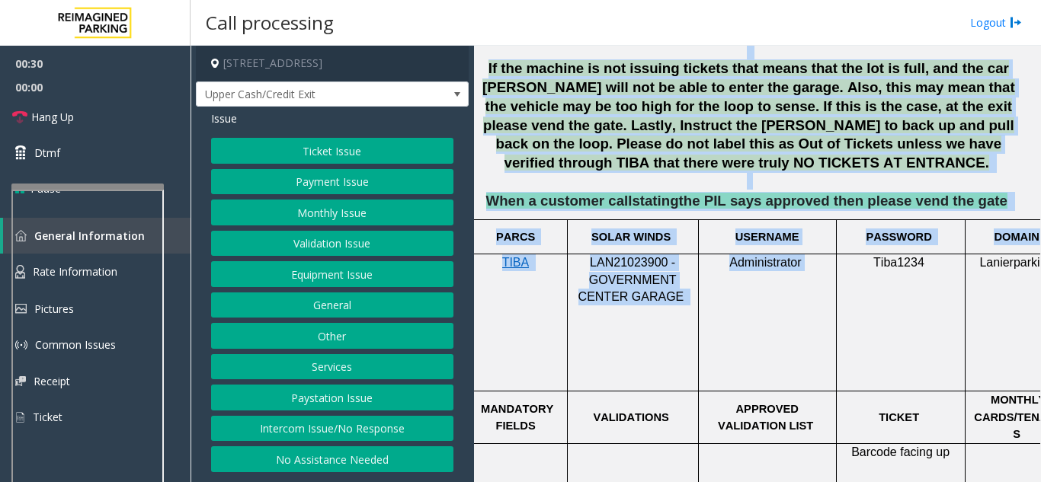
drag, startPoint x: 590, startPoint y: 276, endPoint x: 470, endPoint y: 284, distance: 119.9
click at [470, 284] on div "**********" at bounding box center [614, 264] width 849 height 436
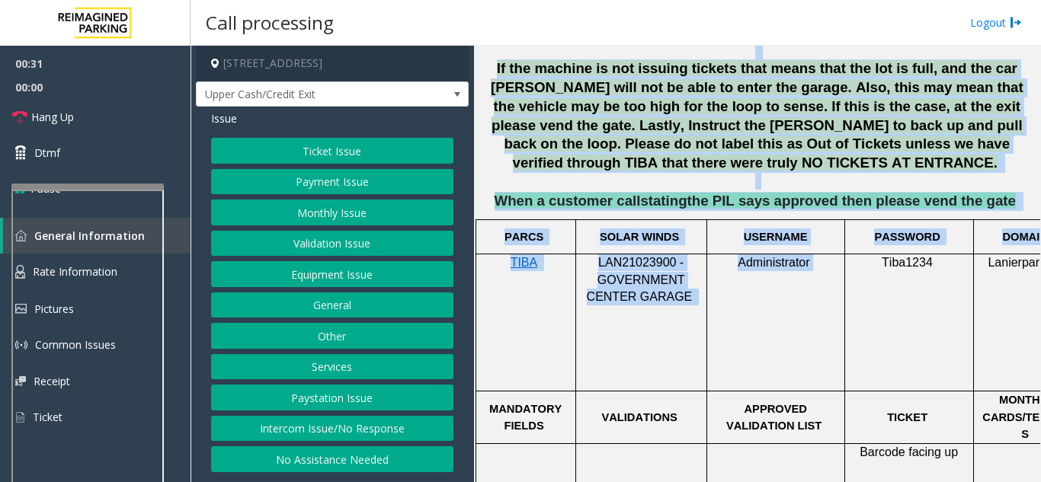
click at [617, 274] on td "LAN21023900 - GOVERNMENT CENTER GARAGE" at bounding box center [640, 322] width 131 height 137
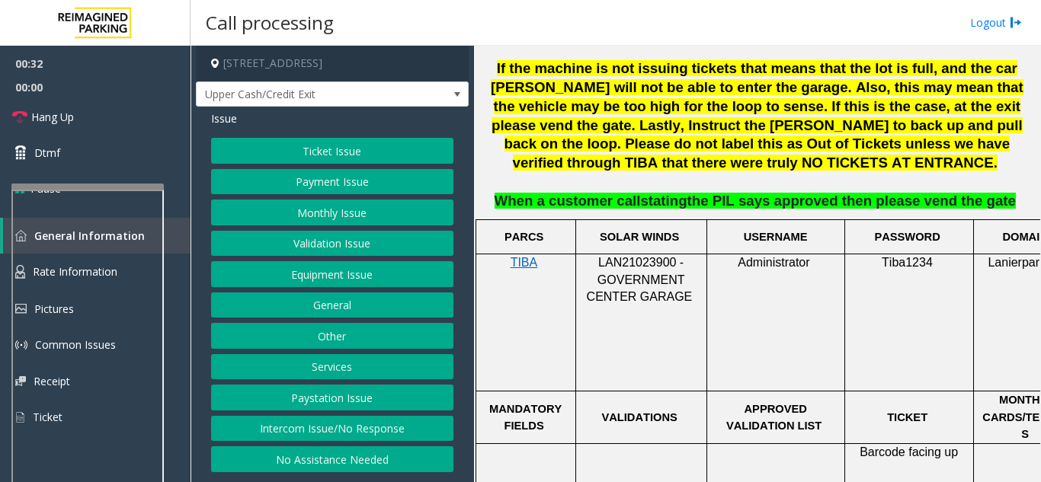
click at [647, 256] on span "LAN21023900 - GOVERNMENT CENTER GARAGE" at bounding box center [640, 279] width 106 height 47
copy span "LAN21023900"
click at [279, 149] on button "Ticket Issue" at bounding box center [332, 151] width 242 height 26
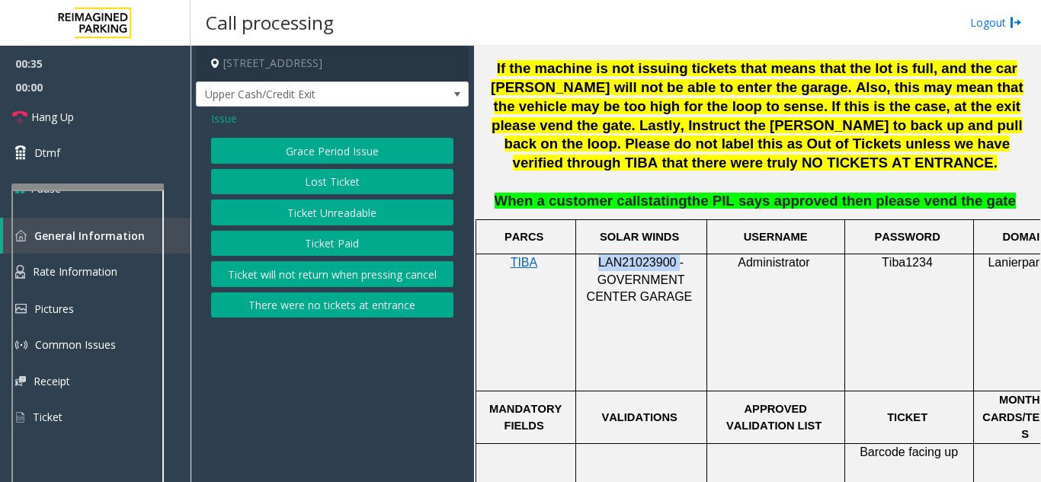
click at [305, 187] on button "Lost Ticket" at bounding box center [332, 182] width 242 height 26
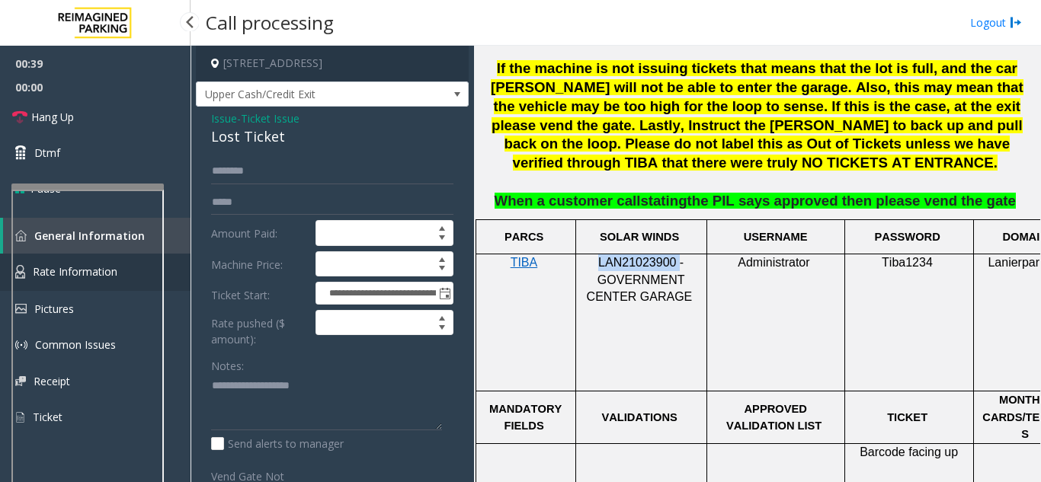
click at [182, 266] on link "Rate Information" at bounding box center [95, 272] width 190 height 37
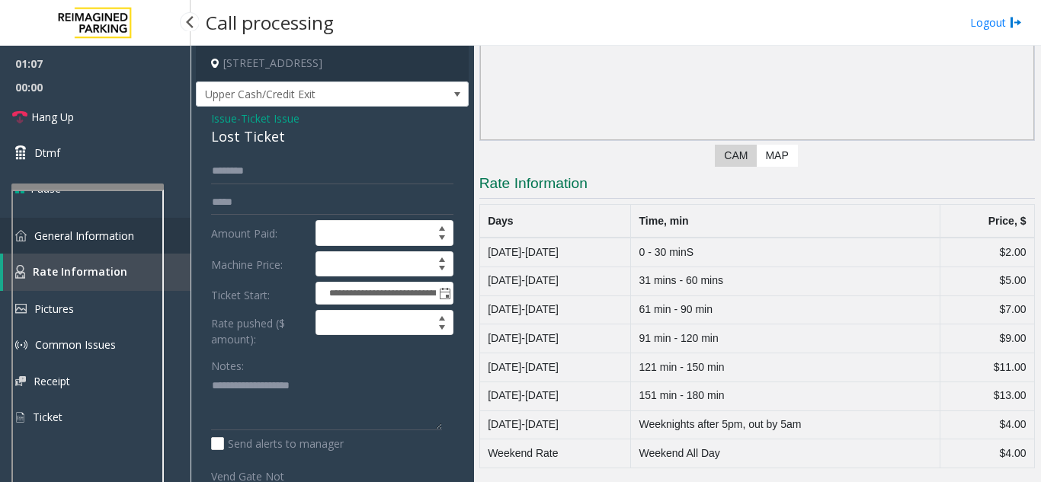
click at [176, 241] on link "General Information" at bounding box center [95, 236] width 190 height 36
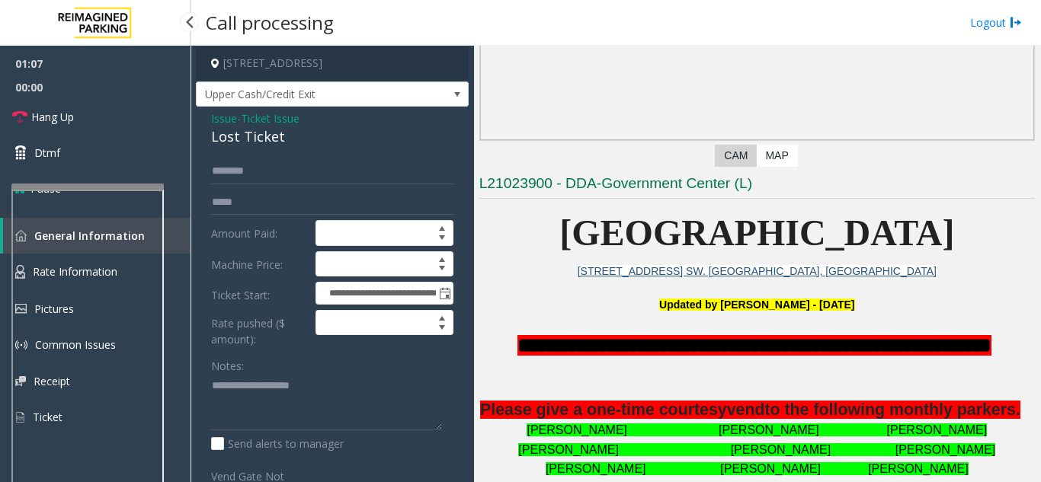
scroll to position [914, 0]
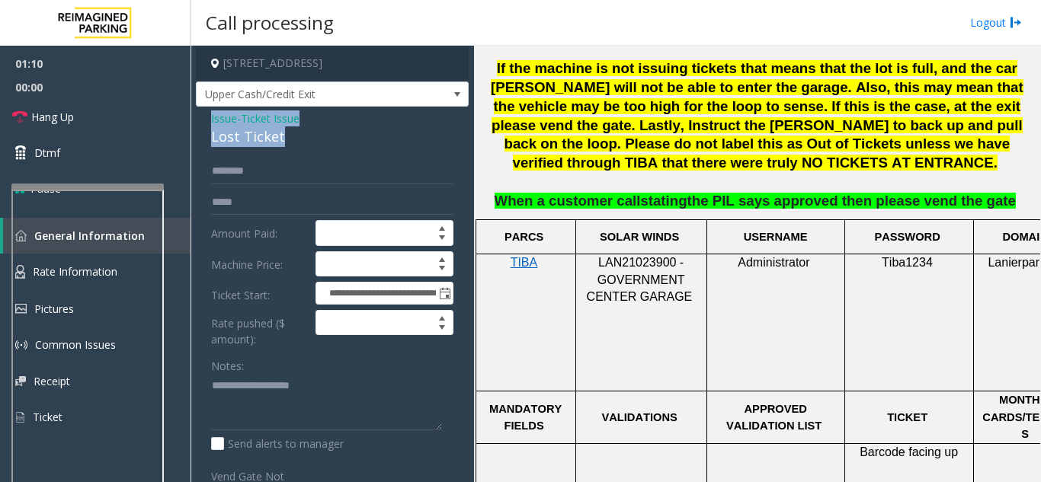
drag, startPoint x: 274, startPoint y: 141, endPoint x: 211, endPoint y: 123, distance: 65.6
click at [211, 123] on div "Issue - Ticket Issue Lost Ticket" at bounding box center [332, 128] width 242 height 37
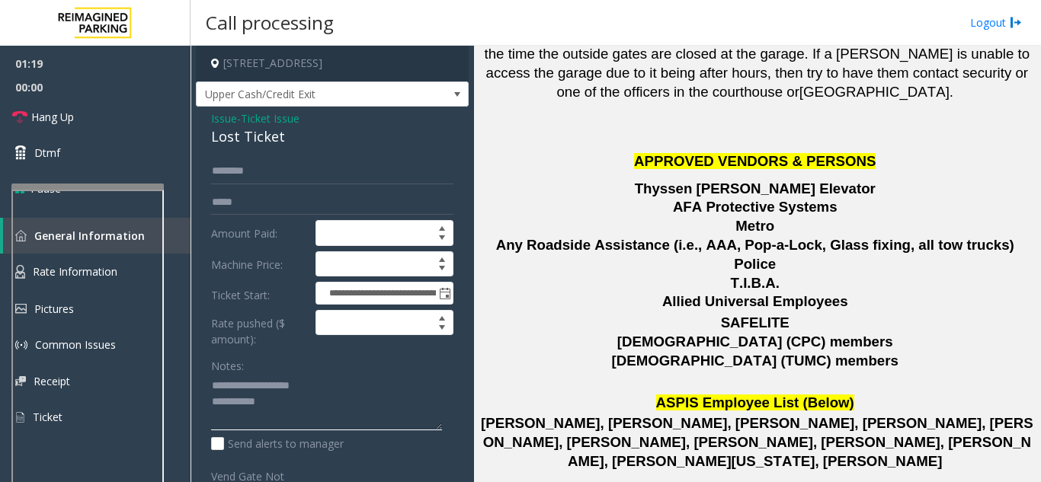
scroll to position [1958, 0]
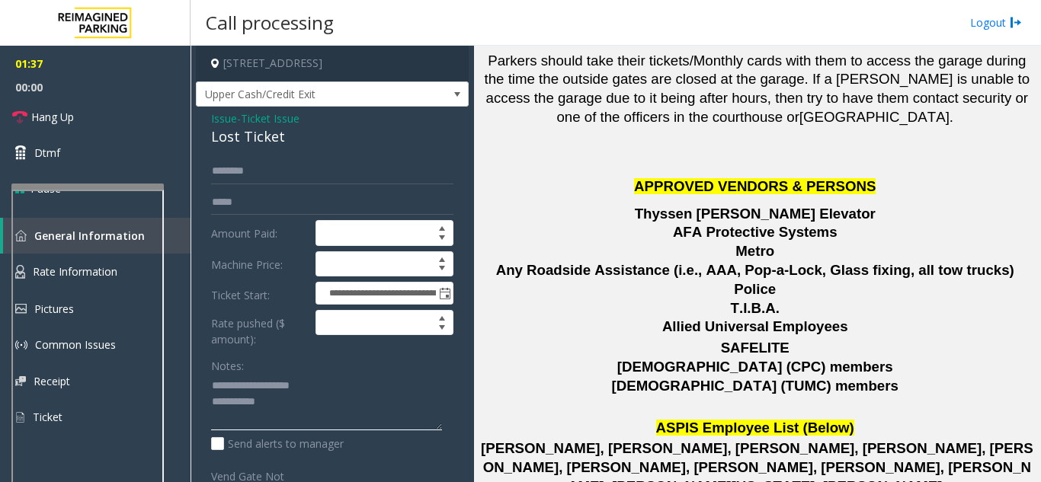
click at [293, 407] on textarea at bounding box center [326, 402] width 231 height 57
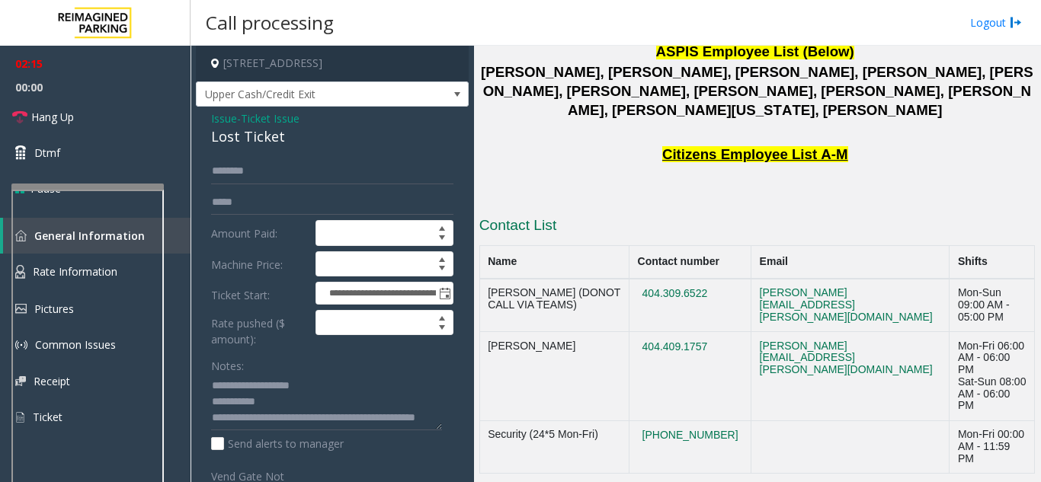
scroll to position [2339, 0]
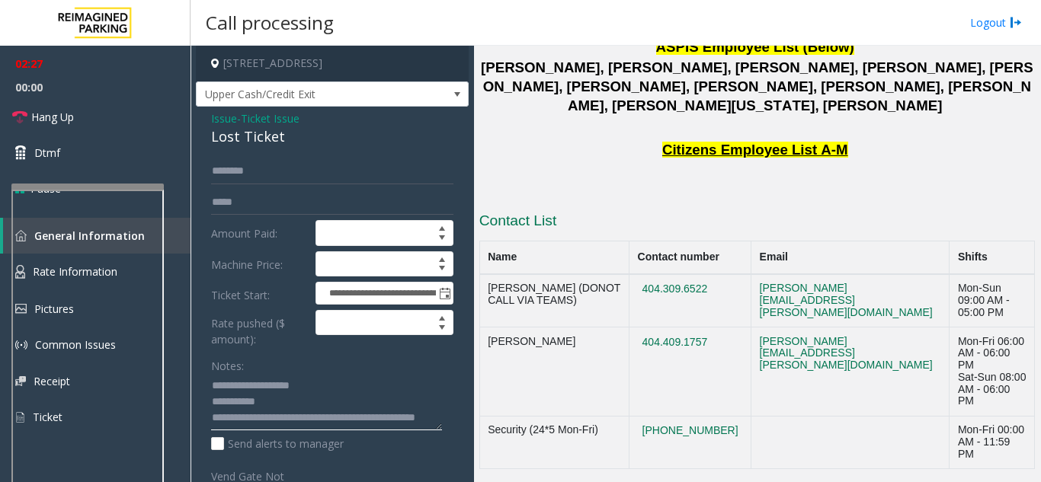
click at [293, 421] on textarea at bounding box center [326, 402] width 231 height 57
drag, startPoint x: 703, startPoint y: 232, endPoint x: 626, endPoint y: 242, distance: 77.7
click at [629, 328] on td "404.409.1757" at bounding box center [690, 372] width 122 height 89
copy button "404.409.1757"
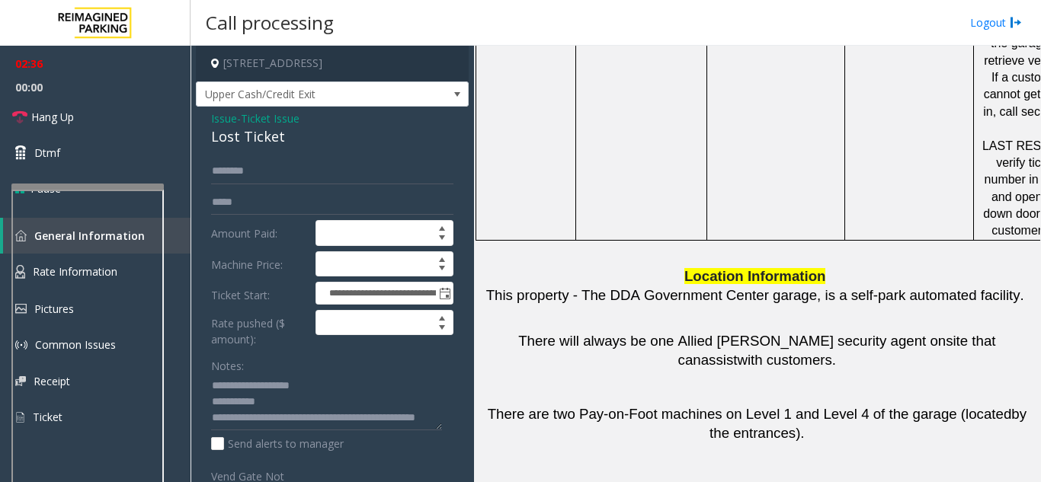
scroll to position [1273, 0]
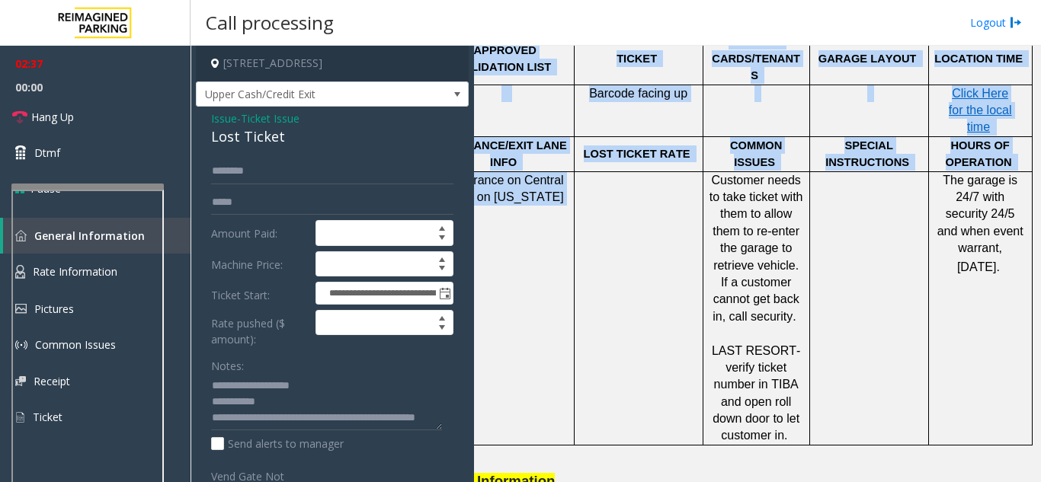
drag, startPoint x: 963, startPoint y: 224, endPoint x: 1040, endPoint y: 216, distance: 77.3
click at [1040, 216] on app-call-processing "**********" at bounding box center [615, 264] width 849 height 436
click at [952, 232] on td "The garage is 24/7 with security 24/5 and when event warrant, [DATE]." at bounding box center [980, 307] width 104 height 273
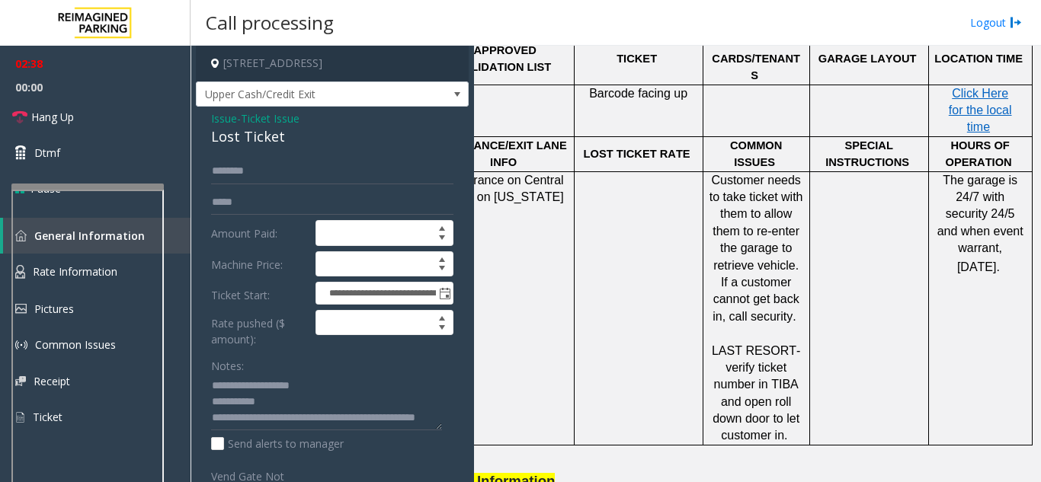
scroll to position [968, 281]
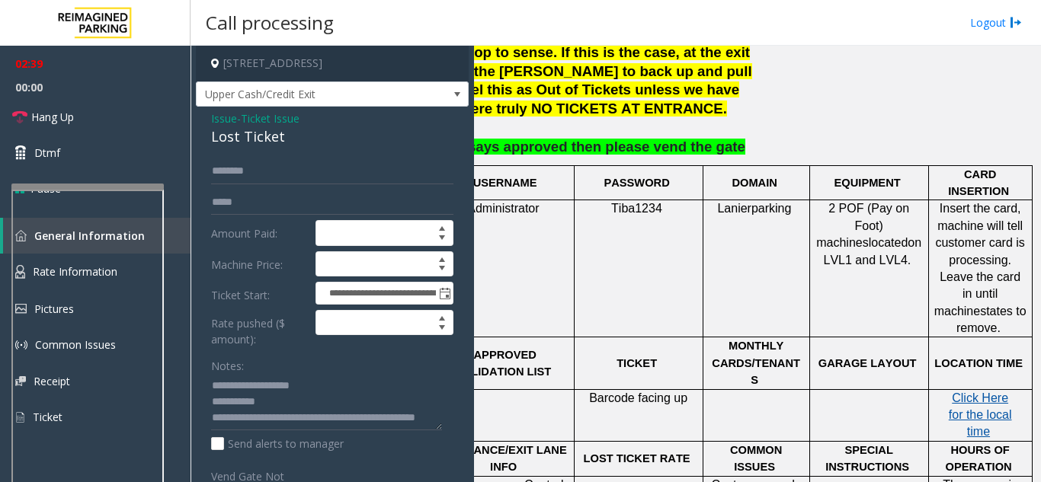
click at [956, 392] on span "Click Here for the local time" at bounding box center [979, 415] width 63 height 47
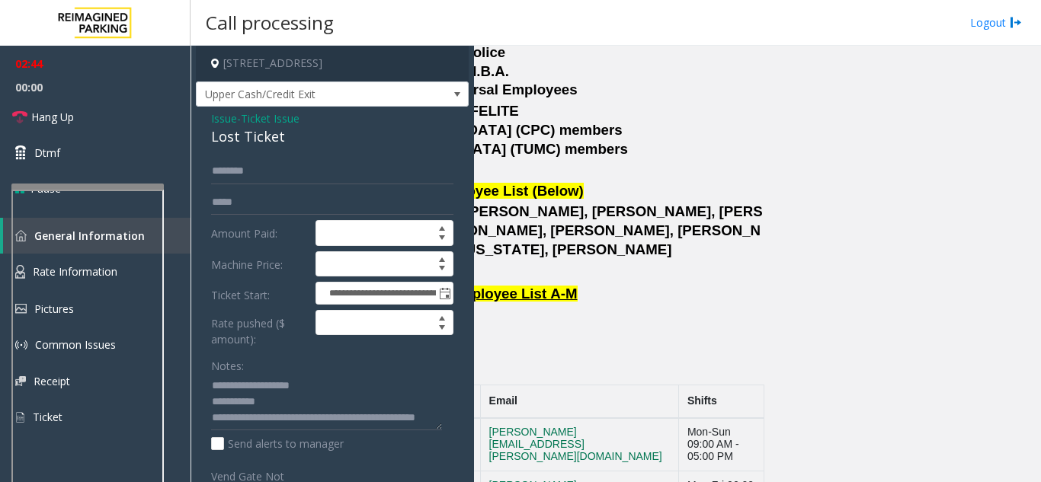
scroll to position [2339, 281]
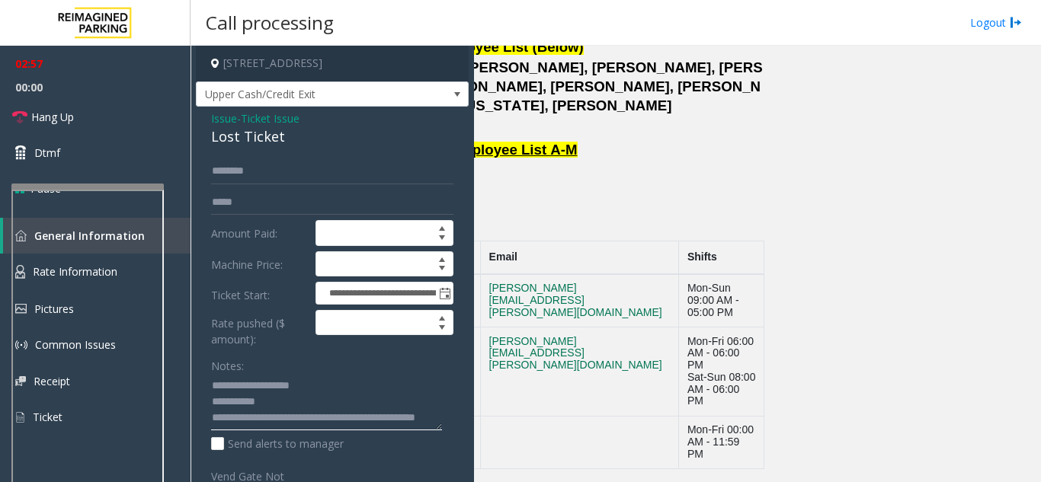
click at [273, 420] on textarea at bounding box center [326, 402] width 231 height 57
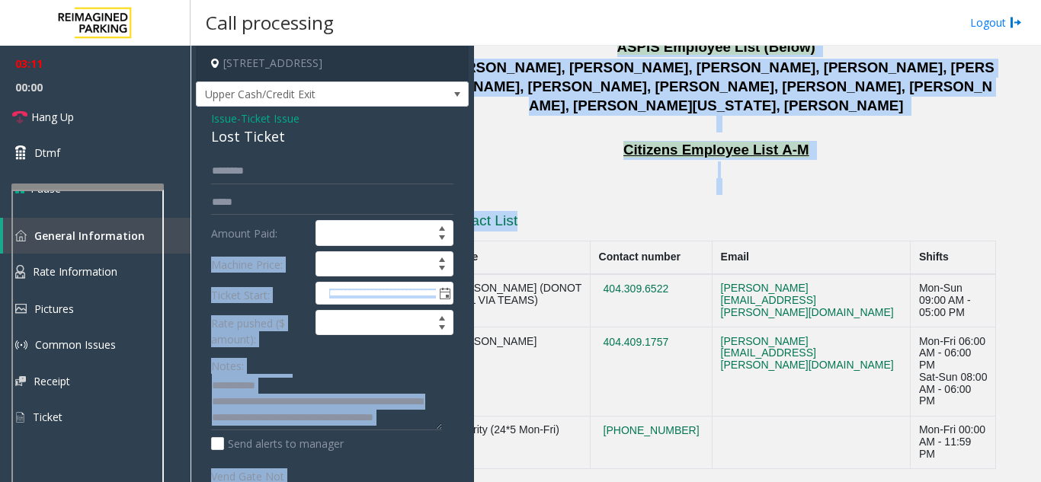
scroll to position [2339, 0]
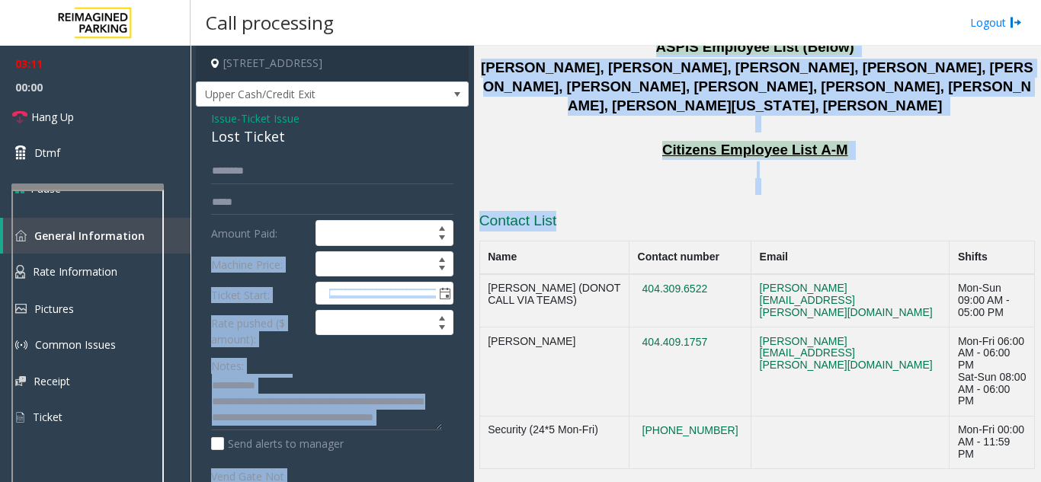
drag, startPoint x: 860, startPoint y: 248, endPoint x: 443, endPoint y: 238, distance: 416.8
click at [443, 237] on div "**********" at bounding box center [614, 264] width 849 height 436
click at [565, 328] on td "[PERSON_NAME]" at bounding box center [553, 372] width 149 height 89
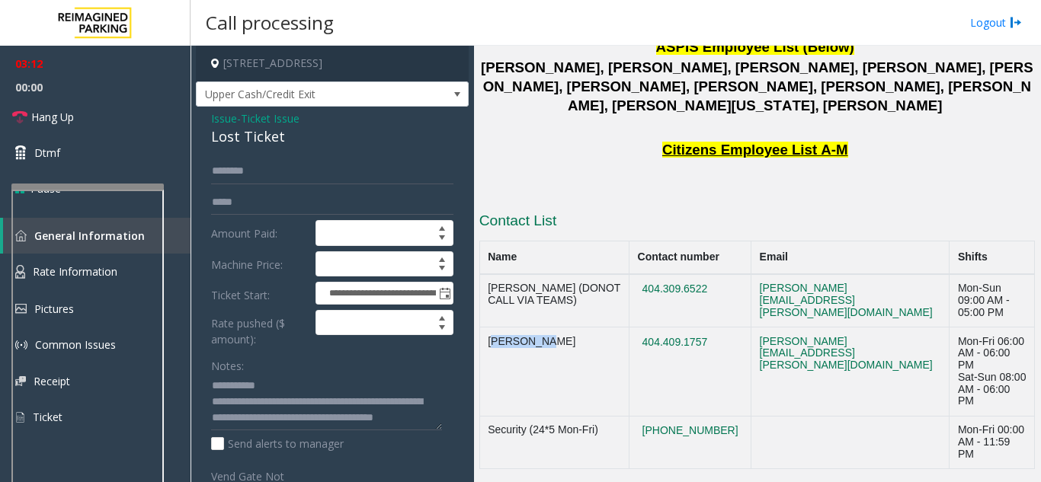
drag, startPoint x: 545, startPoint y: 238, endPoint x: 488, endPoint y: 244, distance: 57.4
click at [488, 328] on td "[PERSON_NAME]" at bounding box center [553, 372] width 149 height 89
copy td "[PERSON_NAME]"
click at [305, 424] on textarea at bounding box center [326, 402] width 231 height 57
paste textarea "**********"
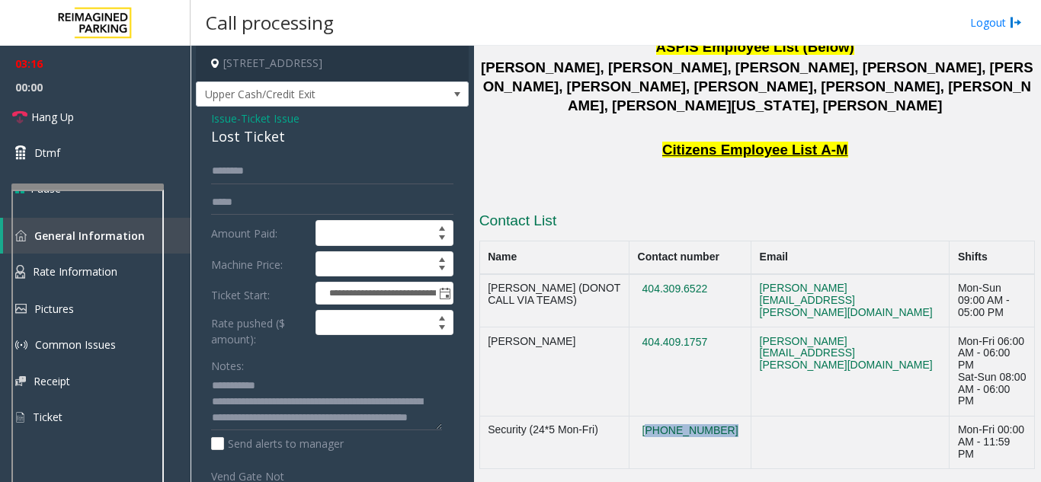
drag, startPoint x: 697, startPoint y: 303, endPoint x: 628, endPoint y: 308, distance: 68.7
click at [628, 416] on tr "Security (24*5 Mon-Fri) 404-391-4402 Mon-Fri 00:00 AM - 11:59 PM" at bounding box center [756, 442] width 555 height 53
copy button "[PHONE_NUMBER]"
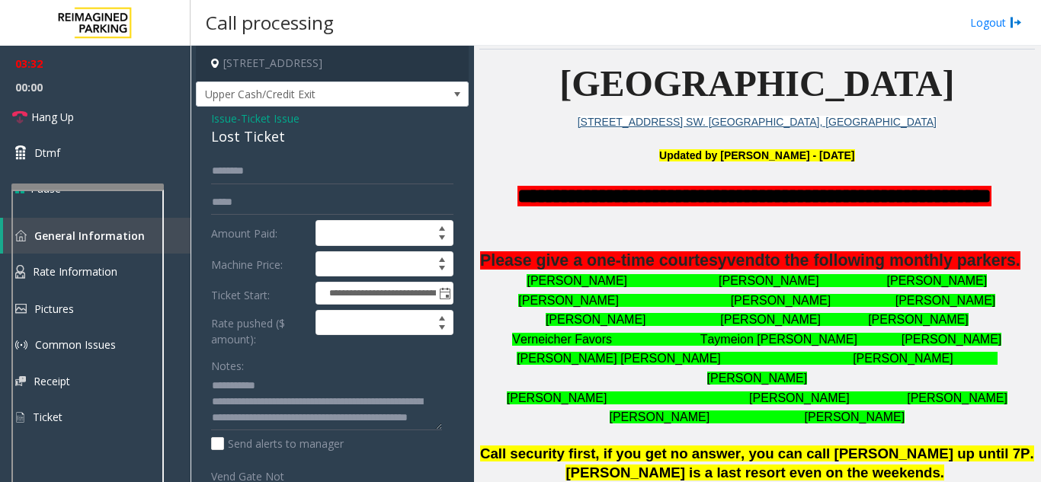
scroll to position [359, 0]
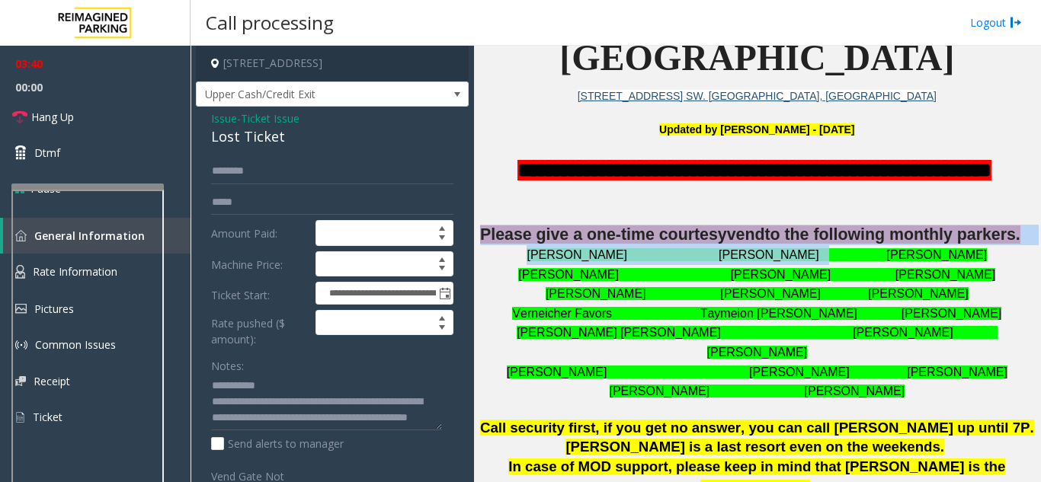
drag, startPoint x: 502, startPoint y: 235, endPoint x: 791, endPoint y: 268, distance: 291.4
click at [791, 268] on div "Please give a one-time courtesy vend to the following monthly parkers. Phillana…" at bounding box center [756, 313] width 555 height 177
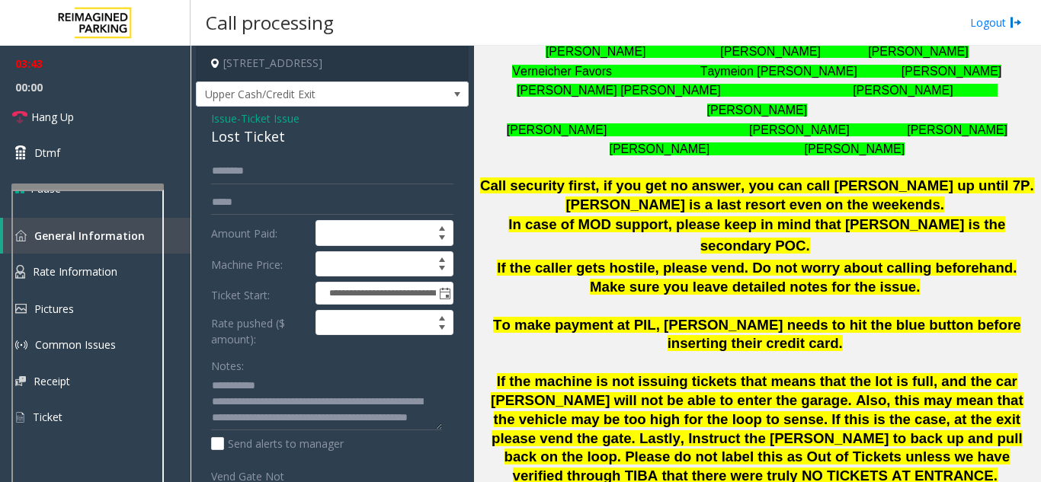
scroll to position [663, 0]
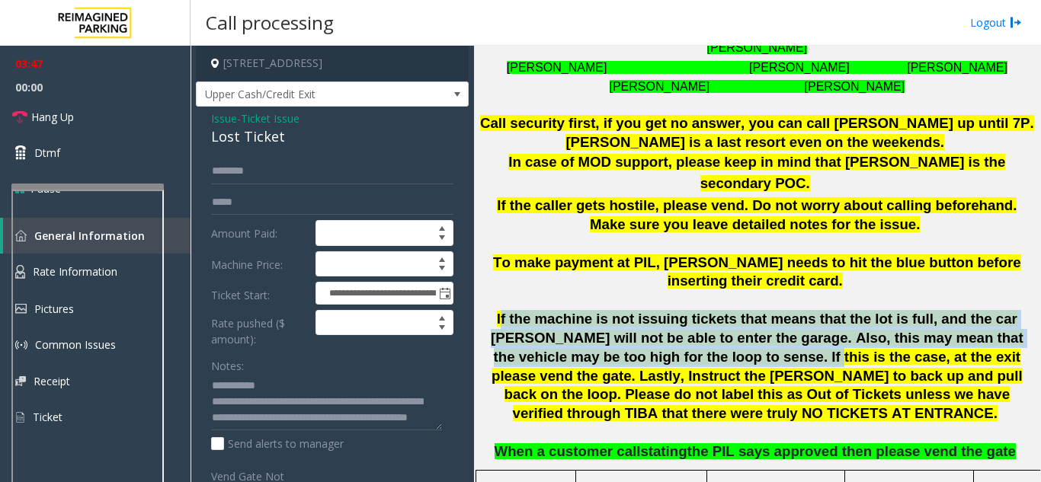
drag, startPoint x: 481, startPoint y: 301, endPoint x: 612, endPoint y: 335, distance: 135.4
click at [612, 335] on span "If the machine is not issuing tickets that means that the lot is full, and the …" at bounding box center [757, 366] width 532 height 110
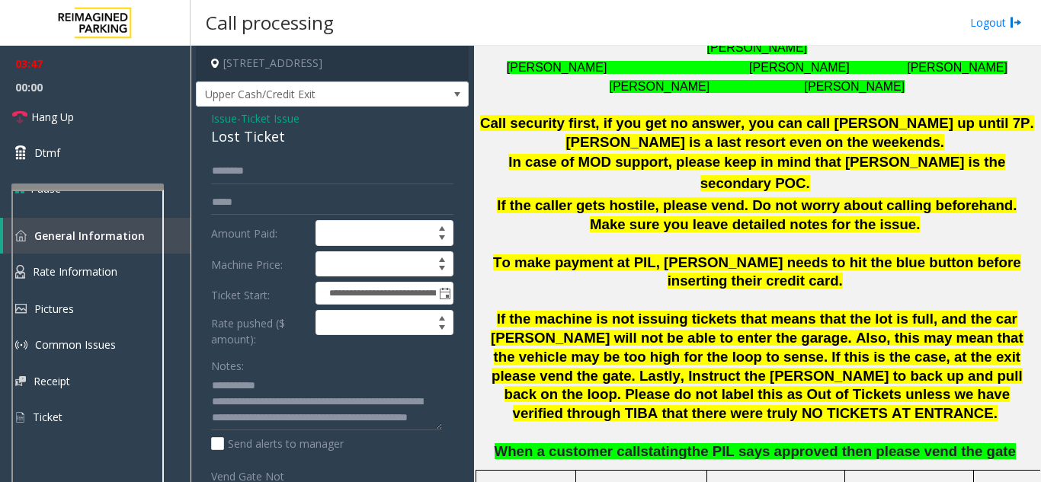
click at [644, 354] on span "If the machine is not issuing tickets that means that the lot is full, and the …" at bounding box center [757, 366] width 532 height 110
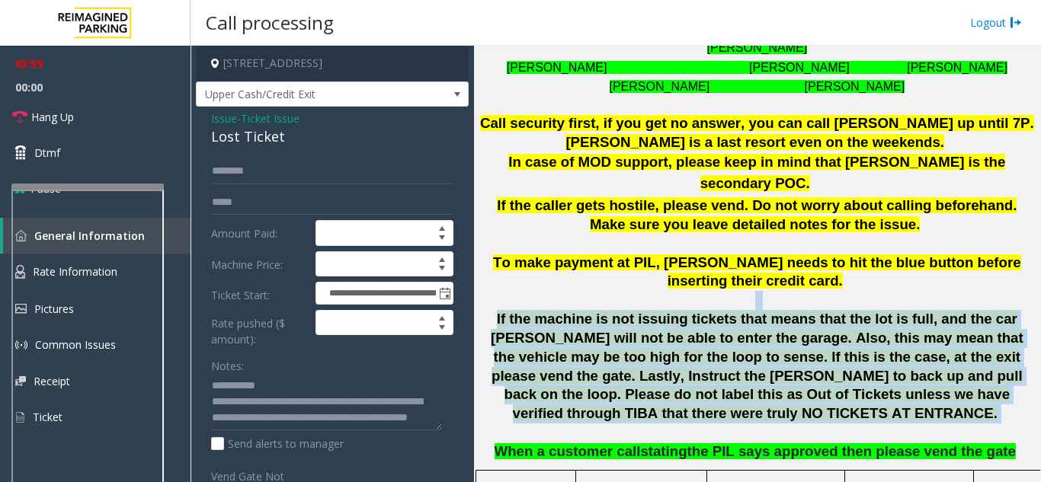
drag, startPoint x: 990, startPoint y: 380, endPoint x: 484, endPoint y: 282, distance: 515.2
click at [484, 282] on p "If the caller gets hostile, please vend. Do not worry about calling beforehand.…" at bounding box center [756, 310] width 555 height 227
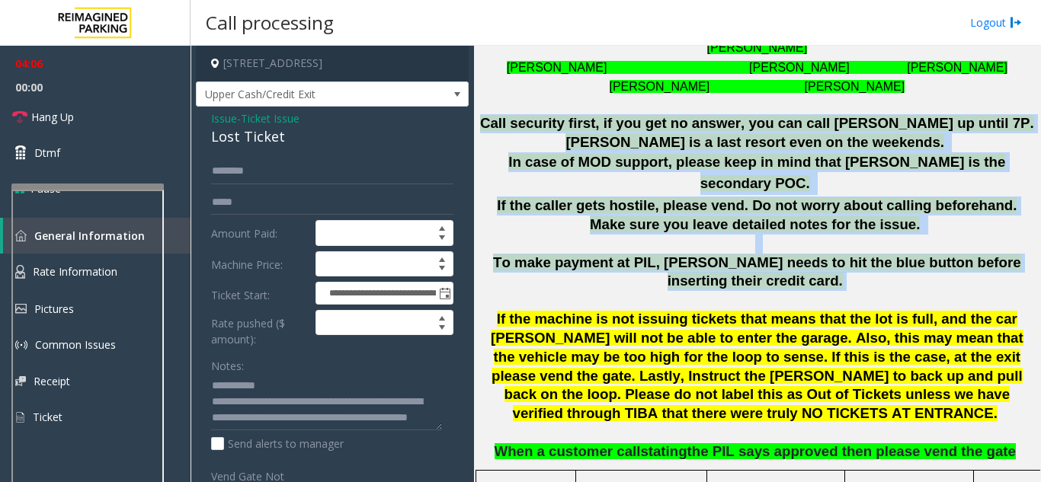
drag, startPoint x: 489, startPoint y: 123, endPoint x: 770, endPoint y: 262, distance: 313.4
click at [770, 262] on div "Call security first, if you get no answer, you can call Dan up until 7P. Adam i…" at bounding box center [756, 260] width 555 height 327
click at [770, 262] on p "If the caller gets hostile, please vend. Do not worry about calling beforehand.…" at bounding box center [756, 310] width 555 height 227
drag, startPoint x: 770, startPoint y: 262, endPoint x: 522, endPoint y: 109, distance: 291.7
click at [522, 109] on div "Call security first, if you get no answer, you can call Dan up until 7P. Adam i…" at bounding box center [756, 260] width 555 height 327
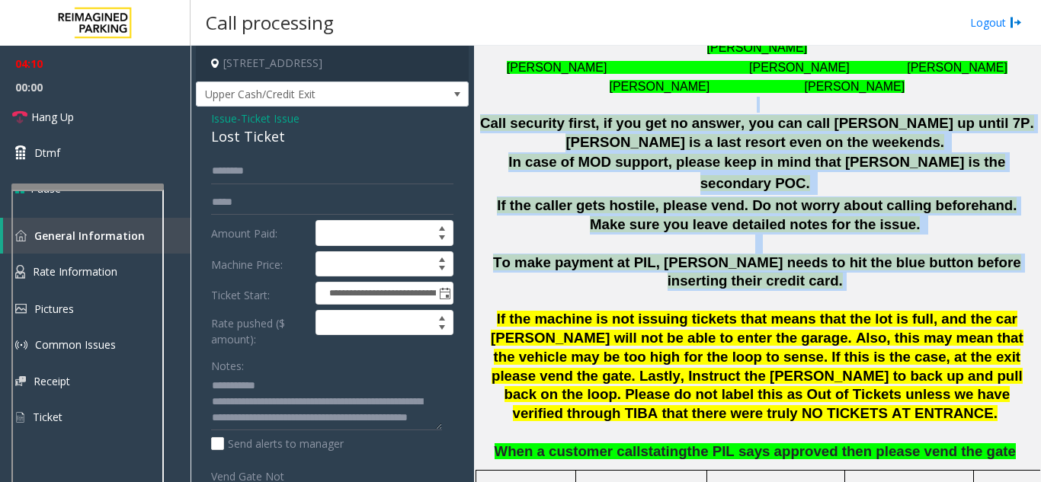
click at [599, 103] on h3 at bounding box center [756, 105] width 555 height 16
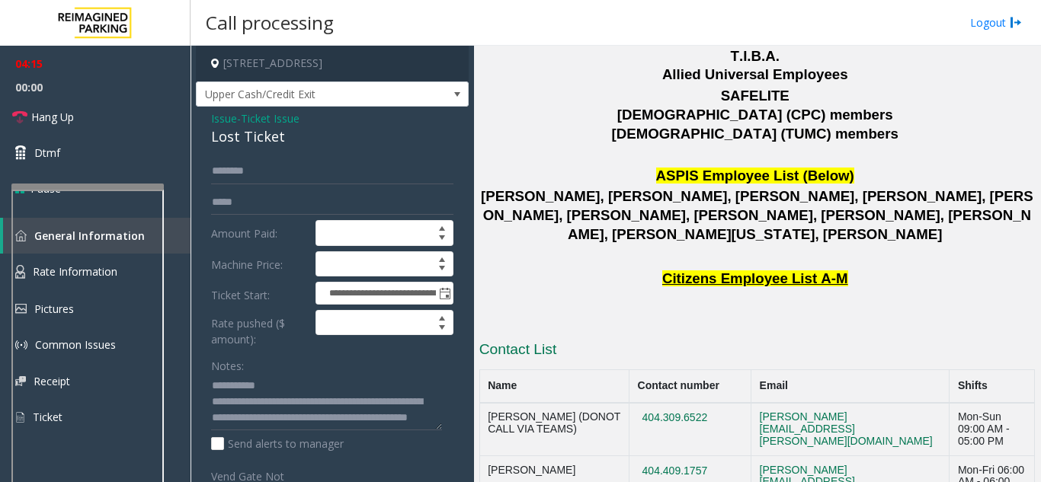
scroll to position [2339, 0]
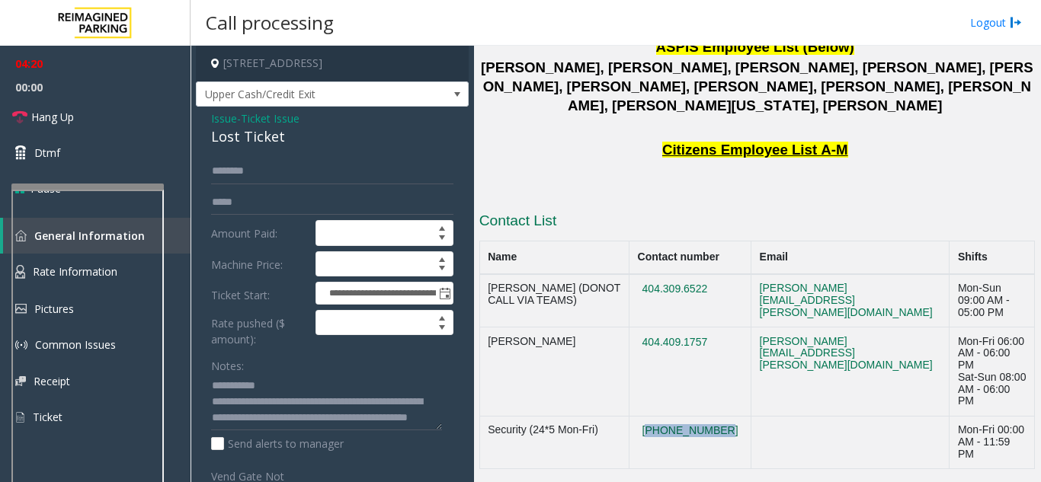
drag, startPoint x: 709, startPoint y: 299, endPoint x: 630, endPoint y: 309, distance: 79.7
click at [630, 416] on td "[PHONE_NUMBER]" at bounding box center [690, 442] width 122 height 53
copy button "[PHONE_NUMBER]"
click at [360, 424] on textarea at bounding box center [326, 402] width 231 height 57
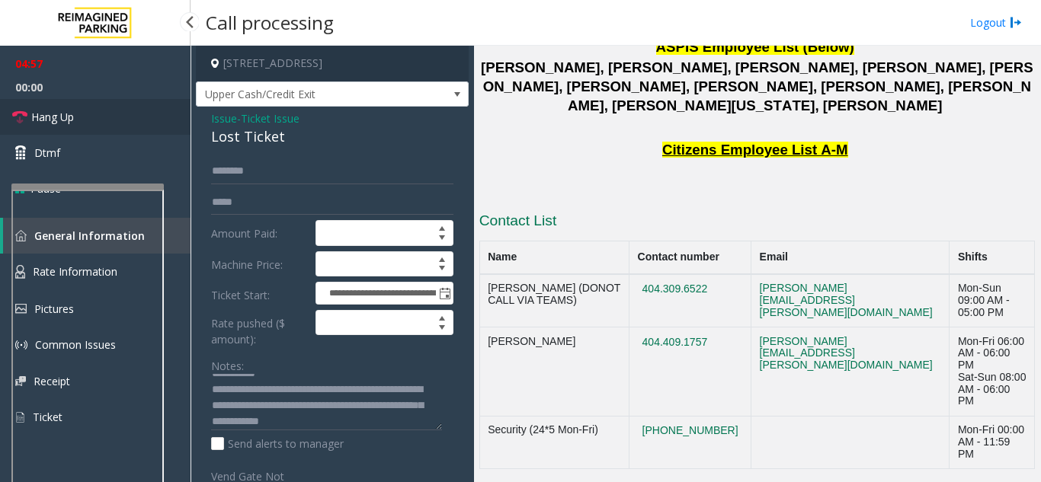
click at [99, 104] on link "Hang Up" at bounding box center [95, 117] width 190 height 36
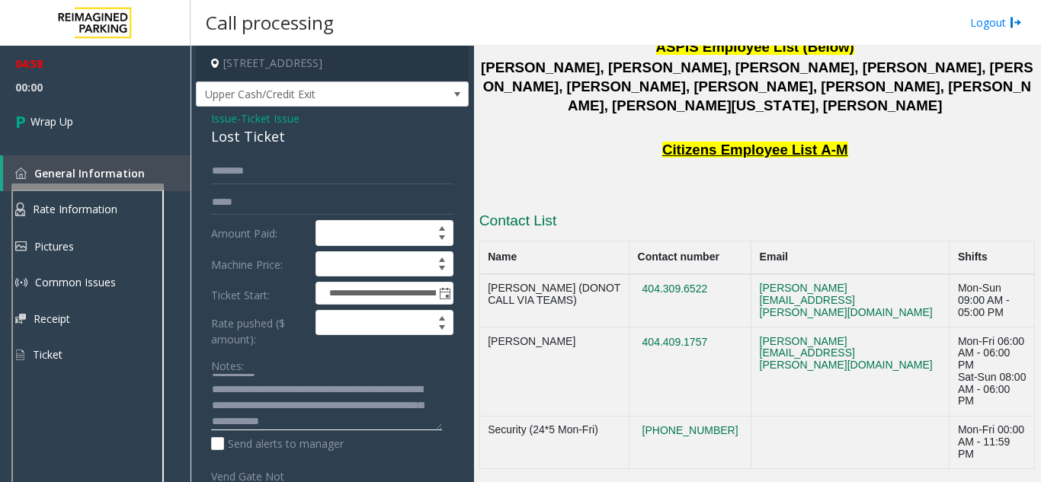
click at [426, 425] on textarea at bounding box center [326, 402] width 231 height 57
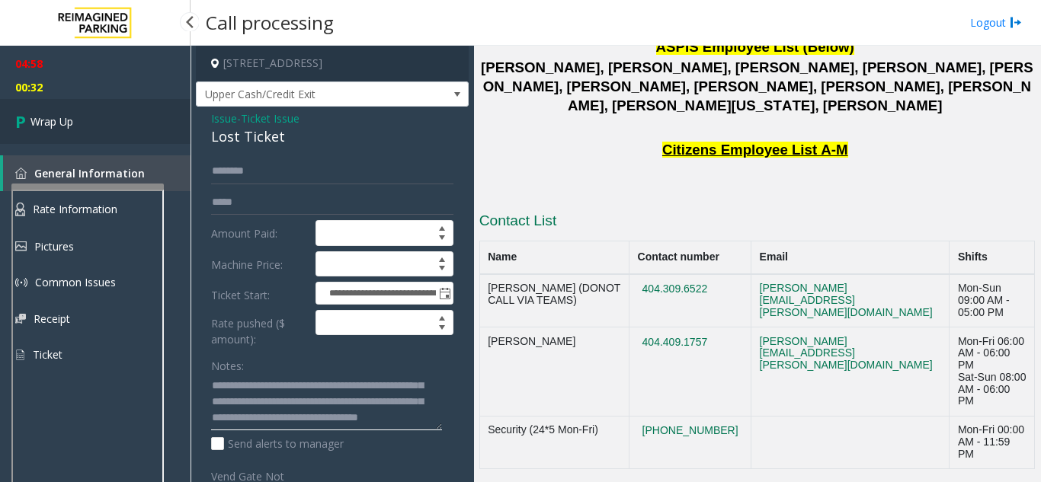
type textarea "**********"
click at [81, 132] on link "Wrap Up" at bounding box center [95, 121] width 190 height 45
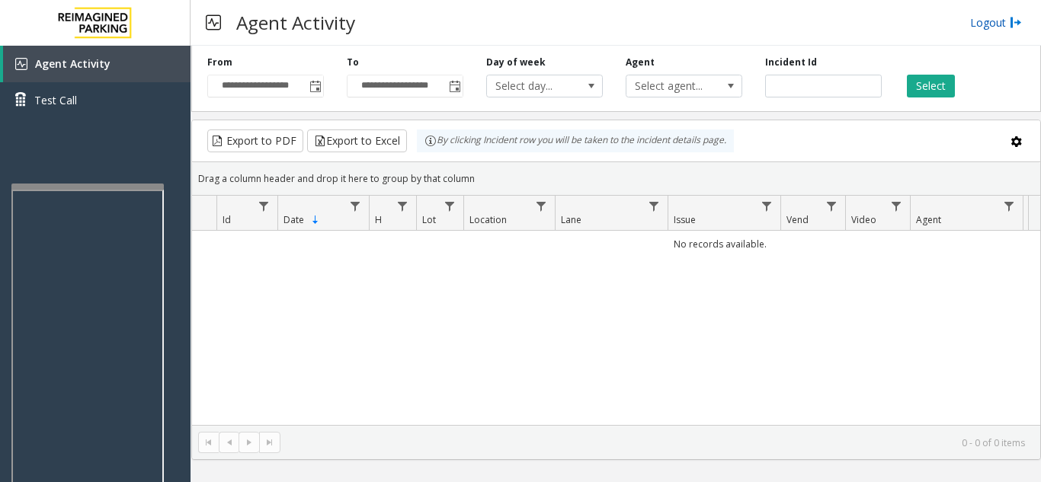
click at [999, 21] on link "Logout" at bounding box center [996, 22] width 52 height 16
